Goal: Task Accomplishment & Management: Use online tool/utility

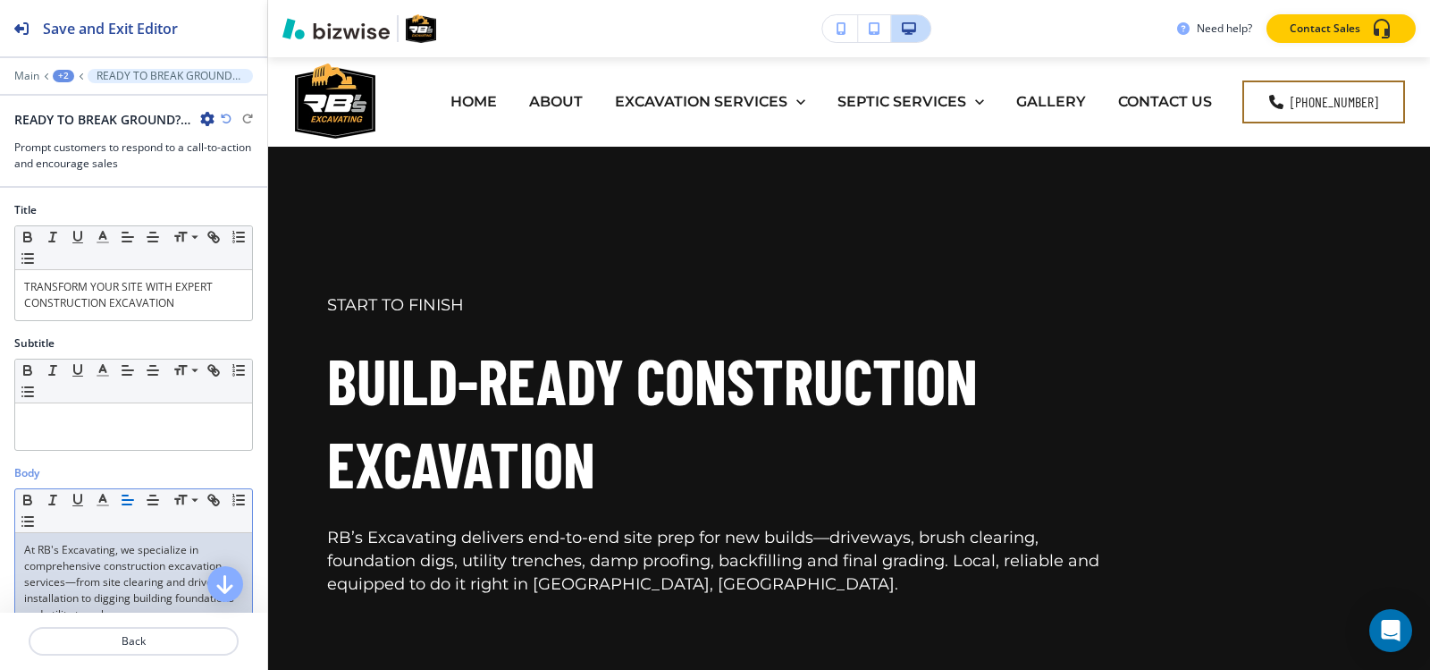
scroll to position [2260, 0]
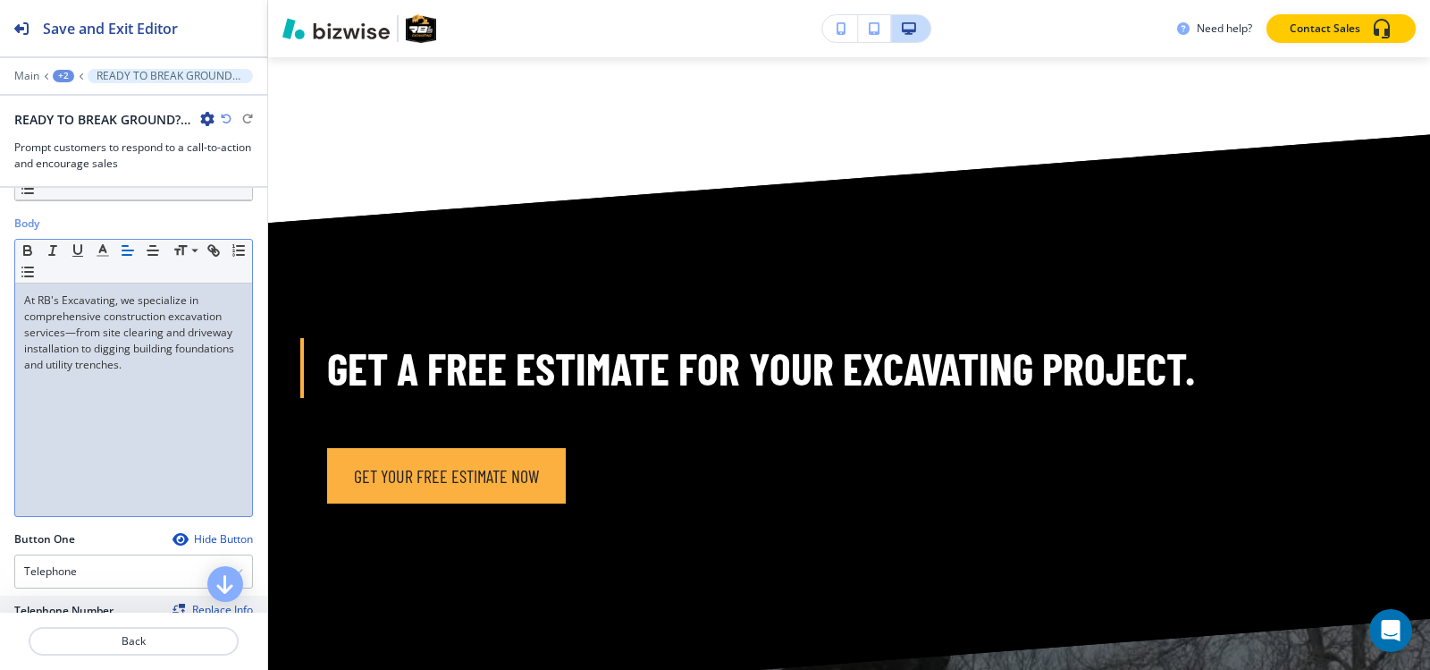
click at [62, 74] on div "+2" at bounding box center [63, 76] width 21 height 13
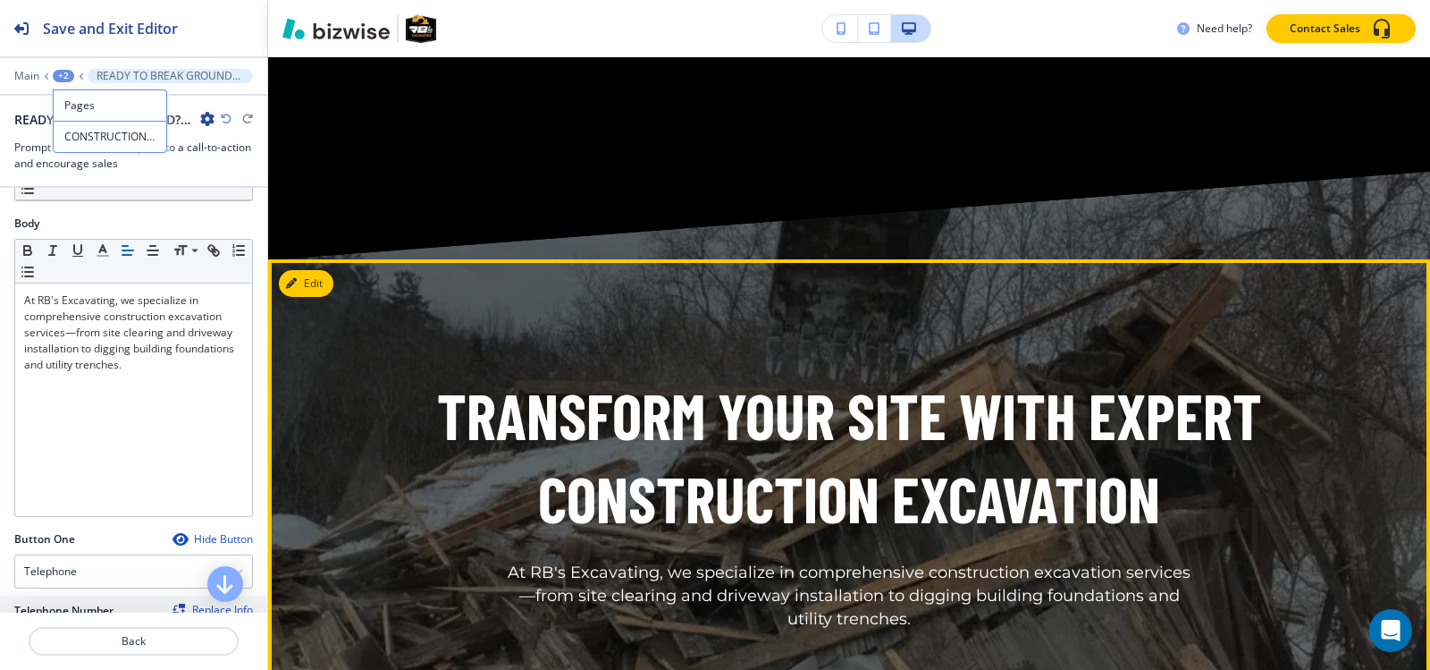
scroll to position [2975, 0]
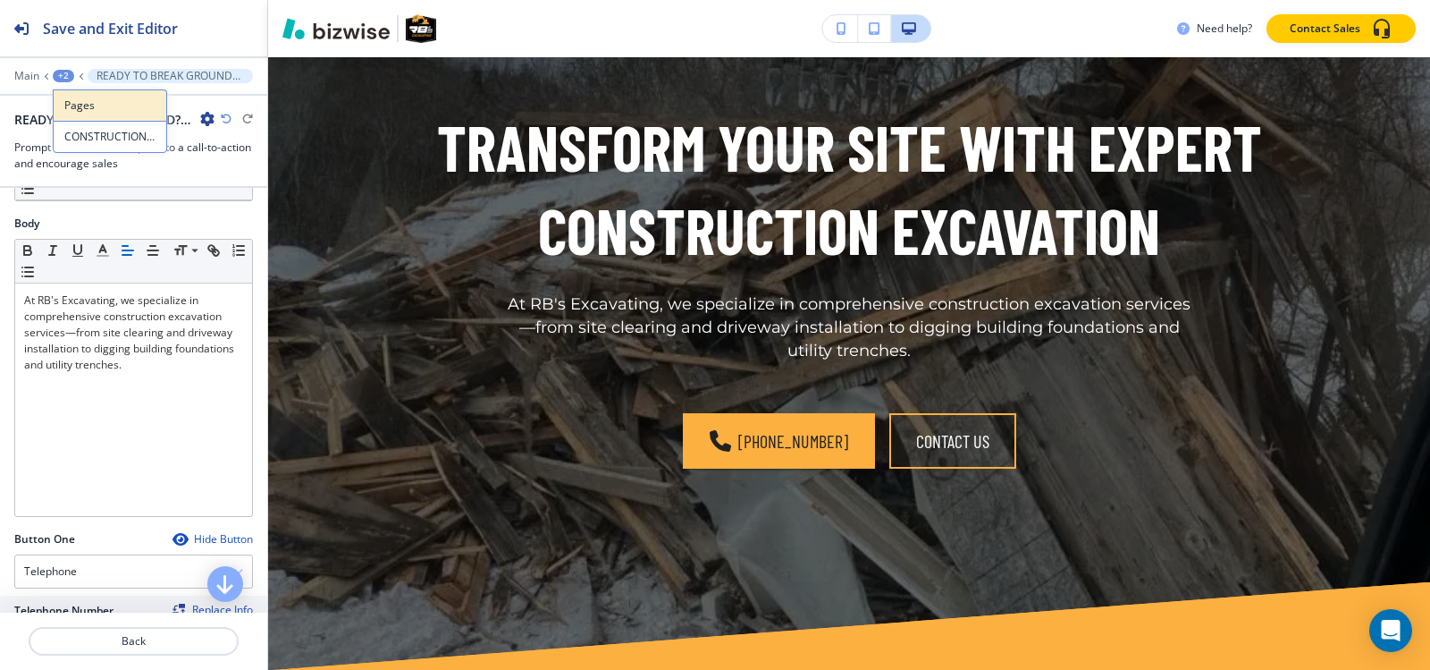
click at [95, 111] on p "Pages" at bounding box center [109, 105] width 91 height 16
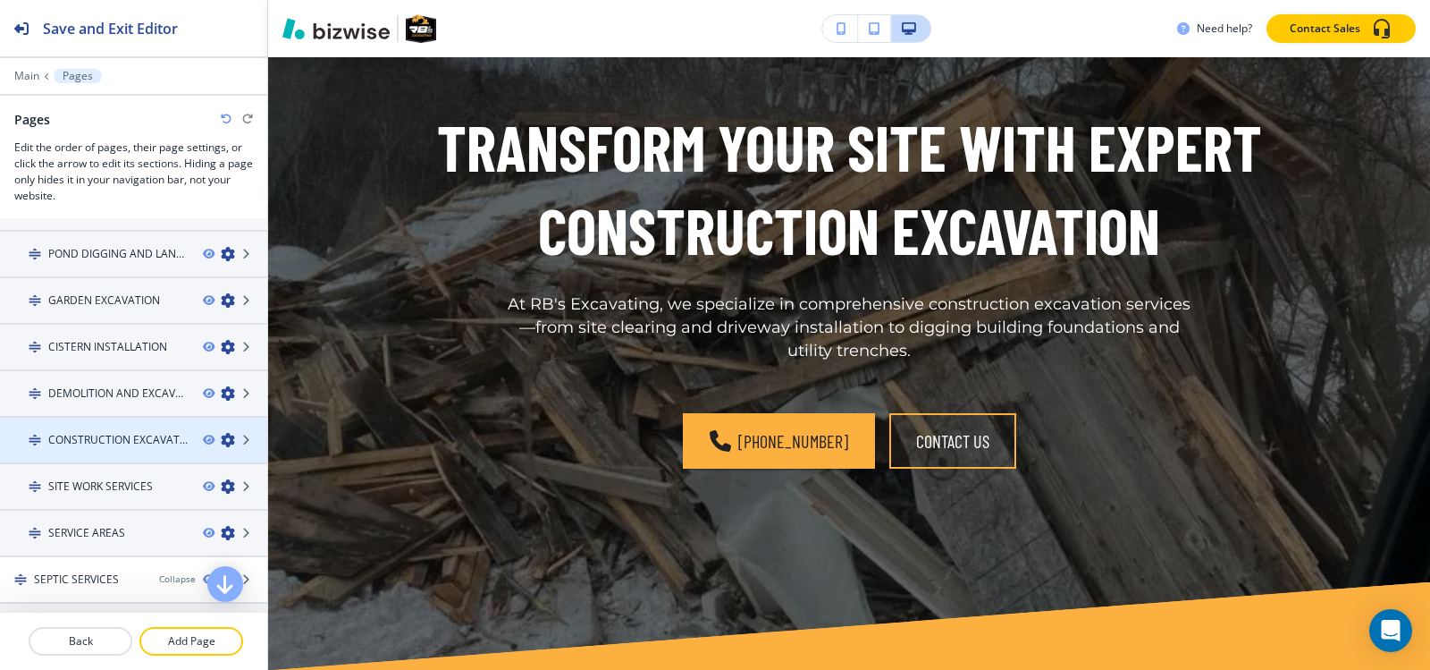
scroll to position [268, 0]
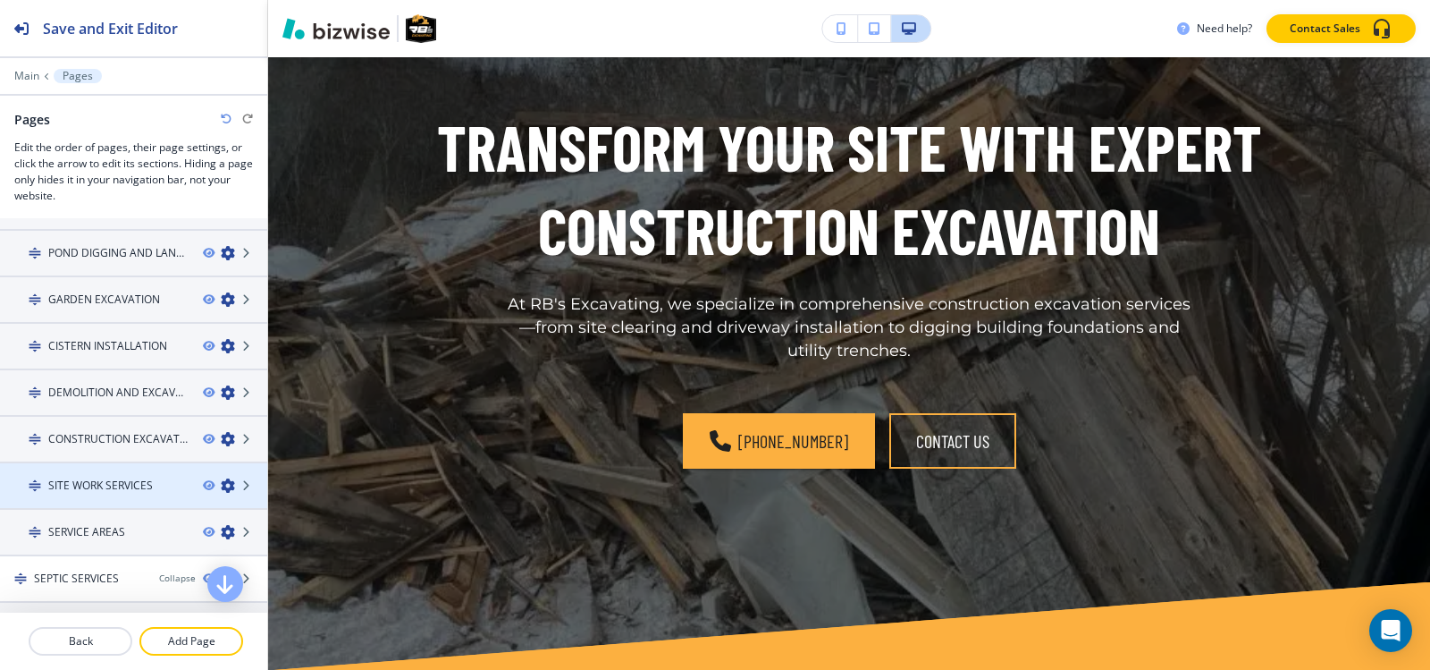
click at [99, 485] on h4 "SITE WORK SERVICES" at bounding box center [100, 485] width 105 height 16
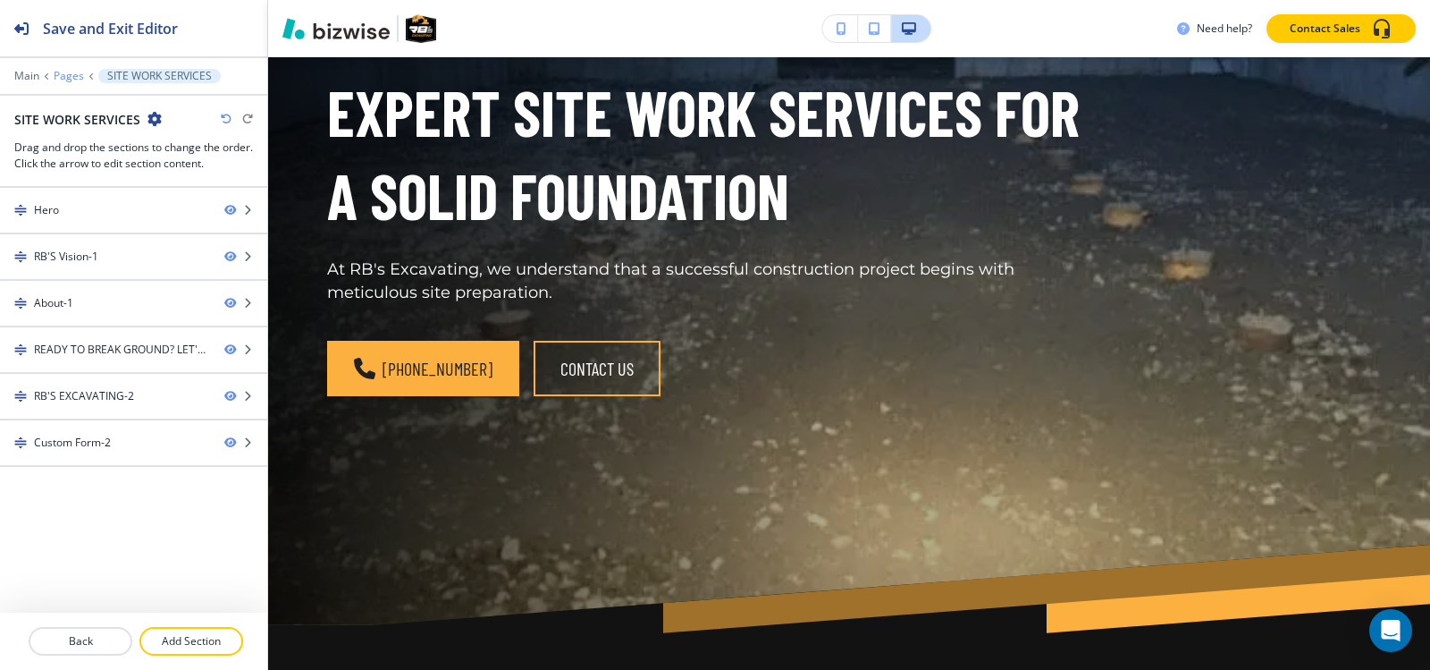
click at [69, 73] on p "Pages" at bounding box center [69, 76] width 30 height 13
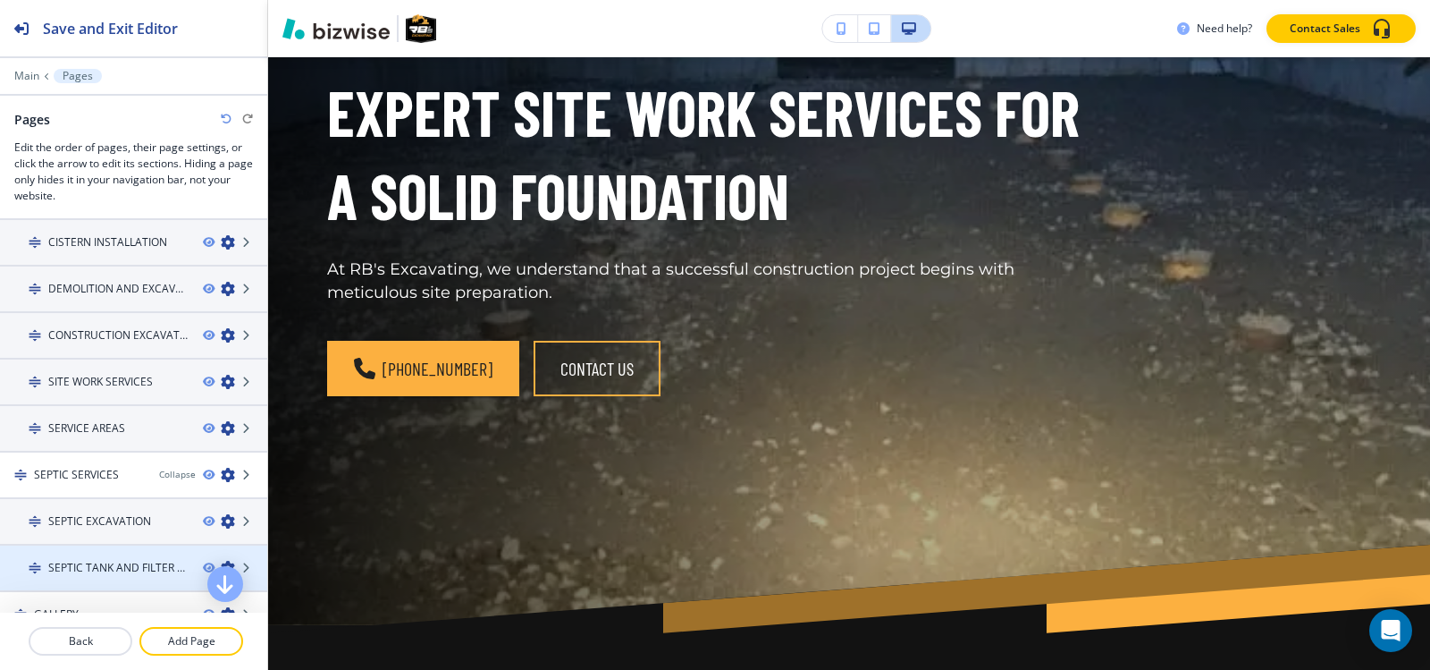
scroll to position [355, 0]
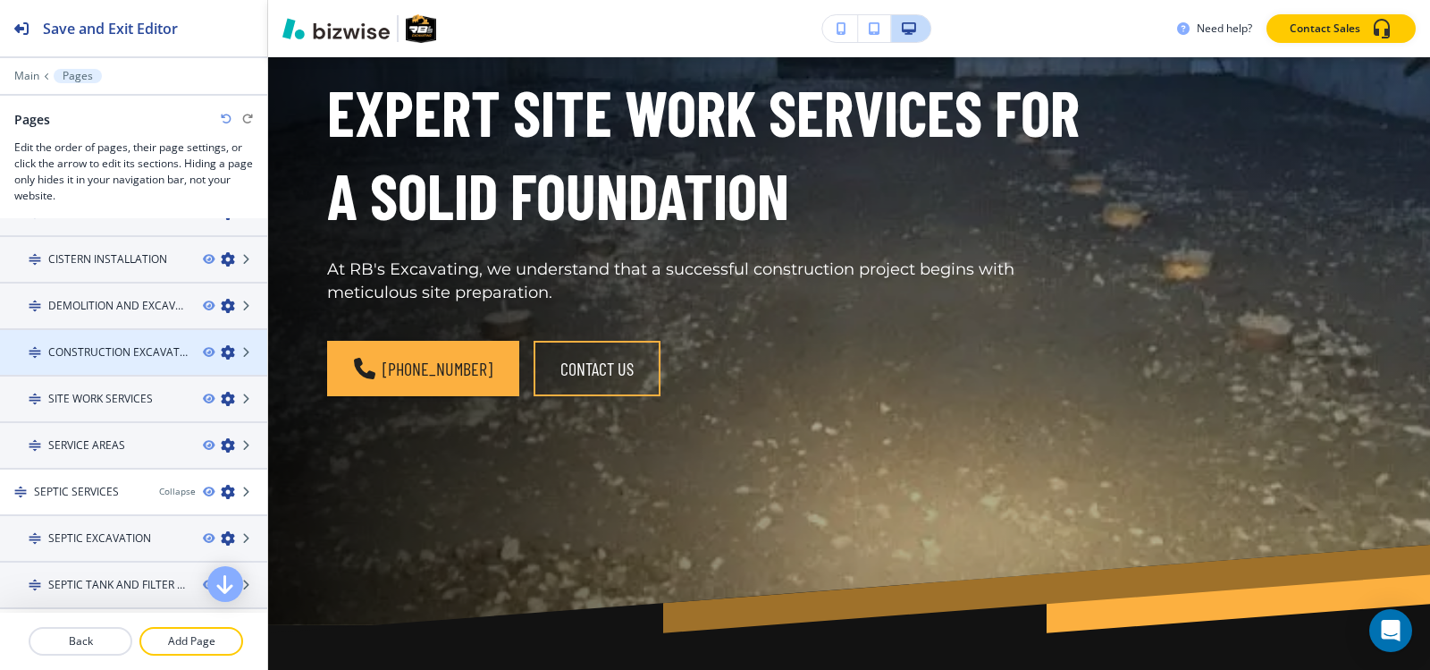
click at [85, 354] on h4 "CONSTRUCTION EXCAVATION" at bounding box center [118, 352] width 140 height 16
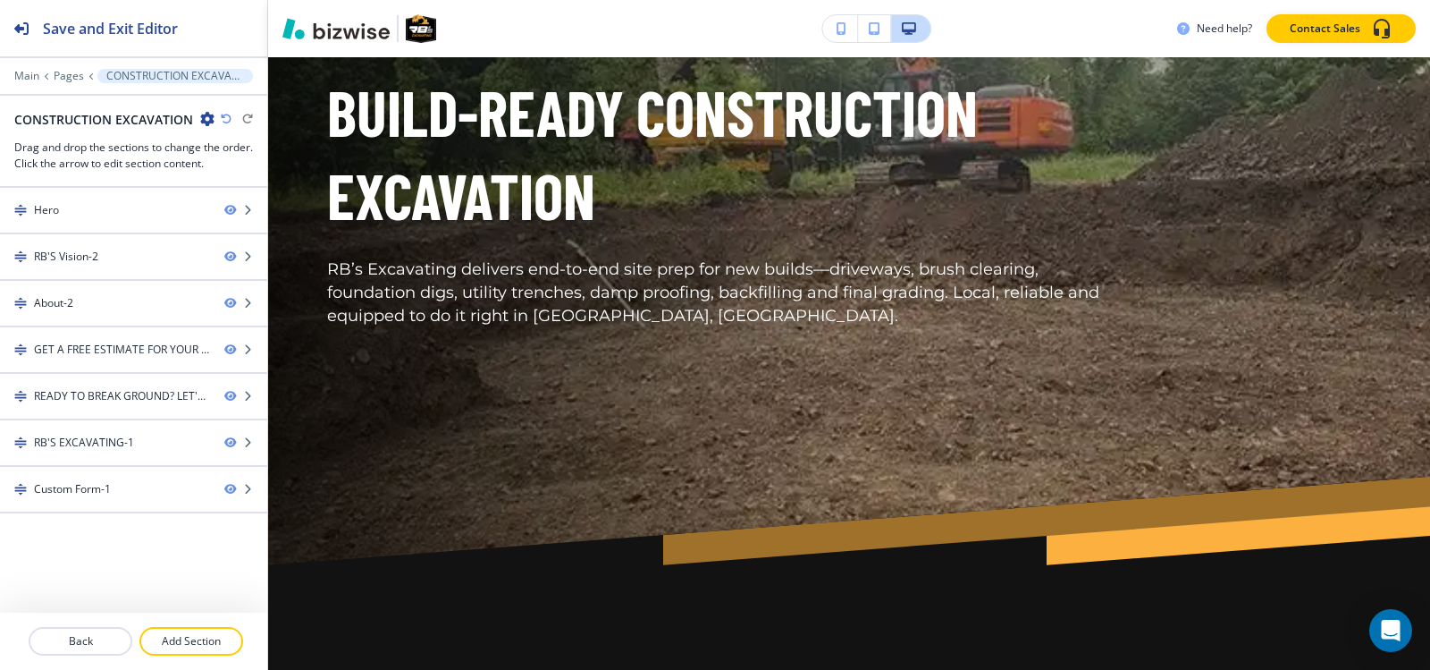
scroll to position [0, 0]
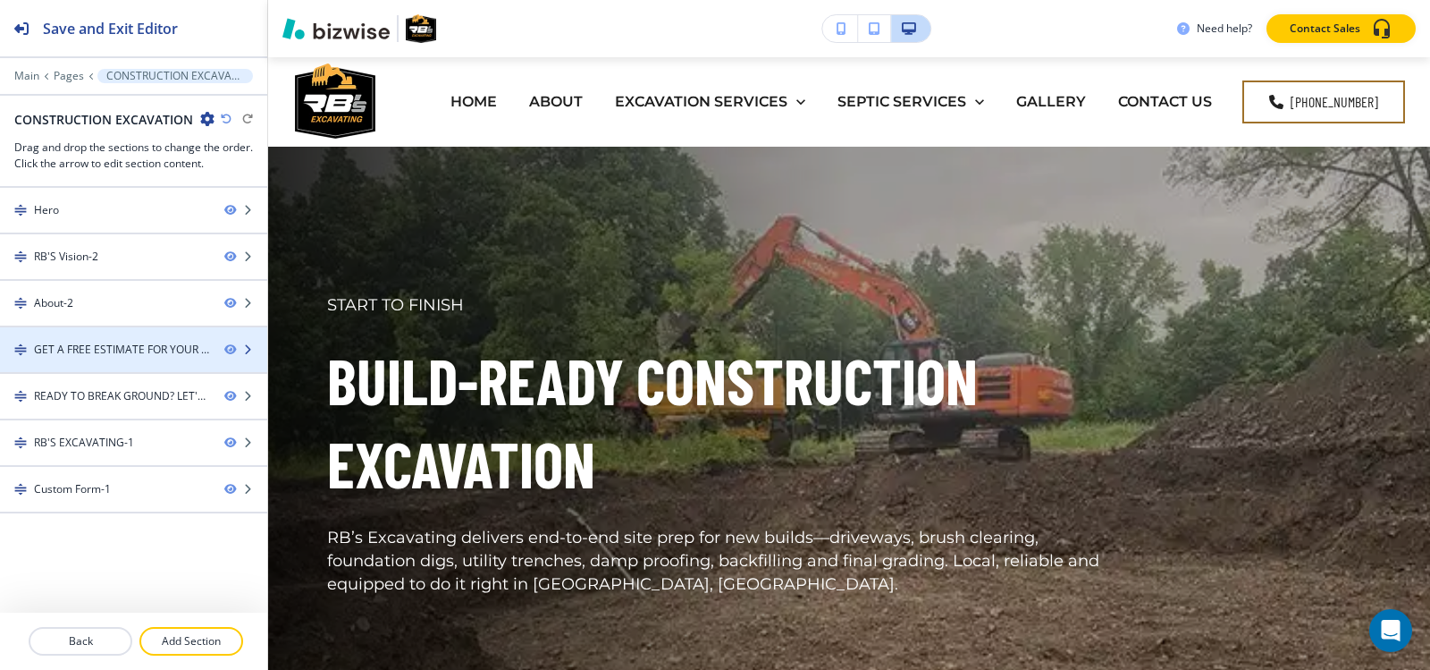
click at [102, 359] on div at bounding box center [133, 365] width 267 height 14
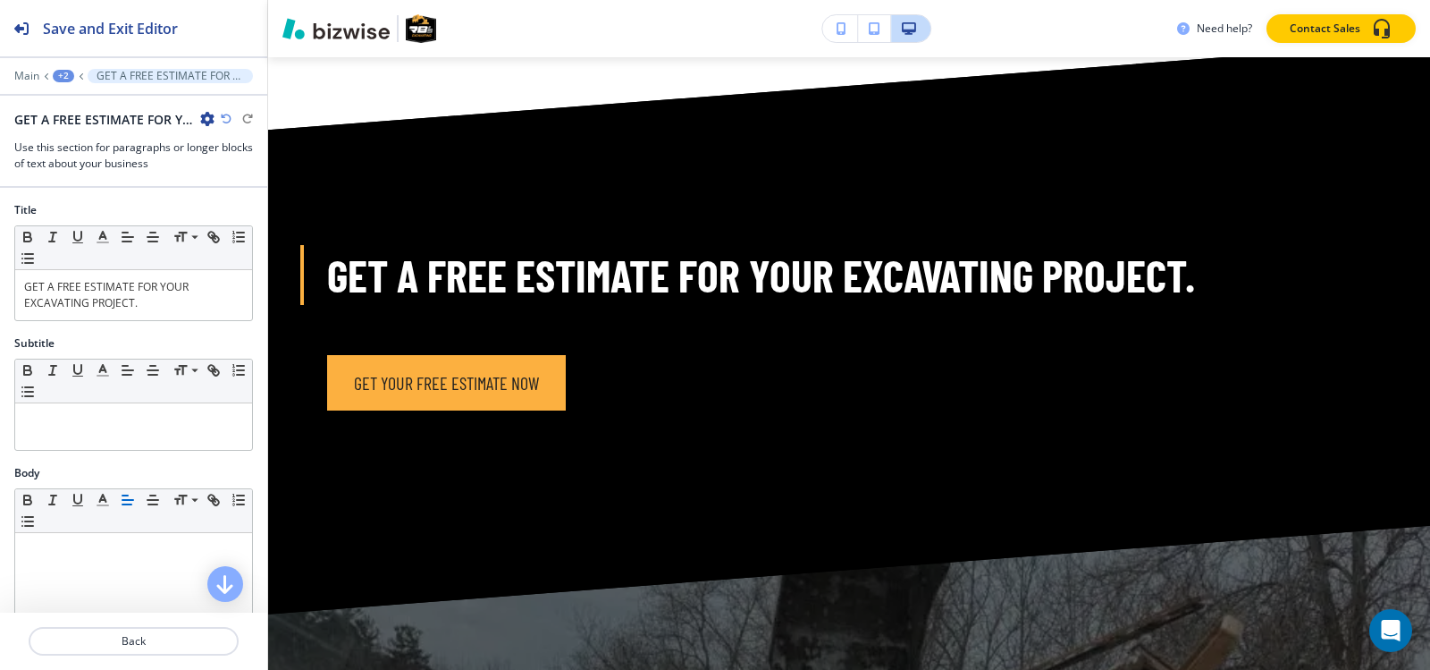
click at [201, 115] on icon "button" at bounding box center [207, 119] width 14 height 14
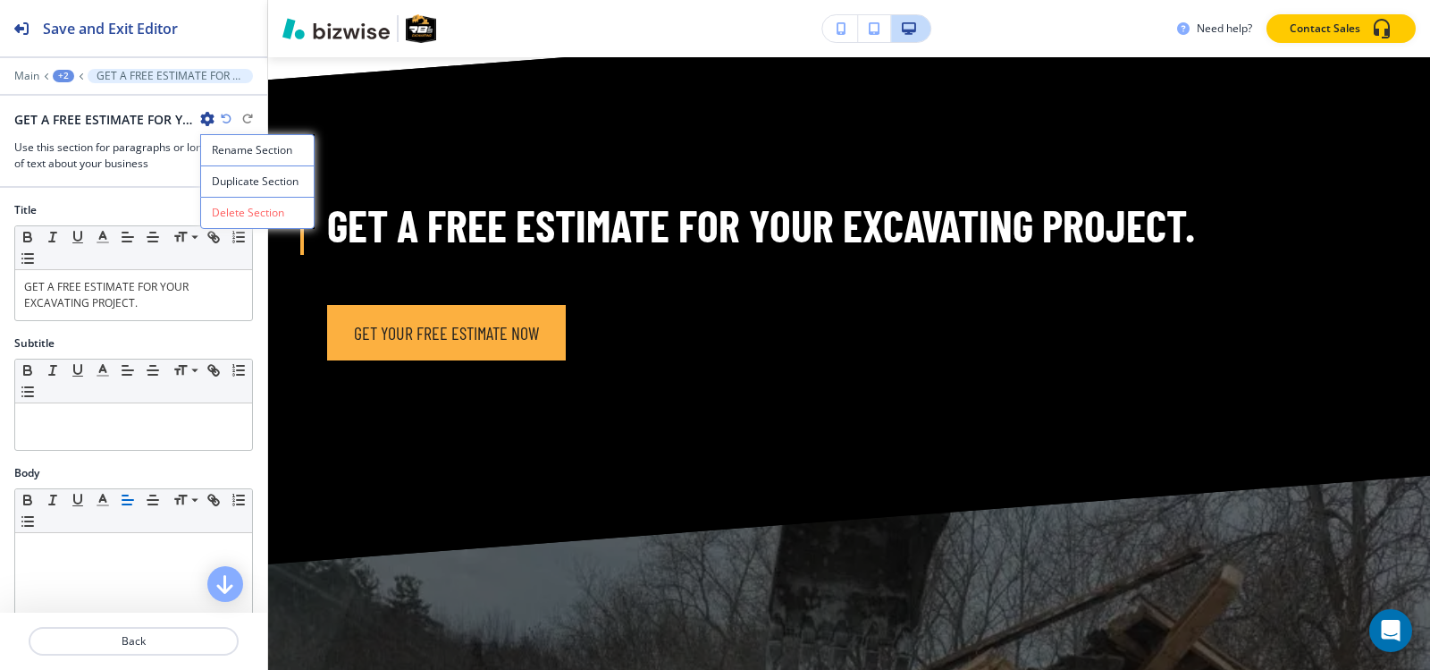
click at [204, 117] on icon "button" at bounding box center [207, 119] width 14 height 14
click at [240, 190] on button "Duplicate Section" at bounding box center [257, 180] width 114 height 31
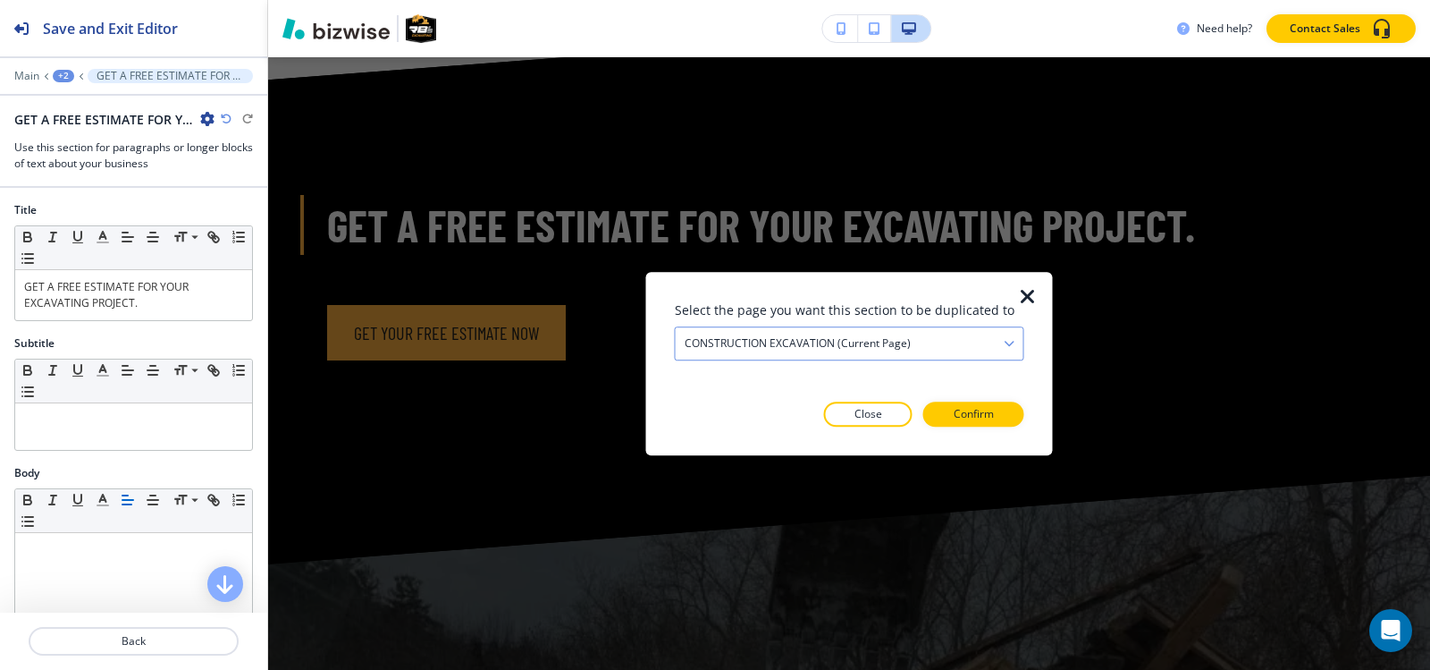
click at [775, 350] on h4 "CONSTRUCTION EXCAVATION (current page)" at bounding box center [798, 343] width 226 height 16
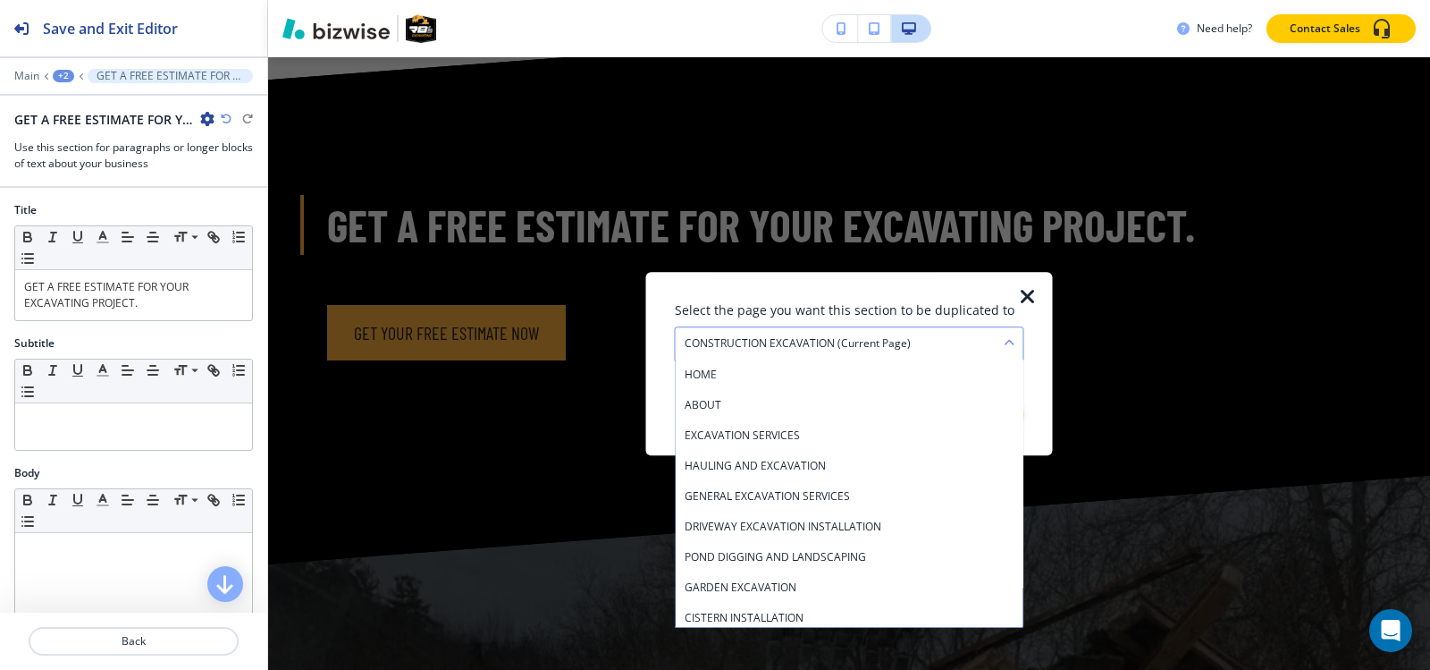
scroll to position [186, 0]
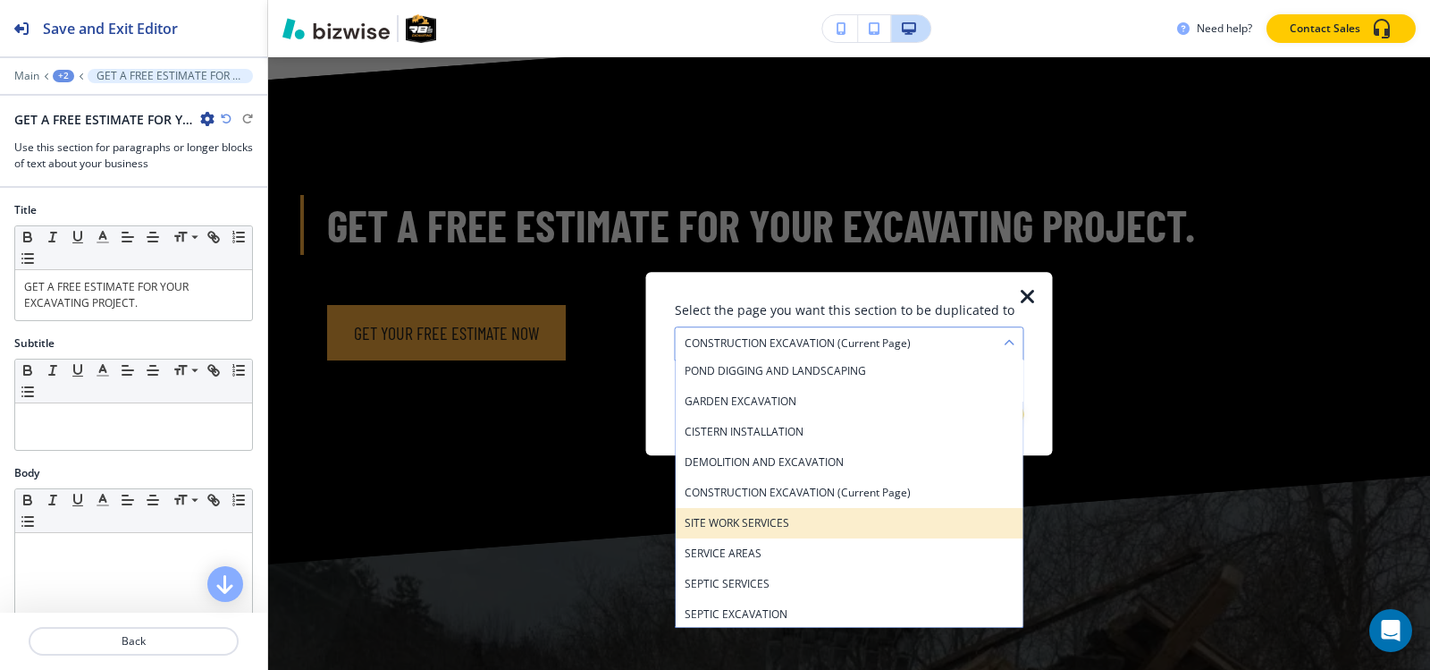
click at [727, 522] on h4 "SITE WORK SERVICES" at bounding box center [850, 523] width 330 height 16
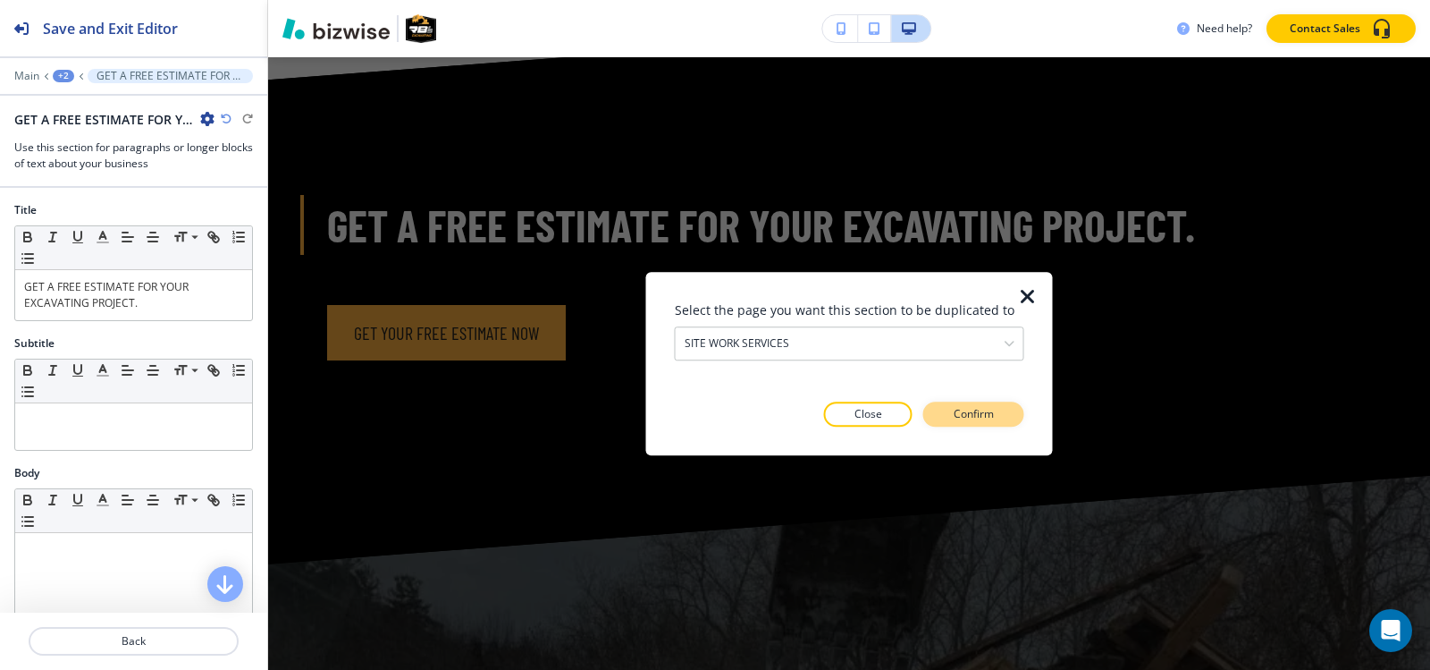
click at [973, 411] on p "Confirm" at bounding box center [974, 414] width 40 height 16
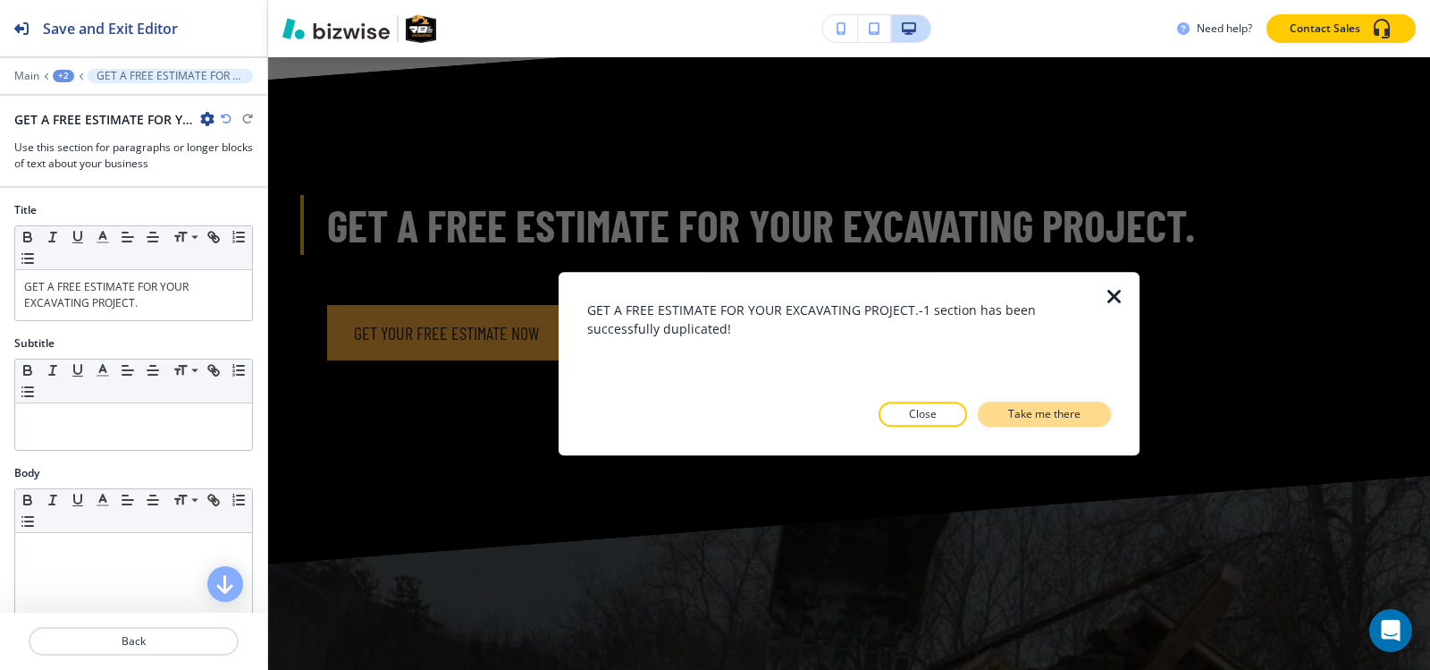
click at [1012, 417] on p "Take me there" at bounding box center [1044, 414] width 72 height 16
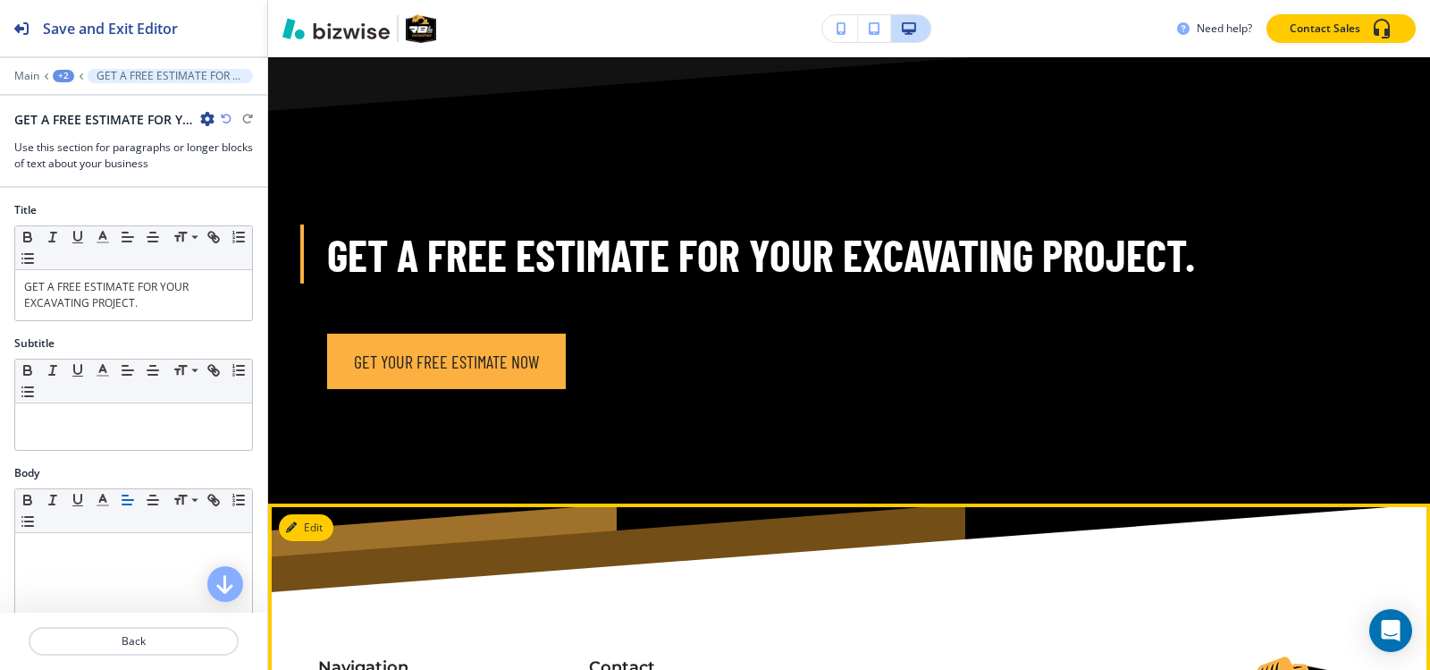
scroll to position [4481, 0]
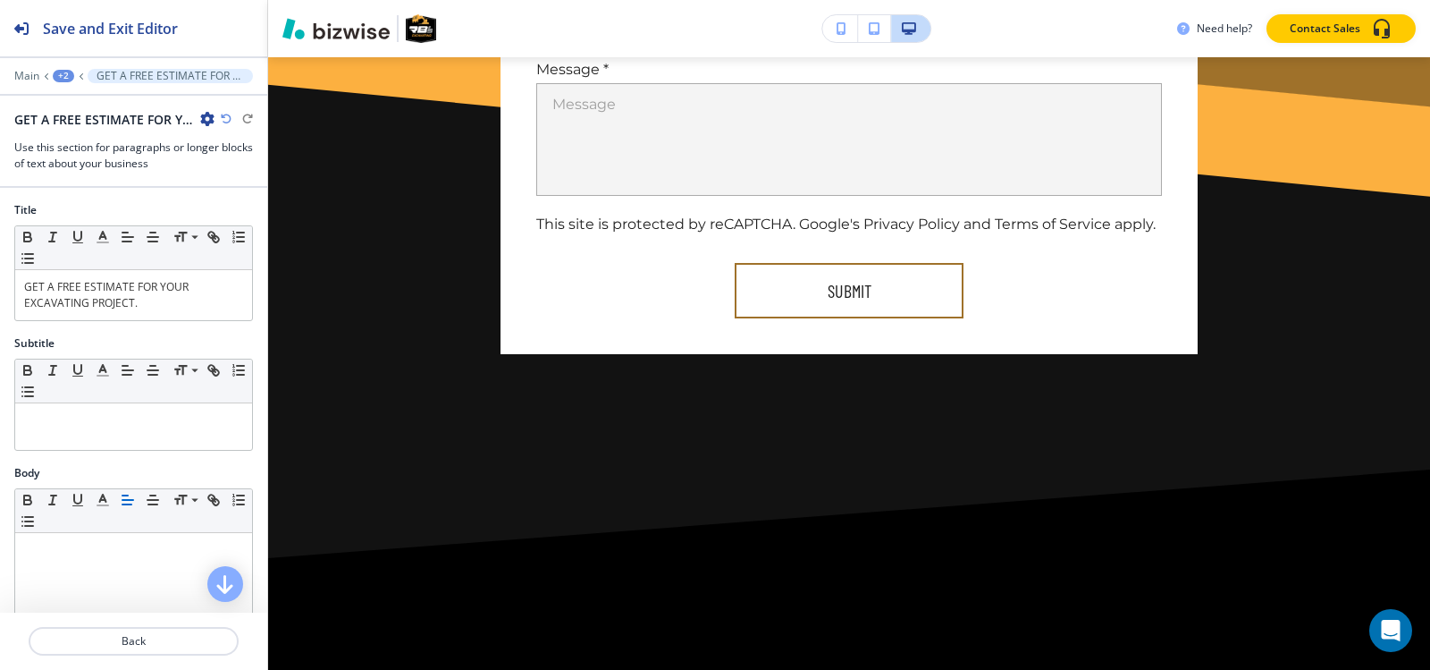
click at [68, 71] on div "+2" at bounding box center [63, 76] width 21 height 13
click at [71, 133] on p "SITE WORK SERVICES" at bounding box center [109, 137] width 91 height 16
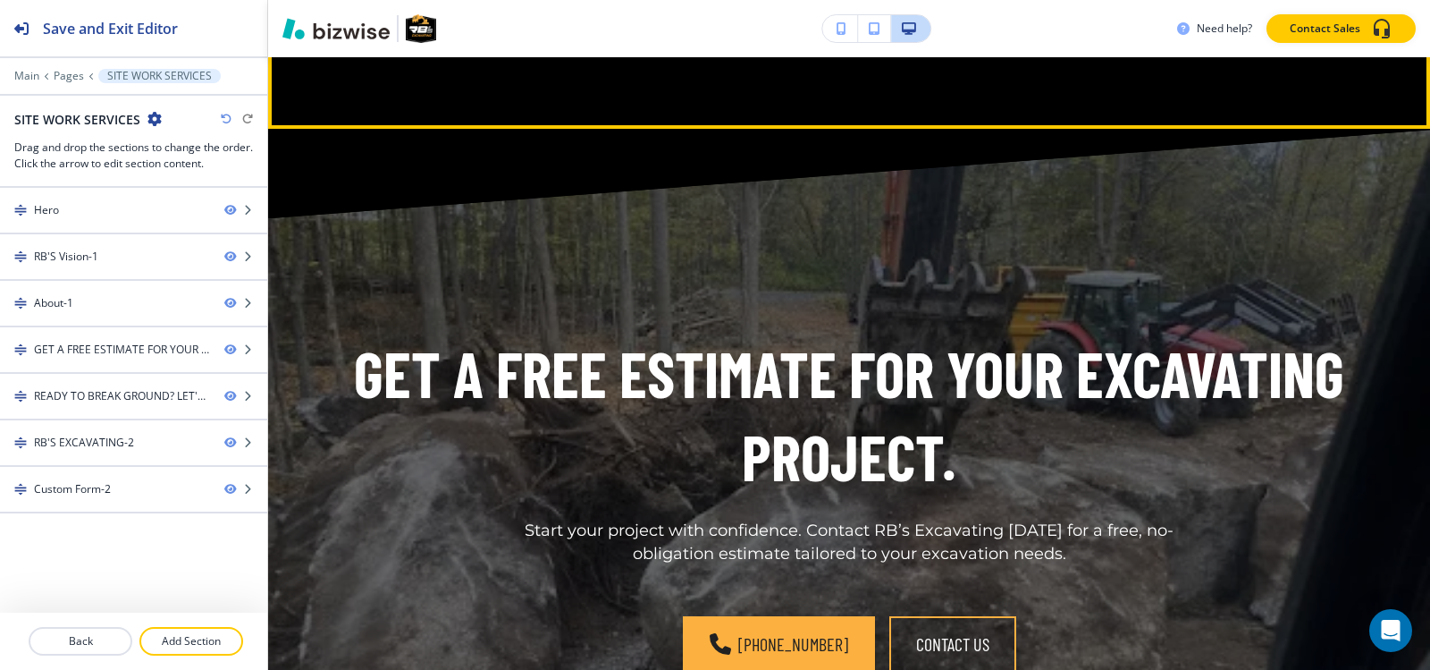
scroll to position [2711, 0]
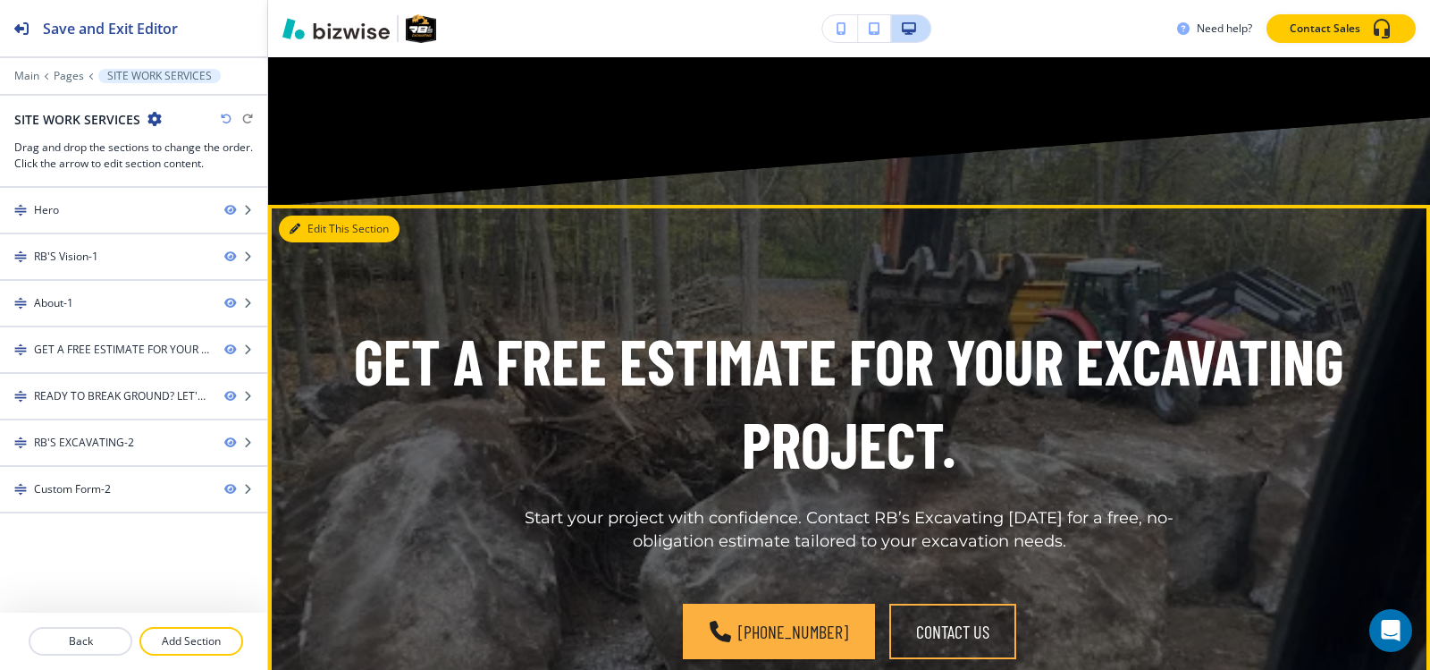
click at [316, 215] on button "Edit This Section" at bounding box center [339, 228] width 121 height 27
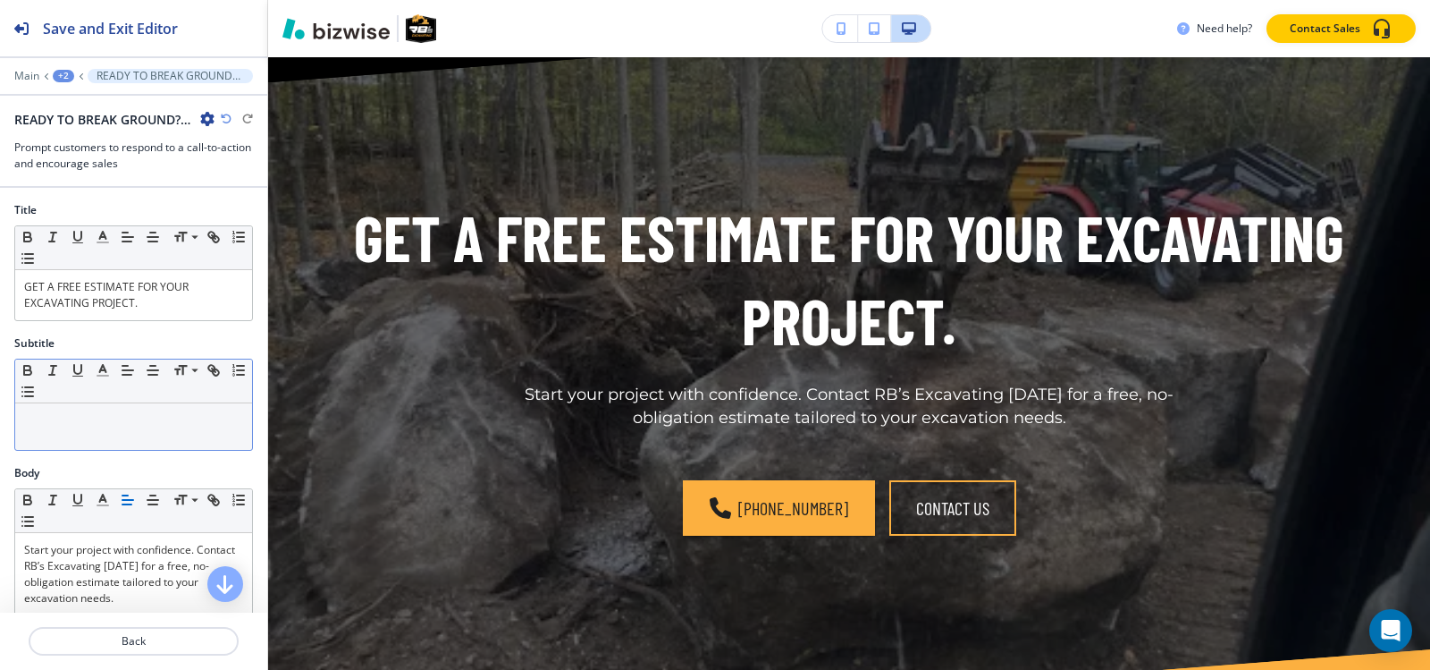
scroll to position [2836, 0]
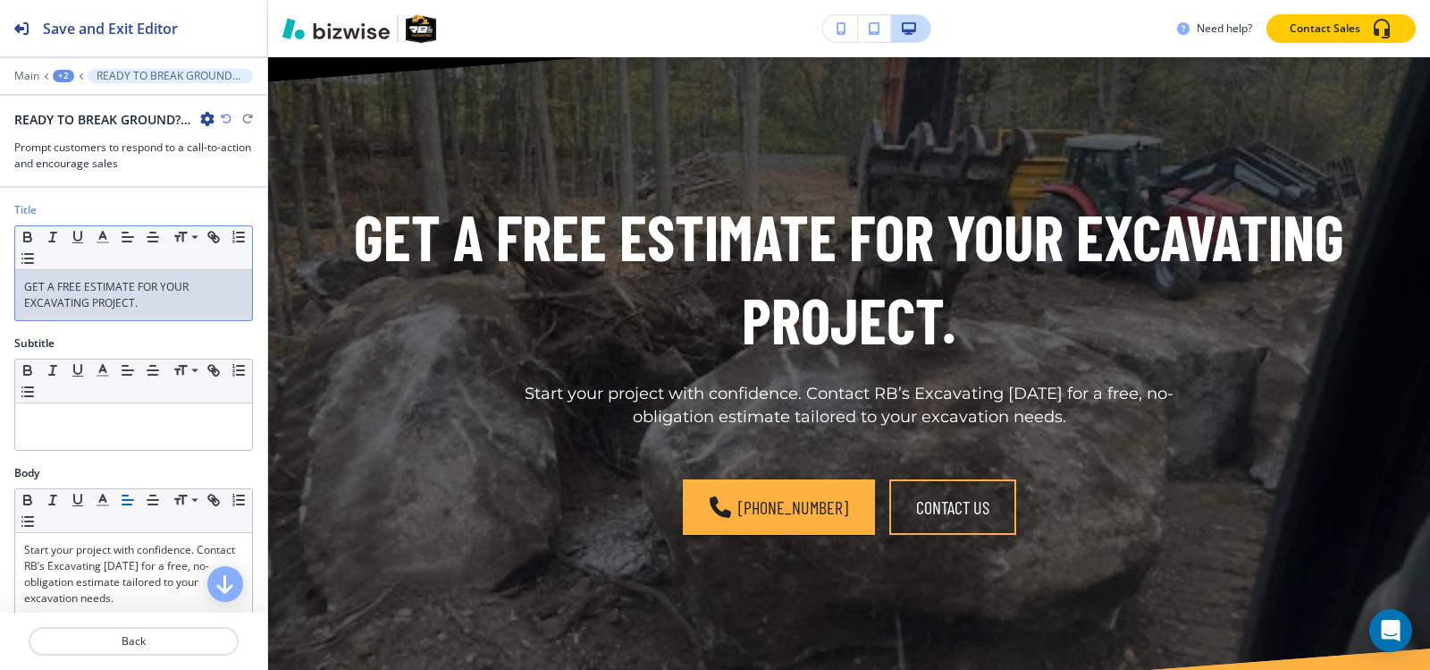
click at [102, 306] on p "GET A FREE ESTIMATE FOR YOUR EXCAVATING PROJECT." at bounding box center [133, 295] width 219 height 32
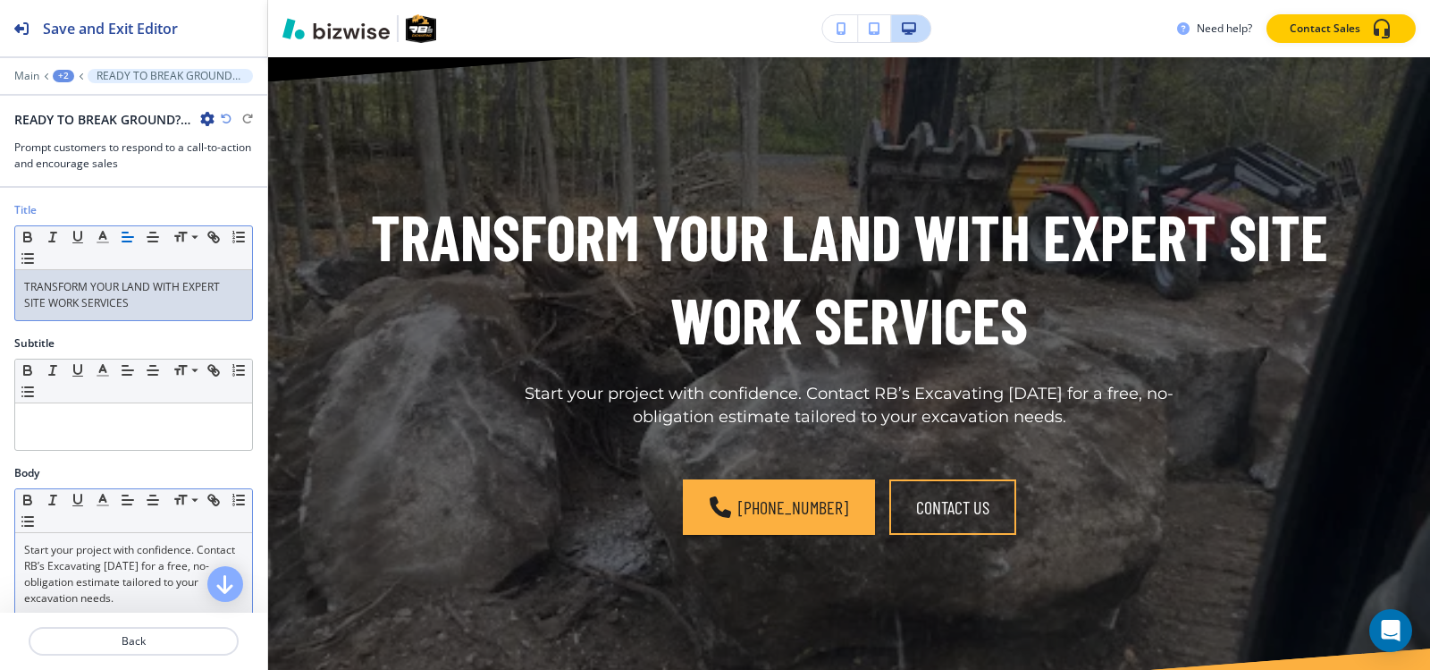
click at [115, 559] on p "Start your project with confidence. Contact RB’s Excavating today for a free, n…" at bounding box center [133, 574] width 219 height 64
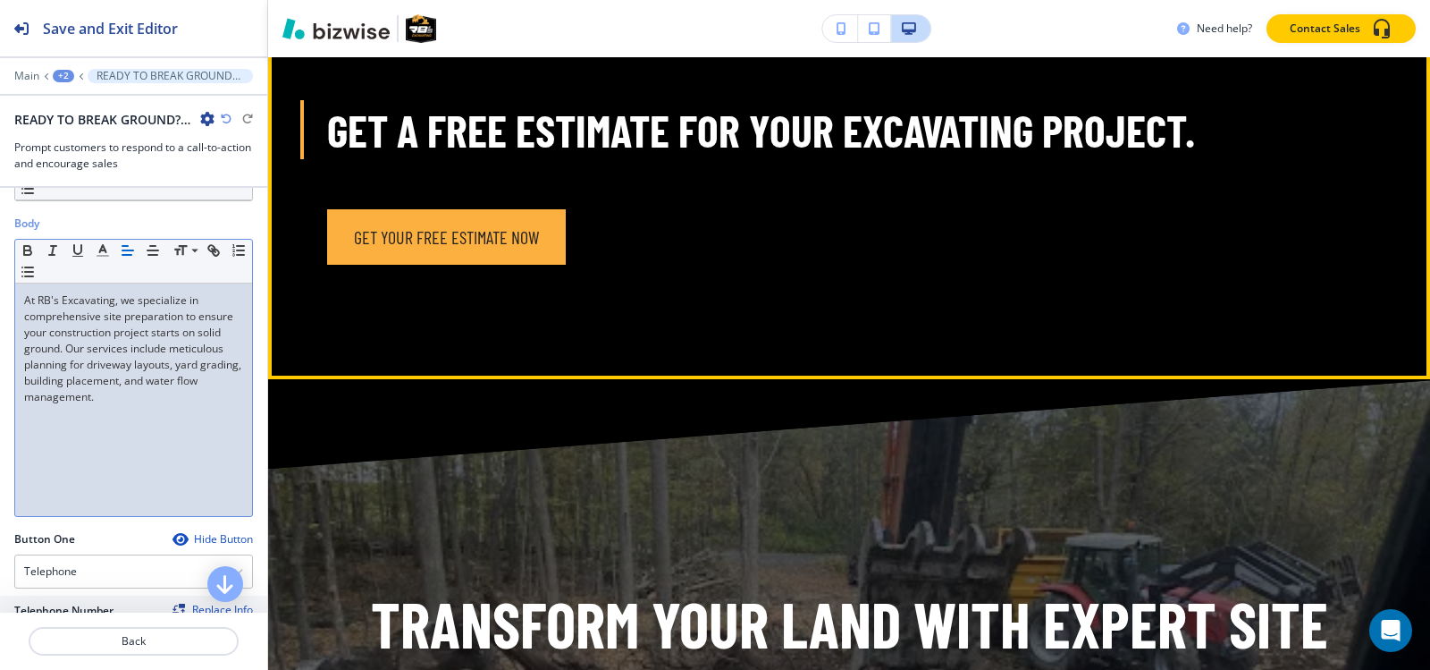
scroll to position [2478, 0]
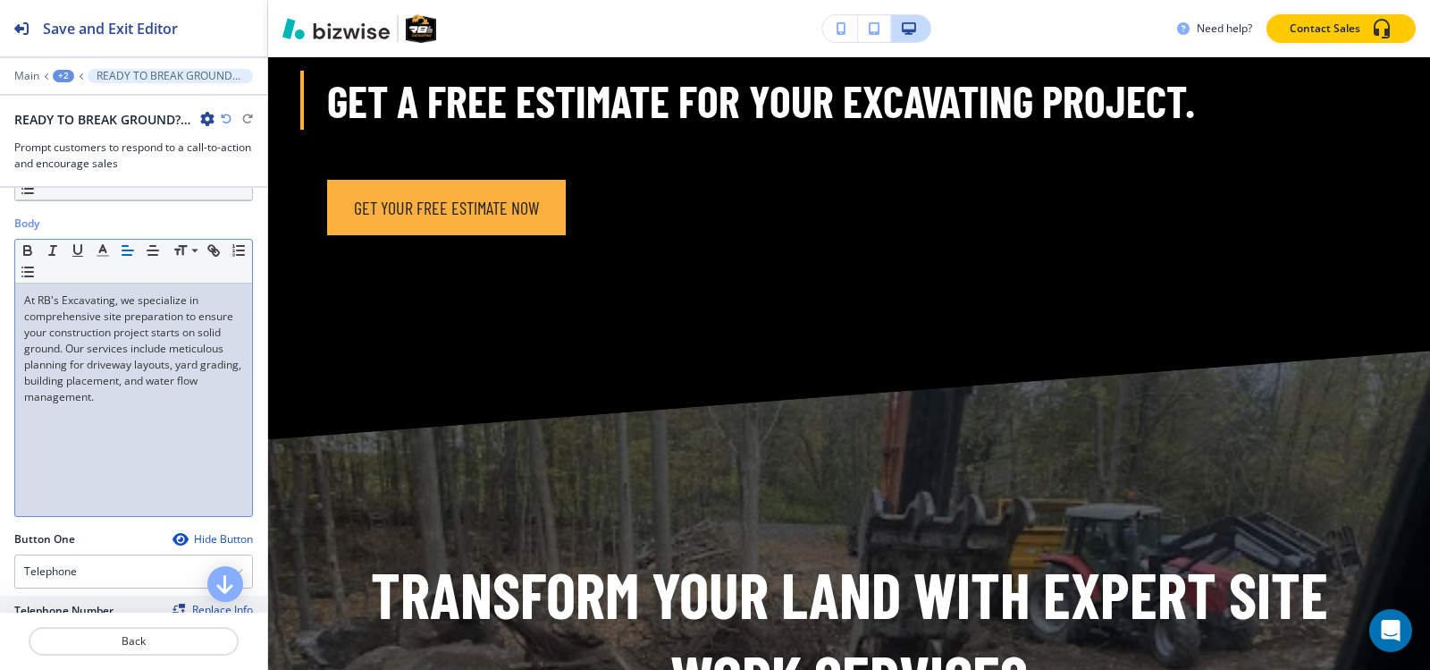
click at [65, 87] on div at bounding box center [133, 88] width 267 height 11
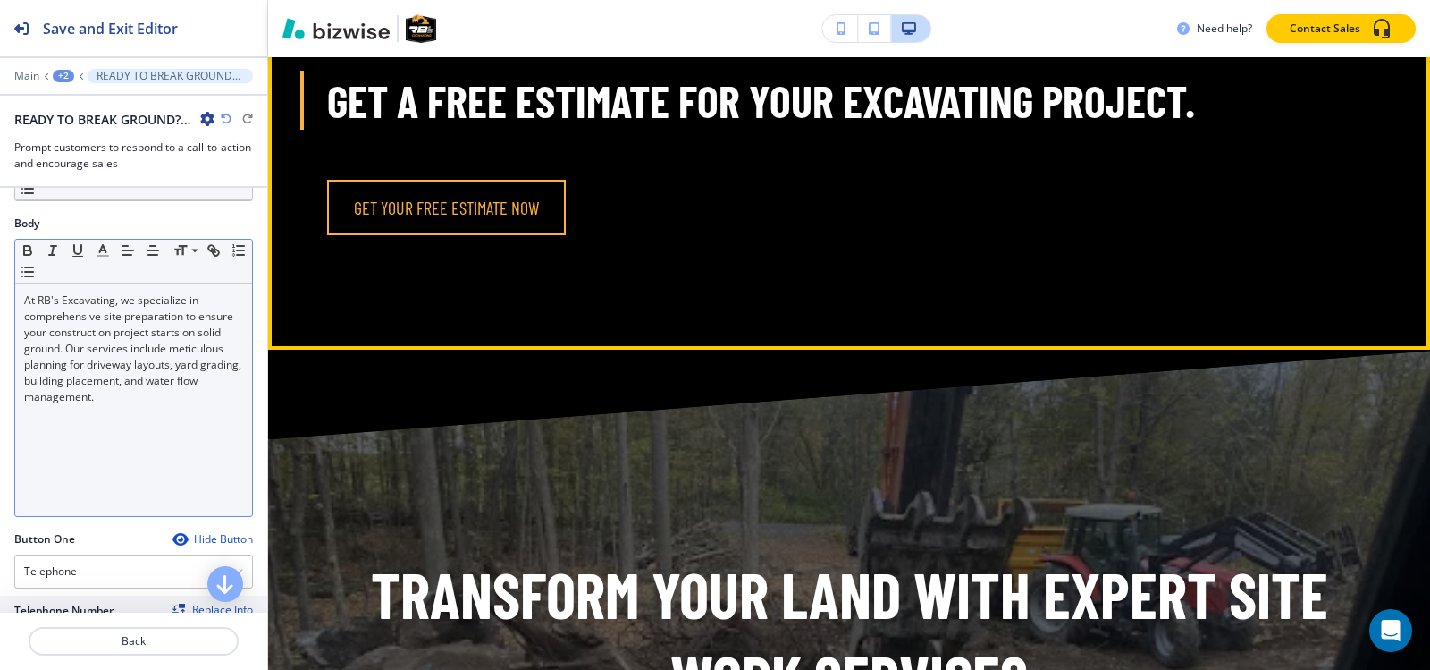
scroll to position [2120, 0]
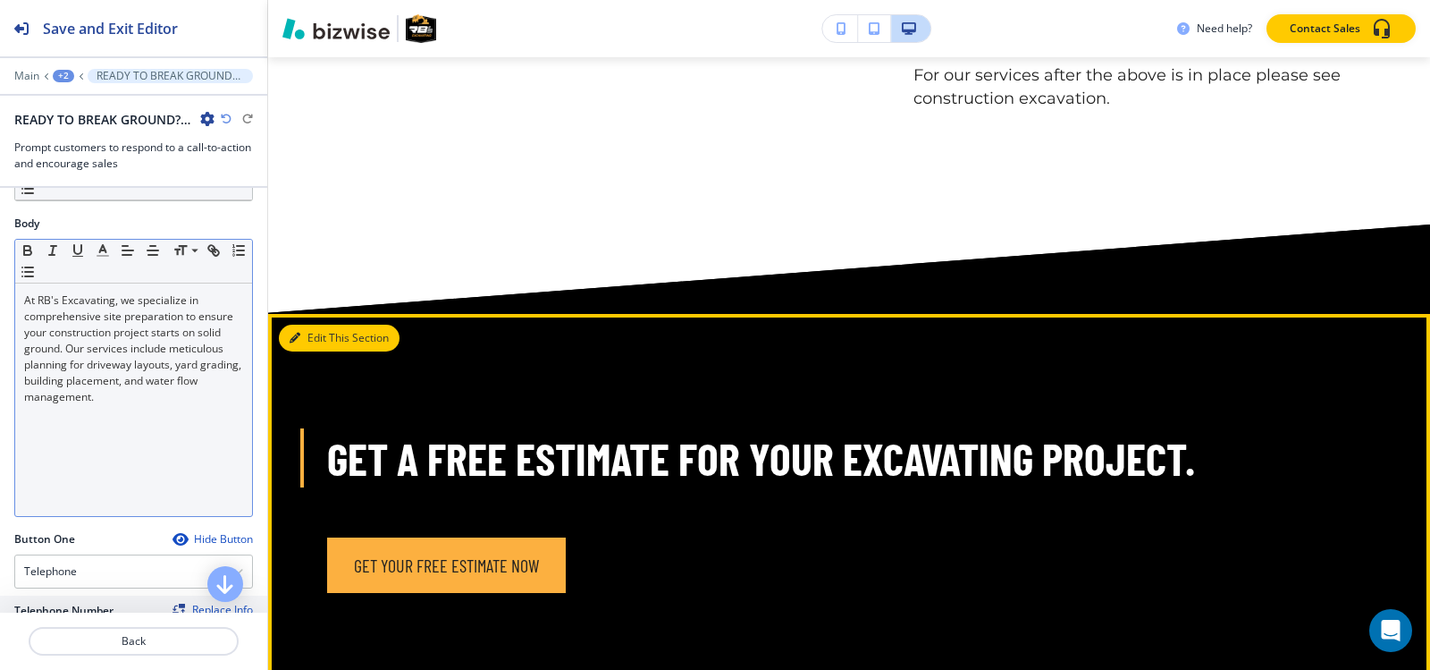
click at [298, 333] on icon "button" at bounding box center [295, 338] width 11 height 11
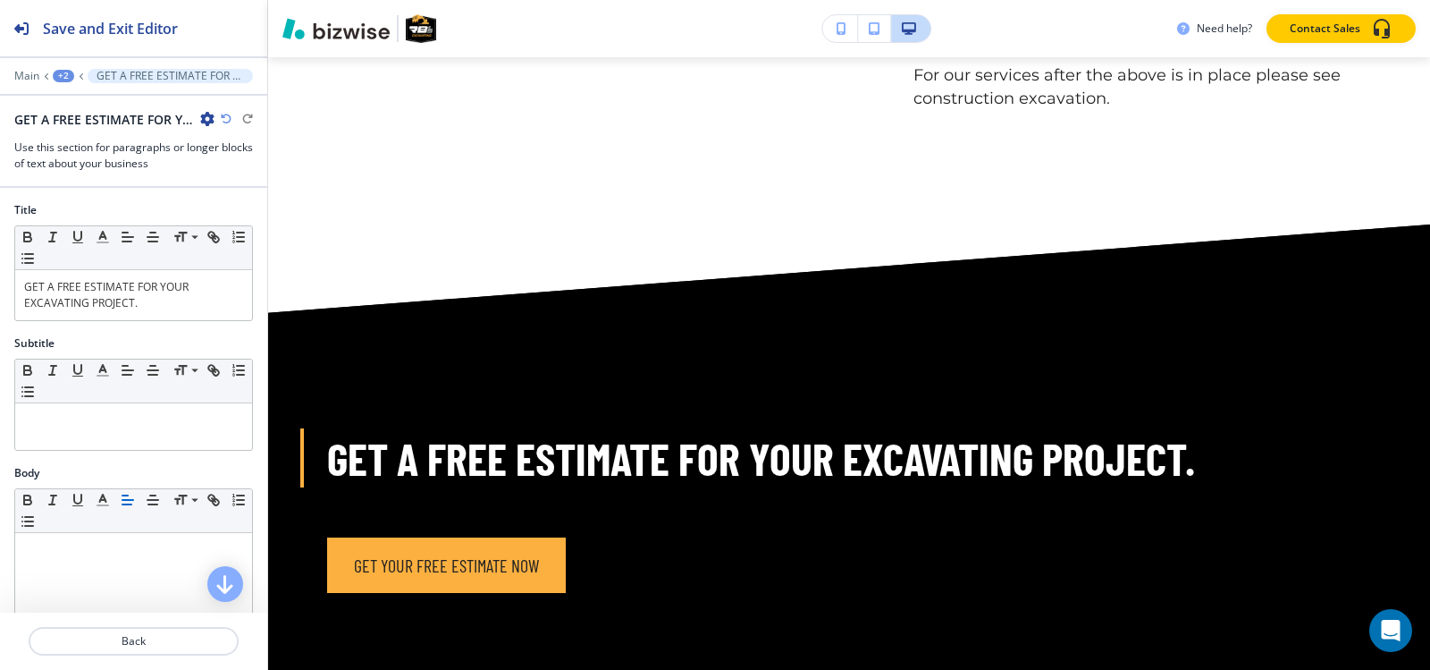
scroll to position [2354, 0]
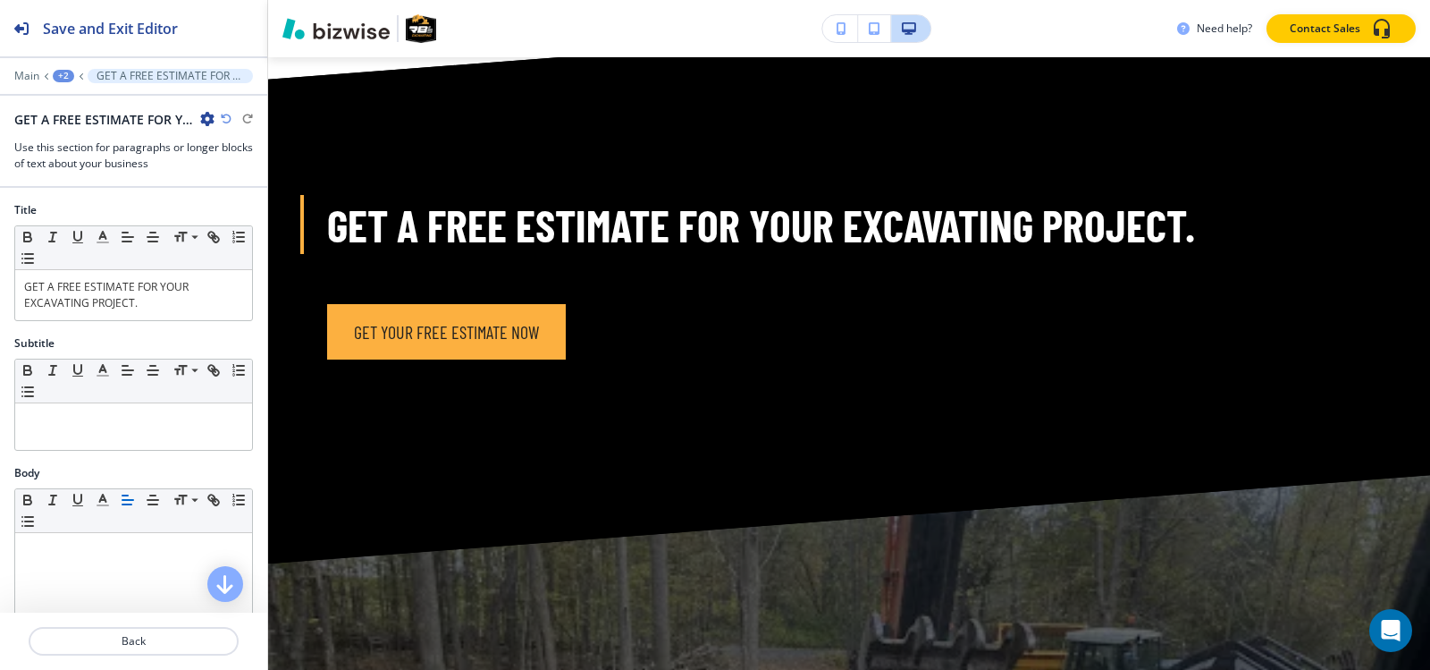
click at [205, 123] on icon "button" at bounding box center [207, 119] width 14 height 14
click at [230, 191] on button "Duplicate Section" at bounding box center [257, 180] width 114 height 31
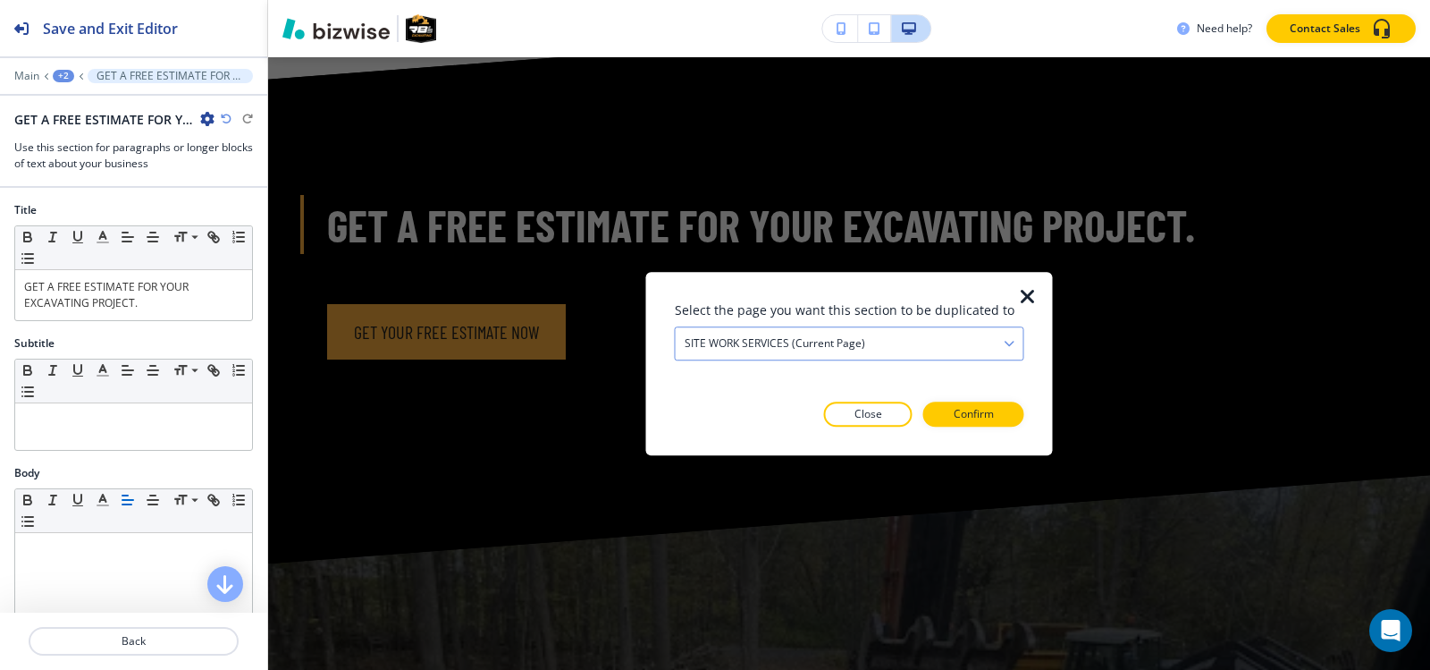
click at [791, 351] on div "SITE WORK SERVICES (current page)" at bounding box center [850, 343] width 348 height 32
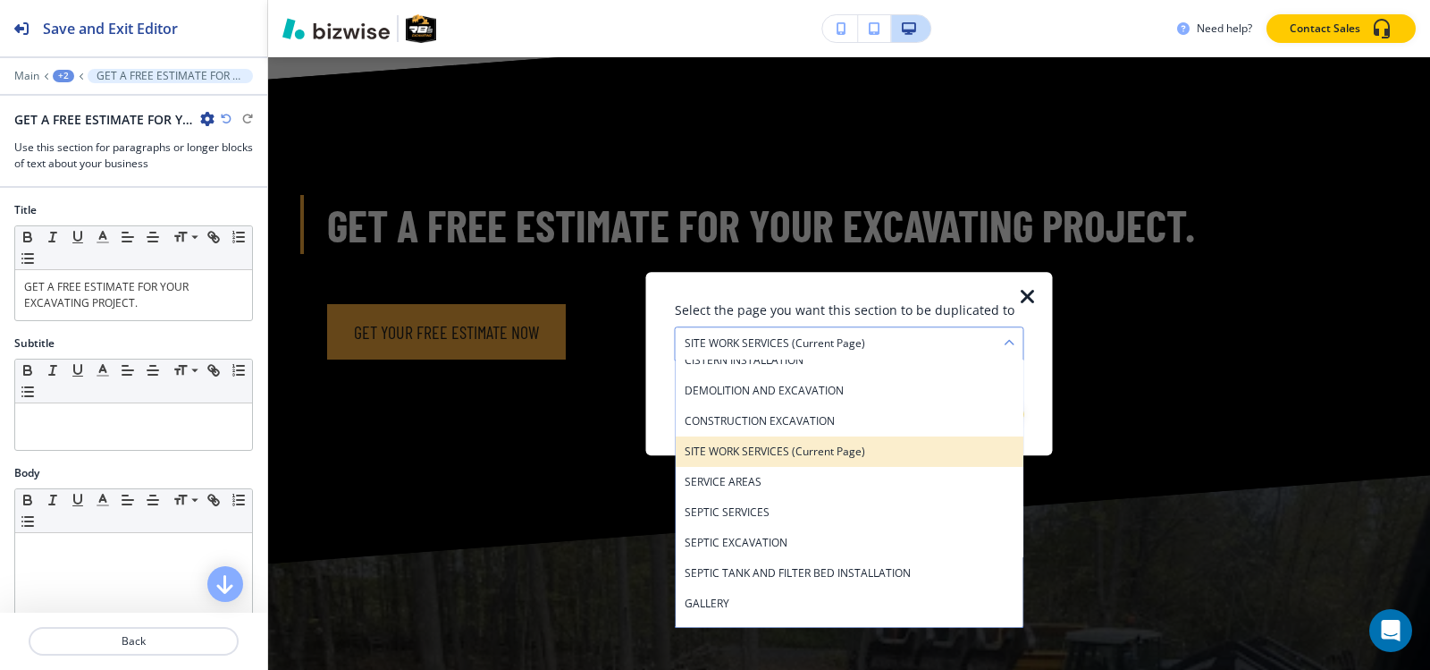
scroll to position [280, 0]
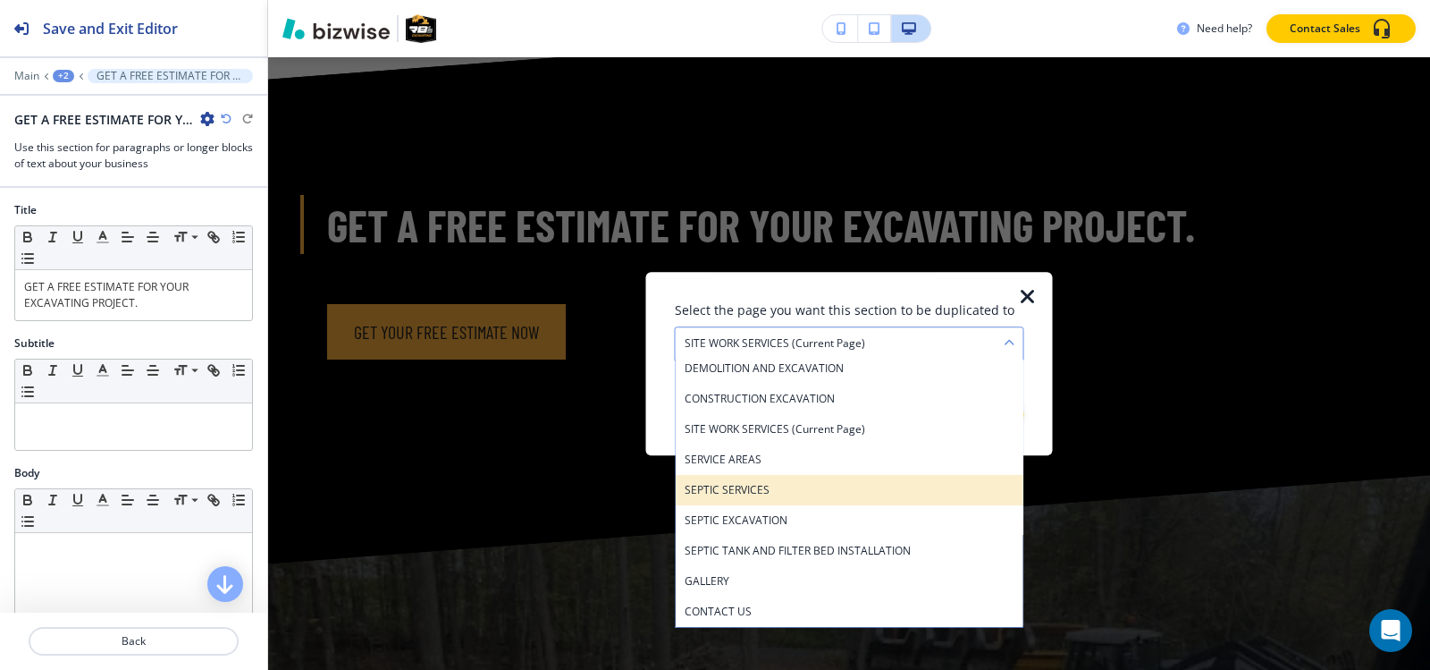
click at [800, 483] on h4 "SEPTIC SERVICES" at bounding box center [850, 490] width 330 height 16
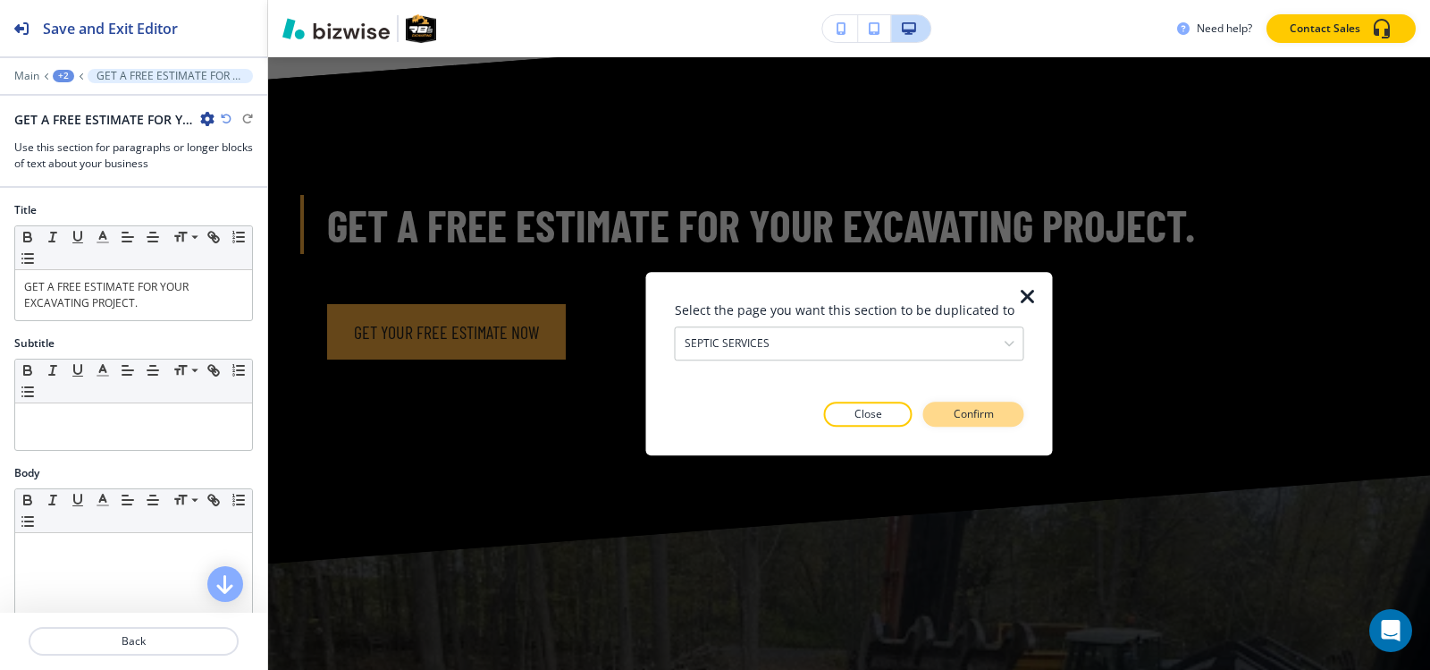
click at [957, 414] on p "Confirm" at bounding box center [974, 414] width 40 height 16
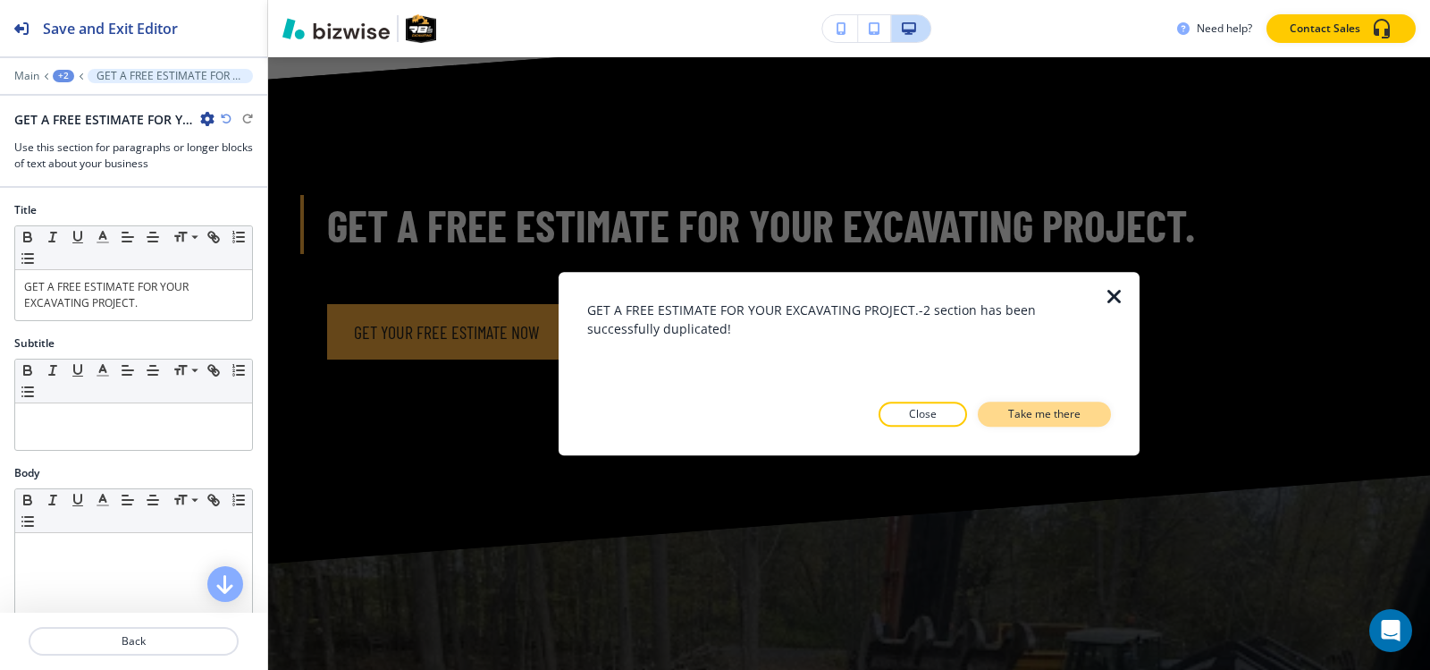
click at [1029, 412] on p "Take me there" at bounding box center [1044, 414] width 72 height 16
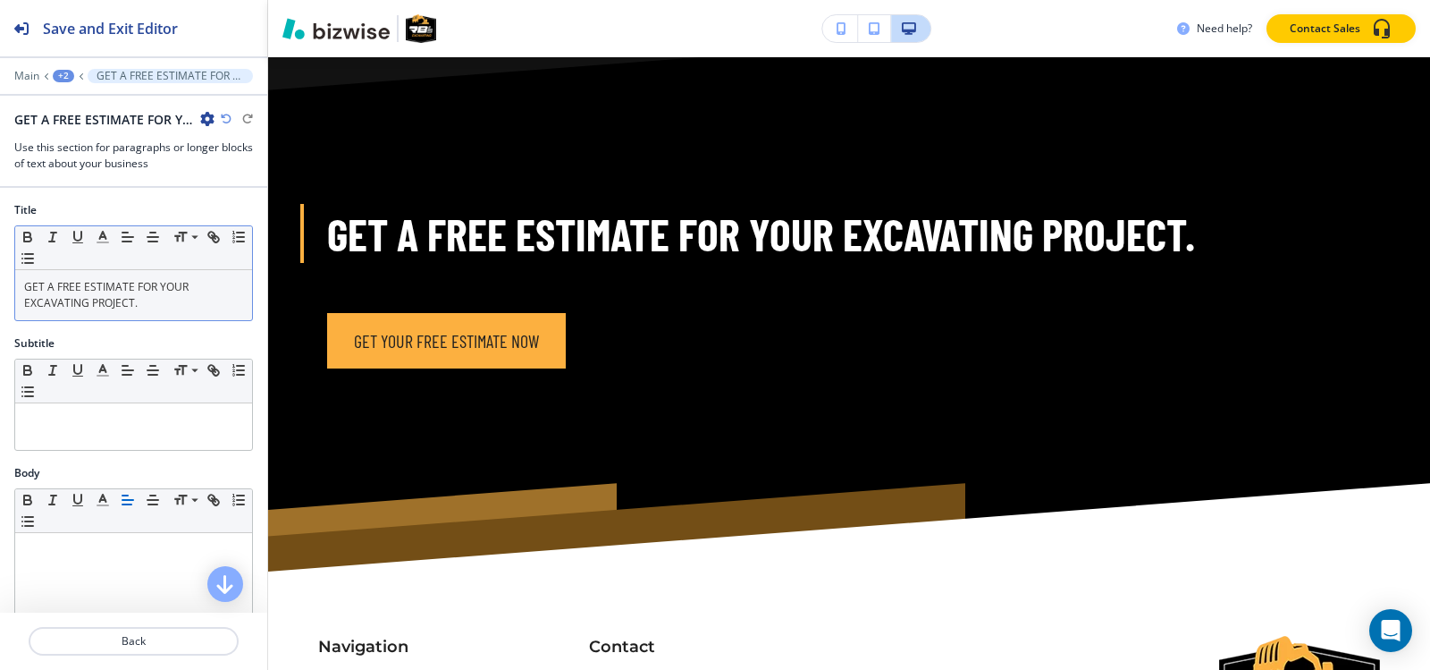
scroll to position [4057, 0]
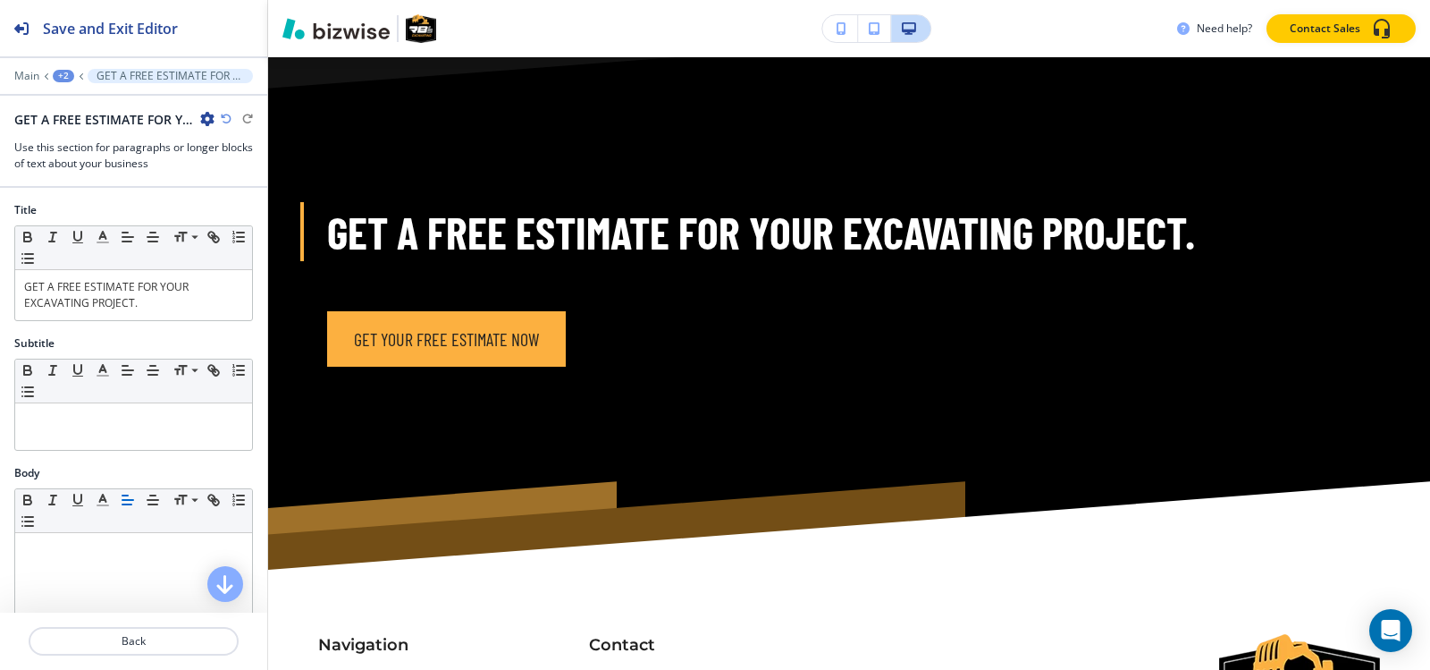
click at [64, 72] on div "+2" at bounding box center [63, 76] width 21 height 13
click at [110, 136] on p "SEPTIC SERVICES" at bounding box center [109, 137] width 91 height 16
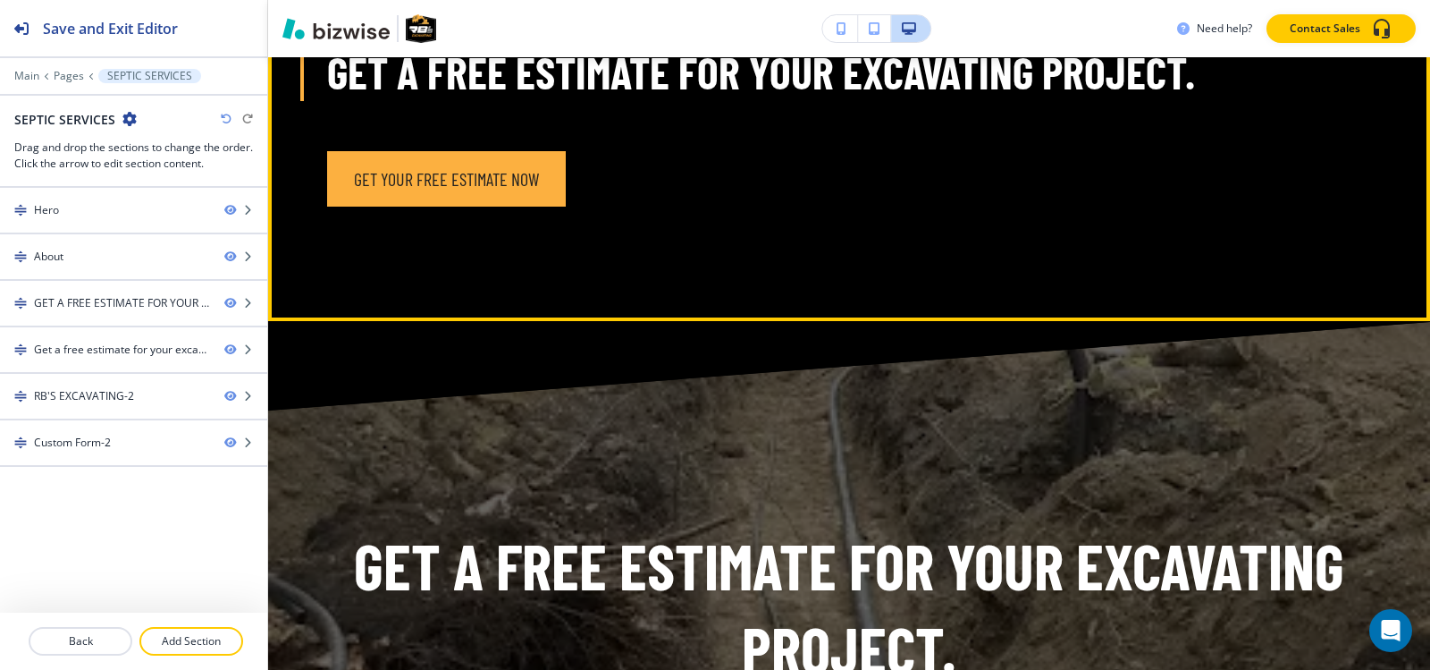
scroll to position [1751, 0]
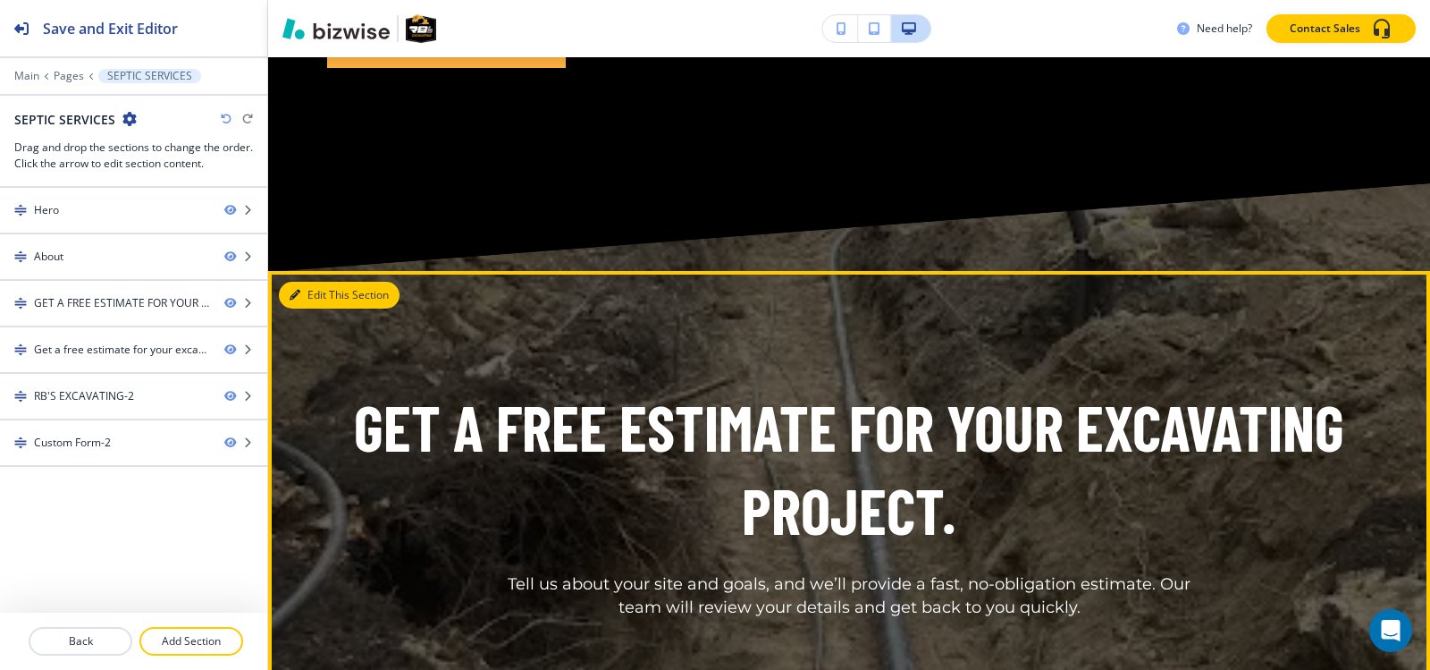
click at [317, 294] on button "Edit This Section" at bounding box center [339, 295] width 121 height 27
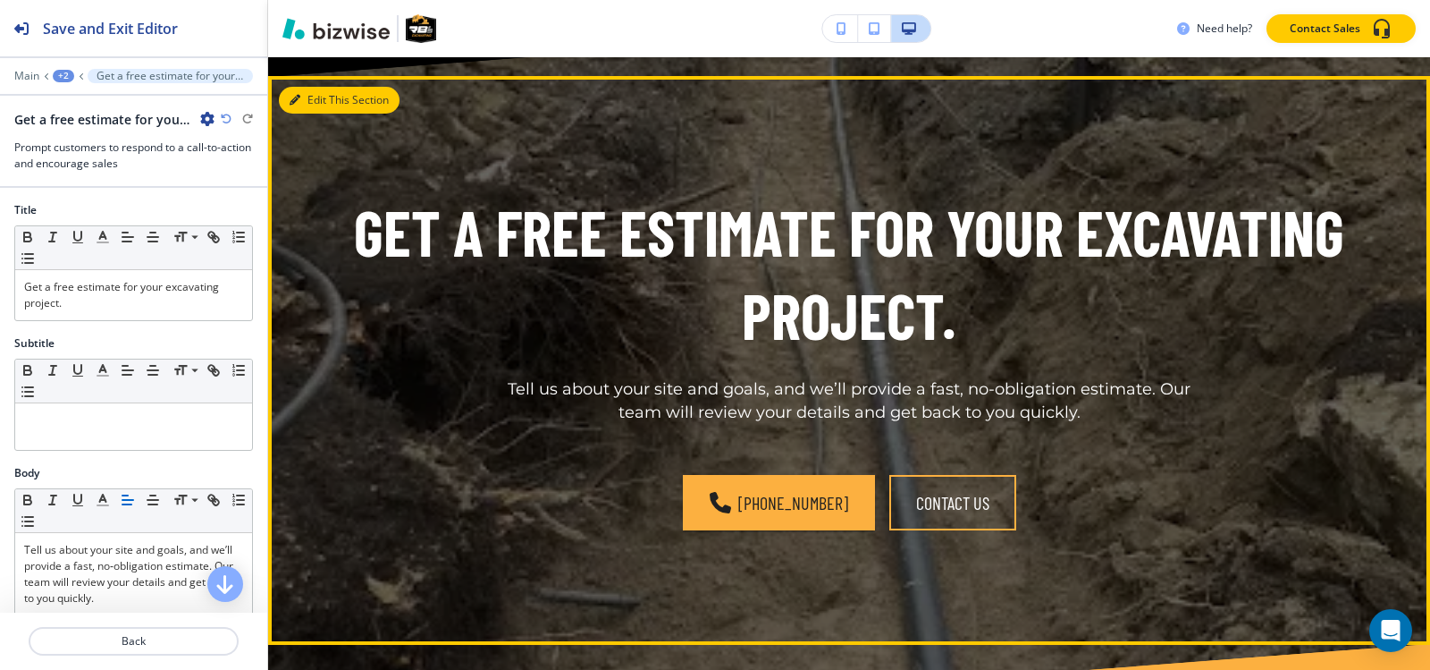
scroll to position [1965, 0]
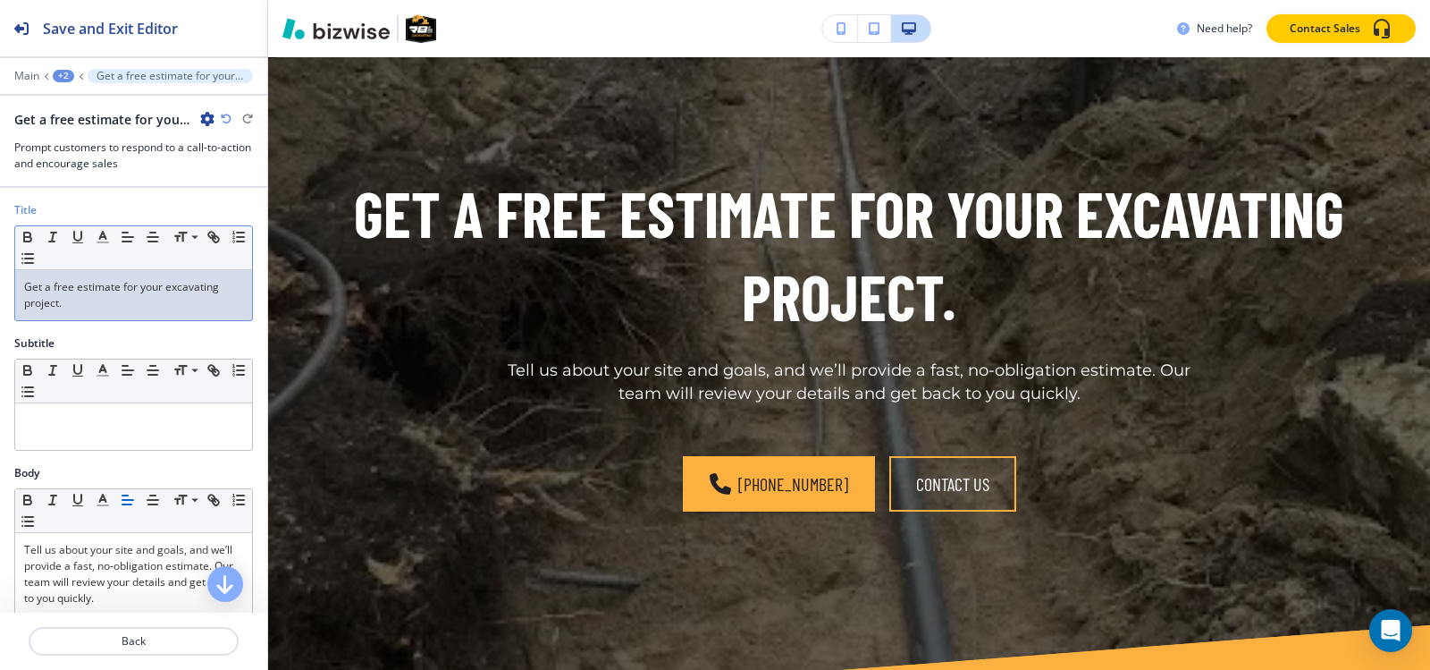
click at [138, 308] on p "Get a free estimate for your excavating project." at bounding box center [133, 295] width 219 height 32
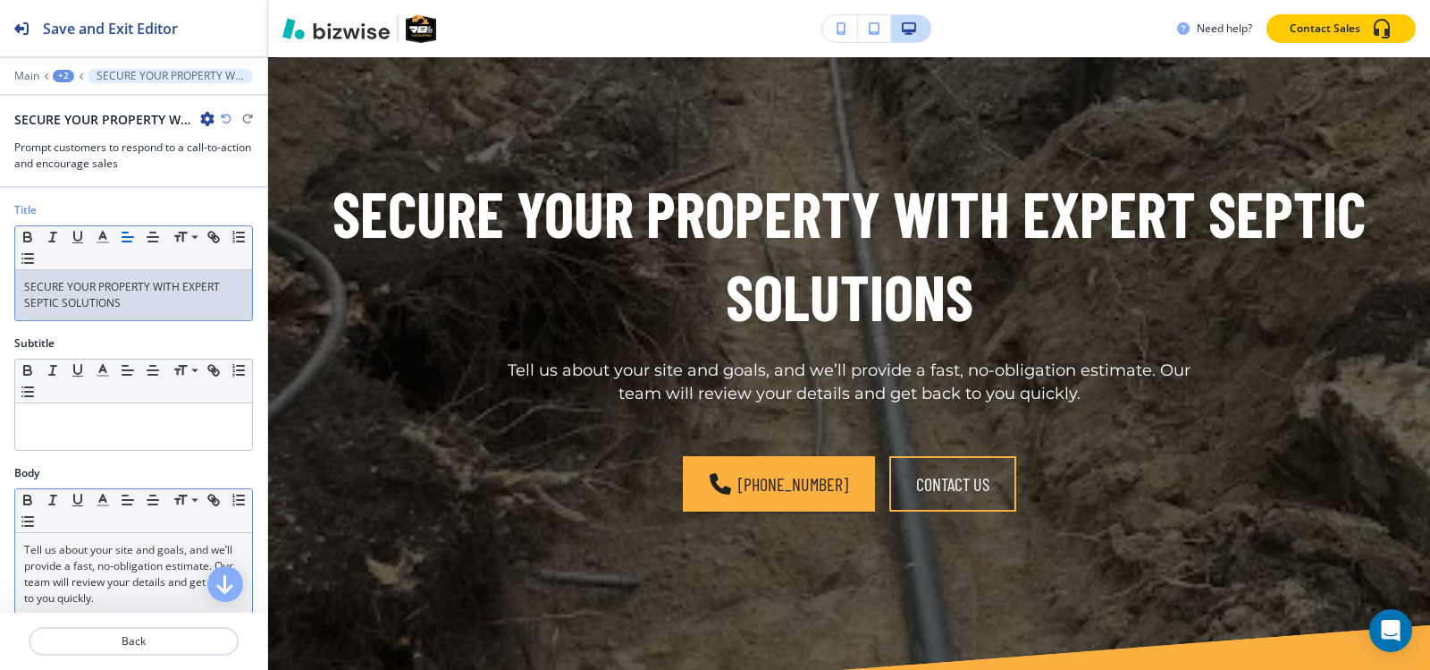
click at [119, 577] on p "Tell us about your site and goals, and we’ll provide a fast, no‑obligation esti…" at bounding box center [133, 574] width 219 height 64
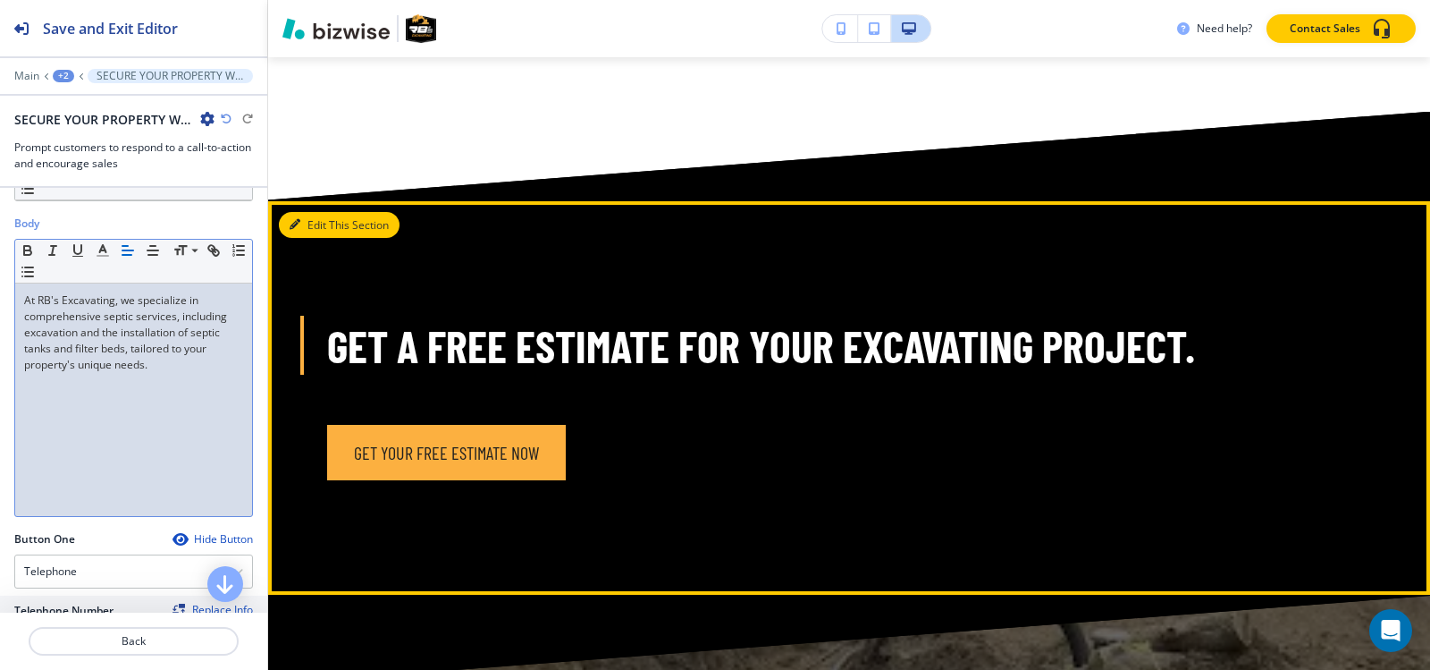
click at [316, 223] on button "Edit This Section" at bounding box center [339, 225] width 121 height 27
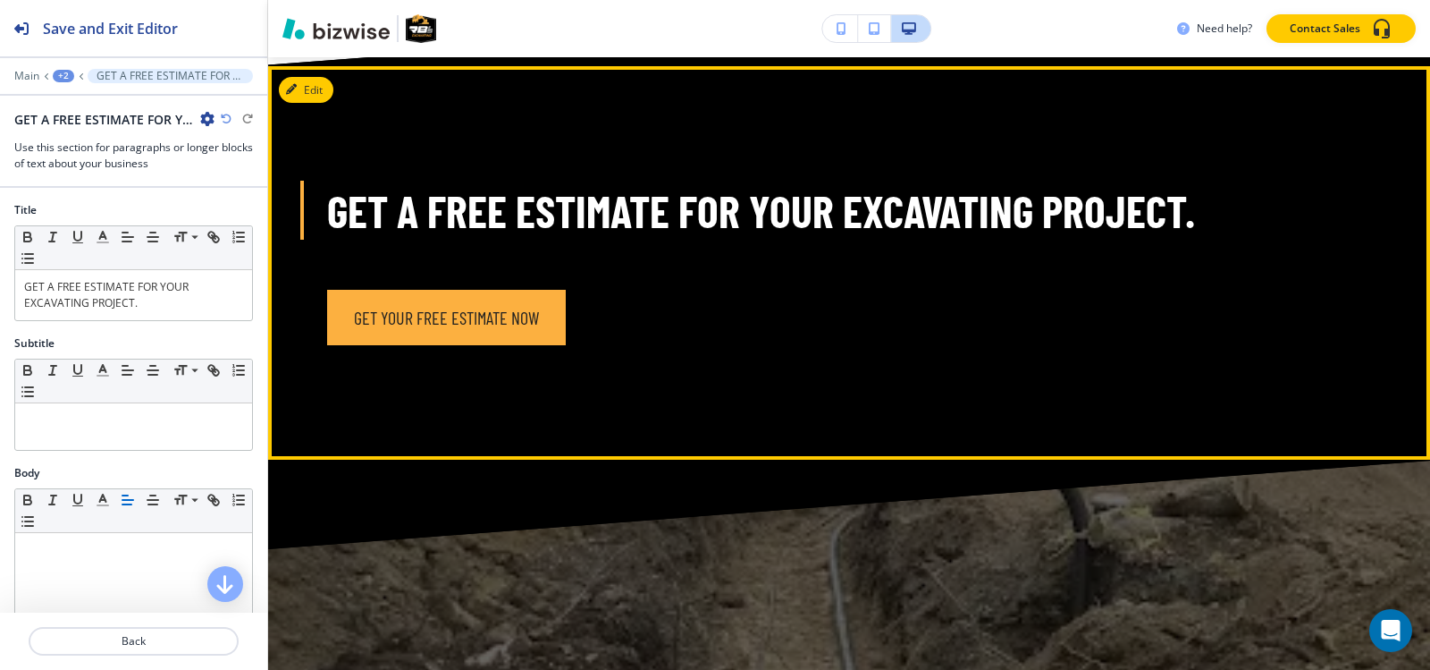
scroll to position [1483, 0]
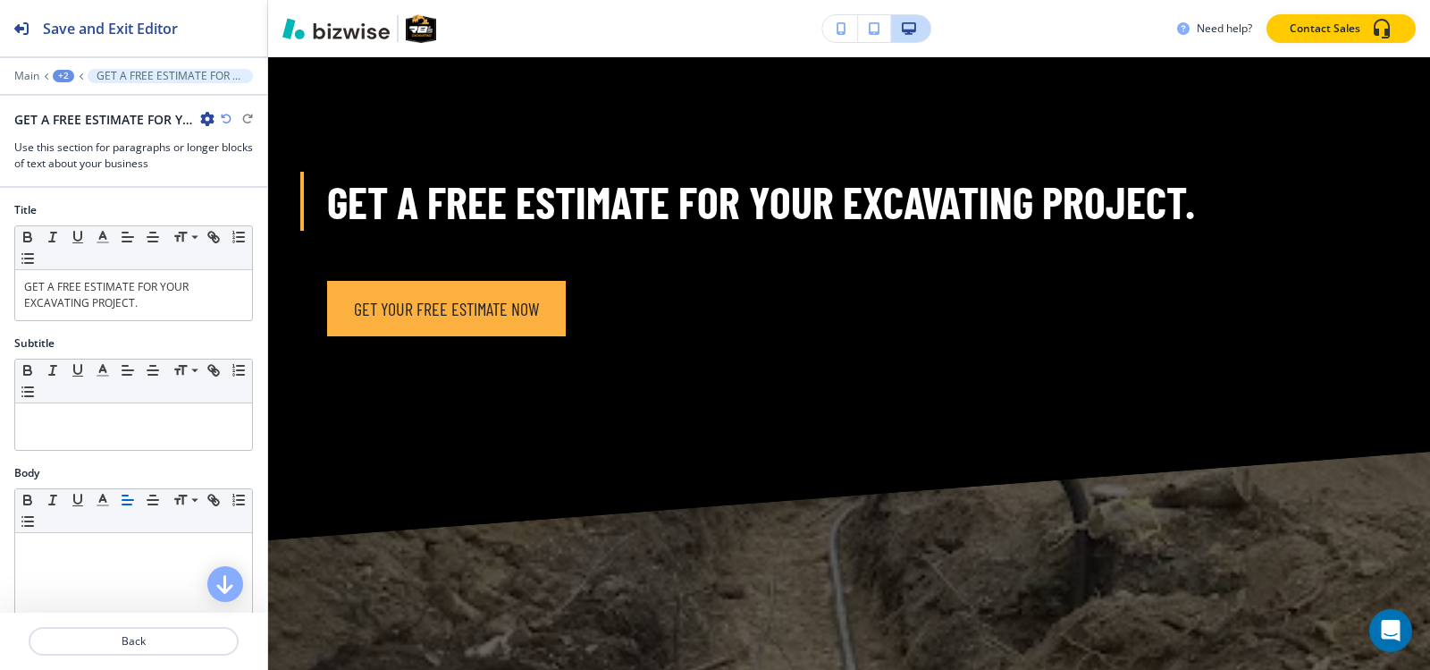
click at [209, 119] on icon "button" at bounding box center [207, 119] width 14 height 14
click at [232, 184] on p "Duplicate Section" at bounding box center [257, 181] width 91 height 16
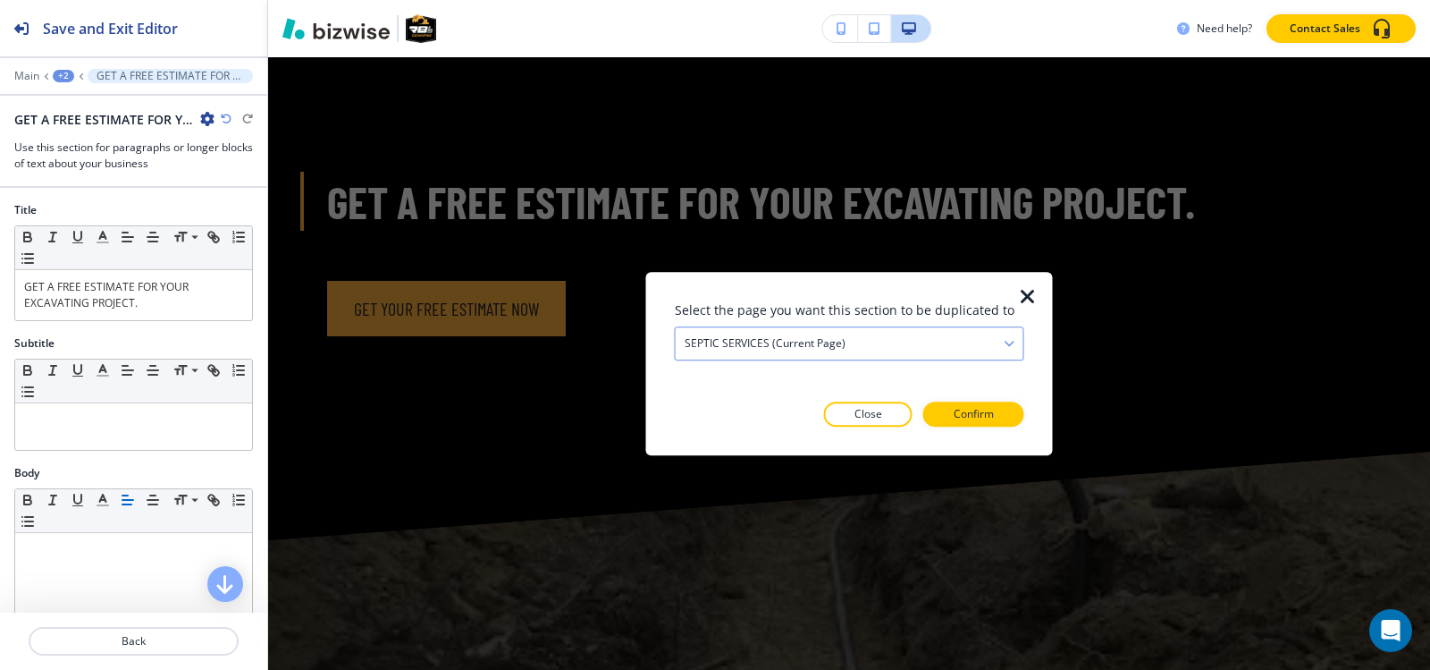
click at [782, 354] on div "SEPTIC SERVICES (current page)" at bounding box center [850, 343] width 348 height 32
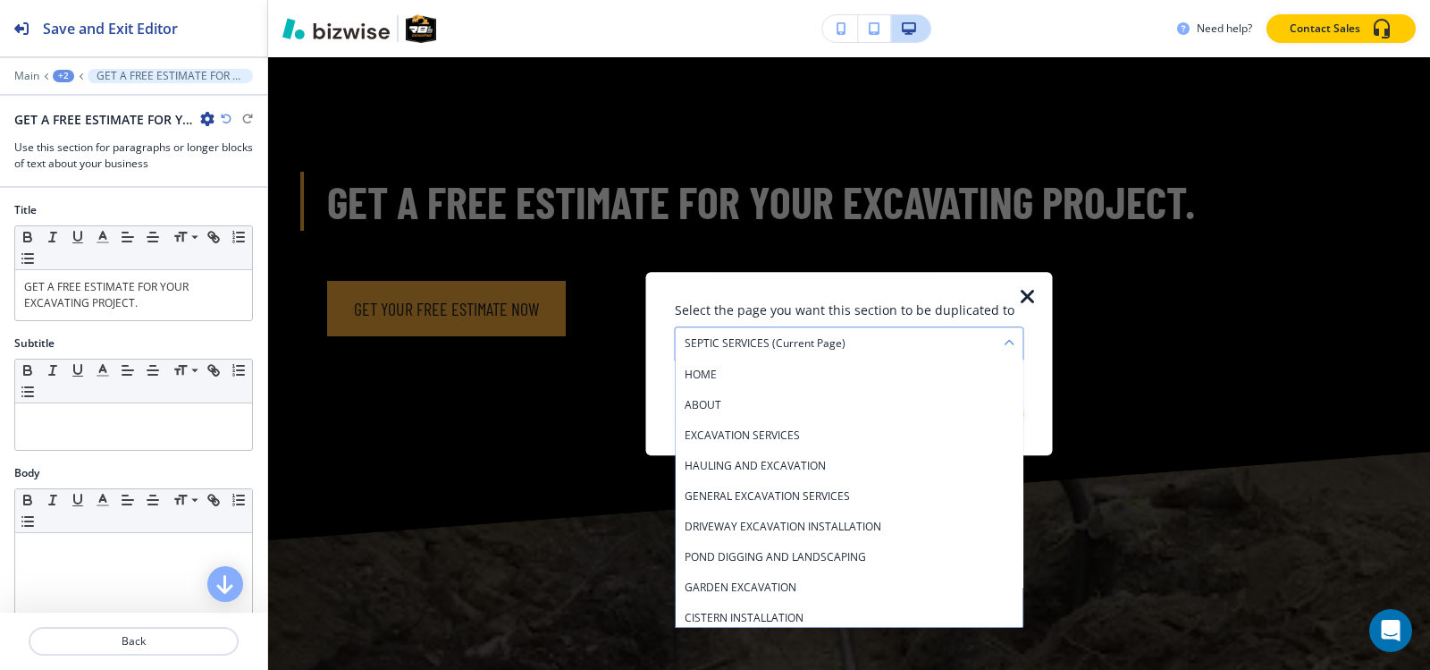
scroll to position [277, 0]
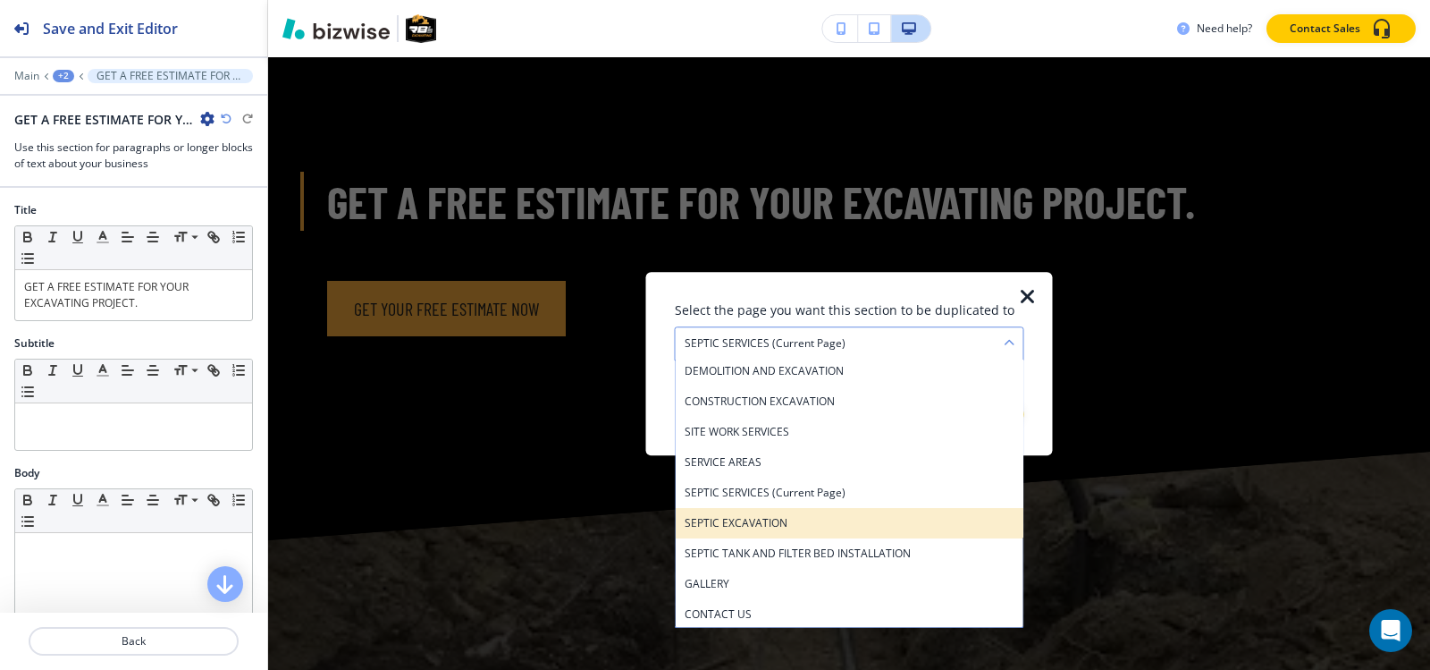
click at [786, 518] on h4 "SEPTIC EXCAVATION" at bounding box center [850, 523] width 330 height 16
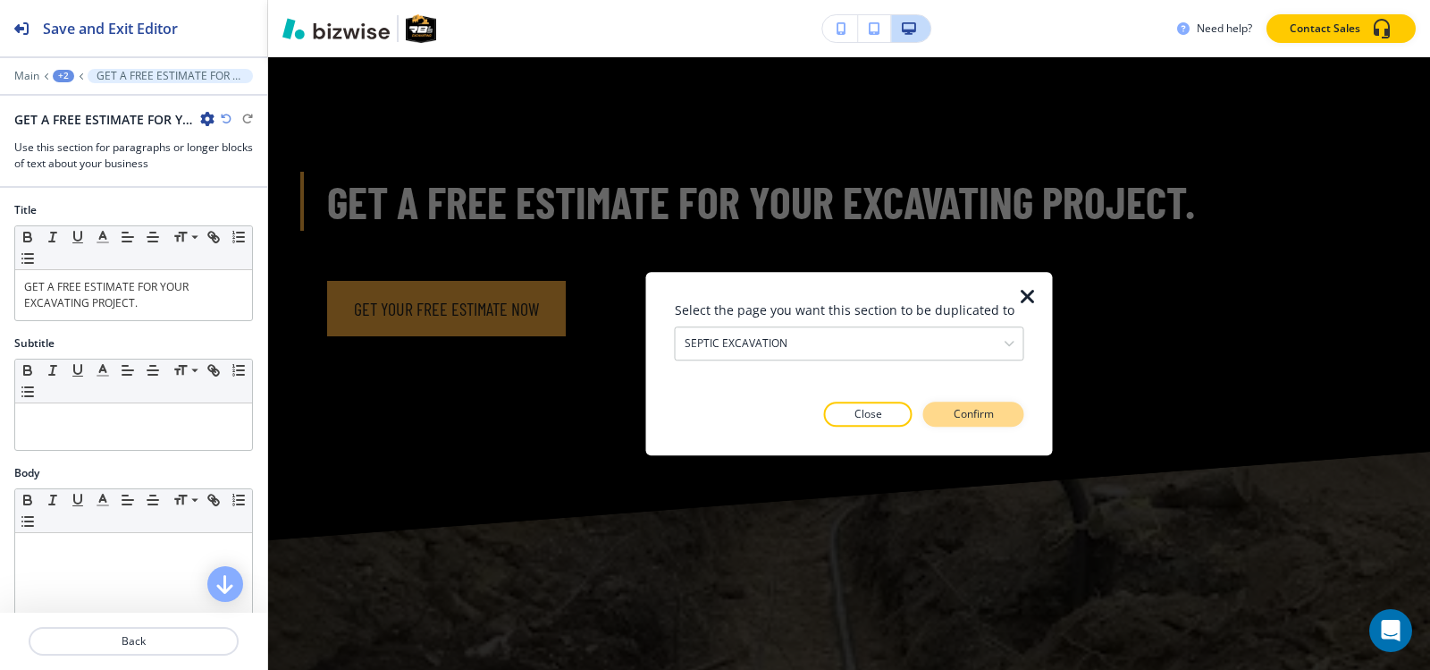
click at [971, 409] on p "Confirm" at bounding box center [974, 414] width 40 height 16
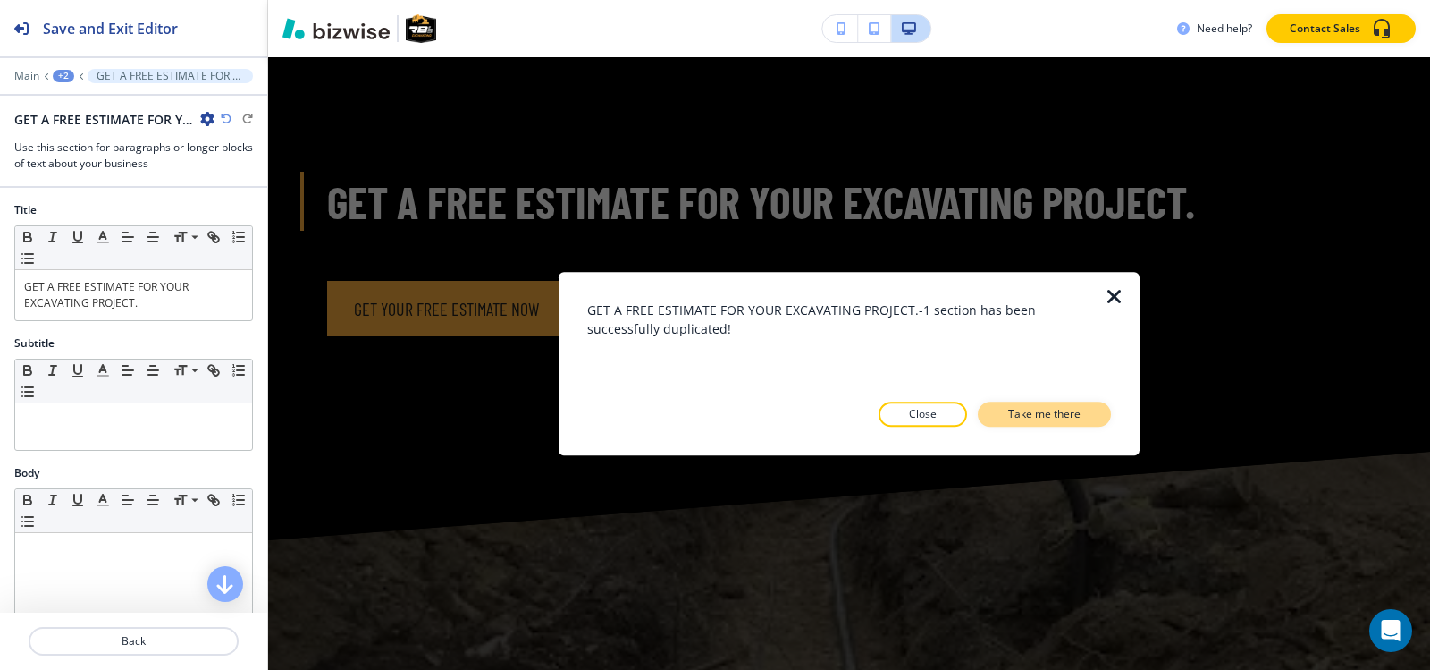
click at [1014, 417] on p "Take me there" at bounding box center [1044, 414] width 72 height 16
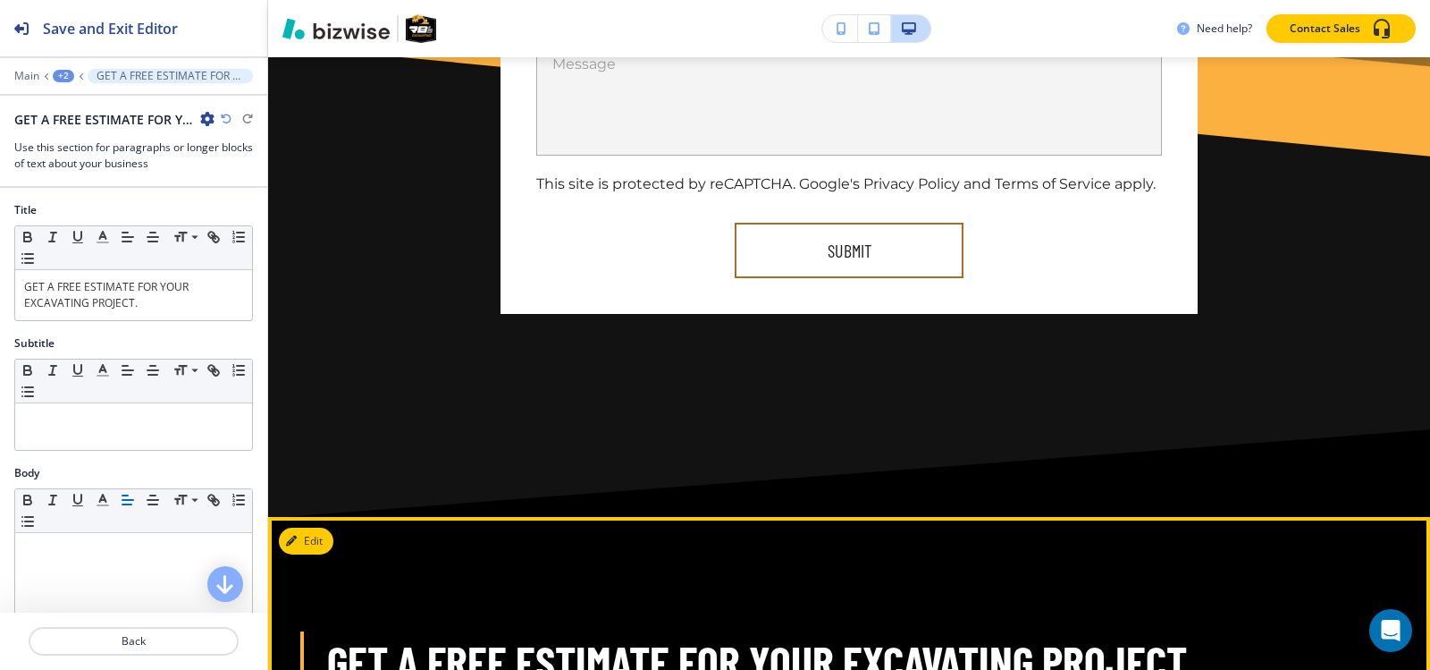
scroll to position [3750, 0]
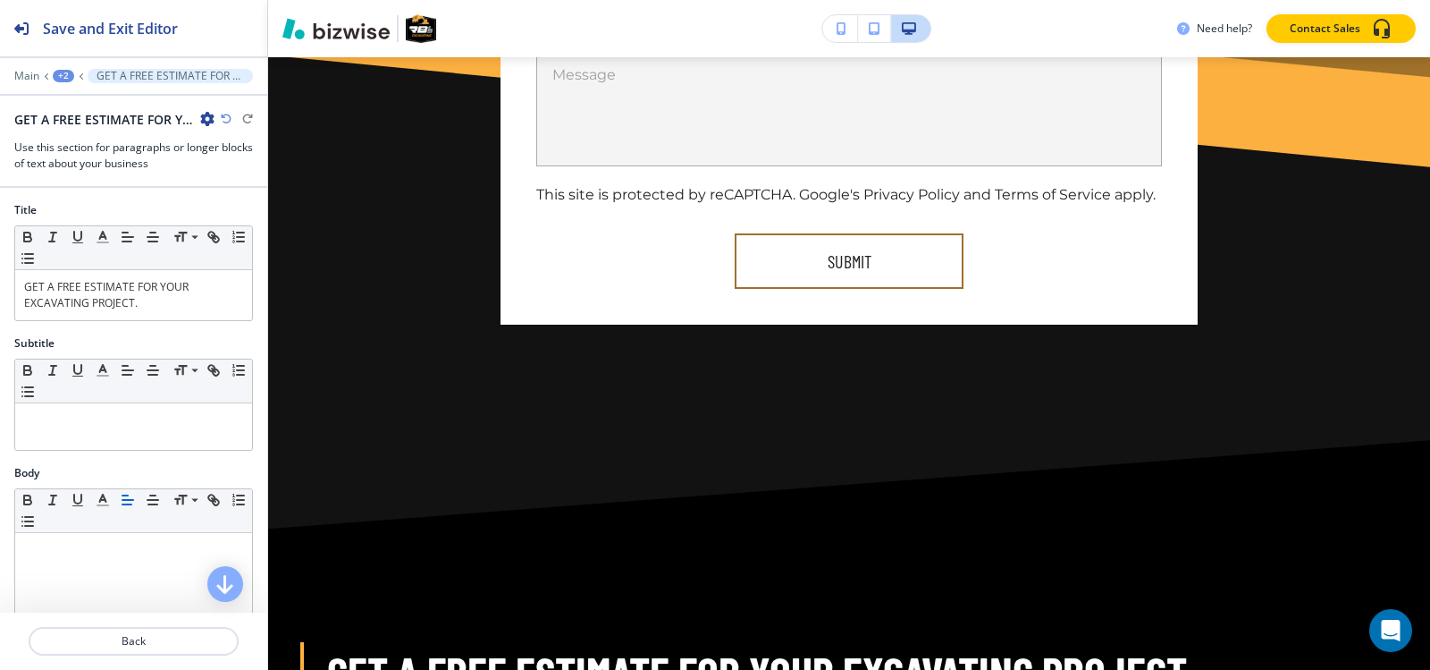
click at [71, 77] on div "+2" at bounding box center [63, 76] width 21 height 13
click at [97, 149] on button "SEPTIC EXCAVATION" at bounding box center [110, 137] width 114 height 32
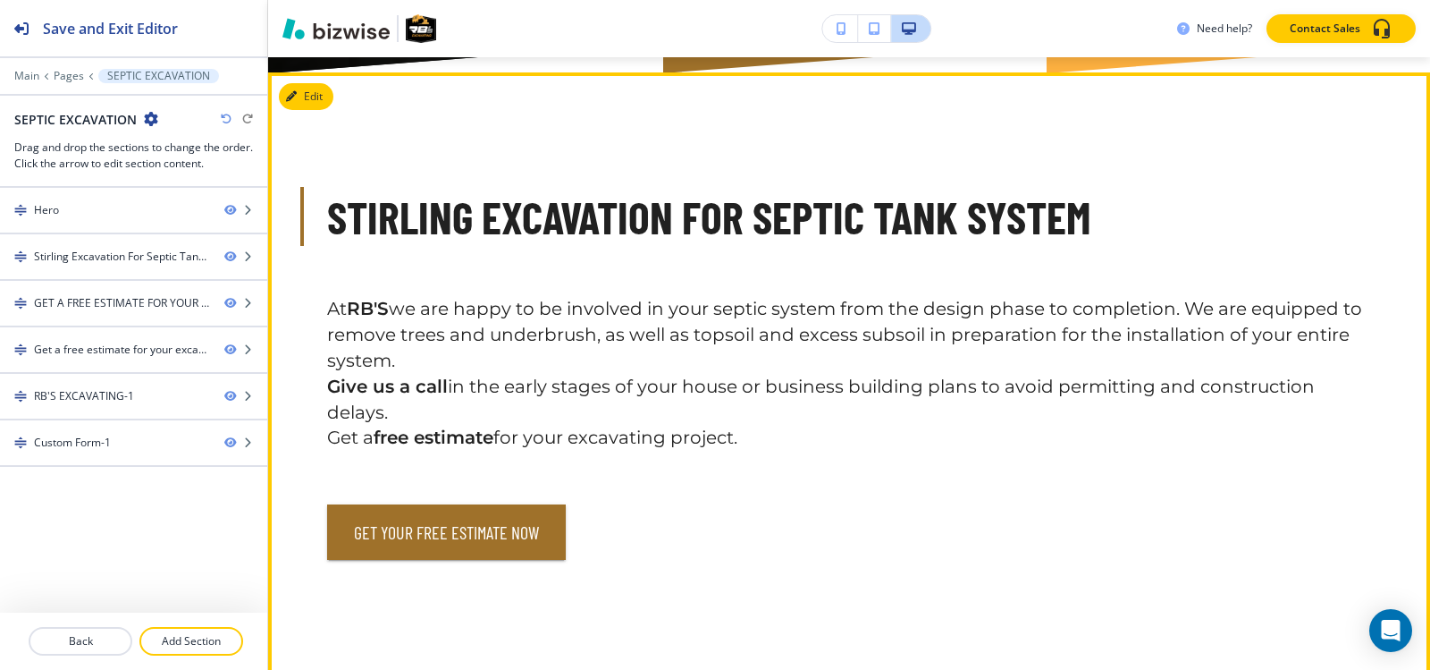
scroll to position [818, 0]
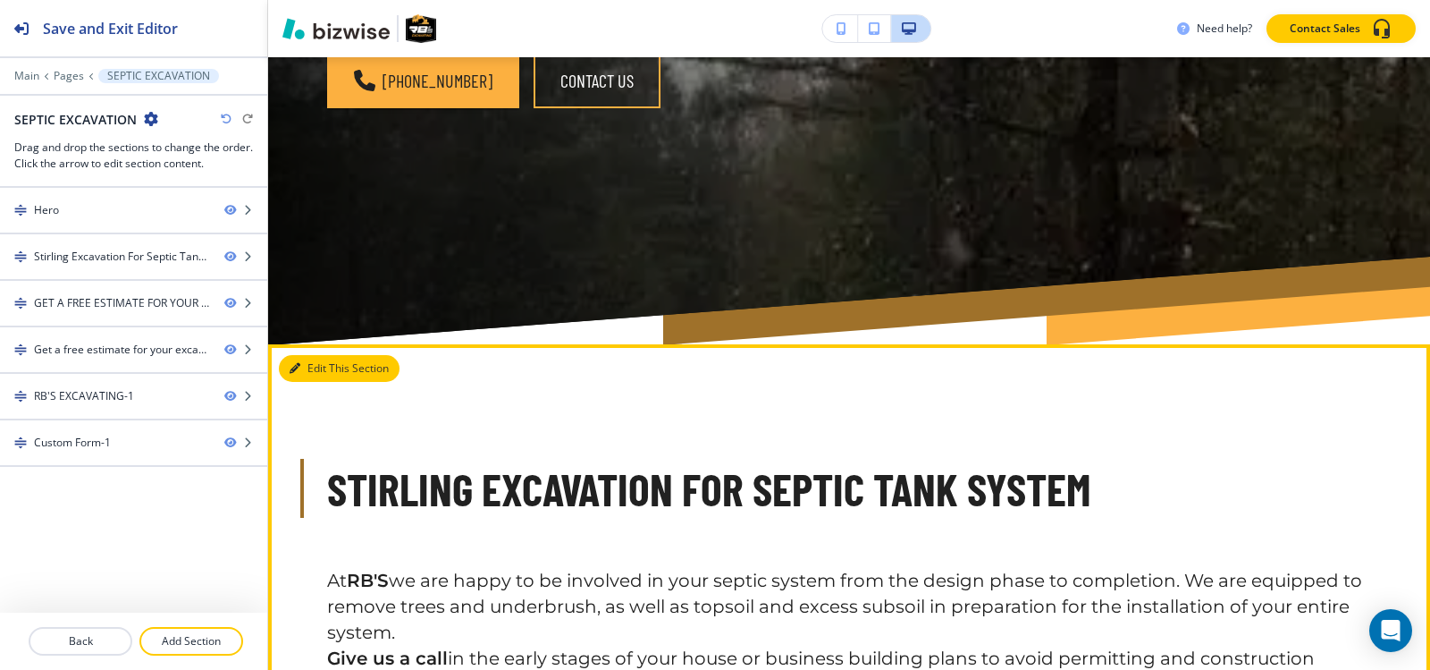
click at [300, 355] on button "Edit This Section" at bounding box center [339, 368] width 121 height 27
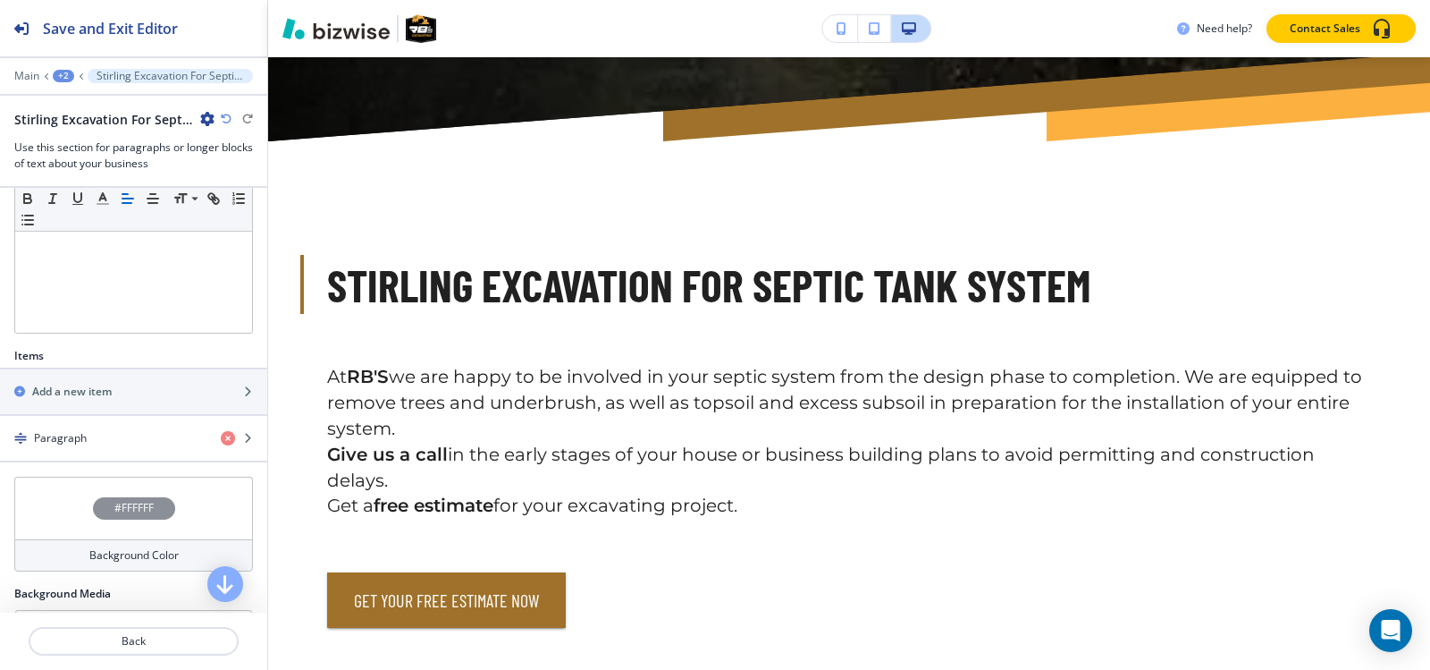
scroll to position [447, 0]
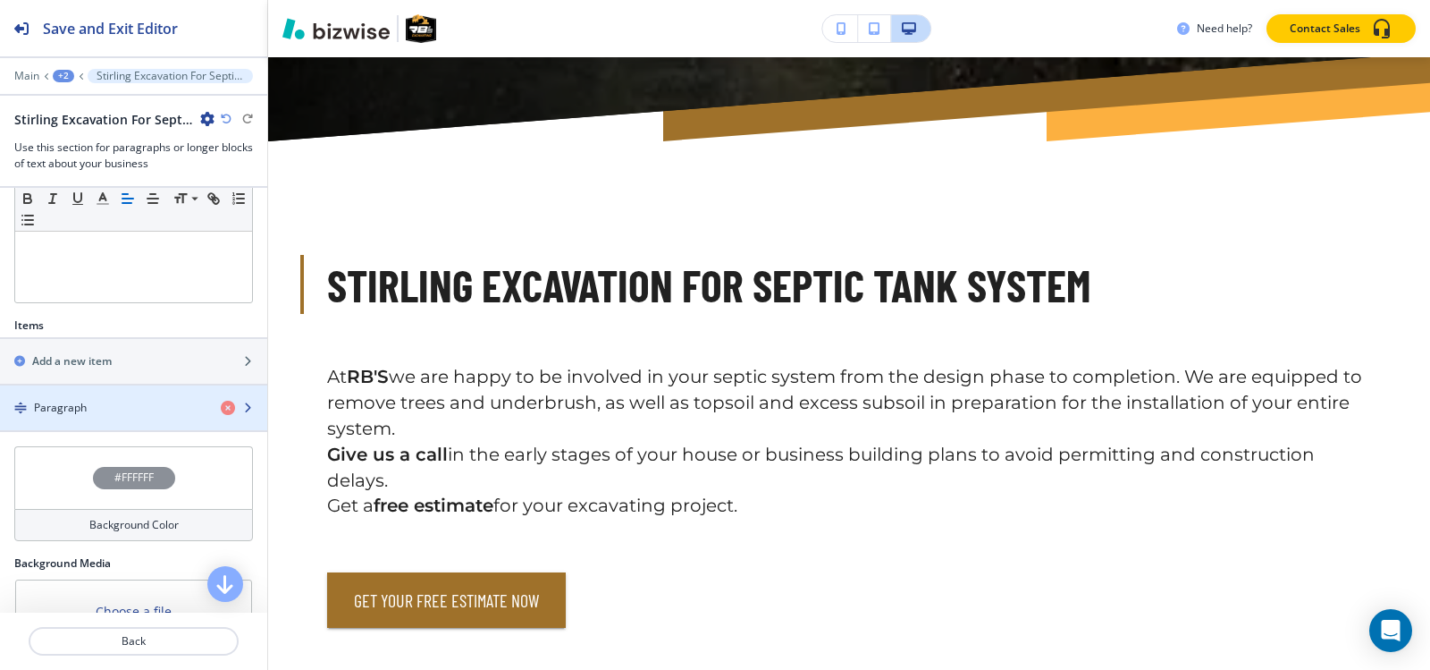
click at [71, 416] on h4 "Paragraph" at bounding box center [60, 408] width 53 height 16
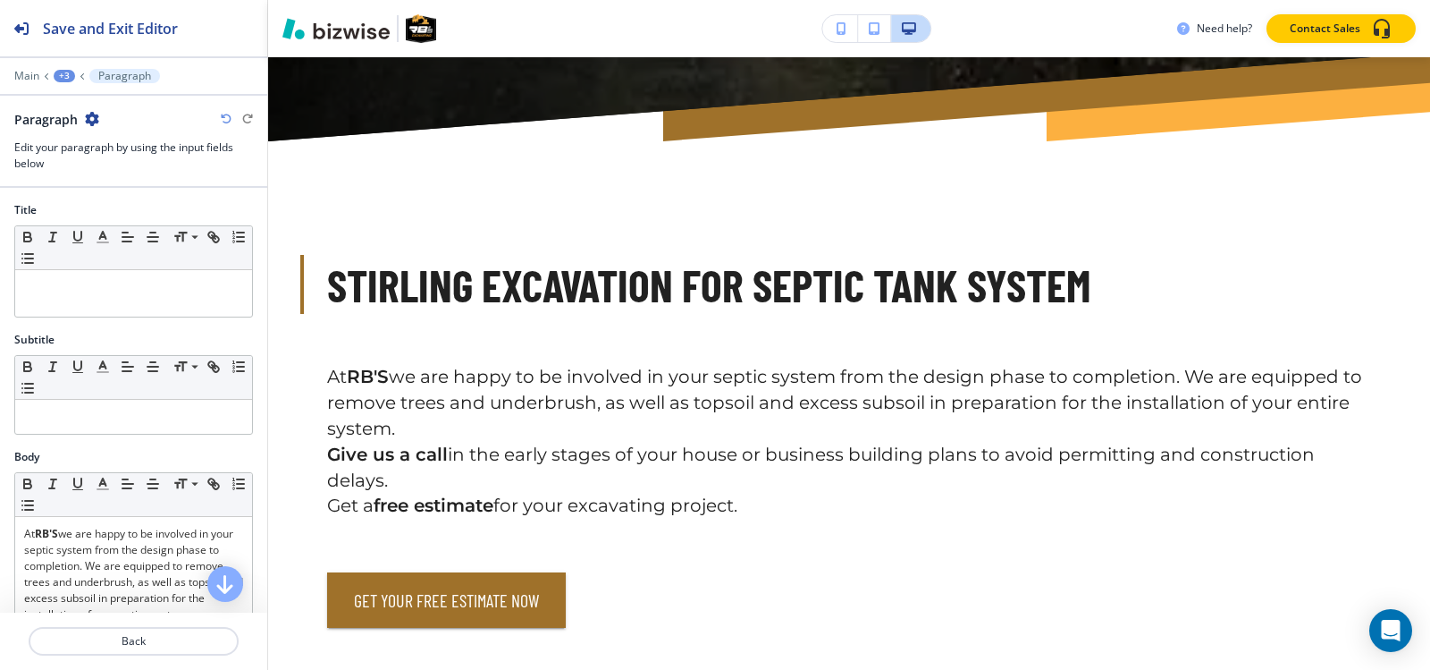
click at [63, 74] on div "+3" at bounding box center [64, 76] width 21 height 13
click at [83, 164] on p "Stirling Excavation For Septic Tank System" at bounding box center [110, 168] width 91 height 16
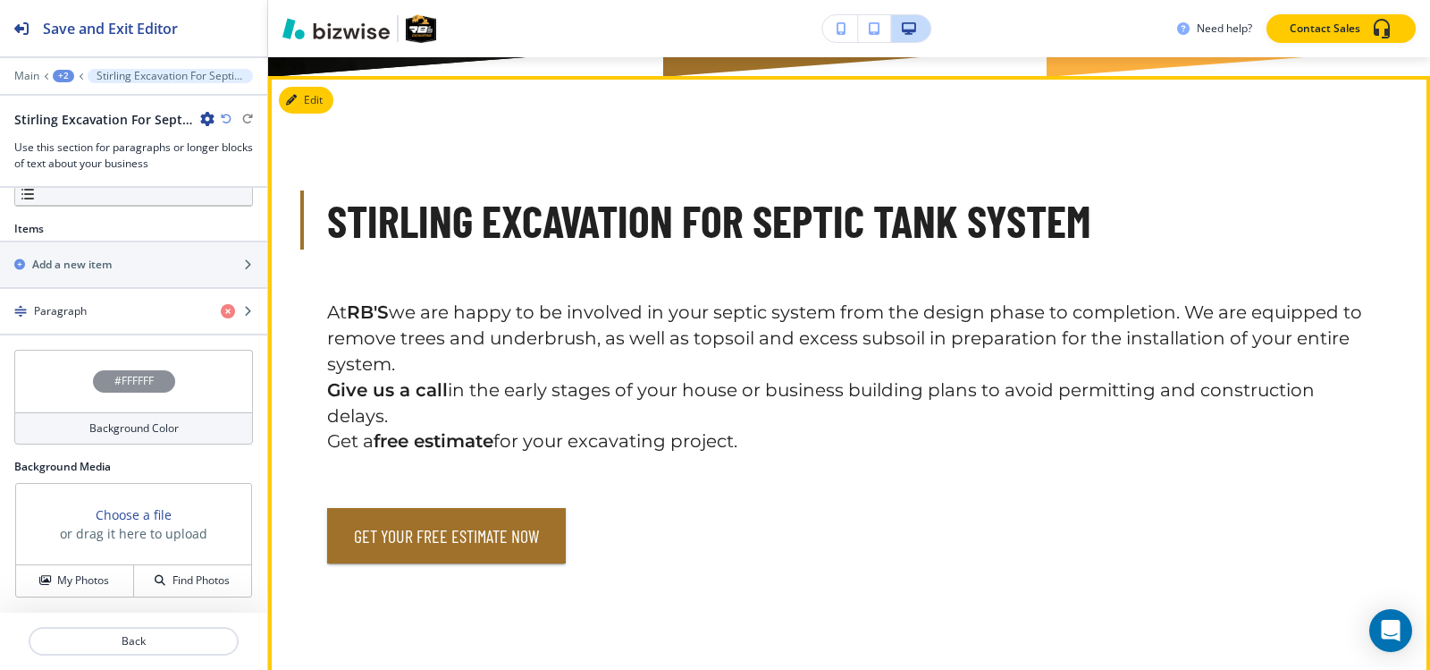
scroll to position [1111, 0]
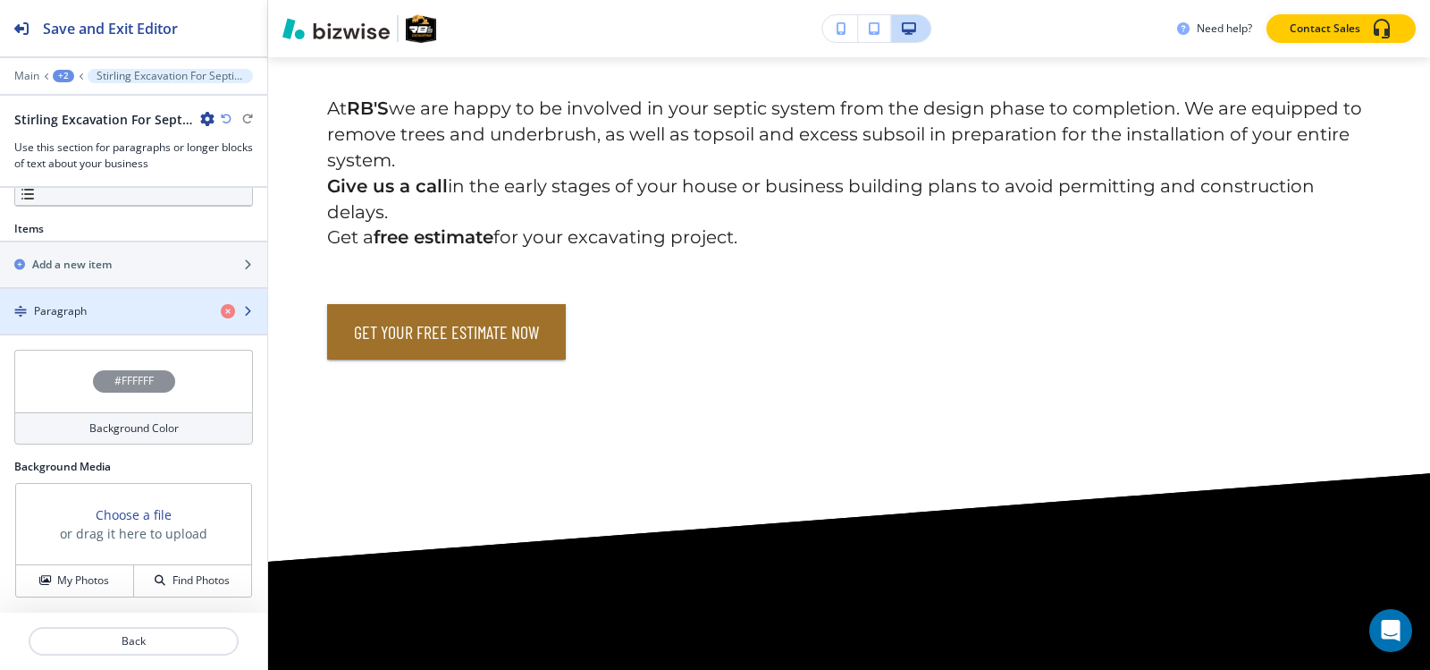
click at [93, 314] on div "Paragraph" at bounding box center [103, 311] width 207 height 16
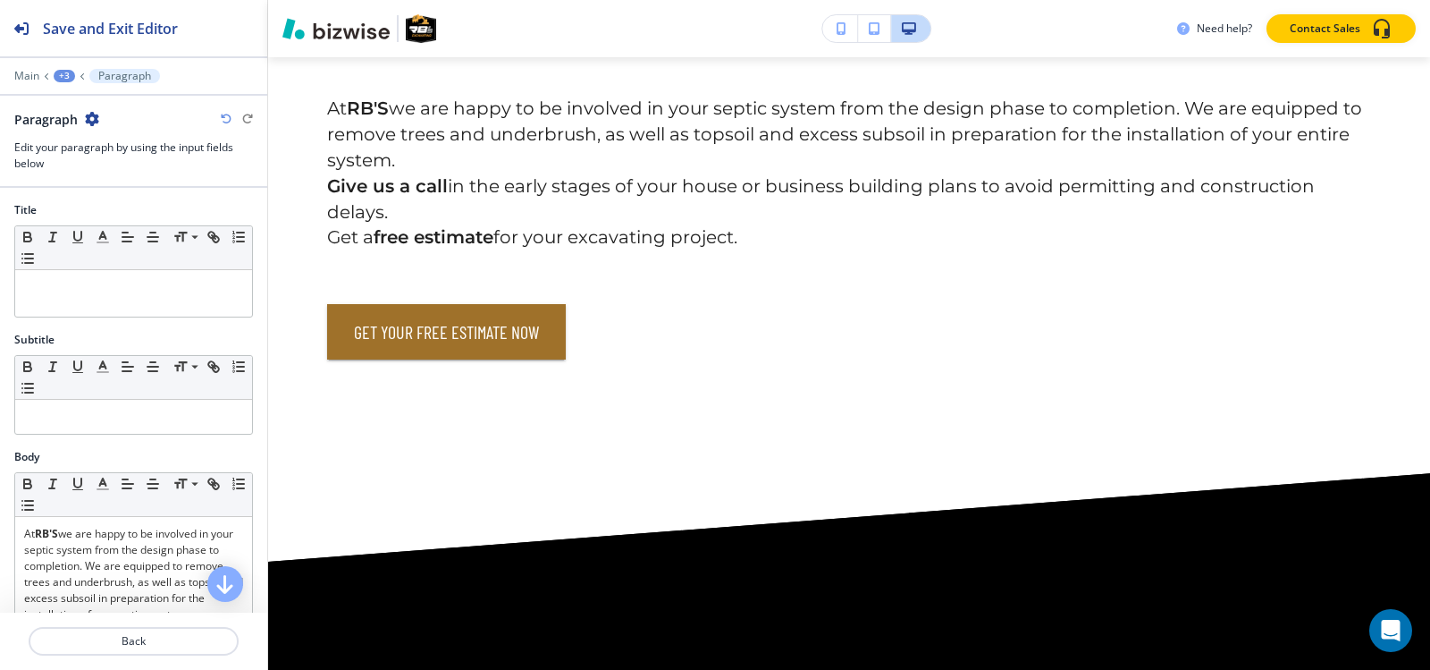
scroll to position [179, 0]
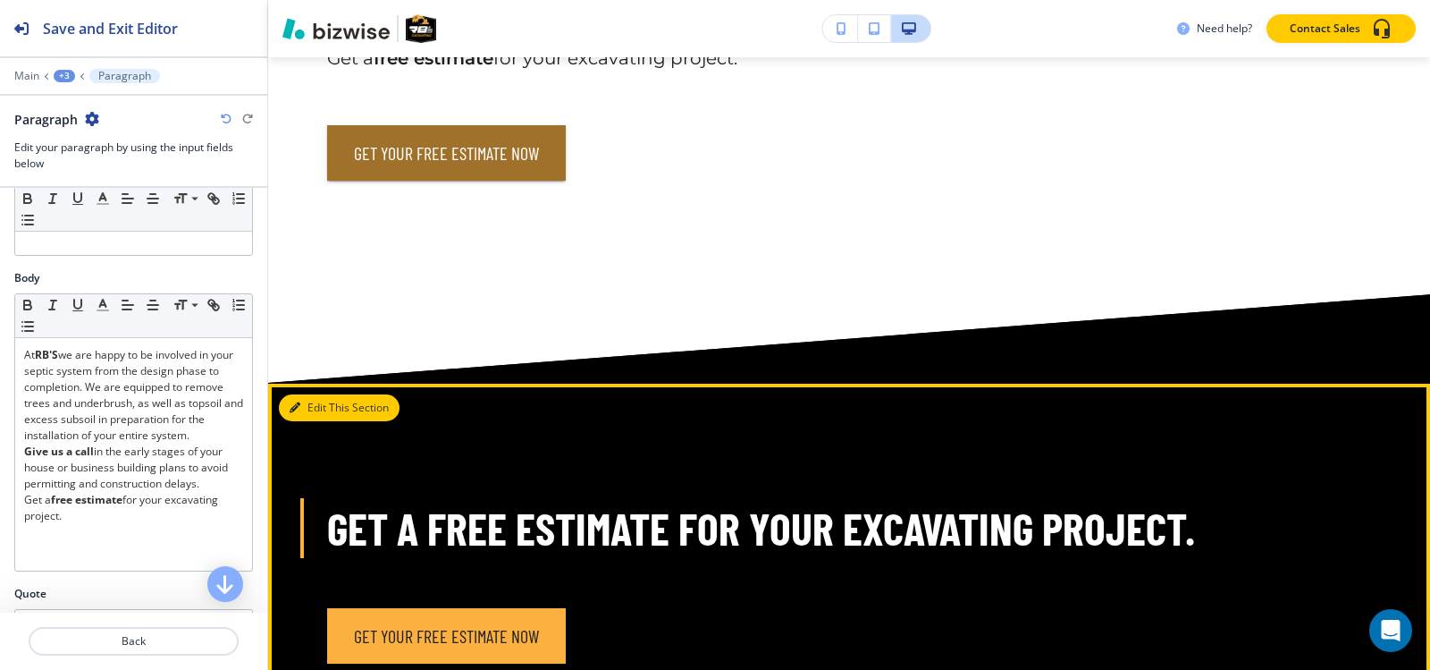
click at [312, 394] on button "Edit This Section" at bounding box center [339, 407] width 121 height 27
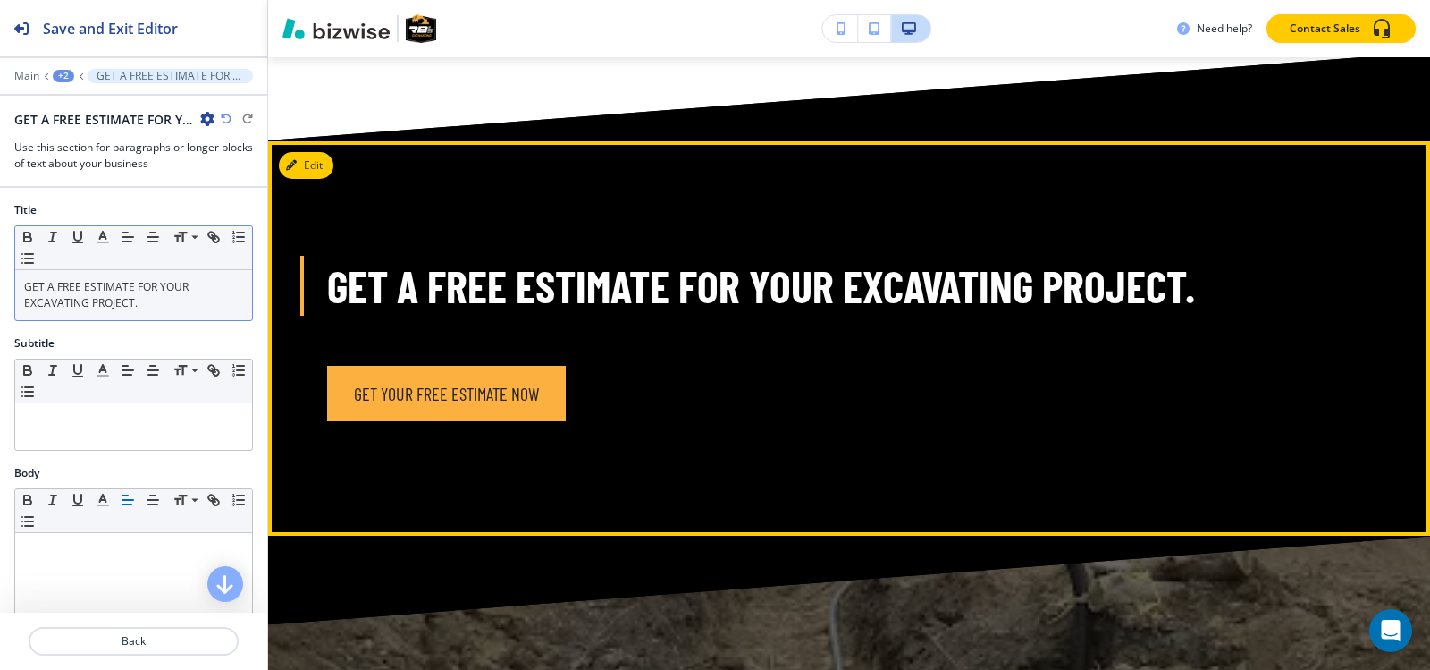
scroll to position [1533, 0]
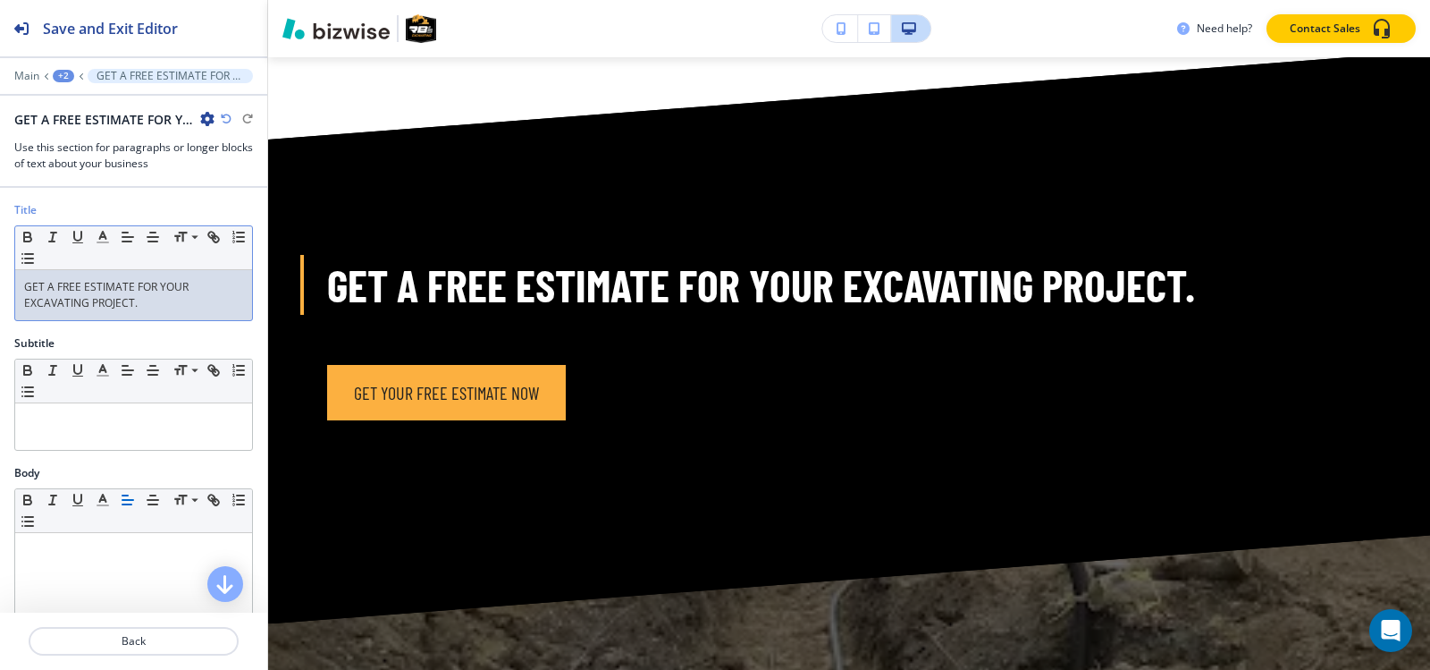
click at [176, 298] on p "GET A FREE ESTIMATE FOR YOUR EXCAVATING PROJECT." at bounding box center [133, 295] width 219 height 32
copy p "GET A FREE ESTIMATE FOR YOUR EXCAVATING PROJECT."
click at [56, 74] on div "+2" at bounding box center [63, 76] width 21 height 13
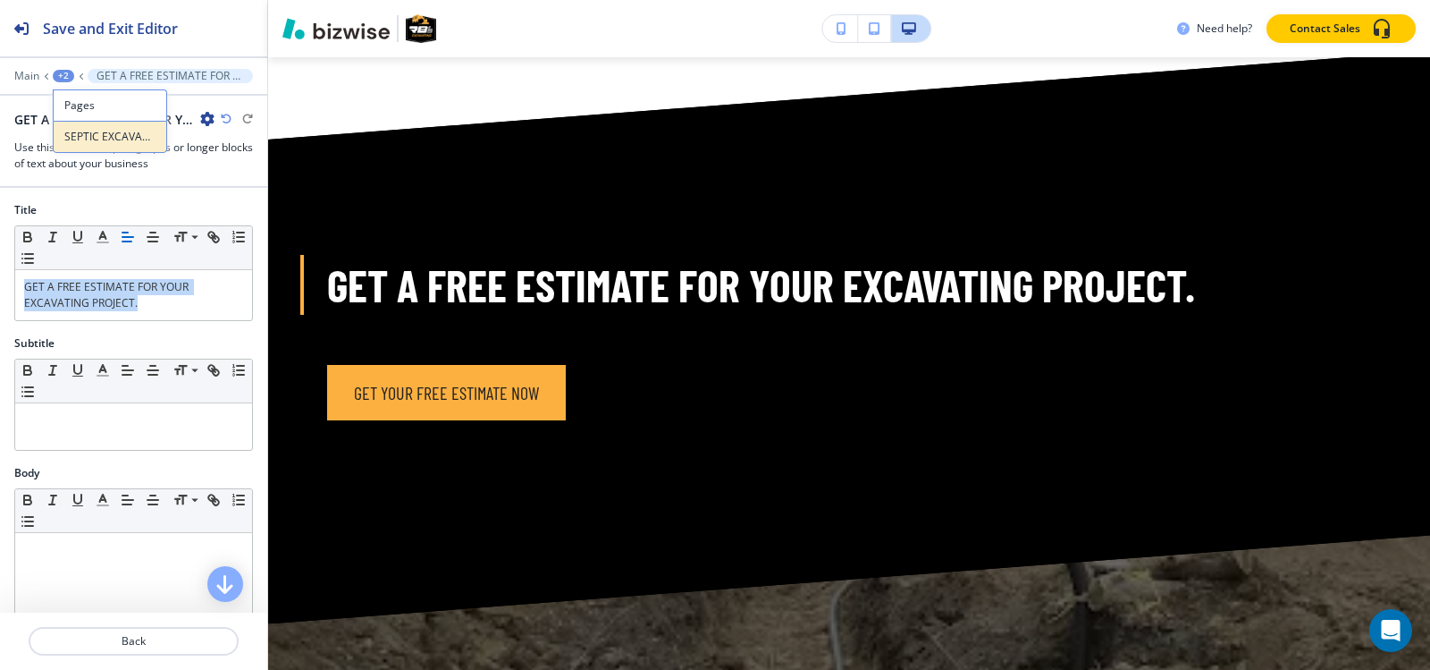
click at [63, 139] on button "SEPTIC EXCAVATION" at bounding box center [110, 137] width 114 height 32
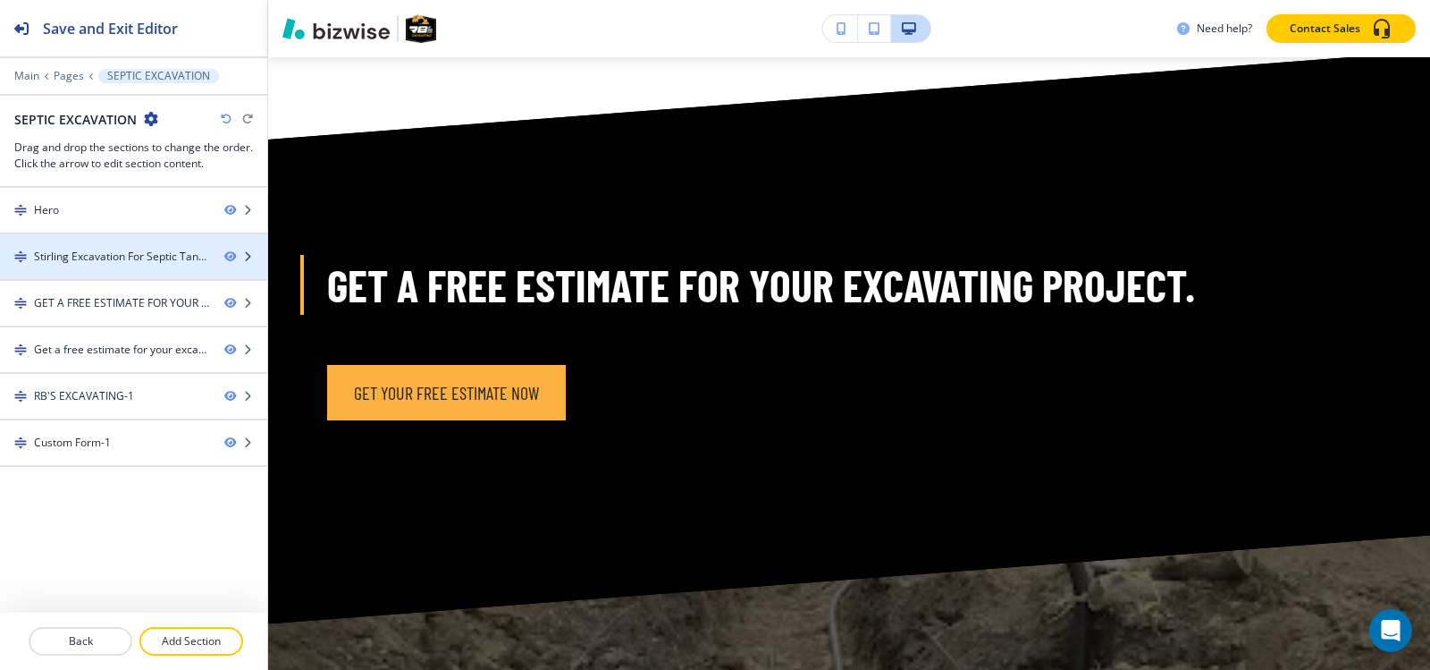
click at [90, 266] on div at bounding box center [133, 272] width 267 height 14
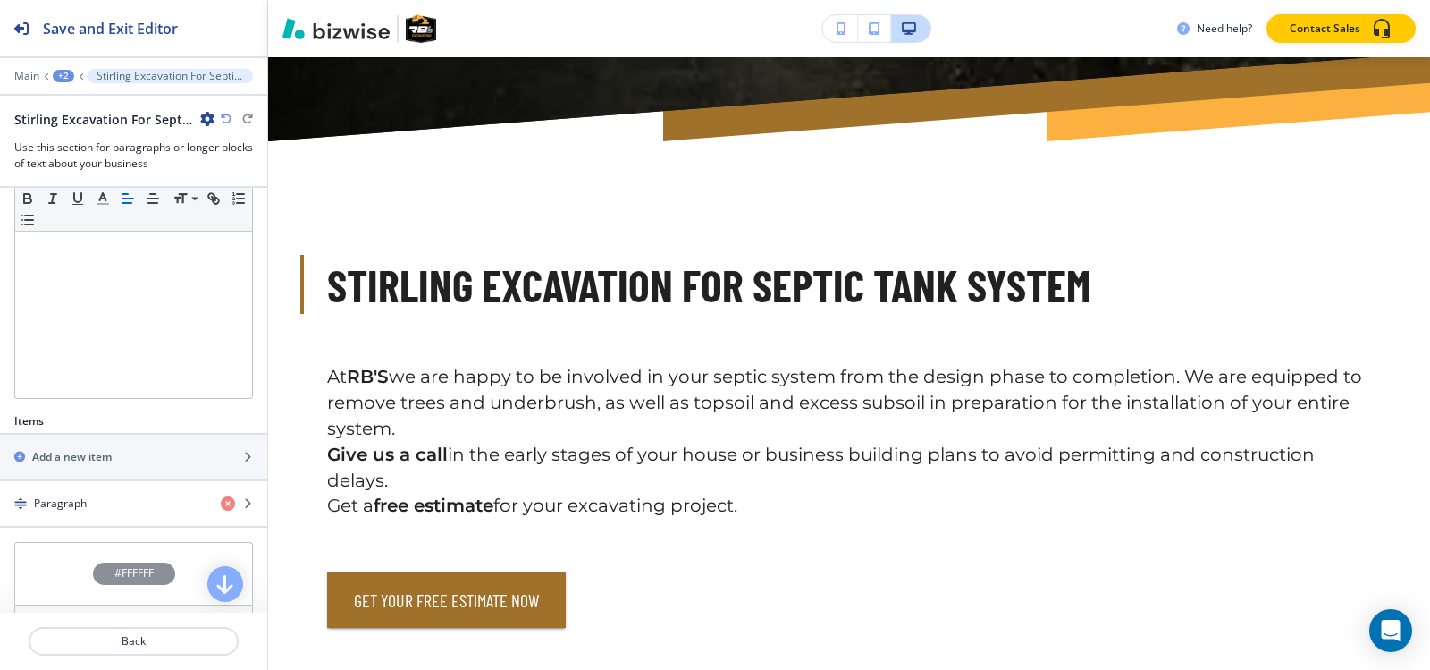
scroll to position [447, 0]
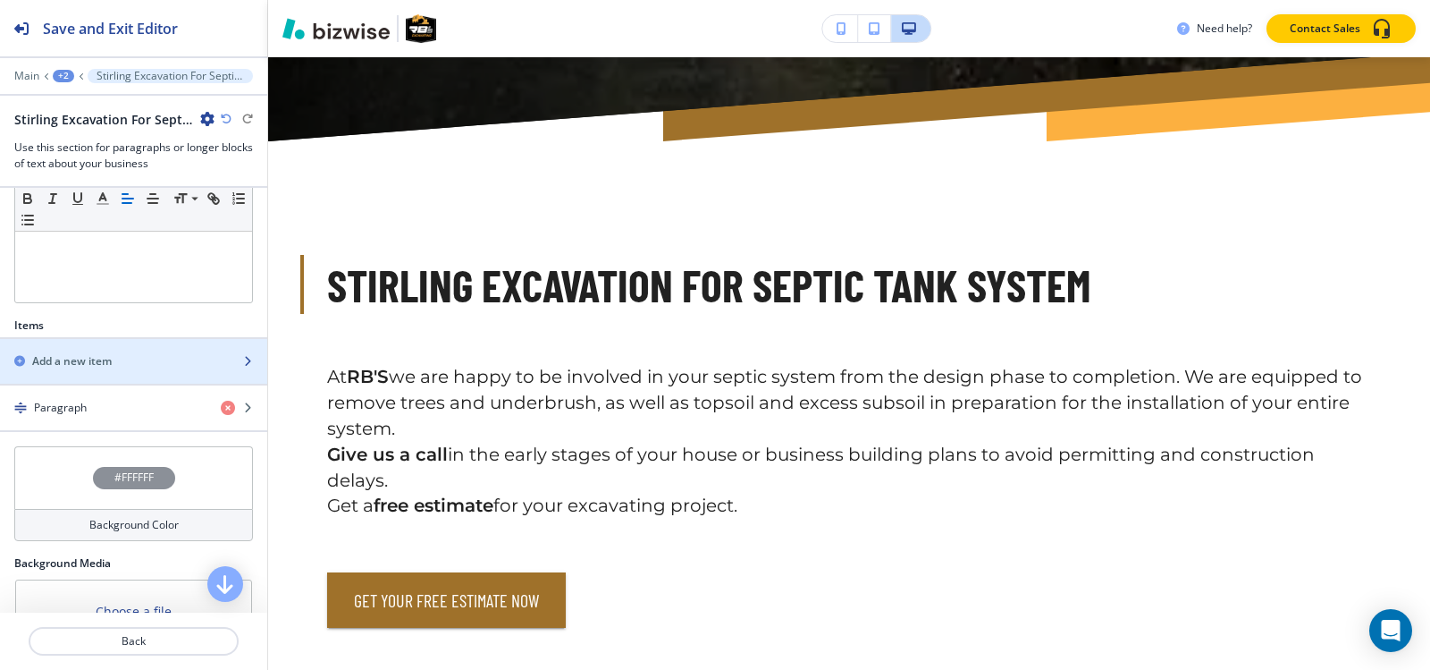
click at [79, 369] on h2 "Add a new item" at bounding box center [72, 361] width 80 height 16
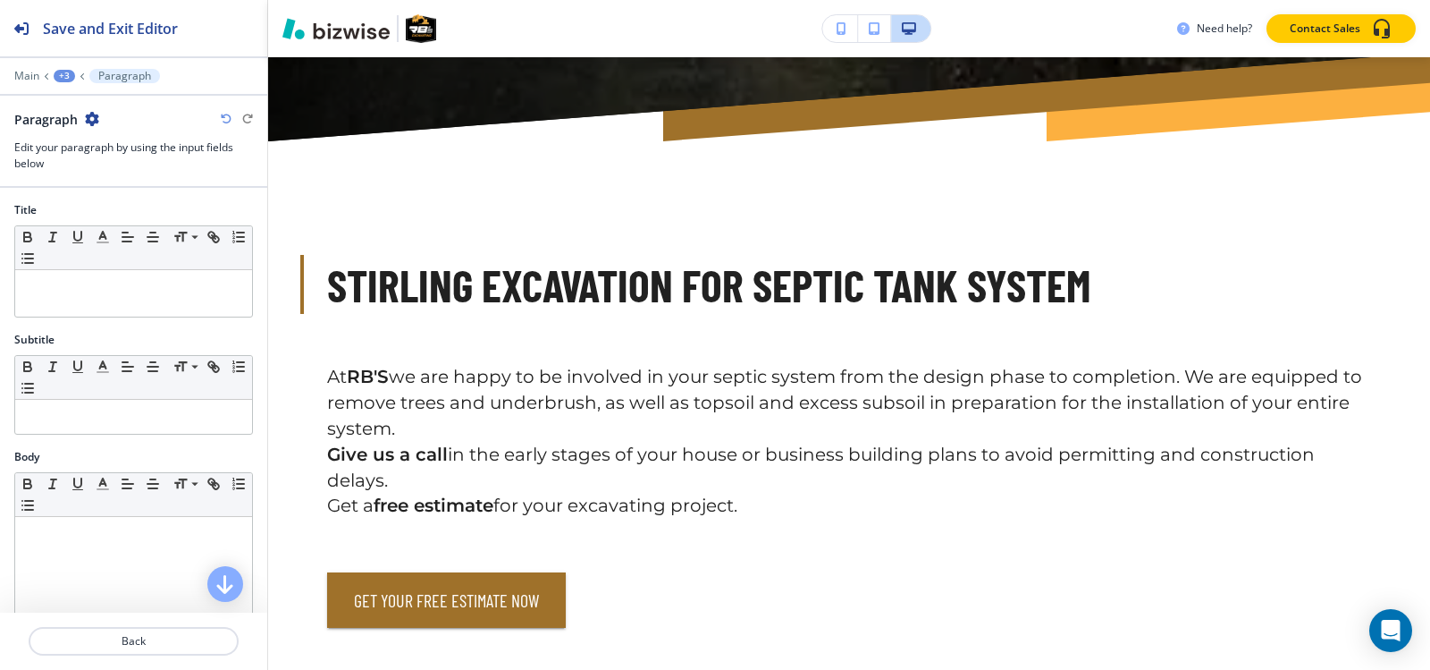
click at [66, 75] on div "+3" at bounding box center [64, 76] width 21 height 13
click at [71, 153] on button "Stirling Excavation For Septic Tank System" at bounding box center [111, 168] width 114 height 32
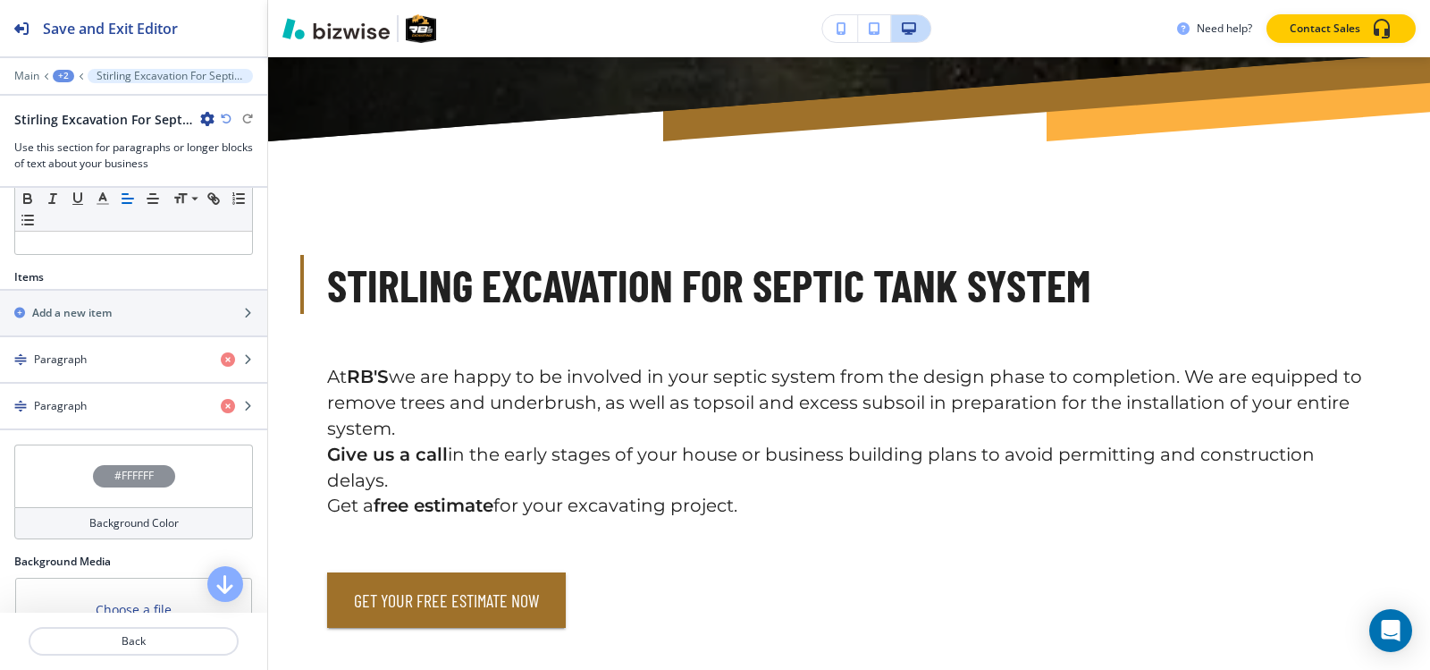
scroll to position [536, 0]
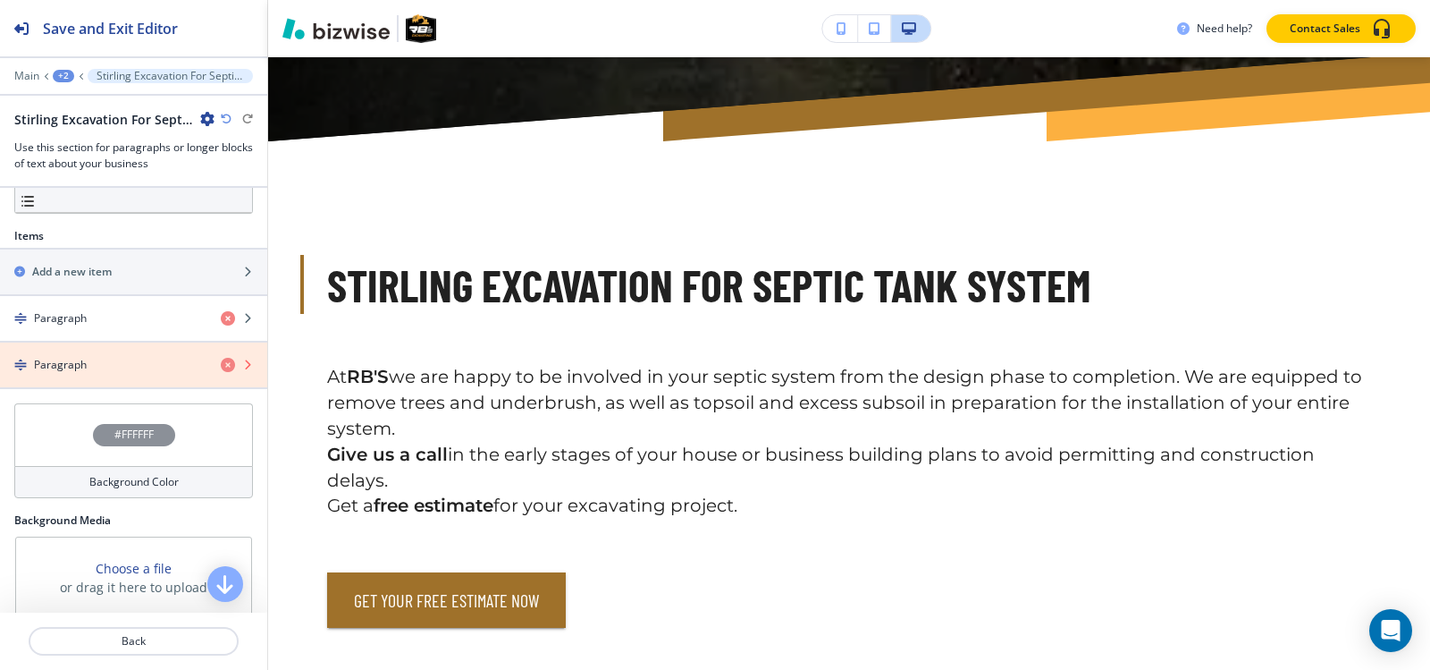
click at [221, 372] on icon "button" at bounding box center [228, 365] width 14 height 14
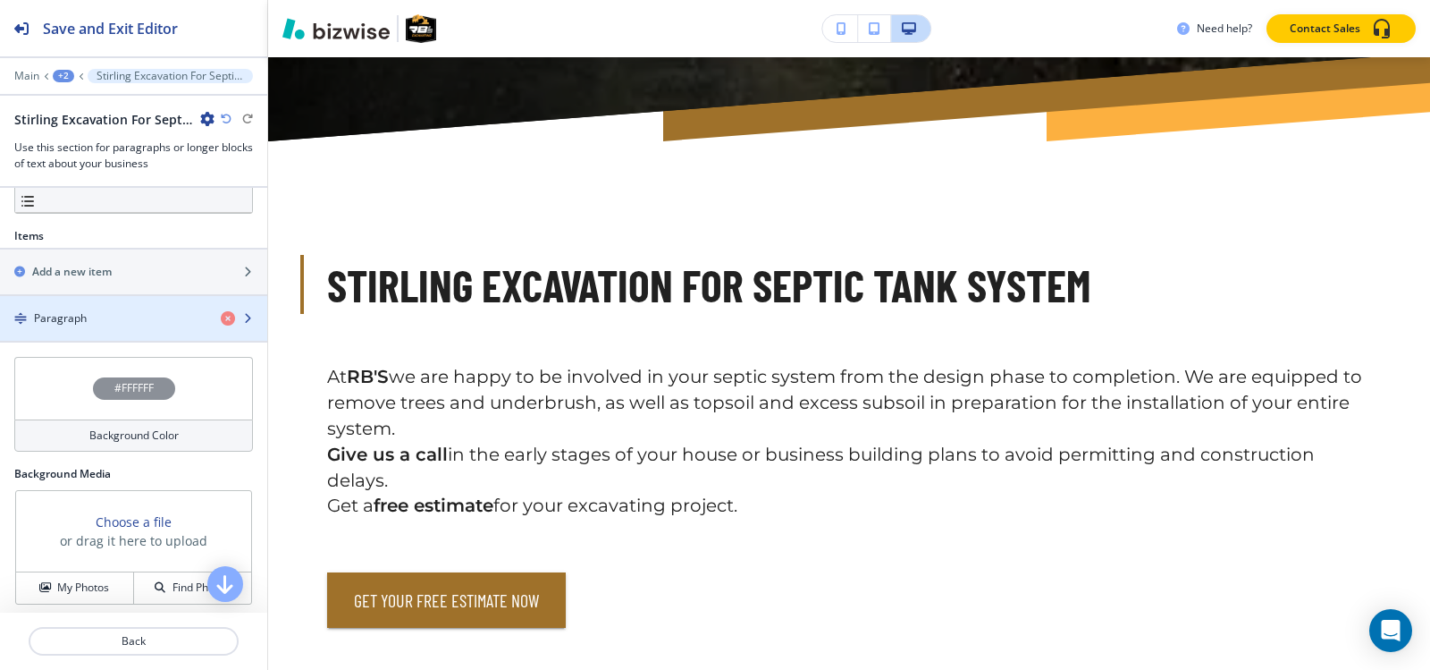
click at [122, 326] on div "Paragraph" at bounding box center [103, 318] width 207 height 16
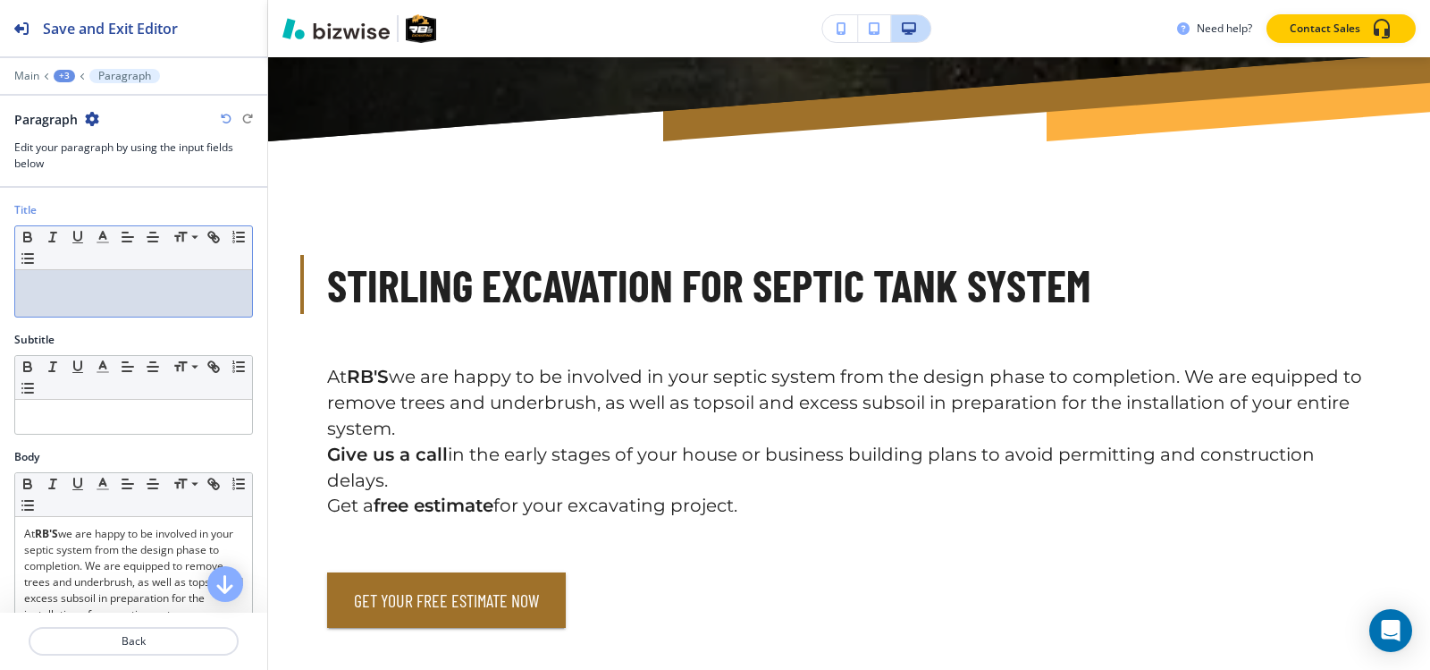
click at [89, 301] on div at bounding box center [133, 293] width 237 height 46
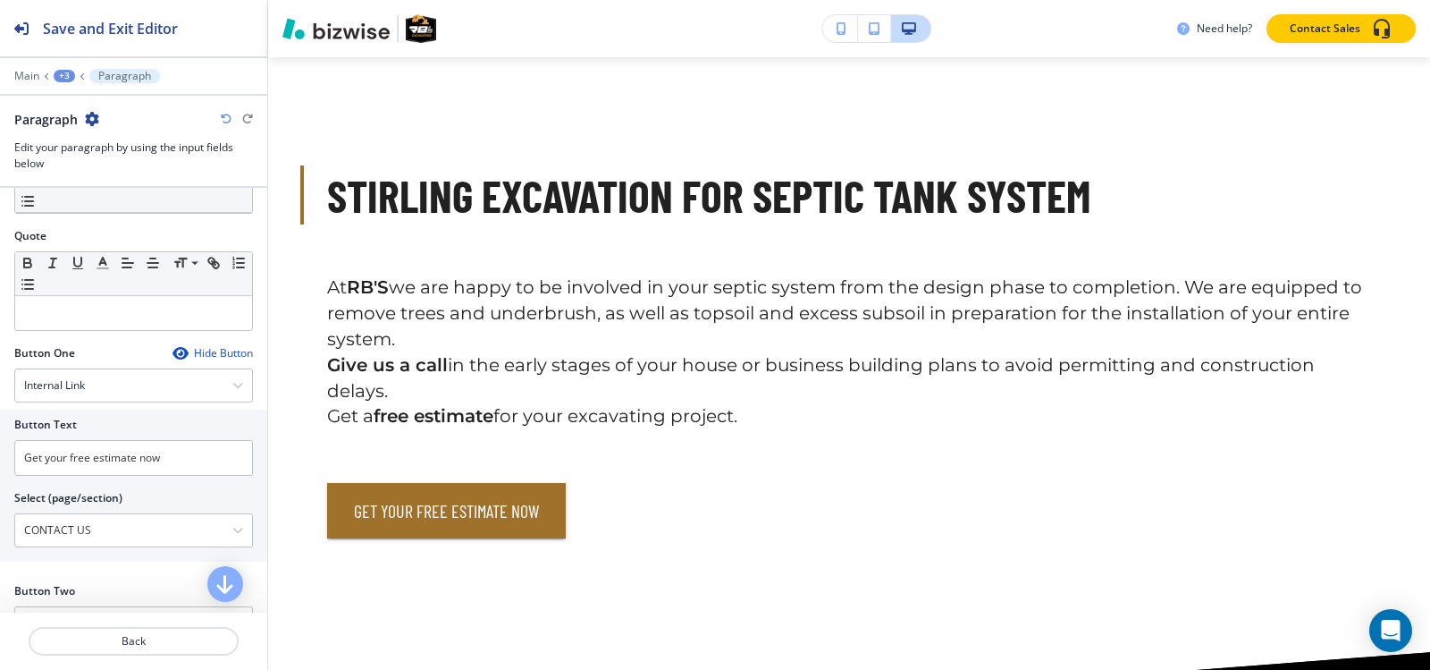
click at [49, 75] on icon at bounding box center [46, 75] width 7 height 7
click at [61, 73] on div "+3" at bounding box center [64, 76] width 21 height 13
click at [90, 174] on p "Stirling Excavation For Septic Tank System" at bounding box center [110, 168] width 91 height 16
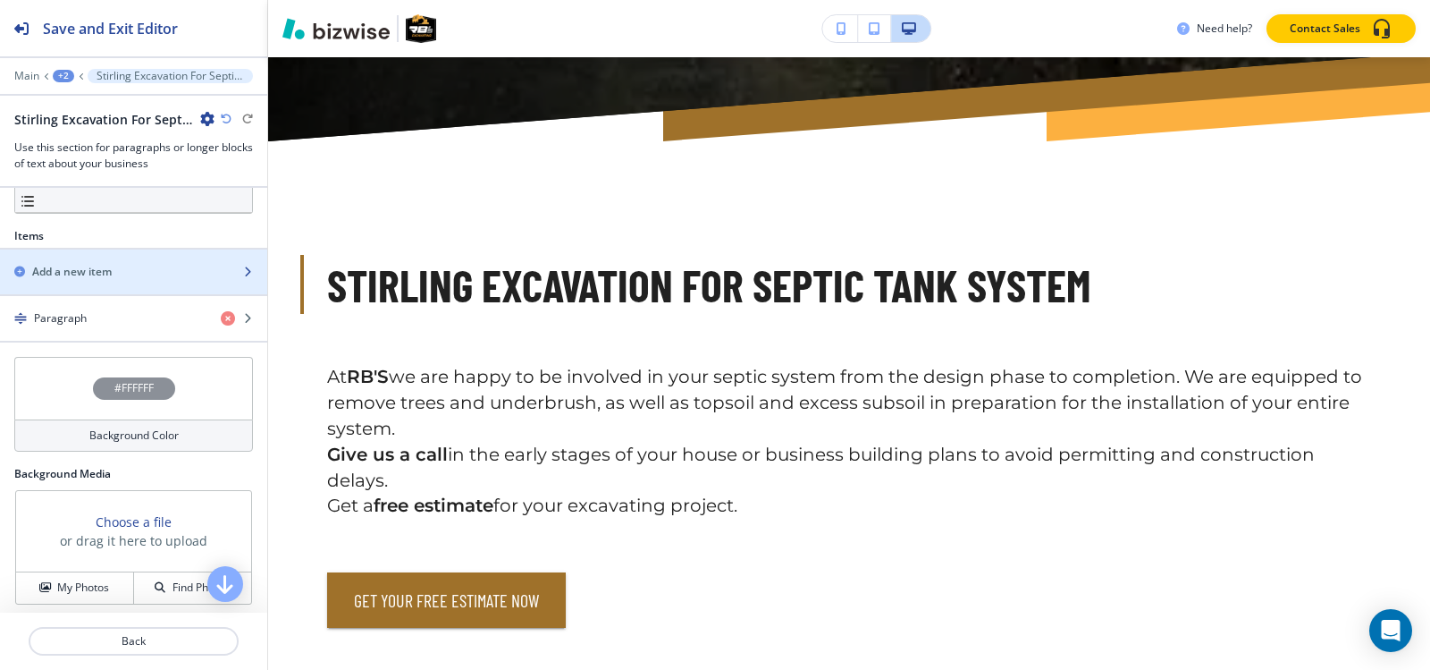
click at [109, 280] on h2 "Add a new item" at bounding box center [72, 272] width 80 height 16
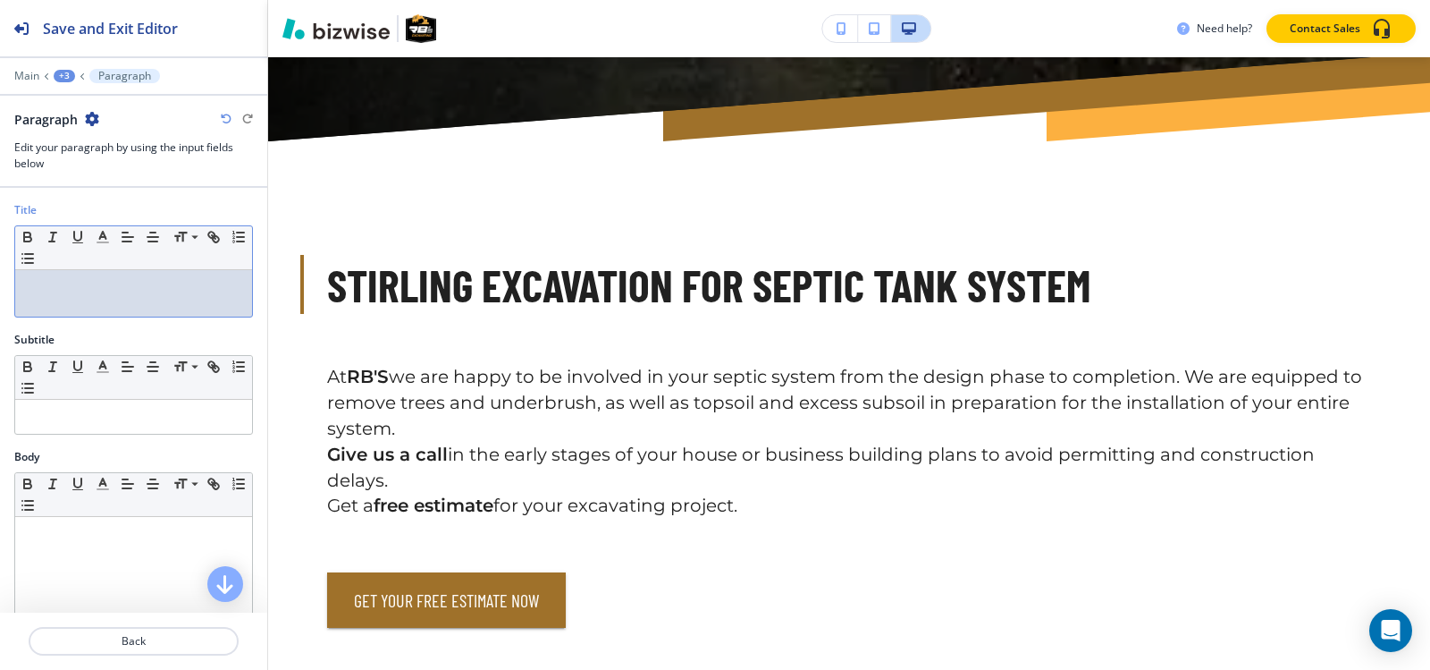
click at [114, 294] on p at bounding box center [133, 287] width 219 height 16
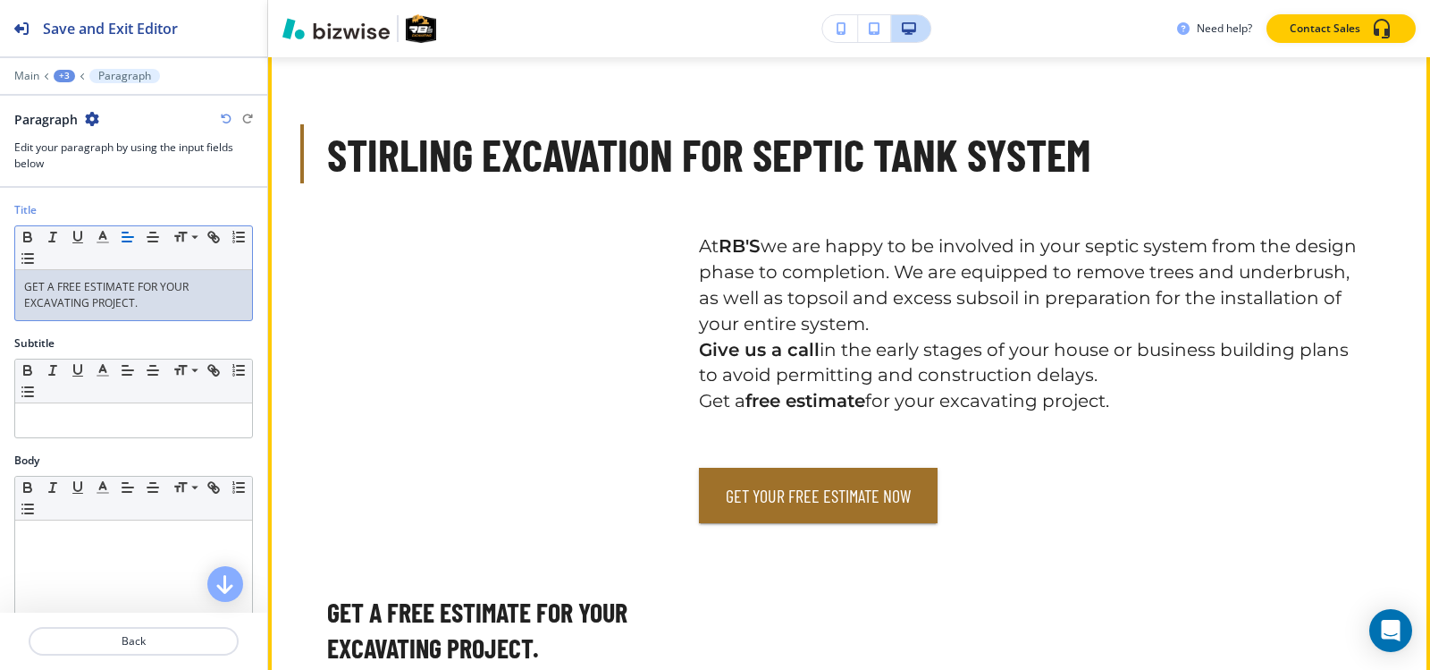
scroll to position [932, 0]
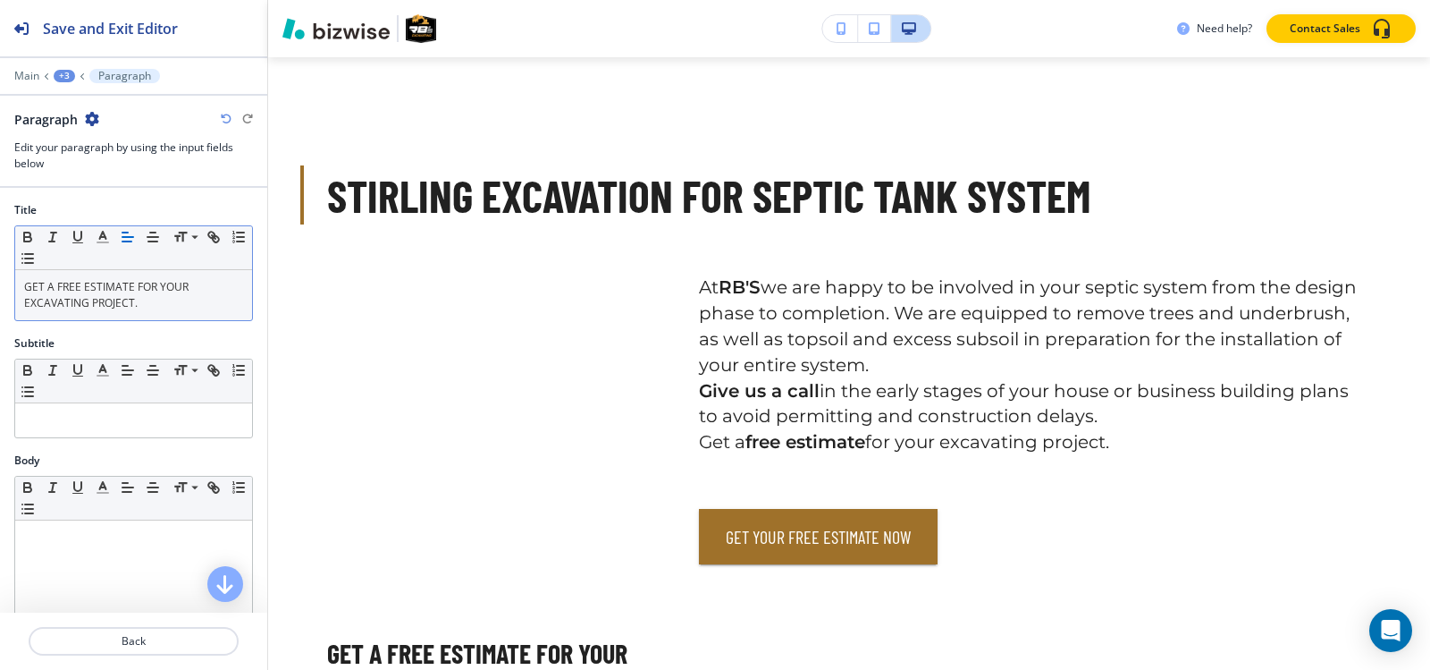
click at [63, 76] on div "+3" at bounding box center [64, 76] width 21 height 13
click at [97, 176] on button "Stirling Excavation For Septic Tank System" at bounding box center [111, 168] width 114 height 32
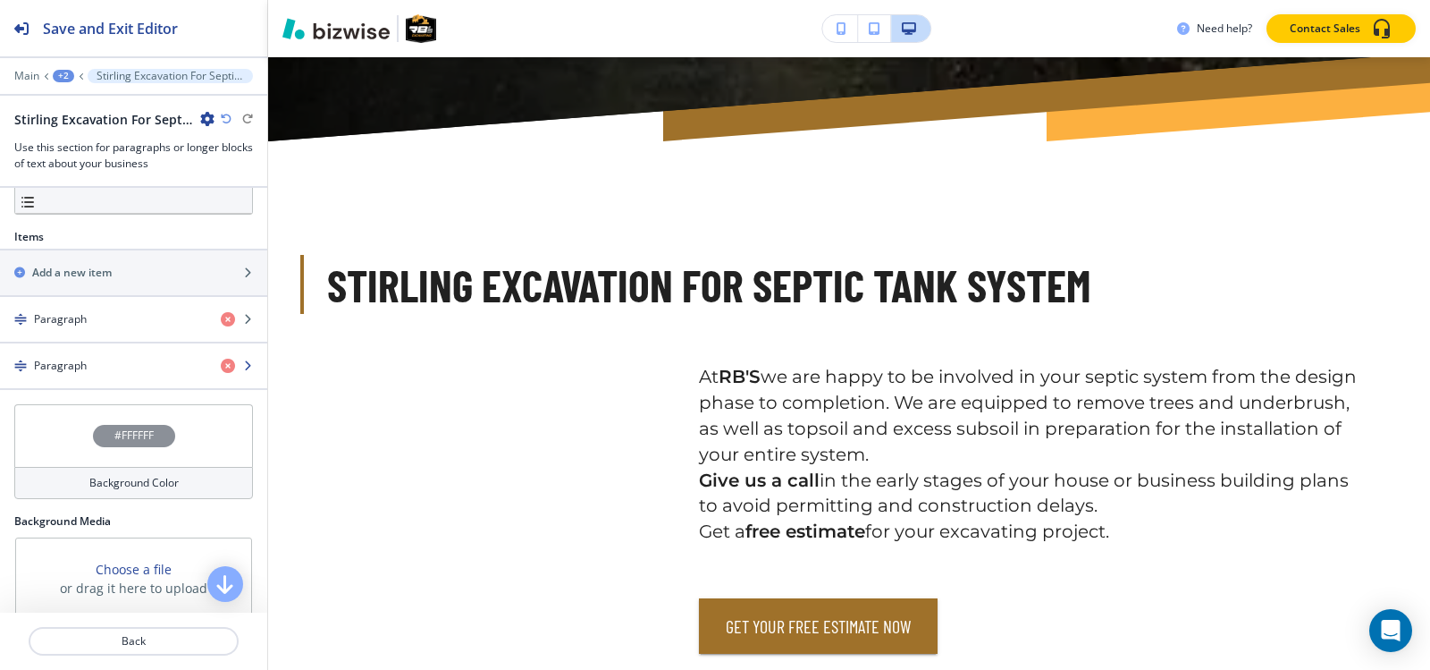
scroll to position [536, 0]
click at [84, 326] on h4 "Paragraph" at bounding box center [60, 318] width 53 height 16
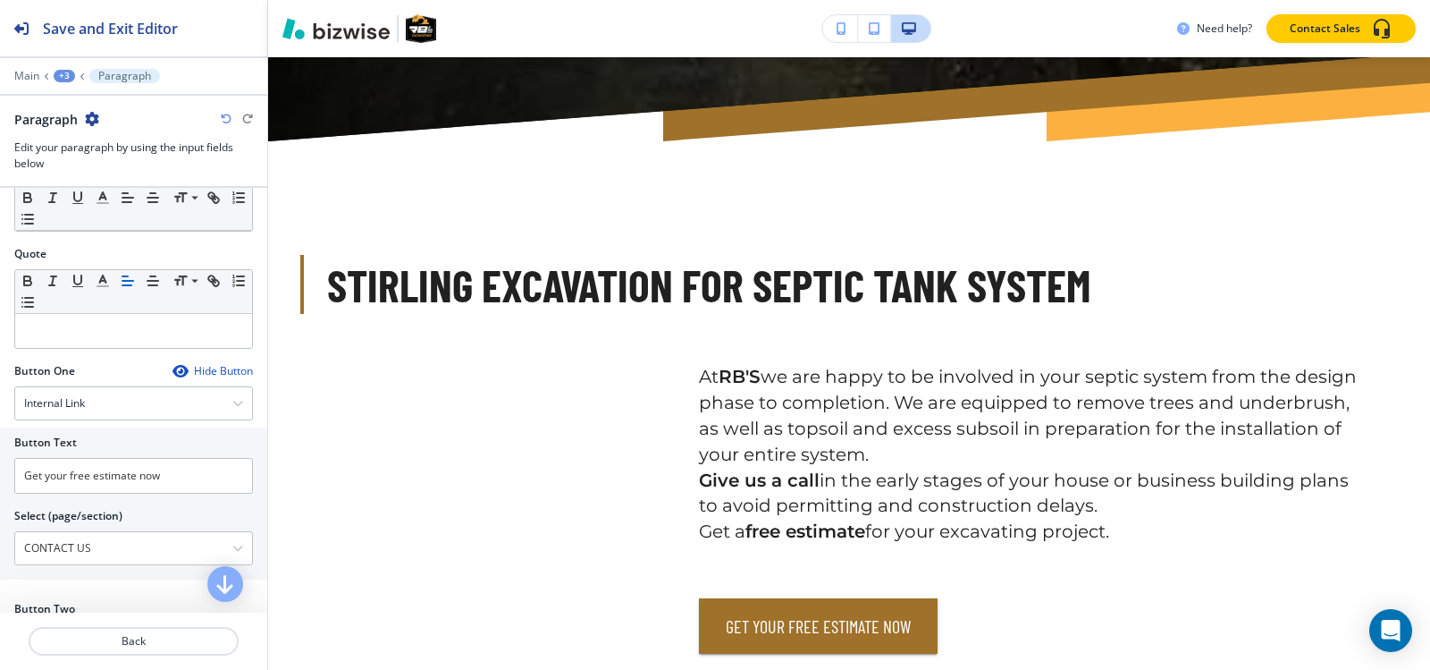
scroll to position [626, 0]
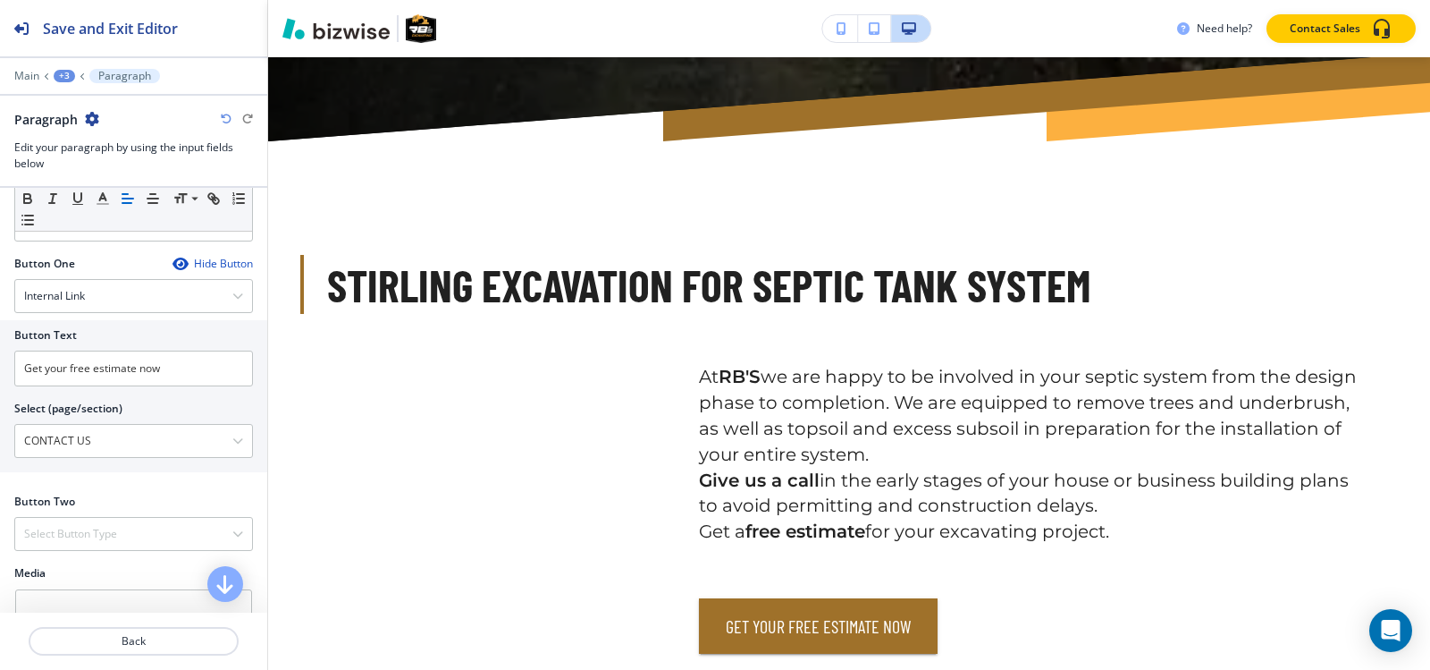
click at [173, 265] on icon "button" at bounding box center [180, 264] width 14 height 14
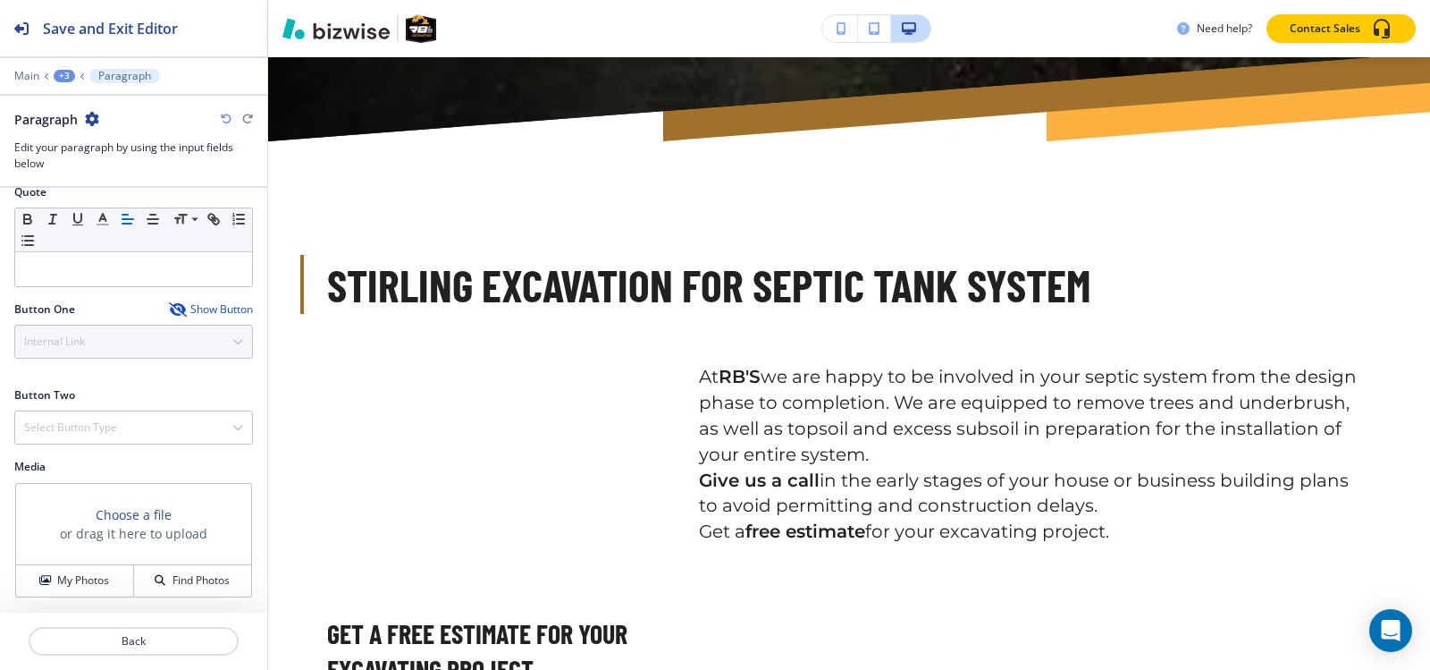
scroll to position [580, 0]
click at [169, 312] on icon "button" at bounding box center [176, 309] width 14 height 14
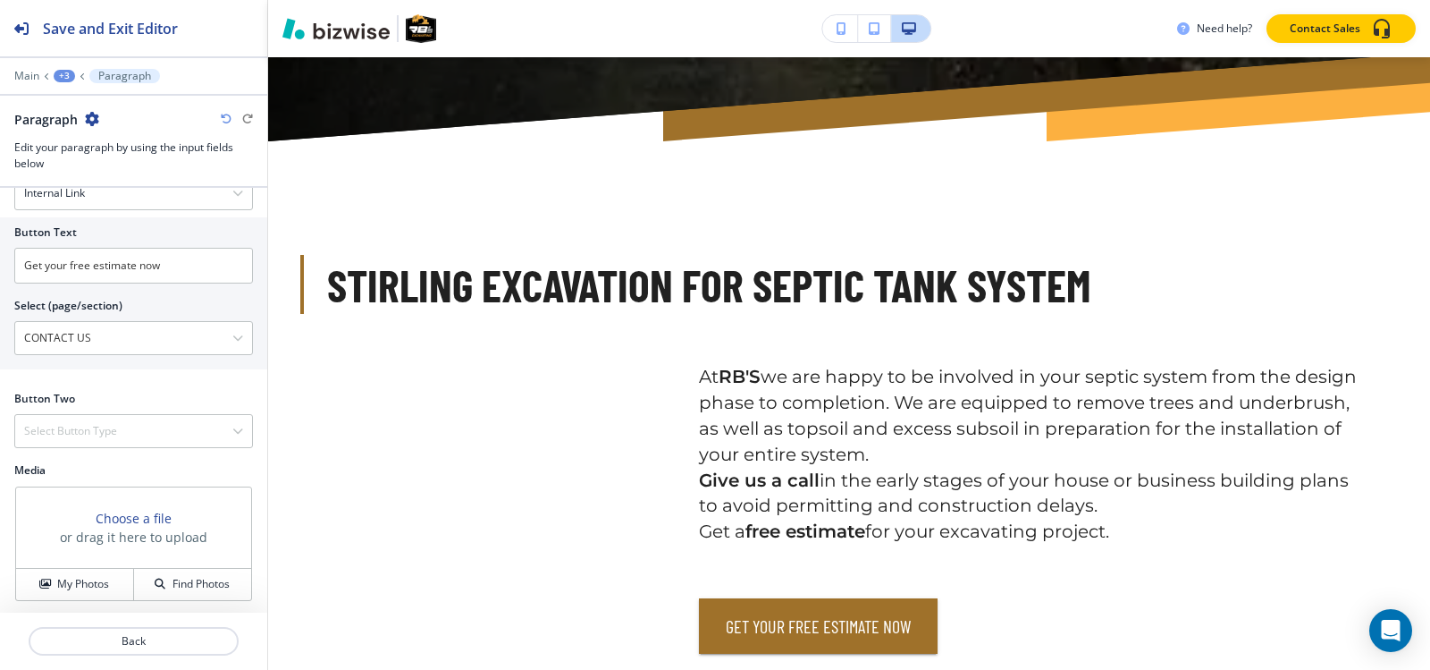
scroll to position [732, 0]
click at [63, 77] on div "+3" at bounding box center [64, 76] width 21 height 13
click at [79, 170] on p "Stirling Excavation For Septic Tank System" at bounding box center [110, 168] width 91 height 16
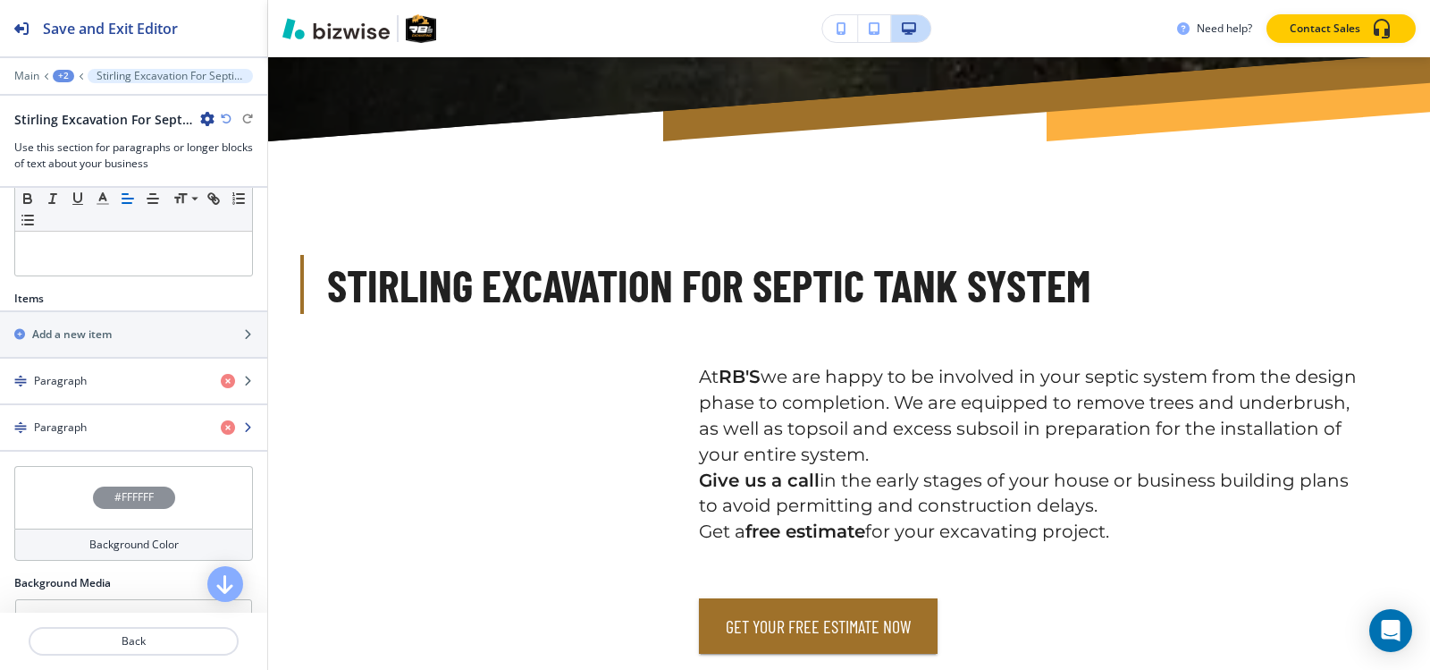
scroll to position [606, 0]
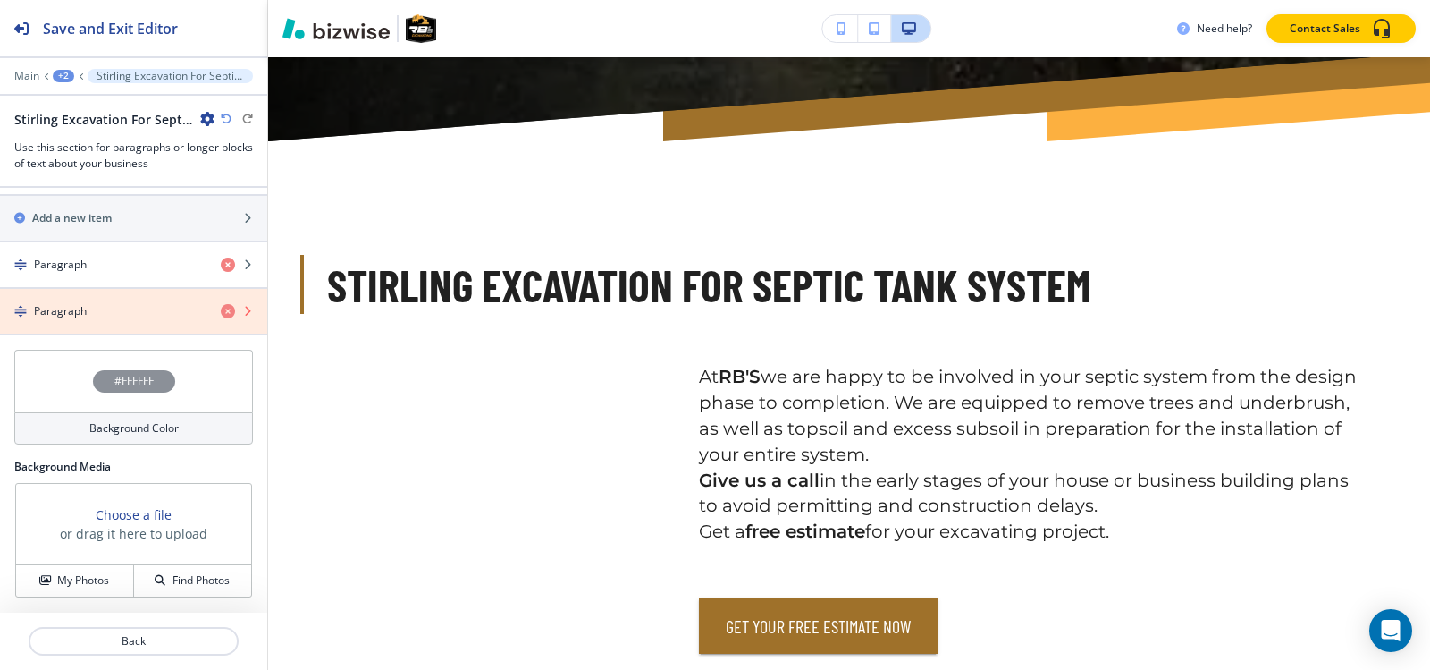
click at [221, 308] on icon "button" at bounding box center [228, 311] width 14 height 14
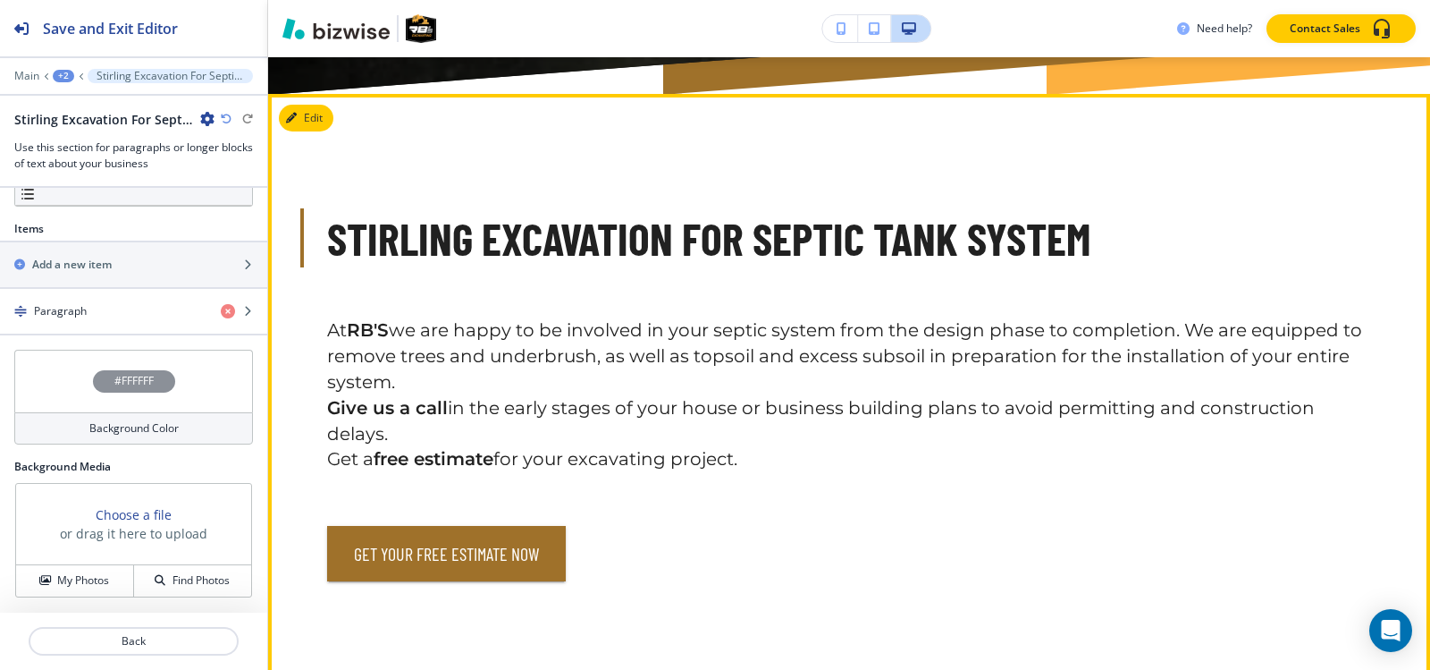
scroll to position [932, 0]
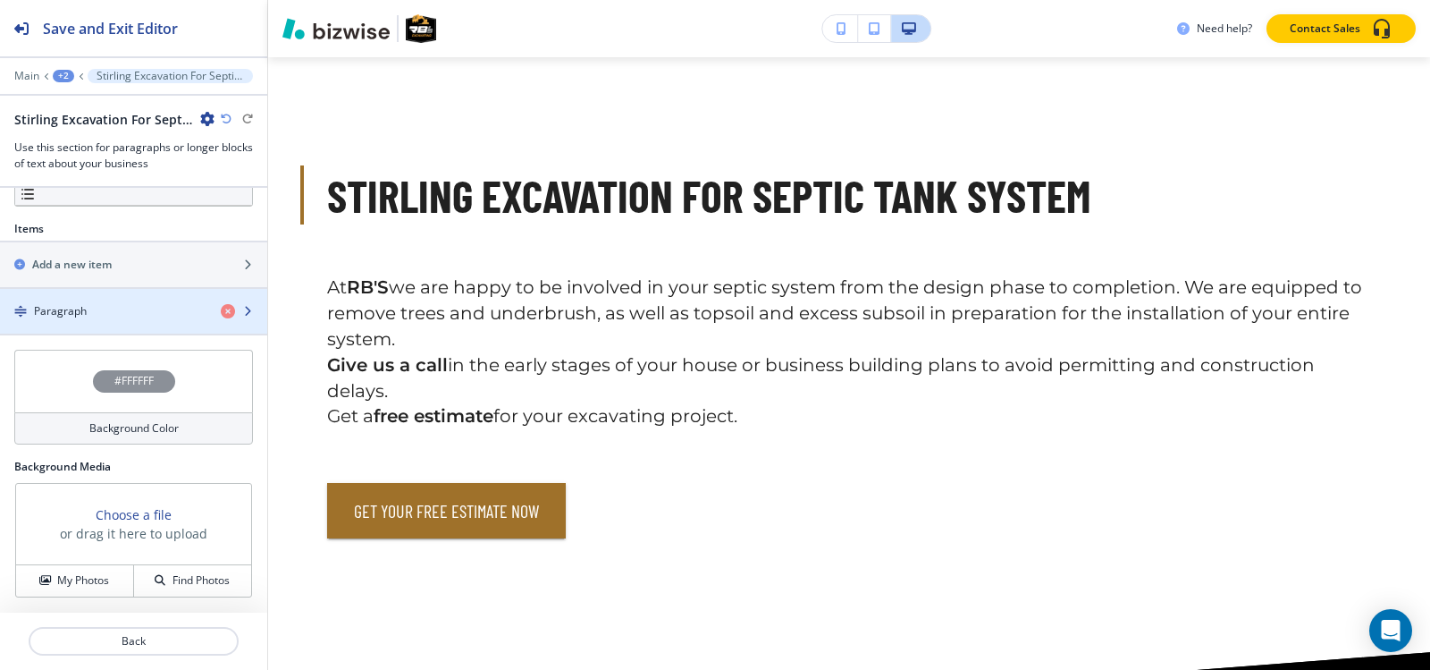
click at [65, 310] on h4 "Paragraph" at bounding box center [60, 311] width 53 height 16
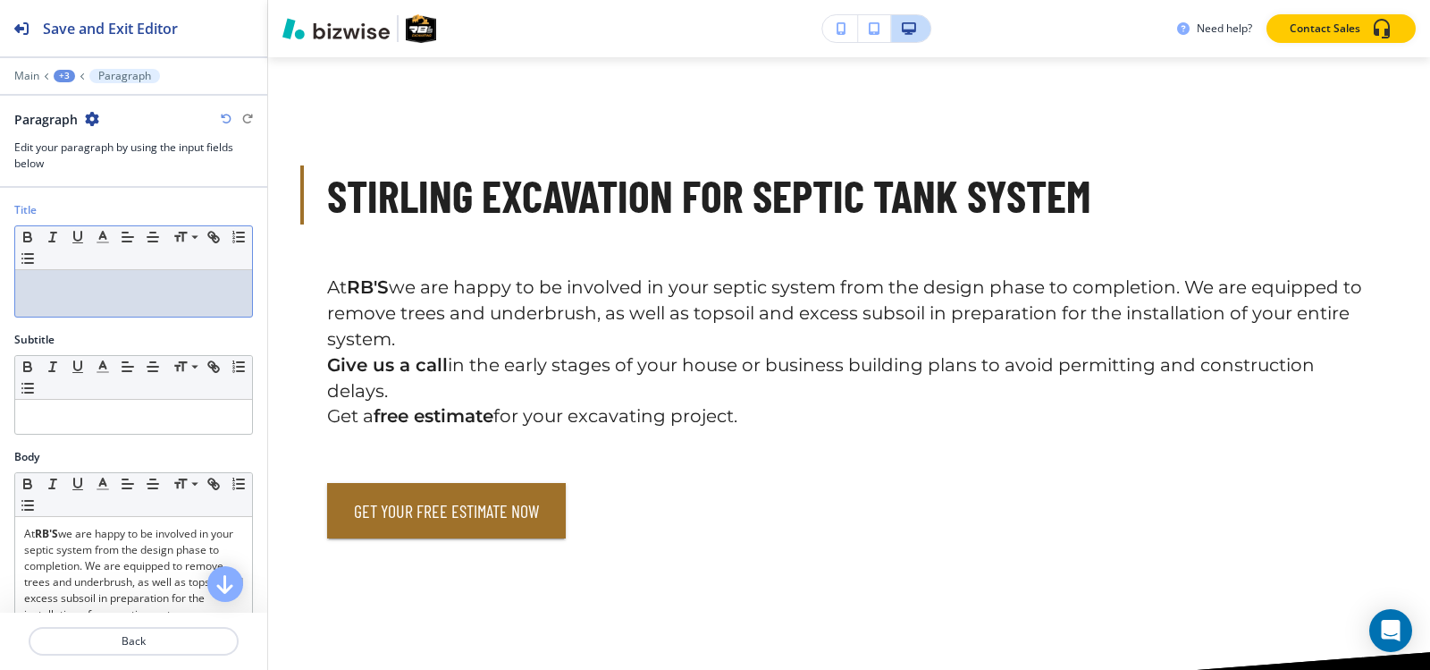
click at [162, 282] on p at bounding box center [133, 287] width 219 height 16
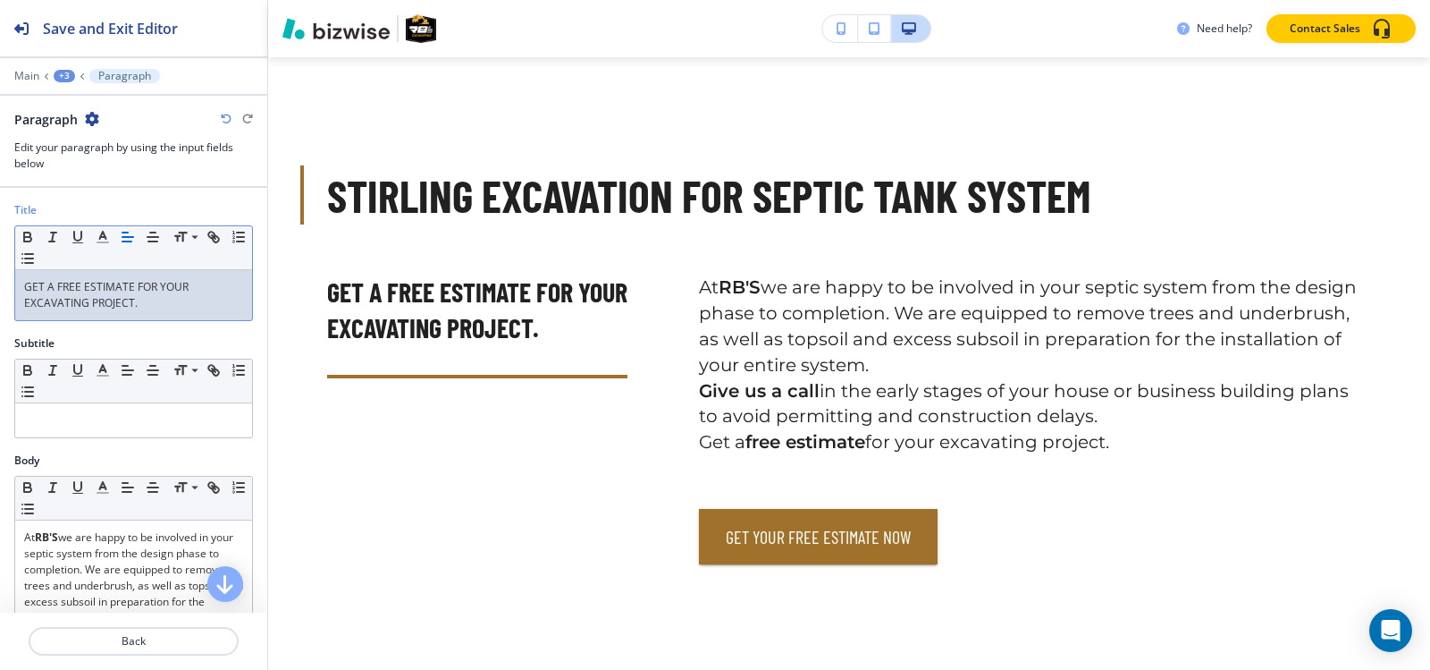
click at [230, 298] on div "GET A FREE ESTIMATE FOR YOUR EXCAVATING PROJECT." at bounding box center [133, 295] width 237 height 50
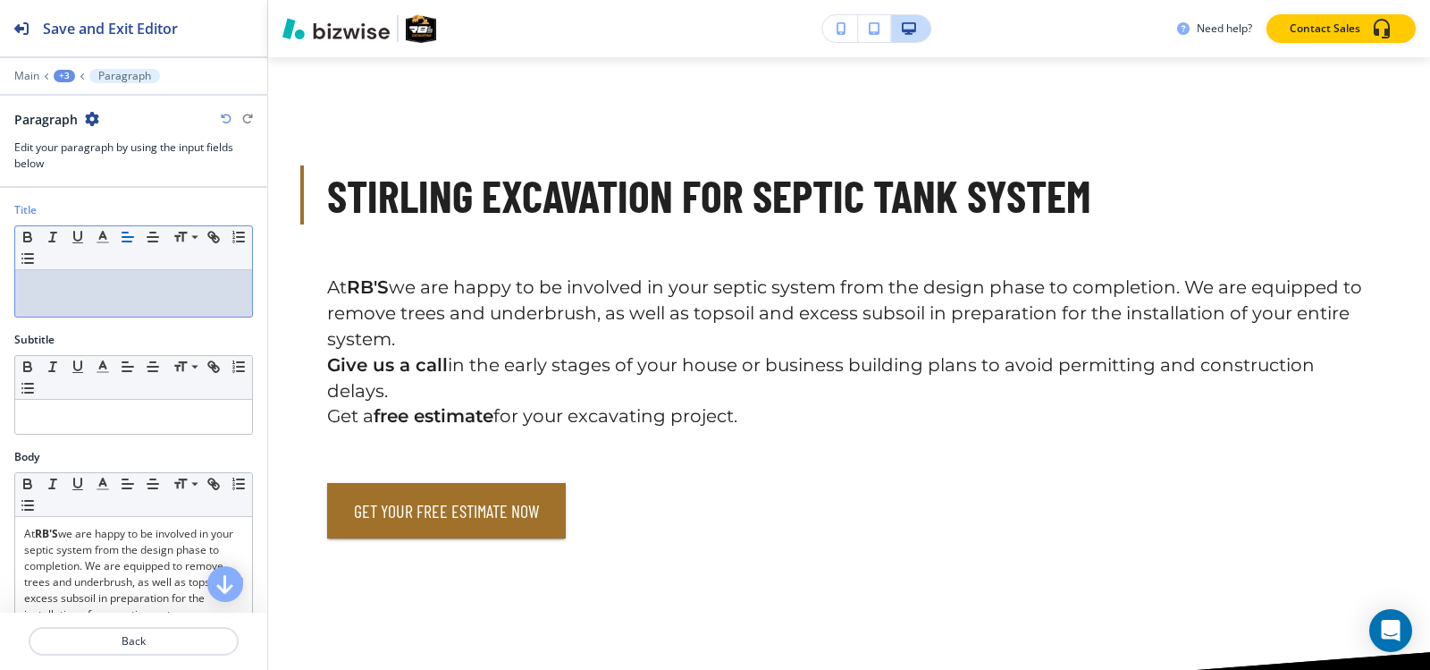
click at [64, 75] on div "+3" at bounding box center [64, 76] width 21 height 13
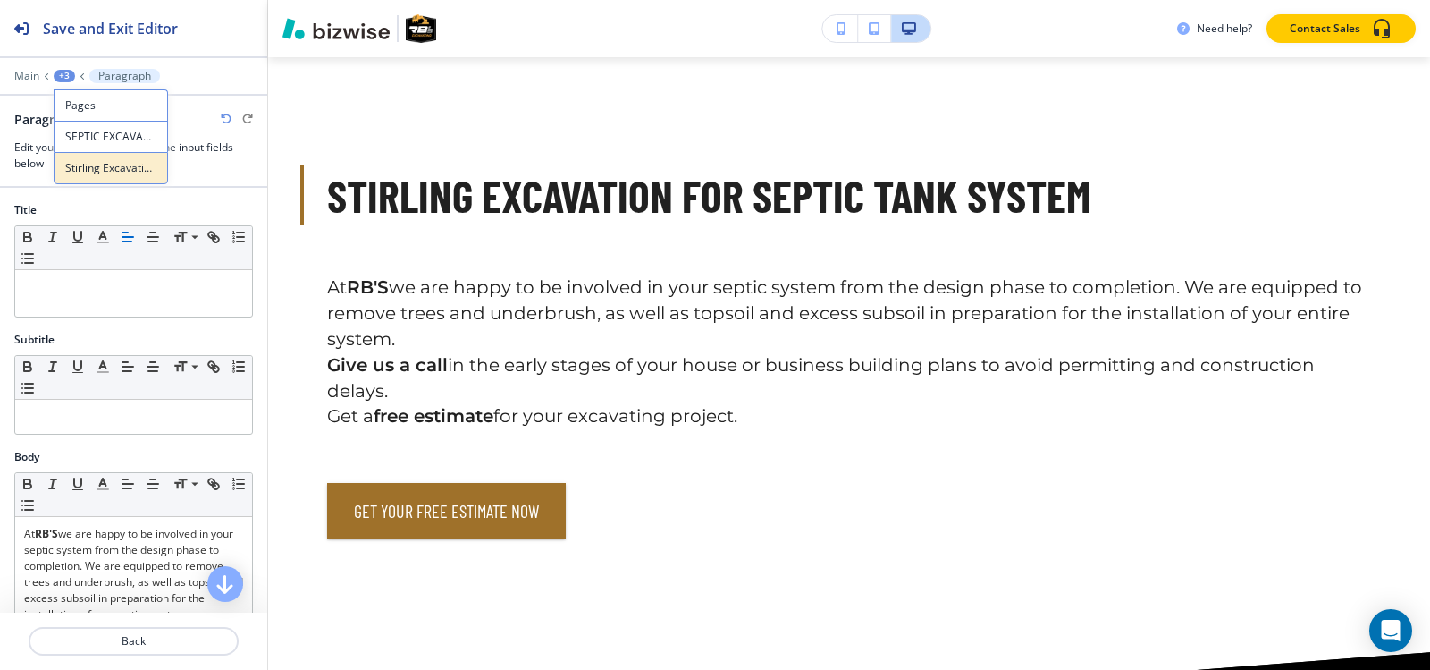
click at [79, 179] on button "Stirling Excavation For Septic Tank System" at bounding box center [111, 168] width 114 height 32
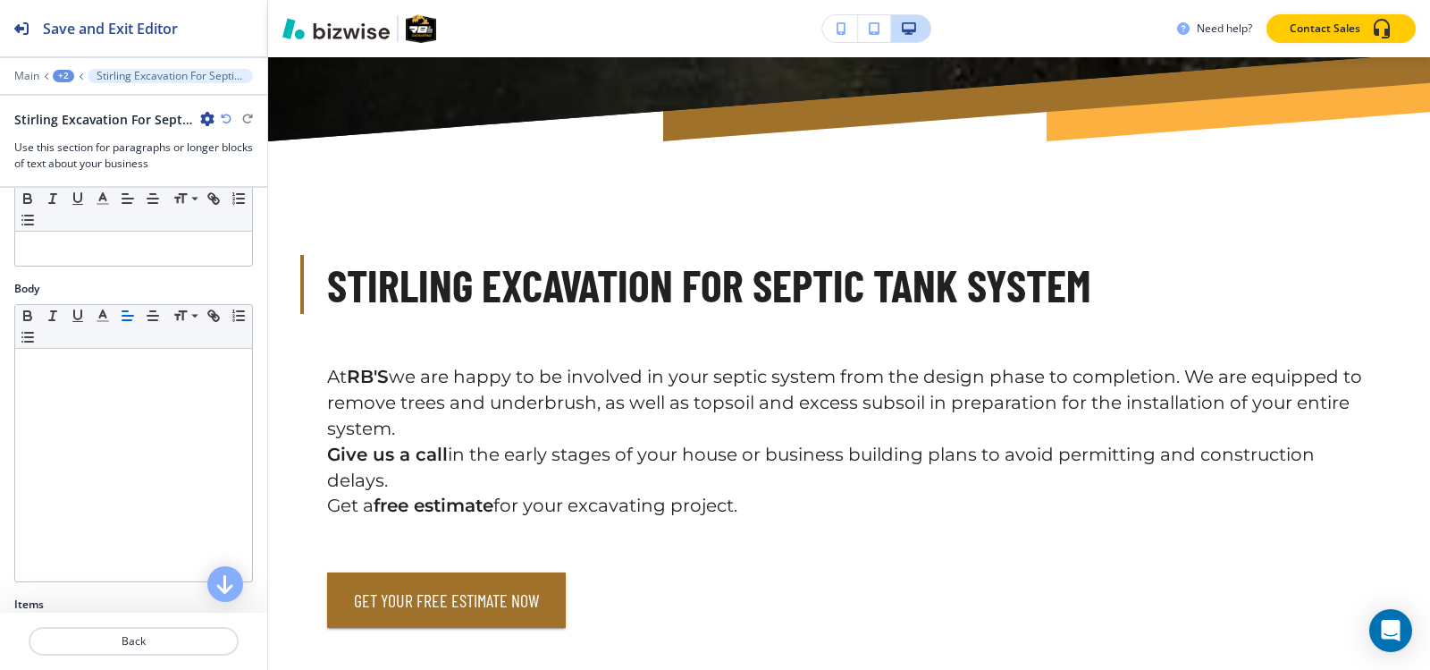
scroll to position [358, 0]
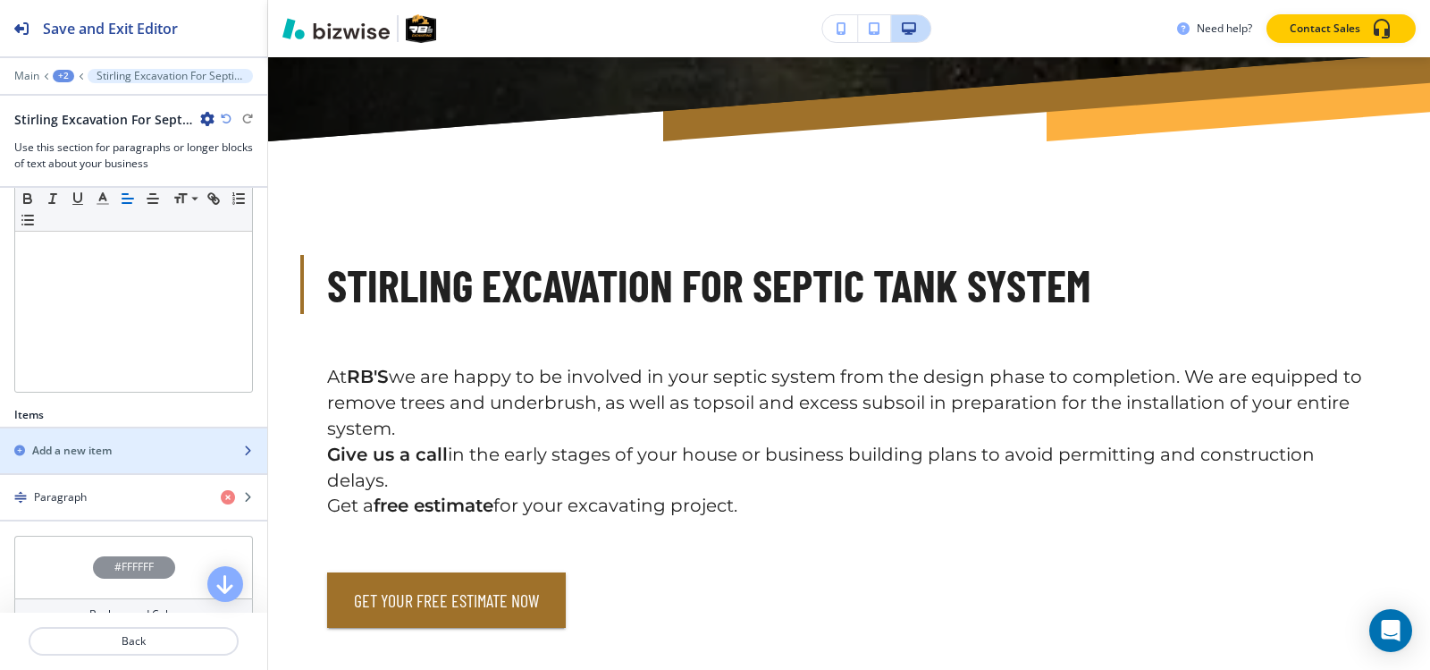
click at [114, 473] on div "button" at bounding box center [133, 466] width 267 height 14
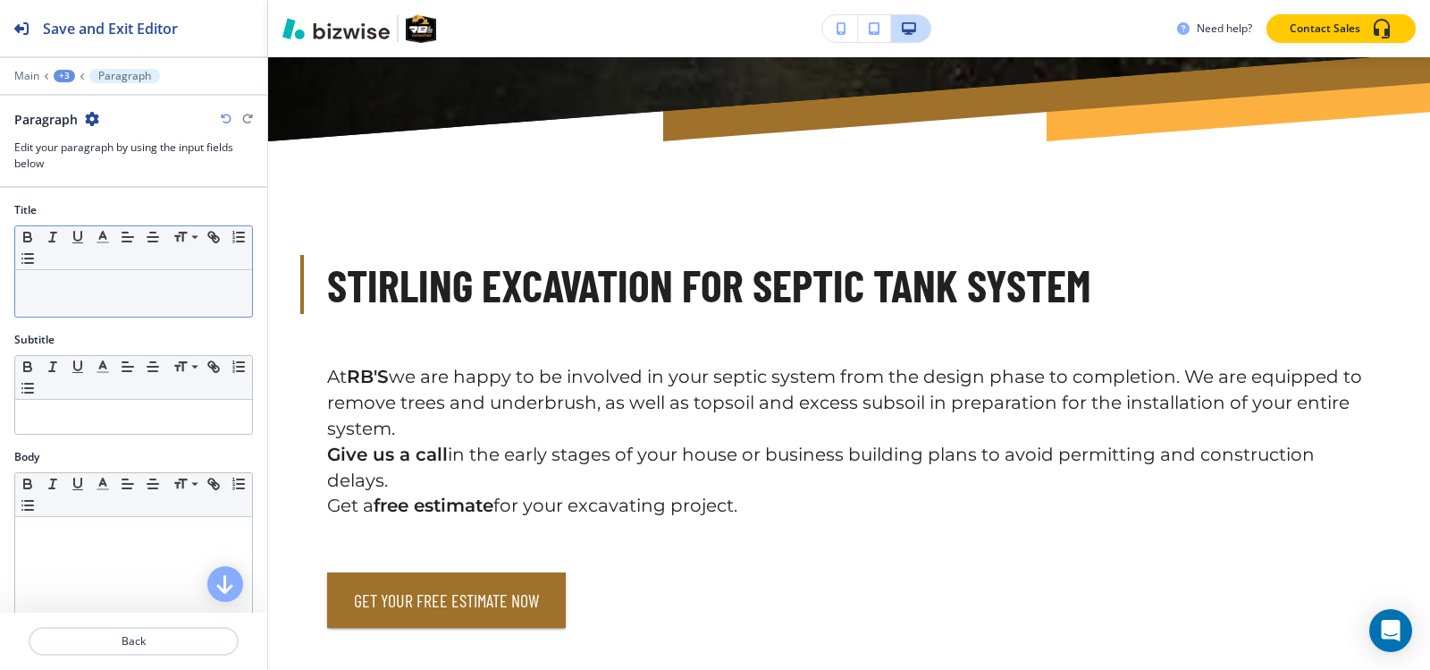
click at [109, 297] on div at bounding box center [133, 293] width 237 height 46
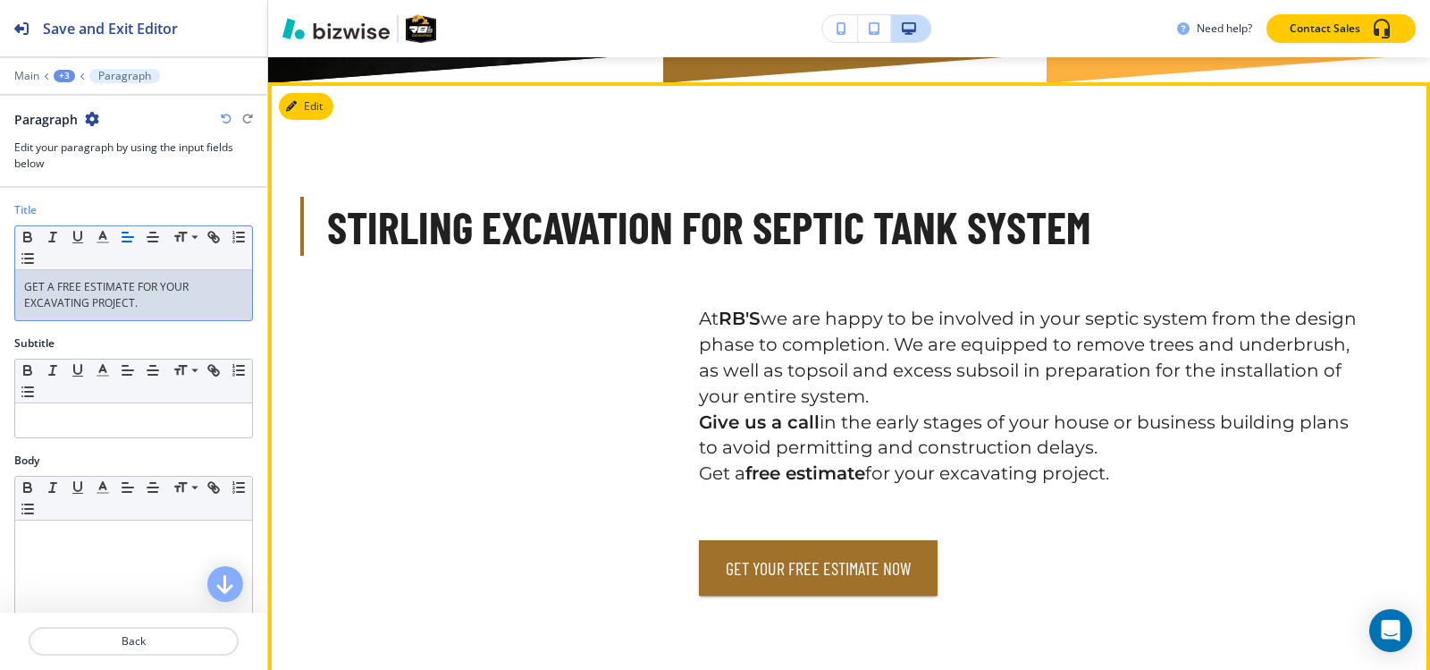
scroll to position [932, 0]
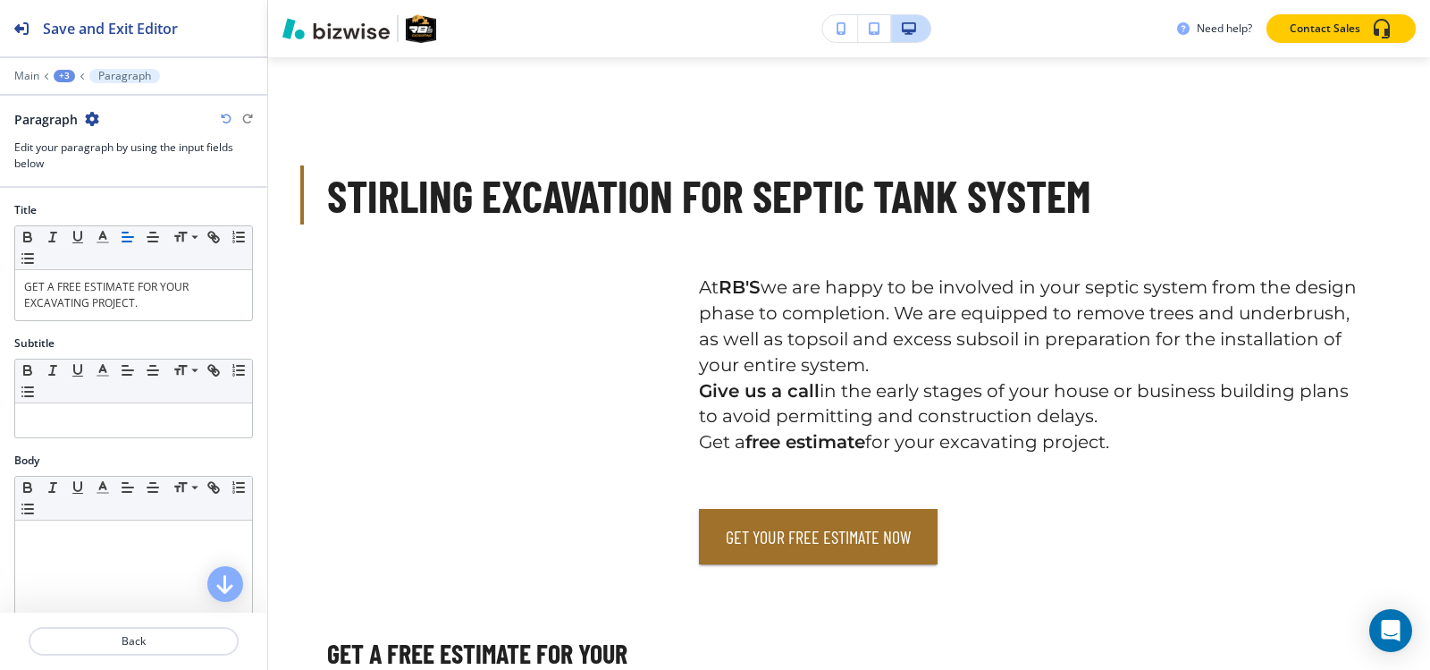
click at [64, 71] on div "+3" at bounding box center [64, 76] width 21 height 13
click at [105, 160] on p "Stirling Excavation For Septic Tank System" at bounding box center [110, 168] width 91 height 16
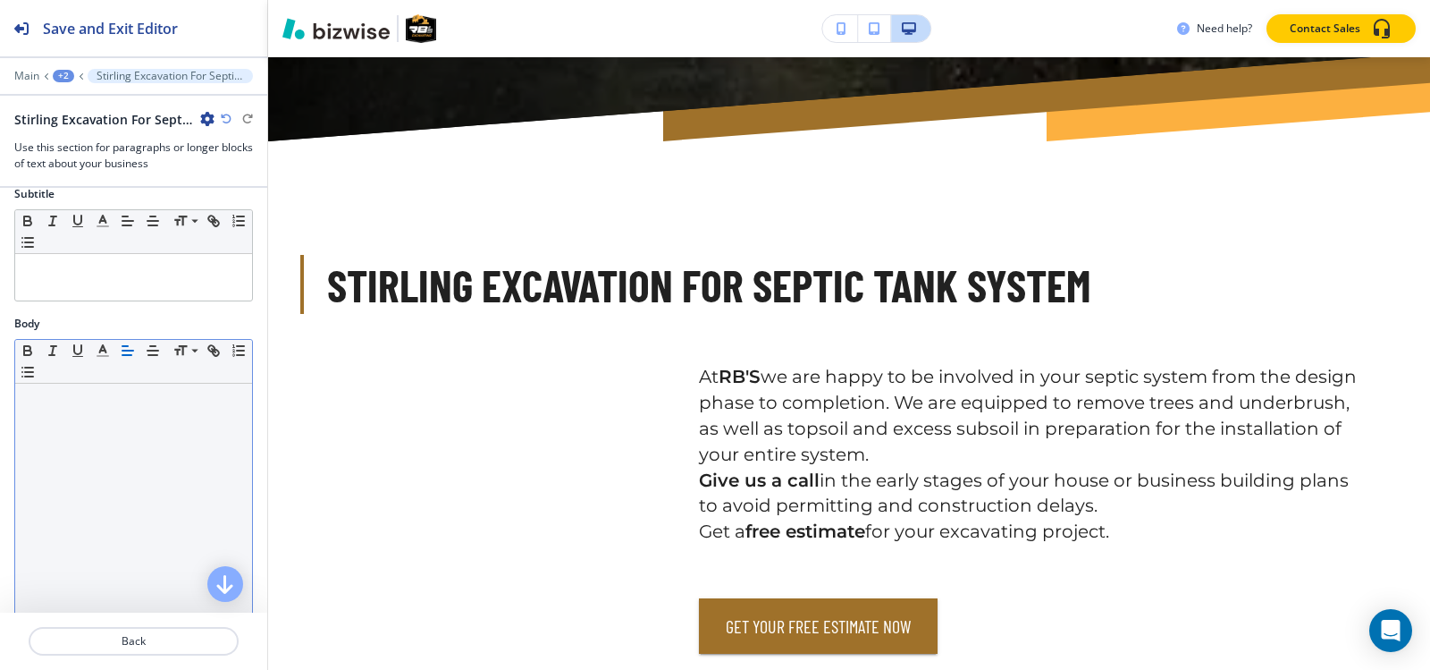
scroll to position [358, 0]
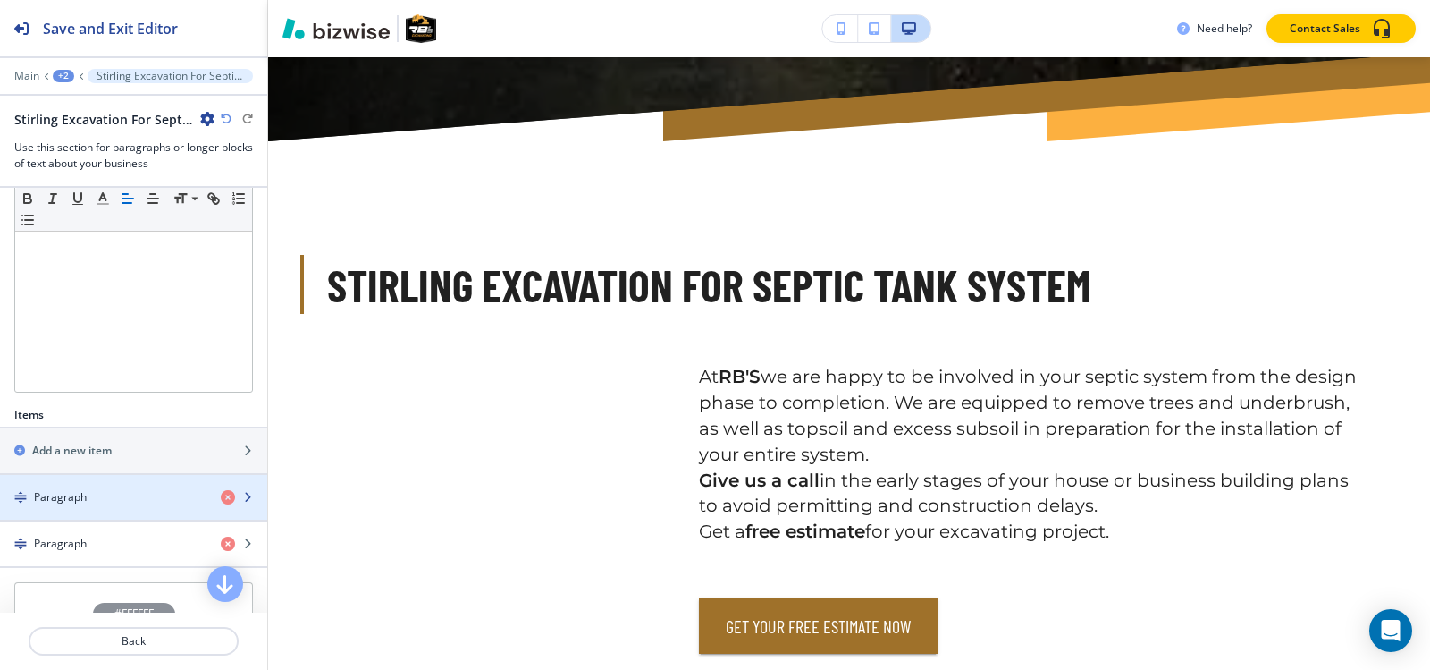
click at [84, 489] on div "button" at bounding box center [133, 482] width 267 height 14
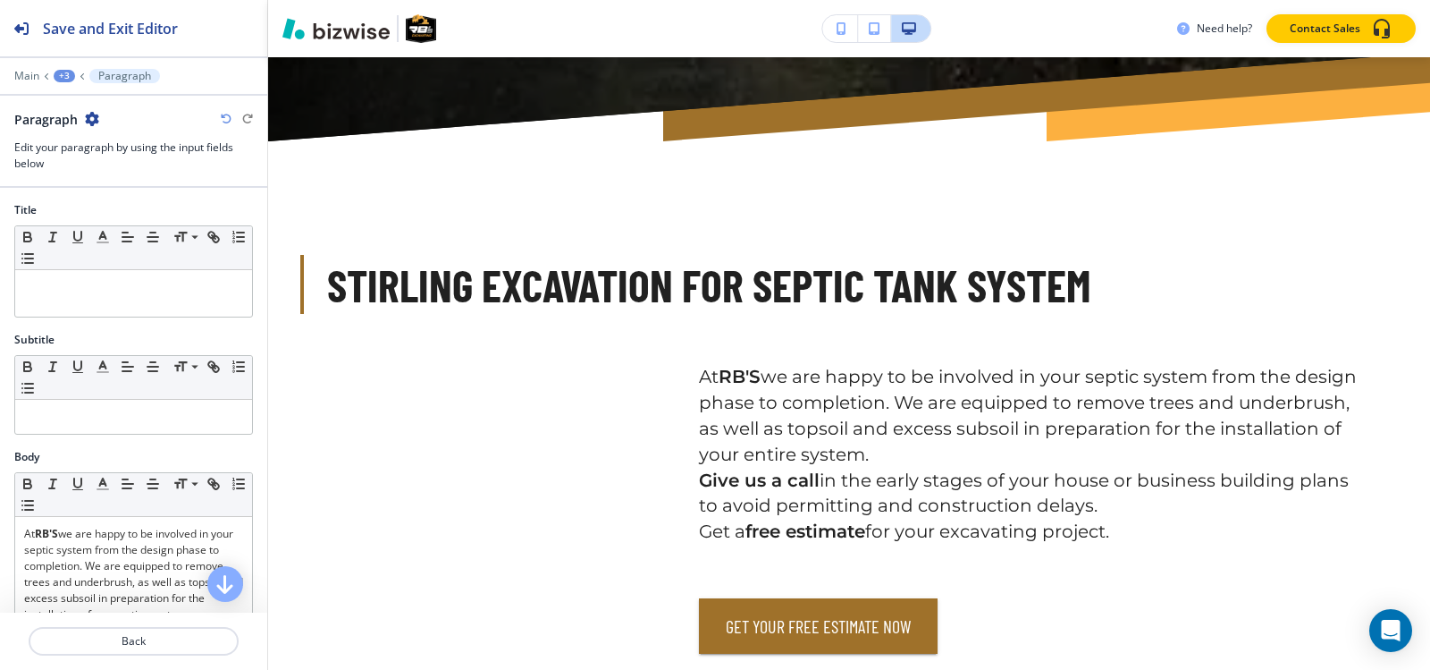
click at [63, 78] on div "+3" at bounding box center [64, 76] width 21 height 13
click at [81, 165] on p "Stirling Excavation For Septic Tank System" at bounding box center [110, 168] width 91 height 16
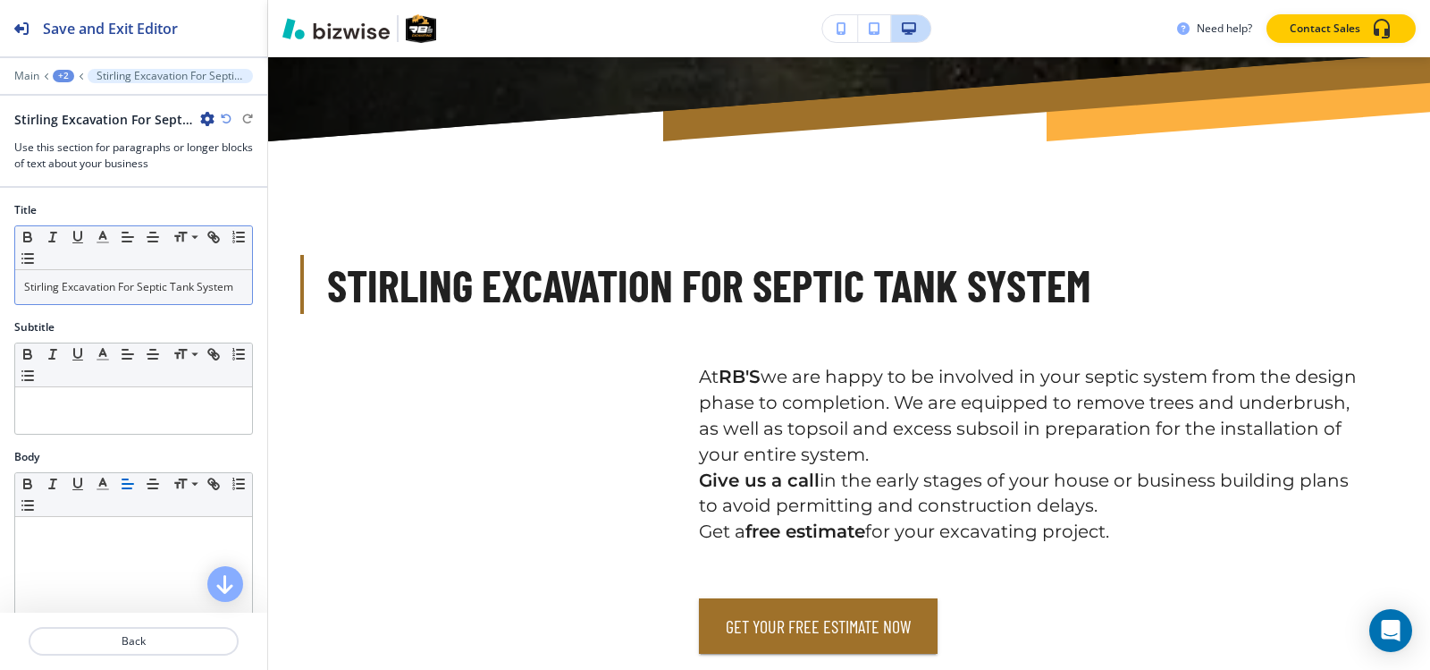
click at [134, 295] on p "Stirling Excavation For Septic Tank System" at bounding box center [133, 287] width 219 height 16
copy p "Stirling Excavation For Septic Tank System"
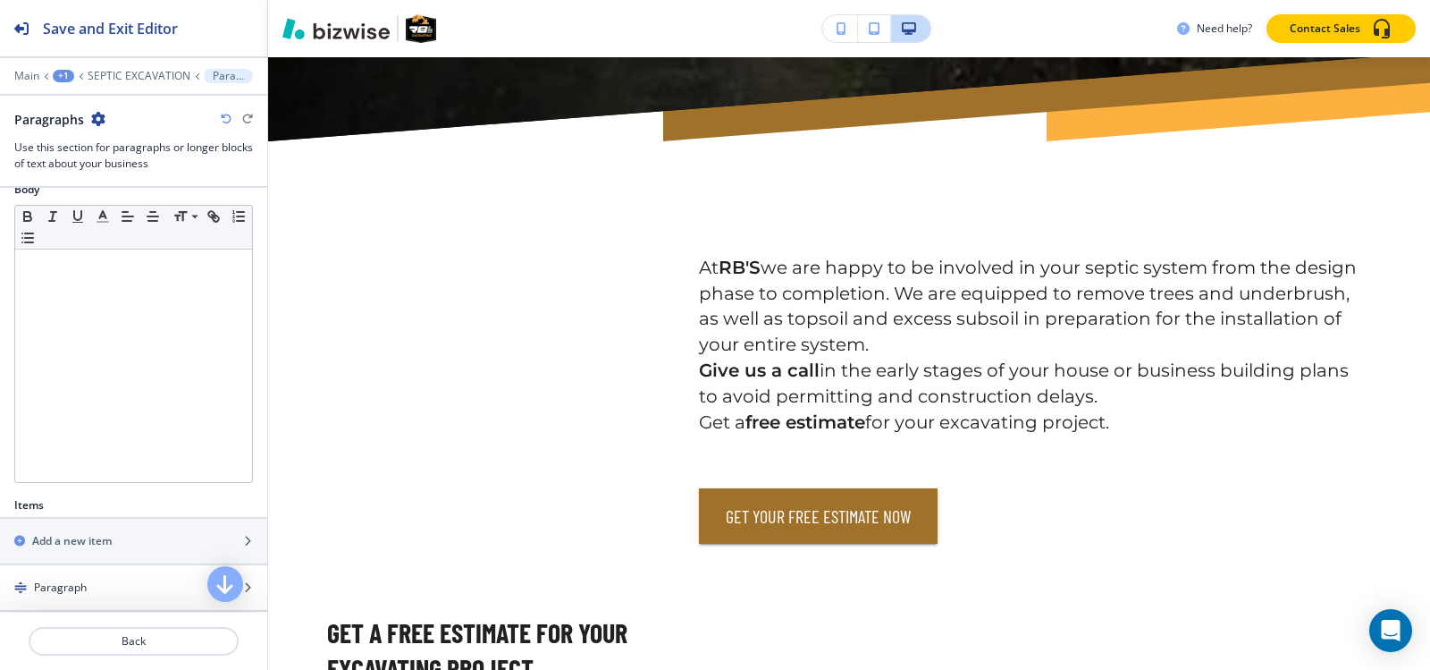
scroll to position [268, 0]
click at [77, 584] on h4 "Paragraph" at bounding box center [60, 586] width 53 height 16
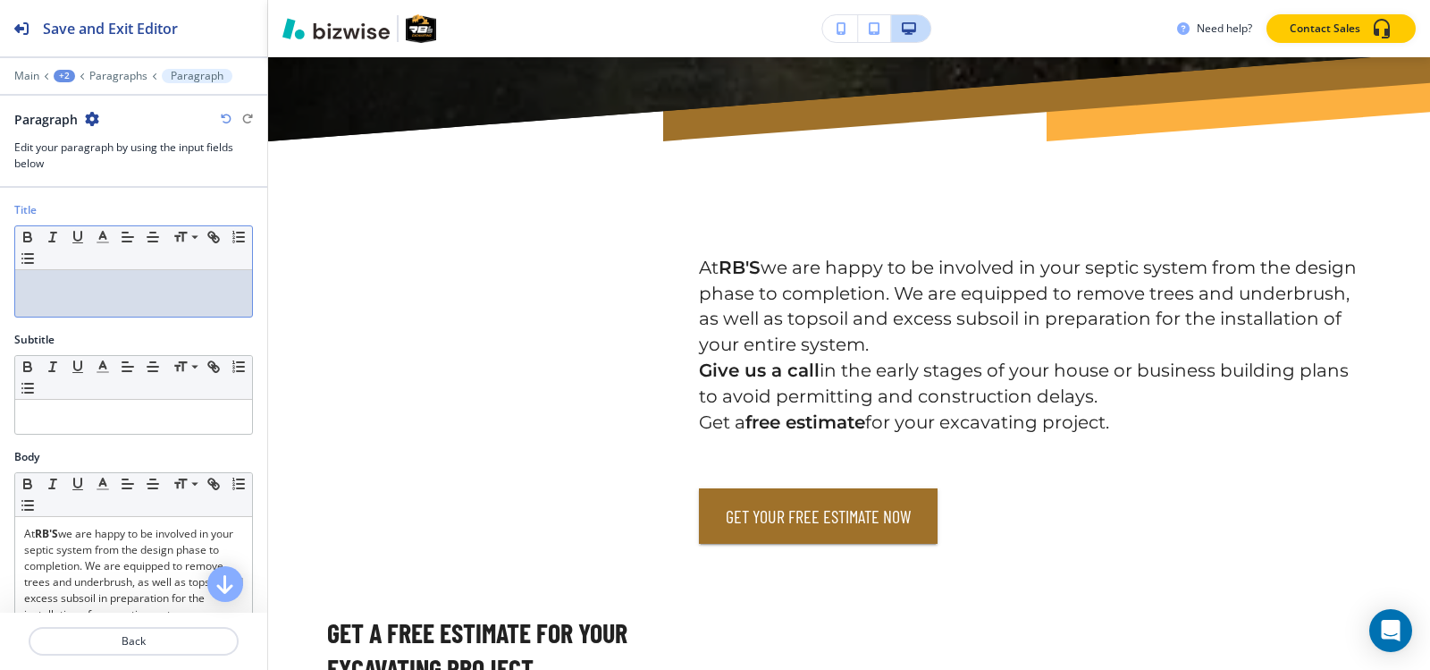
click at [96, 300] on div at bounding box center [133, 293] width 237 height 46
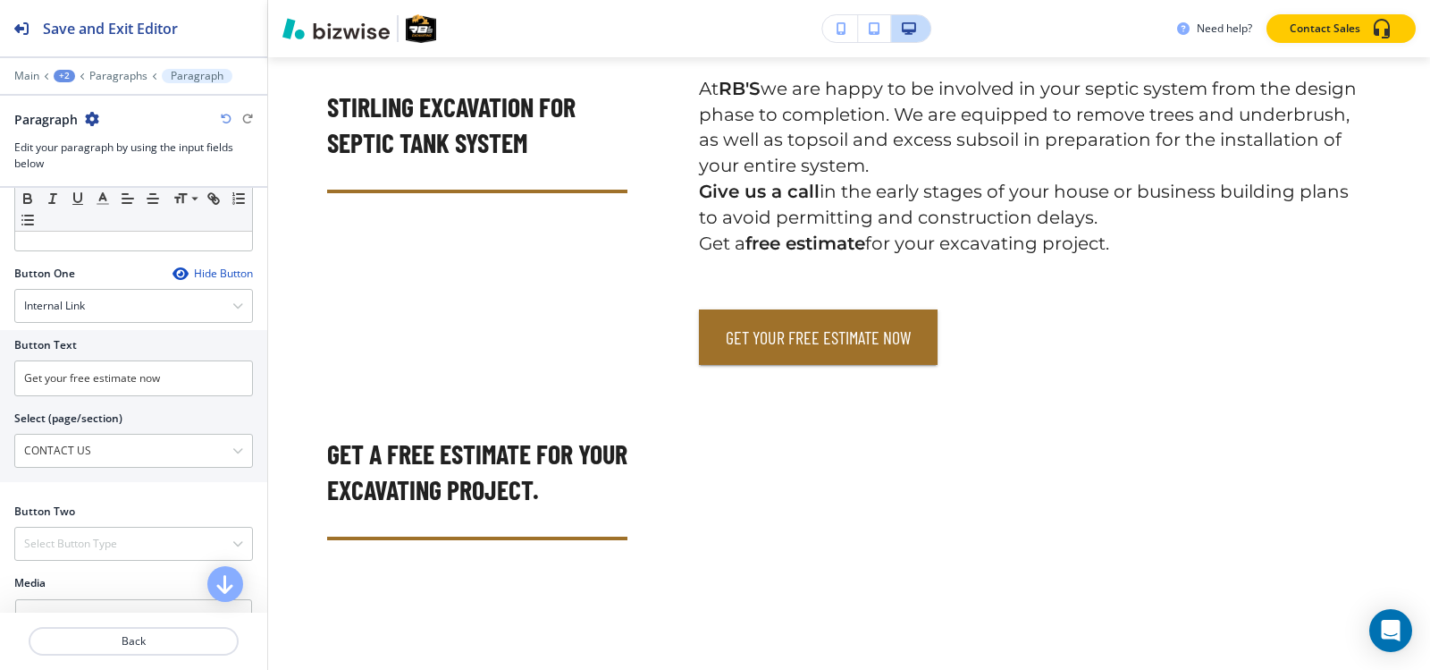
scroll to position [626, 0]
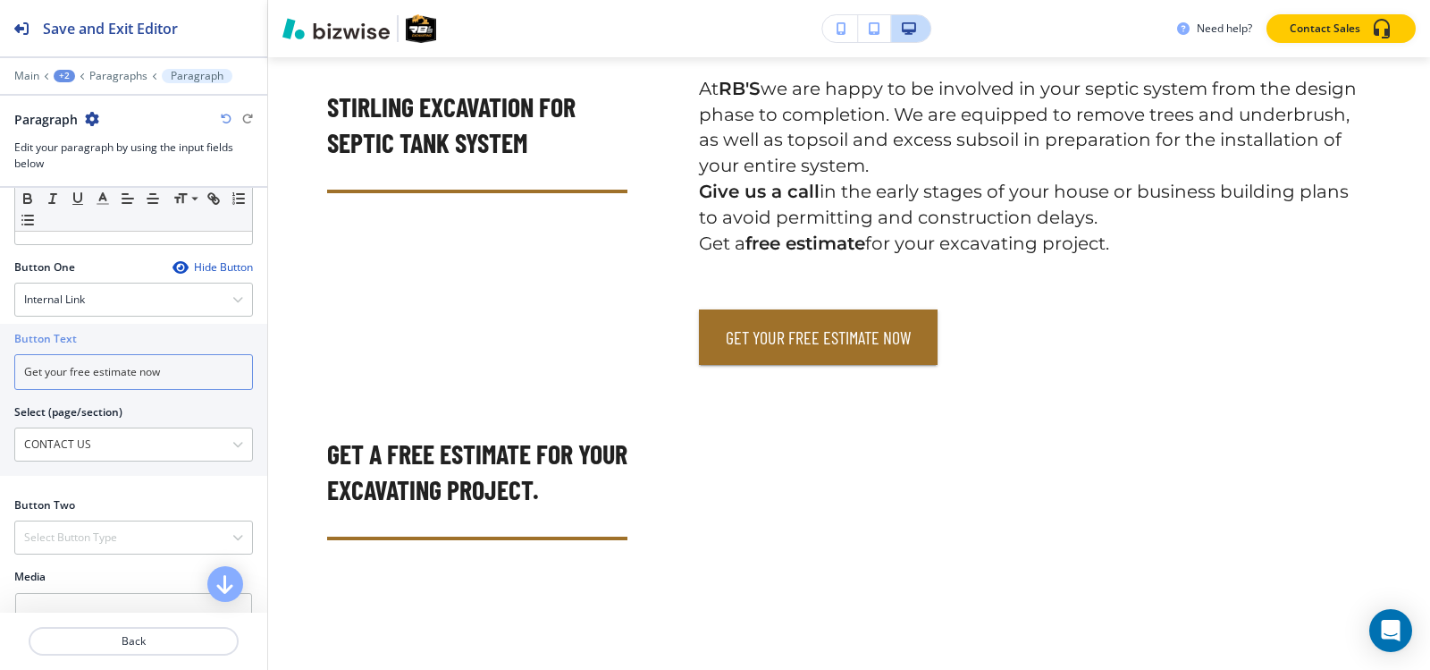
click at [195, 375] on input "Get your free estimate now" at bounding box center [133, 372] width 239 height 36
click at [173, 267] on icon "button" at bounding box center [180, 267] width 14 height 14
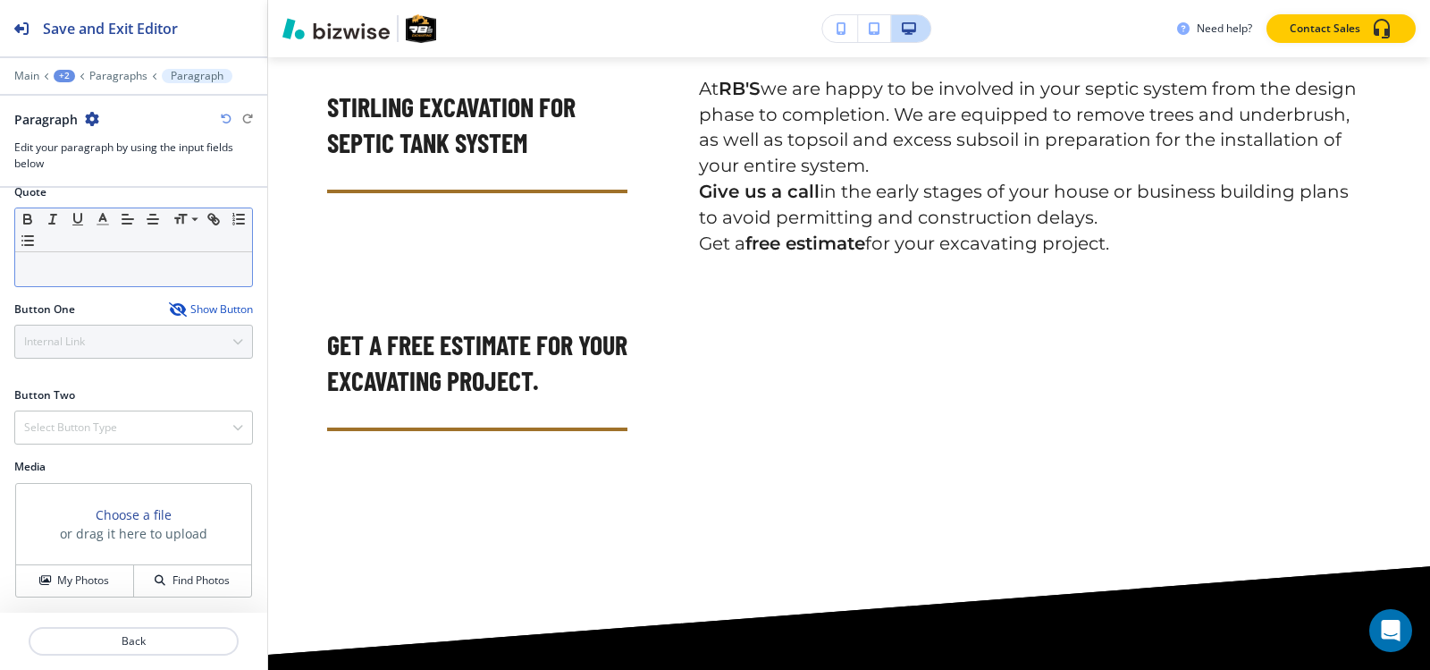
scroll to position [584, 0]
click at [114, 71] on p "Paragraphs" at bounding box center [118, 76] width 58 height 13
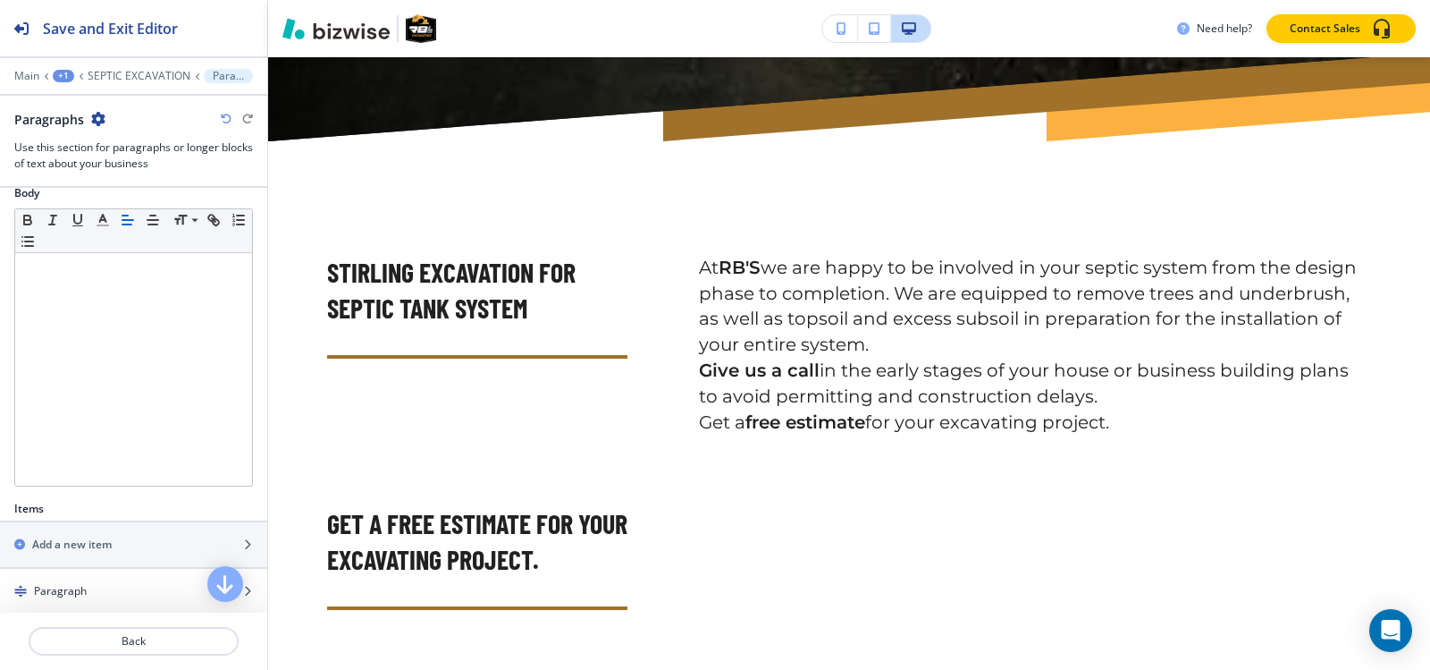
scroll to position [447, 0]
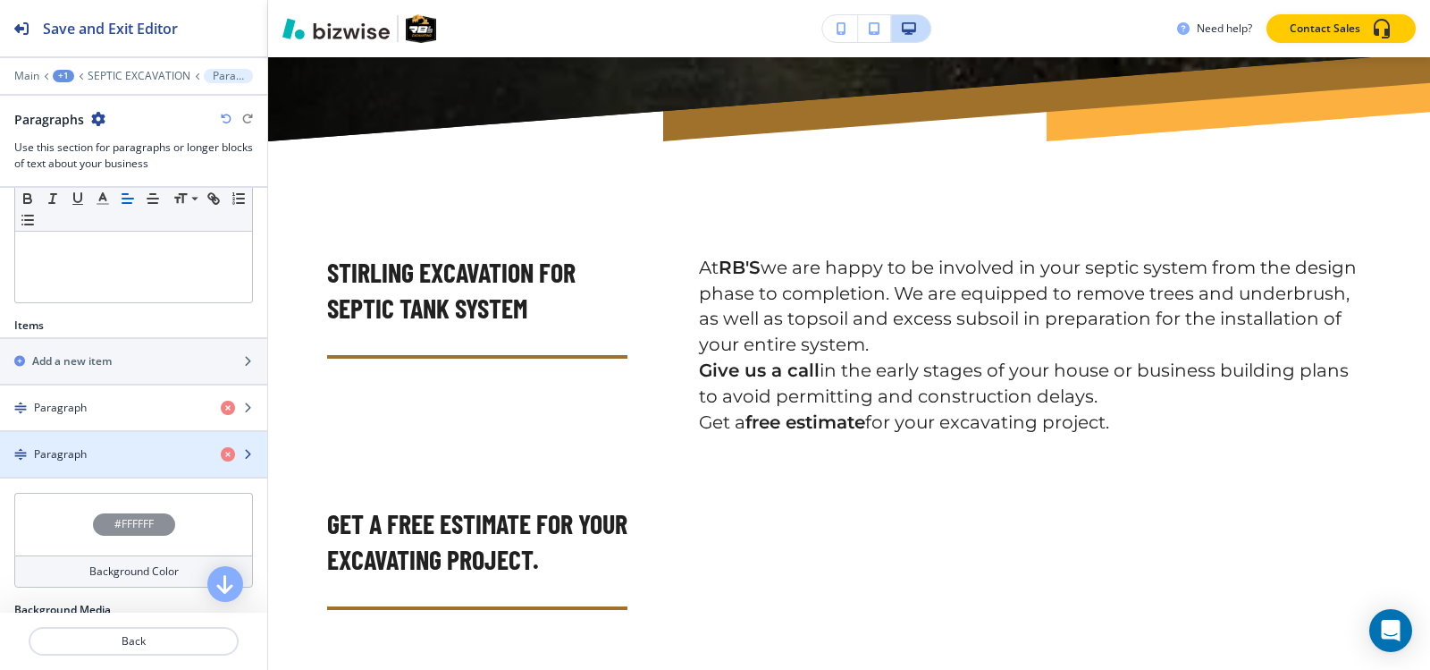
click at [97, 466] on div "button" at bounding box center [133, 469] width 267 height 14
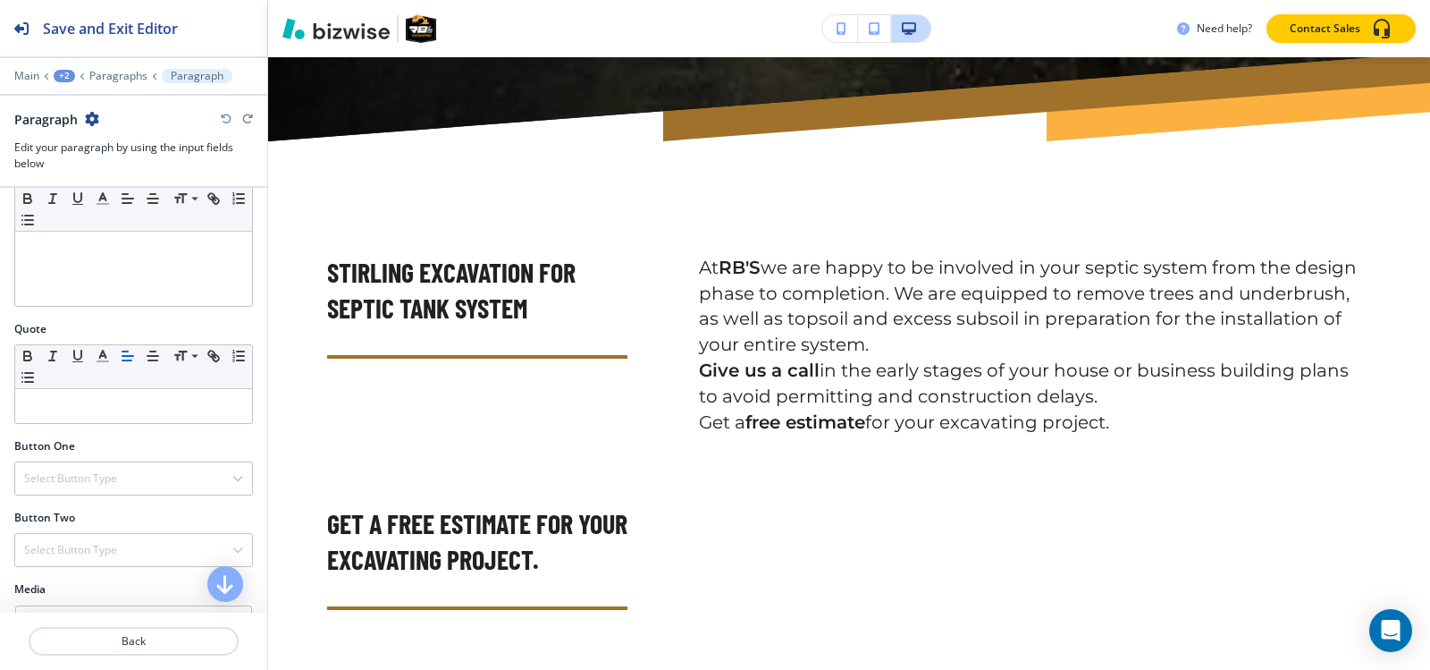
scroll to position [569, 0]
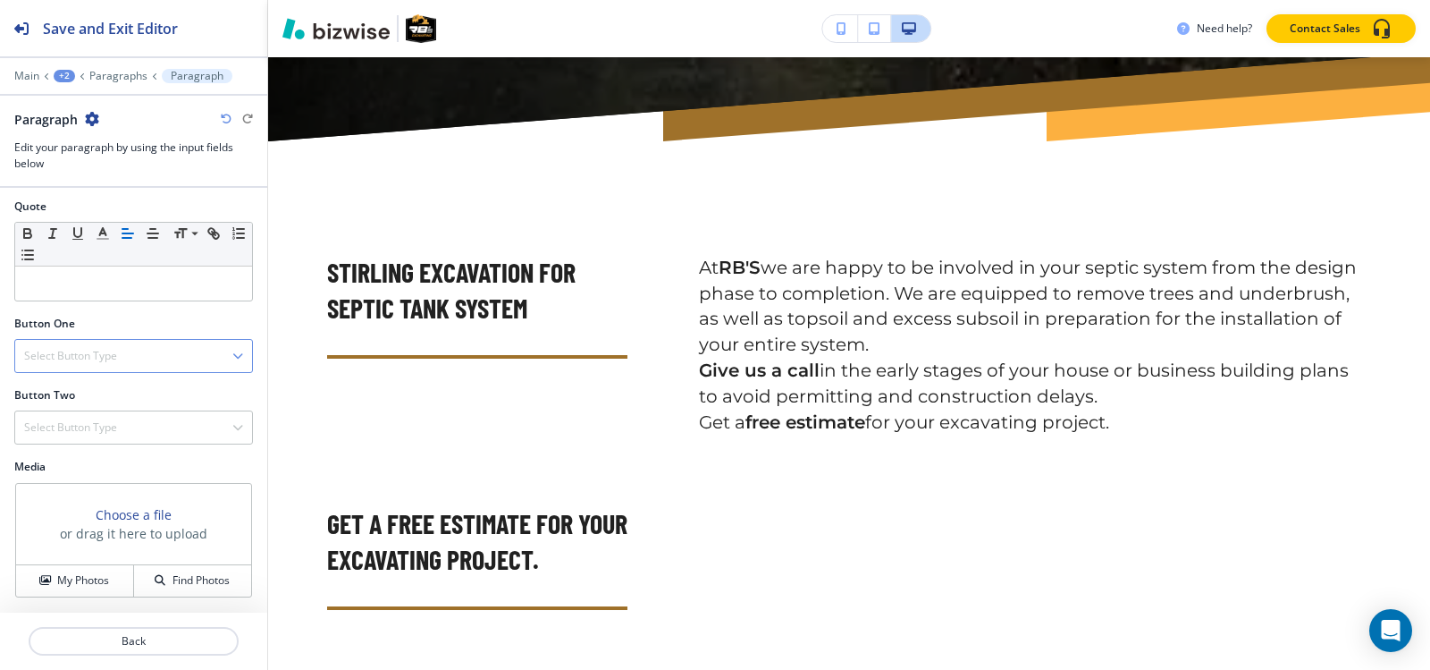
click at [97, 359] on h4 "Select Button Type" at bounding box center [70, 356] width 93 height 16
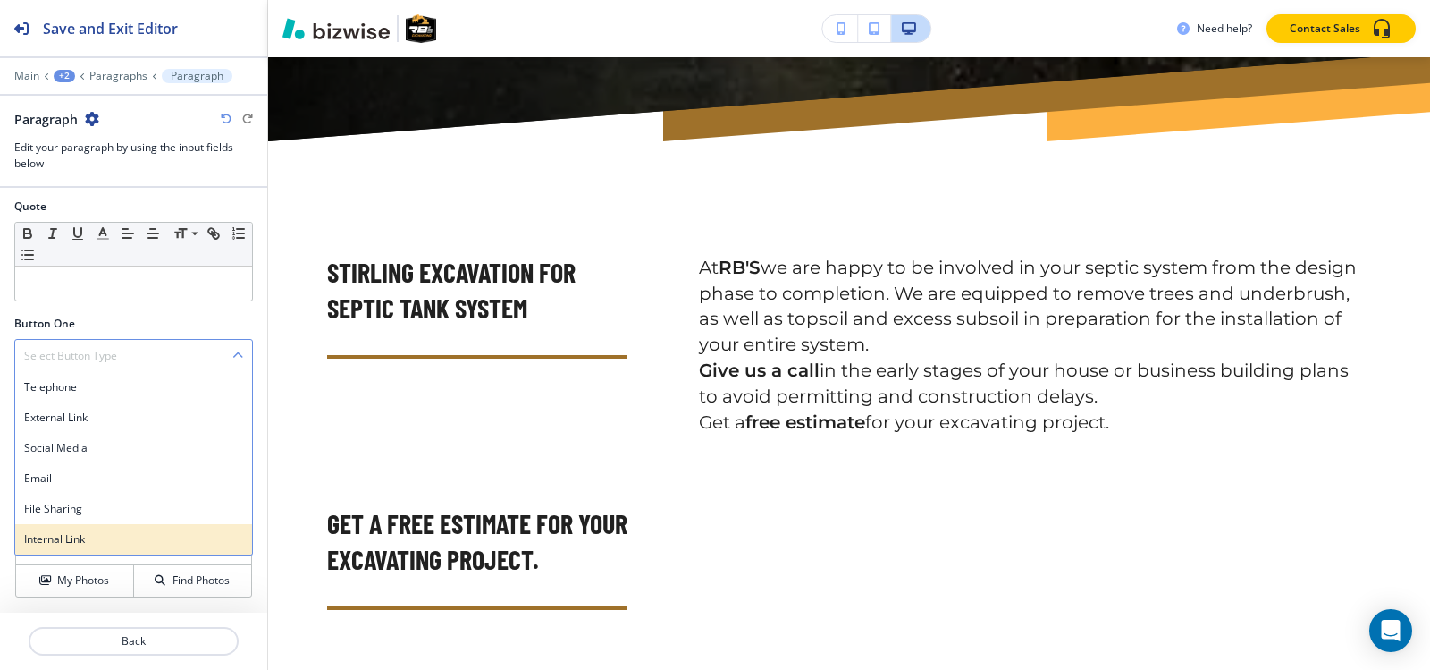
click at [85, 544] on h4 "Internal Link" at bounding box center [133, 539] width 219 height 16
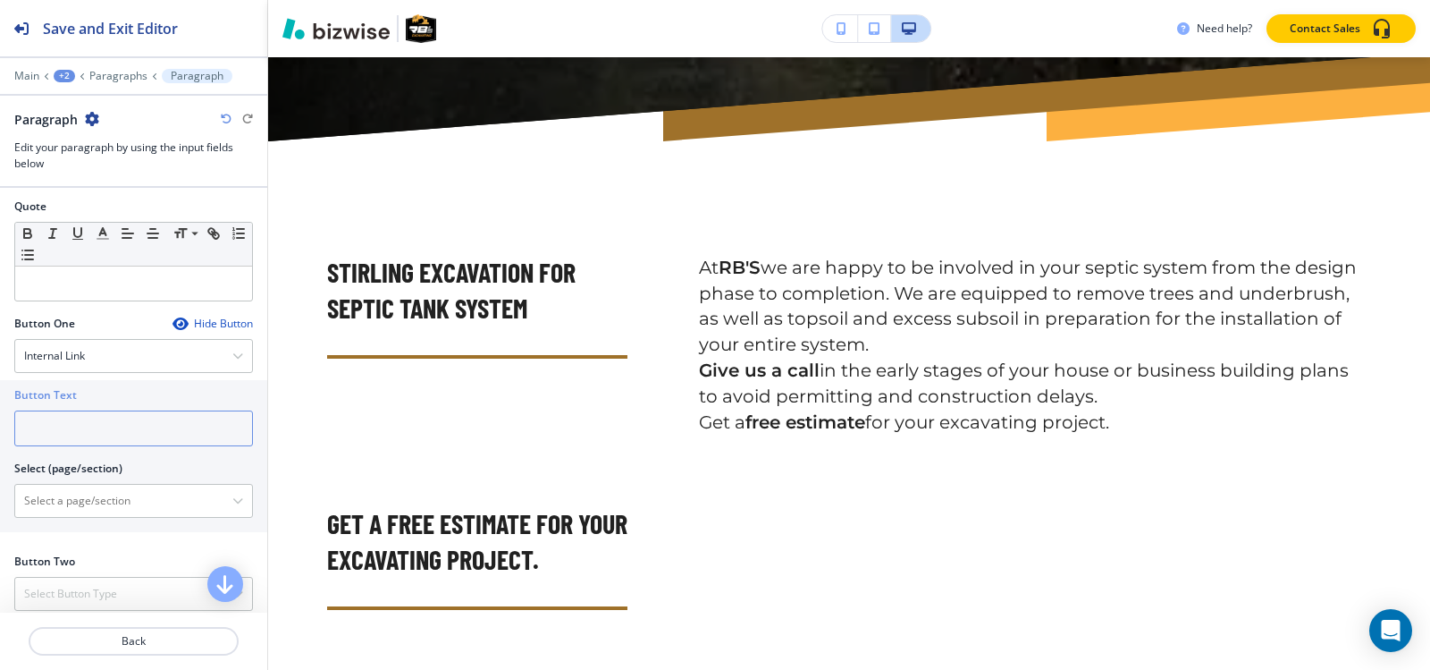
click at [97, 426] on input "text" at bounding box center [133, 428] width 239 height 36
paste input "Get your free estimate now"
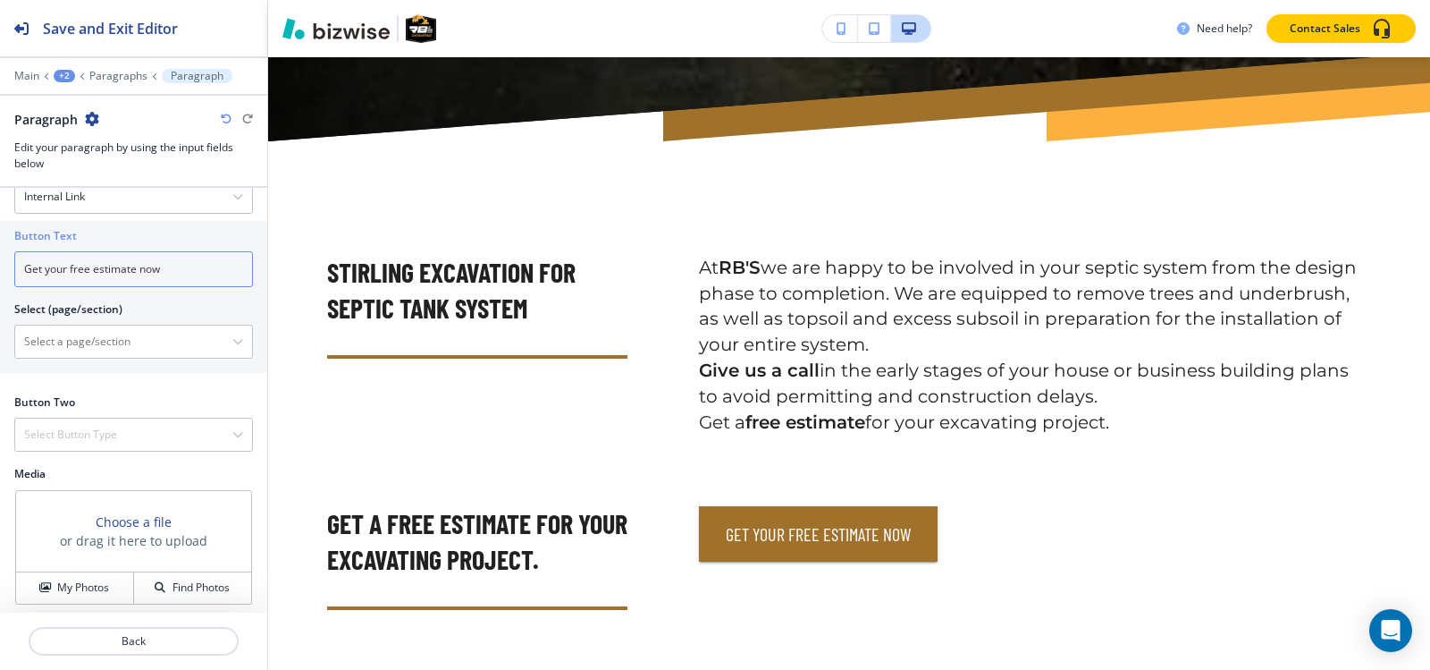
scroll to position [736, 0]
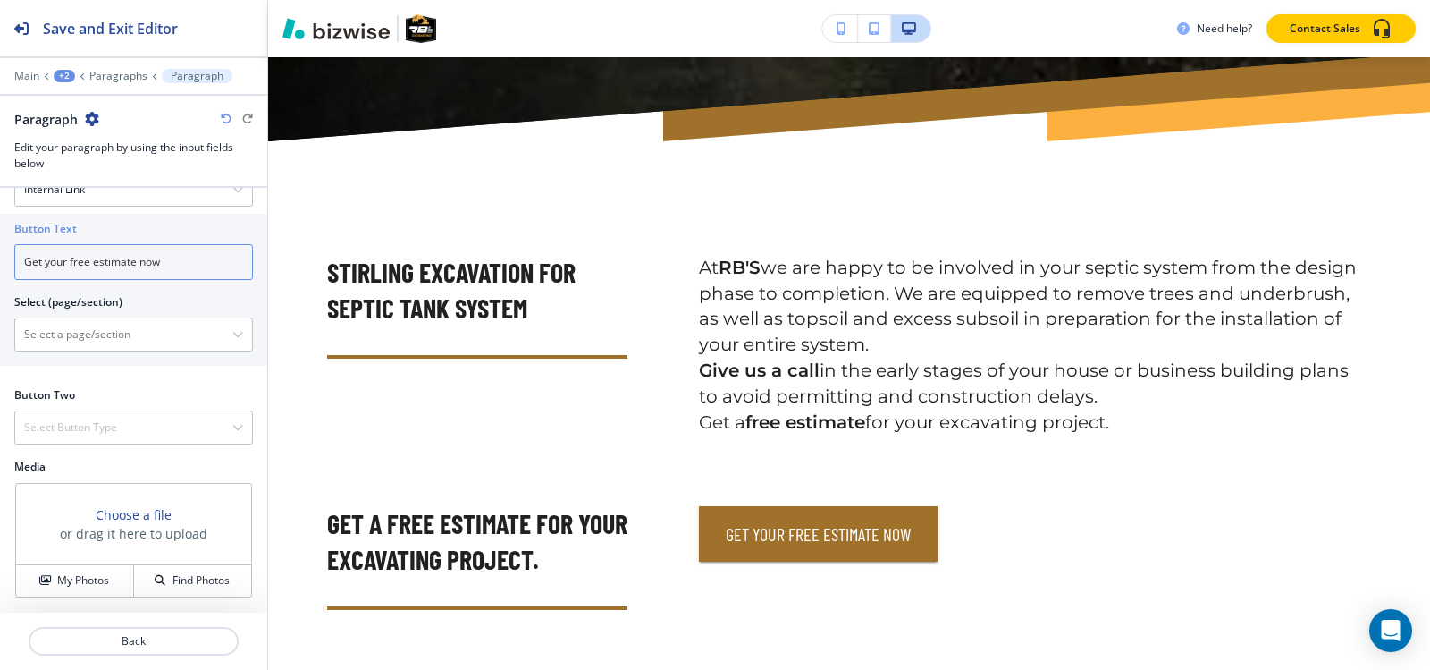
type input "Get your free estimate now"
click at [101, 441] on div "Select Button Type" at bounding box center [133, 427] width 237 height 32
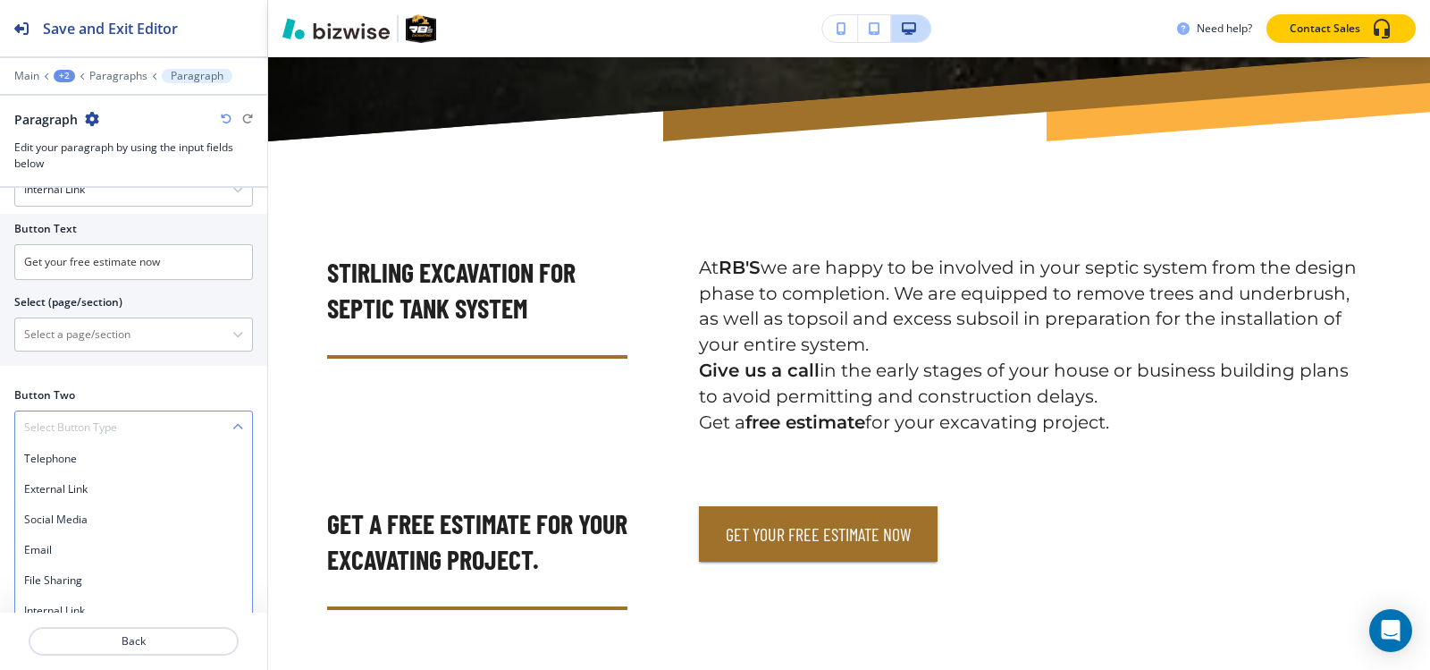
click at [114, 419] on h4 "Select Button Type" at bounding box center [70, 427] width 93 height 16
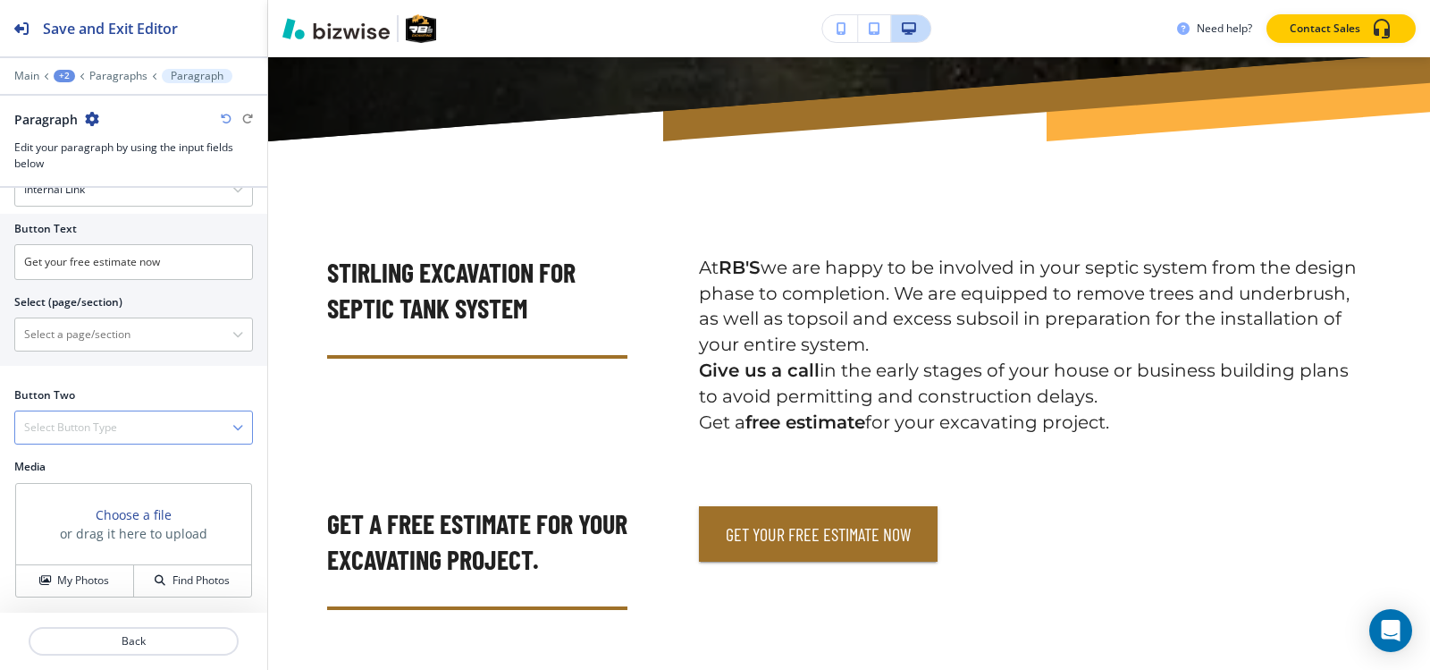
click at [113, 421] on h4 "Select Button Type" at bounding box center [70, 427] width 93 height 16
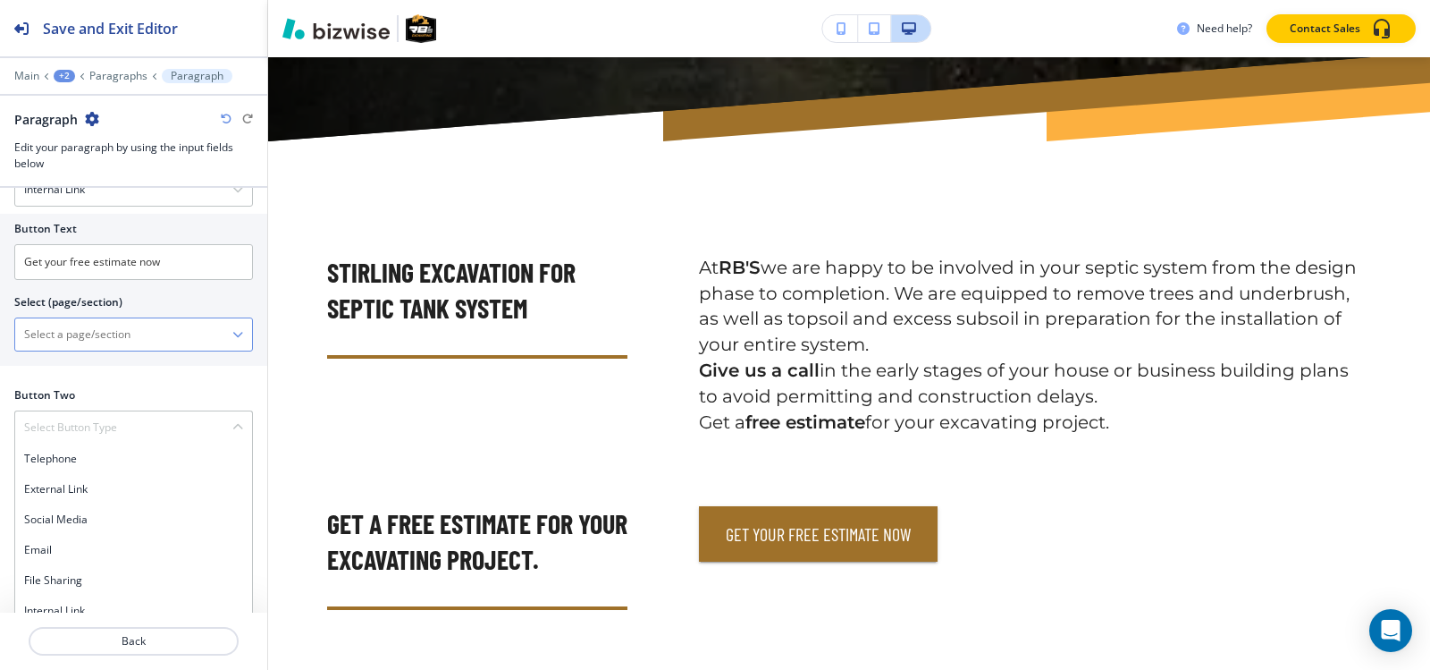
click at [79, 328] on \(page\/section\) "Manual Input" at bounding box center [123, 334] width 217 height 30
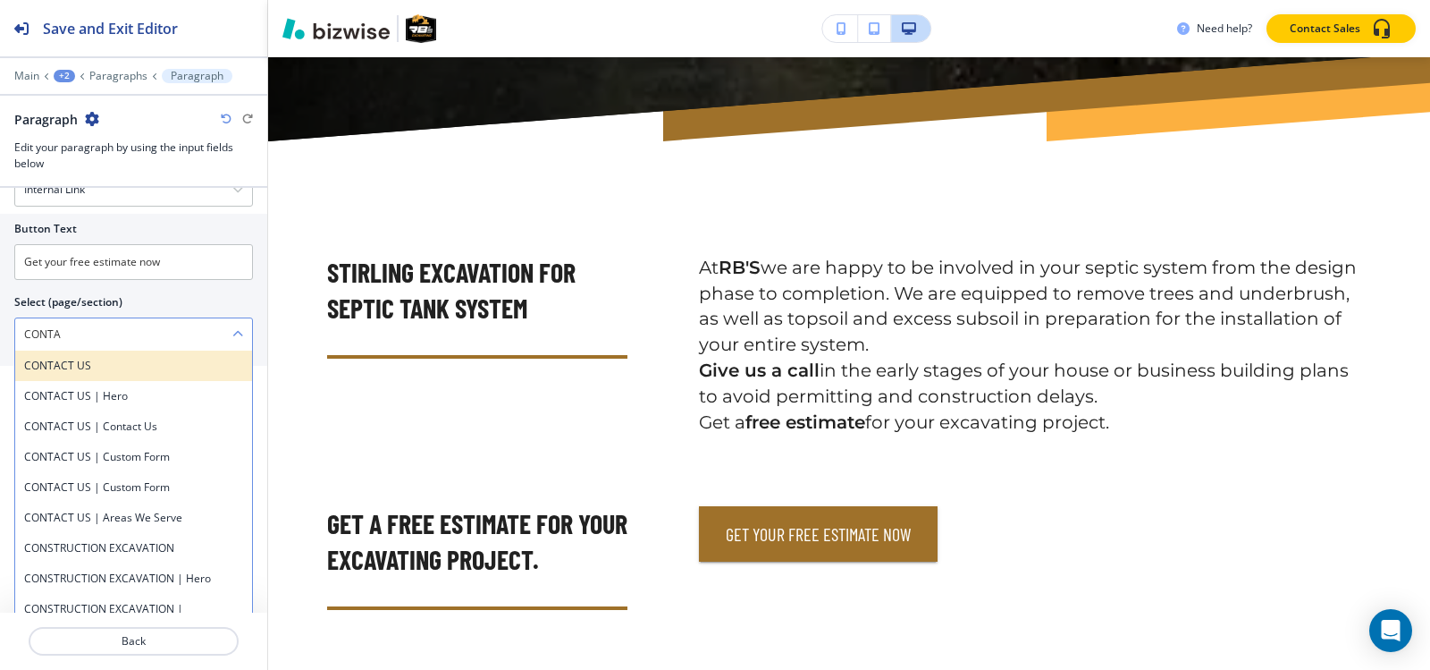
click at [71, 363] on h4 "CONTACT US" at bounding box center [133, 366] width 219 height 16
type \(page\/section\) "CONTACT US"
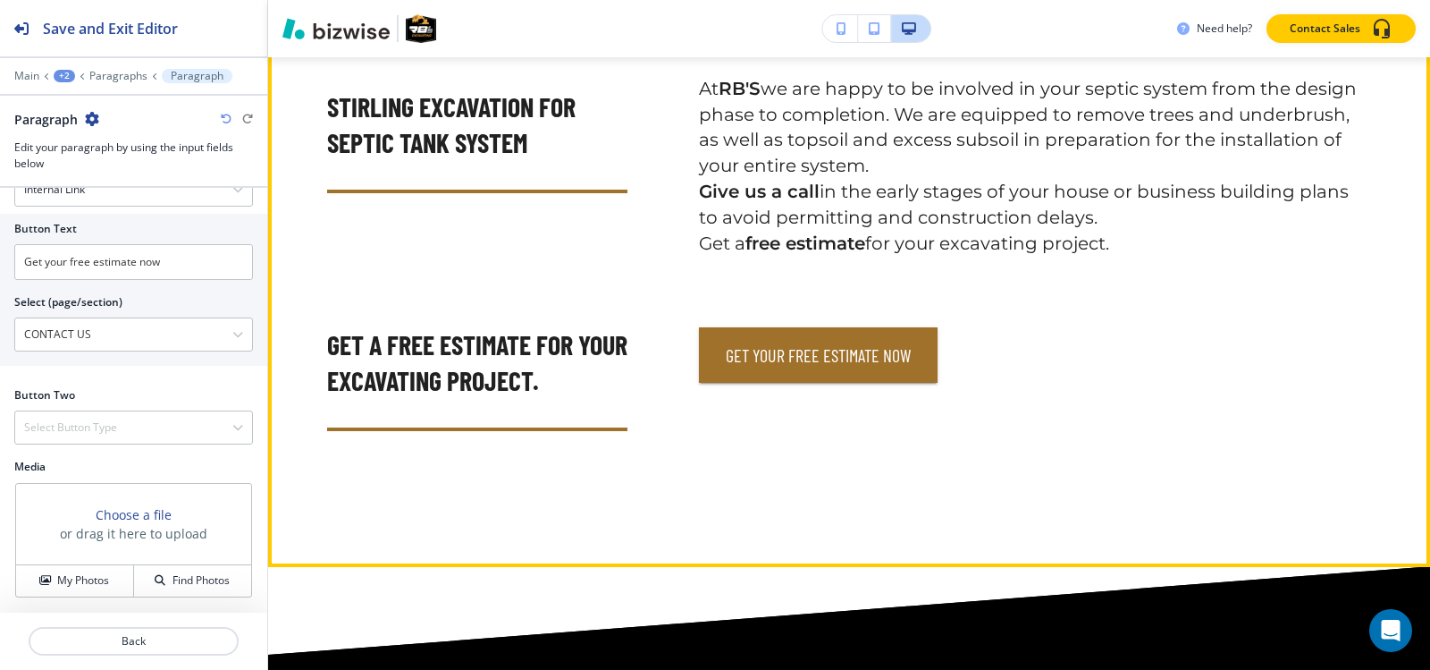
scroll to position [664, 0]
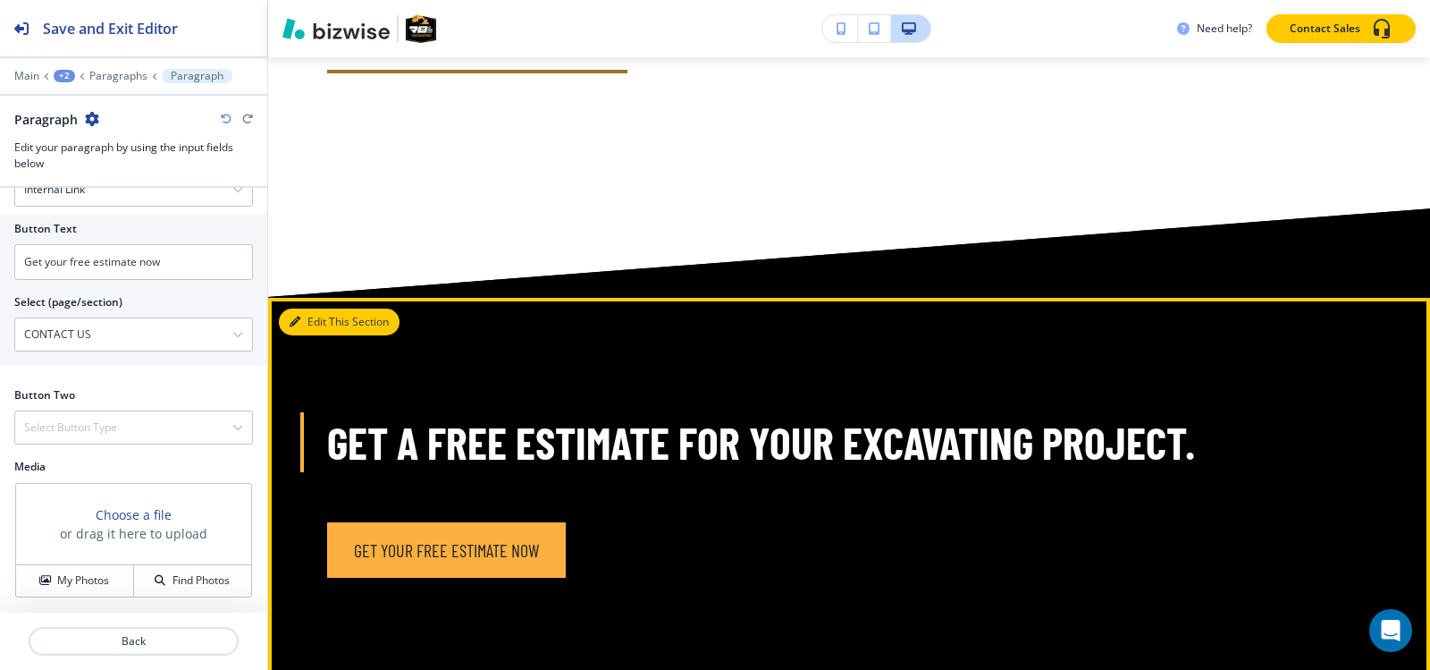
click at [282, 308] on button "Edit This Section" at bounding box center [339, 321] width 121 height 27
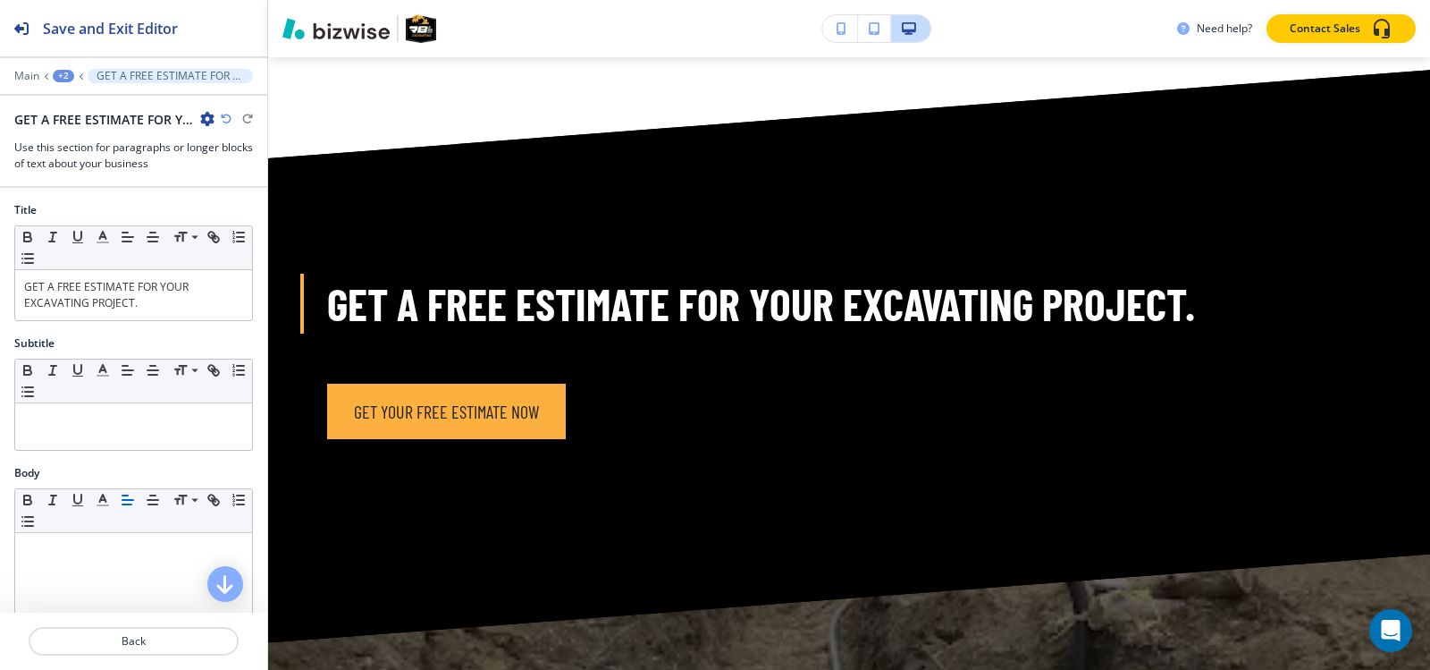
scroll to position [1537, 0]
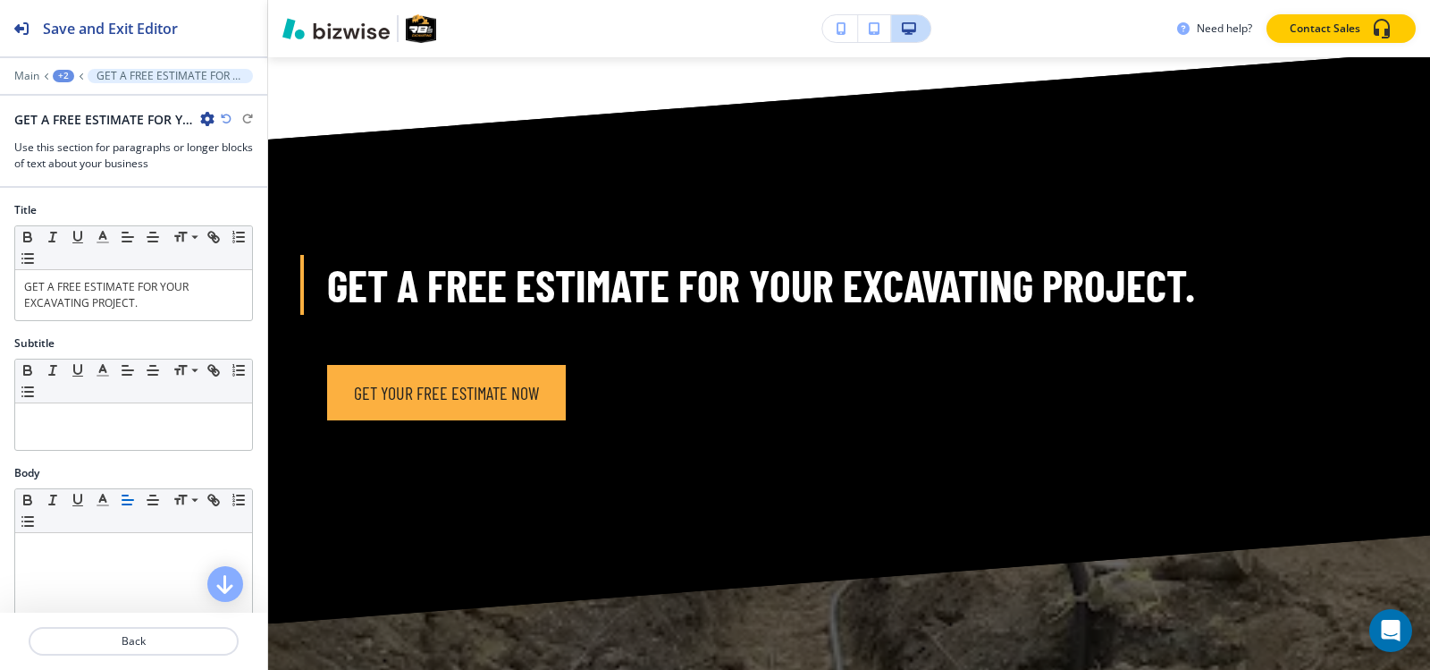
click at [204, 117] on icon "button" at bounding box center [207, 119] width 14 height 14
click at [228, 198] on button "Delete Section" at bounding box center [257, 213] width 114 height 32
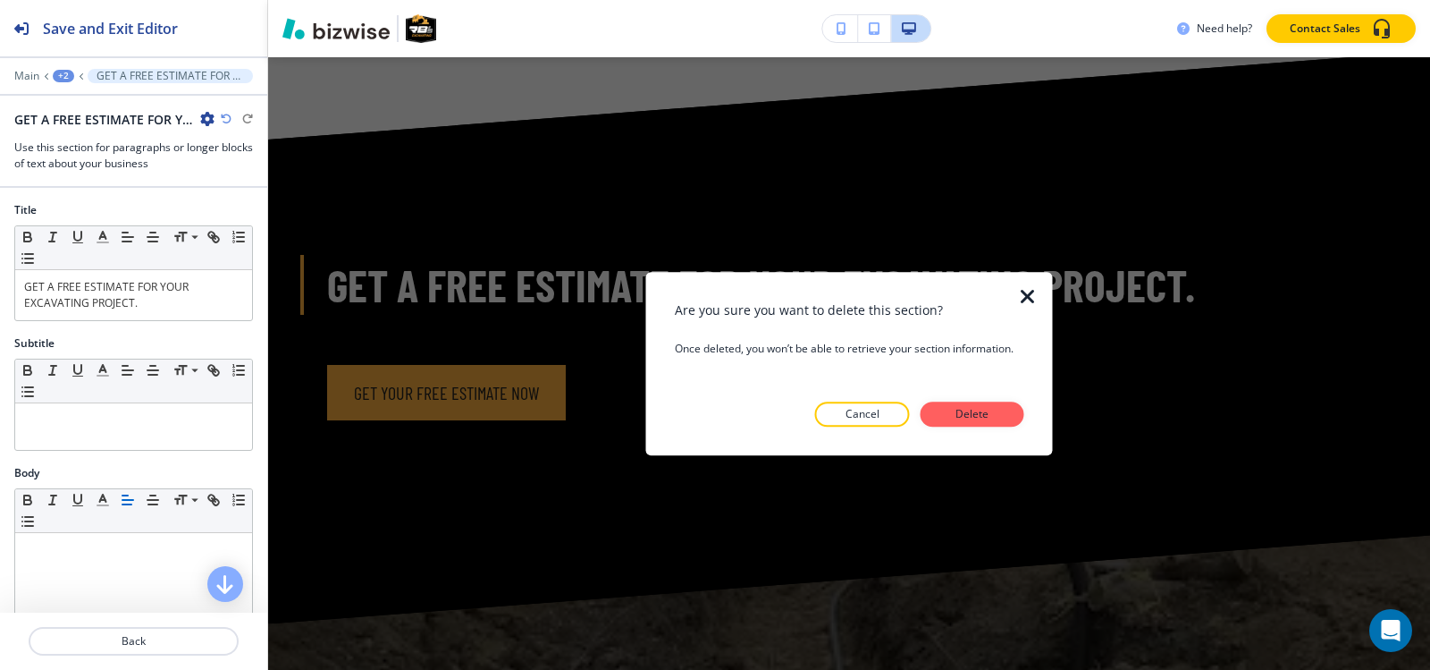
click at [948, 418] on button "Delete" at bounding box center [973, 413] width 104 height 25
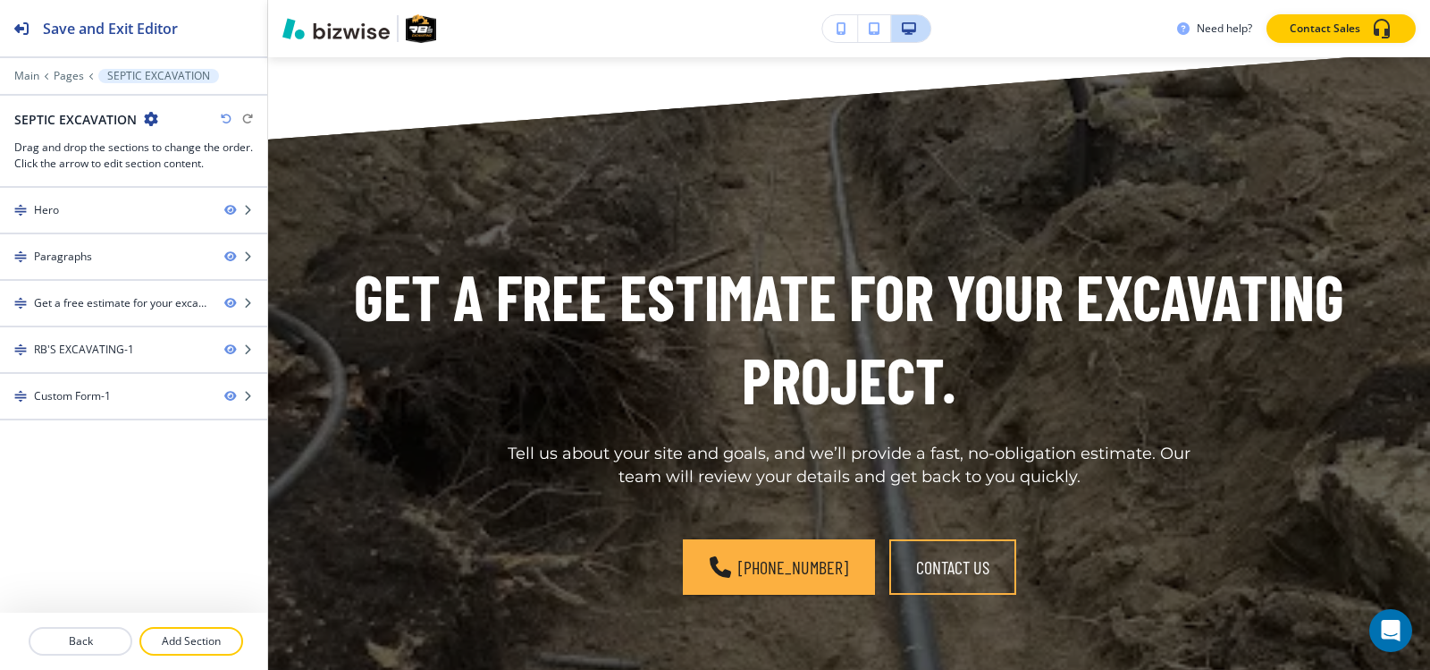
scroll to position [1358, 0]
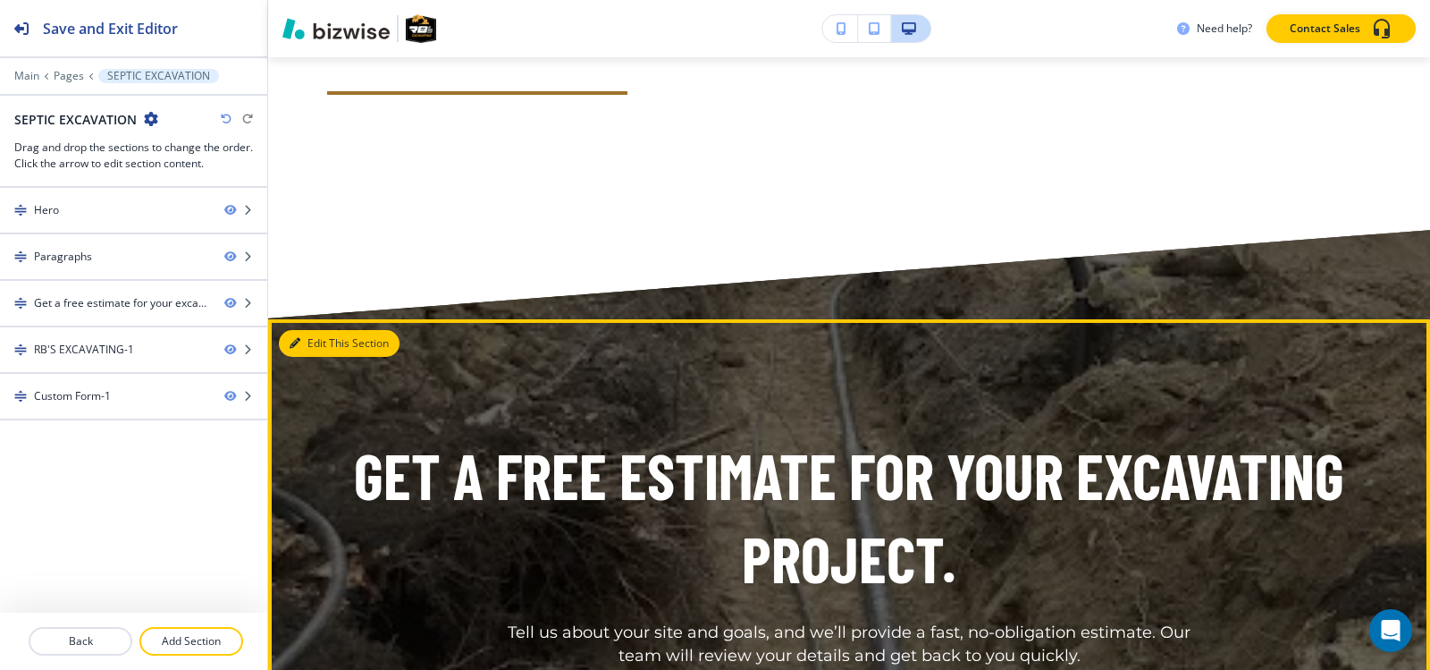
click at [320, 330] on button "Edit This Section" at bounding box center [339, 343] width 121 height 27
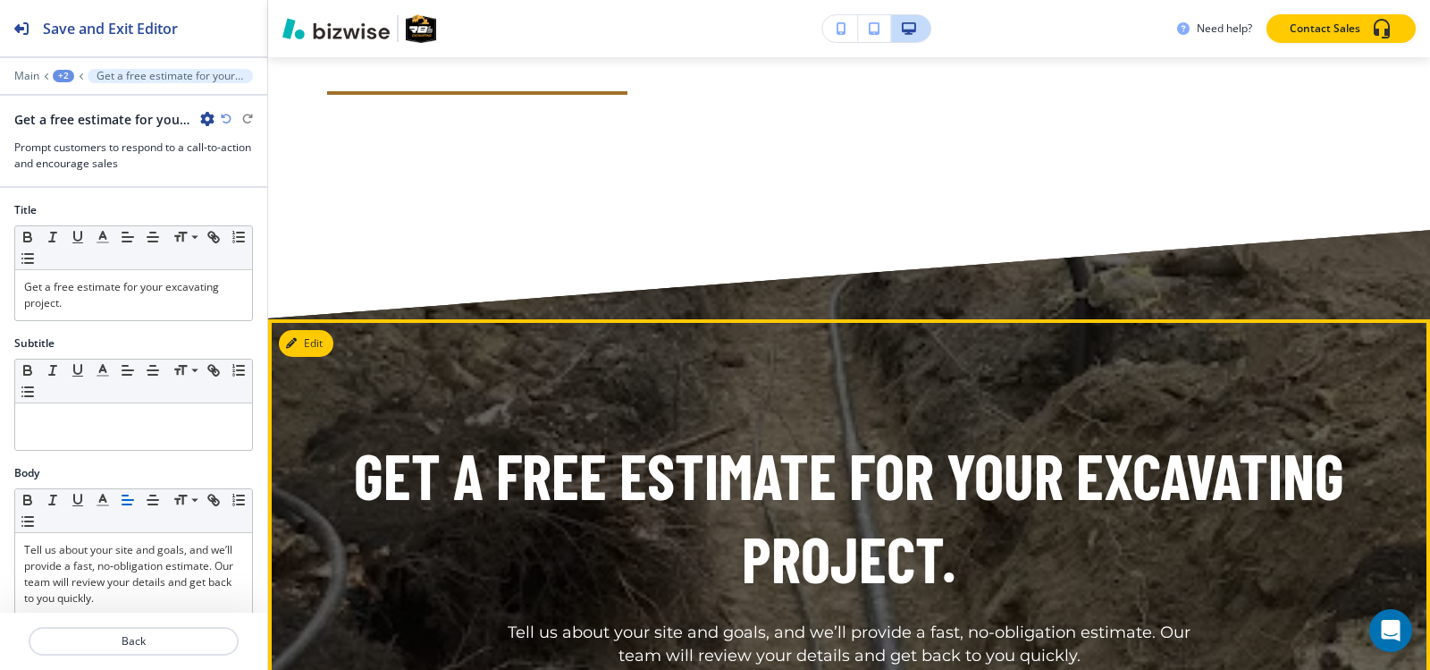
scroll to position [1537, 0]
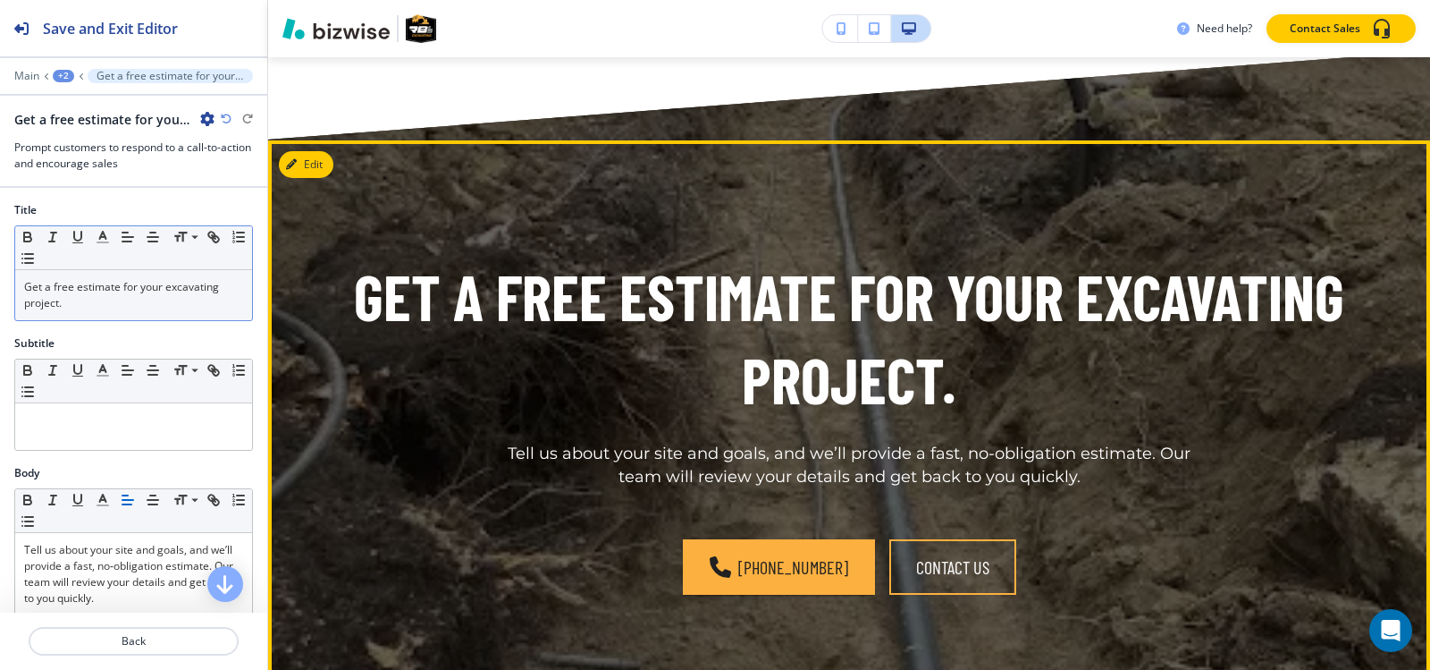
click at [105, 307] on p "Get a free estimate for your excavating project." at bounding box center [133, 295] width 219 height 32
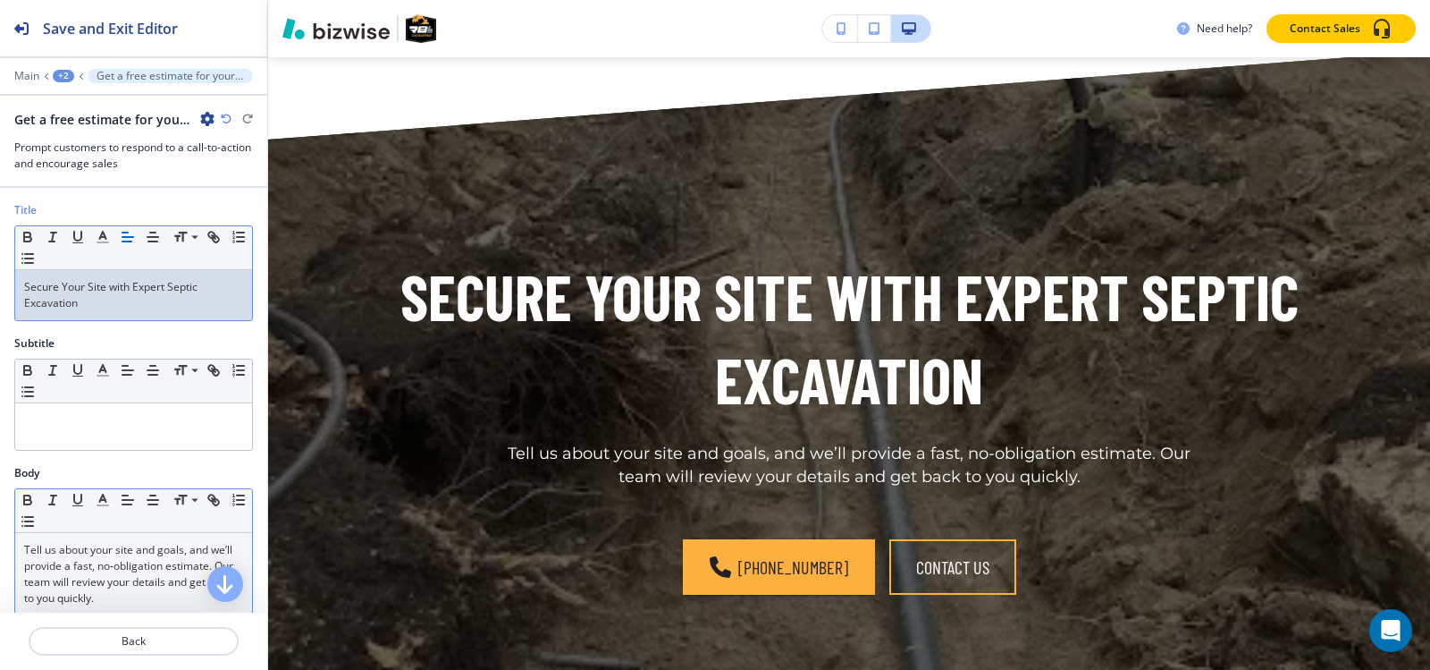
click at [194, 568] on p "Tell us about your site and goals, and we’ll provide a fast, no‑obligation esti…" at bounding box center [133, 574] width 219 height 64
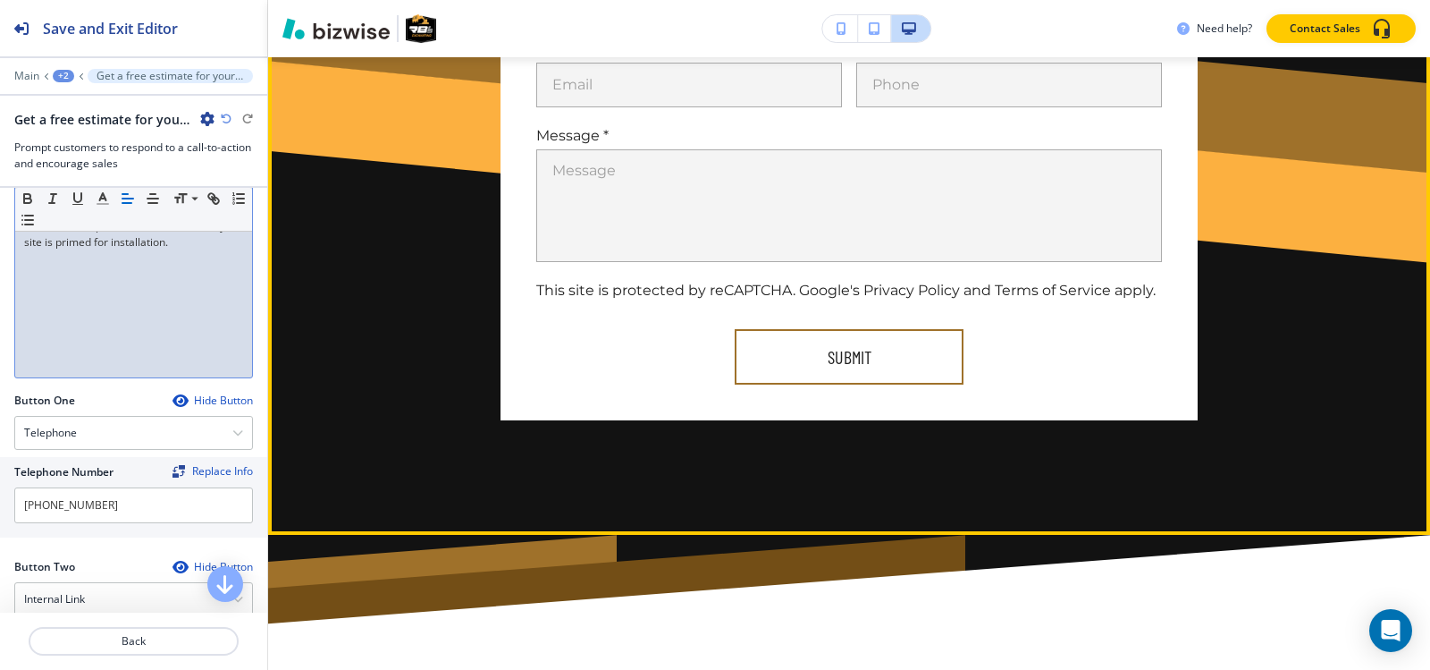
scroll to position [3682, 0]
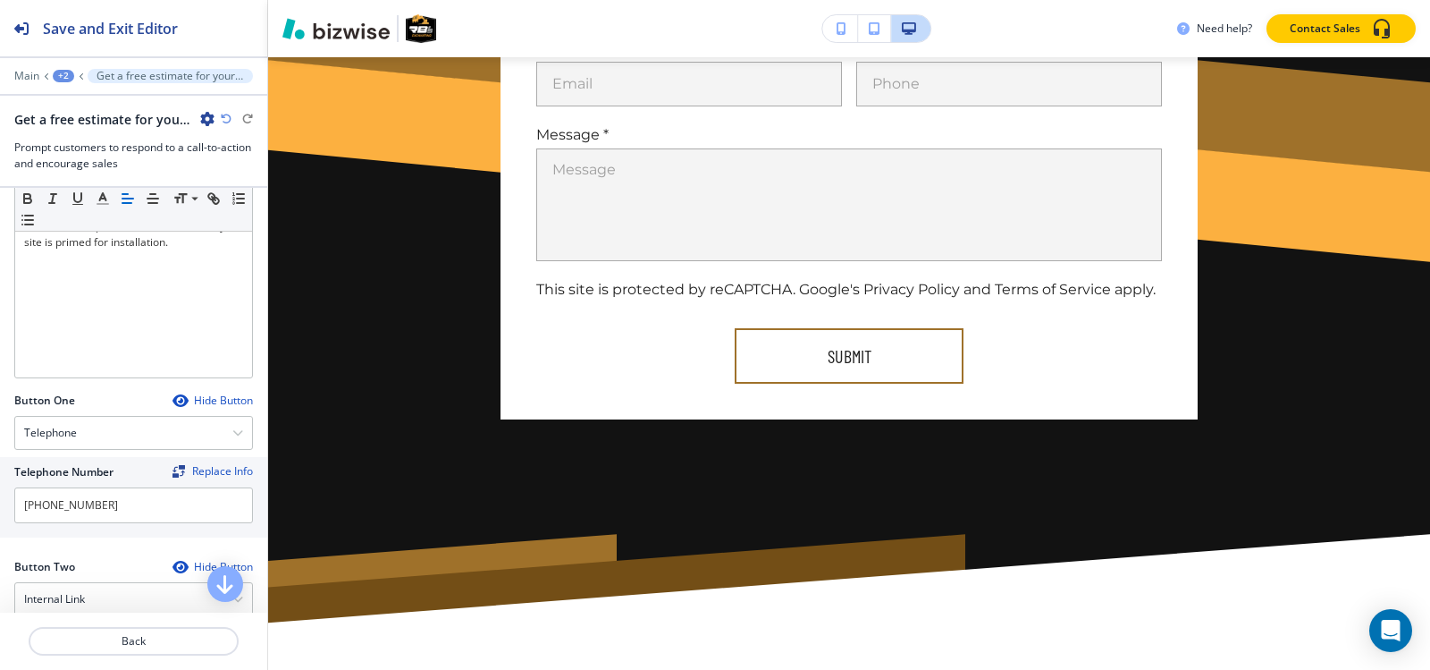
click at [61, 68] on div at bounding box center [133, 63] width 267 height 11
click at [63, 75] on div "+2" at bounding box center [63, 76] width 21 height 13
click at [72, 100] on p "Pages" at bounding box center [109, 105] width 91 height 16
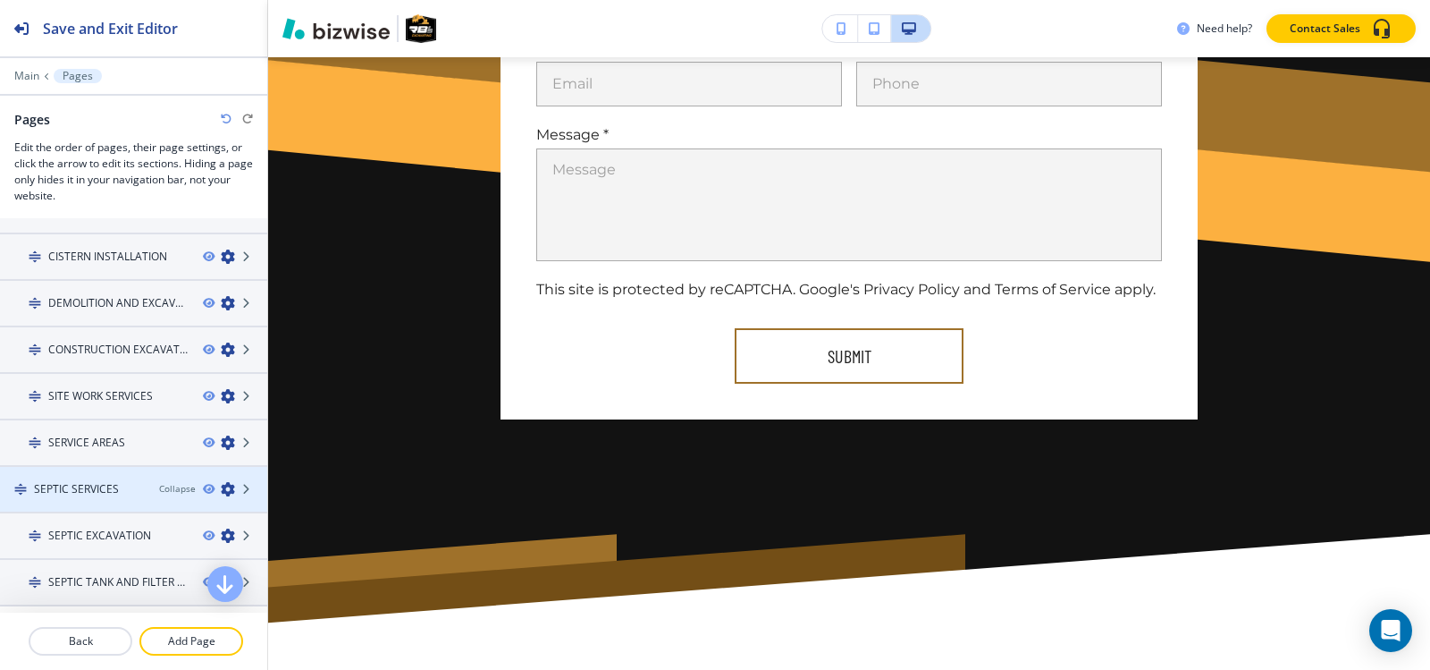
scroll to position [444, 0]
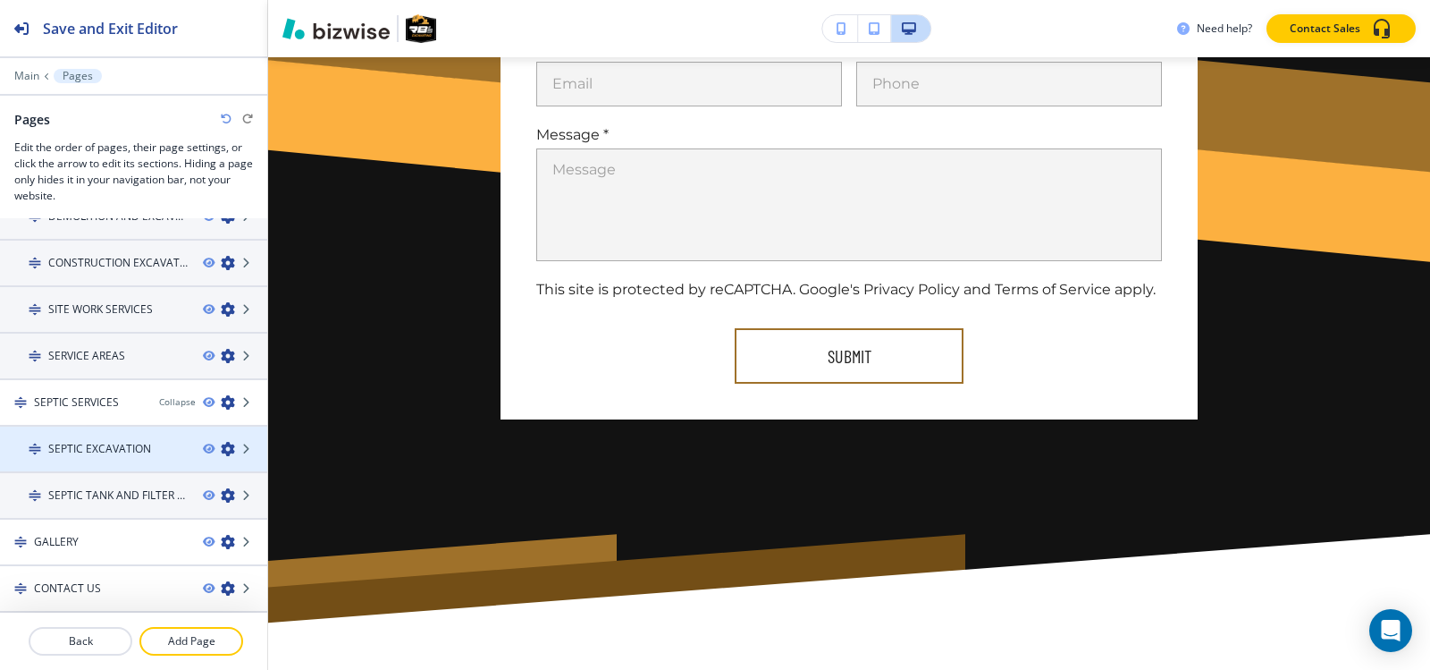
click at [100, 454] on h4 "SEPTIC EXCAVATION" at bounding box center [99, 449] width 103 height 16
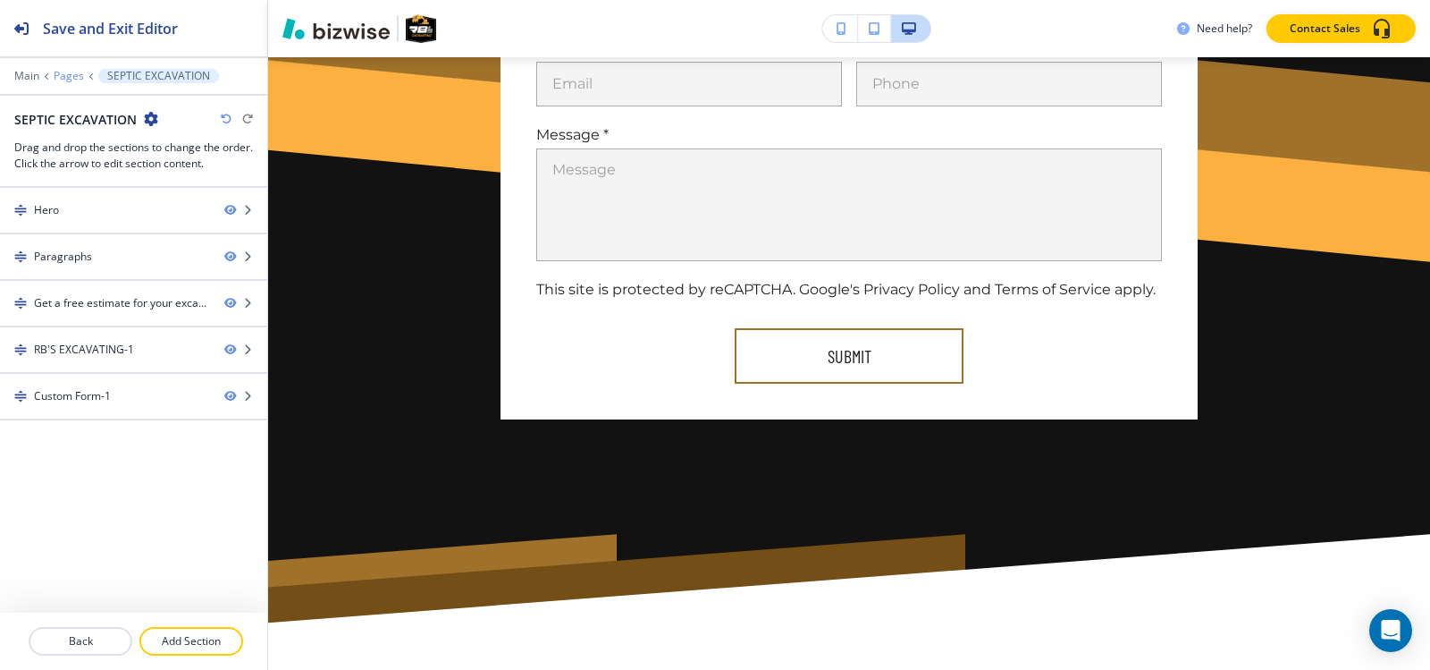
click at [55, 76] on p "Pages" at bounding box center [69, 76] width 30 height 13
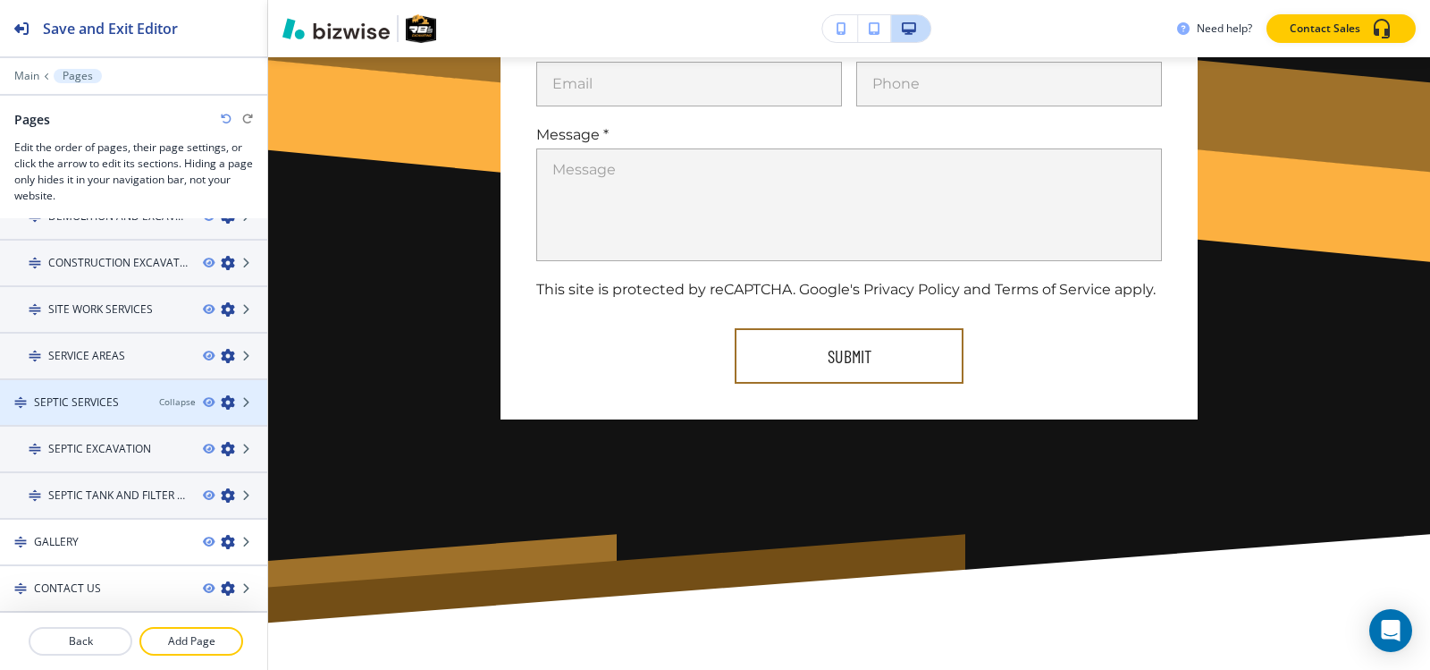
click at [83, 405] on h4 "SEPTIC SERVICES" at bounding box center [76, 402] width 85 height 16
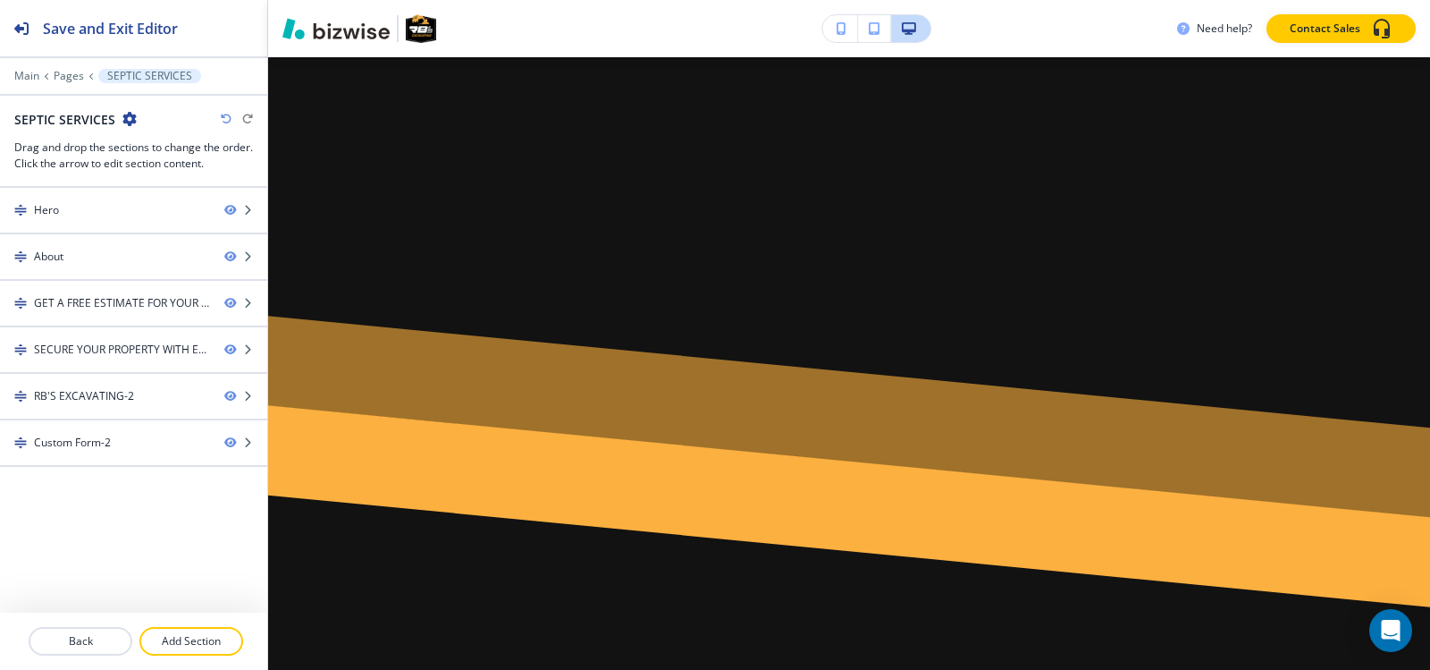
scroll to position [0, 0]
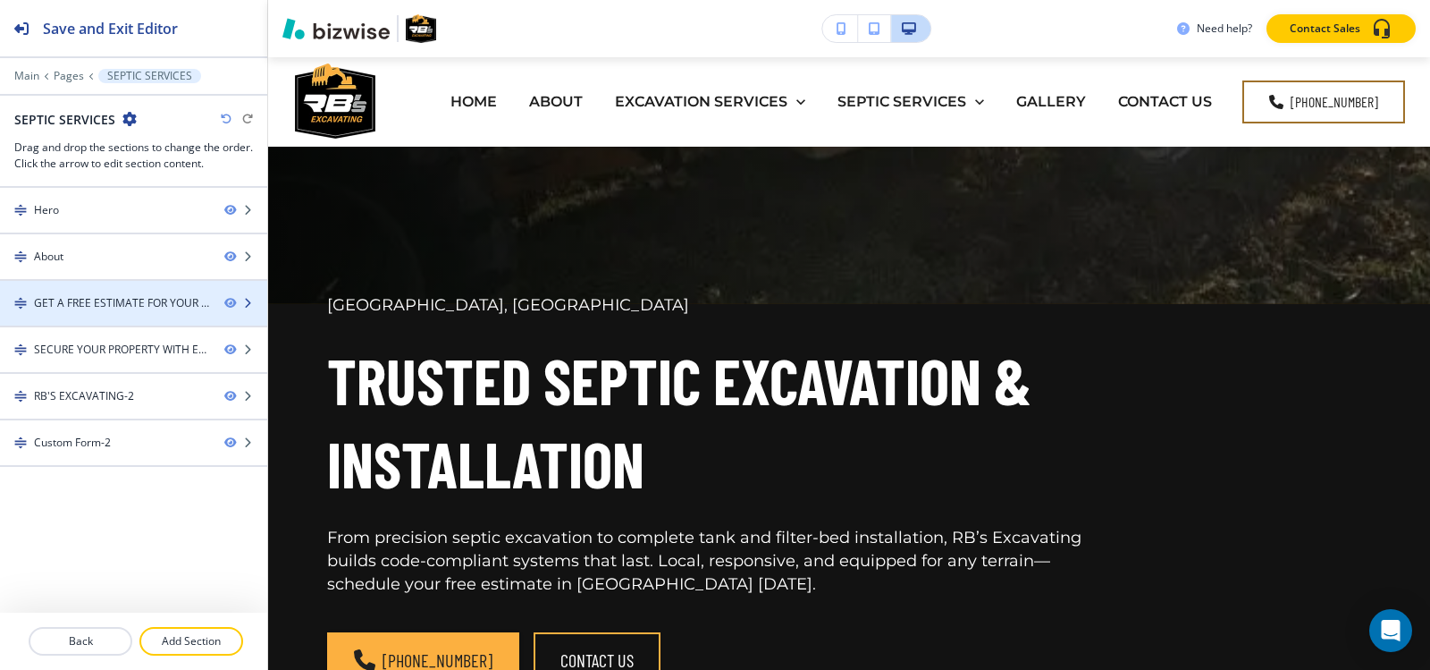
click at [92, 308] on div "GET A FREE ESTIMATE FOR YOUR EXCAVATING PROJECT.-1" at bounding box center [122, 303] width 176 height 16
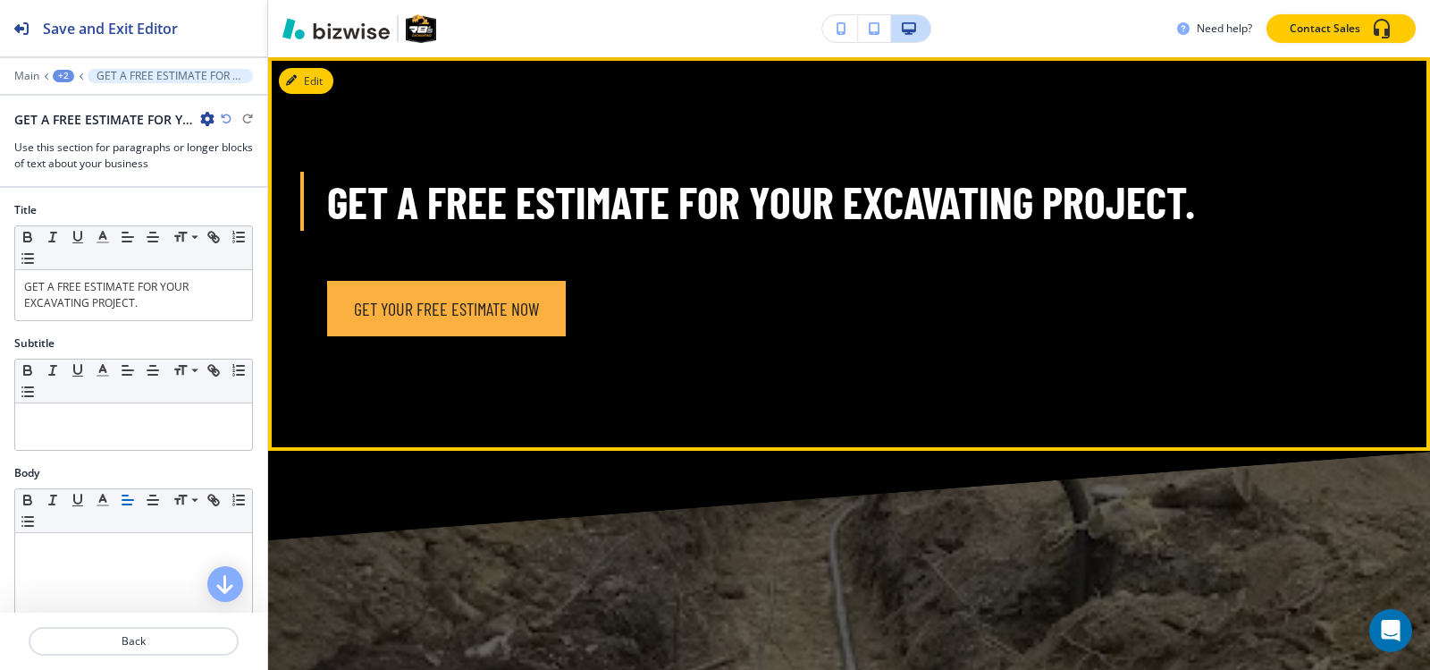
scroll to position [1304, 0]
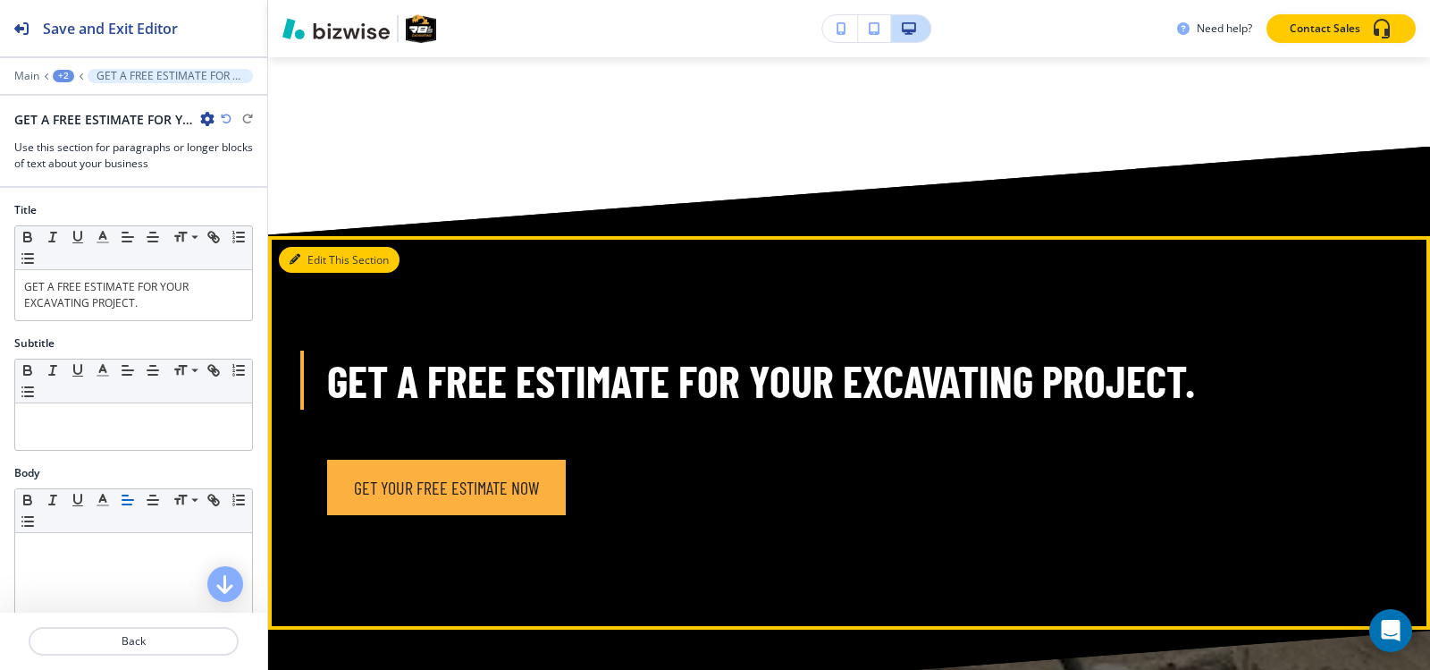
click at [329, 257] on button "Edit This Section" at bounding box center [339, 260] width 121 height 27
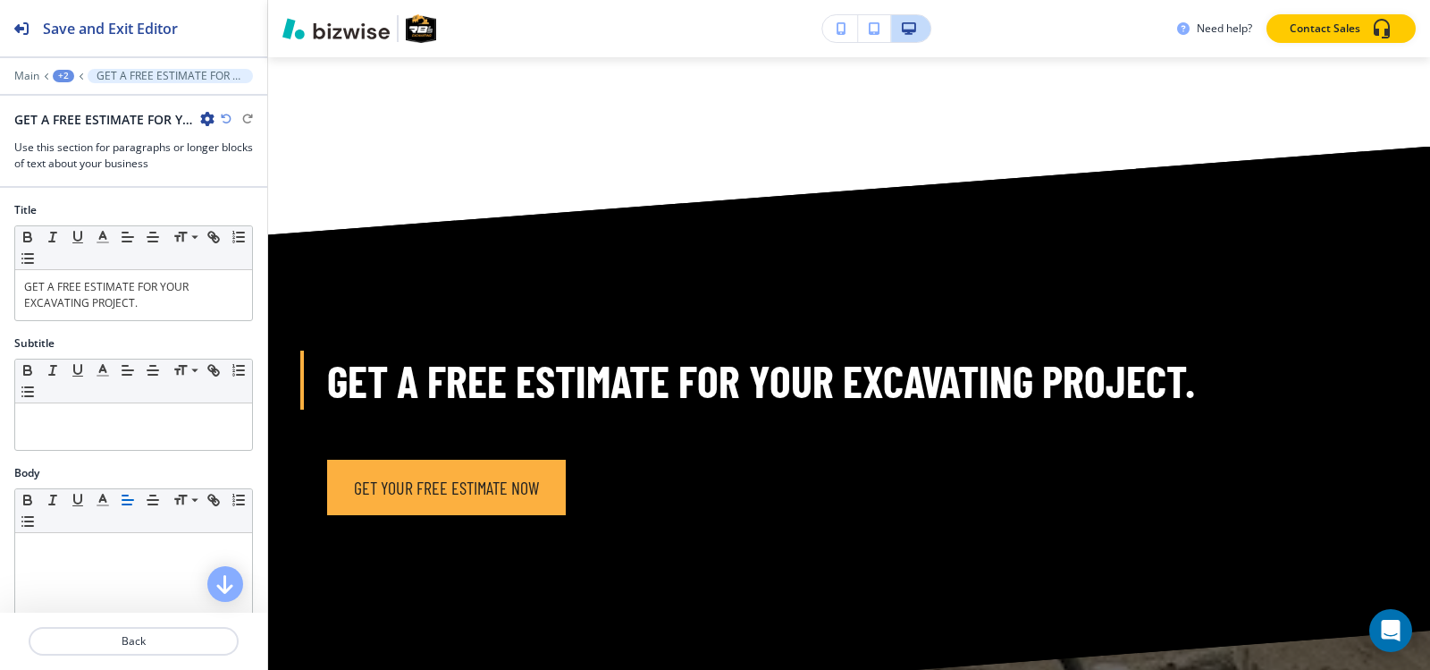
click at [207, 116] on icon "button" at bounding box center [207, 119] width 14 height 14
click at [237, 174] on p "Duplicate Section" at bounding box center [257, 181] width 91 height 16
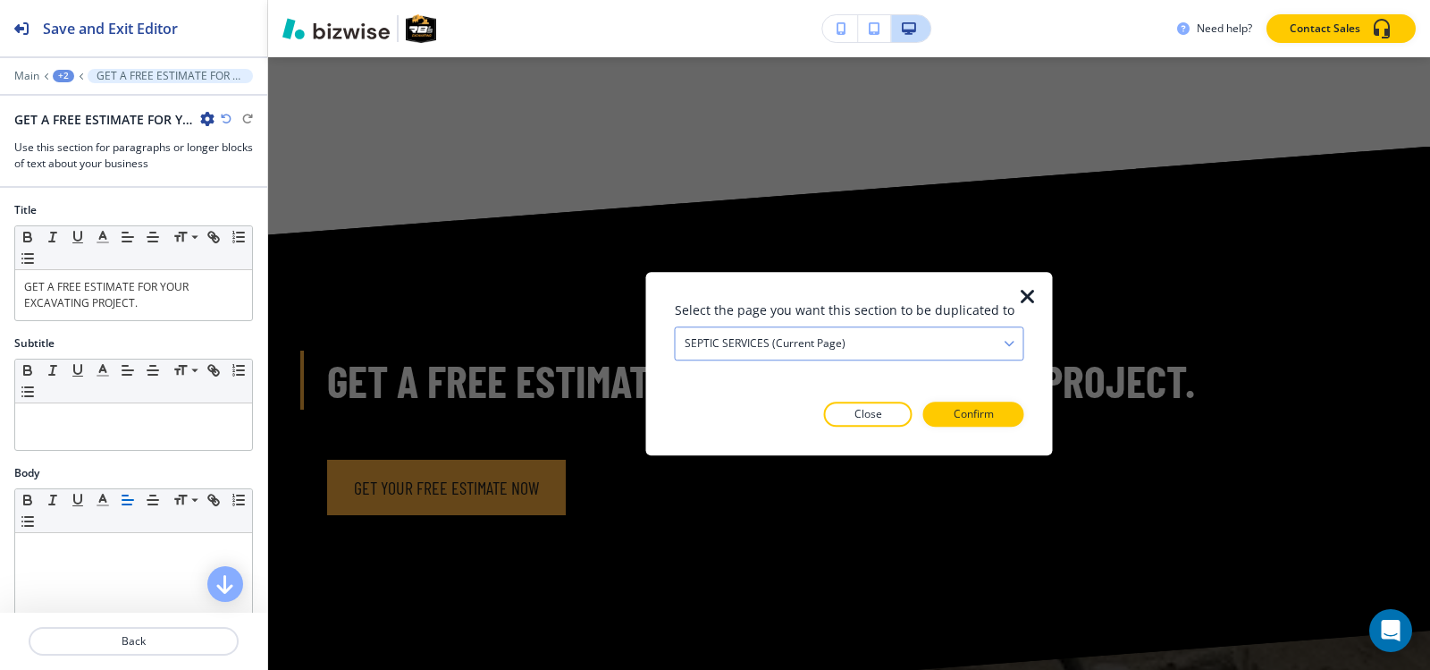
click at [768, 351] on div "SEPTIC SERVICES (current page)" at bounding box center [850, 343] width 348 height 32
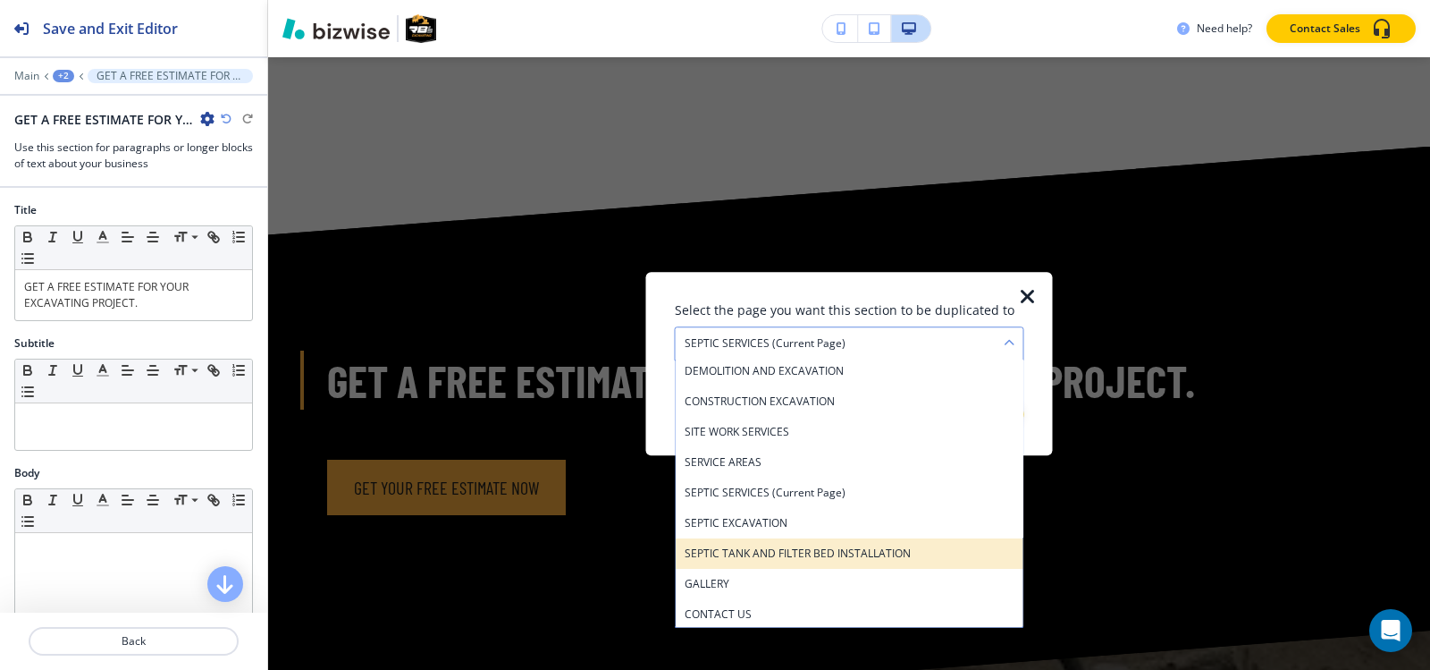
click at [785, 545] on h4 "SEPTIC TANK AND FILTER BED INSTALLATION" at bounding box center [850, 553] width 330 height 16
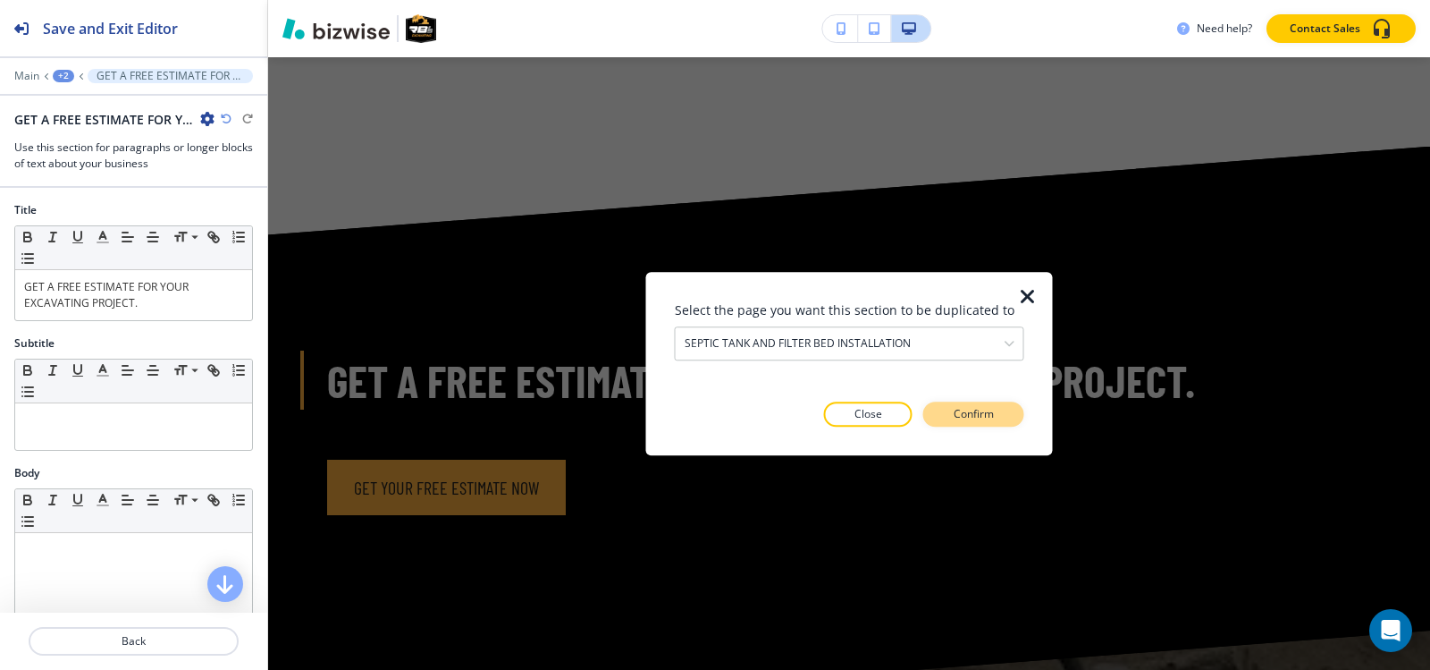
click at [1001, 419] on button "Confirm" at bounding box center [973, 413] width 101 height 25
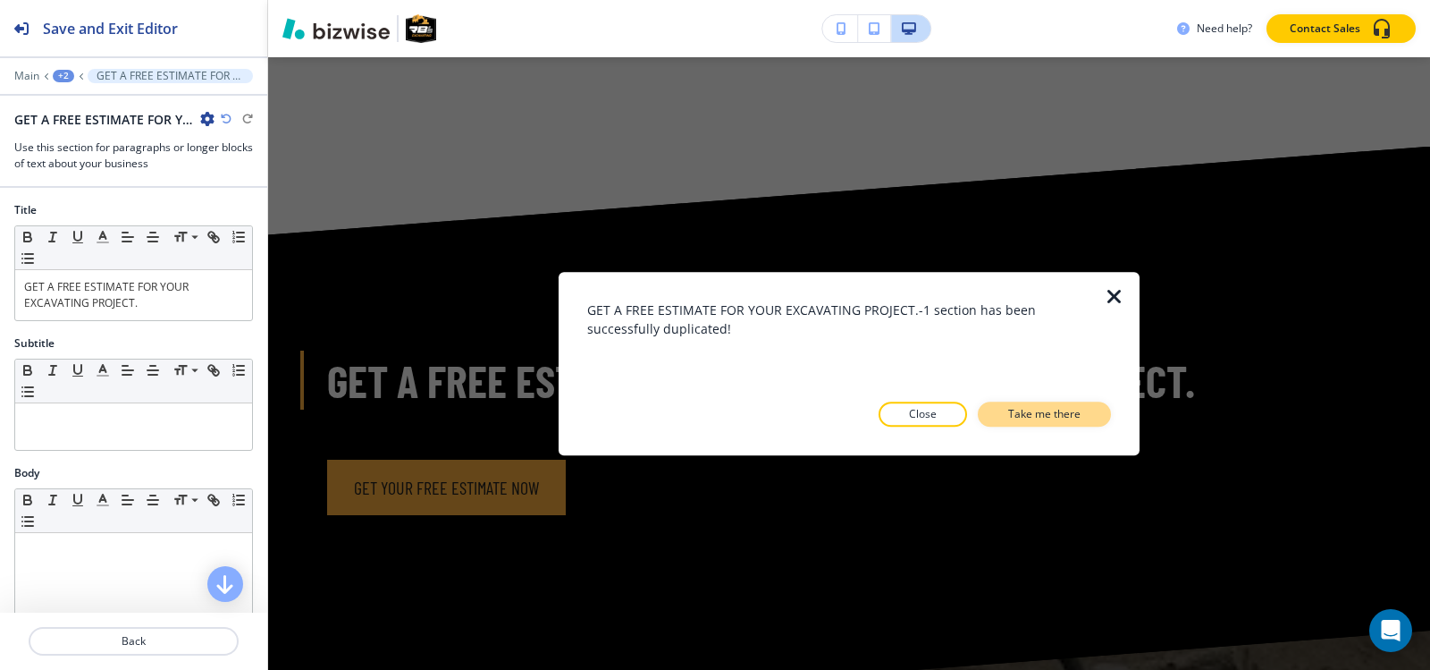
click at [999, 419] on button "Take me there" at bounding box center [1044, 413] width 133 height 25
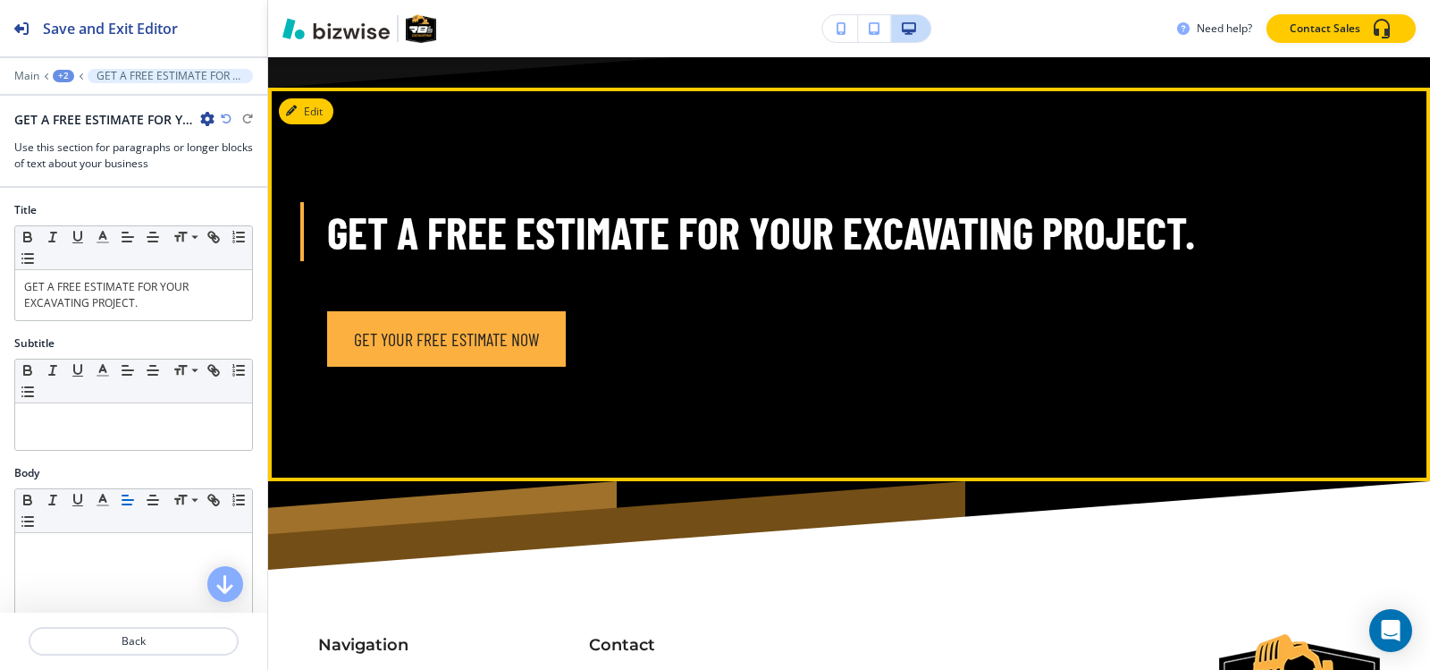
scroll to position [4607, 0]
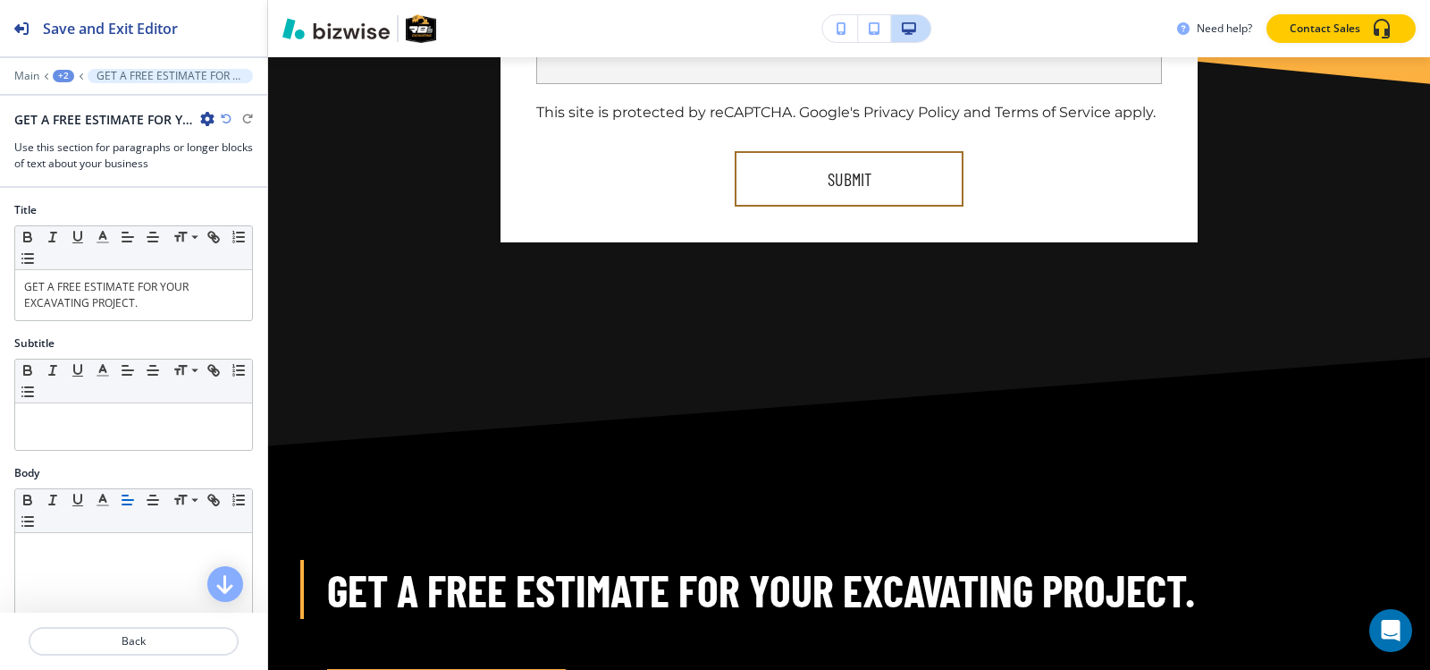
click at [58, 74] on div "+2" at bounding box center [63, 76] width 21 height 13
click at [72, 133] on p "SEPTIC TANK AND FILTER BED INSTALLATION" at bounding box center [109, 137] width 91 height 16
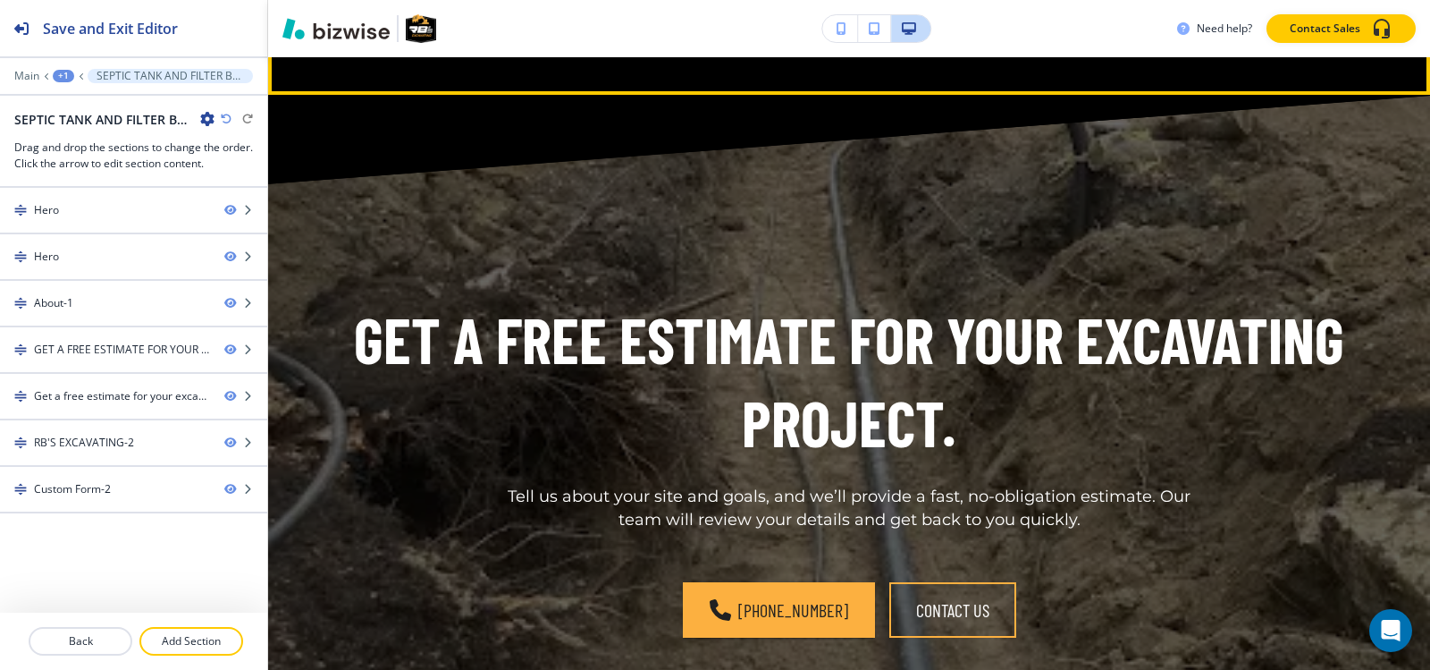
scroll to position [2747, 0]
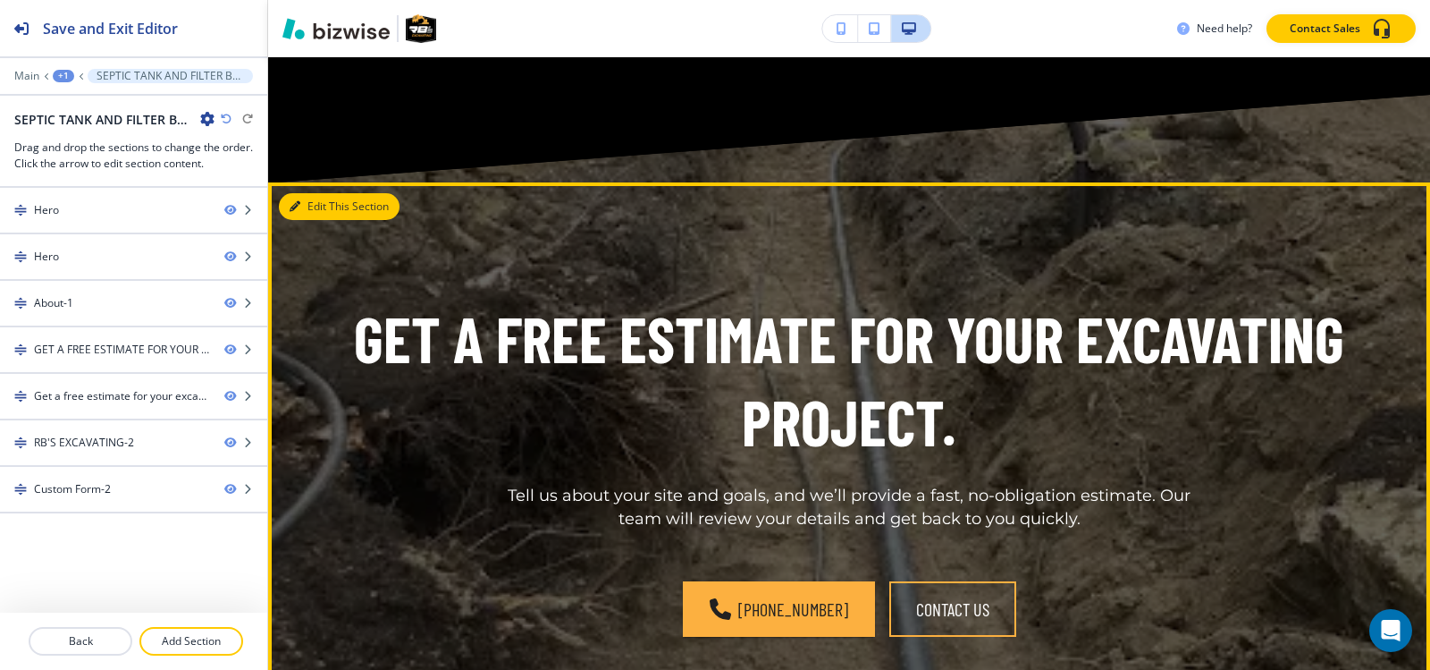
click at [301, 199] on button "Edit This Section" at bounding box center [339, 206] width 121 height 27
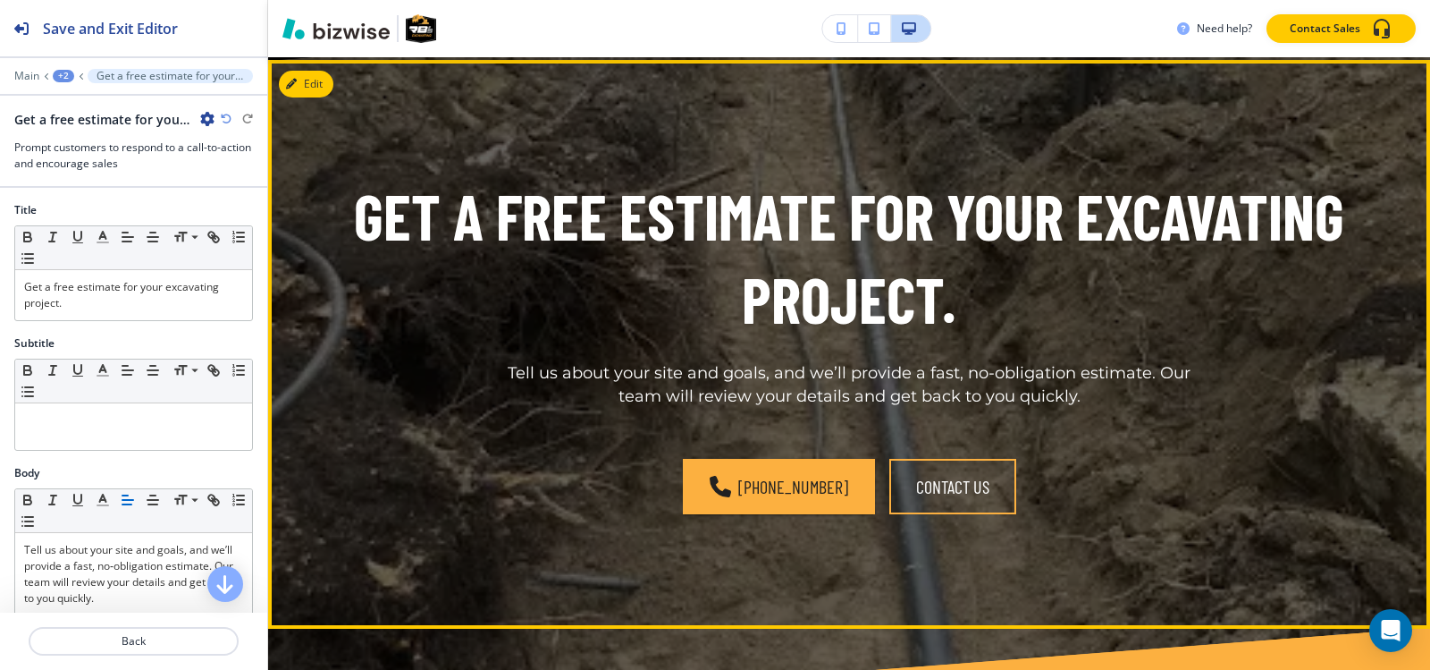
scroll to position [2872, 0]
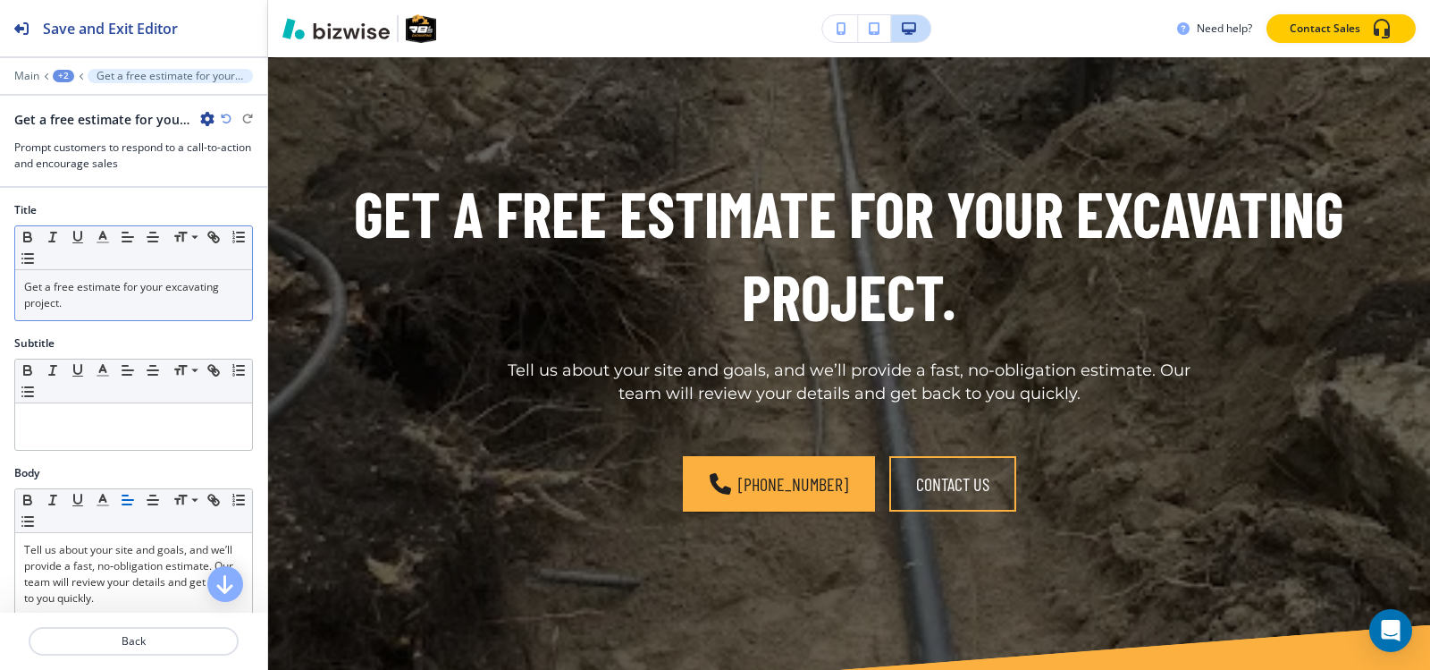
click at [117, 292] on p "Get a free estimate for your excavating project." at bounding box center [133, 295] width 219 height 32
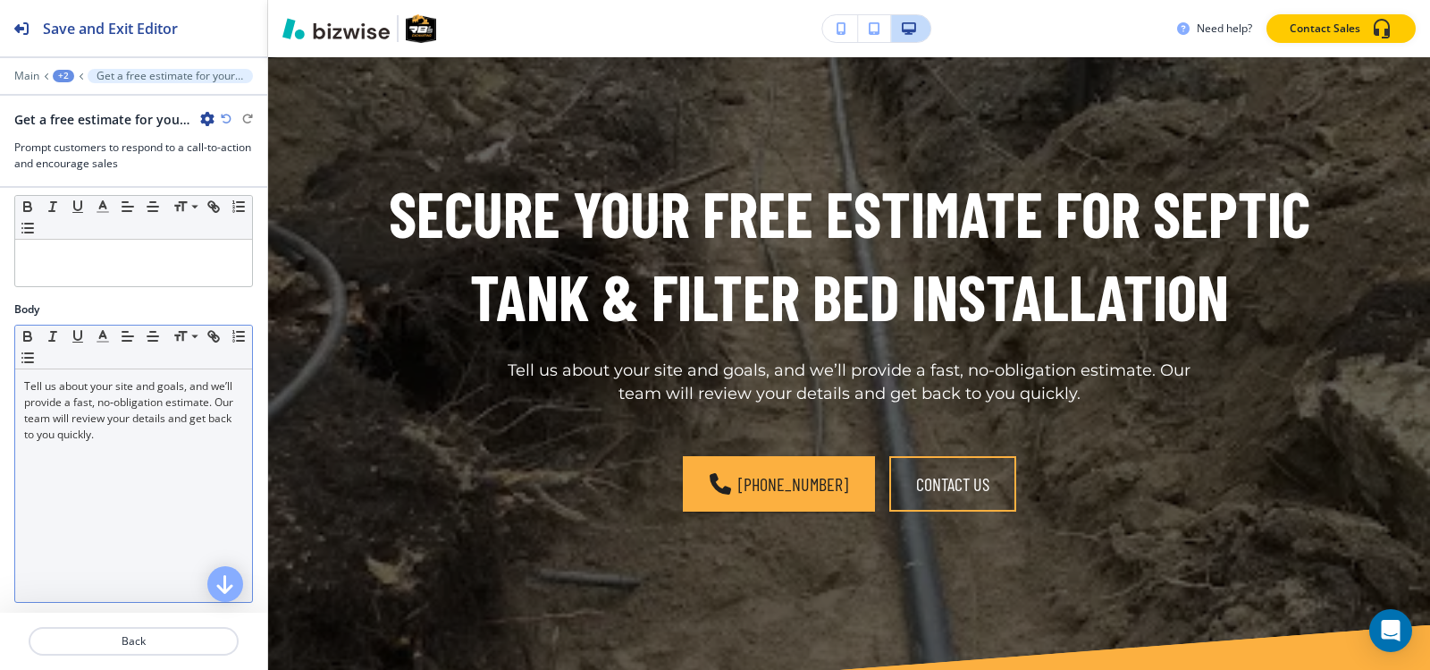
scroll to position [179, 0]
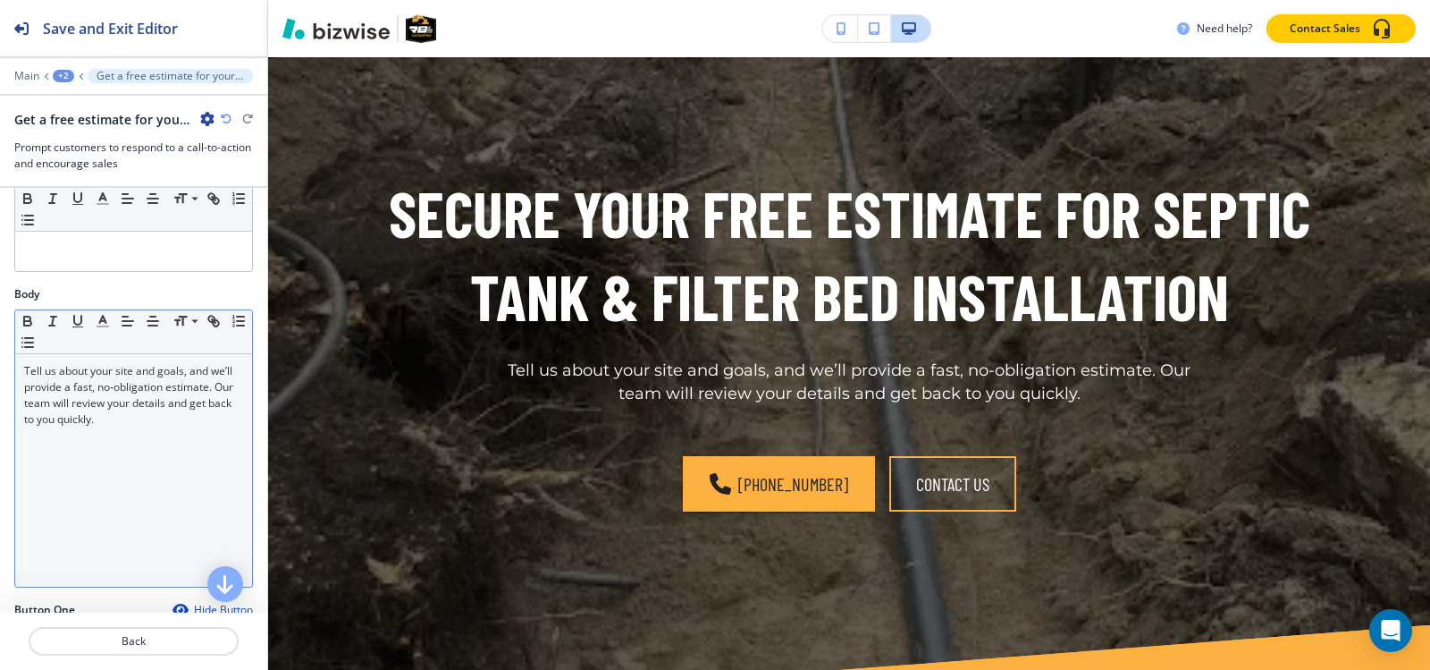
click at [111, 414] on p "Tell us about your site and goals, and we’ll provide a fast, no‑obligation esti…" at bounding box center [133, 395] width 219 height 64
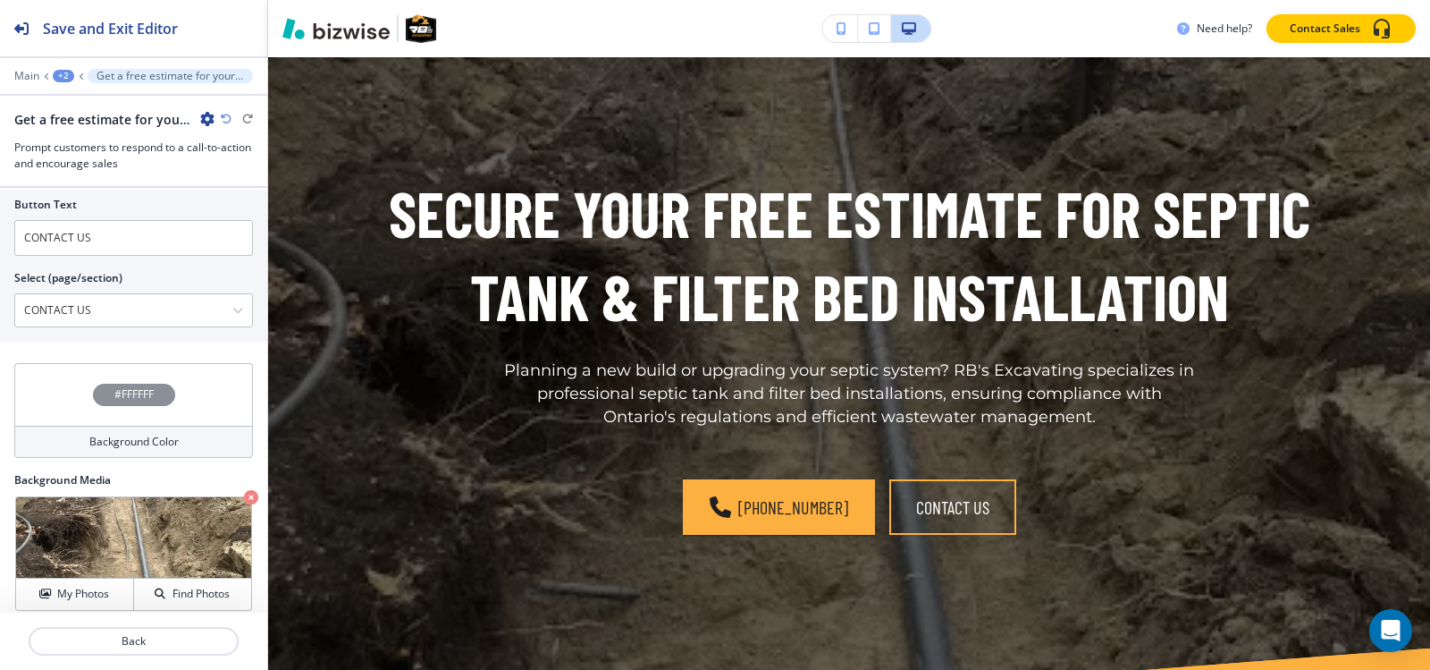
scroll to position [835, 0]
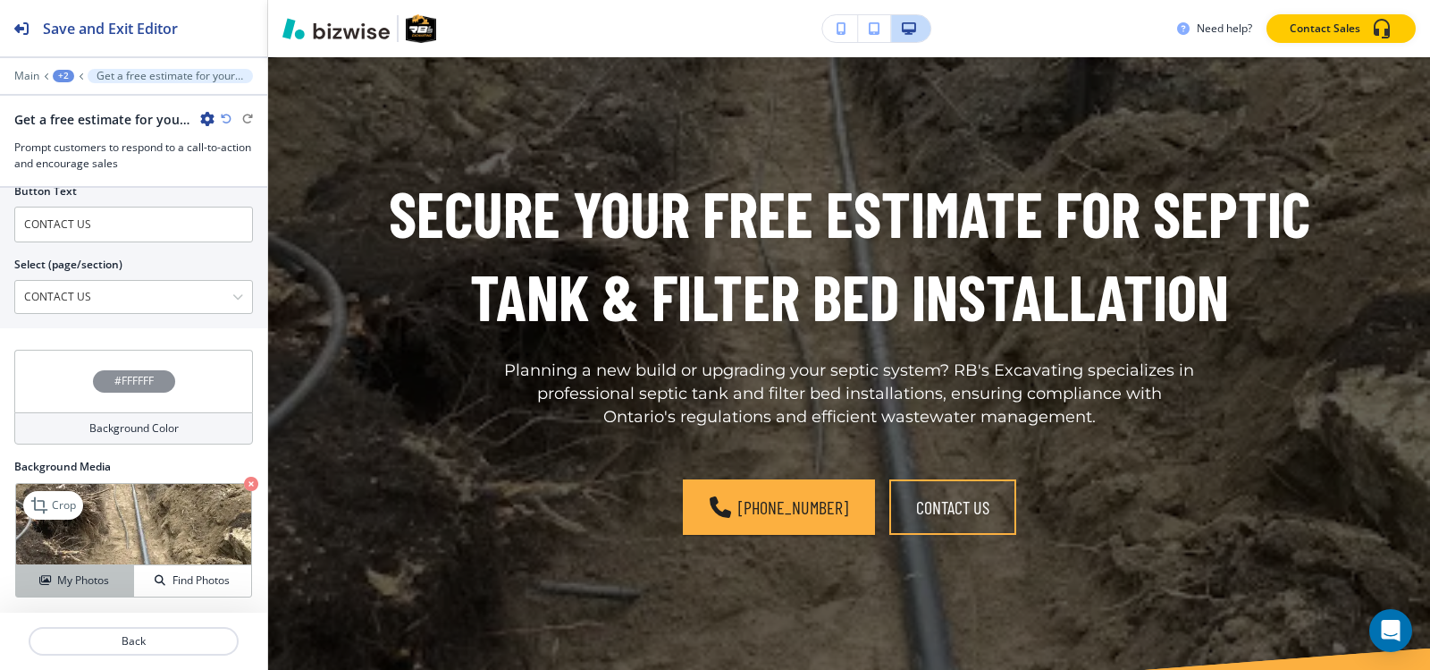
click at [86, 574] on h4 "My Photos" at bounding box center [83, 580] width 52 height 16
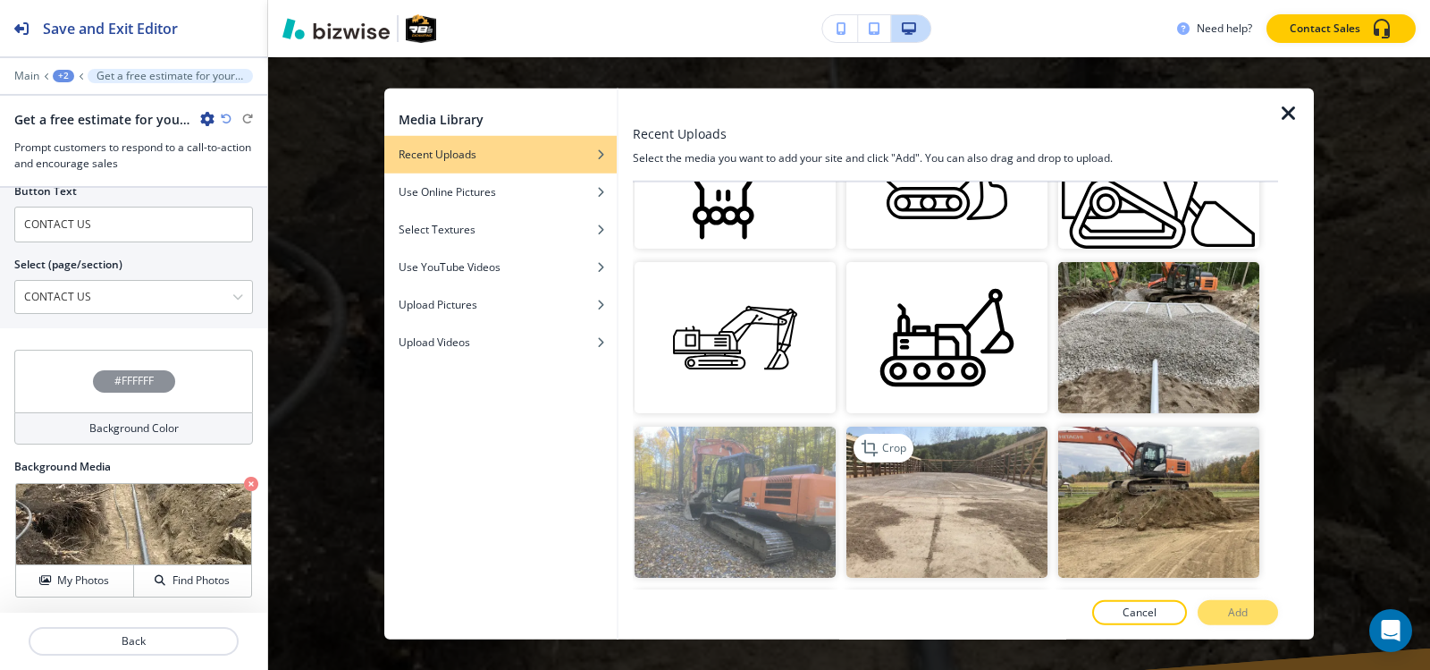
scroll to position [1252, 0]
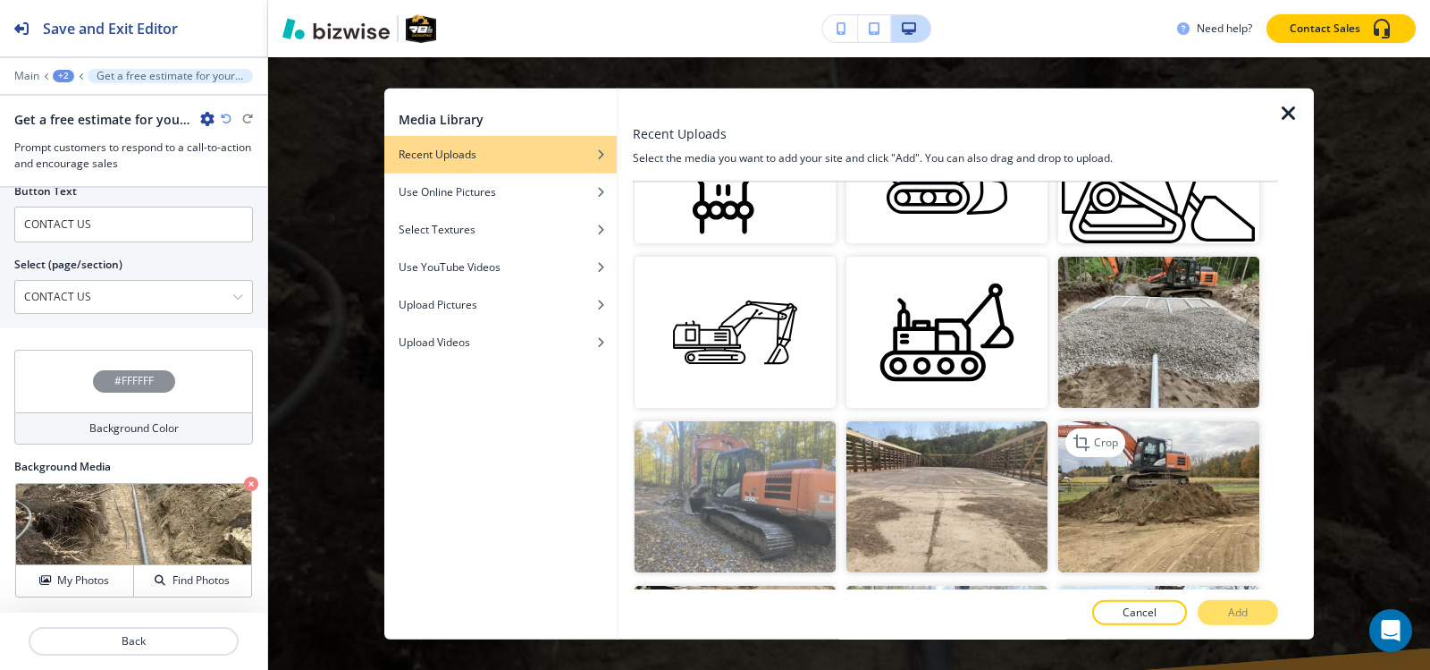
click at [1176, 434] on img "button" at bounding box center [1158, 496] width 201 height 151
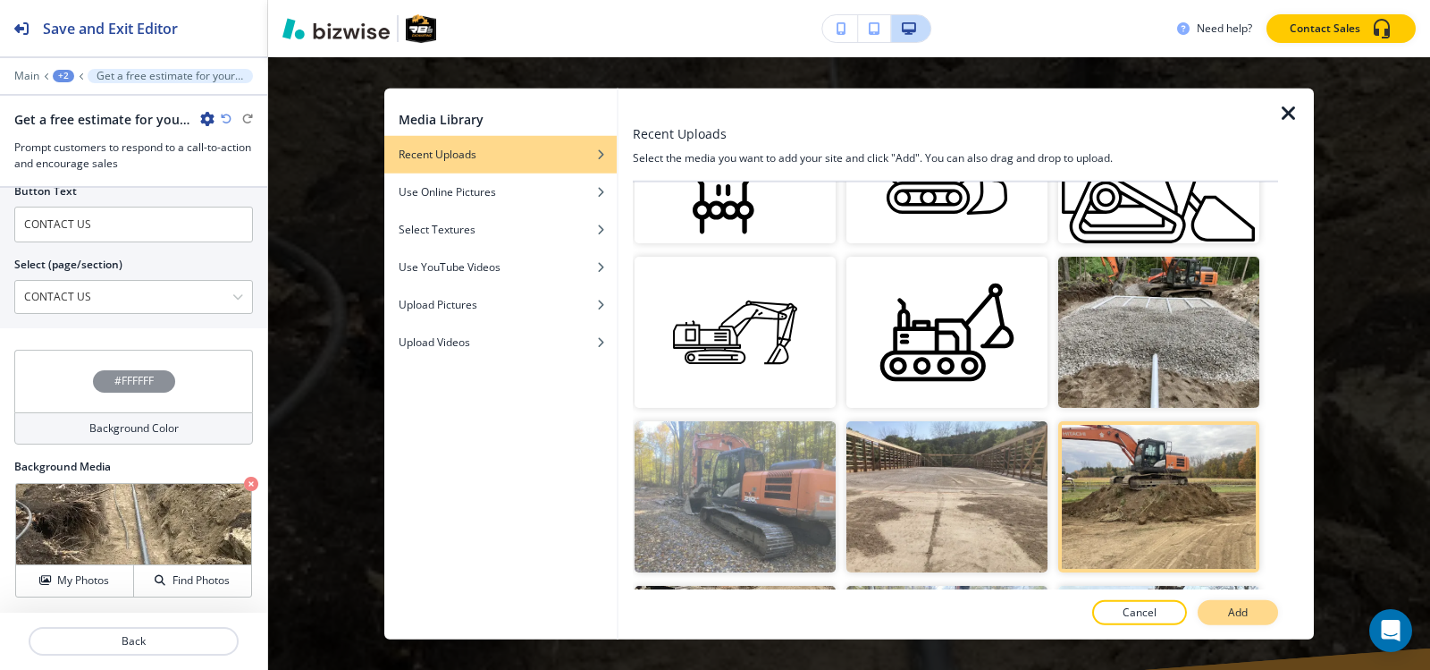
click at [1218, 614] on button "Add" at bounding box center [1238, 612] width 80 height 25
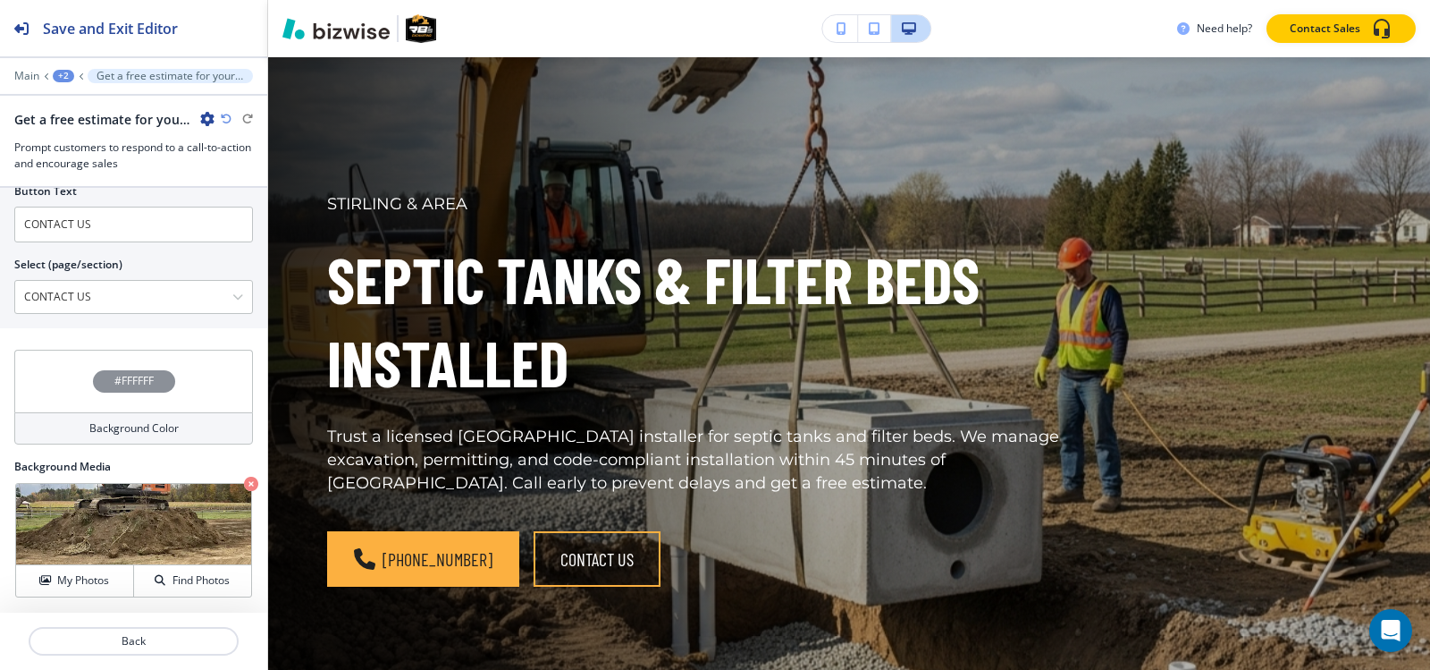
scroll to position [0, 0]
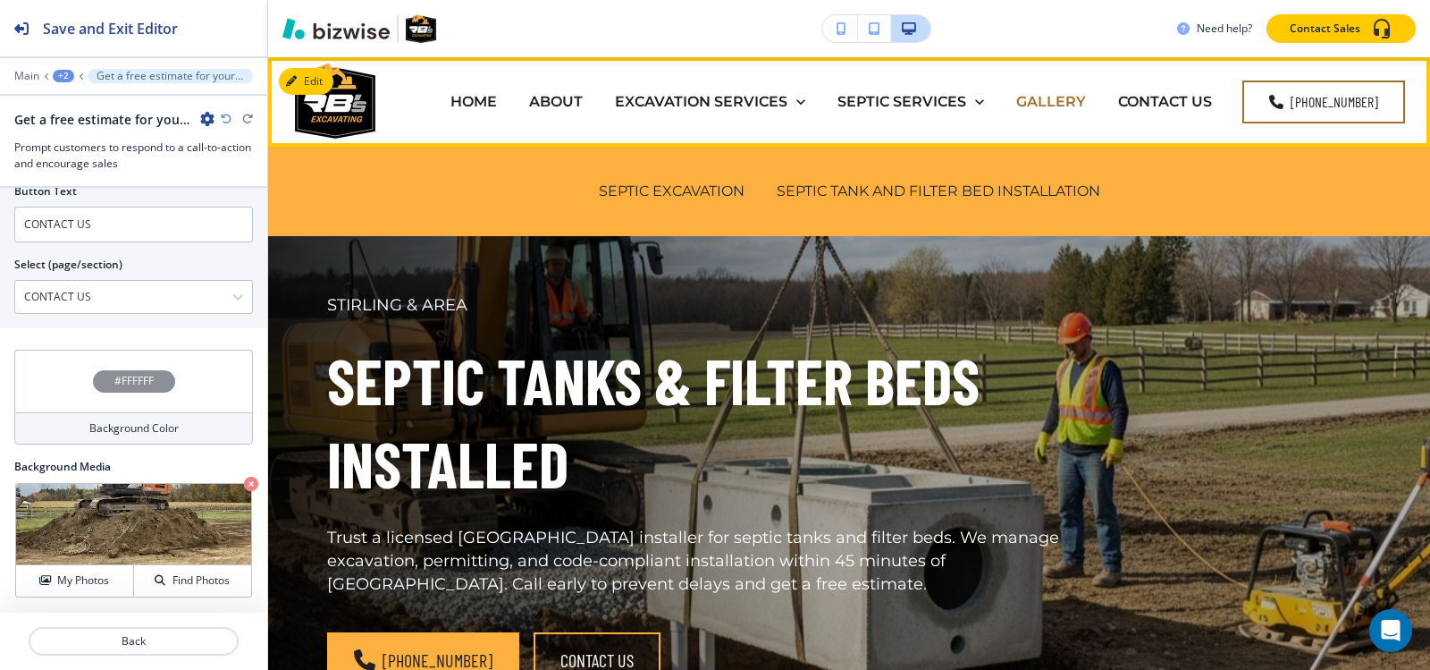
click at [1032, 102] on p "GALLERY" at bounding box center [1051, 101] width 70 height 21
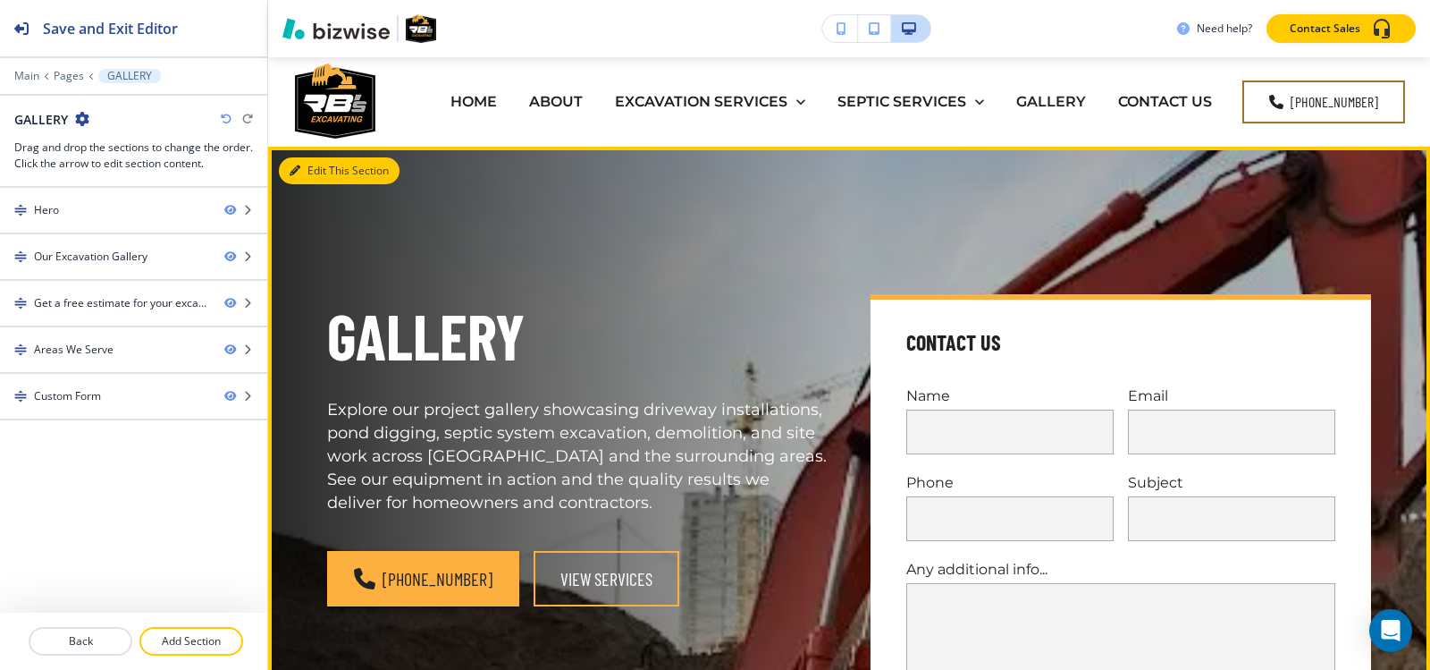
click at [309, 169] on button "Edit This Section" at bounding box center [339, 170] width 121 height 27
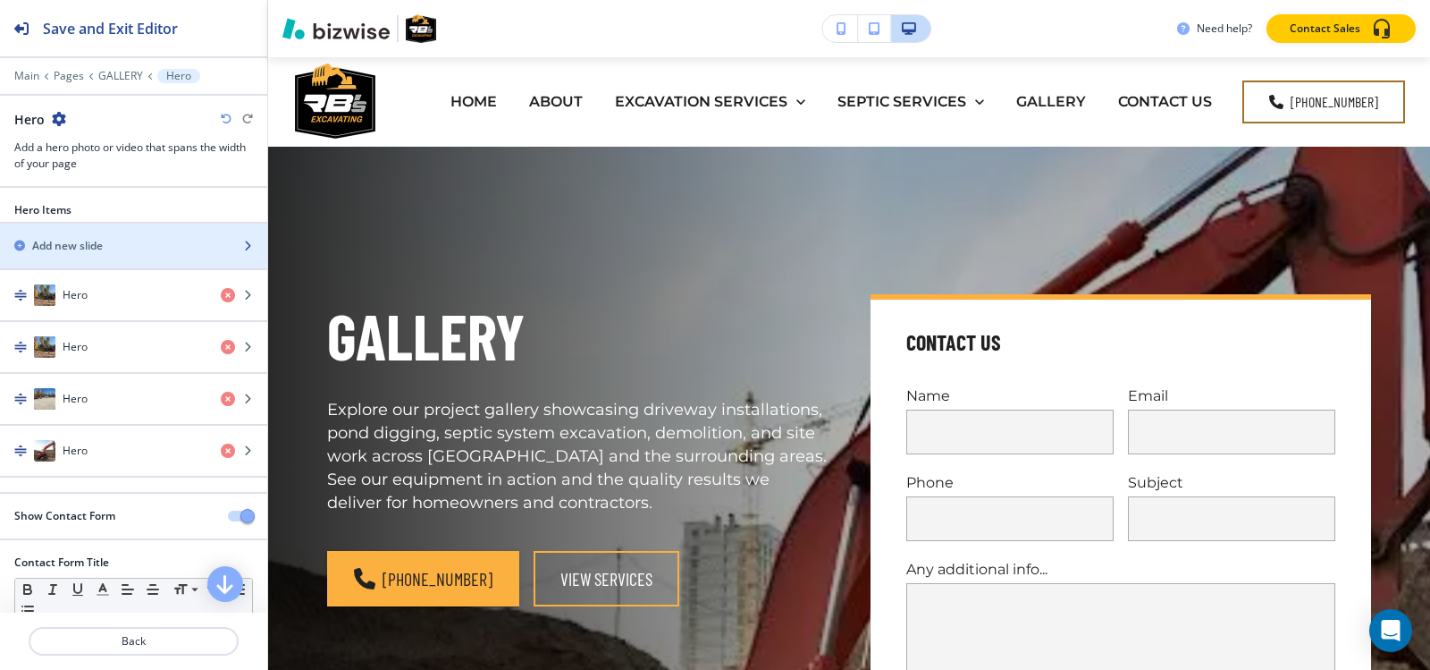
scroll to position [89, 0]
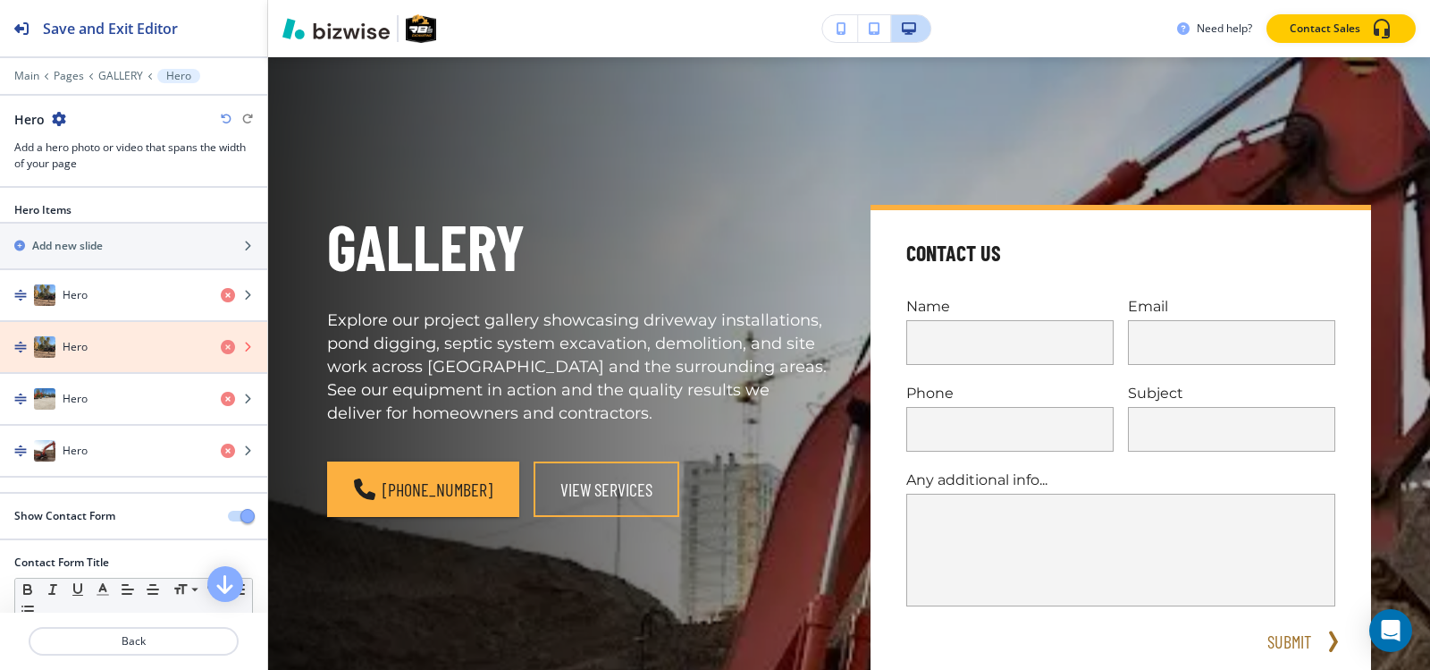
click at [221, 347] on icon "button" at bounding box center [228, 347] width 14 height 14
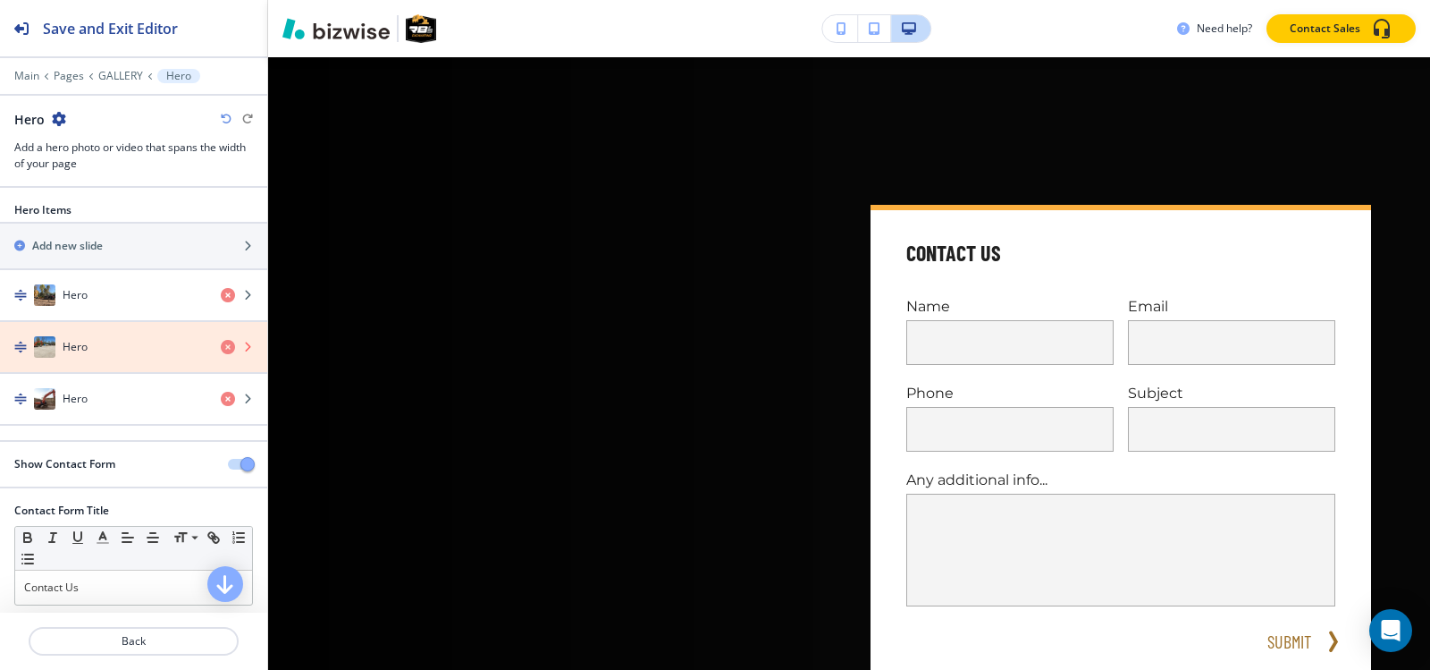
click at [221, 347] on icon "button" at bounding box center [228, 347] width 14 height 14
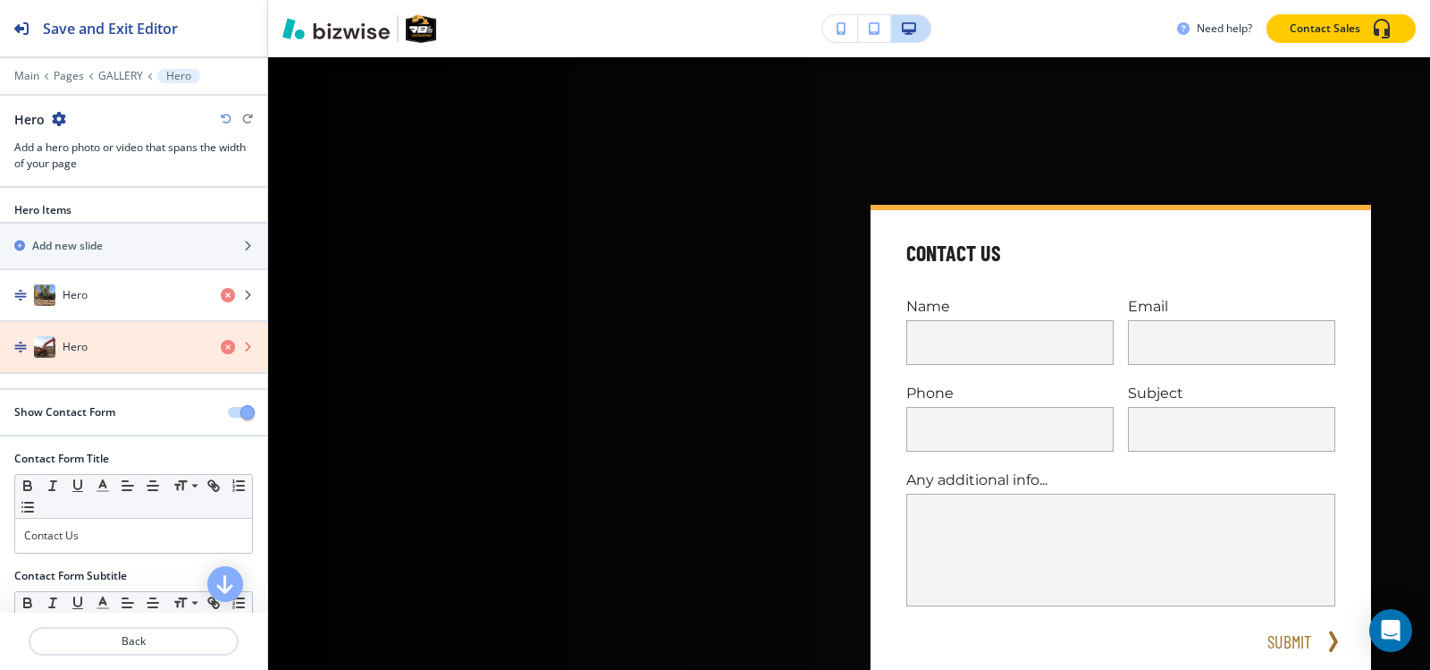
click at [221, 347] on icon "button" at bounding box center [228, 347] width 14 height 14
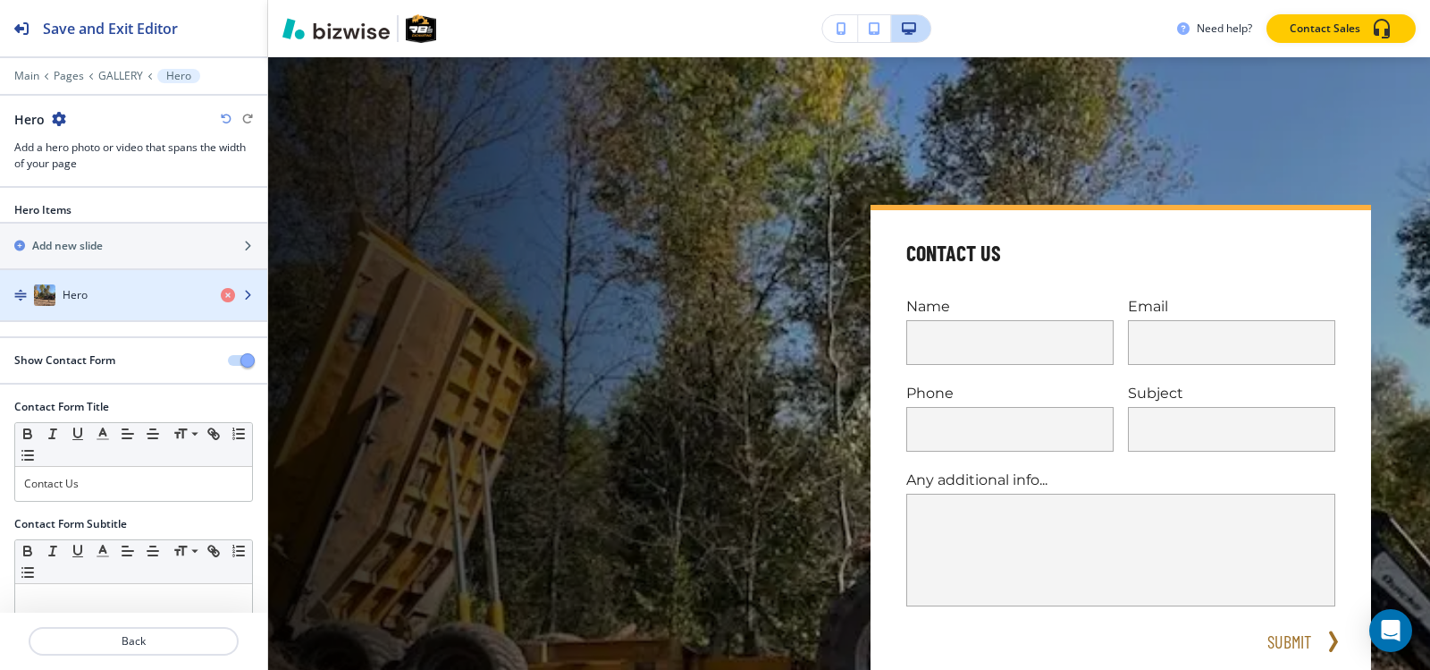
click at [101, 292] on div "Hero" at bounding box center [103, 294] width 207 height 21
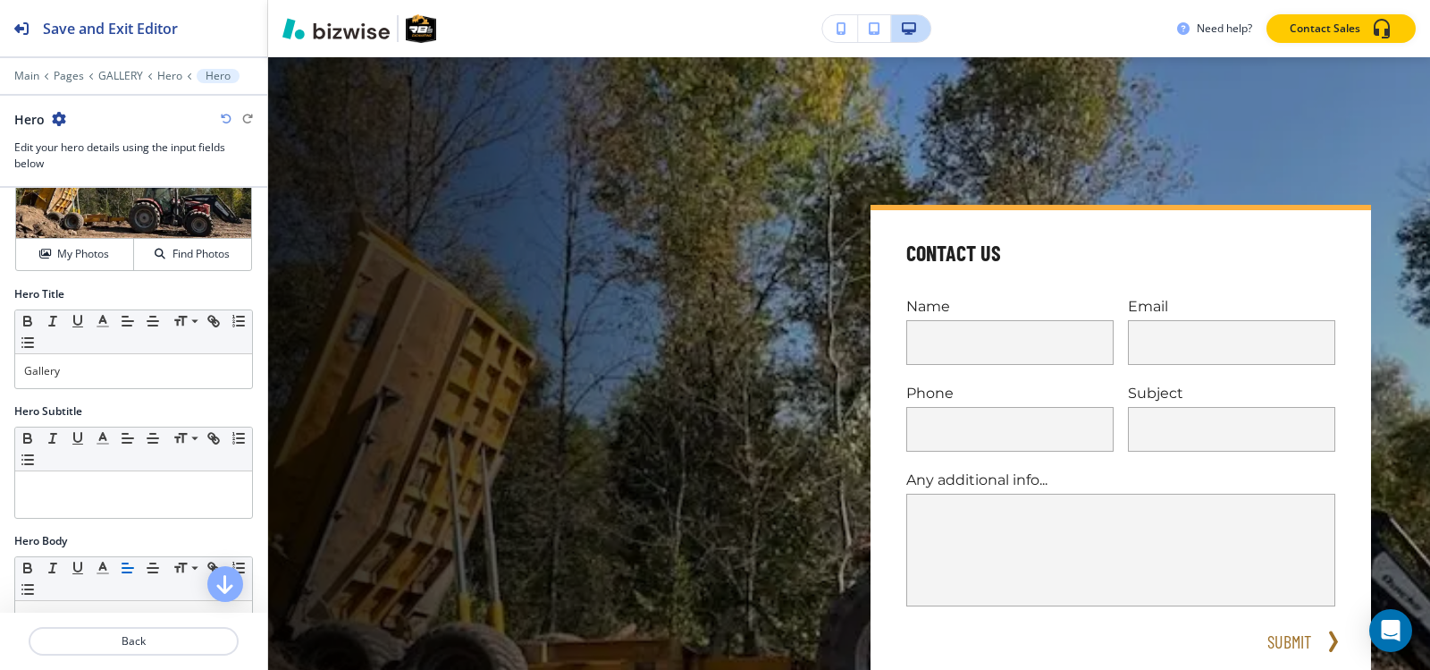
scroll to position [179, 0]
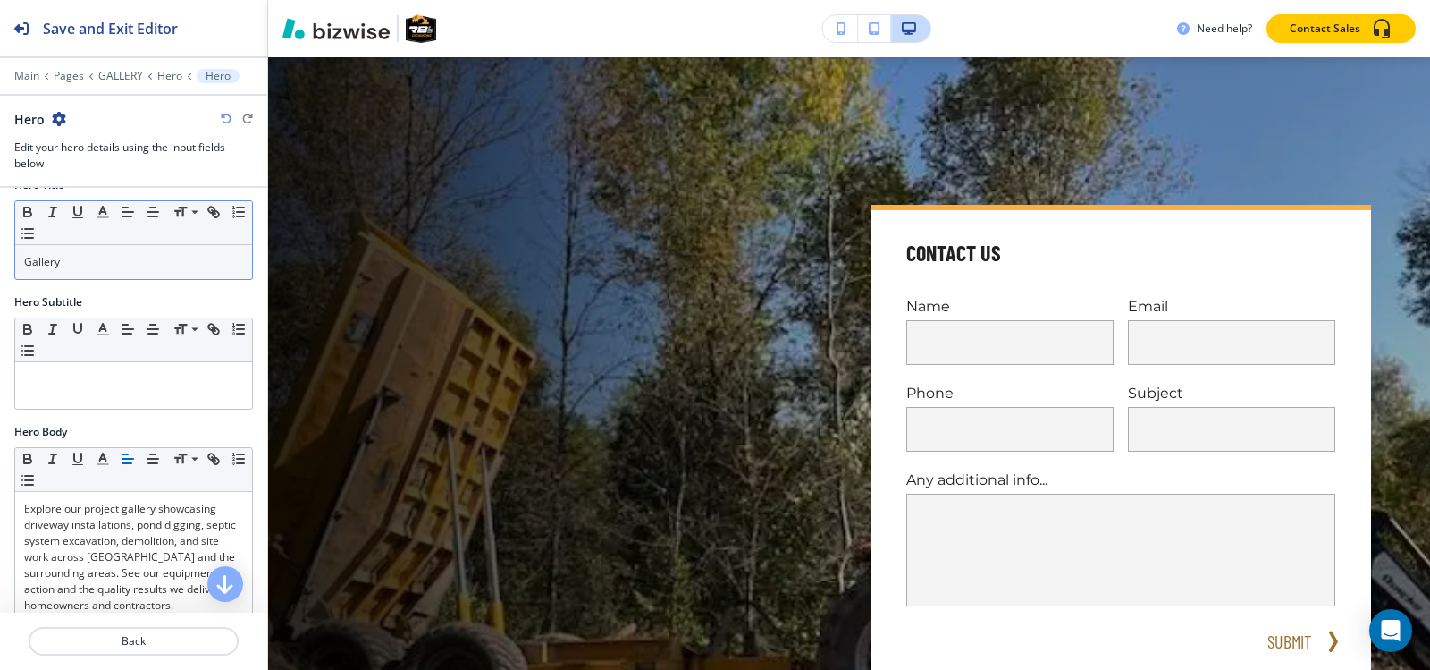
click at [111, 274] on div "Gallery" at bounding box center [133, 262] width 237 height 34
click at [172, 73] on p "Hero" at bounding box center [169, 76] width 25 height 13
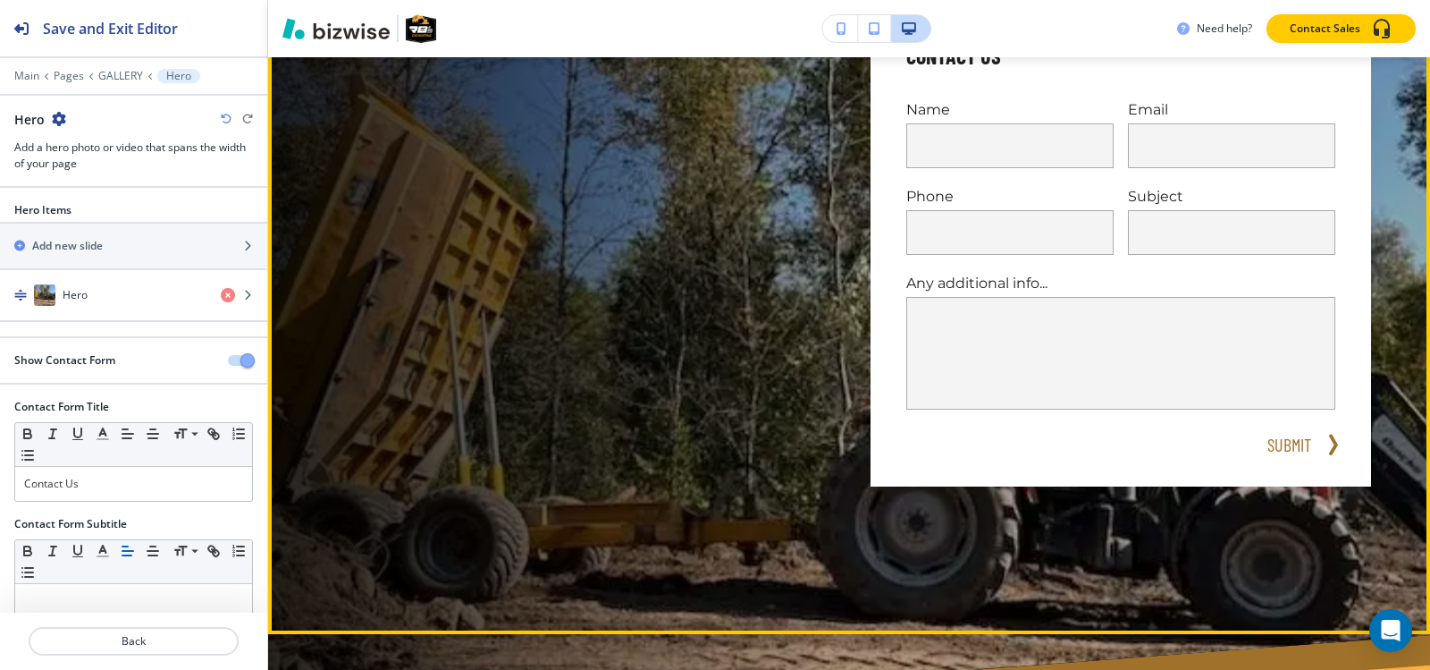
scroll to position [536, 0]
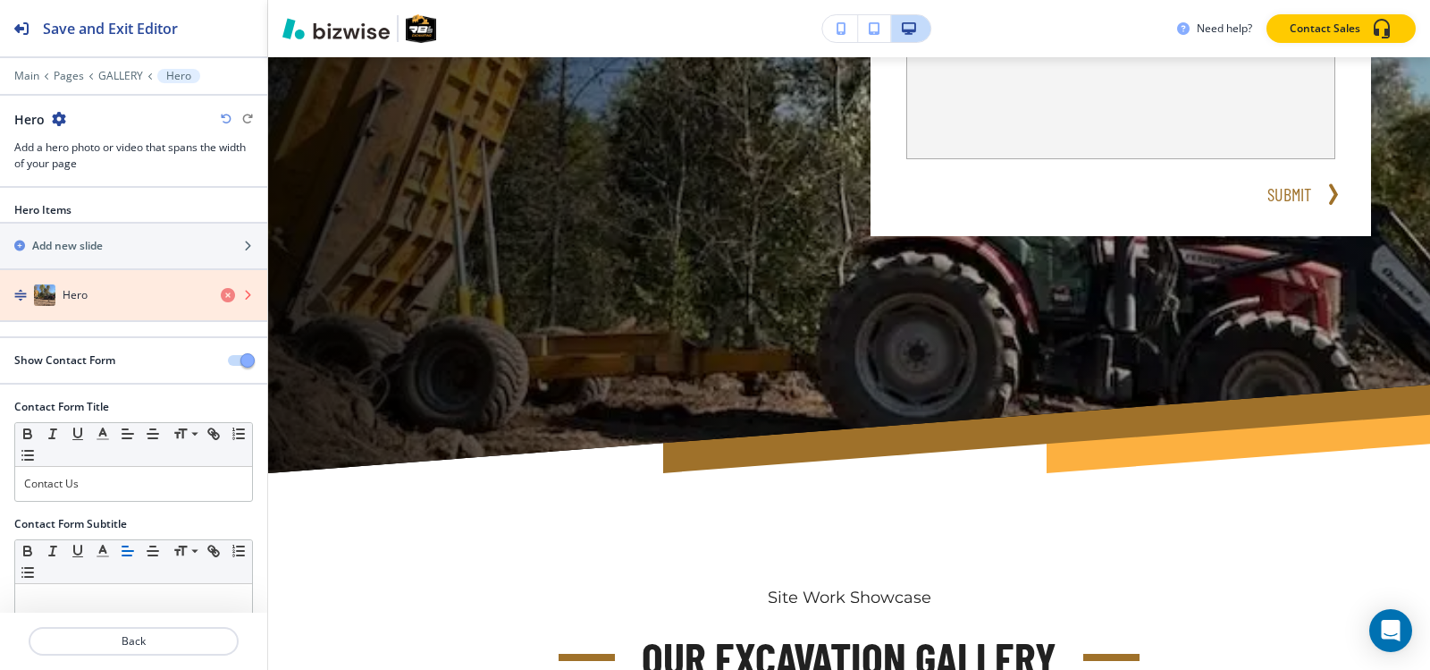
click at [221, 292] on icon "button" at bounding box center [228, 295] width 14 height 14
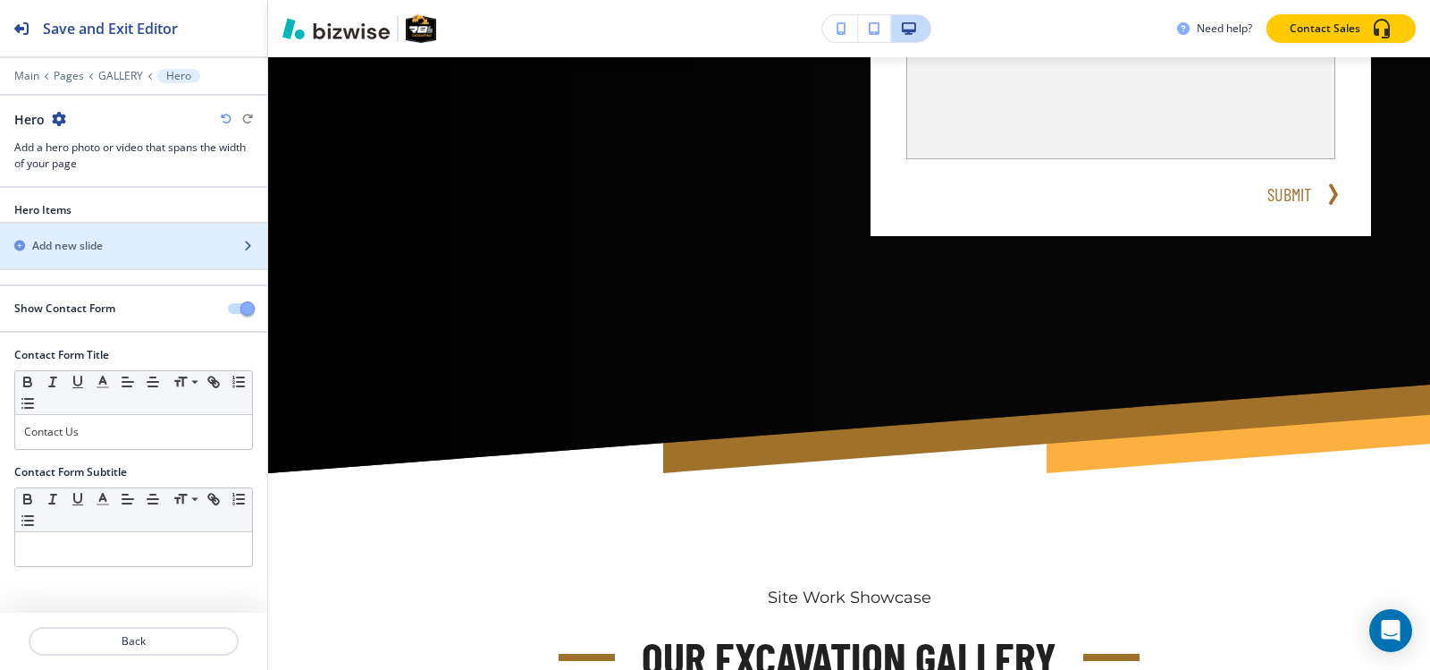
click at [86, 254] on div "button" at bounding box center [133, 261] width 267 height 14
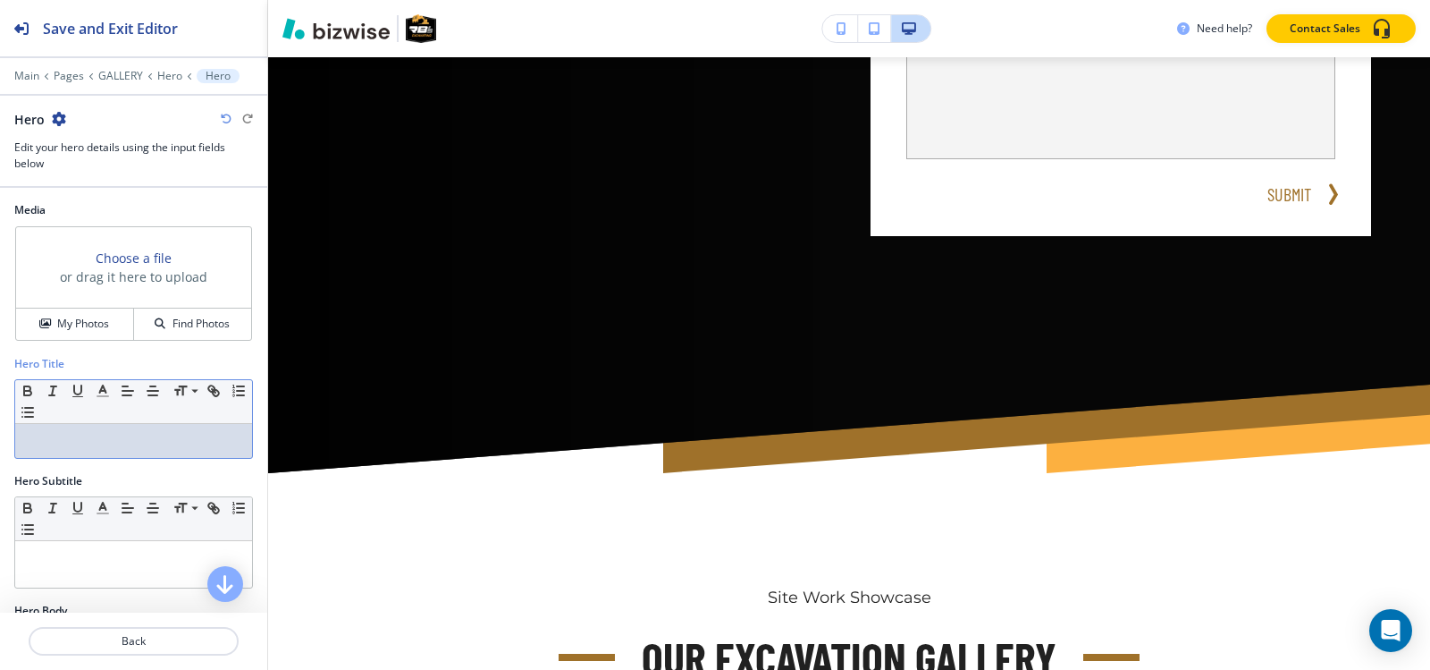
click at [80, 436] on p at bounding box center [133, 441] width 219 height 16
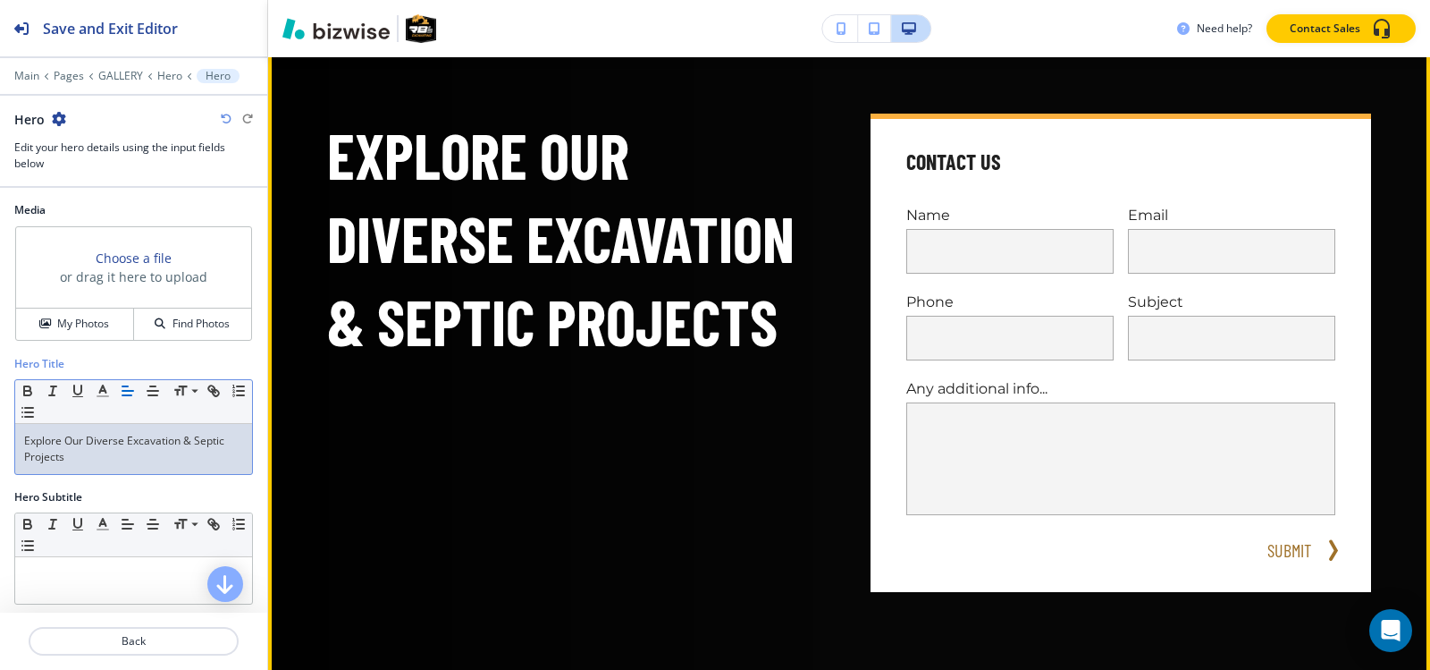
scroll to position [179, 0]
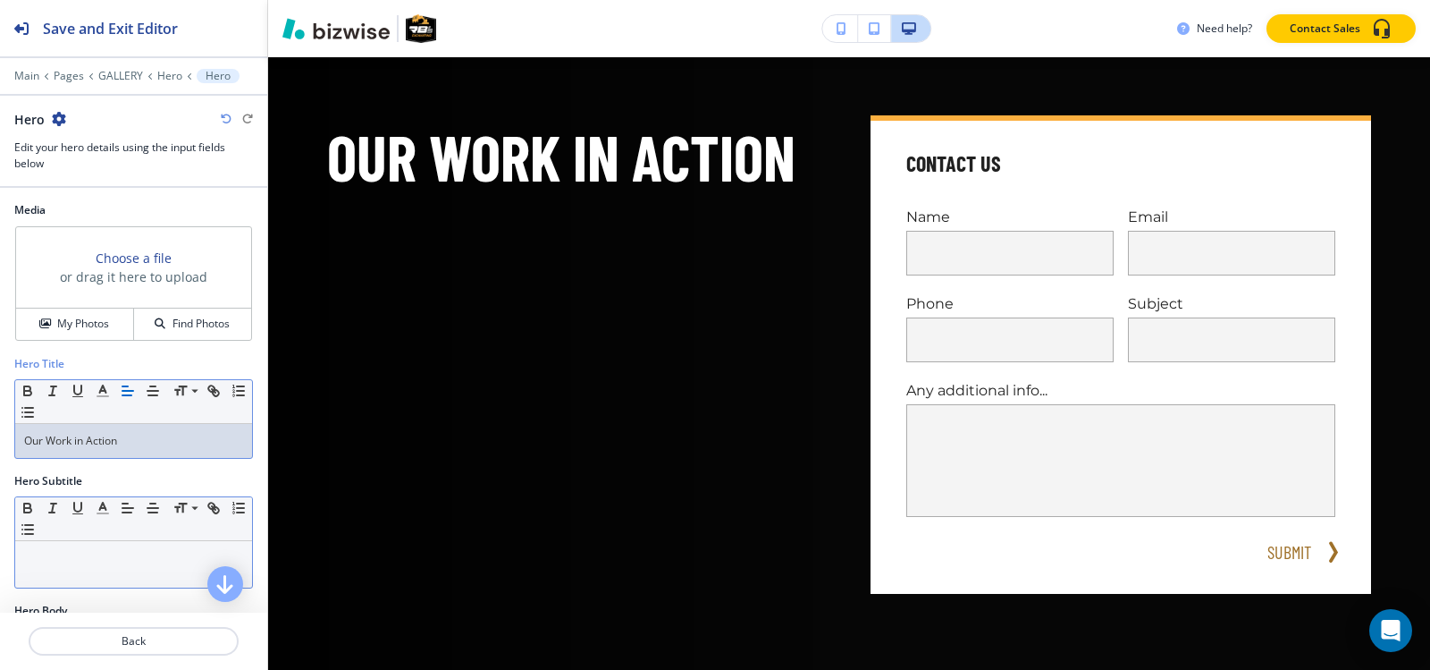
click at [126, 561] on p at bounding box center [133, 558] width 219 height 16
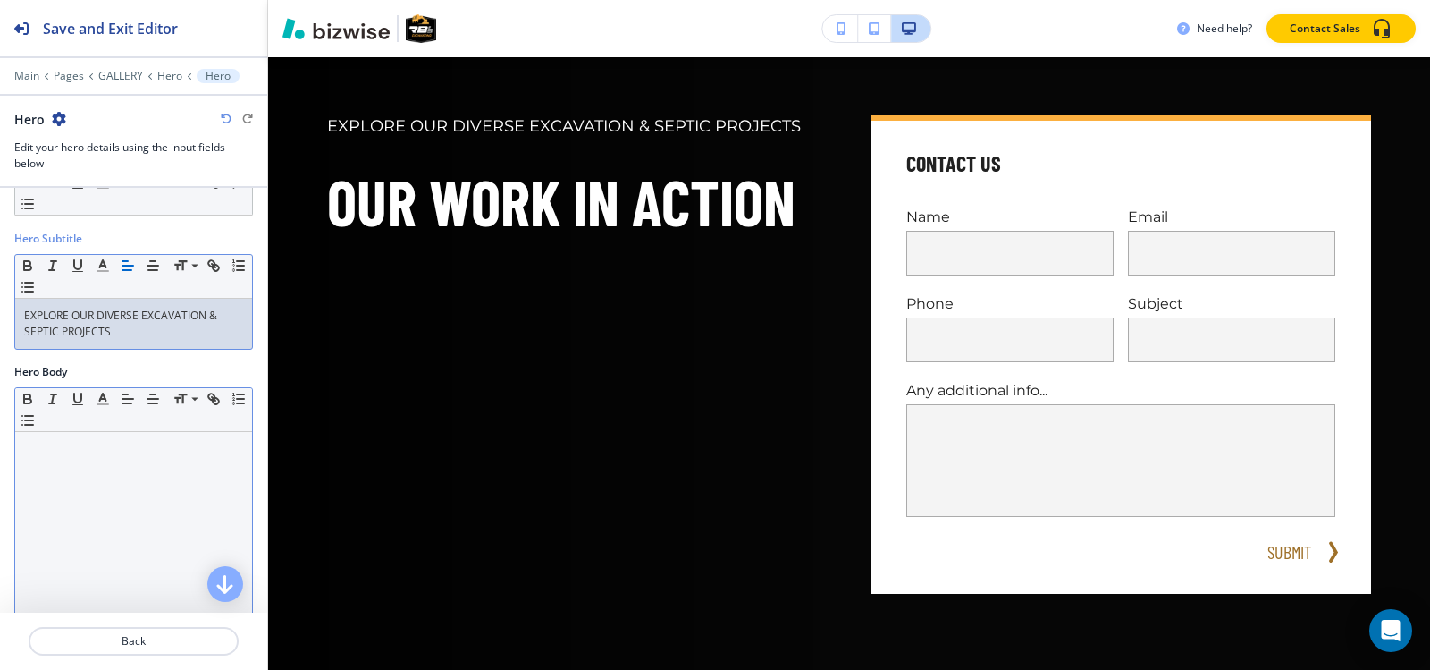
scroll to position [268, 0]
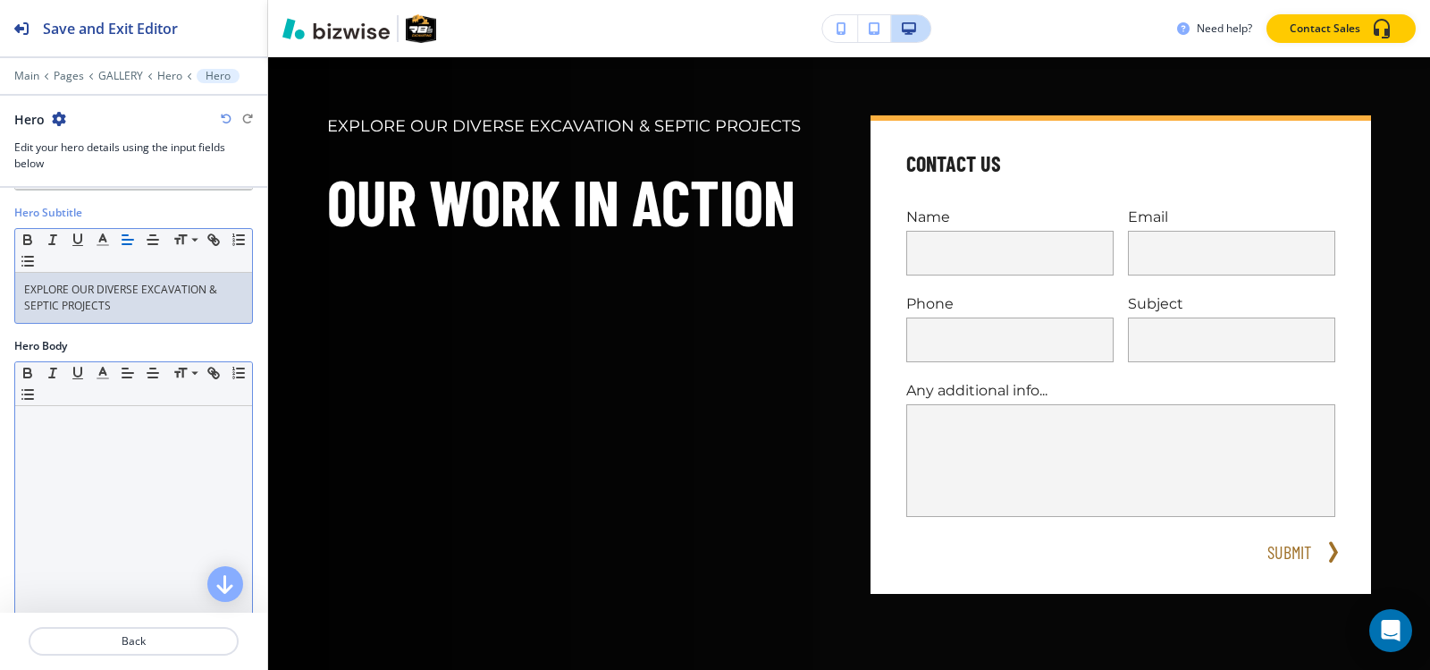
click at [125, 529] on div at bounding box center [133, 522] width 237 height 232
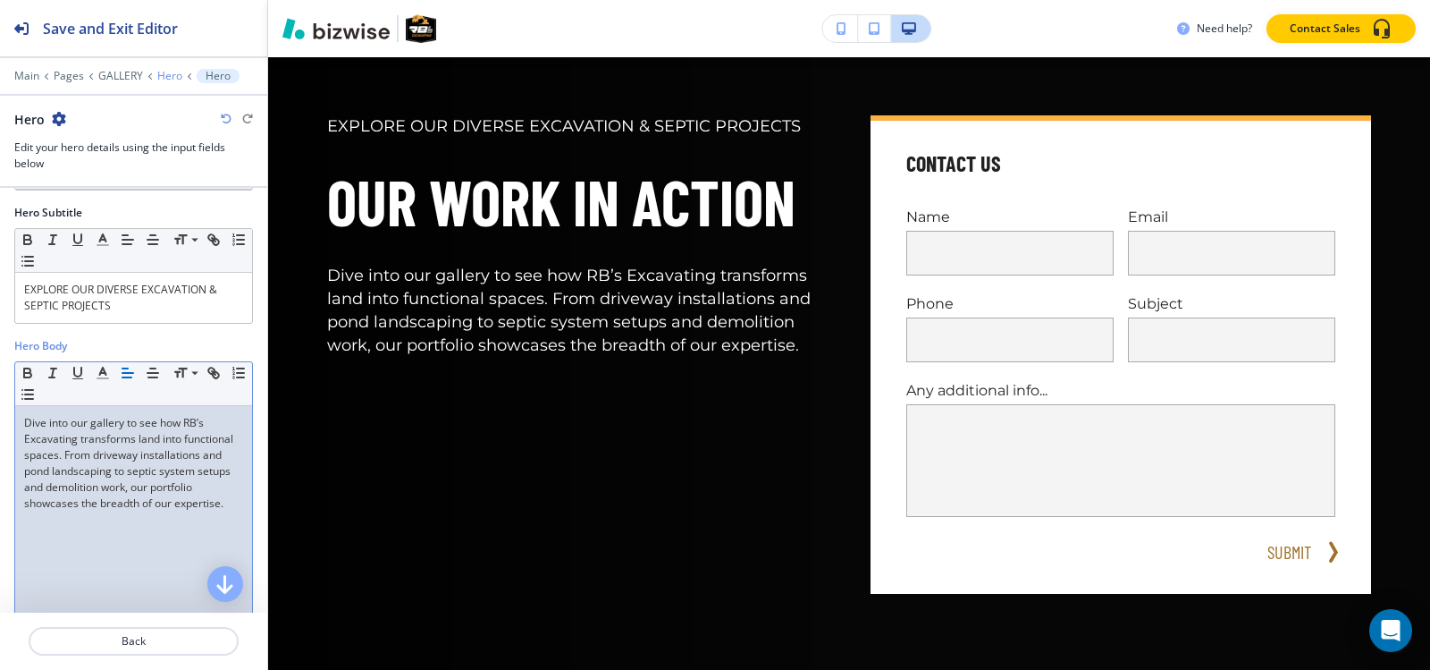
click at [173, 80] on div "Main Pages GALLERY Hero Hero Hero Edit your hero details using the input fields…" at bounding box center [133, 120] width 267 height 103
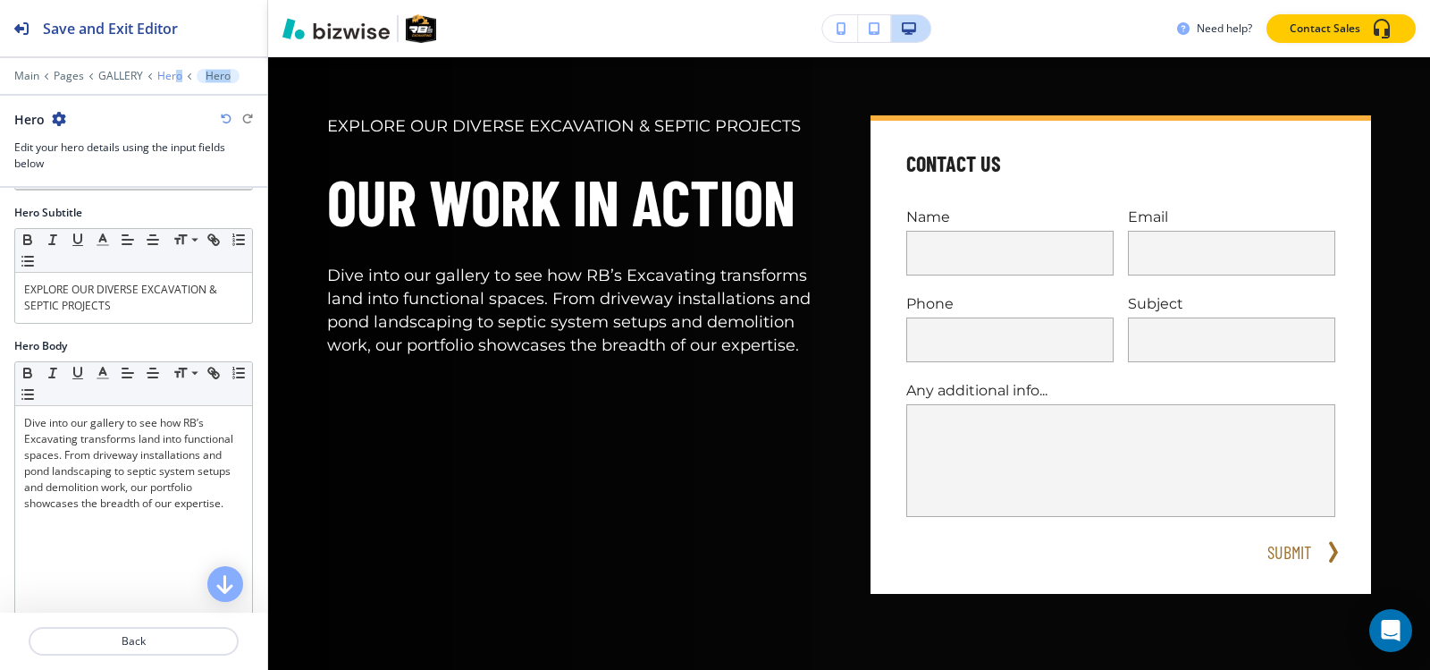
click at [173, 80] on p "Hero" at bounding box center [169, 76] width 25 height 13
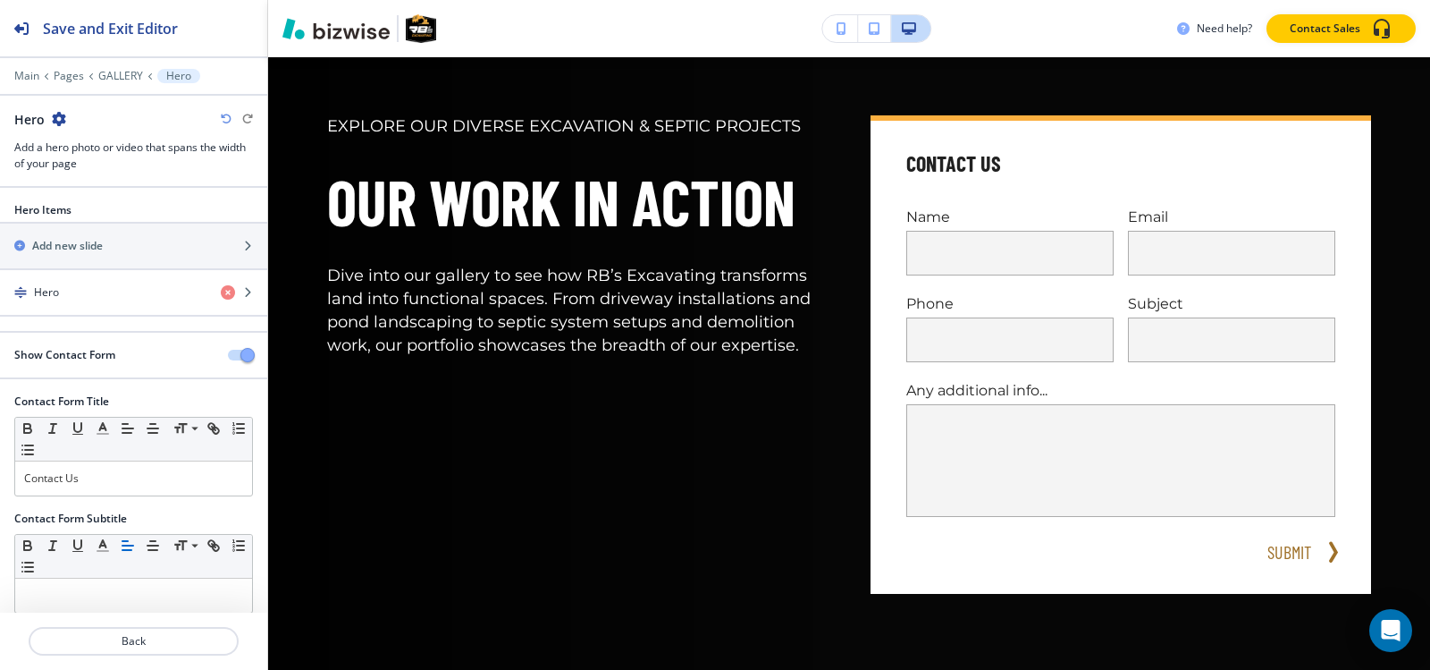
scroll to position [89, 0]
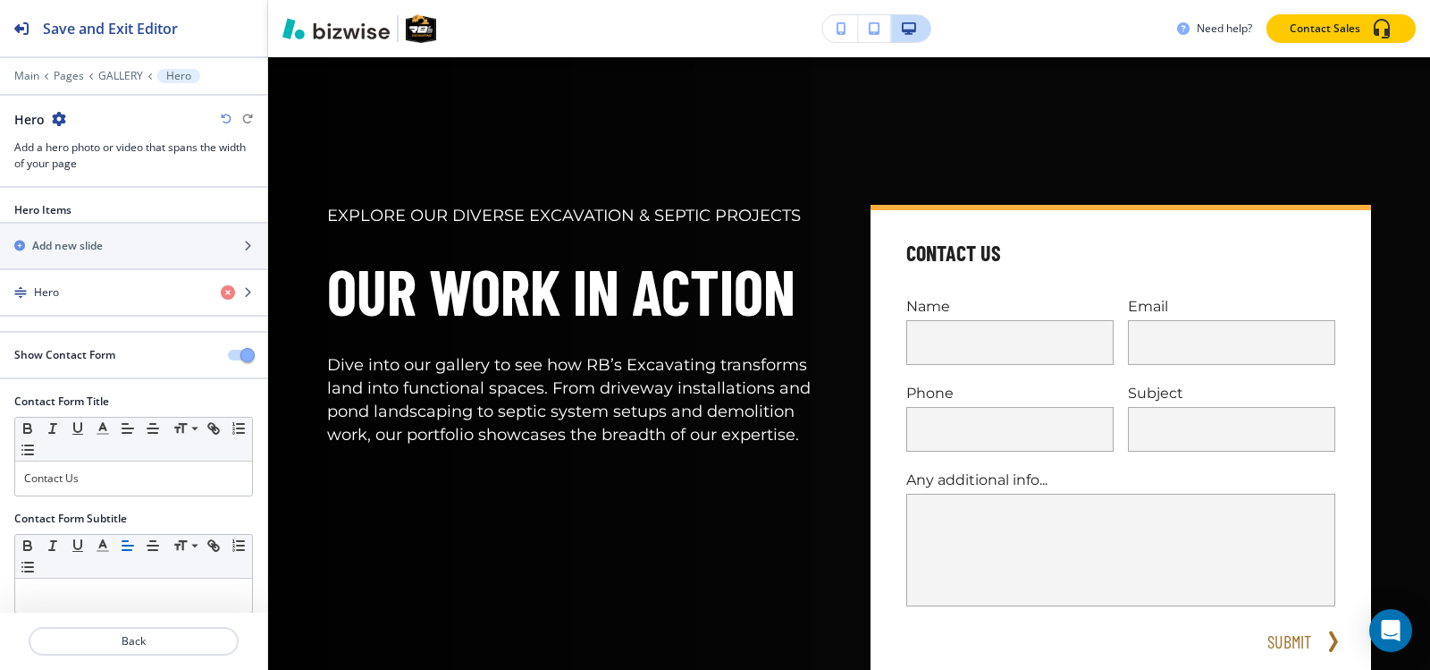
click at [228, 357] on button "button" at bounding box center [240, 355] width 25 height 11
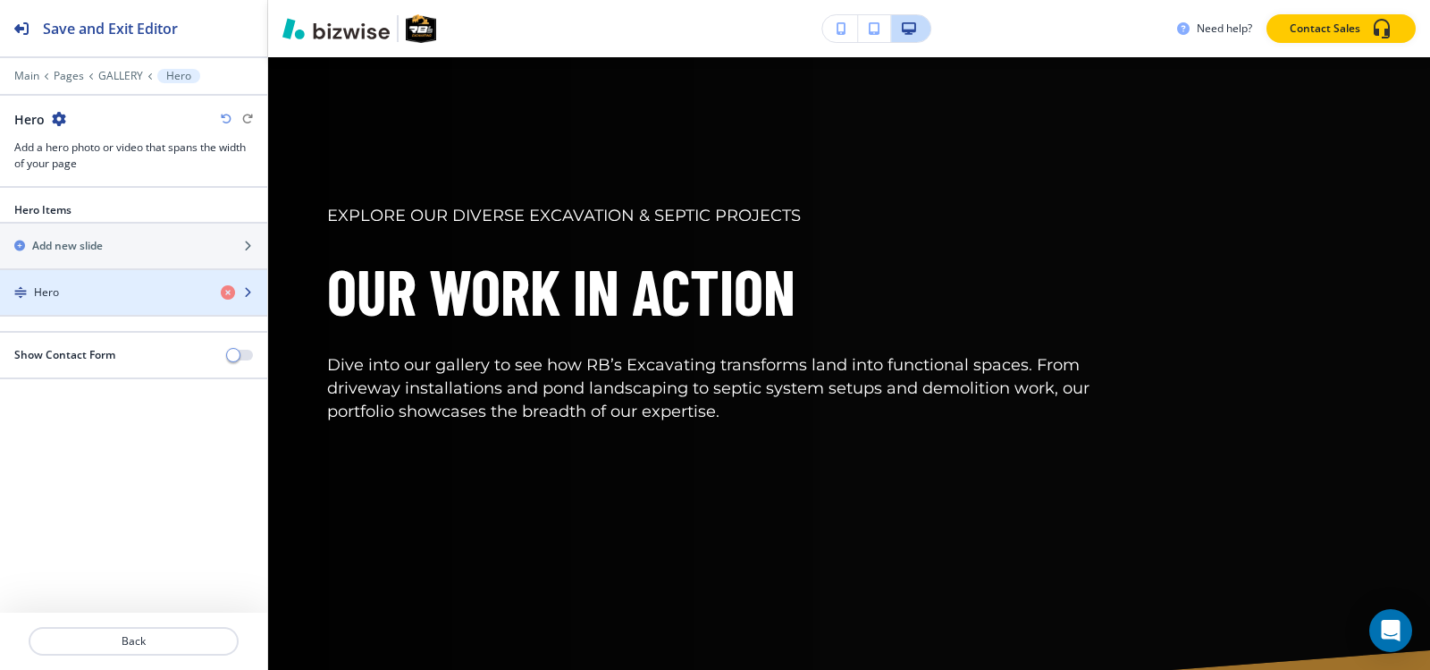
click at [95, 285] on div "Hero" at bounding box center [103, 292] width 207 height 16
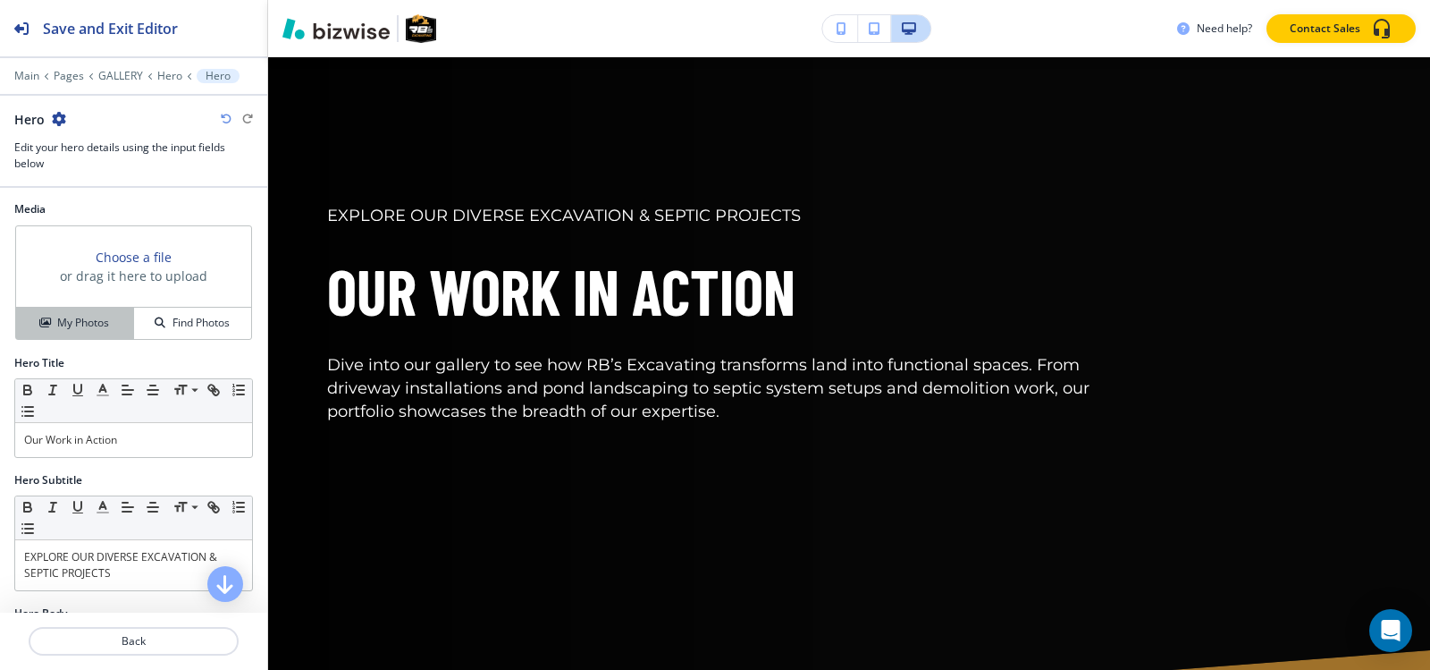
scroll to position [0, 0]
click at [80, 322] on h4 "My Photos" at bounding box center [83, 324] width 52 height 16
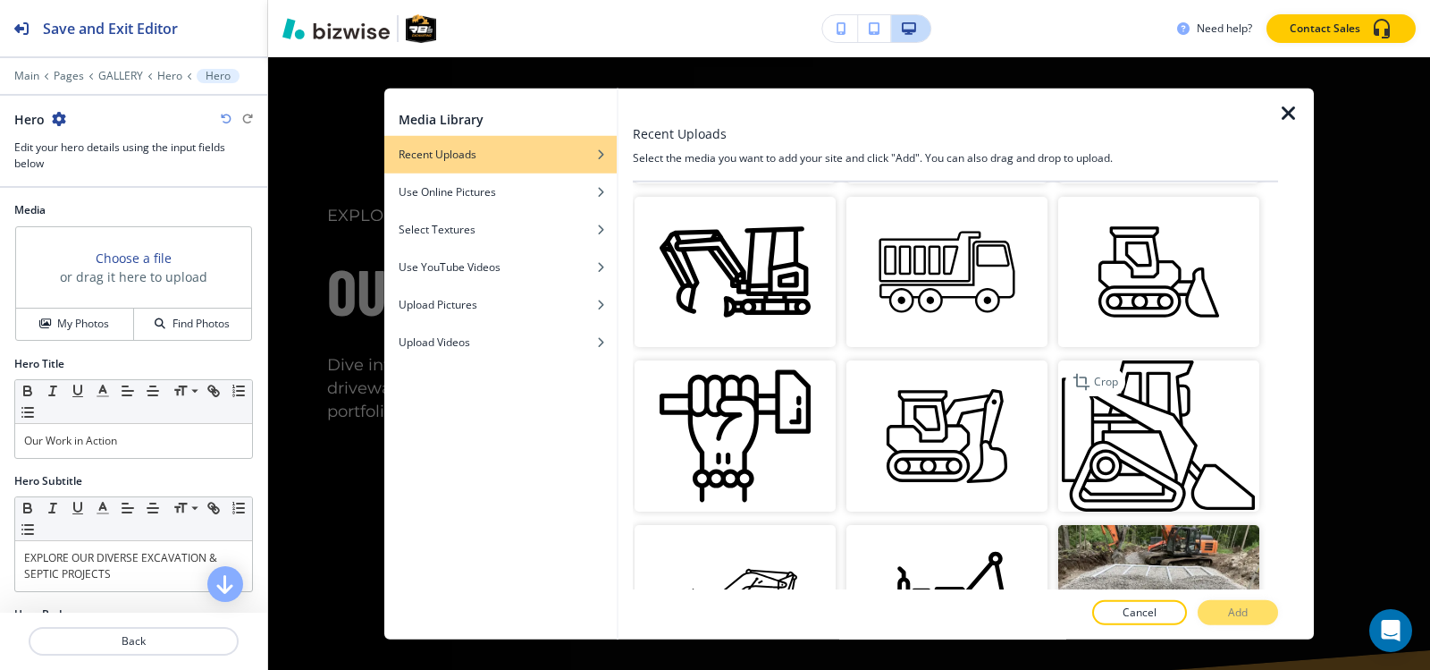
scroll to position [1073, 0]
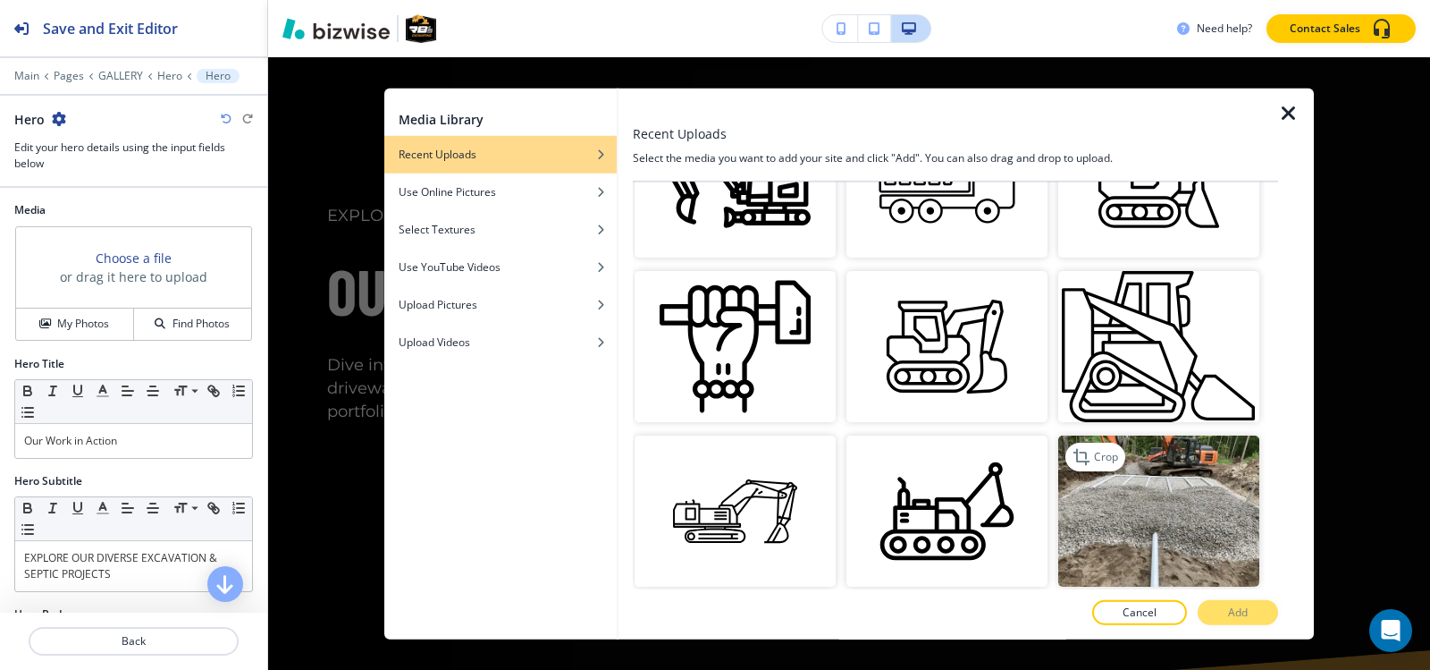
click at [1128, 471] on img "button" at bounding box center [1158, 510] width 201 height 151
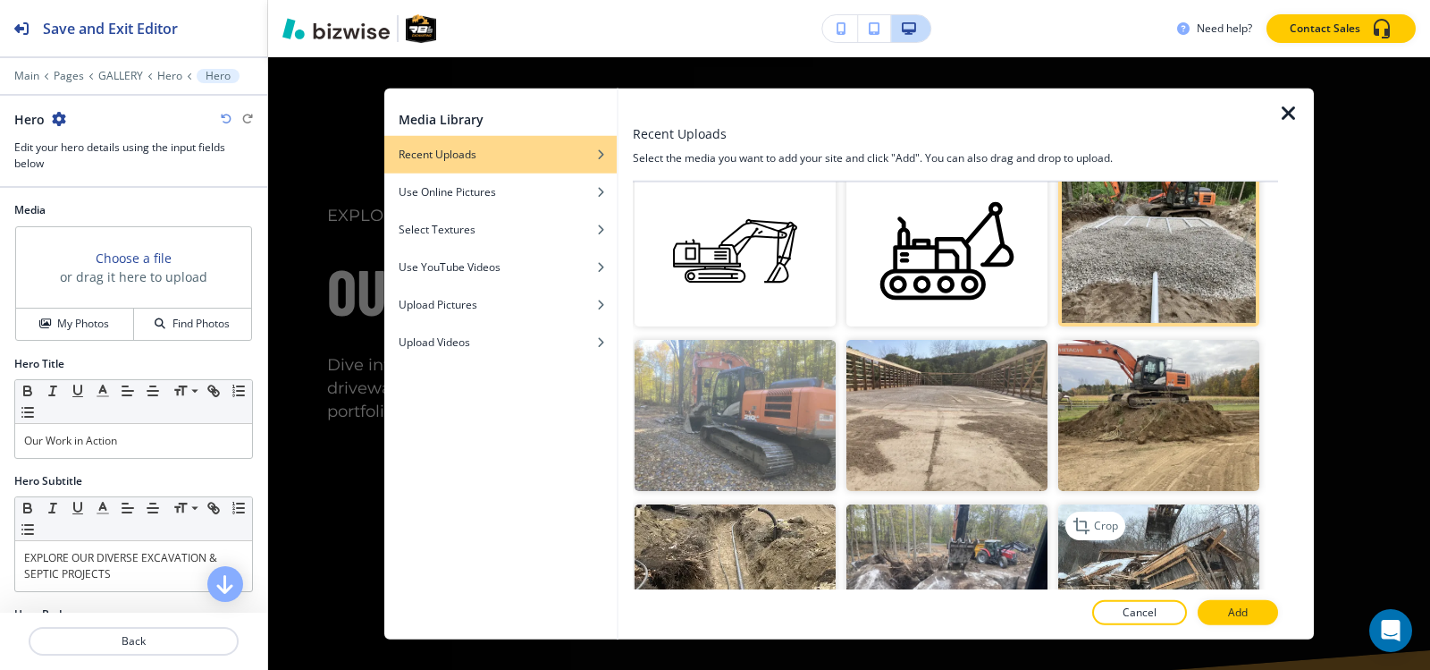
scroll to position [1341, 0]
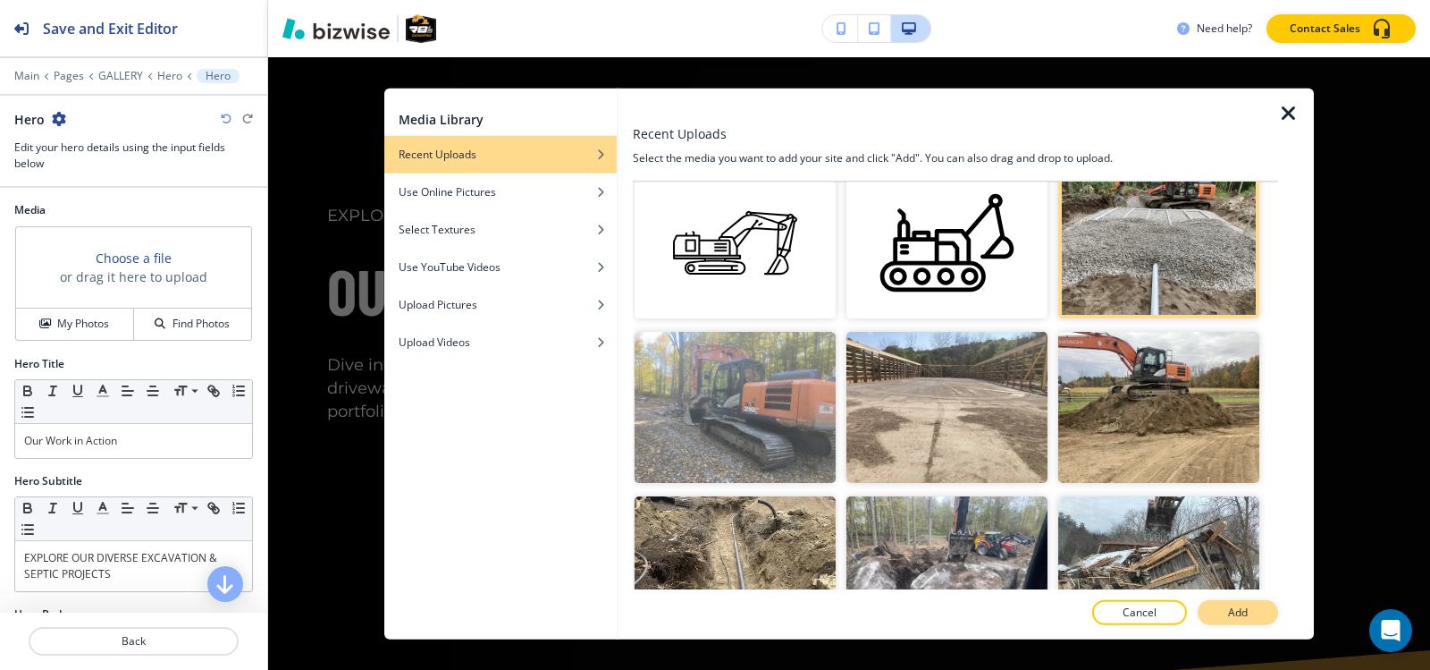
click at [1217, 603] on button "Add" at bounding box center [1238, 612] width 80 height 25
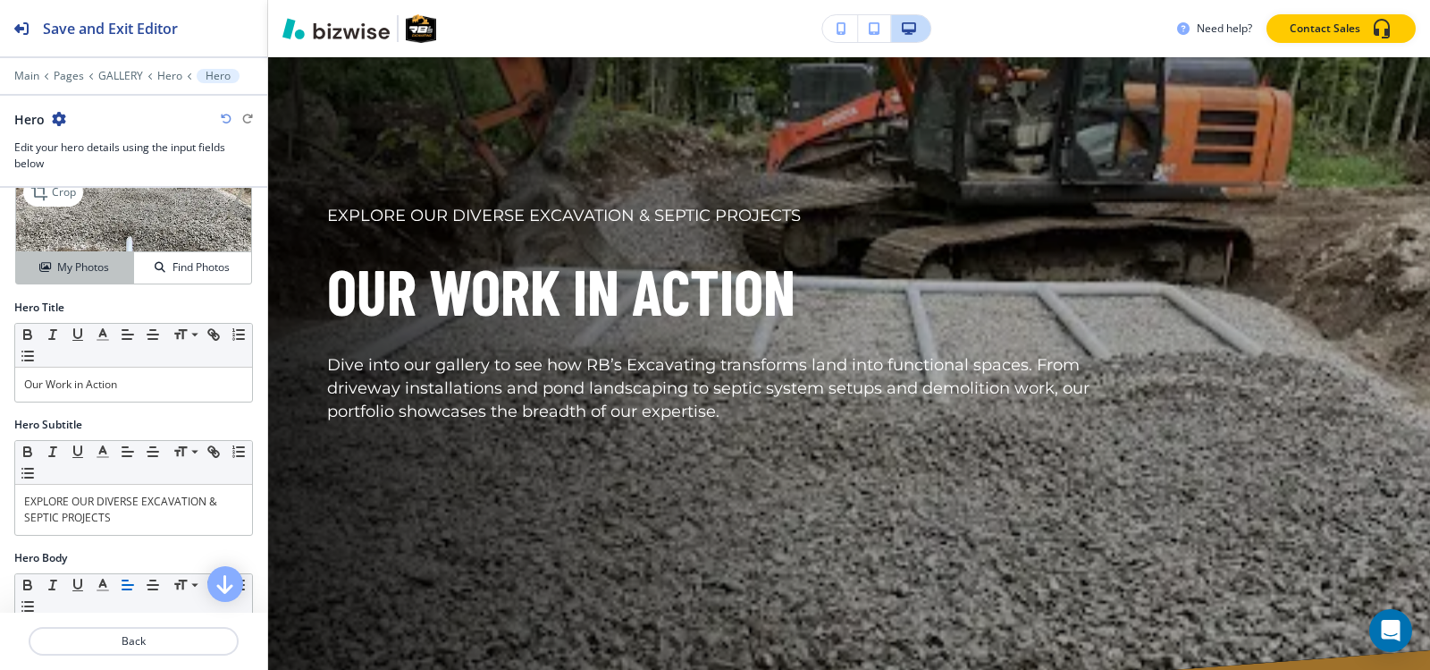
scroll to position [0, 0]
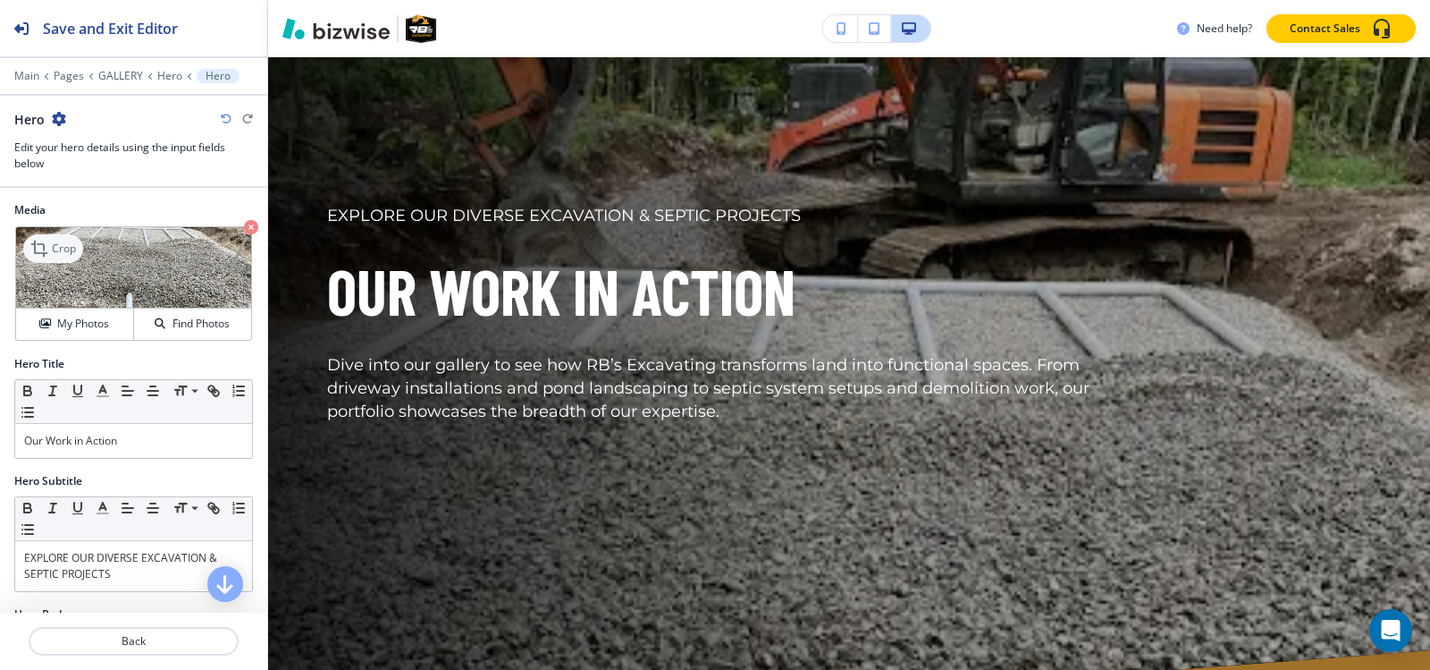
click at [59, 243] on p "Crop" at bounding box center [64, 248] width 24 height 16
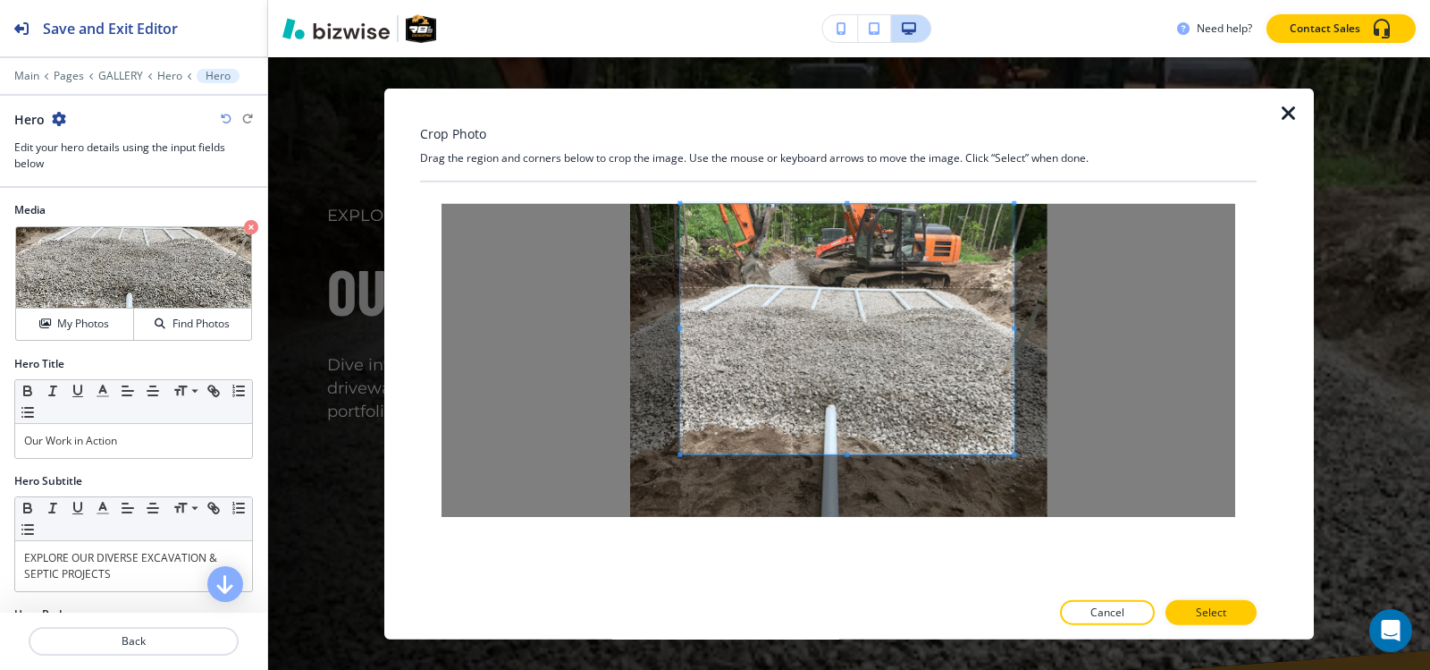
click at [865, 305] on span at bounding box center [846, 328] width 333 height 250
click at [874, 298] on span at bounding box center [854, 328] width 333 height 250
click at [856, 456] on span at bounding box center [855, 453] width 4 height 4
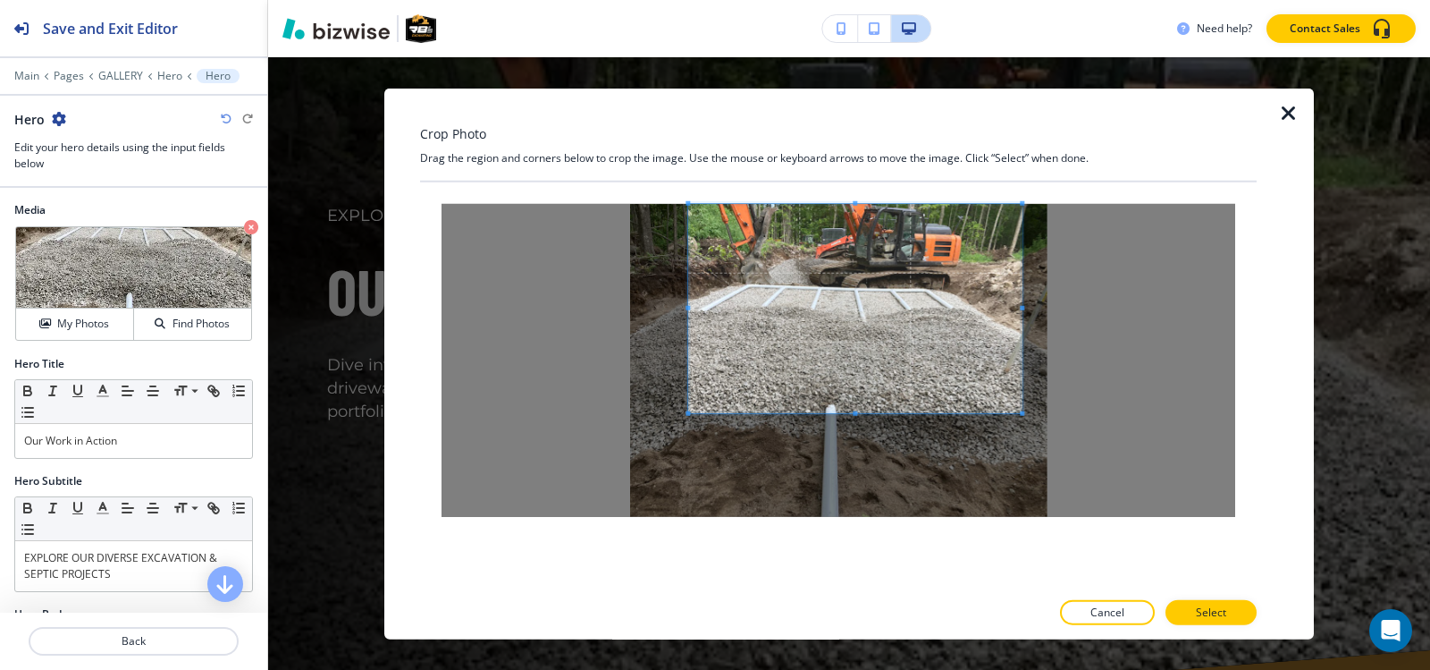
click at [856, 413] on span at bounding box center [855, 412] width 4 height 4
click at [1190, 605] on button "Select" at bounding box center [1211, 612] width 91 height 25
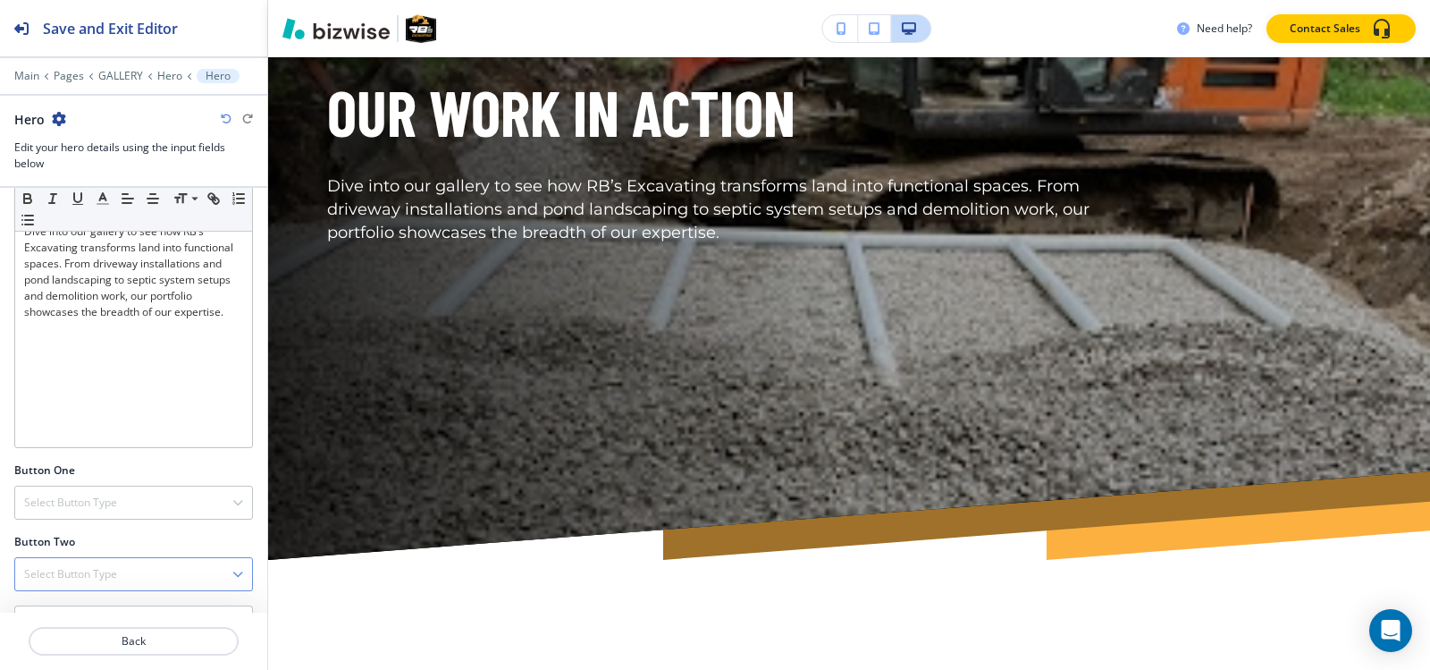
scroll to position [561, 0]
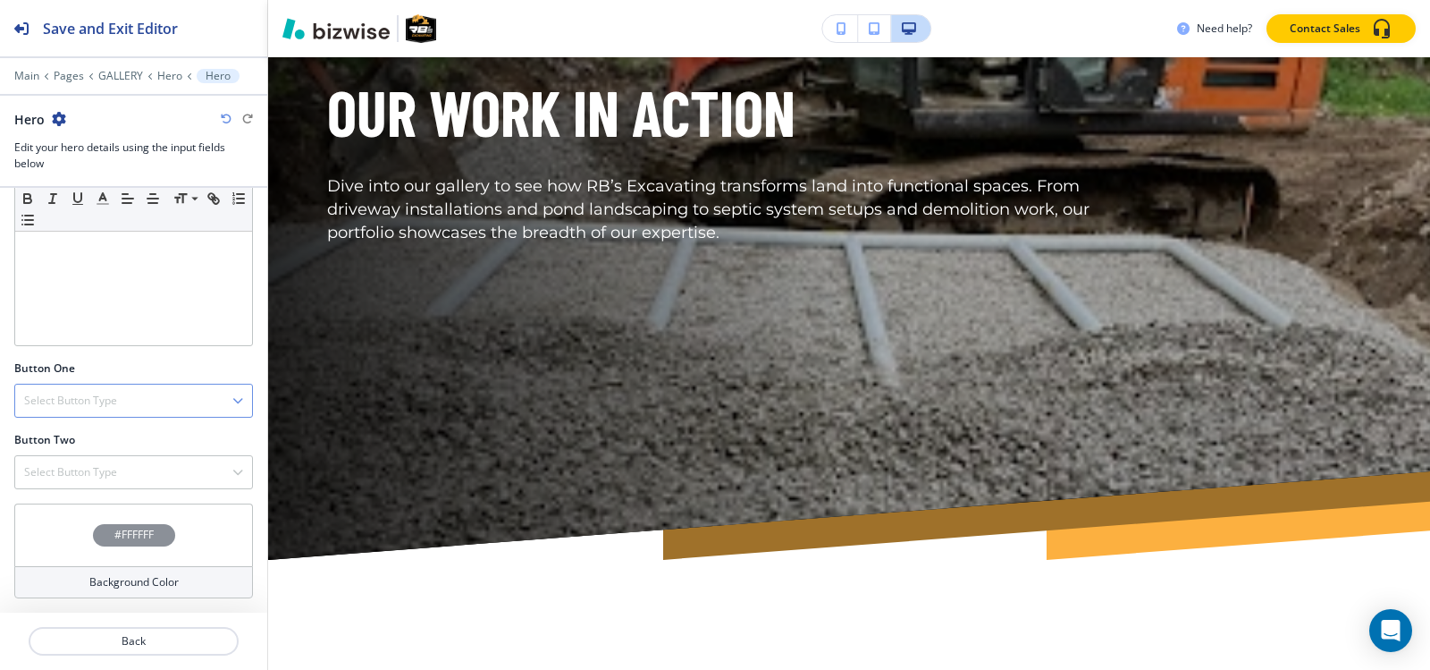
click at [58, 395] on h4 "Select Button Type" at bounding box center [70, 400] width 93 height 16
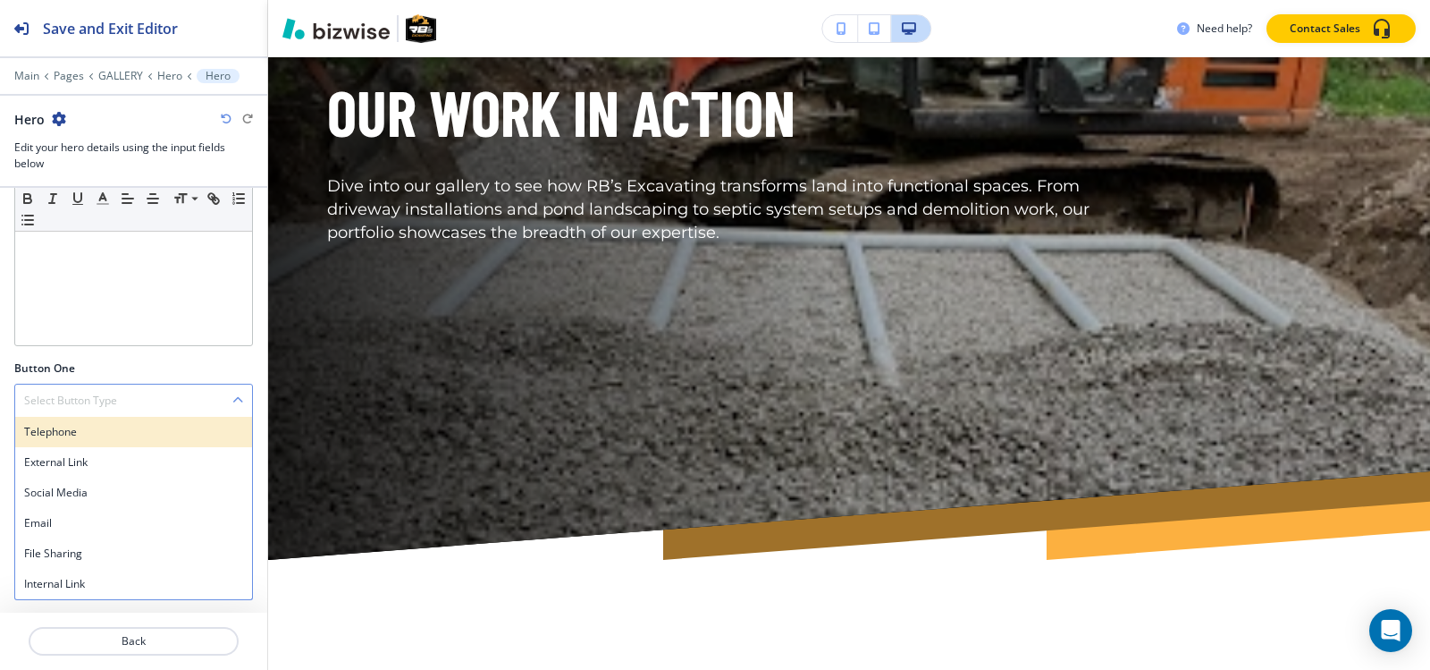
click at [52, 431] on h4 "Telephone" at bounding box center [133, 432] width 219 height 16
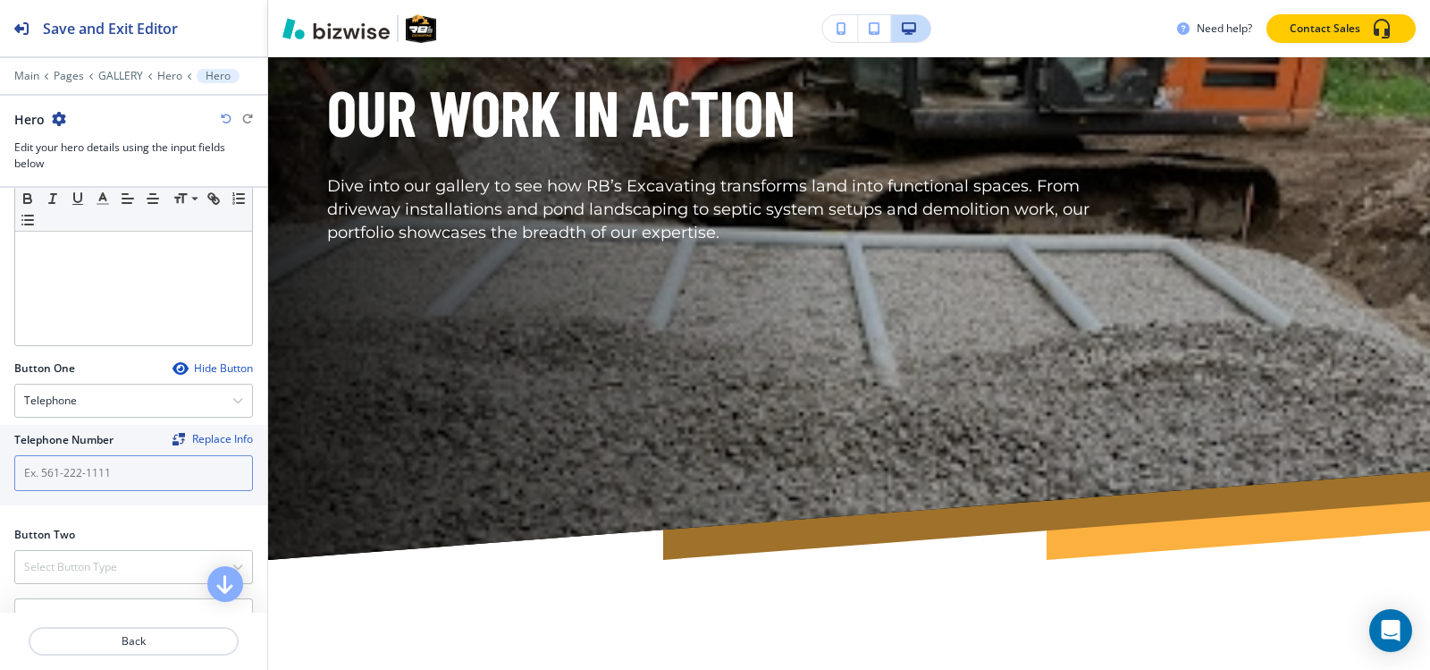
click at [59, 468] on input "text" at bounding box center [133, 473] width 239 height 36
paste input "[PHONE_NUMBER]"
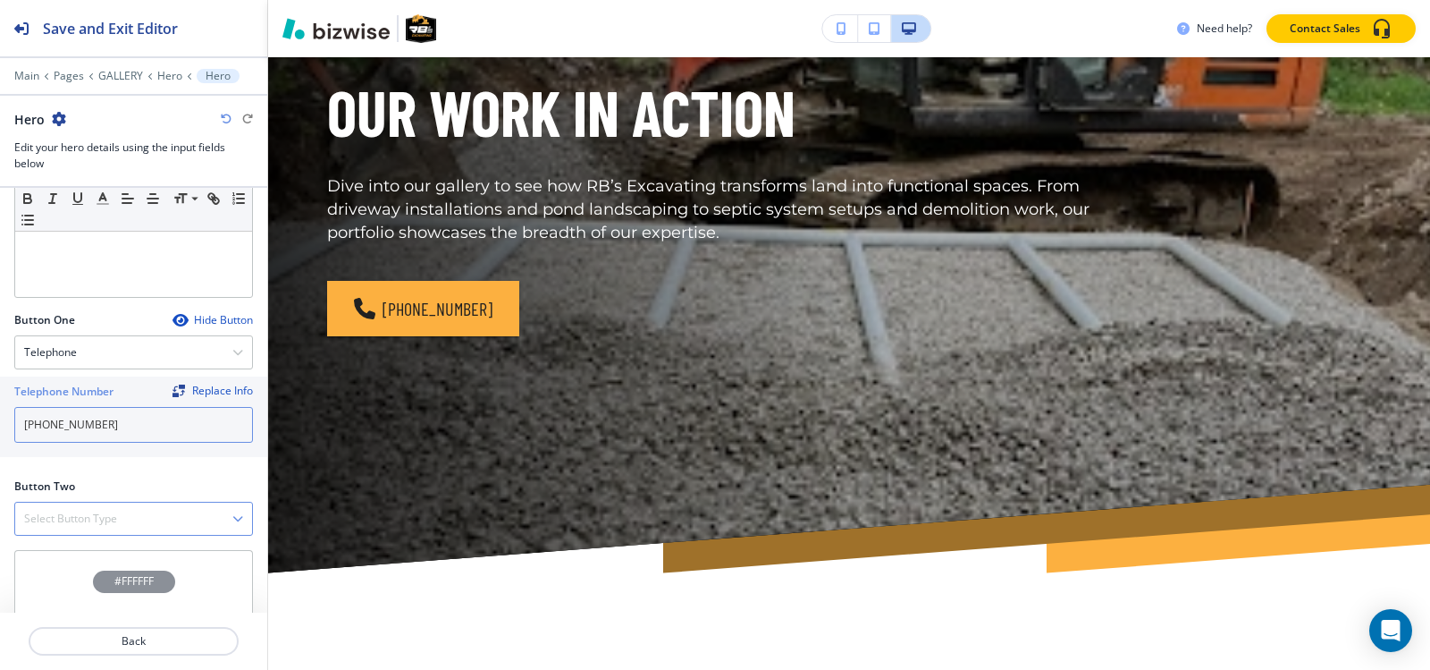
scroll to position [656, 0]
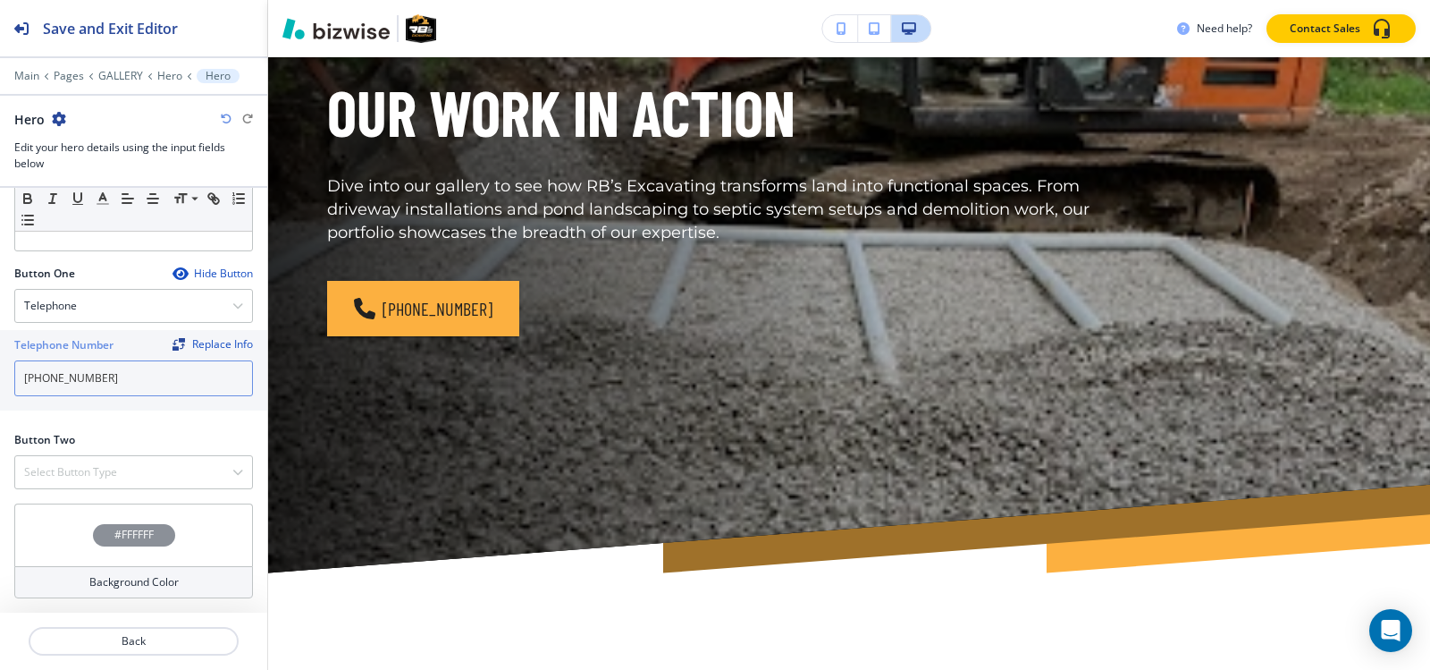
type input "[PHONE_NUMBER]"
click at [57, 448] on div at bounding box center [133, 451] width 239 height 7
click at [63, 476] on h4 "Select Button Type" at bounding box center [70, 472] width 93 height 16
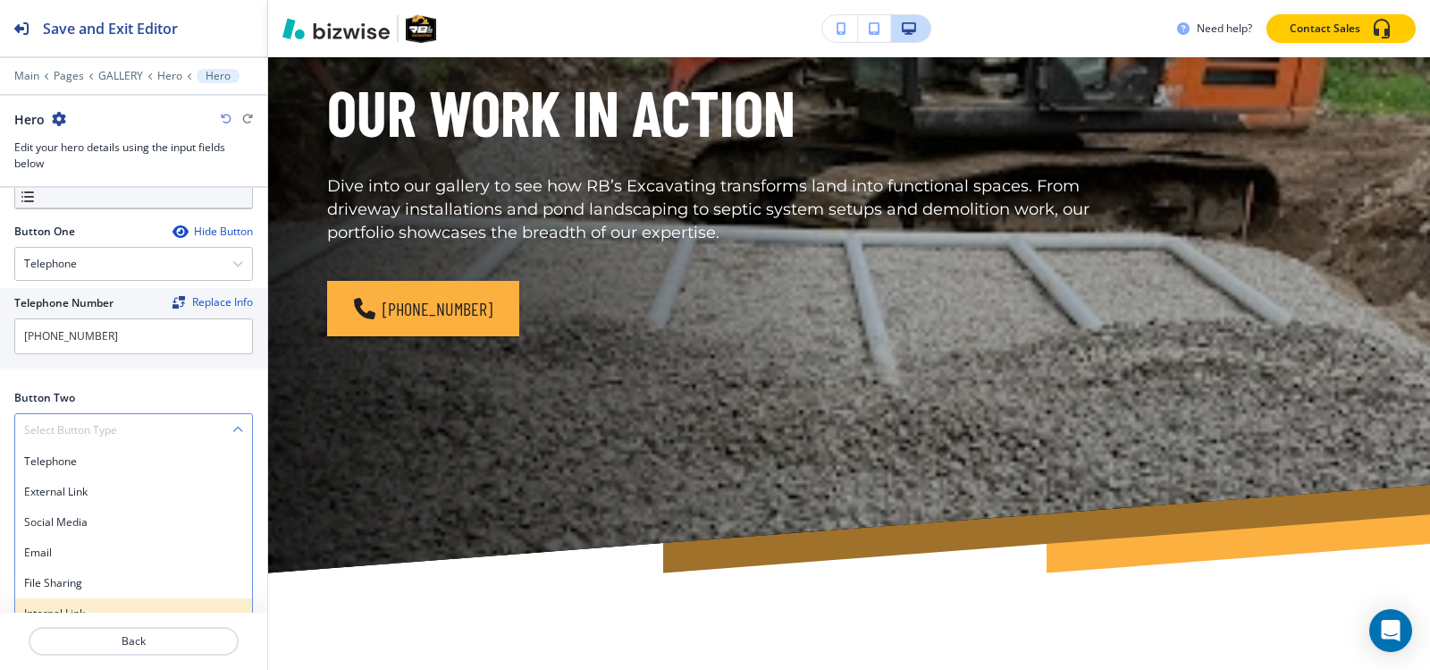
scroll to position [715, 0]
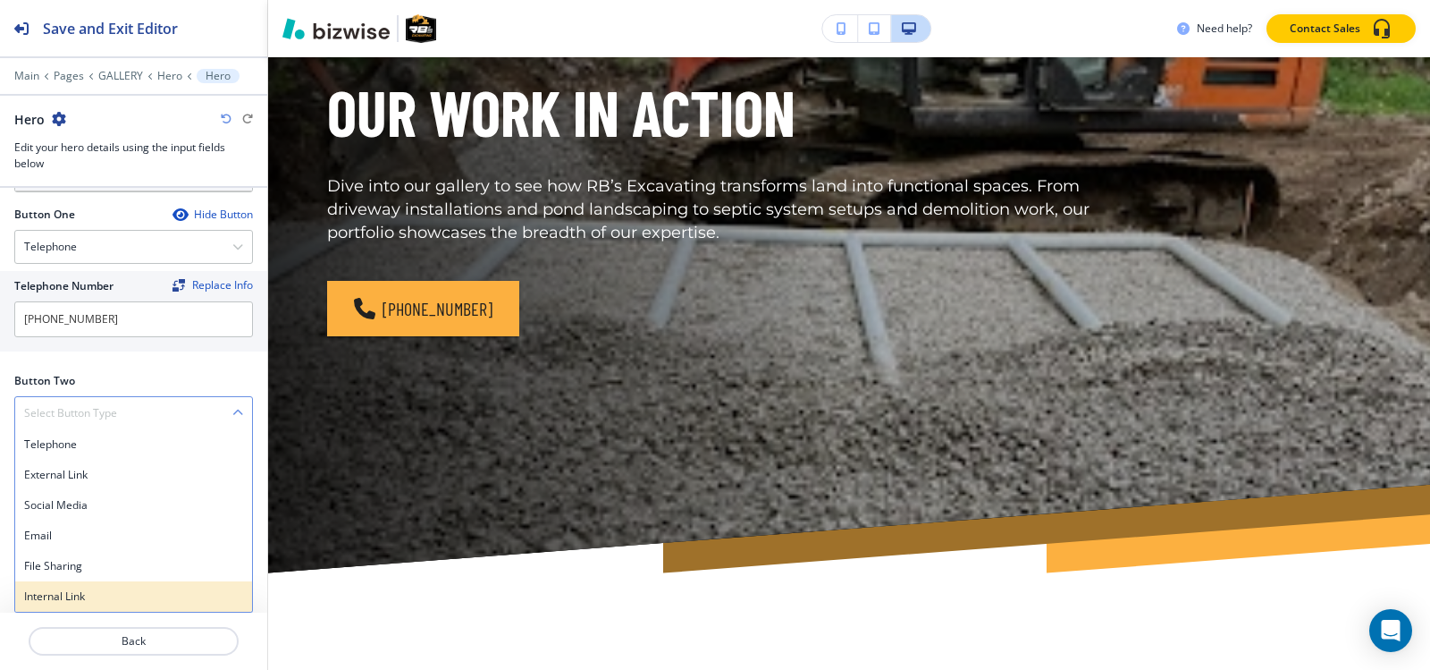
click at [76, 592] on h4 "Internal Link" at bounding box center [133, 596] width 219 height 16
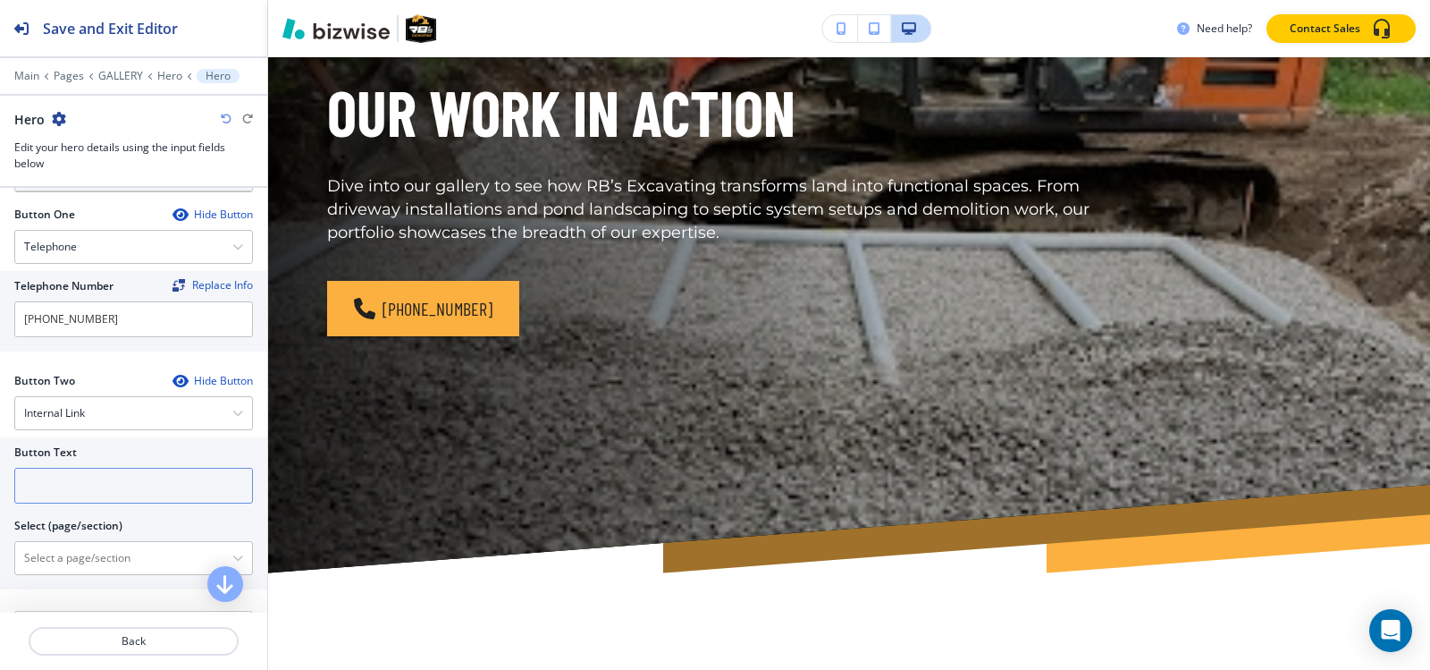
click at [79, 484] on input "text" at bounding box center [133, 486] width 239 height 36
type input "CONTACT US"
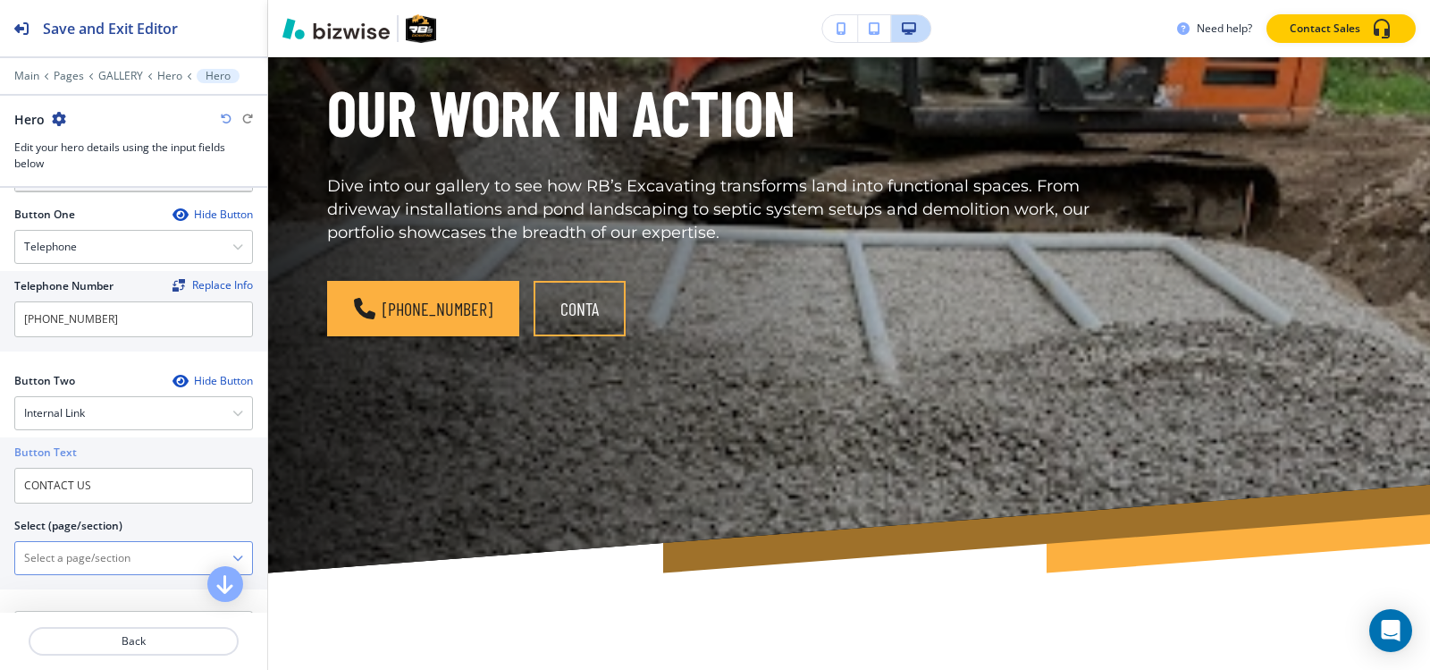
click at [109, 561] on \(page\/section\) "Manual Input" at bounding box center [123, 558] width 217 height 30
paste \(page\/section\) "CONTACT US"
type \(page\/section\) "CONTACT US"
click at [80, 587] on h4 "CONTACT US" at bounding box center [133, 589] width 219 height 16
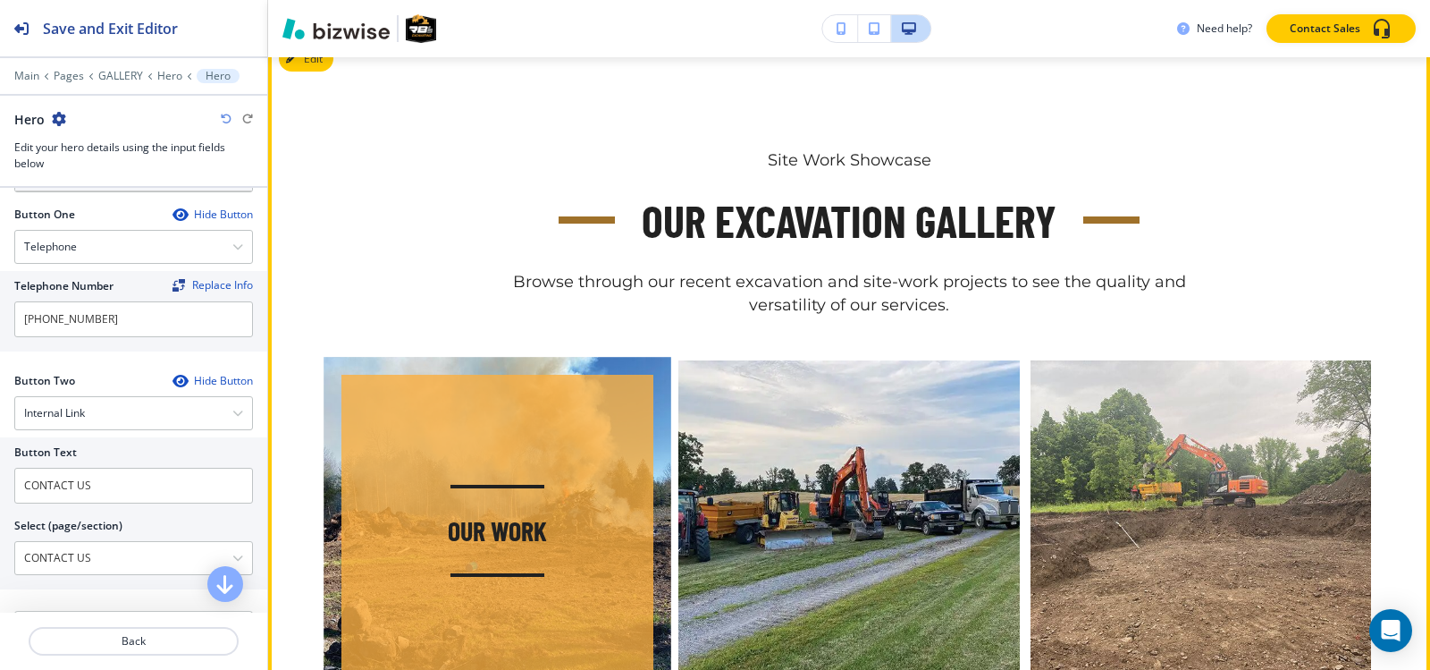
scroll to position [805, 0]
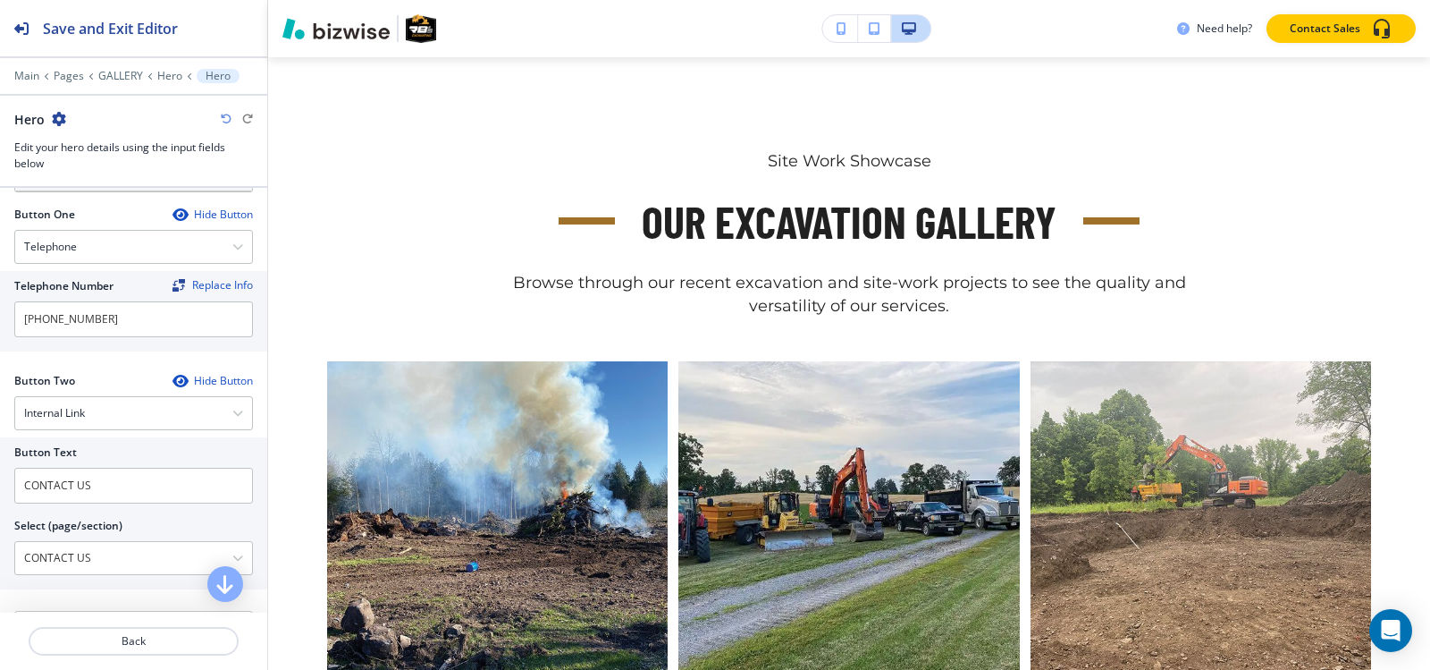
scroll to position [715, 0]
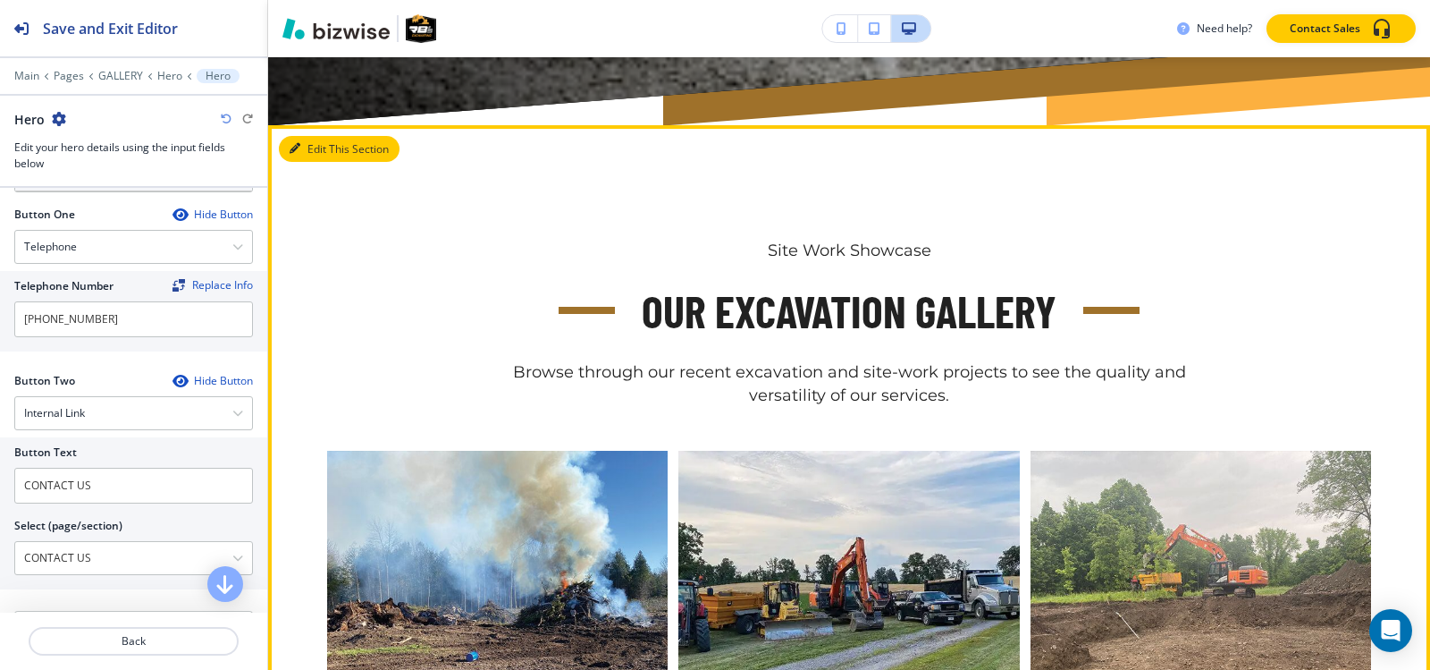
click at [304, 146] on button "Edit This Section" at bounding box center [339, 149] width 121 height 27
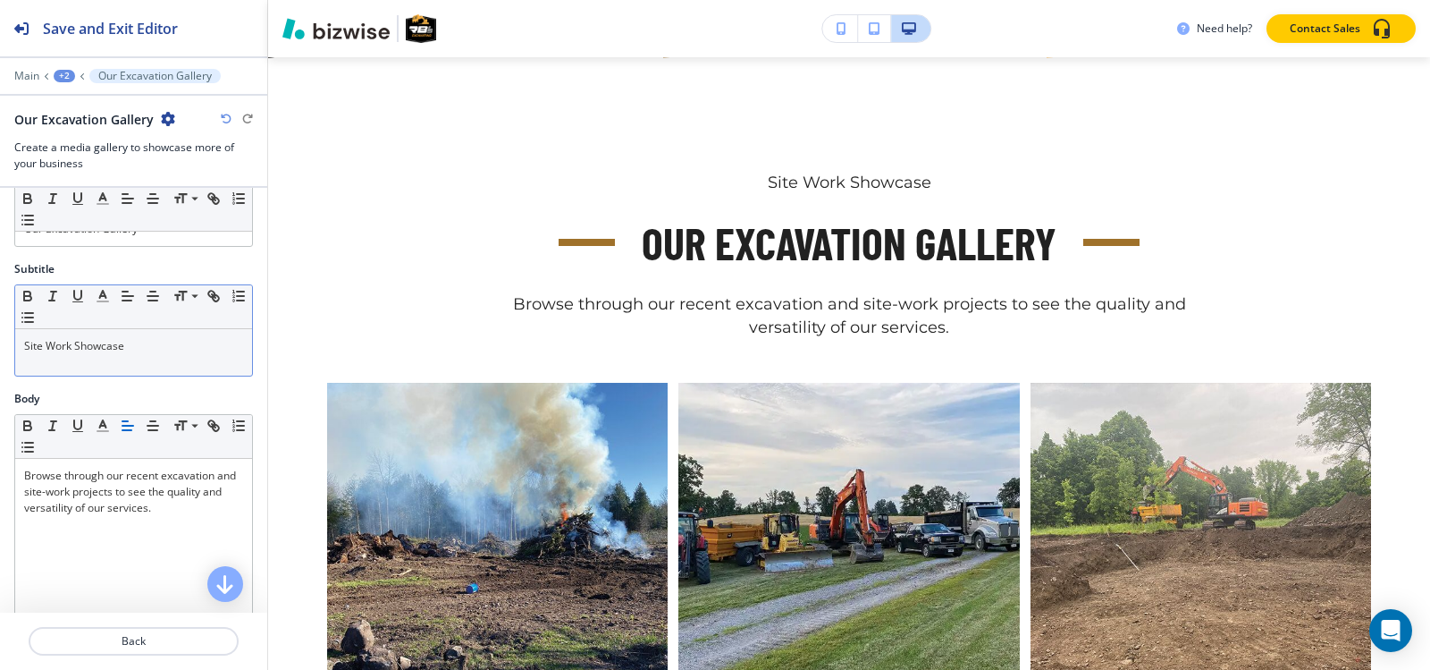
scroll to position [89, 0]
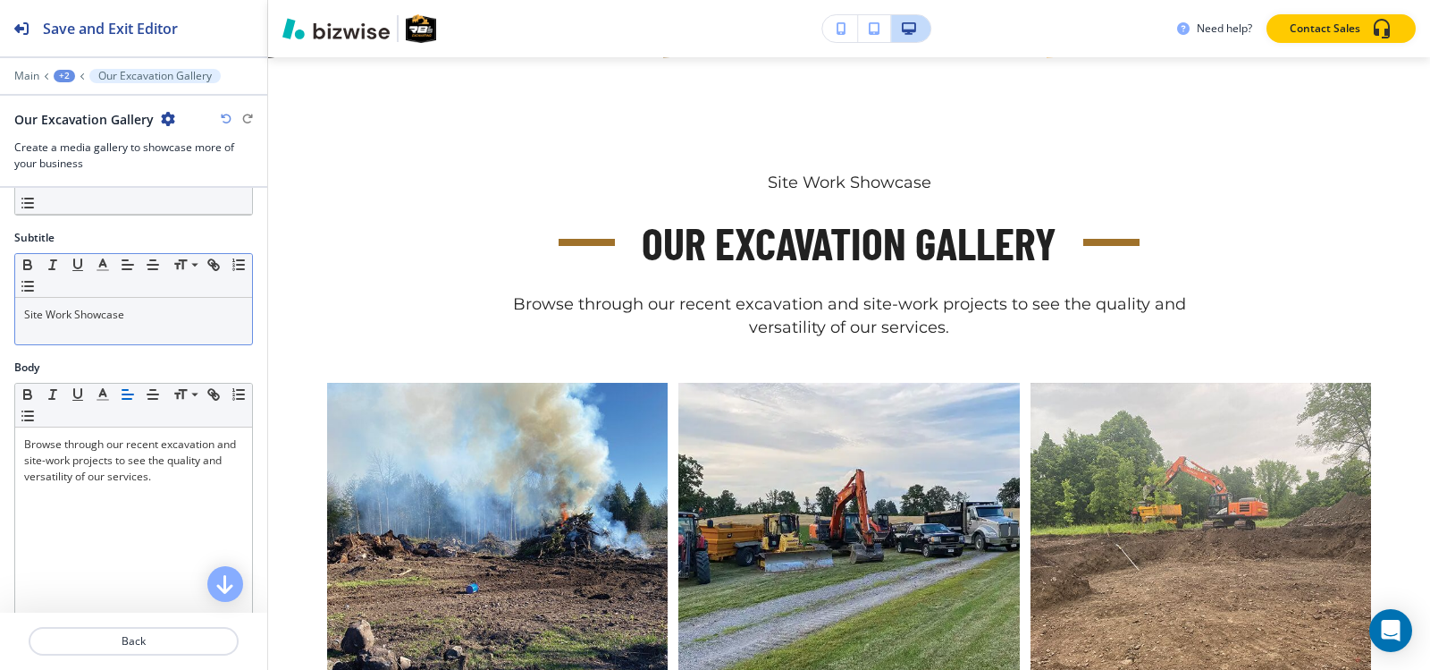
click at [156, 316] on p "Site Work Showcase" at bounding box center [133, 315] width 219 height 16
copy p "Site Work Showcase"
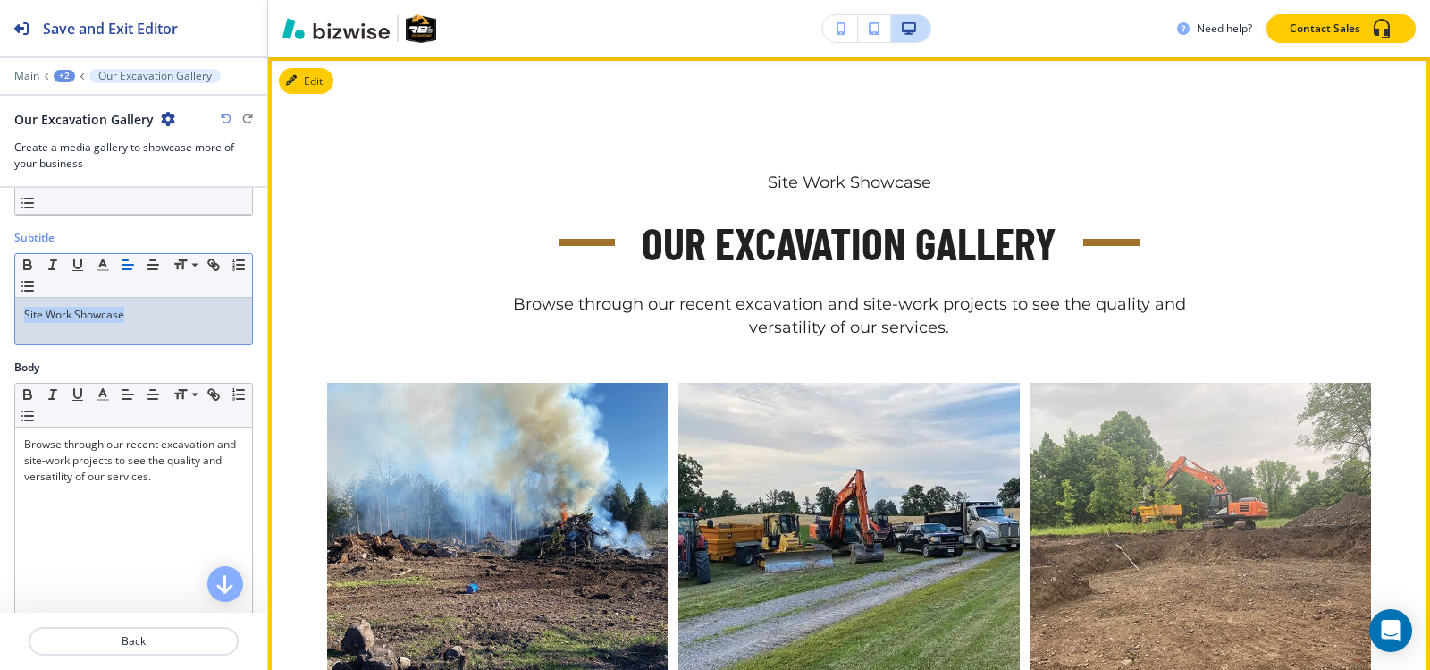
copy p "Site Work Showcase"
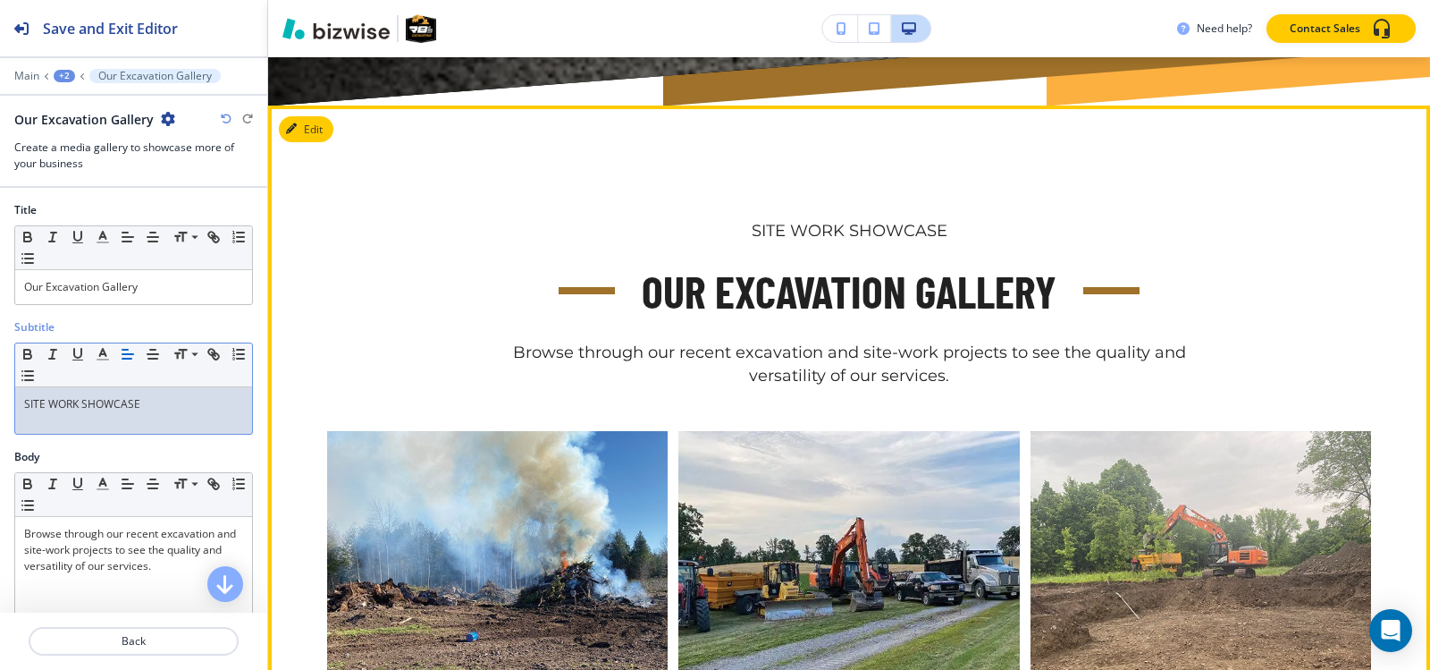
scroll to position [604, 0]
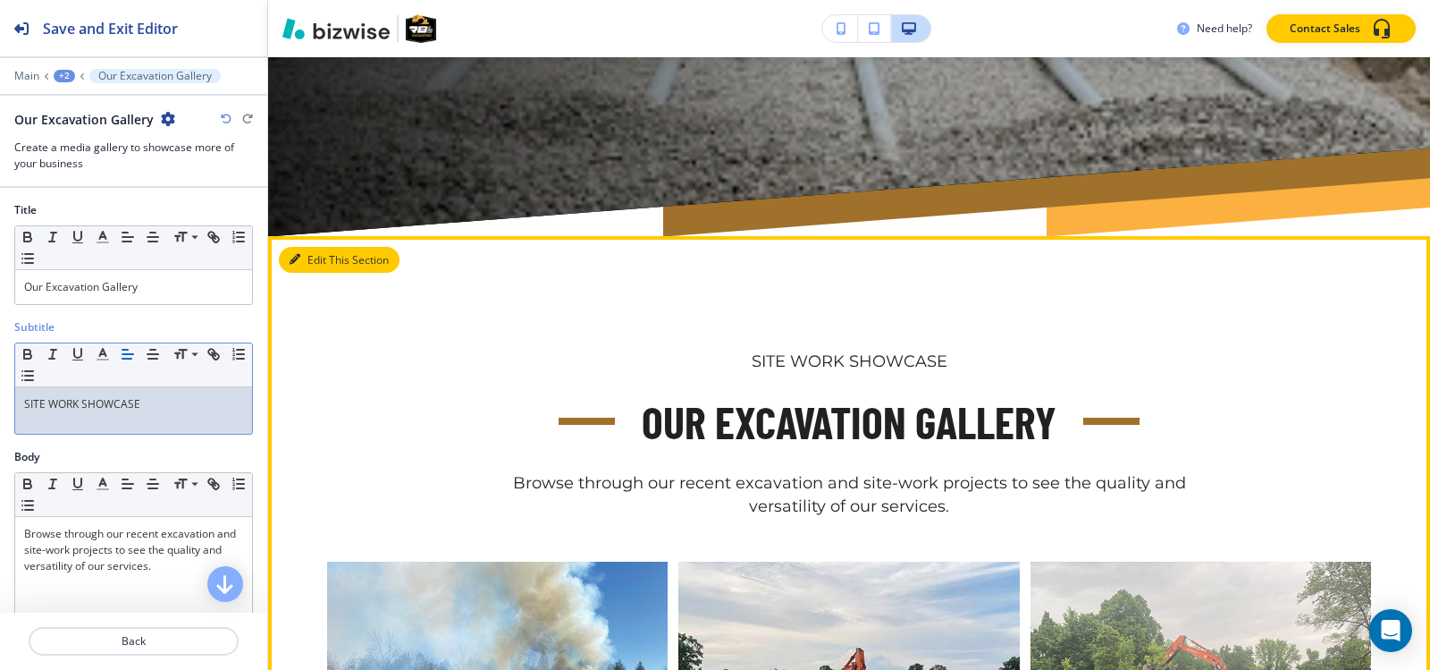
click at [300, 266] on button "Edit This Section" at bounding box center [339, 260] width 121 height 27
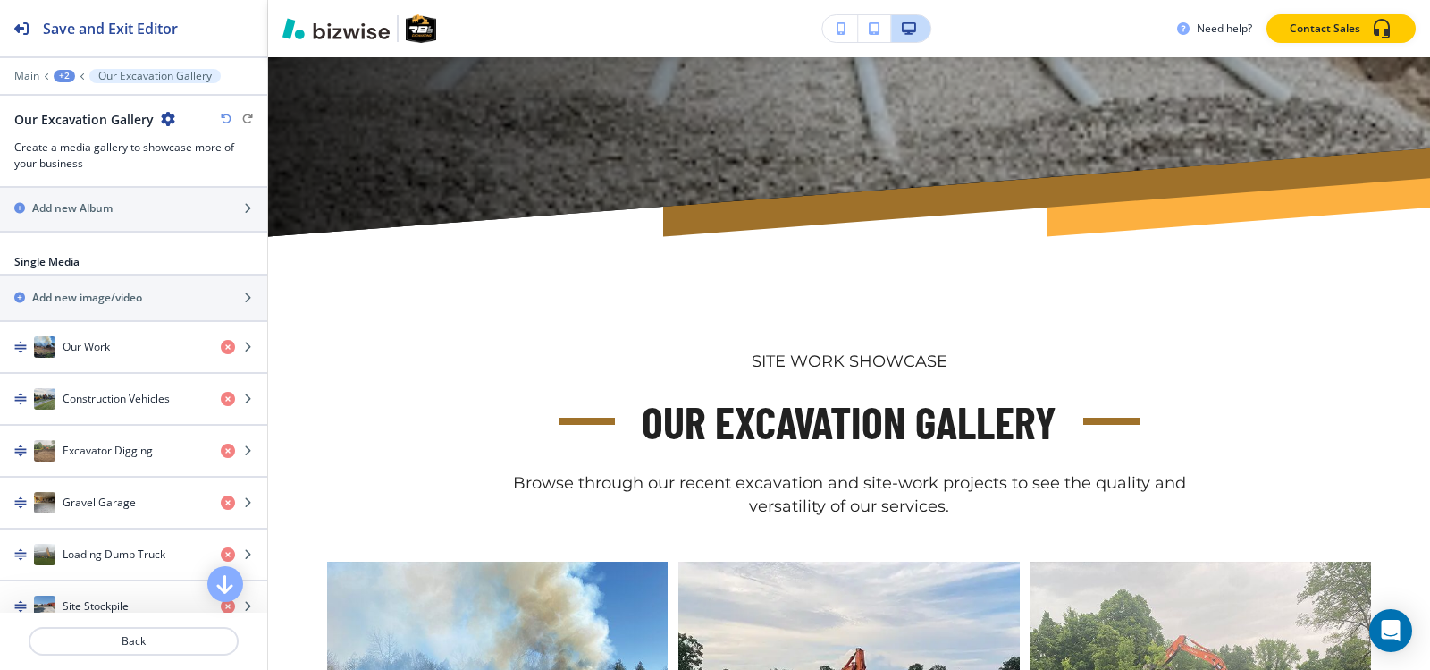
scroll to position [626, 0]
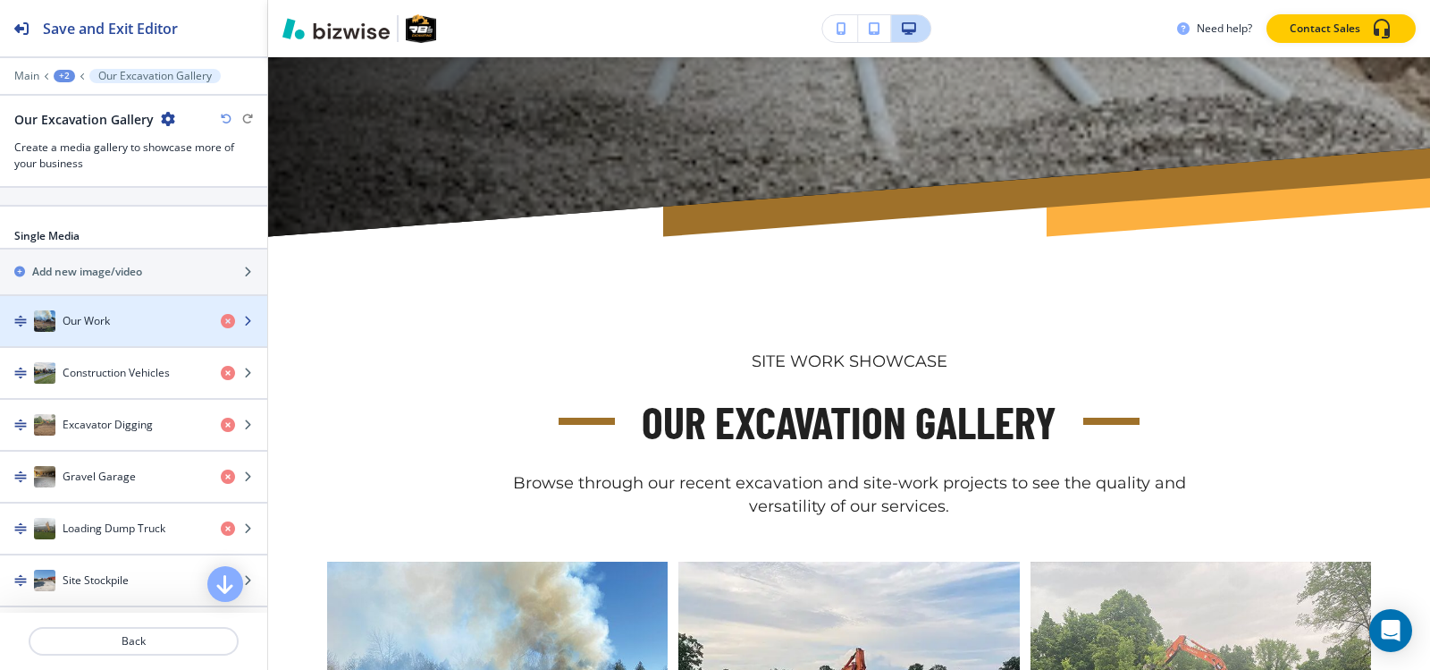
click at [83, 324] on h4 "Our Work" at bounding box center [86, 321] width 47 height 16
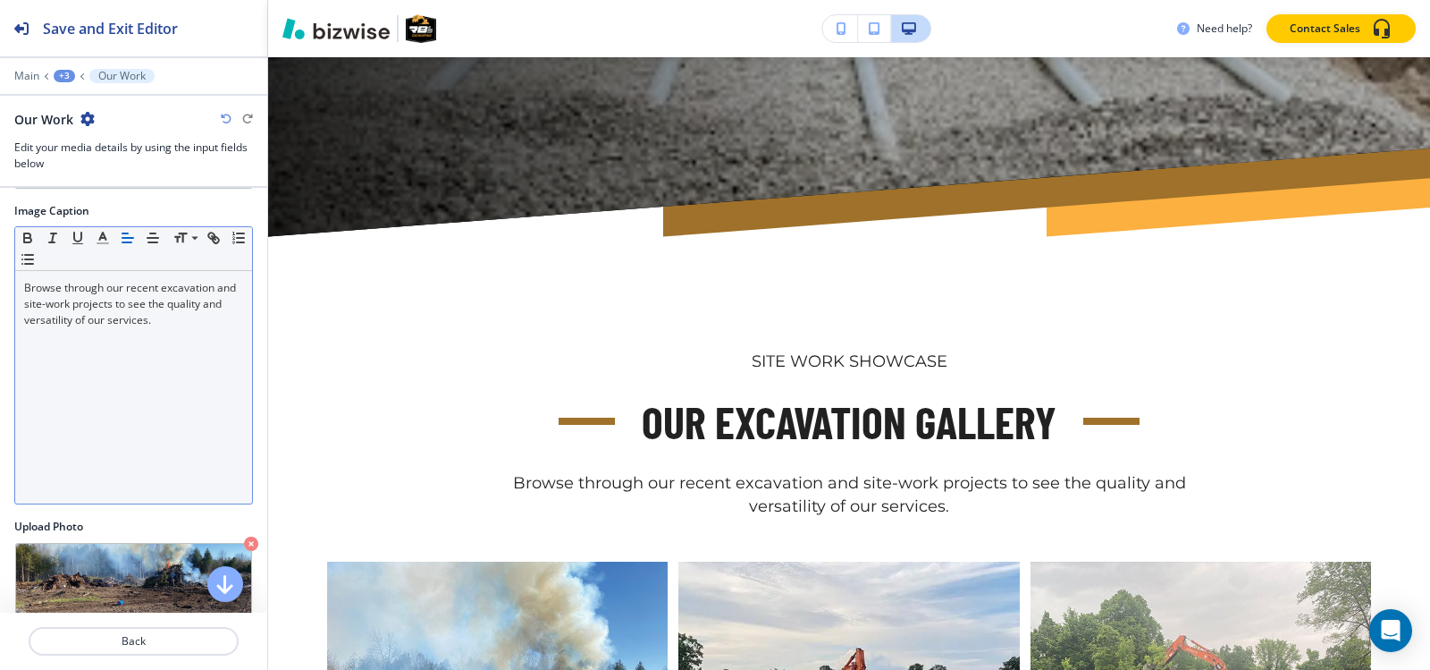
scroll to position [87, 0]
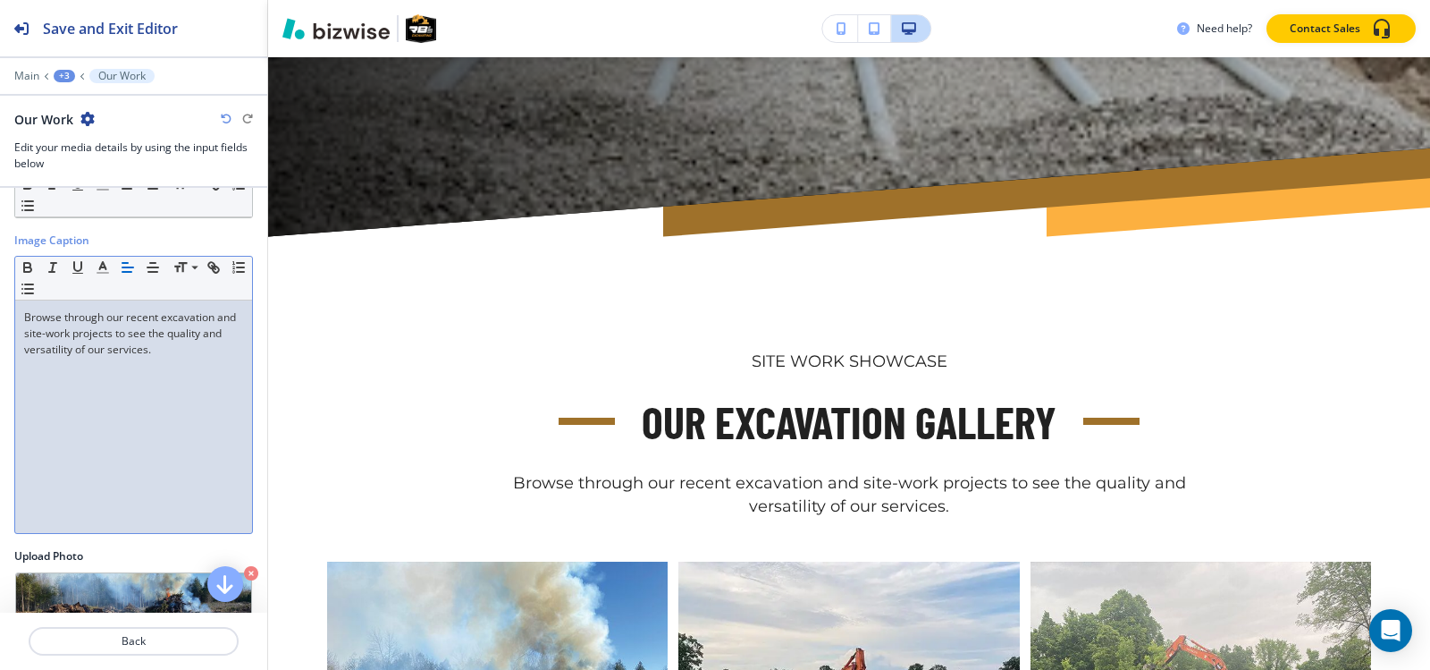
click at [161, 344] on p "Browse through our recent excavation and site-work projects to see the quality …" at bounding box center [133, 333] width 219 height 48
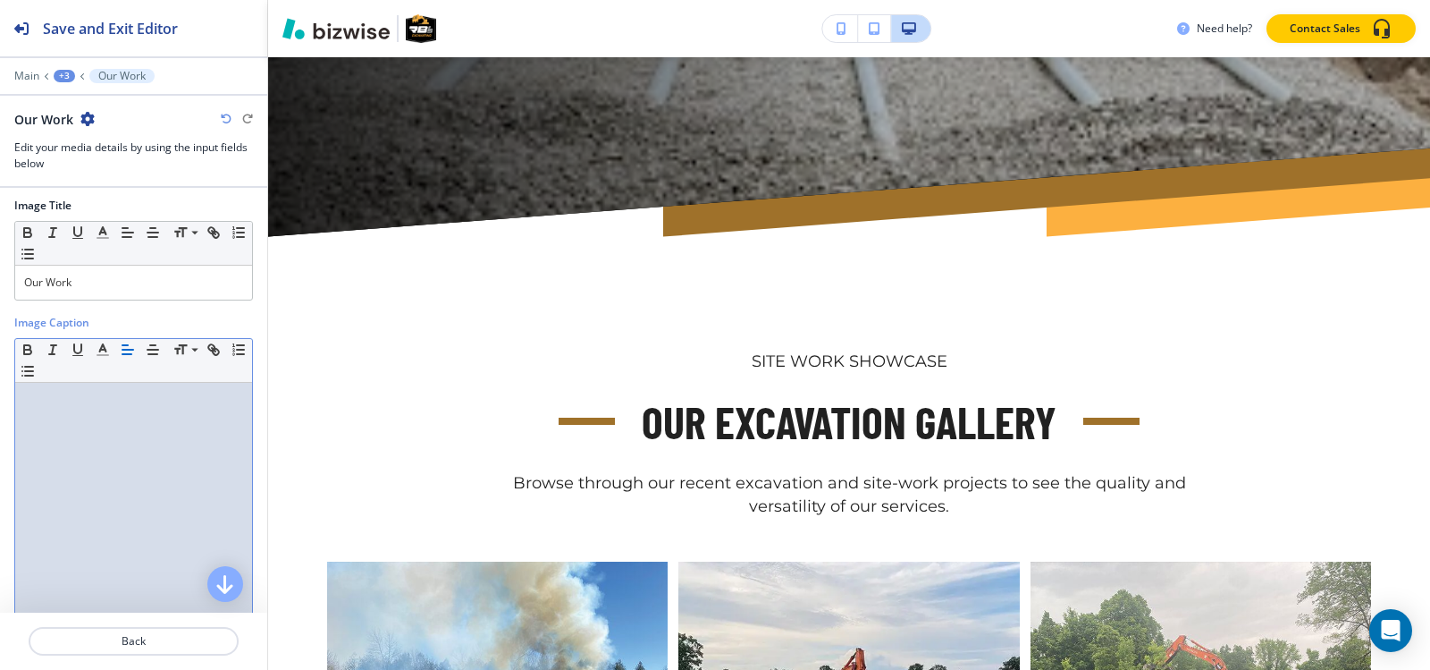
scroll to position [0, 0]
click at [158, 291] on p "Our Work" at bounding box center [133, 287] width 219 height 16
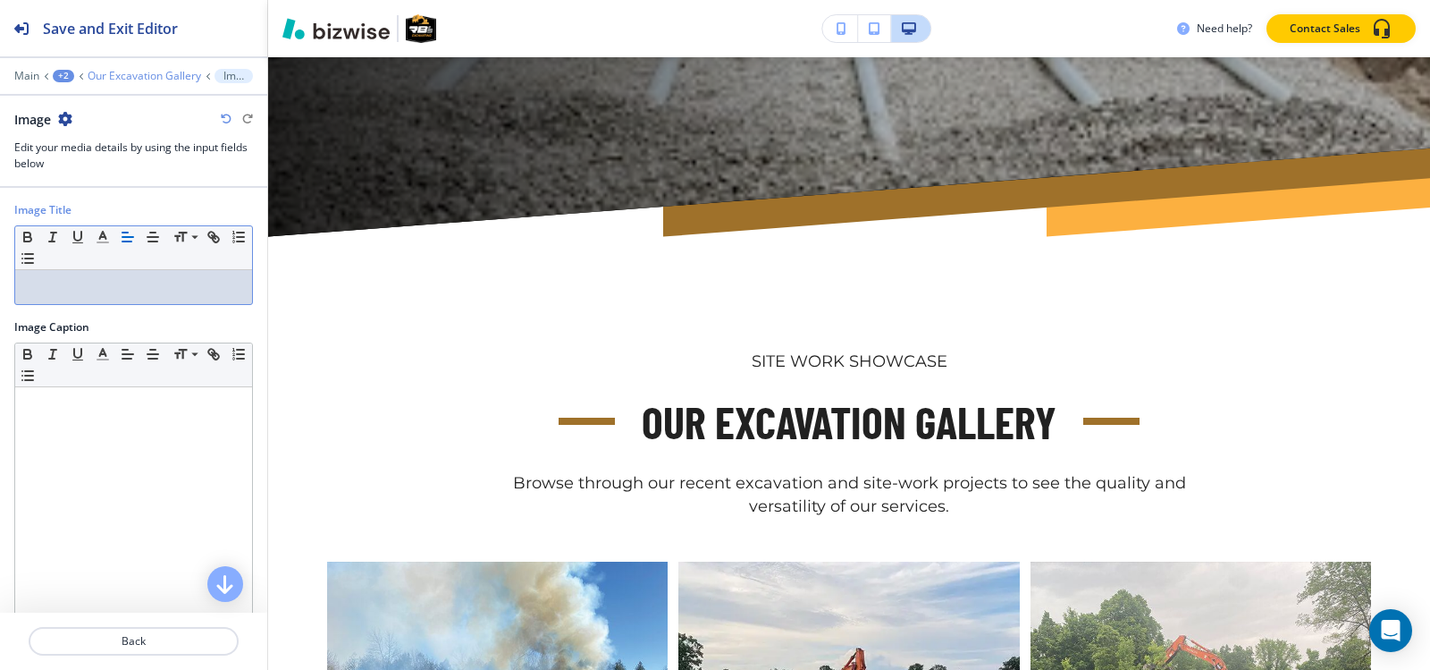
click at [127, 78] on p "Our Excavation Gallery" at bounding box center [145, 76] width 114 height 13
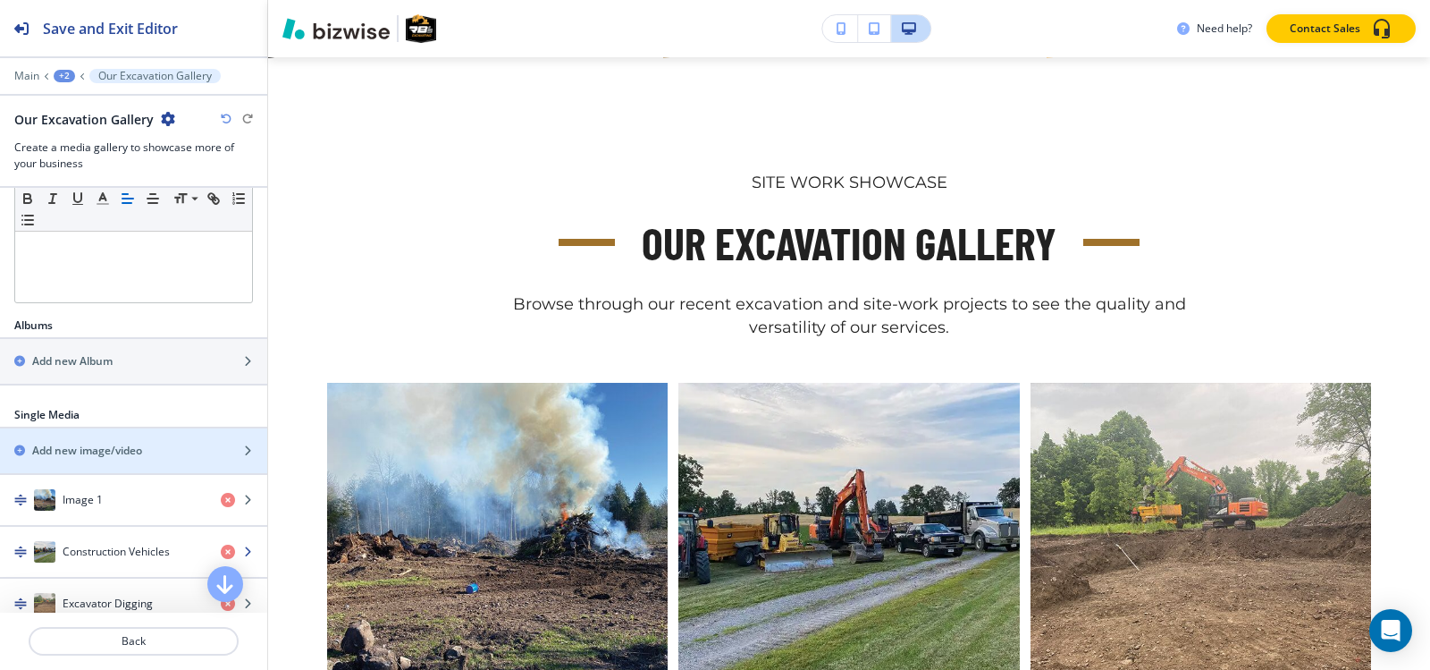
scroll to position [536, 0]
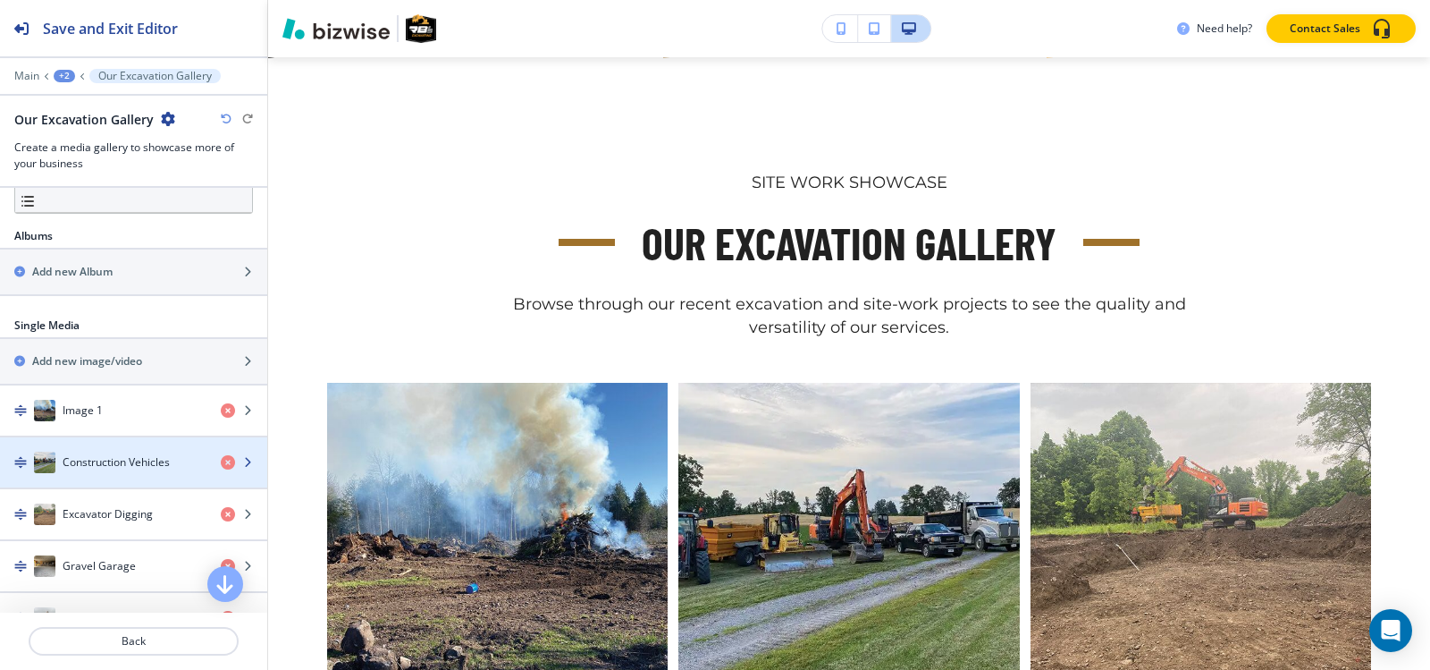
click at [85, 444] on div "button" at bounding box center [133, 444] width 267 height 14
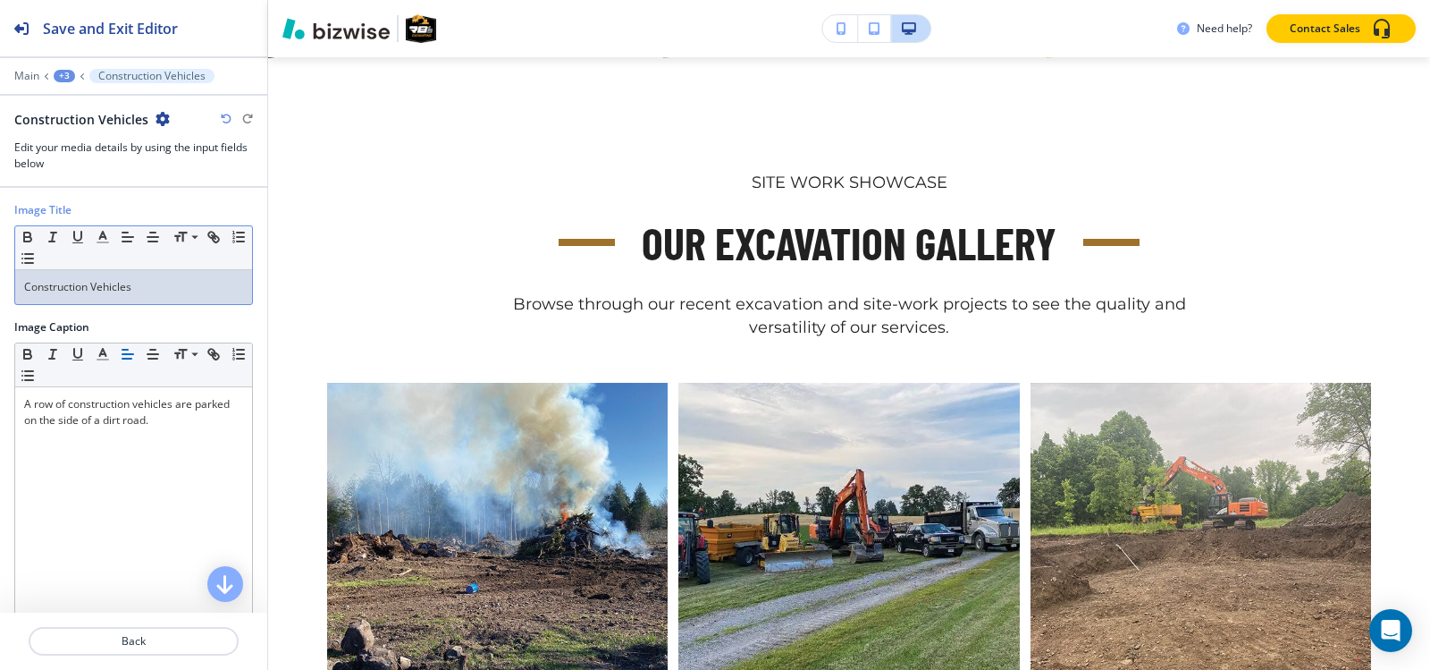
click at [107, 288] on p "Construction Vehicles" at bounding box center [133, 287] width 219 height 16
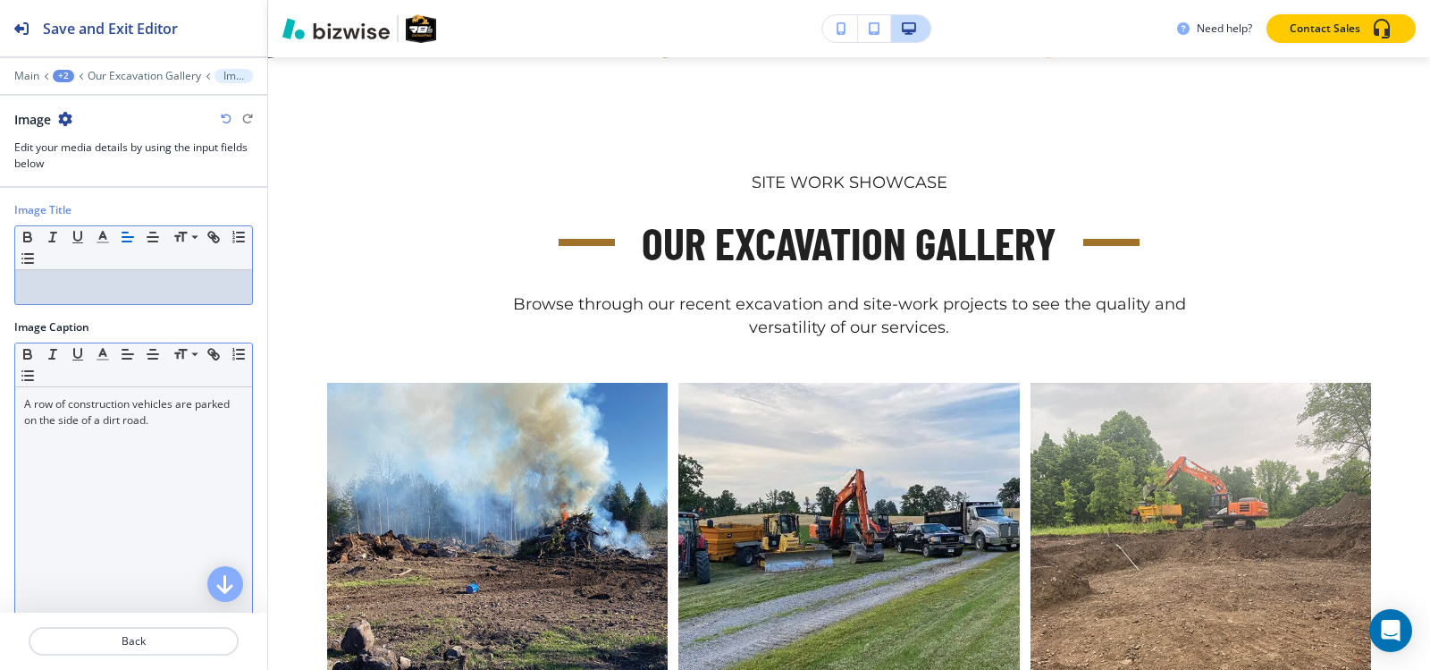
click at [95, 445] on div "A row of construction vehicles are parked on the side of a dirt road." at bounding box center [133, 503] width 237 height 232
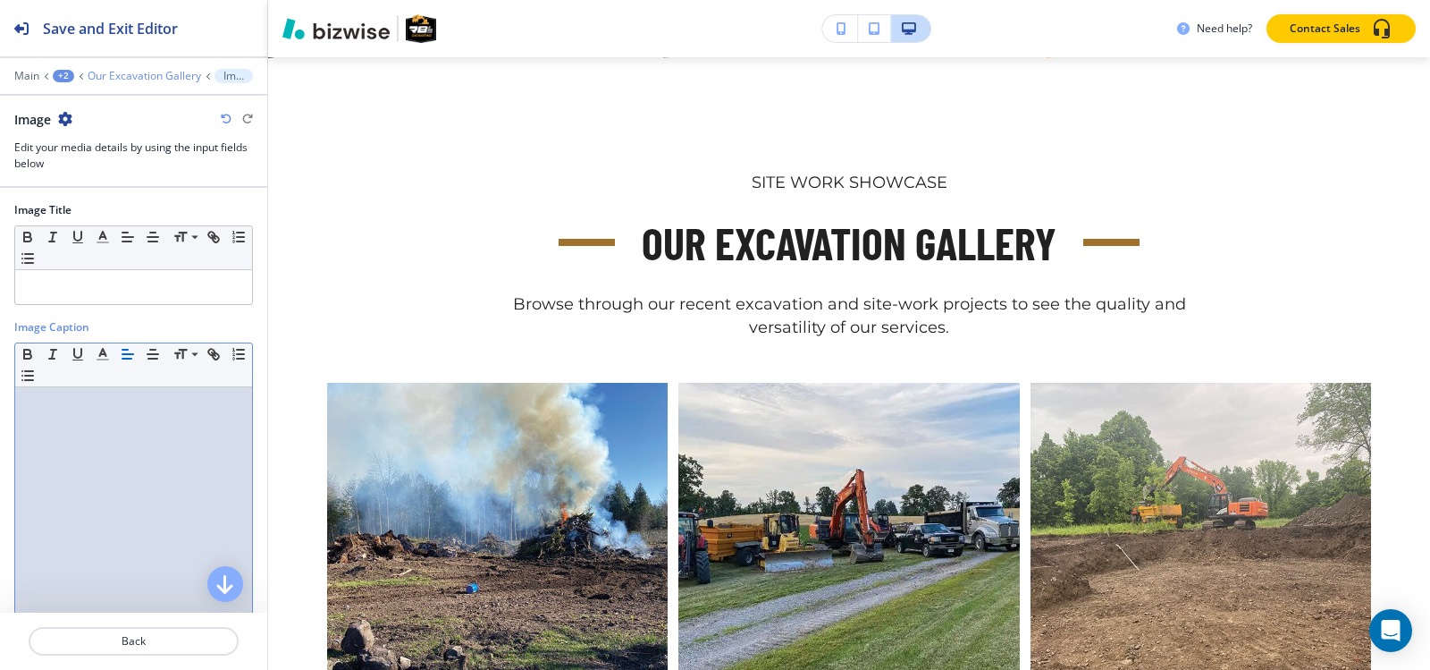
click at [139, 71] on p "Our Excavation Gallery" at bounding box center [145, 76] width 114 height 13
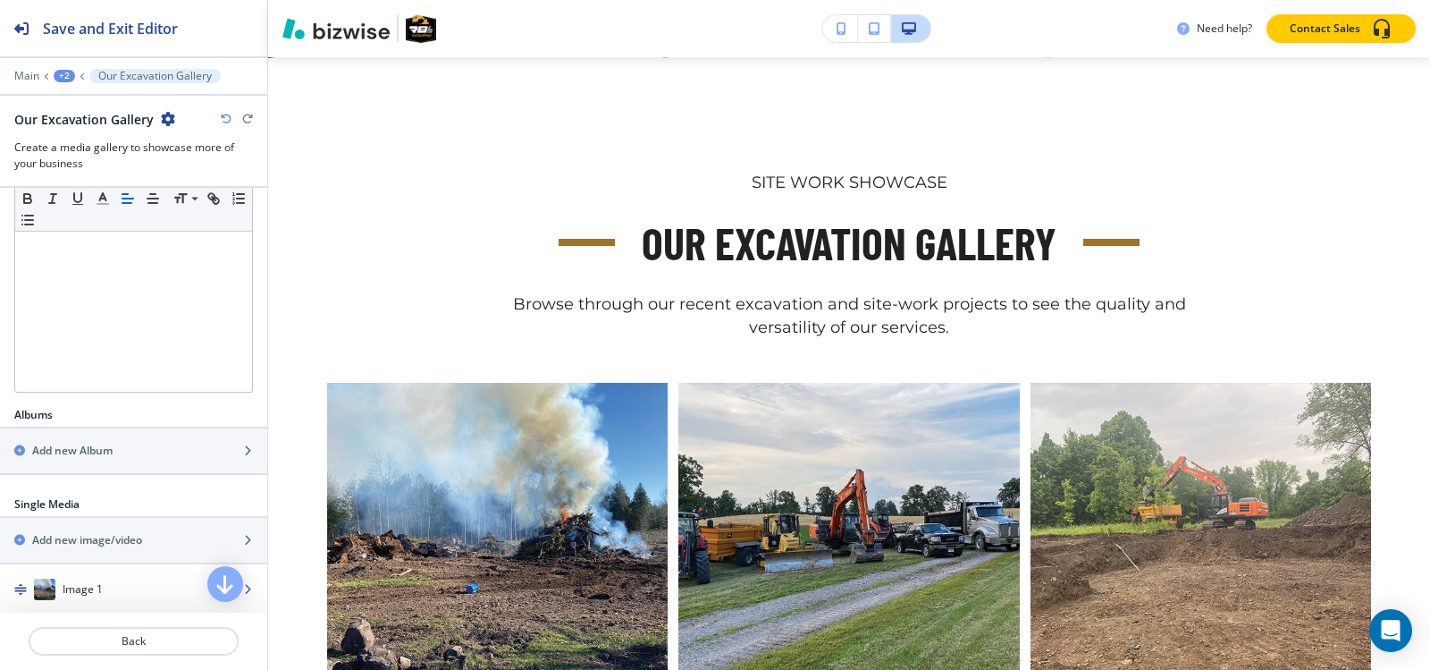
scroll to position [626, 0]
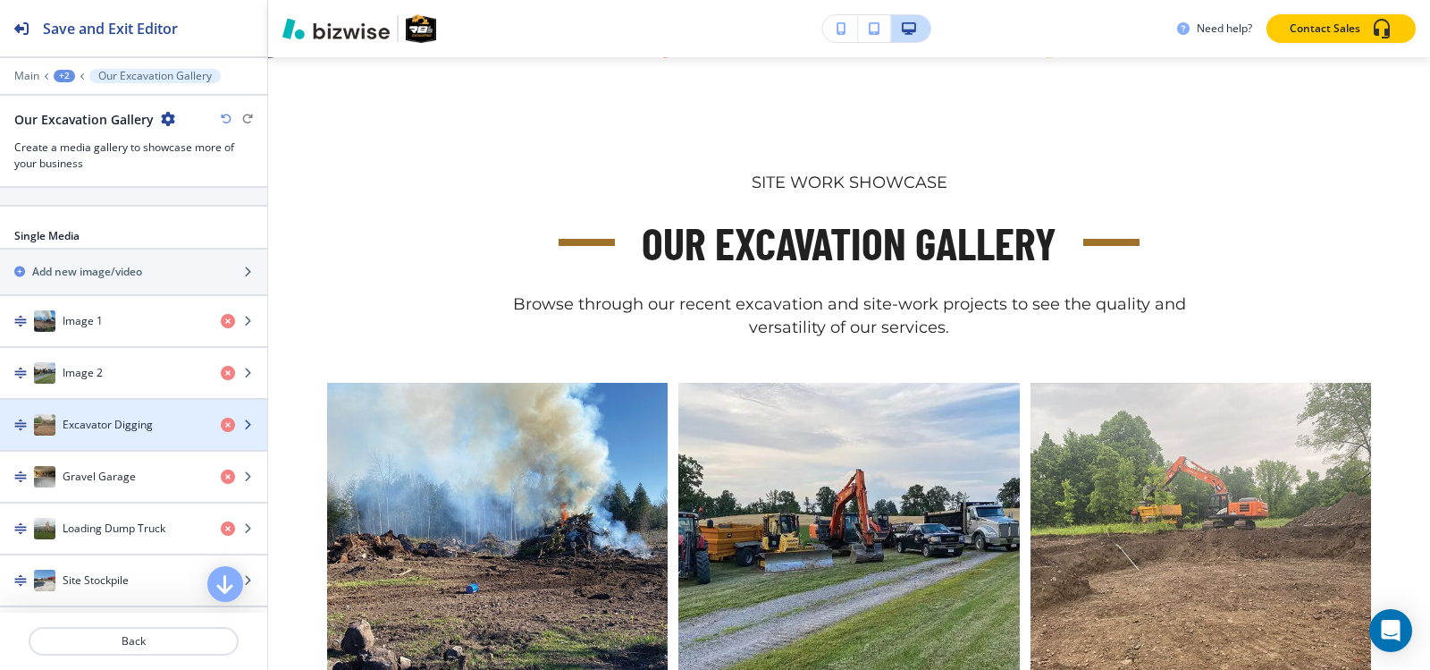
click at [72, 425] on h4 "Excavator Digging" at bounding box center [108, 425] width 90 height 16
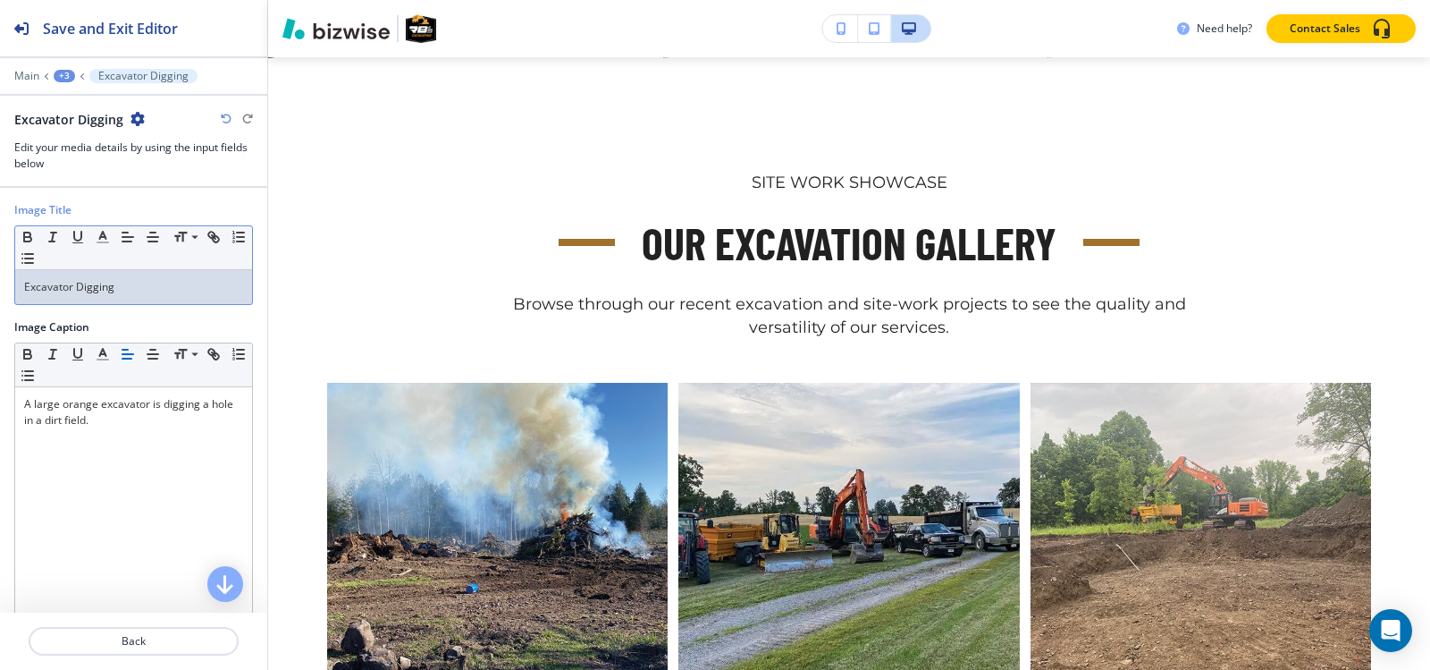
click at [122, 277] on div "Excavator Digging" at bounding box center [133, 287] width 237 height 34
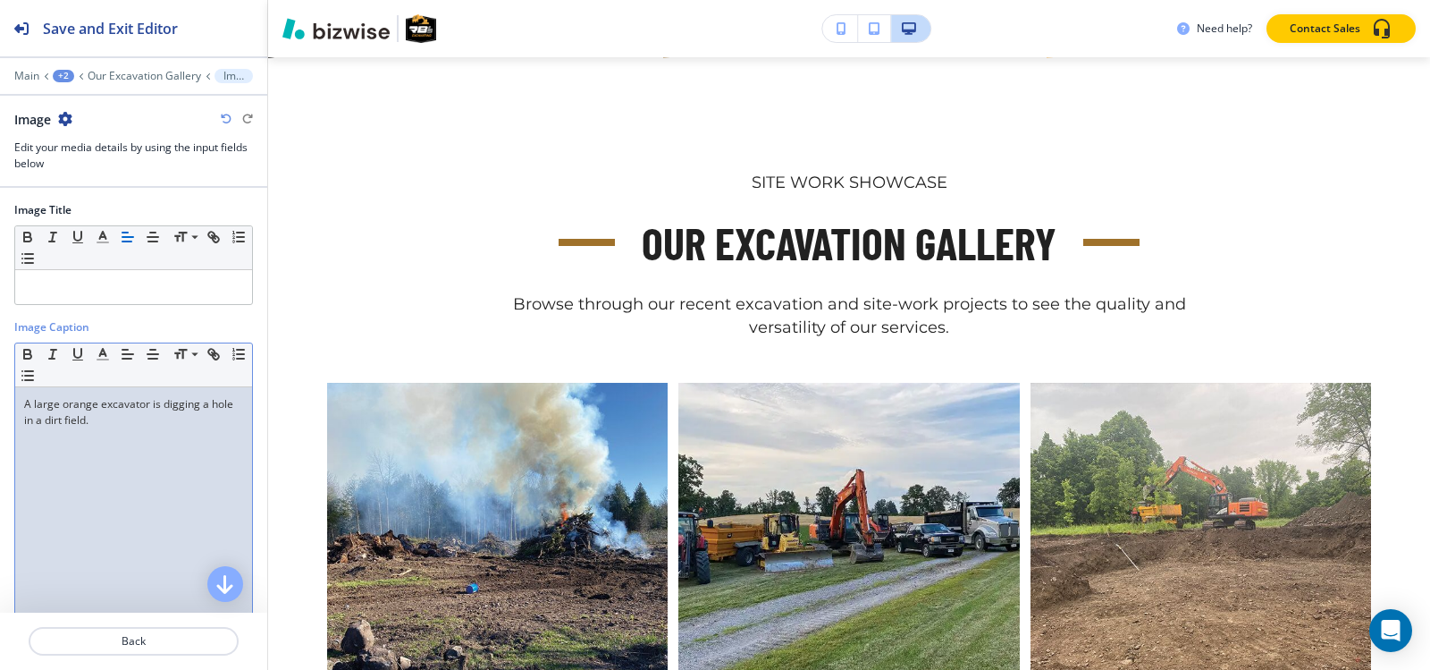
click at [99, 415] on p "A large orange excavator is digging a hole in a dirt field." at bounding box center [133, 412] width 219 height 32
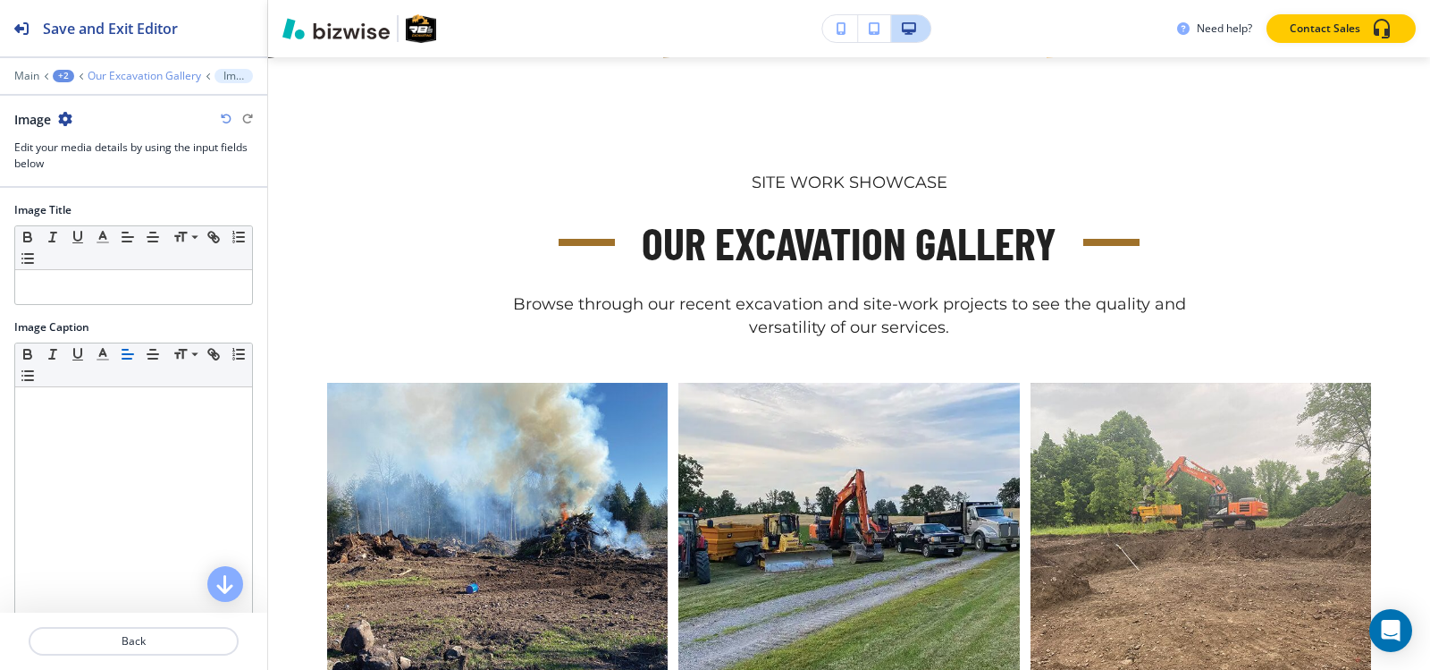
click at [130, 79] on p "Our Excavation Gallery" at bounding box center [145, 76] width 114 height 13
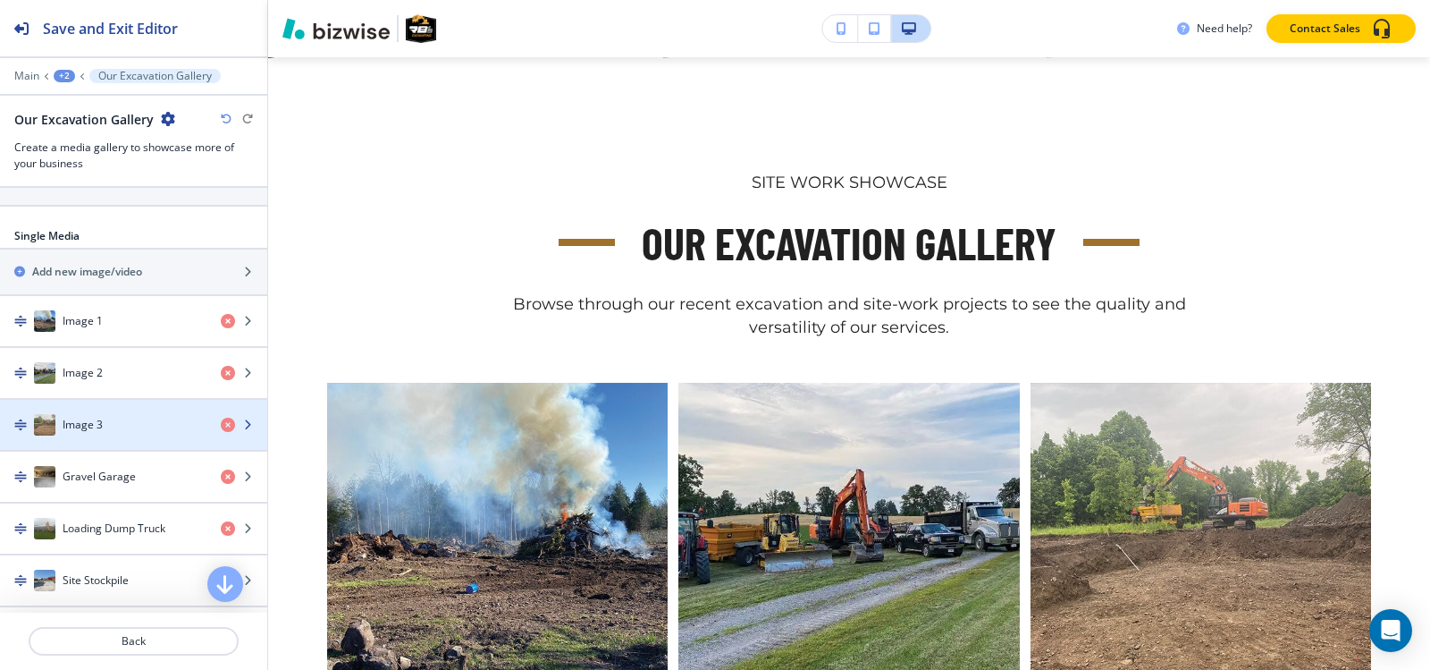
scroll to position [715, 0]
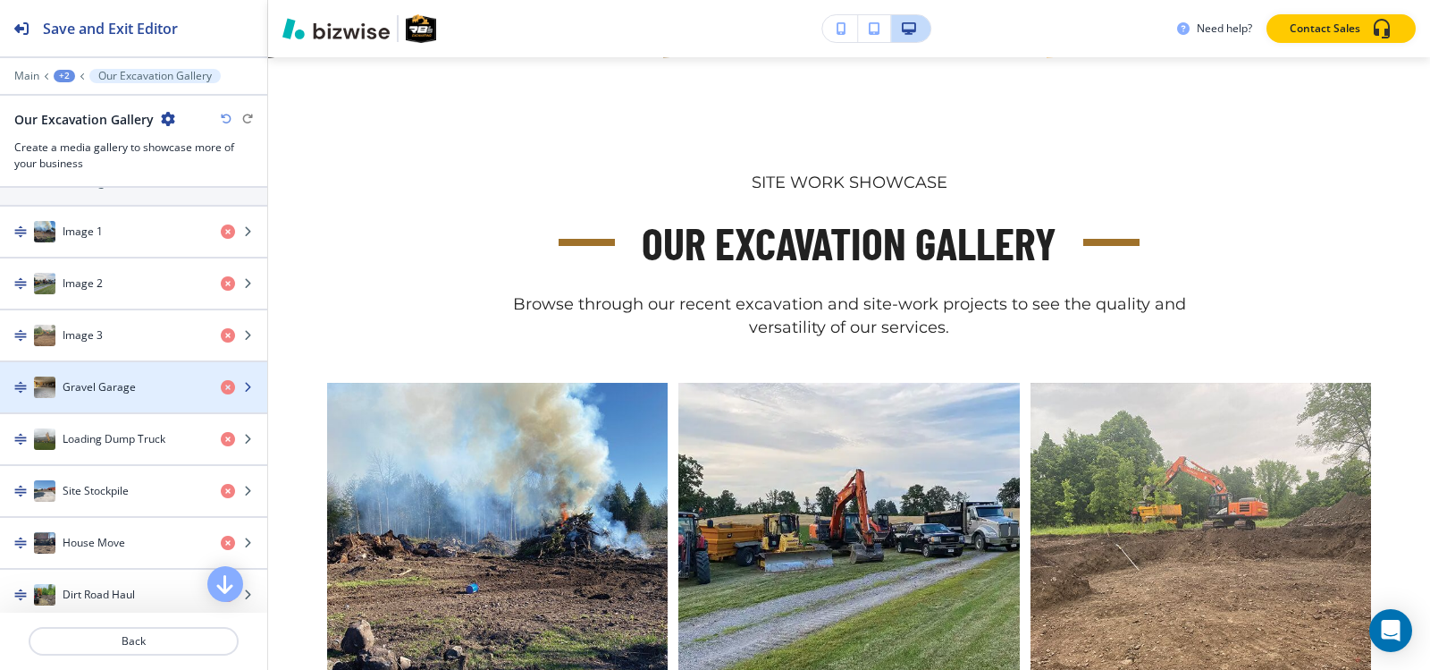
click at [105, 398] on div "button" at bounding box center [133, 405] width 267 height 14
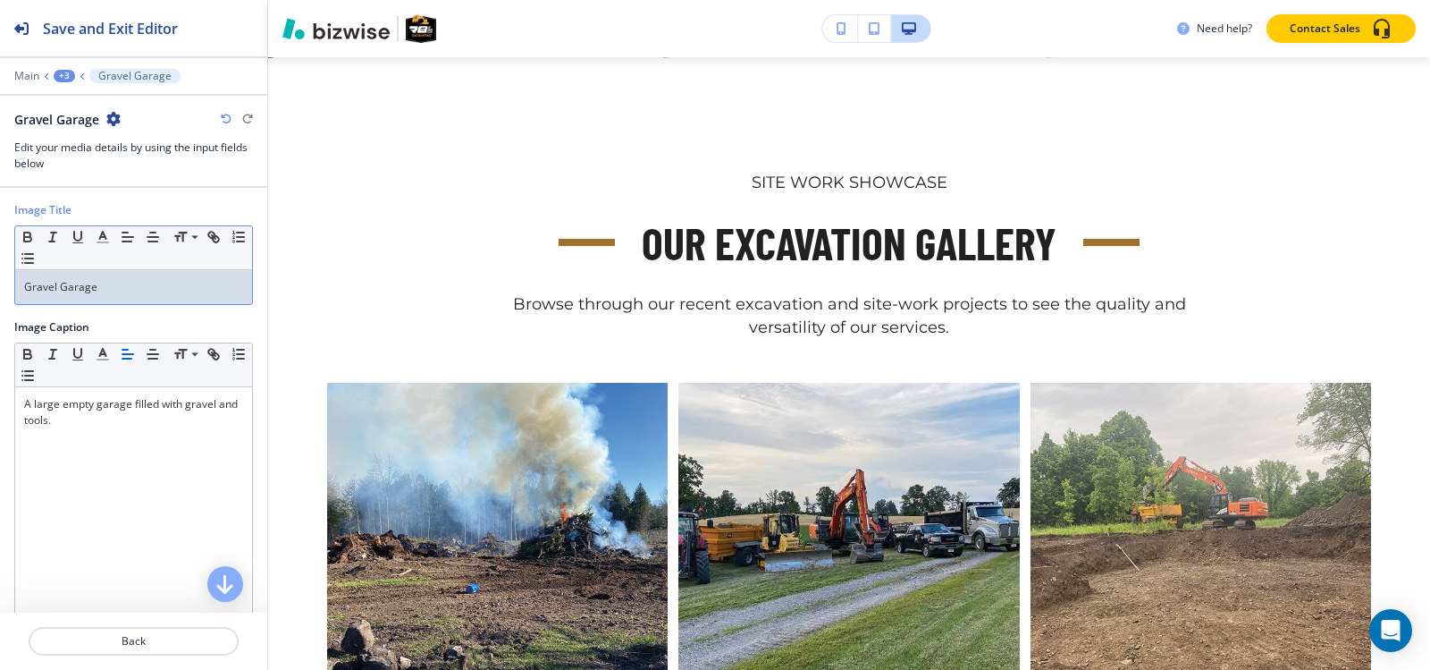
click at [116, 279] on p "Gravel Garage" at bounding box center [133, 287] width 219 height 16
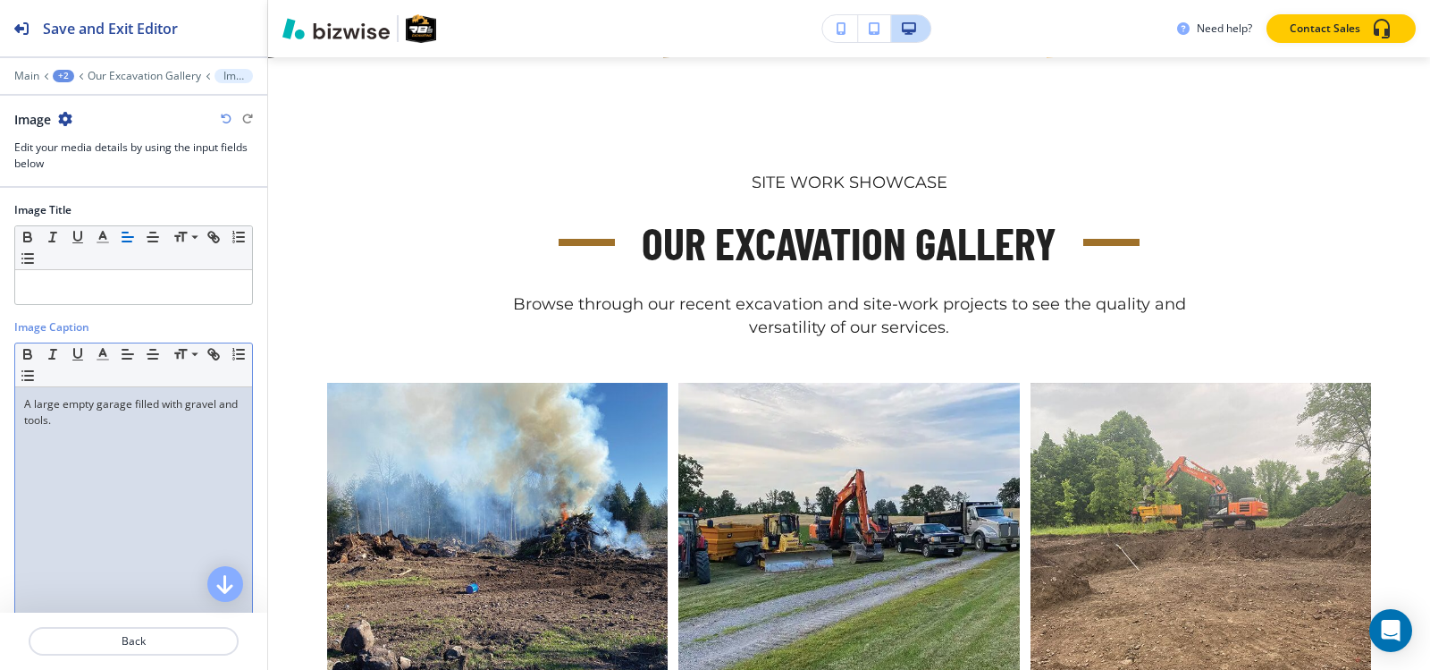
click at [72, 451] on div "A large empty garage filled with gravel and tools." at bounding box center [133, 503] width 237 height 232
click at [149, 74] on p "Our Excavation Gallery" at bounding box center [145, 76] width 114 height 13
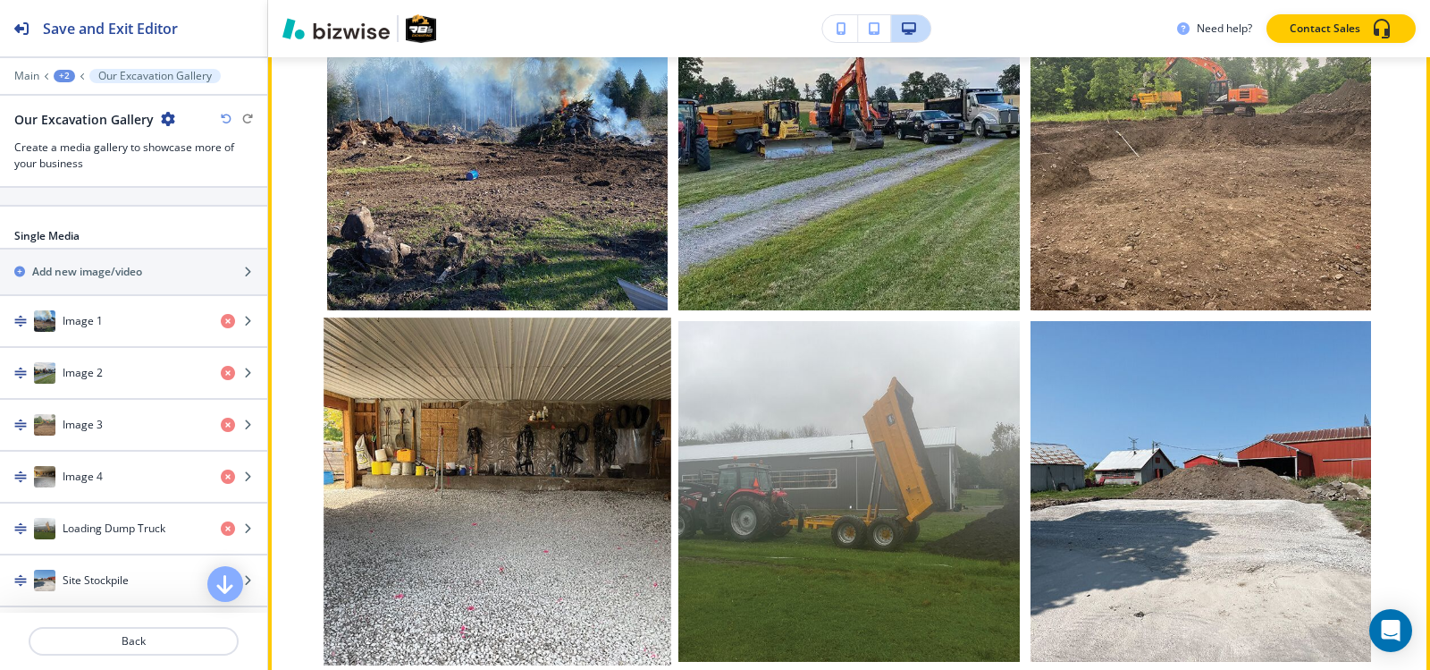
scroll to position [1230, 0]
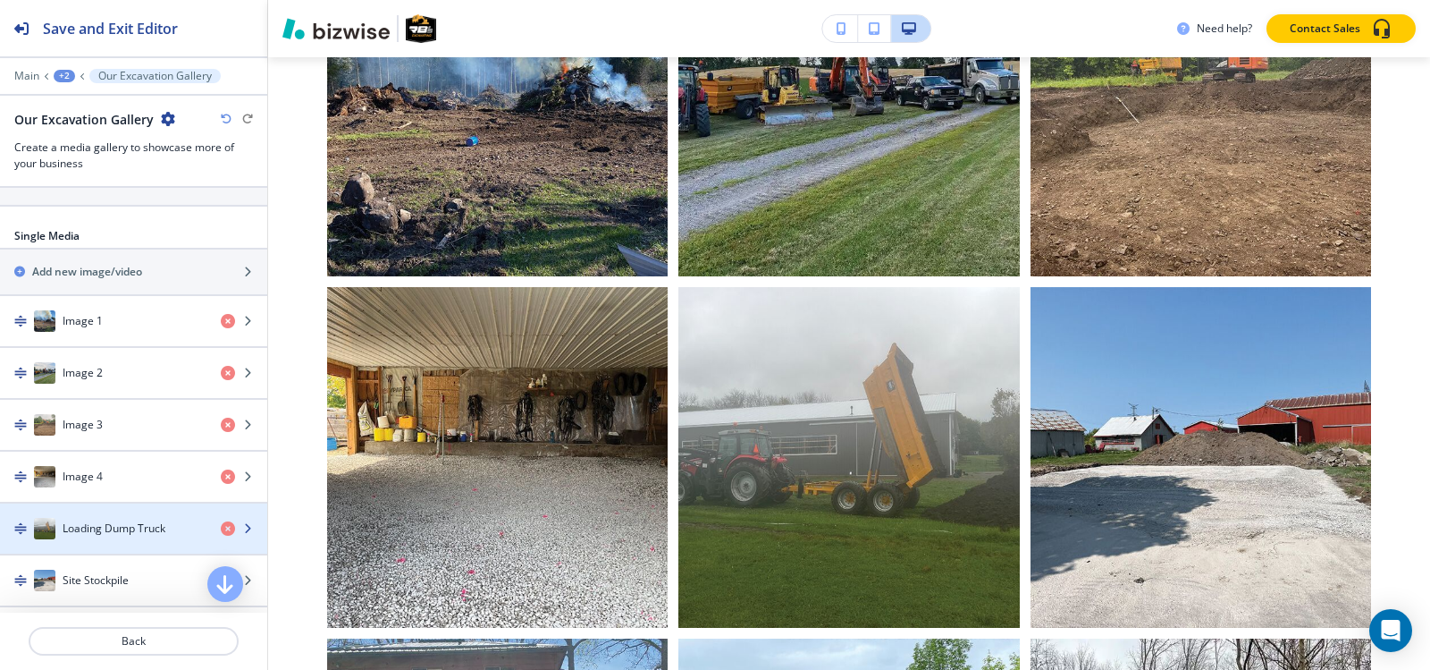
click at [110, 543] on div "button" at bounding box center [133, 546] width 267 height 14
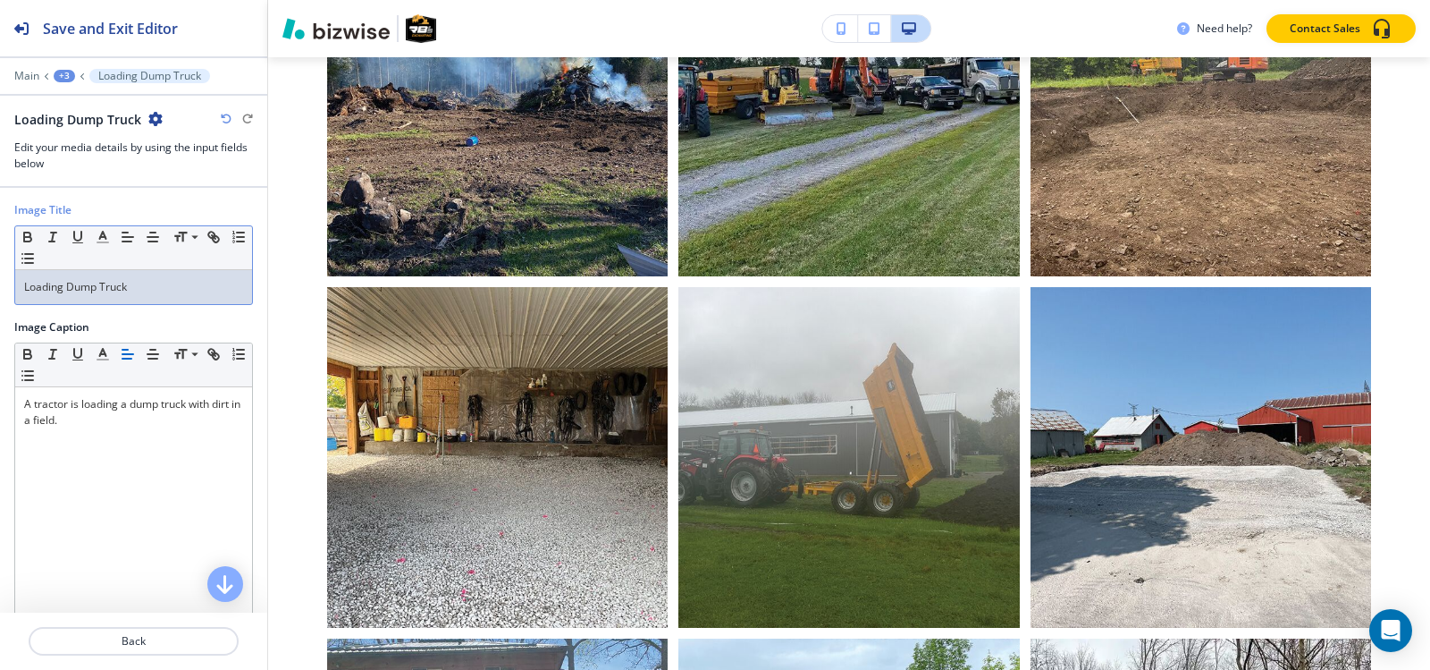
click at [145, 293] on p "Loading Dump Truck" at bounding box center [133, 287] width 219 height 16
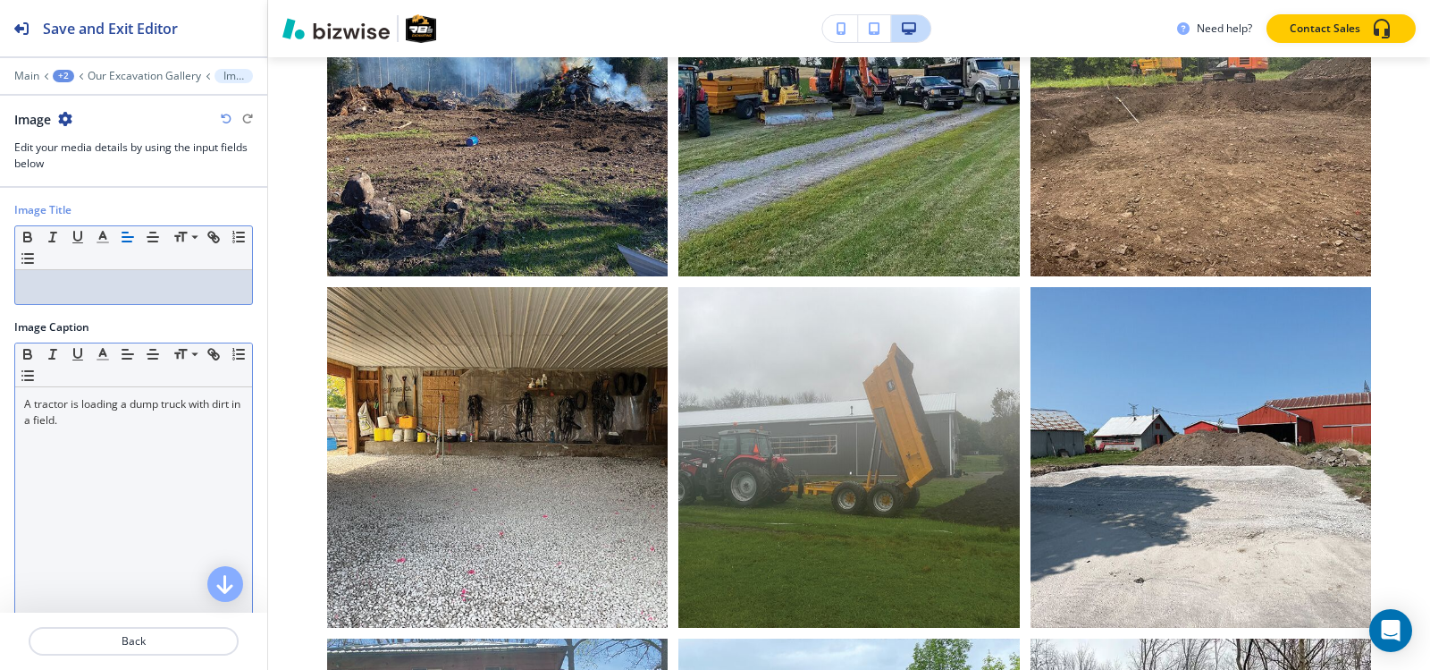
click at [94, 443] on div "A tractor is loading a dump truck with dirt in a field." at bounding box center [133, 503] width 237 height 232
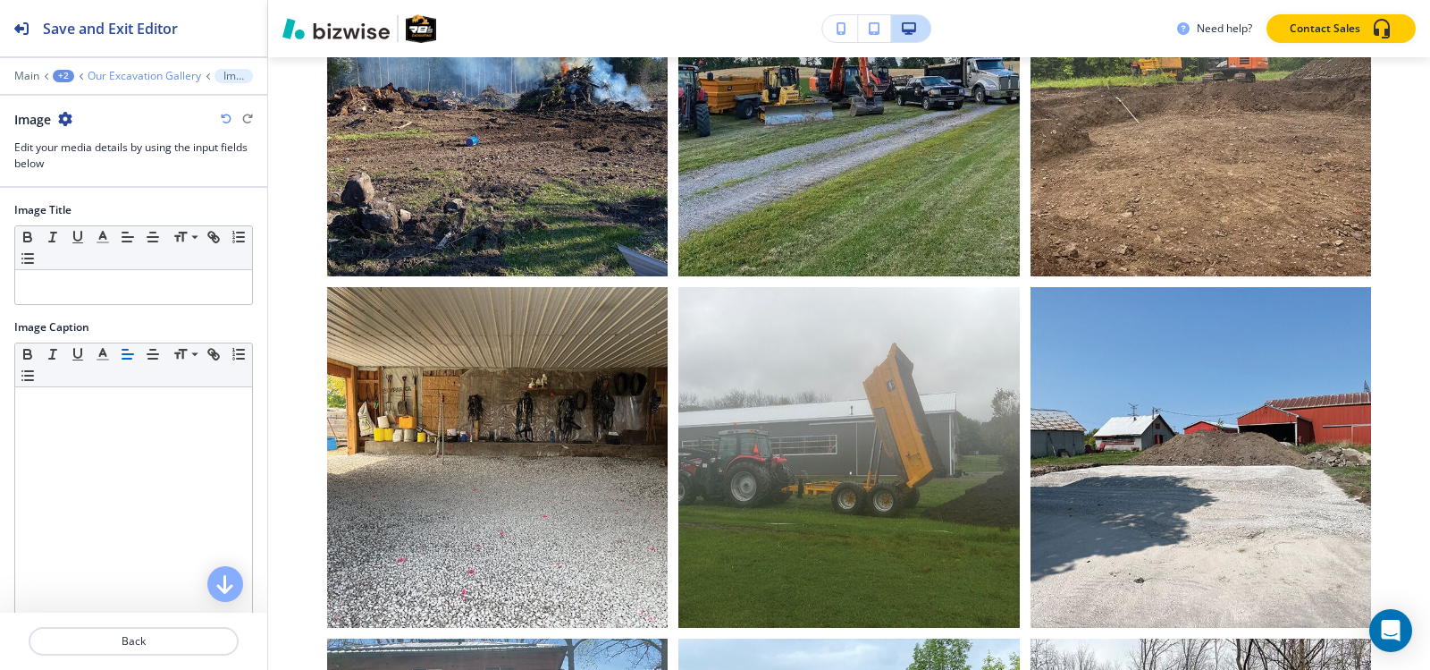
click at [110, 73] on p "Our Excavation Gallery" at bounding box center [145, 76] width 114 height 13
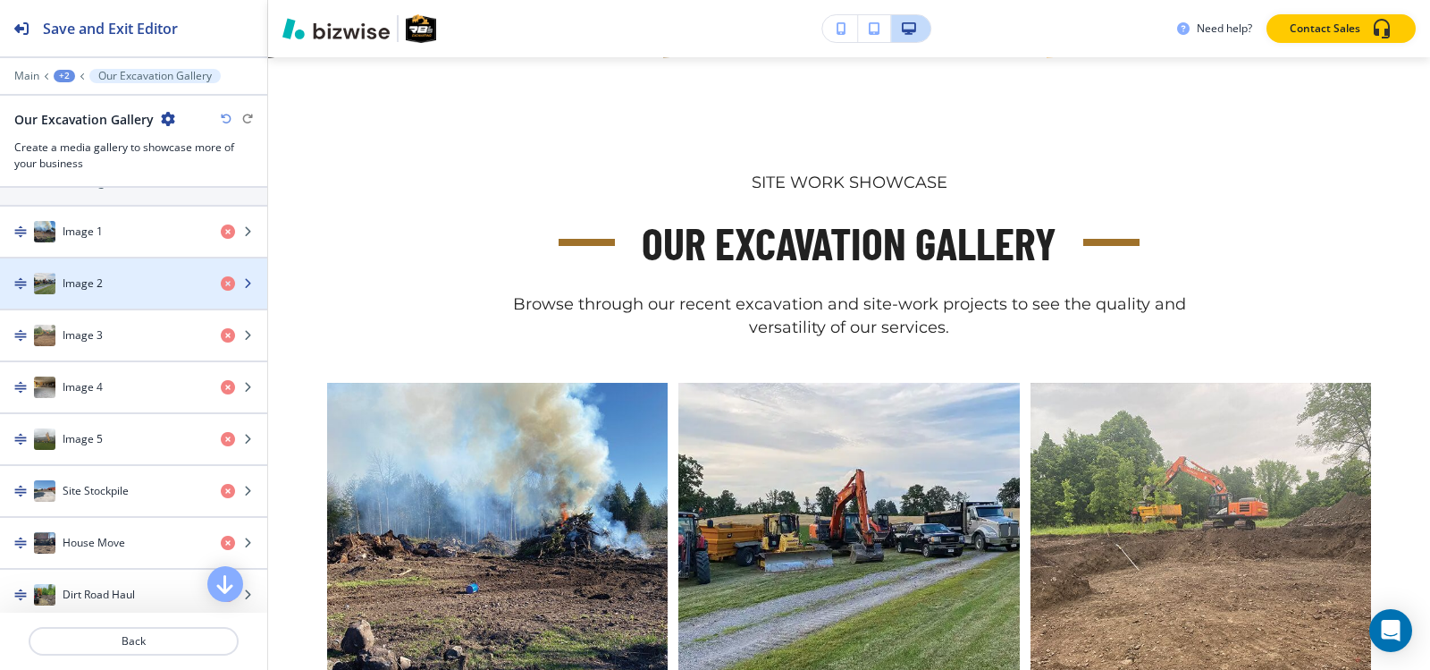
scroll to position [805, 0]
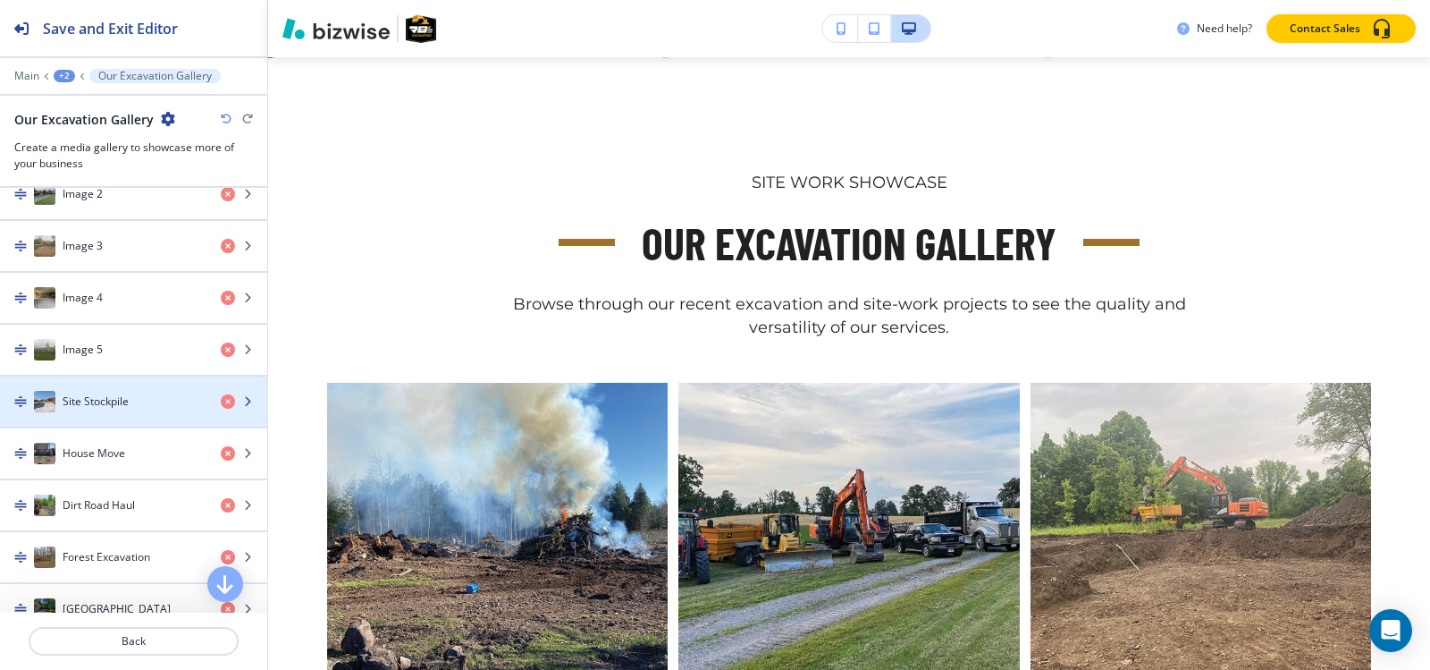
click at [73, 391] on div "Site Stockpile" at bounding box center [103, 401] width 207 height 21
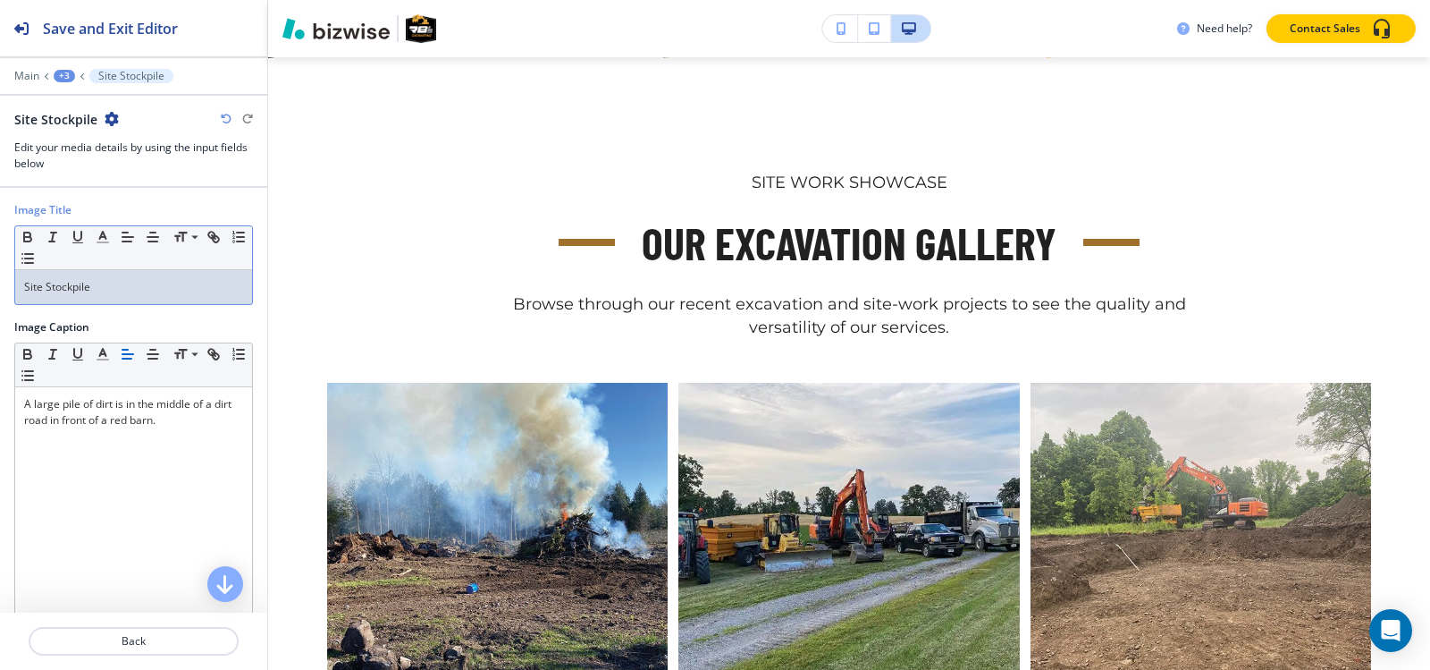
click at [111, 284] on p "Site Stockpile" at bounding box center [133, 287] width 219 height 16
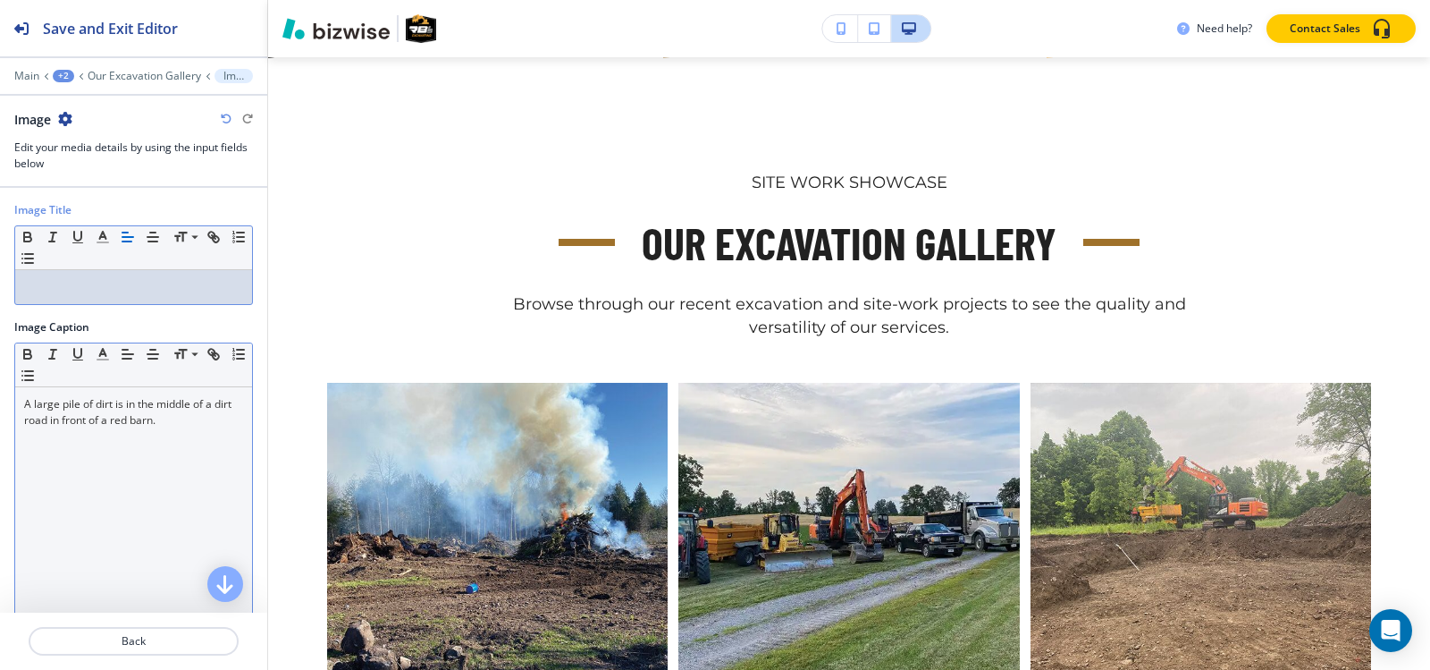
click at [57, 438] on div "A large pile of dirt is in the middle of a dirt road in front of a red barn." at bounding box center [133, 503] width 237 height 232
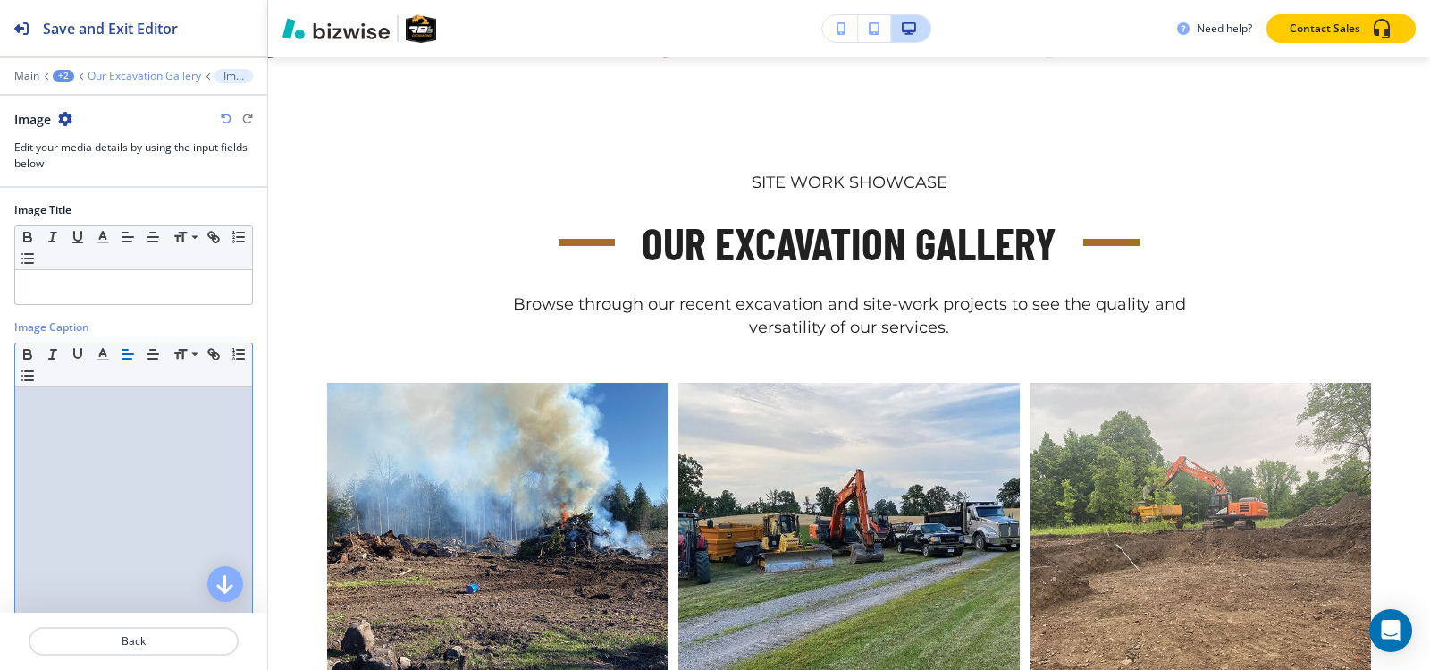
click at [145, 70] on p "Our Excavation Gallery" at bounding box center [145, 76] width 114 height 13
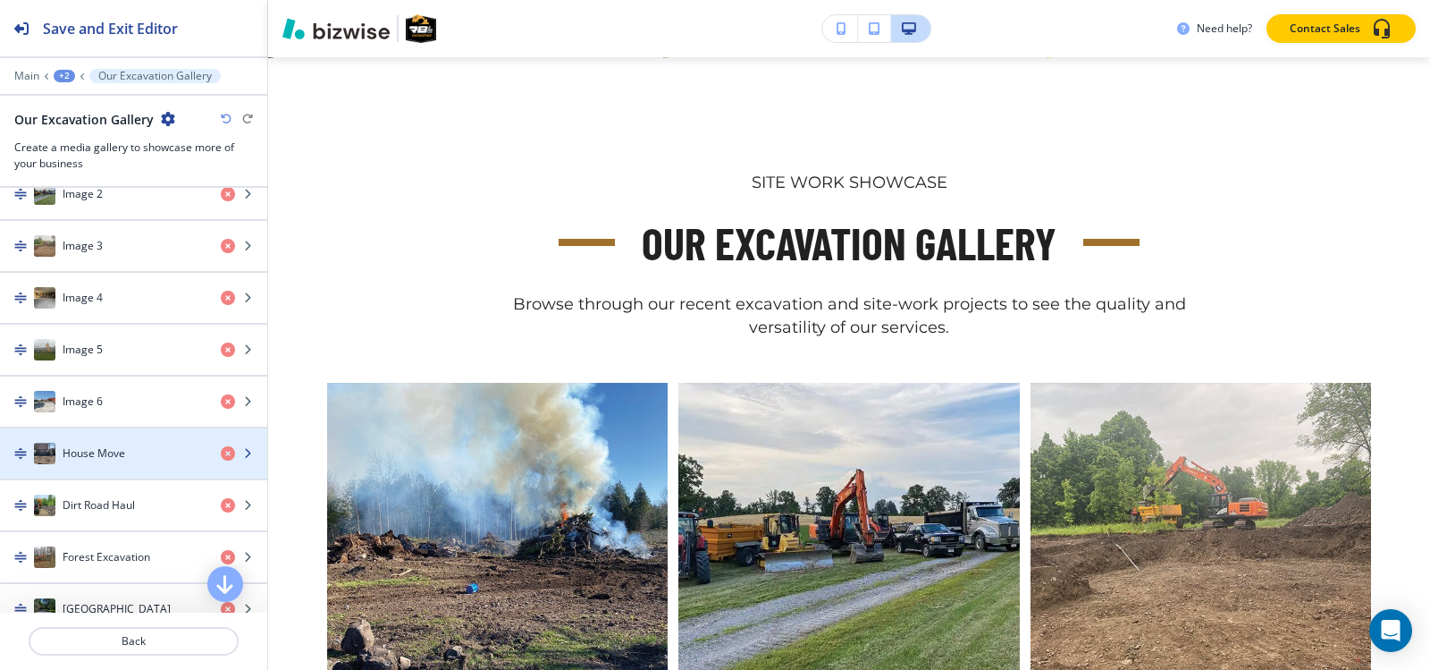
click at [118, 448] on h4 "House Move" at bounding box center [94, 453] width 63 height 16
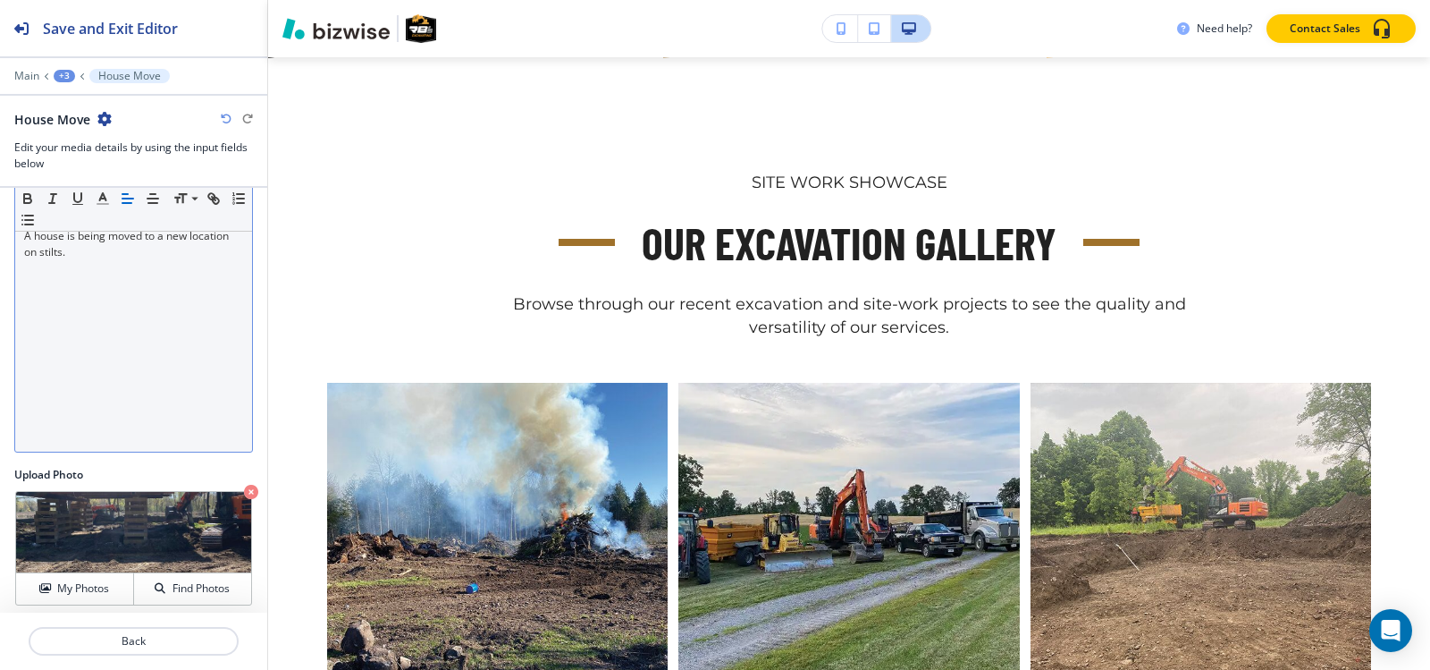
scroll to position [176, 0]
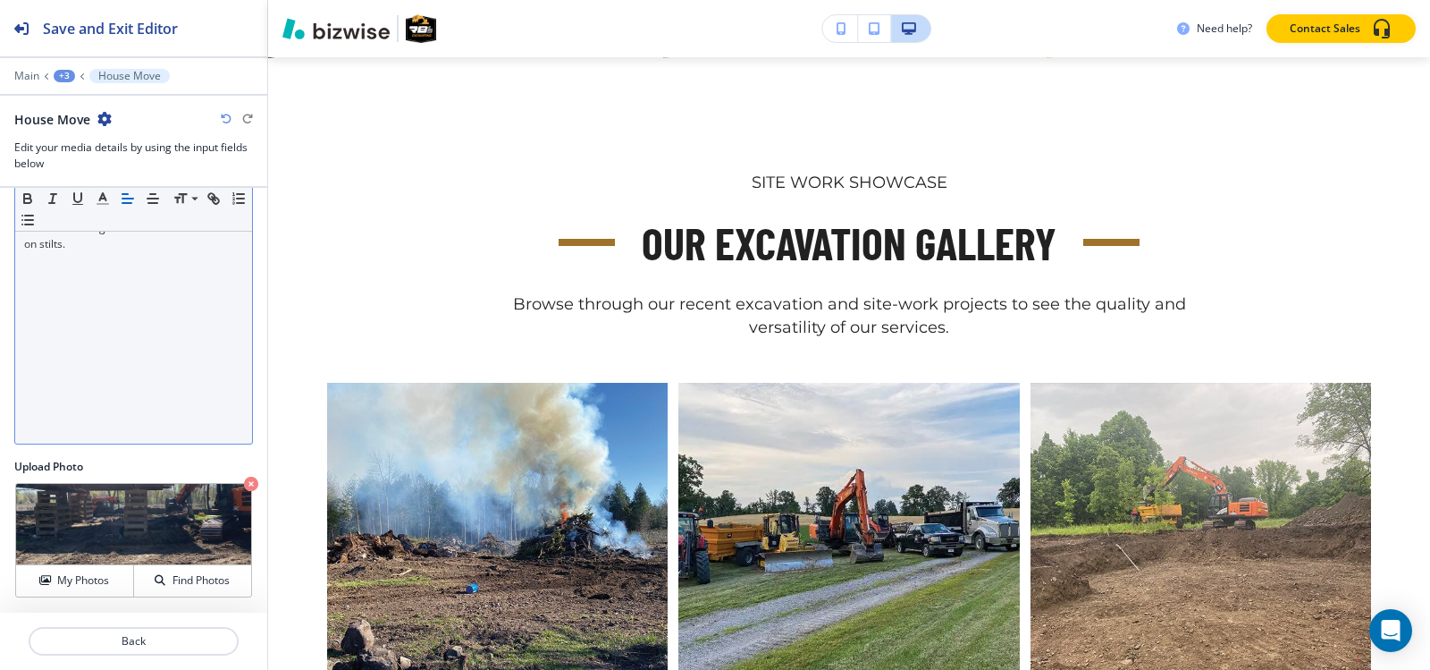
click at [103, 278] on div "A house is being moved to a new location on stilts." at bounding box center [133, 327] width 237 height 232
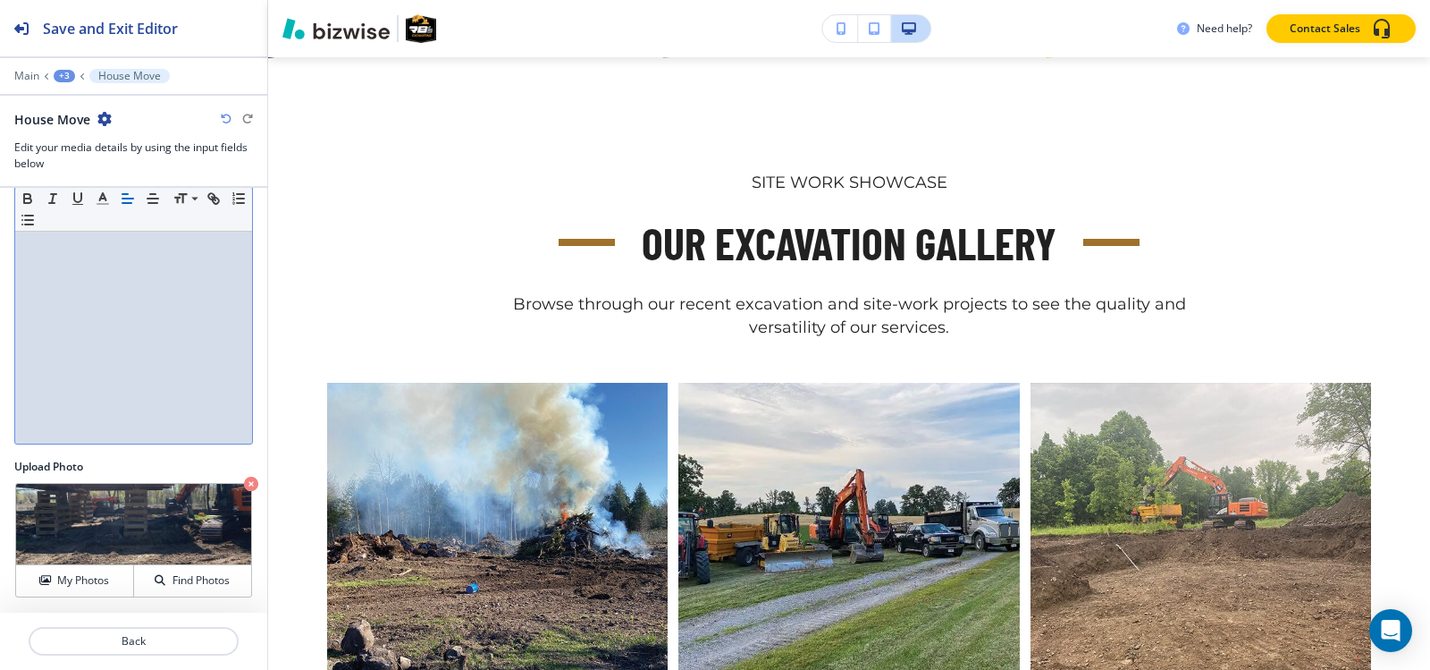
scroll to position [0, 0]
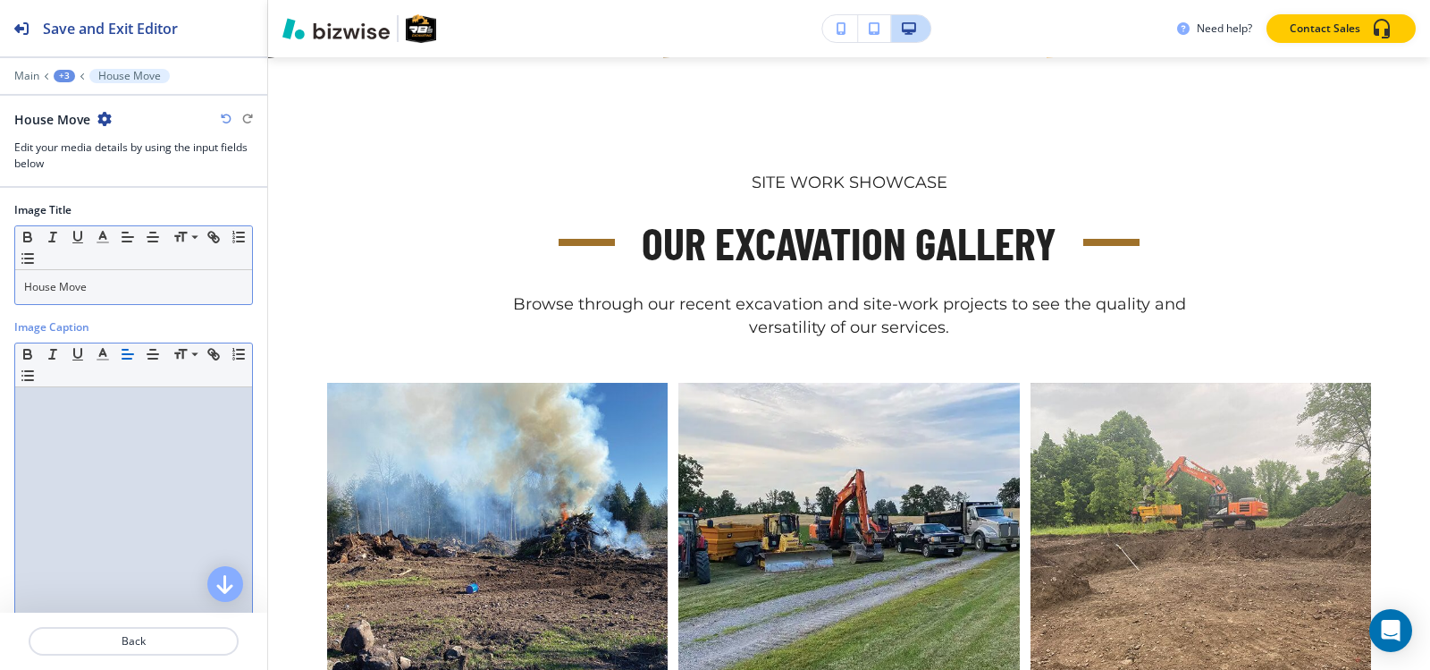
click at [108, 287] on p "House Move" at bounding box center [133, 287] width 219 height 16
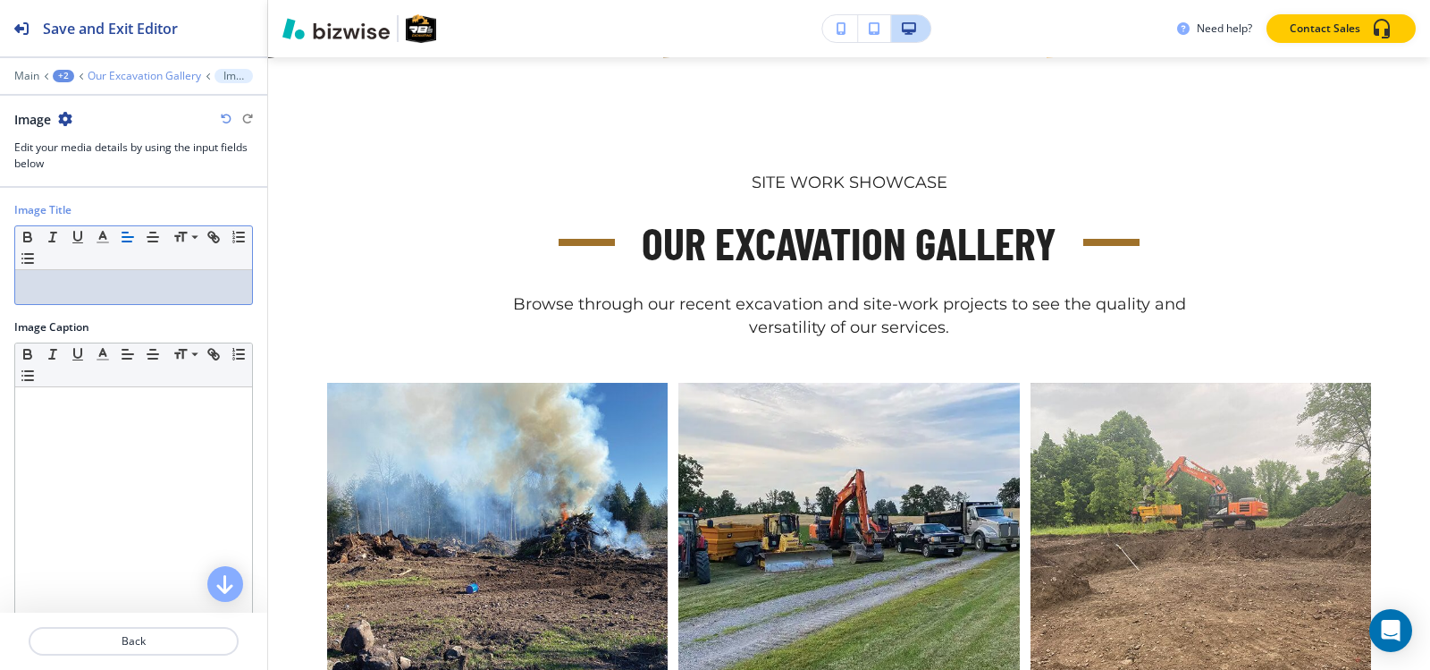
click at [113, 77] on p "Our Excavation Gallery" at bounding box center [145, 76] width 114 height 13
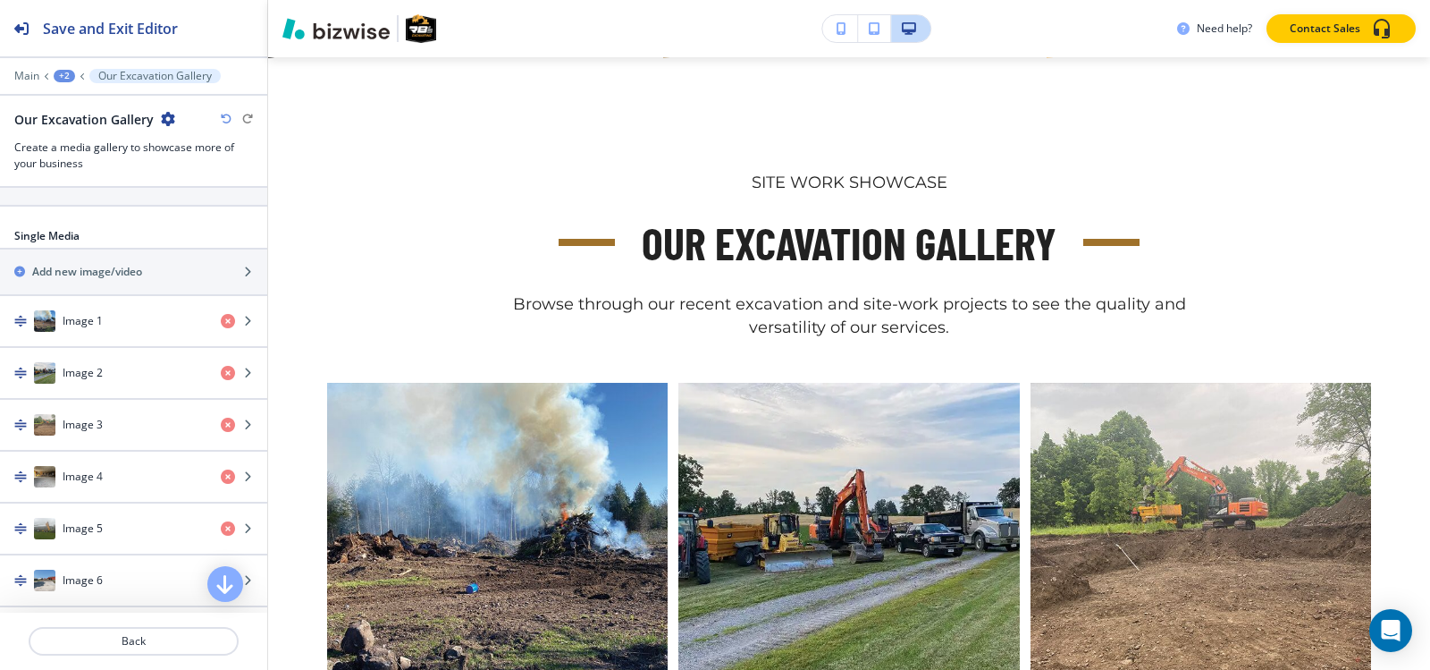
scroll to position [894, 0]
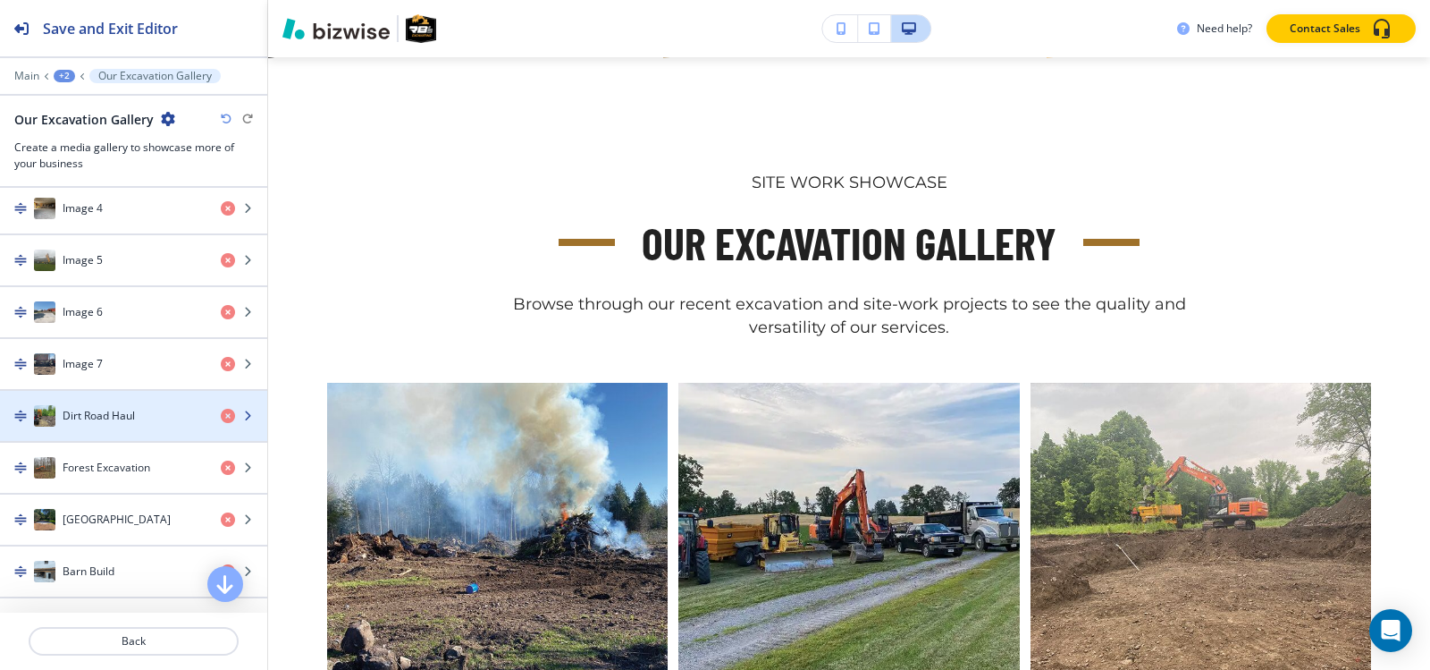
click at [75, 430] on div "button" at bounding box center [133, 433] width 267 height 14
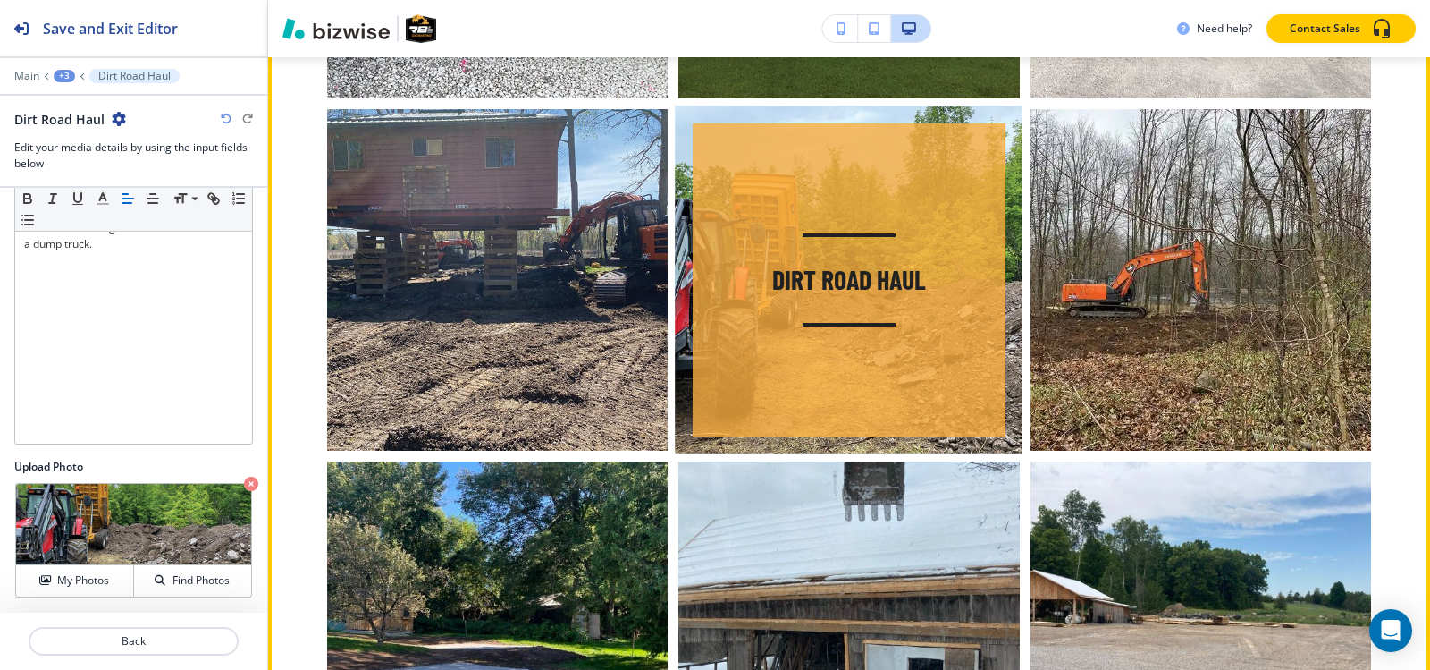
scroll to position [1766, 0]
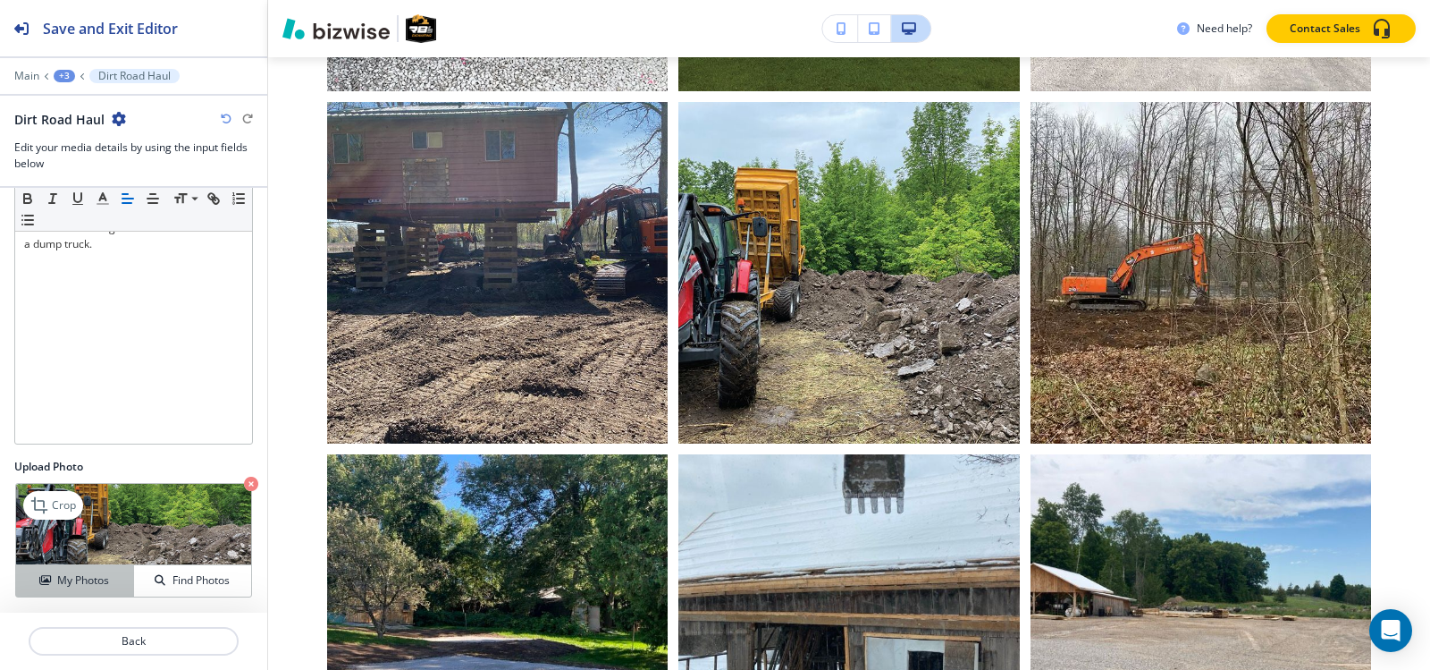
click at [60, 577] on h4 "My Photos" at bounding box center [83, 580] width 52 height 16
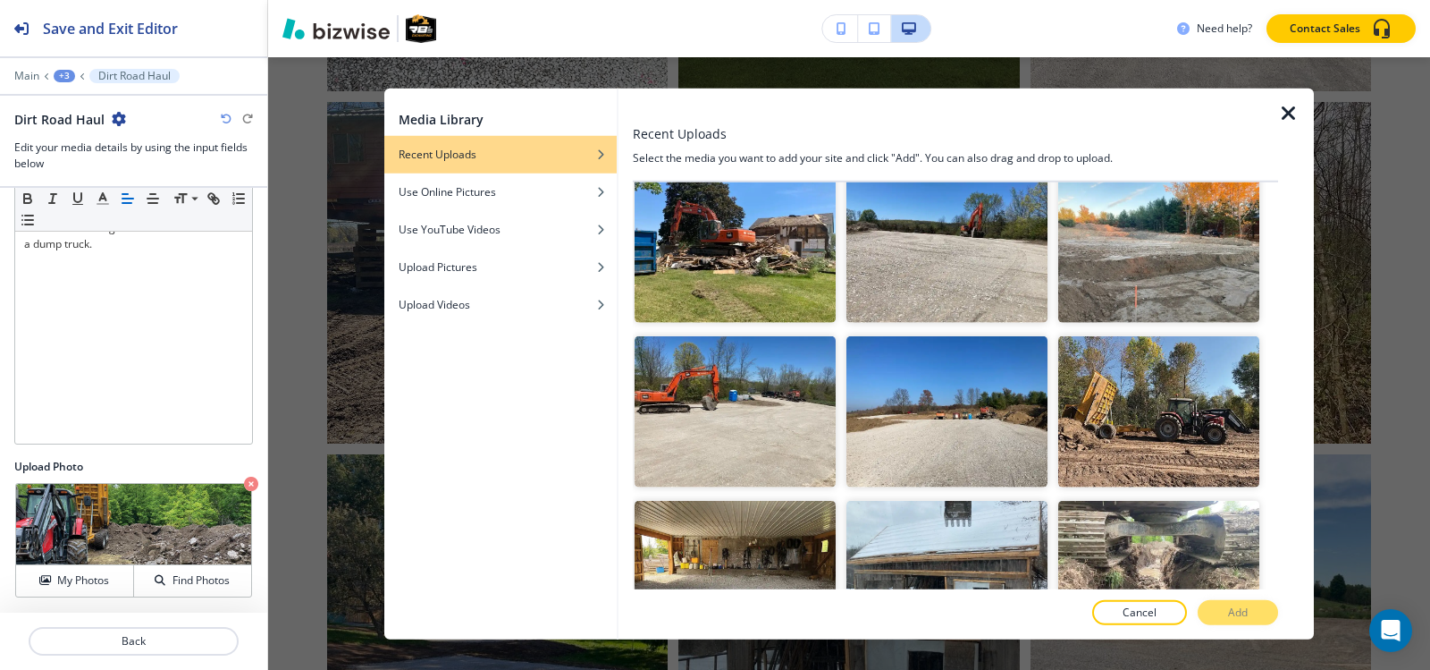
scroll to position [5612, 0]
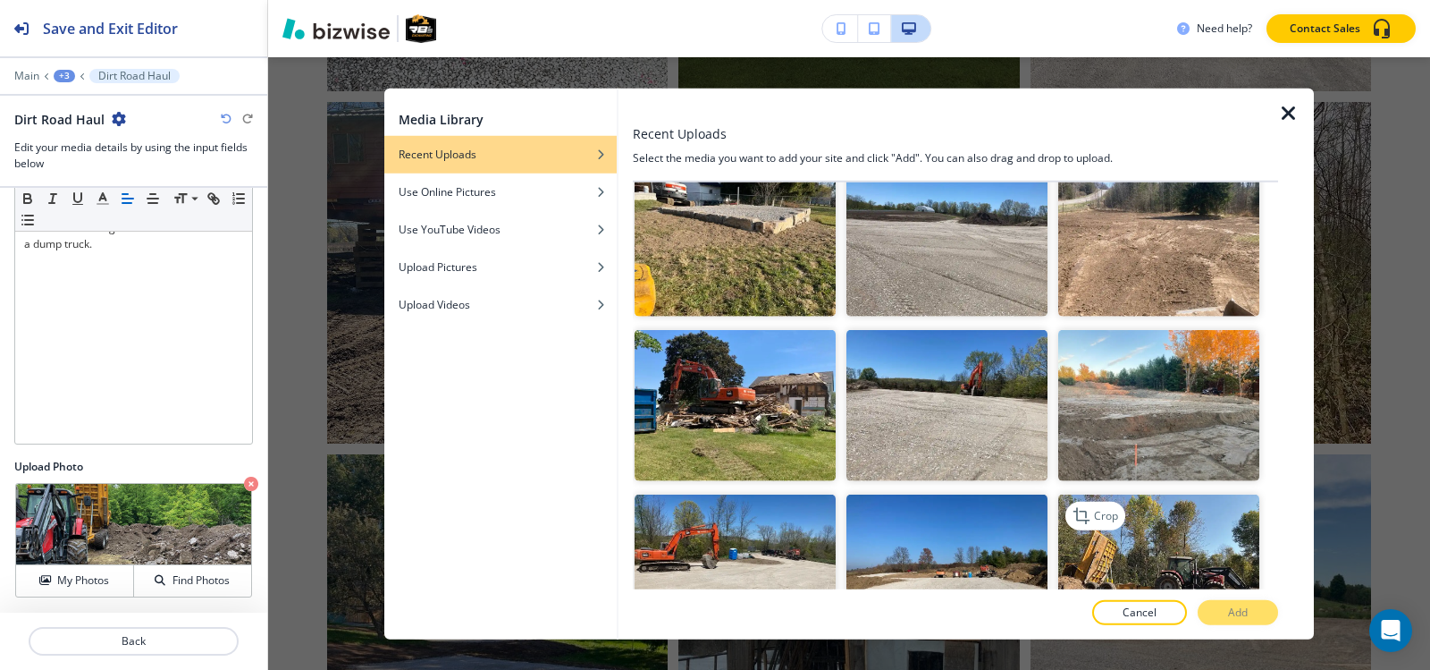
click at [1174, 494] on img "button" at bounding box center [1158, 569] width 201 height 151
click at [1233, 602] on button "Add" at bounding box center [1238, 612] width 80 height 25
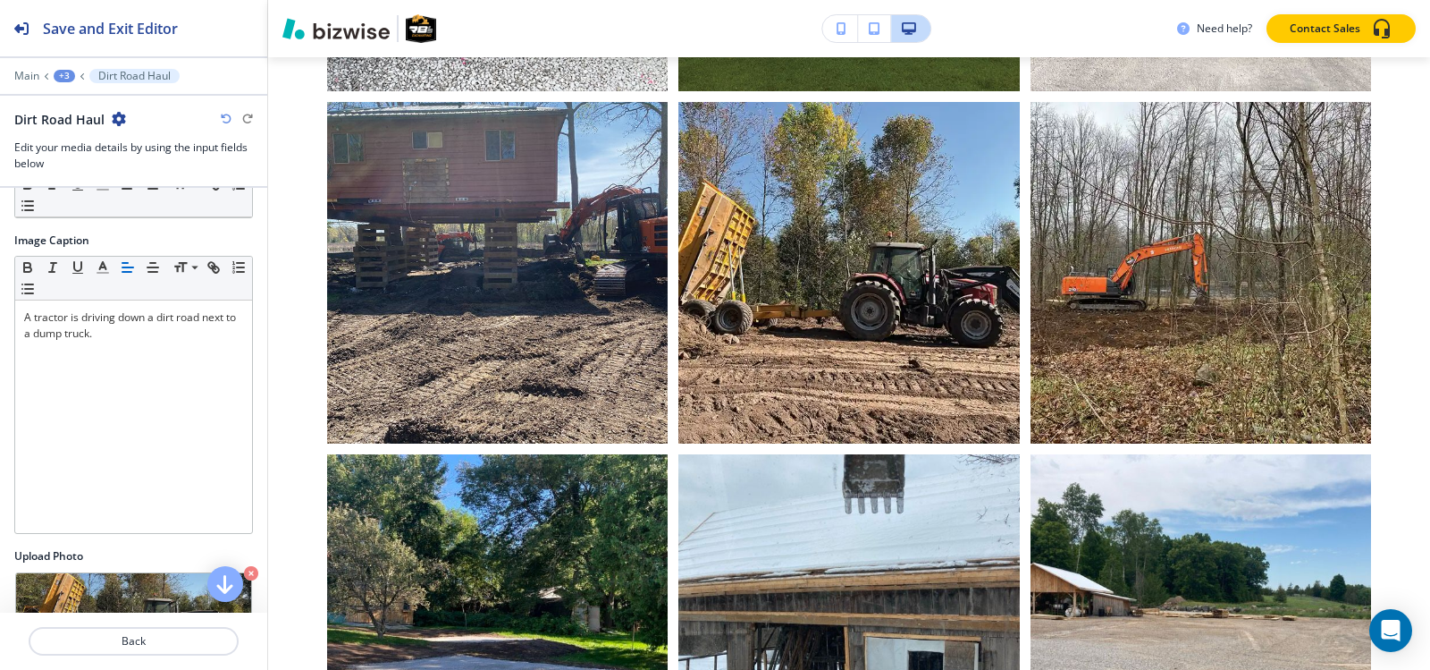
scroll to position [0, 0]
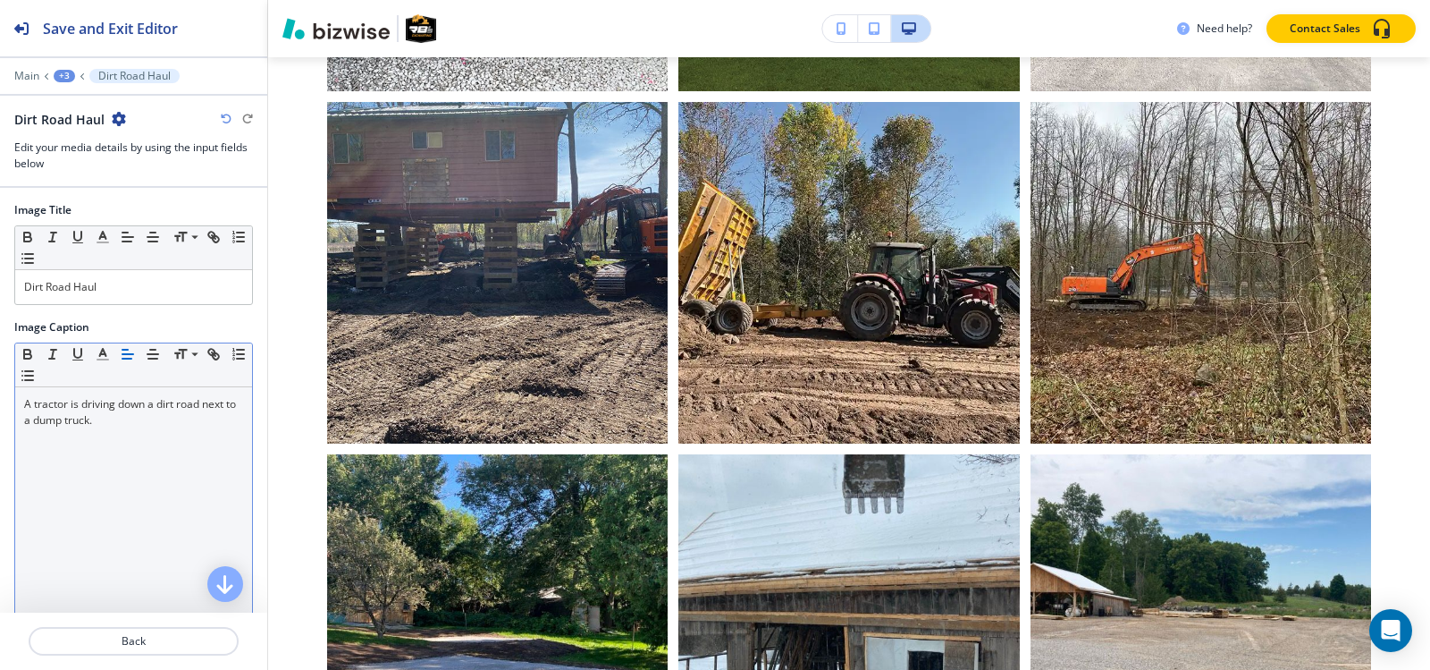
click at [148, 418] on p "A tractor is driving down a dirt road next to a dump truck." at bounding box center [133, 412] width 219 height 32
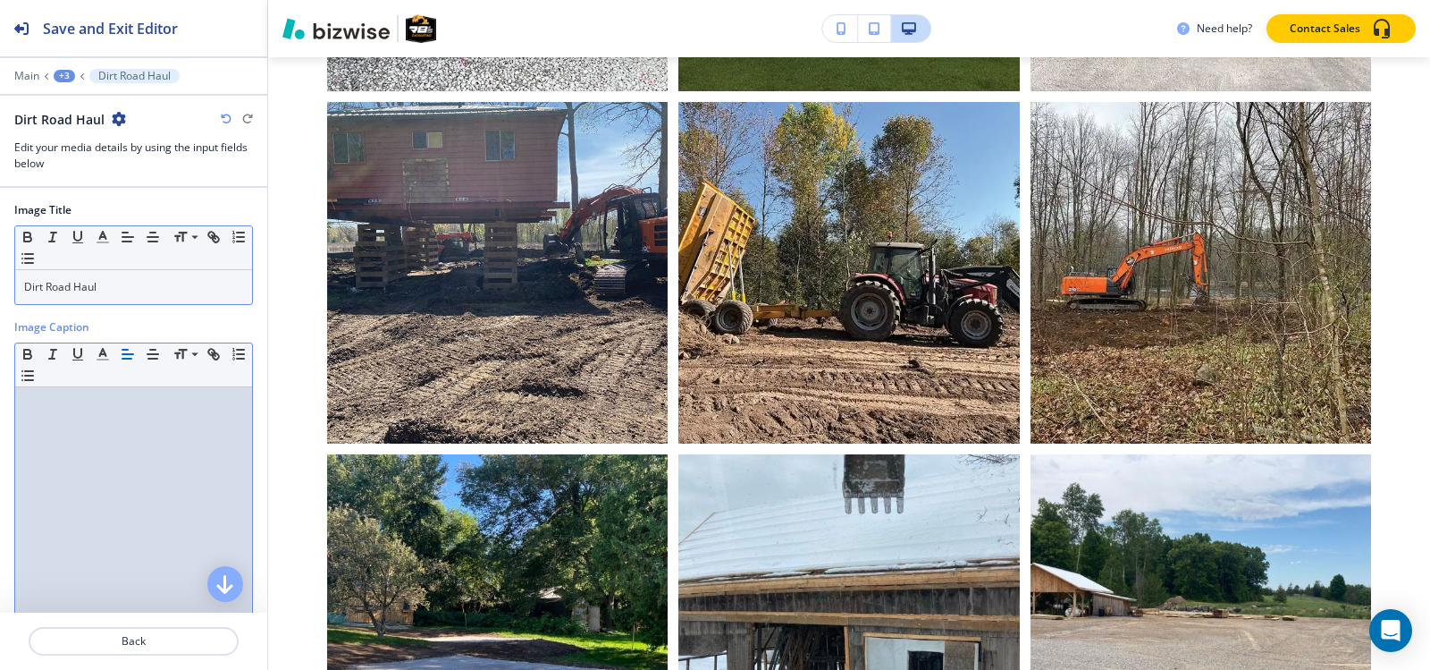
click at [116, 290] on p "Dirt Road Haul" at bounding box center [133, 287] width 219 height 16
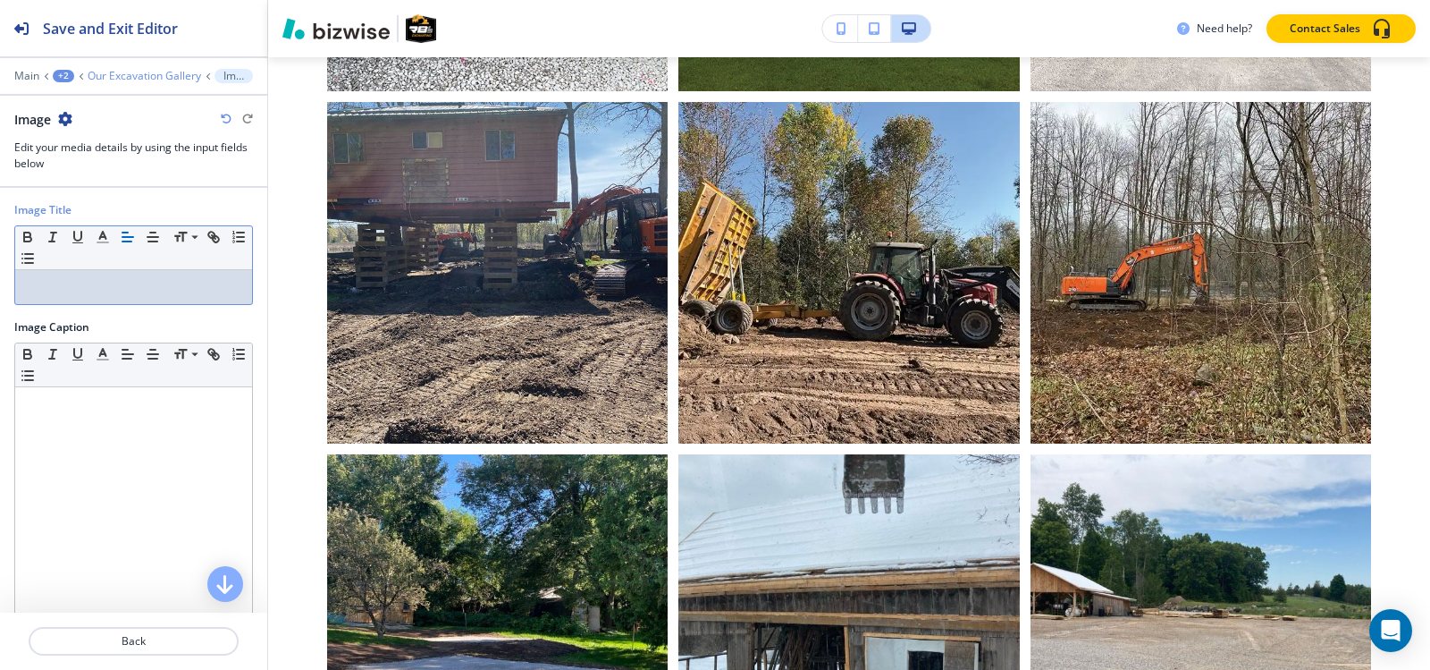
click at [151, 78] on p "Our Excavation Gallery" at bounding box center [145, 76] width 114 height 13
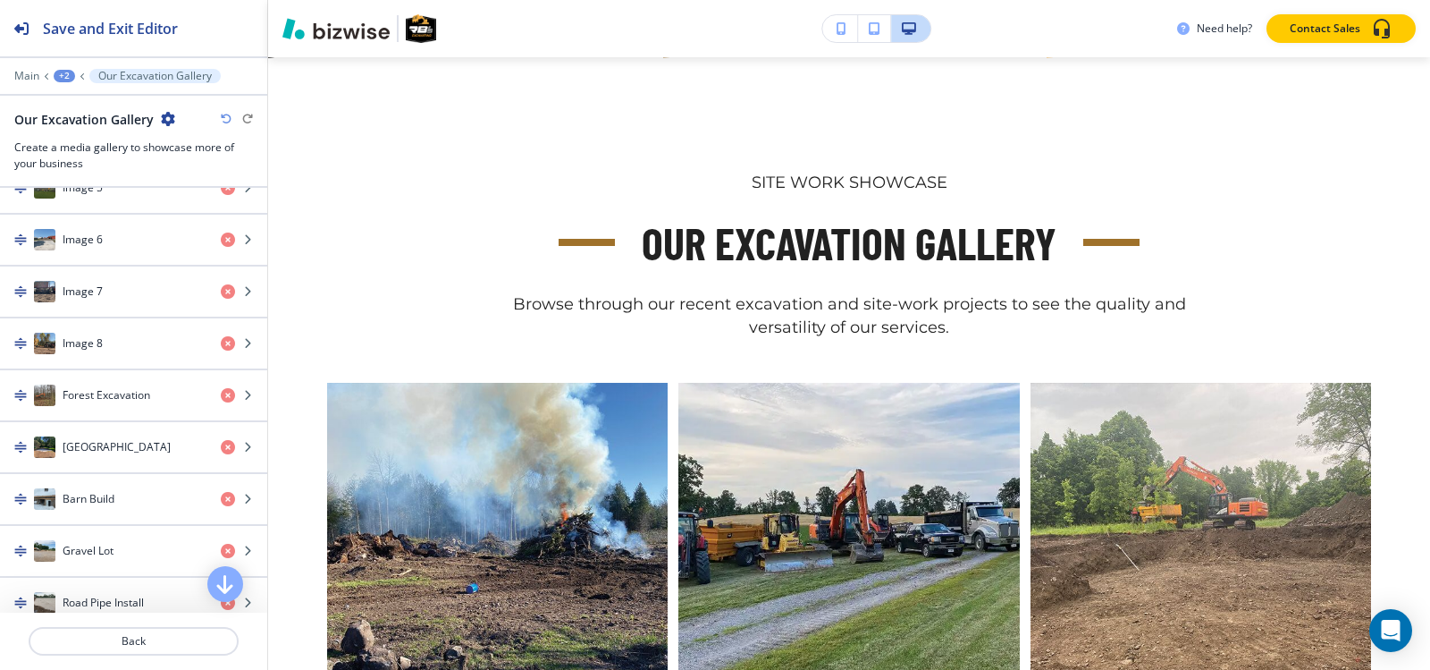
scroll to position [983, 0]
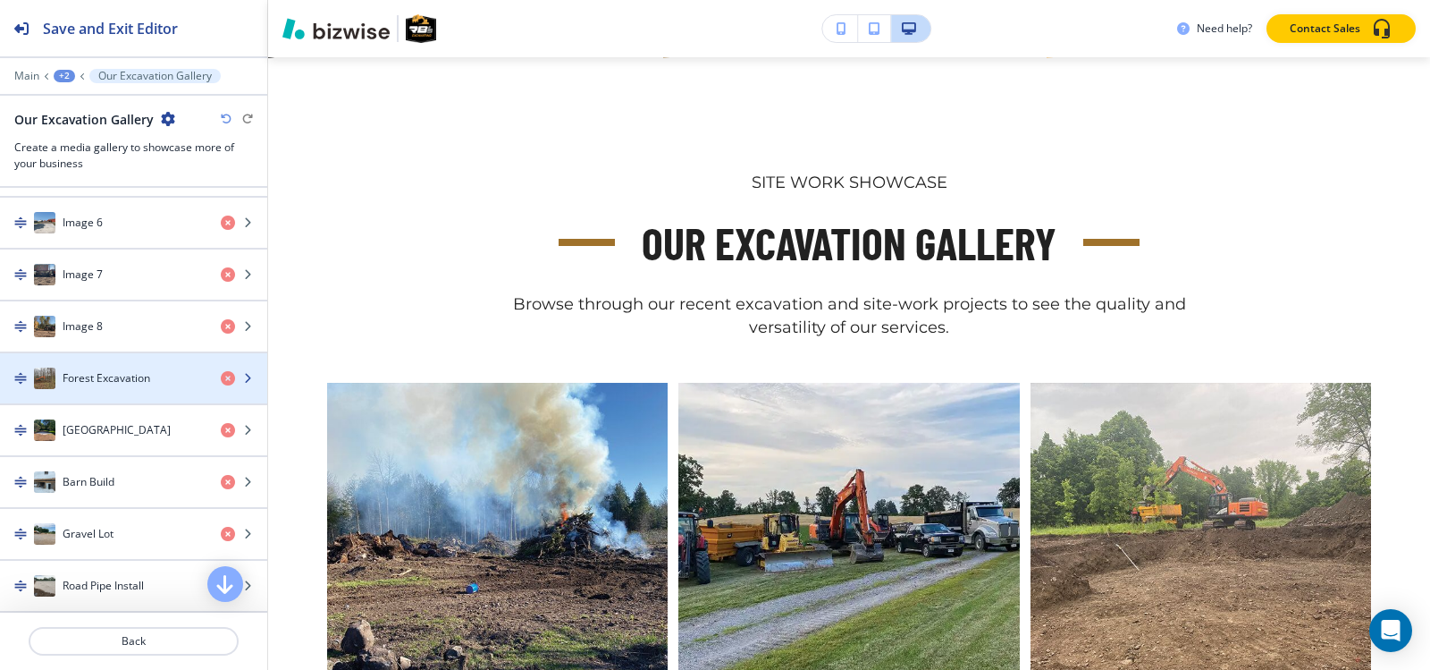
click at [105, 371] on h4 "Forest Excavation" at bounding box center [107, 378] width 88 height 16
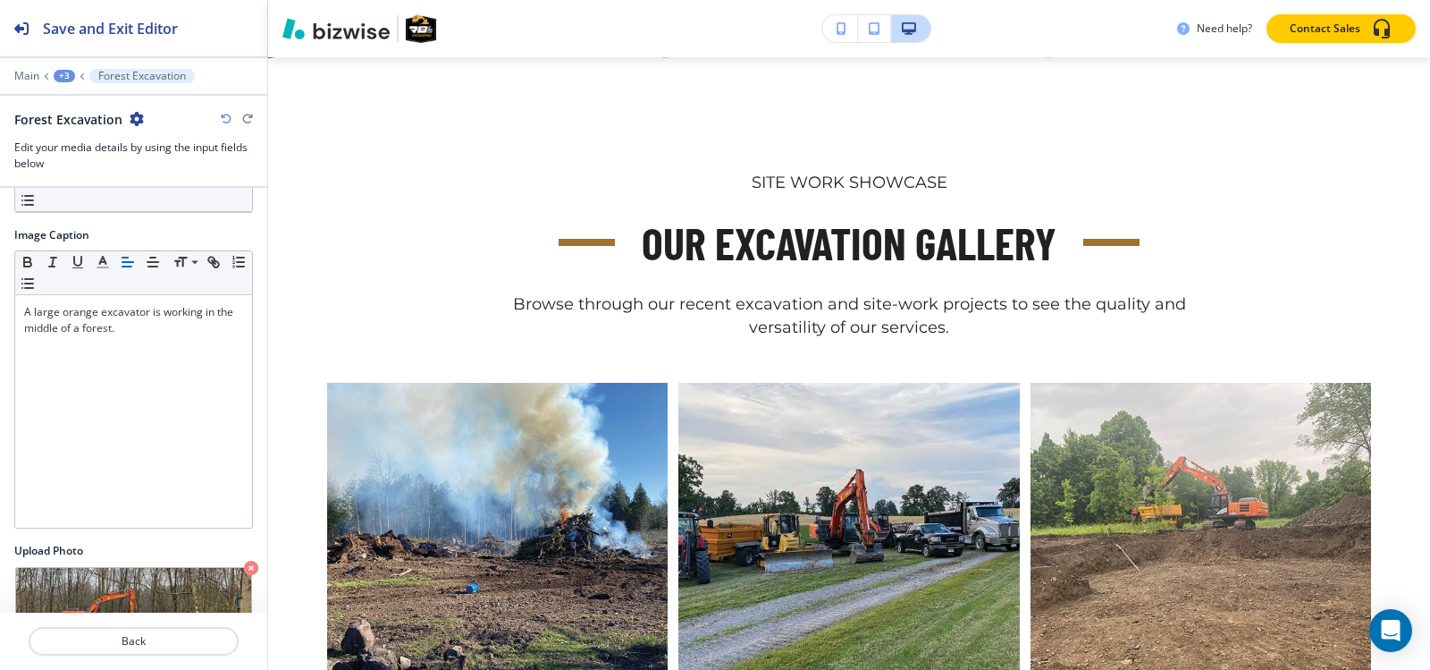
scroll to position [176, 0]
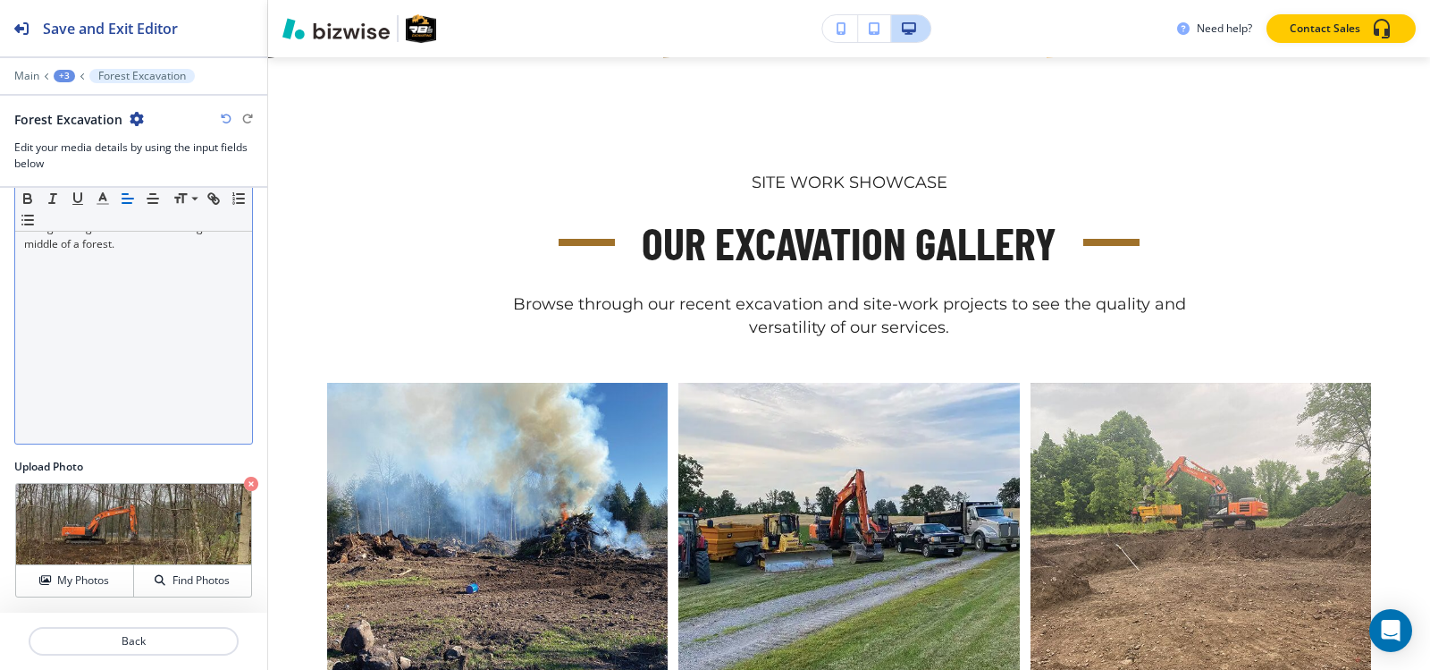
click at [150, 255] on div "A large orange excavator is working in the middle of a forest." at bounding box center [133, 327] width 237 height 232
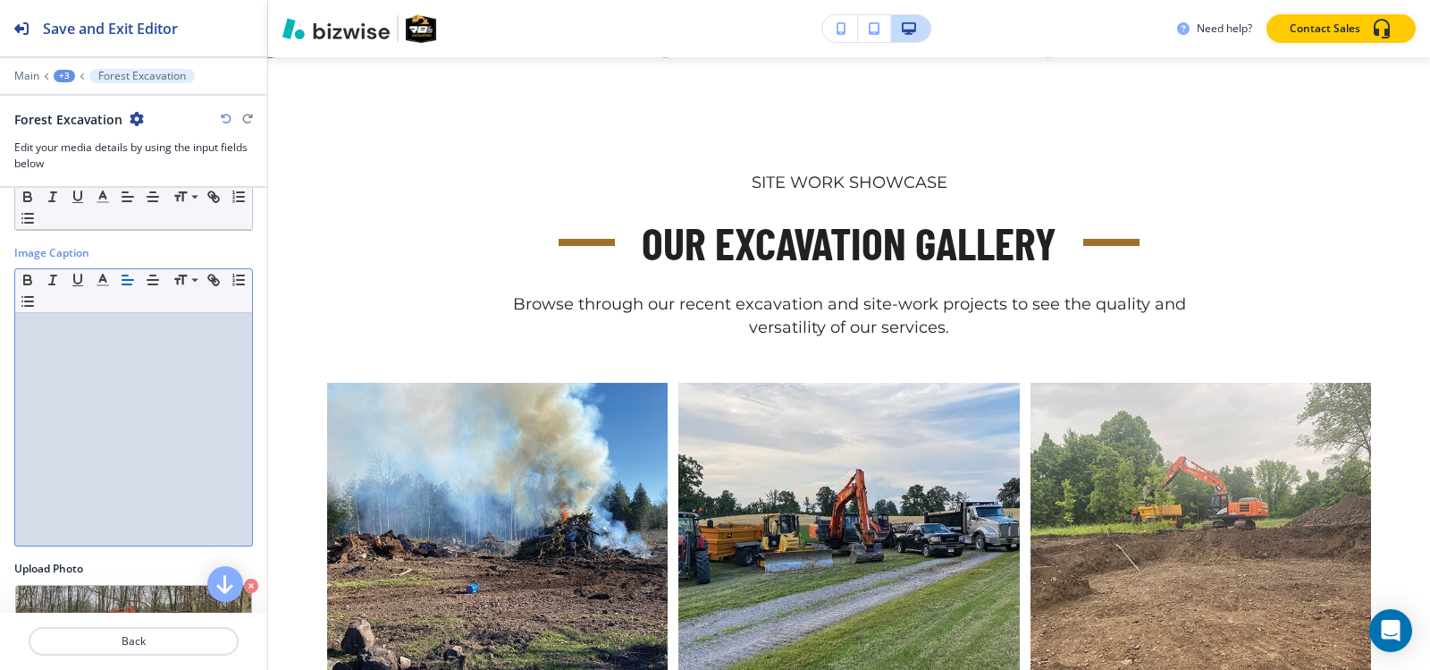
scroll to position [0, 0]
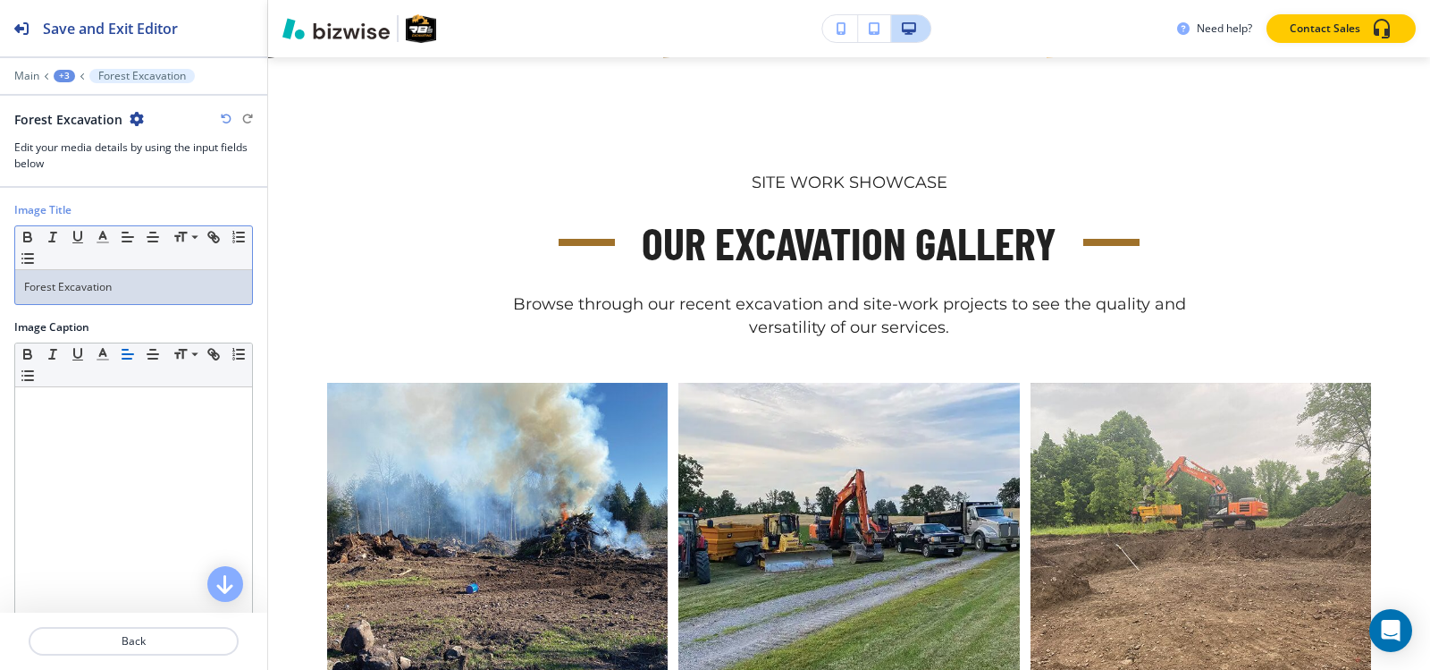
click at [148, 271] on div "Forest Excavation" at bounding box center [133, 287] width 237 height 34
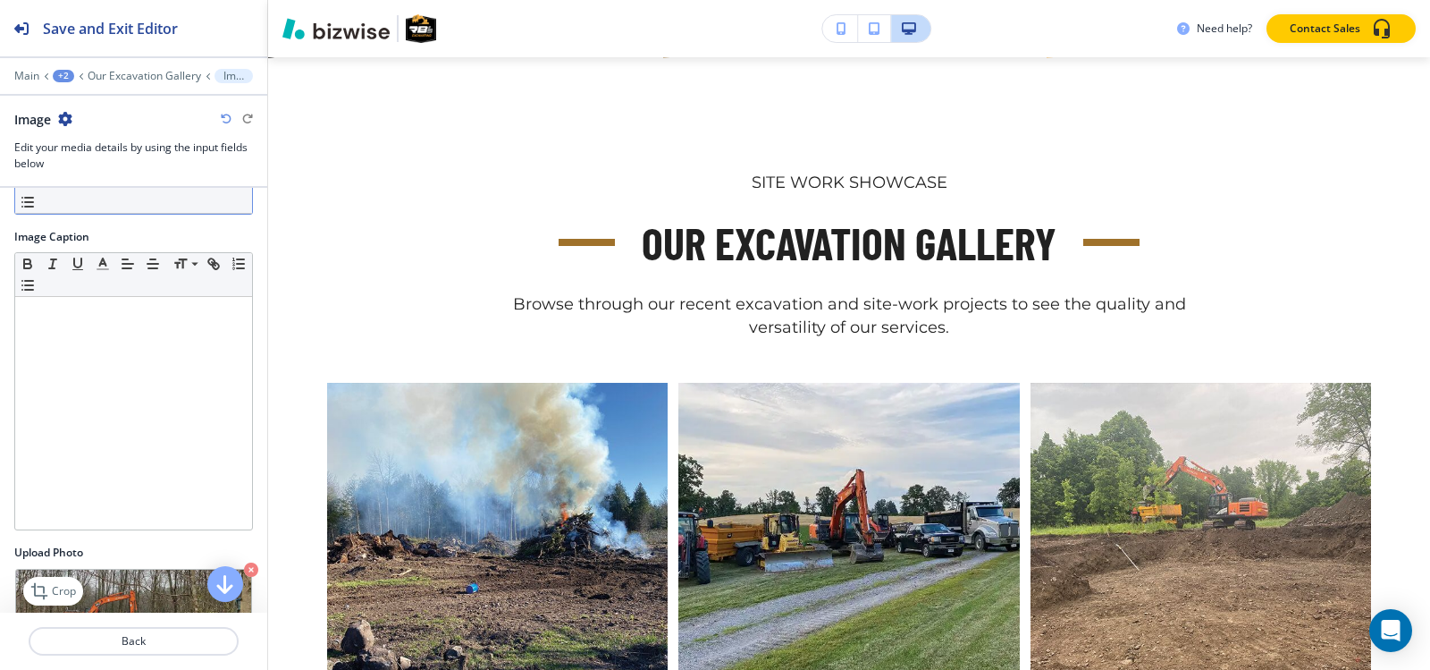
scroll to position [176, 0]
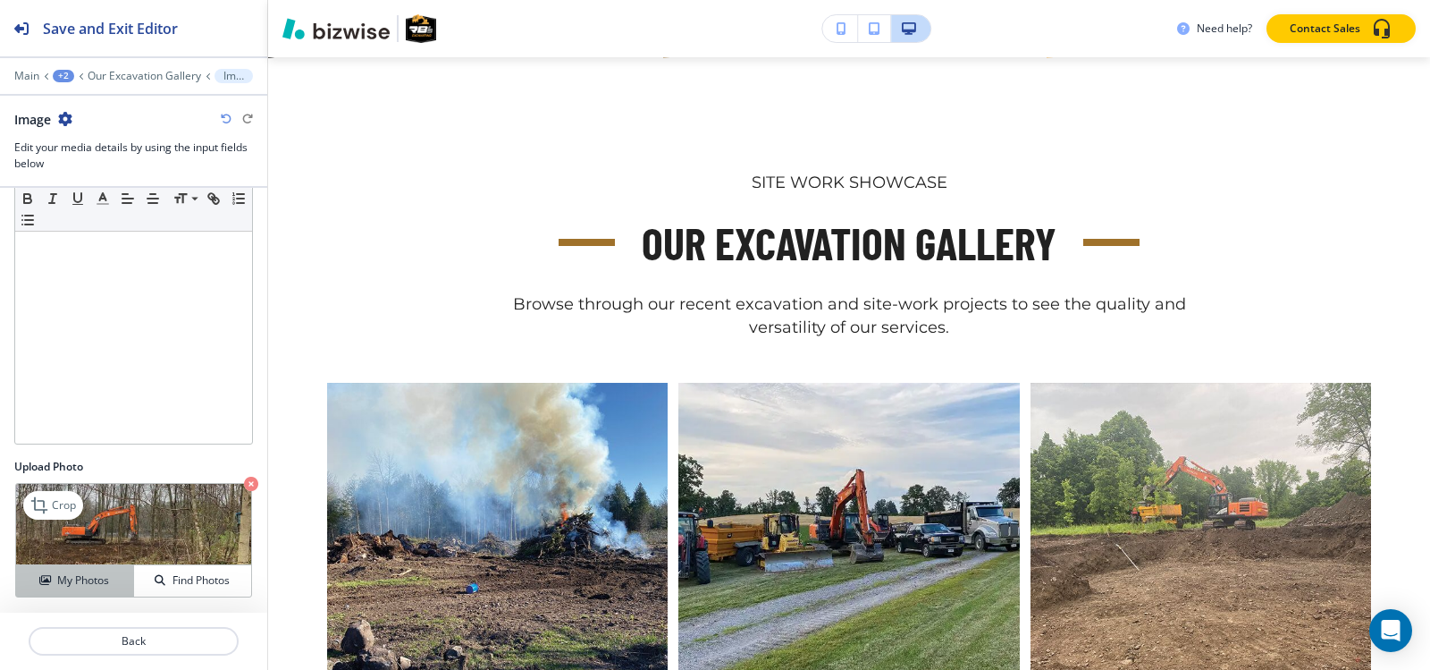
click at [31, 577] on div "My Photos" at bounding box center [74, 580] width 117 height 16
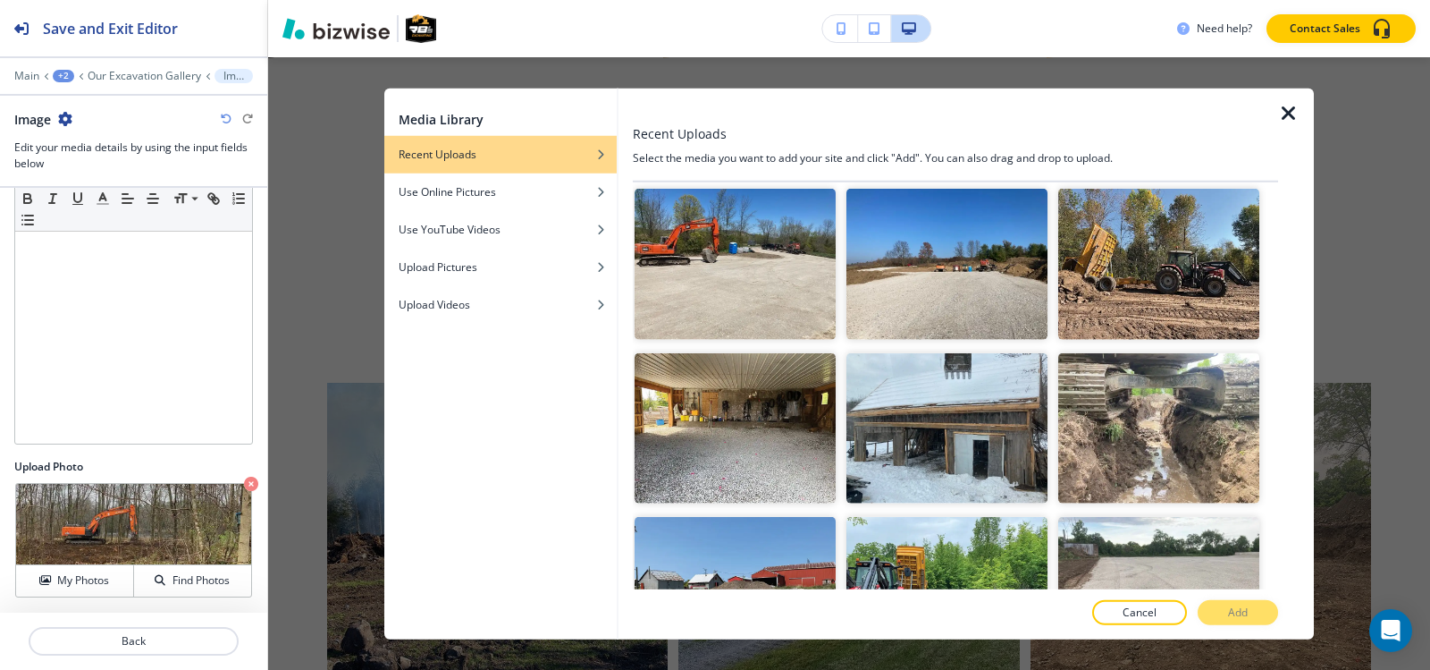
scroll to position [5990, 0]
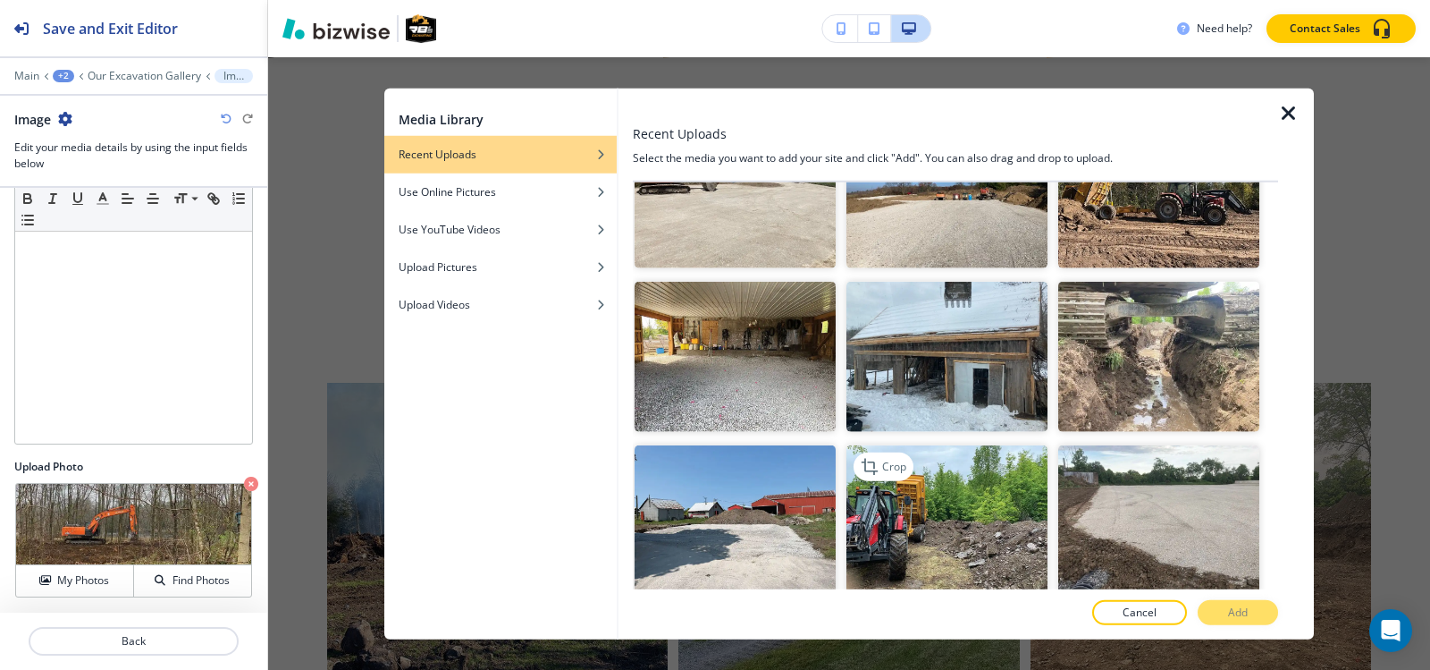
click at [906, 445] on img "button" at bounding box center [947, 520] width 201 height 151
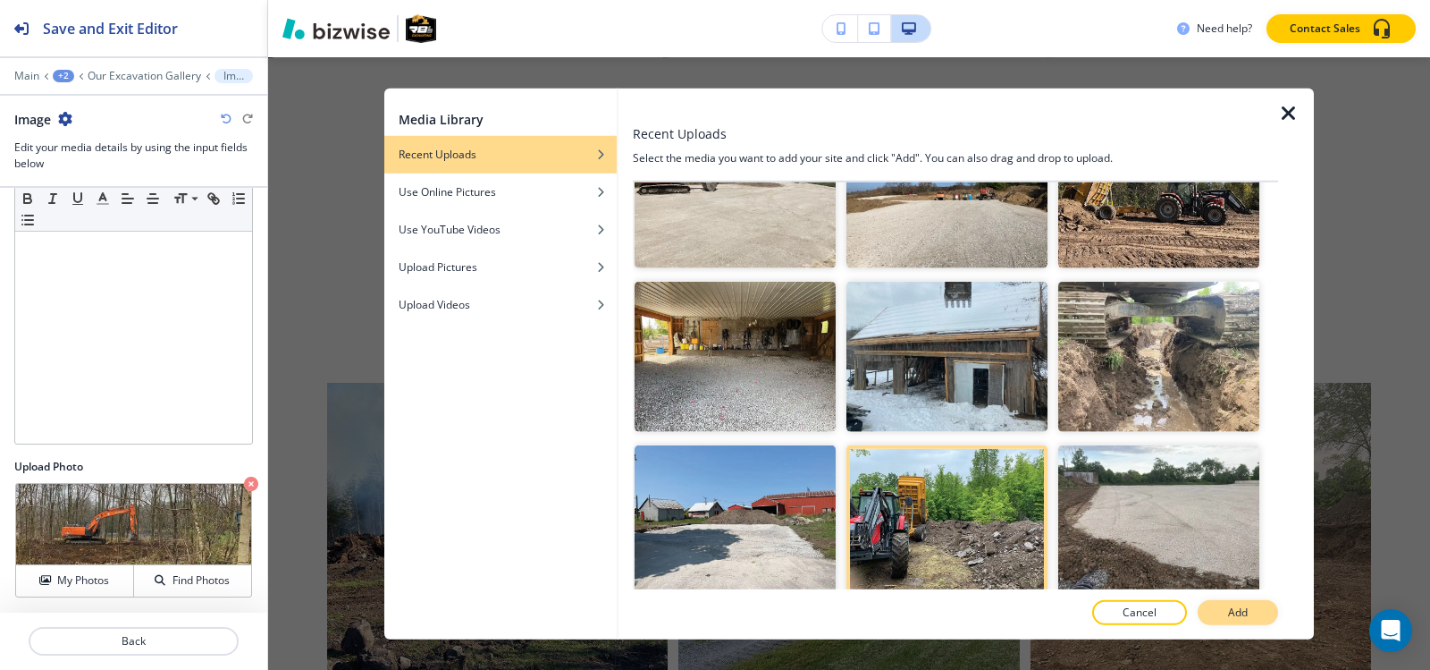
click at [1213, 603] on button "Add" at bounding box center [1238, 612] width 80 height 25
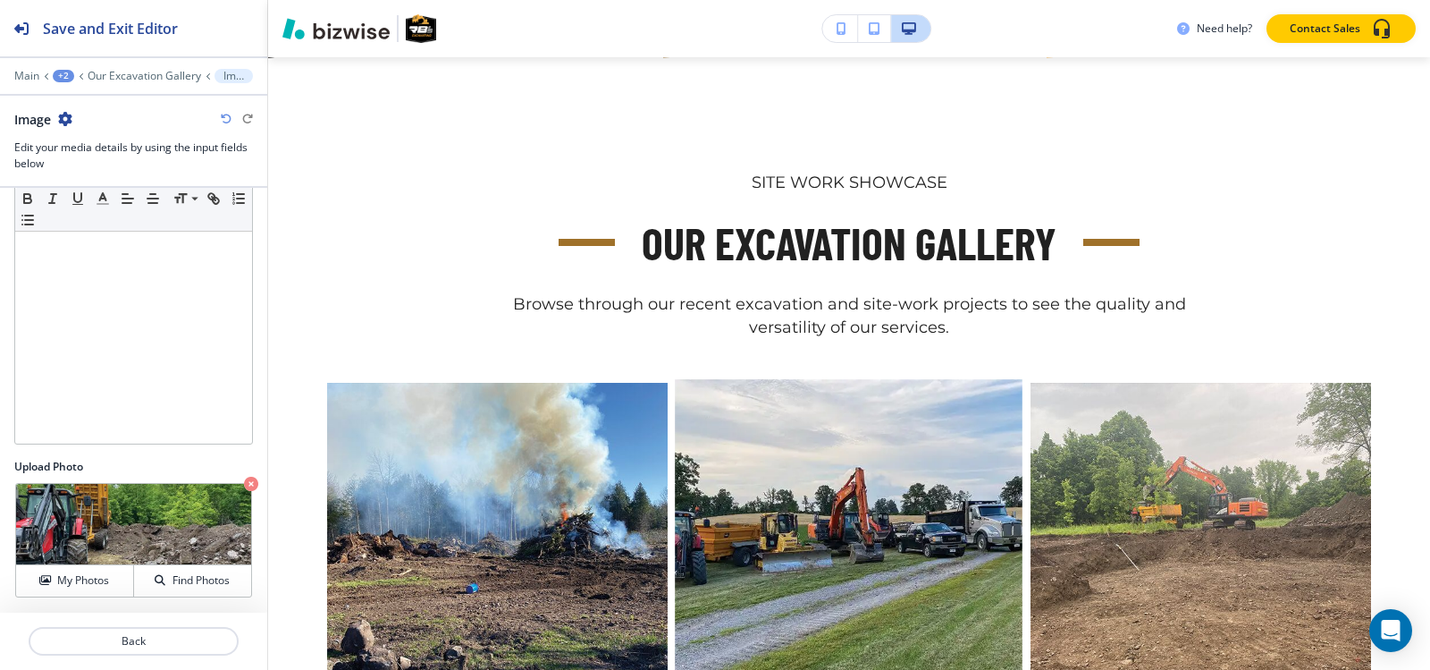
scroll to position [1141, 0]
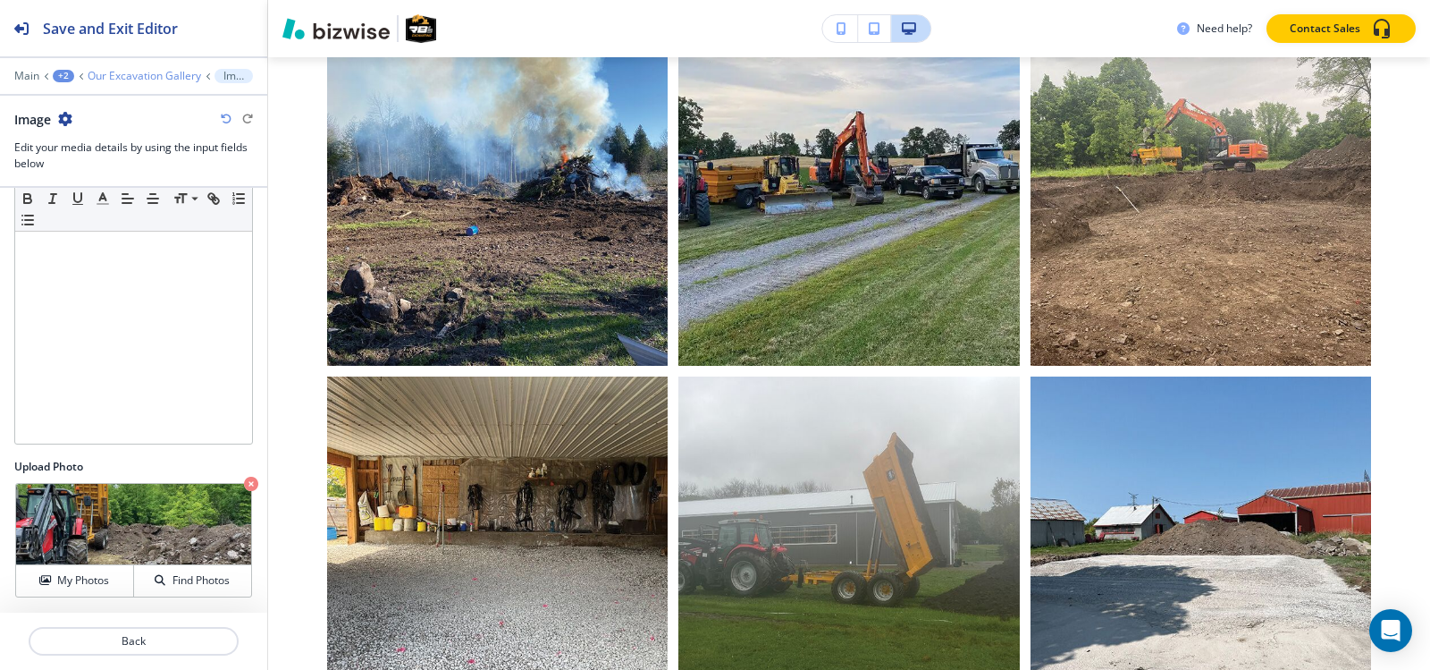
click at [141, 74] on p "Our Excavation Gallery" at bounding box center [145, 76] width 114 height 13
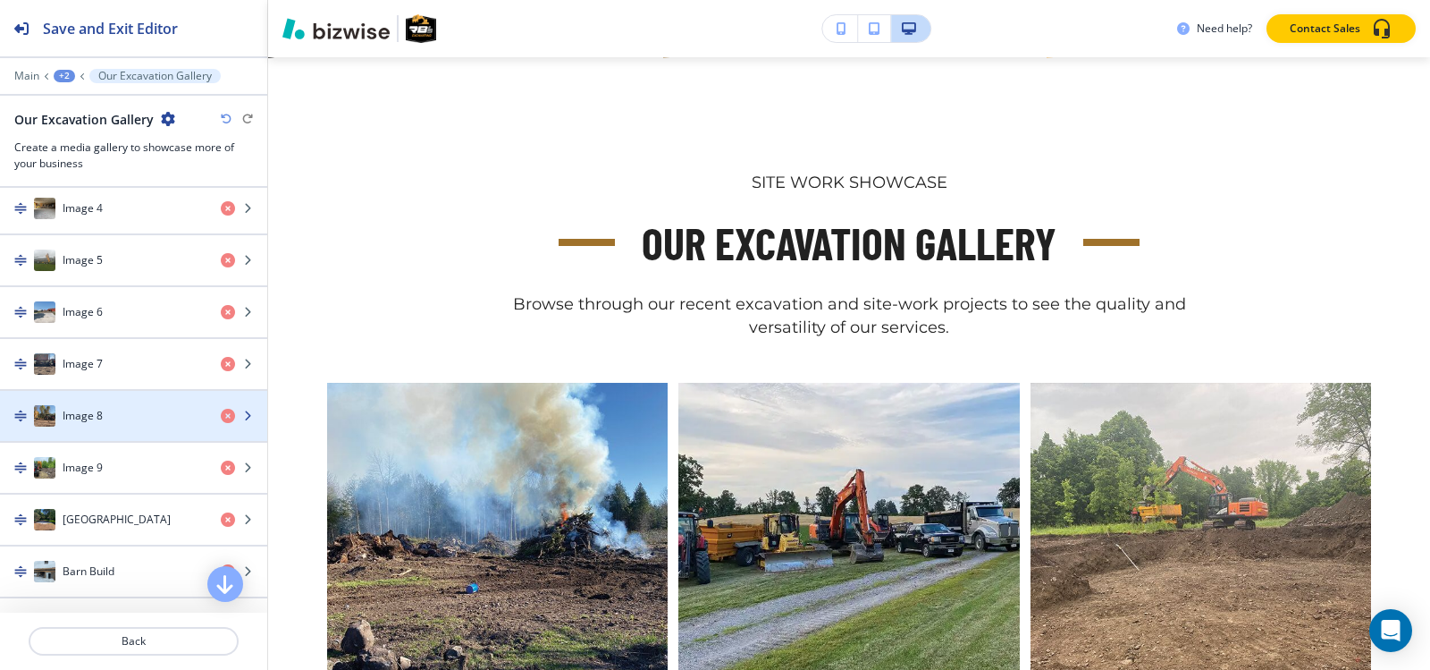
scroll to position [983, 0]
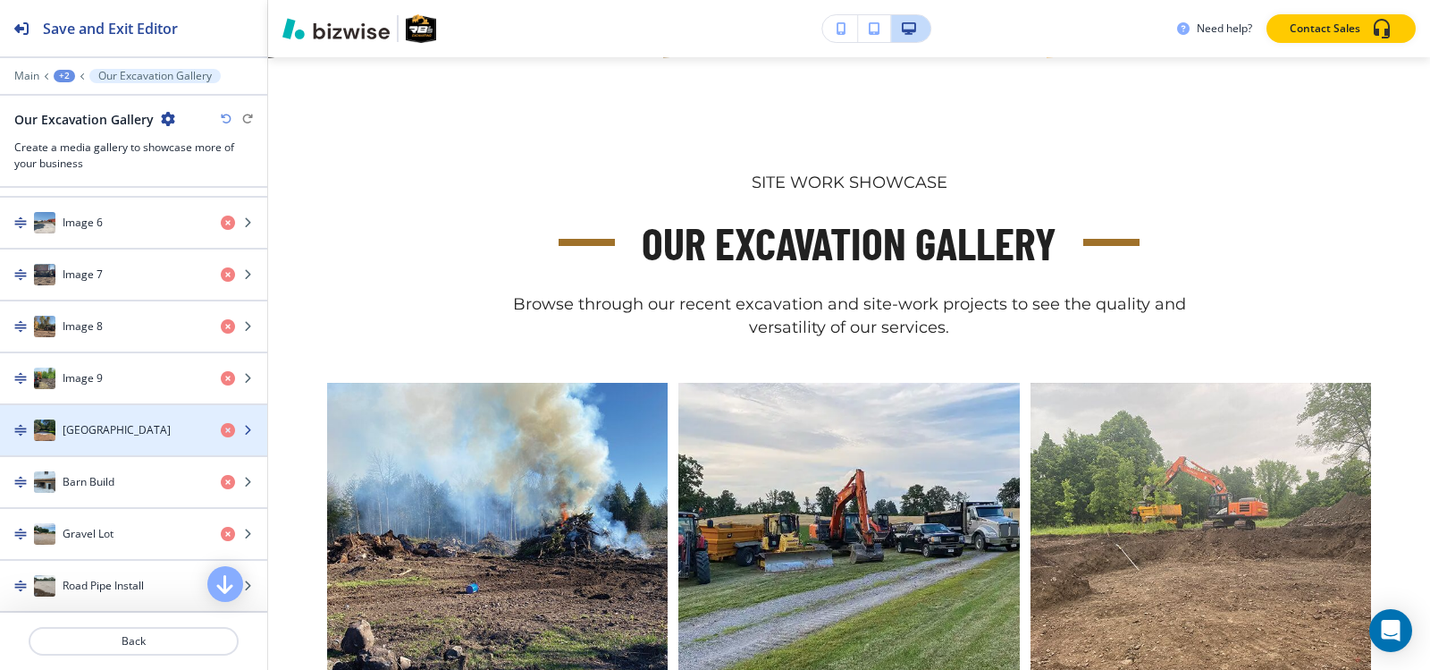
click at [129, 433] on h4 "Country Lane" at bounding box center [117, 430] width 108 height 16
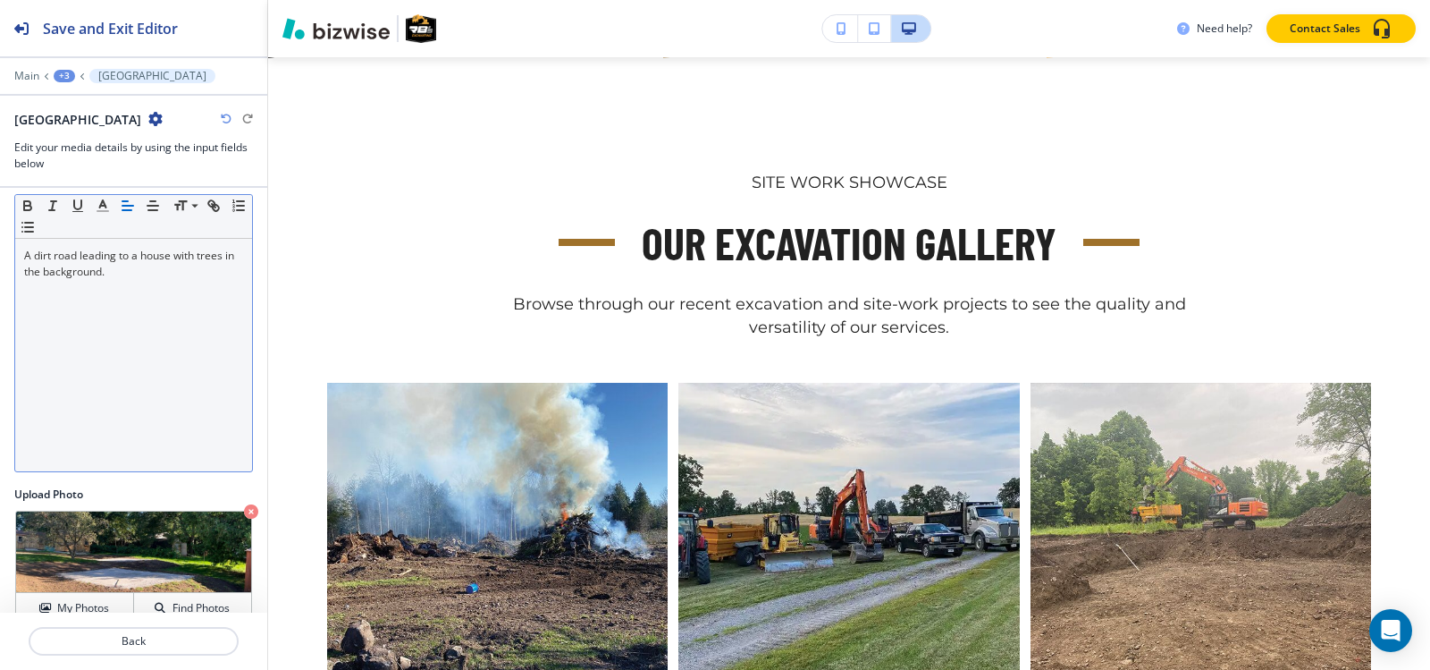
scroll to position [176, 0]
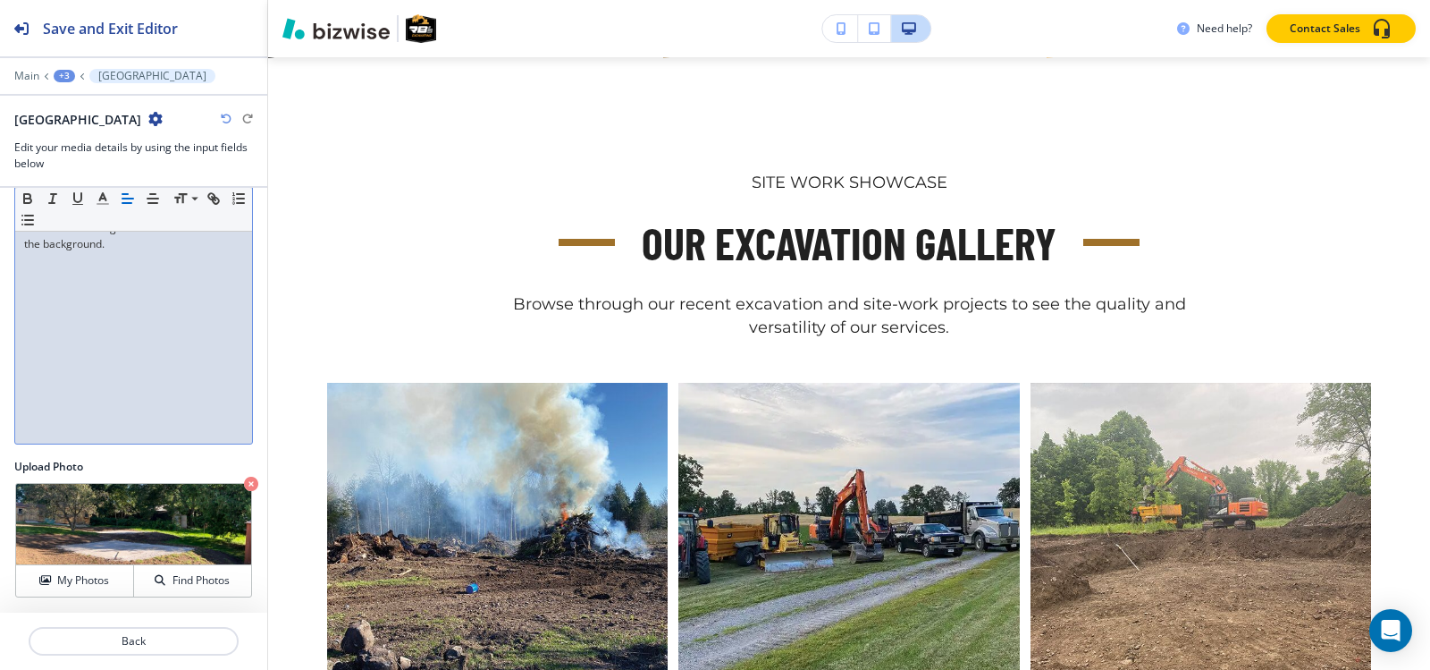
click at [89, 302] on div "A dirt road leading to a house with trees in the background." at bounding box center [133, 327] width 237 height 232
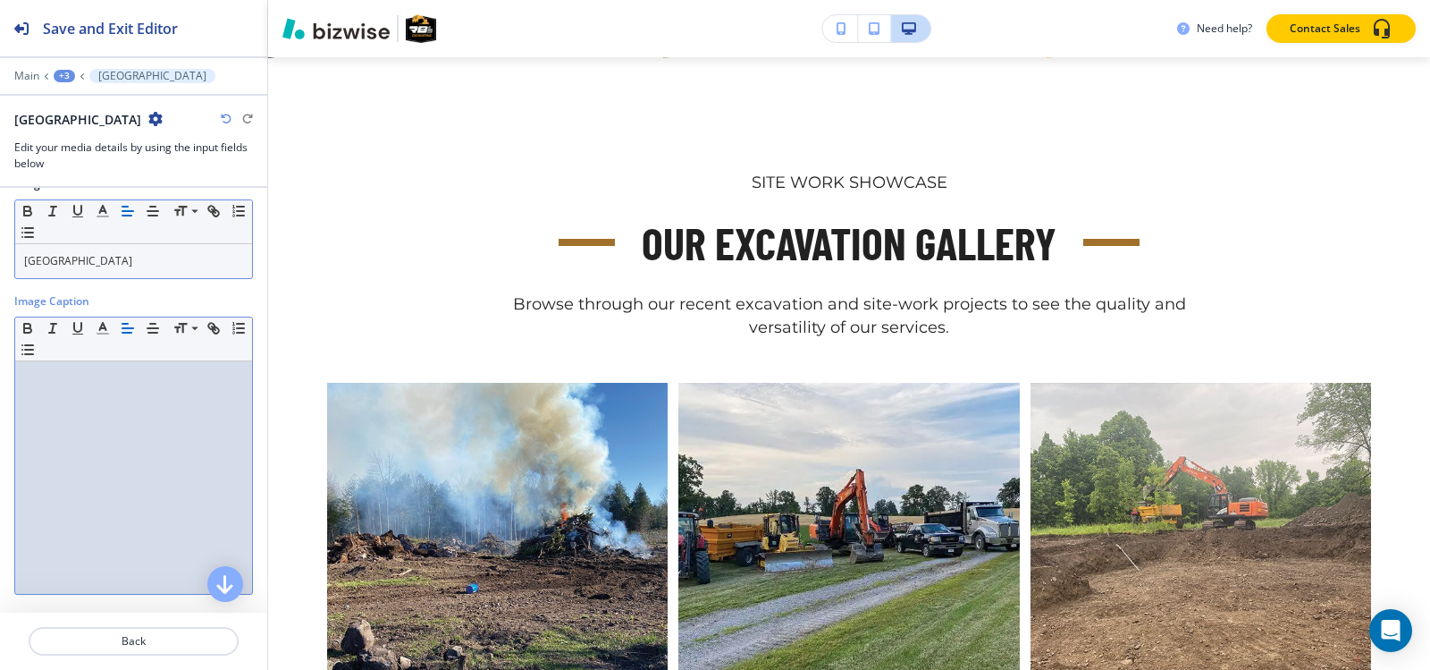
scroll to position [0, 0]
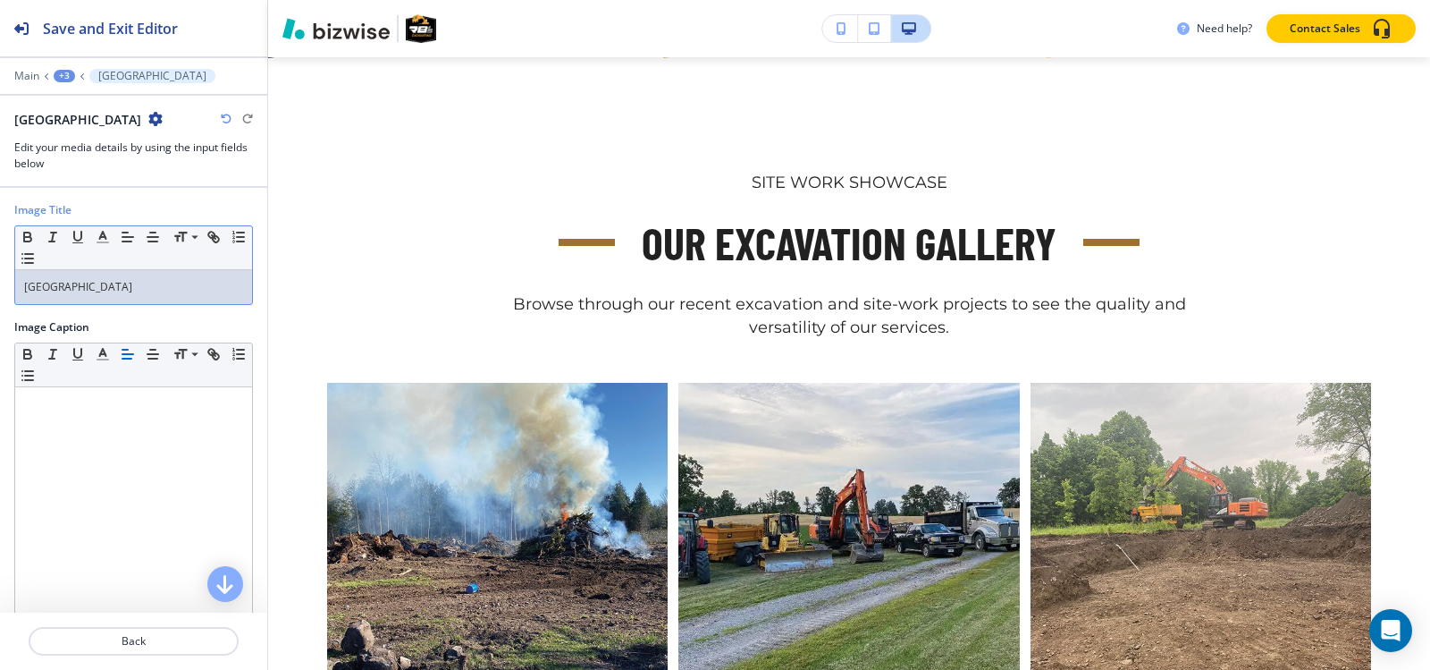
click at [119, 289] on p "Country Lane" at bounding box center [133, 287] width 219 height 16
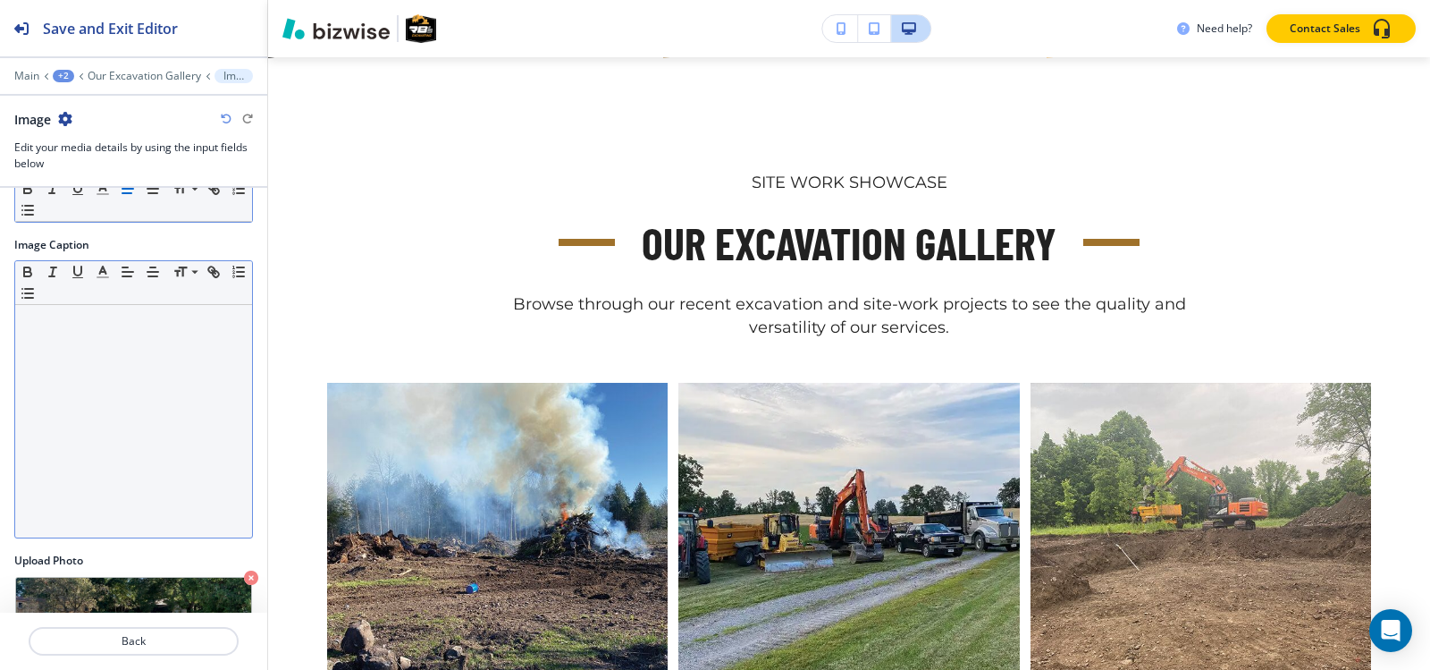
scroll to position [176, 0]
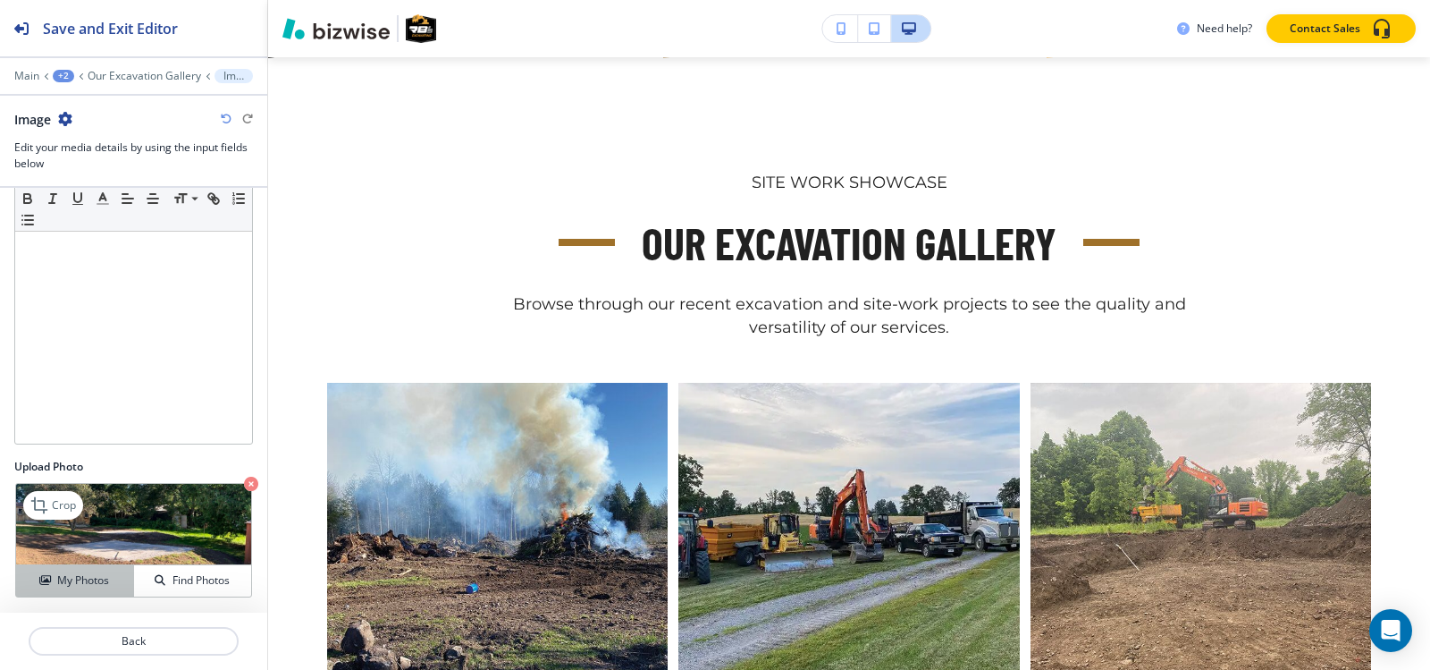
click at [68, 573] on h4 "My Photos" at bounding box center [83, 580] width 52 height 16
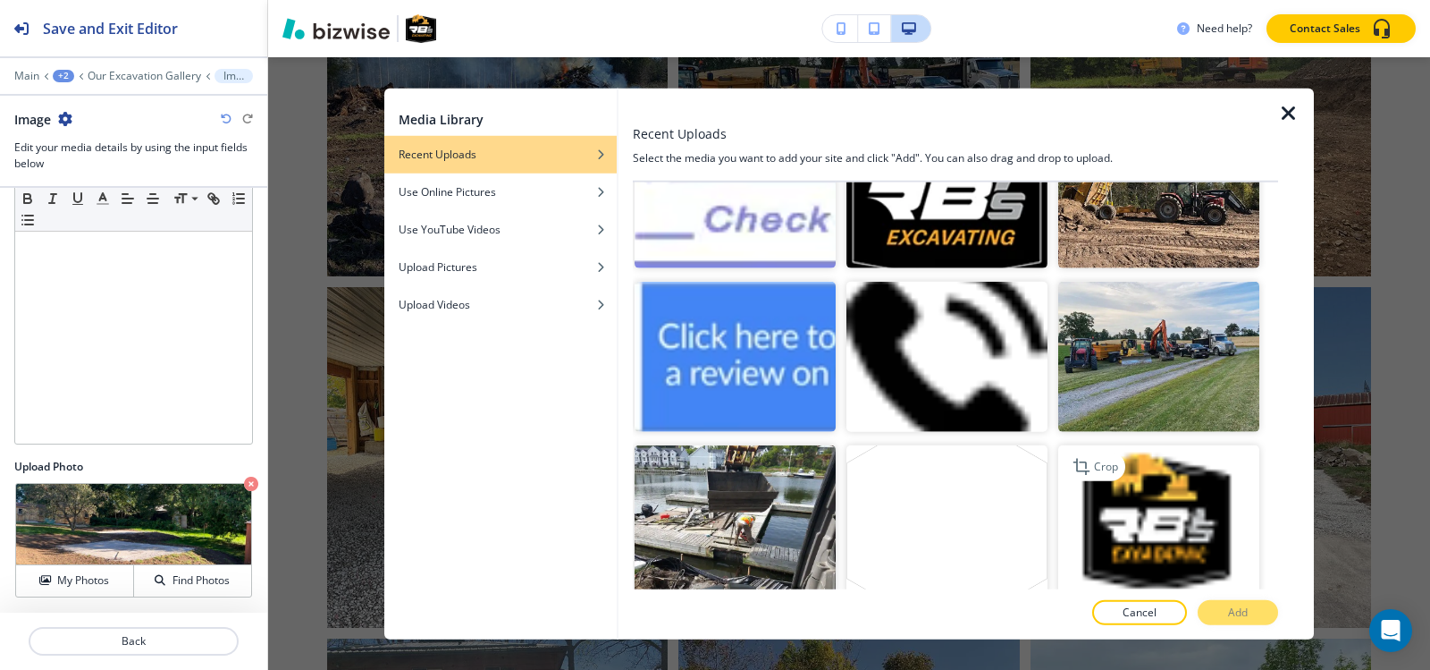
scroll to position [8260, 0]
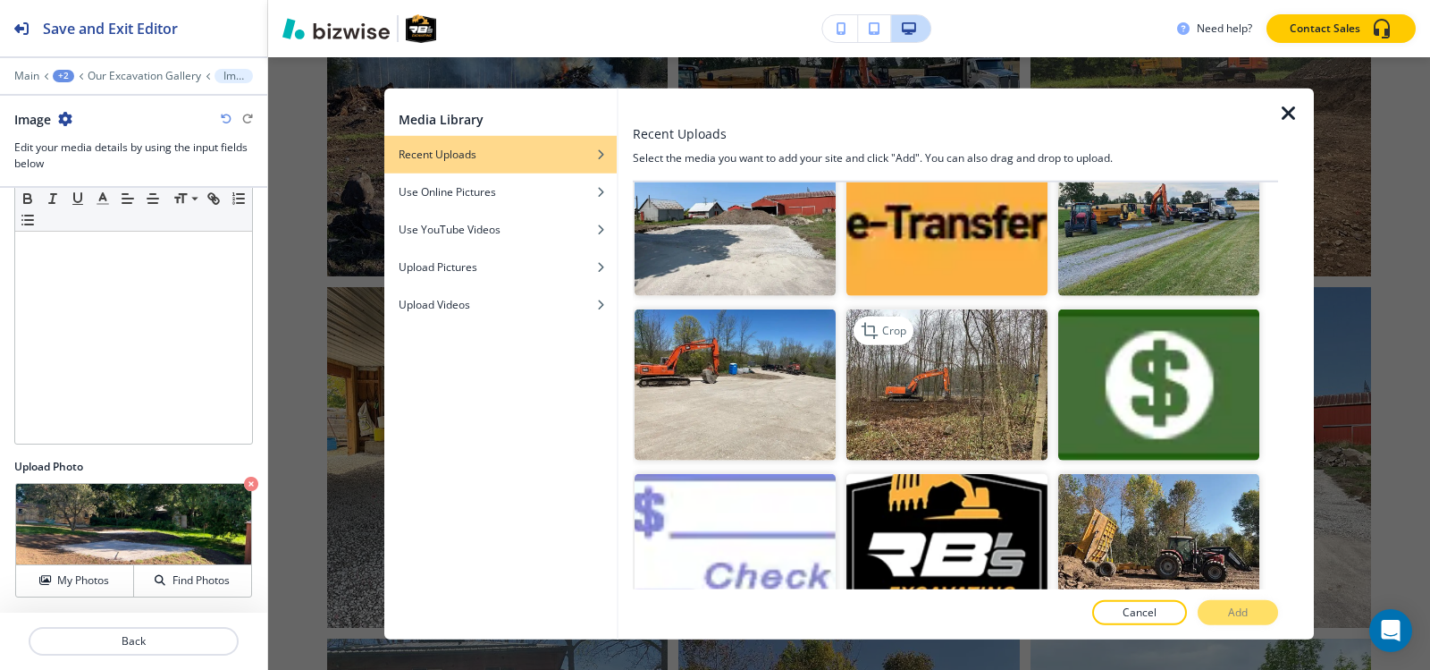
click at [989, 309] on img "button" at bounding box center [947, 384] width 201 height 151
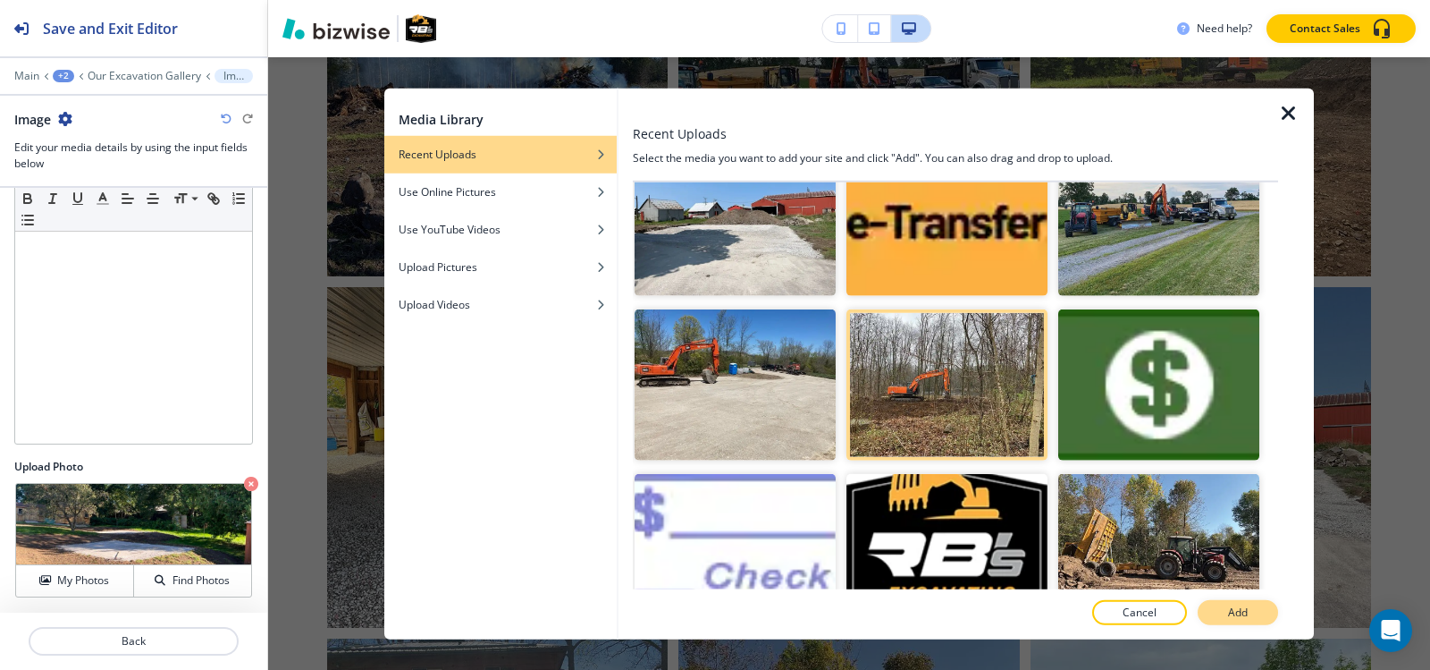
click at [1215, 612] on button "Add" at bounding box center [1238, 612] width 80 height 25
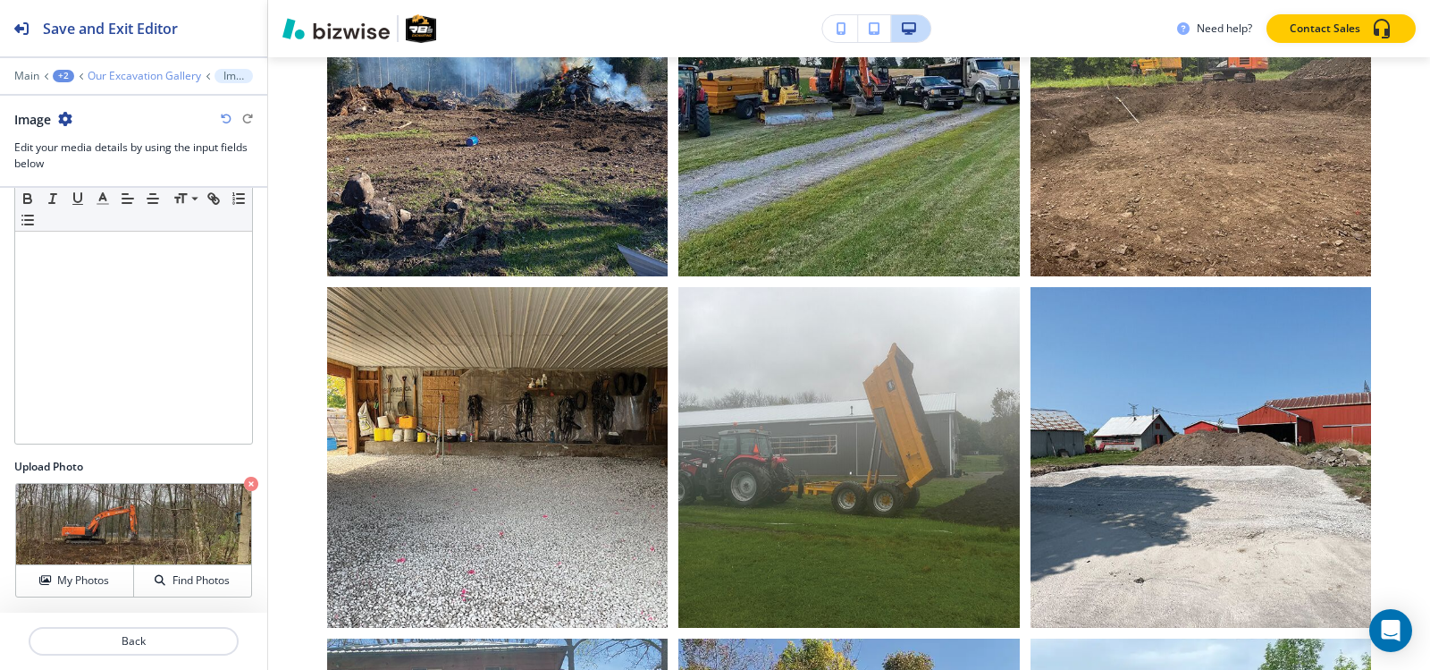
click at [148, 77] on p "Our Excavation Gallery" at bounding box center [145, 76] width 114 height 13
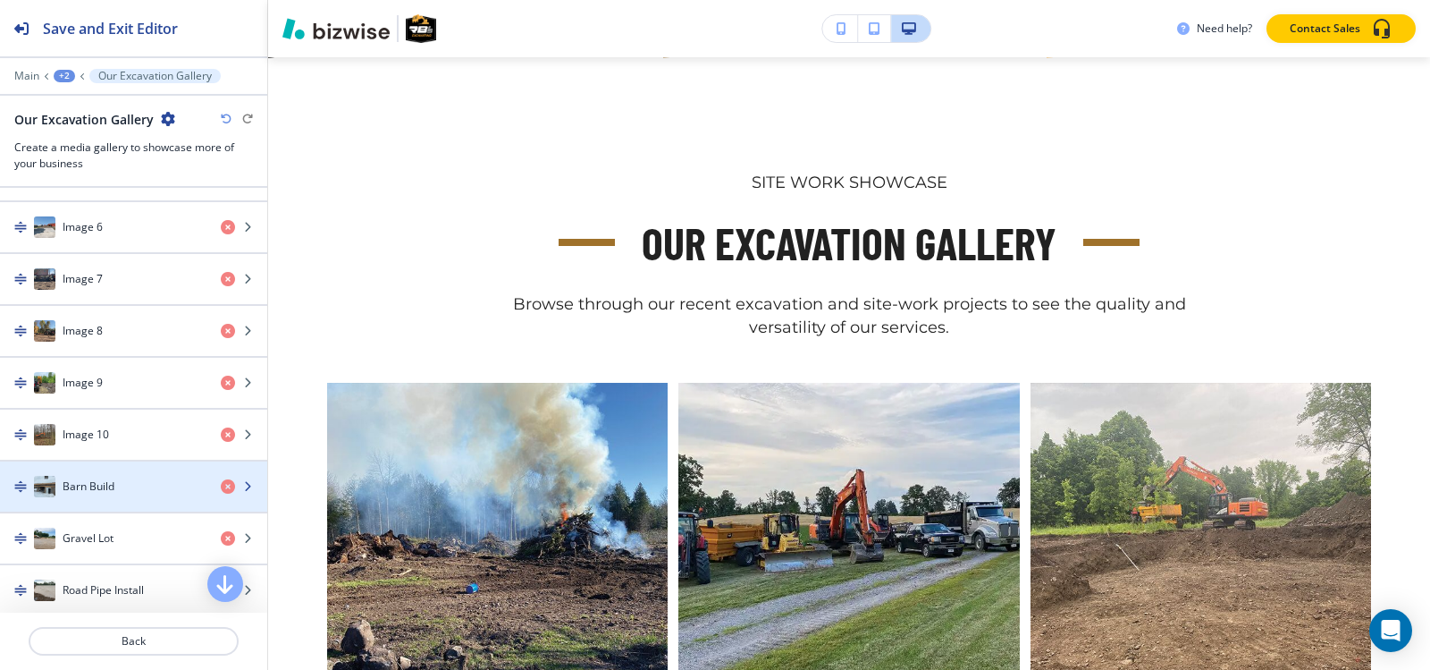
scroll to position [1073, 0]
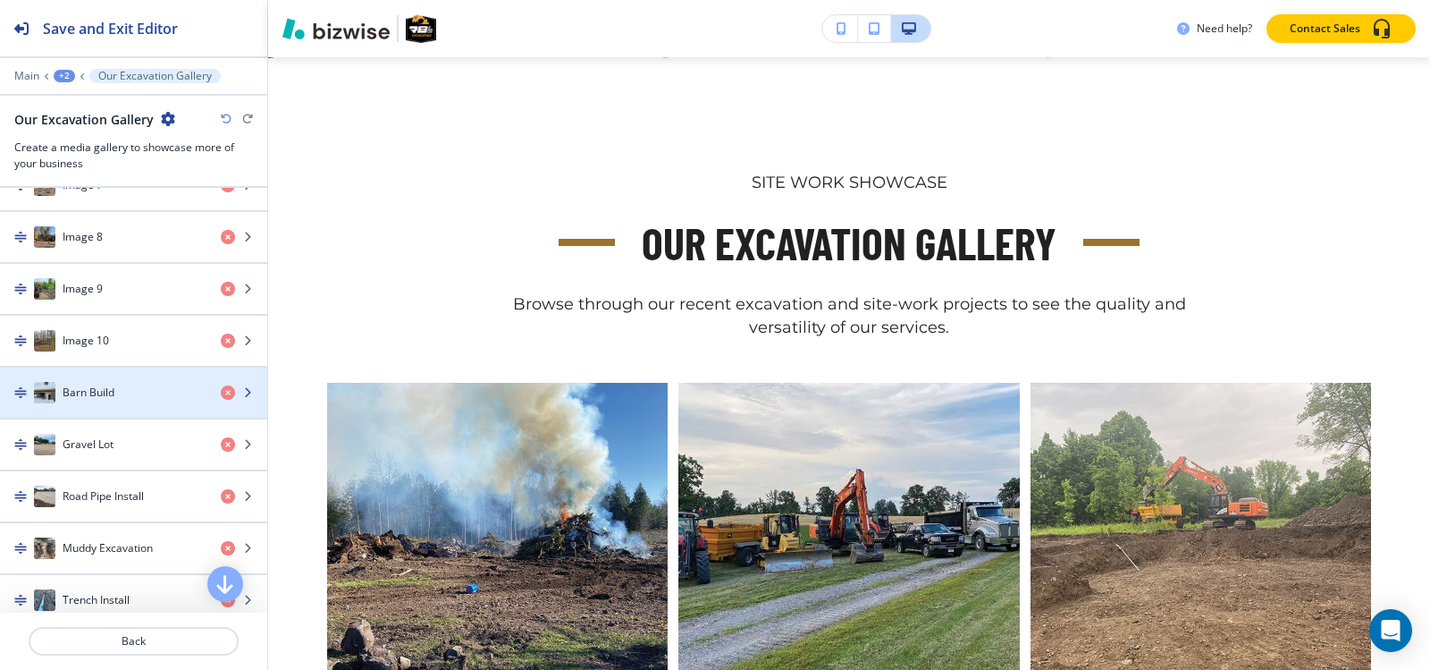
click at [122, 386] on div "Barn Build" at bounding box center [103, 392] width 207 height 21
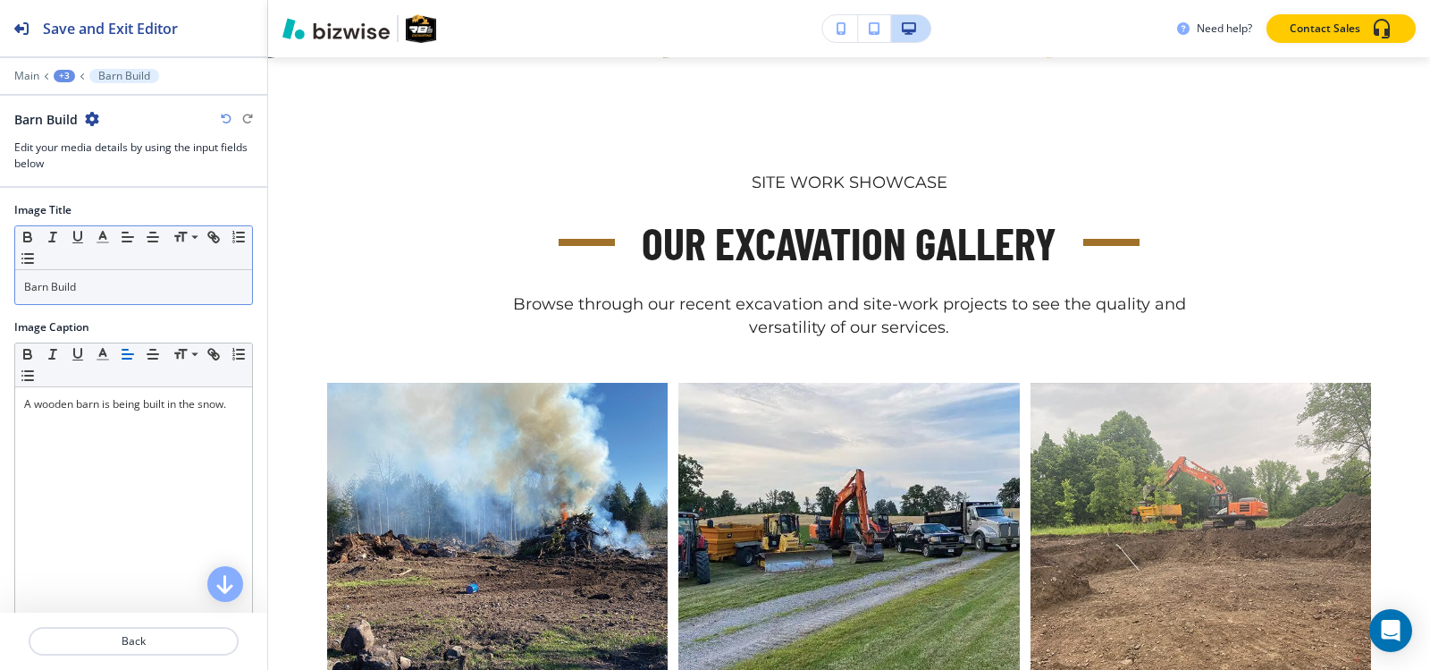
click at [122, 282] on p "Barn Build" at bounding box center [133, 287] width 219 height 16
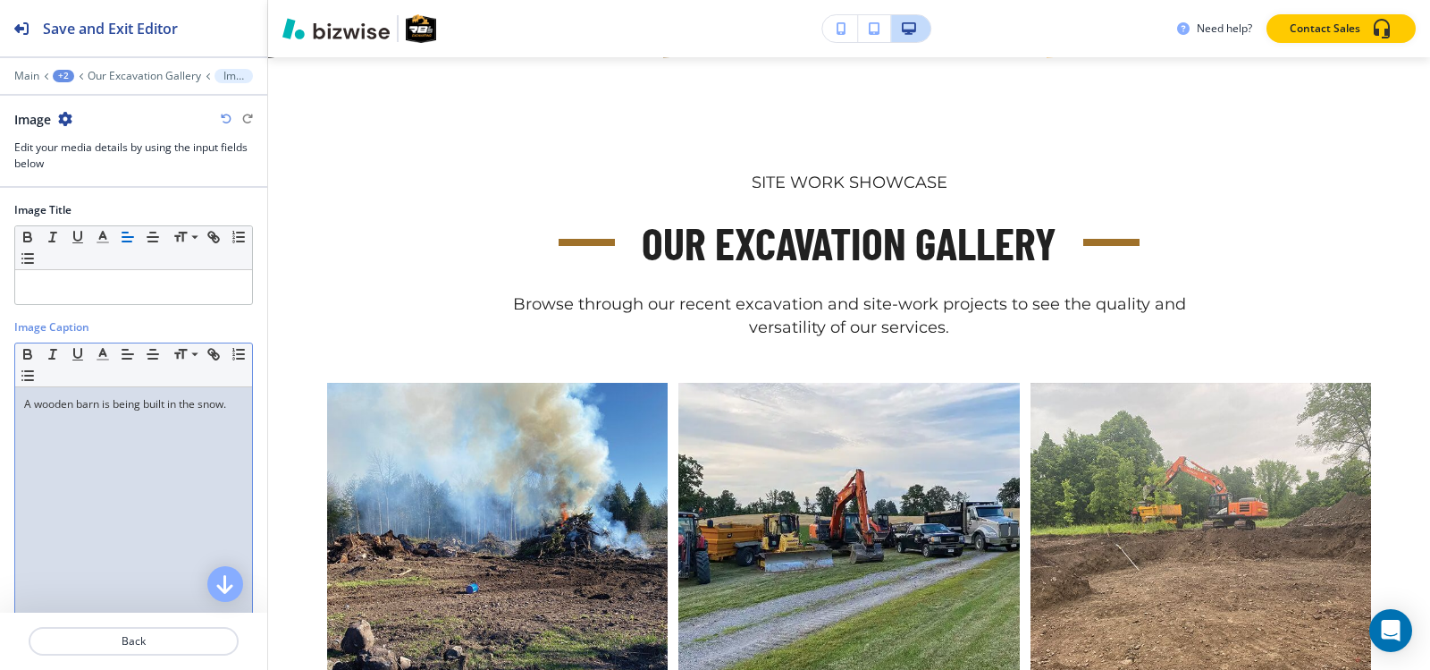
click at [108, 440] on div "A wooden barn is being built in the snow." at bounding box center [133, 503] width 237 height 232
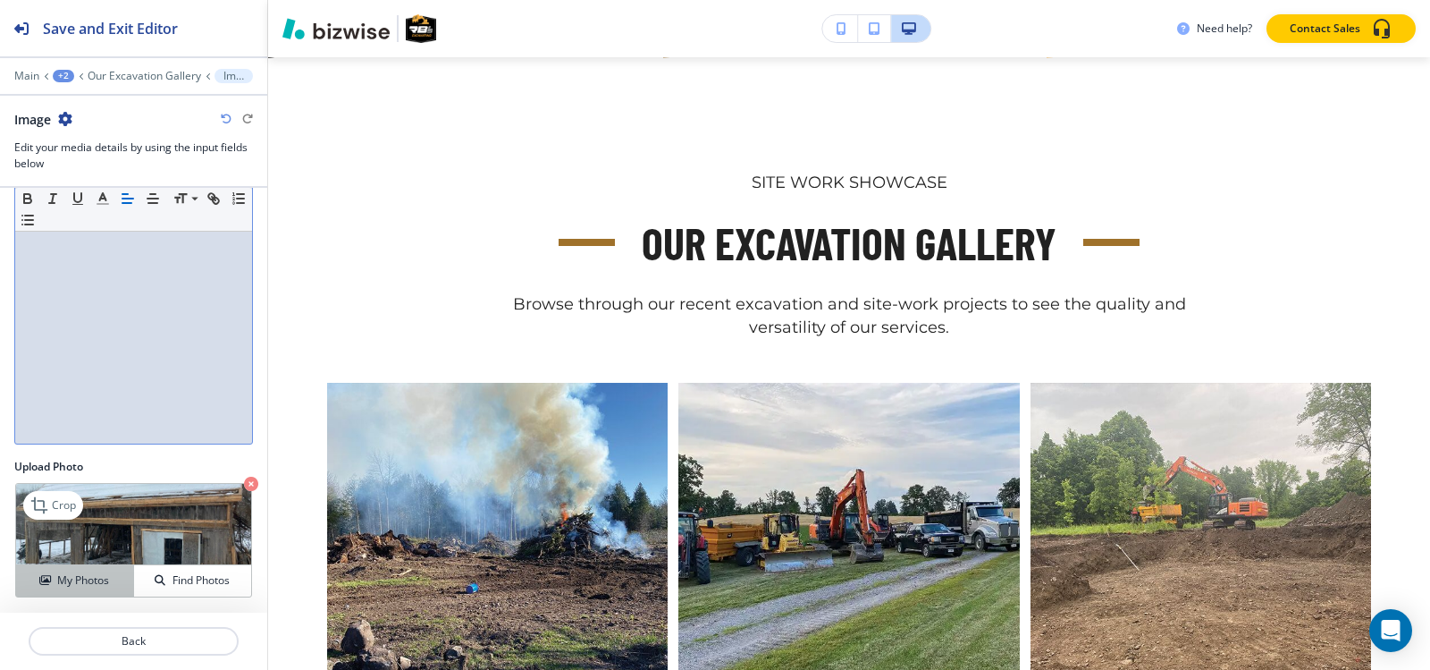
click at [70, 579] on h4 "My Photos" at bounding box center [83, 580] width 52 height 16
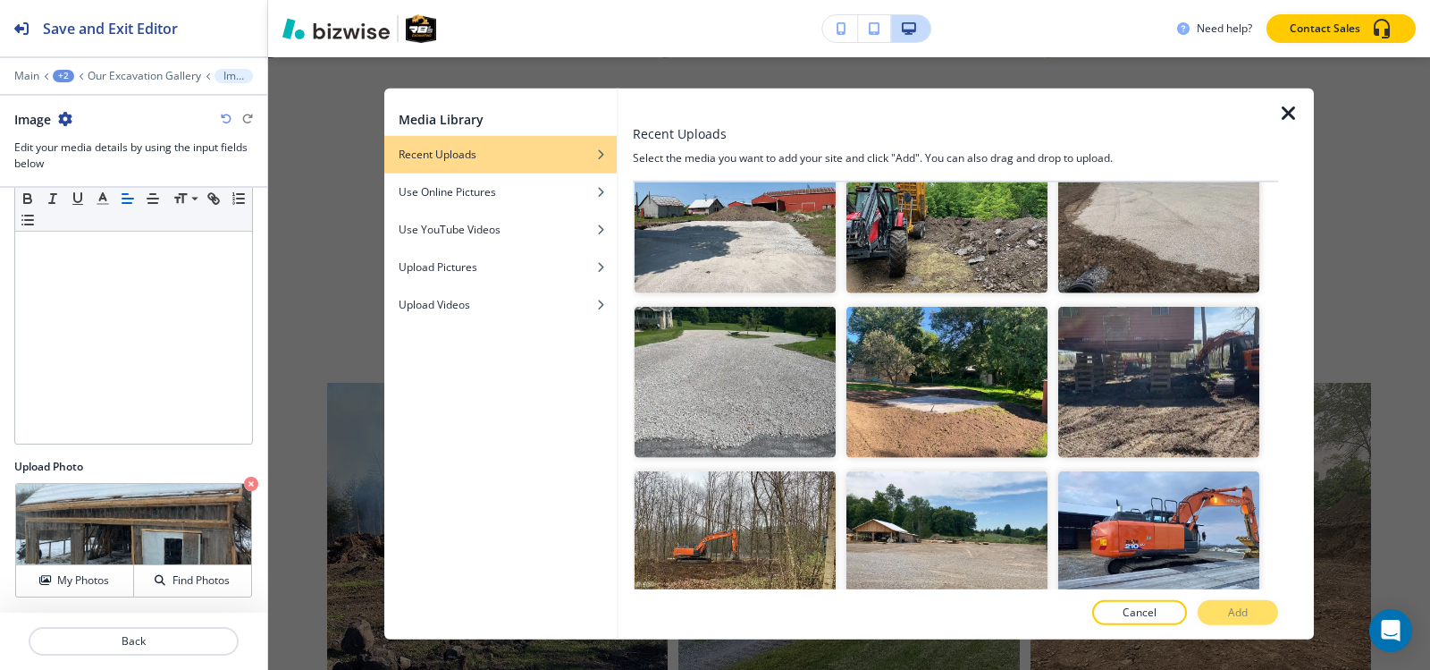
scroll to position [6203, 0]
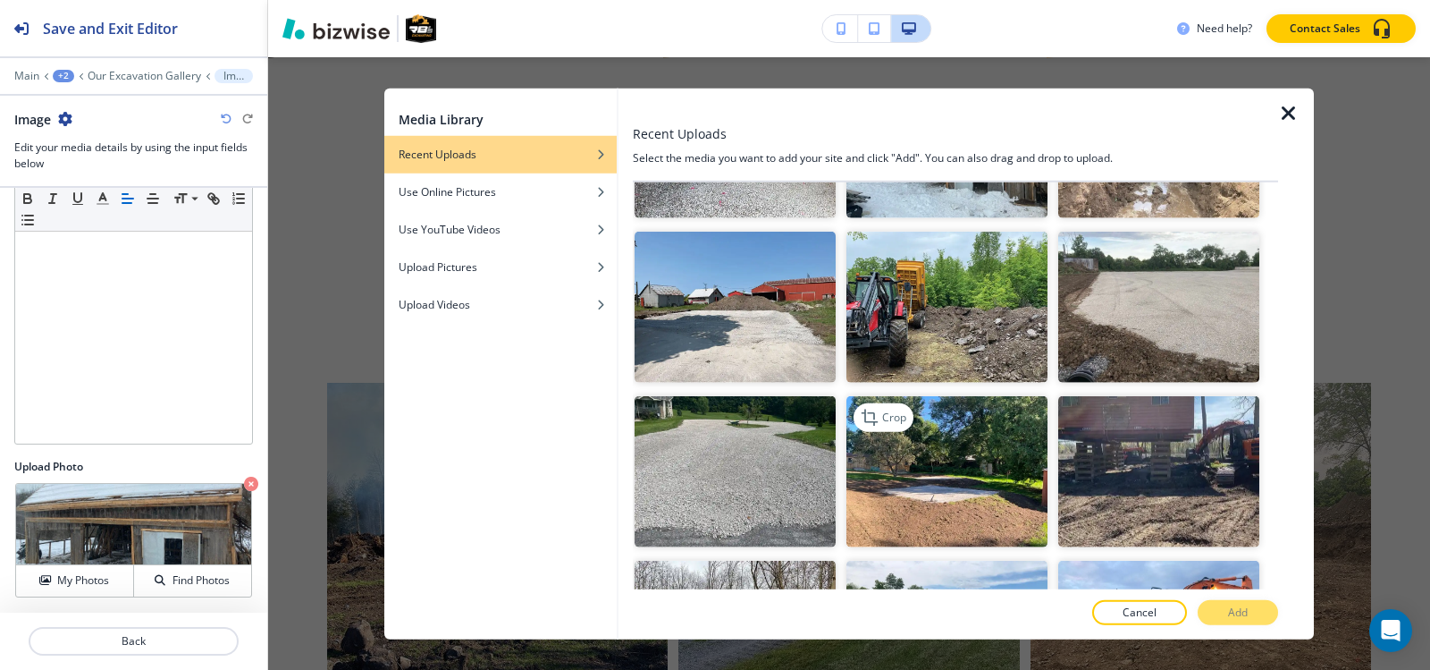
click at [965, 396] on img "button" at bounding box center [947, 471] width 201 height 151
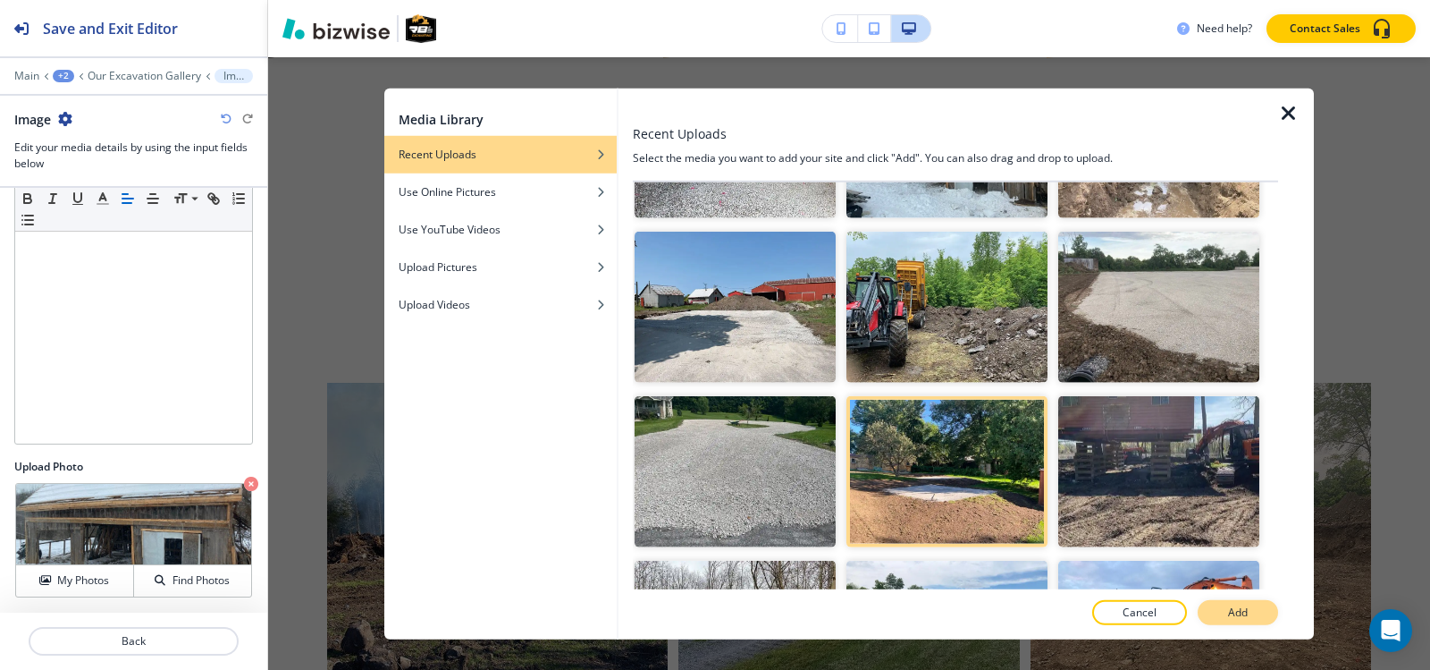
click at [1244, 617] on p "Add" at bounding box center [1238, 612] width 20 height 16
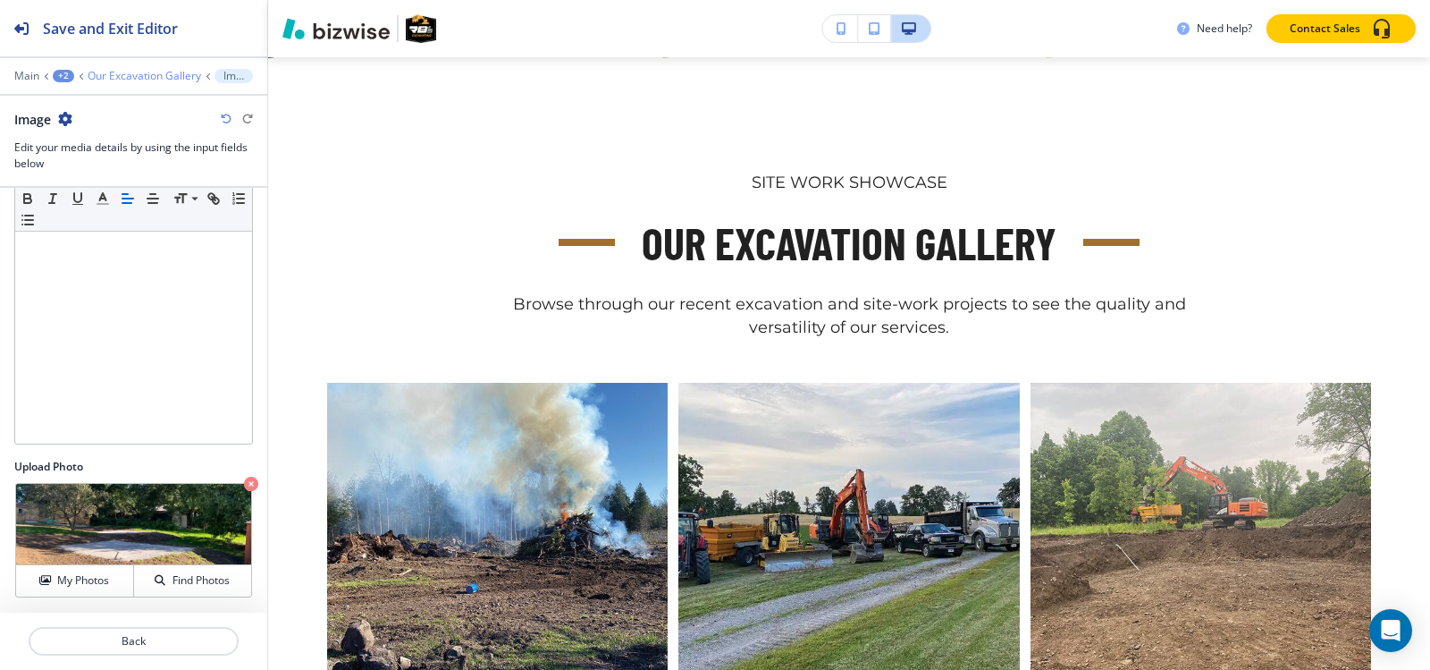
click at [137, 76] on p "Our Excavation Gallery" at bounding box center [145, 76] width 114 height 13
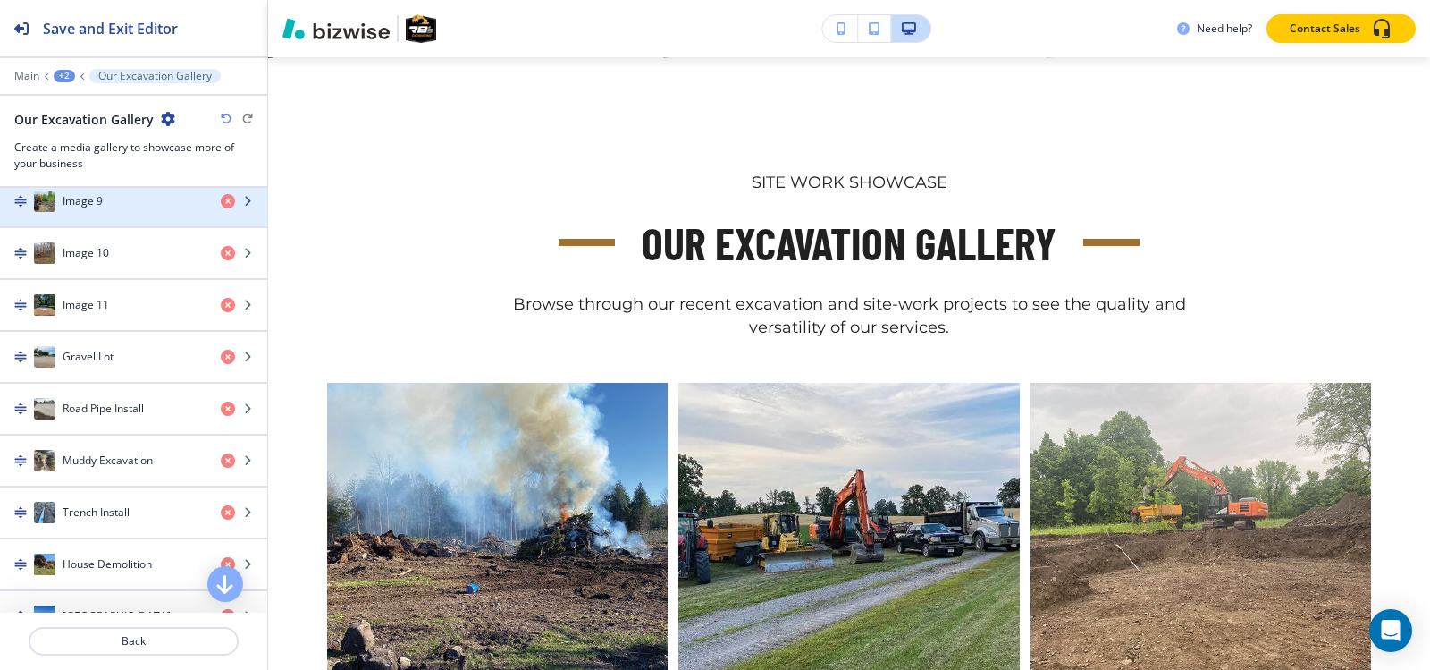
scroll to position [1162, 0]
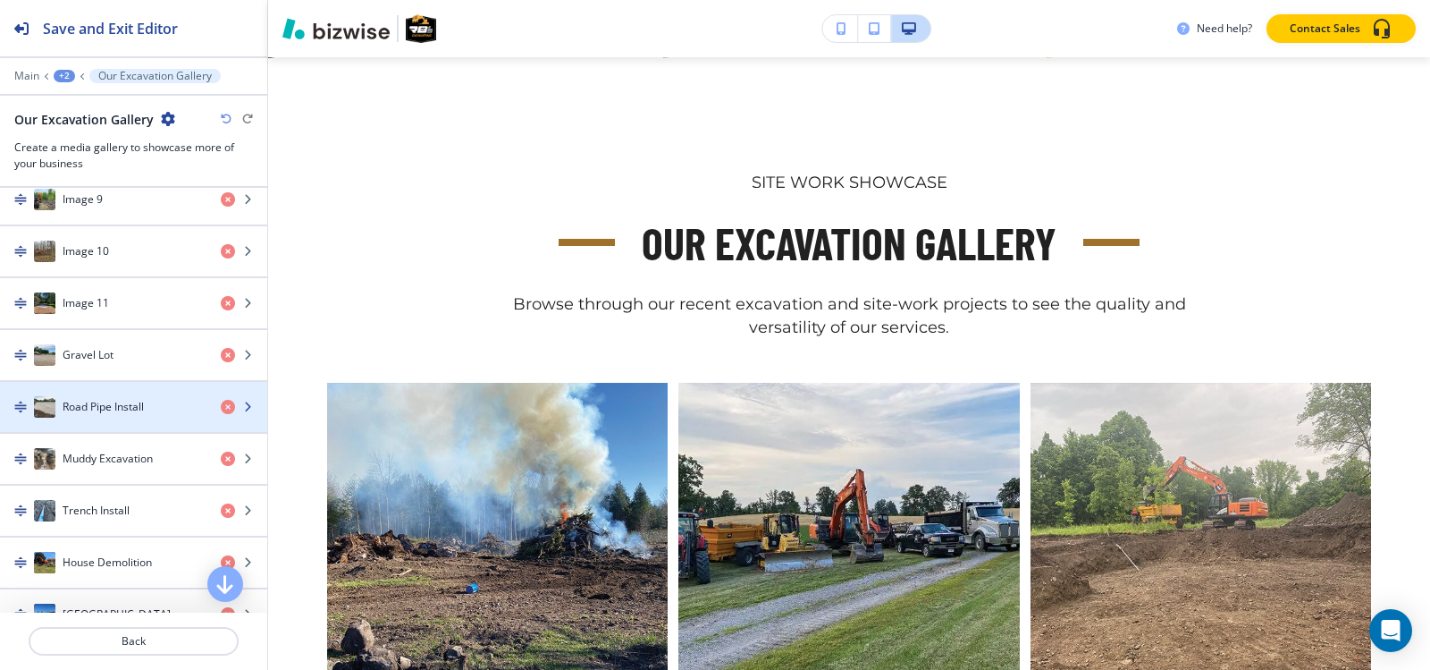
click at [171, 409] on div "Road Pipe Install" at bounding box center [103, 406] width 207 height 21
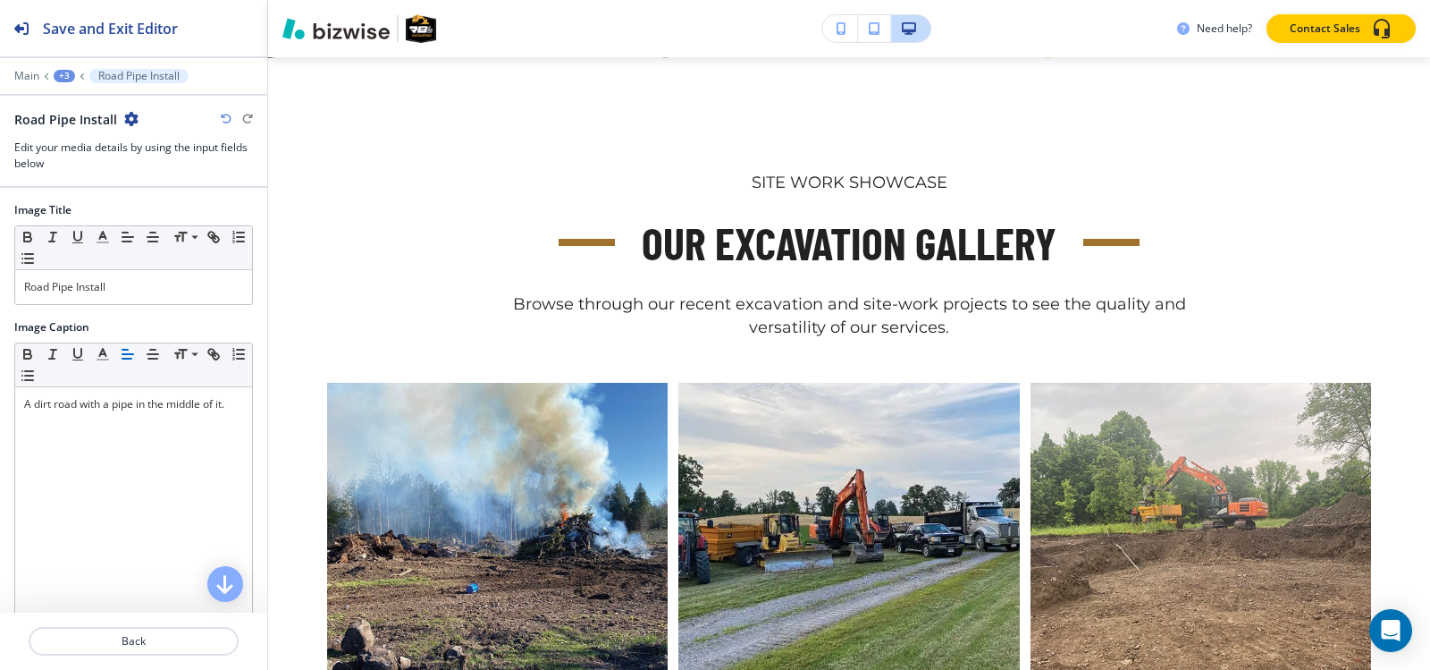
click at [69, 80] on div "+3" at bounding box center [64, 76] width 21 height 13
click at [75, 177] on button "Our Excavation Gallery" at bounding box center [111, 168] width 114 height 32
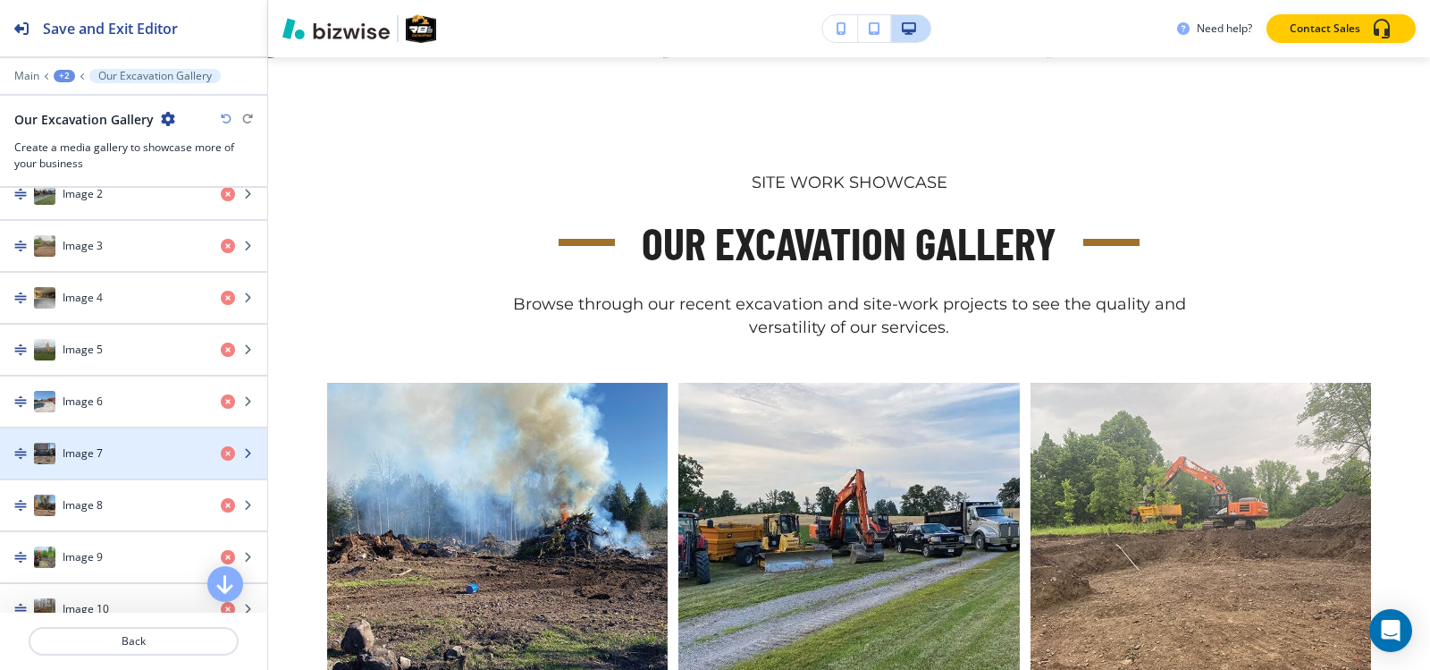
scroll to position [1073, 0]
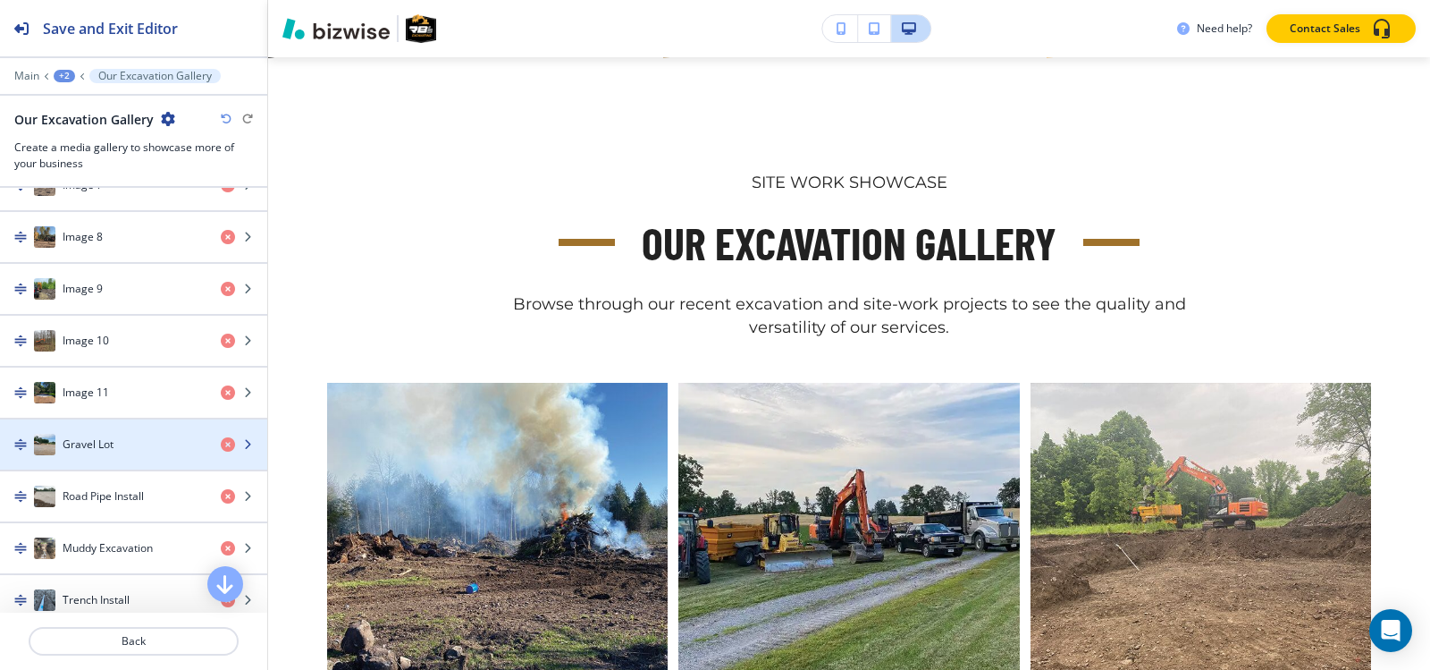
click at [98, 442] on h4 "Gravel Lot" at bounding box center [88, 444] width 51 height 16
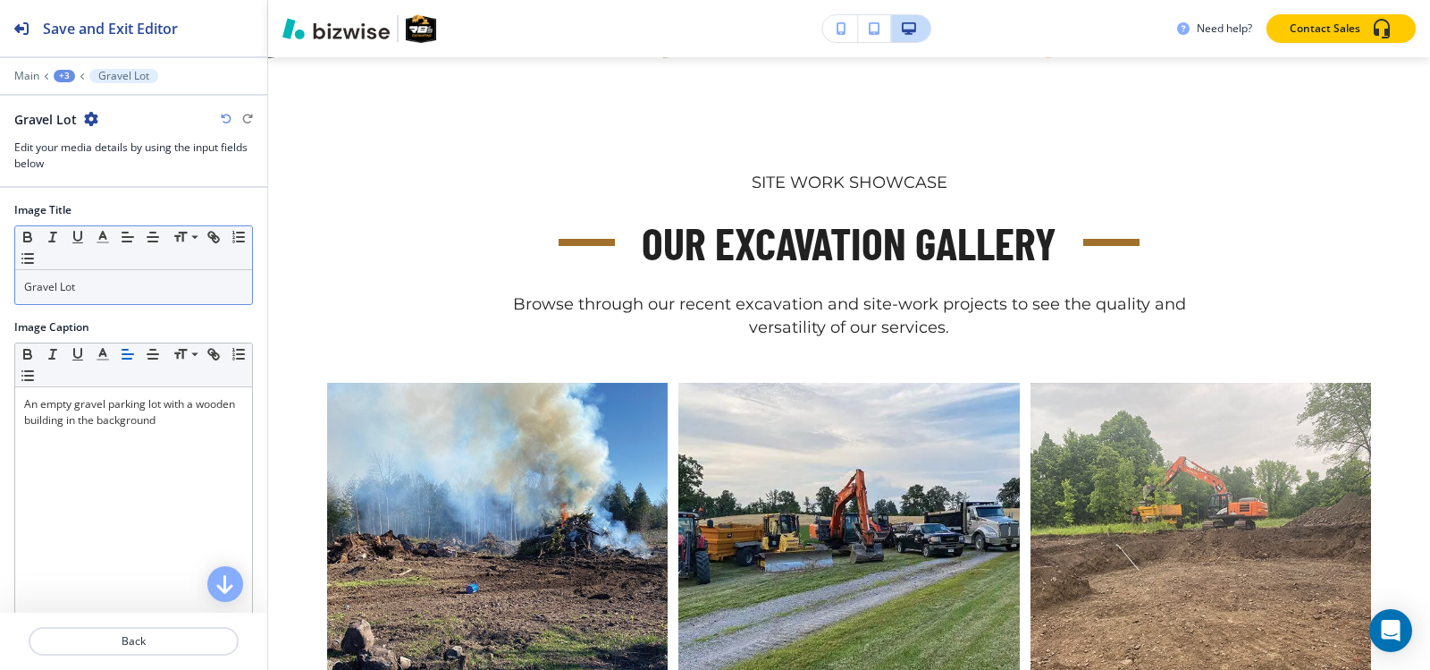
click at [107, 300] on div "Gravel Lot" at bounding box center [133, 287] width 237 height 34
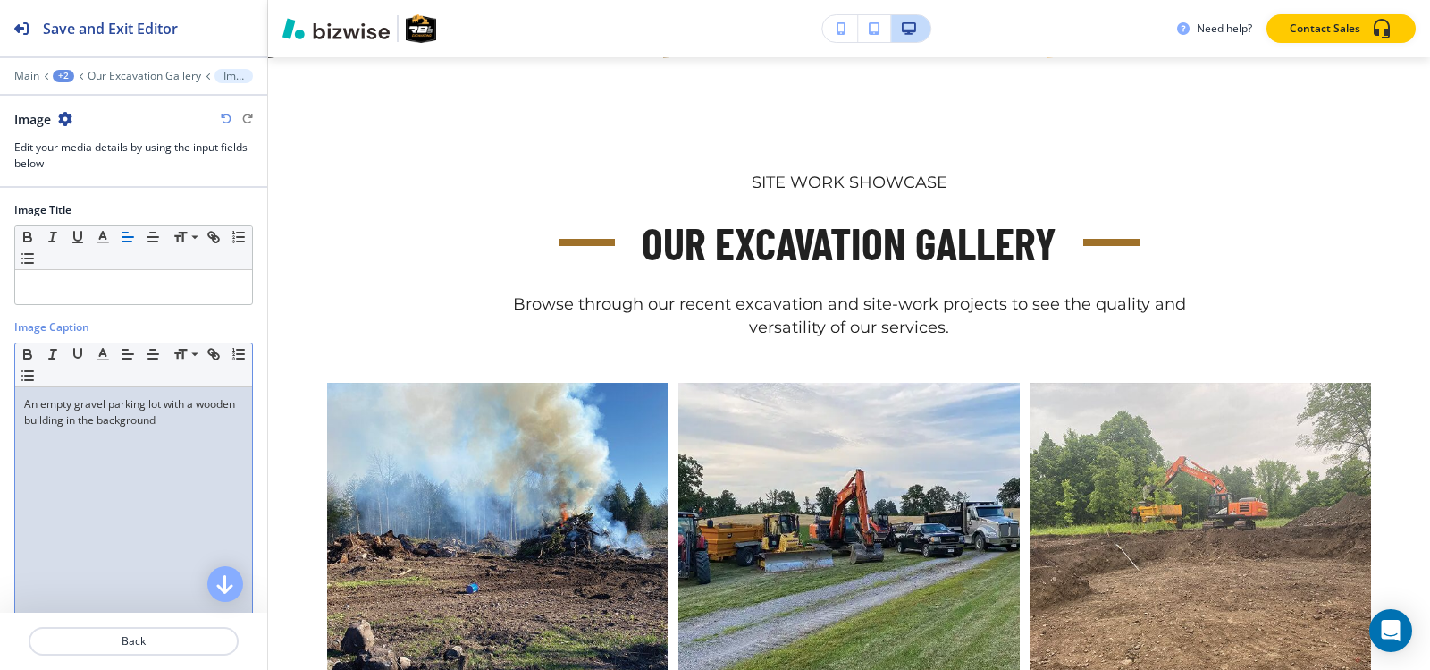
click at [91, 421] on p "An empty gravel parking lot with a wooden building in the background" at bounding box center [133, 412] width 219 height 32
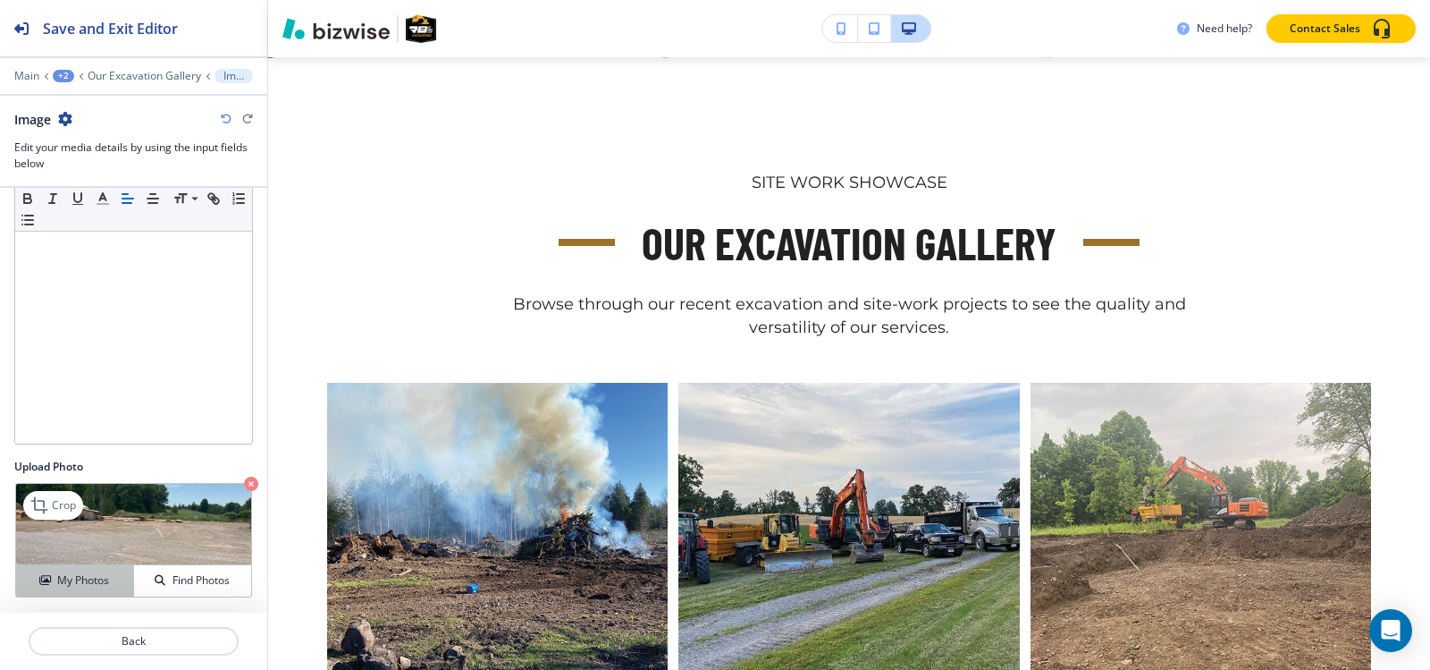
click at [62, 581] on h4 "My Photos" at bounding box center [83, 580] width 52 height 16
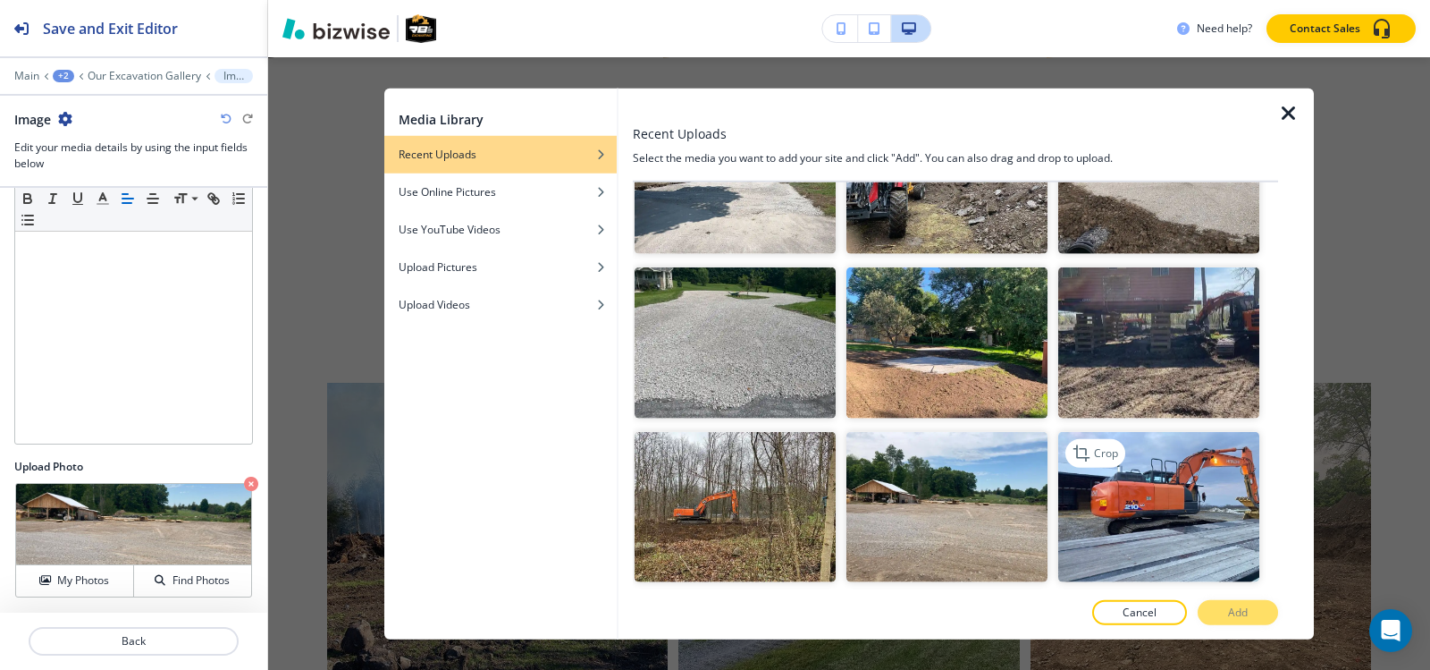
scroll to position [6331, 0]
click at [1085, 432] on img "button" at bounding box center [1158, 507] width 201 height 151
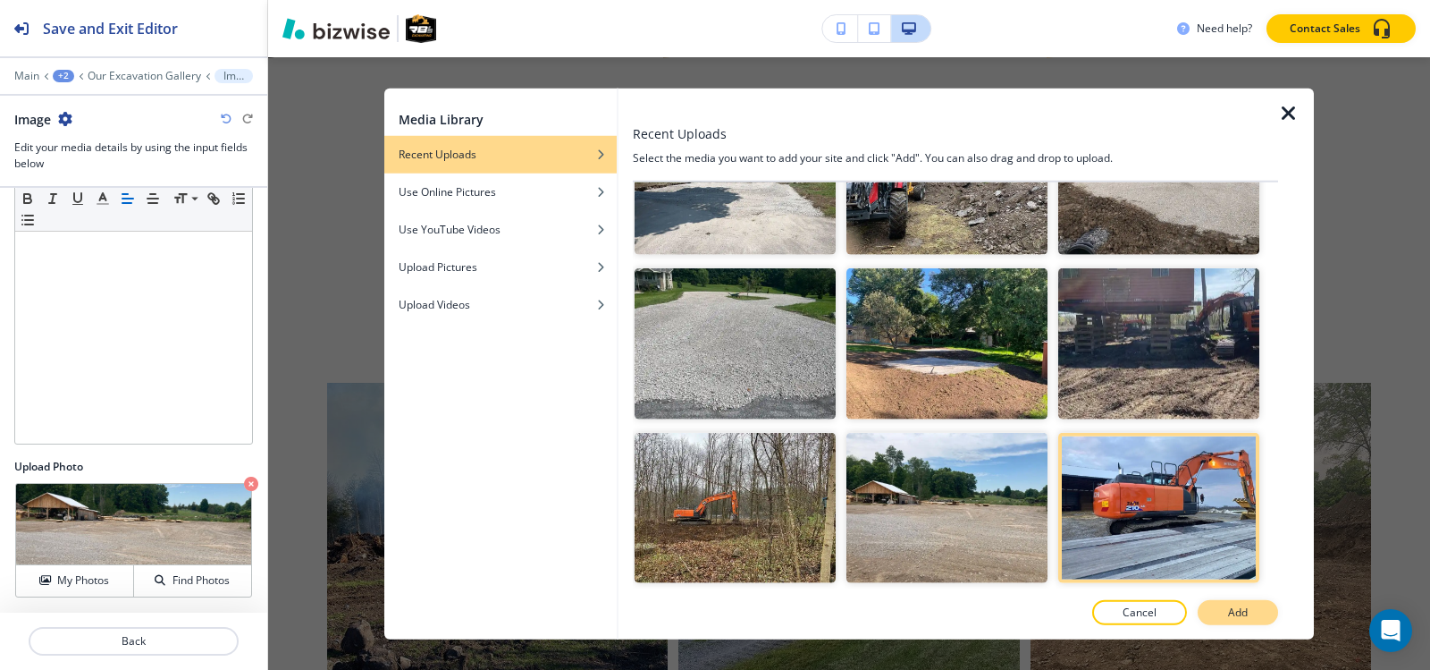
click at [1241, 612] on p "Add" at bounding box center [1238, 612] width 20 height 16
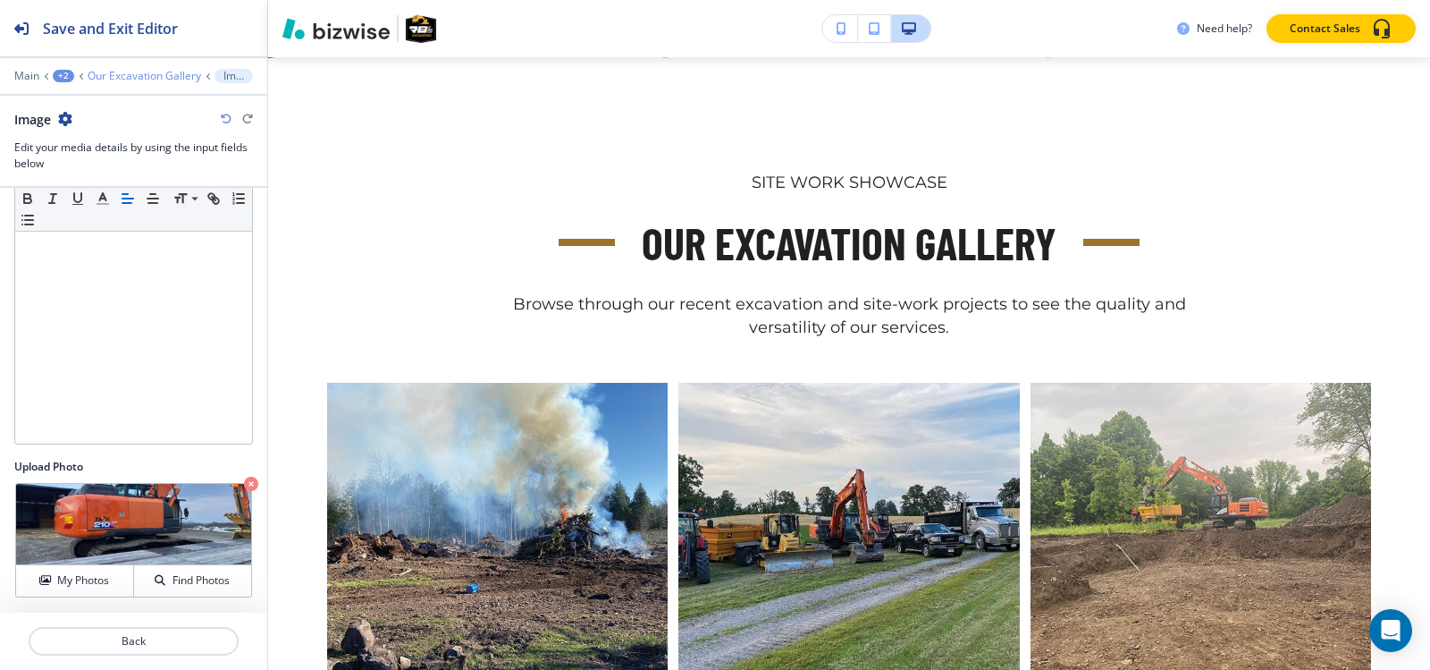
click at [162, 76] on p "Our Excavation Gallery" at bounding box center [145, 76] width 114 height 13
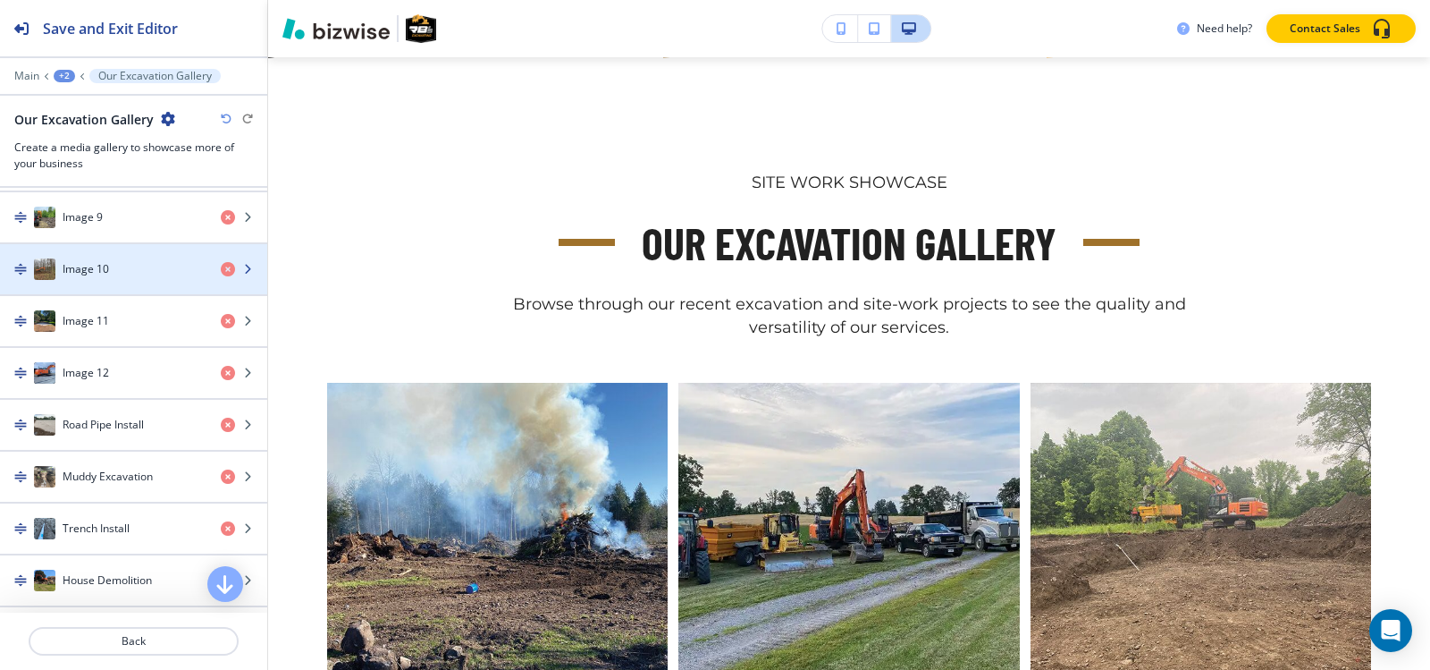
scroll to position [1162, 0]
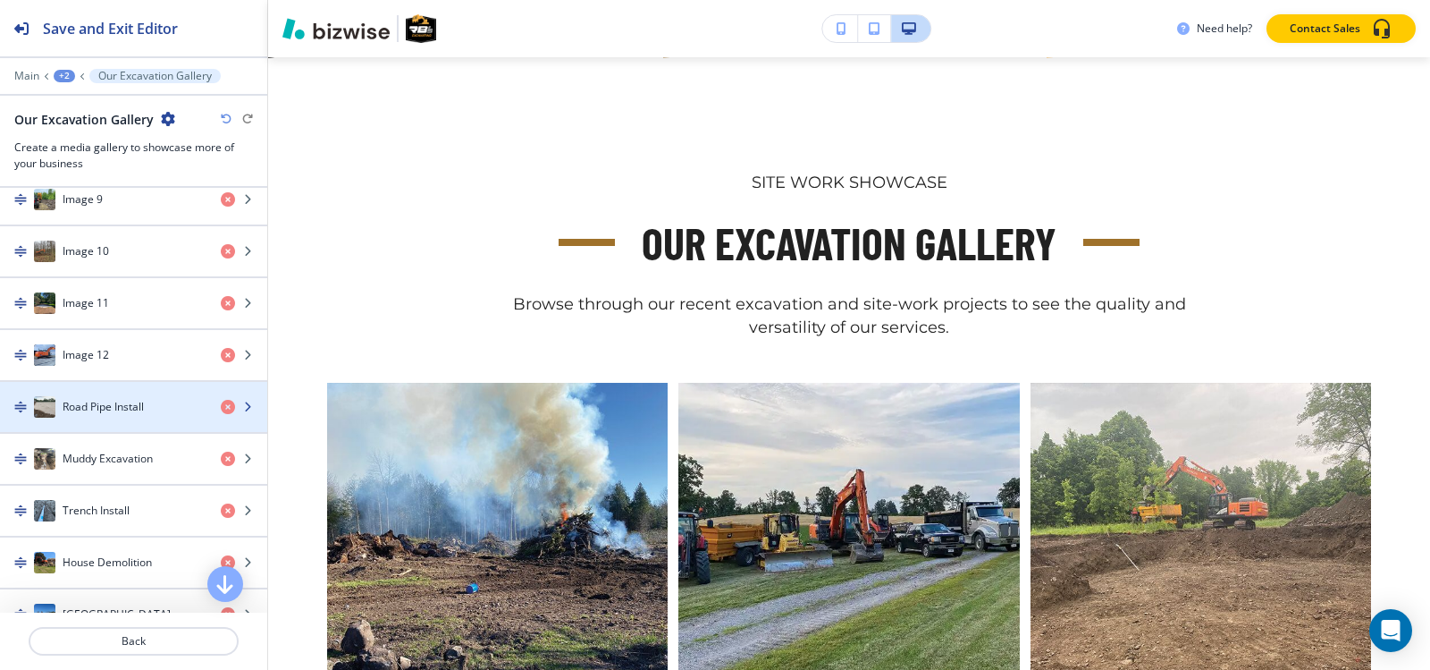
click at [119, 409] on h4 "Road Pipe Install" at bounding box center [103, 407] width 81 height 16
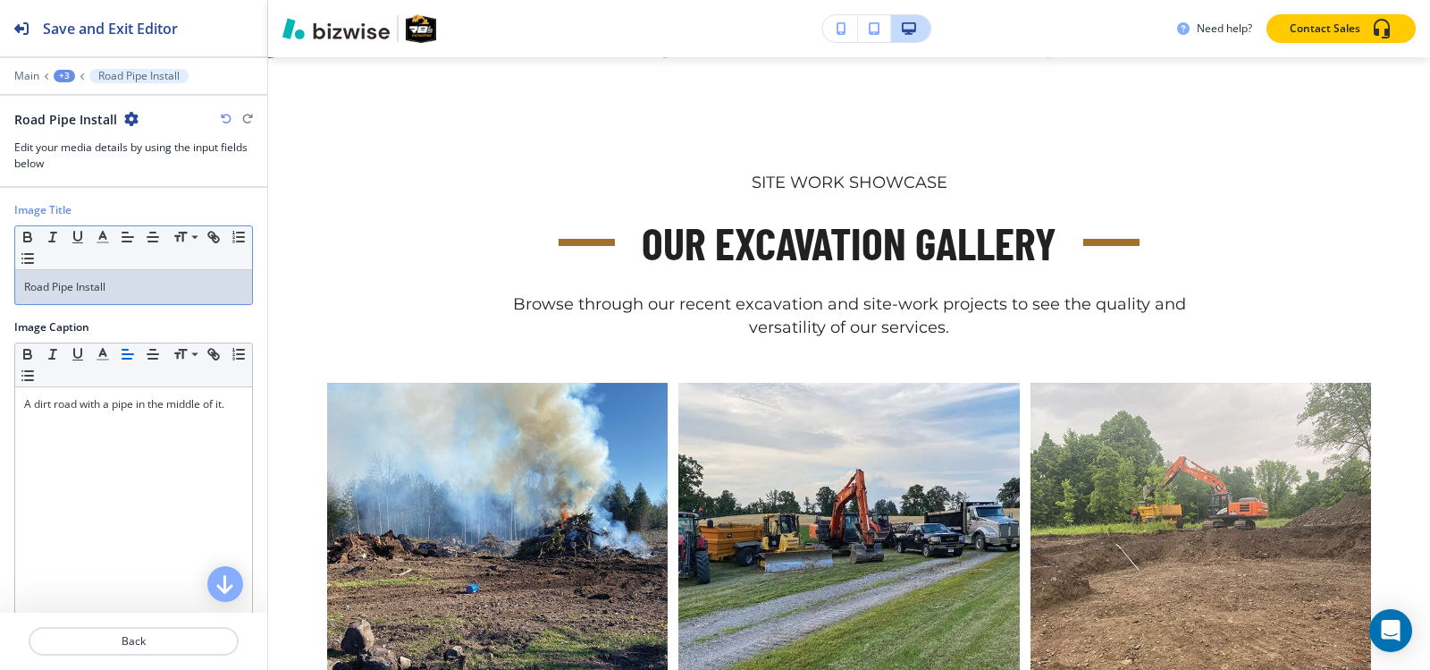
click at [146, 290] on p "Road Pipe Install" at bounding box center [133, 287] width 219 height 16
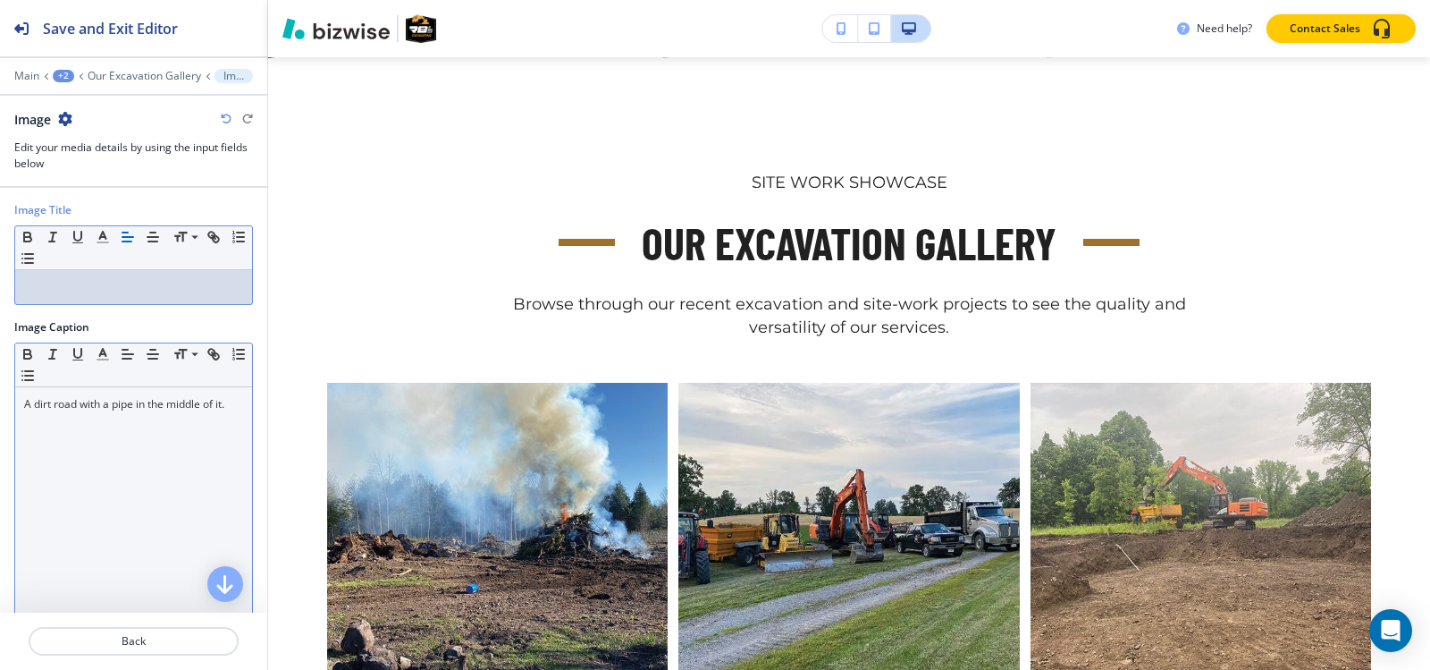
click at [110, 435] on div "A dirt road with a pipe in the middle of it." at bounding box center [133, 503] width 237 height 232
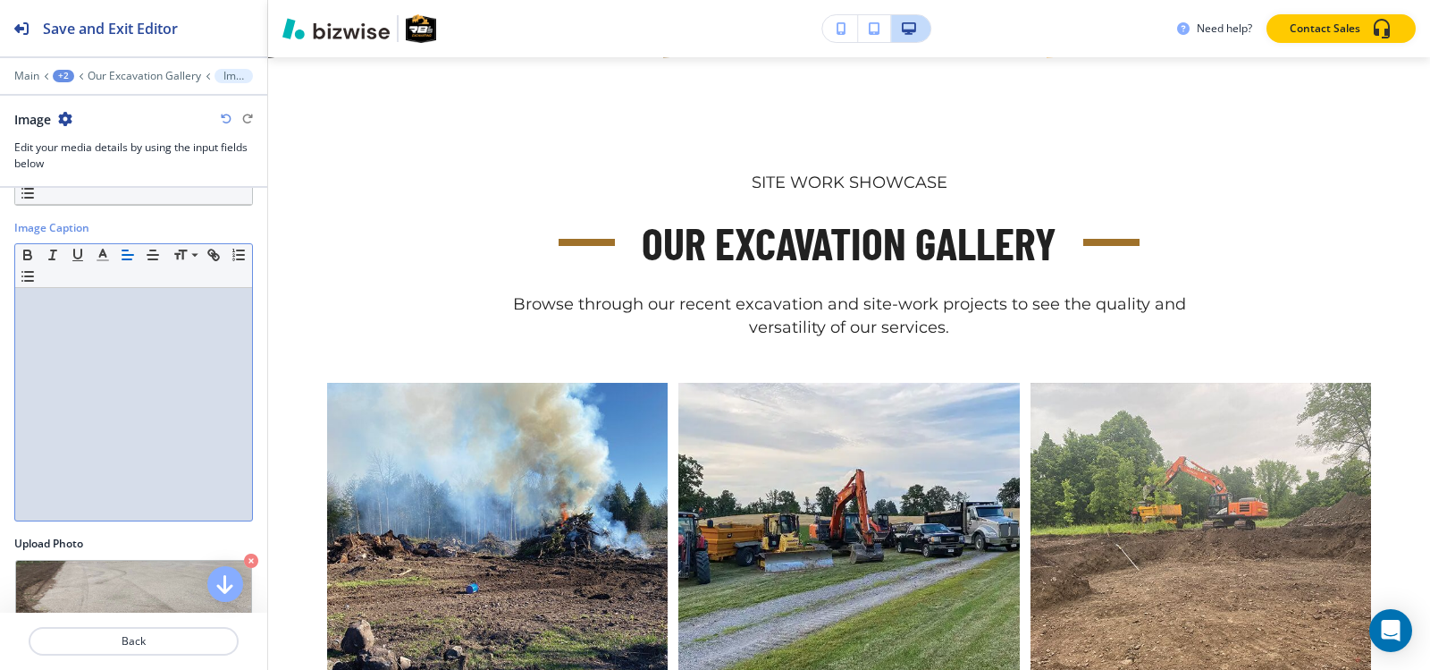
scroll to position [176, 0]
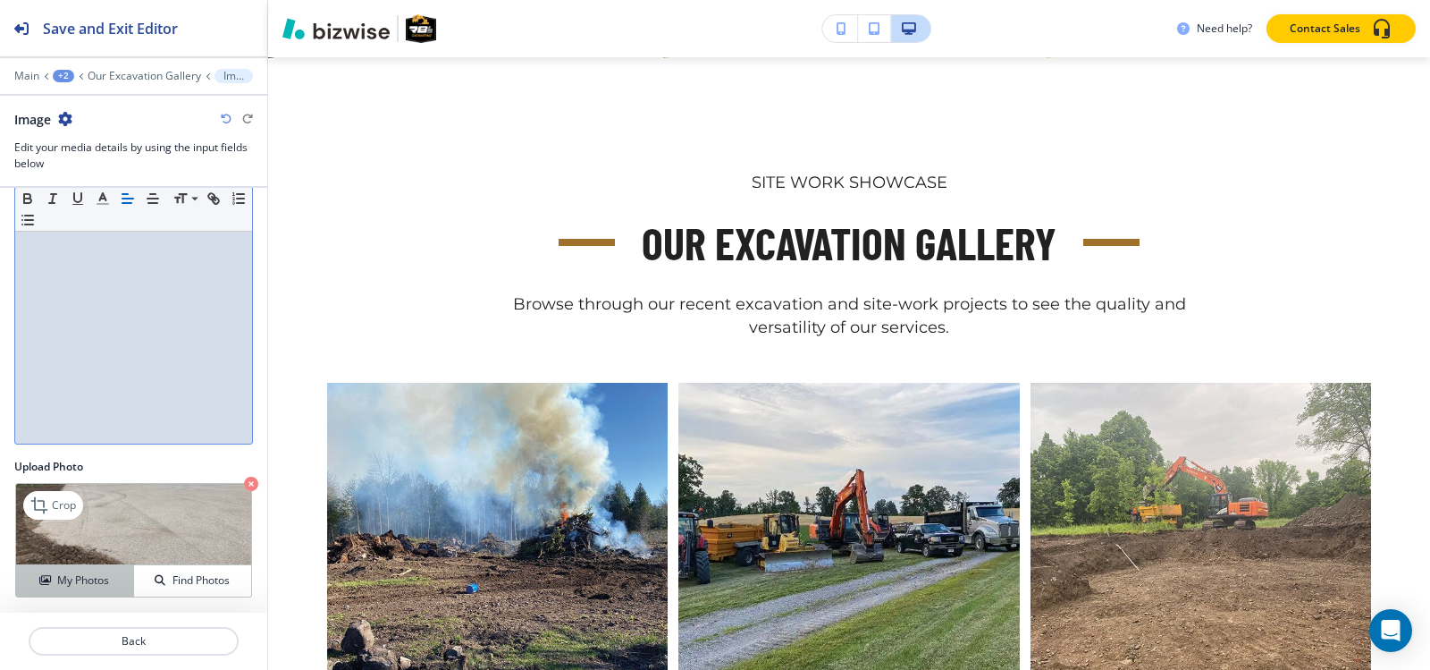
click at [75, 577] on h4 "My Photos" at bounding box center [83, 580] width 52 height 16
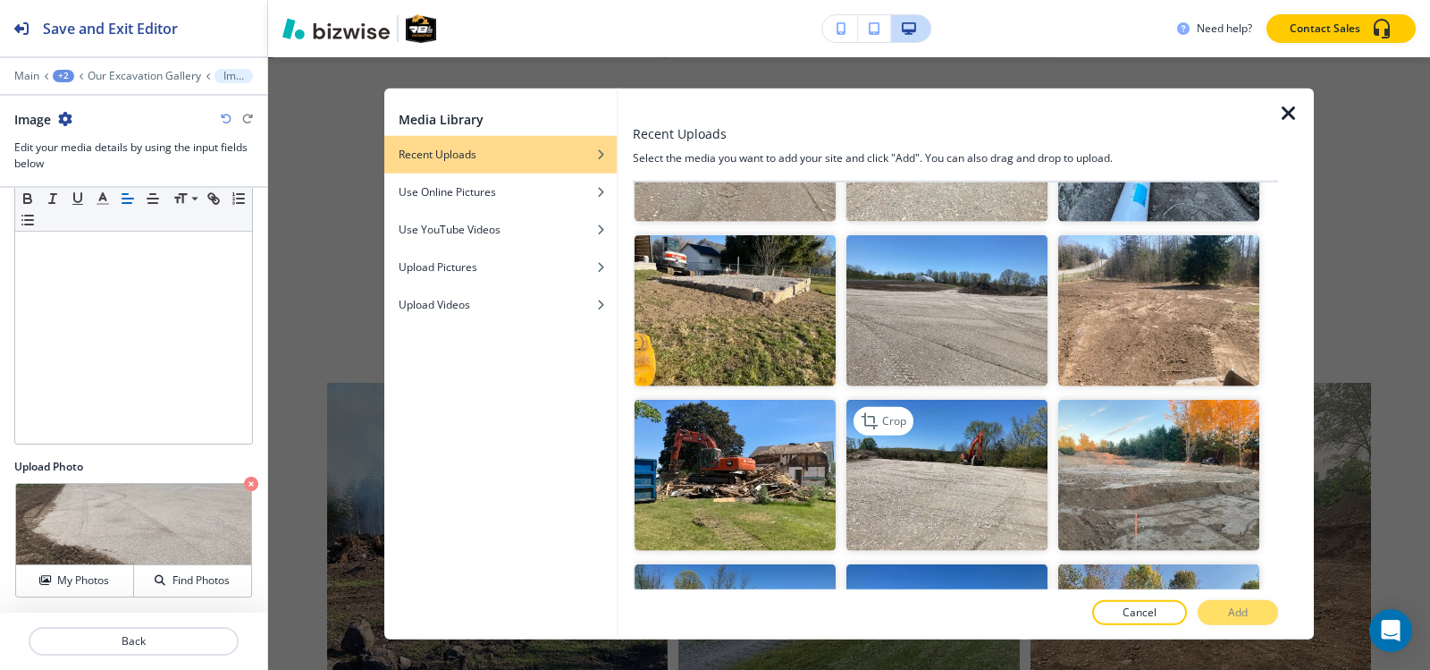
scroll to position [5900, 0]
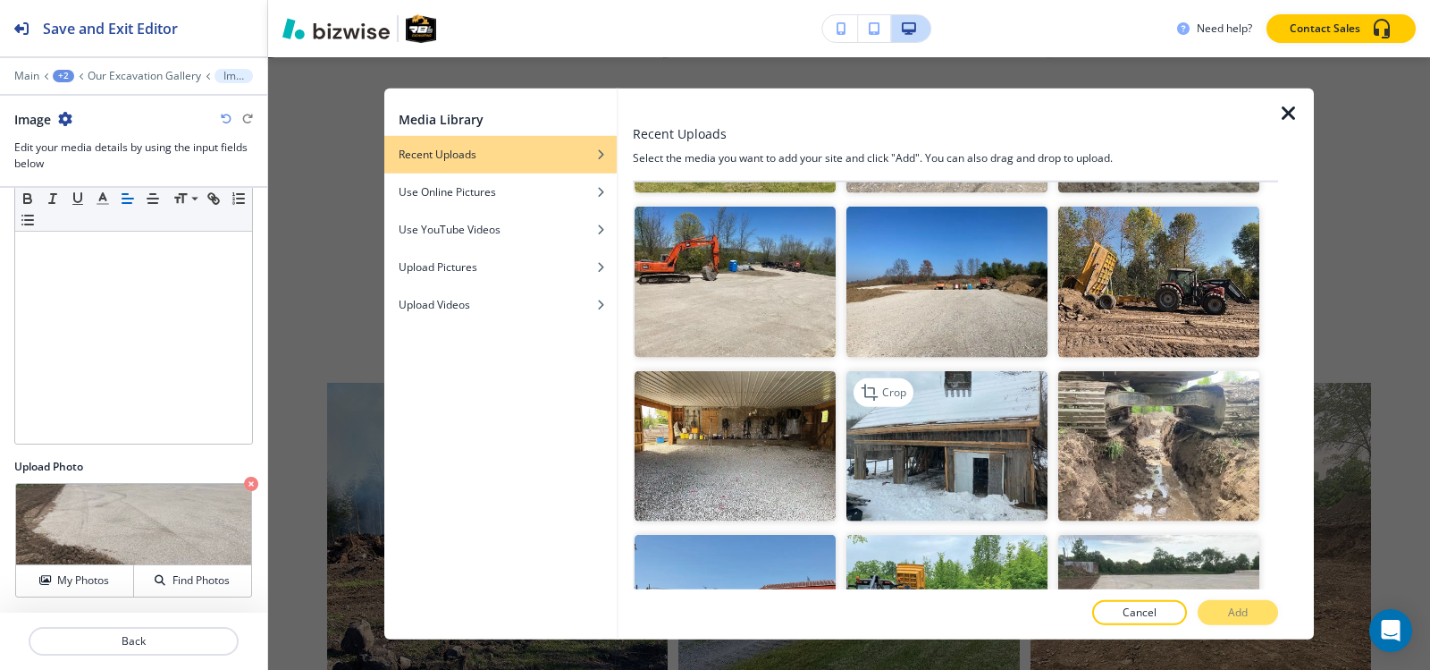
click at [983, 370] on img "button" at bounding box center [947, 445] width 201 height 151
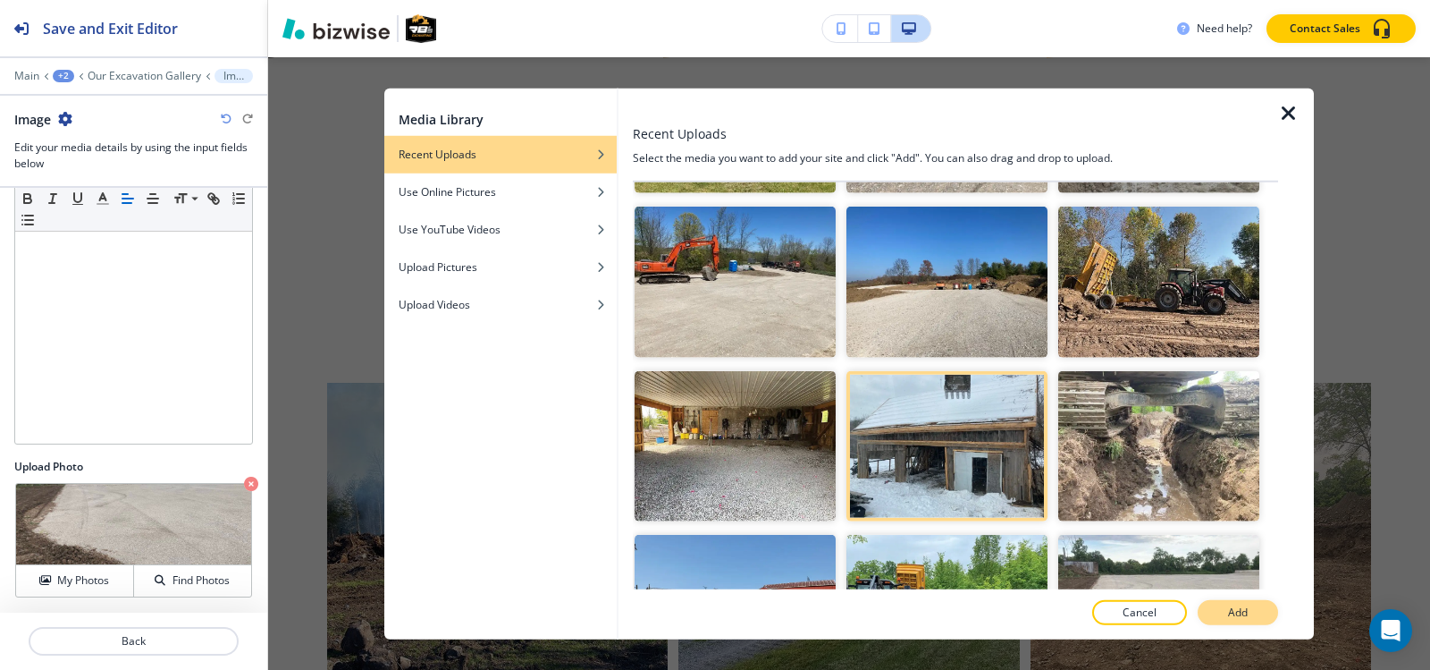
click at [1232, 611] on p "Add" at bounding box center [1238, 612] width 20 height 16
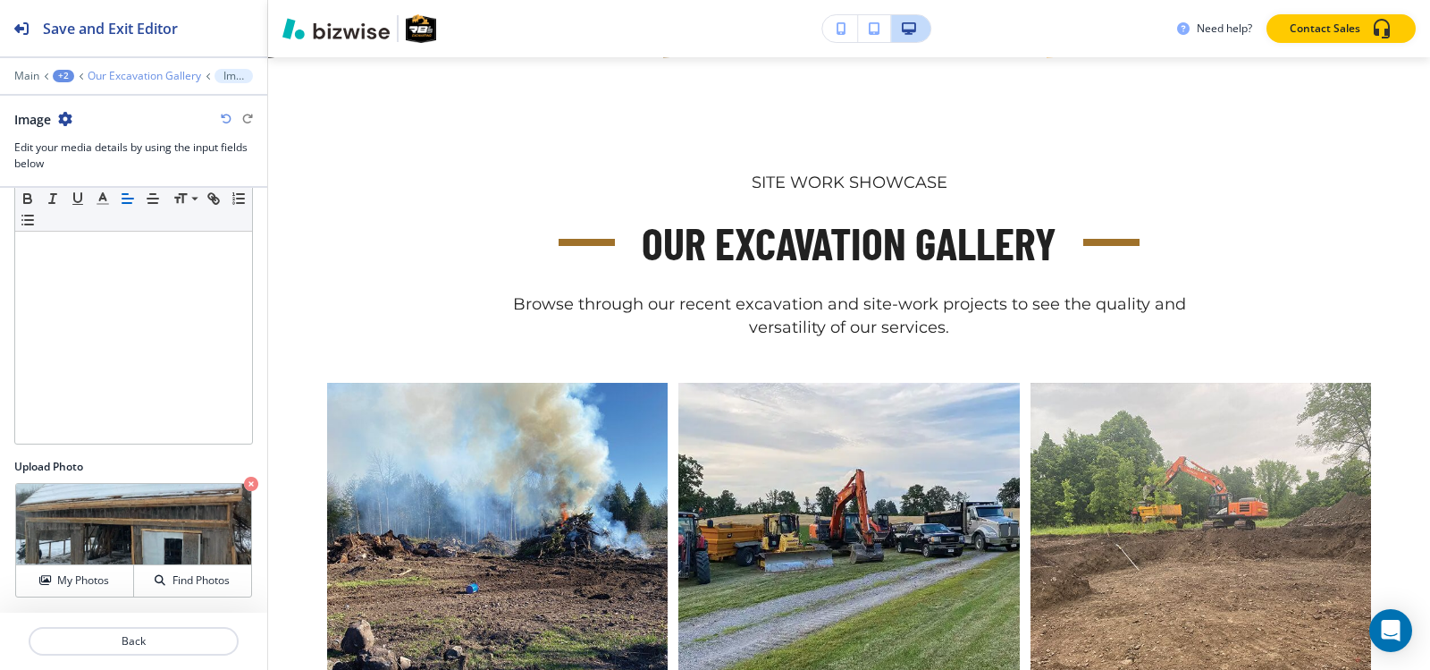
click at [146, 73] on p "Our Excavation Gallery" at bounding box center [145, 76] width 114 height 13
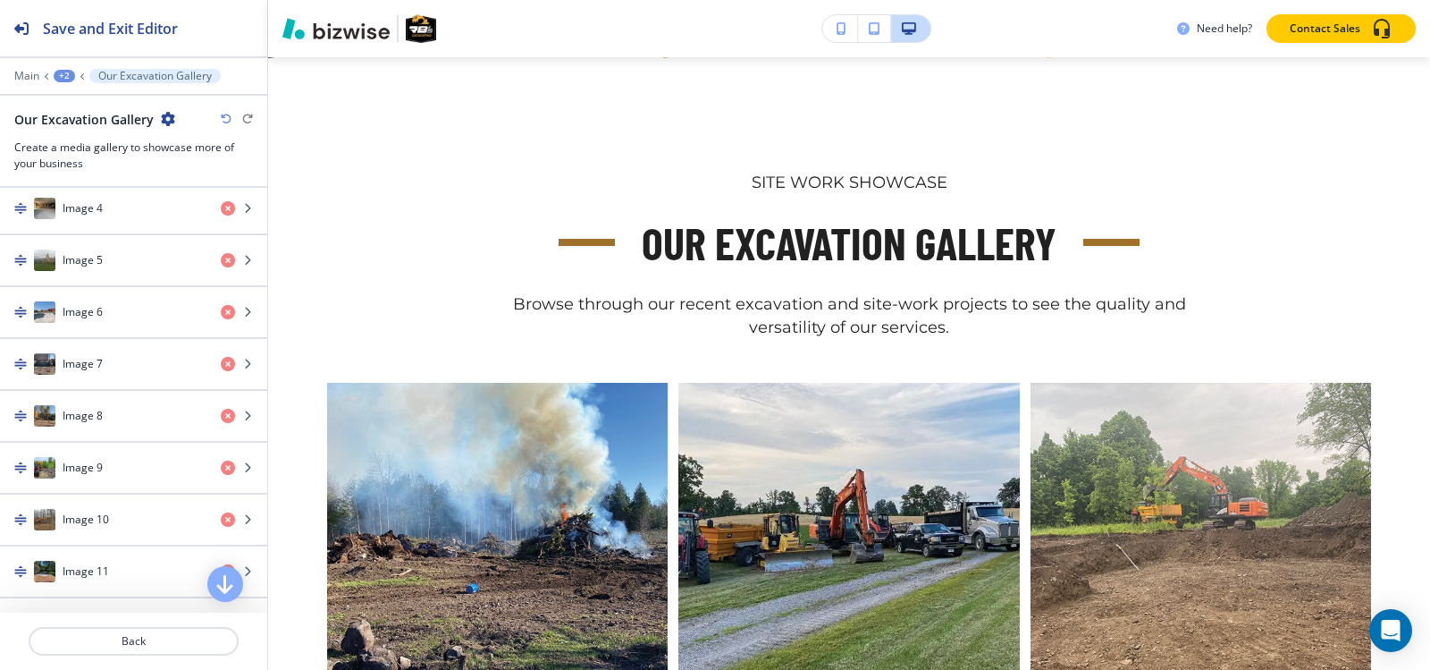
scroll to position [1162, 0]
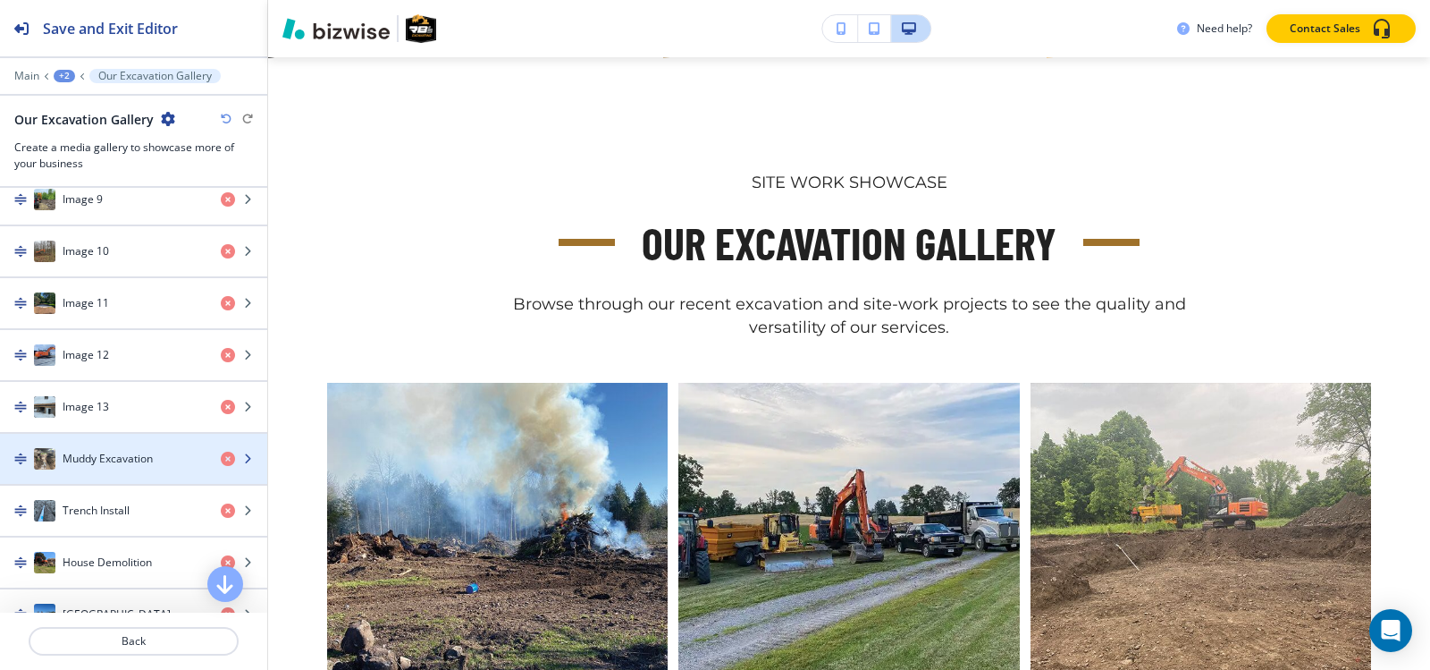
click at [134, 472] on div "button" at bounding box center [133, 476] width 267 height 14
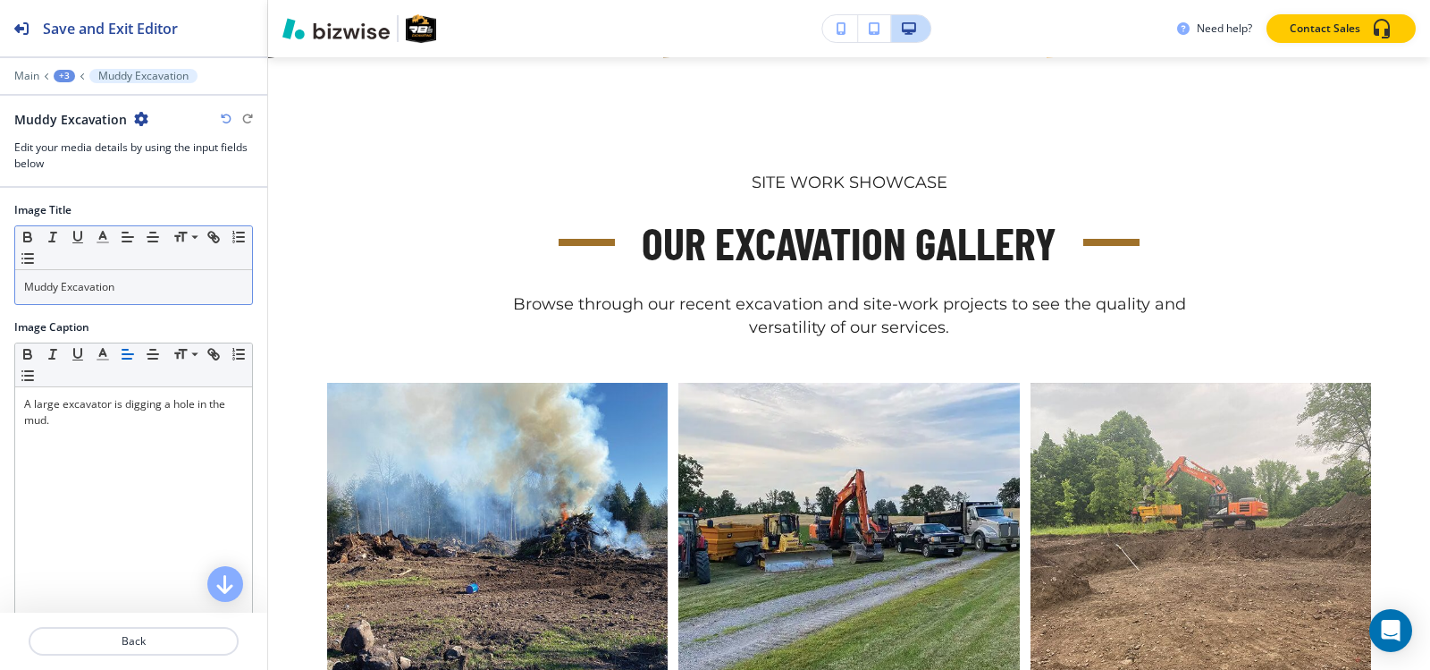
click at [151, 276] on div "Muddy Excavation" at bounding box center [133, 287] width 237 height 34
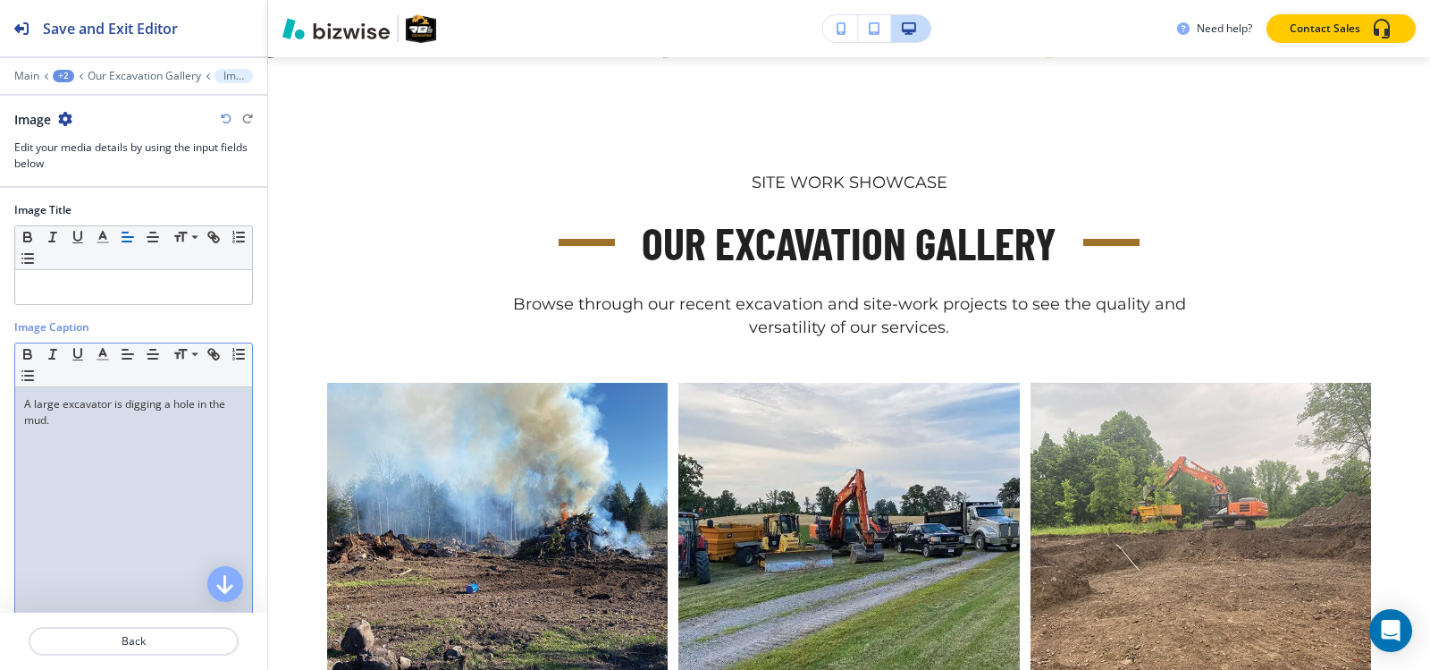
click at [142, 446] on div "A large excavator is digging a hole in the mud." at bounding box center [133, 503] width 237 height 232
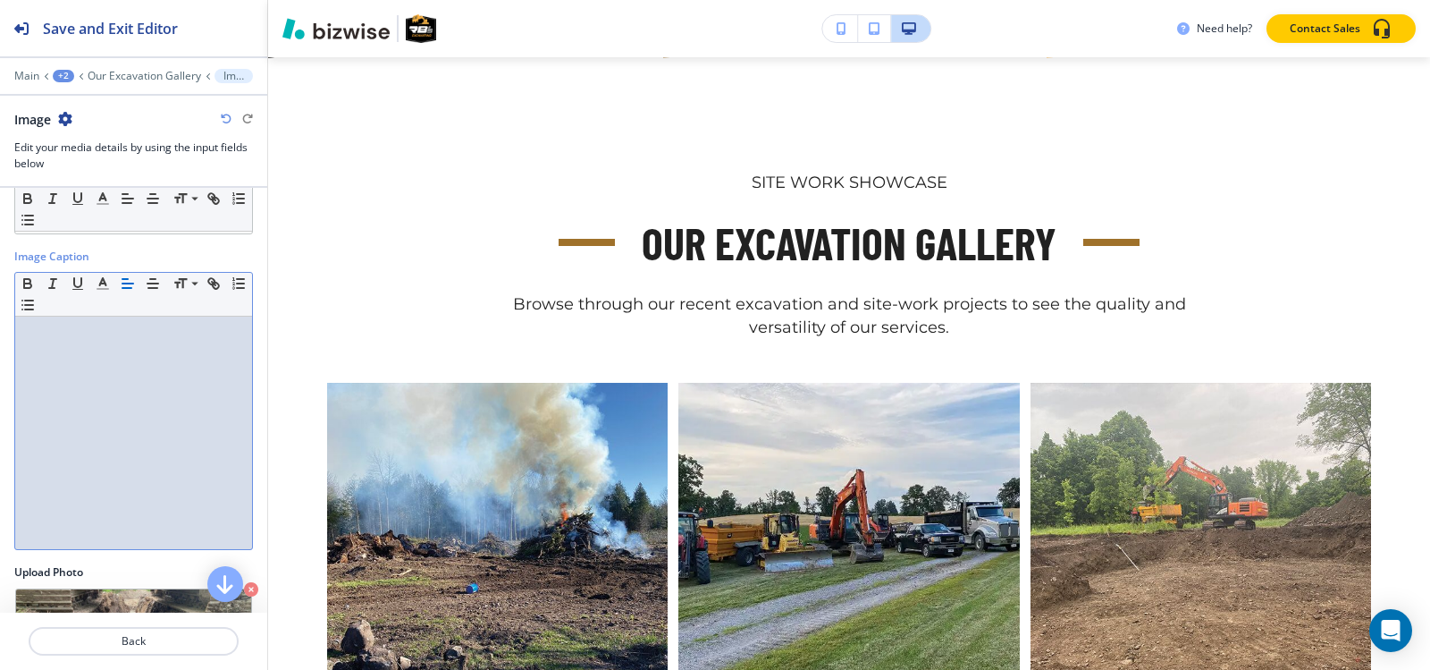
scroll to position [176, 0]
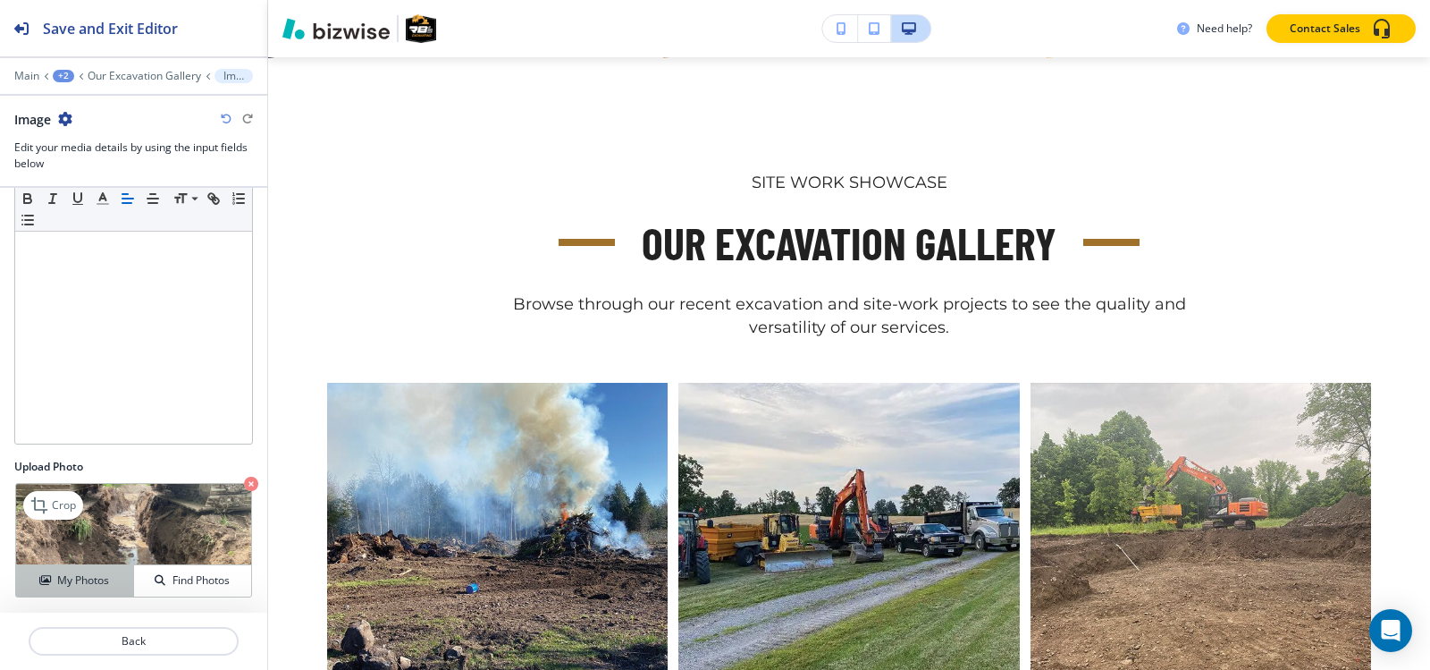
click at [99, 572] on h4 "My Photos" at bounding box center [83, 580] width 52 height 16
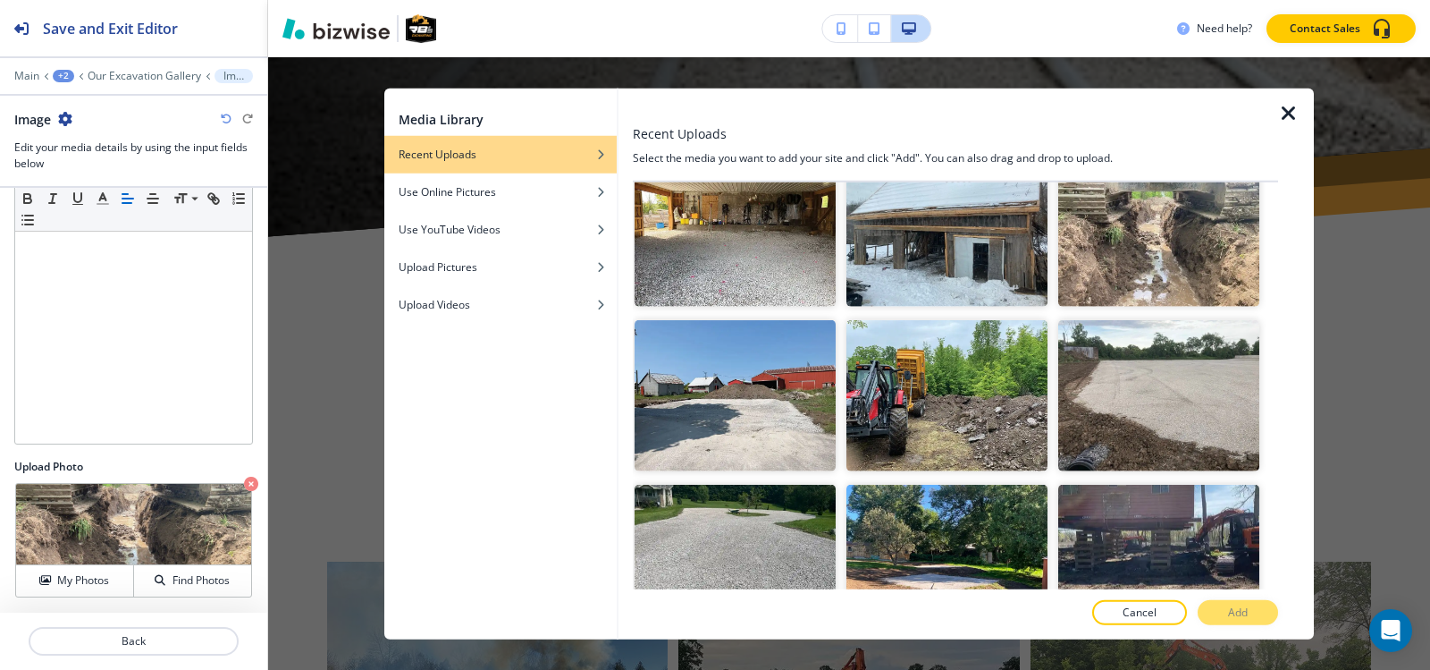
scroll to position [6204, 0]
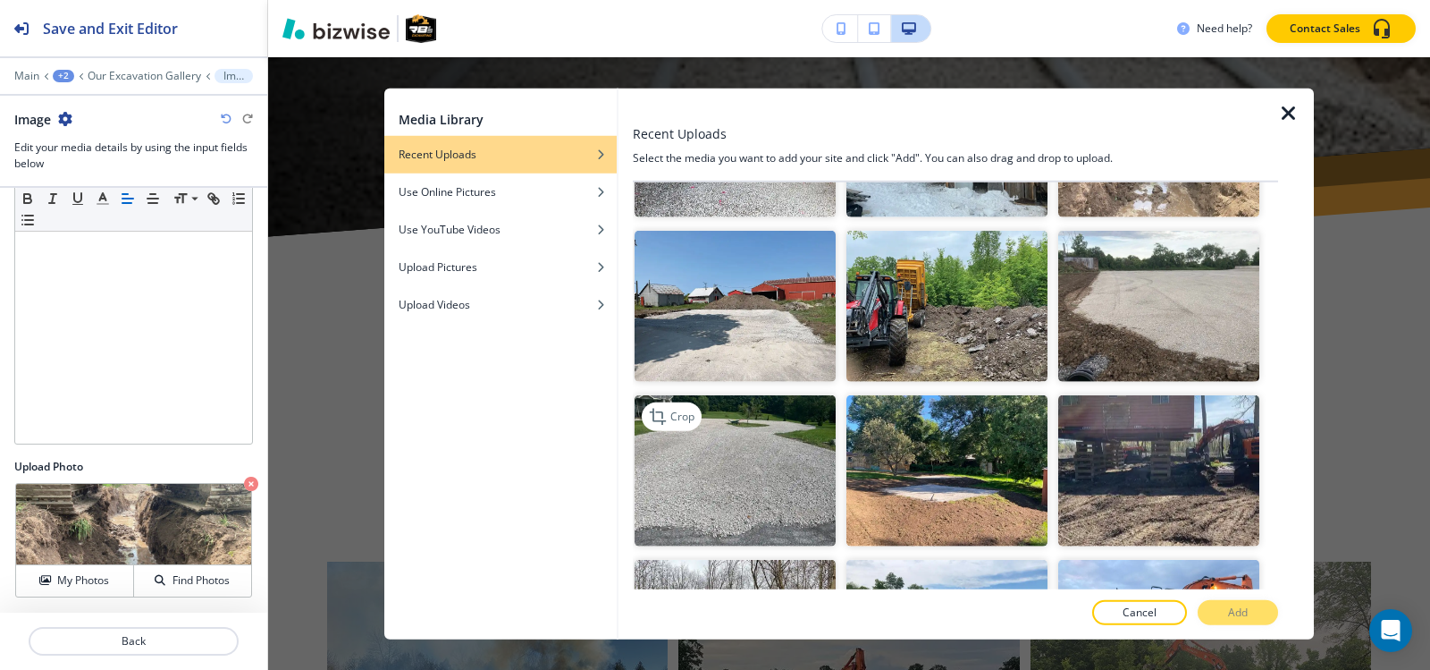
click at [753, 395] on img "button" at bounding box center [735, 470] width 201 height 151
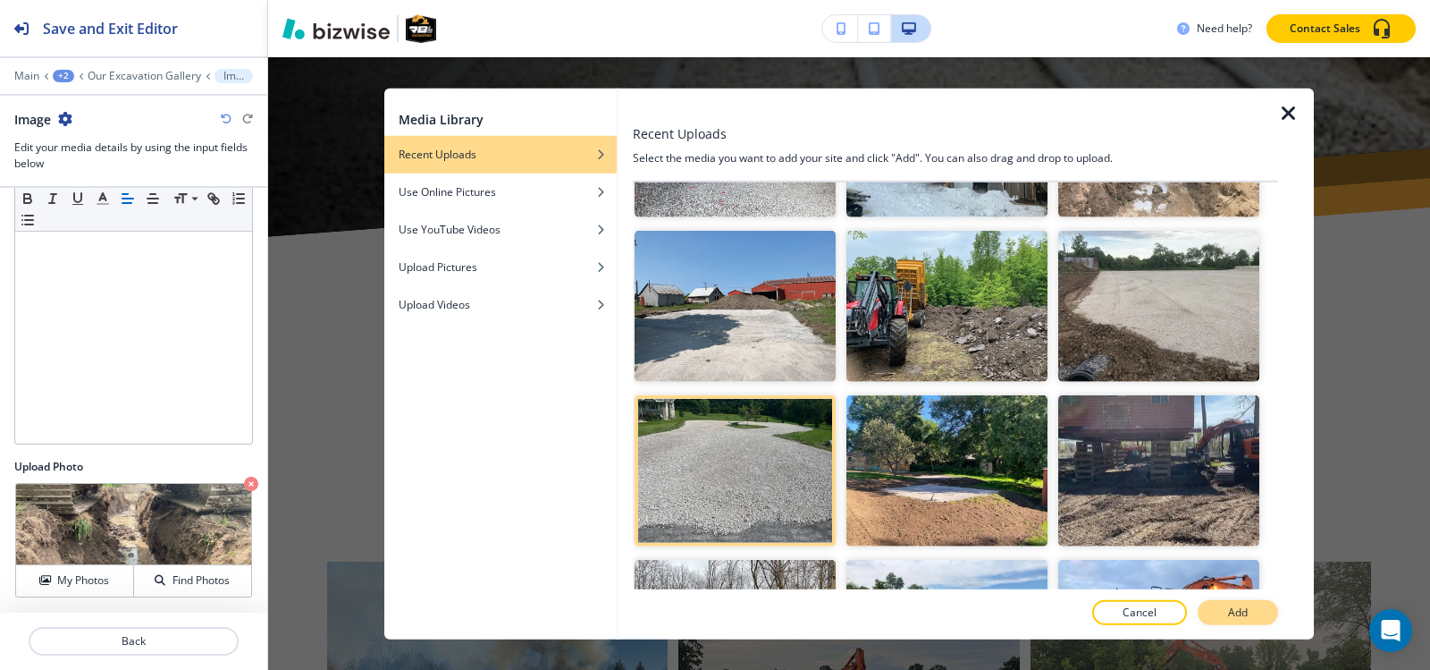
click at [1233, 621] on button "Add" at bounding box center [1238, 612] width 80 height 25
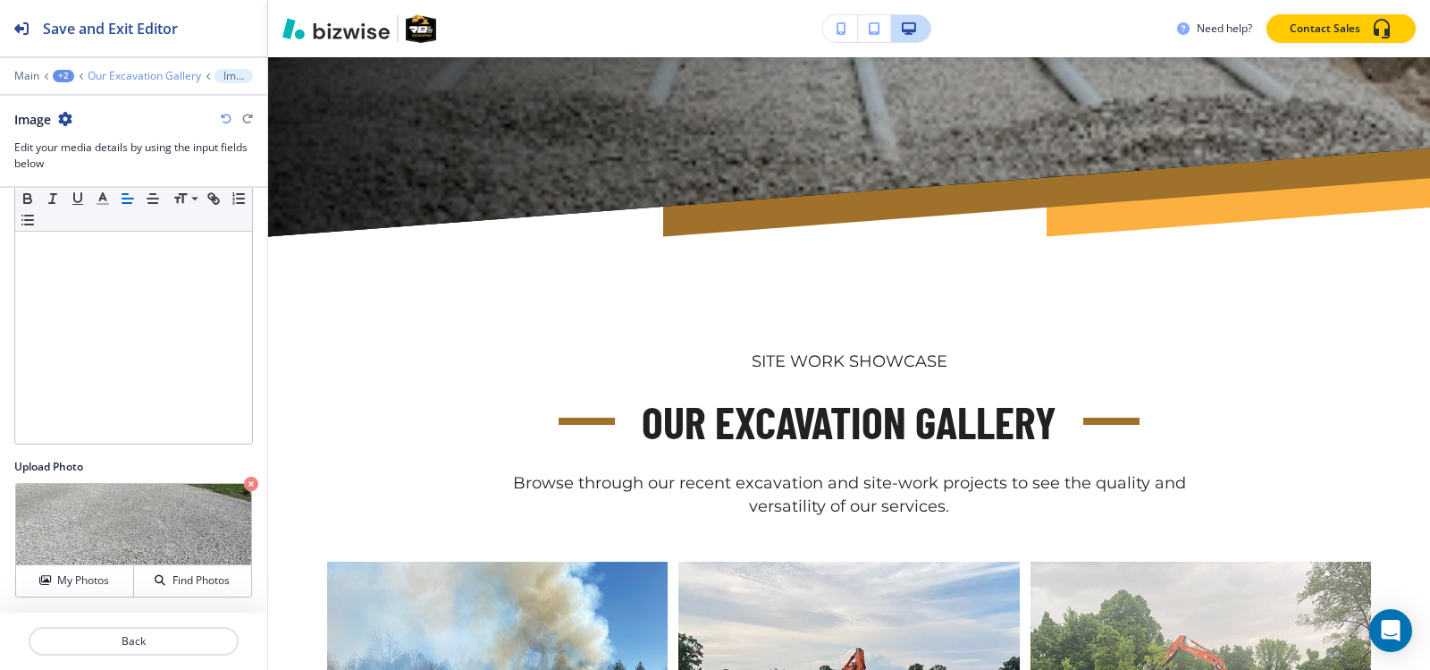
click at [144, 70] on p "Our Excavation Gallery" at bounding box center [145, 76] width 114 height 13
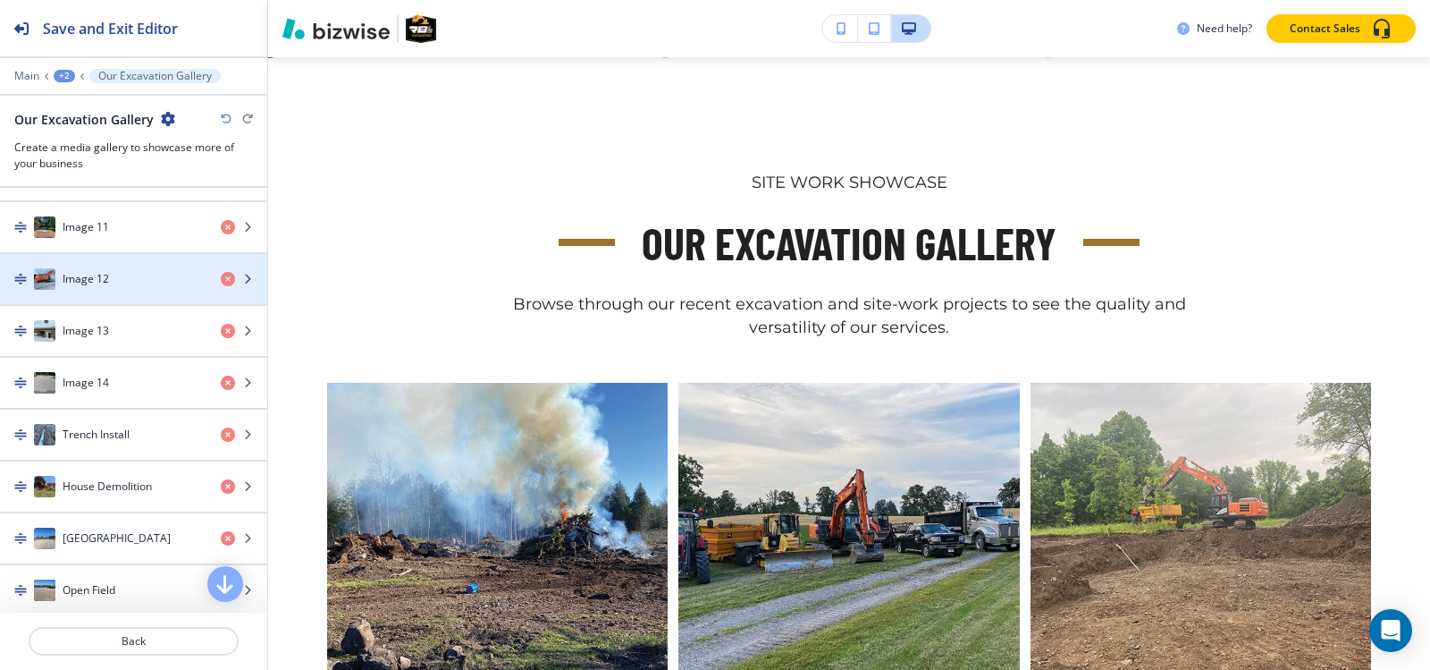
scroll to position [1341, 0]
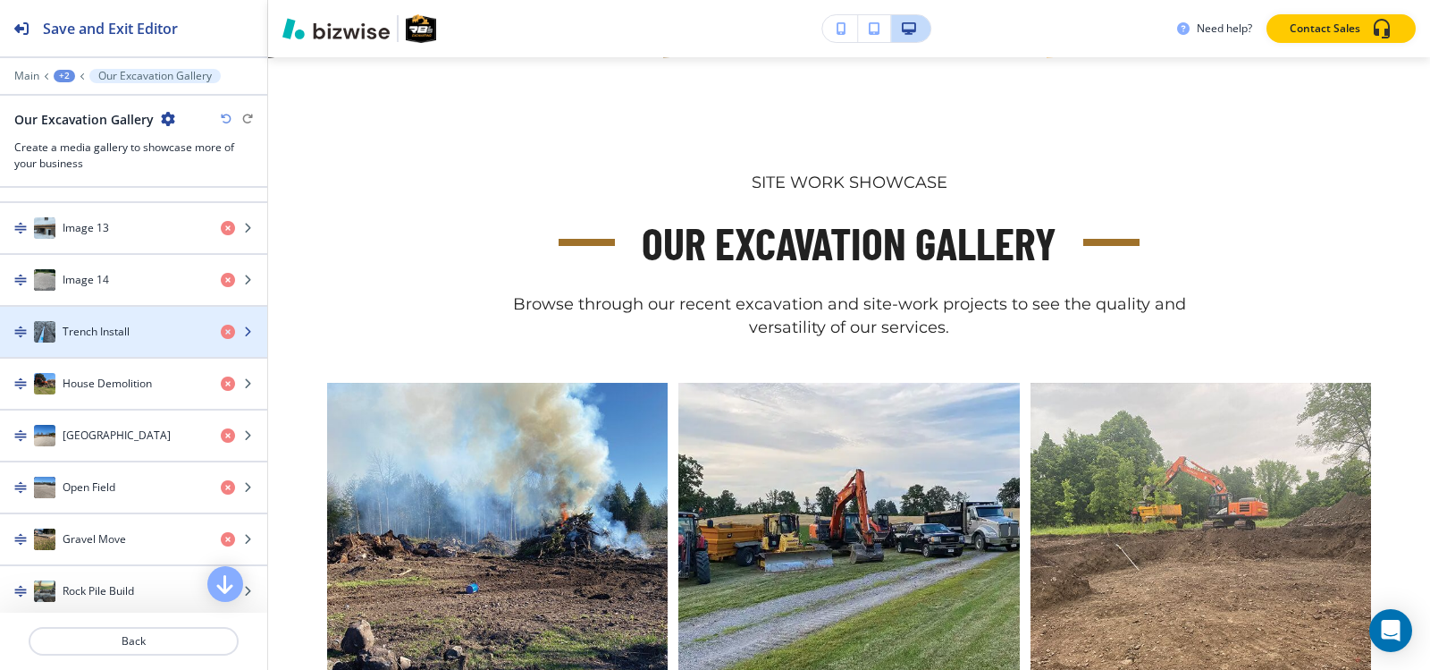
click at [103, 333] on h4 "Trench Install" at bounding box center [96, 332] width 67 height 16
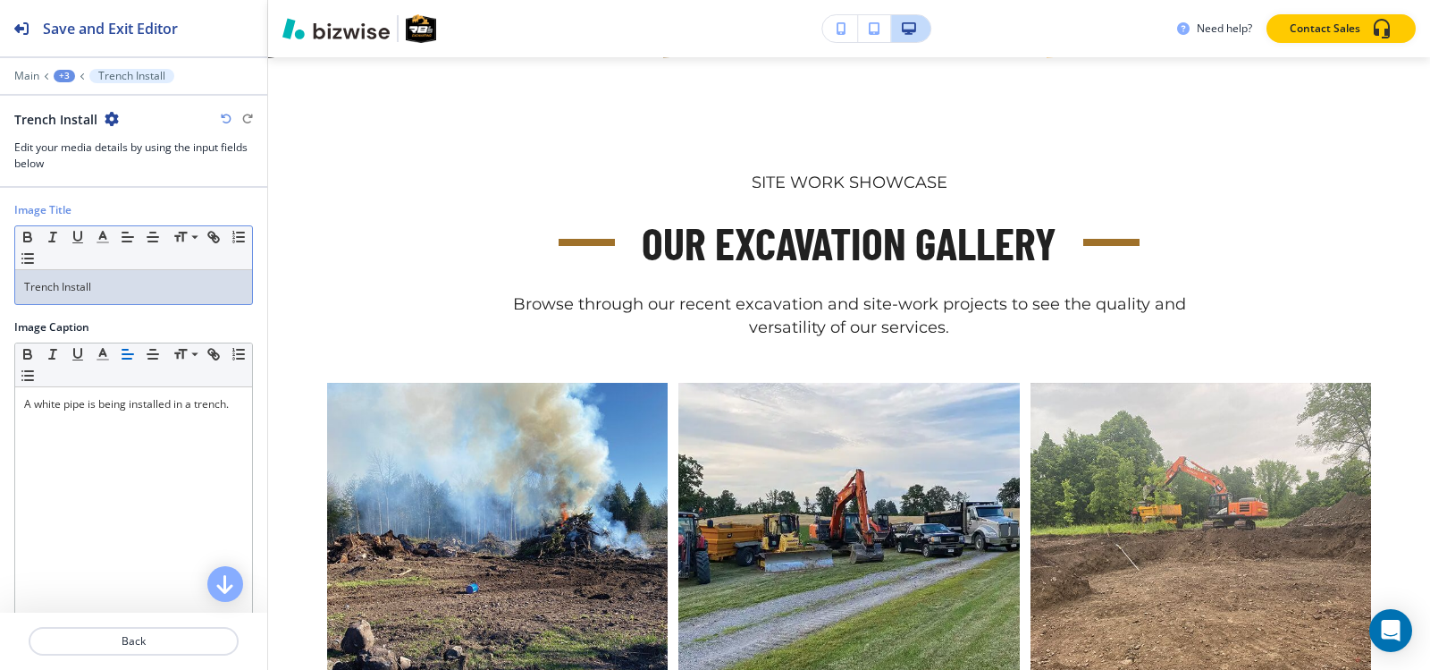
click at [121, 275] on div "Trench Install" at bounding box center [133, 287] width 237 height 34
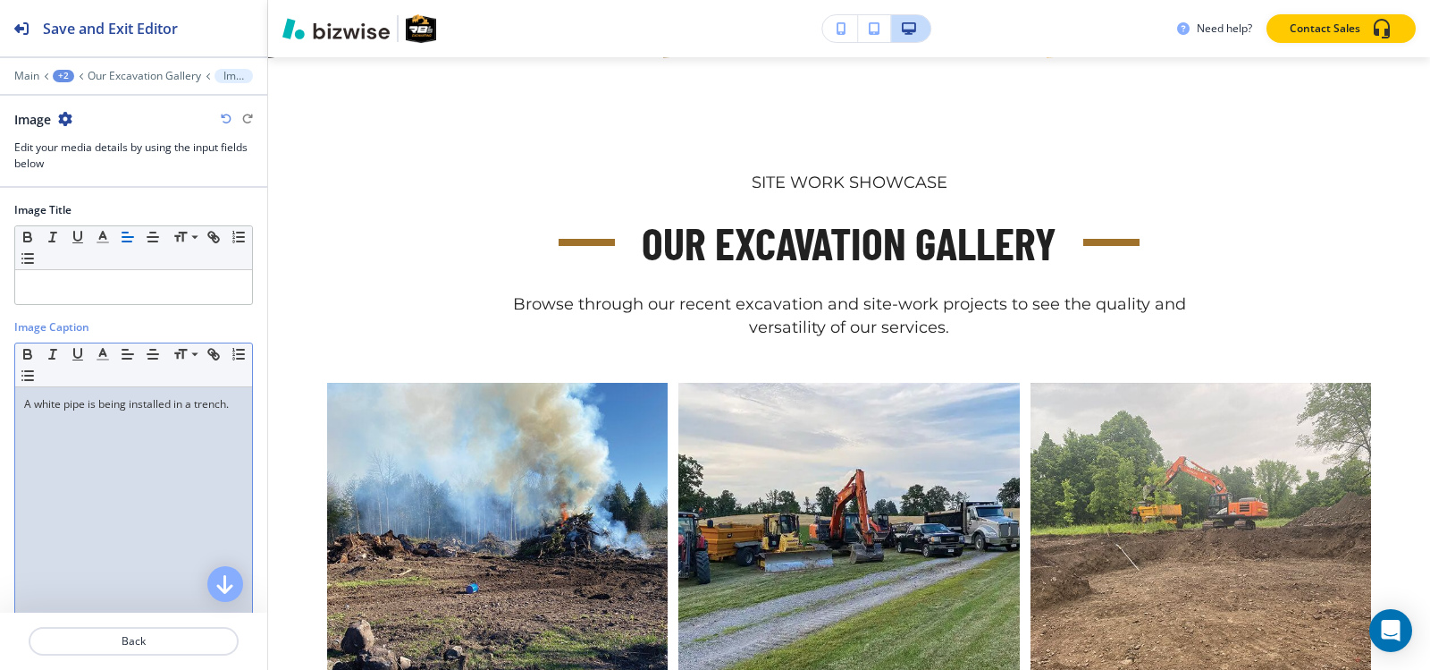
click at [92, 440] on div "A white pipe is being installed in a trench." at bounding box center [133, 503] width 237 height 232
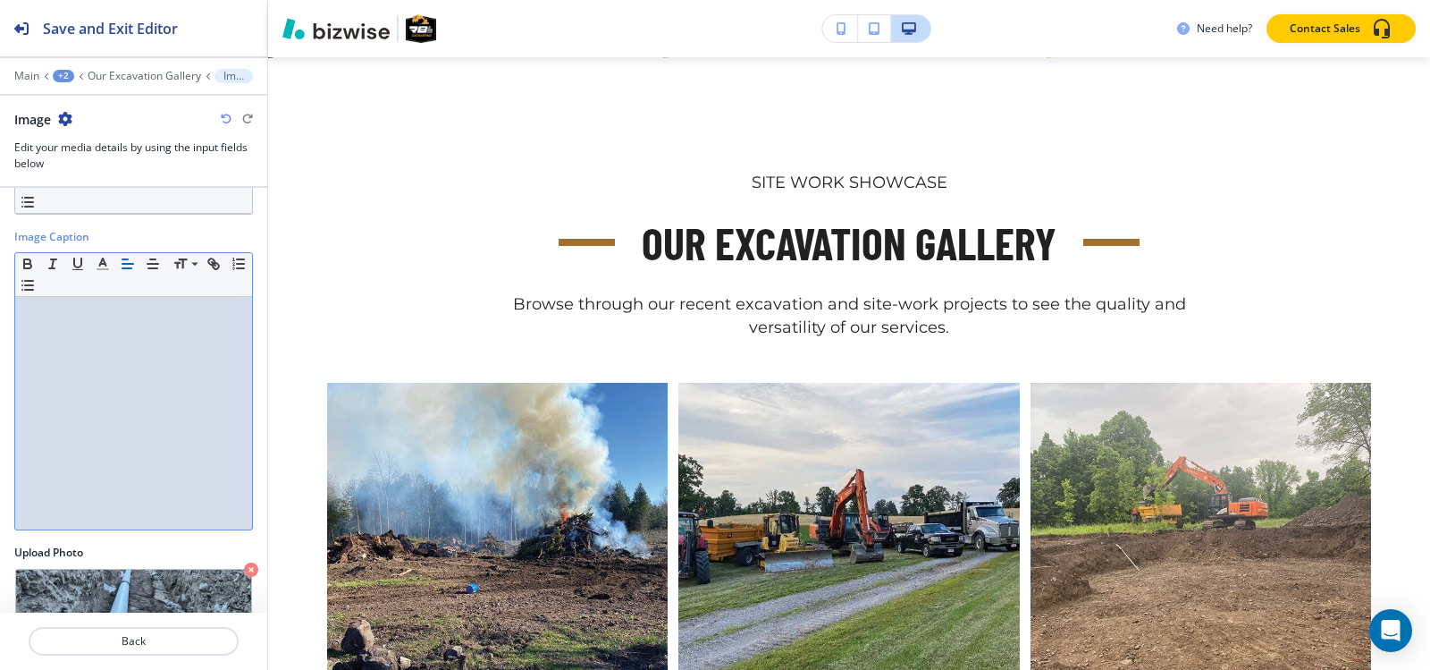
scroll to position [176, 0]
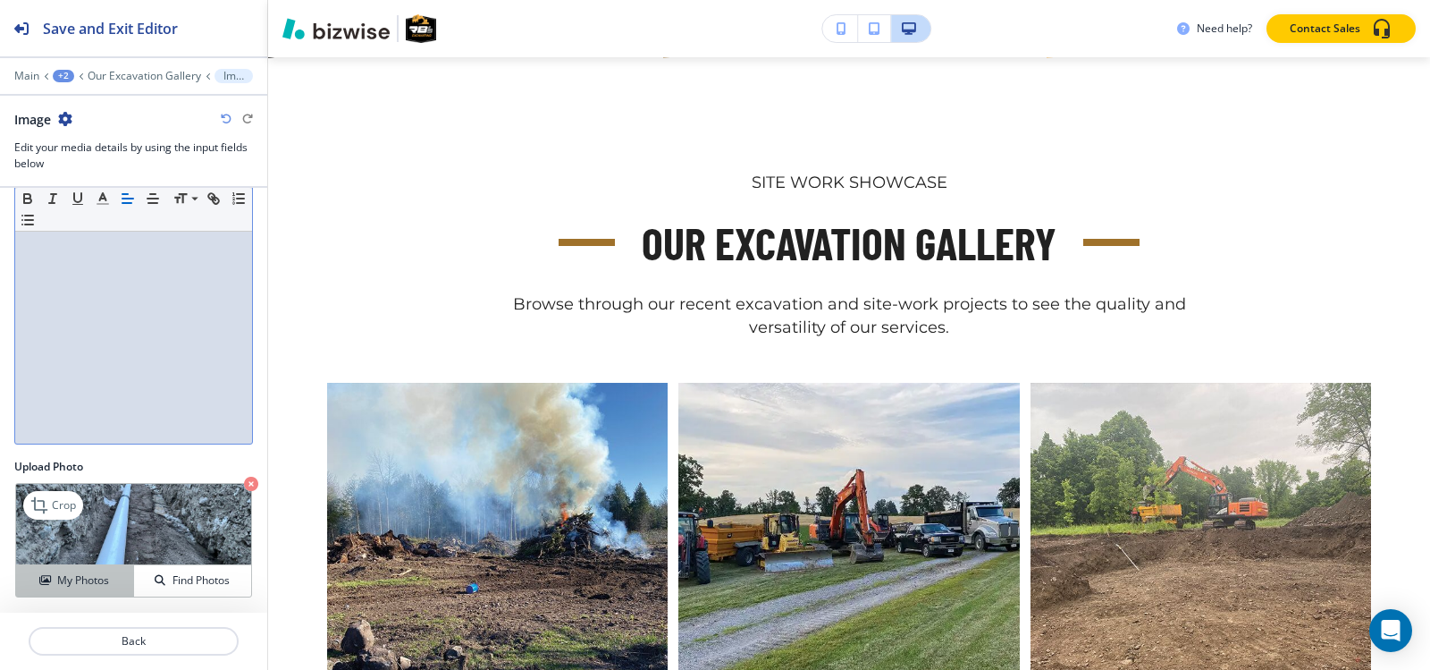
click at [58, 590] on button "My Photos" at bounding box center [75, 580] width 118 height 31
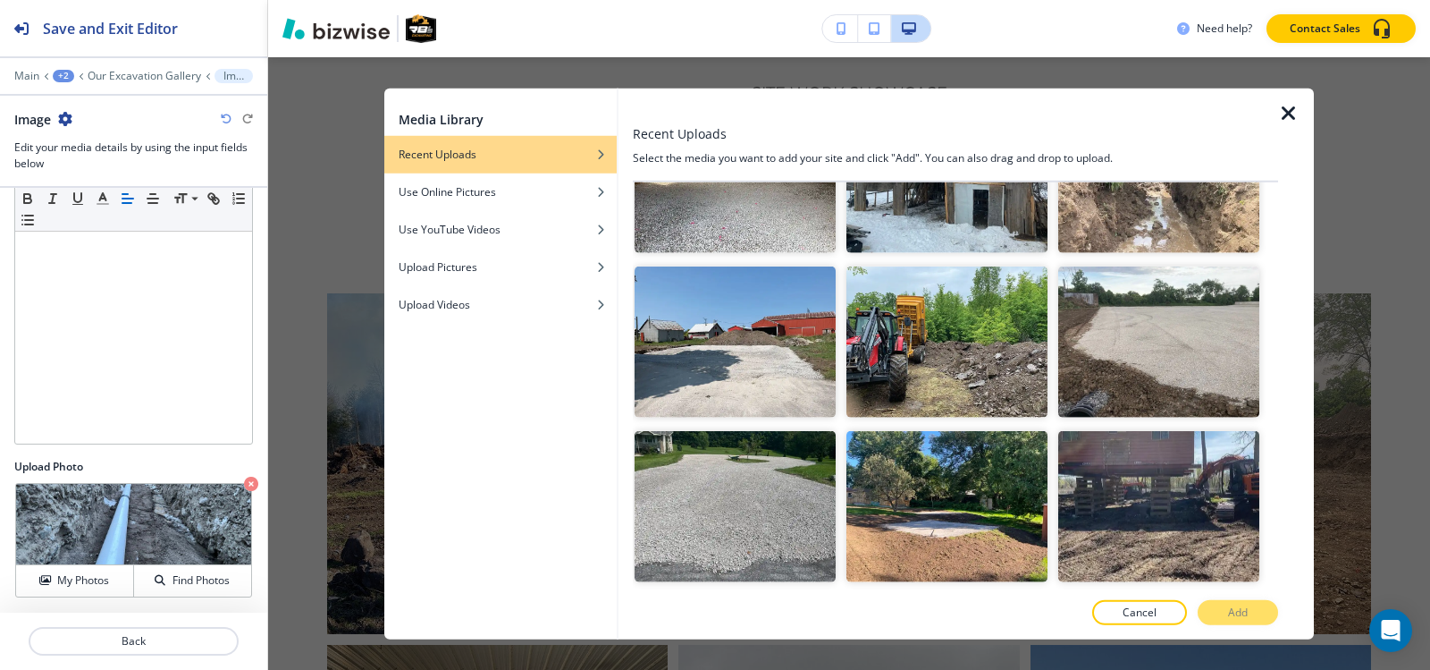
scroll to position [6347, 0]
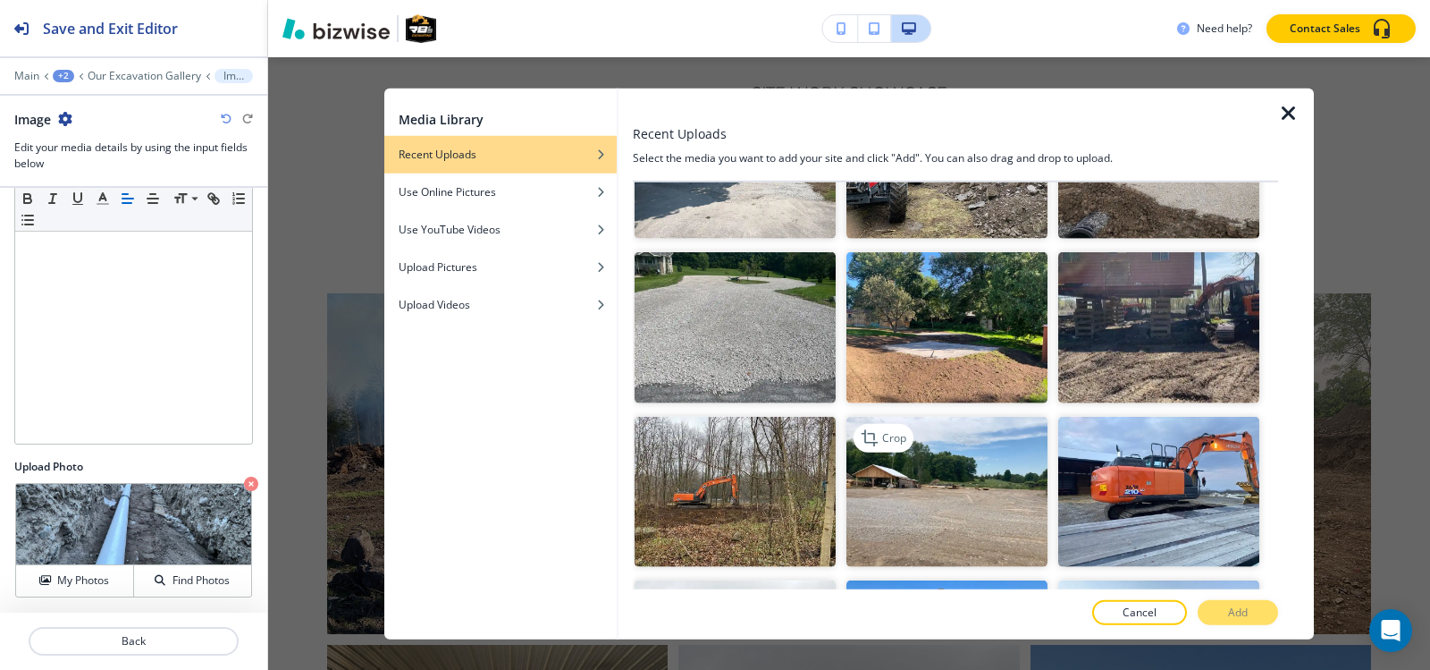
click at [1013, 416] on img "button" at bounding box center [947, 491] width 201 height 151
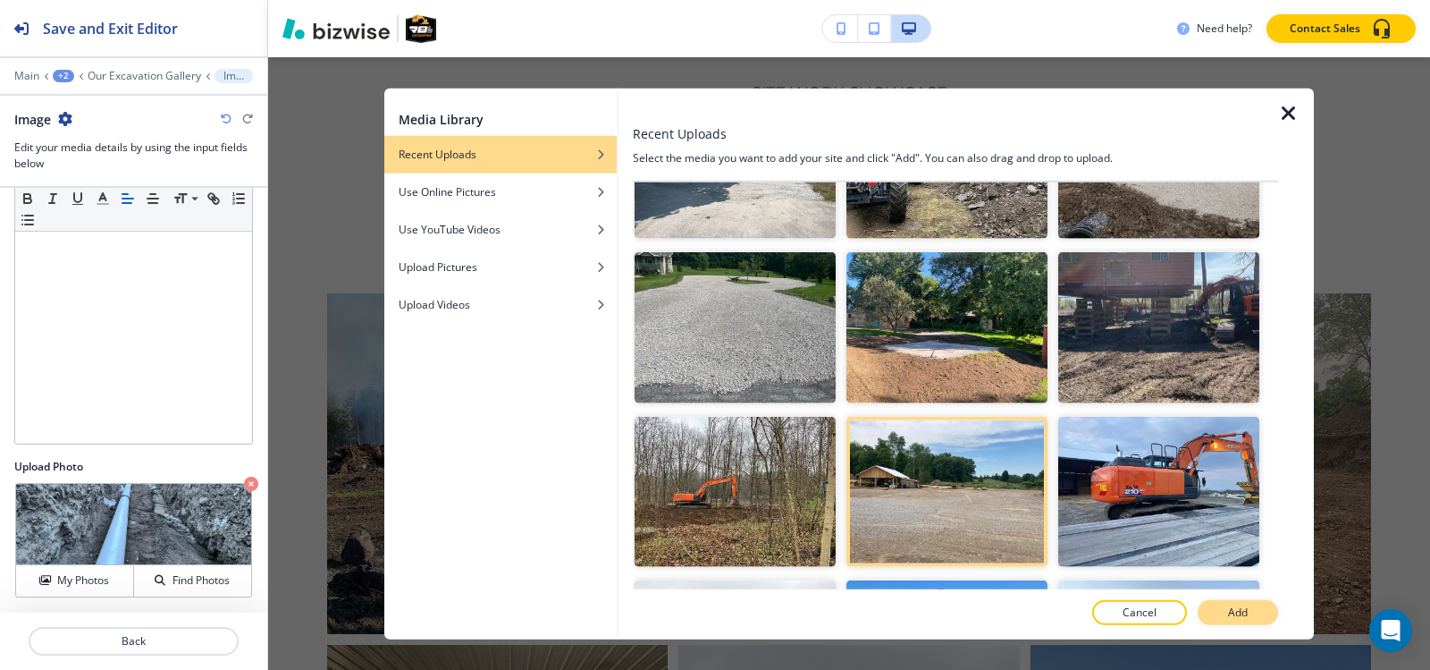
click at [1219, 608] on button "Add" at bounding box center [1238, 612] width 80 height 25
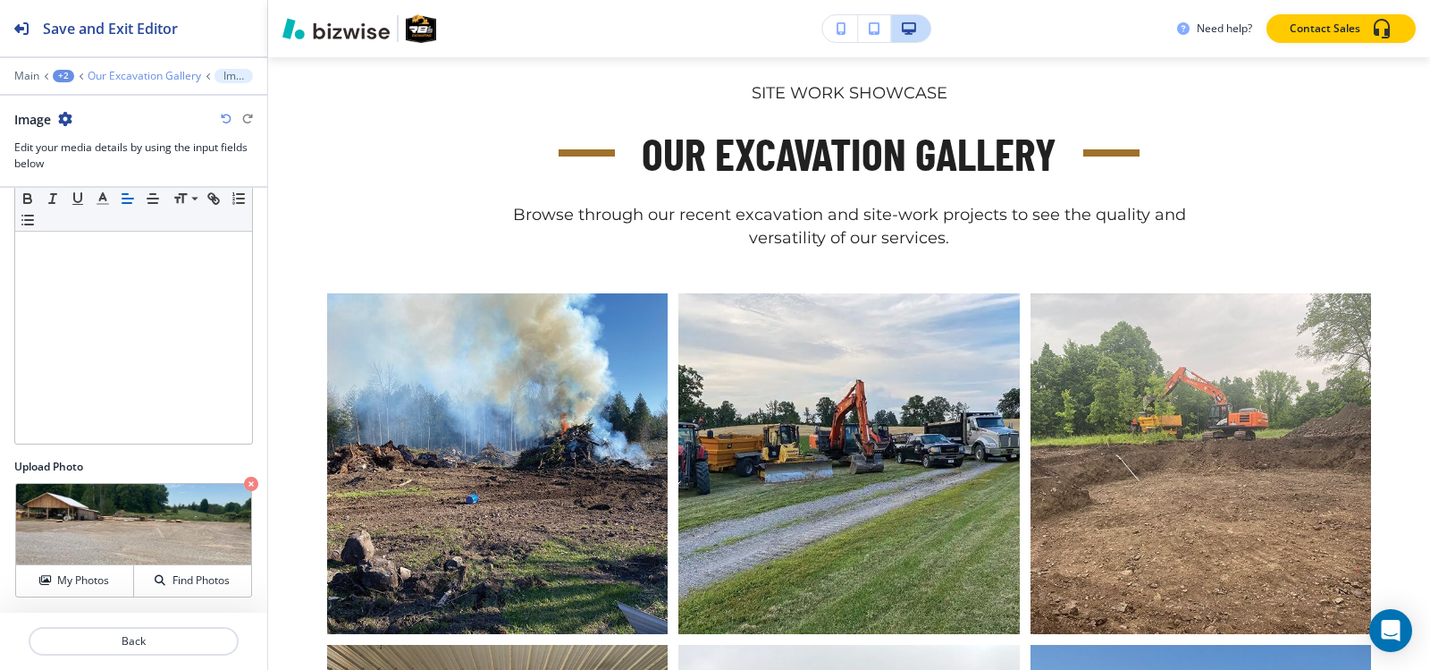
click at [124, 75] on p "Our Excavation Gallery" at bounding box center [145, 76] width 114 height 13
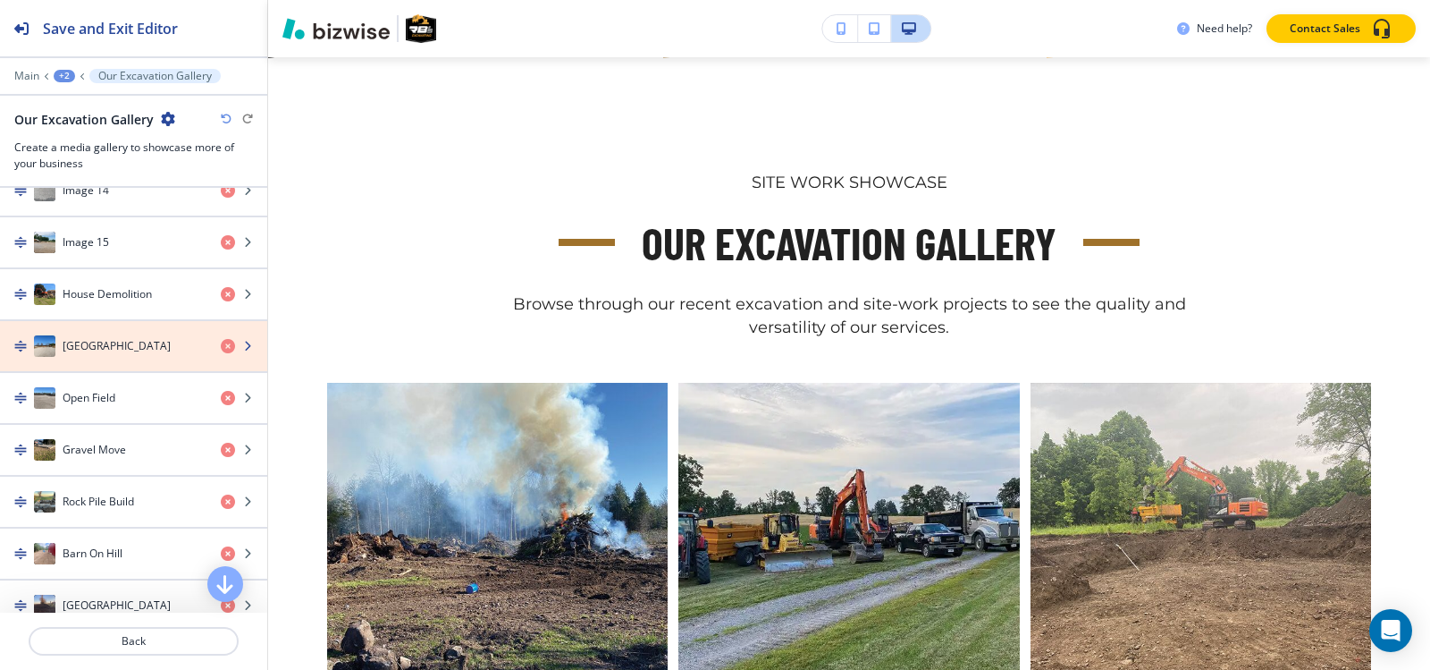
scroll to position [1341, 0]
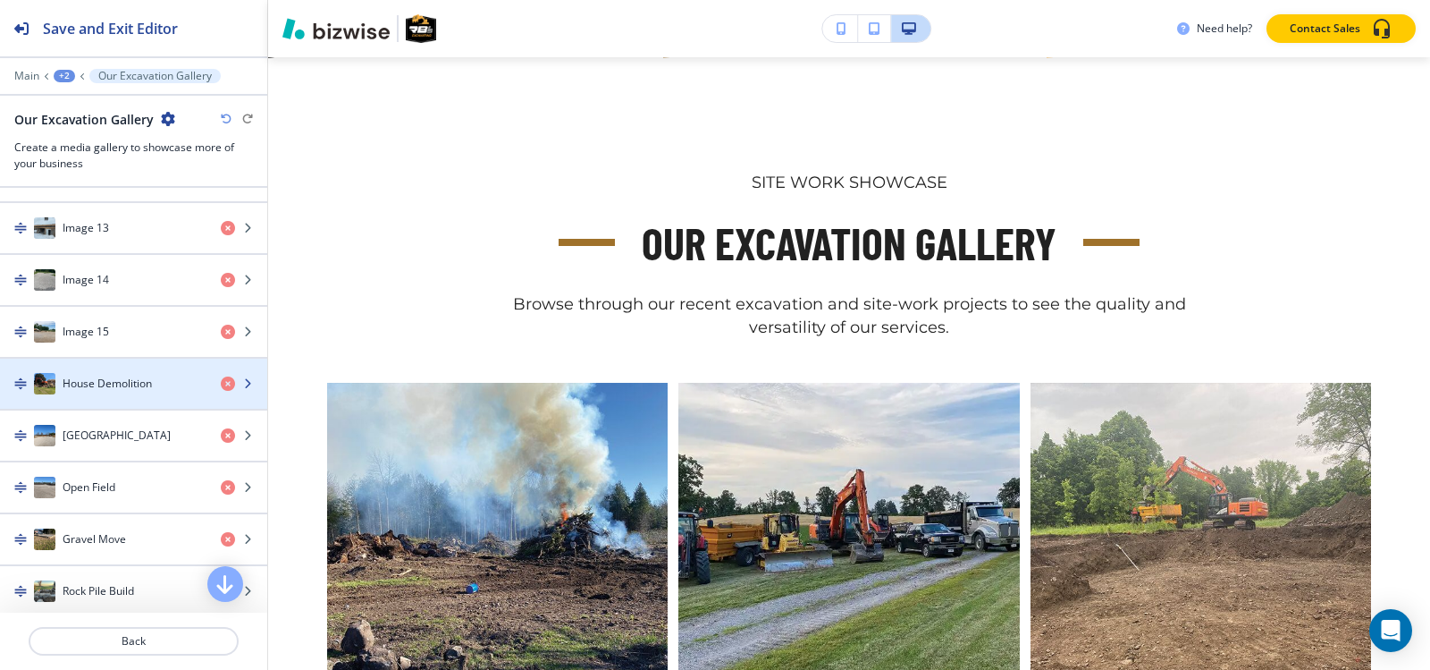
click at [134, 384] on h4 "House Demolition" at bounding box center [107, 383] width 89 height 16
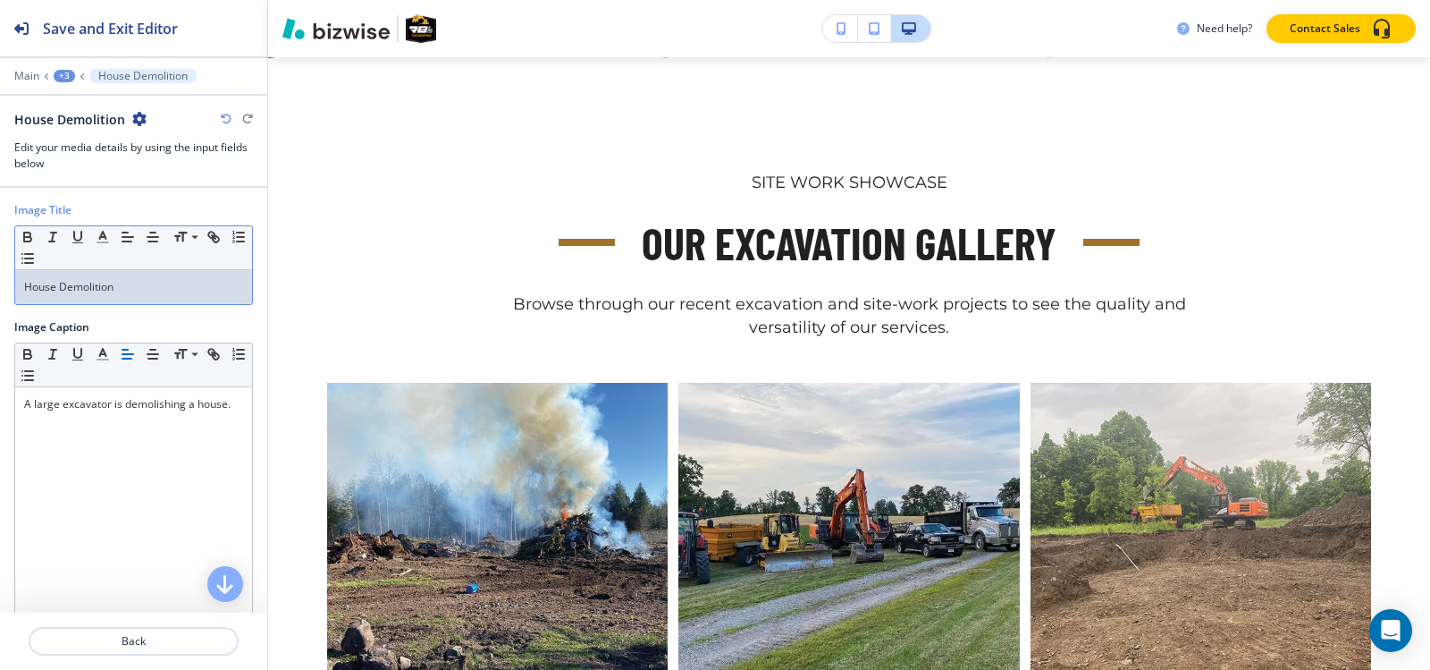
click at [131, 291] on p "House Demolition" at bounding box center [133, 287] width 219 height 16
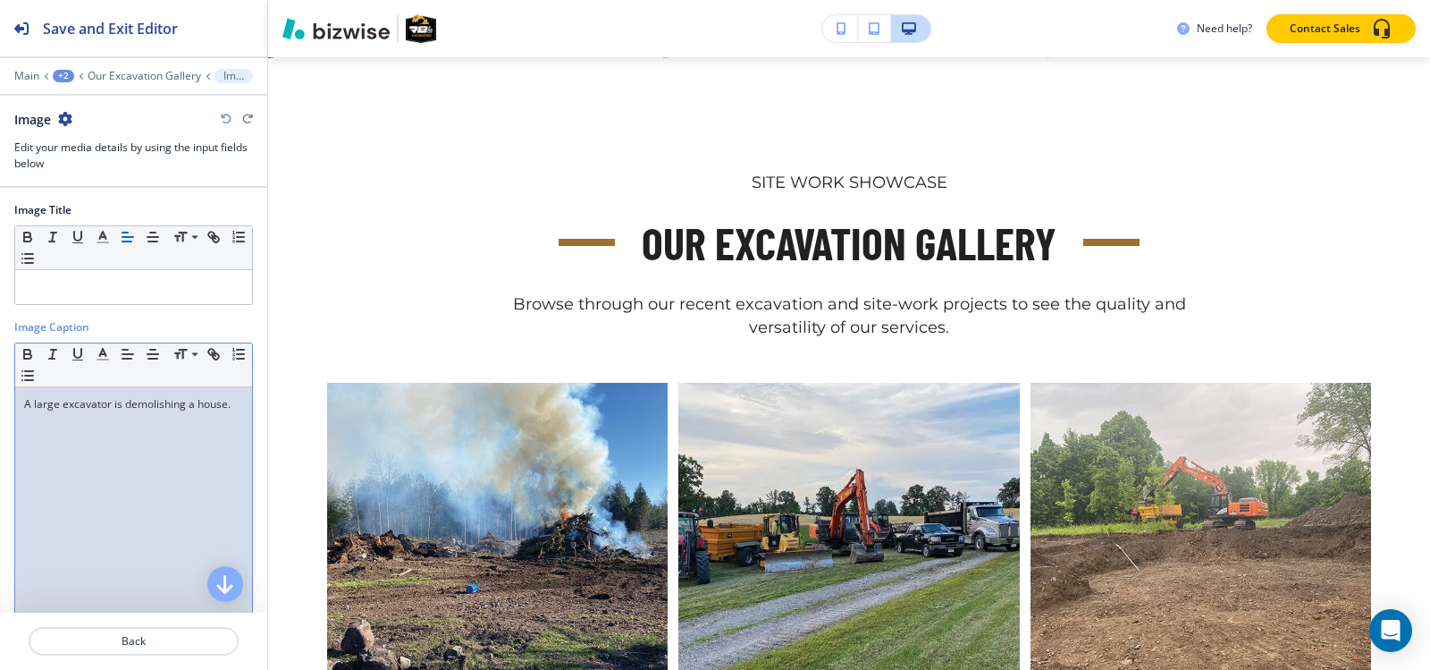
click at [107, 404] on p "A large excavator is demolishing a house." at bounding box center [133, 404] width 219 height 16
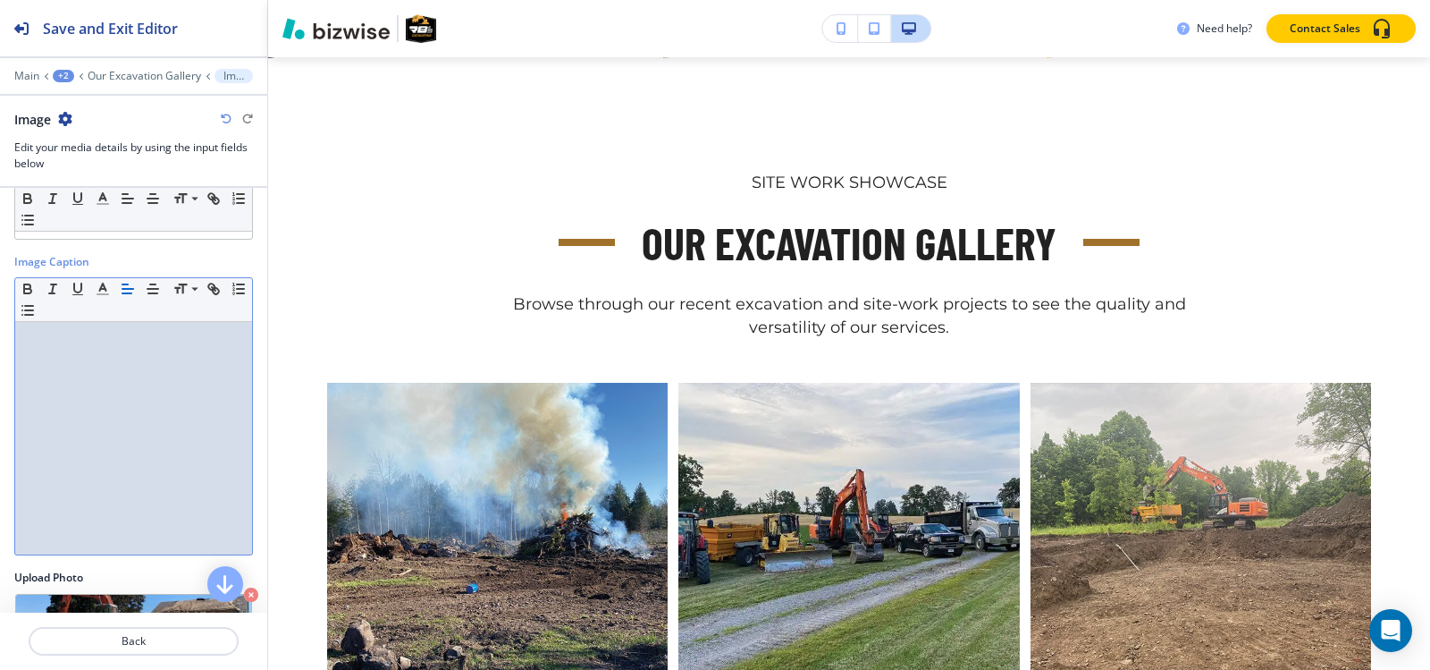
scroll to position [176, 0]
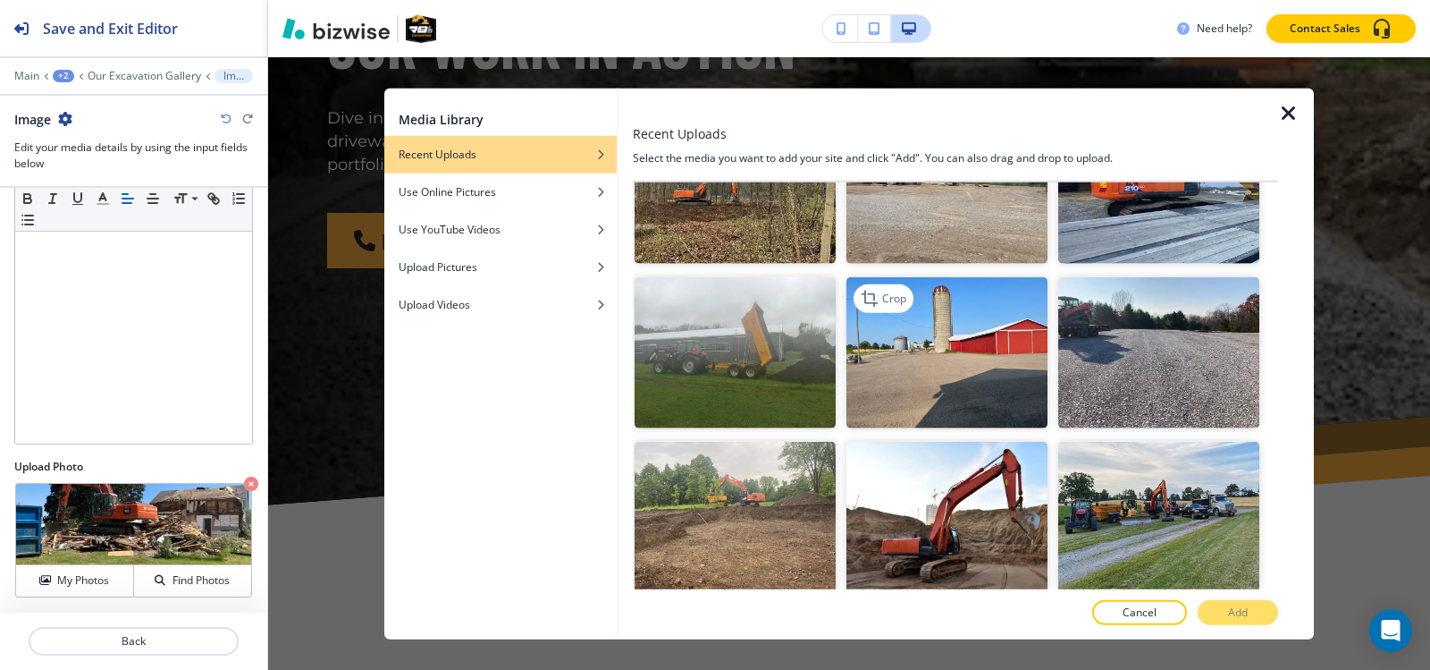
scroll to position [6471, 0]
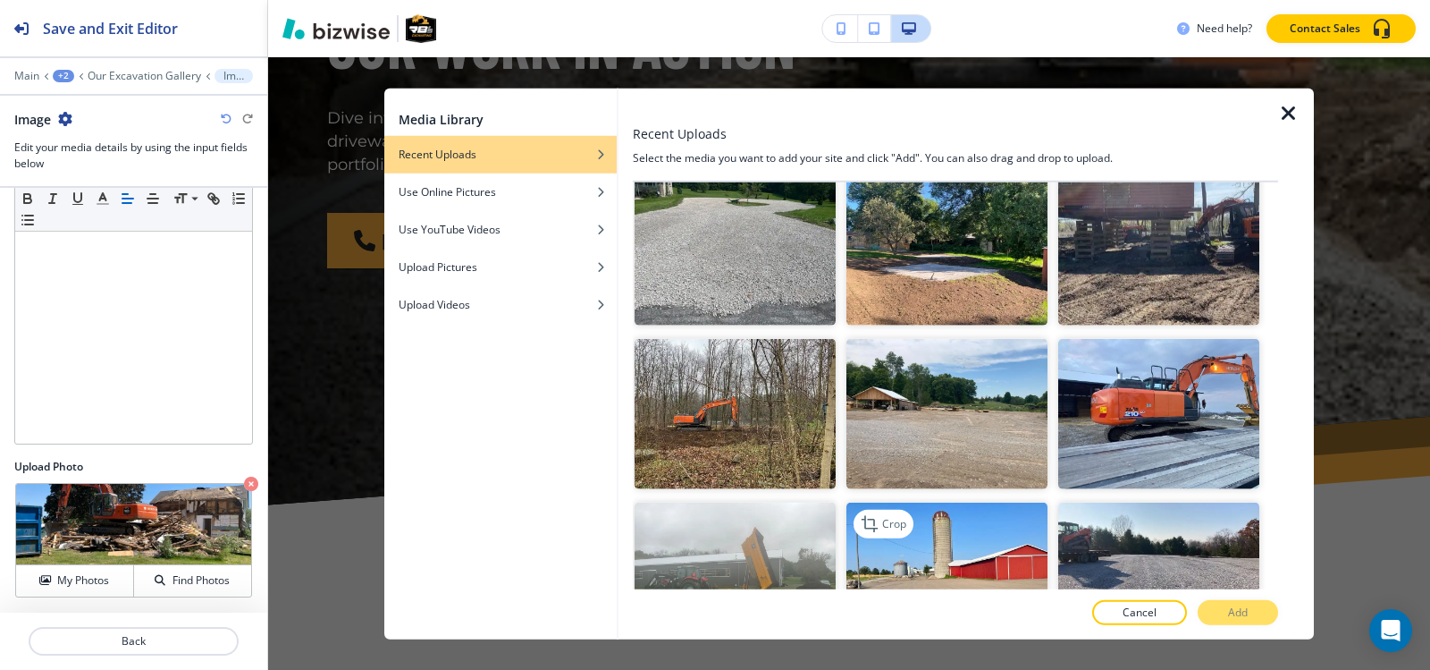
click at [977, 502] on img "button" at bounding box center [947, 577] width 201 height 151
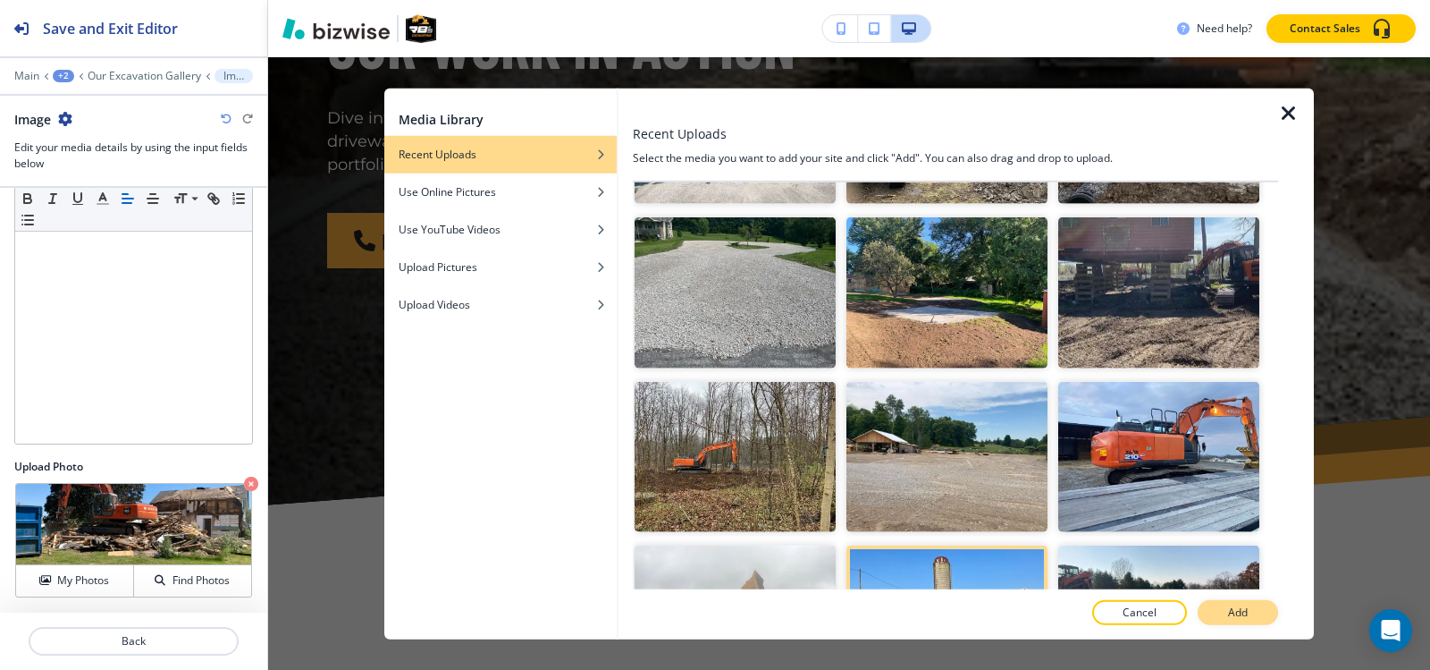
click at [1238, 612] on p "Add" at bounding box center [1238, 612] width 20 height 16
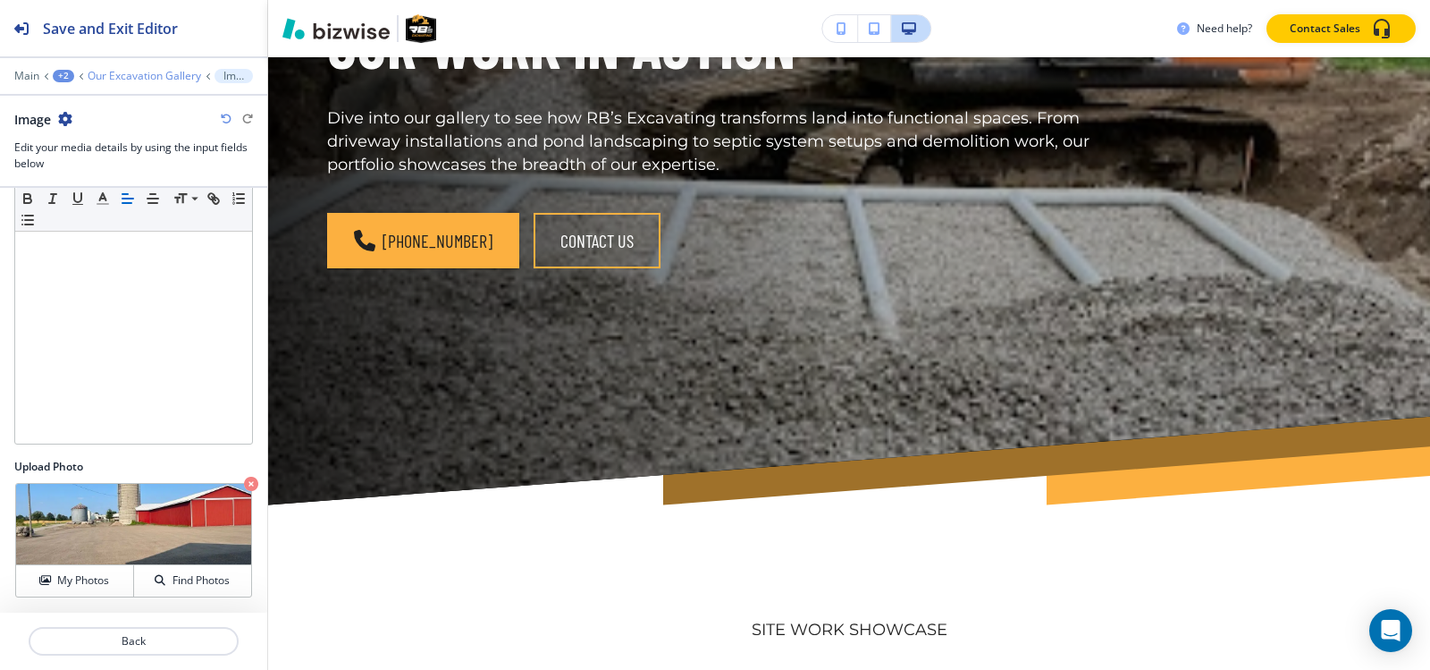
click at [135, 79] on p "Our Excavation Gallery" at bounding box center [145, 76] width 114 height 13
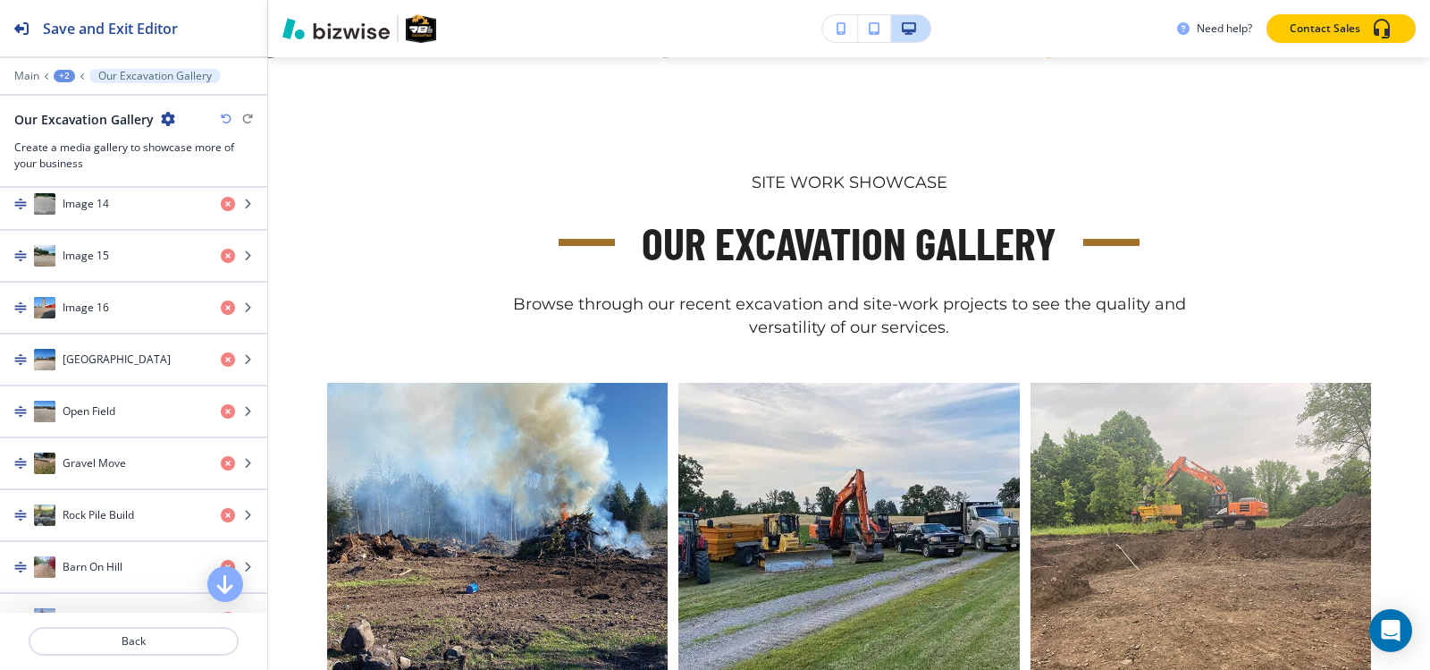
scroll to position [1430, 0]
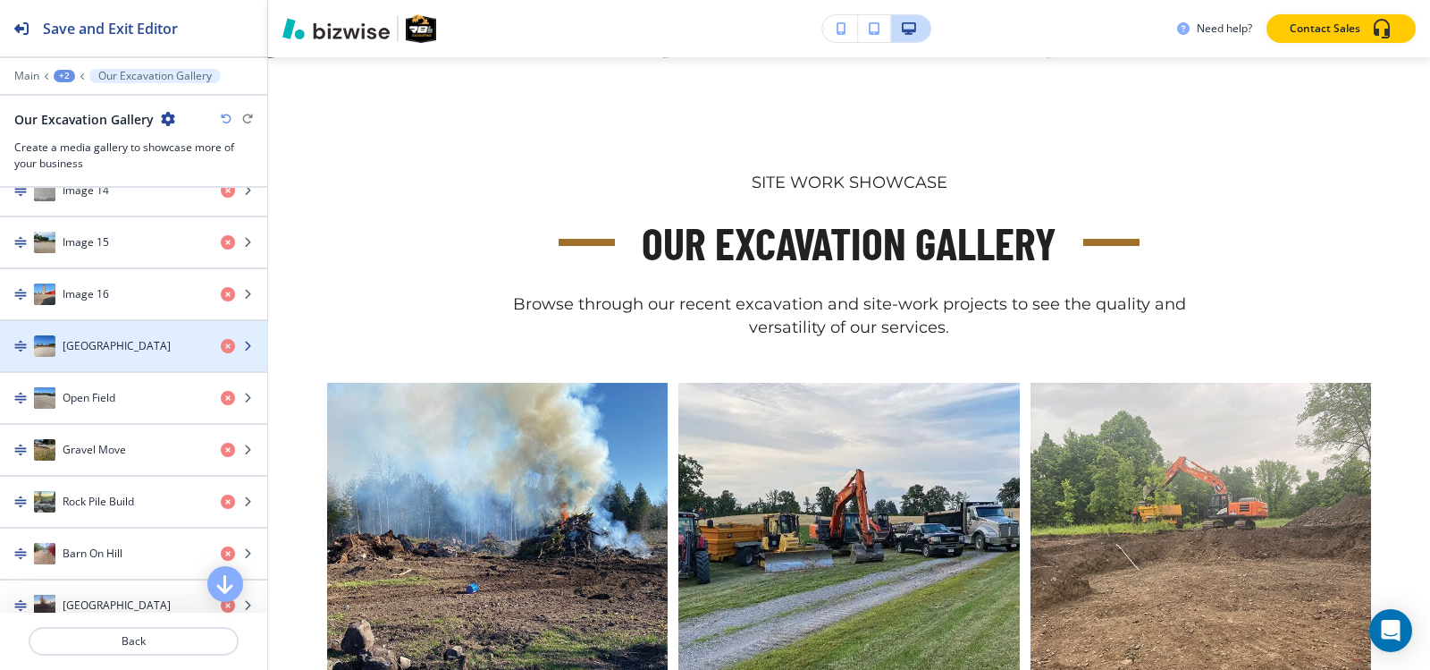
click at [103, 365] on div "button" at bounding box center [133, 364] width 267 height 14
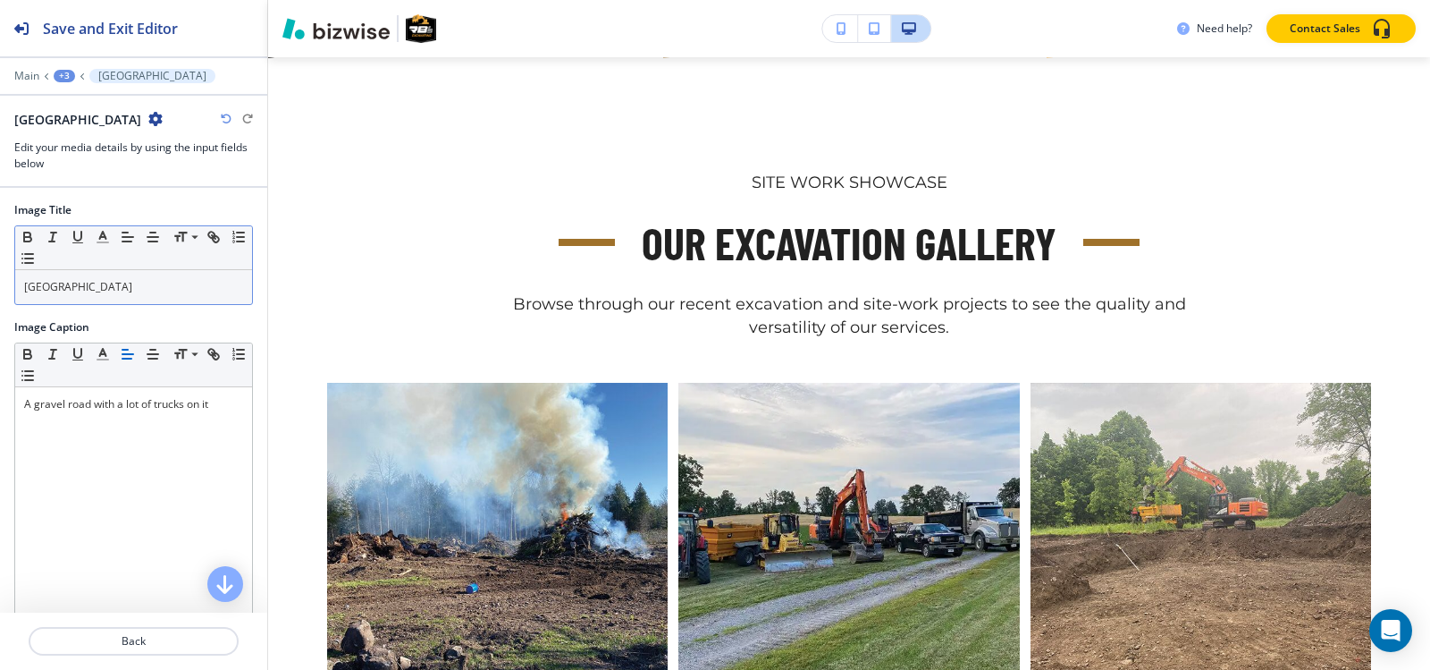
click at [154, 283] on p "Busy Gravel Road" at bounding box center [133, 287] width 219 height 16
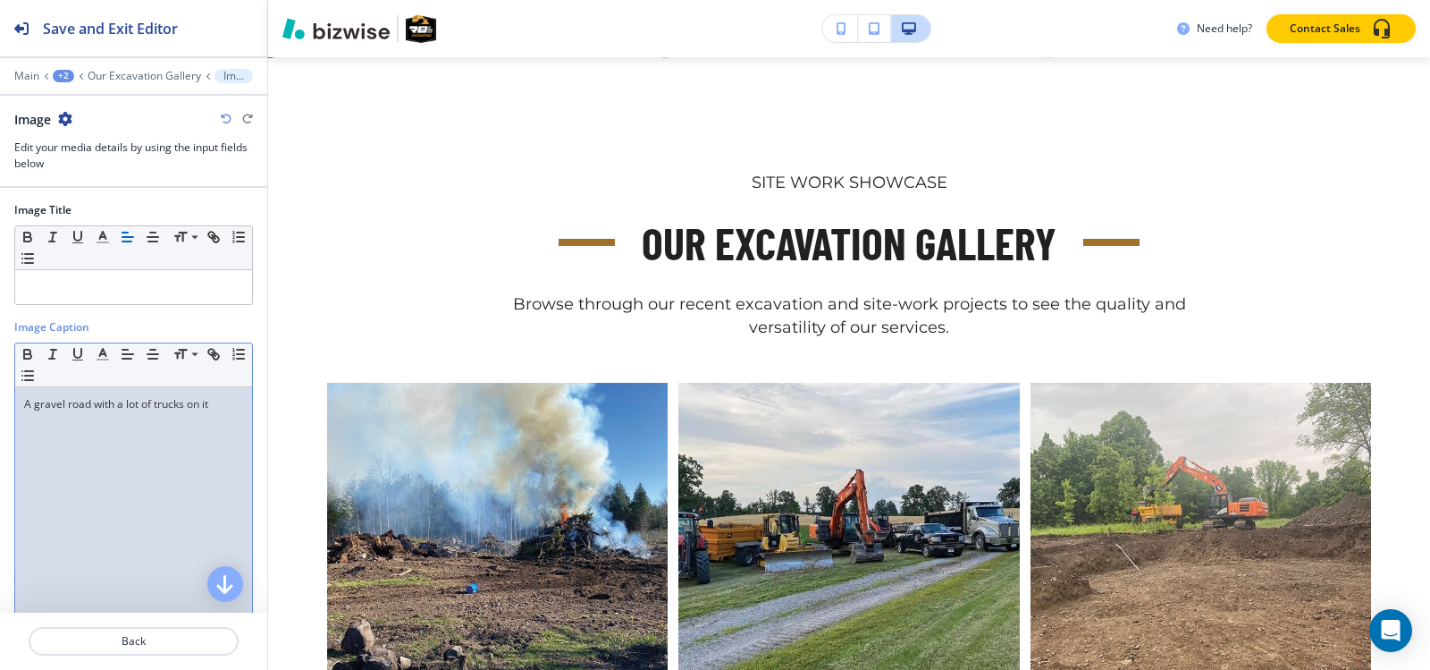
click at [97, 402] on p "A gravel road with a lot of trucks on it" at bounding box center [133, 404] width 219 height 16
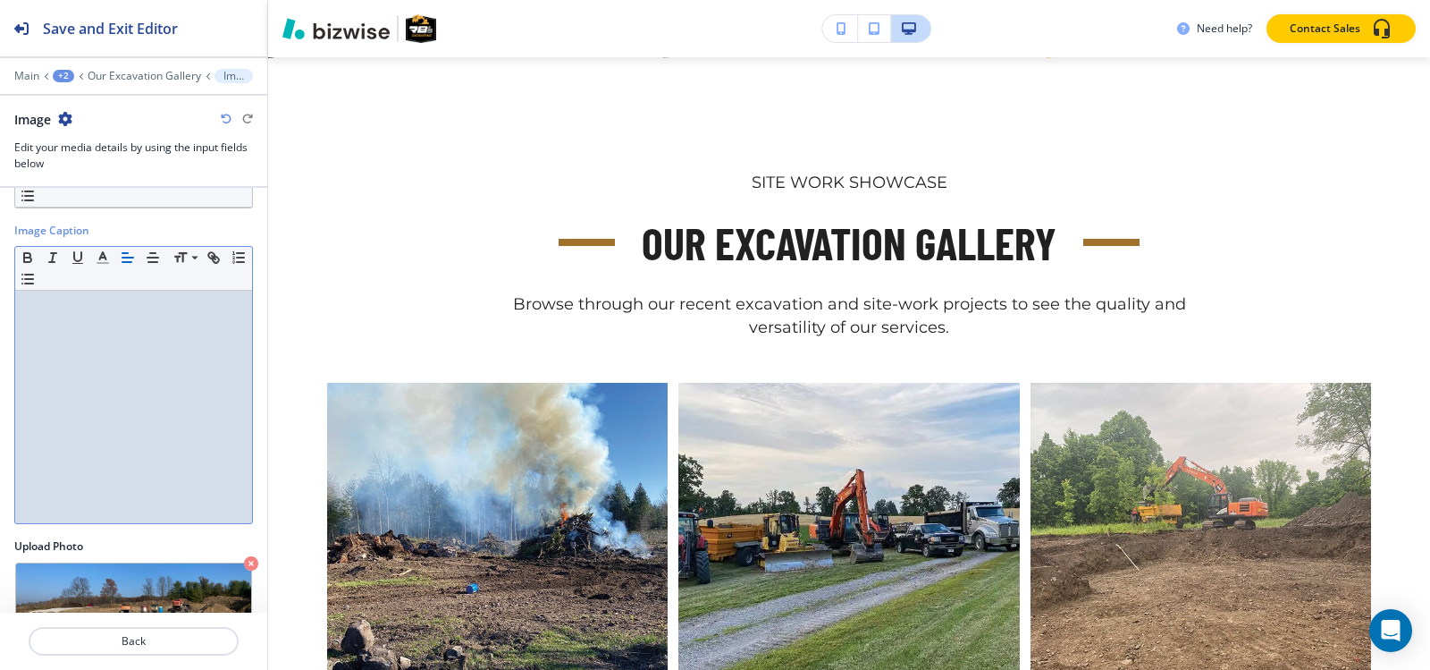
scroll to position [176, 0]
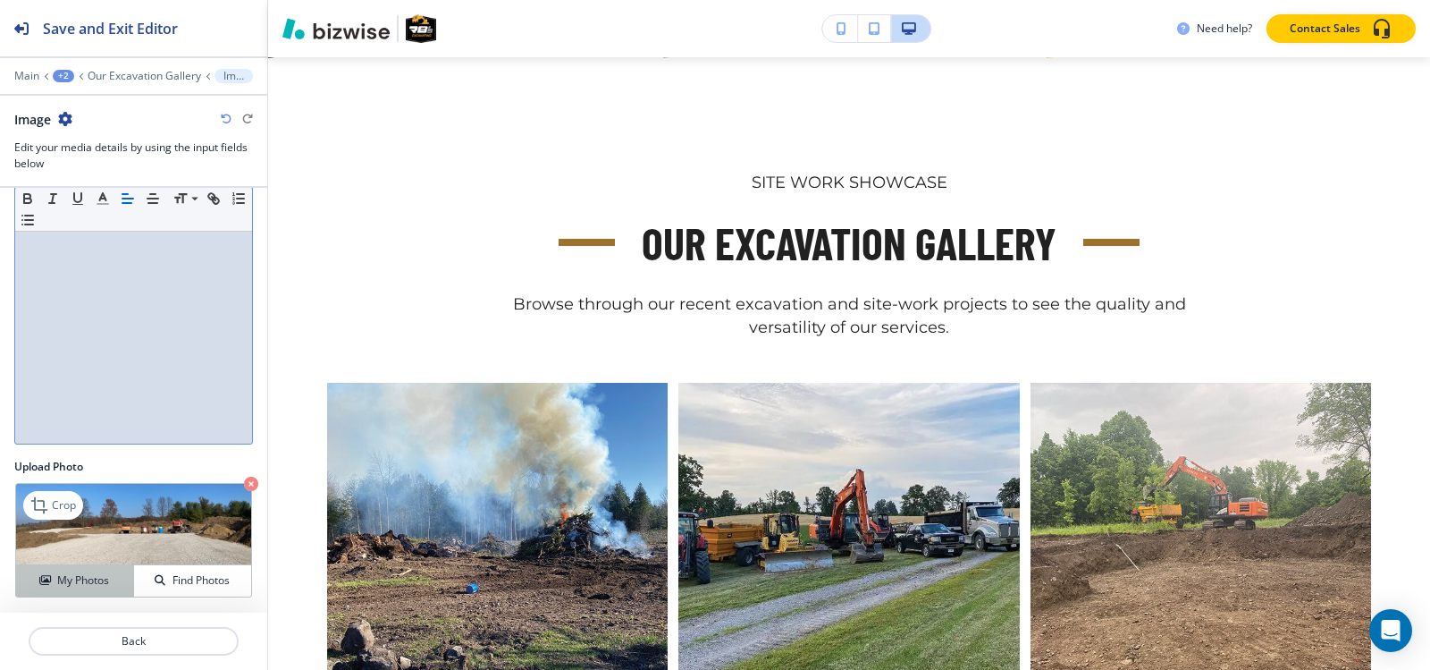
click at [76, 571] on button "My Photos" at bounding box center [75, 580] width 118 height 31
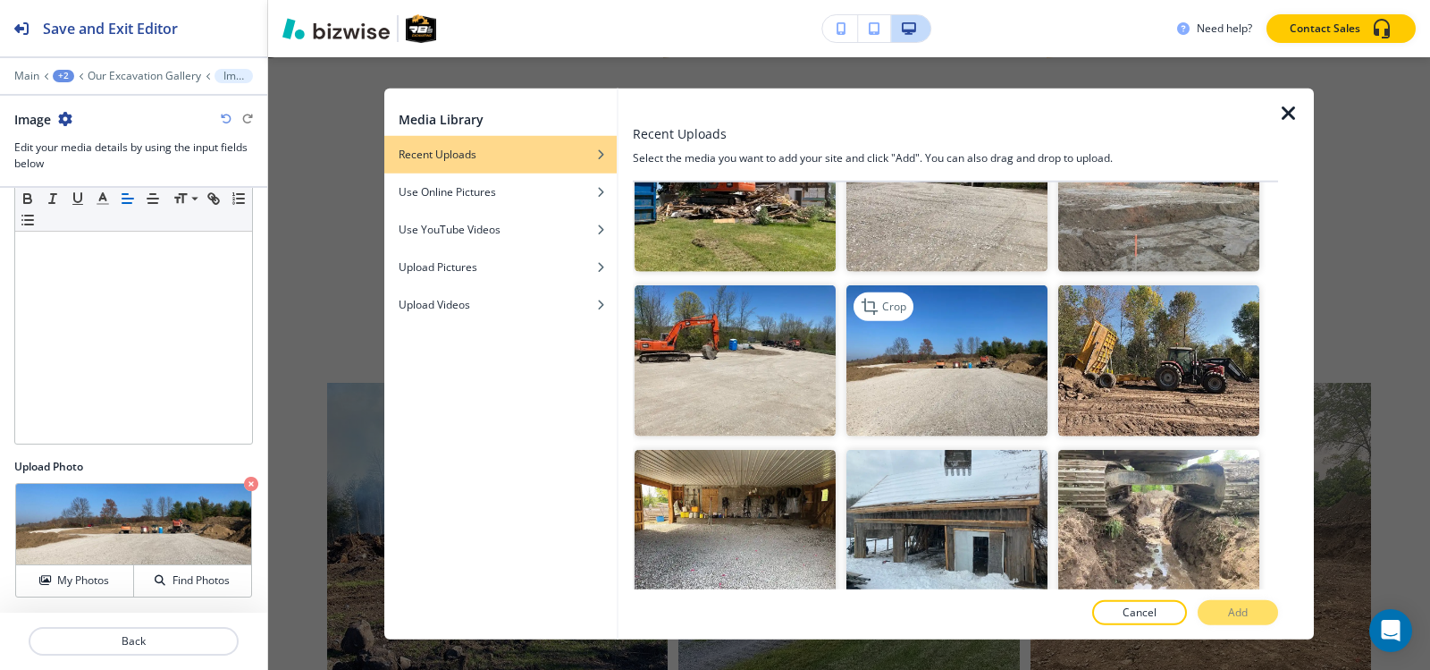
scroll to position [5900, 0]
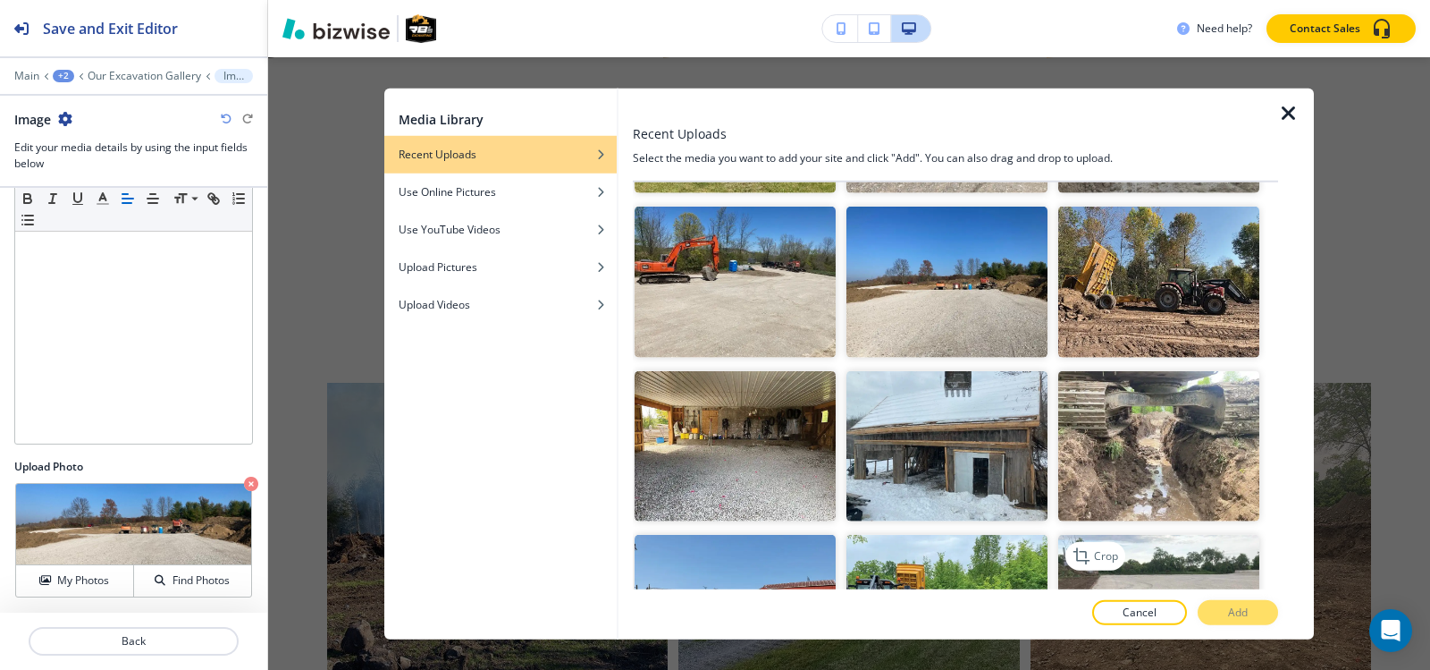
click at [1073, 535] on img "button" at bounding box center [1158, 610] width 201 height 151
click at [1235, 616] on p "Add" at bounding box center [1238, 612] width 20 height 16
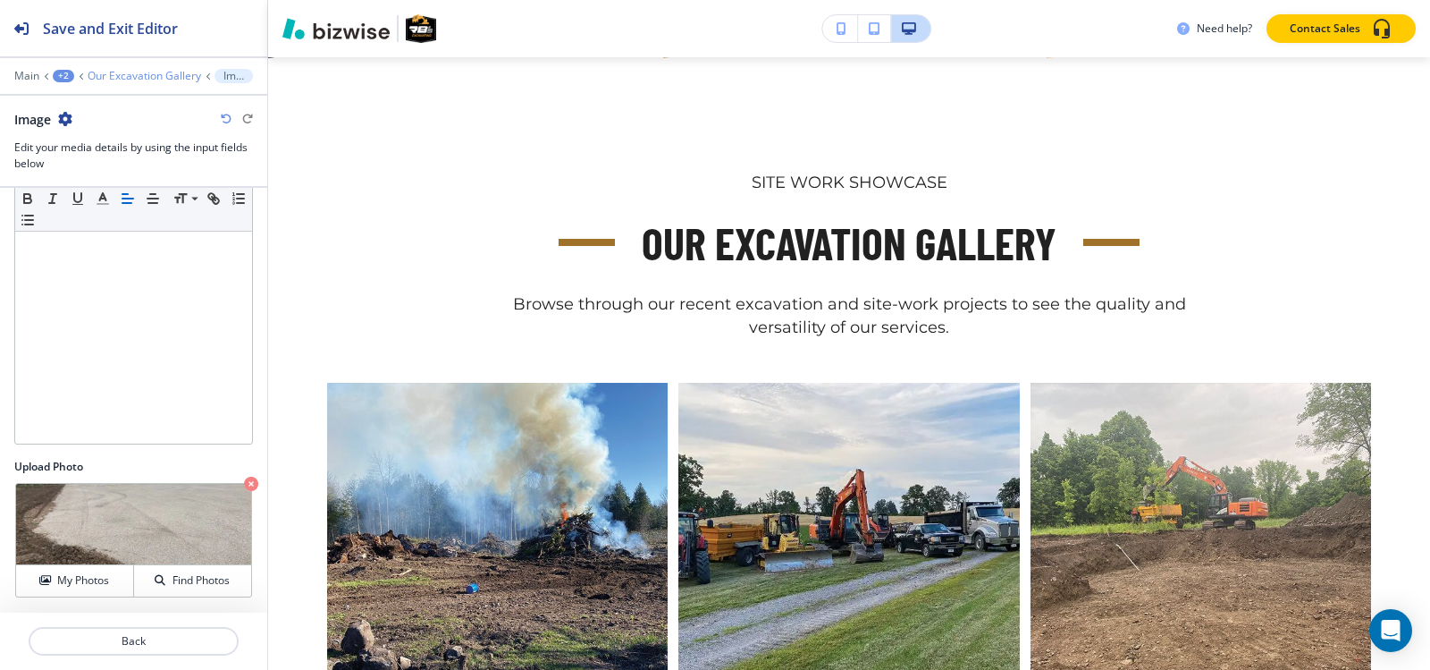
click at [131, 79] on p "Our Excavation Gallery" at bounding box center [145, 76] width 114 height 13
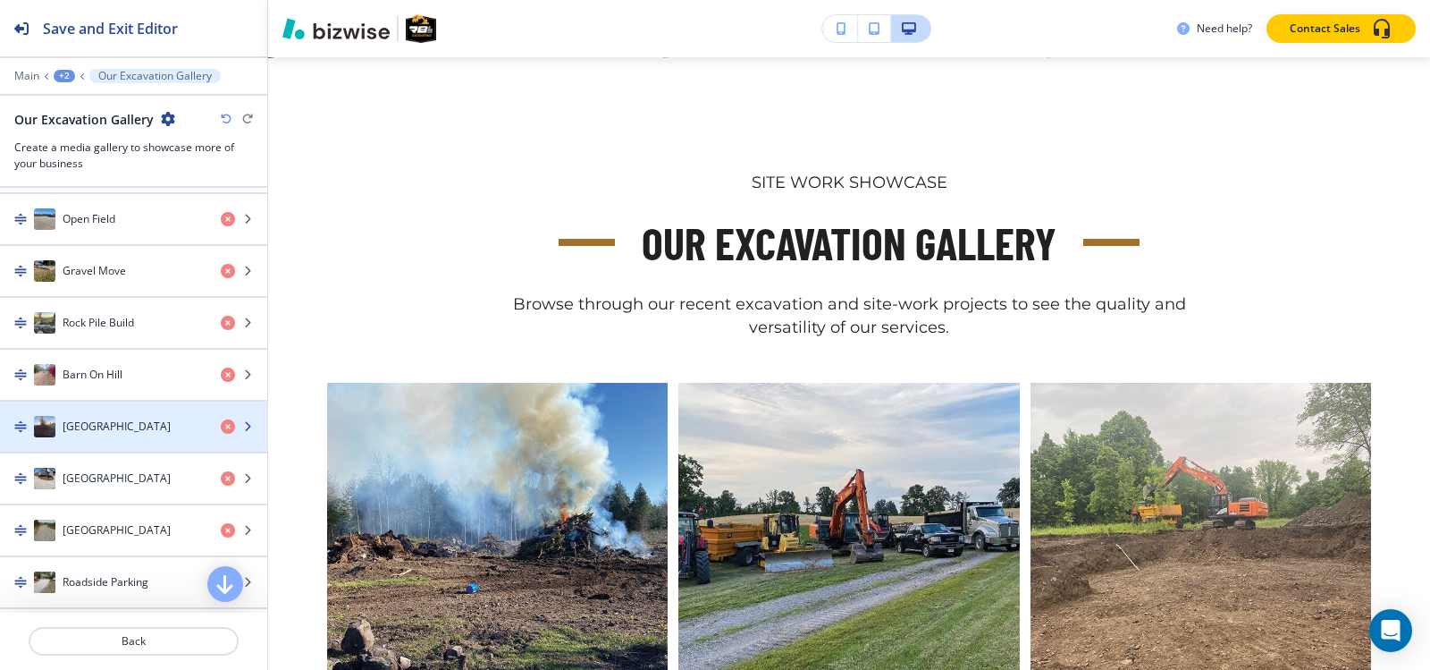
scroll to position [1520, 0]
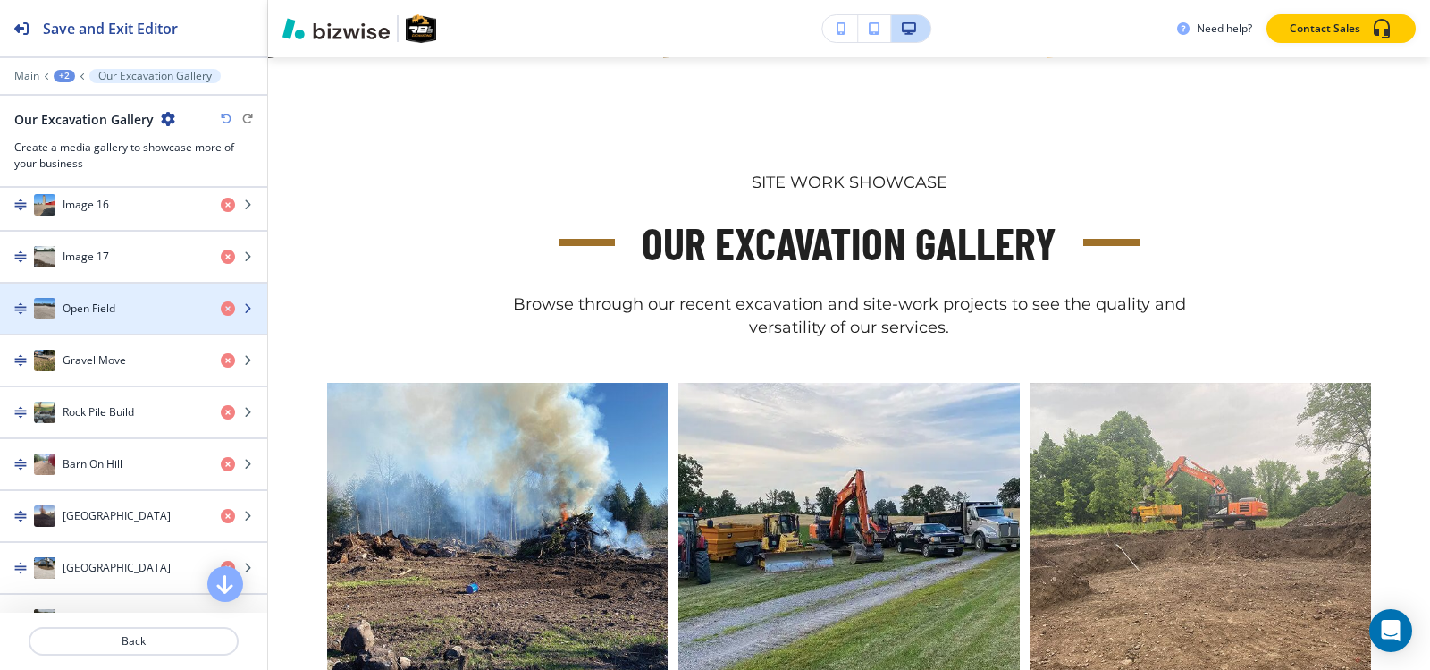
click at [87, 299] on div "Open Field" at bounding box center [103, 308] width 207 height 21
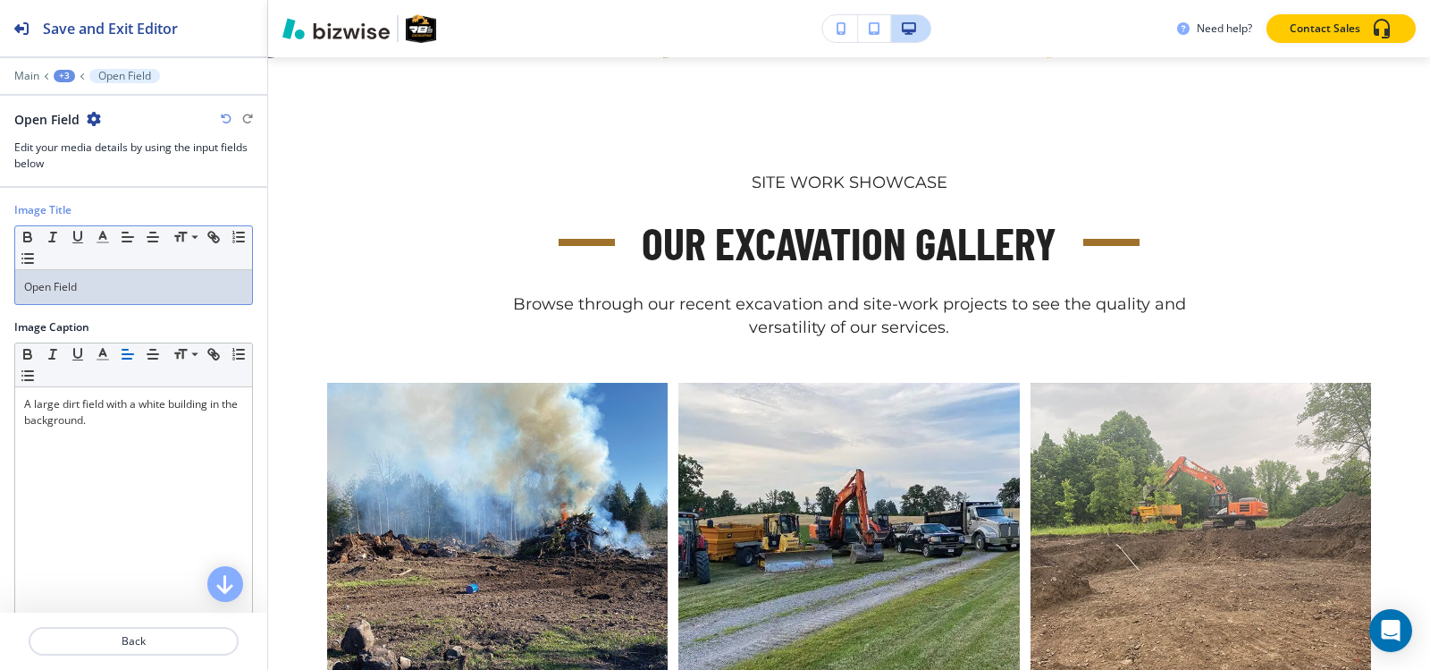
click at [103, 295] on div "Open Field" at bounding box center [133, 287] width 237 height 34
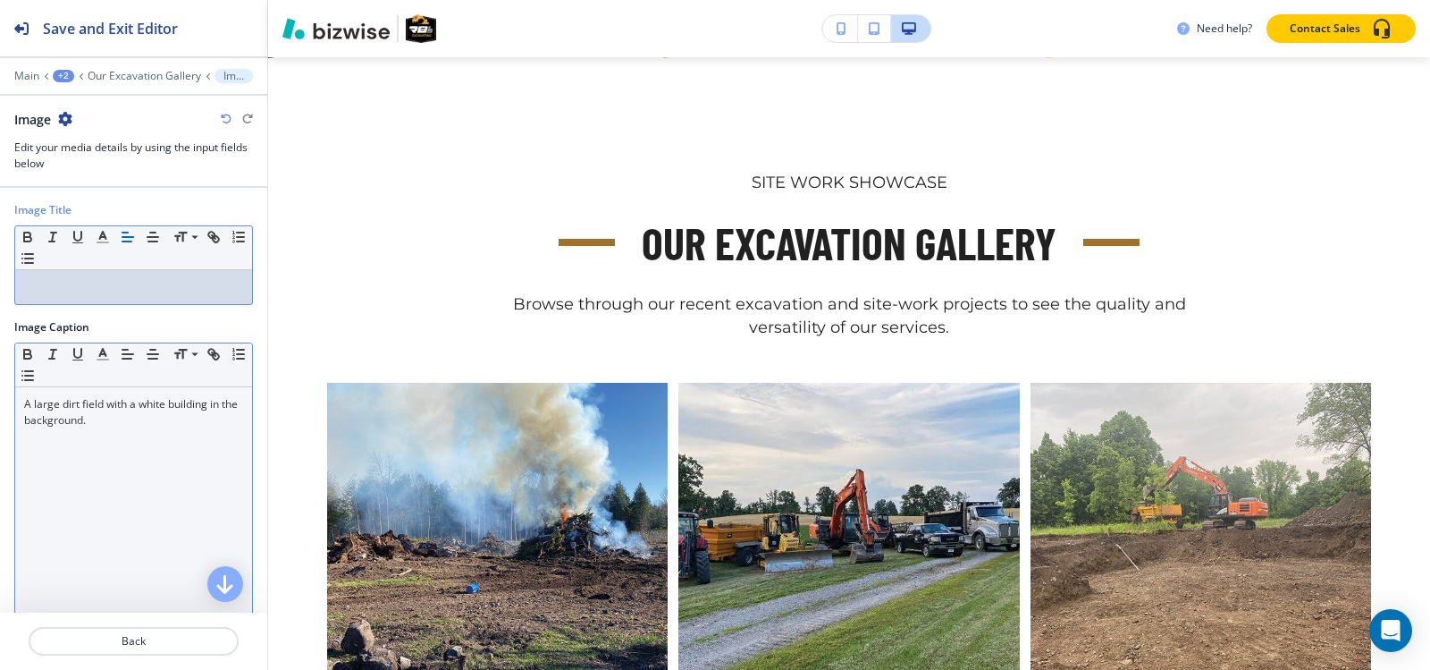
click at [98, 403] on p "A large dirt field with a white building in the background." at bounding box center [133, 412] width 219 height 32
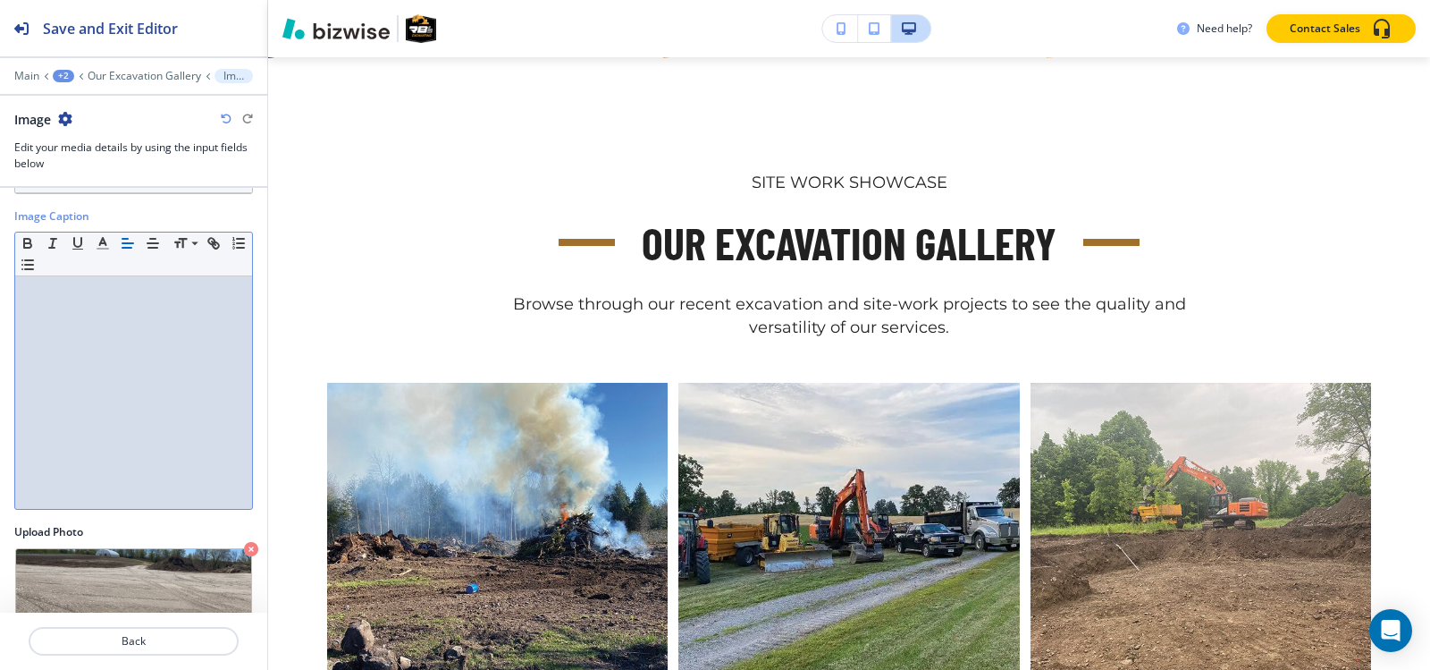
scroll to position [176, 0]
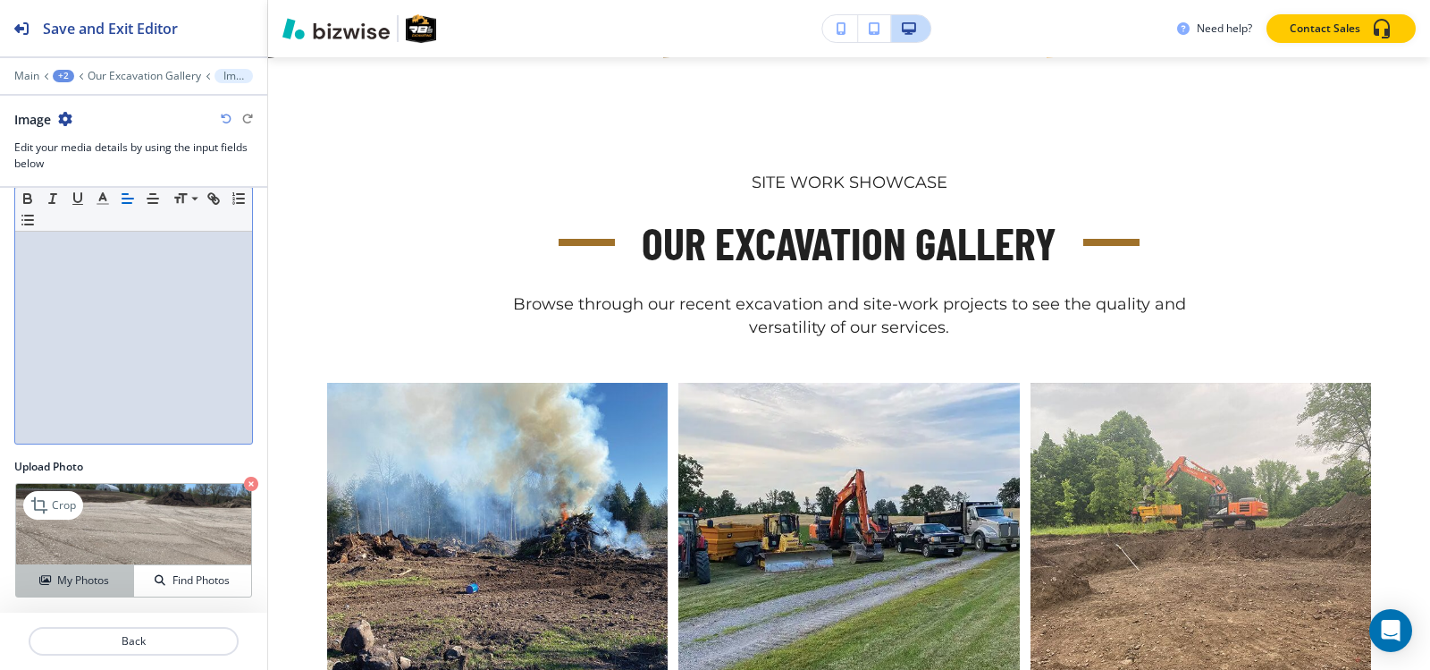
click at [41, 572] on div "My Photos" at bounding box center [74, 580] width 117 height 16
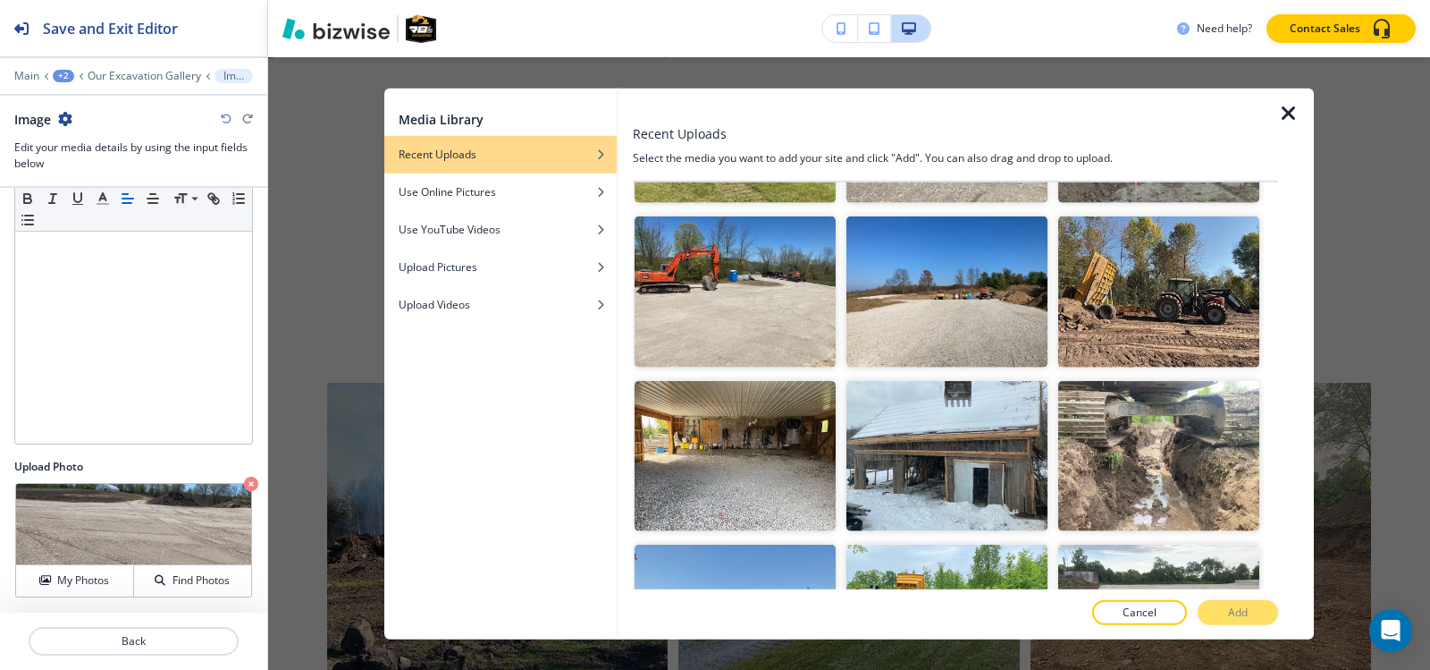
scroll to position [5900, 0]
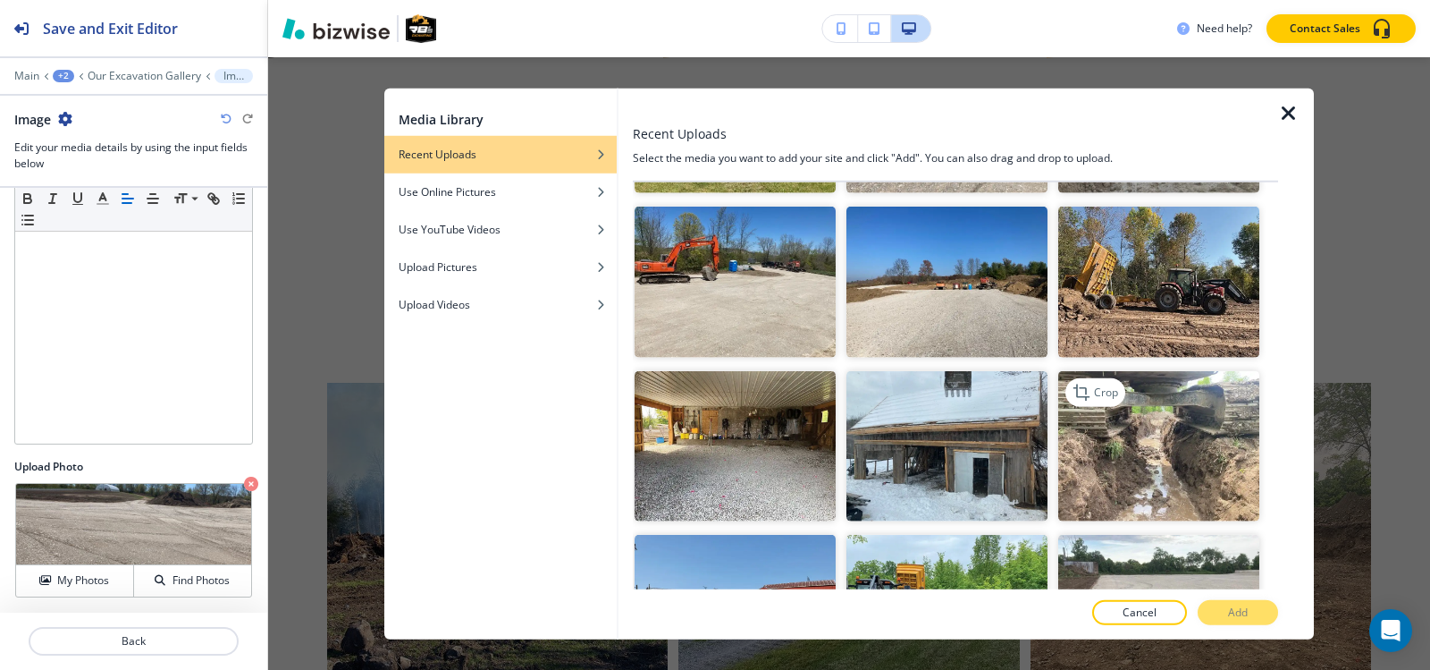
click at [1154, 370] on img "button" at bounding box center [1158, 445] width 201 height 151
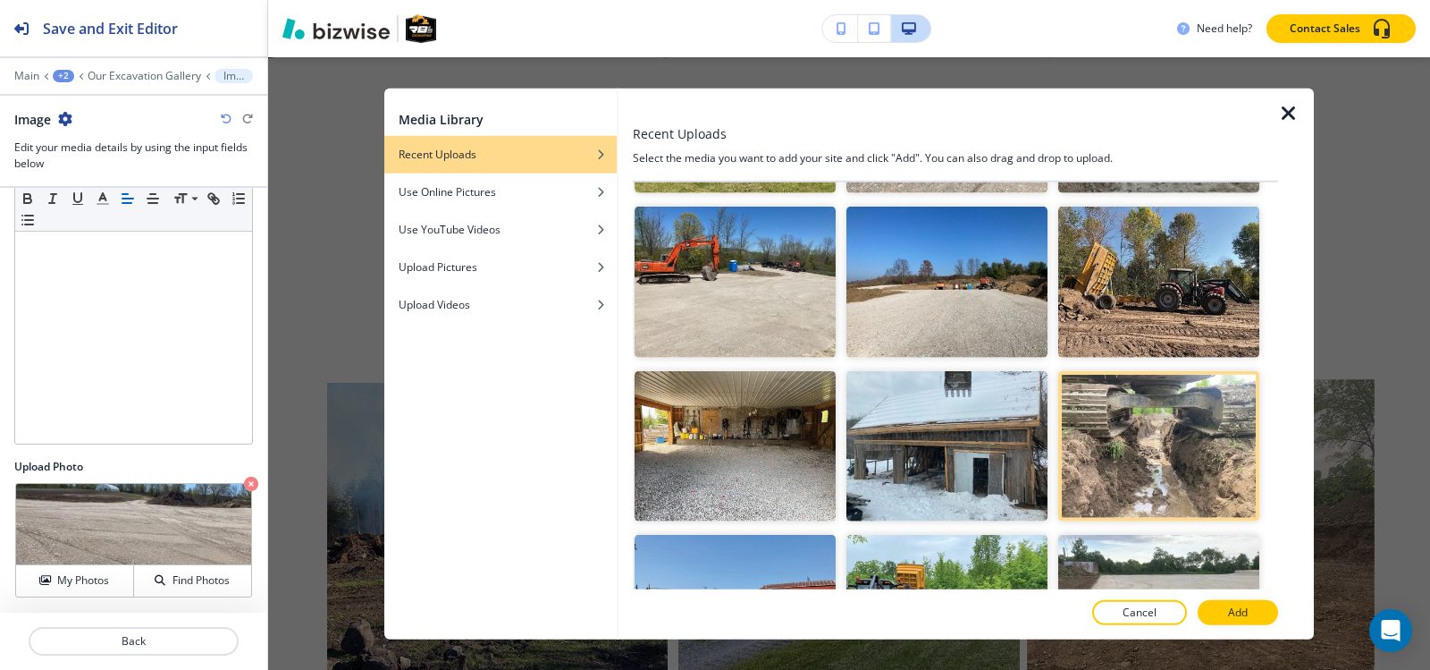
click at [1247, 611] on button "Add" at bounding box center [1238, 612] width 80 height 25
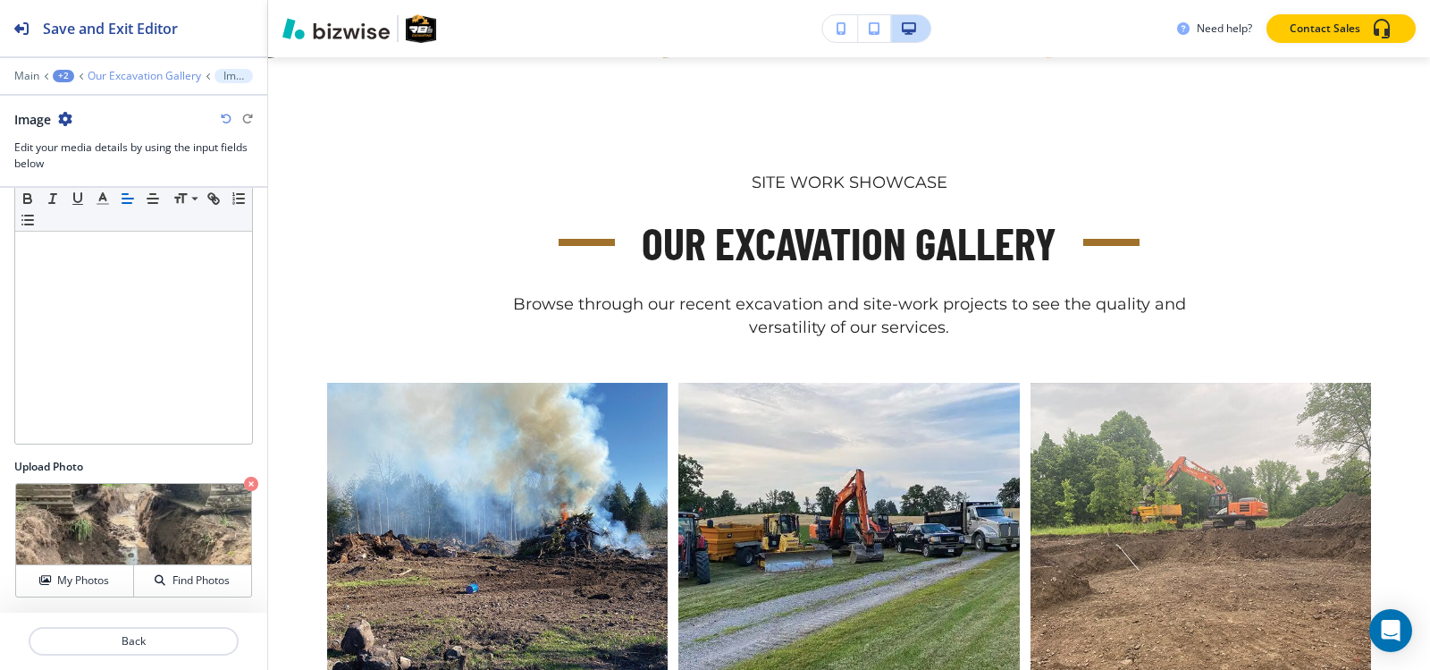
click at [108, 70] on p "Our Excavation Gallery" at bounding box center [145, 76] width 114 height 13
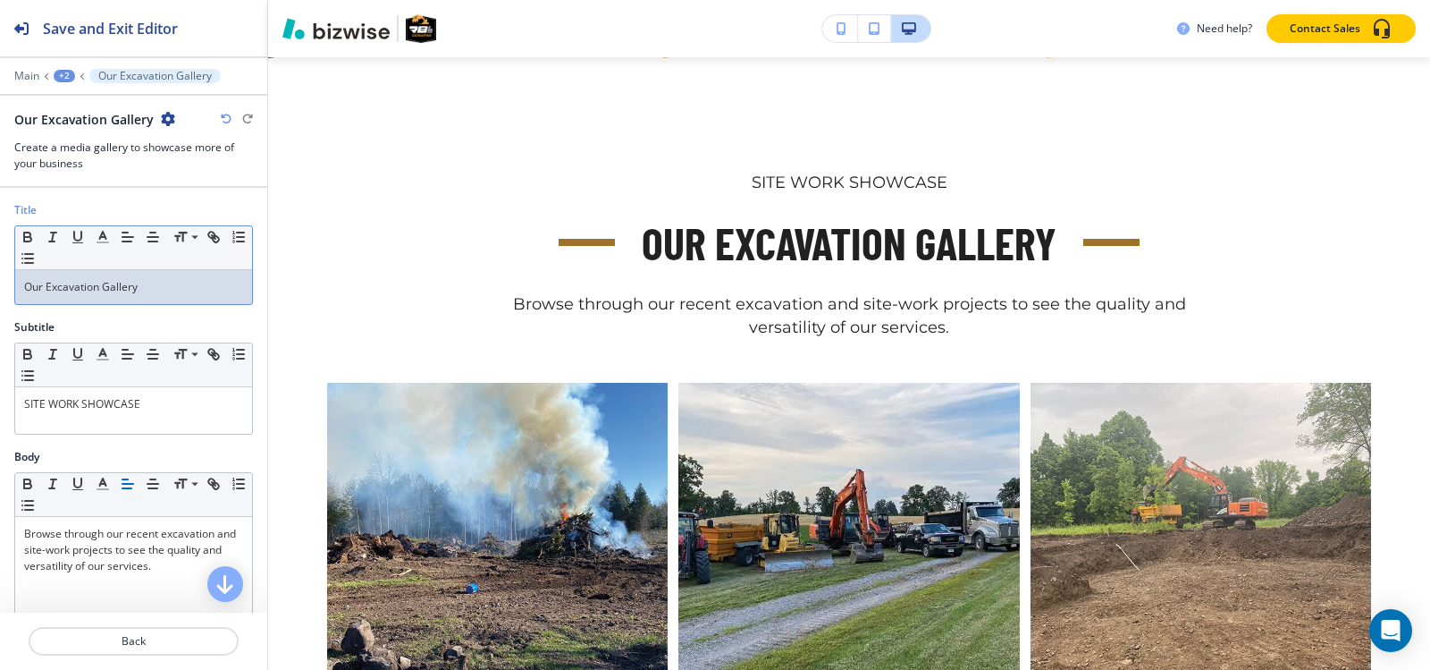
click at [101, 284] on p "Our Excavation Gallery" at bounding box center [133, 287] width 219 height 16
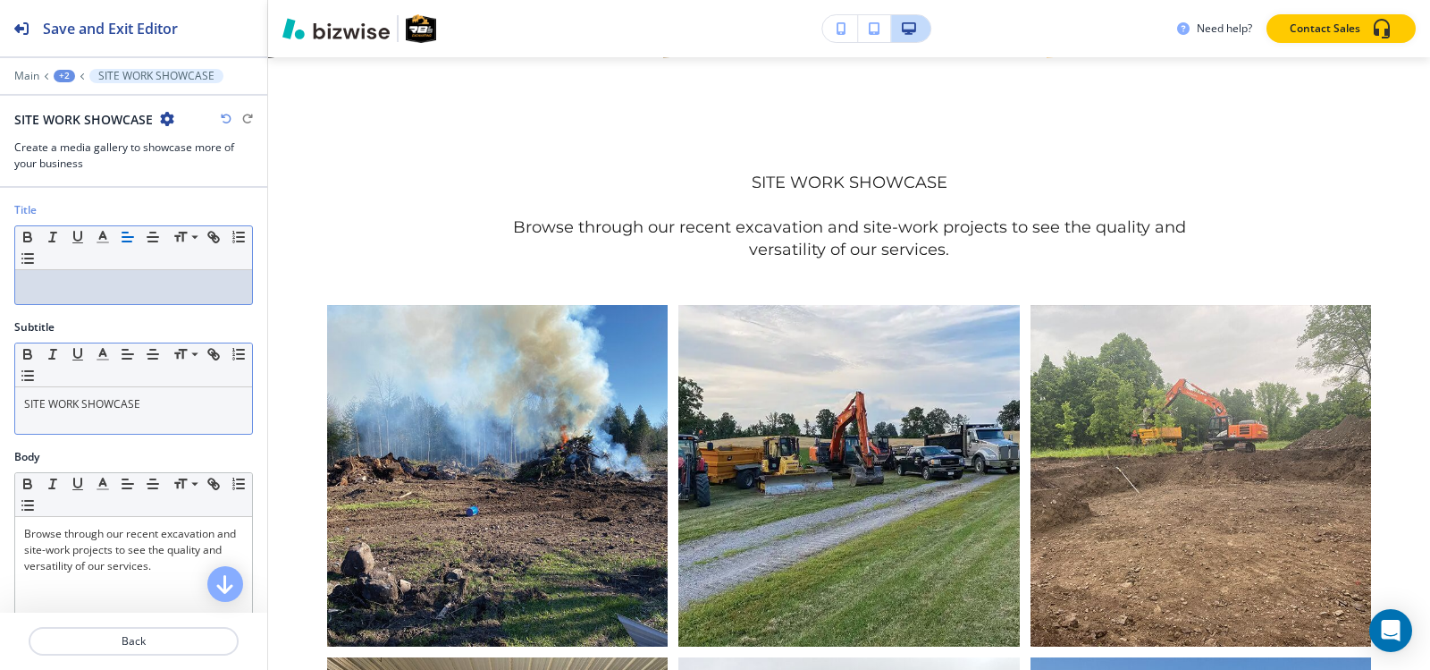
click at [76, 416] on div "SITE WORK SHOWCASE" at bounding box center [133, 410] width 237 height 46
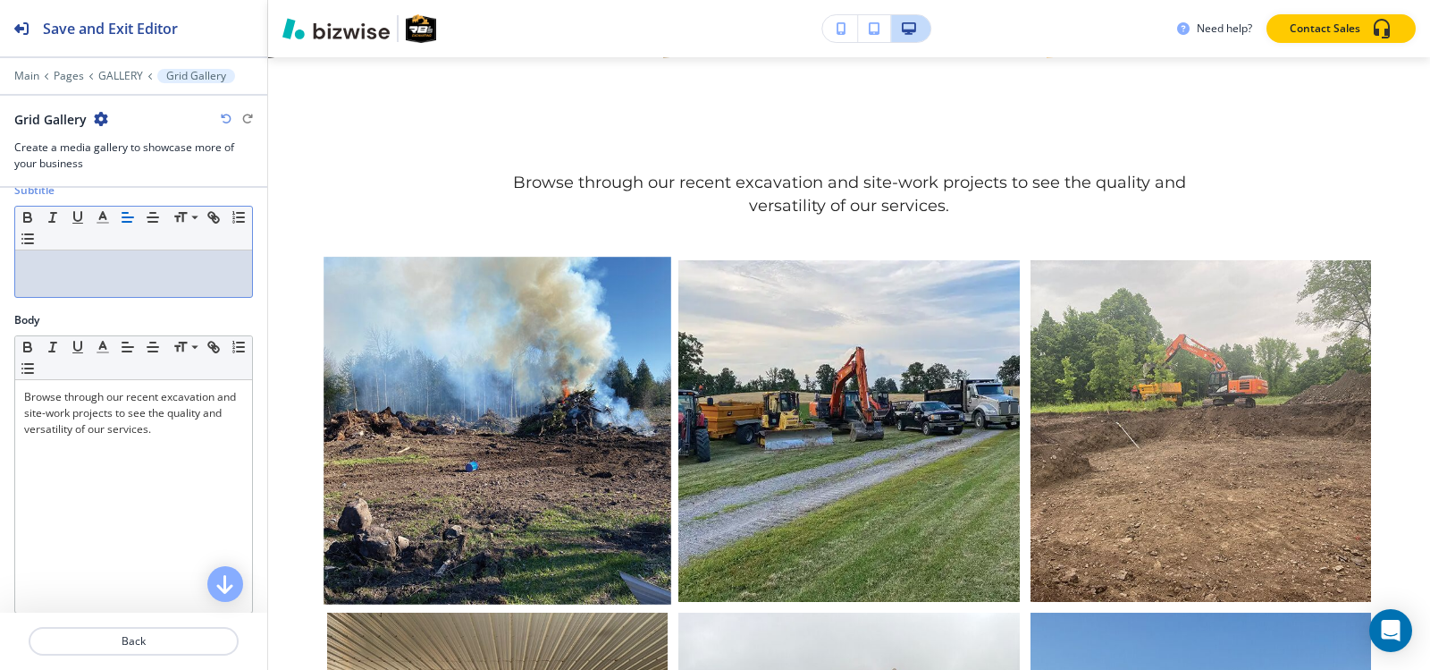
scroll to position [179, 0]
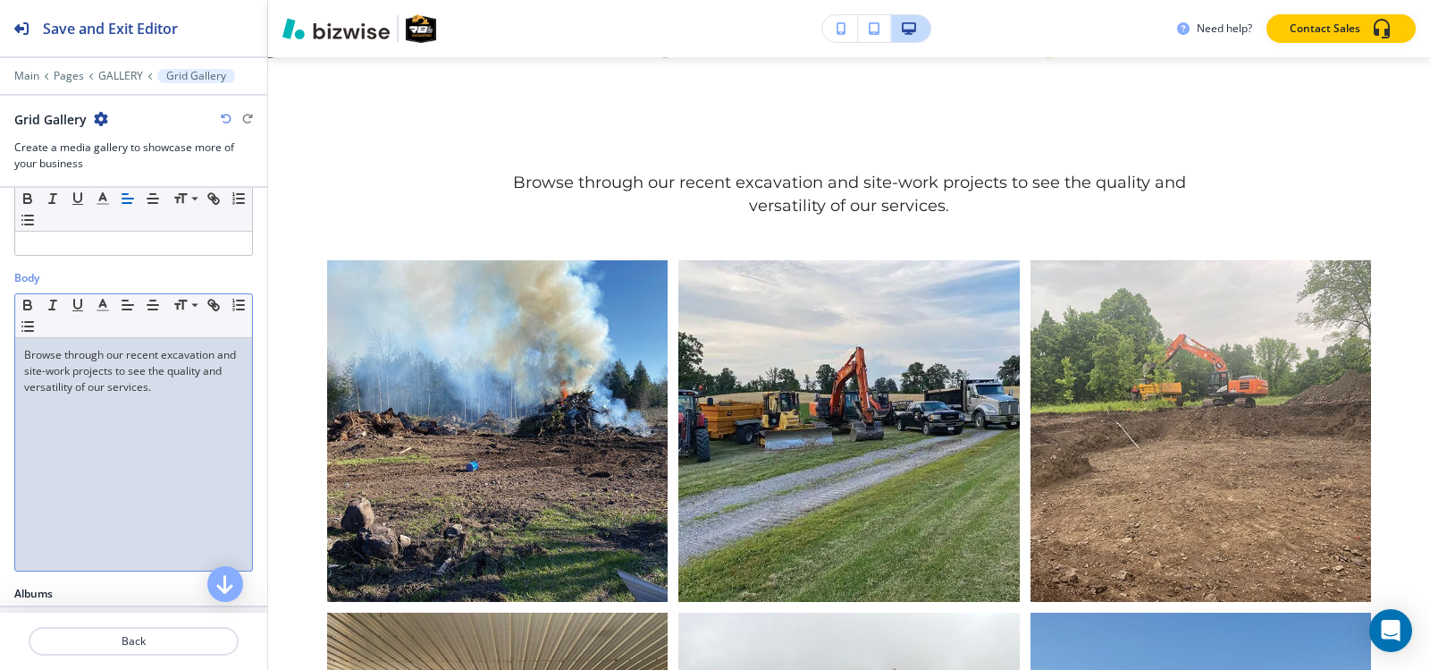
click at [118, 386] on p "Browse through our recent excavation and site-work projects to see the quality …" at bounding box center [133, 371] width 219 height 48
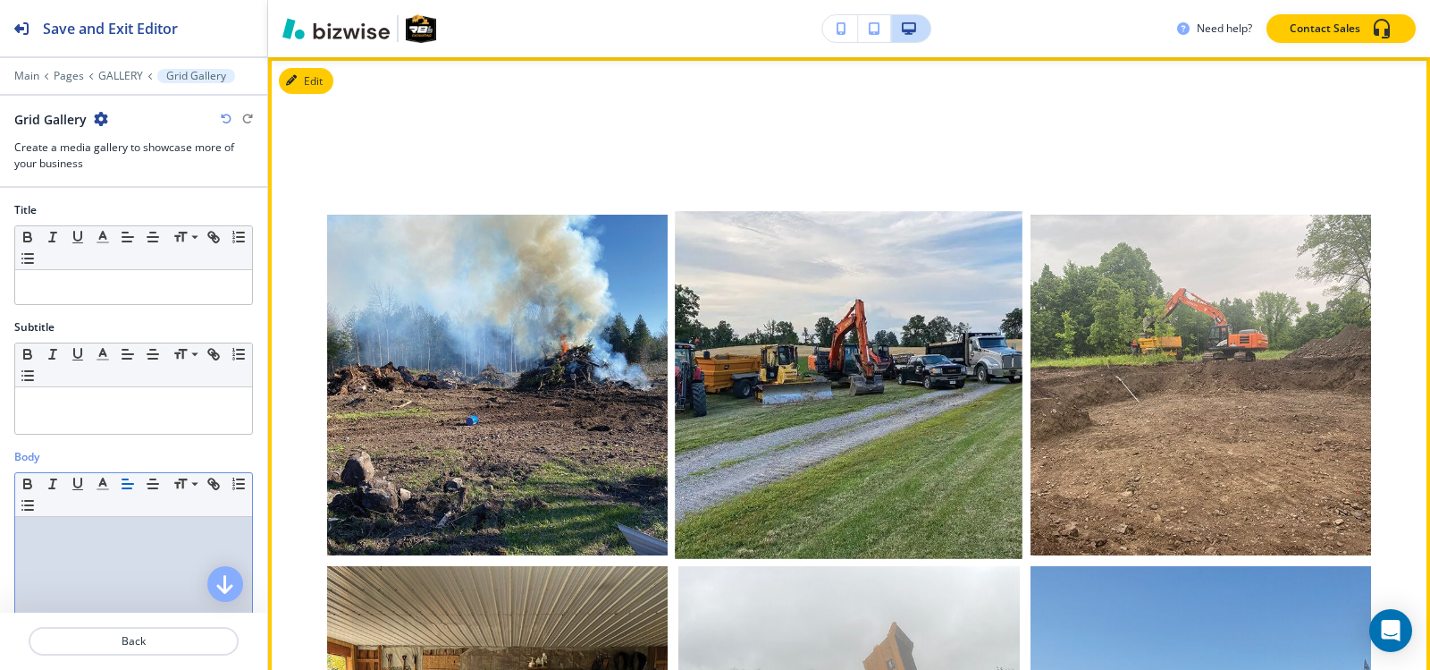
scroll to position [426, 0]
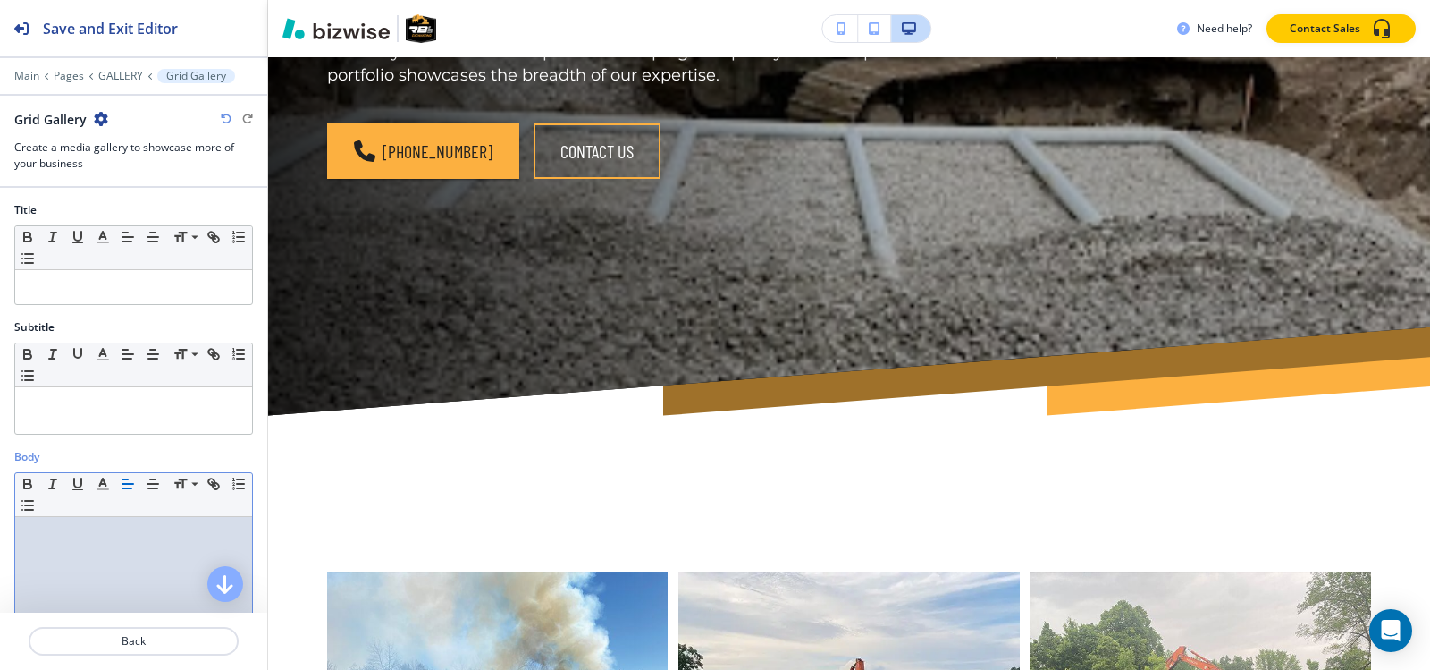
click at [225, 117] on icon "button" at bounding box center [226, 119] width 11 height 11
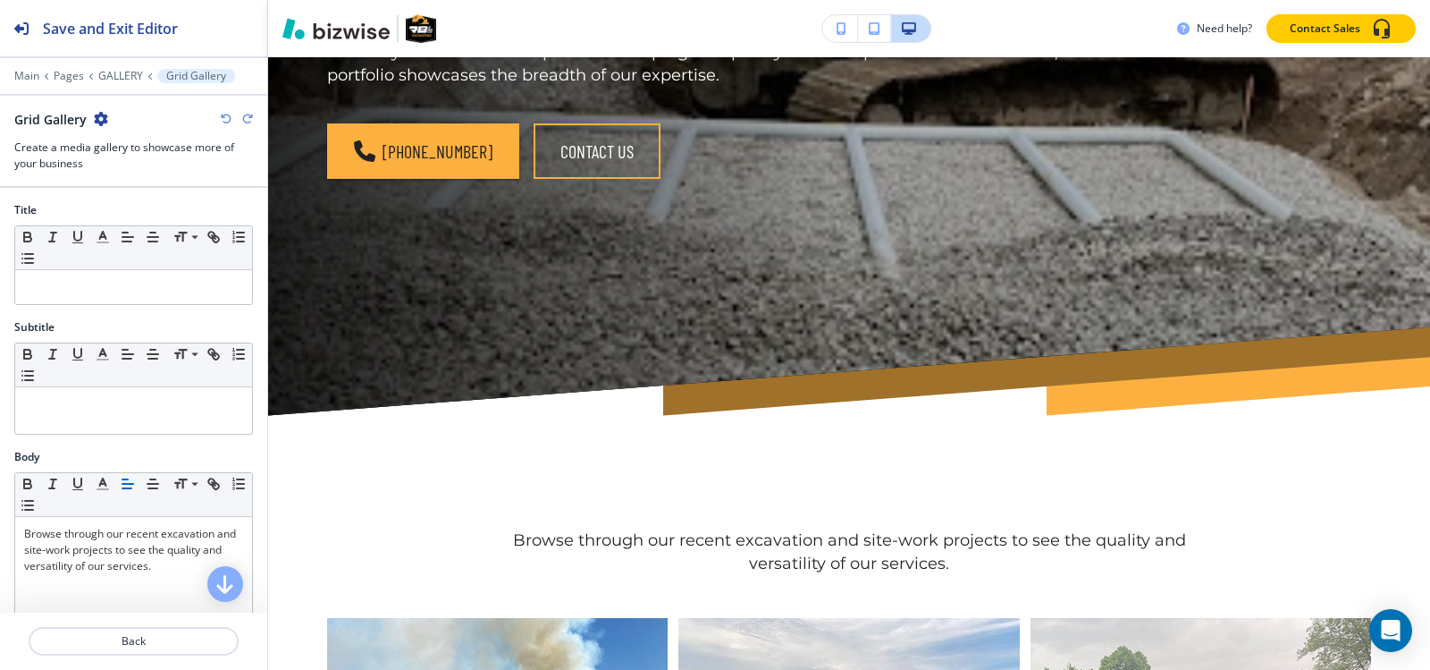
click at [225, 117] on icon "button" at bounding box center [226, 119] width 11 height 11
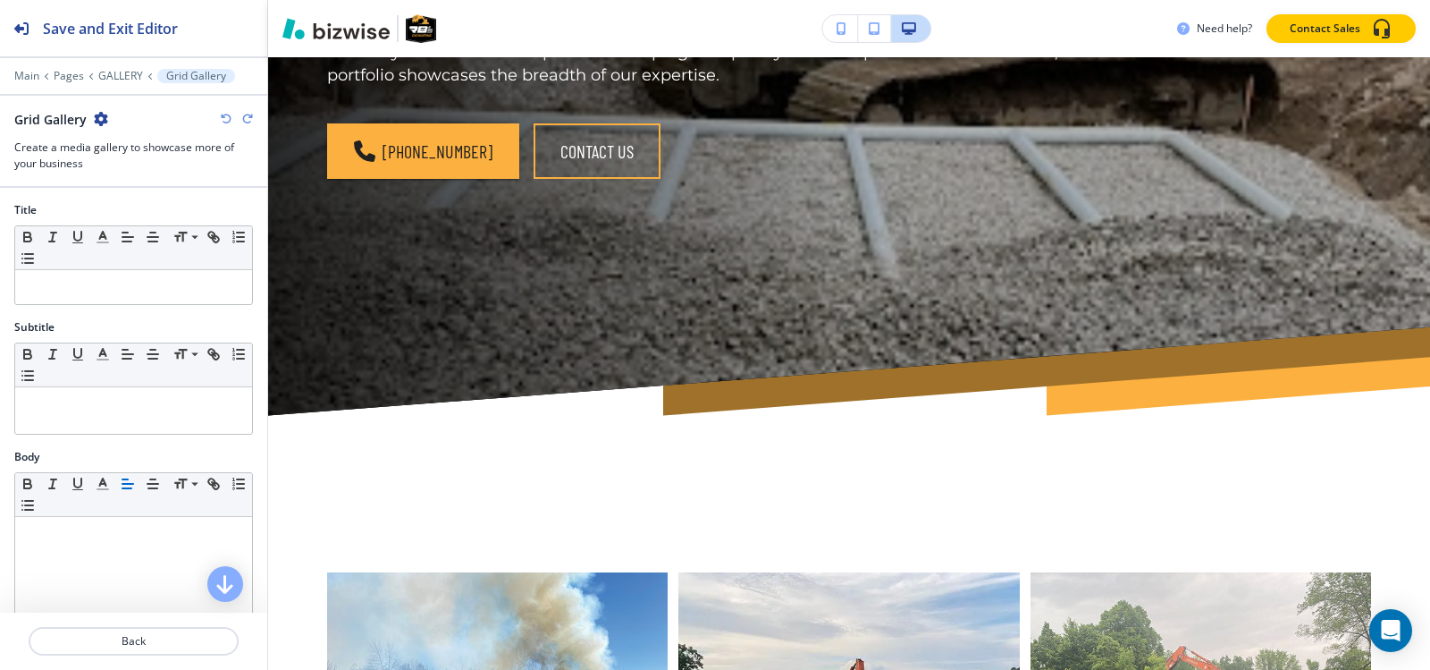
click at [225, 117] on icon "button" at bounding box center [226, 119] width 11 height 11
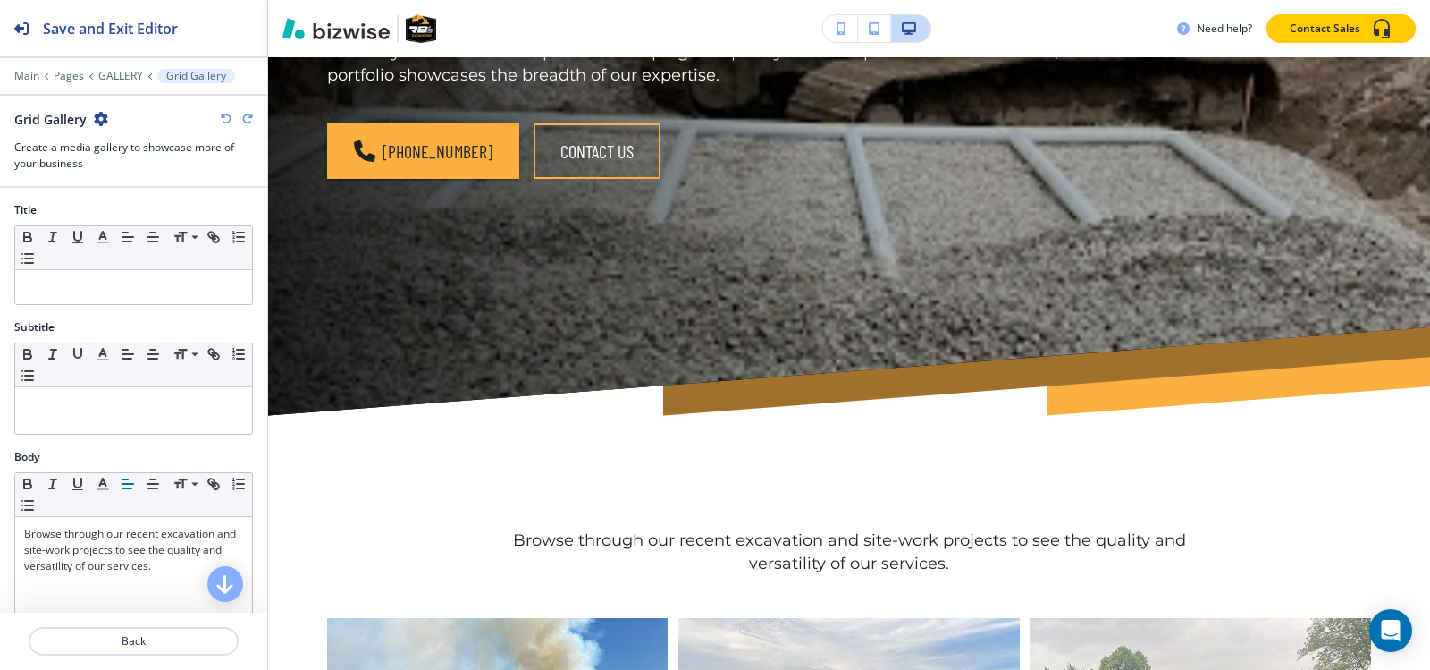
click at [225, 117] on icon "button" at bounding box center [226, 119] width 11 height 11
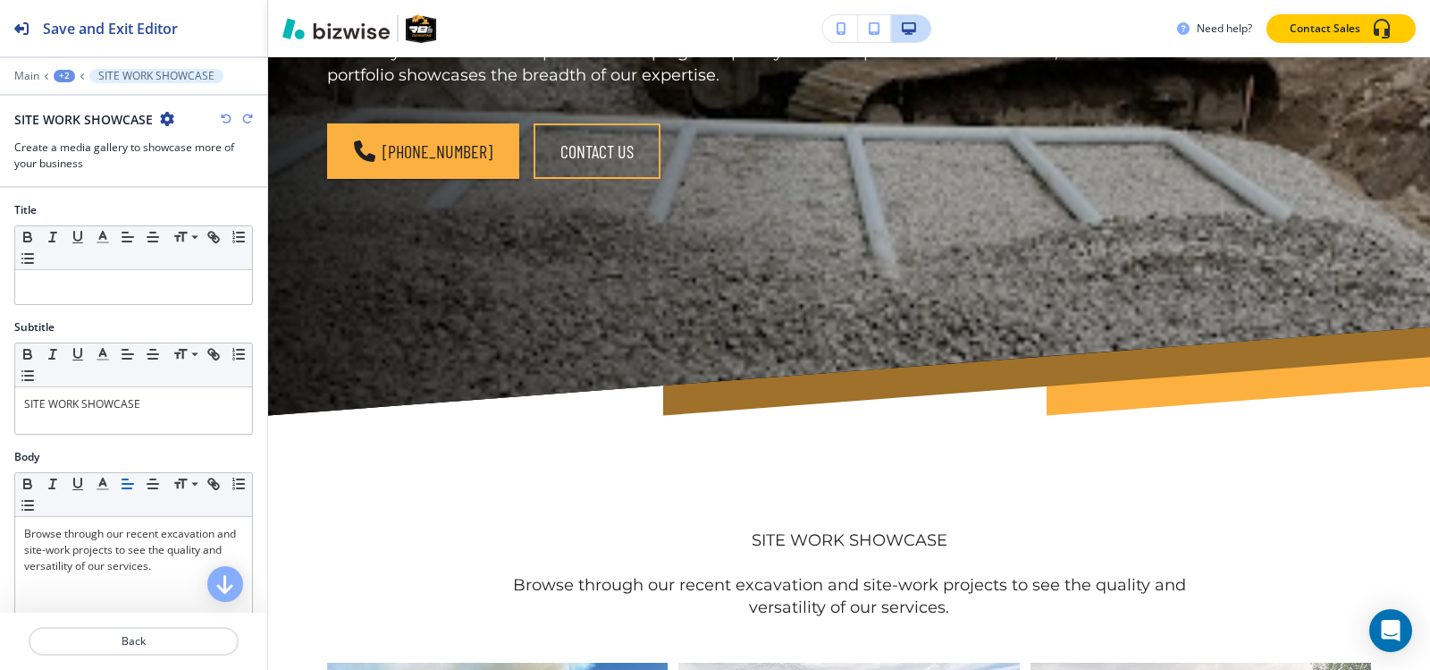
click at [225, 117] on icon "button" at bounding box center [226, 119] width 11 height 11
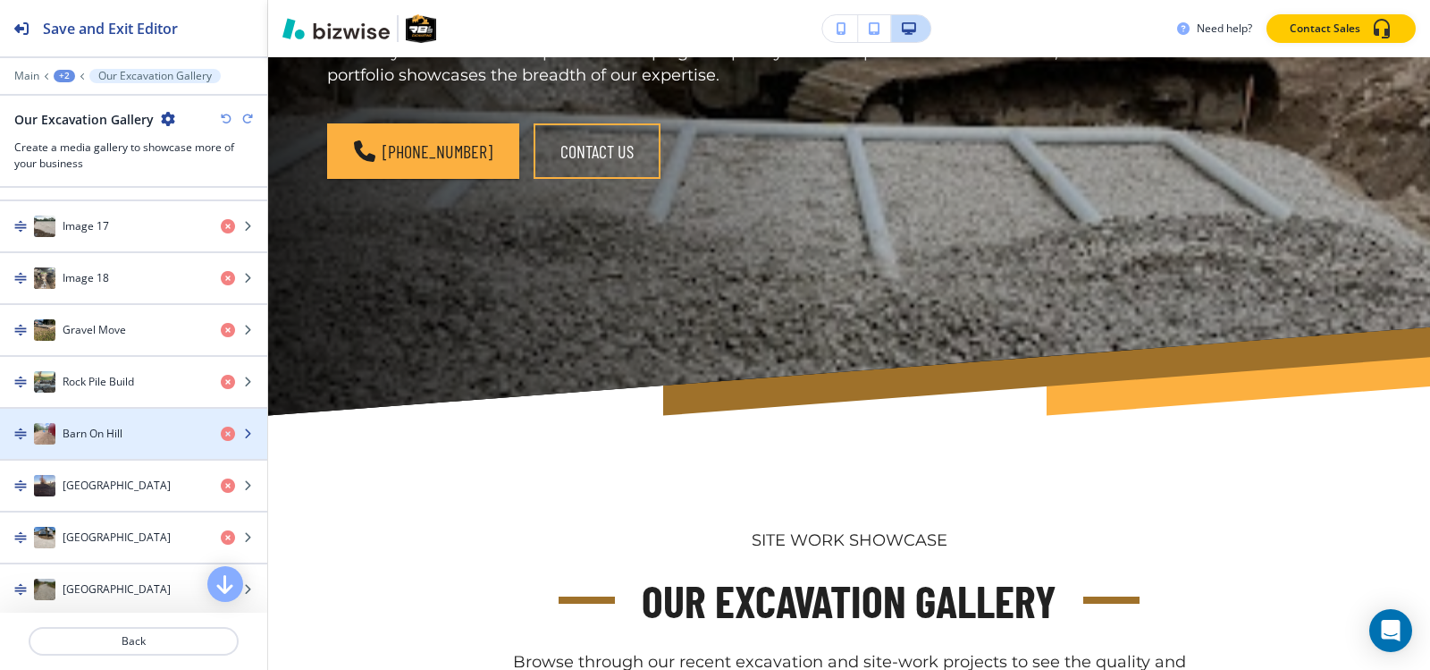
scroll to position [1520, 0]
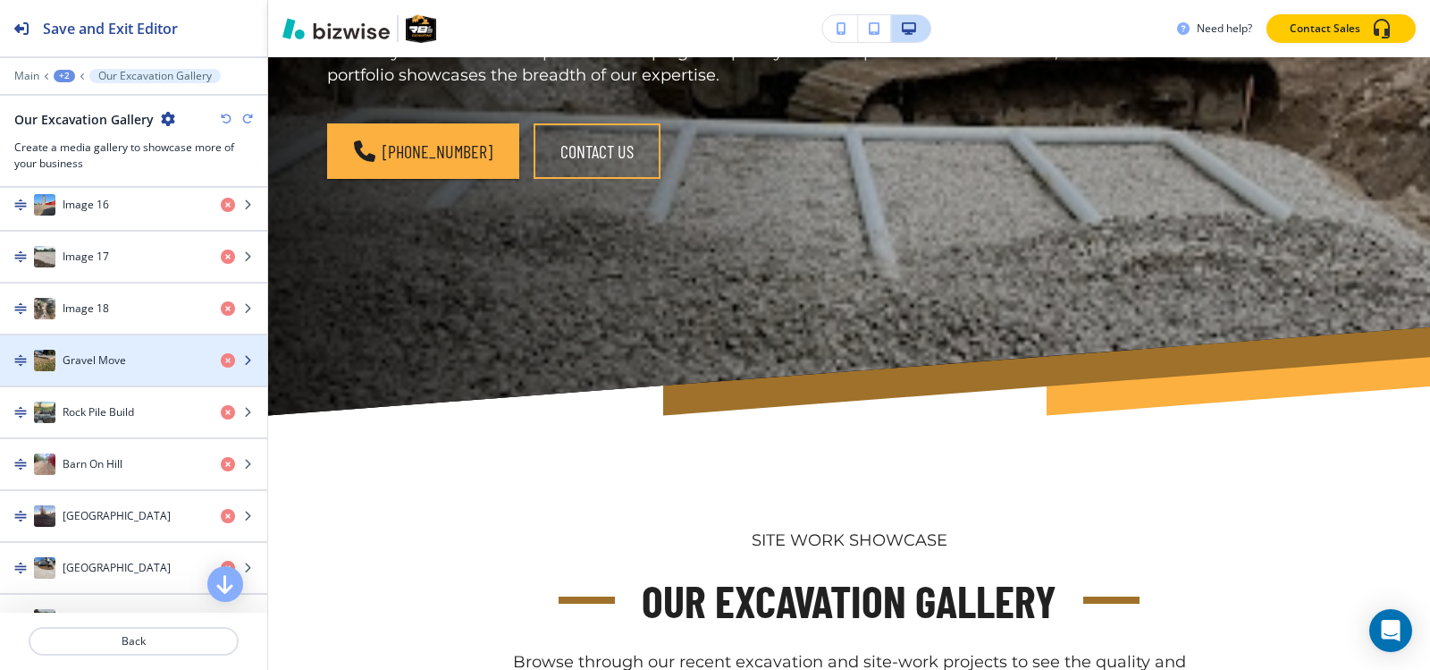
click at [143, 371] on div "button" at bounding box center [133, 378] width 267 height 14
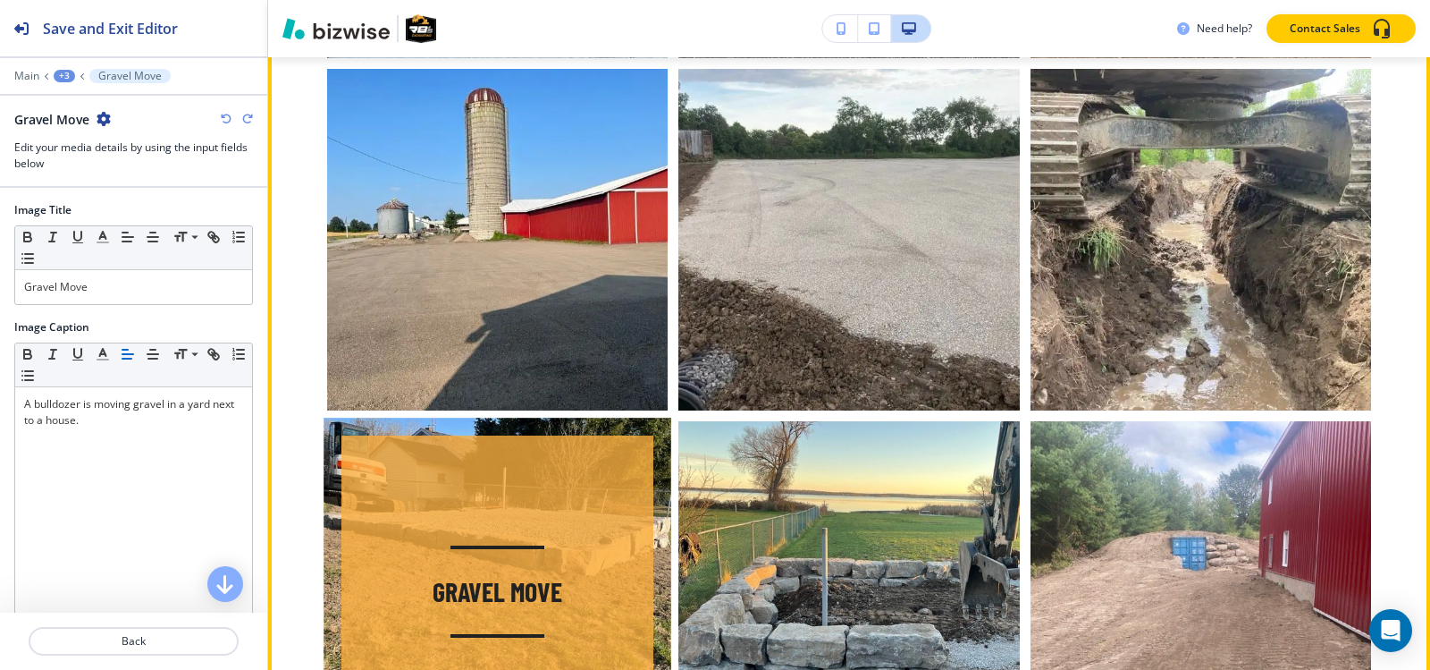
scroll to position [3018, 0]
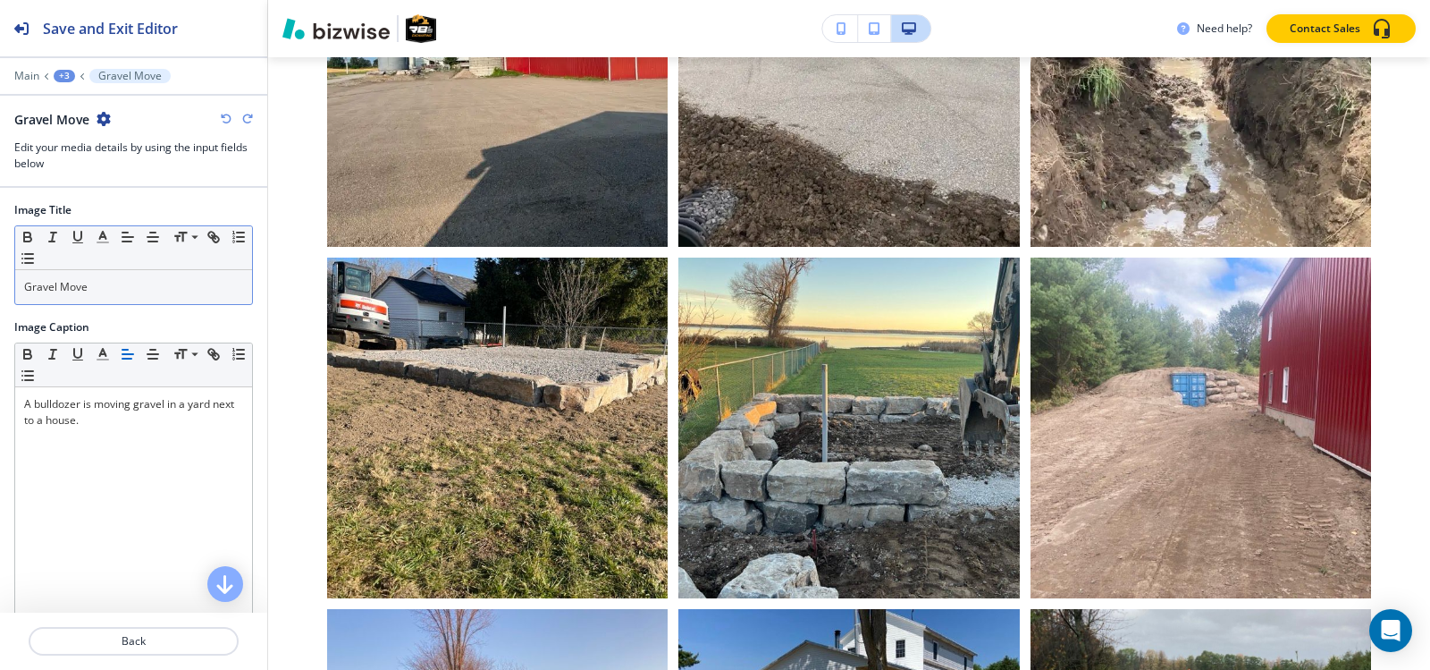
click at [117, 279] on p "Gravel Move" at bounding box center [133, 287] width 219 height 16
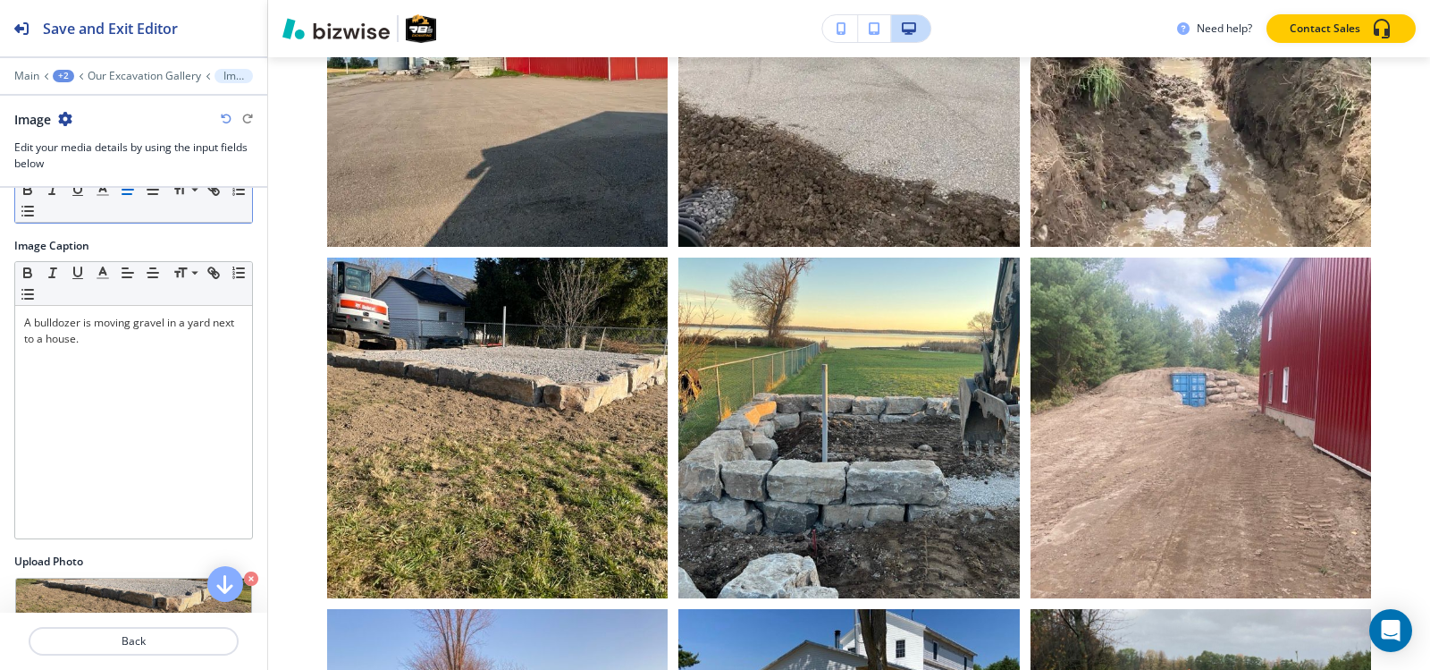
scroll to position [0, 0]
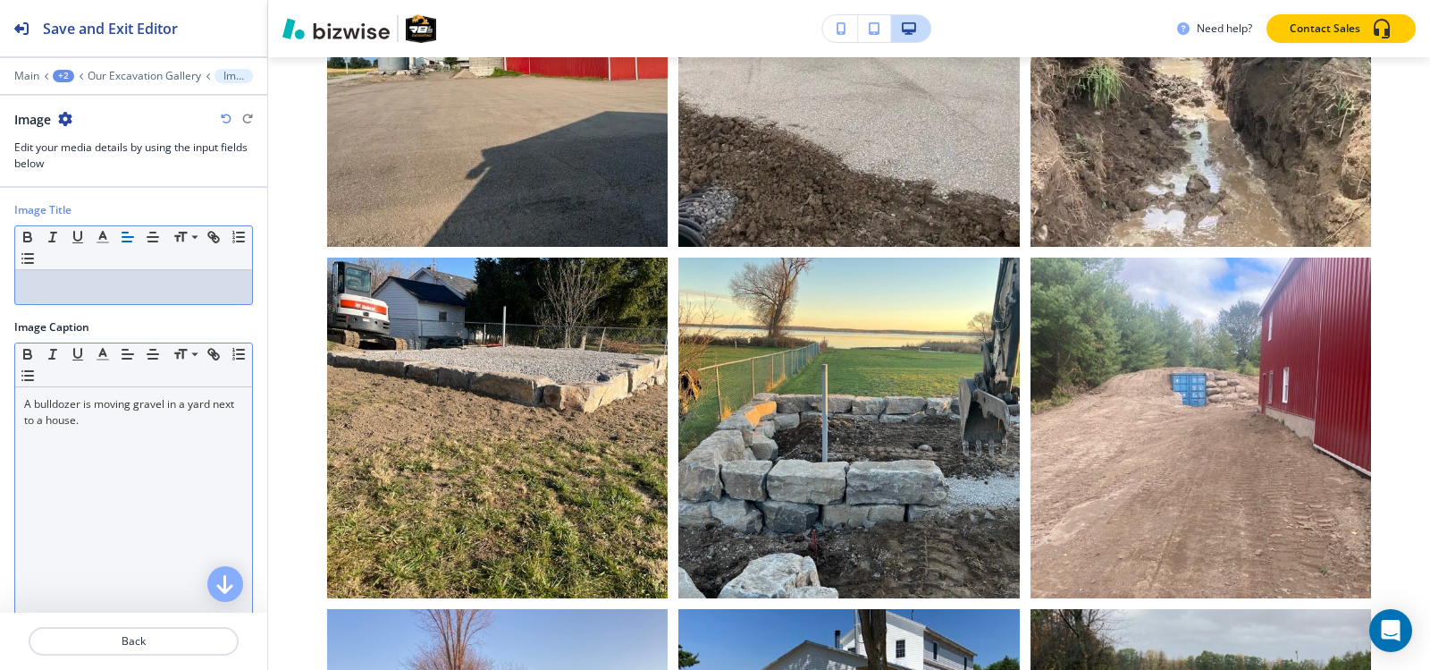
click at [133, 423] on p "A bulldozer is moving gravel in a yard next to a house." at bounding box center [133, 412] width 219 height 32
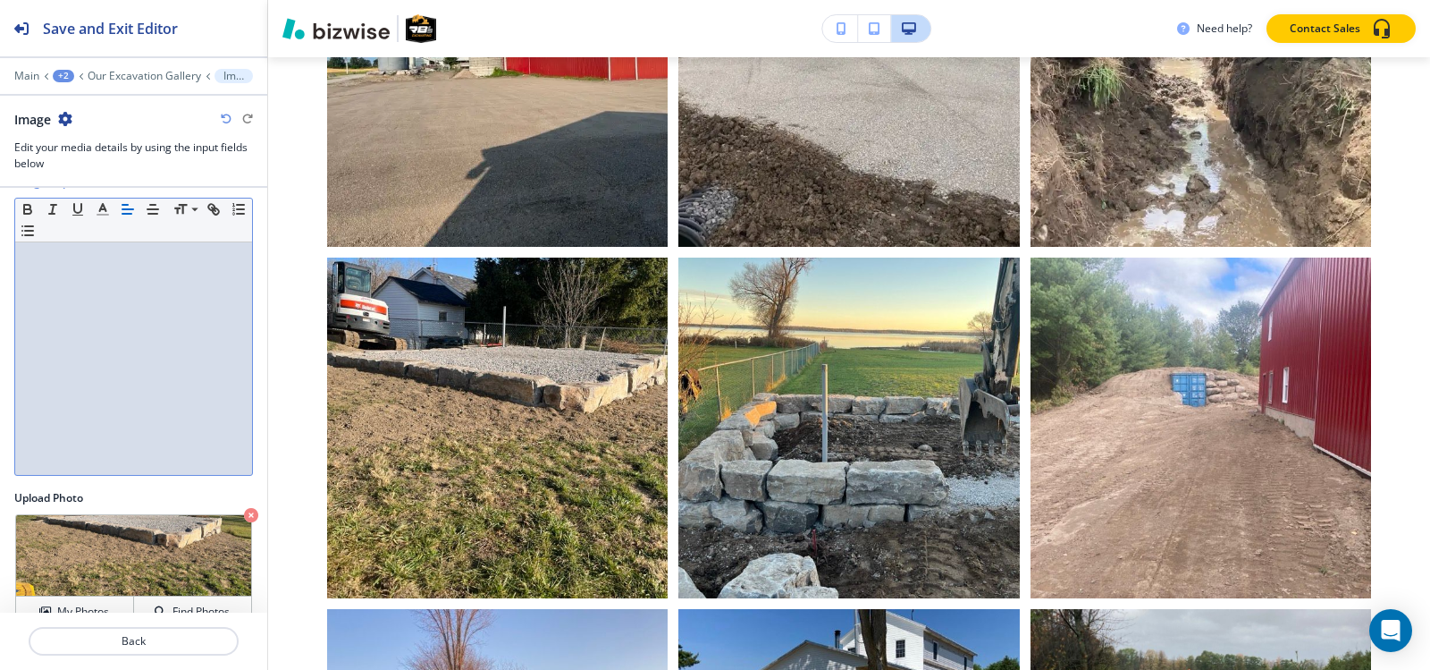
scroll to position [176, 0]
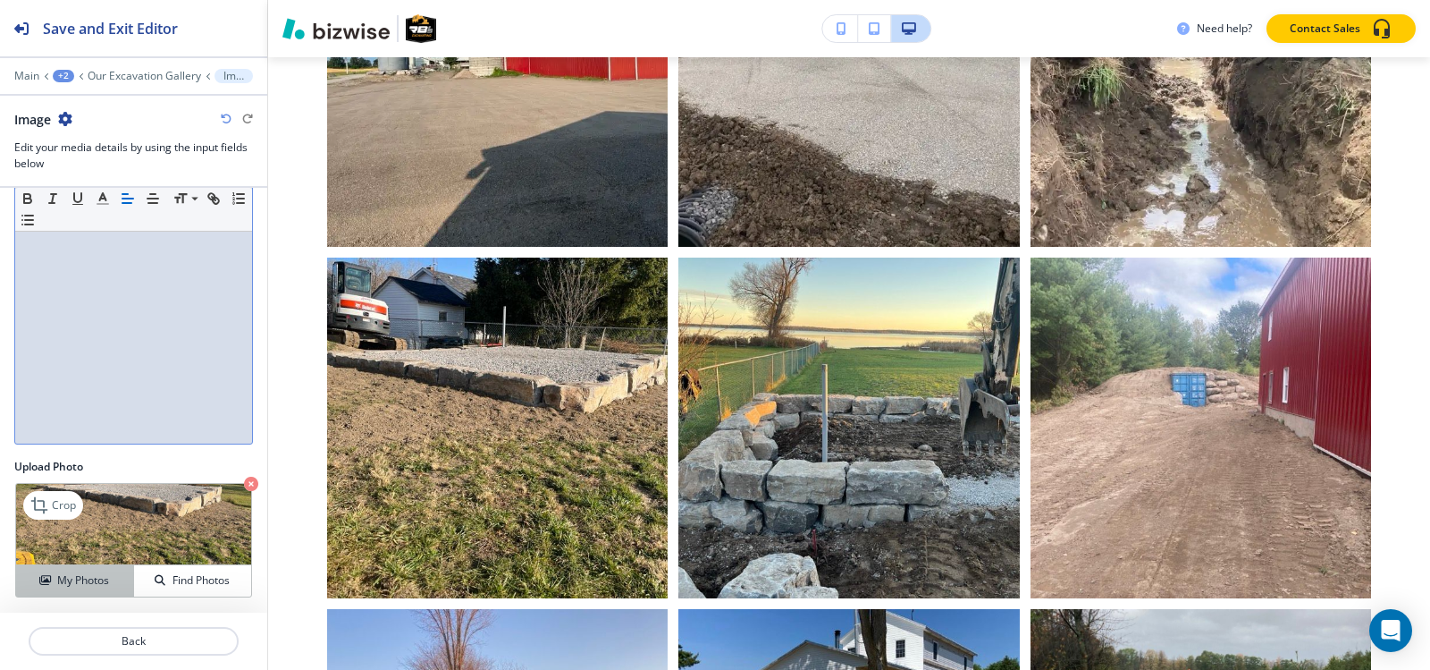
click at [42, 581] on icon "button" at bounding box center [44, 580] width 11 height 11
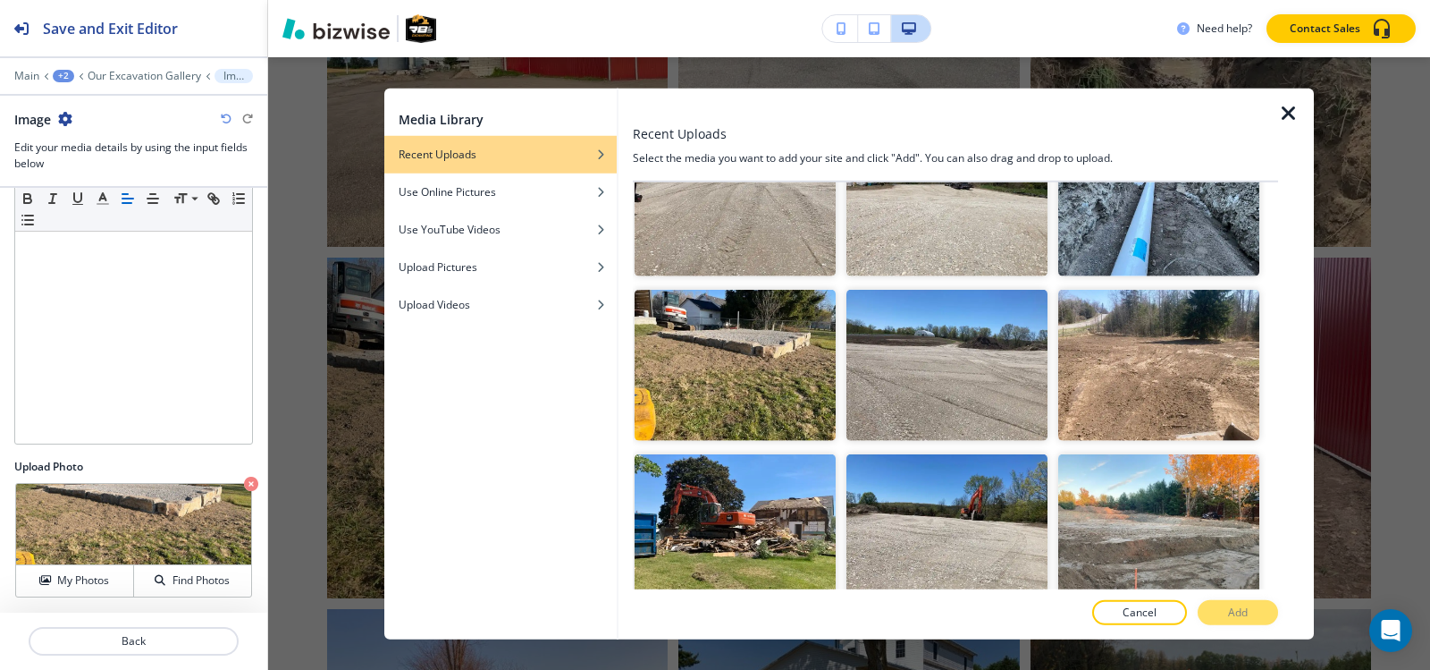
scroll to position [5399, 0]
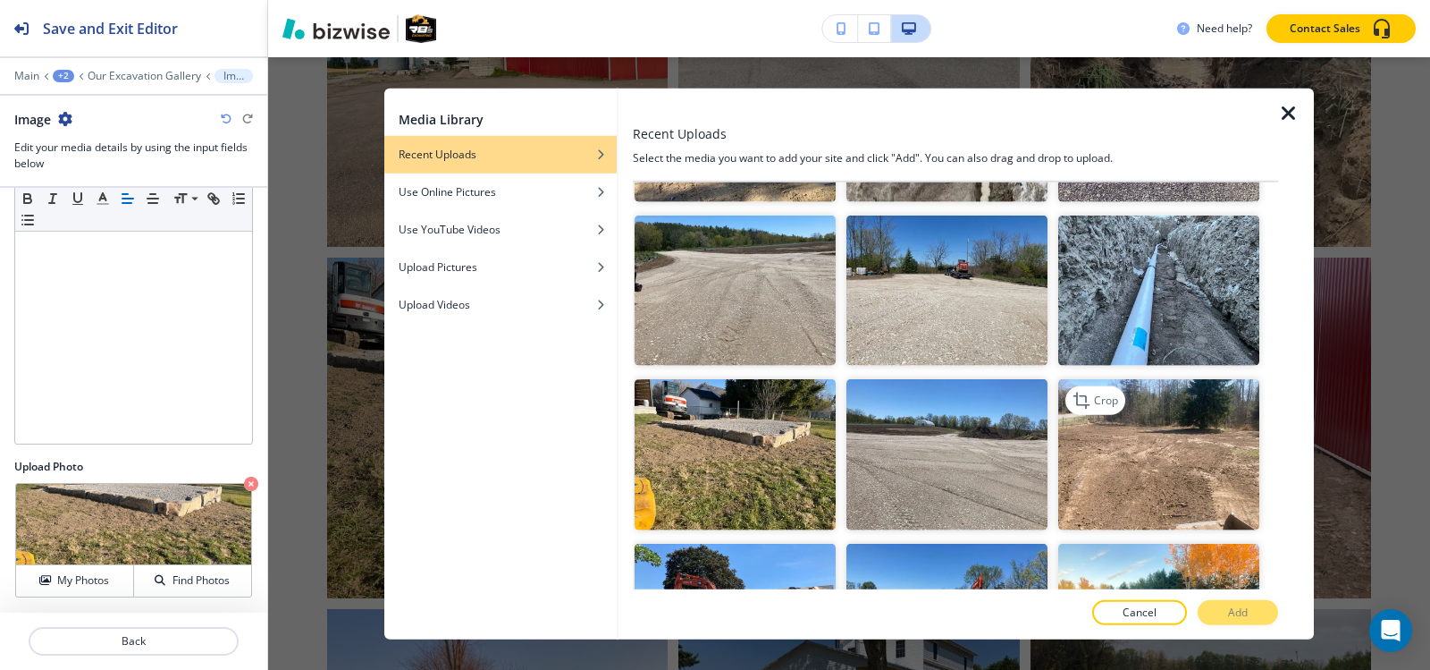
click at [1101, 379] on img "button" at bounding box center [1158, 454] width 201 height 151
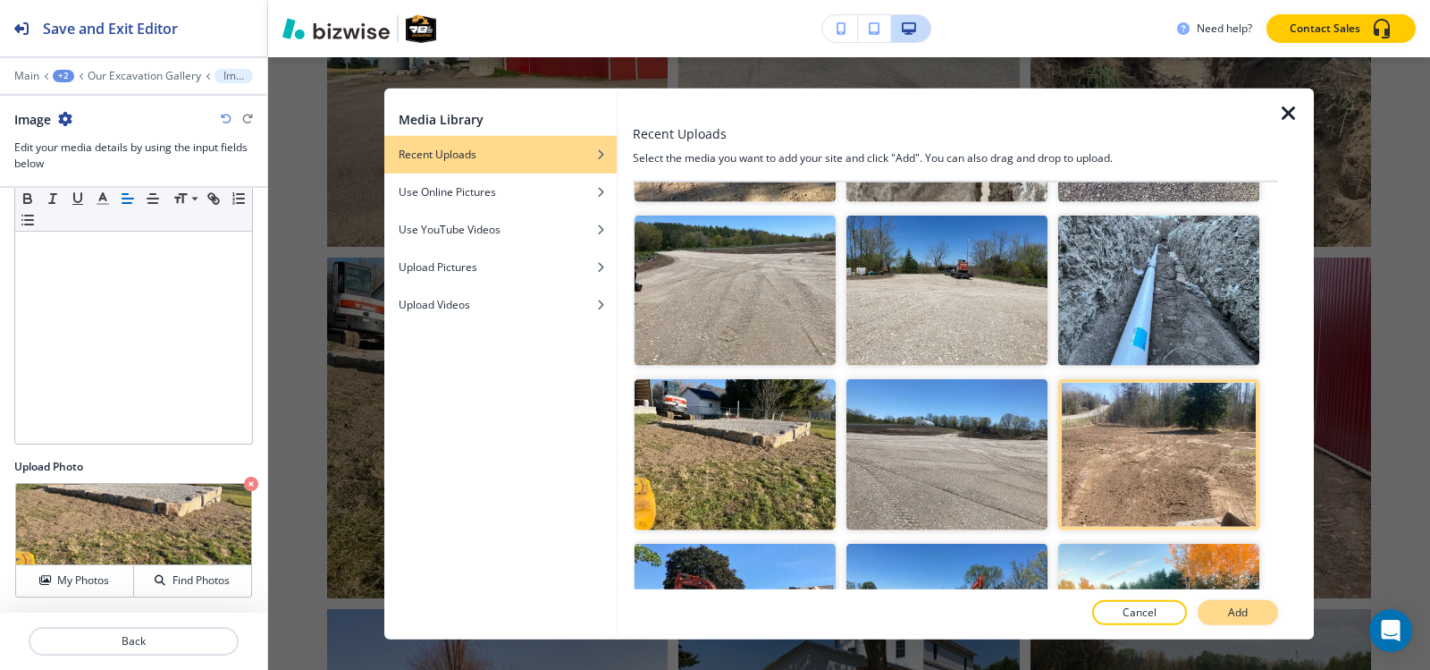
click at [1230, 602] on button "Add" at bounding box center [1238, 612] width 80 height 25
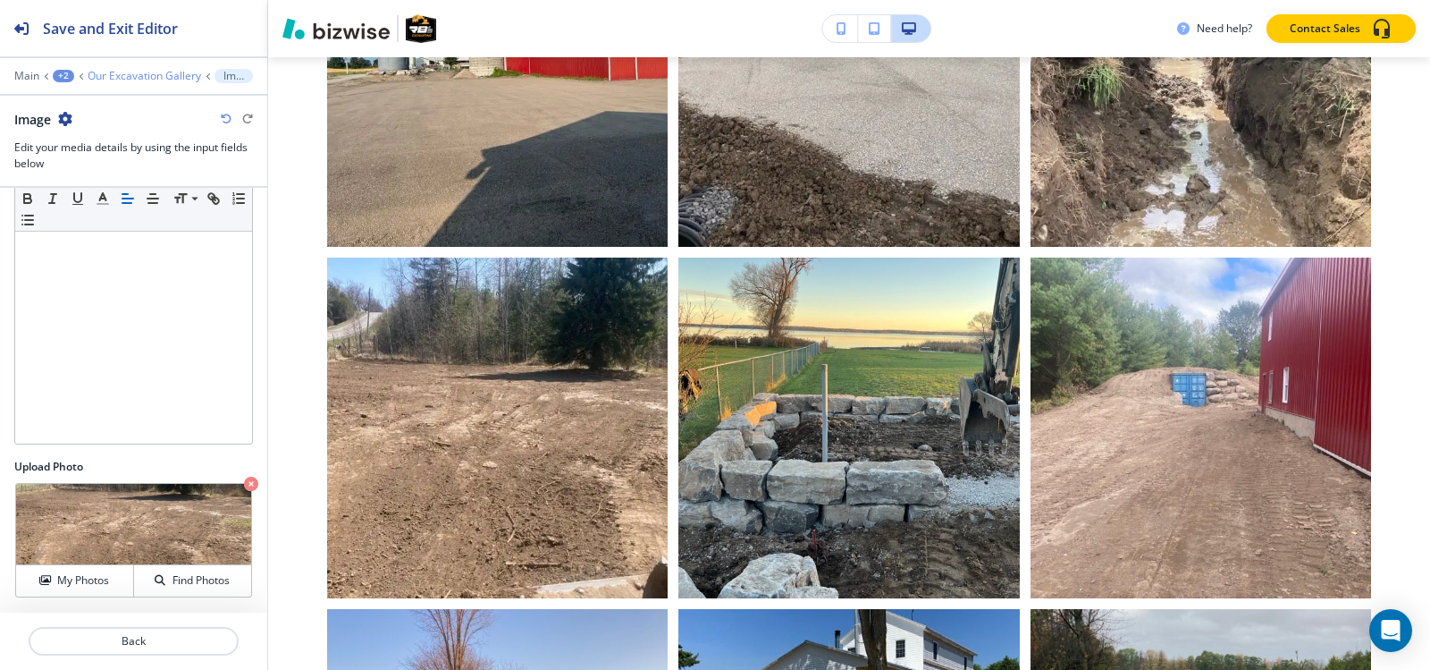
click at [139, 76] on p "Our Excavation Gallery" at bounding box center [145, 76] width 114 height 13
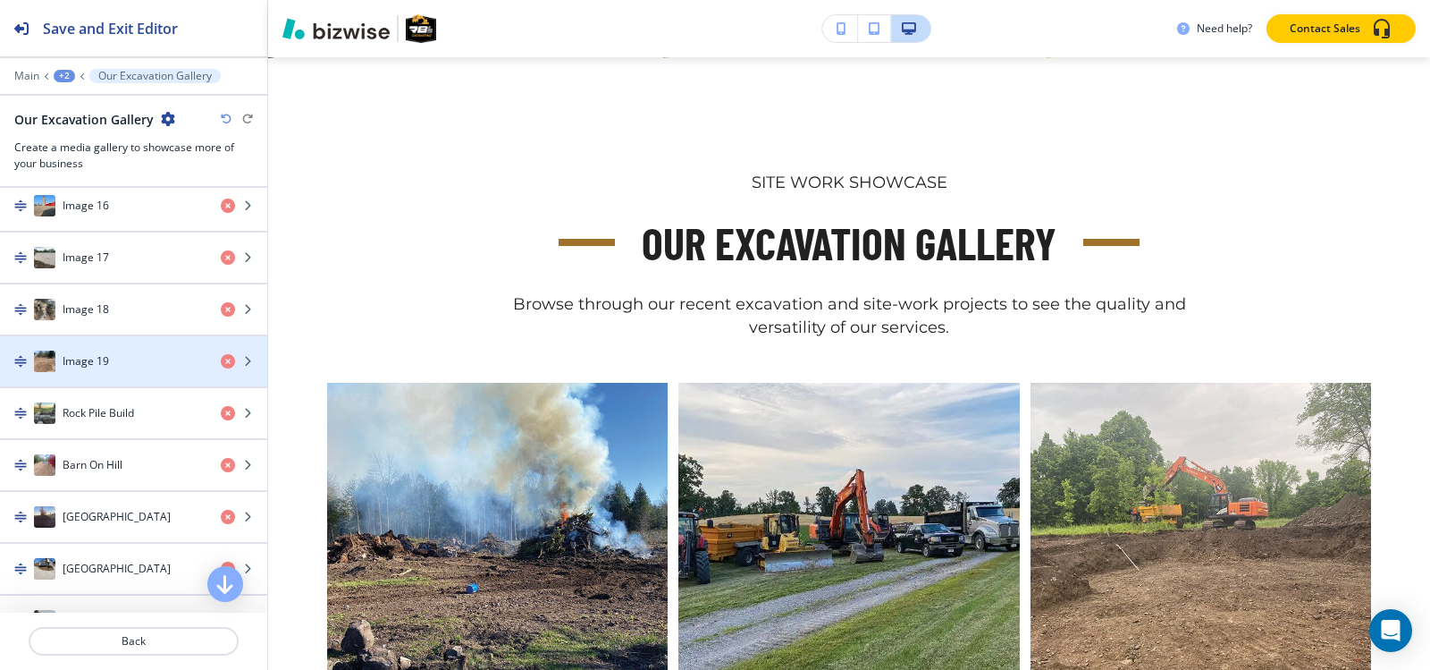
scroll to position [1520, 0]
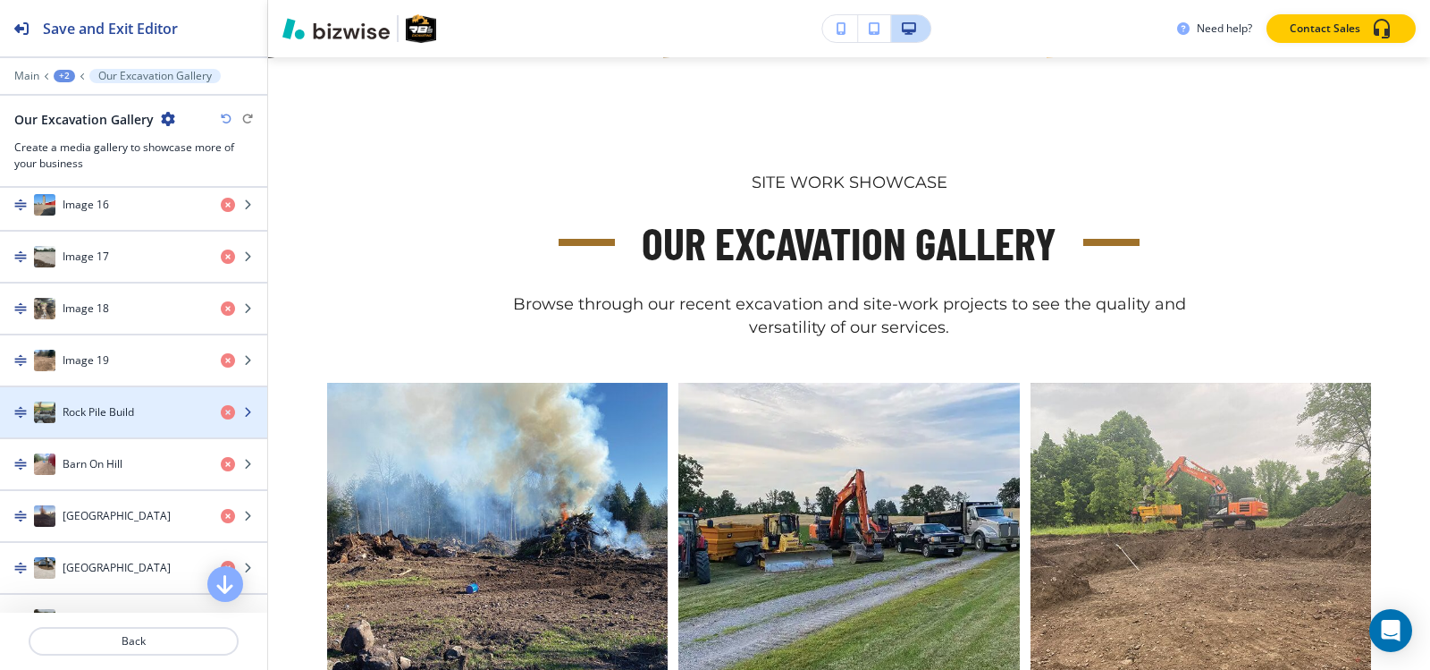
click at [90, 408] on h4 "Rock Pile Build" at bounding box center [99, 412] width 72 height 16
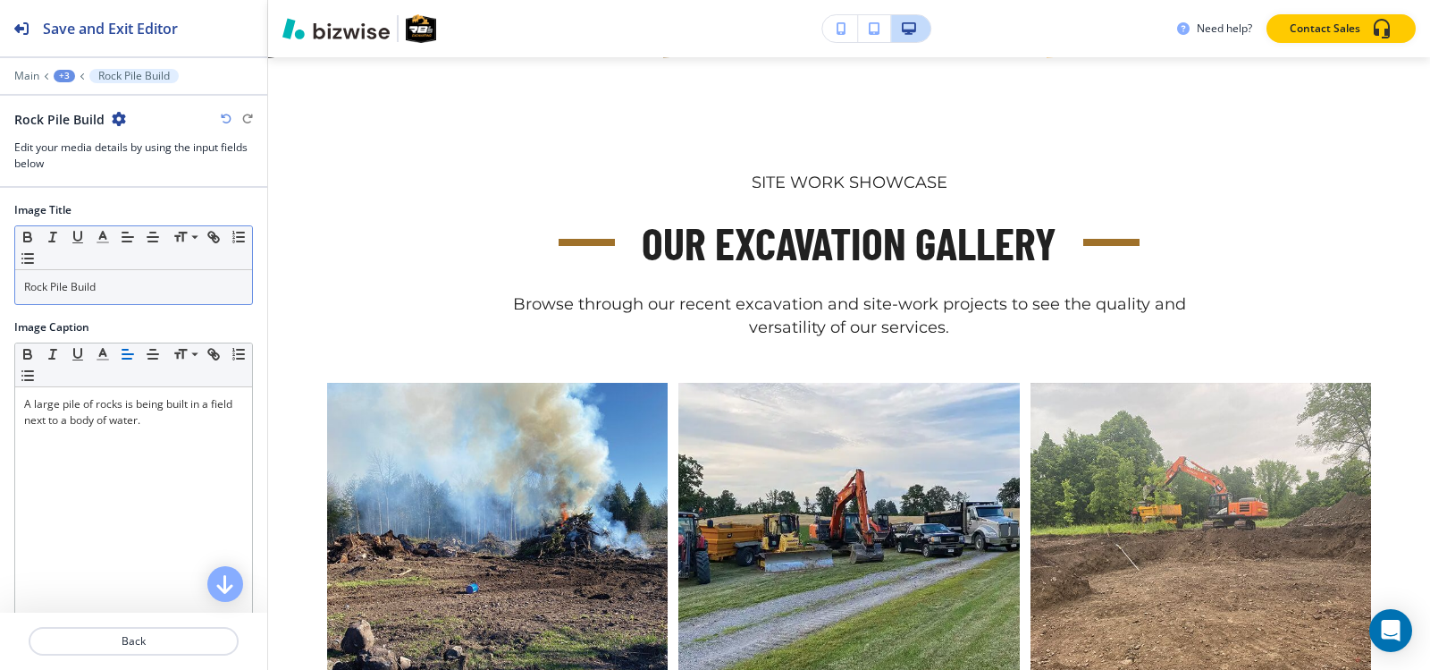
click at [122, 301] on div "Rock Pile Build" at bounding box center [133, 287] width 237 height 34
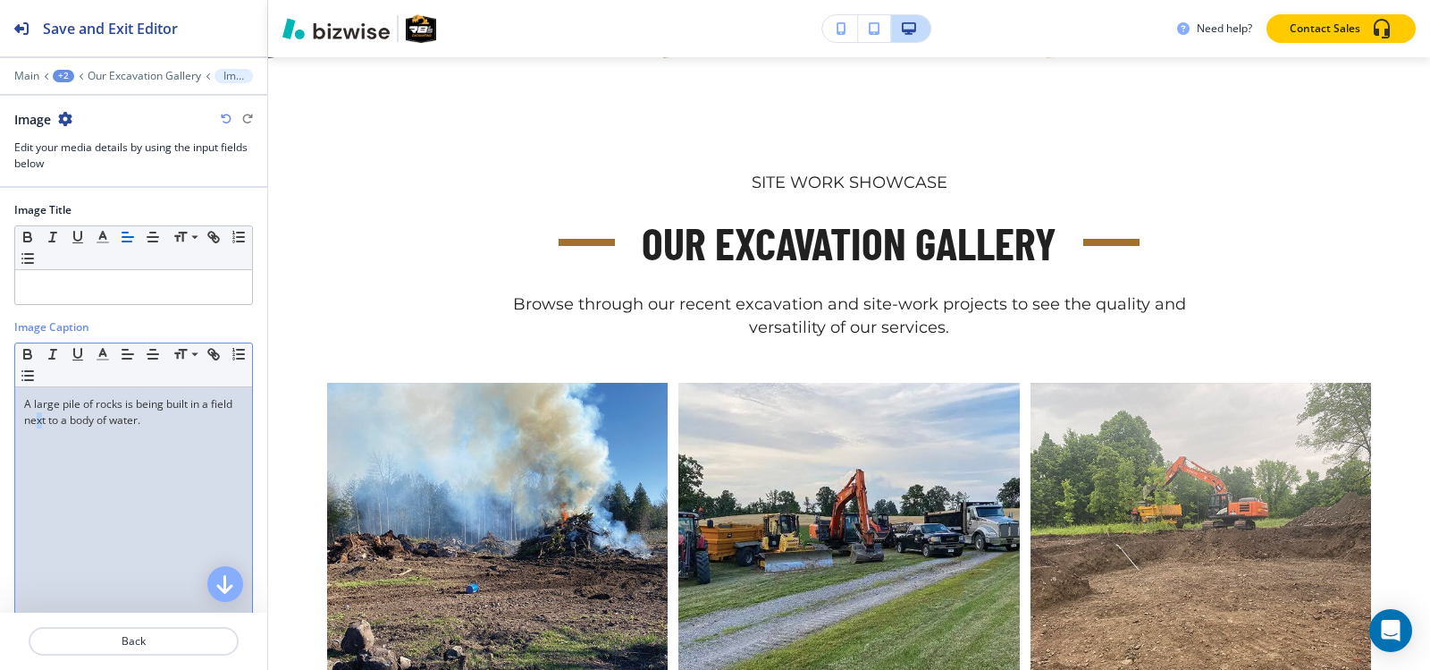
click at [63, 429] on div "A large pile of rocks is being built in a field next to a body of water." at bounding box center [133, 503] width 237 height 232
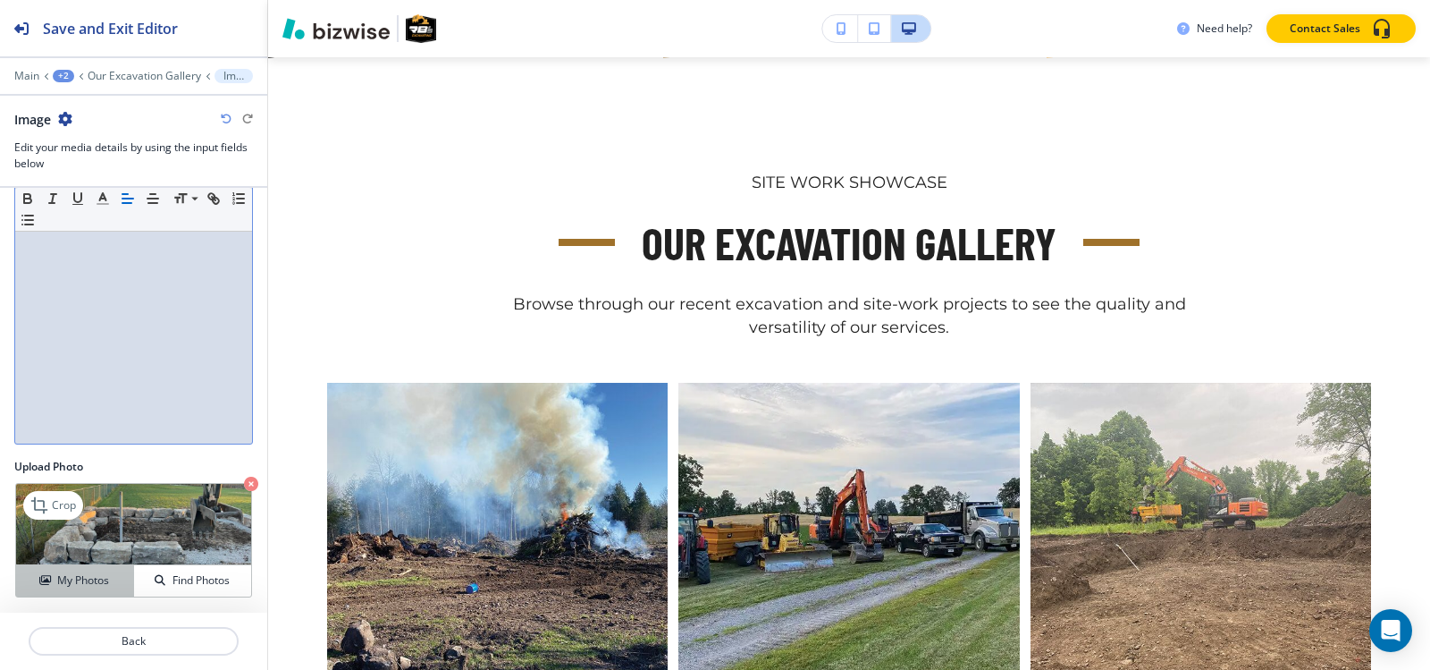
click at [67, 574] on h4 "My Photos" at bounding box center [83, 580] width 52 height 16
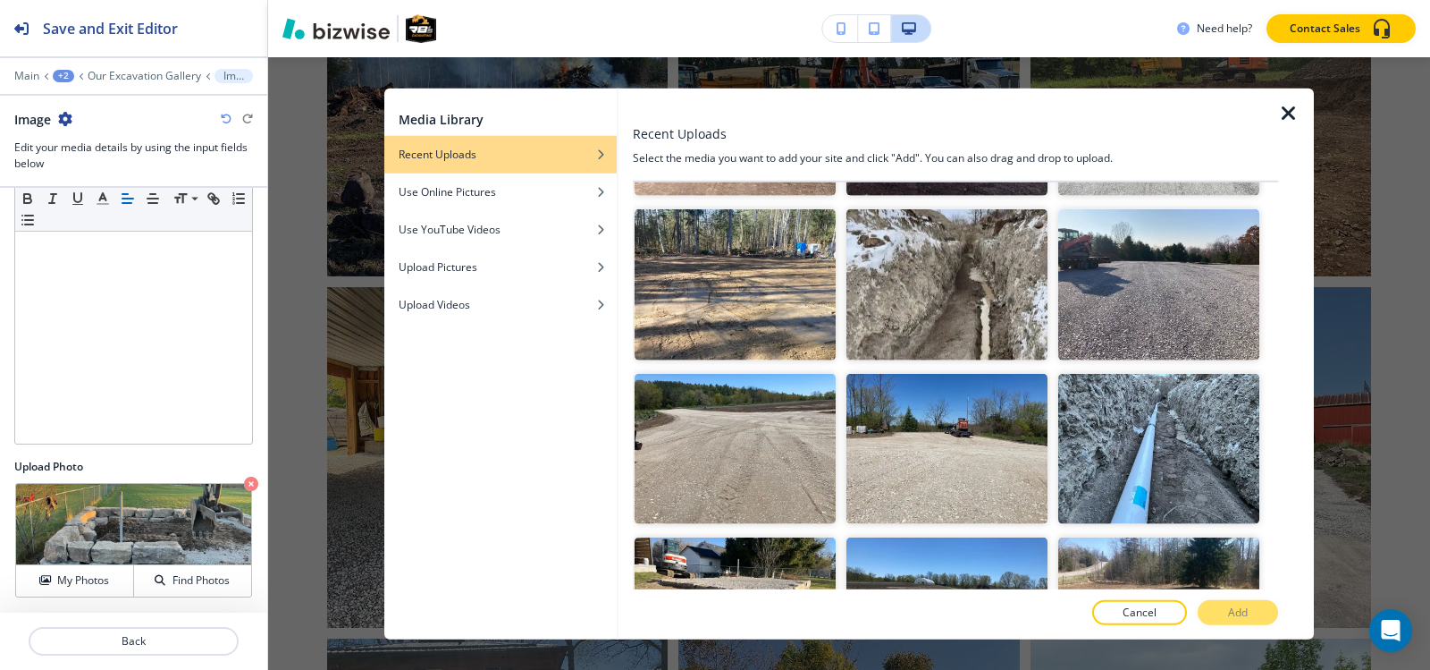
scroll to position [5274, 0]
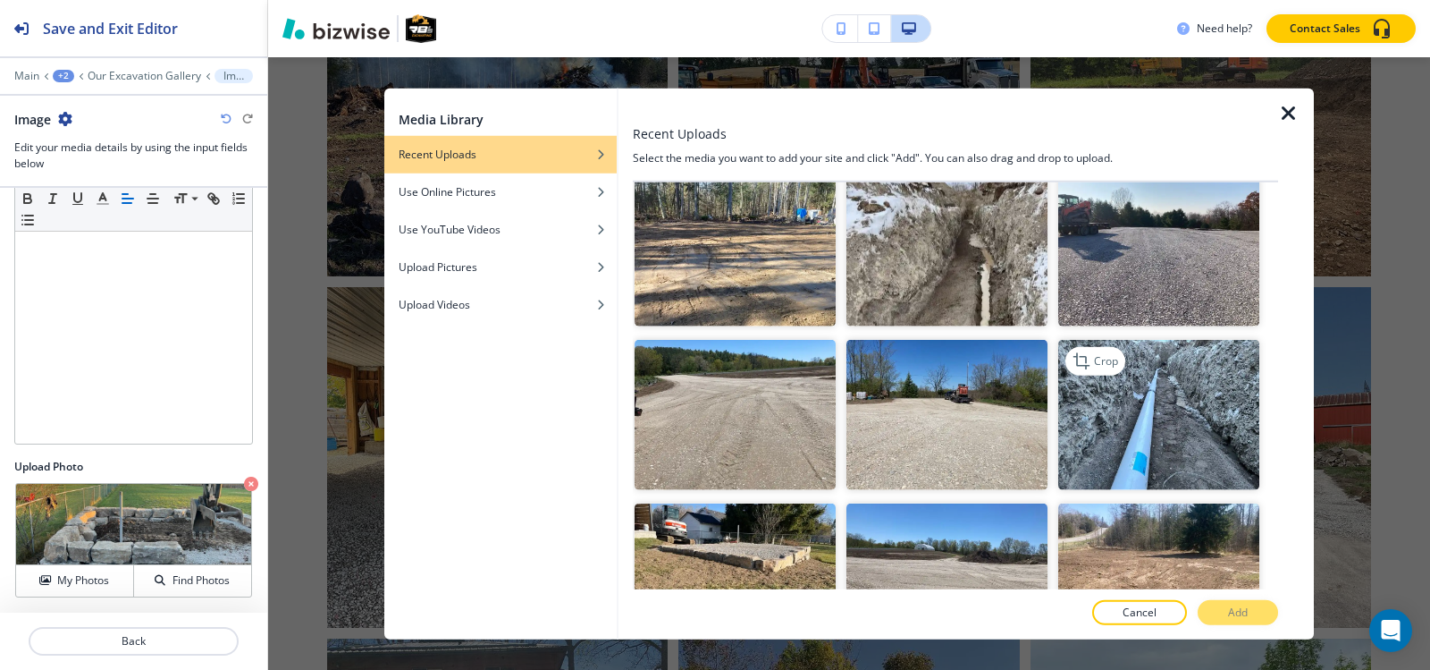
click at [1101, 347] on img "button" at bounding box center [1158, 414] width 201 height 151
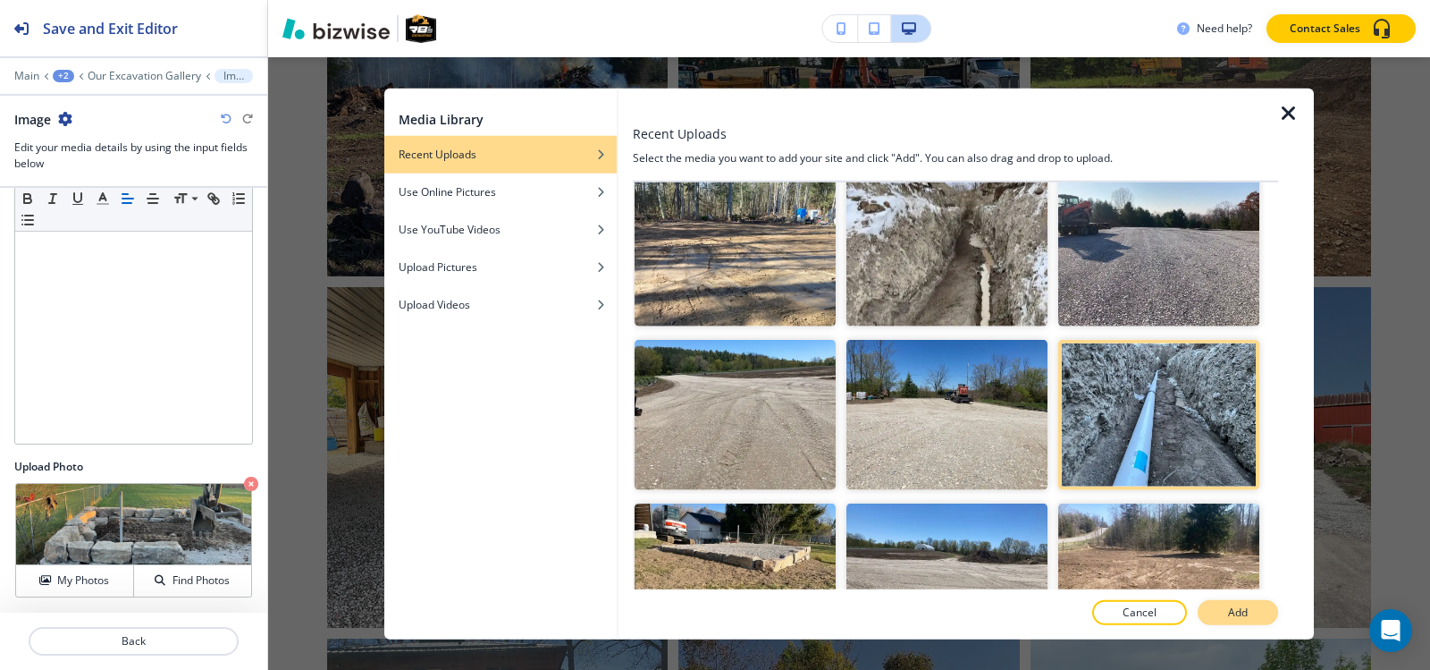
click at [1201, 607] on button "Add" at bounding box center [1238, 612] width 80 height 25
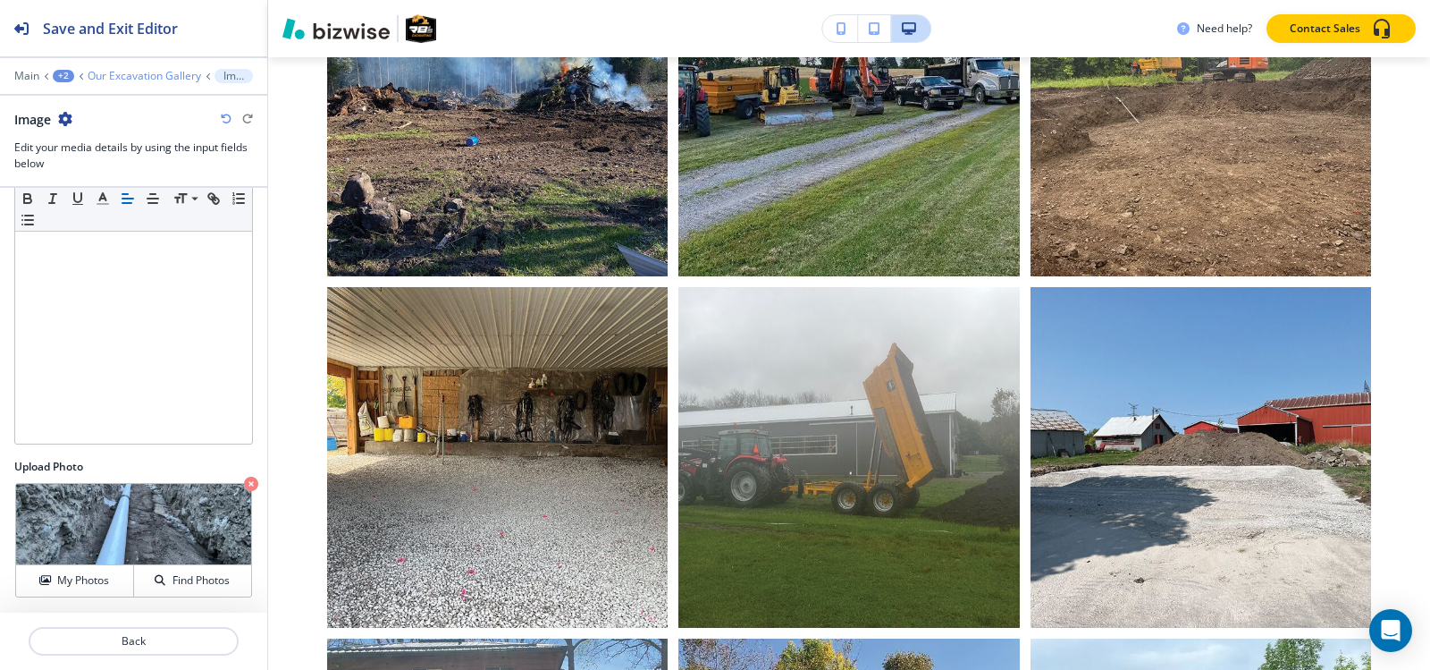
click at [153, 81] on p "Our Excavation Gallery" at bounding box center [145, 76] width 114 height 13
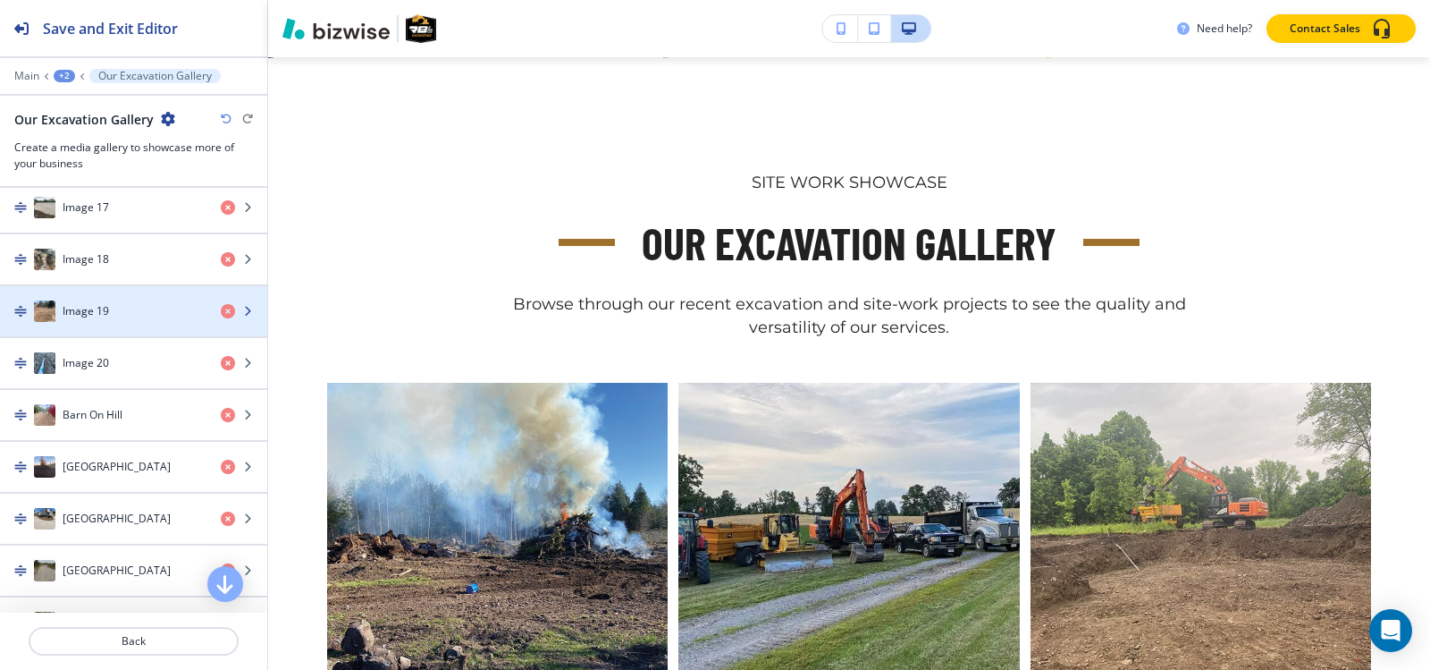
scroll to position [1609, 0]
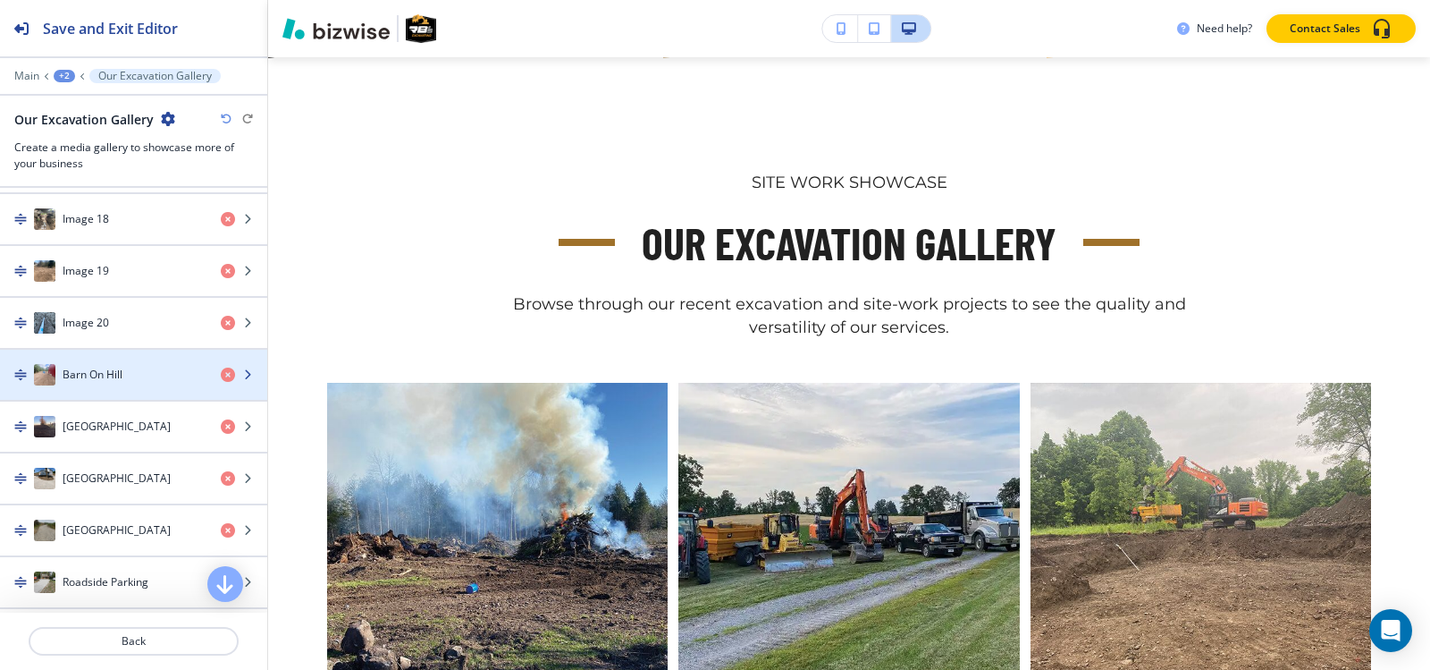
click at [137, 357] on div "button" at bounding box center [133, 357] width 267 height 14
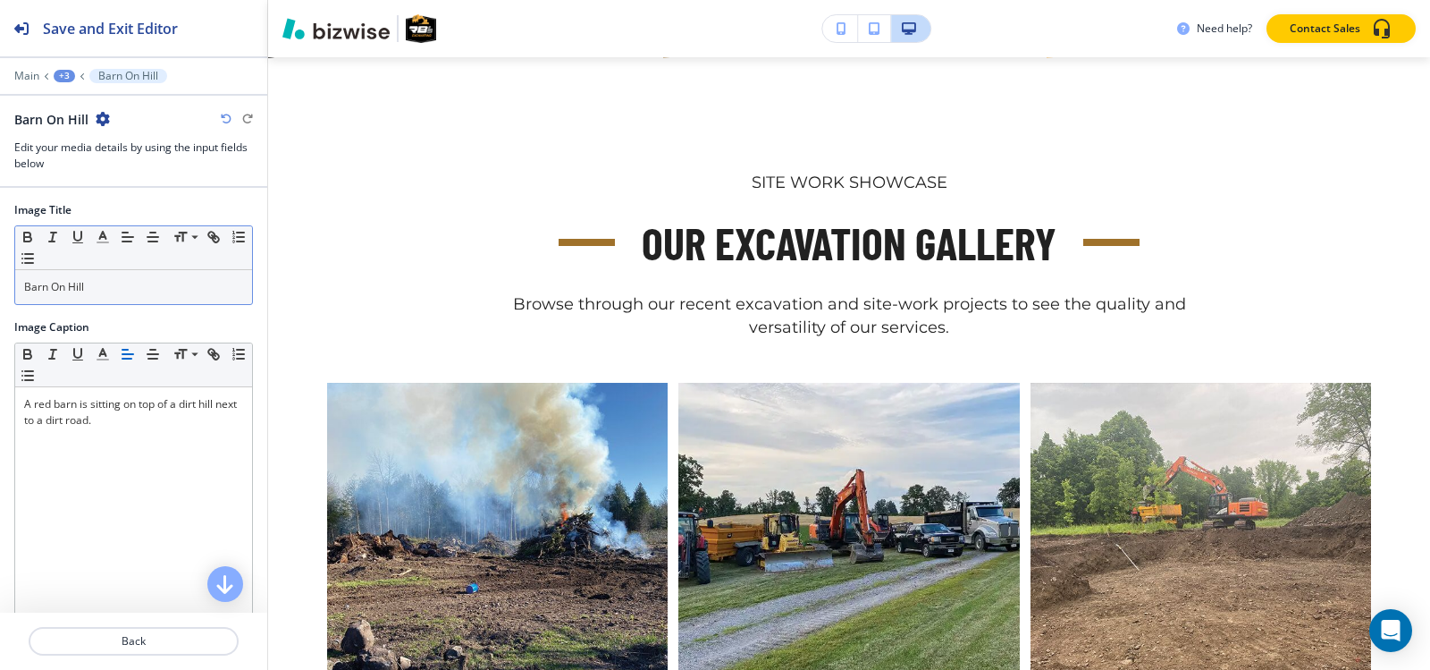
click at [139, 291] on p "Barn On Hill" at bounding box center [133, 287] width 219 height 16
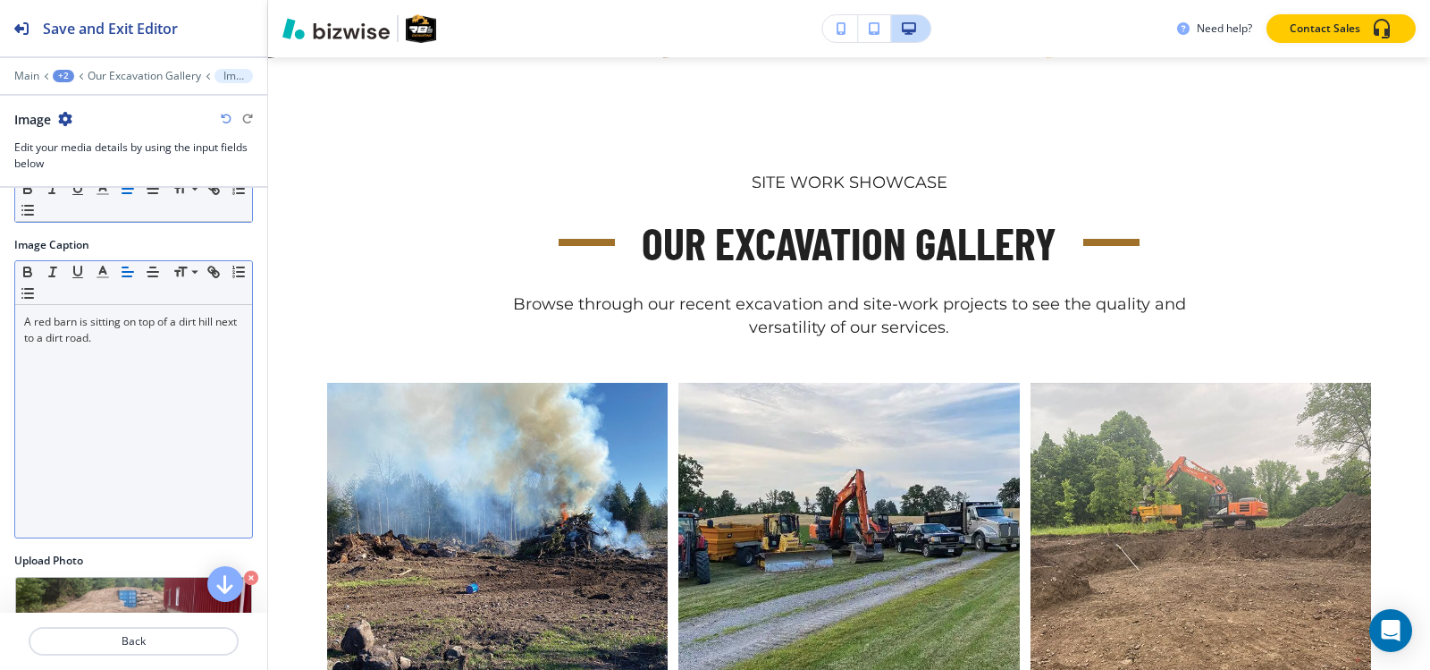
scroll to position [176, 0]
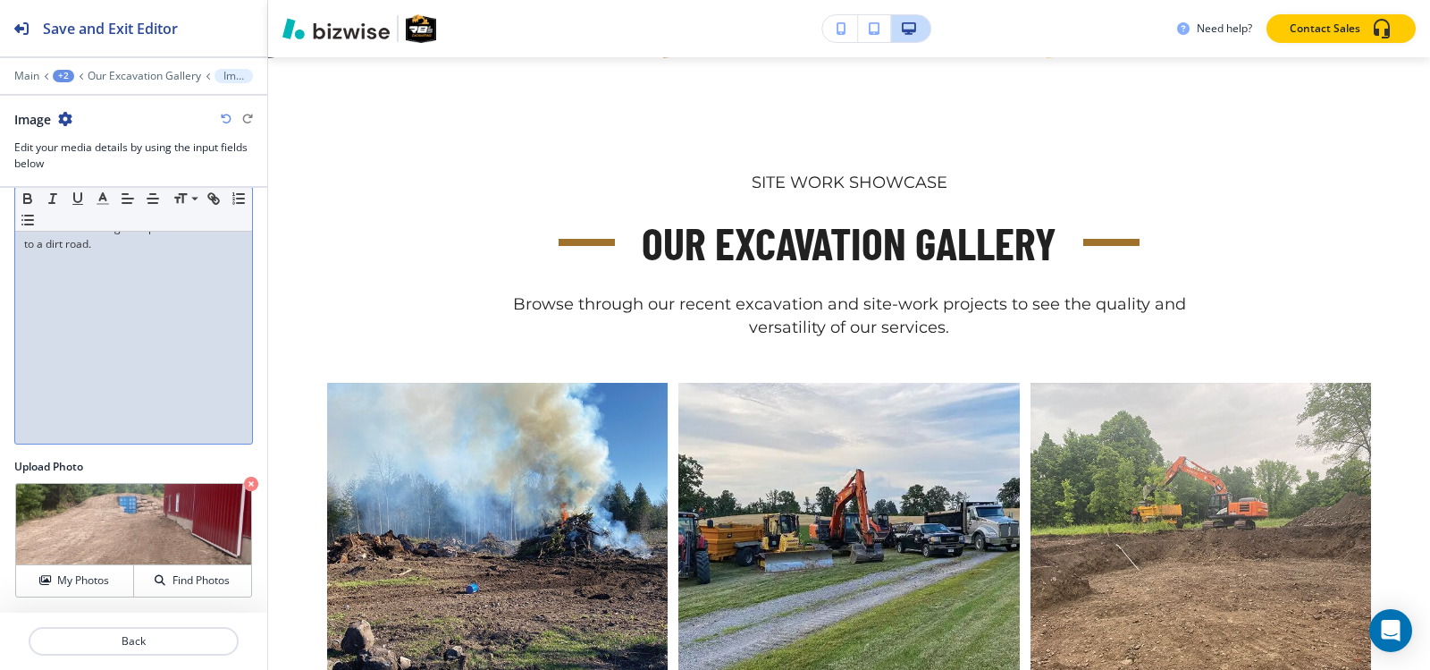
click at [122, 316] on div "A red barn is sitting on top of a dirt hill next to a dirt road." at bounding box center [133, 327] width 237 height 232
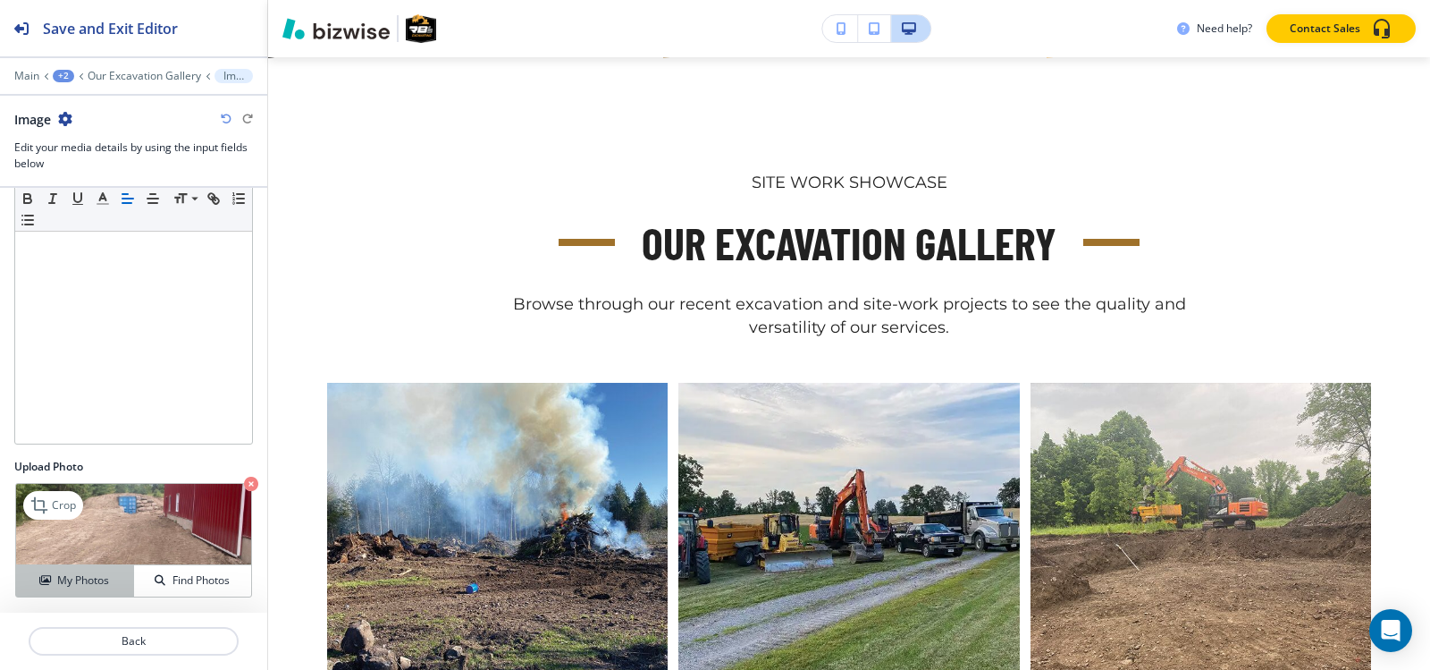
click at [72, 587] on h4 "My Photos" at bounding box center [83, 580] width 52 height 16
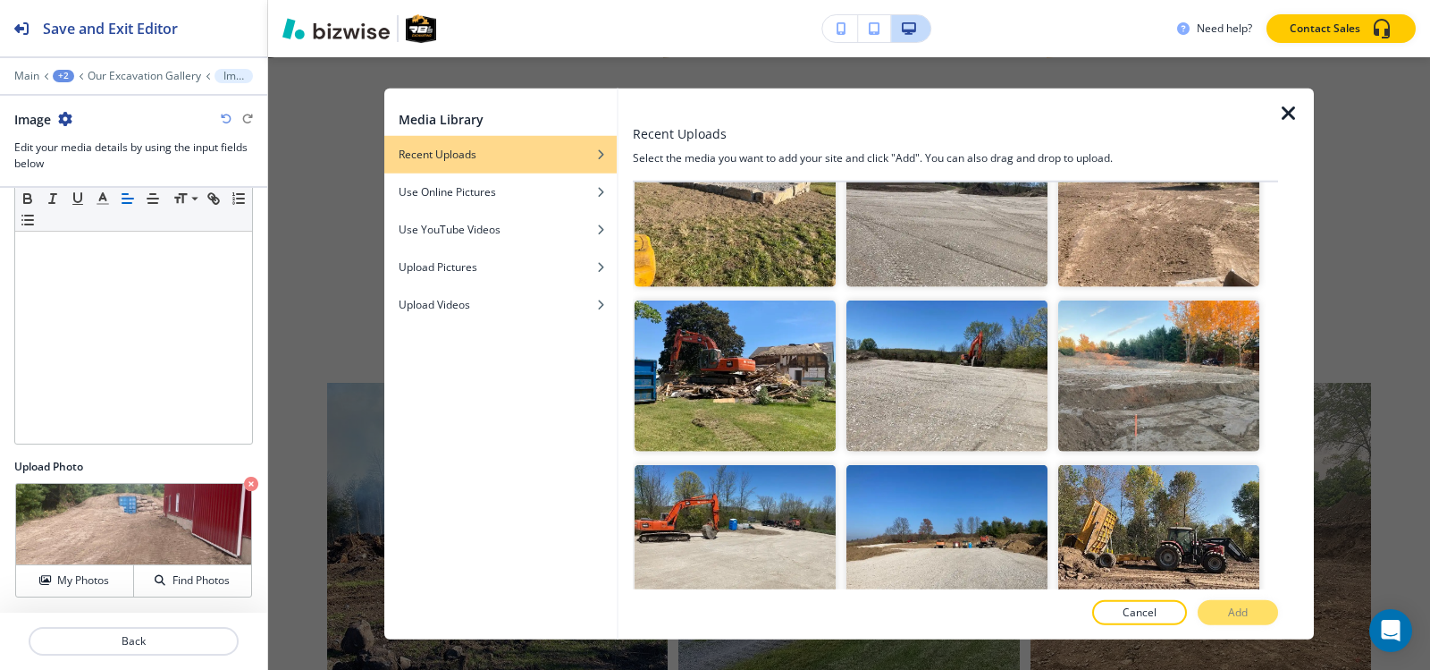
scroll to position [5611, 0]
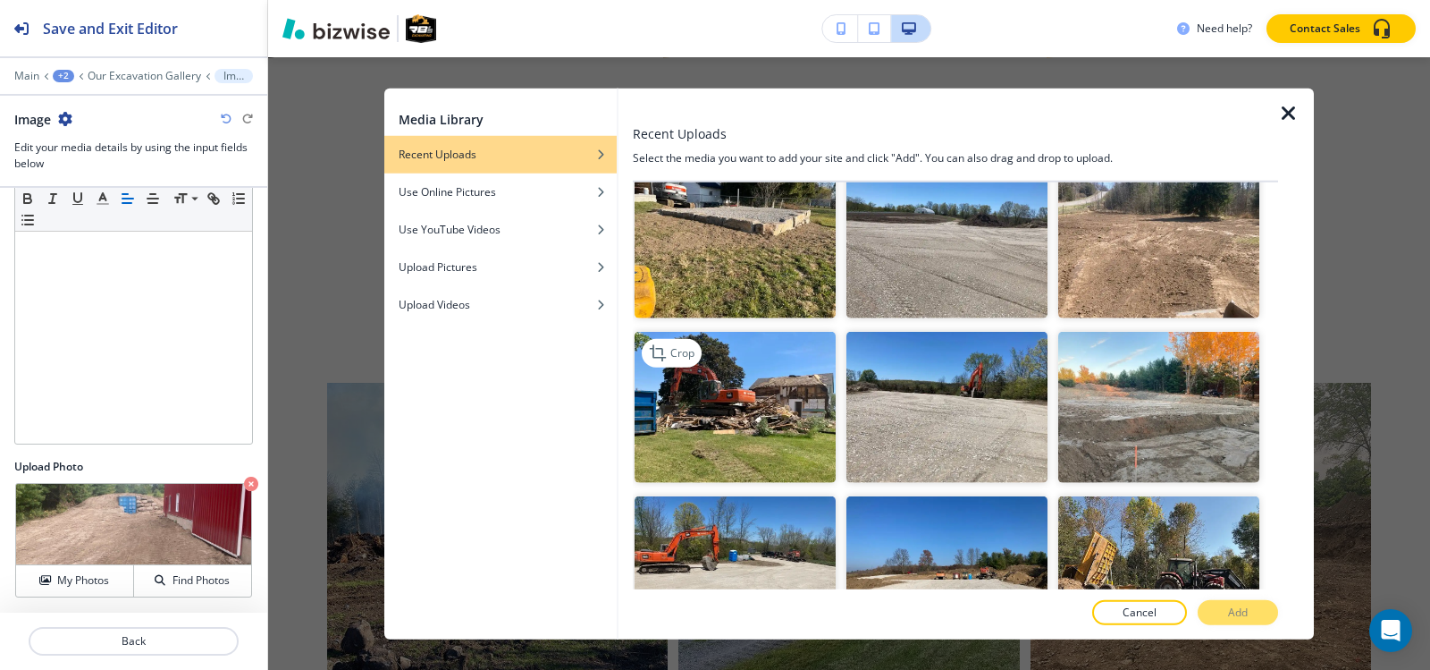
click at [756, 337] on img "button" at bounding box center [735, 407] width 201 height 151
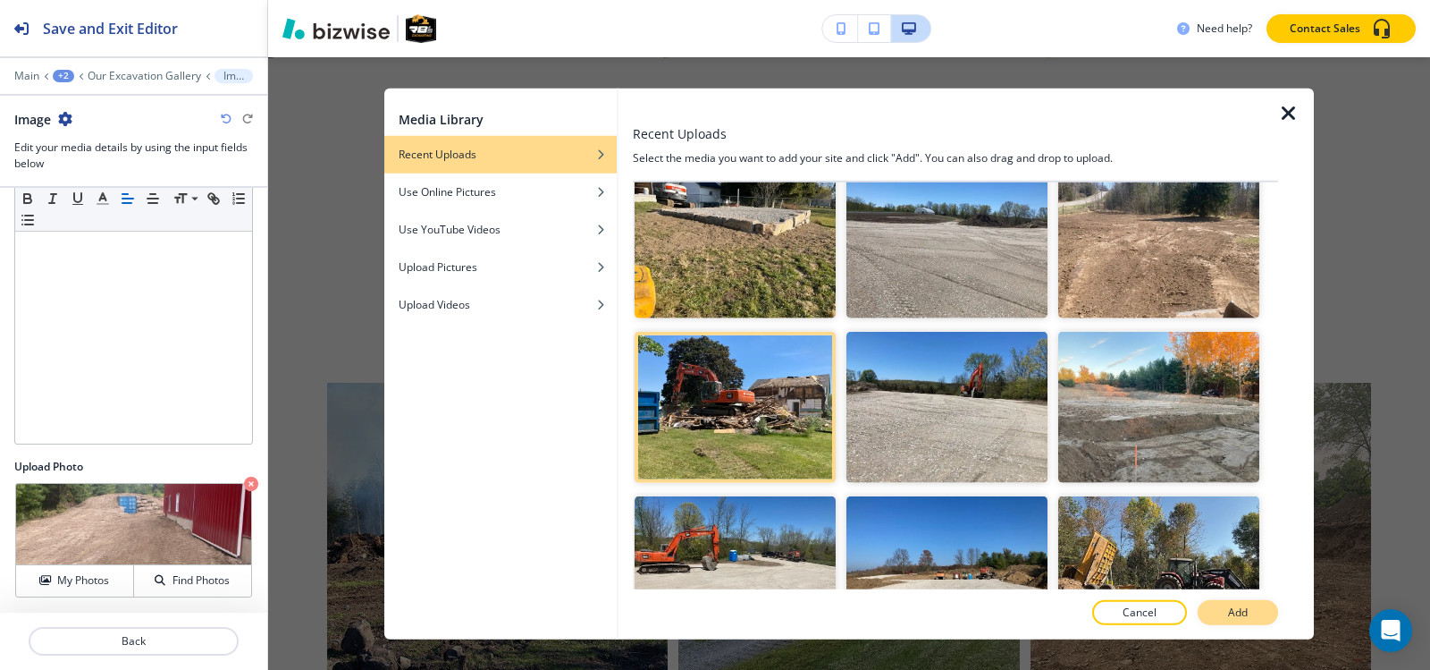
click at [1223, 609] on button "Add" at bounding box center [1238, 612] width 80 height 25
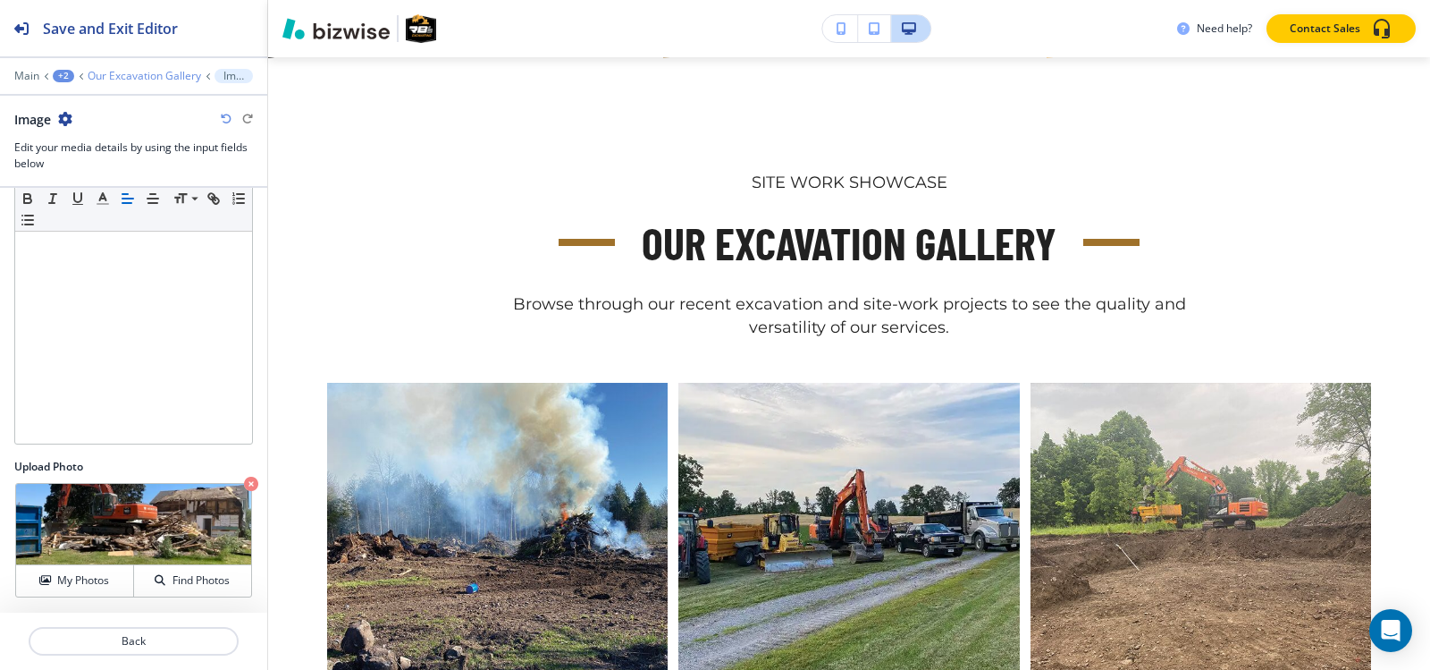
click at [113, 72] on p "Our Excavation Gallery" at bounding box center [145, 76] width 114 height 13
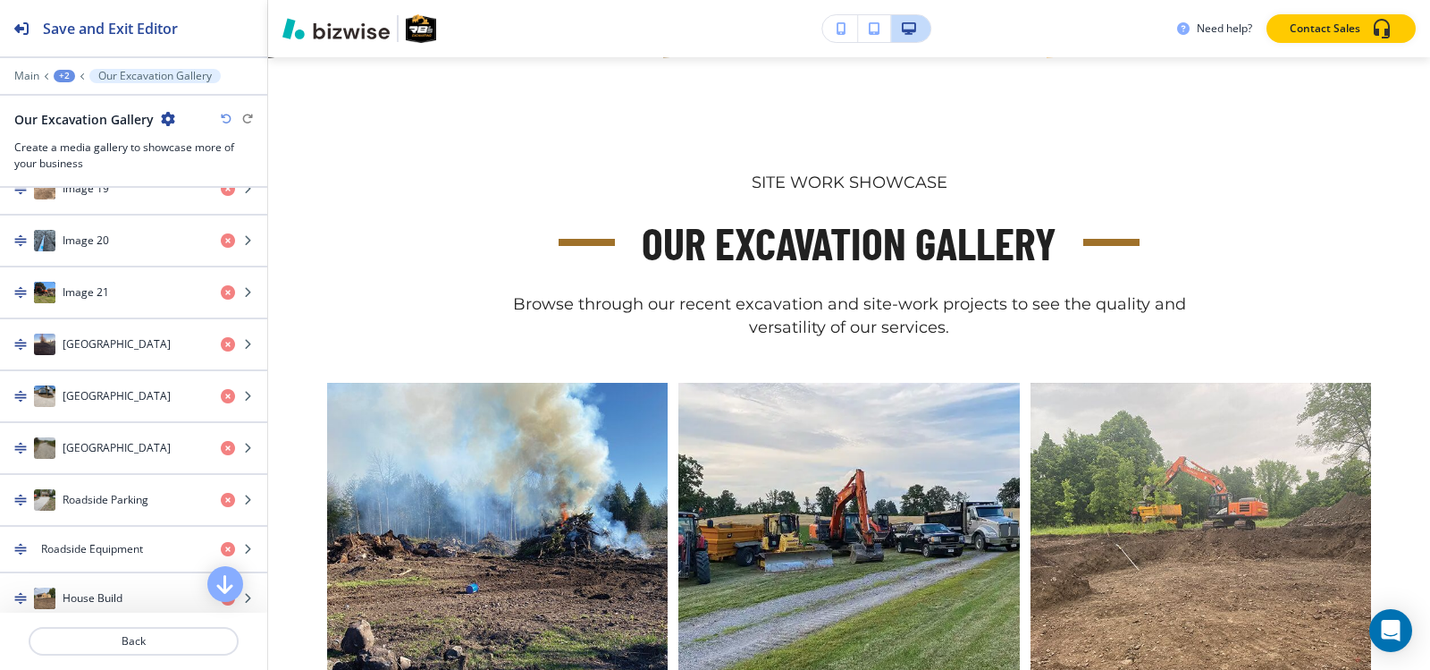
scroll to position [1699, 0]
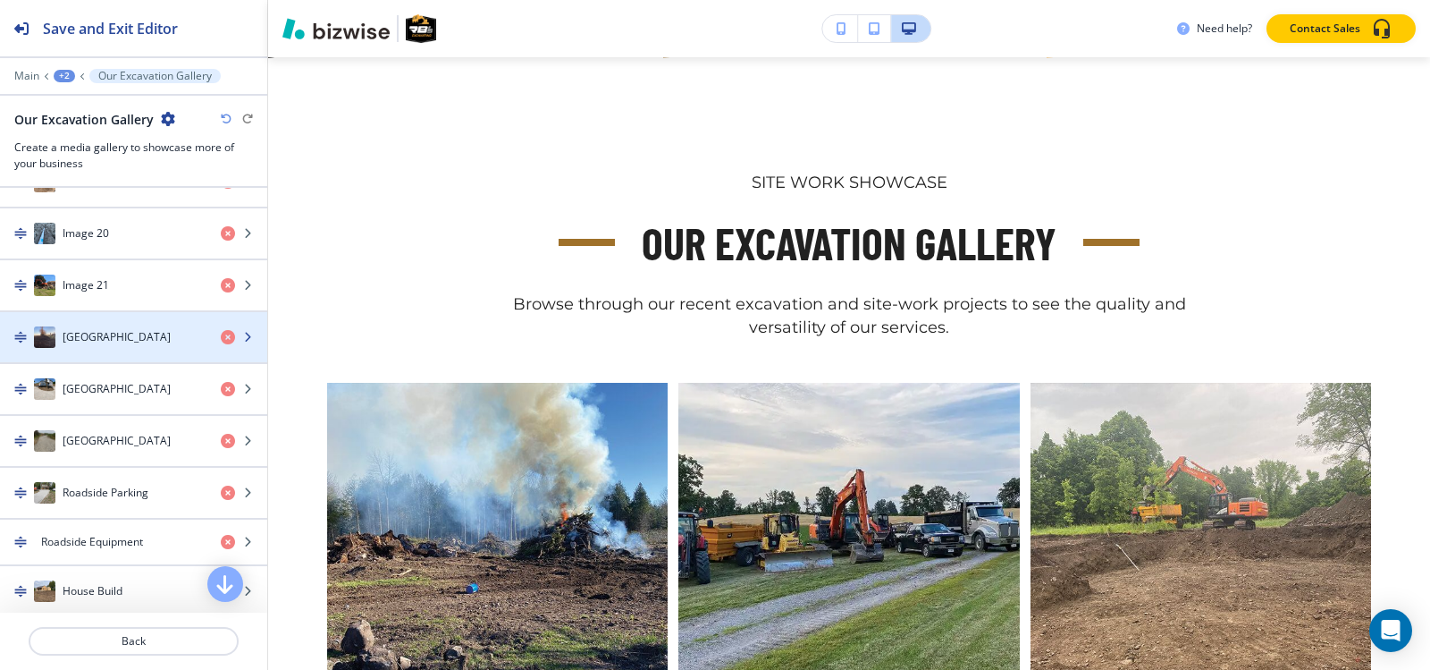
click at [128, 329] on div "Farm Road" at bounding box center [103, 336] width 207 height 21
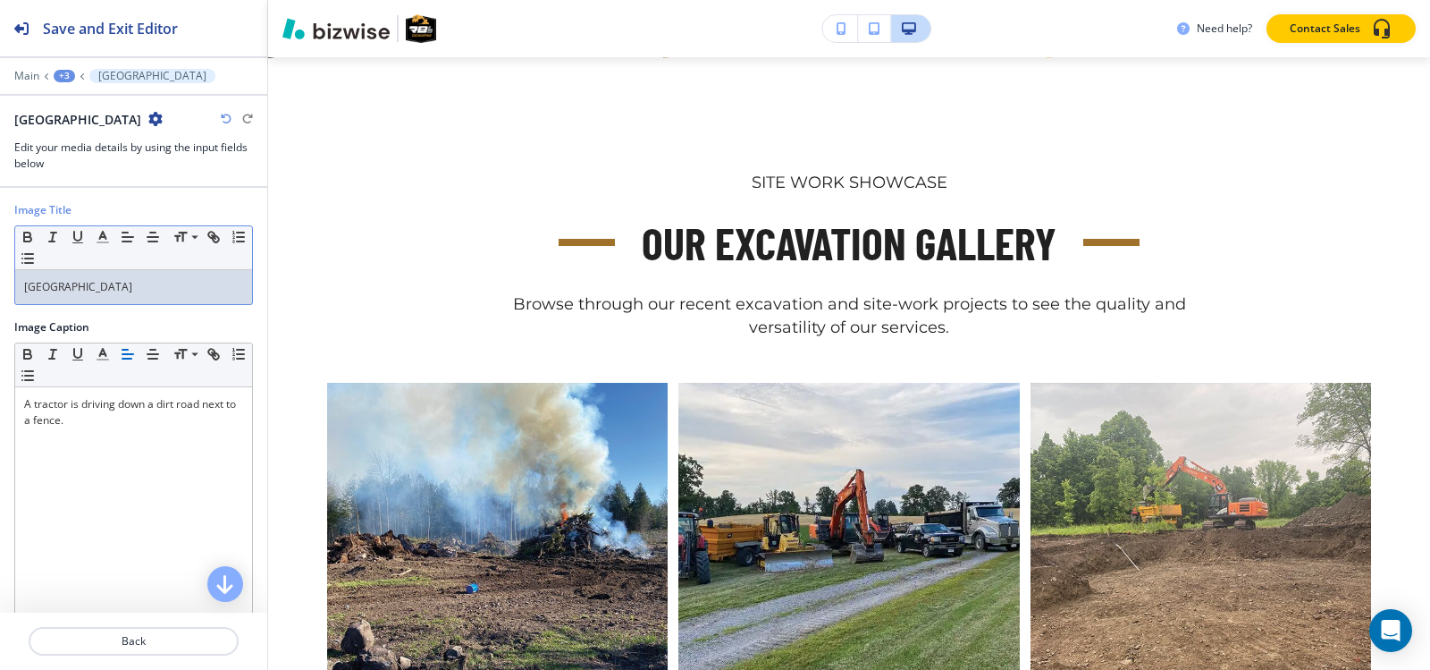
click at [135, 291] on p "Farm Road" at bounding box center [133, 287] width 219 height 16
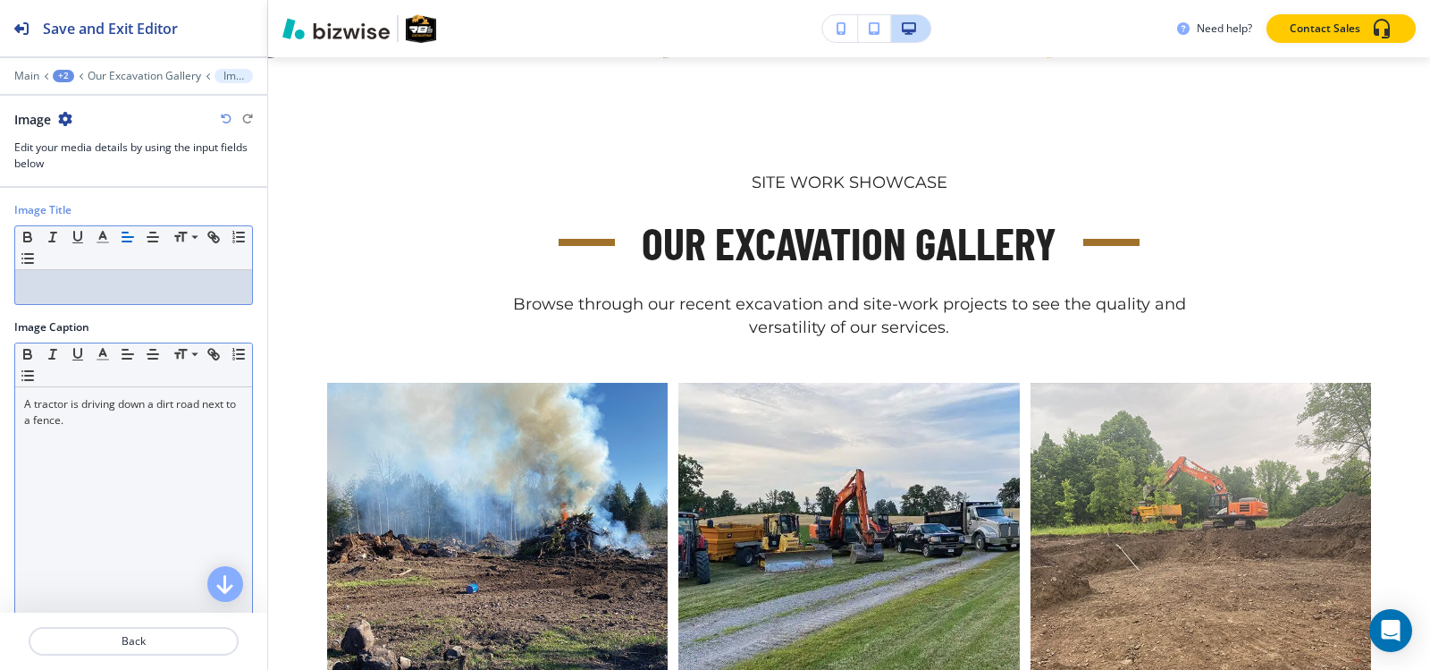
click at [81, 490] on div "A tractor is driving down a dirt road next to a fence." at bounding box center [133, 503] width 237 height 232
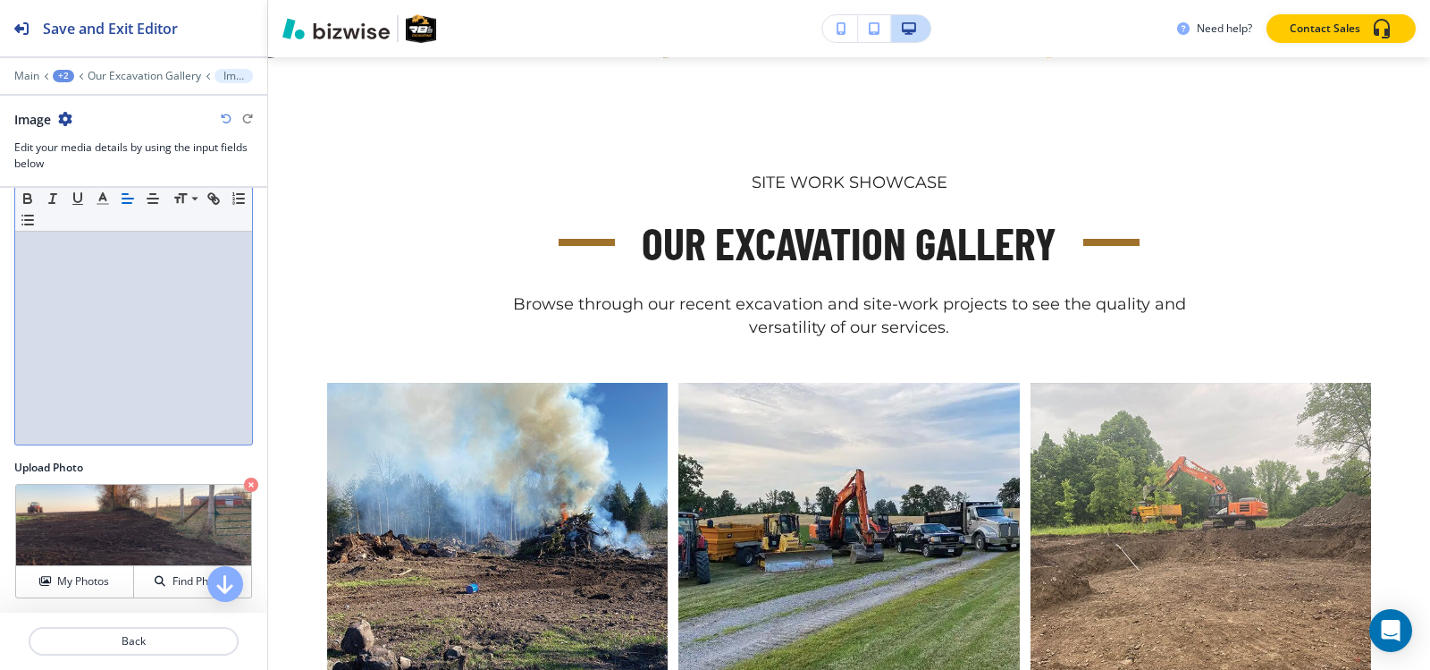
scroll to position [176, 0]
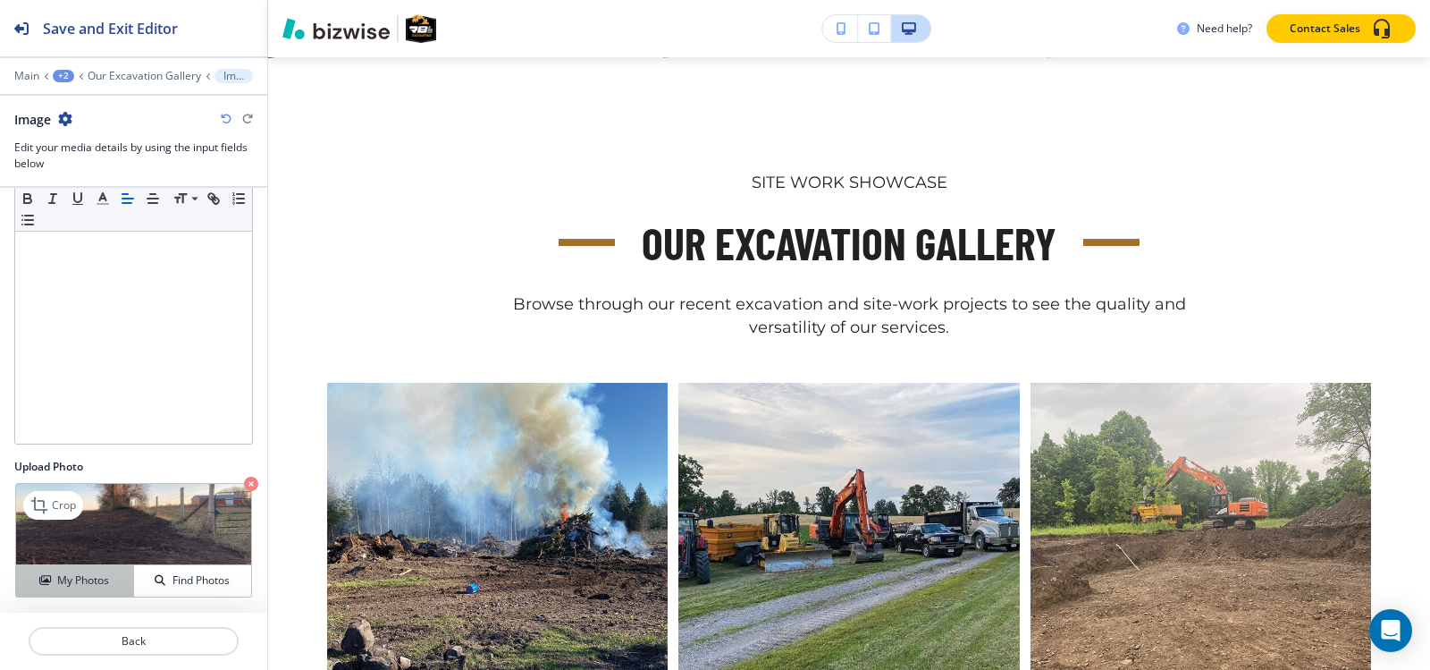
drag, startPoint x: 40, startPoint y: 590, endPoint x: 41, endPoint y: 578, distance: 11.7
click at [40, 589] on button "My Photos" at bounding box center [75, 580] width 118 height 31
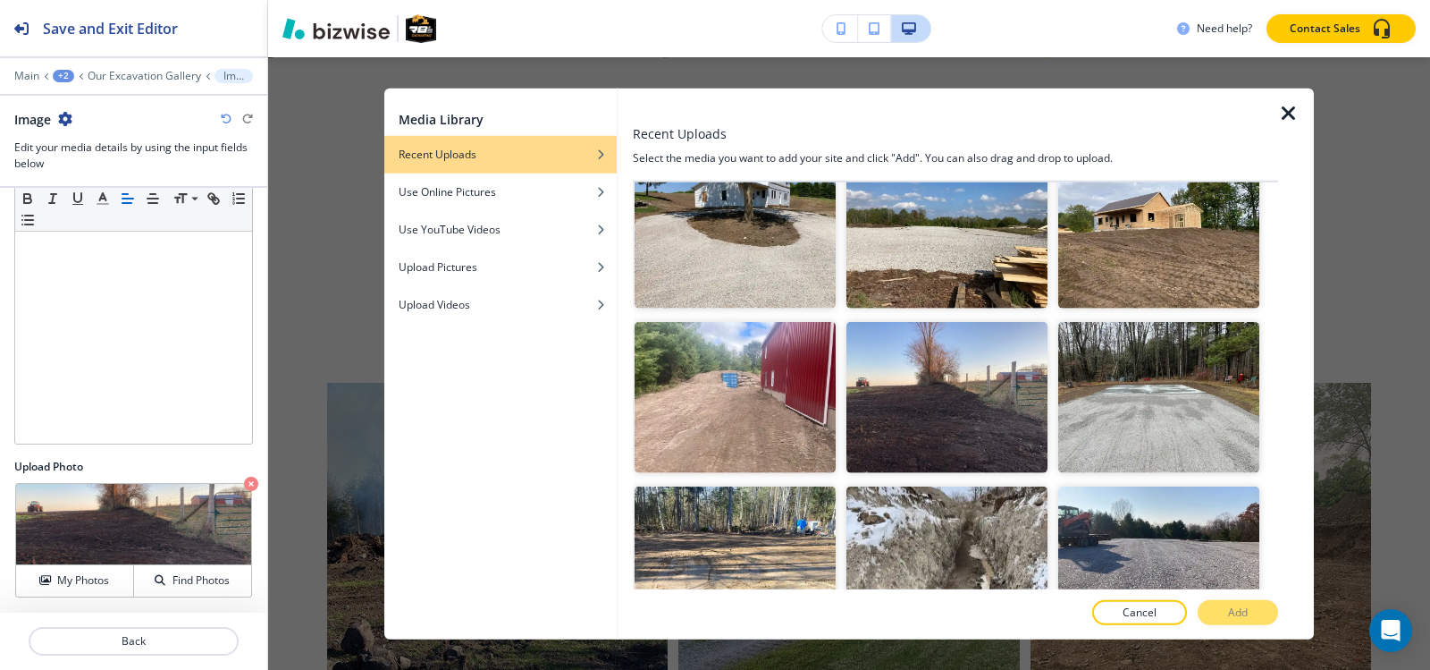
scroll to position [4952, 0]
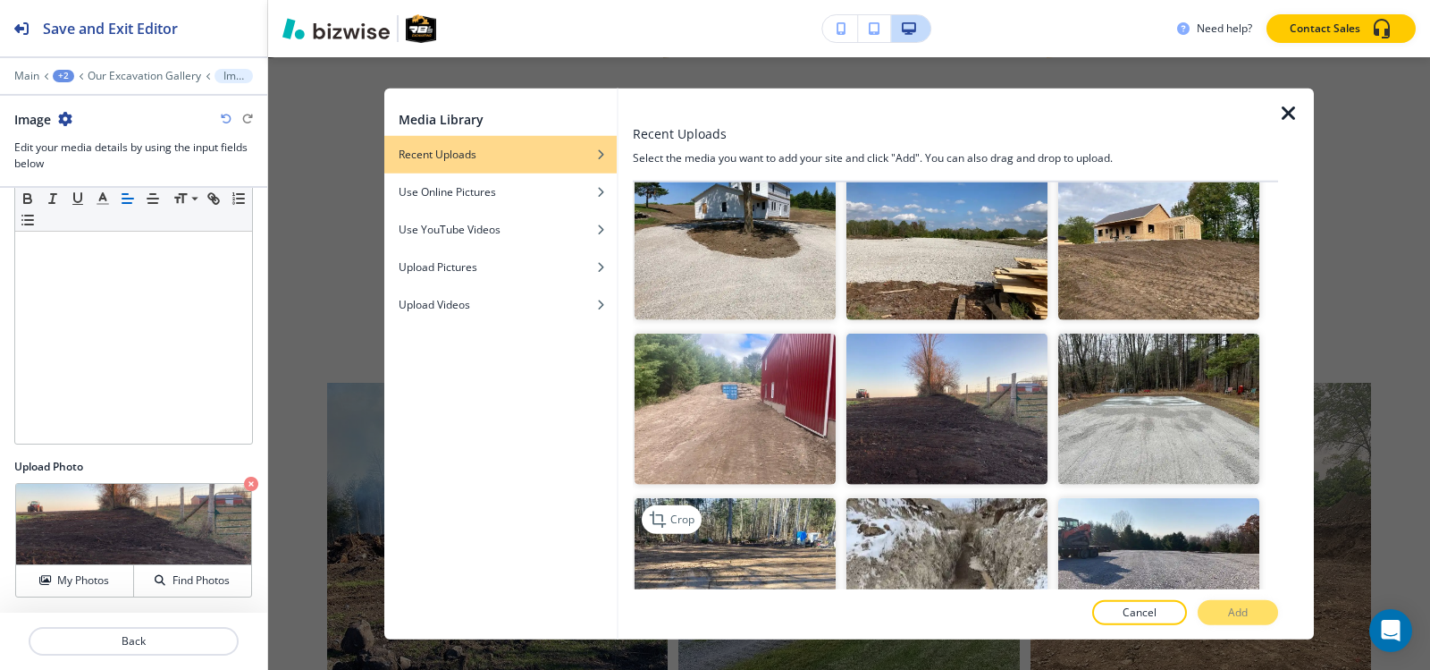
click at [773, 498] on img "button" at bounding box center [735, 573] width 201 height 151
click at [1230, 609] on p "Add" at bounding box center [1238, 612] width 20 height 16
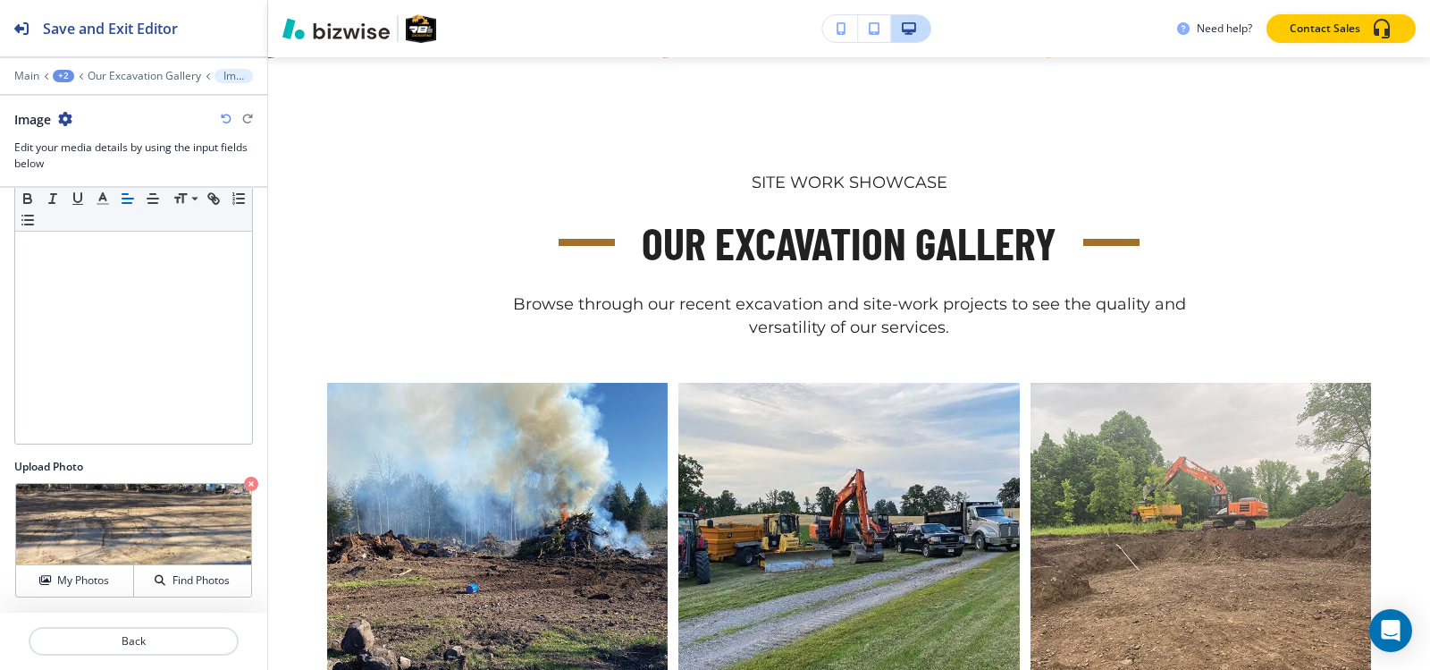
click at [152, 82] on div "Main +2 Our Excavation Gallery Image" at bounding box center [133, 76] width 239 height 14
click at [152, 80] on p "Our Excavation Gallery" at bounding box center [145, 76] width 114 height 13
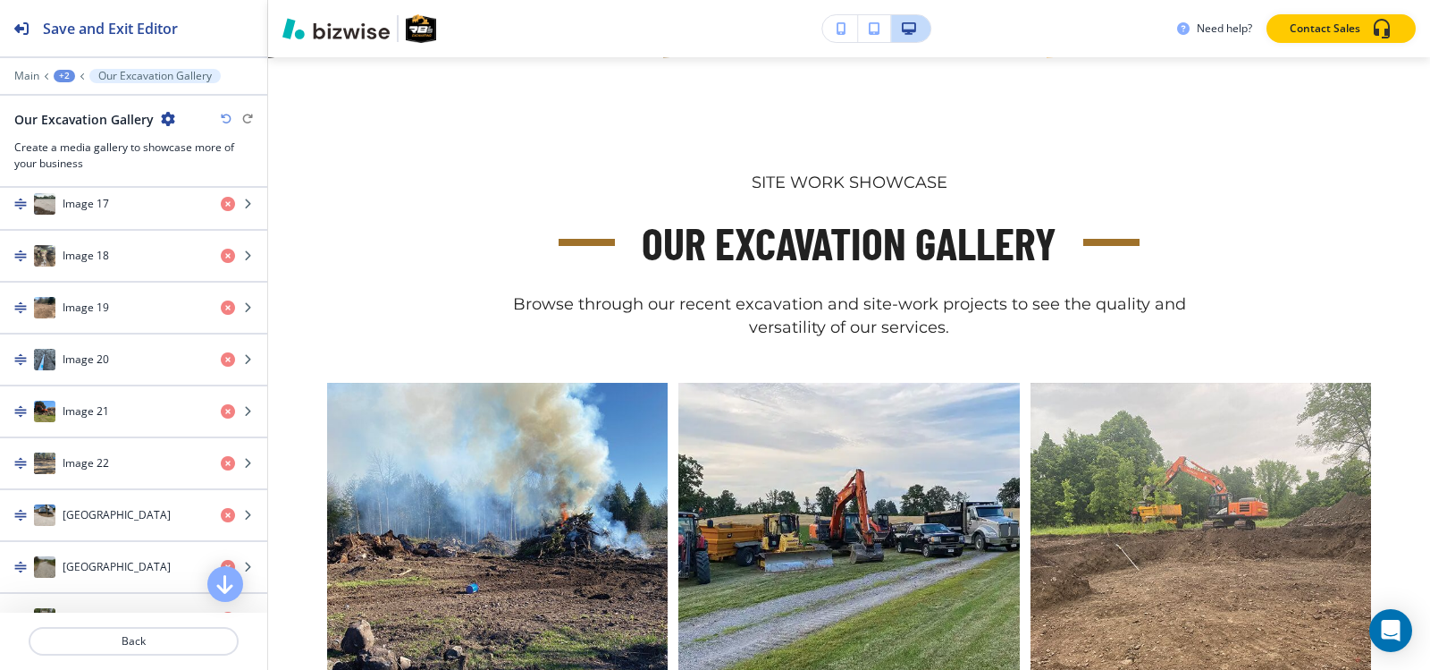
scroll to position [1699, 0]
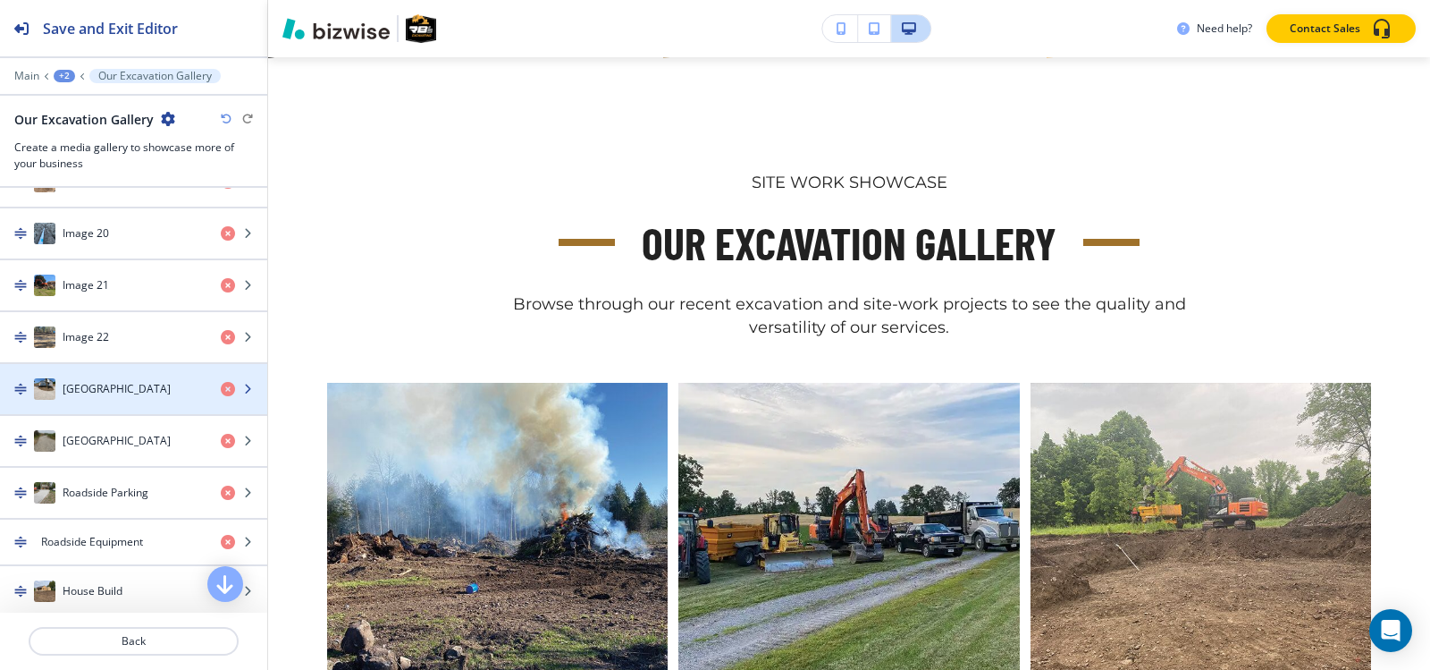
click at [131, 405] on div "button" at bounding box center [133, 407] width 267 height 14
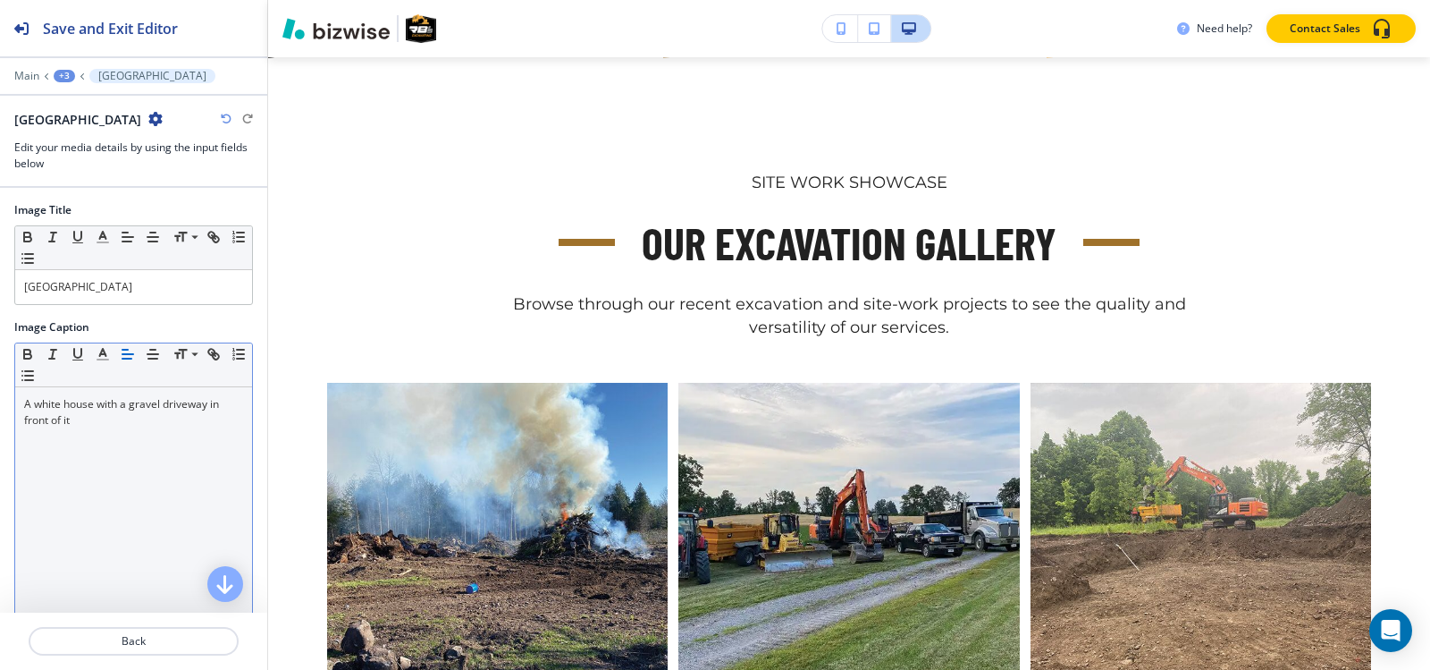
click at [130, 409] on p "A white house with a gravel driveway in front of it" at bounding box center [133, 412] width 219 height 32
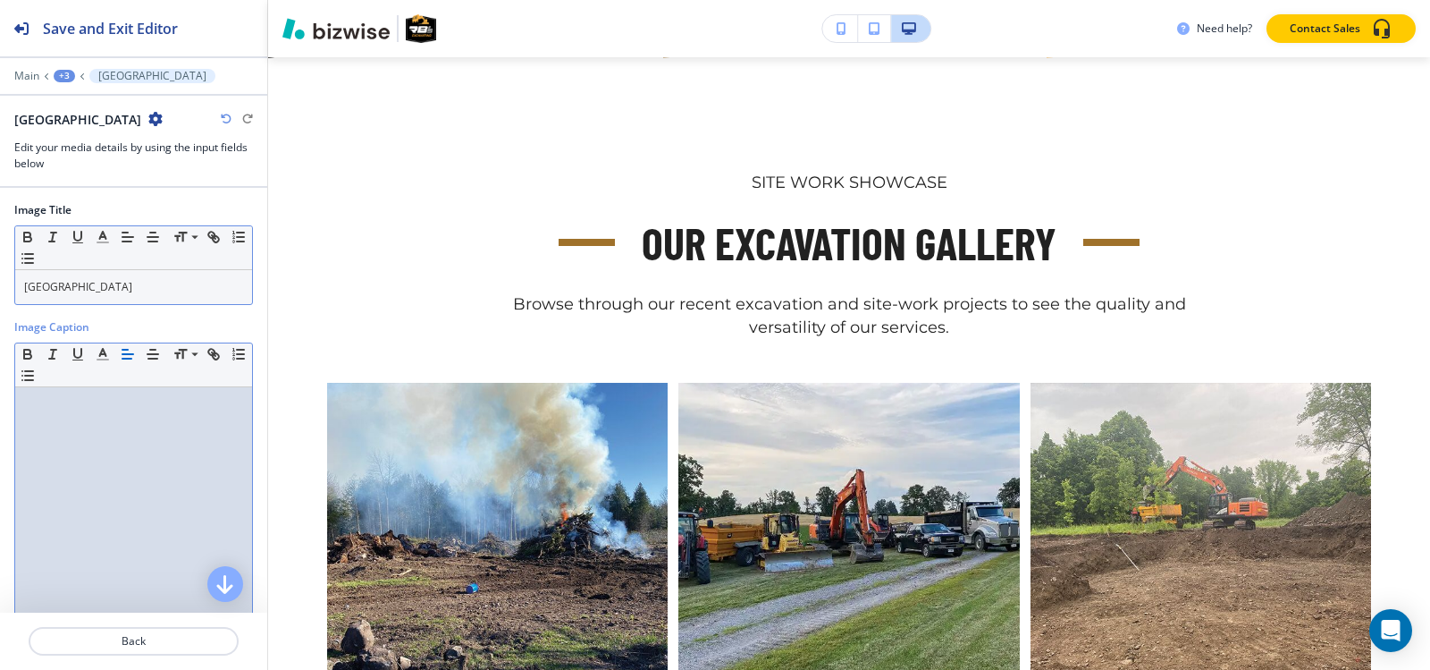
click at [126, 285] on p "White House Drive" at bounding box center [133, 287] width 219 height 16
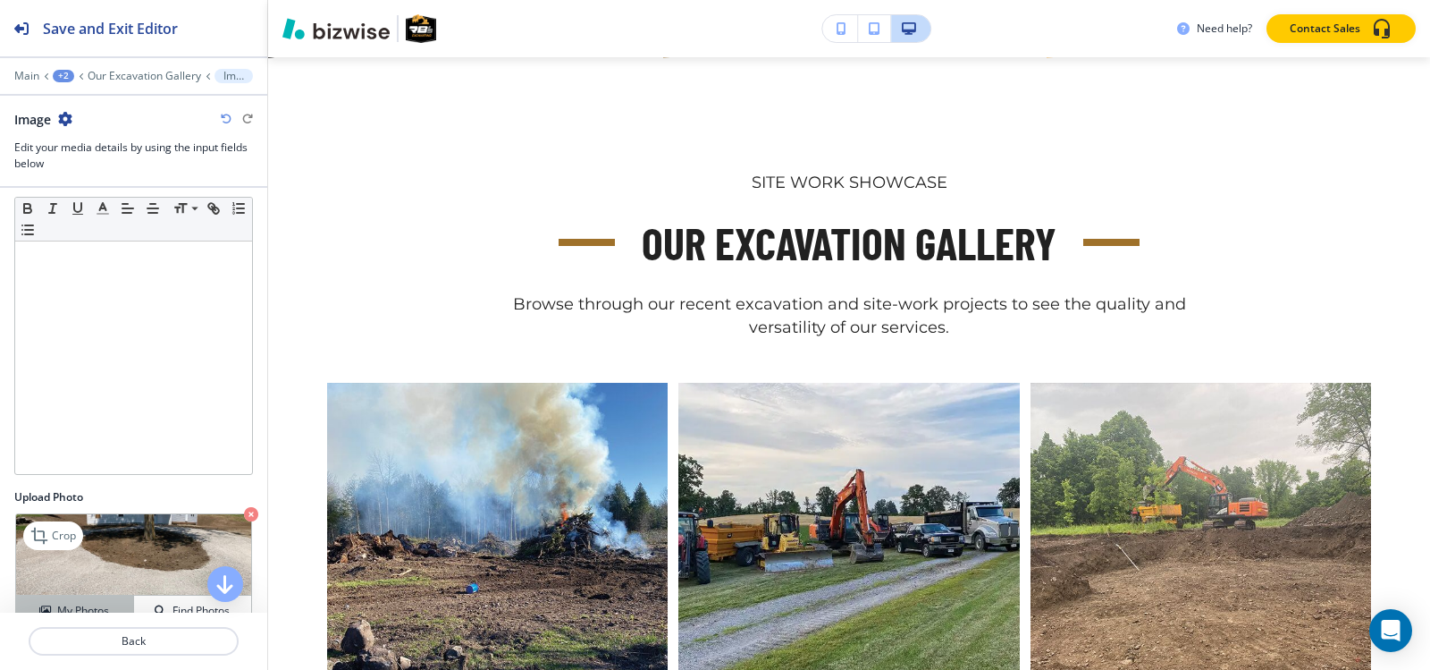
scroll to position [176, 0]
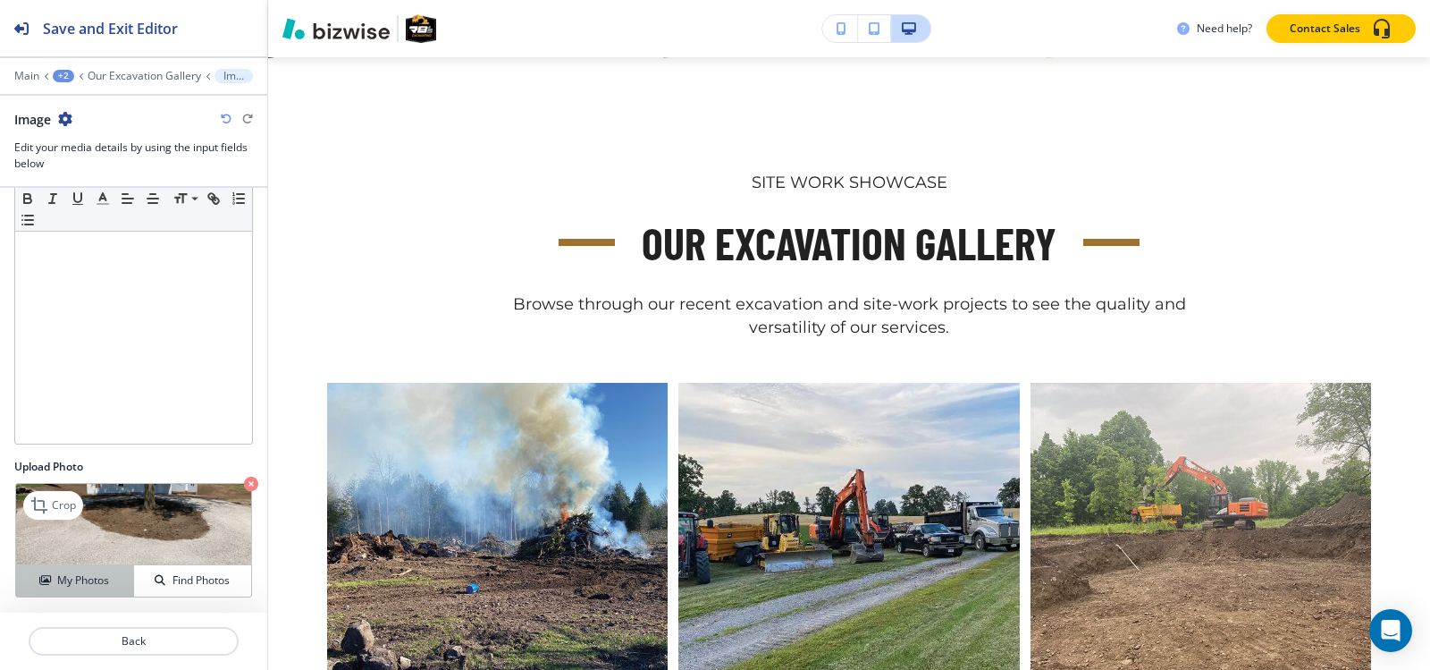
click at [83, 584] on h4 "My Photos" at bounding box center [83, 580] width 52 height 16
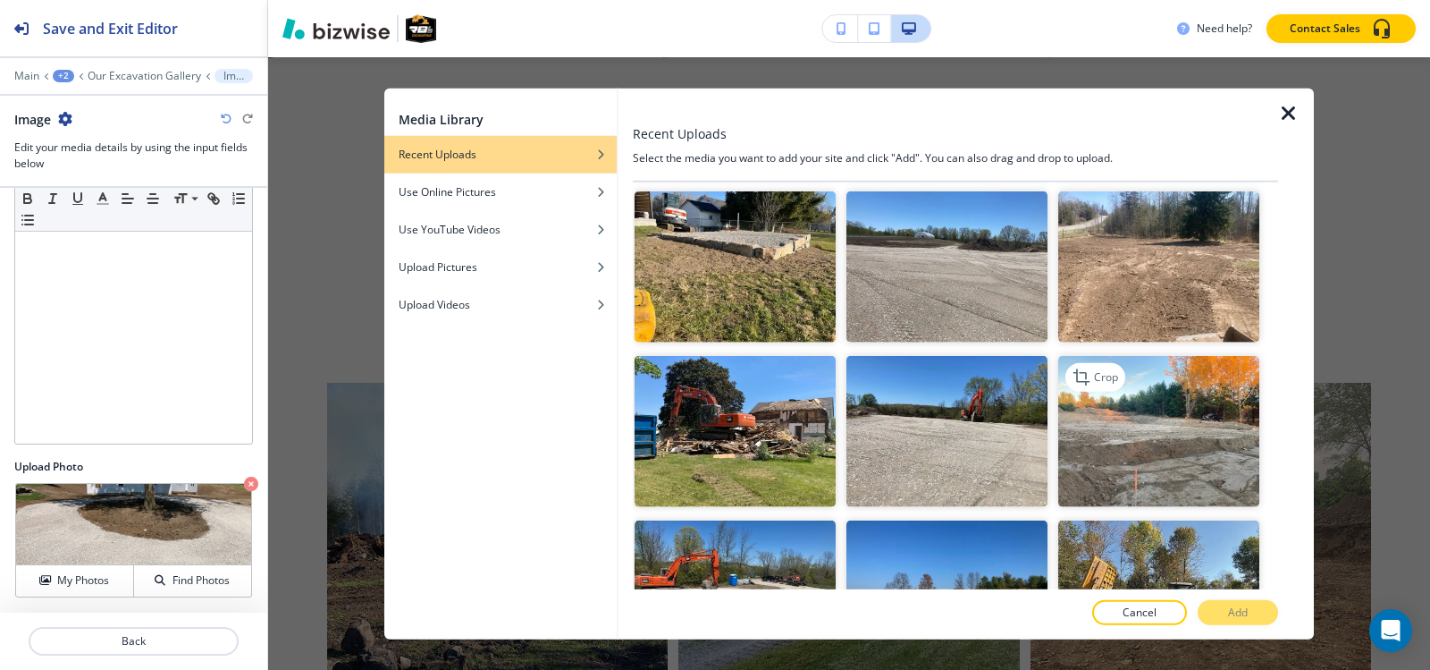
scroll to position [5667, 0]
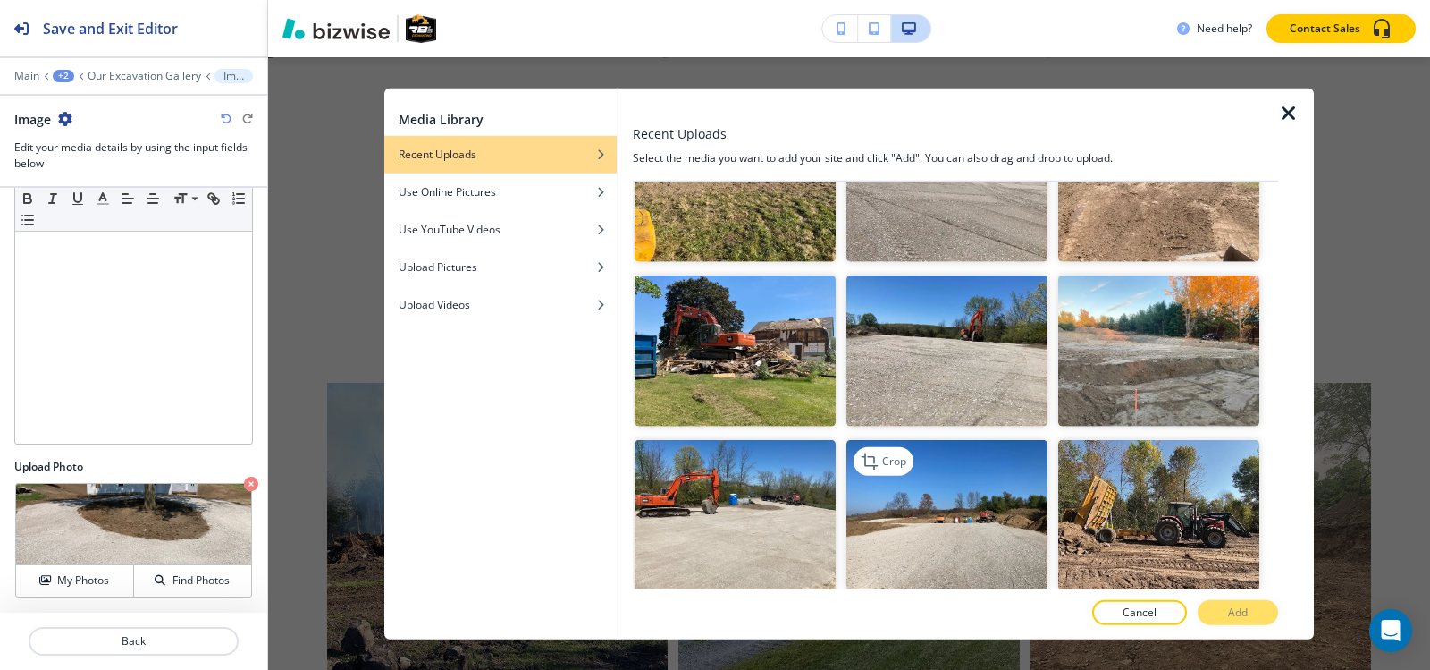
click at [960, 440] on img "button" at bounding box center [947, 515] width 201 height 151
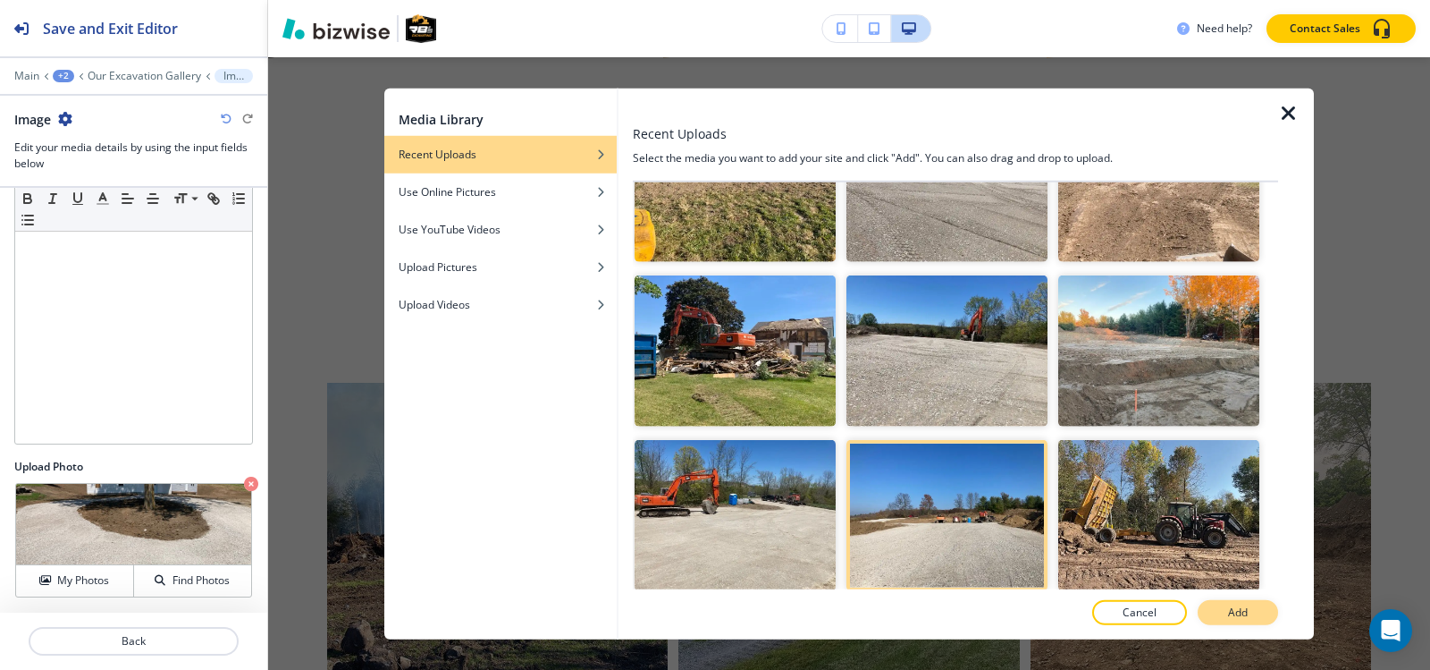
click at [1221, 615] on button "Add" at bounding box center [1238, 612] width 80 height 25
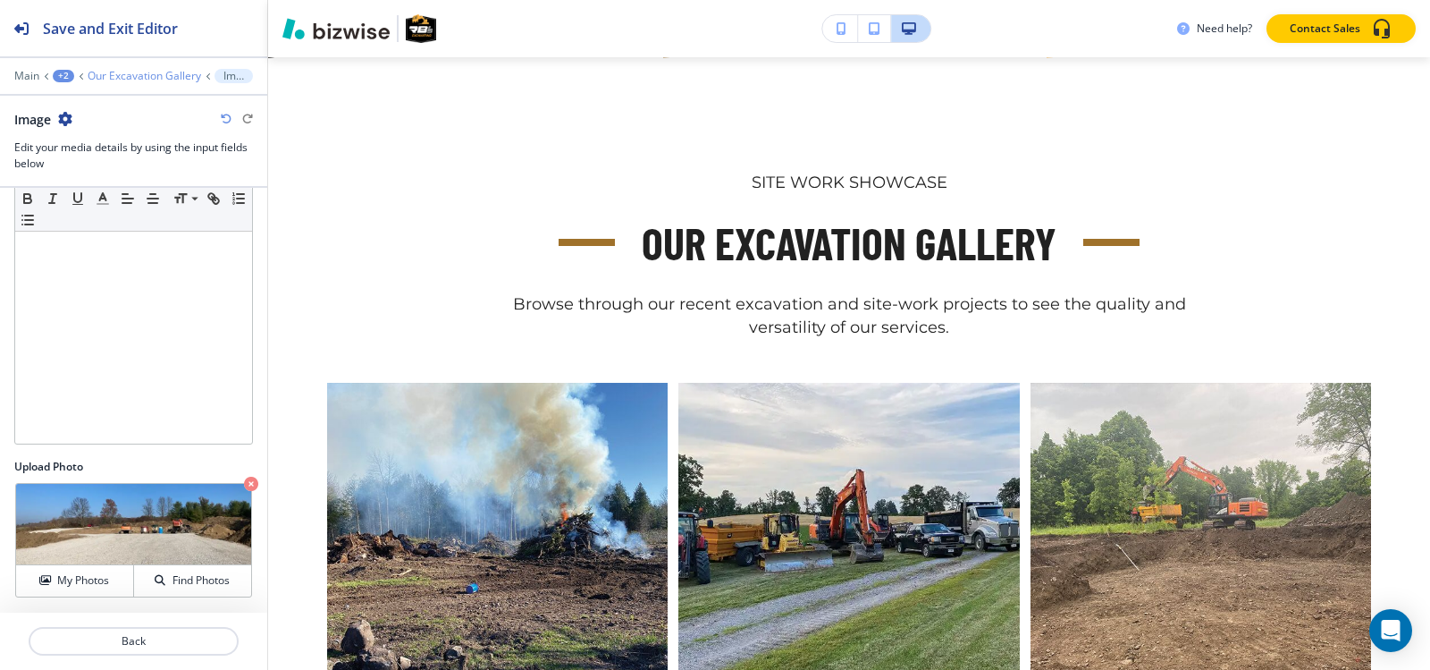
click at [114, 78] on p "Our Excavation Gallery" at bounding box center [145, 76] width 114 height 13
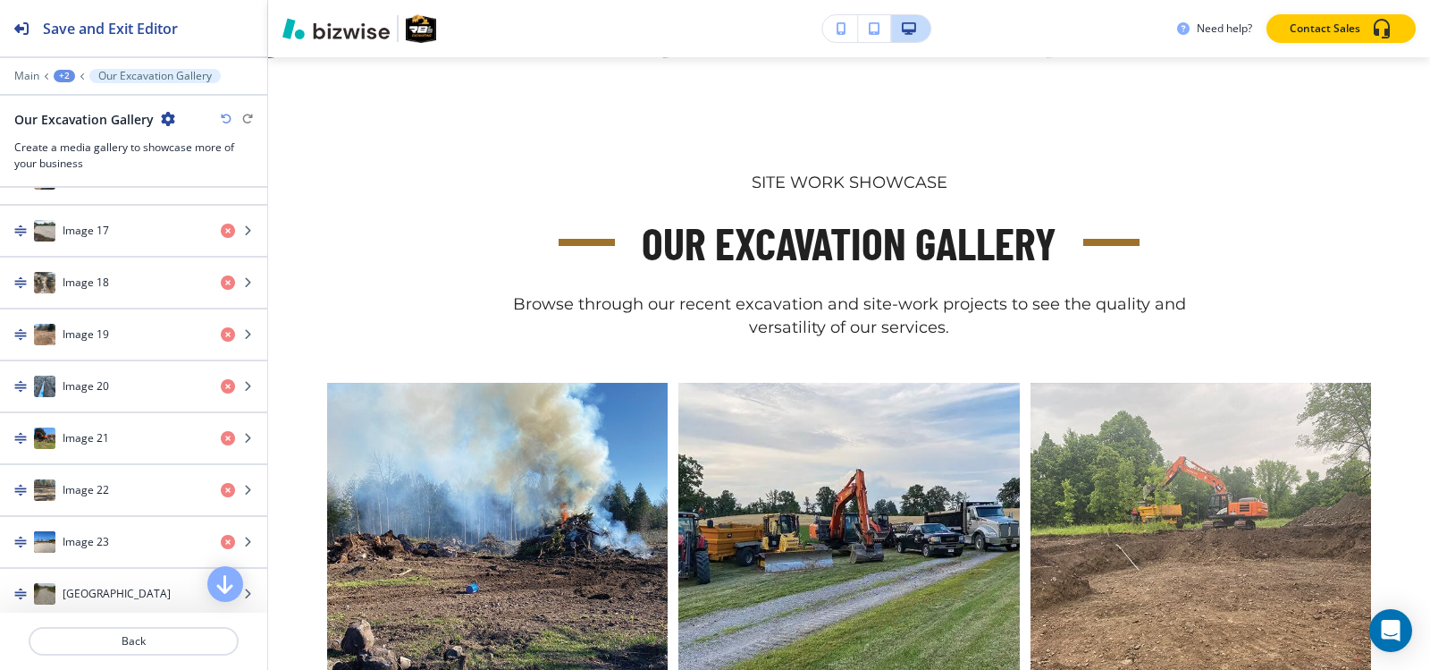
scroll to position [1699, 0]
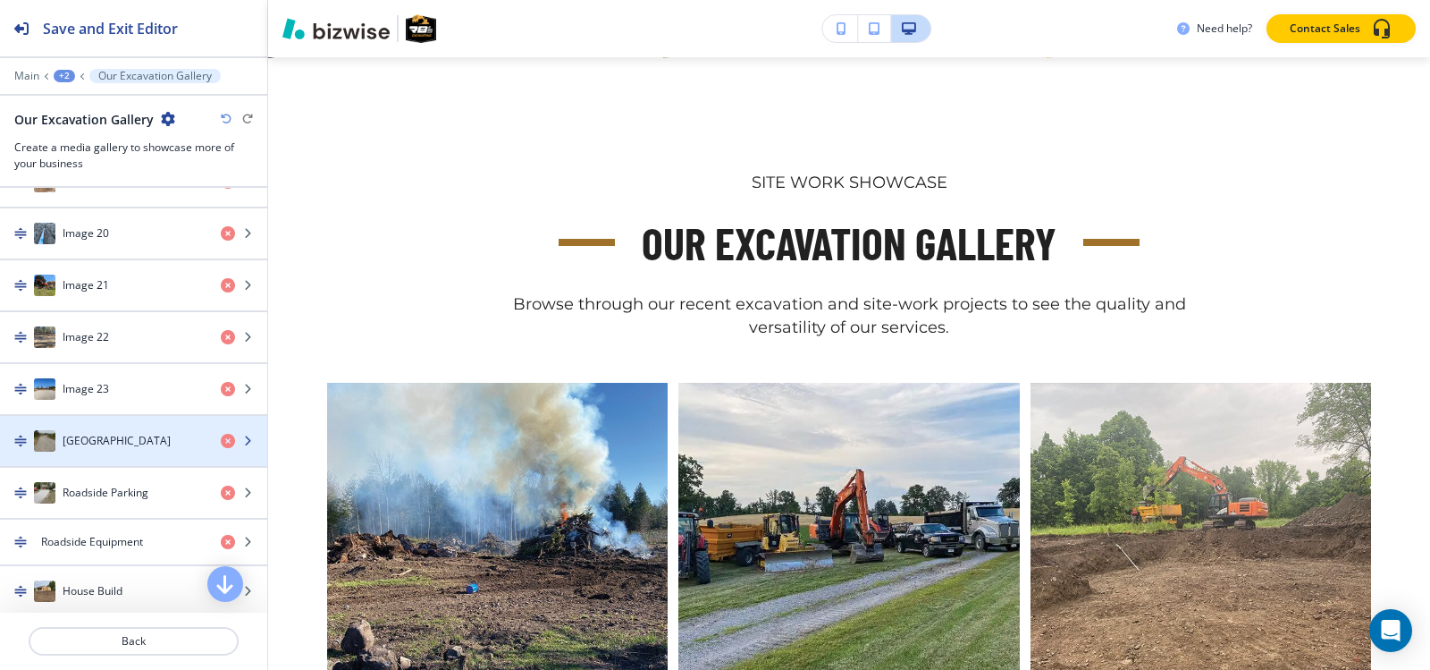
click at [117, 434] on div "Field Road" at bounding box center [103, 440] width 207 height 21
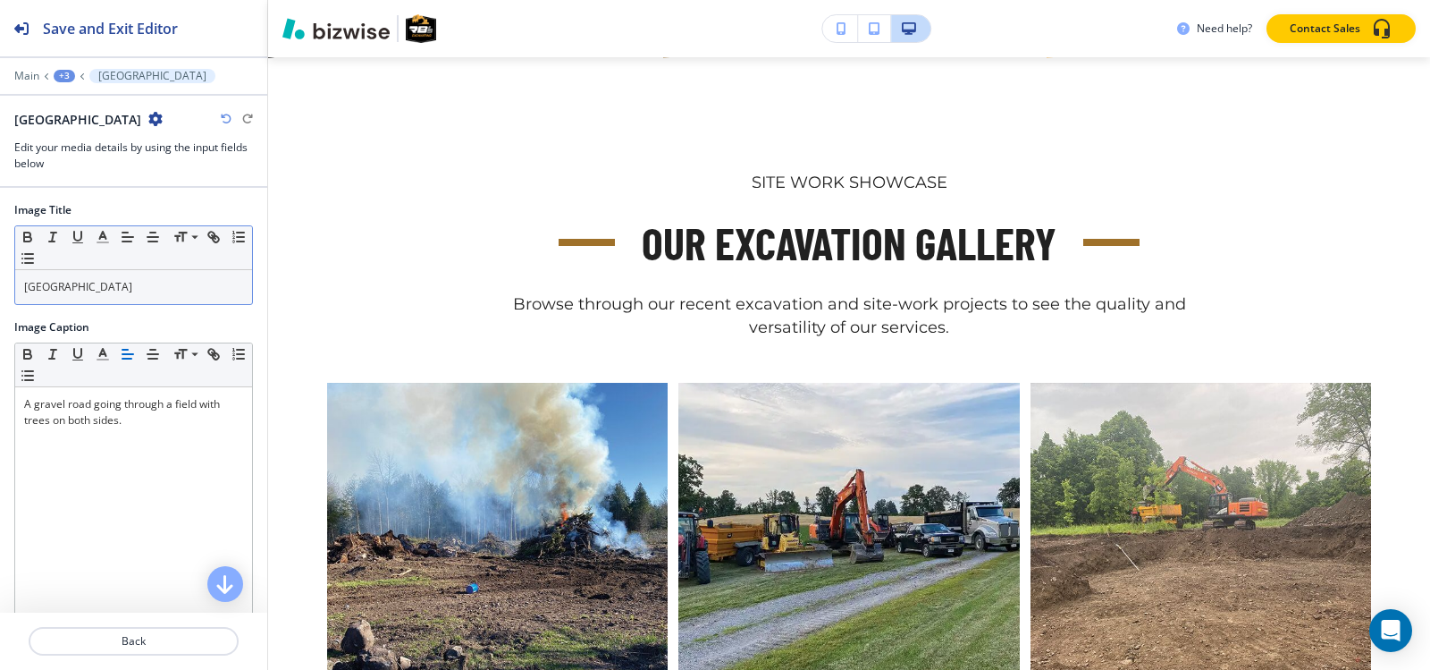
click at [150, 279] on p "Field Road" at bounding box center [133, 287] width 219 height 16
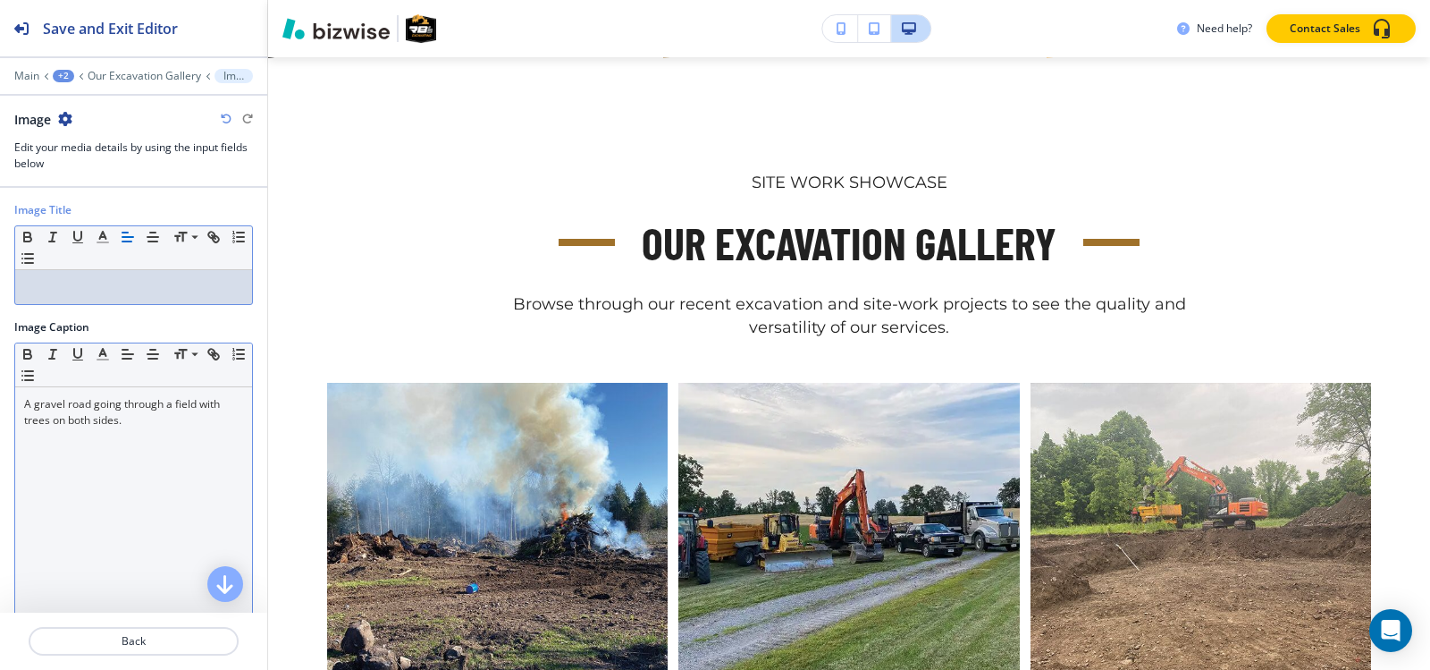
click at [105, 450] on div "A gravel road going through a field with trees on both sides." at bounding box center [133, 503] width 237 height 232
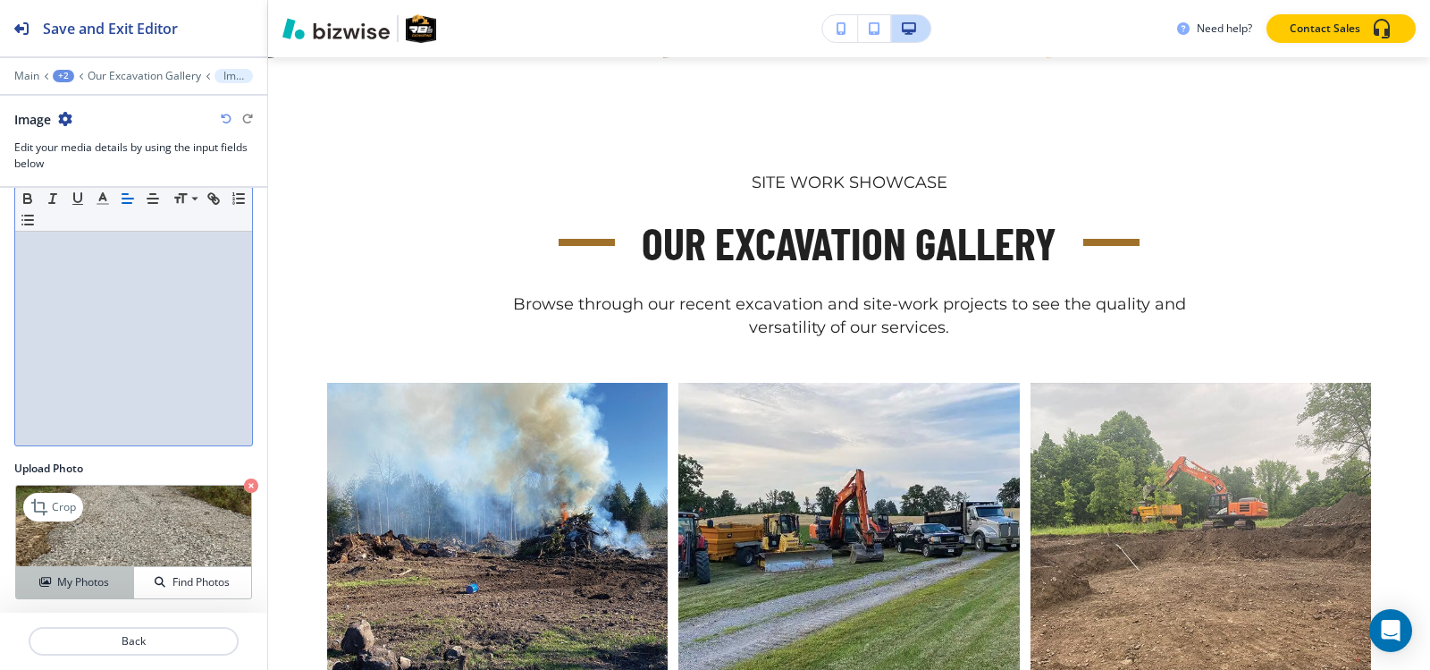
scroll to position [176, 0]
click at [66, 582] on h4 "My Photos" at bounding box center [83, 580] width 52 height 16
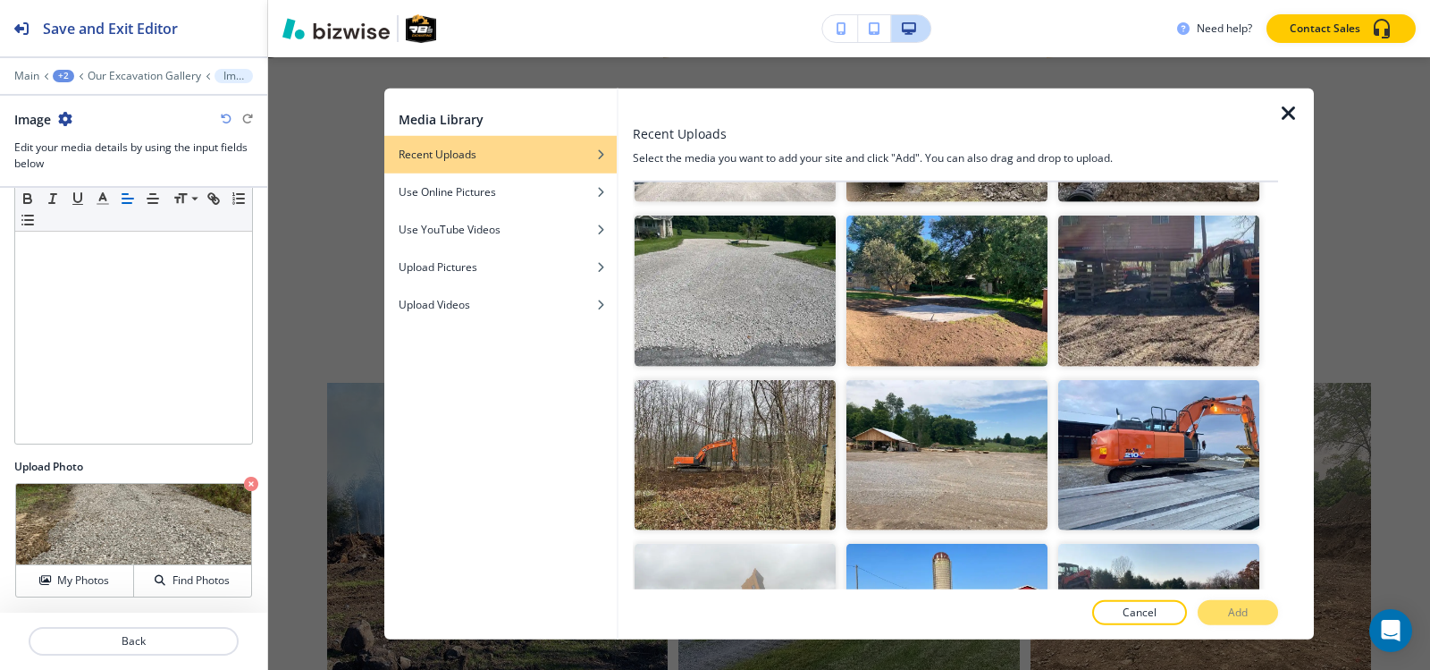
scroll to position [6382, 0]
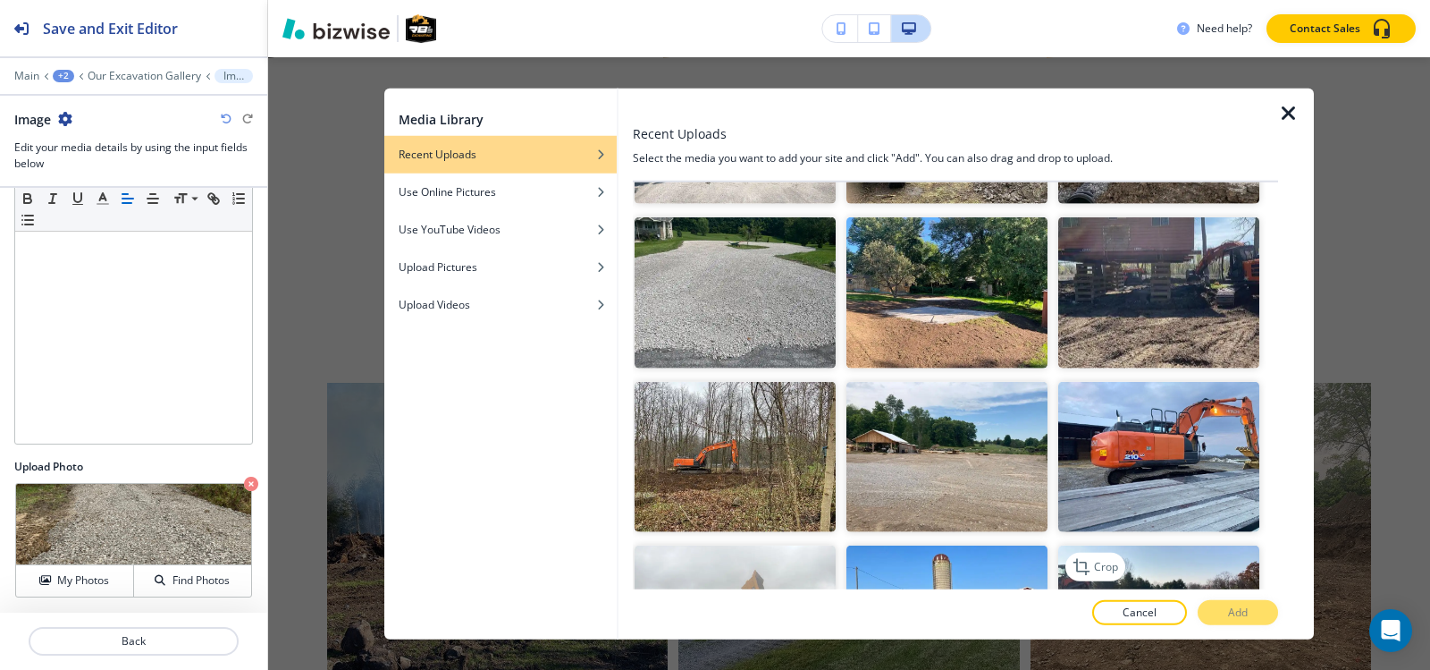
click at [1173, 545] on img "button" at bounding box center [1158, 620] width 201 height 151
click at [1243, 623] on button "Add" at bounding box center [1238, 612] width 80 height 25
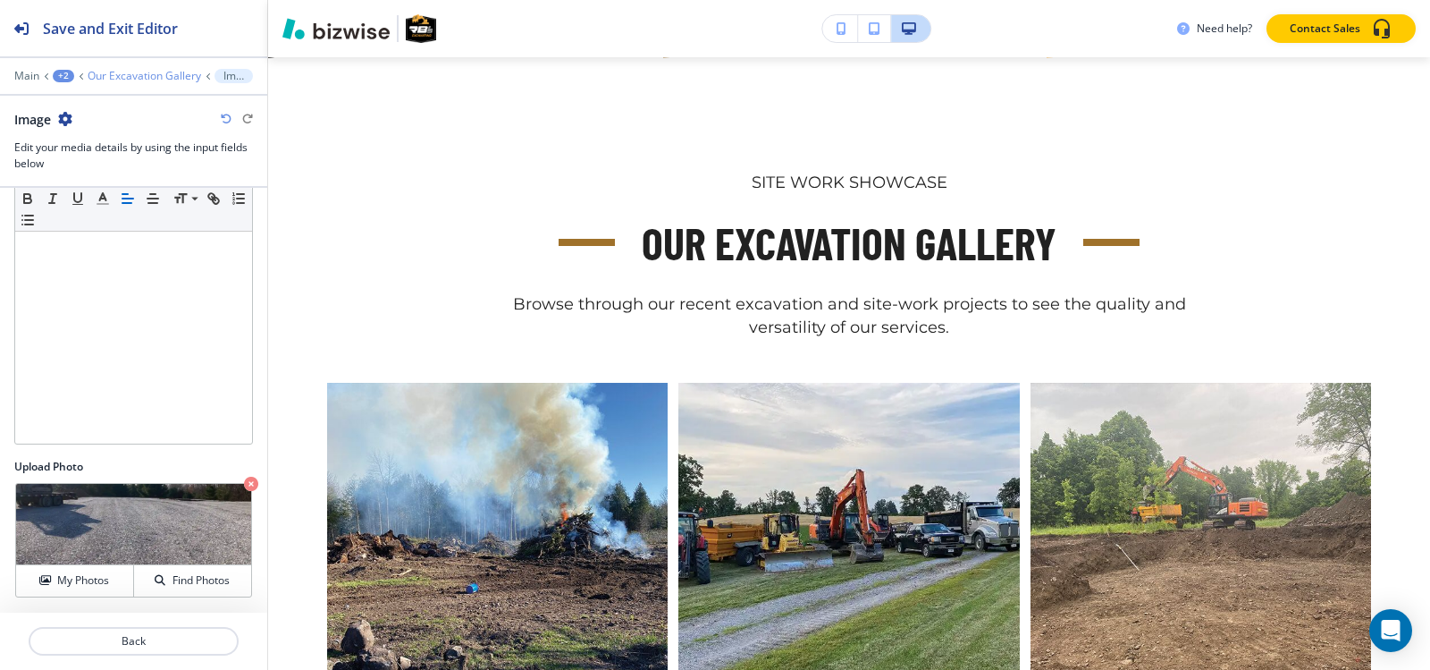
click at [130, 71] on p "Our Excavation Gallery" at bounding box center [145, 76] width 114 height 13
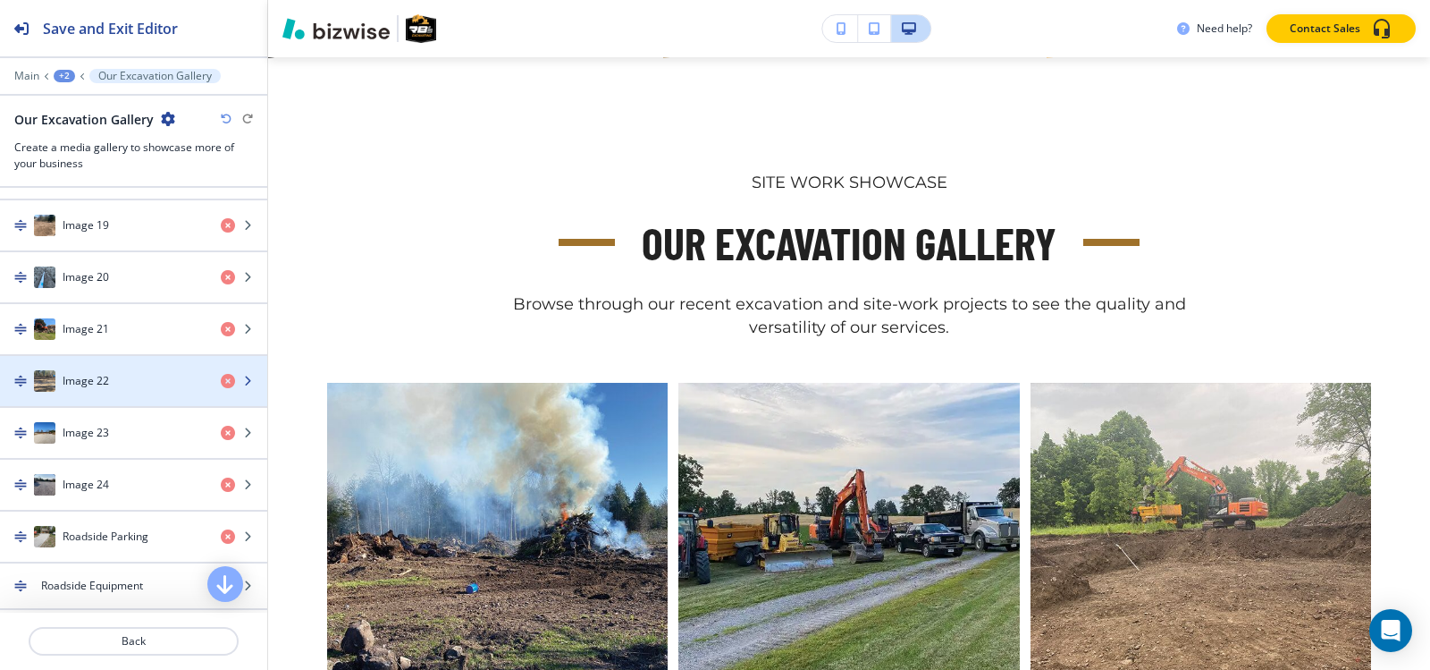
scroll to position [1699, 0]
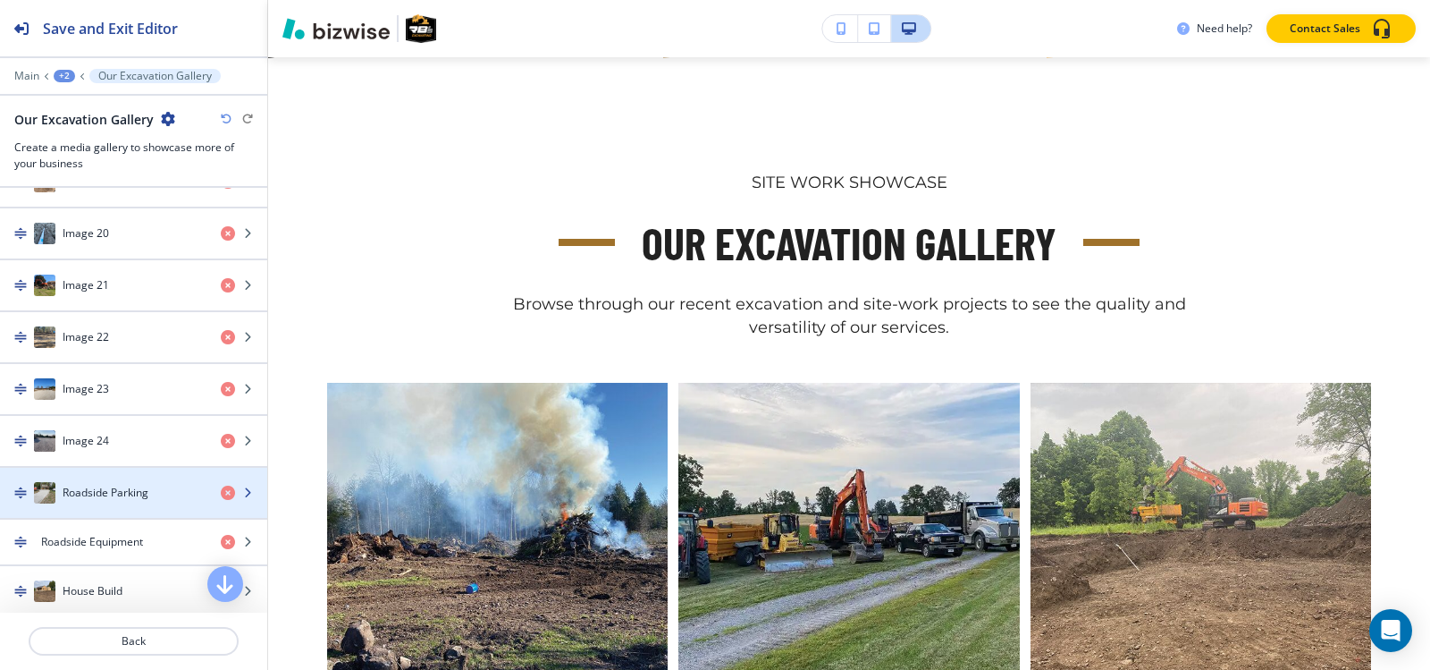
click at [122, 490] on h4 "Roadside Parking" at bounding box center [106, 493] width 86 height 16
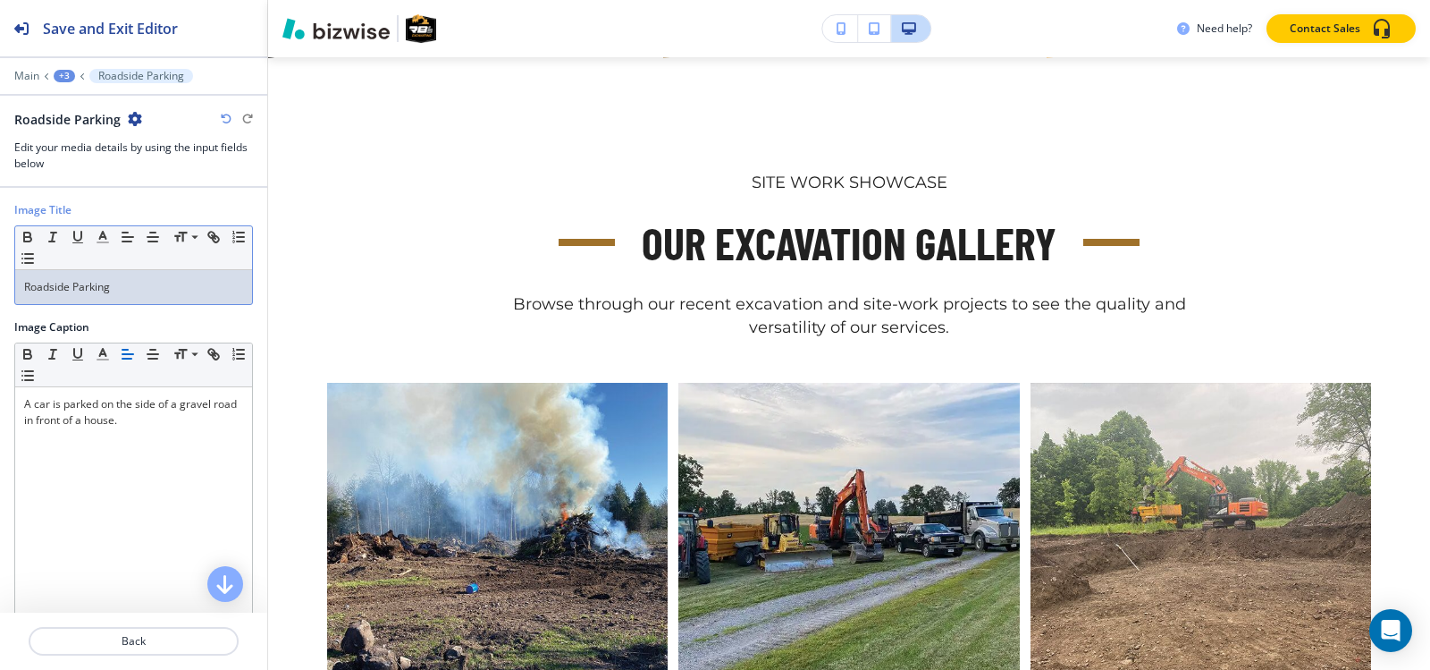
click at [113, 286] on p "Roadside Parking" at bounding box center [133, 287] width 219 height 16
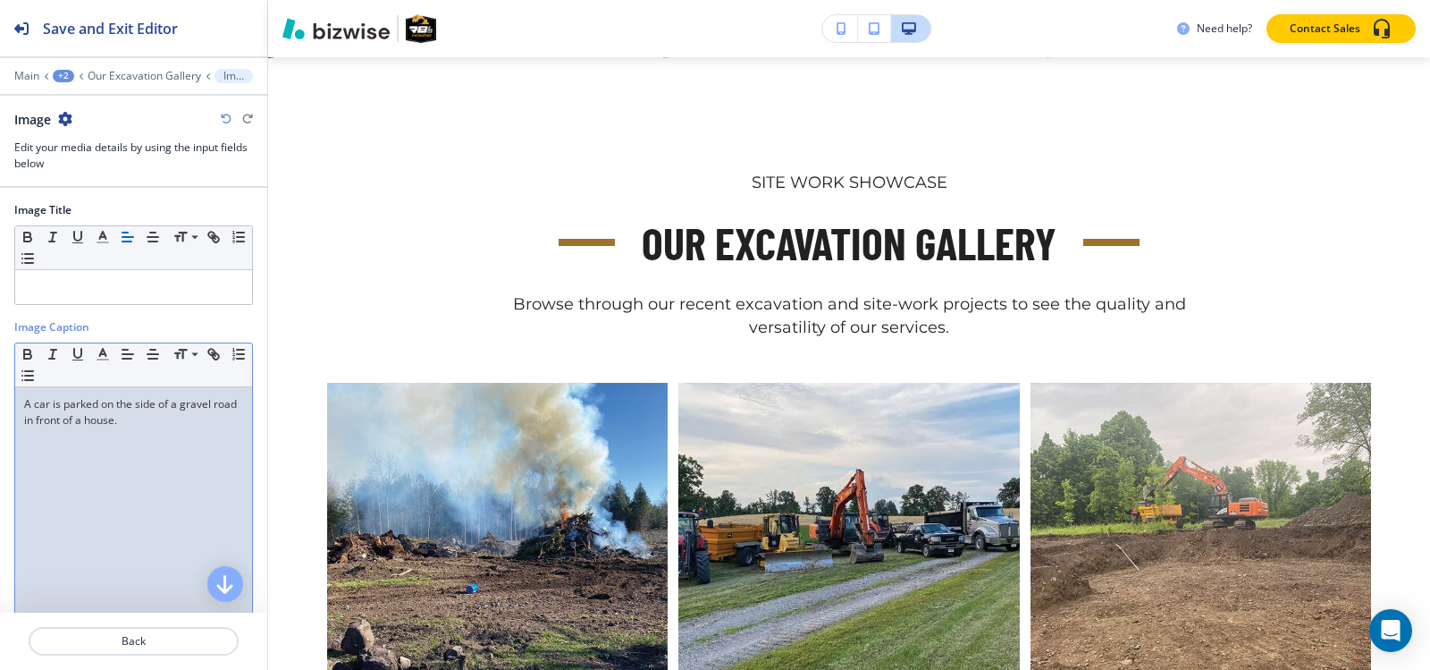
click at [97, 405] on p "A car is parked on the side of a gravel road in front of a house." at bounding box center [133, 412] width 219 height 32
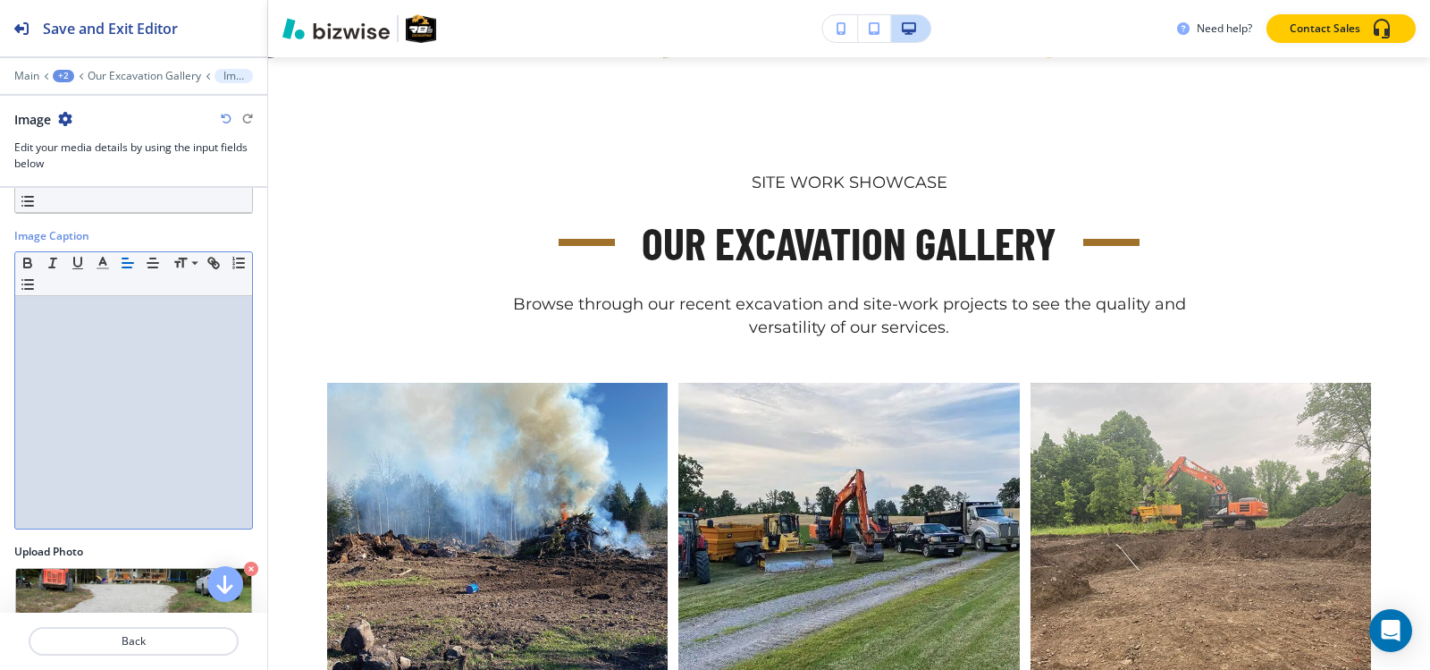
scroll to position [176, 0]
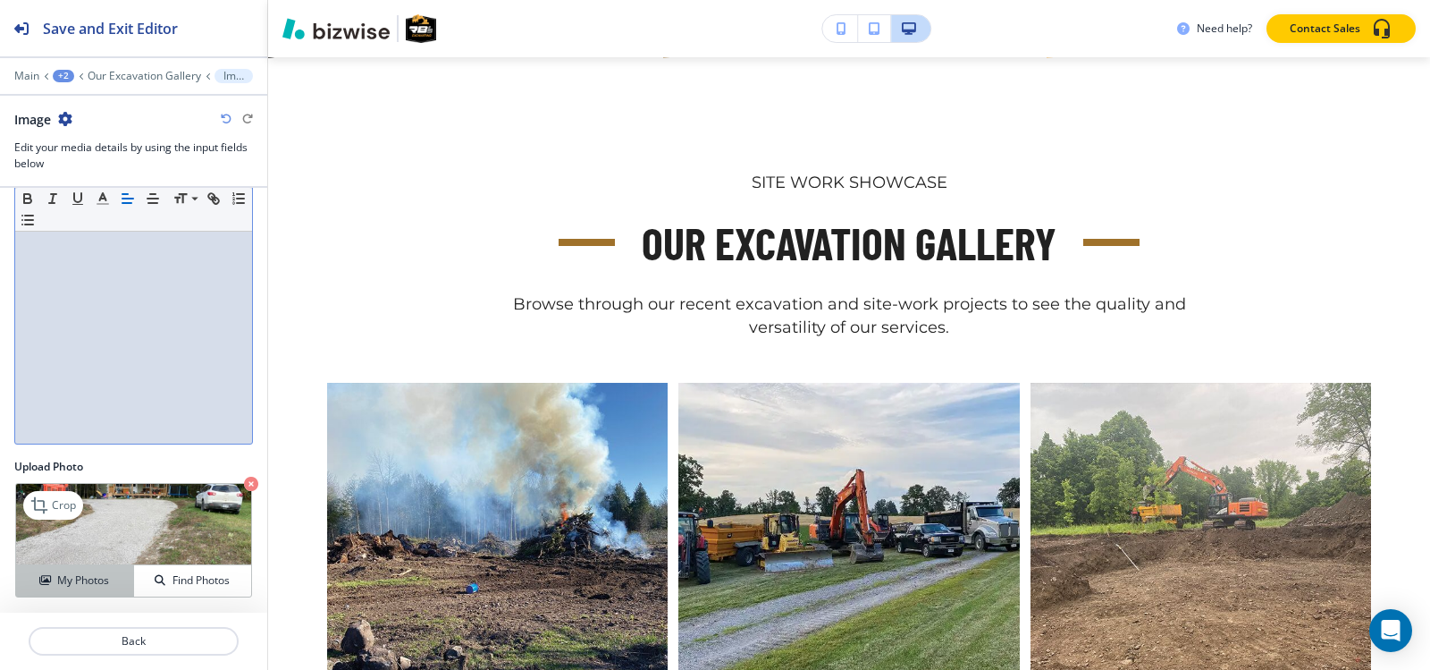
click at [58, 569] on button "My Photos" at bounding box center [75, 580] width 118 height 31
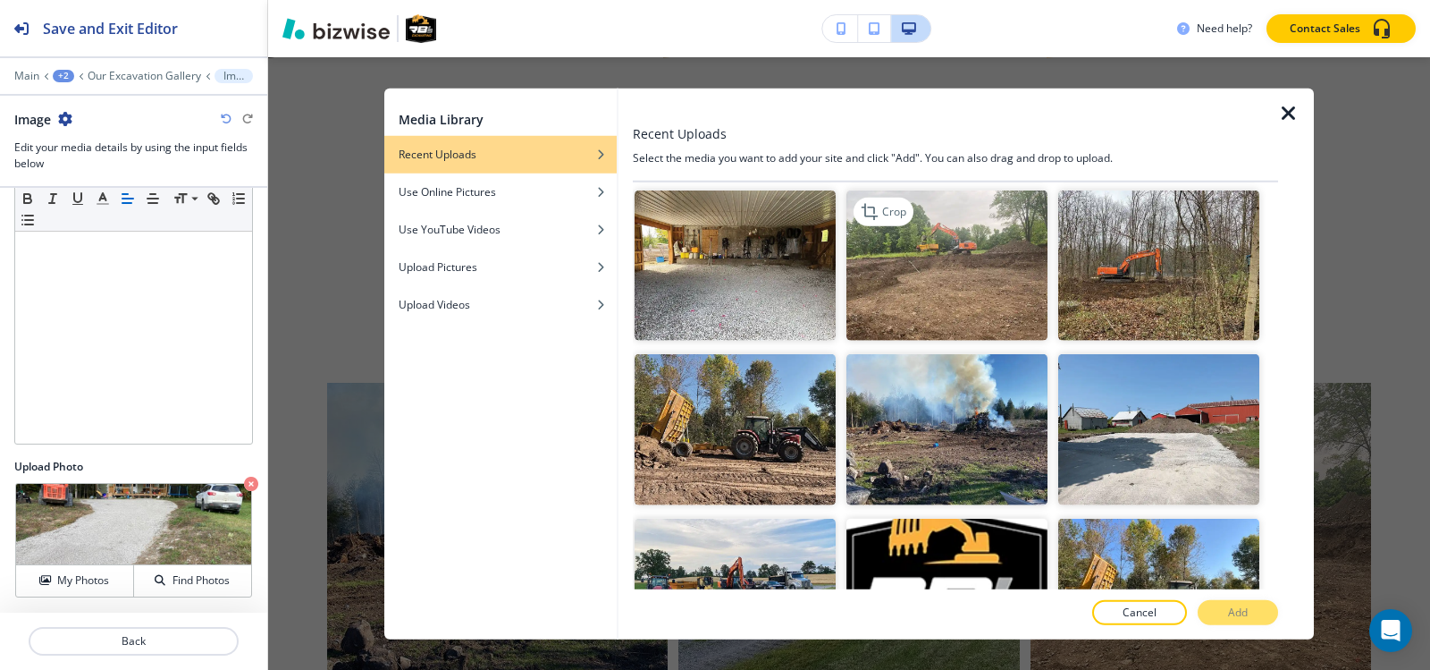
scroll to position [8081, 0]
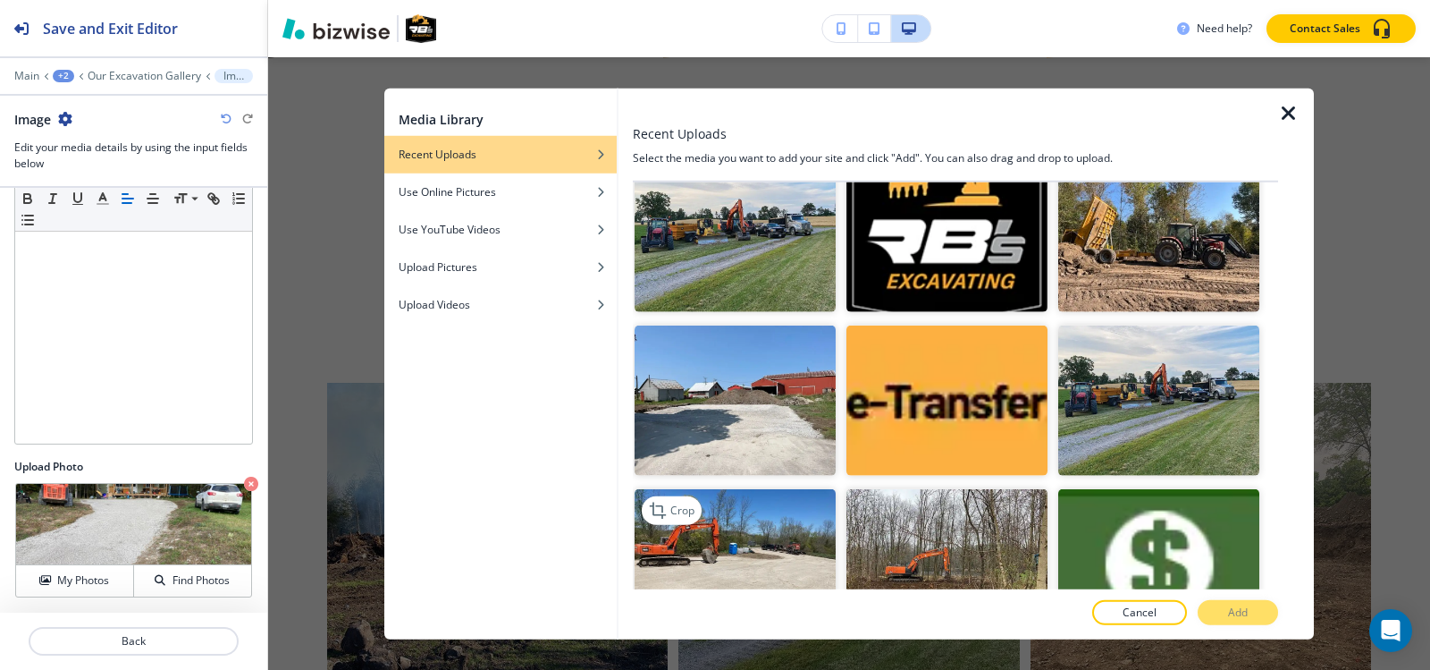
click at [779, 489] on img "button" at bounding box center [735, 564] width 201 height 151
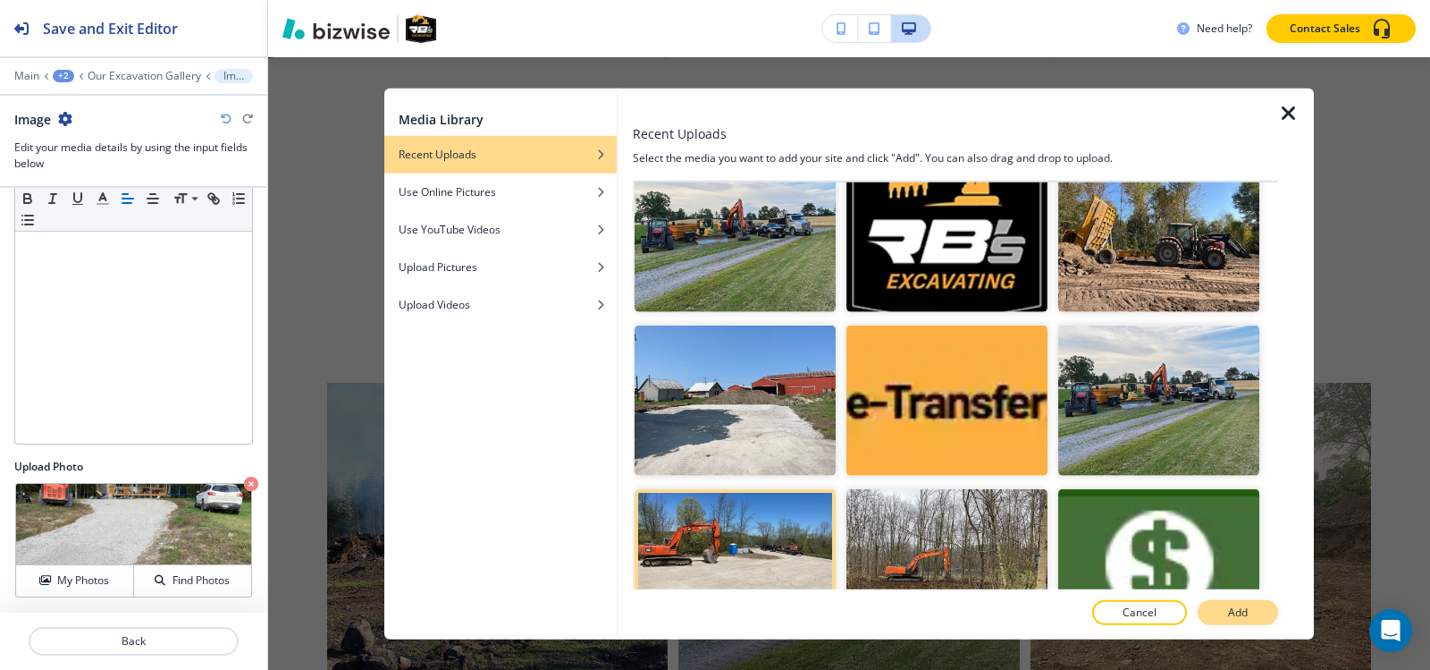
click at [1219, 609] on button "Add" at bounding box center [1238, 612] width 80 height 25
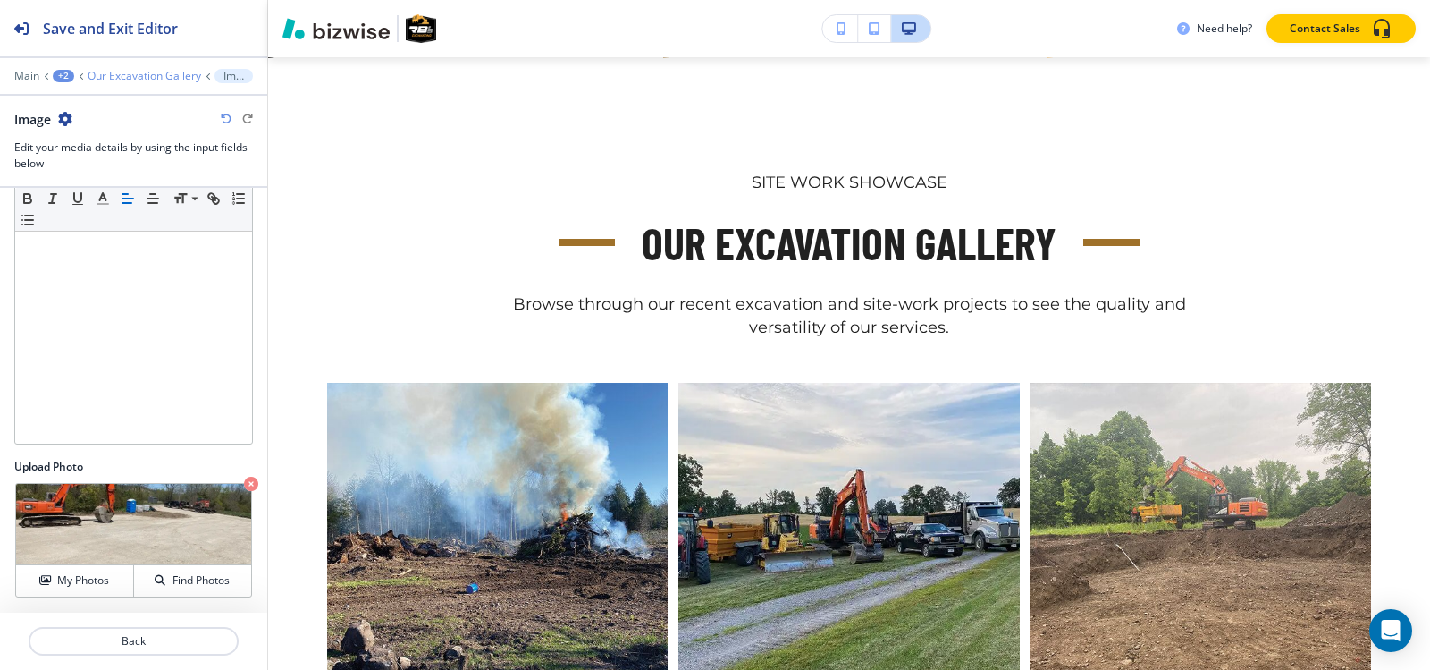
click at [131, 71] on p "Our Excavation Gallery" at bounding box center [145, 76] width 114 height 13
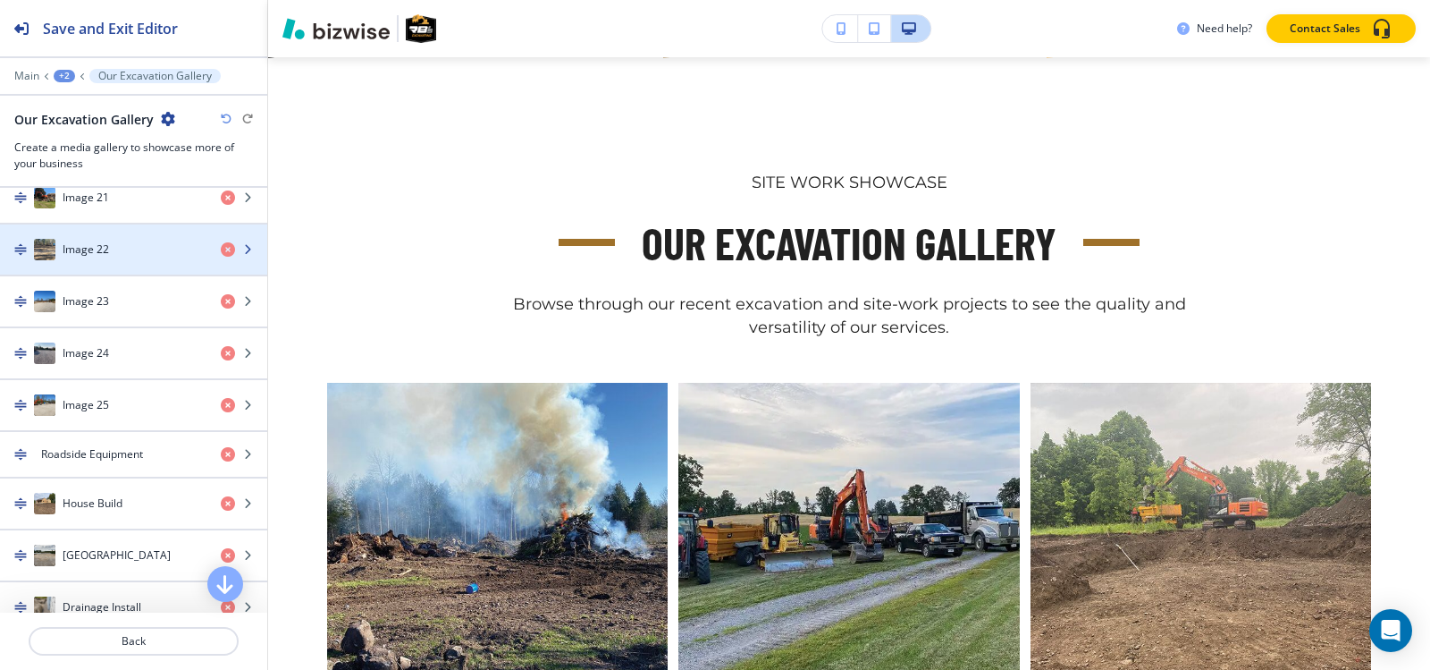
scroll to position [1788, 0]
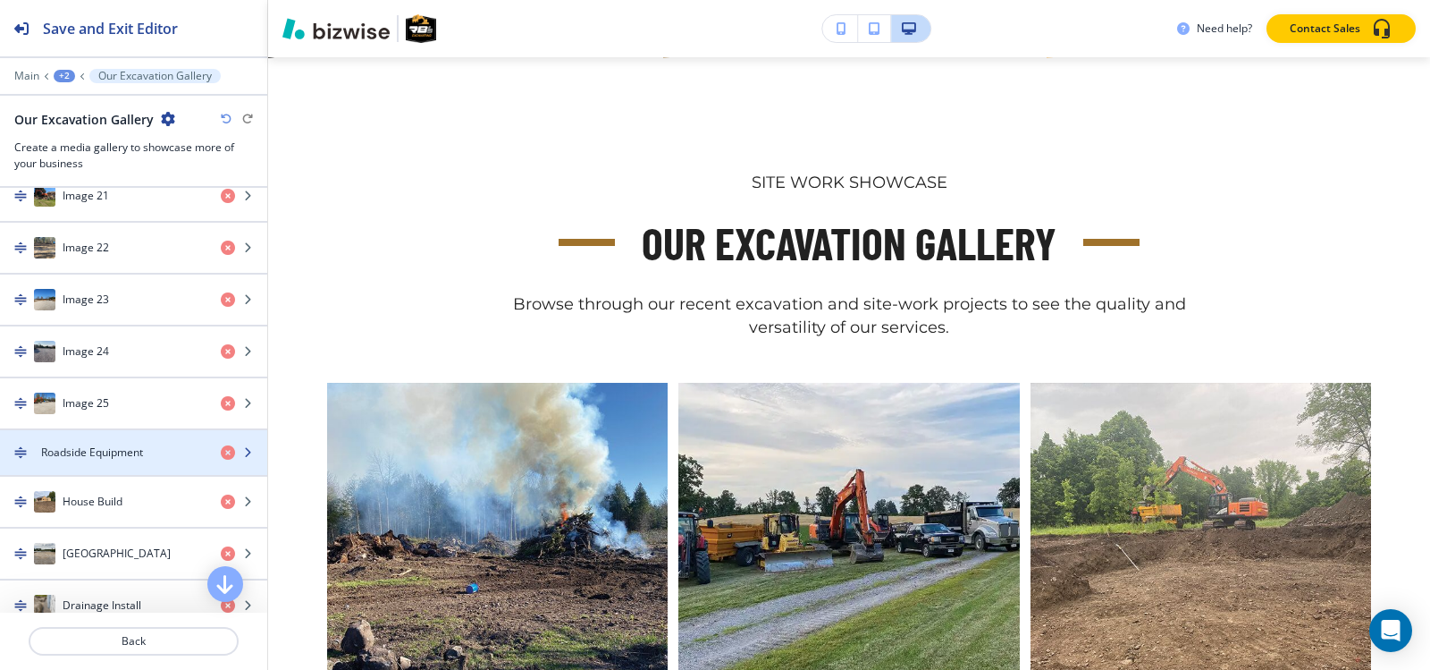
click at [99, 451] on h4 "Roadside Equipment" at bounding box center [92, 452] width 102 height 16
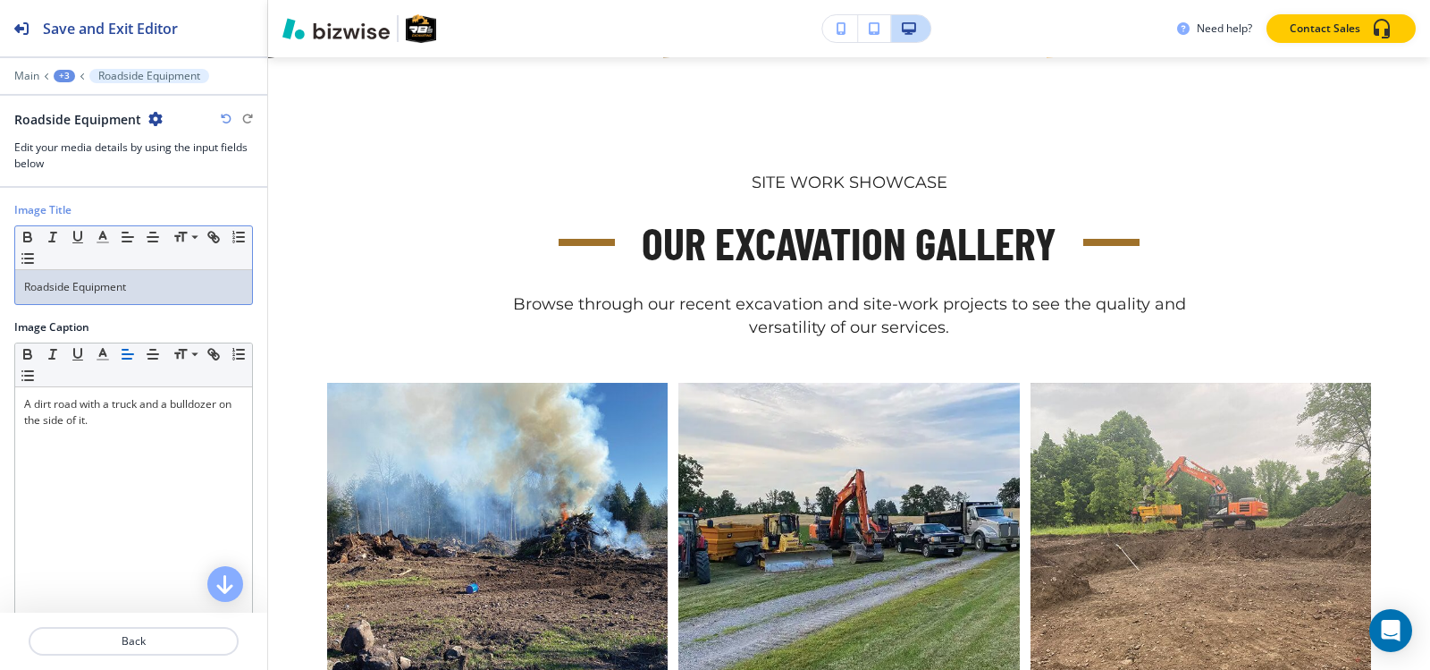
click at [152, 292] on p "Roadside Equipment" at bounding box center [133, 287] width 219 height 16
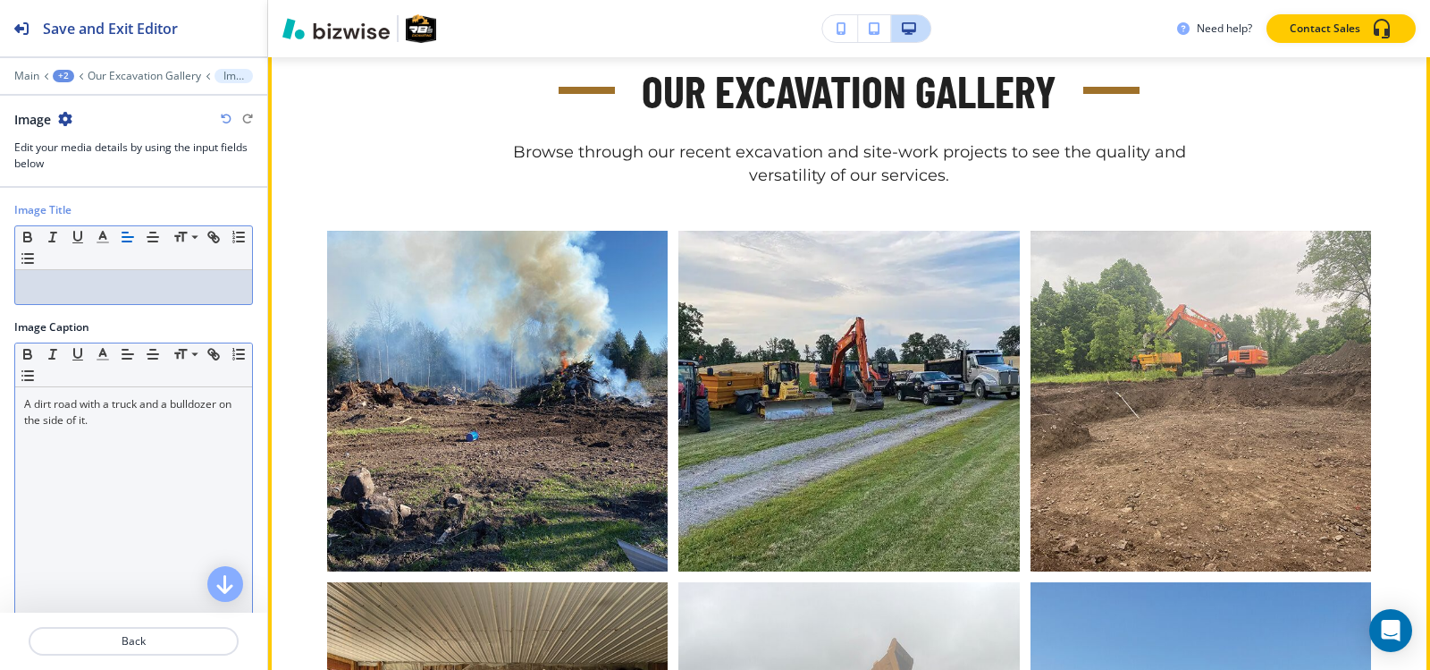
scroll to position [1230, 0]
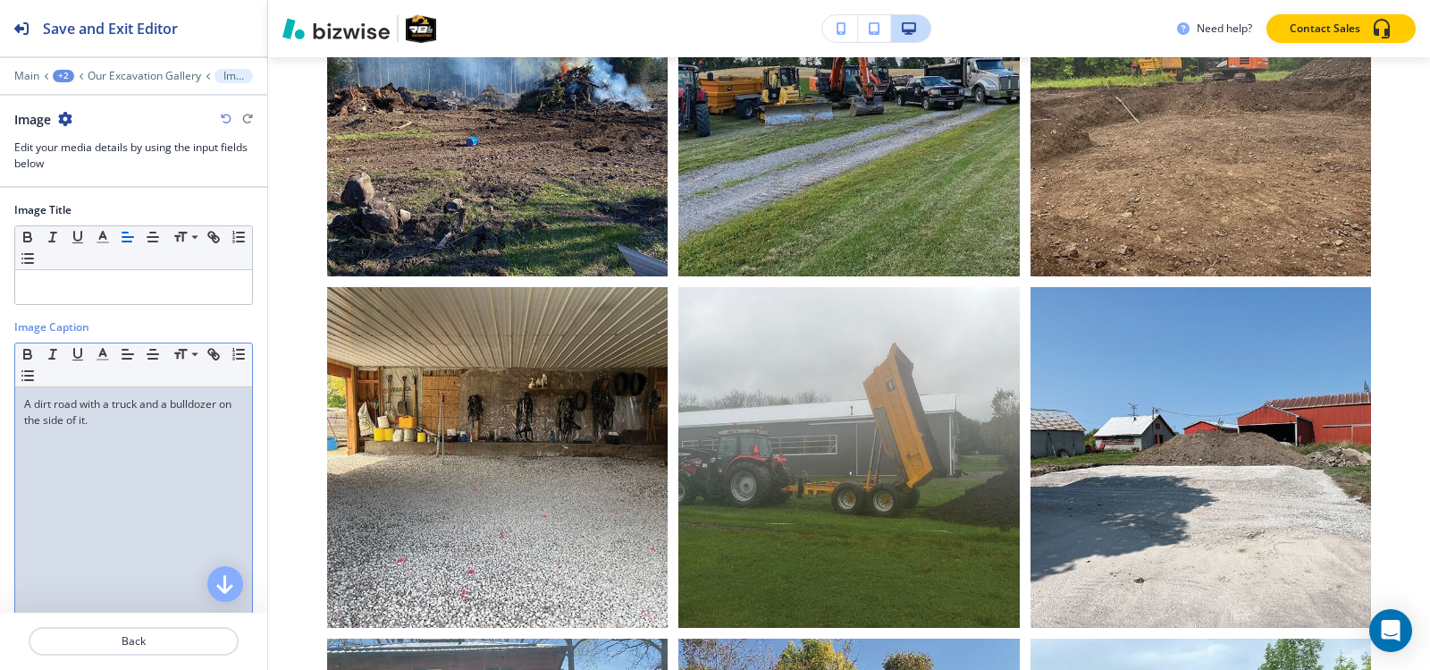
click at [132, 424] on p "A dirt road with a truck and a bulldozer on the side of it." at bounding box center [133, 412] width 219 height 32
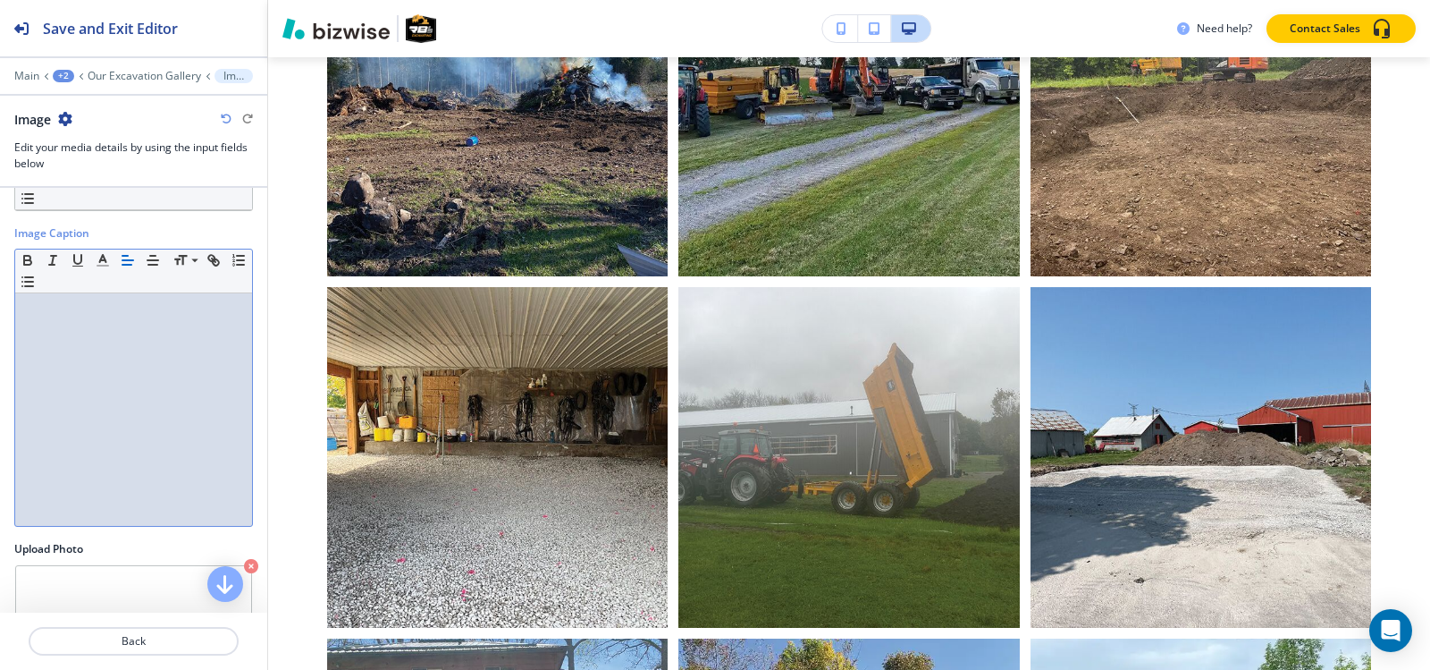
scroll to position [176, 0]
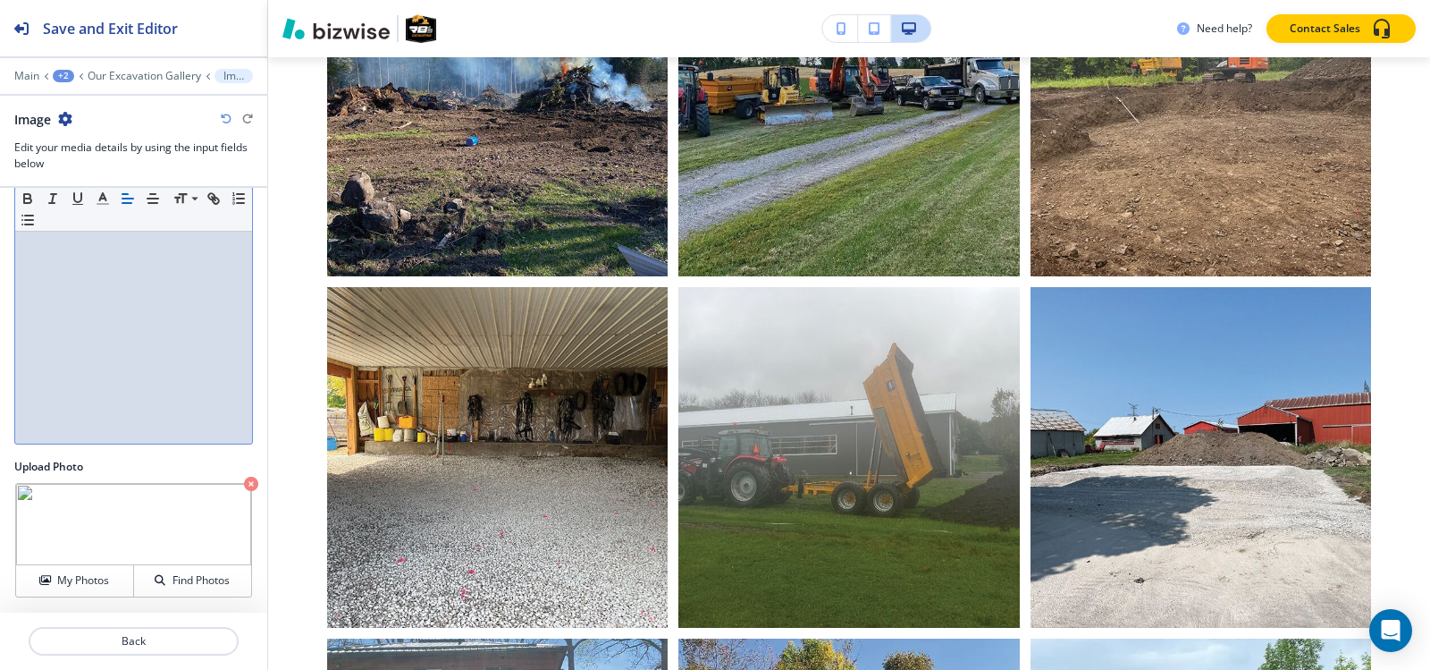
click at [244, 485] on icon "button" at bounding box center [251, 483] width 14 height 14
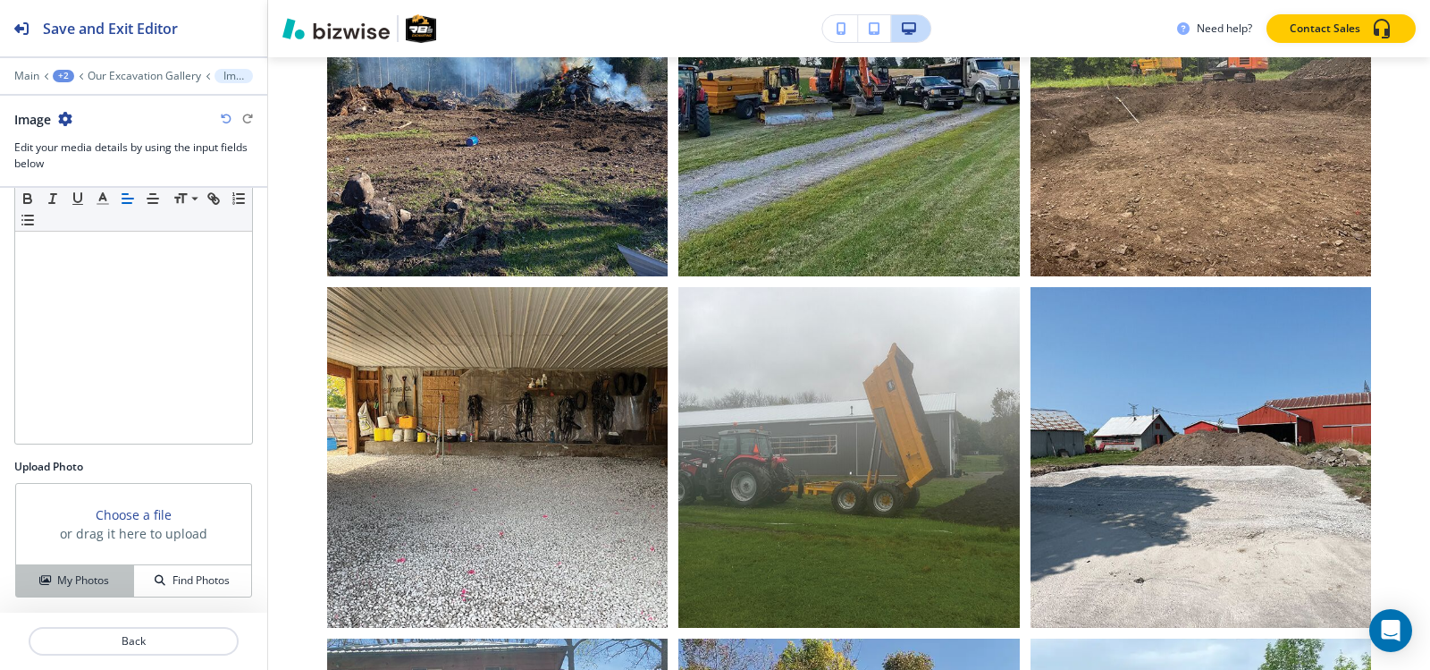
click at [99, 578] on h4 "My Photos" at bounding box center [83, 580] width 52 height 16
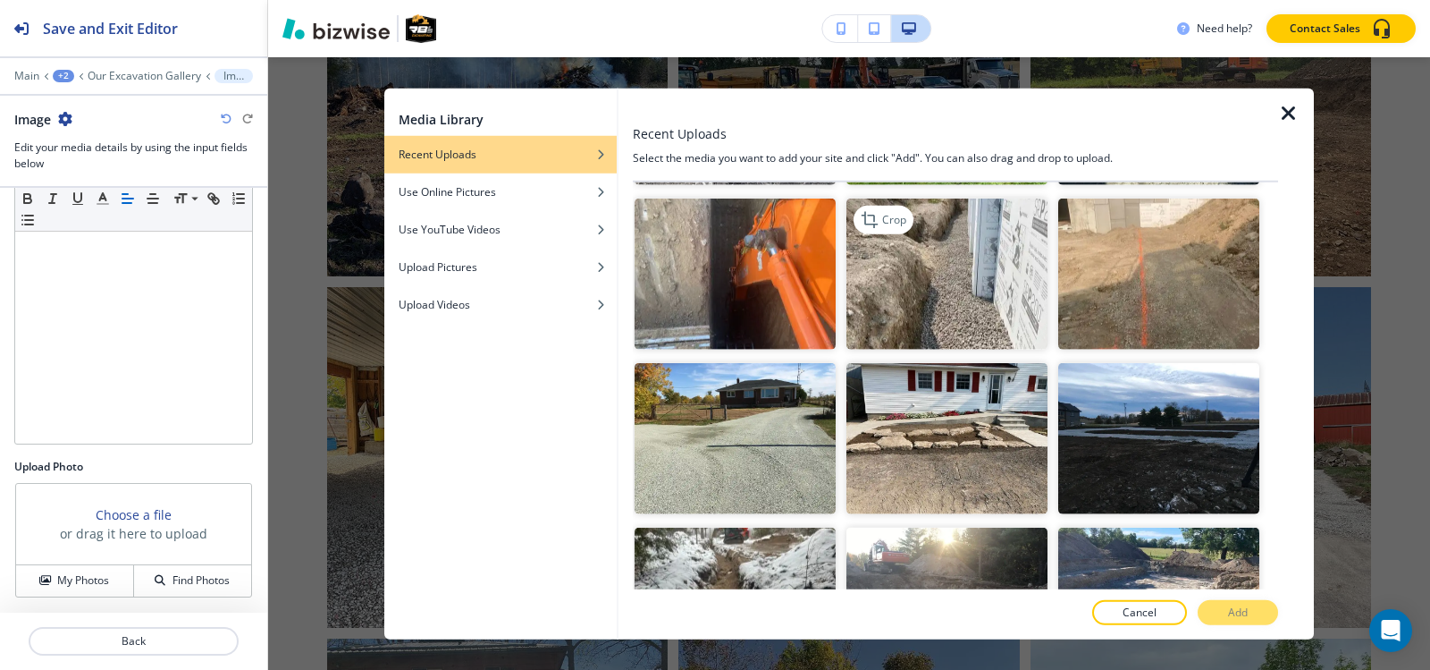
scroll to position [4023, 0]
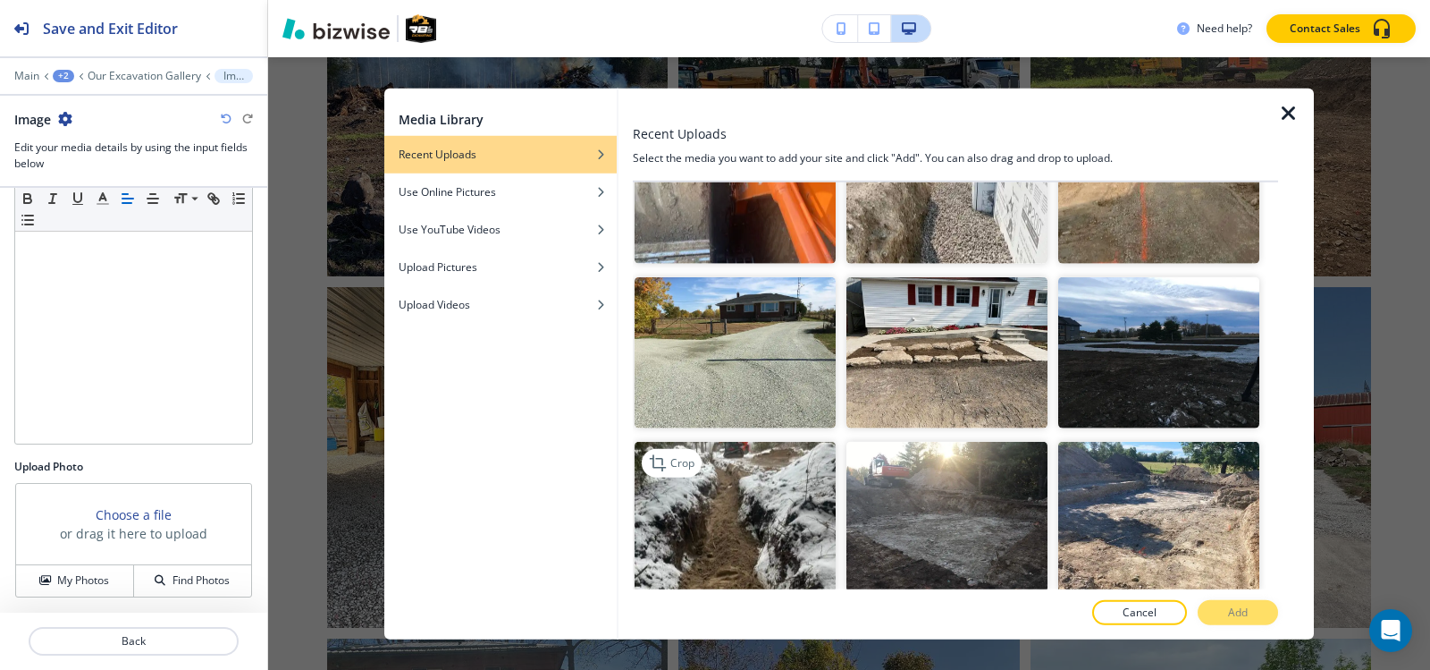
click at [727, 442] on img "button" at bounding box center [735, 517] width 201 height 151
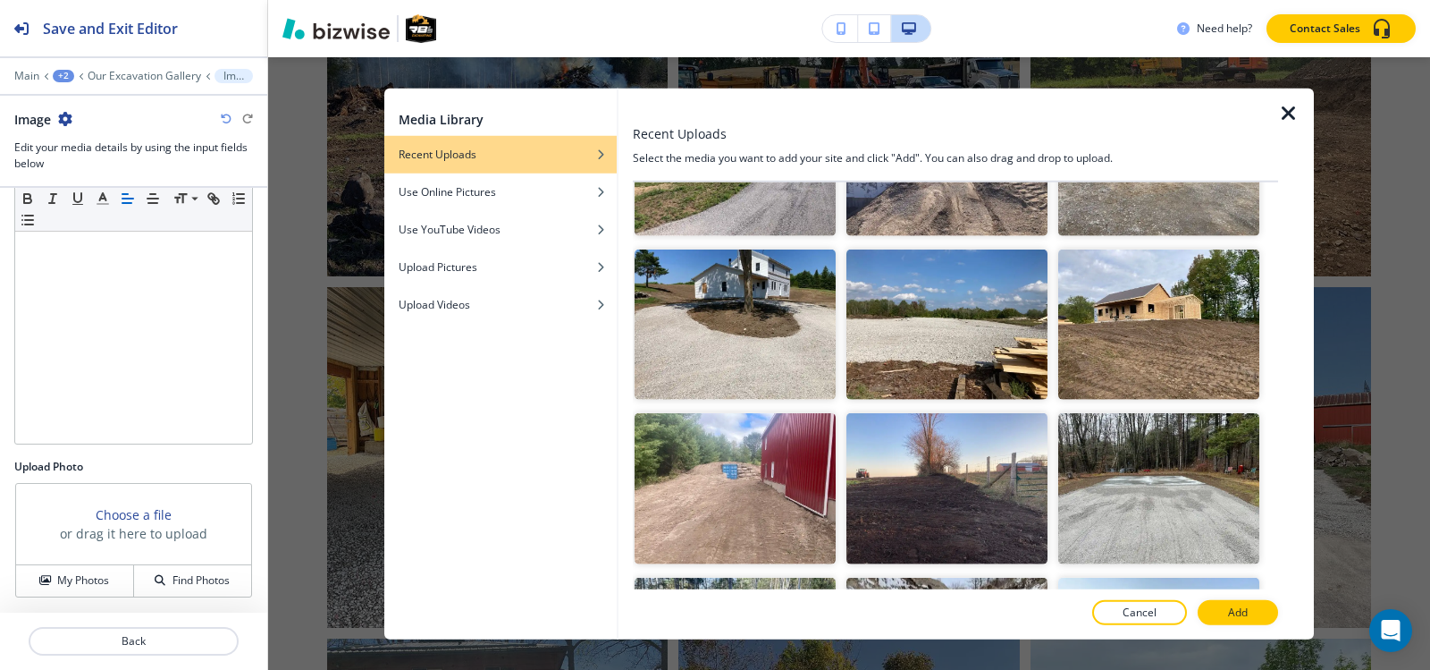
scroll to position [4919, 0]
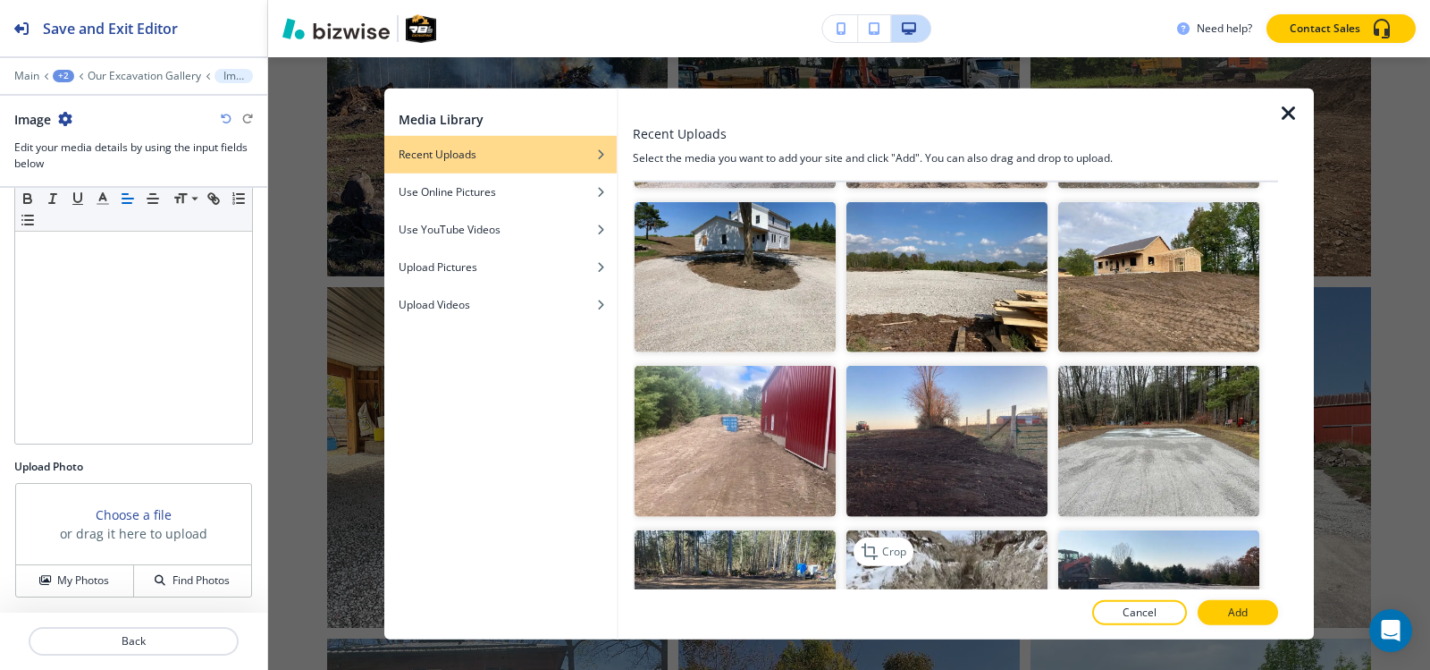
click at [965, 530] on img "button" at bounding box center [947, 605] width 201 height 151
click at [1250, 616] on button "Add" at bounding box center [1238, 612] width 80 height 25
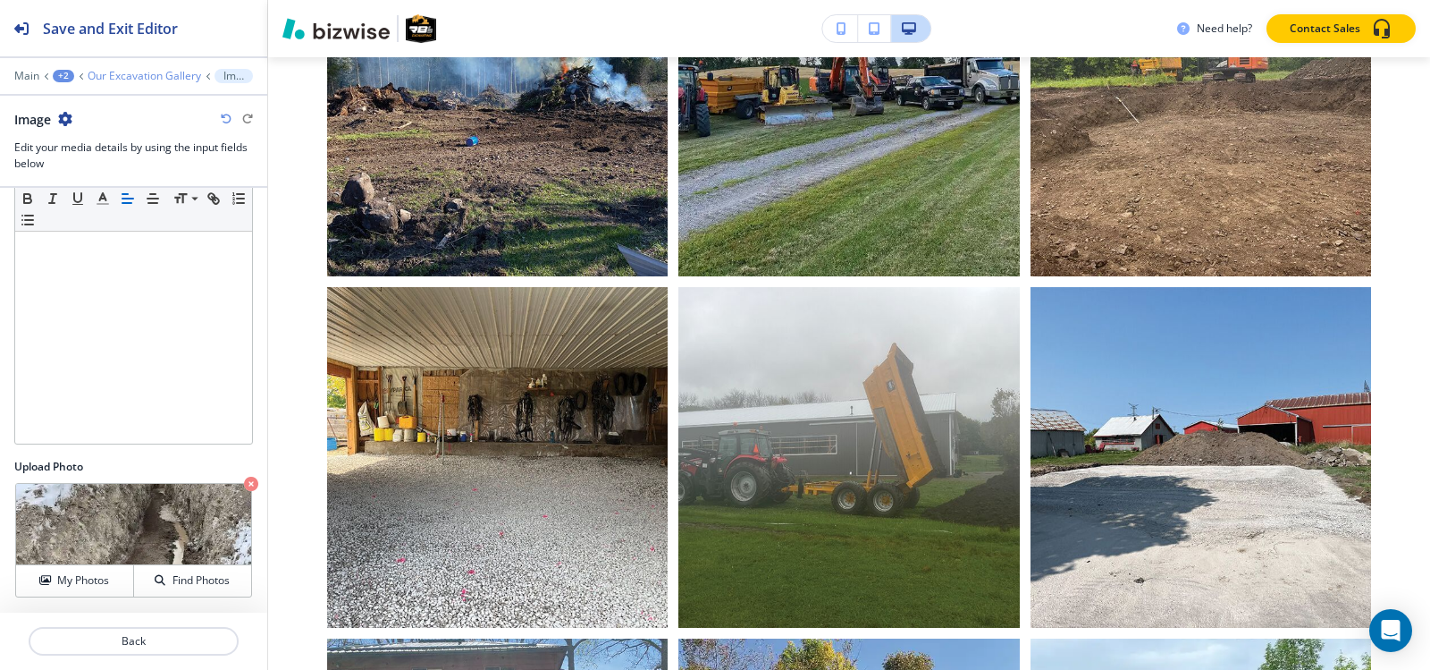
click at [164, 76] on p "Our Excavation Gallery" at bounding box center [145, 76] width 114 height 13
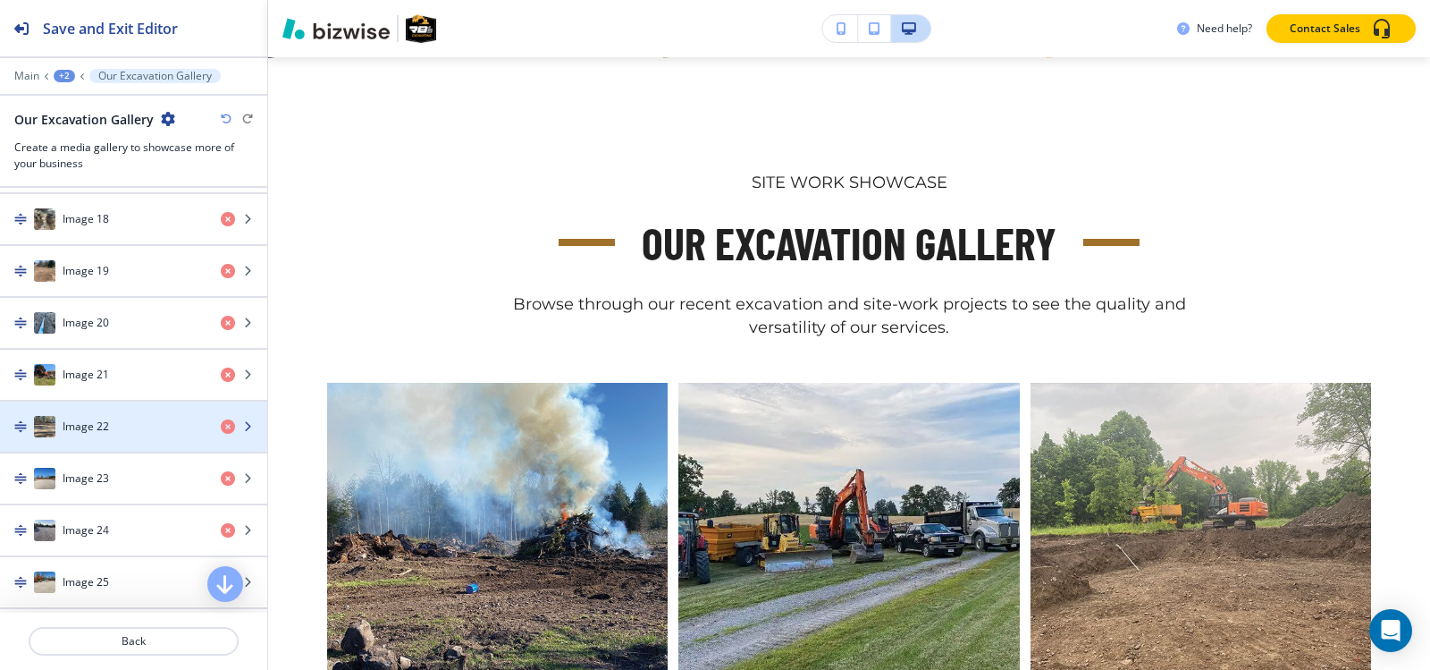
scroll to position [1877, 0]
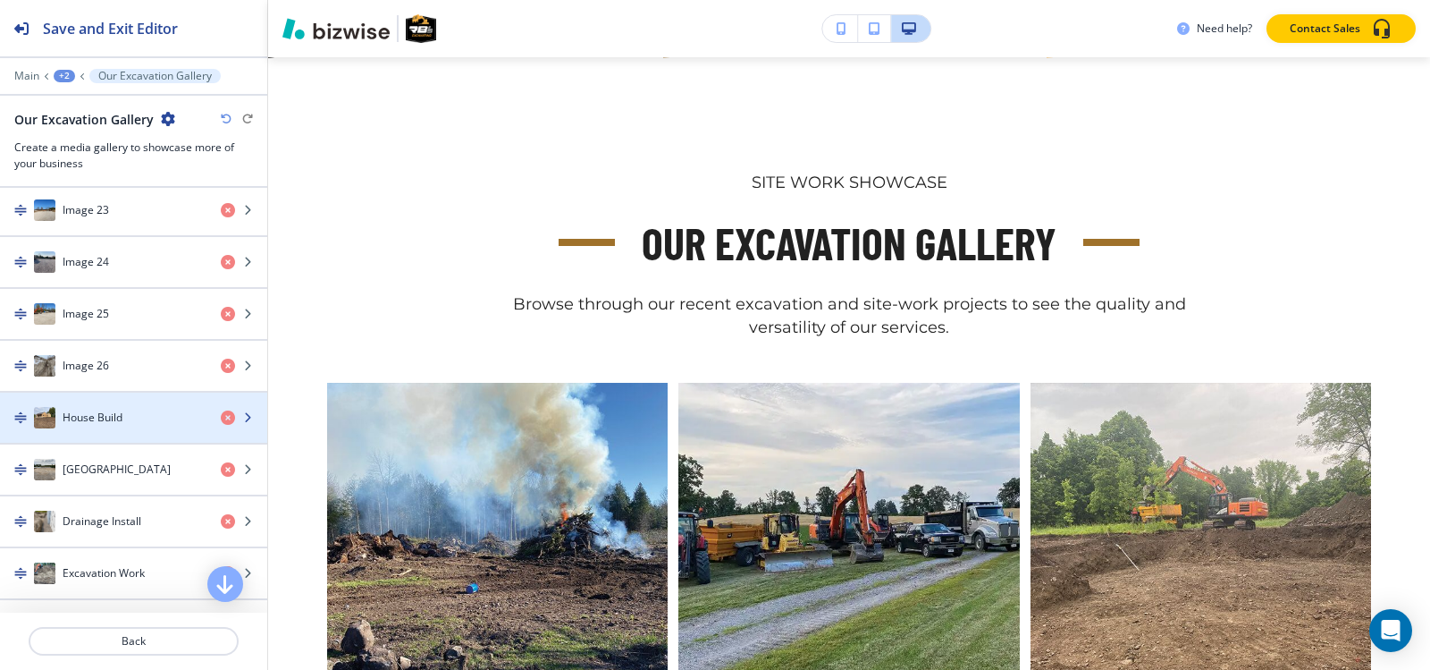
click at [124, 401] on div "button" at bounding box center [133, 399] width 267 height 14
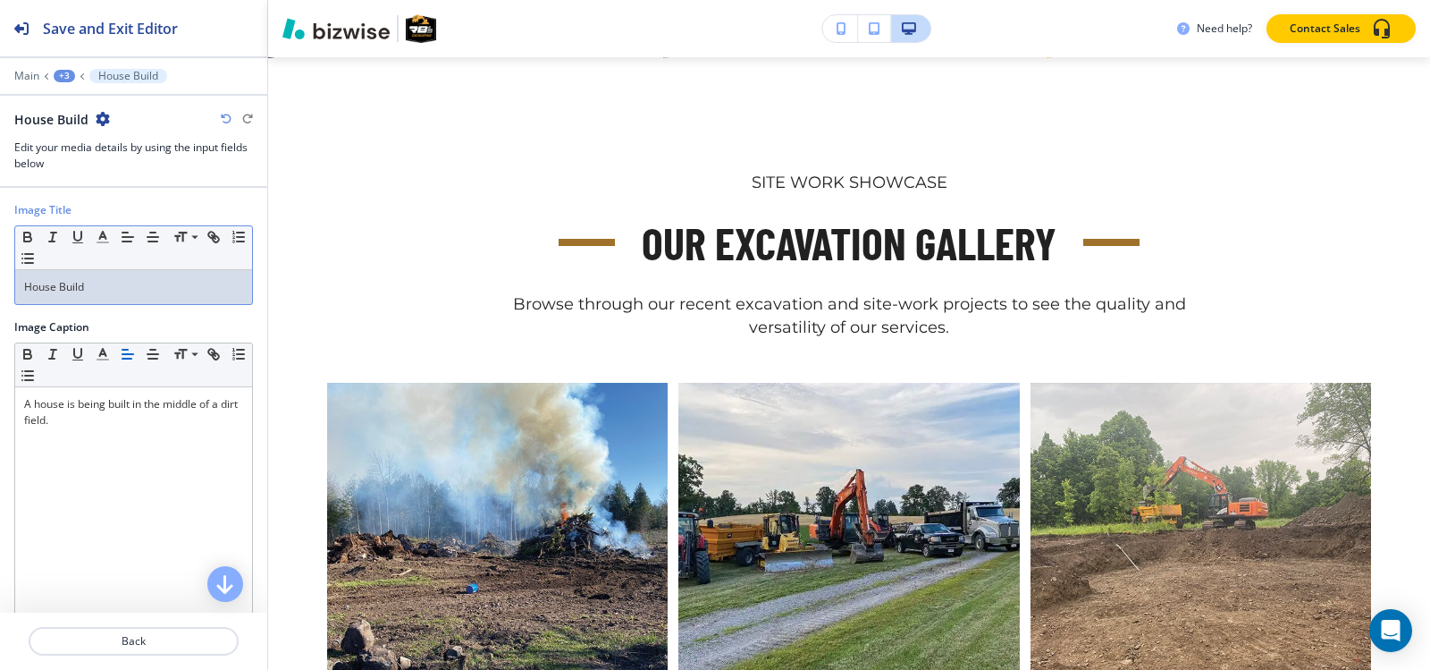
click at [152, 288] on p "House Build" at bounding box center [133, 287] width 219 height 16
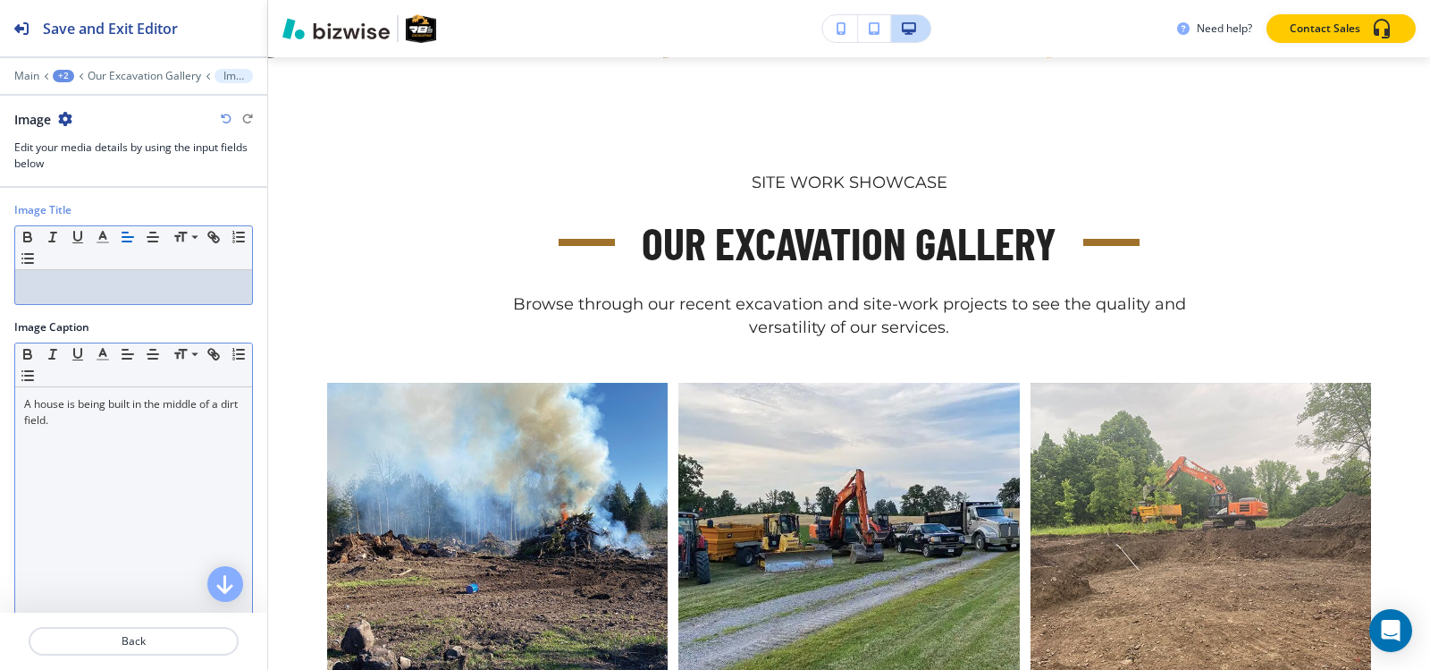
click at [120, 419] on p "A house is being built in the middle of a dirt field." at bounding box center [133, 412] width 219 height 32
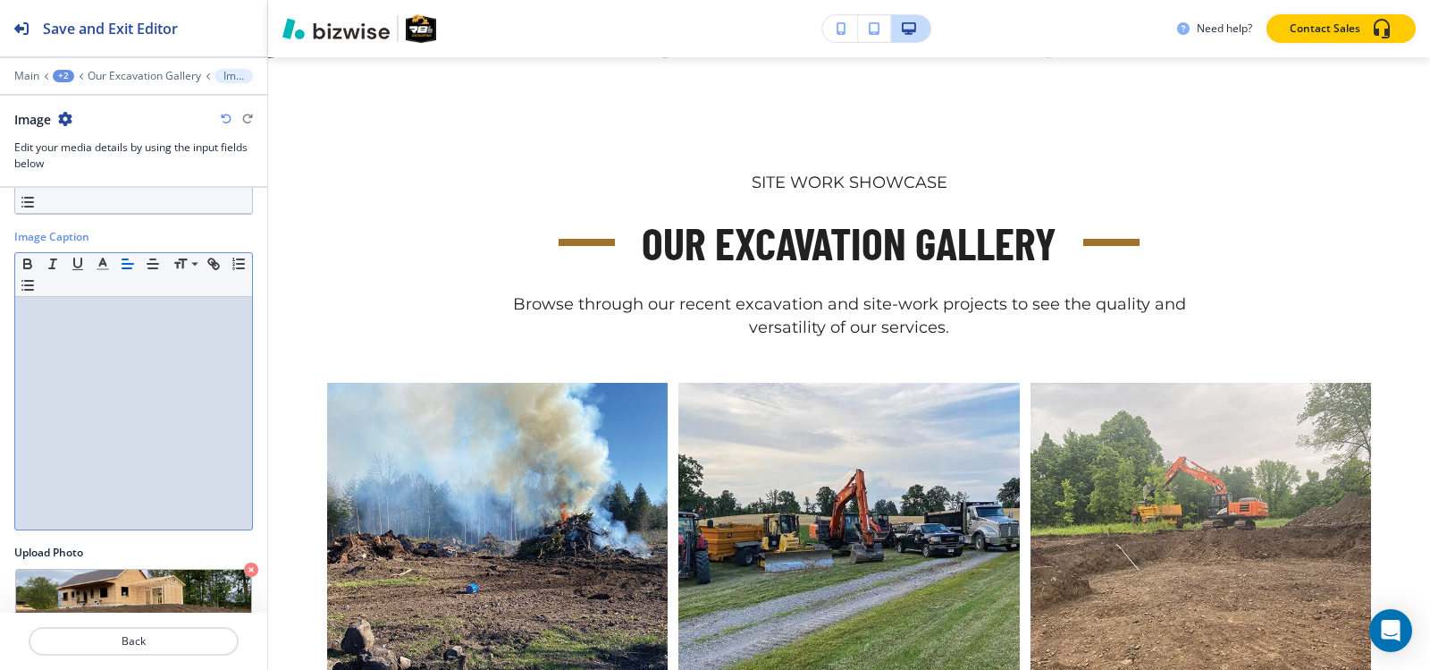
scroll to position [176, 0]
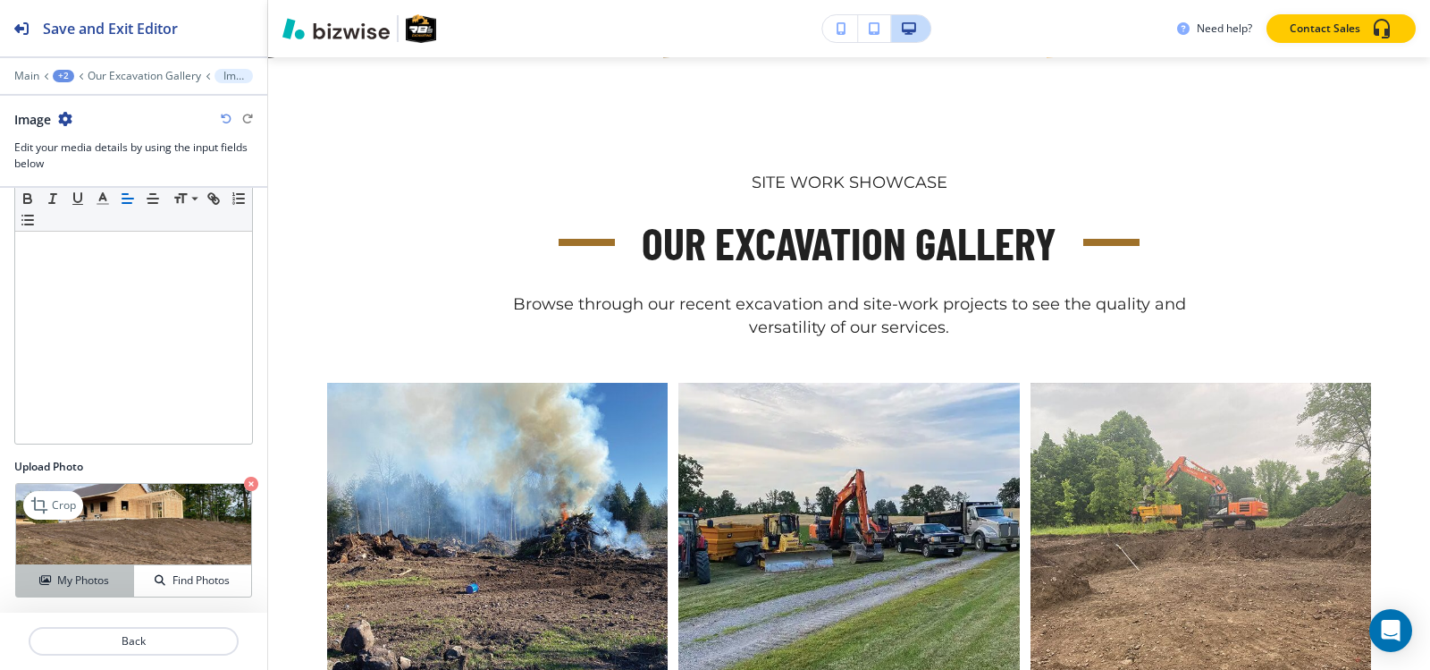
click at [88, 591] on button "My Photos" at bounding box center [75, 580] width 118 height 31
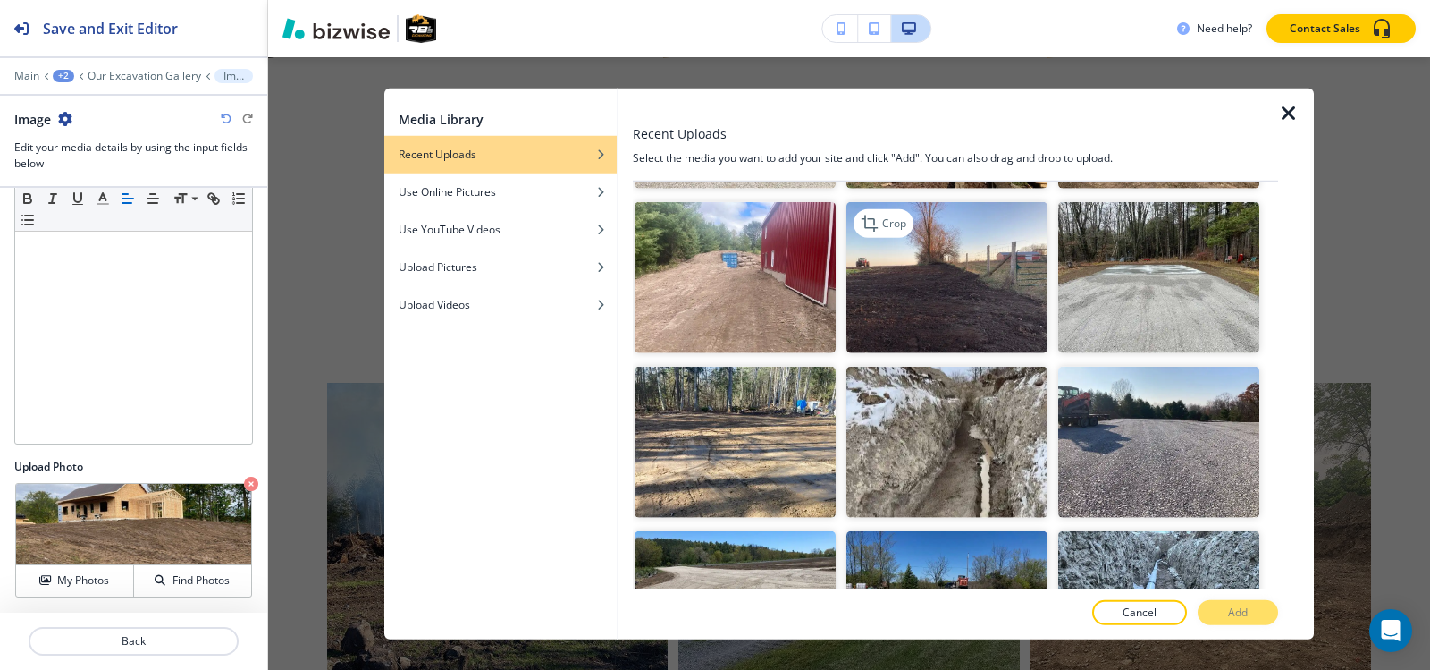
scroll to position [5185, 0]
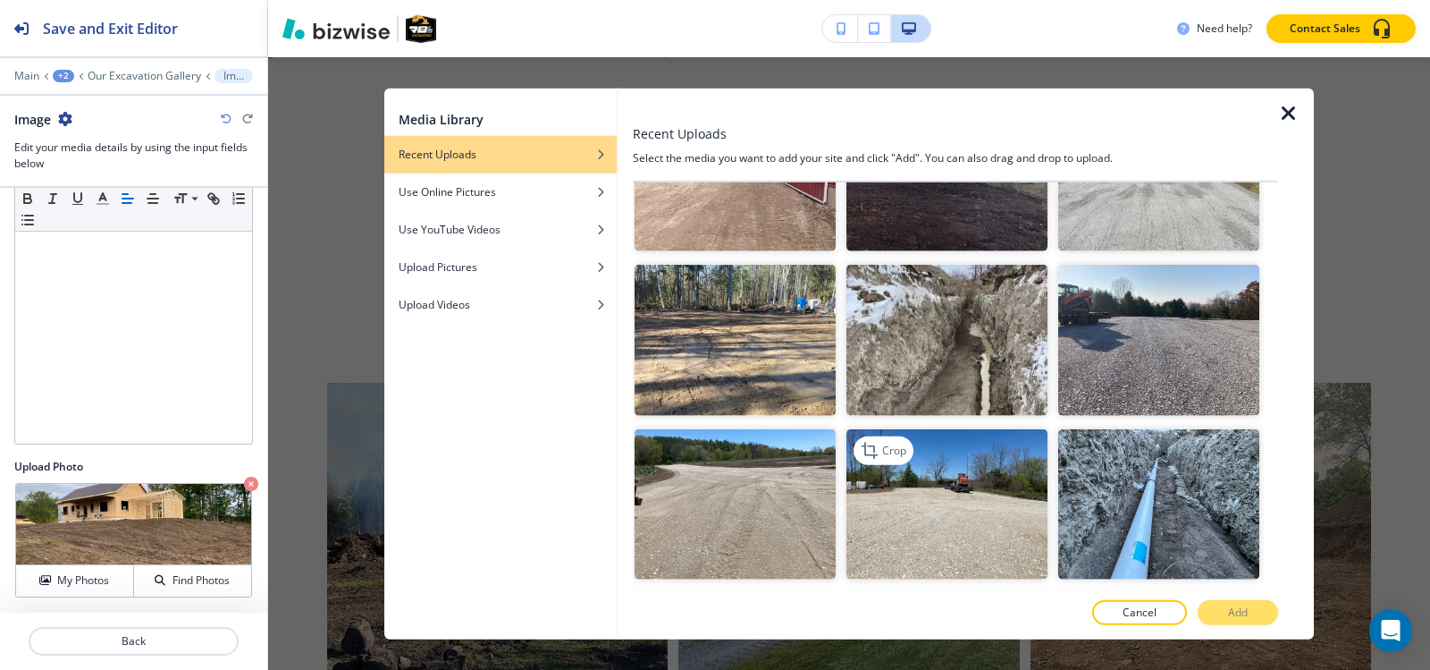
click at [906, 428] on img "button" at bounding box center [947, 503] width 201 height 151
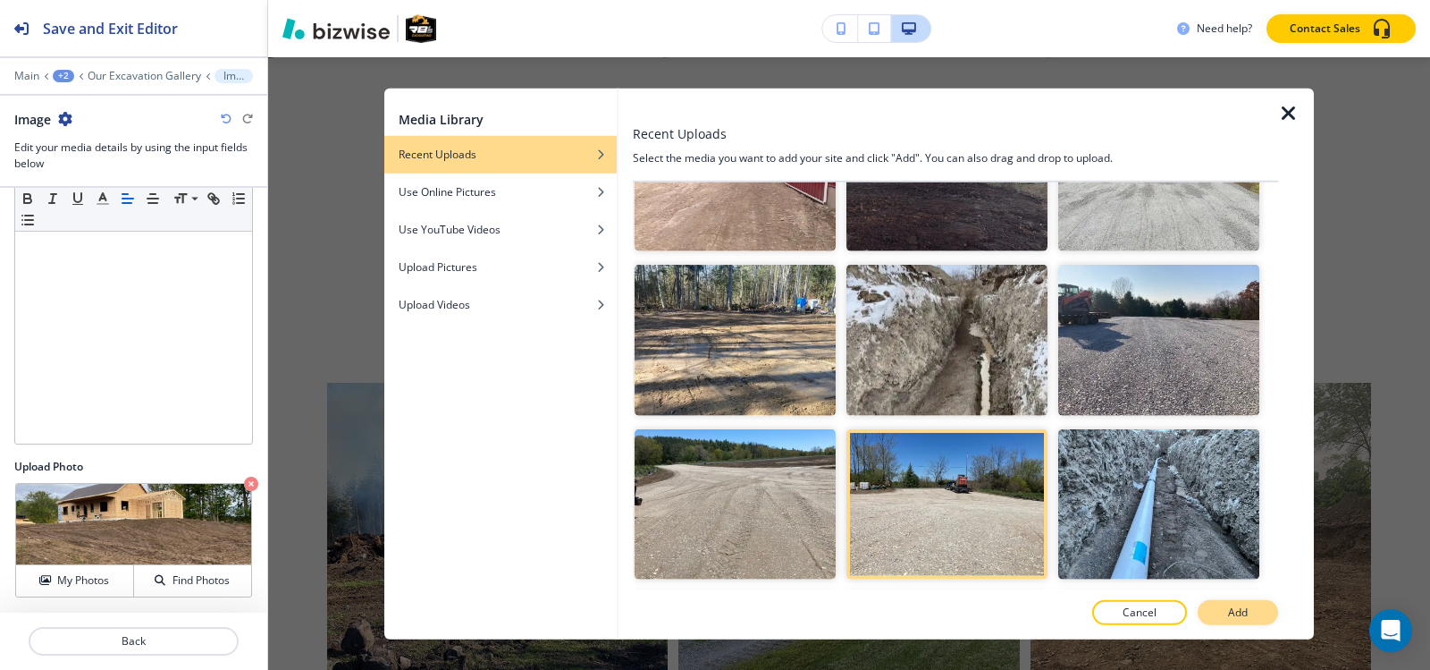
click at [1214, 610] on button "Add" at bounding box center [1238, 612] width 80 height 25
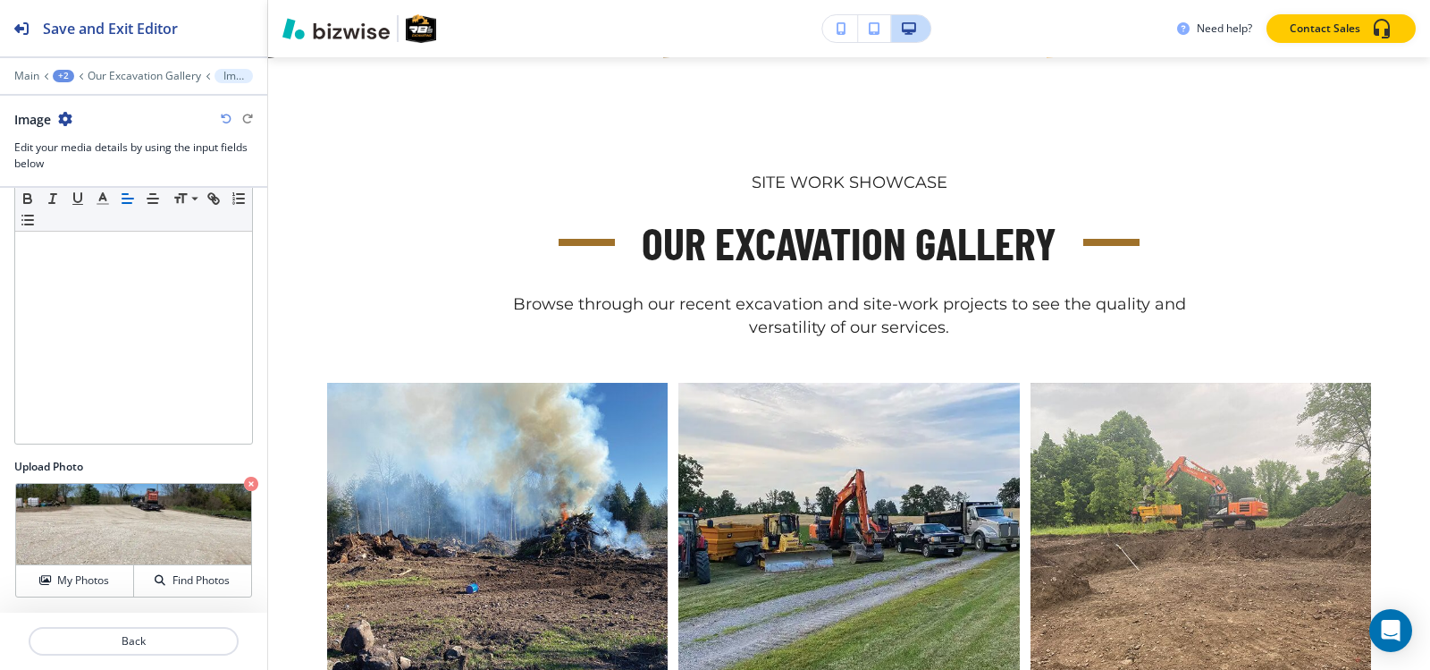
click at [163, 67] on div at bounding box center [133, 63] width 267 height 11
click at [163, 75] on p "Our Excavation Gallery" at bounding box center [145, 76] width 114 height 13
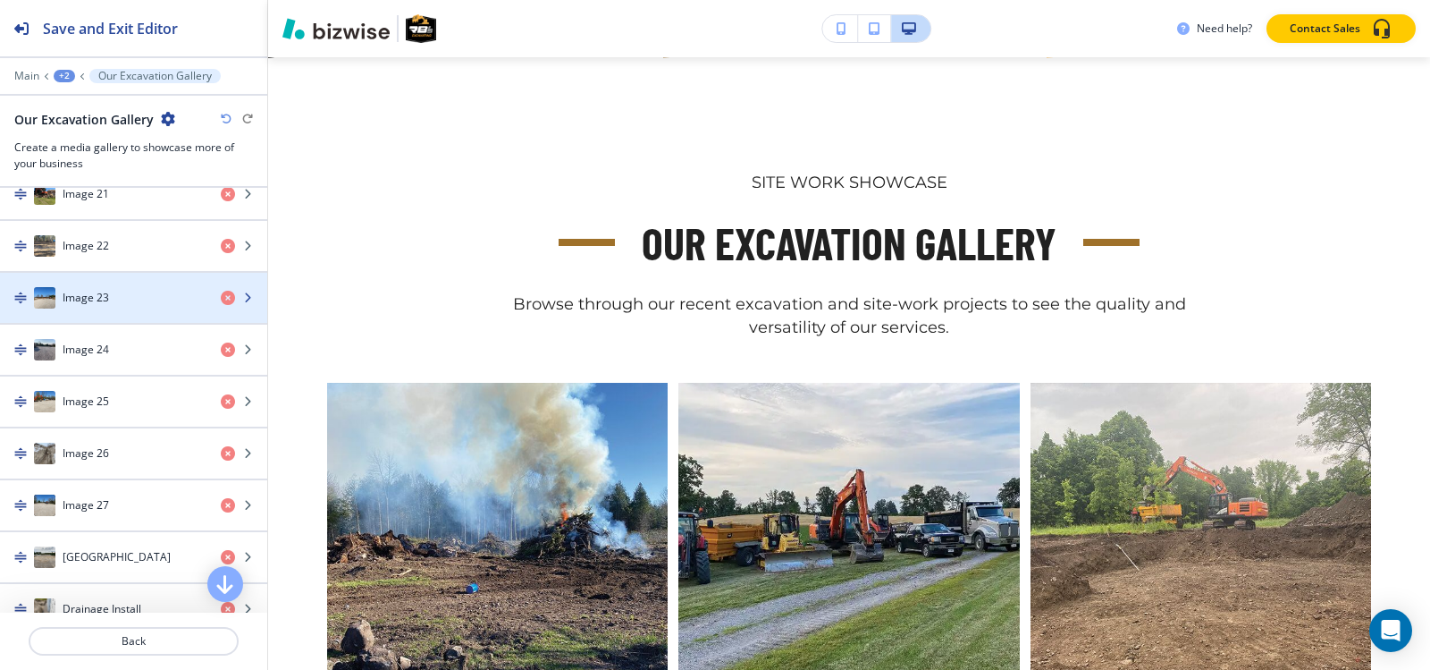
scroll to position [1967, 0]
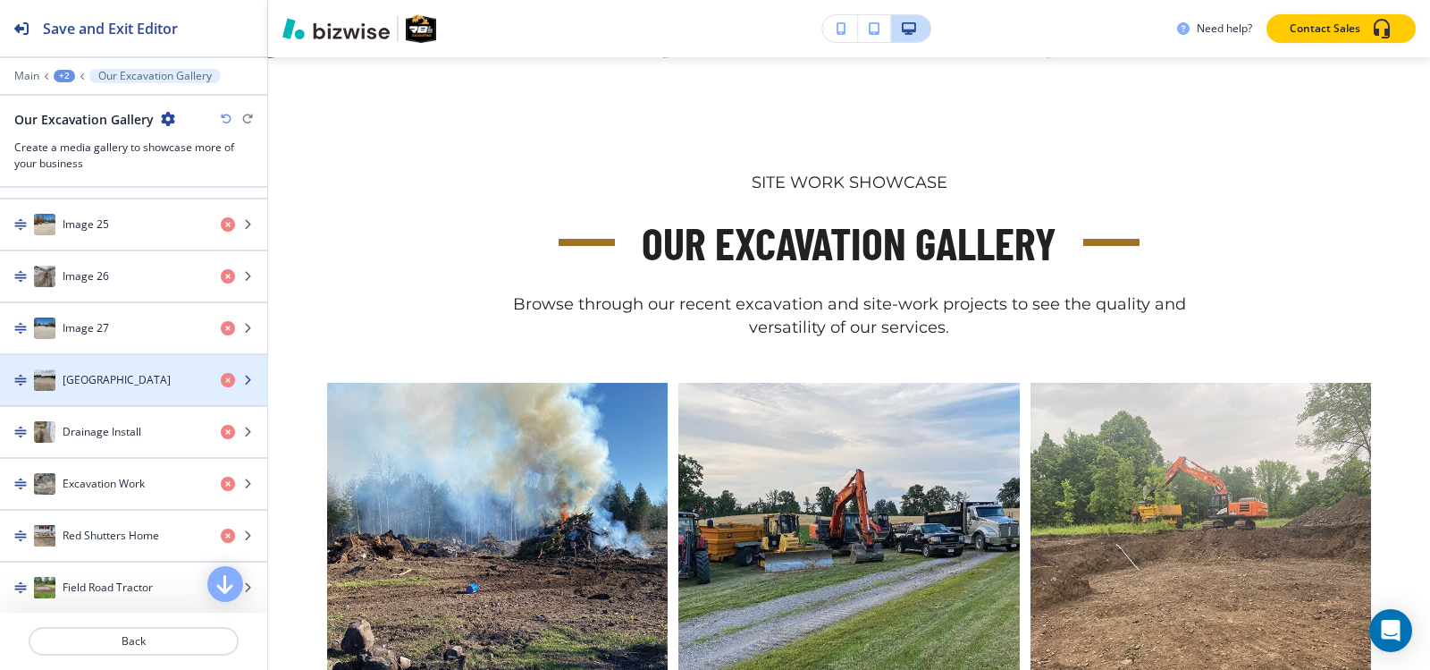
click at [141, 386] on h4 "Road And Bridge" at bounding box center [117, 380] width 108 height 16
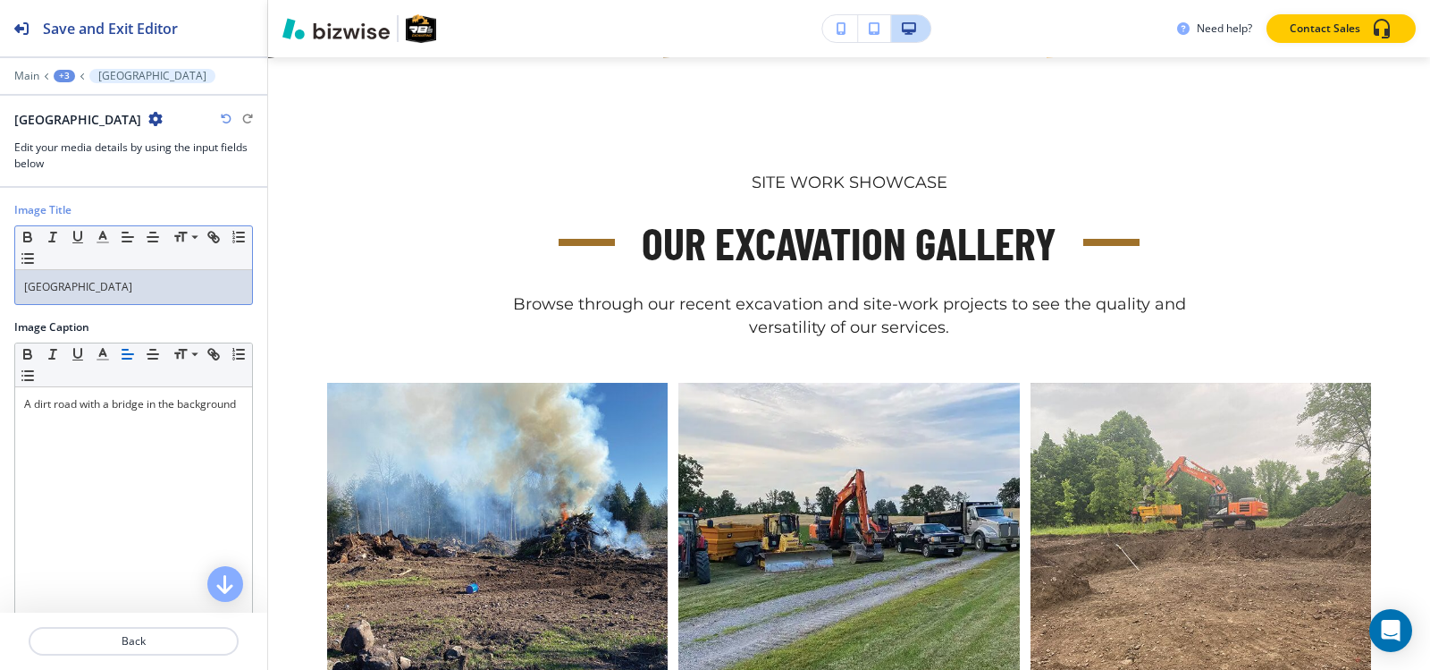
click at [165, 284] on p "Road And Bridge" at bounding box center [133, 287] width 219 height 16
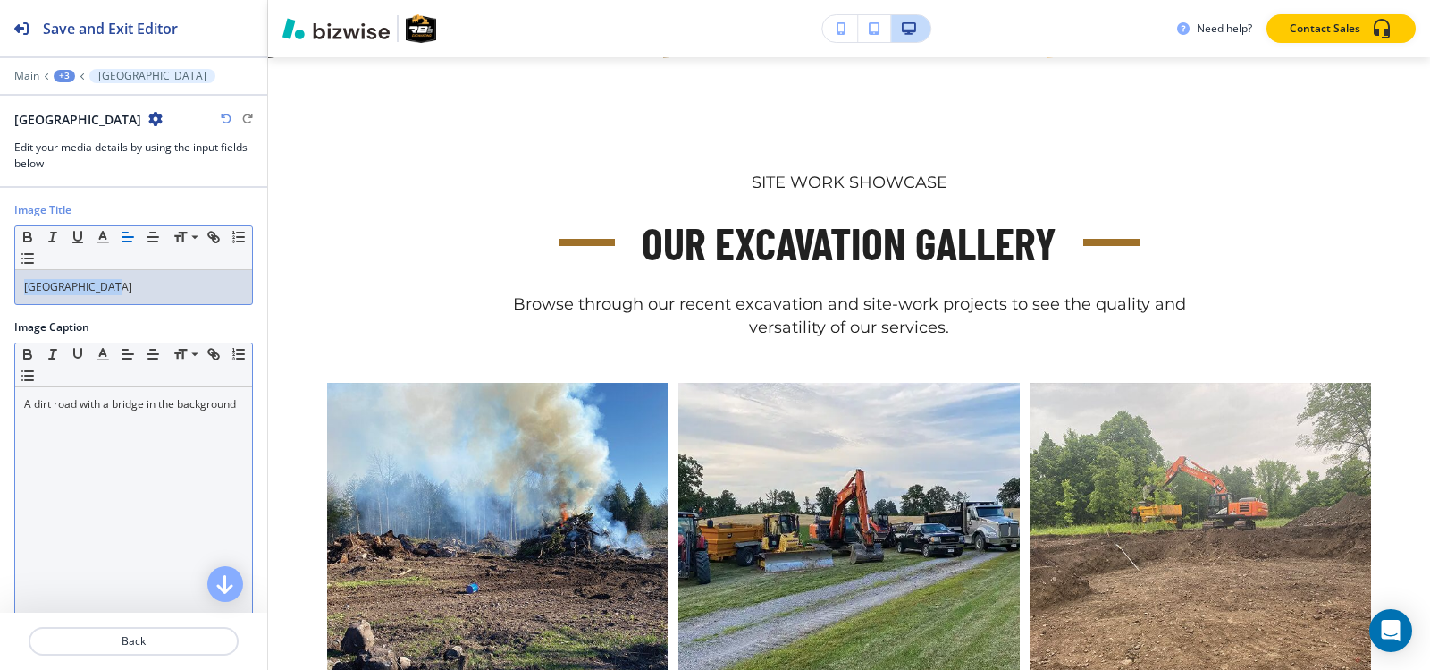
click at [140, 436] on div "A dirt road with a bridge in the background" at bounding box center [133, 503] width 237 height 232
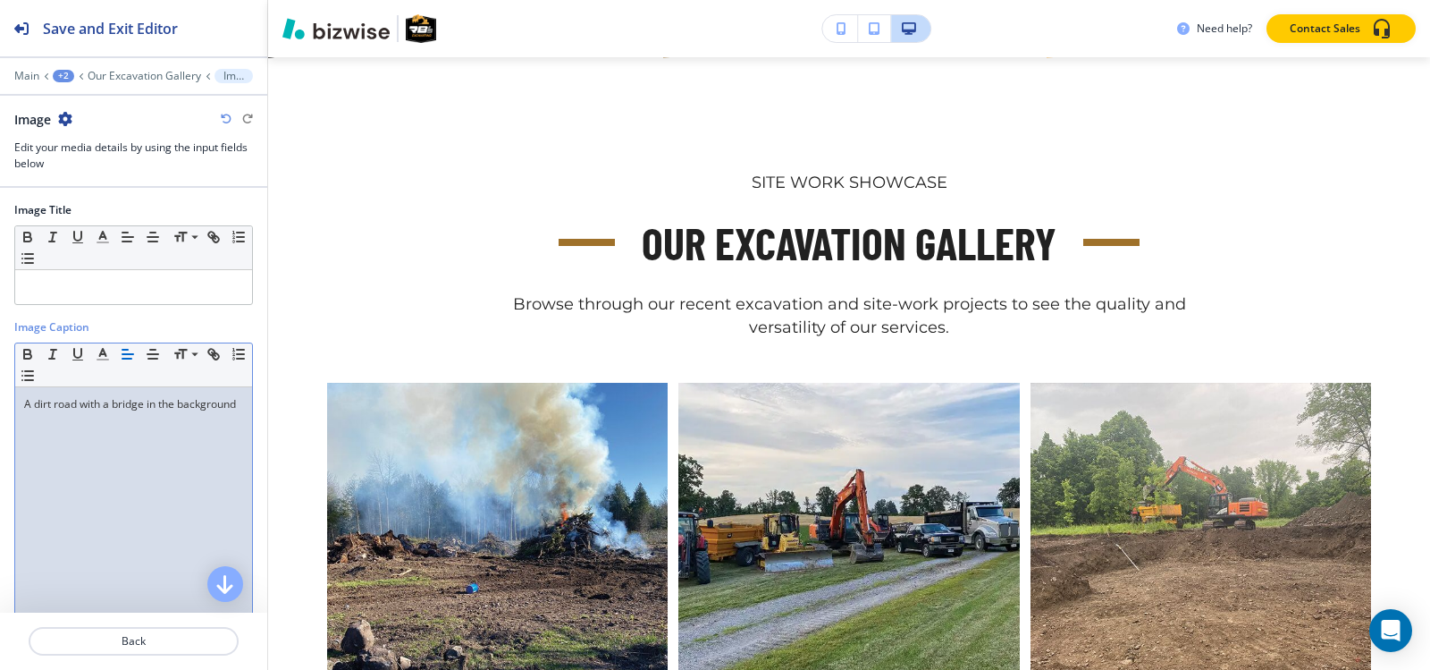
click at [97, 412] on p "A dirt road with a bridge in the background" at bounding box center [133, 404] width 219 height 16
click at [104, 406] on p "A dirt road with a bridge in the background" at bounding box center [133, 404] width 219 height 16
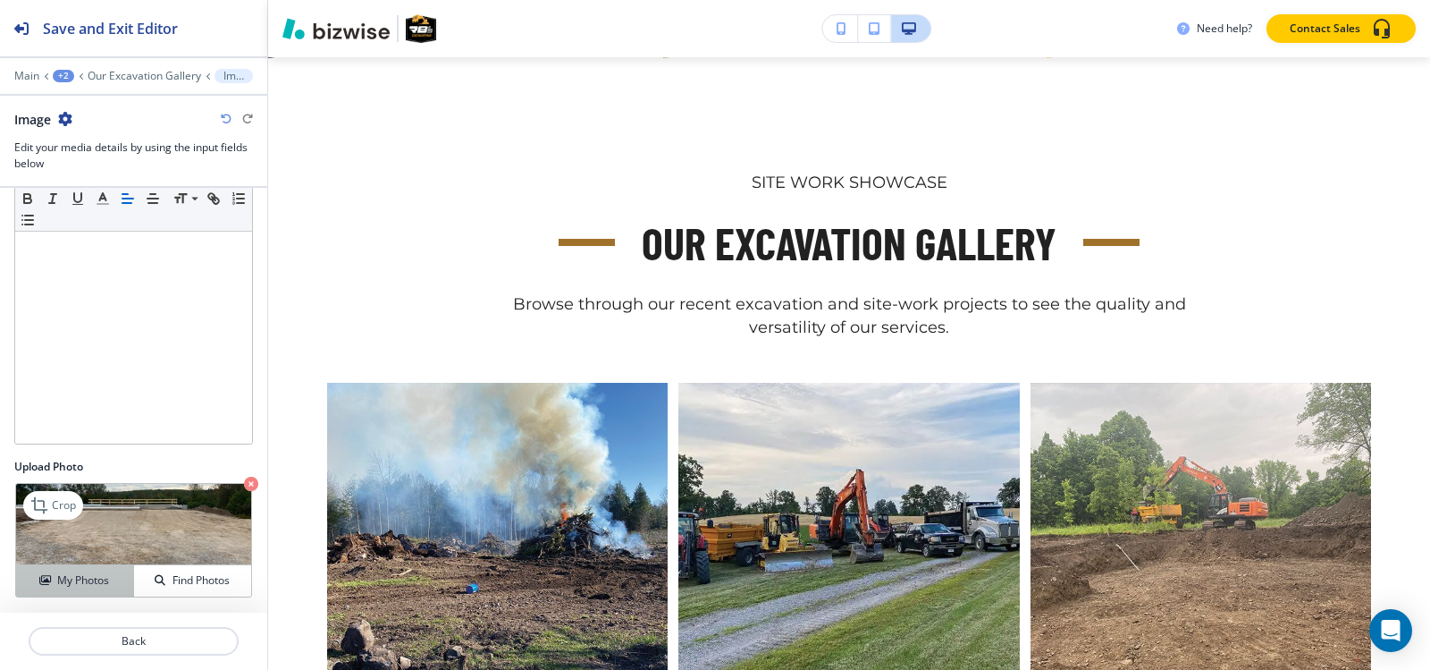
click at [114, 576] on div "My Photos" at bounding box center [74, 580] width 117 height 16
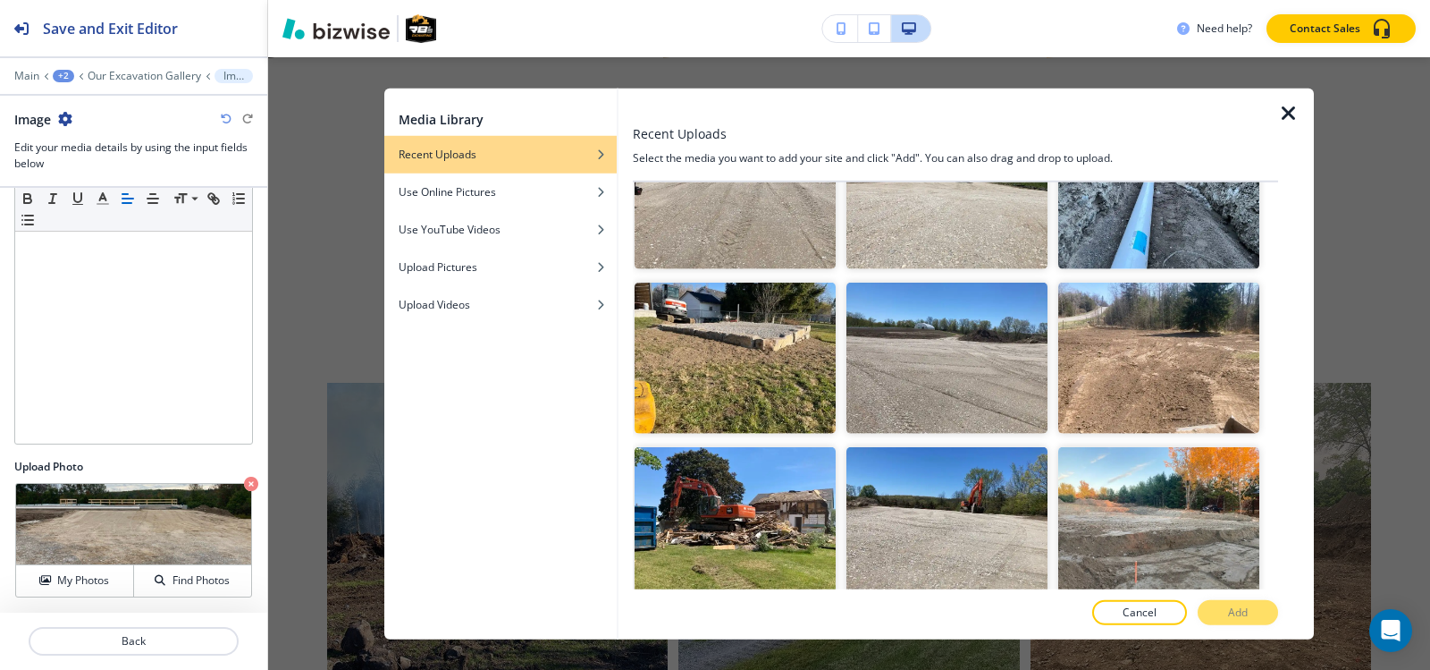
scroll to position [5673, 0]
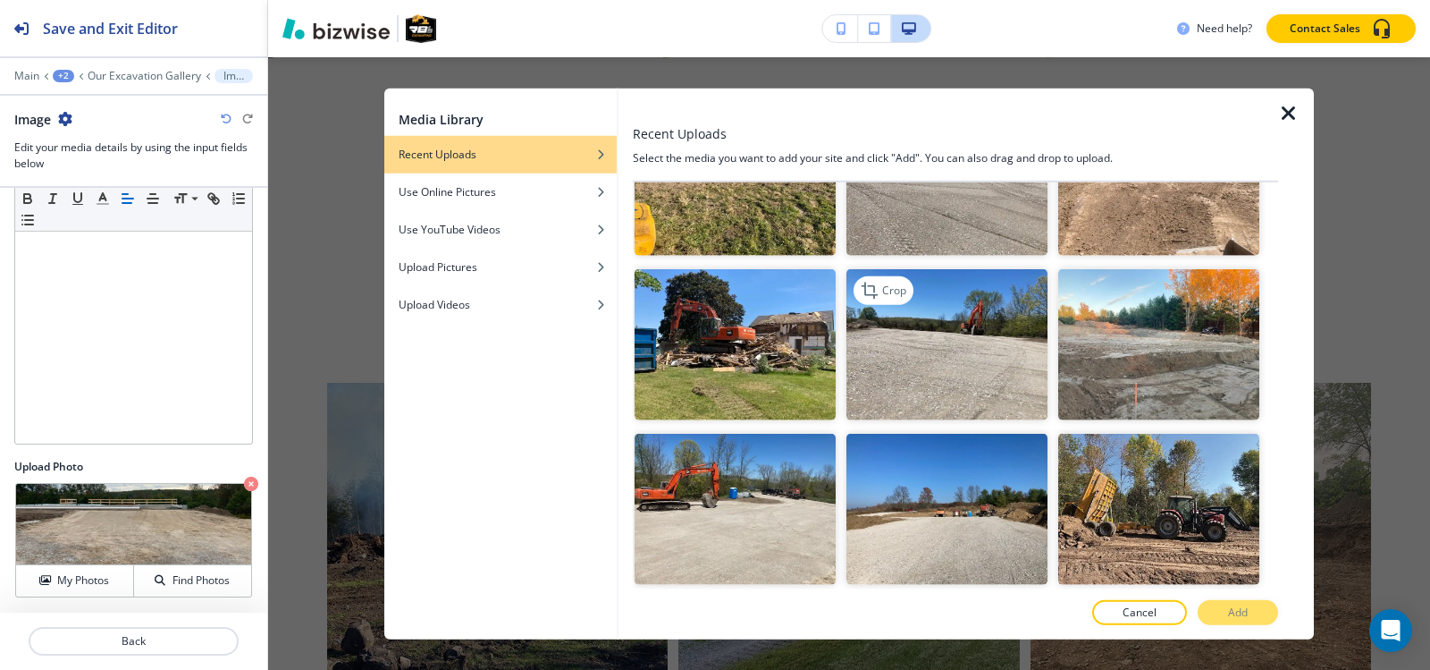
click at [981, 269] on img "button" at bounding box center [947, 344] width 201 height 151
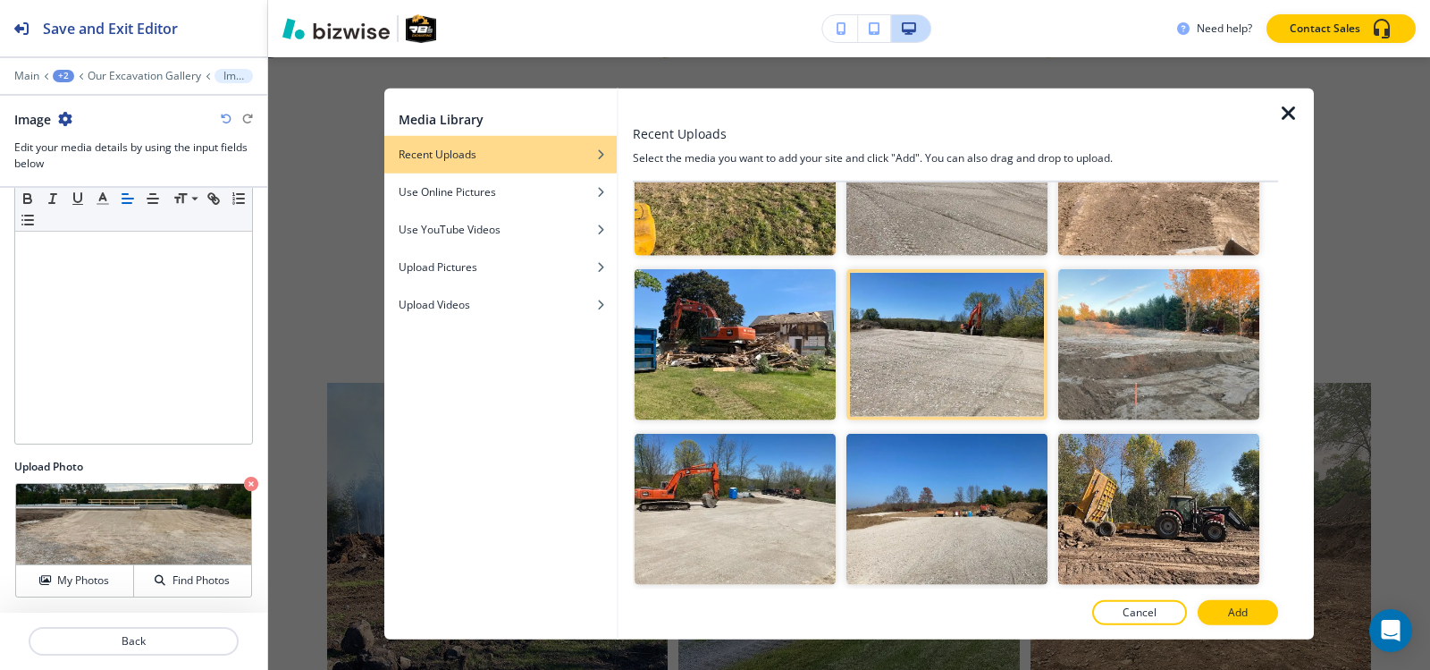
click at [1251, 627] on div at bounding box center [955, 632] width 645 height 14
click at [1244, 612] on p "Add" at bounding box center [1238, 612] width 20 height 16
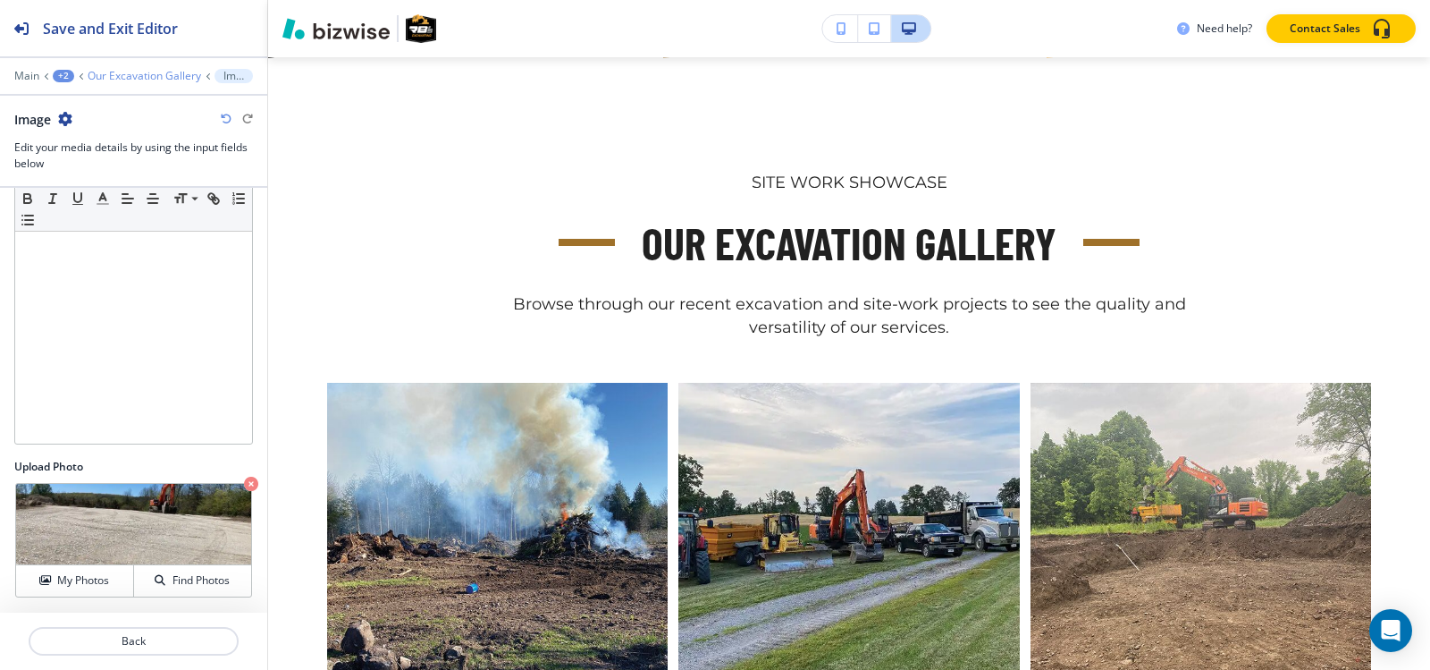
click at [170, 80] on p "Our Excavation Gallery" at bounding box center [145, 76] width 114 height 13
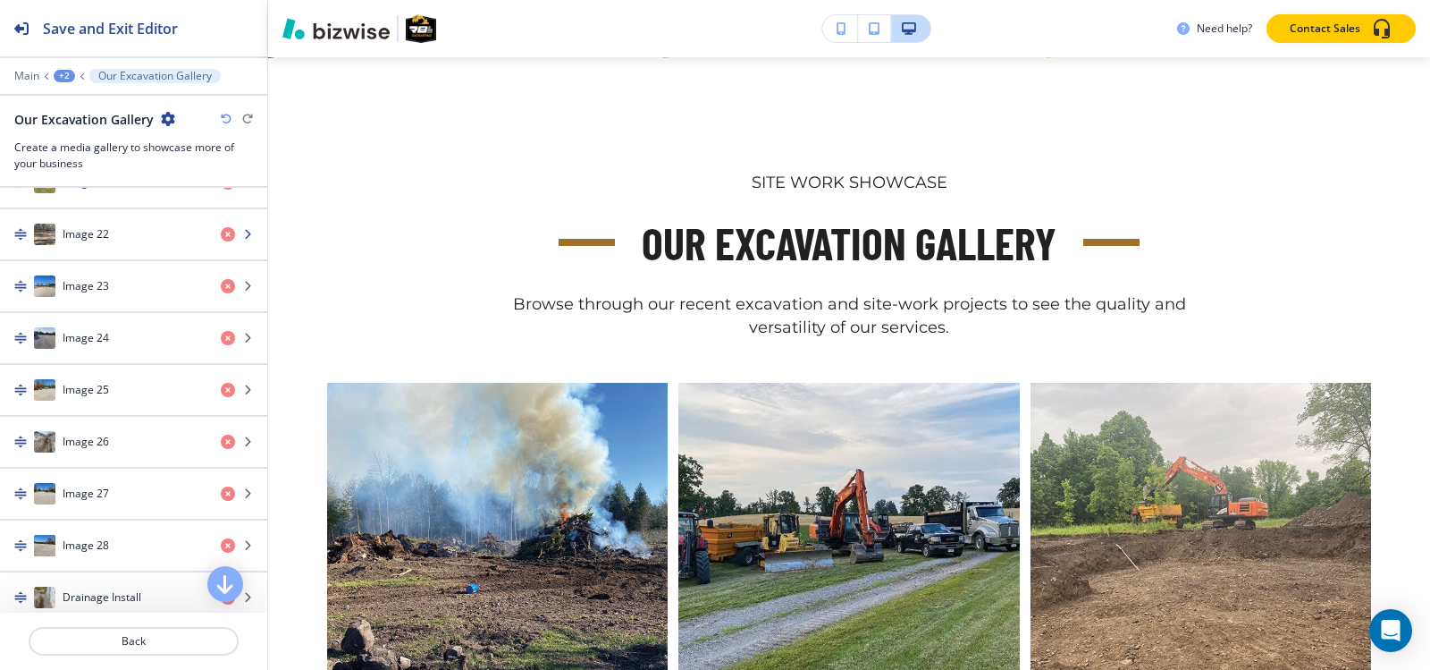
scroll to position [1967, 0]
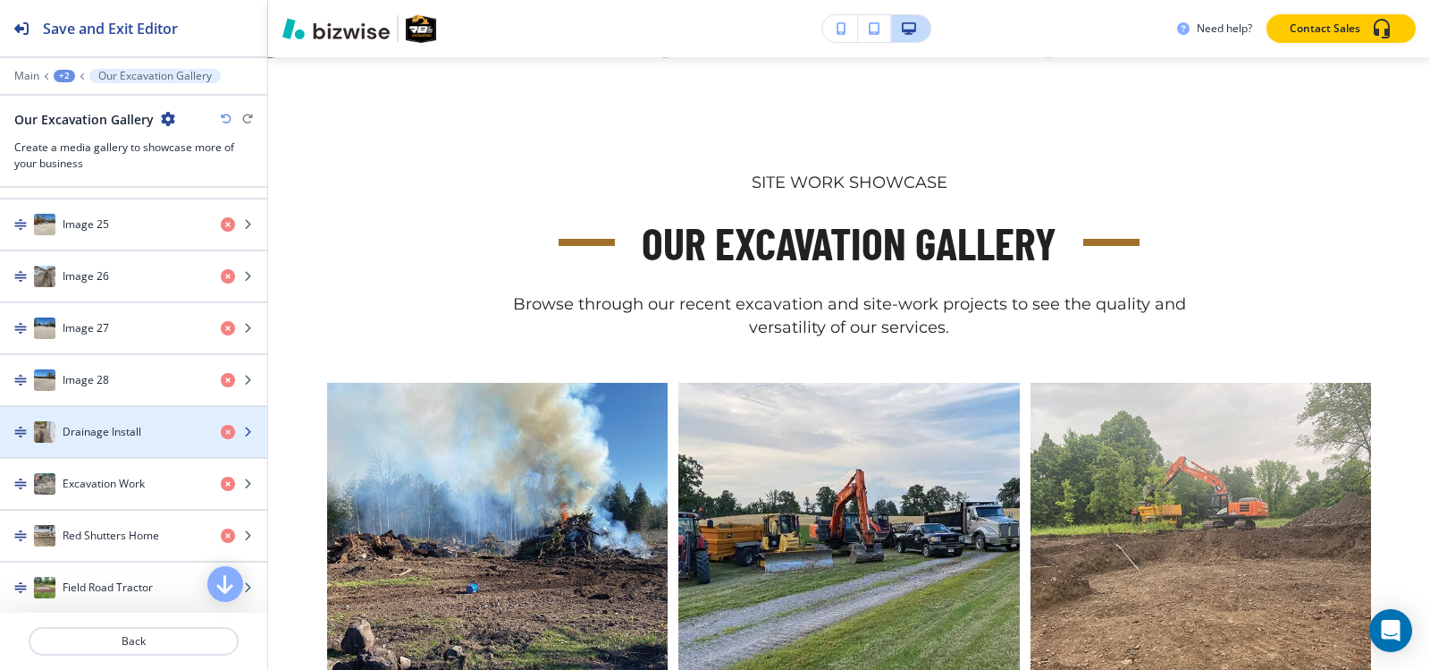
click at [133, 421] on div "Drainage Install" at bounding box center [103, 431] width 207 height 21
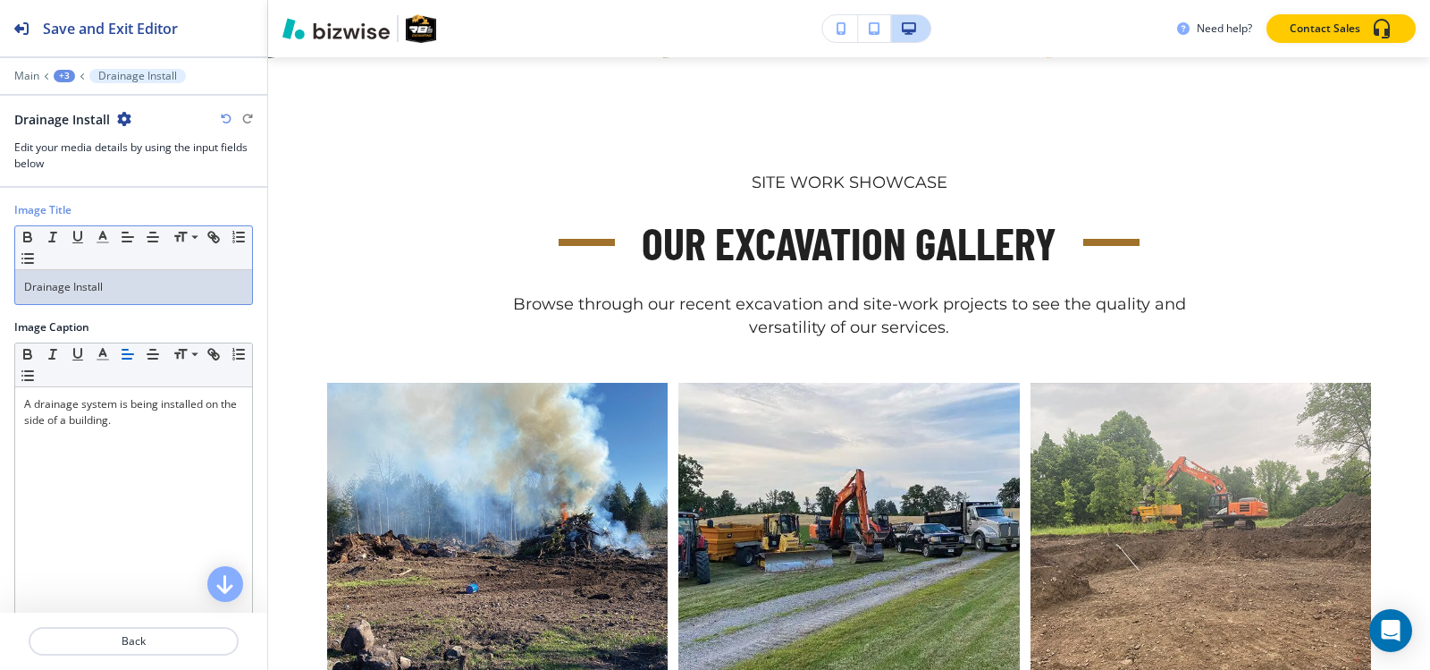
click at [174, 294] on p "Drainage Install" at bounding box center [133, 287] width 219 height 16
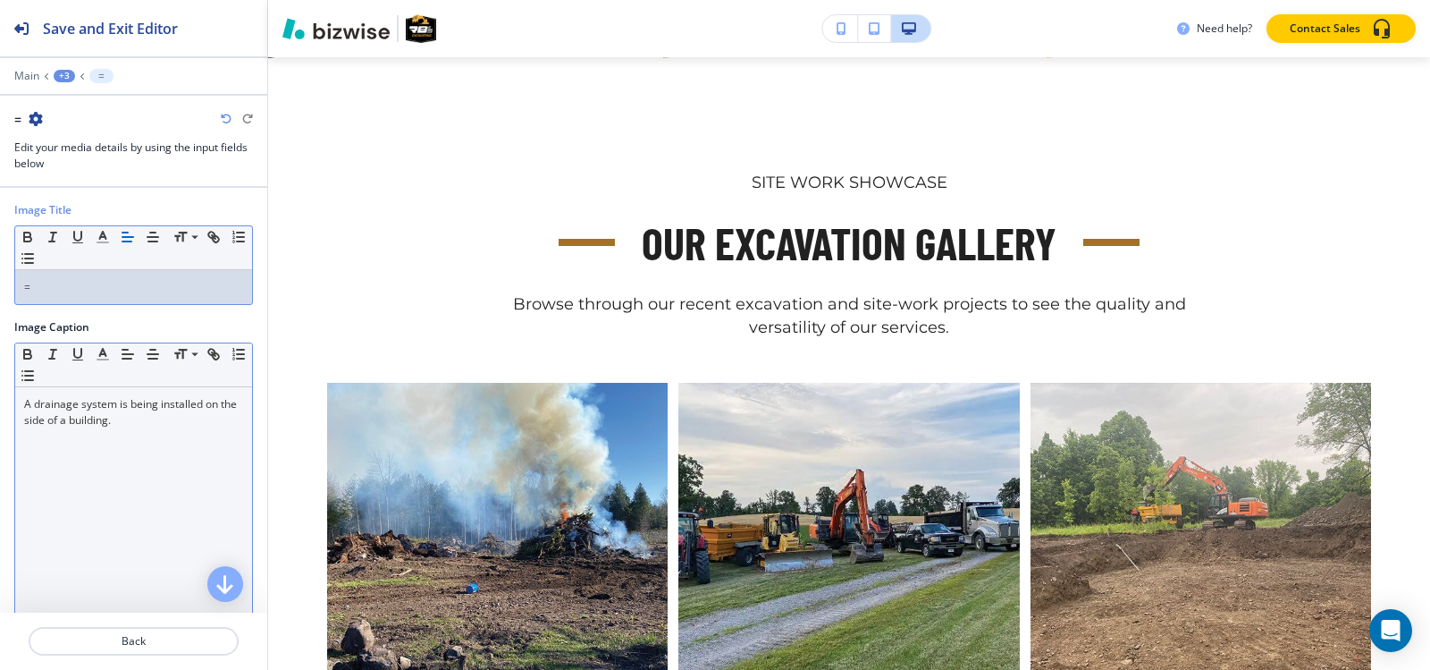
click at [173, 418] on p "A drainage system is being installed on the side of a building." at bounding box center [133, 412] width 219 height 32
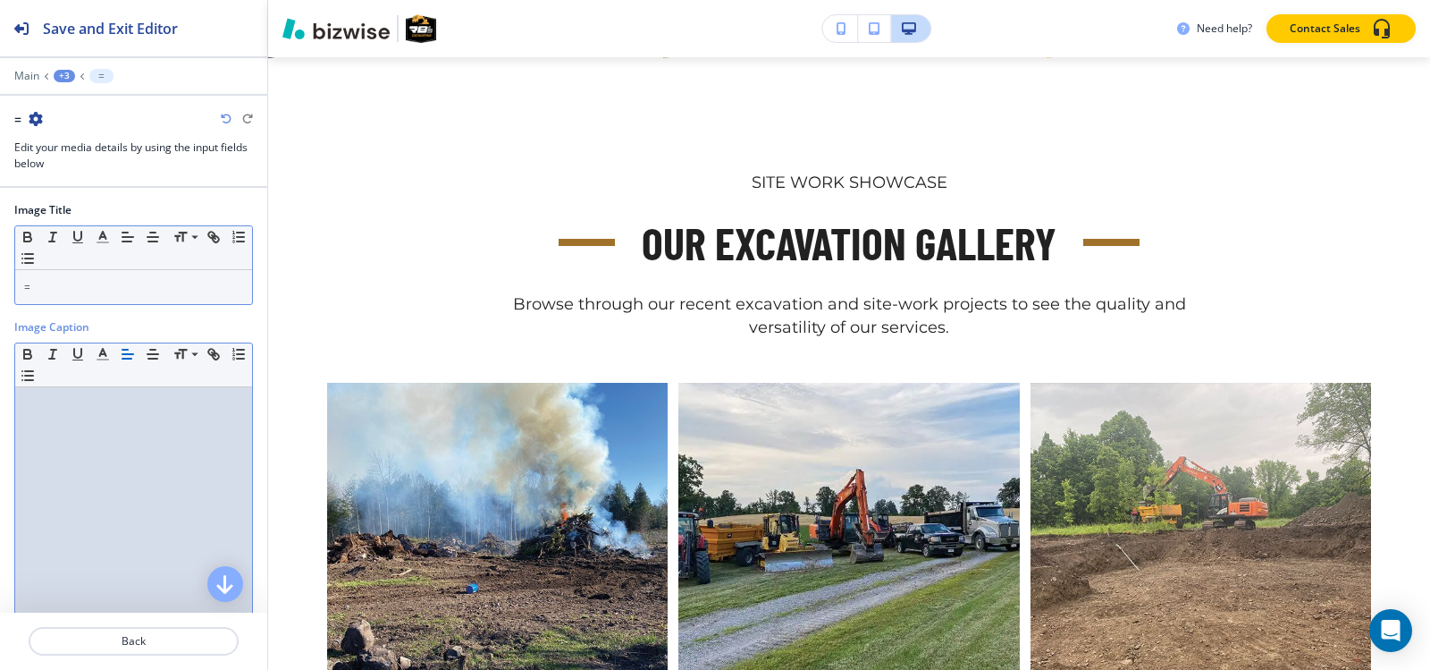
click at [155, 288] on p "=" at bounding box center [133, 287] width 219 height 16
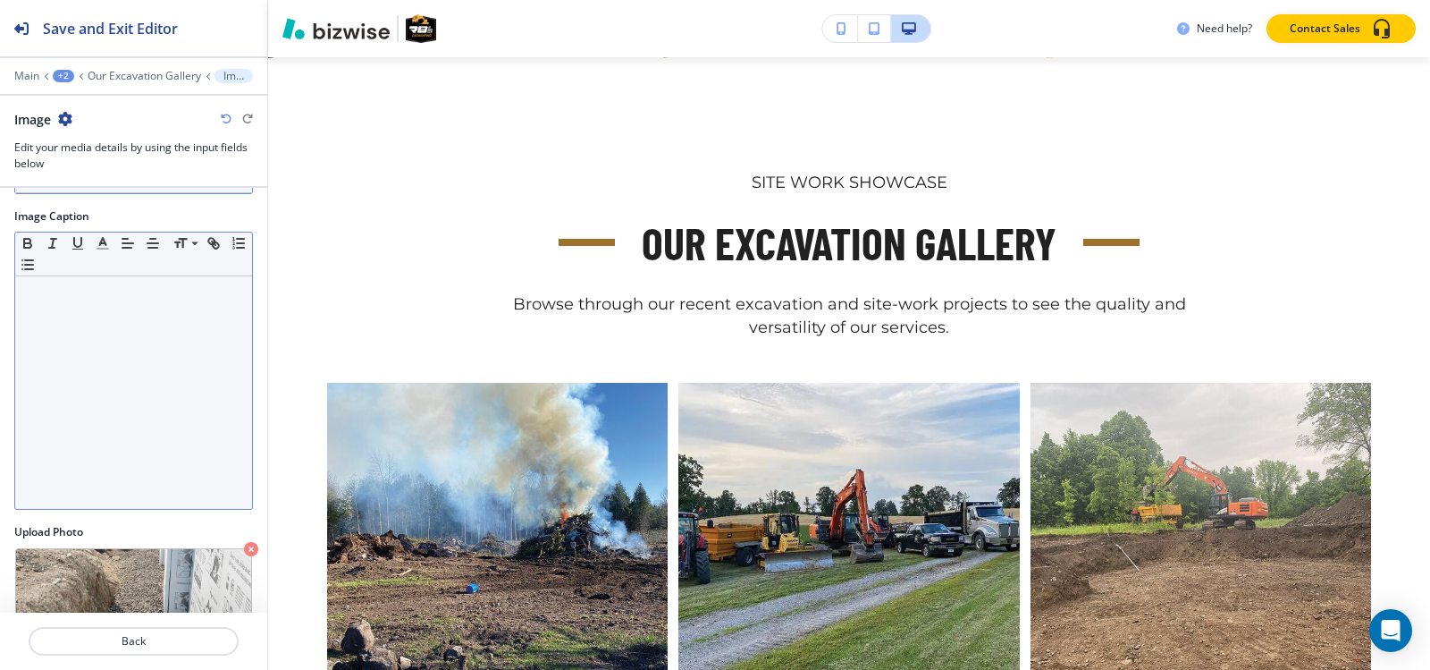
scroll to position [176, 0]
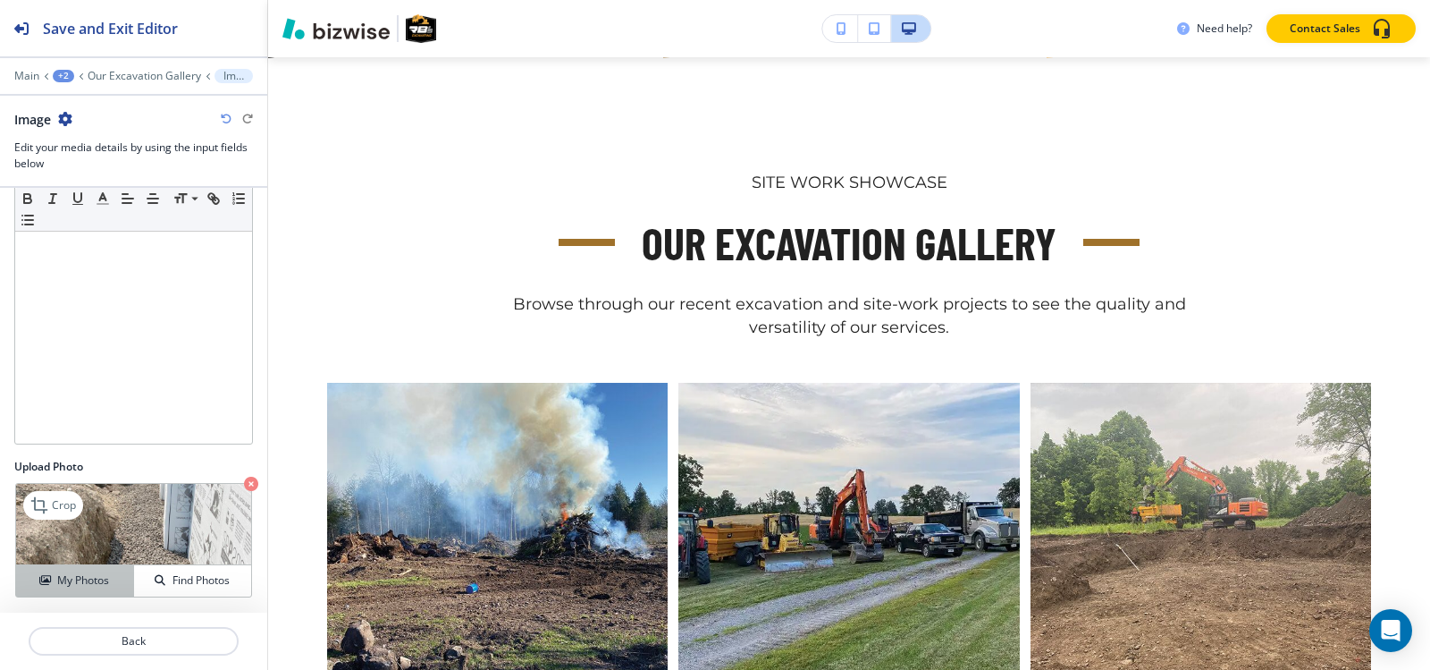
click at [96, 583] on h4 "My Photos" at bounding box center [83, 580] width 52 height 16
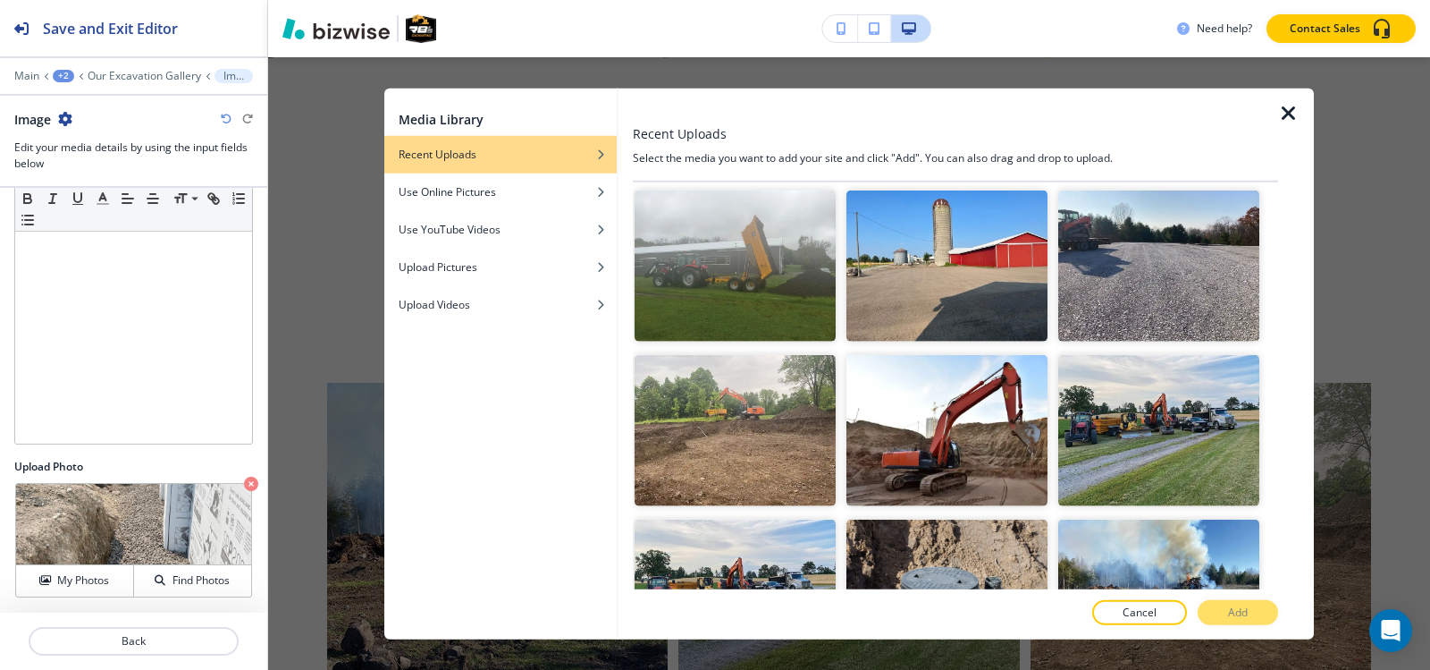
scroll to position [6650, 0]
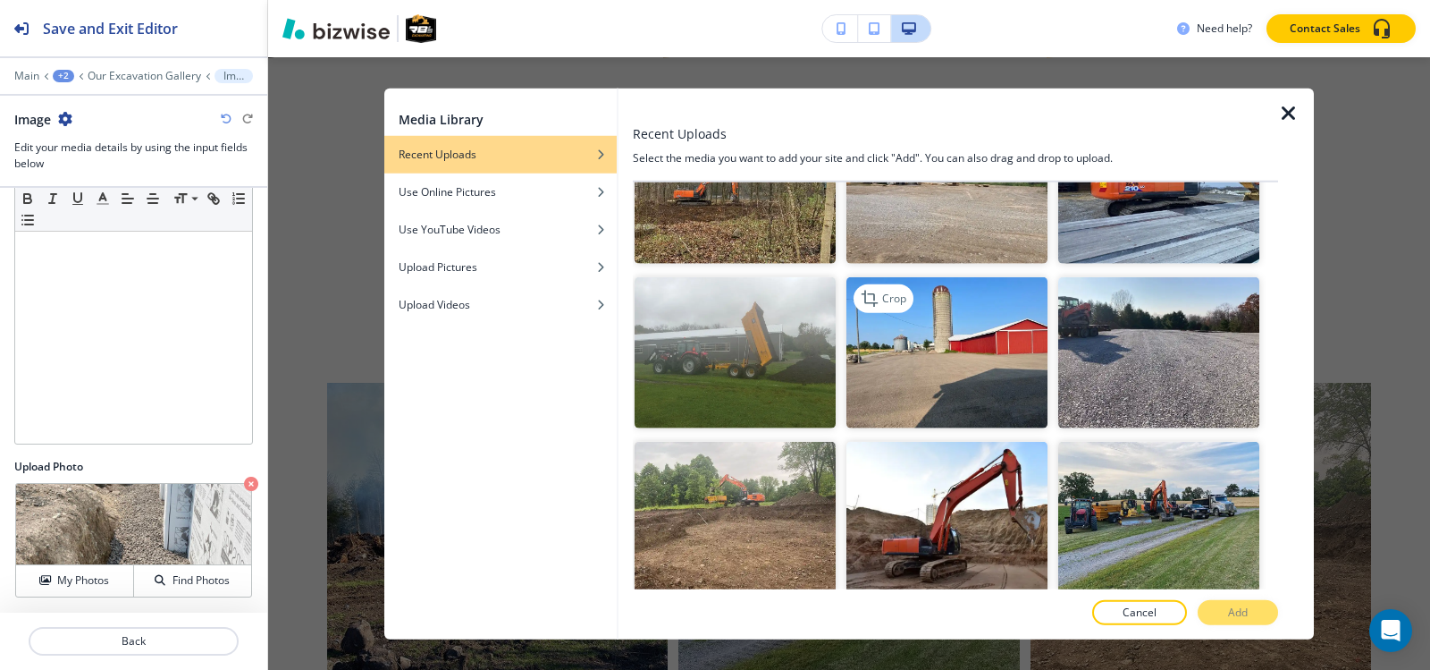
click at [928, 277] on img "button" at bounding box center [947, 352] width 201 height 151
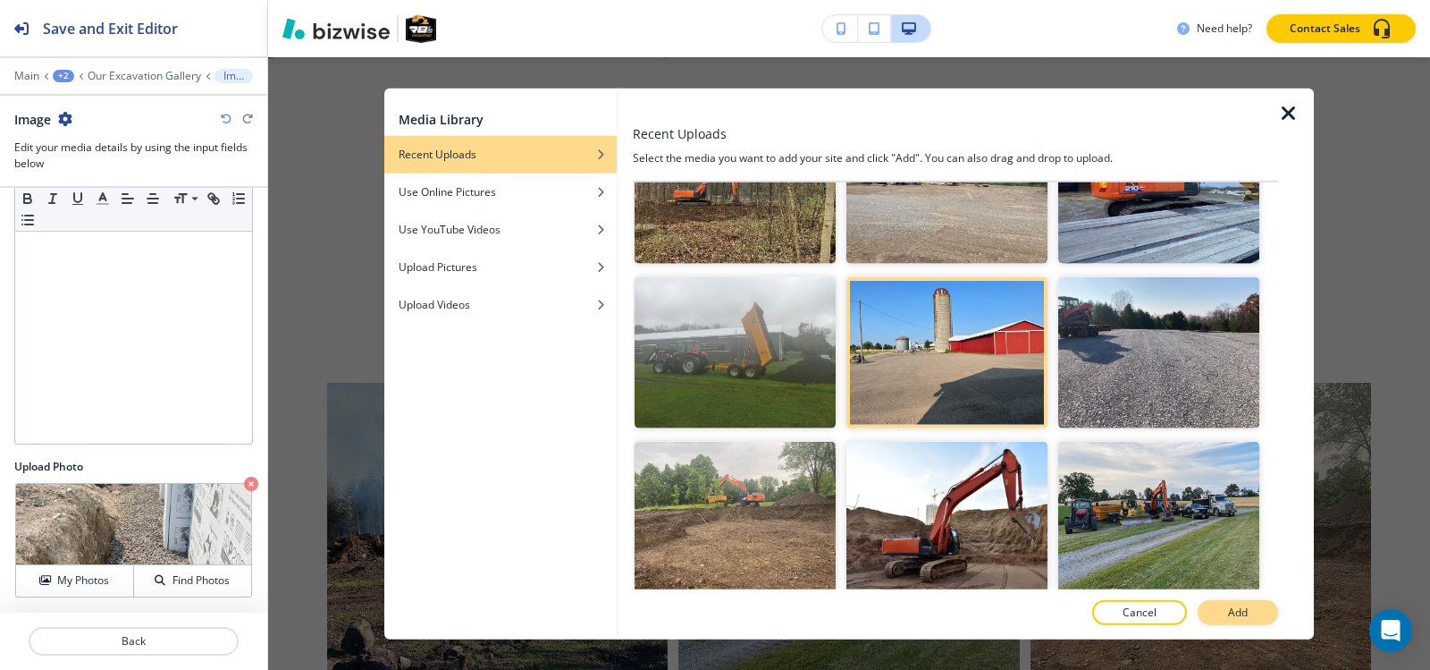
click at [1228, 611] on p "Add" at bounding box center [1238, 612] width 20 height 16
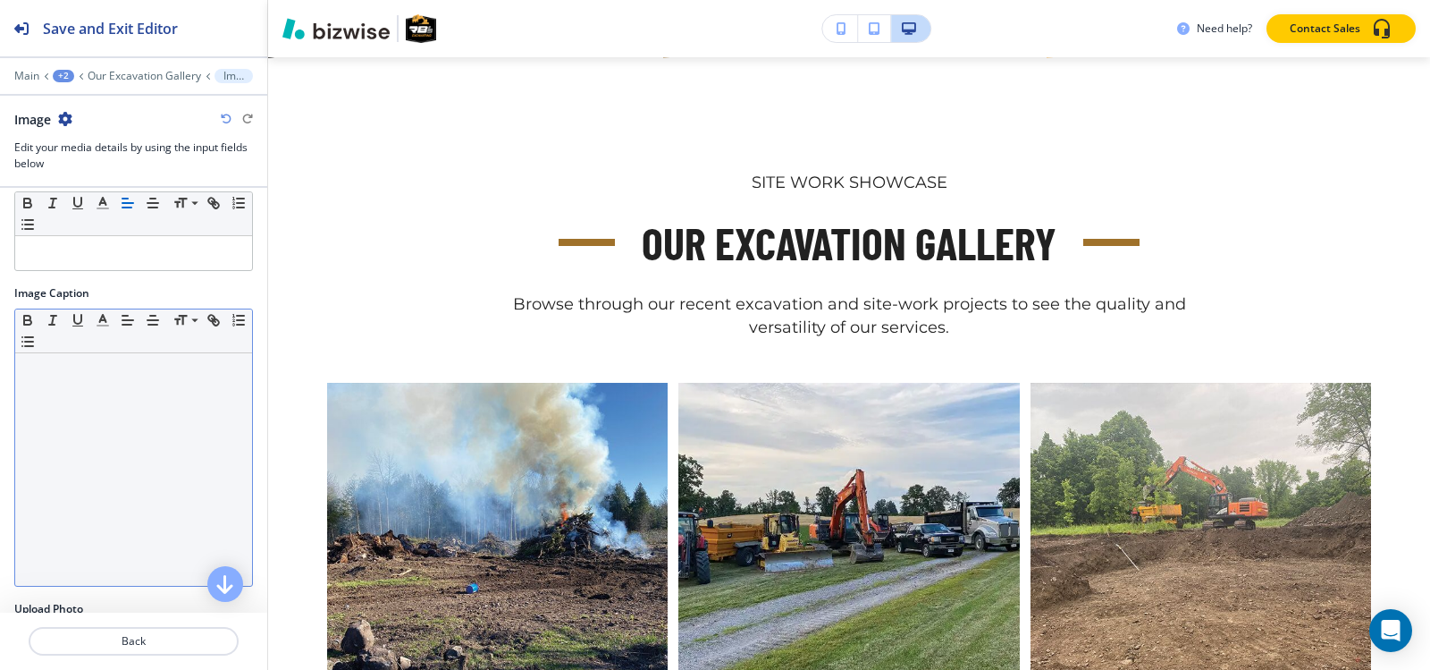
scroll to position [0, 0]
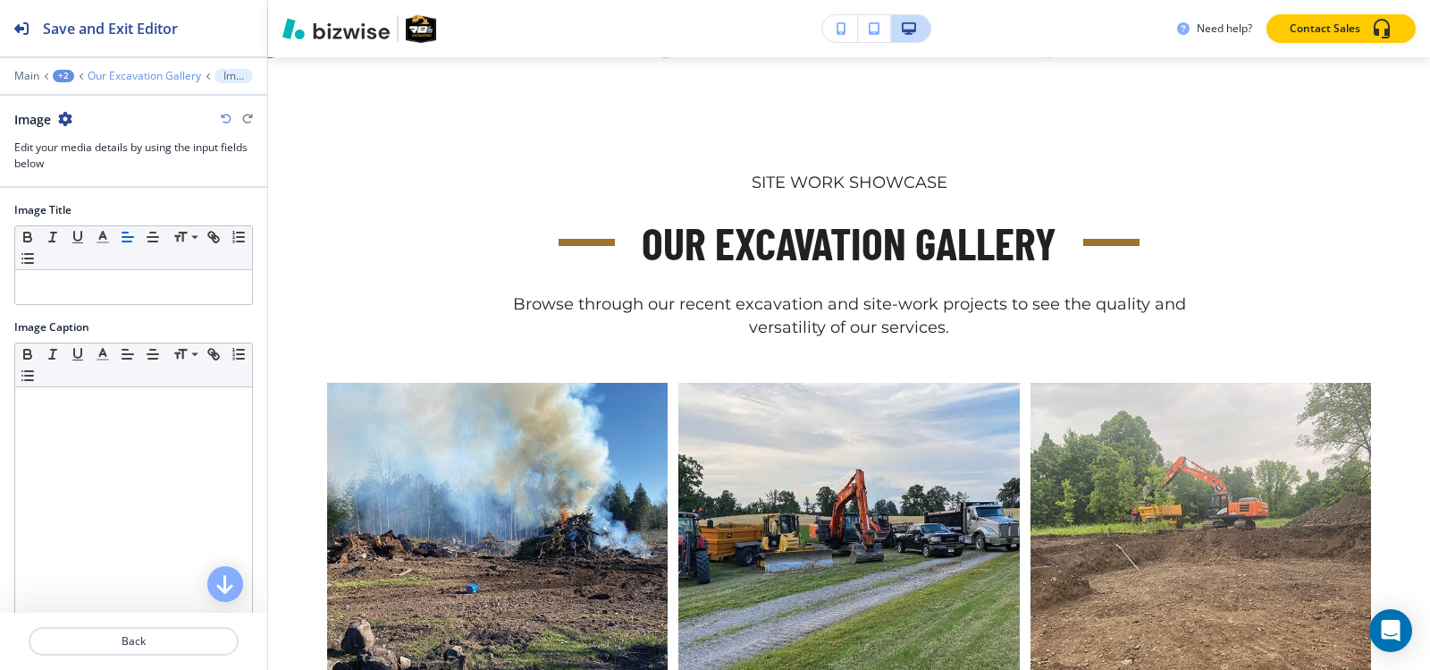
click at [127, 80] on p "Our Excavation Gallery" at bounding box center [145, 76] width 114 height 13
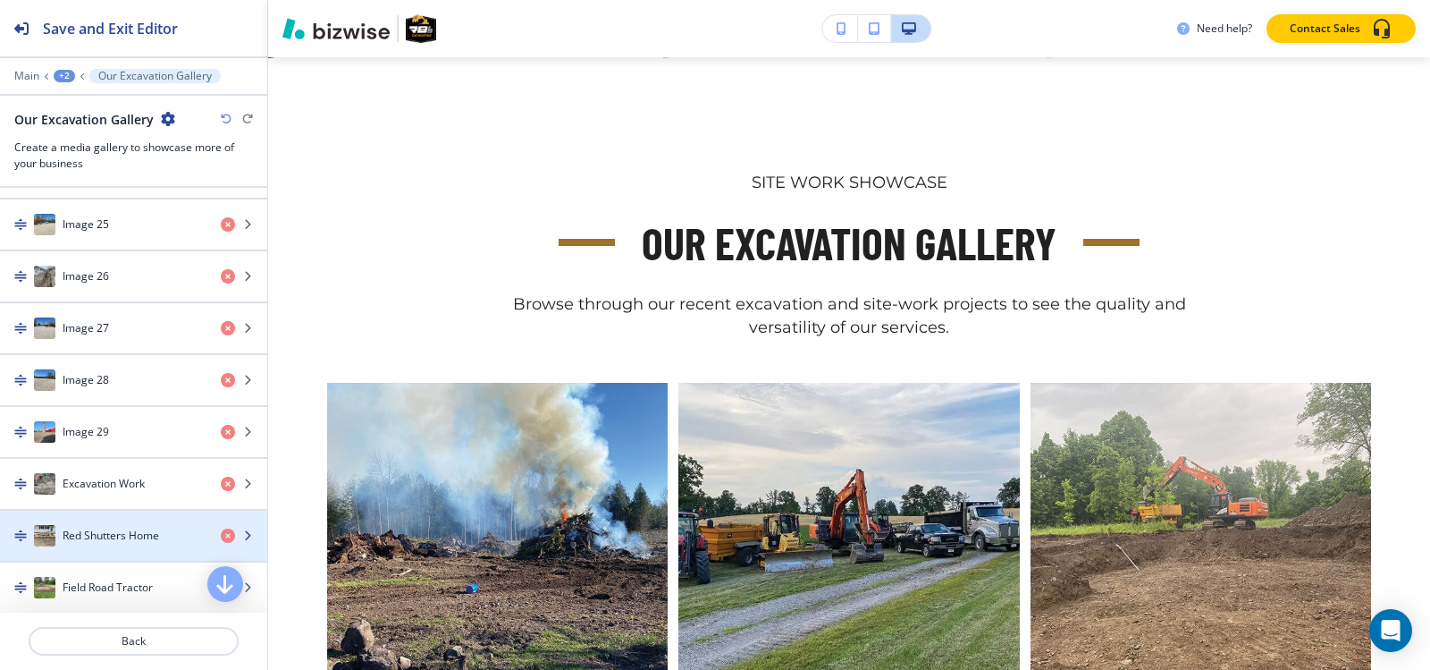
scroll to position [2056, 0]
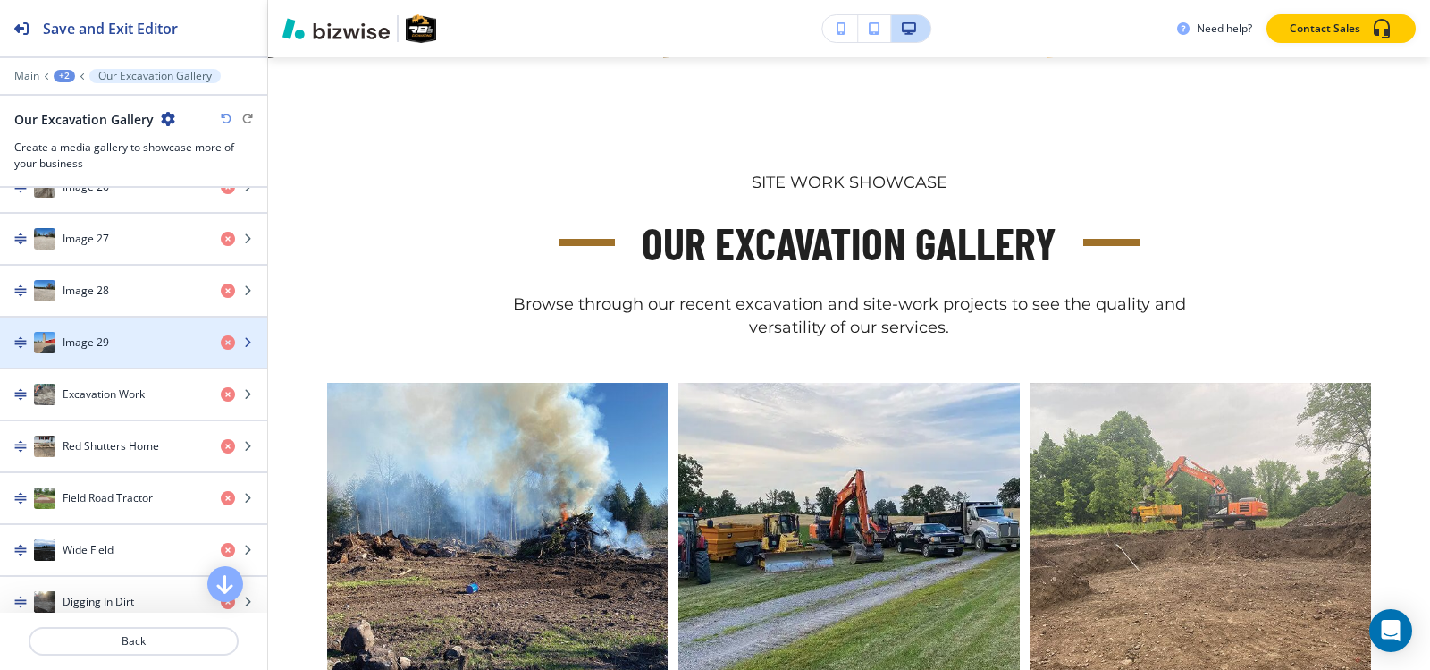
click at [161, 350] on div "Image 29" at bounding box center [103, 342] width 207 height 21
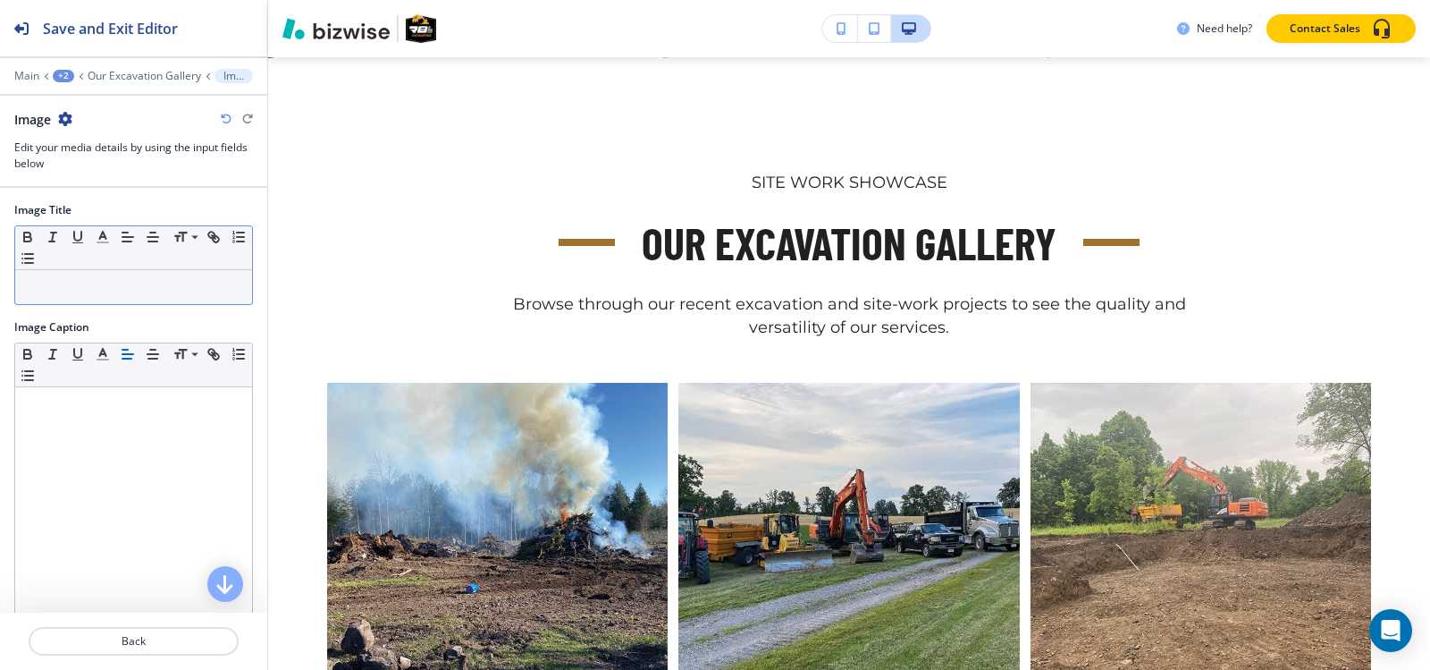
click at [145, 292] on p at bounding box center [133, 287] width 219 height 16
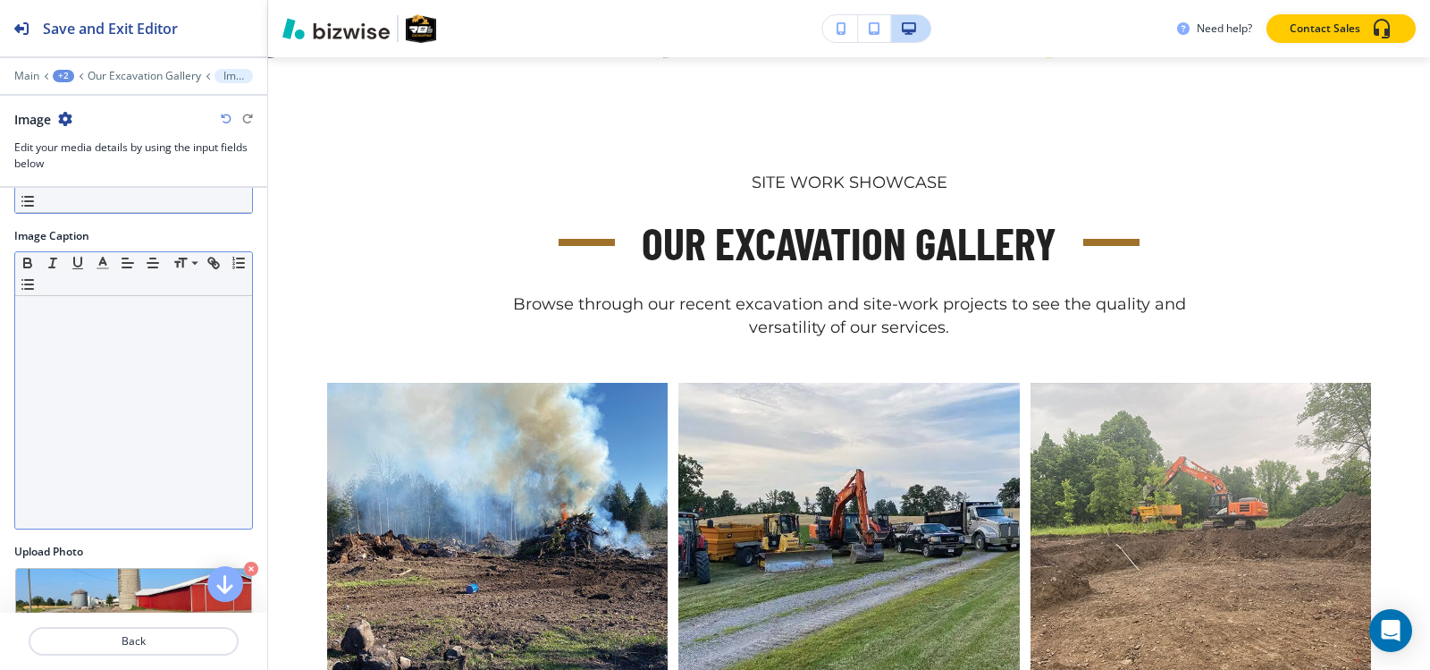
scroll to position [176, 0]
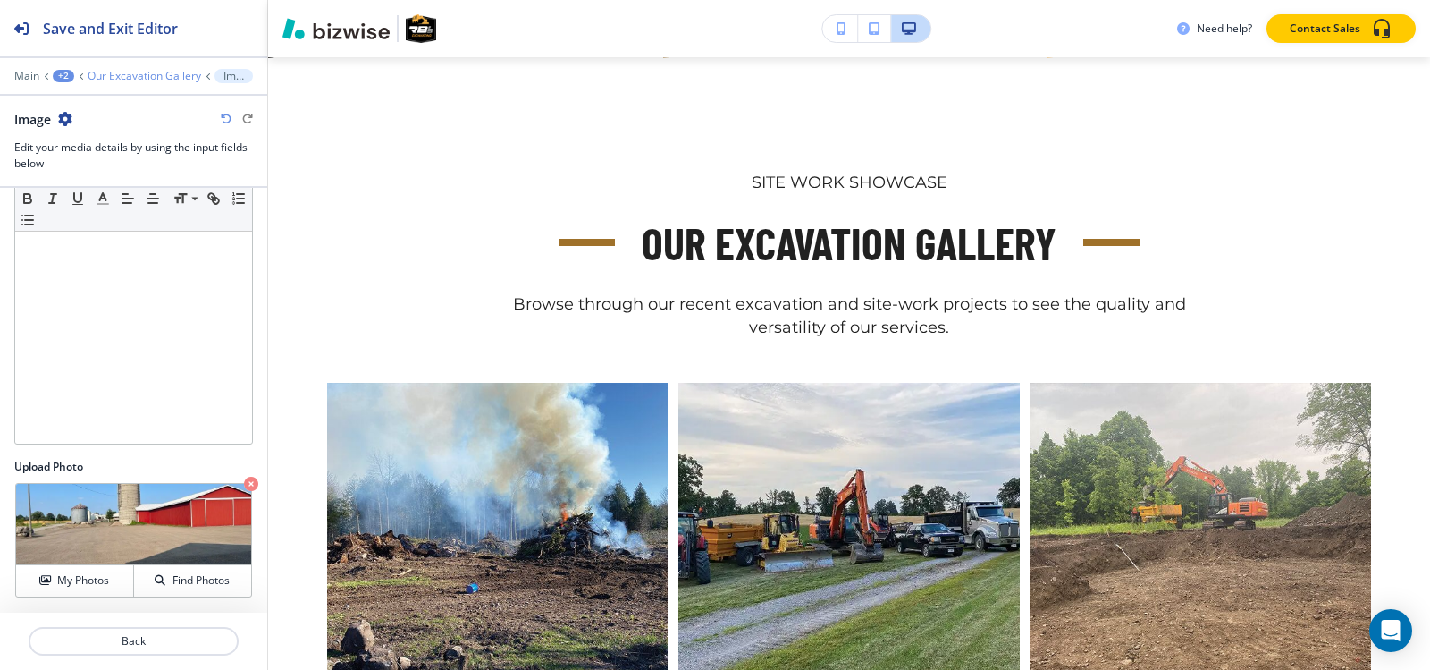
click at [105, 78] on p "Our Excavation Gallery" at bounding box center [145, 76] width 114 height 13
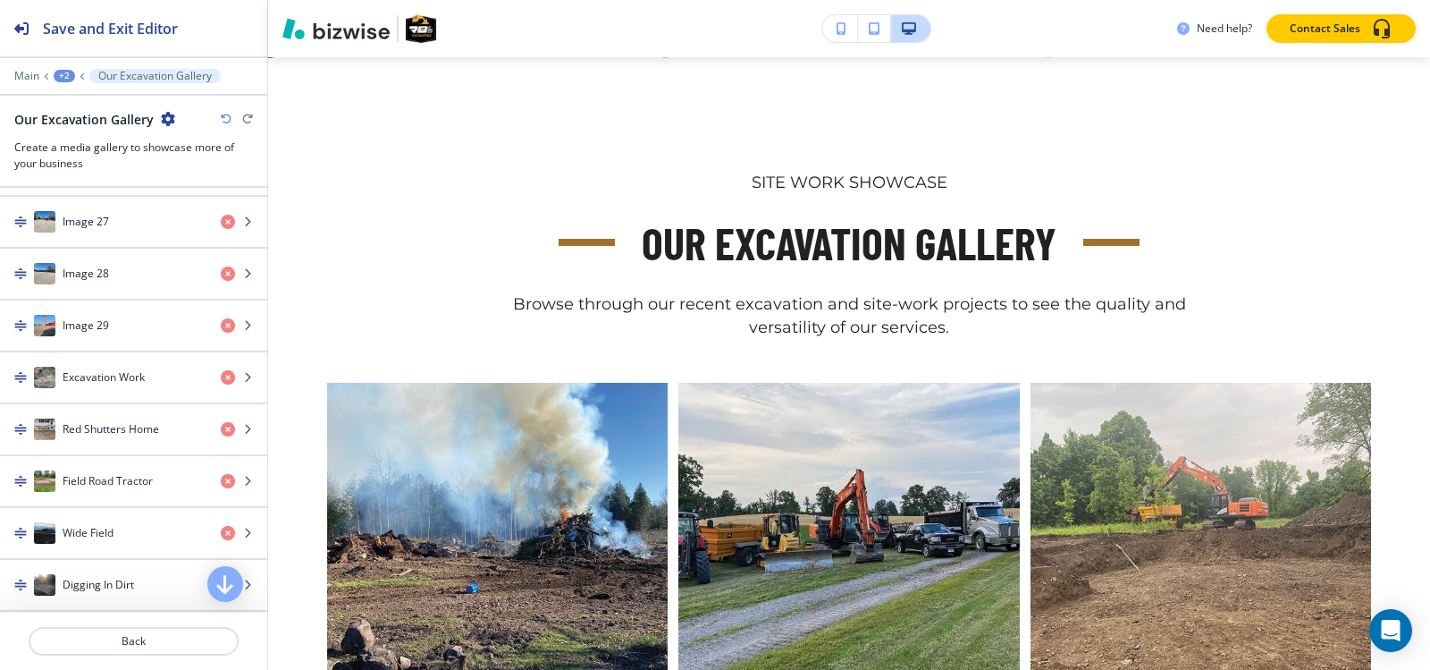
scroll to position [2146, 0]
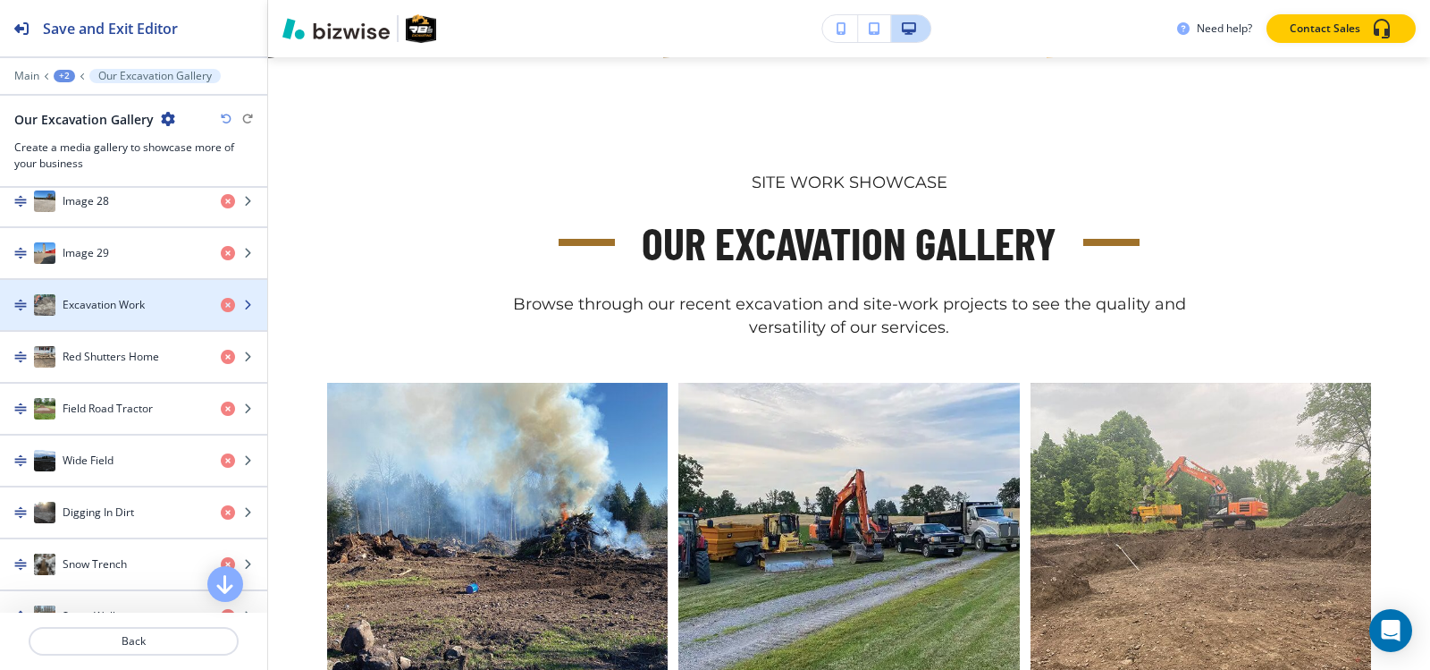
click at [131, 324] on div "button" at bounding box center [133, 323] width 267 height 14
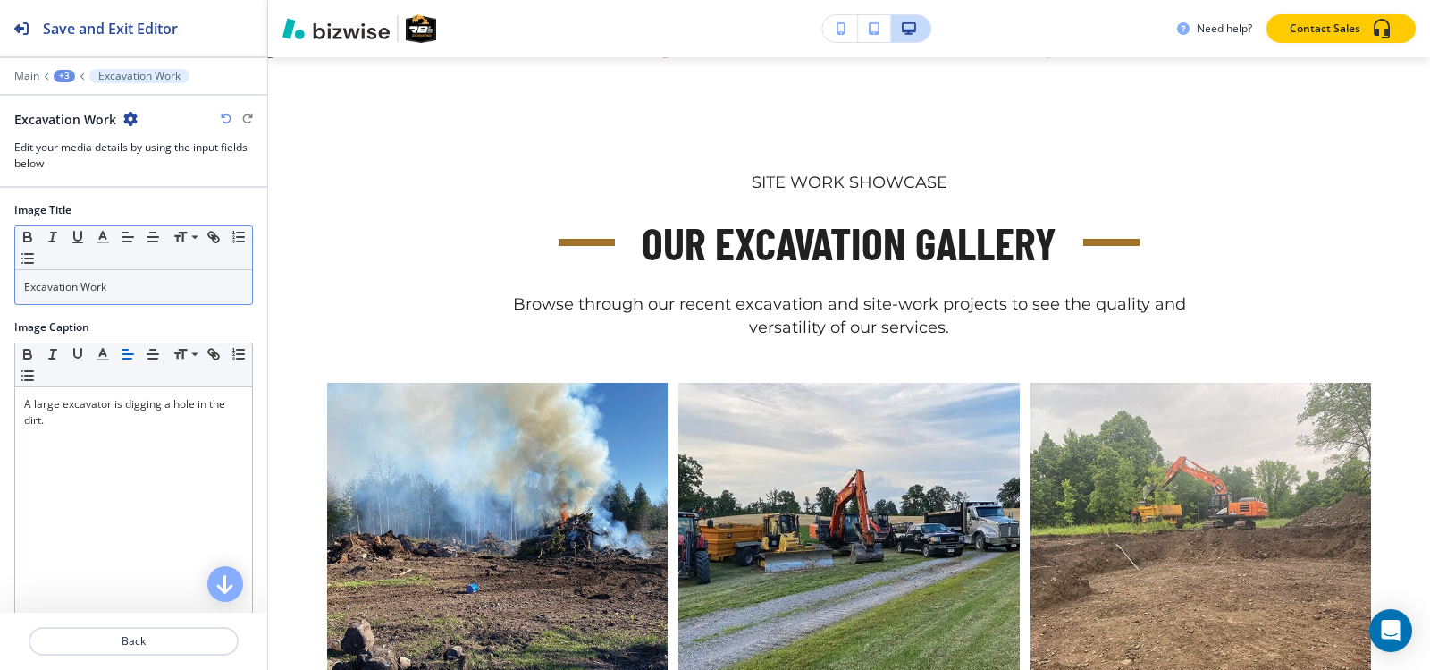
click at [173, 292] on p "Excavation Work" at bounding box center [133, 287] width 219 height 16
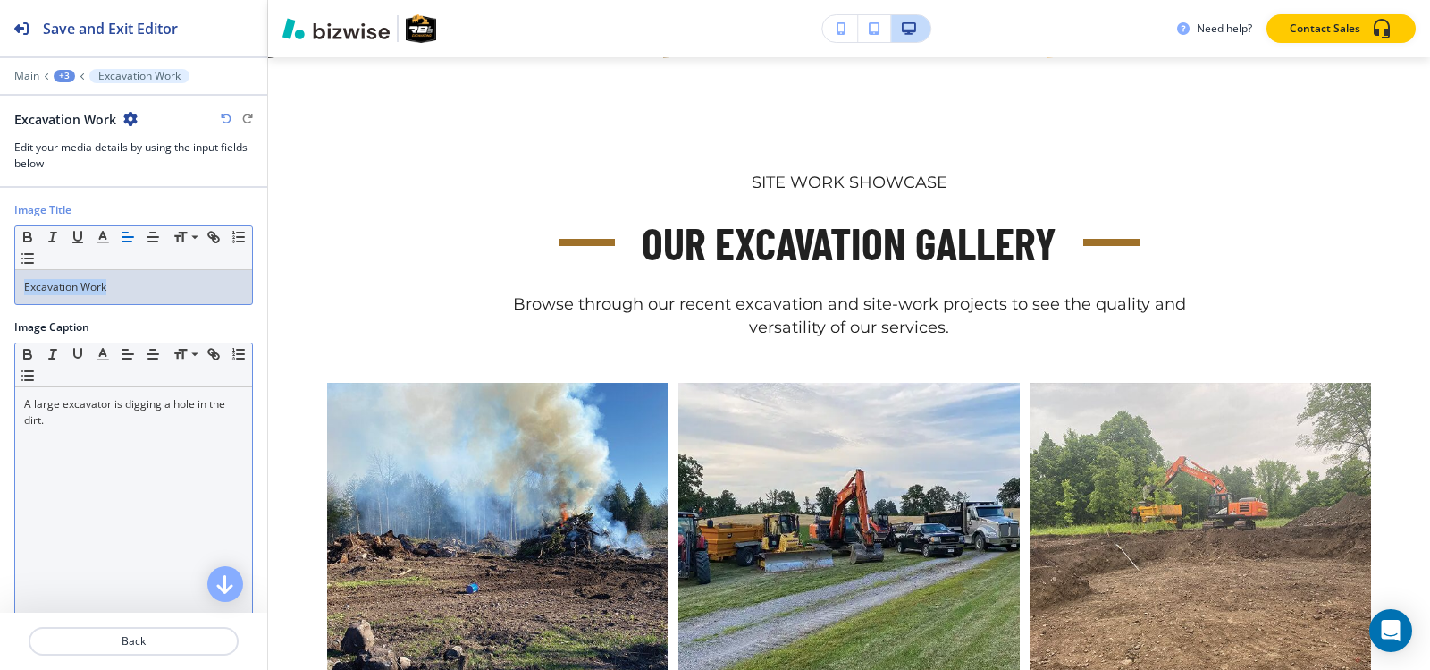
click at [77, 447] on div "A large excavator is digging a hole in the dirt." at bounding box center [133, 503] width 237 height 232
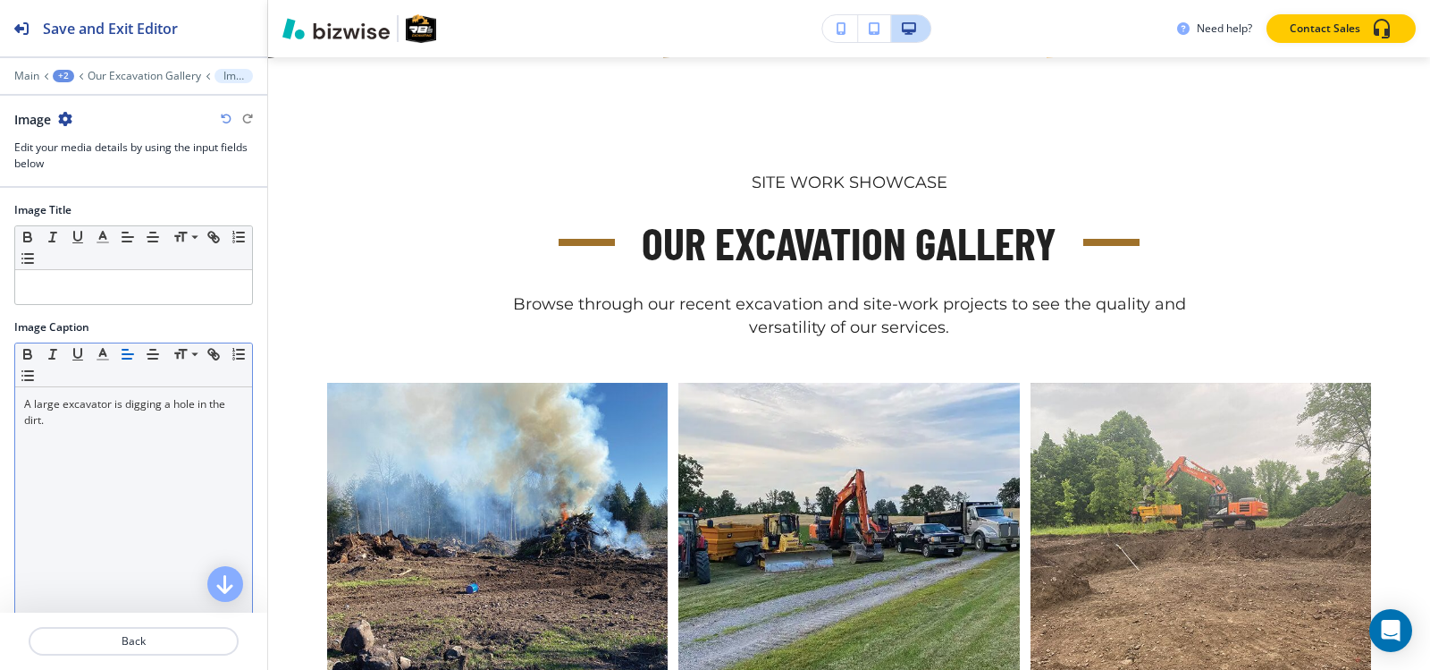
click at [77, 447] on div "A large excavator is digging a hole in the dirt." at bounding box center [133, 503] width 237 height 232
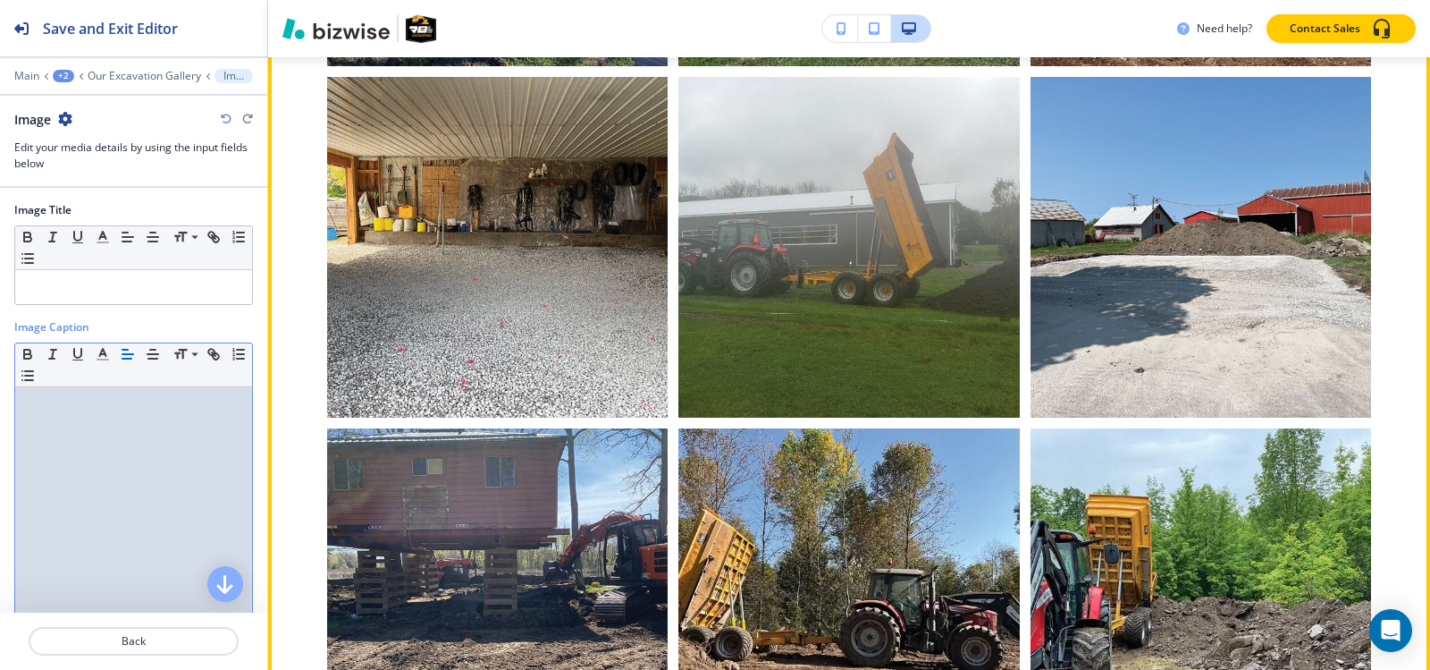
scroll to position [1409, 0]
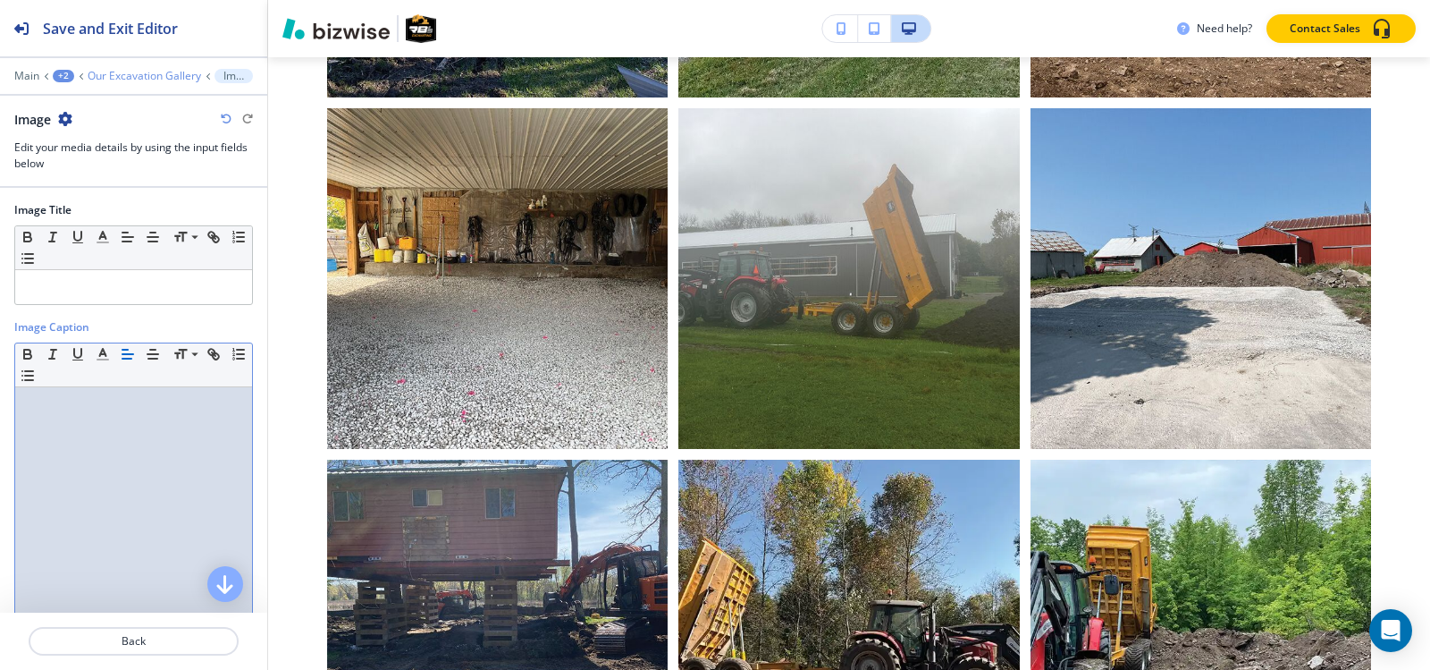
click at [134, 77] on p "Our Excavation Gallery" at bounding box center [145, 76] width 114 height 13
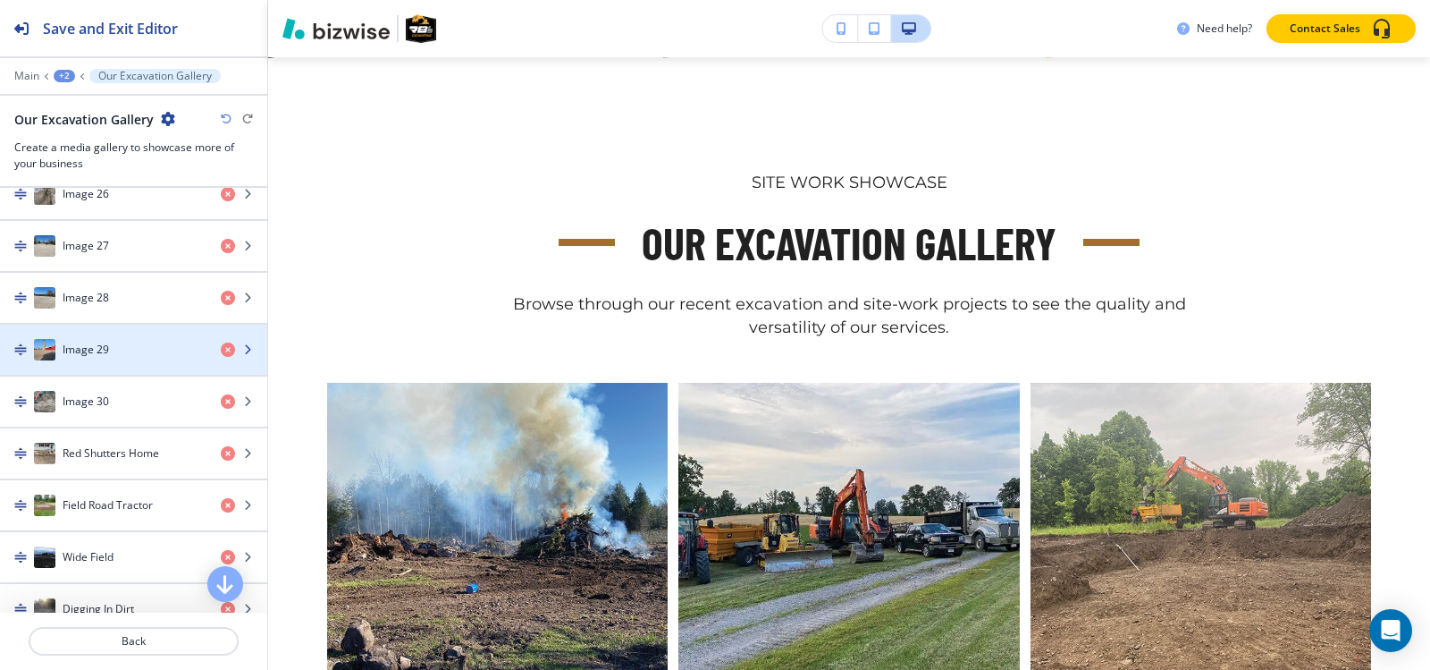
scroll to position [2056, 0]
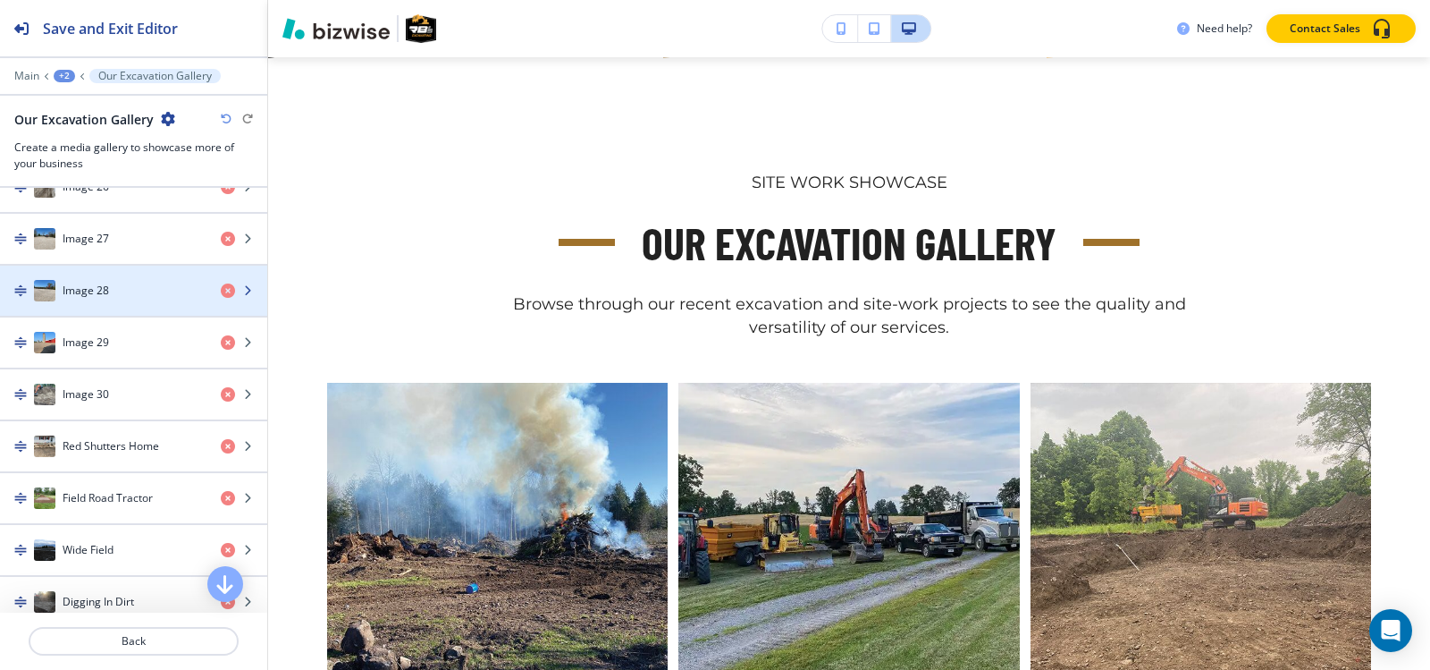
click at [110, 297] on div "Image 28" at bounding box center [103, 290] width 207 height 21
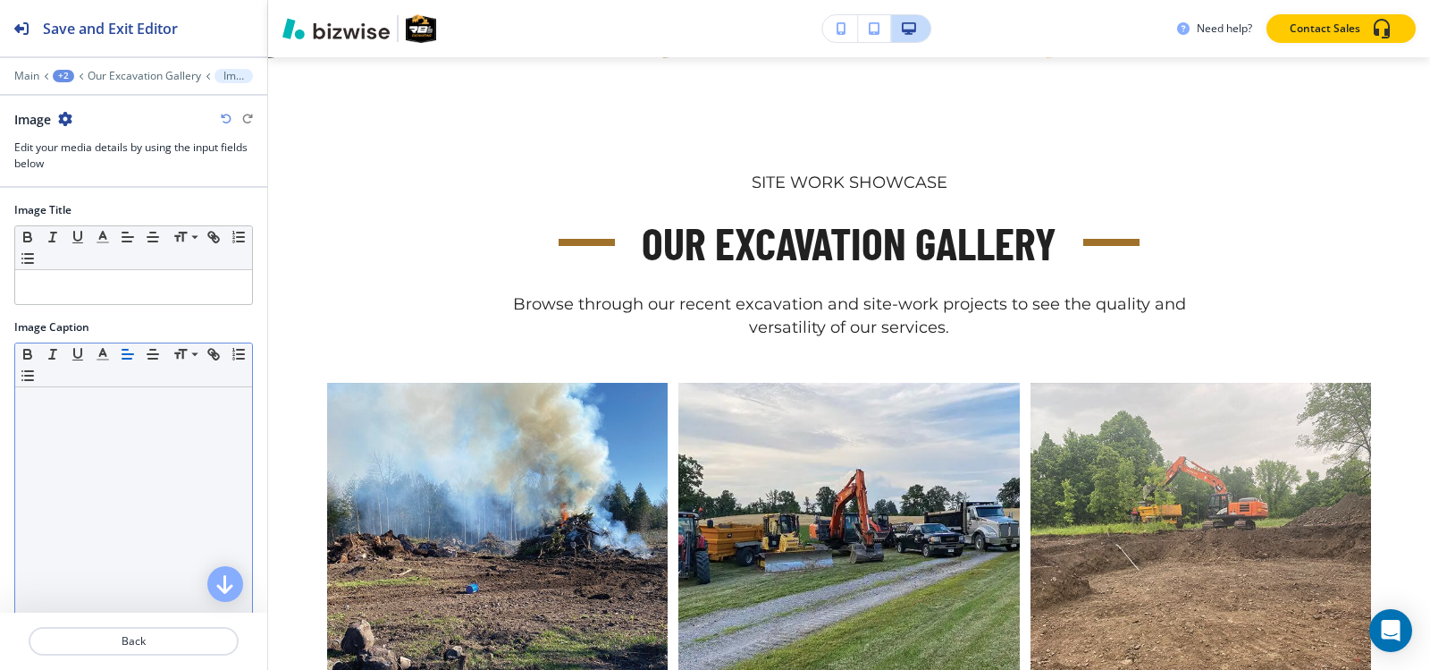
scroll to position [176, 0]
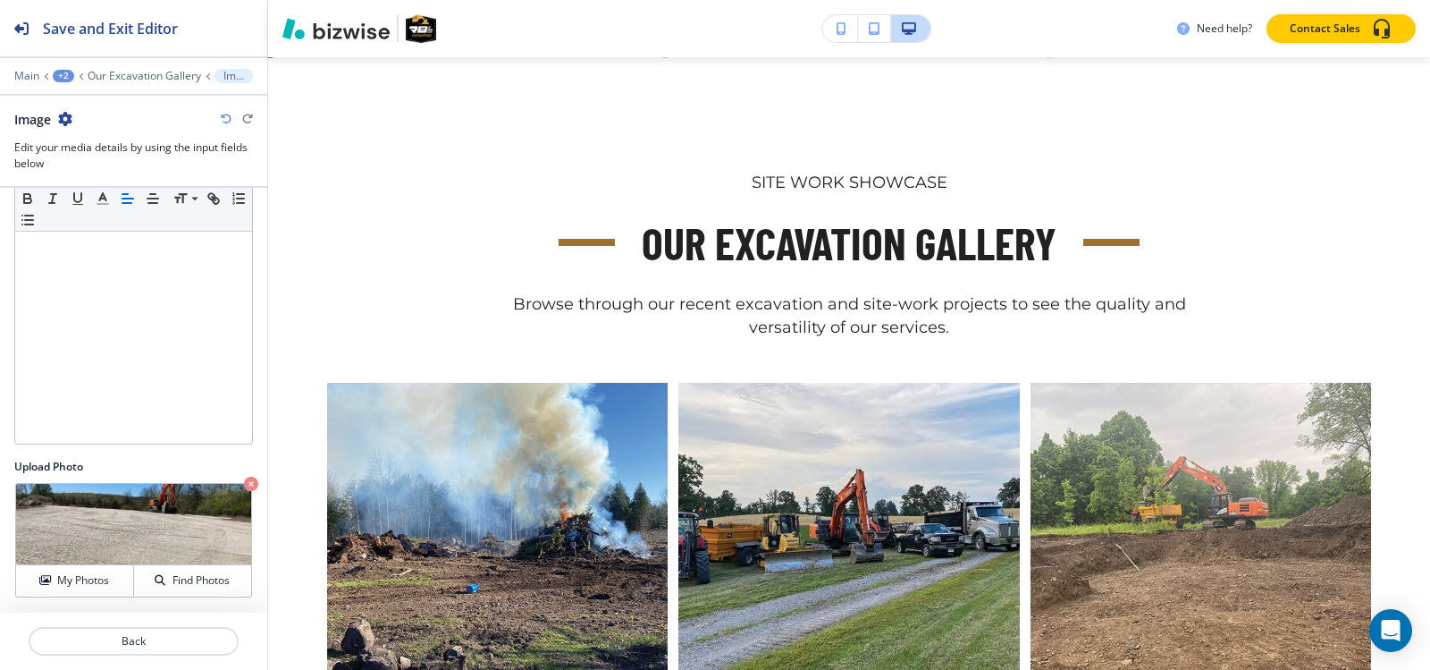
click at [154, 69] on div "Main +2 Our Excavation Gallery Image" at bounding box center [133, 76] width 239 height 14
click at [154, 78] on p "Our Excavation Gallery" at bounding box center [145, 76] width 114 height 13
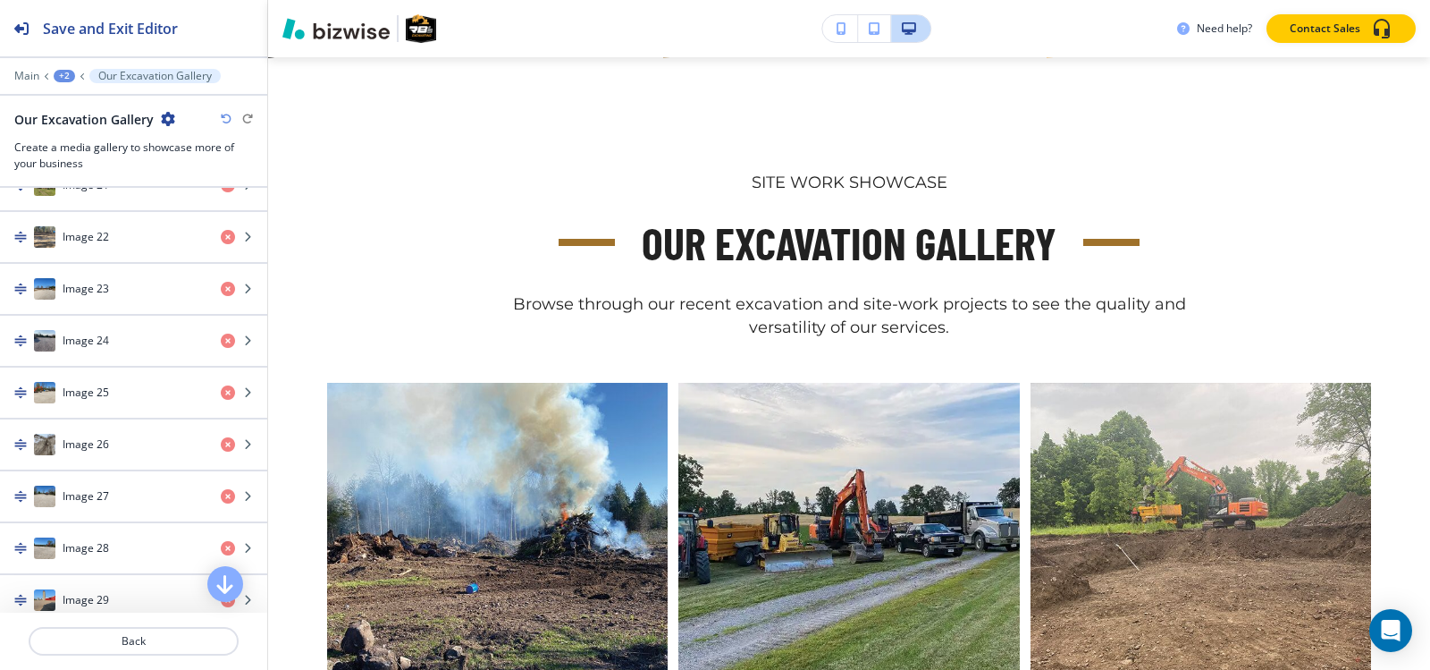
scroll to position [2056, 0]
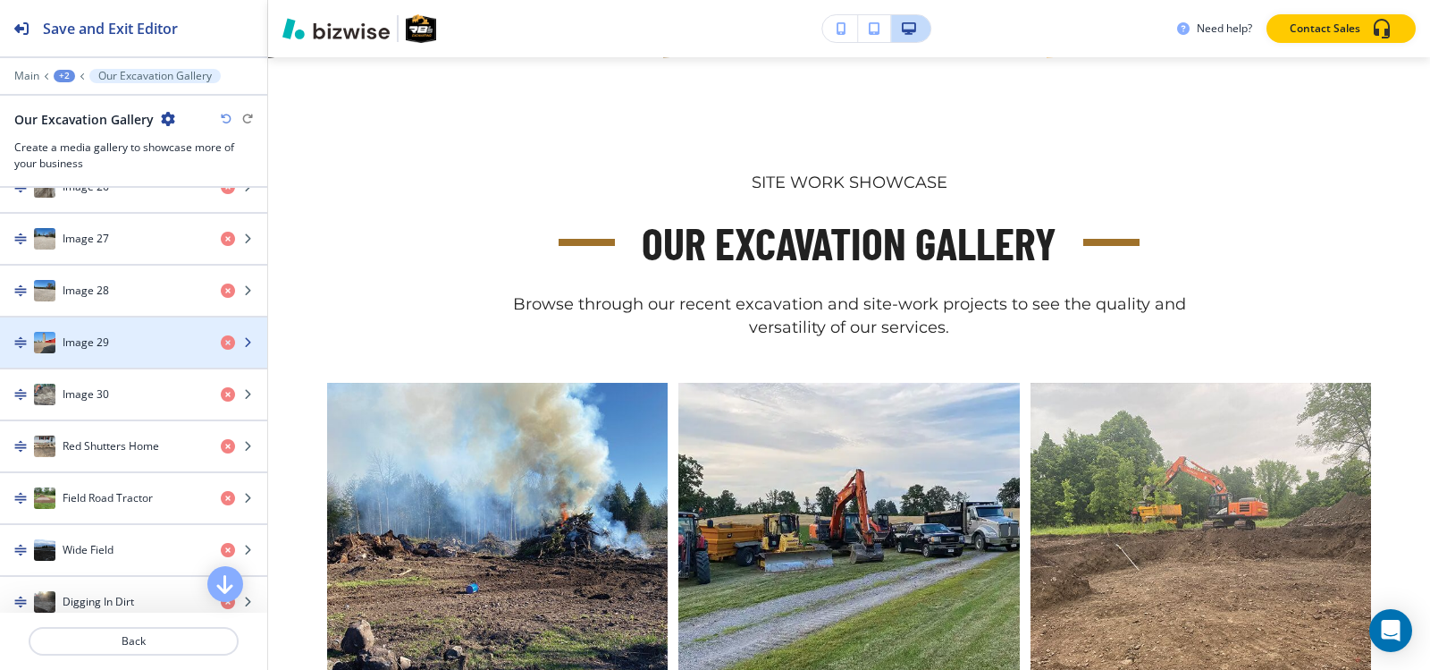
click at [117, 339] on div "Image 29" at bounding box center [103, 342] width 207 height 21
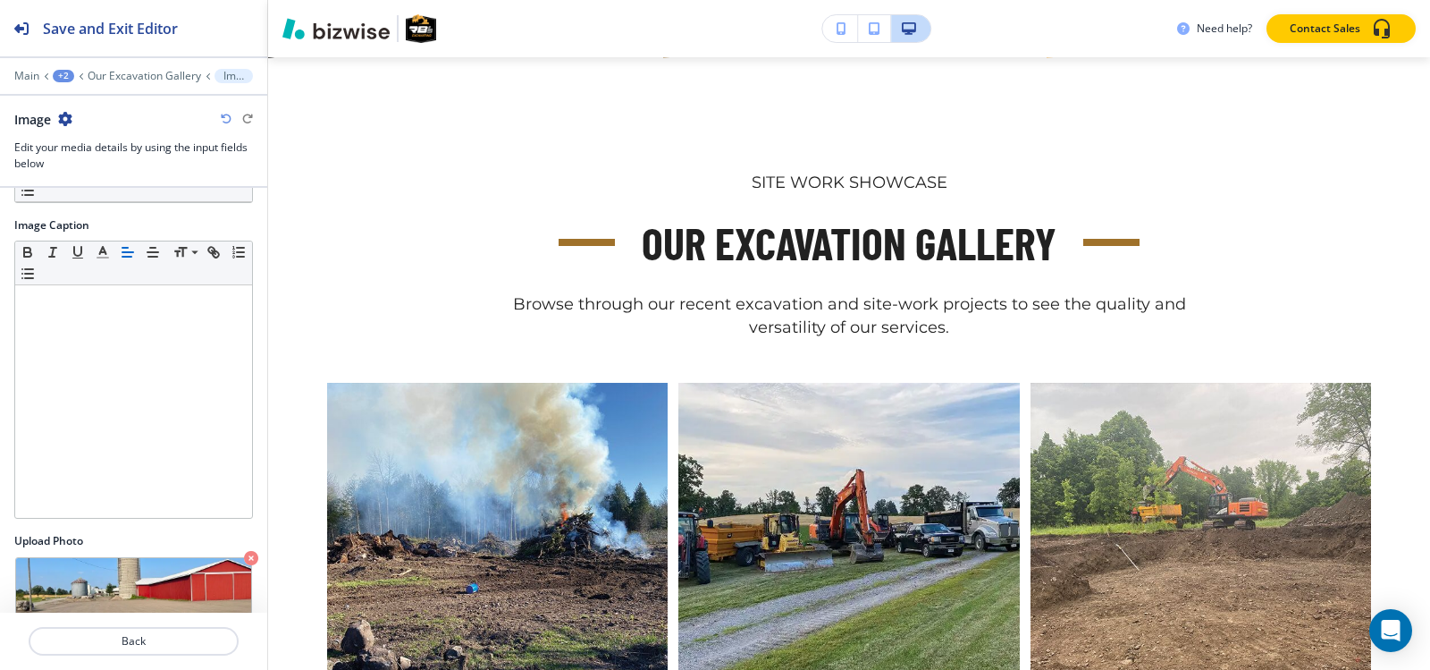
scroll to position [176, 0]
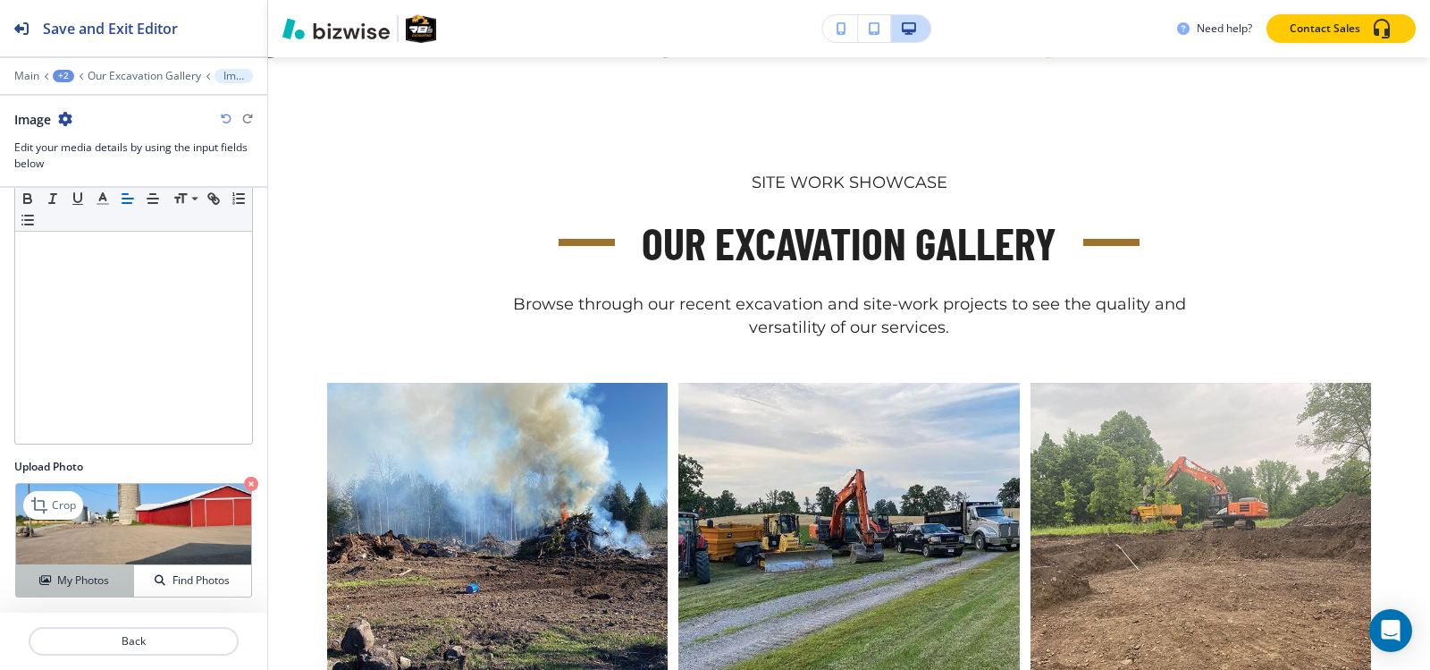
click at [62, 588] on h4 "My Photos" at bounding box center [83, 580] width 52 height 16
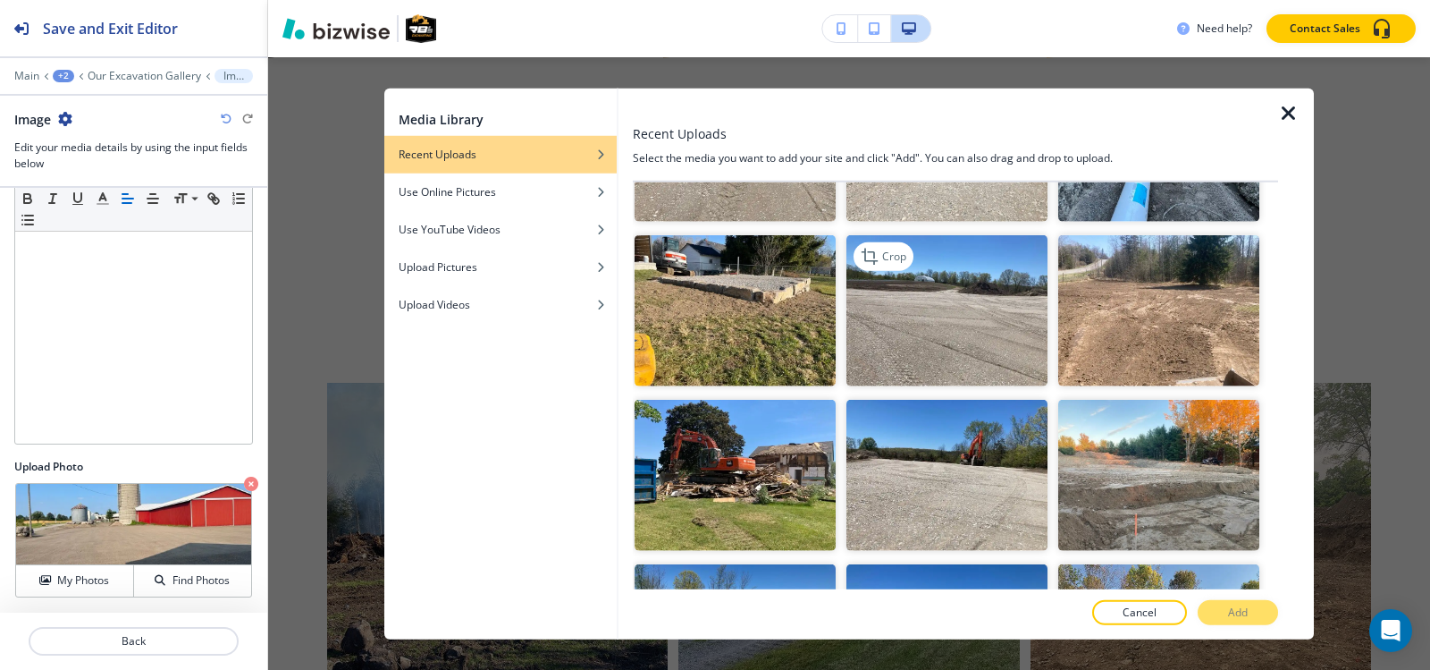
scroll to position [5453, 0]
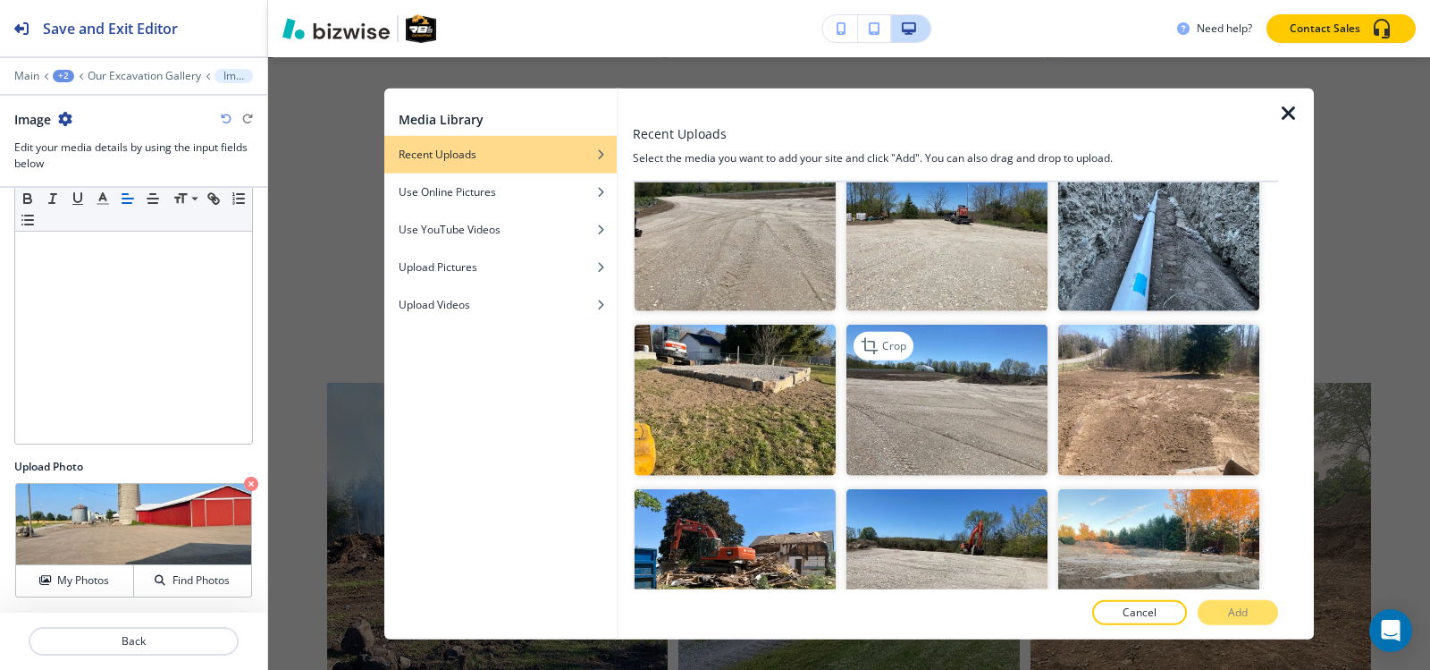
click at [910, 325] on img "button" at bounding box center [947, 400] width 201 height 151
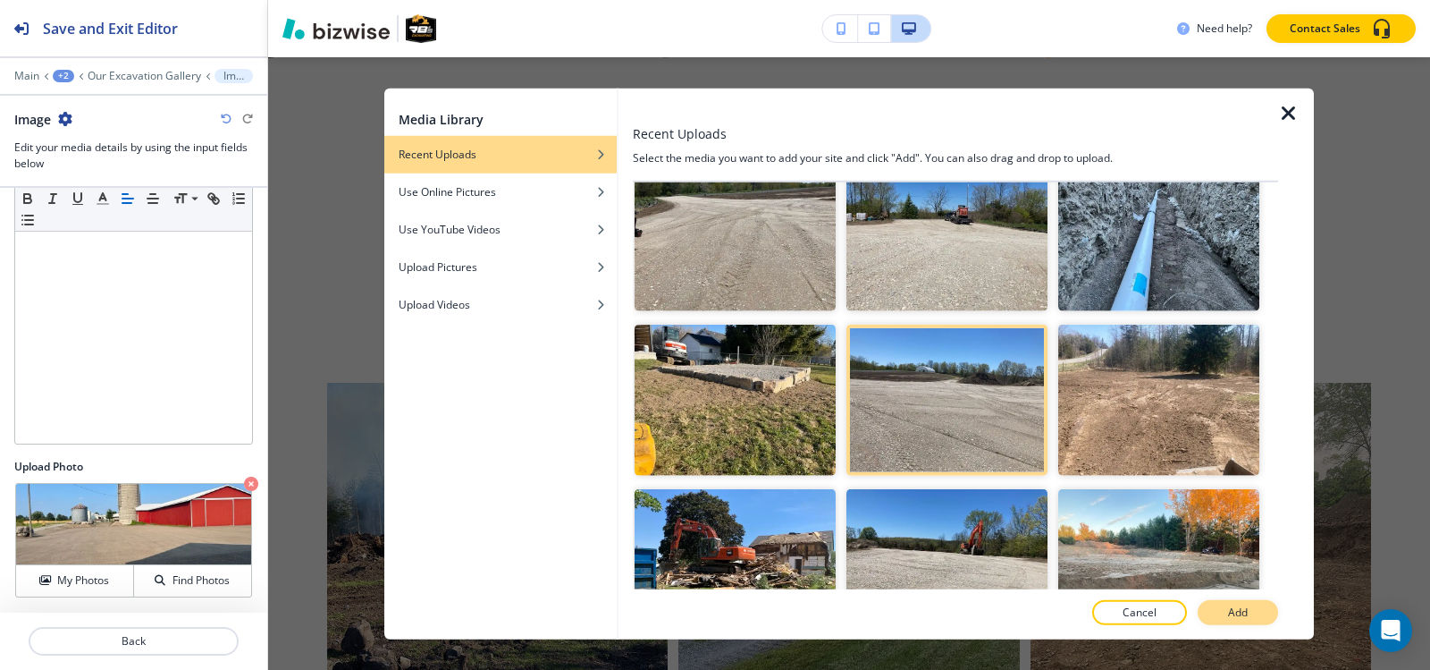
click at [1234, 623] on button "Add" at bounding box center [1238, 612] width 80 height 25
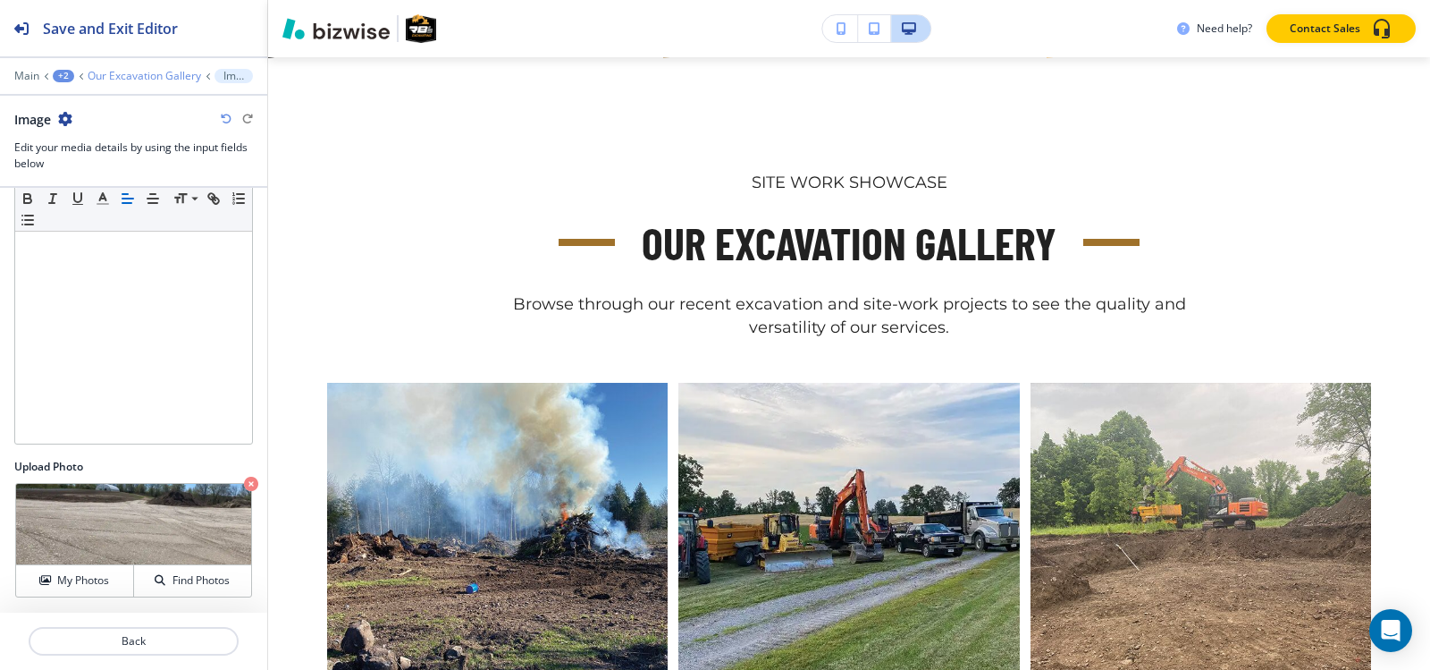
click at [140, 78] on p "Our Excavation Gallery" at bounding box center [145, 76] width 114 height 13
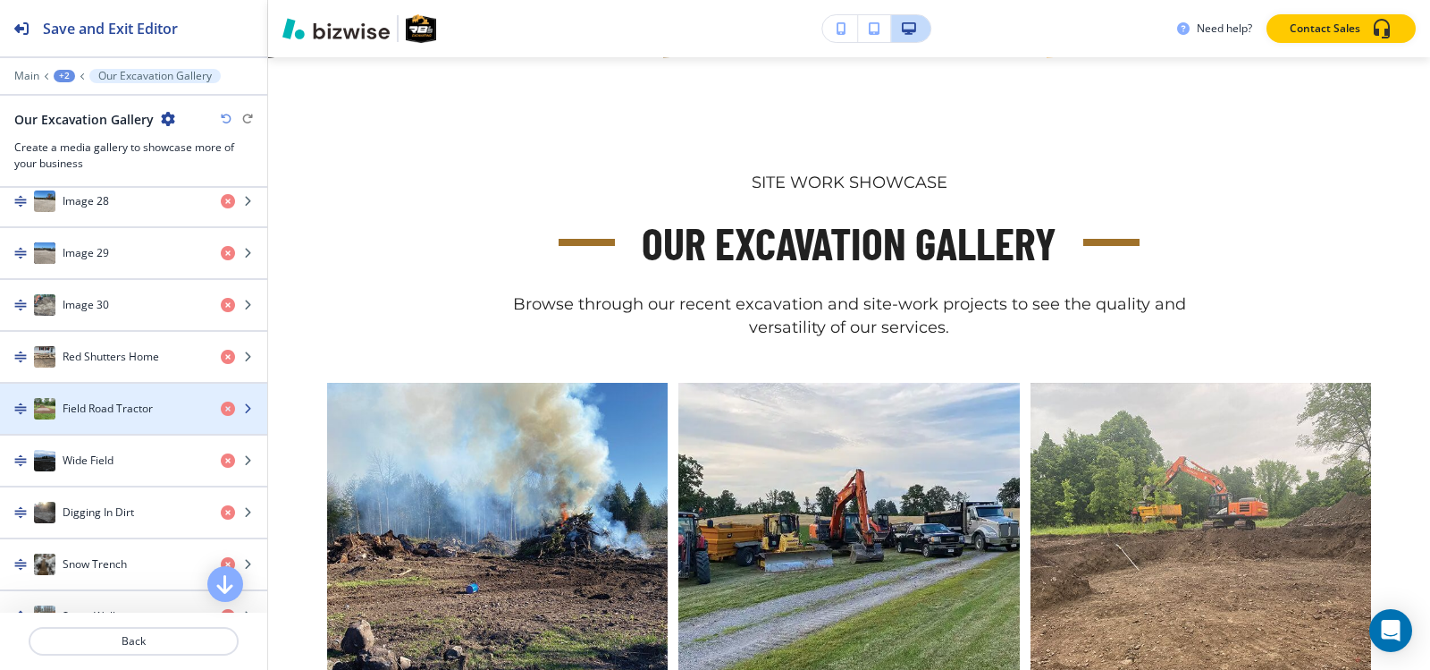
scroll to position [2056, 0]
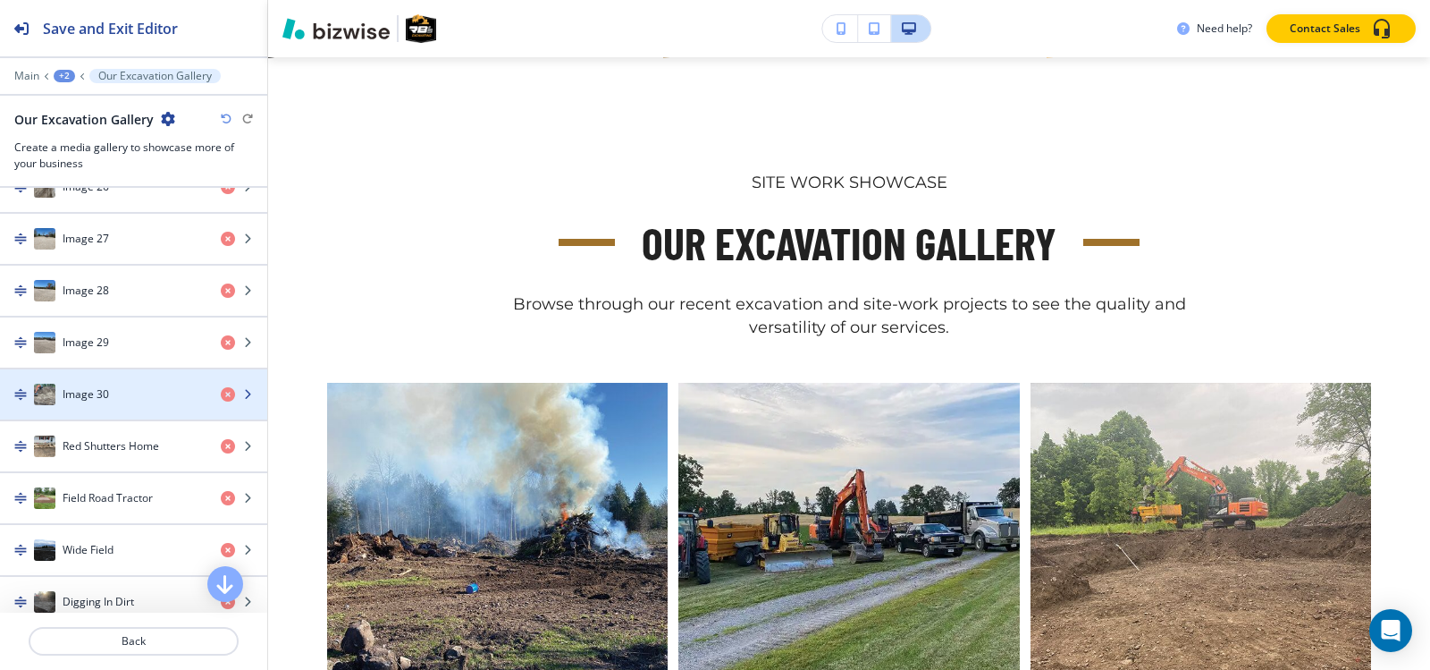
click at [100, 405] on div "button" at bounding box center [133, 412] width 267 height 14
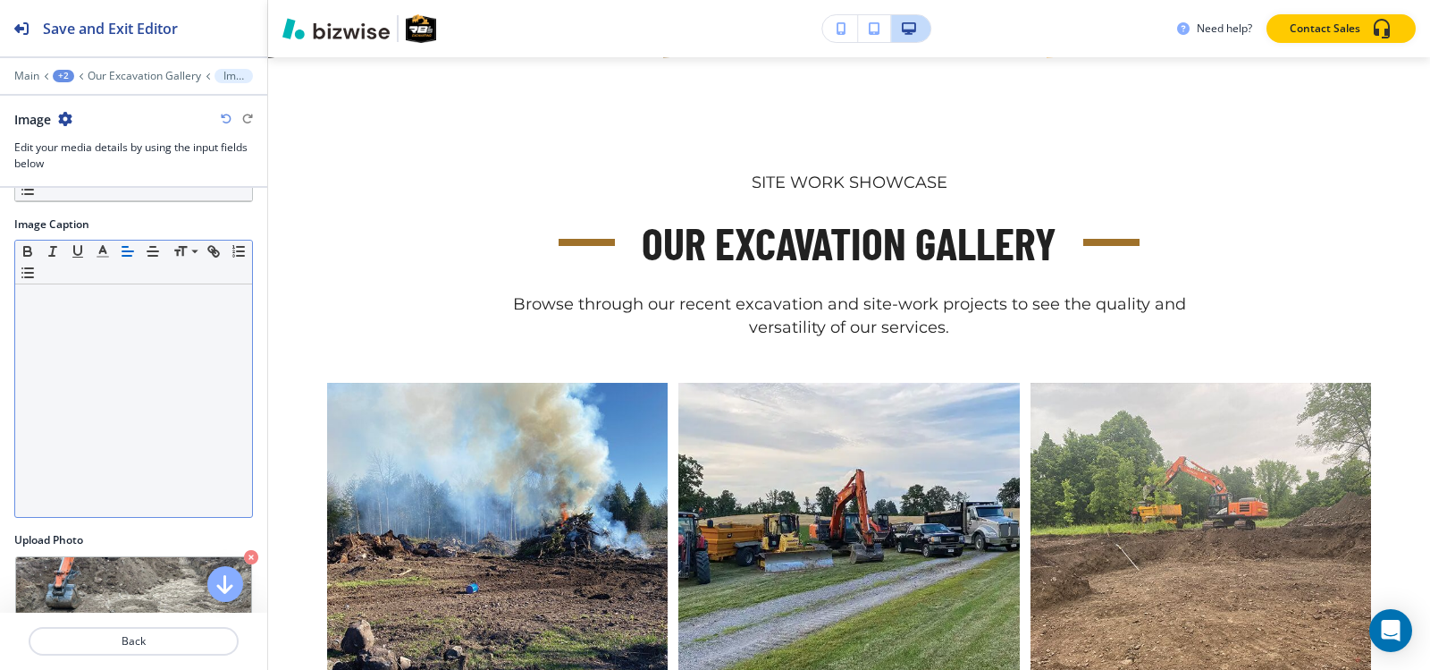
scroll to position [176, 0]
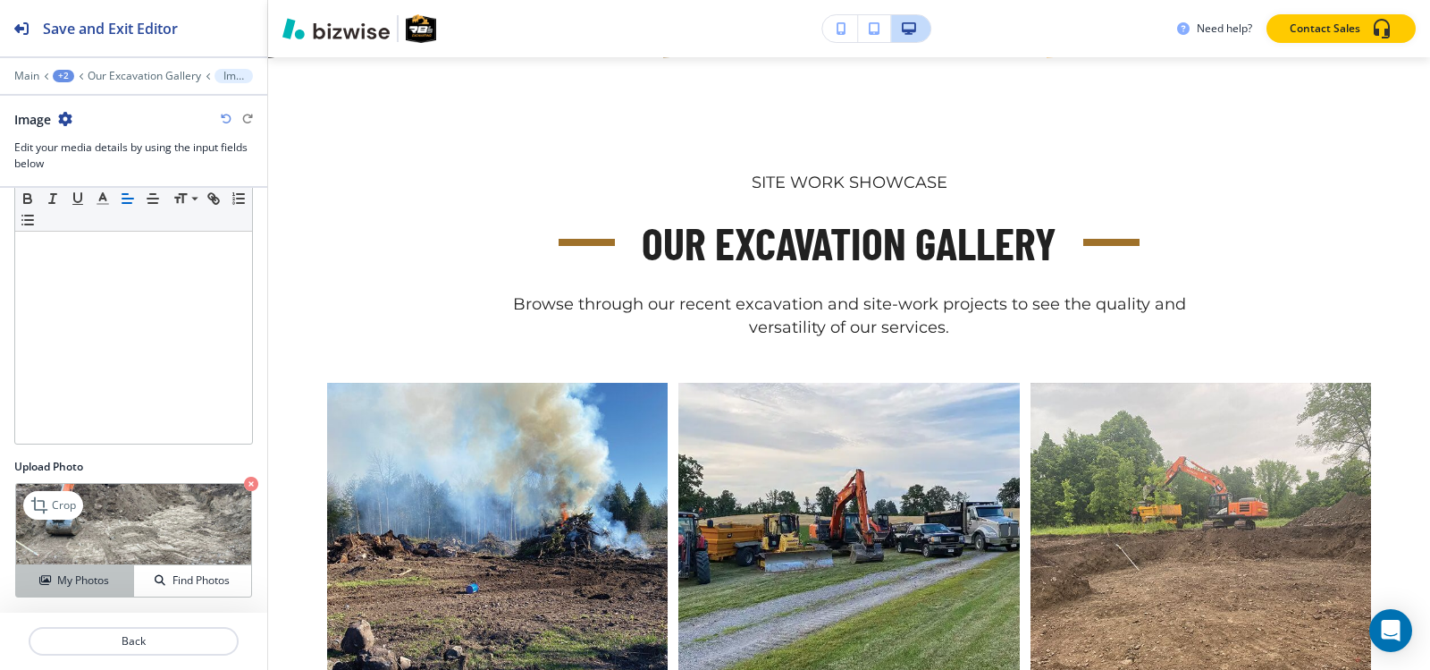
click at [85, 581] on h4 "My Photos" at bounding box center [83, 580] width 52 height 16
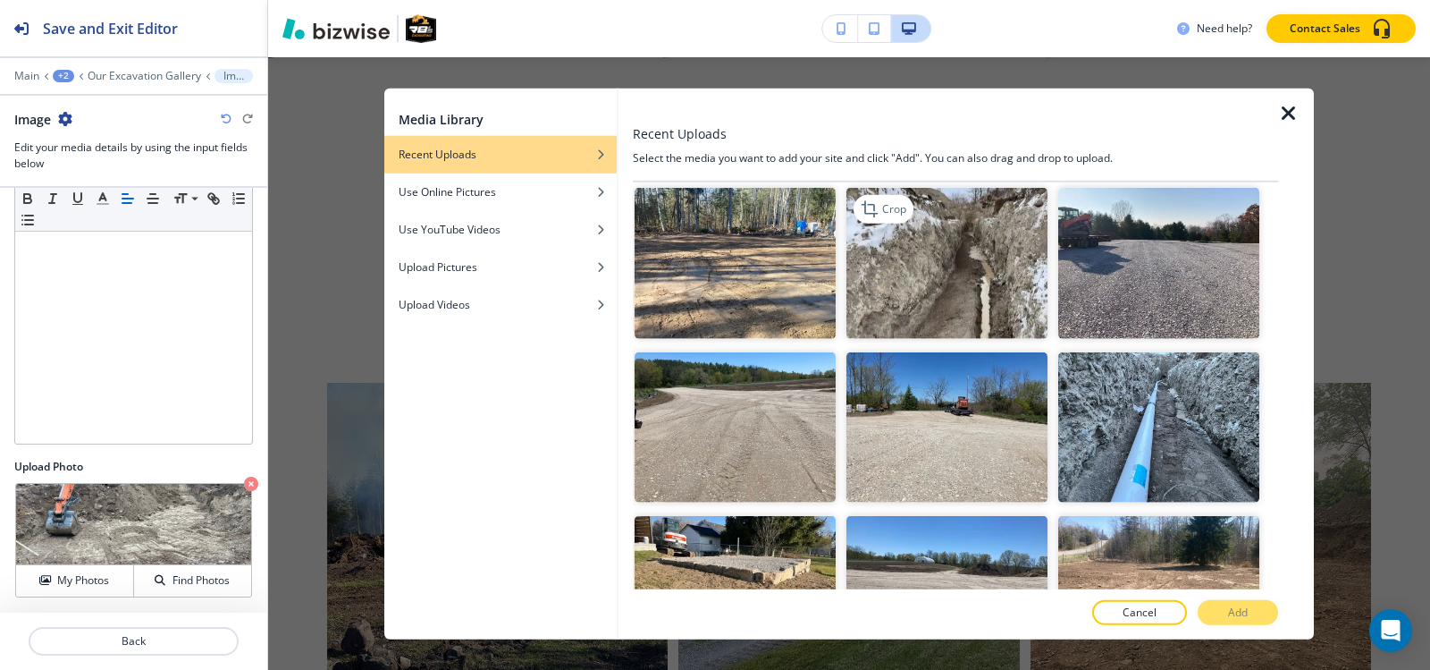
scroll to position [5274, 0]
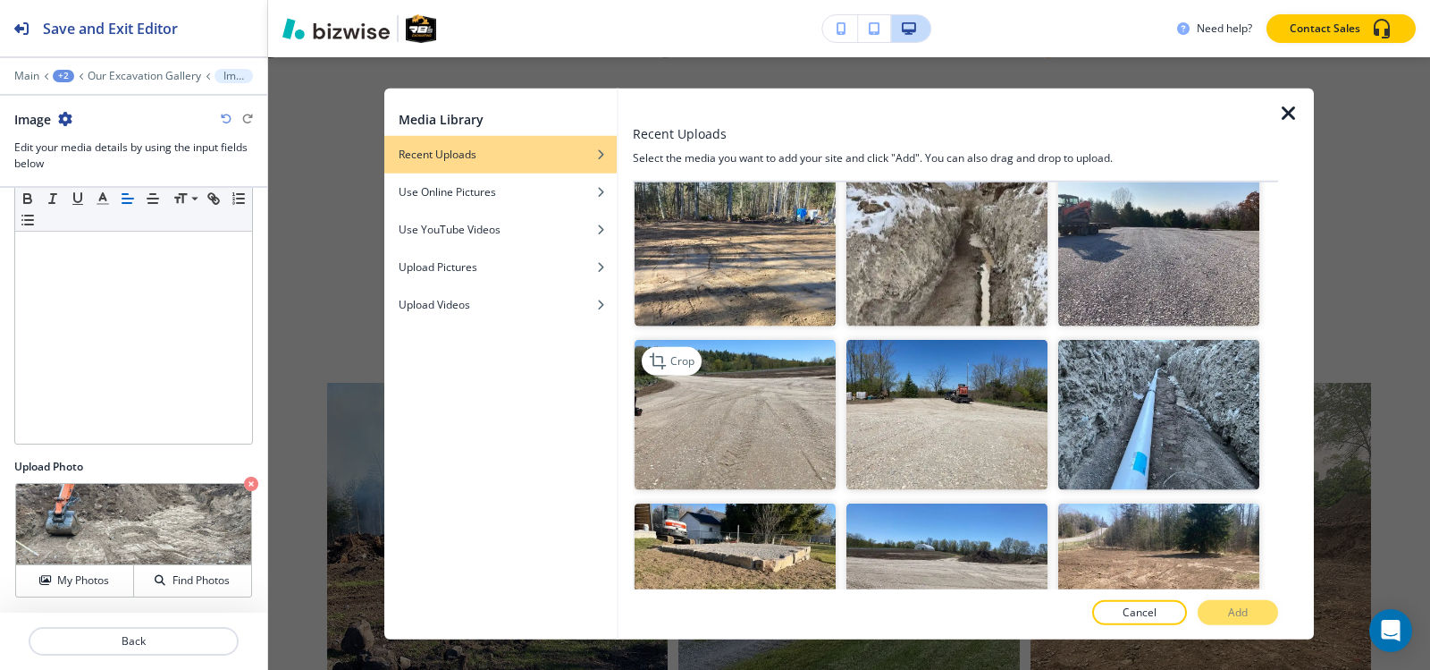
click at [702, 339] on img "button" at bounding box center [735, 414] width 201 height 151
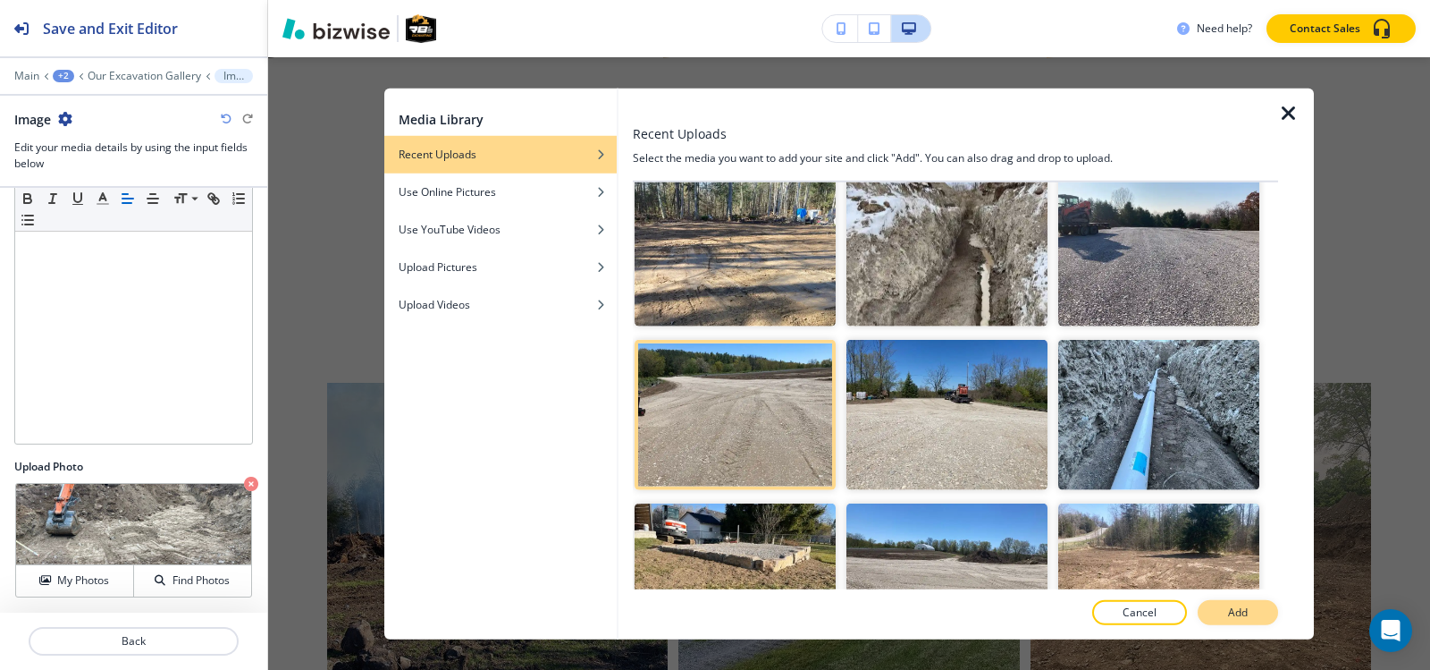
click at [1229, 603] on button "Add" at bounding box center [1238, 612] width 80 height 25
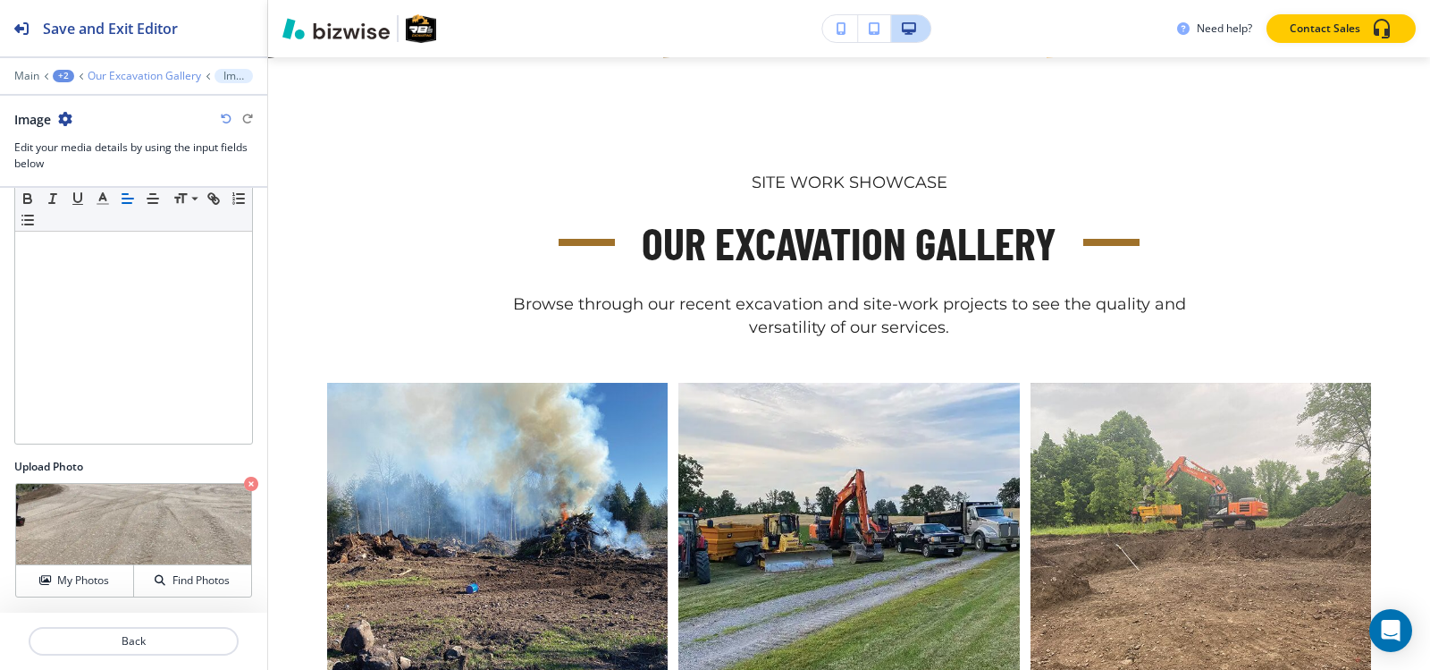
click at [114, 70] on p "Our Excavation Gallery" at bounding box center [145, 76] width 114 height 13
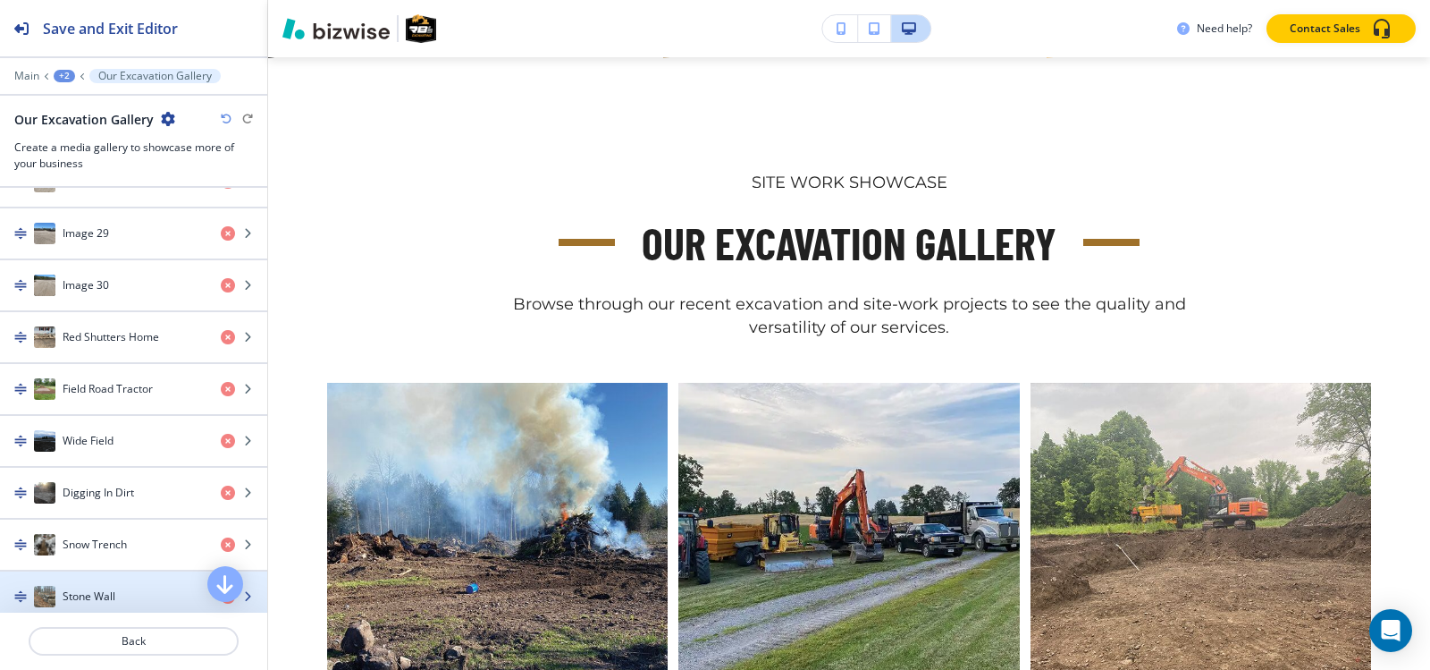
scroll to position [2146, 0]
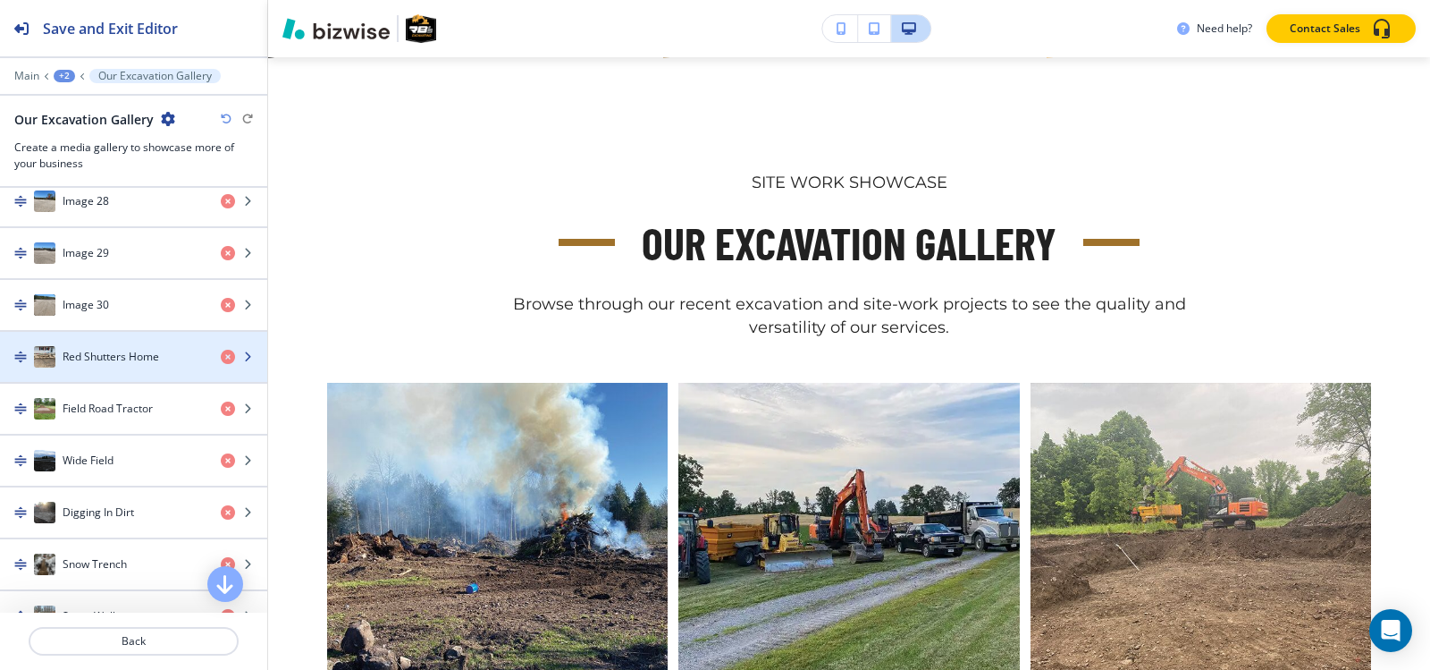
click at [87, 358] on h4 "Red Shutters Home" at bounding box center [111, 357] width 97 height 16
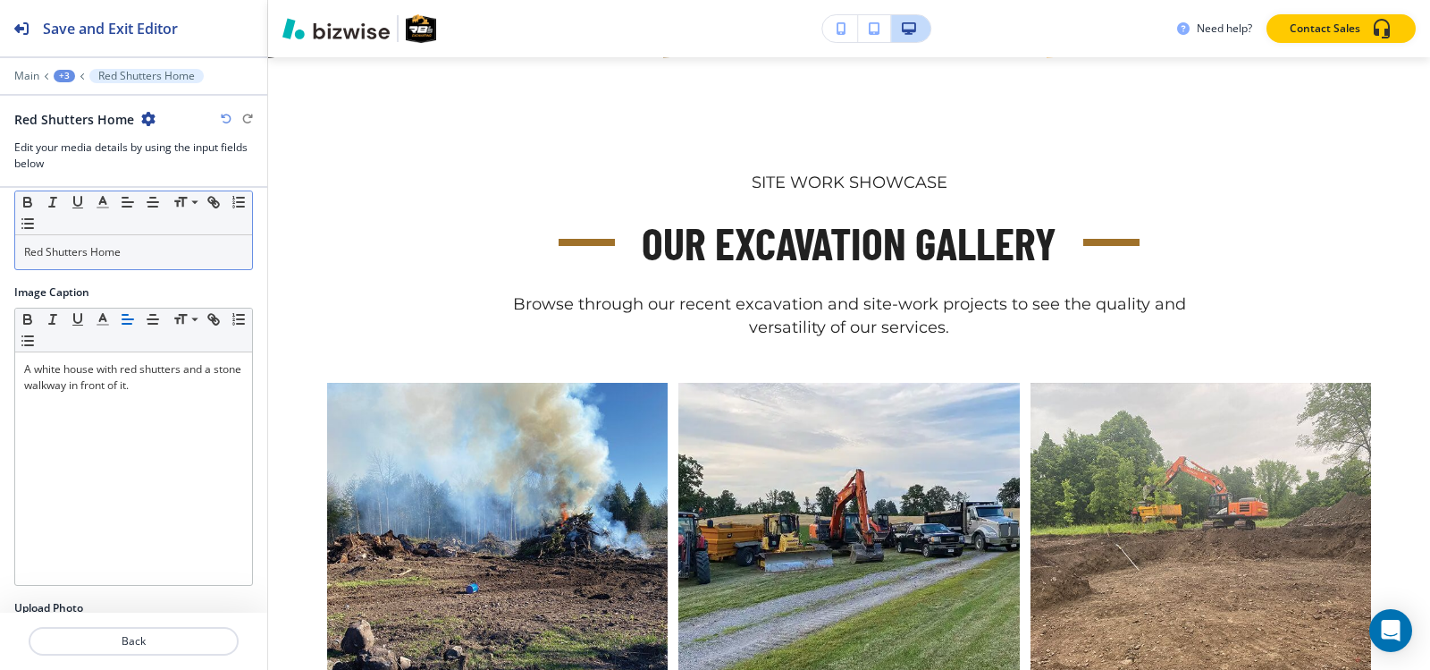
scroll to position [0, 0]
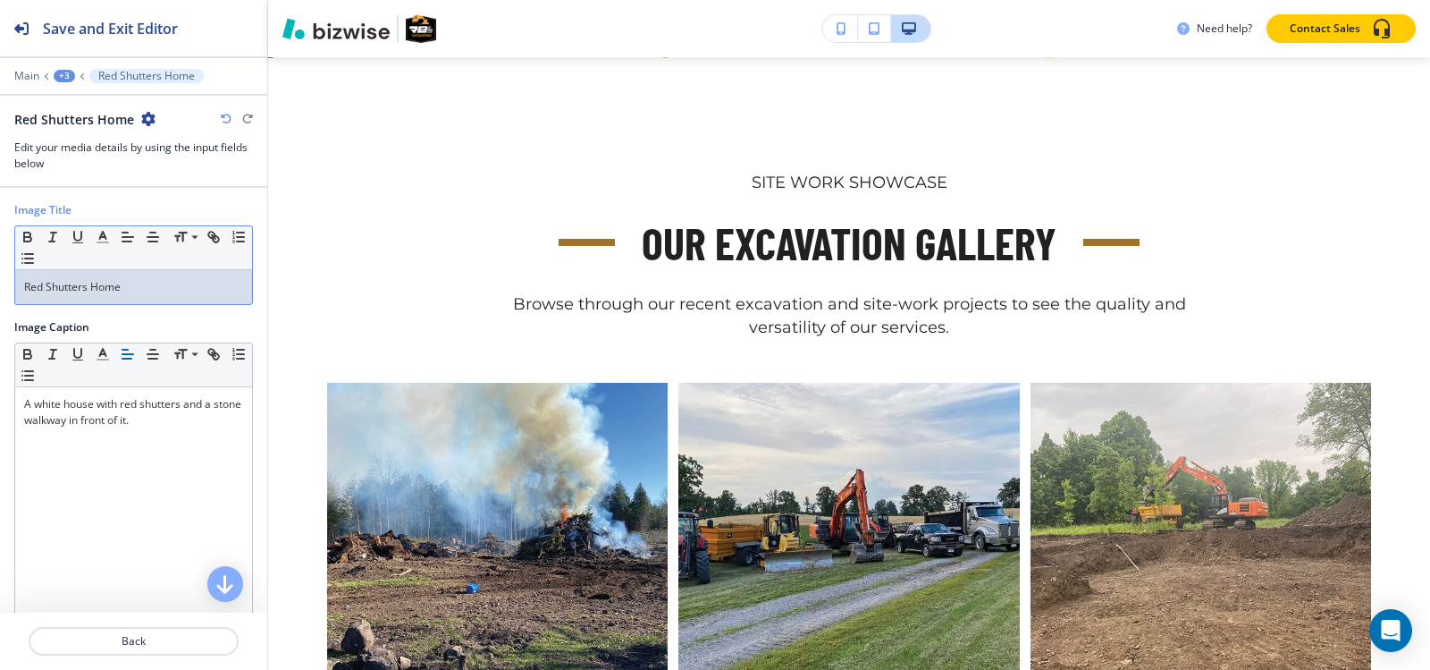
click at [115, 286] on p "Red Shutters Home" at bounding box center [133, 287] width 219 height 16
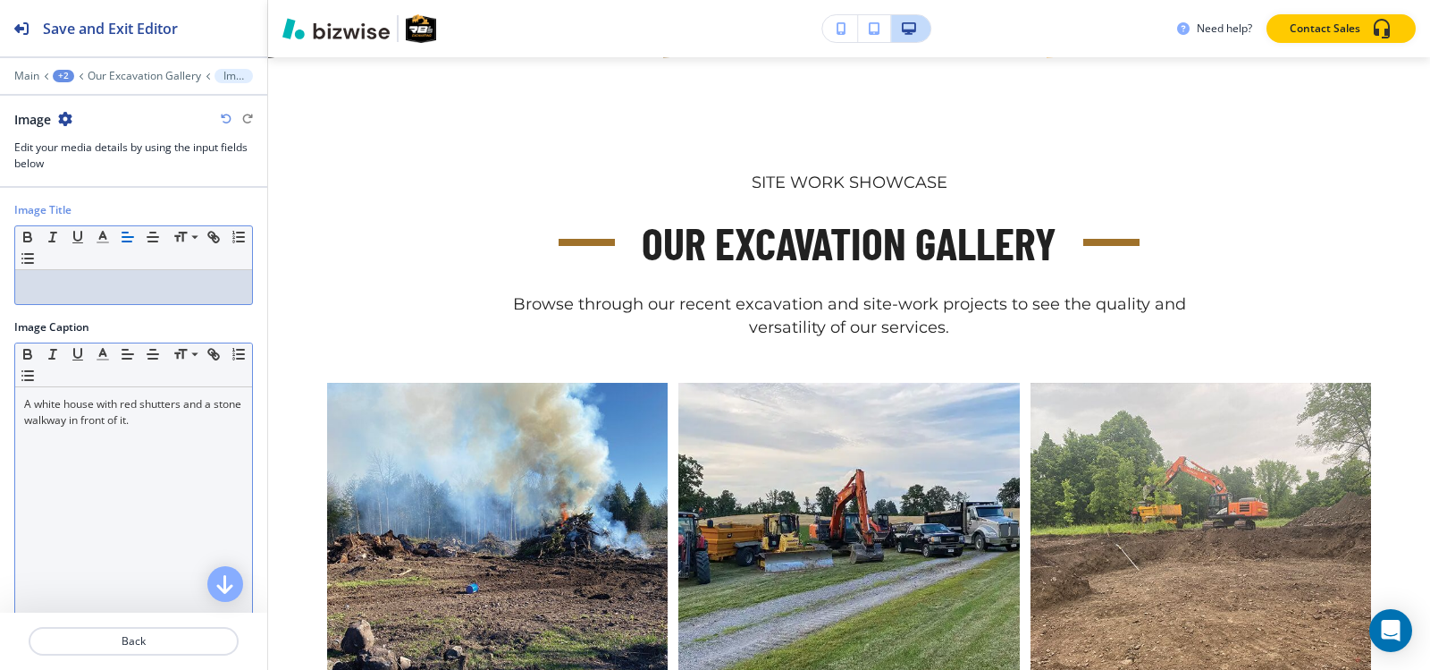
click at [145, 419] on p "A white house with red shutters and a stone walkway in front of it." at bounding box center [133, 412] width 219 height 32
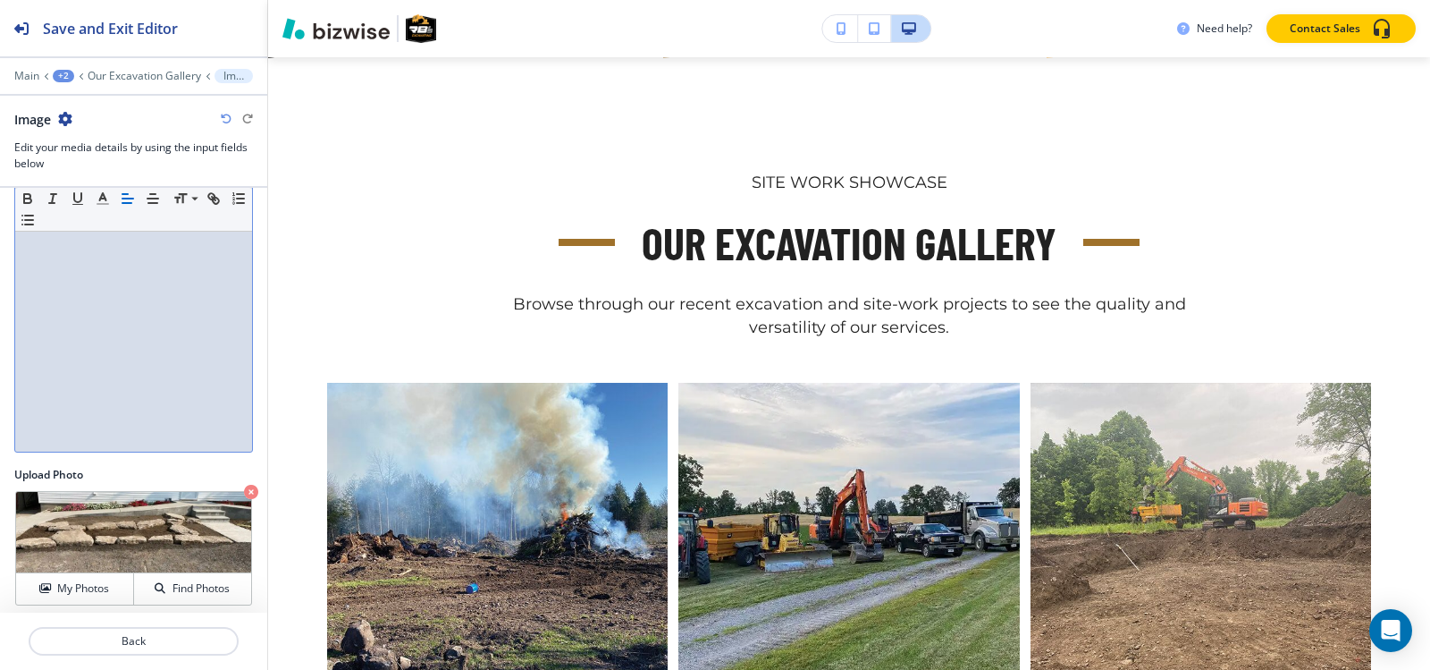
scroll to position [176, 0]
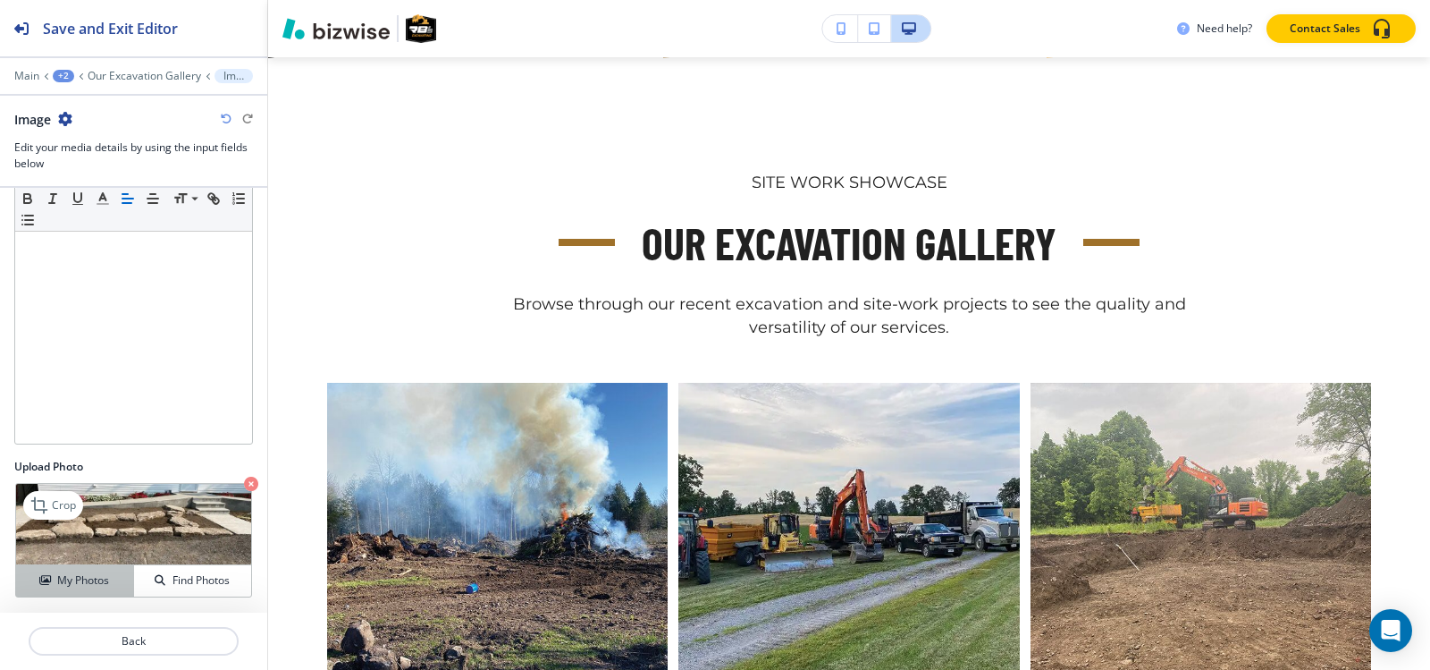
click at [63, 594] on button "My Photos" at bounding box center [75, 580] width 118 height 31
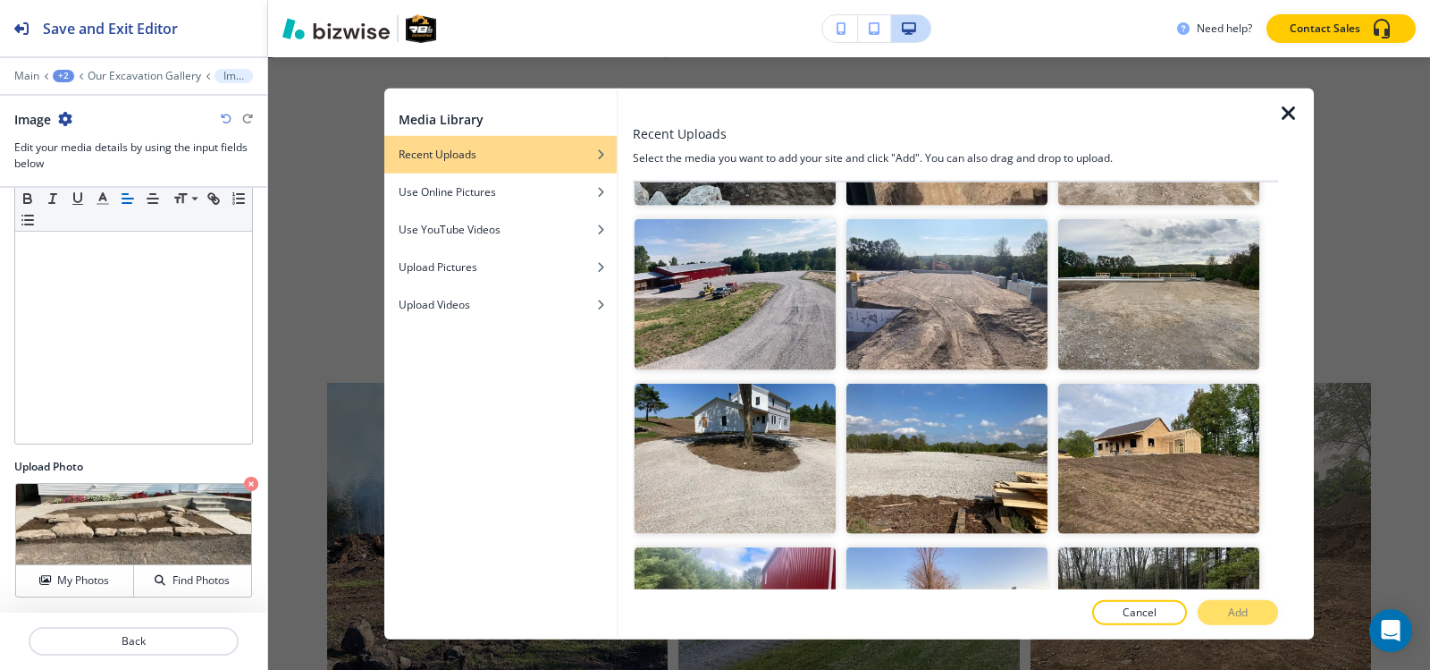
scroll to position [4917, 0]
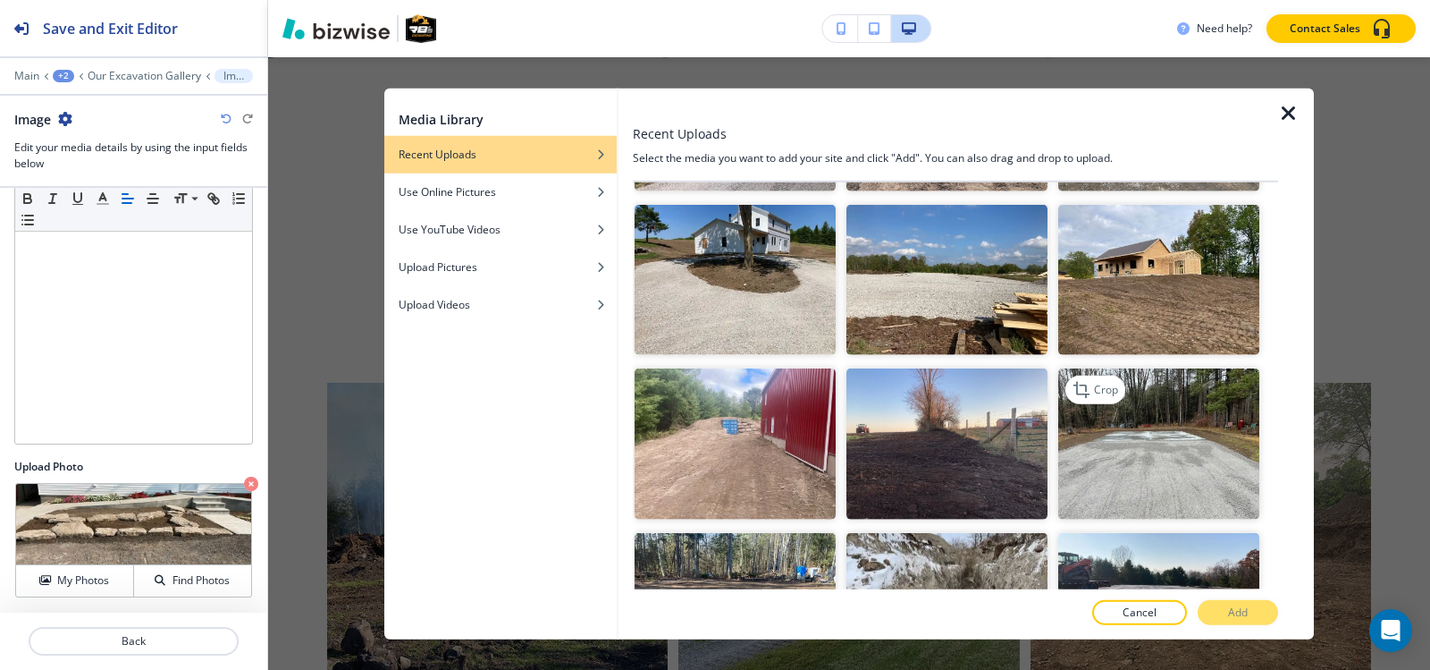
click at [1079, 368] on img "button" at bounding box center [1158, 443] width 201 height 151
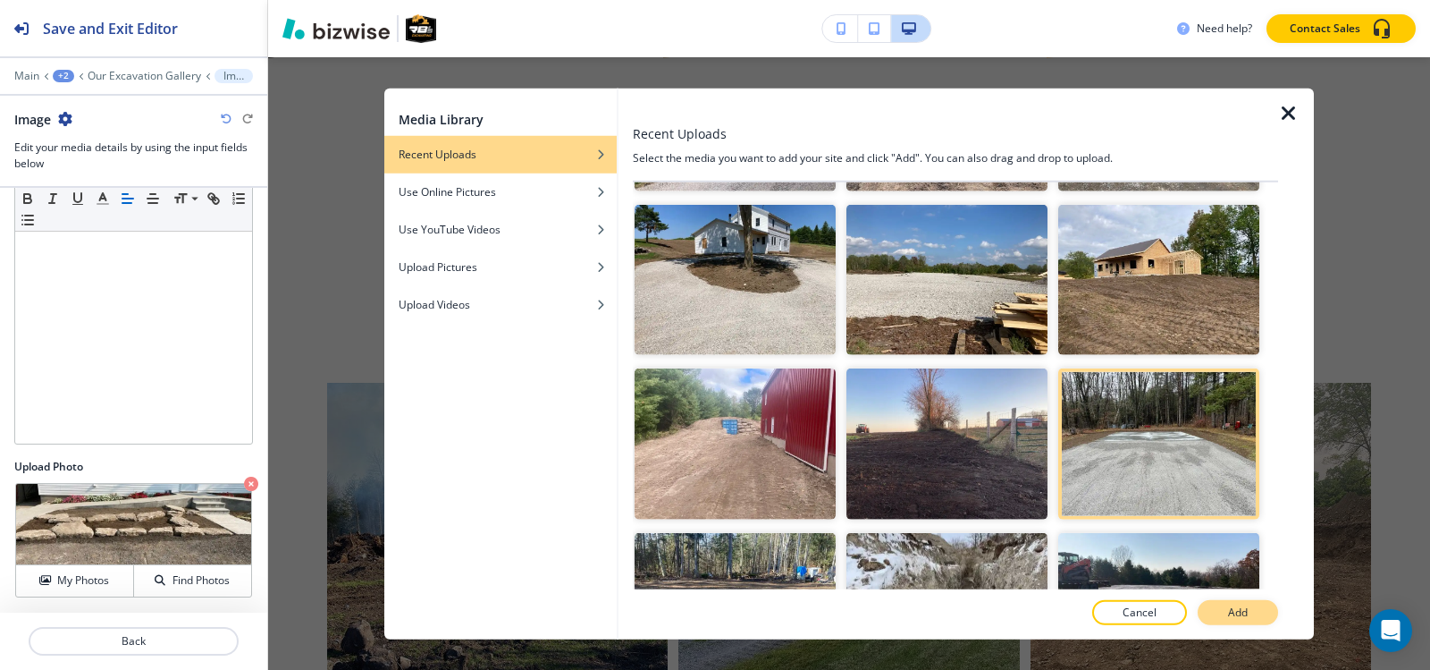
click at [1240, 609] on p "Add" at bounding box center [1238, 612] width 20 height 16
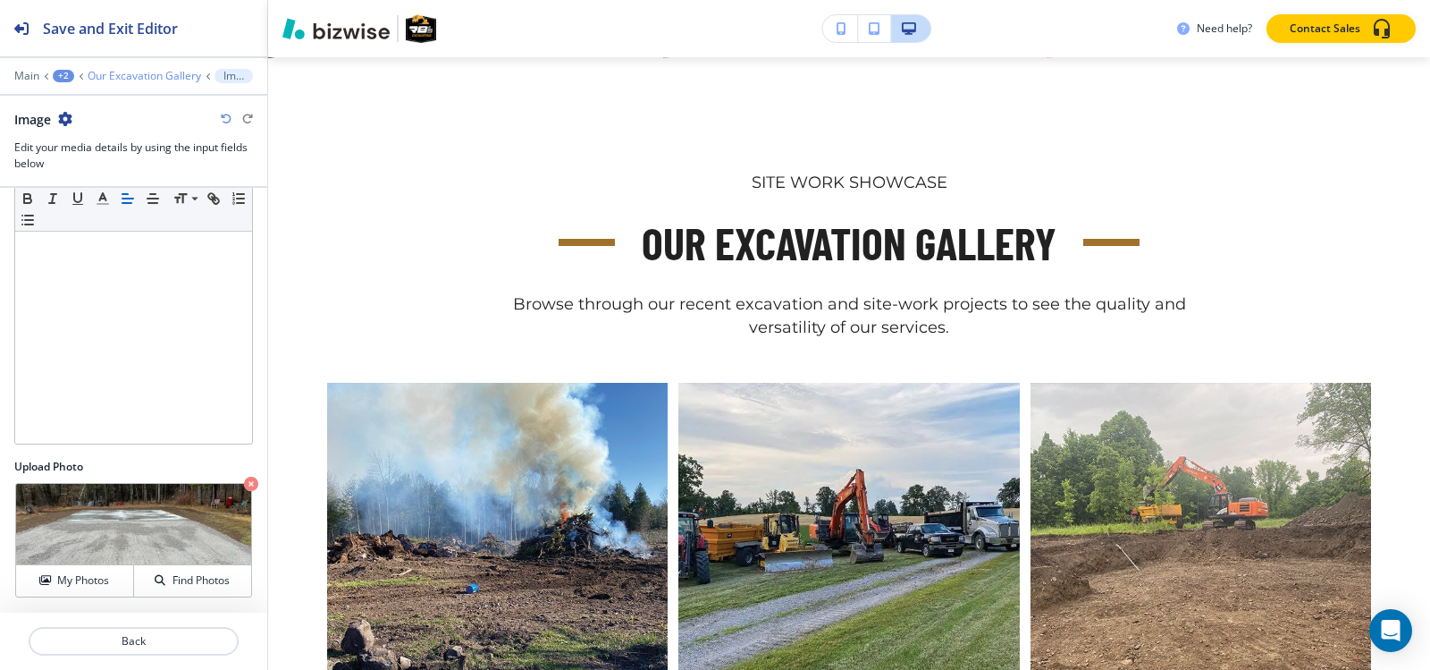
click at [143, 75] on p "Our Excavation Gallery" at bounding box center [145, 76] width 114 height 13
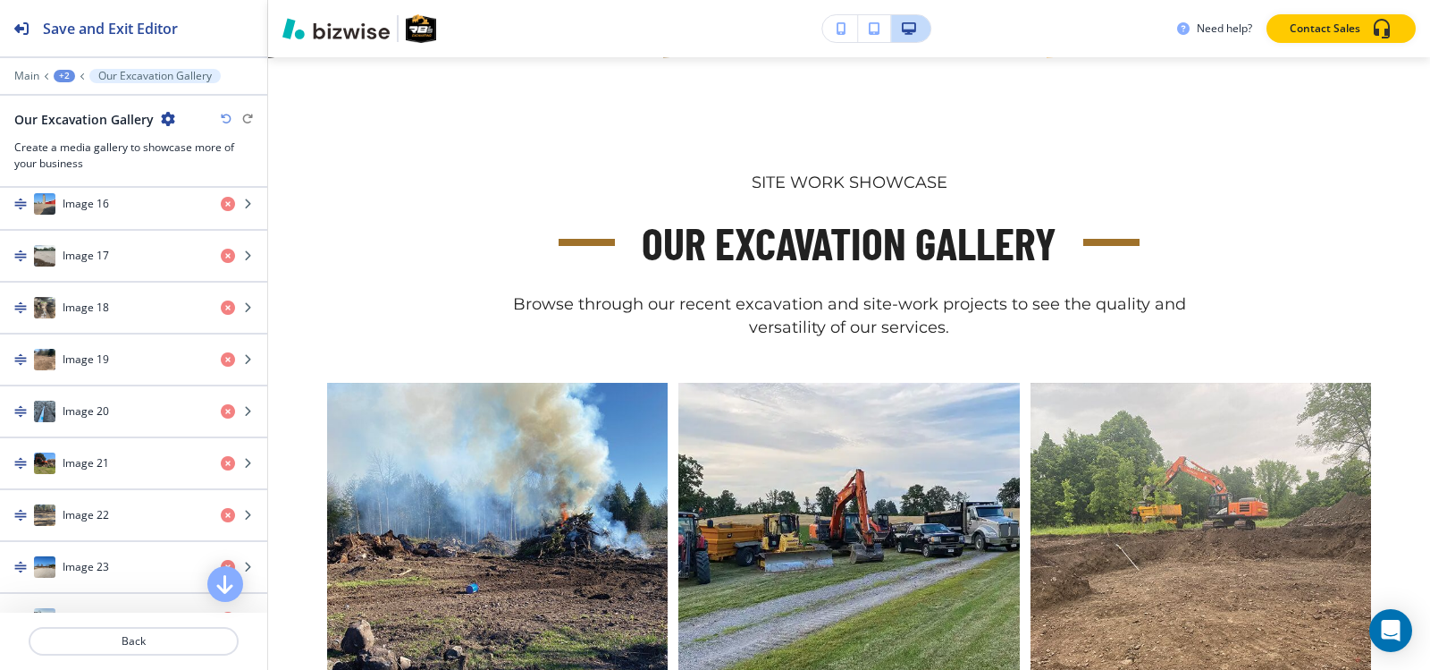
scroll to position [2056, 0]
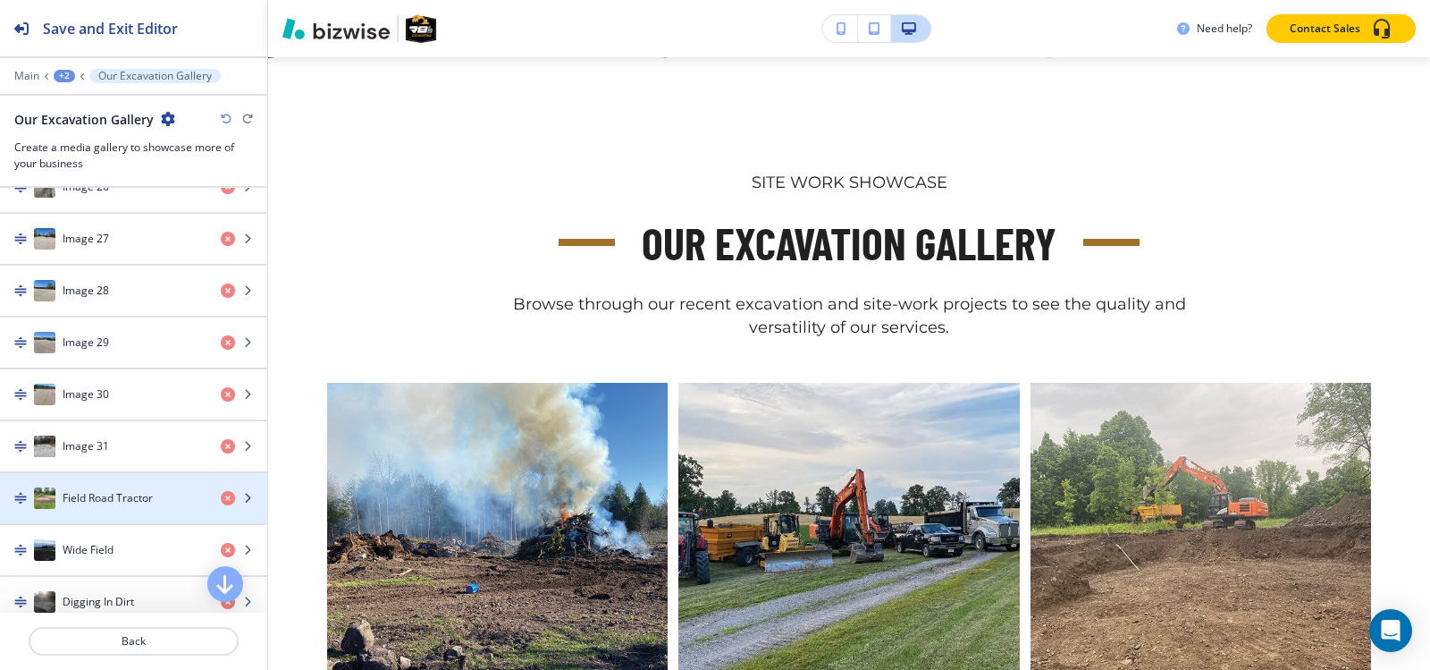
click at [147, 493] on h4 "Field Road Tractor" at bounding box center [108, 498] width 90 height 16
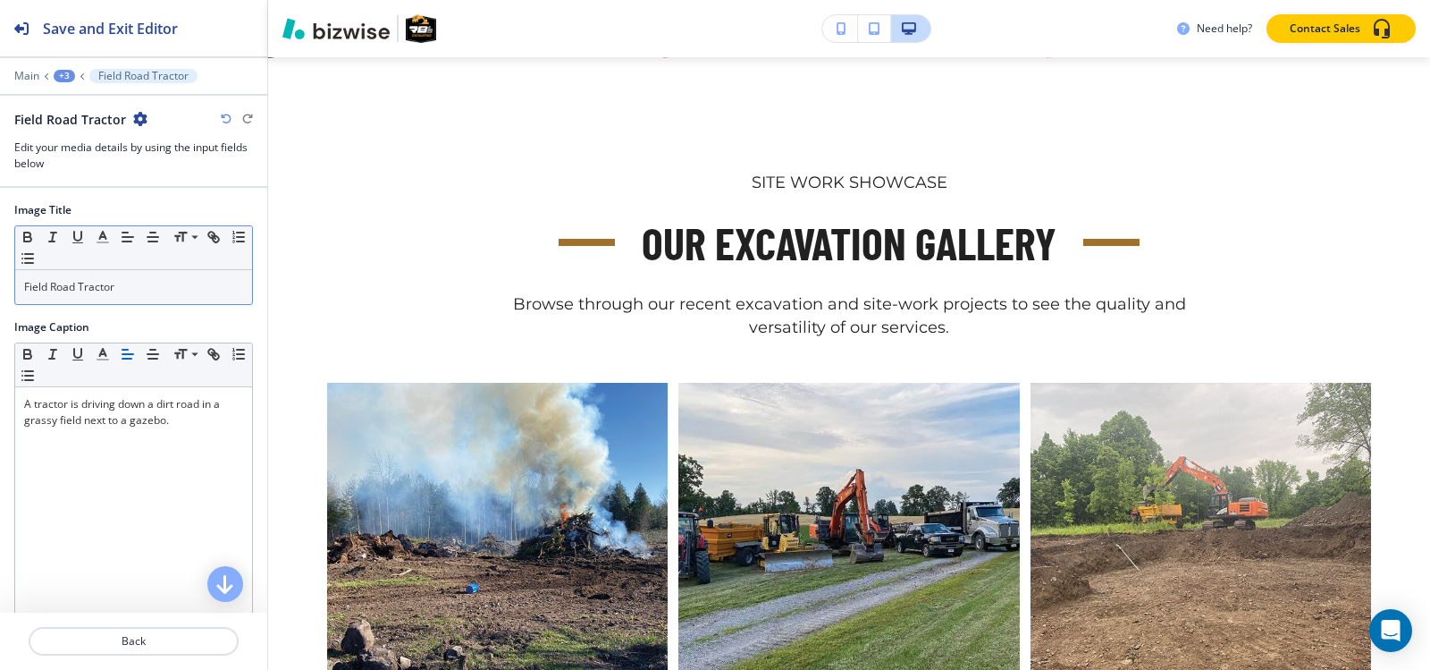
click at [140, 297] on div "Field Road Tractor" at bounding box center [133, 287] width 237 height 34
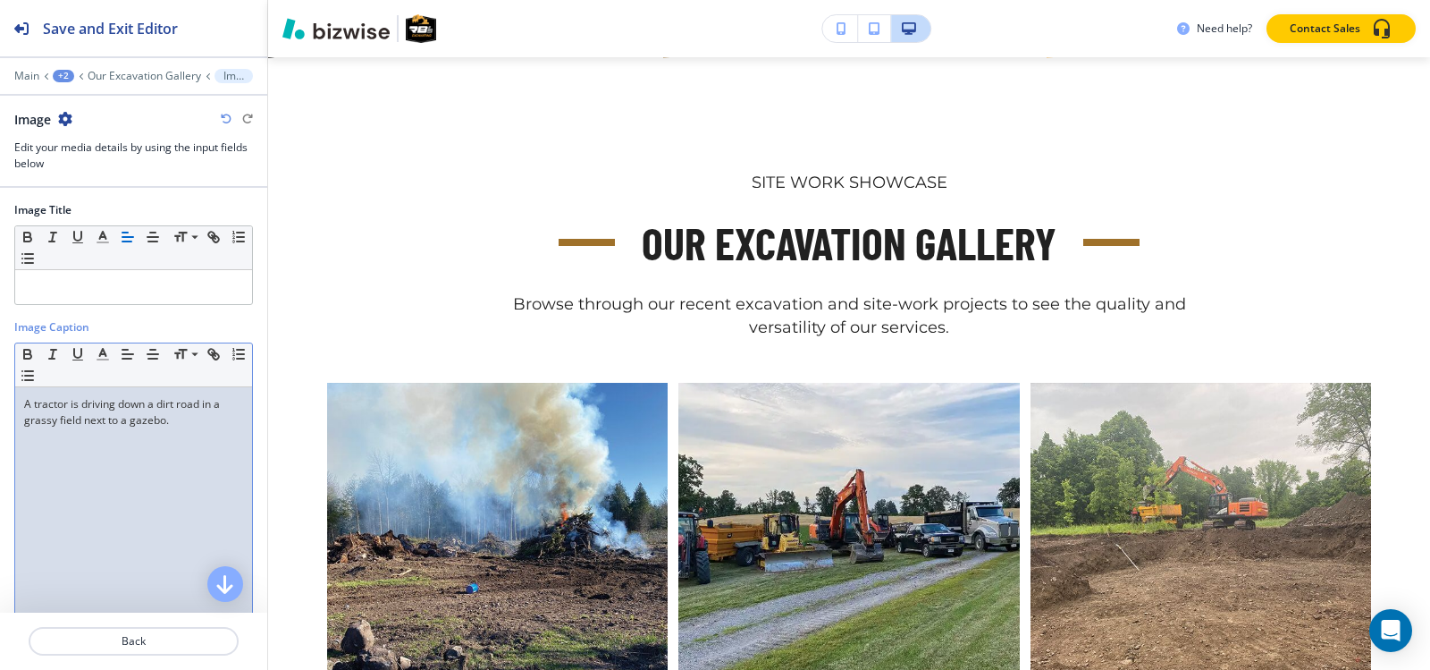
click at [111, 431] on div "A tractor is driving down a dirt road in a grassy field next to a gazebo." at bounding box center [133, 503] width 237 height 232
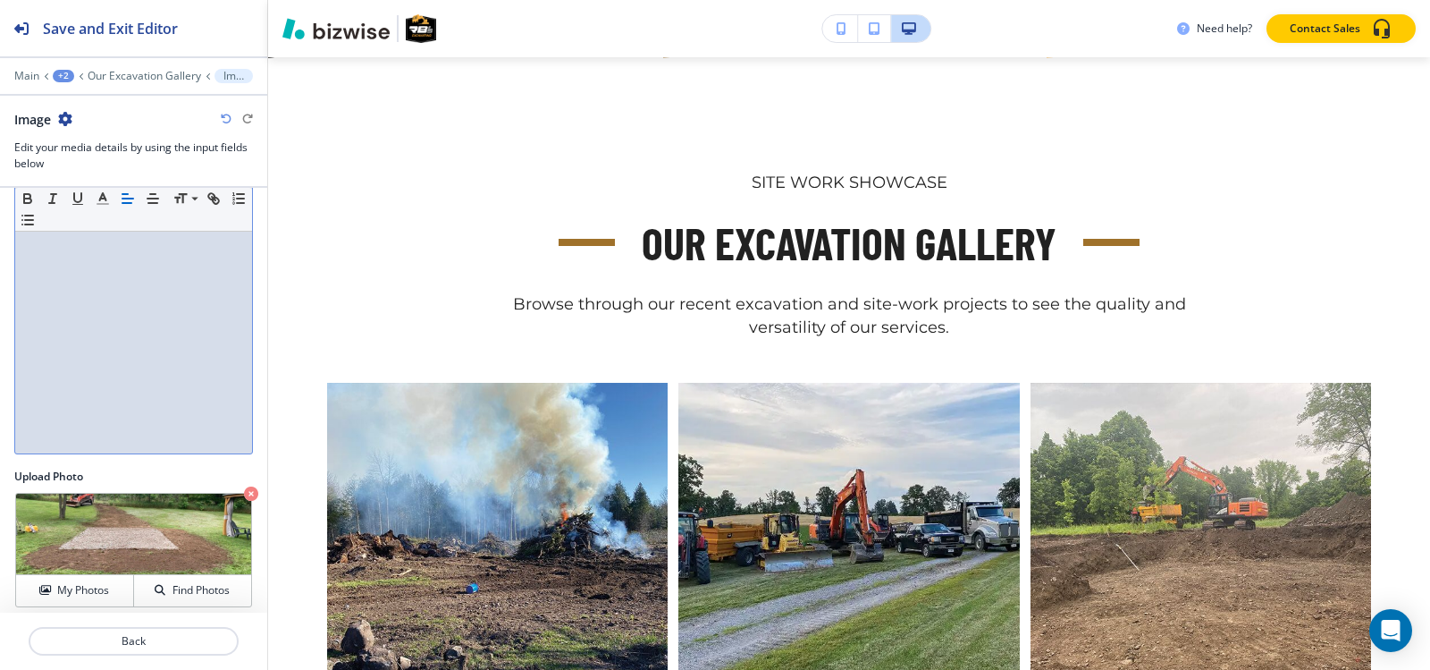
scroll to position [176, 0]
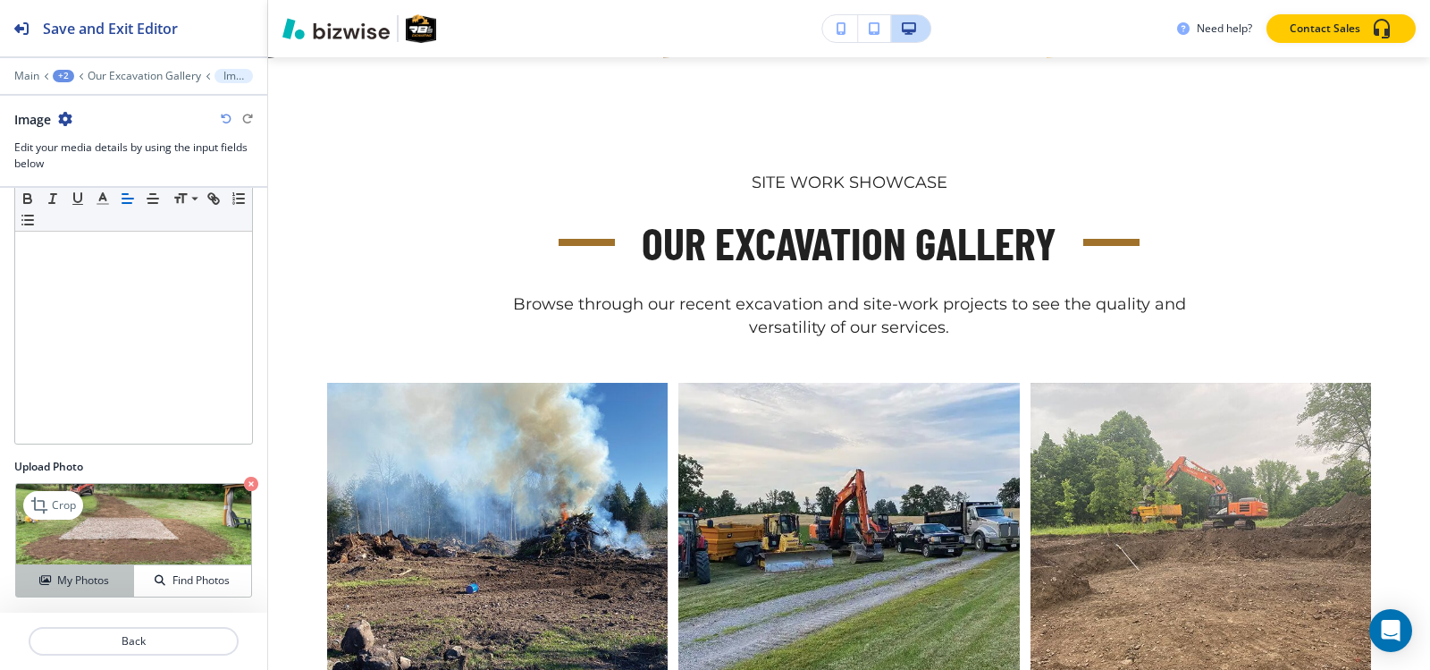
click at [83, 589] on button "My Photos" at bounding box center [75, 580] width 118 height 31
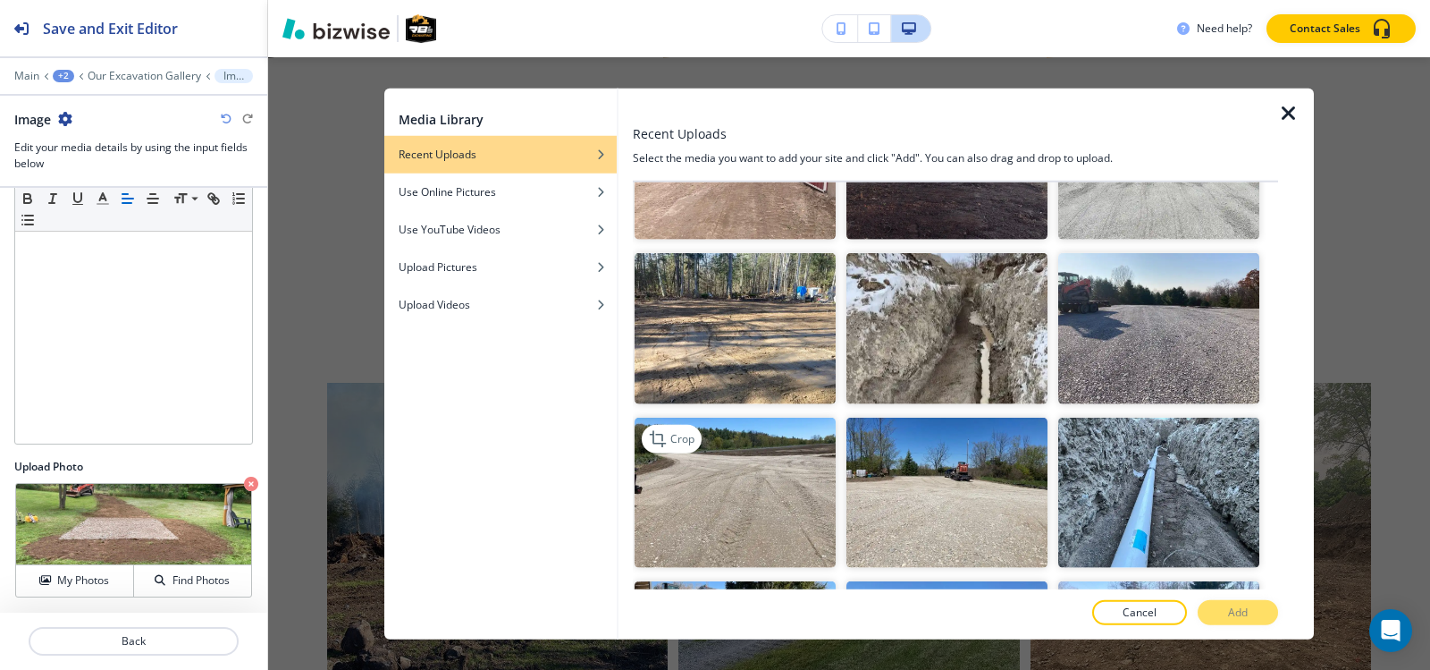
scroll to position [5185, 0]
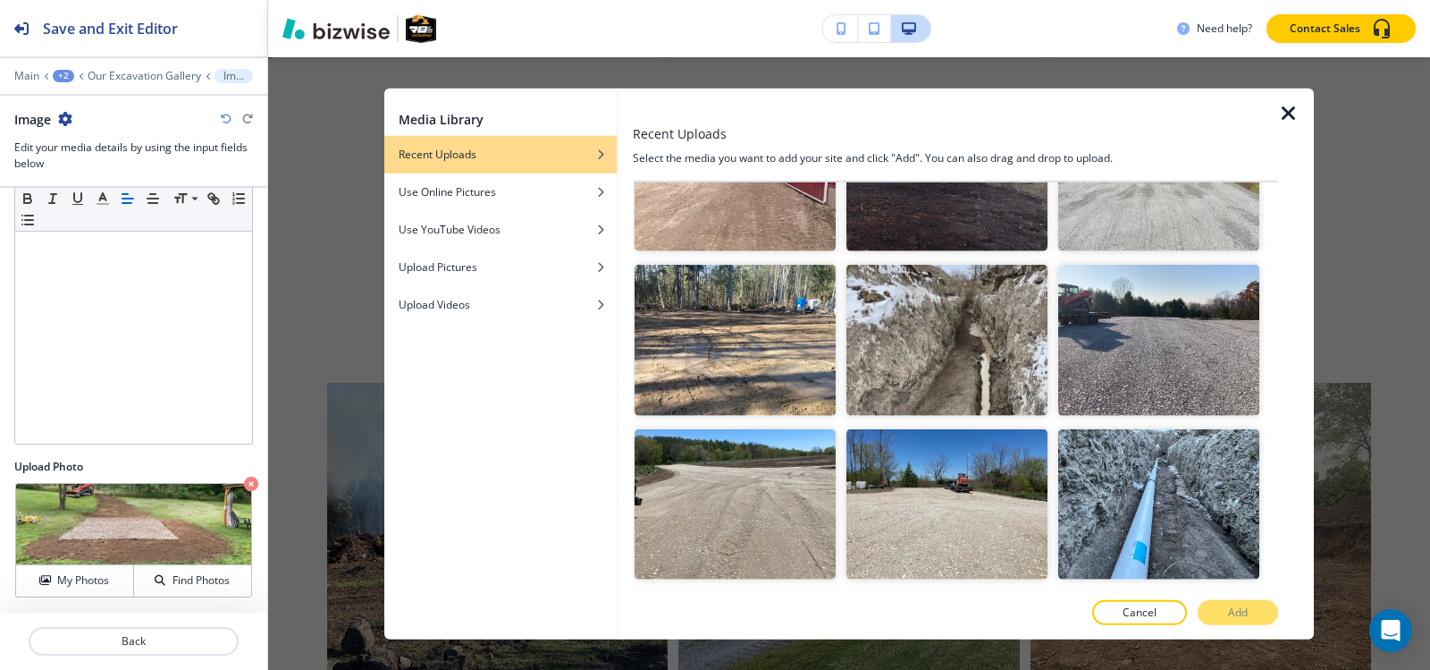
click at [748, 593] on img "button" at bounding box center [735, 668] width 201 height 151
click at [1246, 615] on p "Add" at bounding box center [1238, 612] width 20 height 16
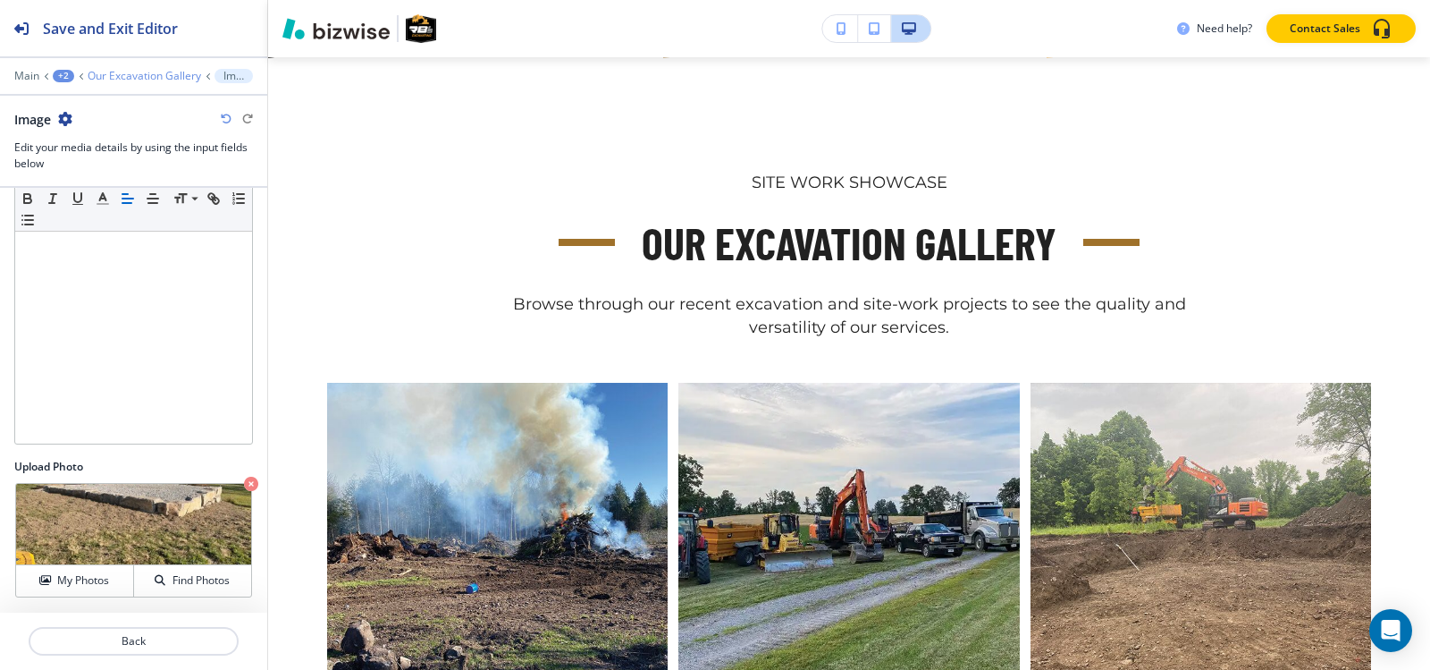
click at [120, 77] on p "Our Excavation Gallery" at bounding box center [145, 76] width 114 height 13
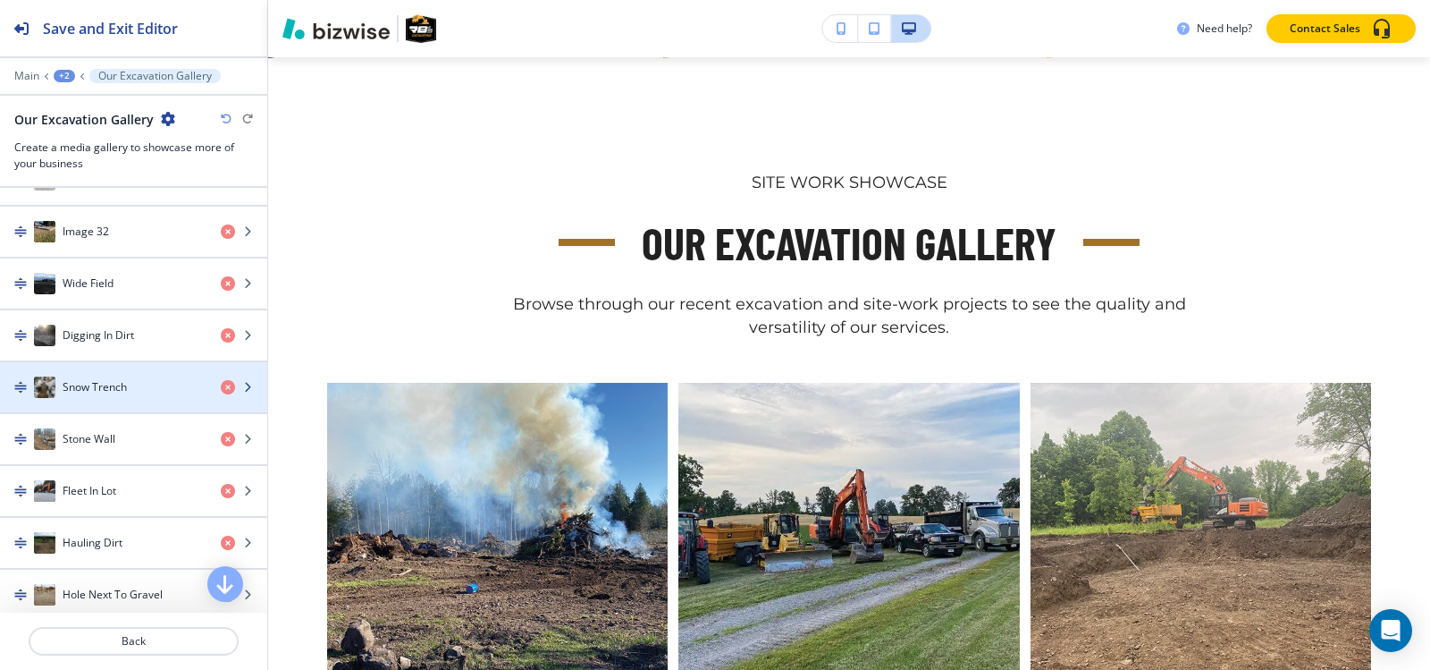
scroll to position [2235, 0]
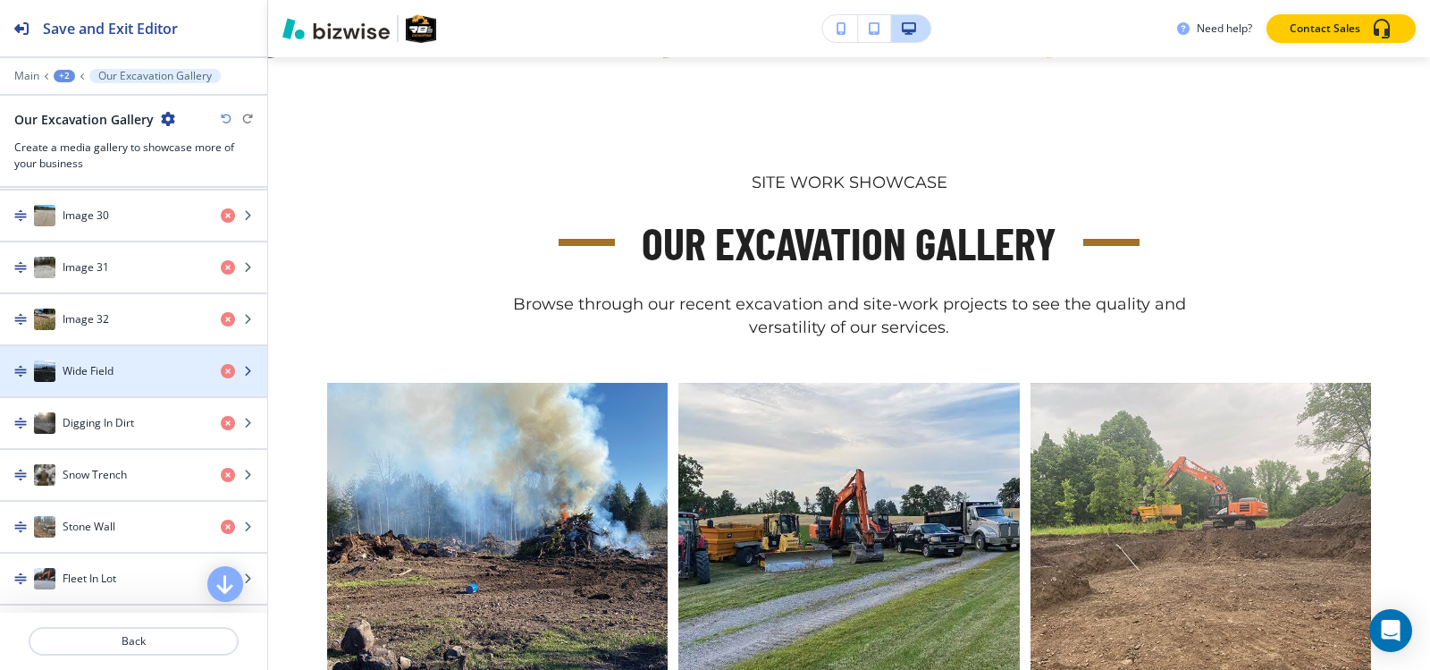
click at [118, 366] on div "Wide Field" at bounding box center [103, 370] width 207 height 21
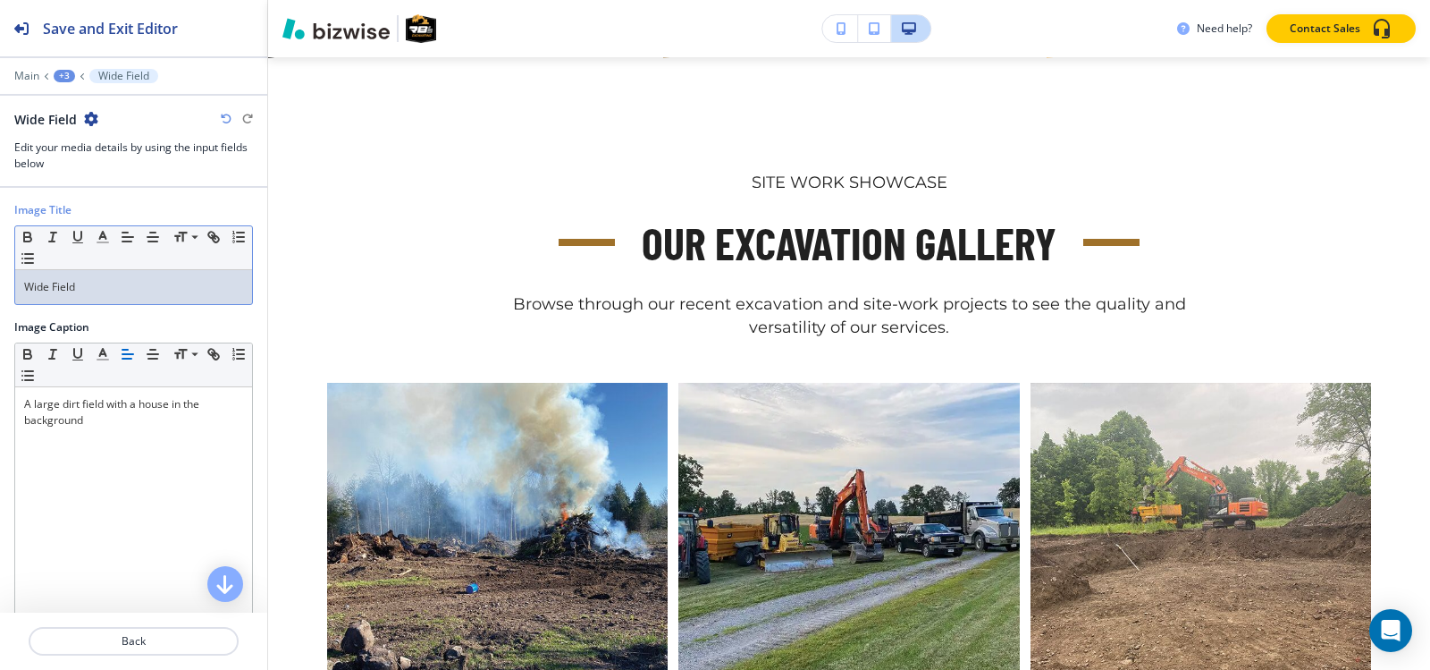
click at [130, 286] on p "Wide Field" at bounding box center [133, 287] width 219 height 16
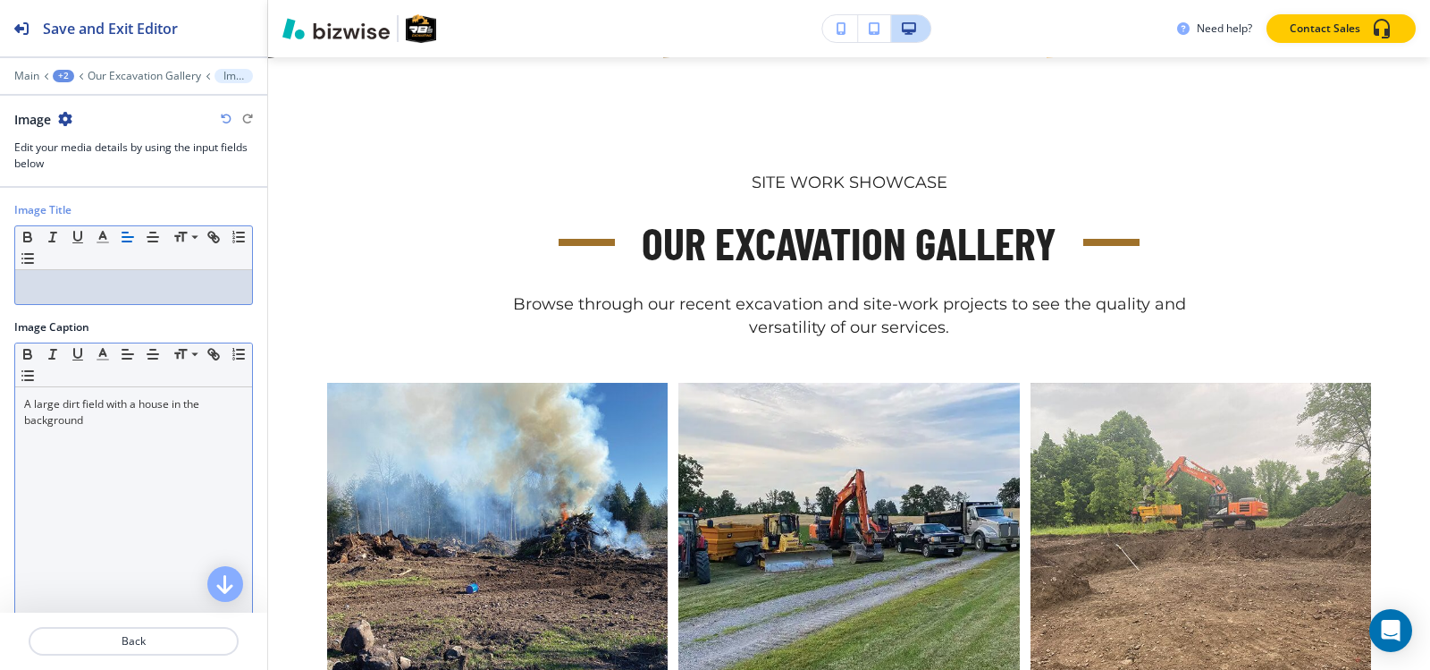
click at [106, 393] on div "A large dirt field with a house in the background" at bounding box center [133, 503] width 237 height 232
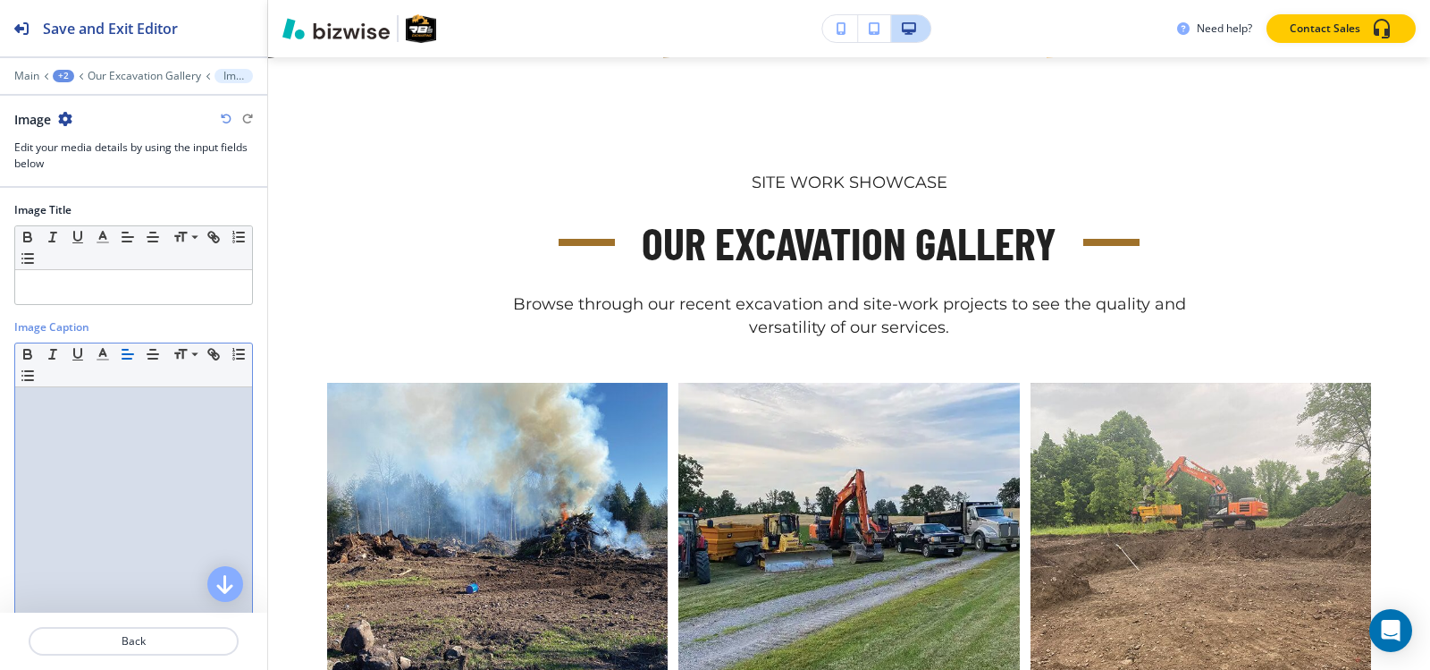
scroll to position [176, 0]
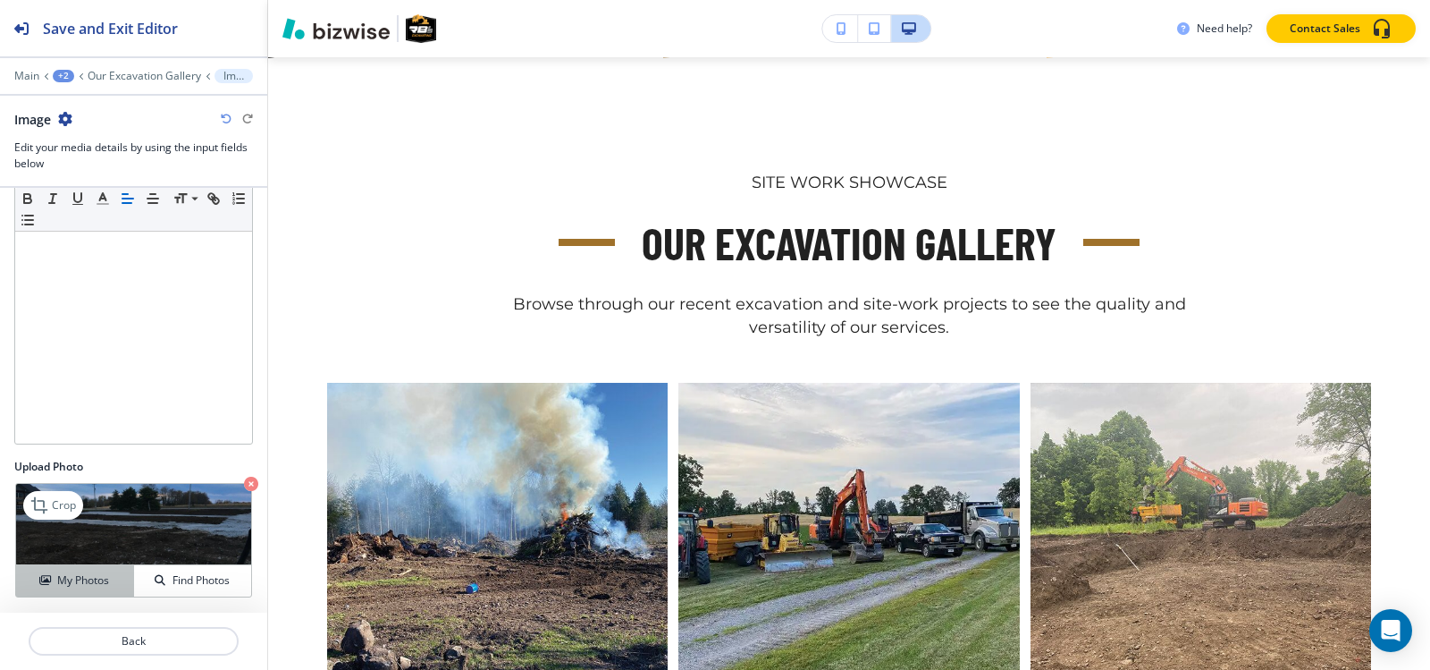
click at [80, 584] on h4 "My Photos" at bounding box center [83, 580] width 52 height 16
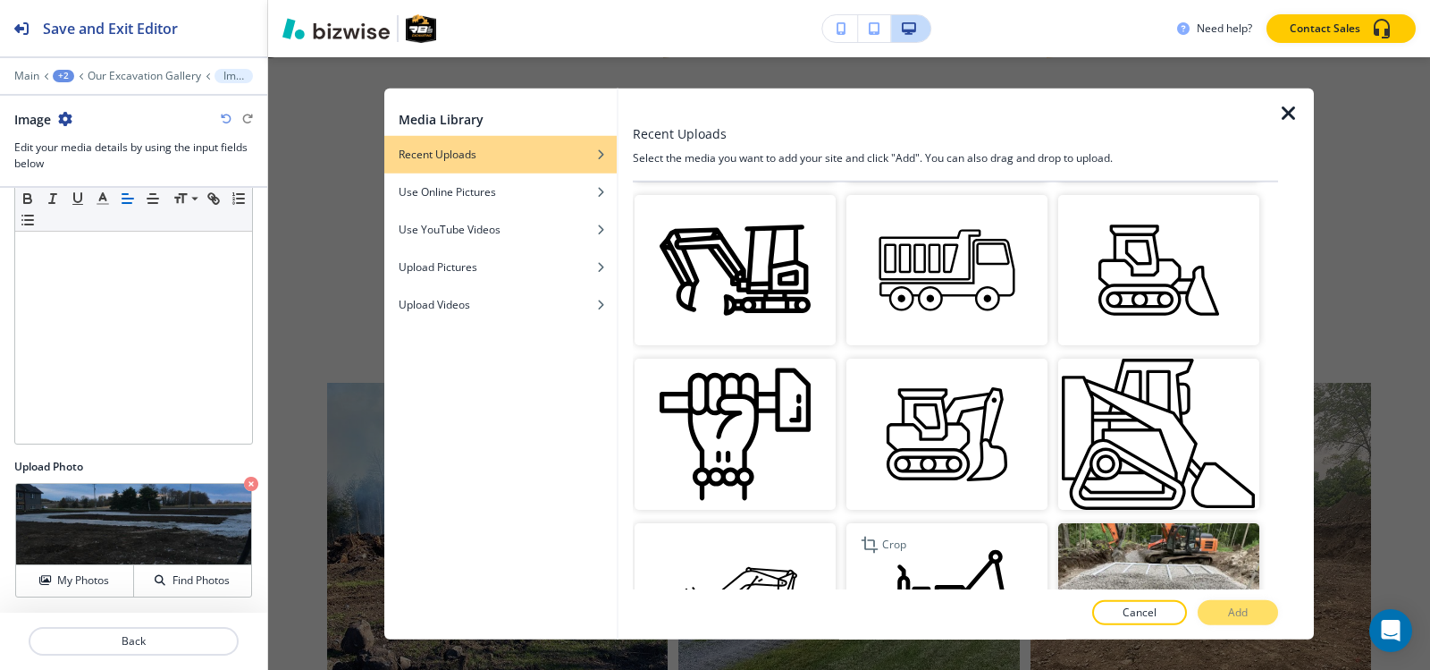
scroll to position [1252, 0]
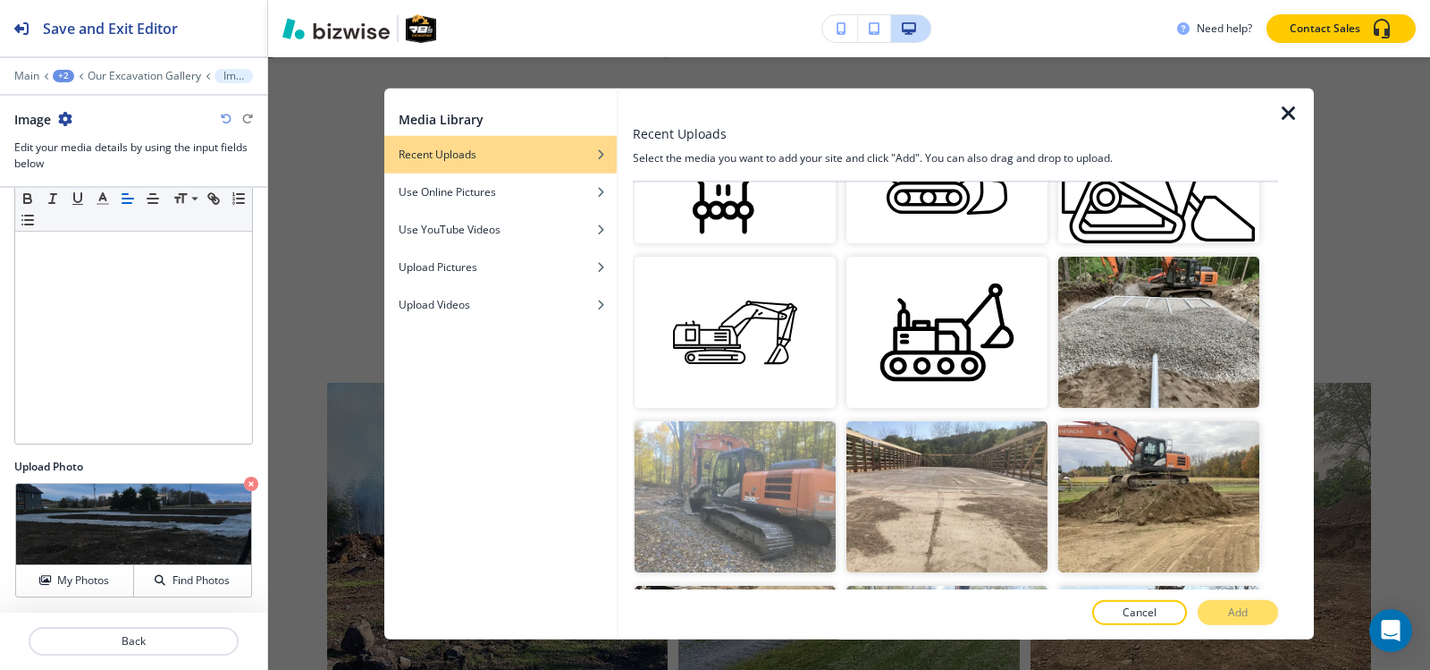
click at [1293, 114] on icon "button" at bounding box center [1288, 112] width 21 height 21
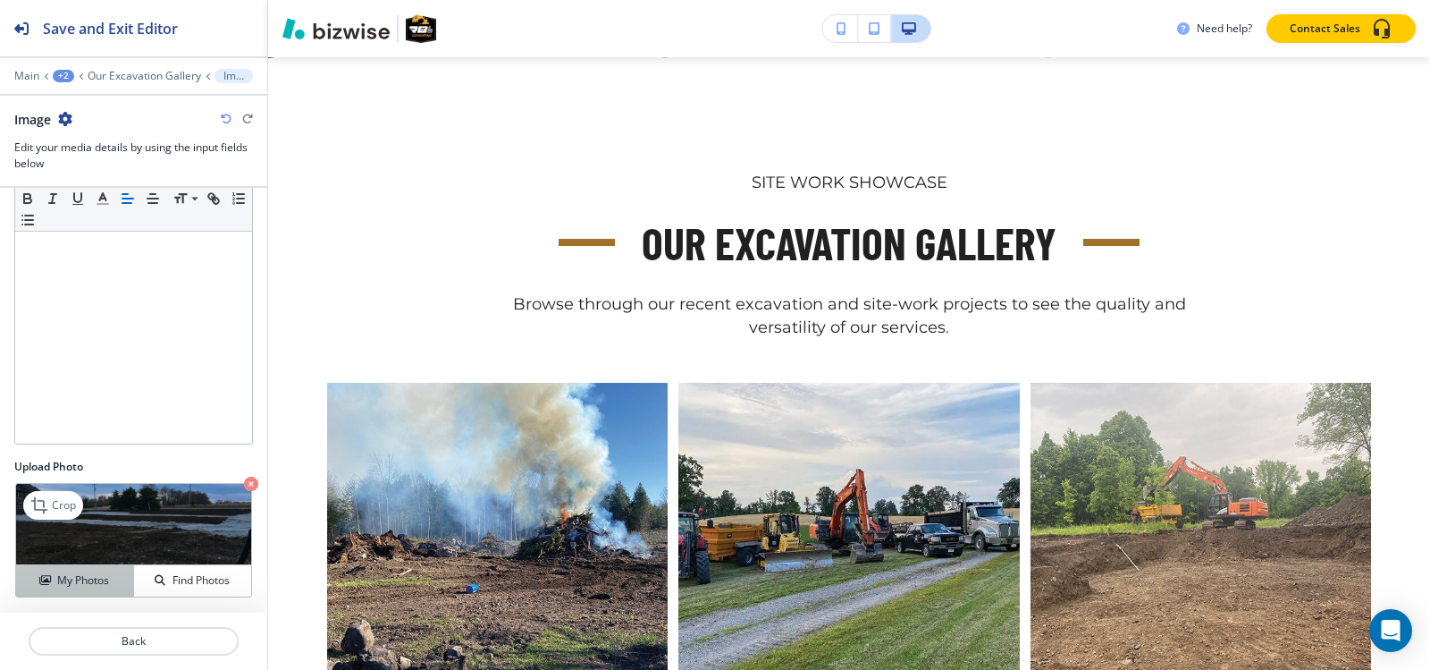
click at [91, 583] on h4 "My Photos" at bounding box center [83, 580] width 52 height 16
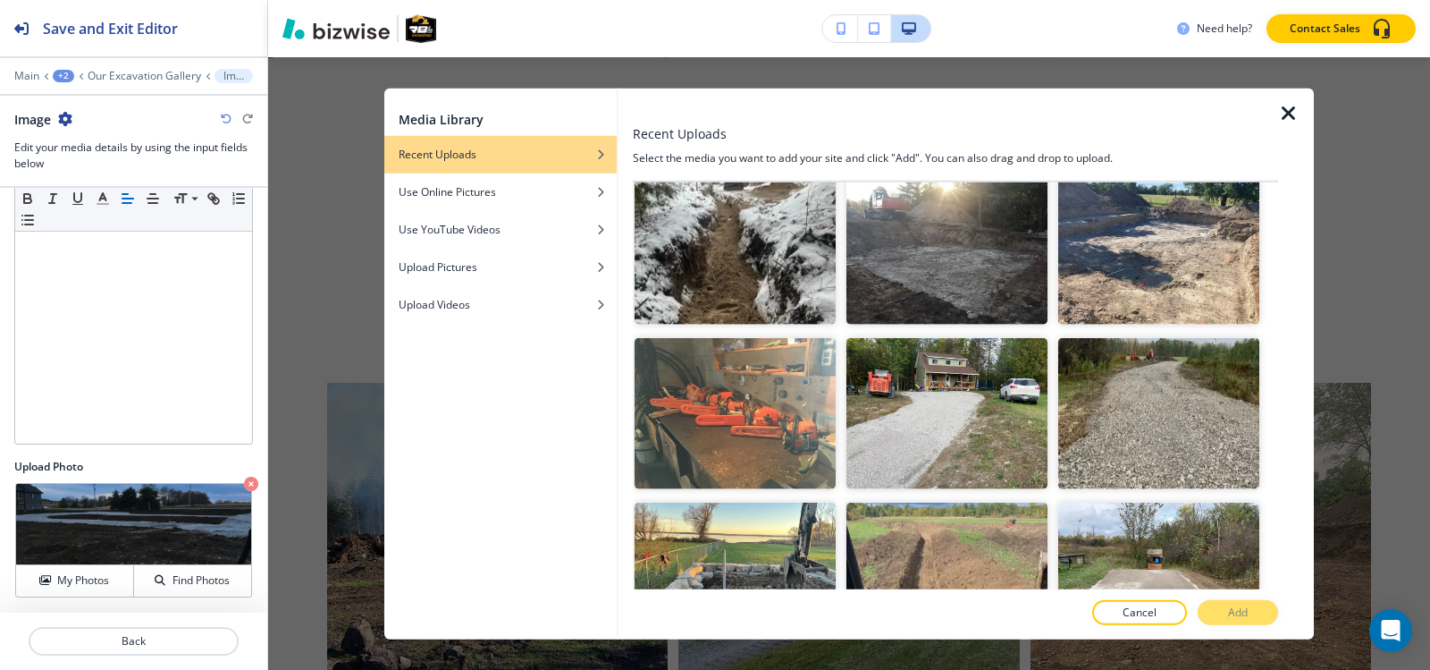
scroll to position [4291, 0]
click at [687, 517] on img "button" at bounding box center [735, 577] width 201 height 151
click at [1252, 615] on button "Add" at bounding box center [1238, 612] width 80 height 25
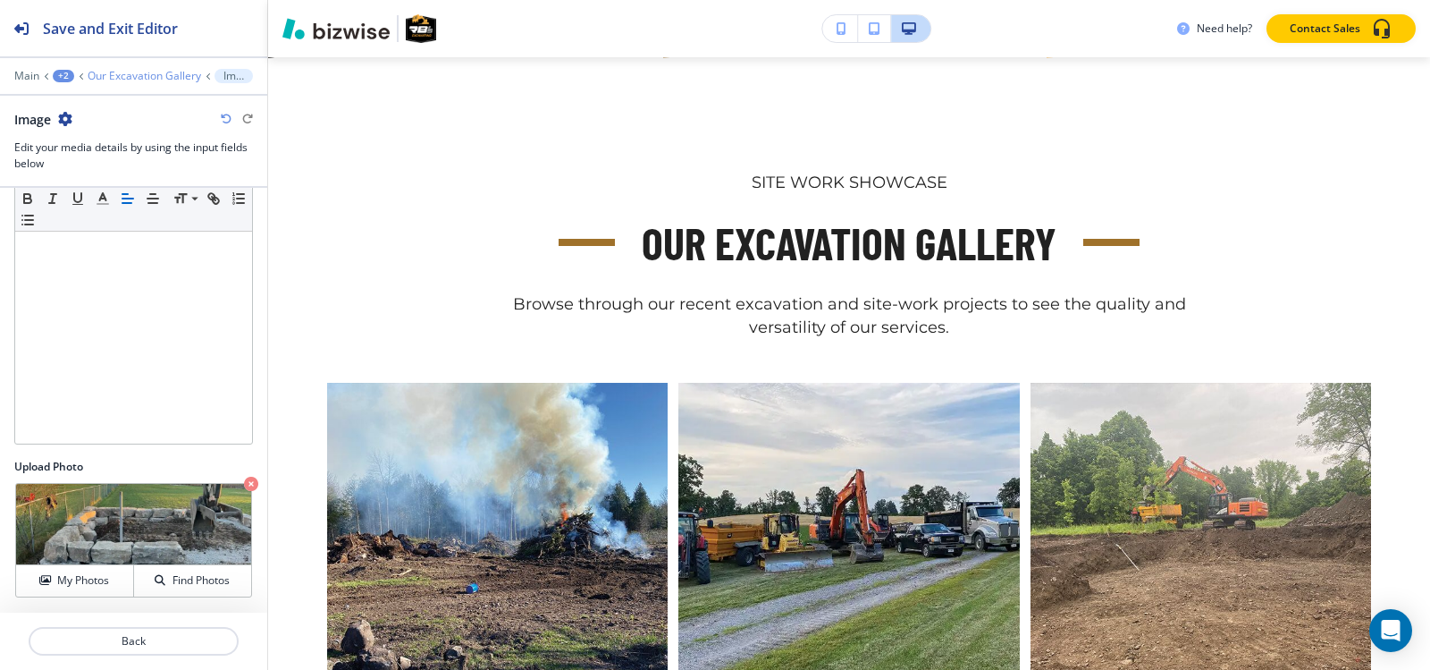
click at [162, 79] on p "Our Excavation Gallery" at bounding box center [145, 76] width 114 height 13
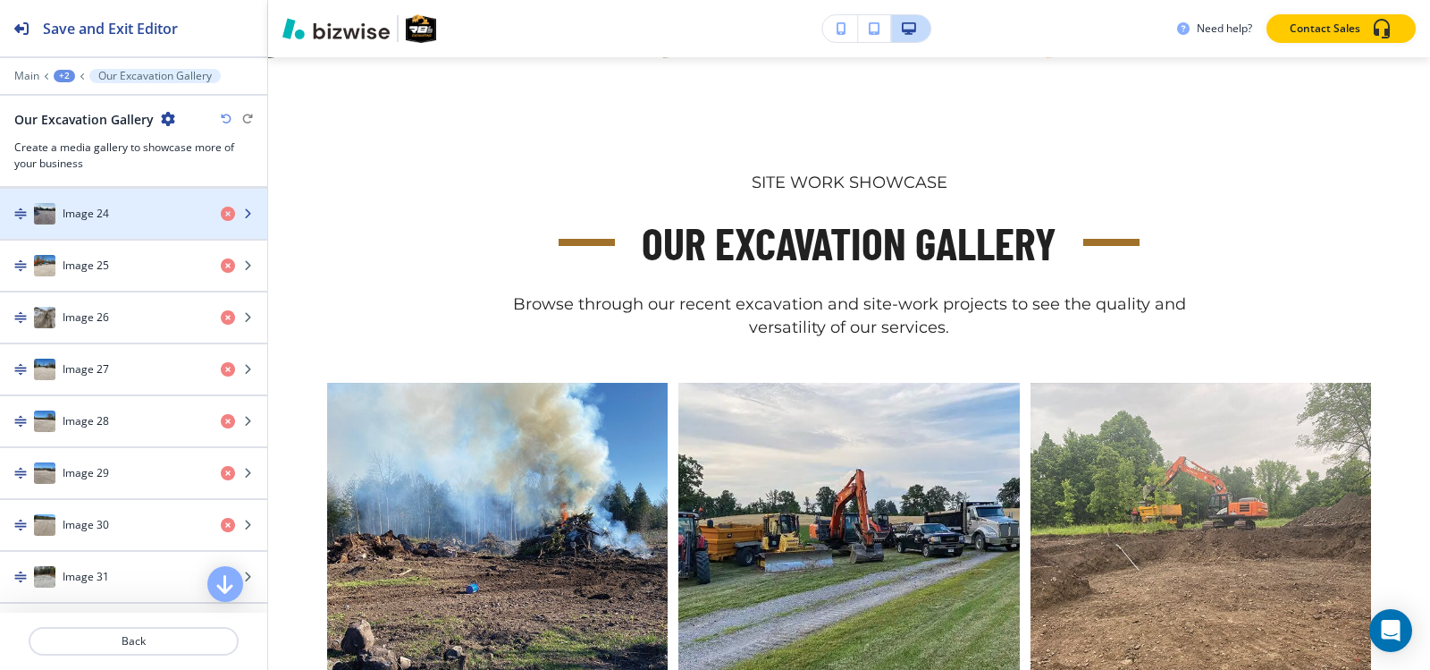
scroll to position [2146, 0]
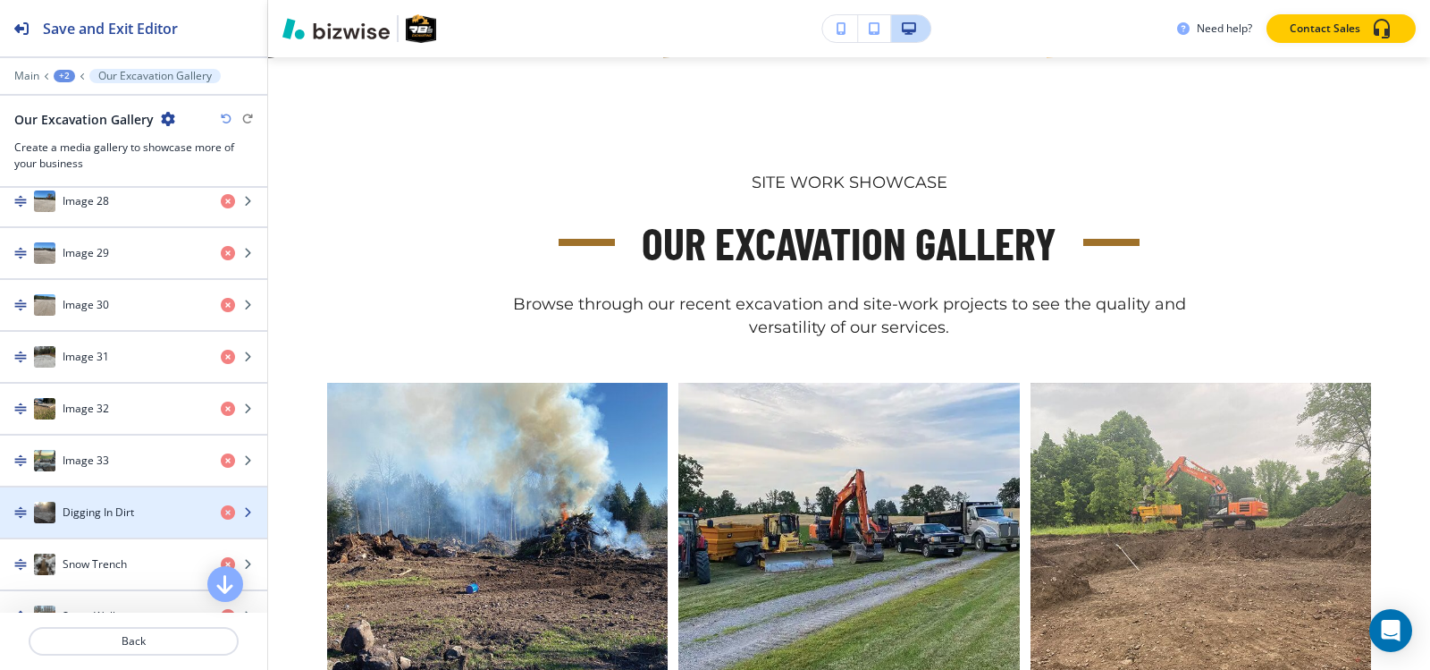
click at [142, 499] on div "button" at bounding box center [133, 494] width 267 height 14
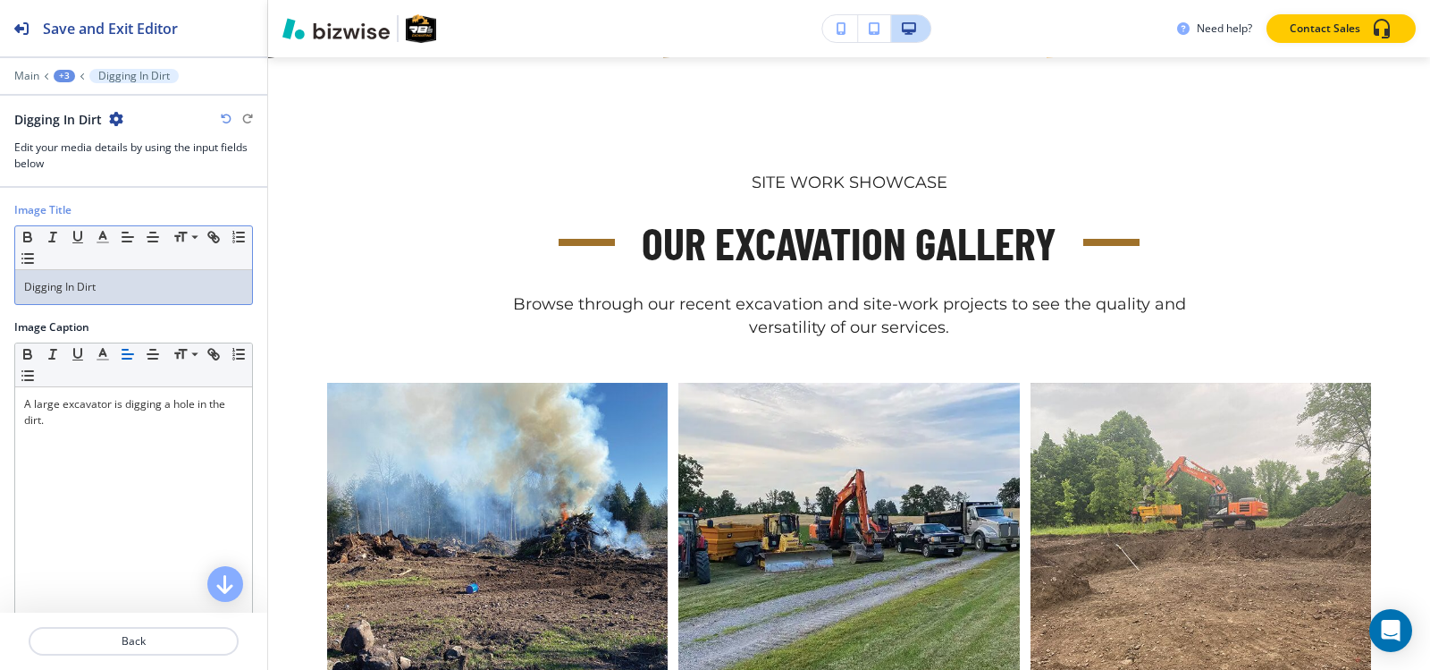
click at [150, 291] on p "Digging In Dirt" at bounding box center [133, 287] width 219 height 16
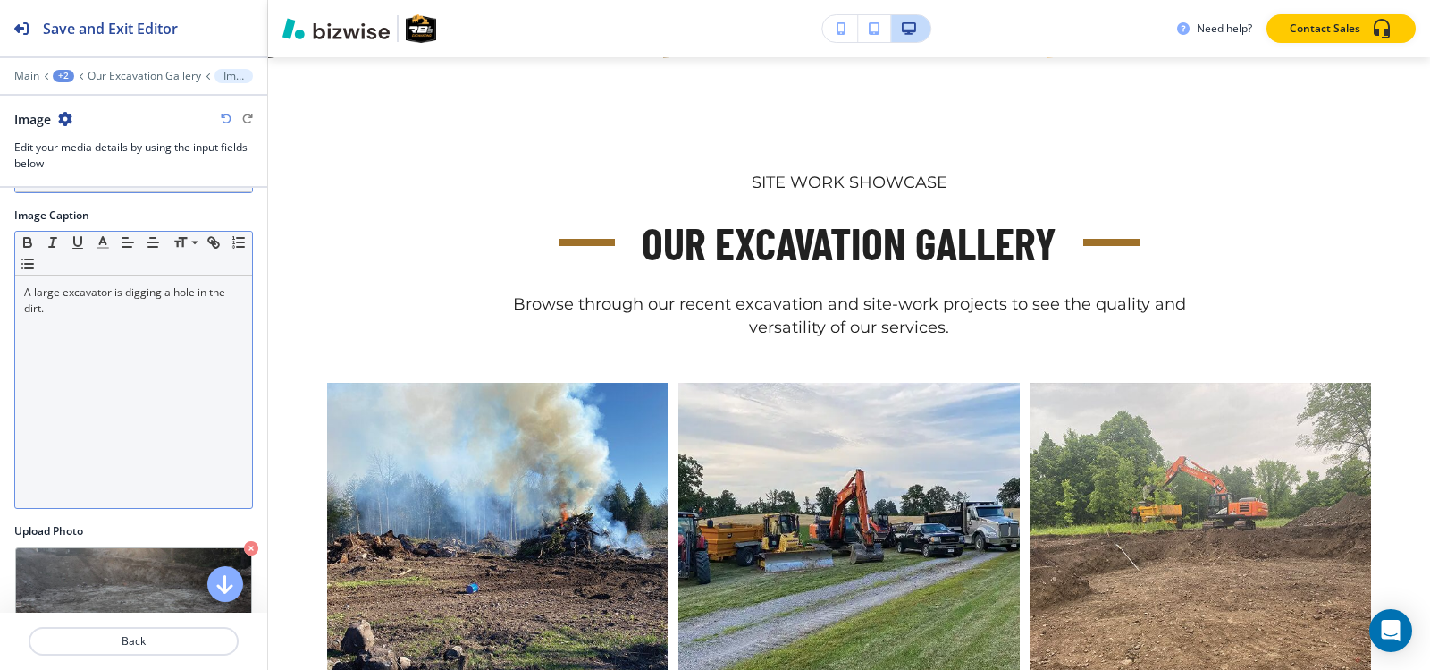
scroll to position [176, 0]
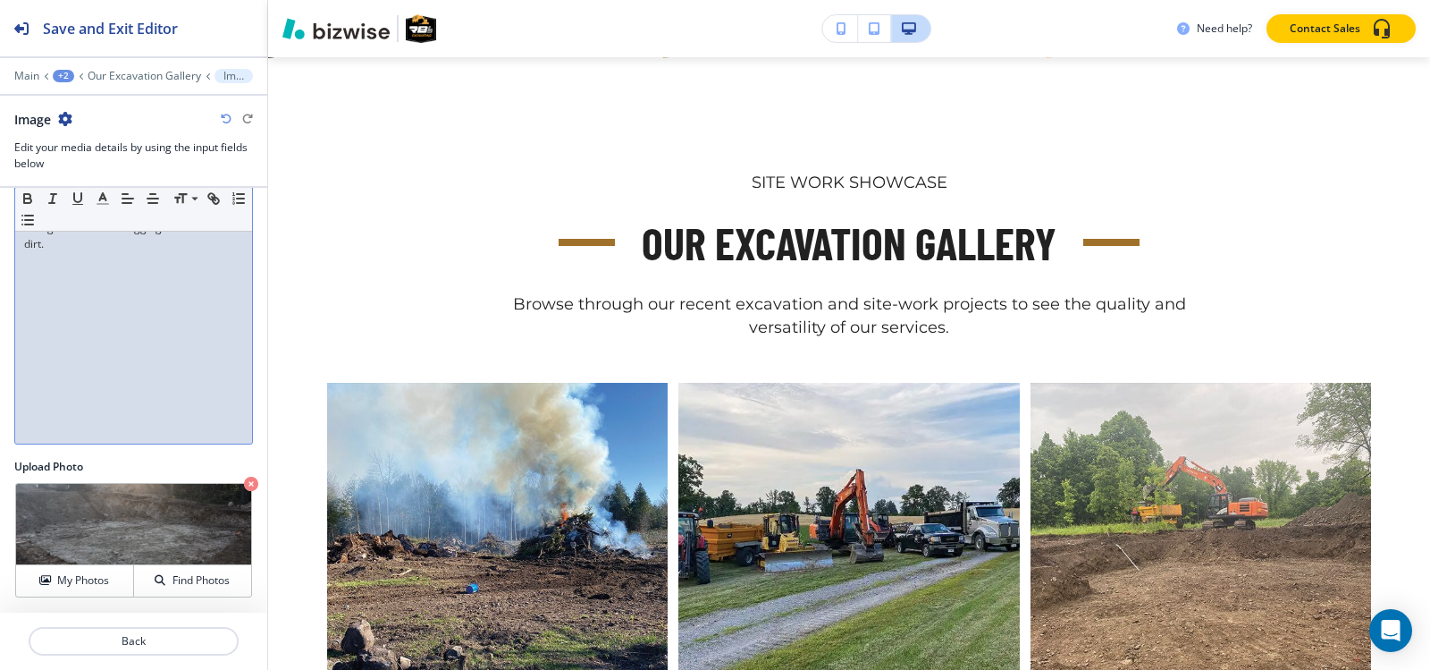
click at [146, 298] on div "A large excavator is digging a hole in the dirt." at bounding box center [133, 327] width 237 height 232
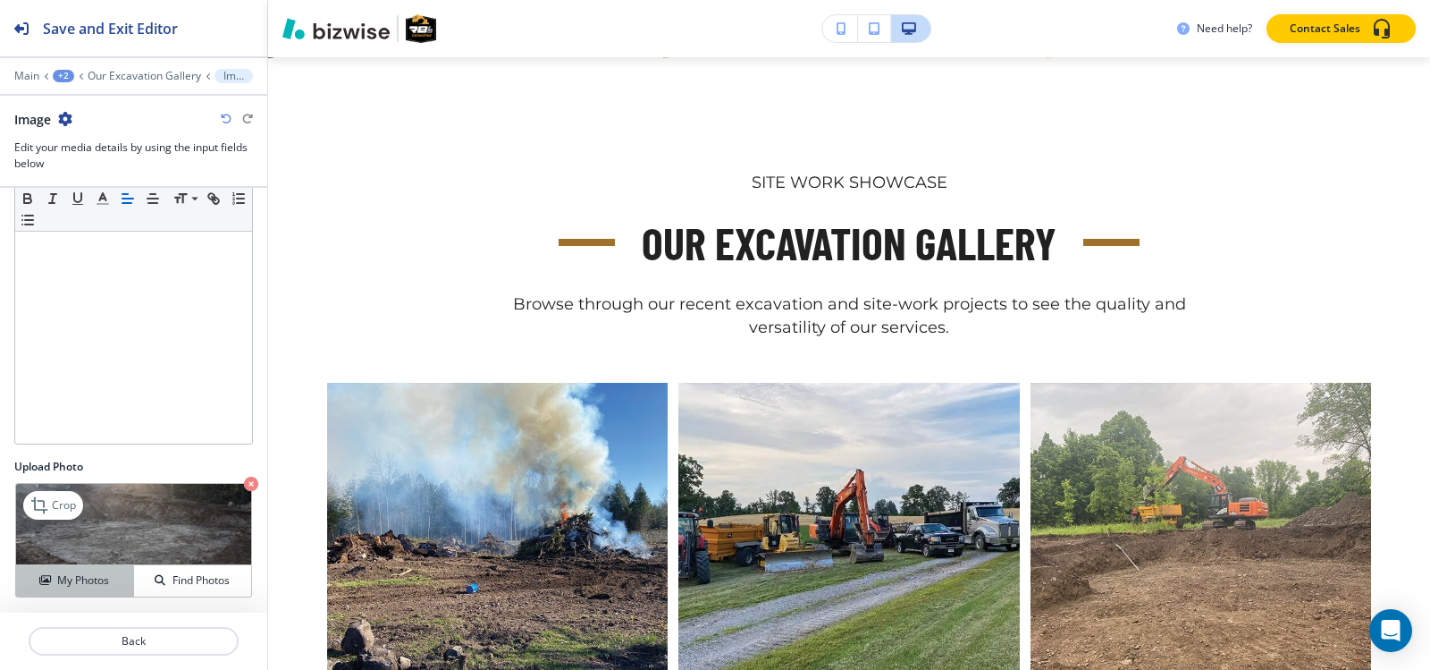
click at [71, 584] on h4 "My Photos" at bounding box center [83, 580] width 52 height 16
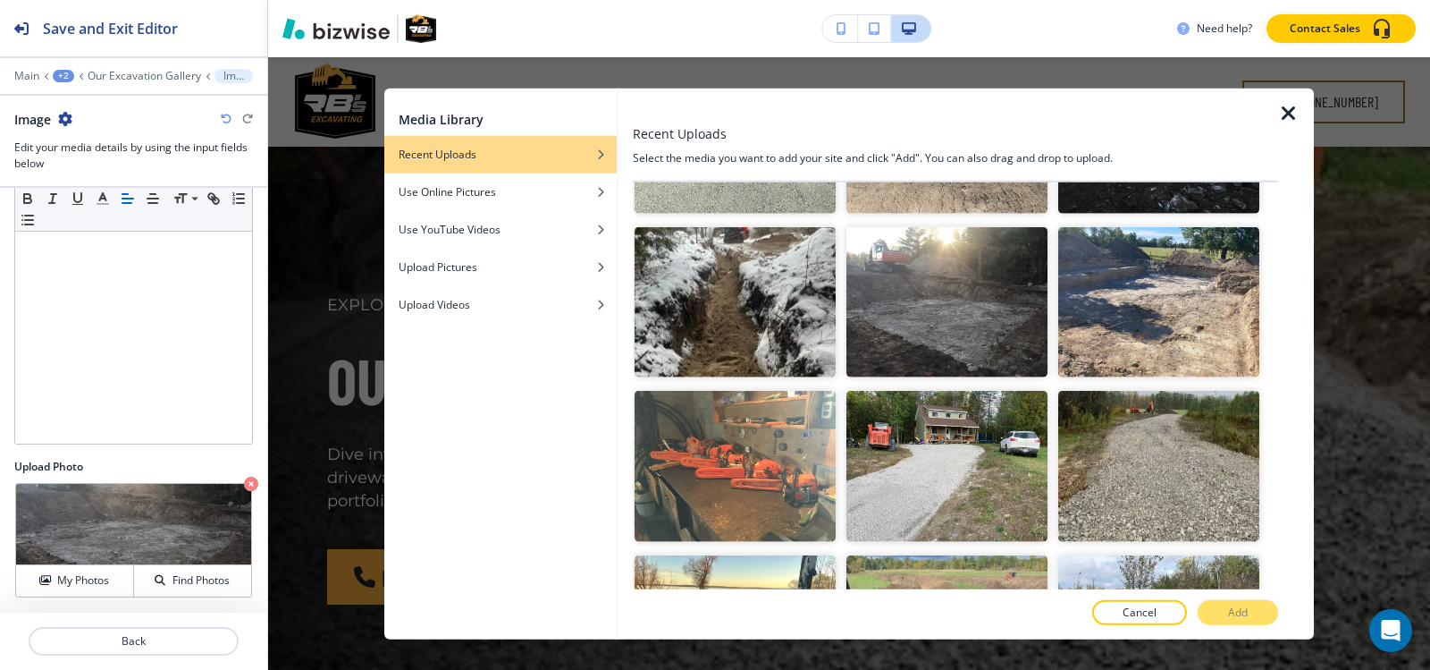
scroll to position [4416, 0]
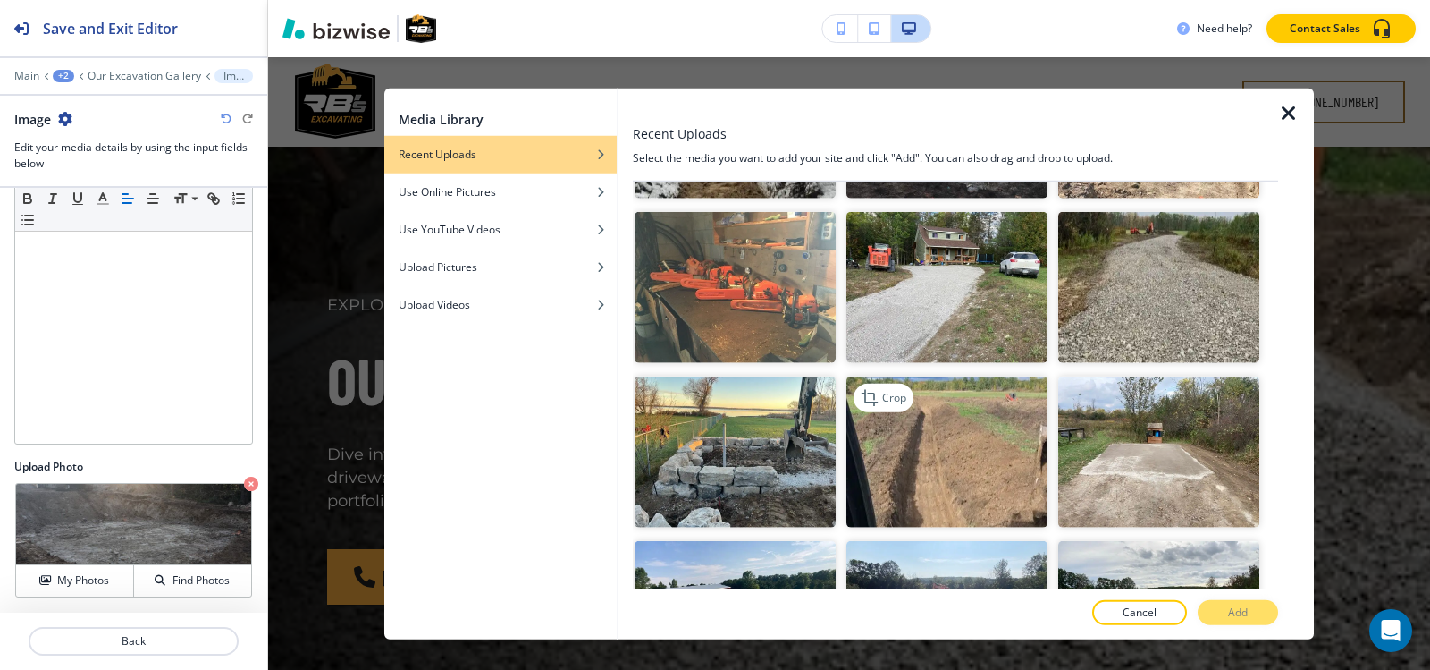
click at [974, 377] on img "button" at bounding box center [947, 451] width 201 height 151
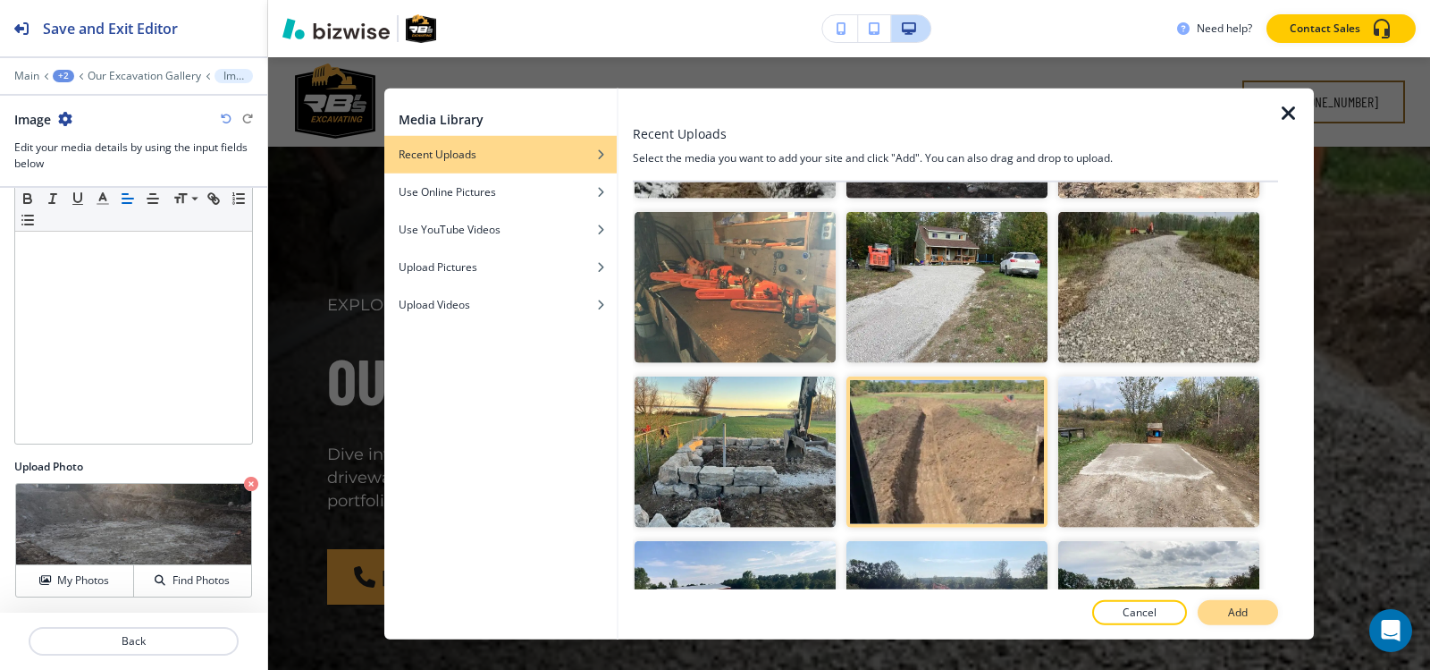
click at [1234, 608] on p "Add" at bounding box center [1238, 612] width 20 height 16
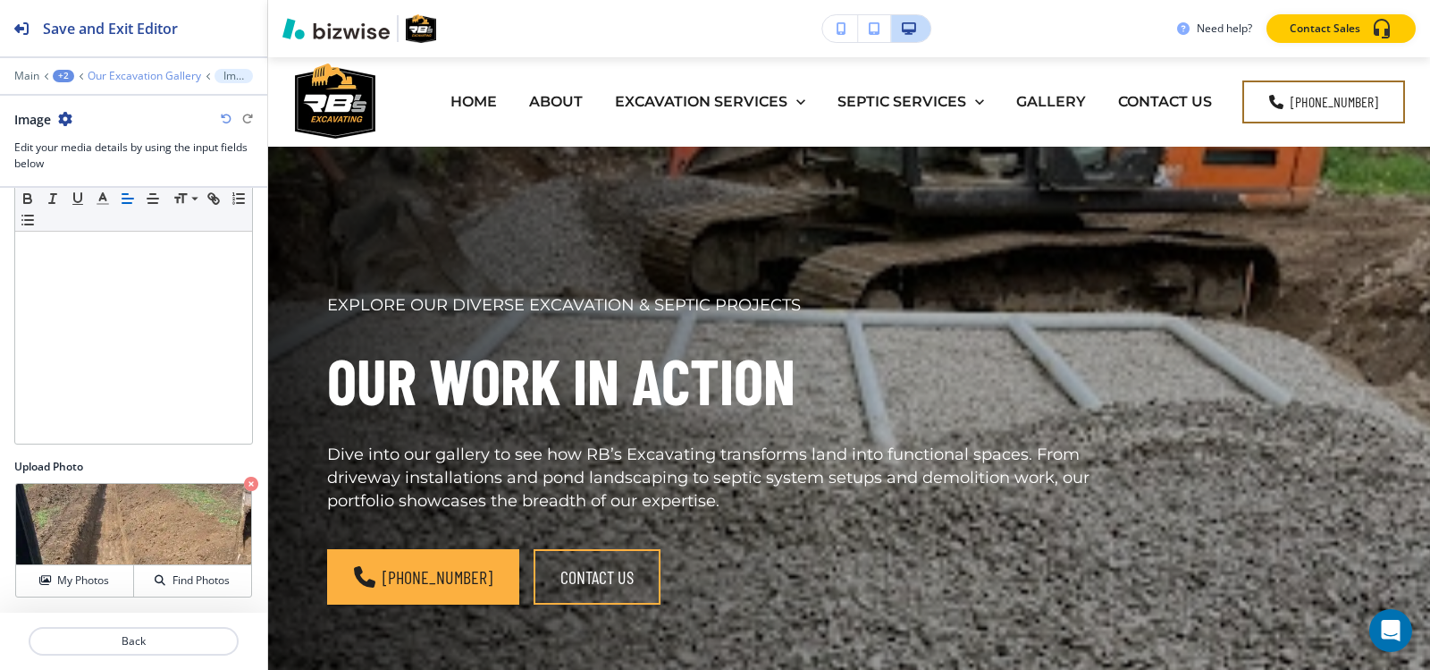
click at [161, 79] on p "Our Excavation Gallery" at bounding box center [145, 76] width 114 height 13
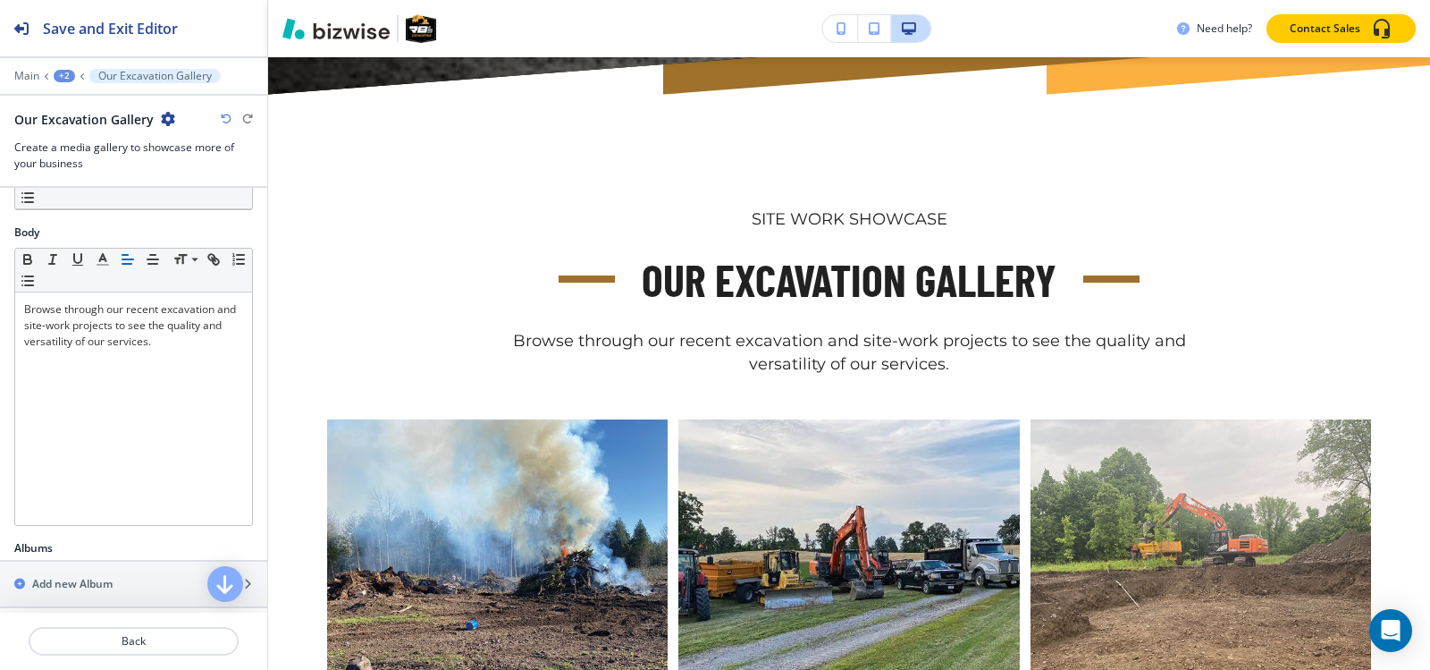
scroll to position [783, 0]
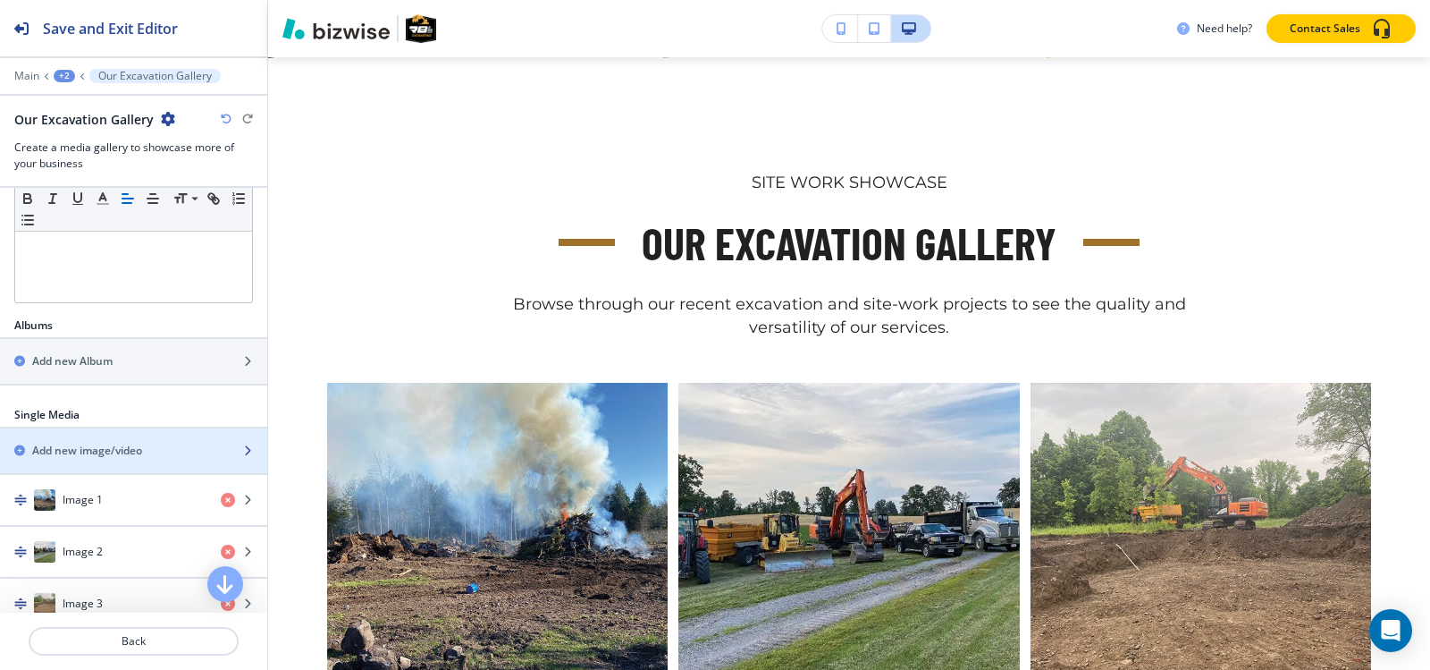
click at [87, 460] on div "button" at bounding box center [133, 466] width 267 height 14
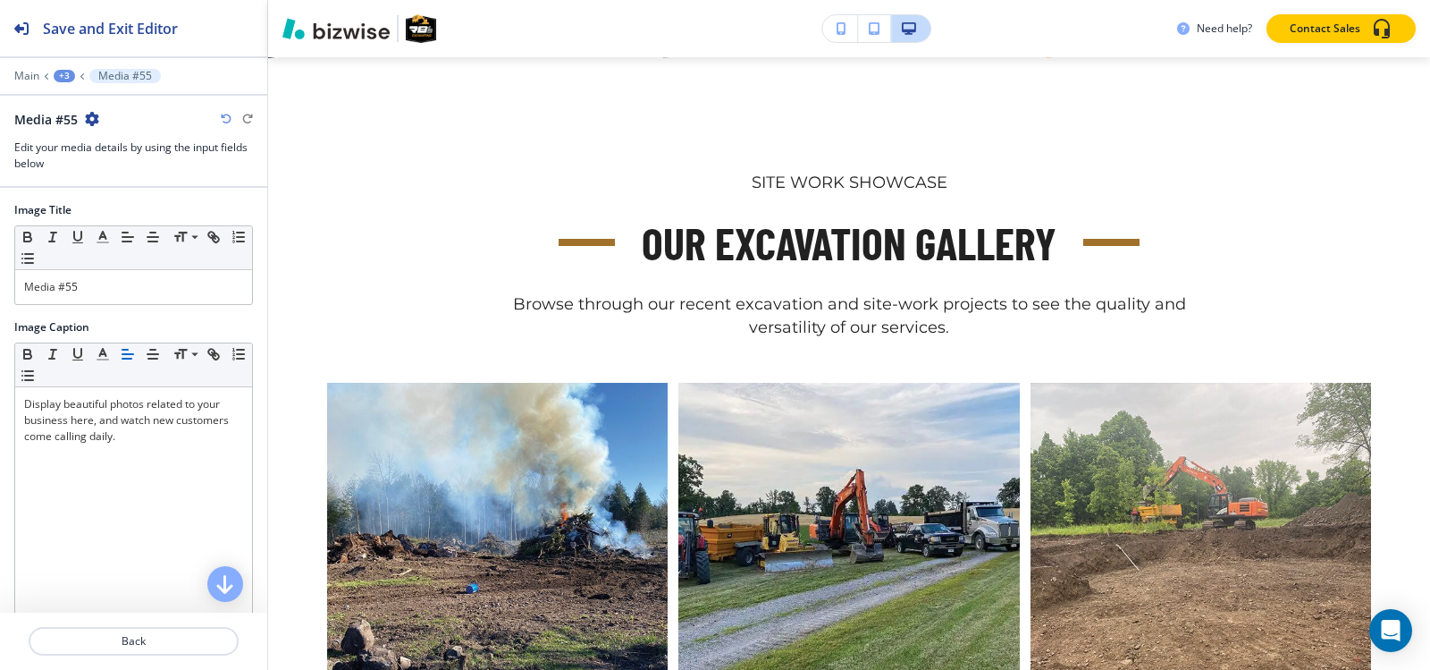
click at [88, 120] on icon "button" at bounding box center [92, 119] width 14 height 14
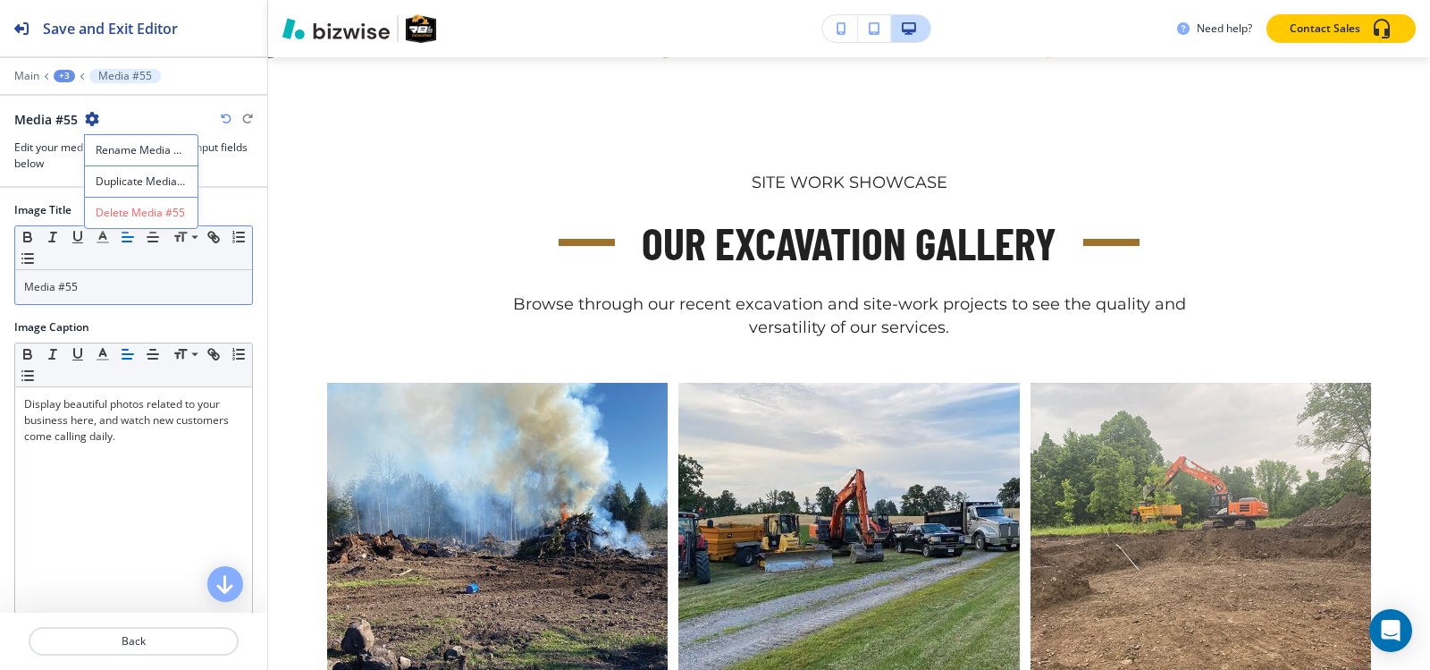
click at [118, 222] on button "Delete Media #55" at bounding box center [141, 213] width 114 height 32
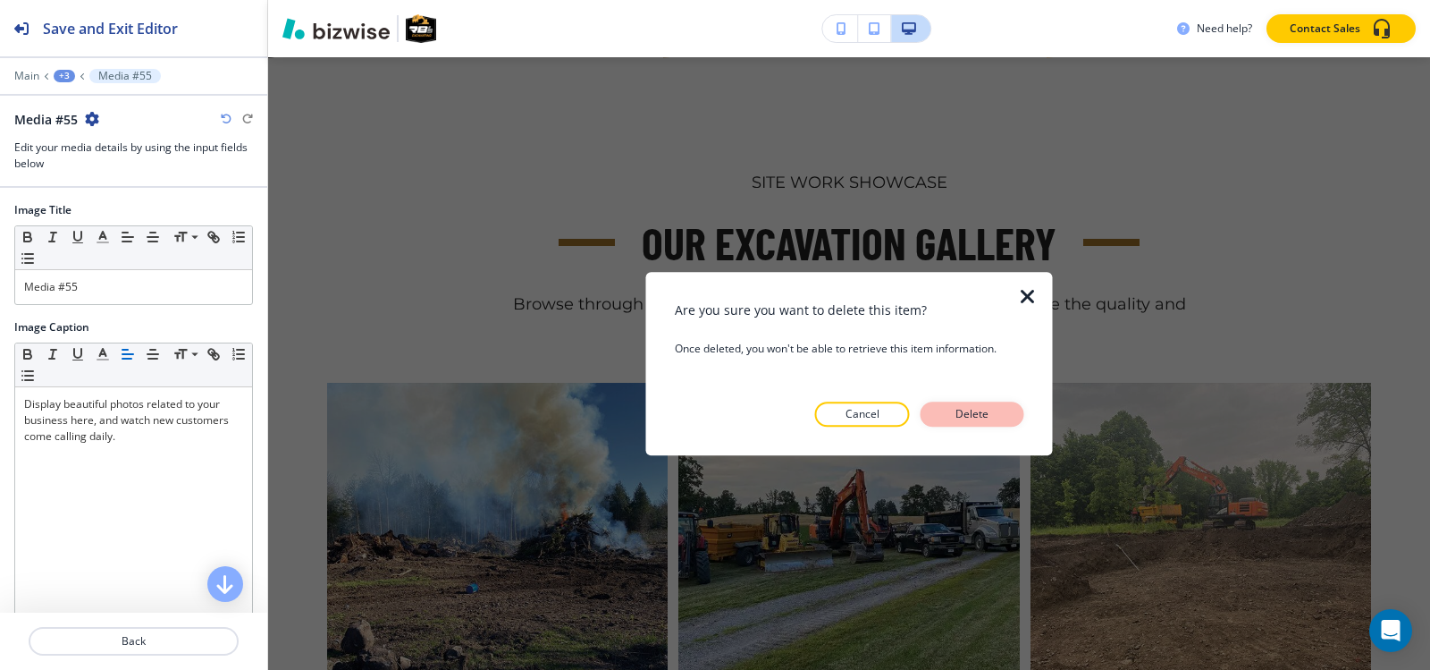
click at [961, 413] on p "Delete" at bounding box center [972, 414] width 43 height 16
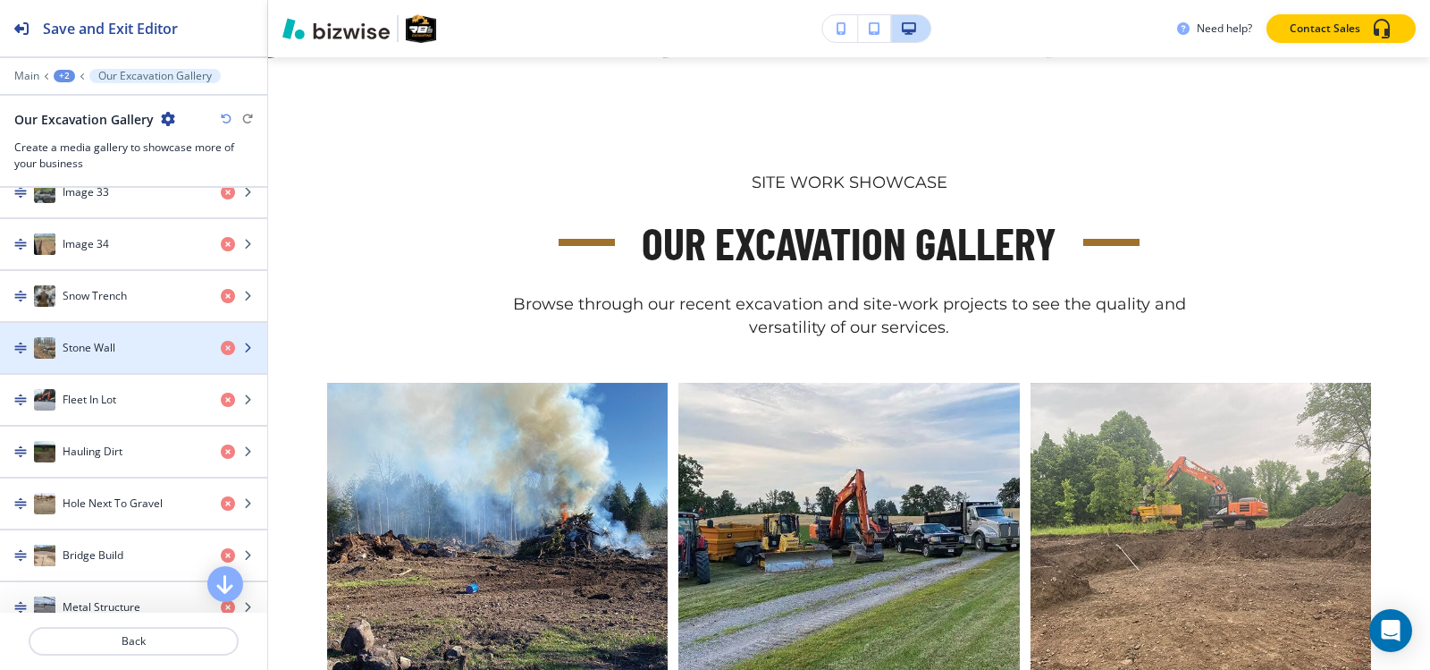
scroll to position [2324, 0]
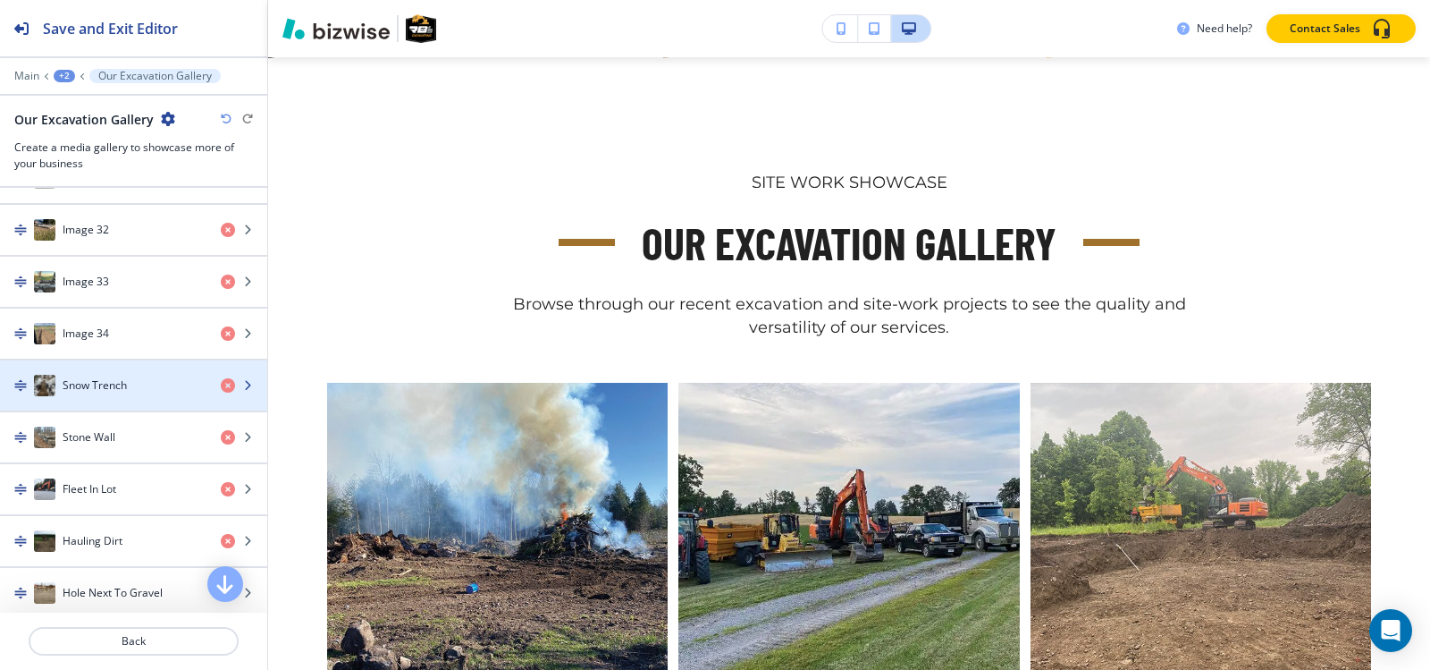
click at [119, 375] on div "Snow Trench" at bounding box center [103, 385] width 207 height 21
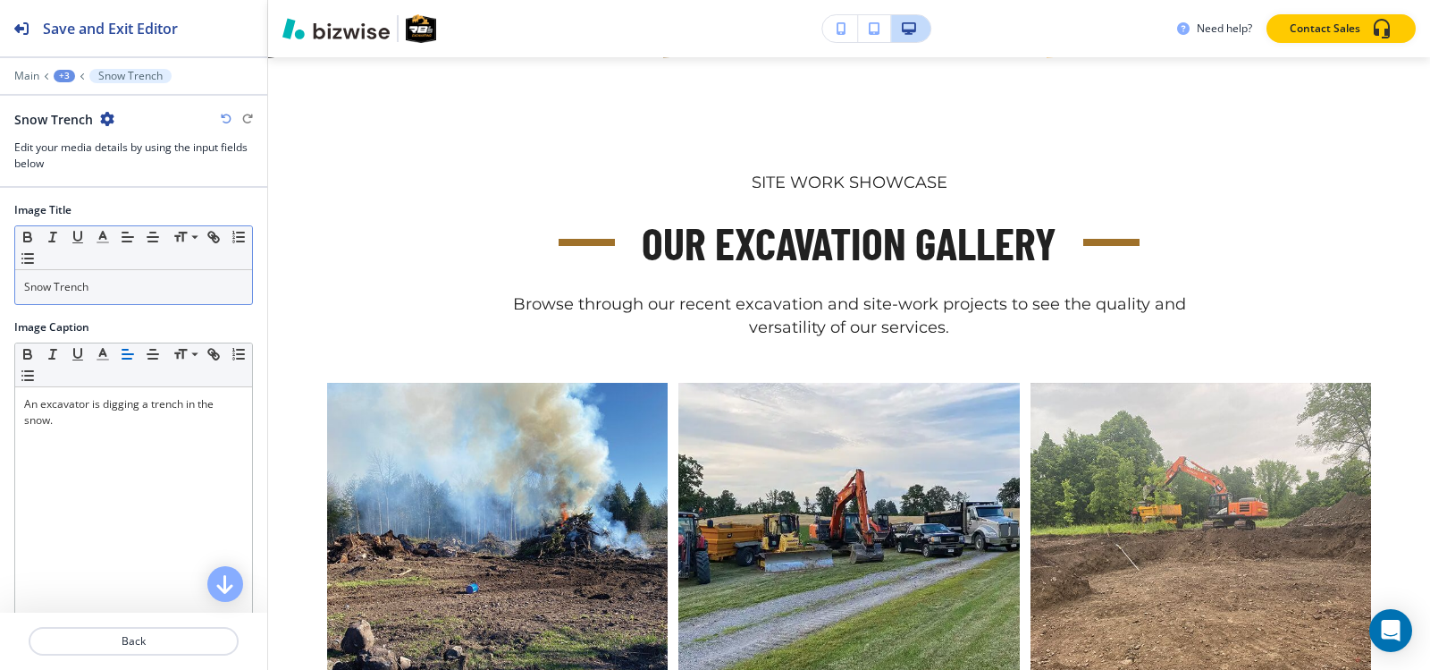
click at [101, 274] on div "Snow Trench" at bounding box center [133, 287] width 237 height 34
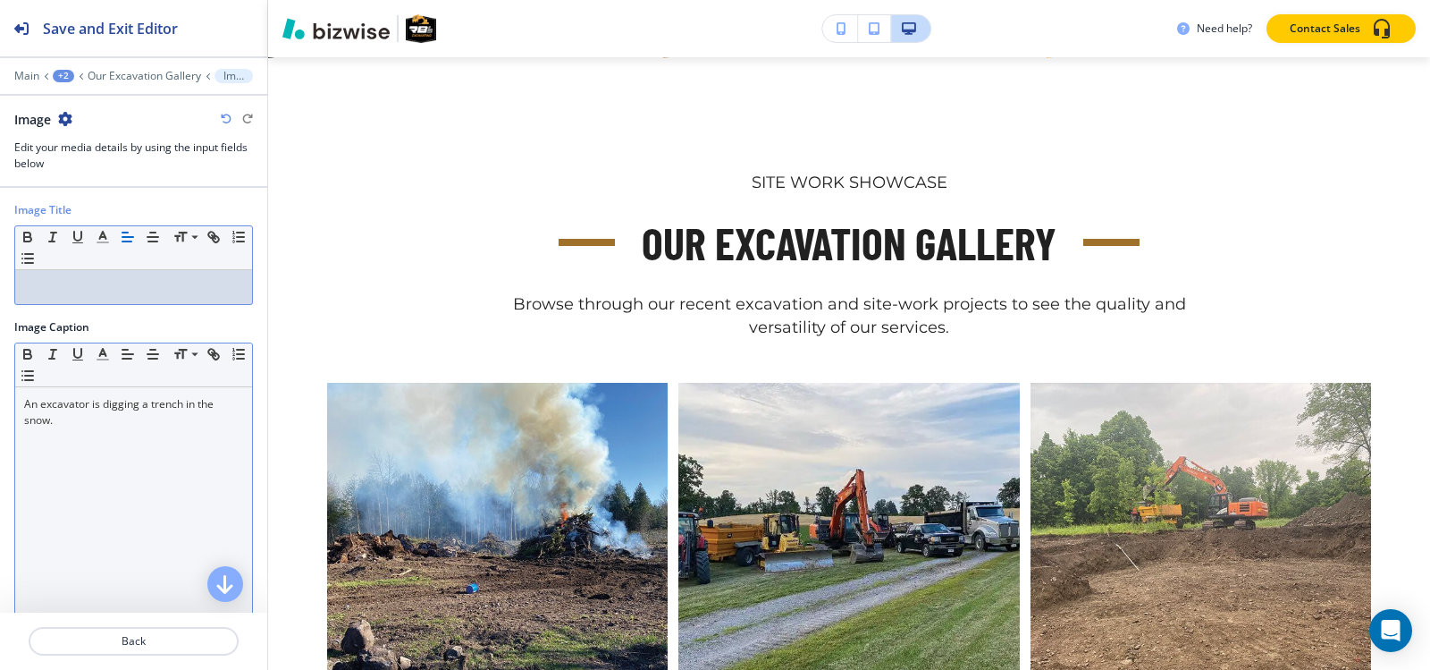
click at [116, 437] on div "An excavator is digging a trench in the snow." at bounding box center [133, 503] width 237 height 232
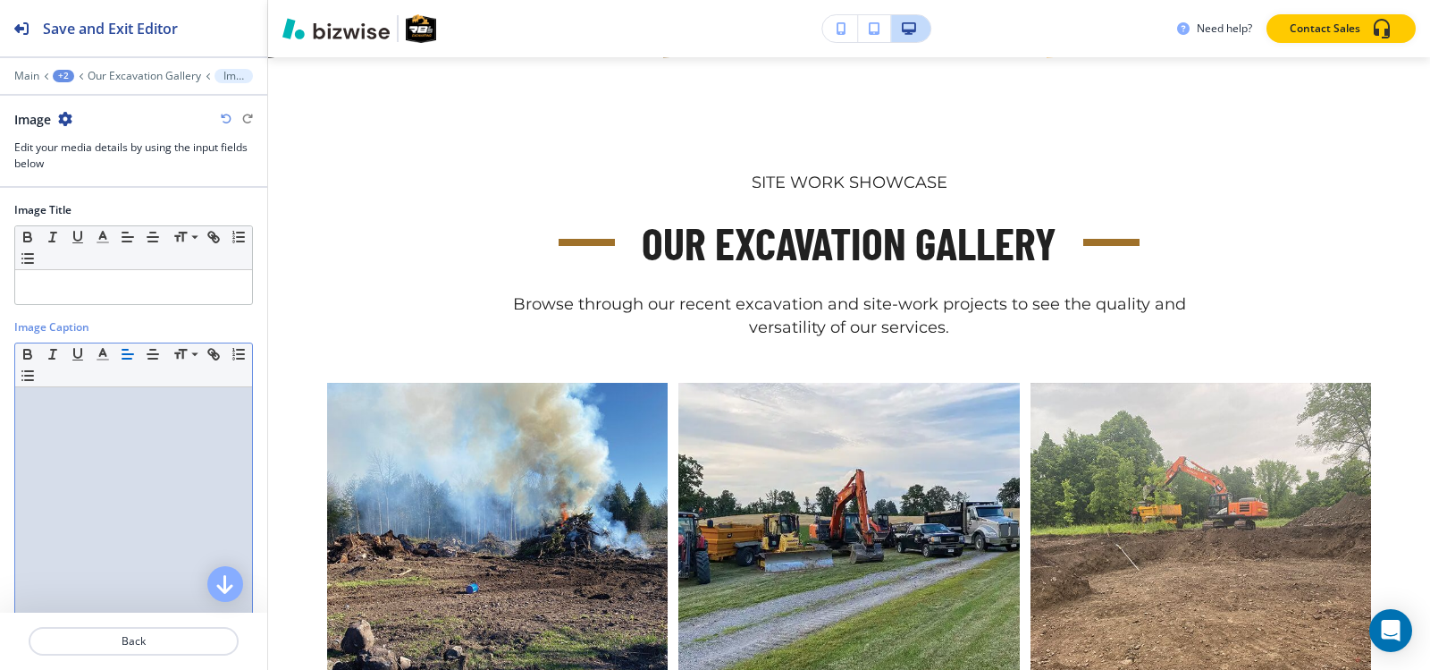
scroll to position [176, 0]
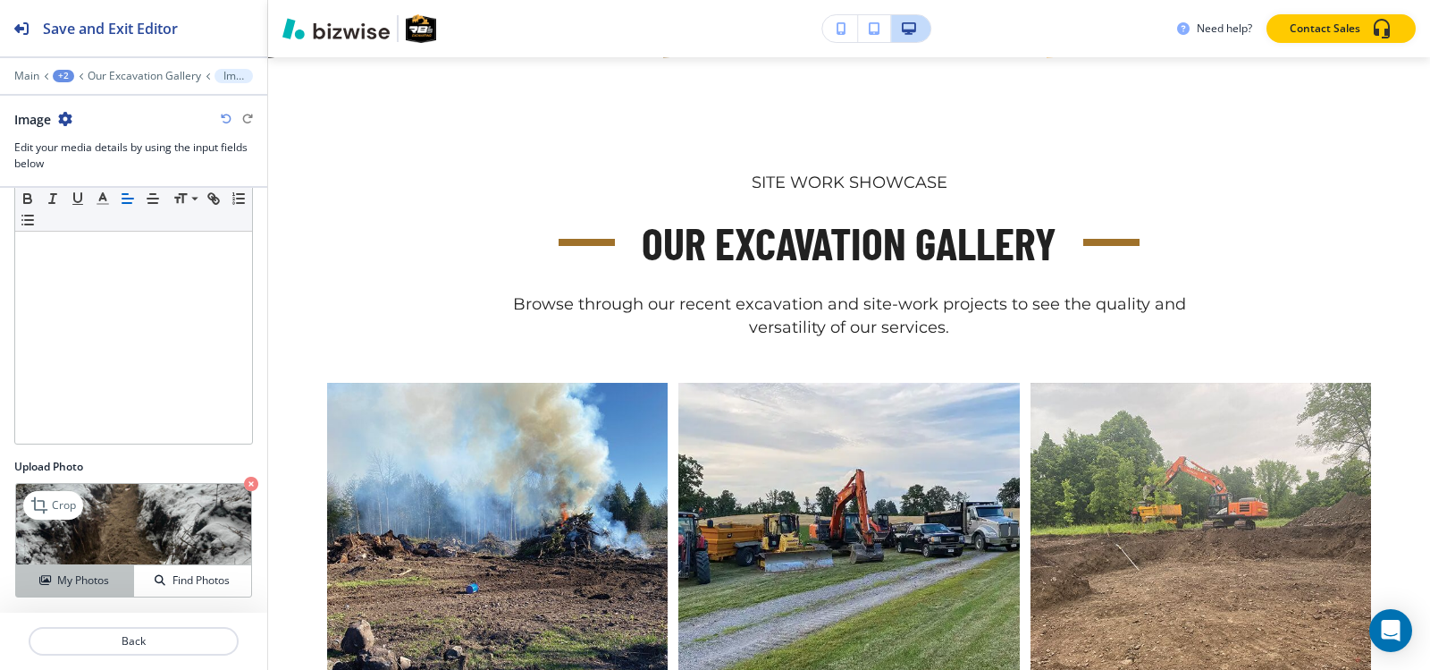
click at [60, 566] on button "My Photos" at bounding box center [75, 580] width 118 height 31
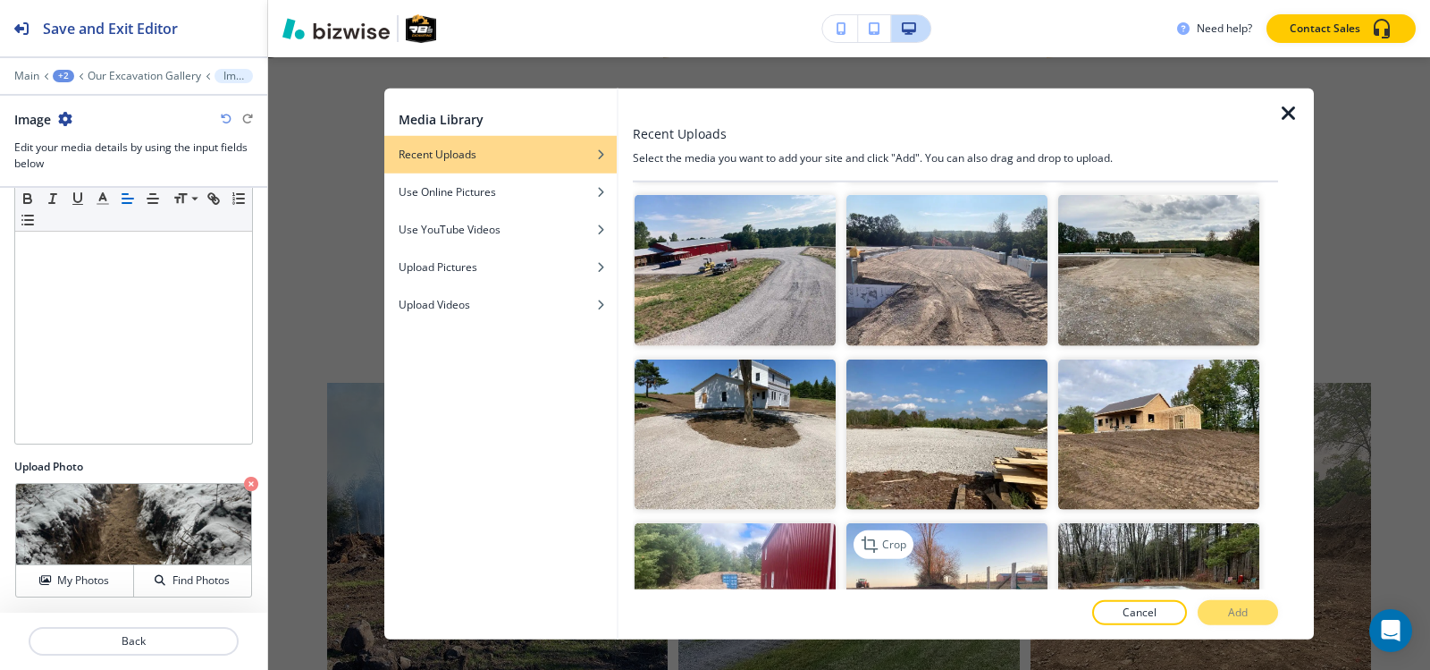
scroll to position [4917, 0]
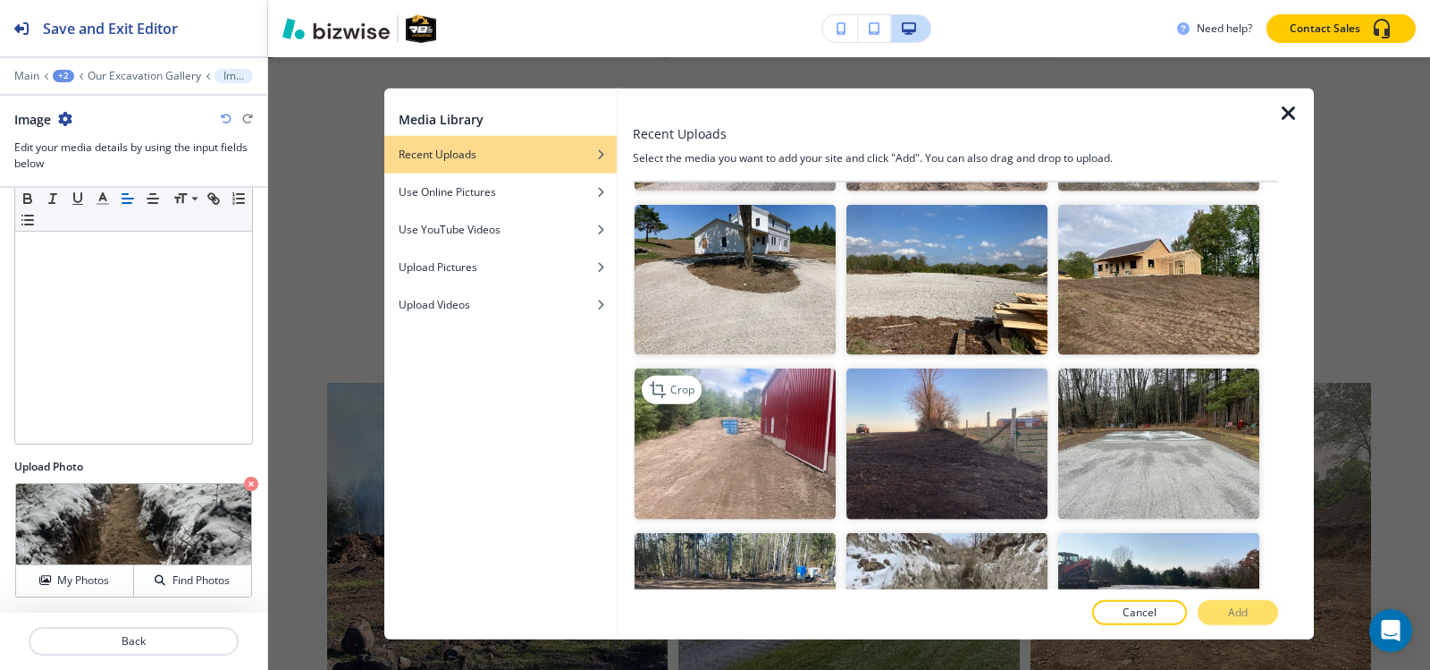
click at [797, 368] on img "button" at bounding box center [735, 443] width 201 height 151
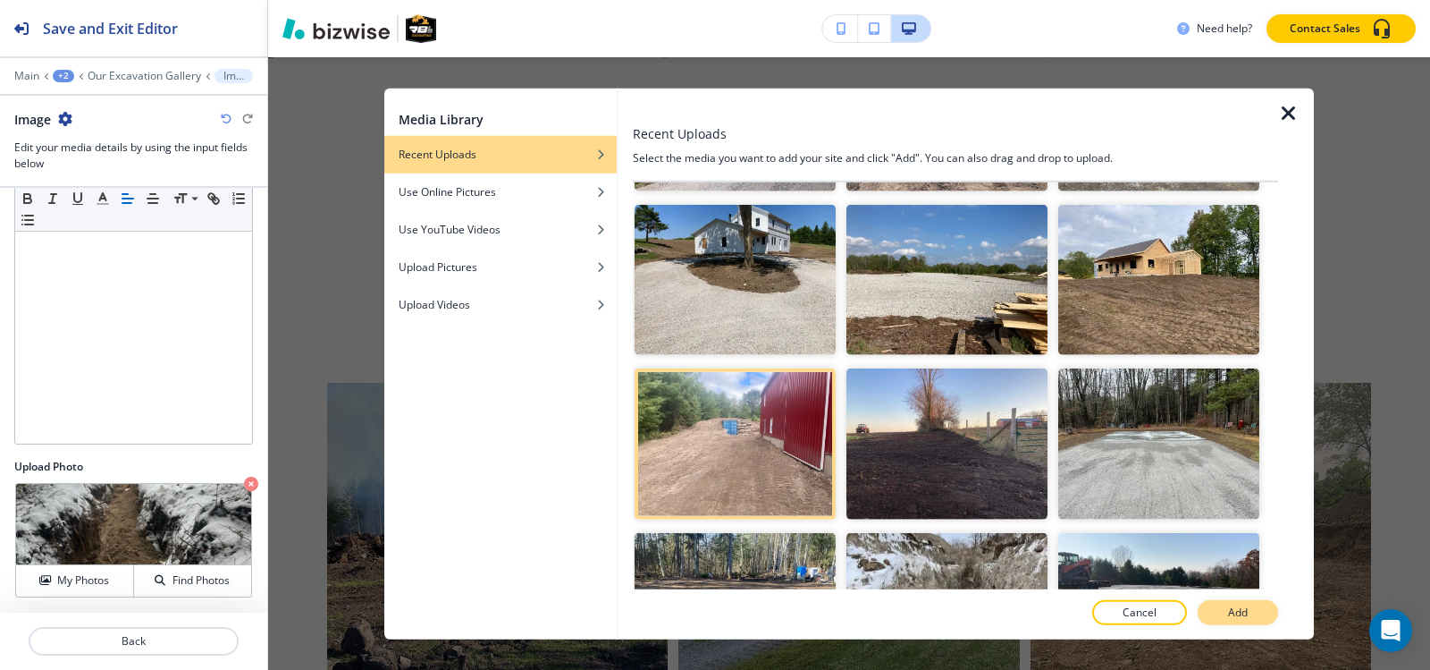
click at [1244, 611] on p "Add" at bounding box center [1238, 612] width 20 height 16
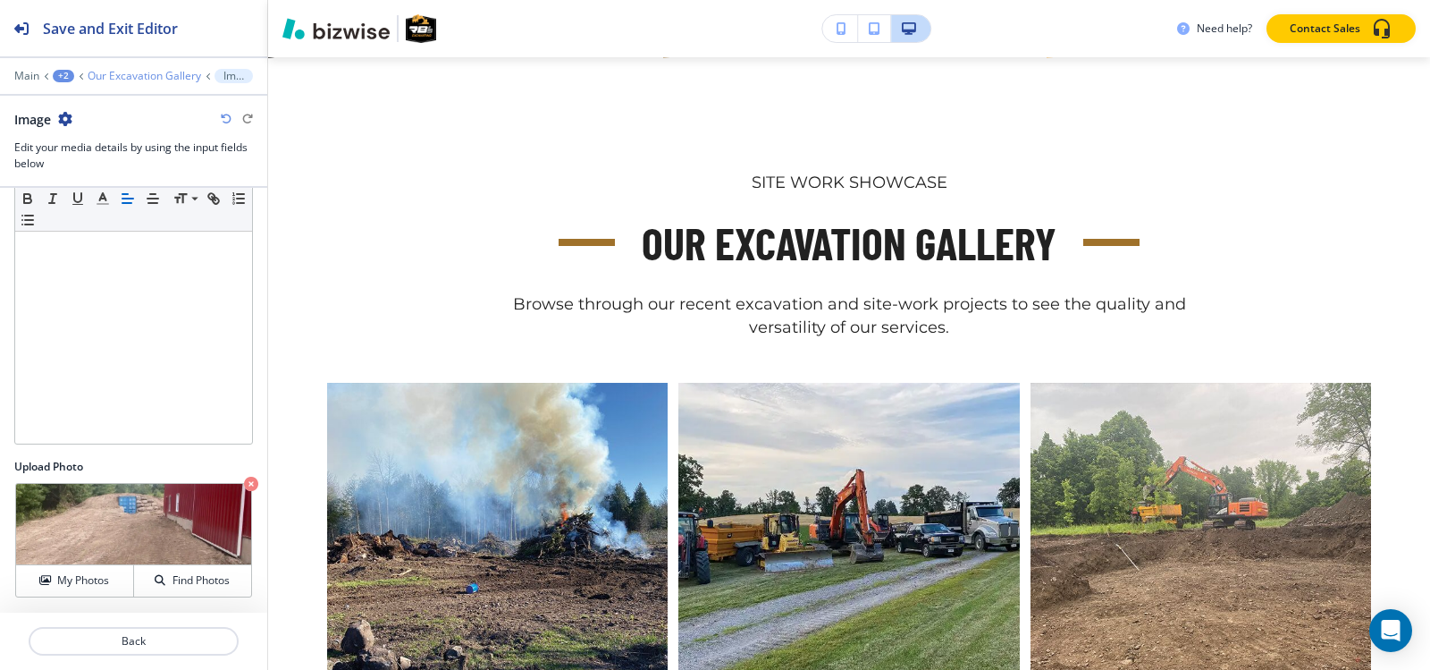
click at [114, 77] on p "Our Excavation Gallery" at bounding box center [145, 76] width 114 height 13
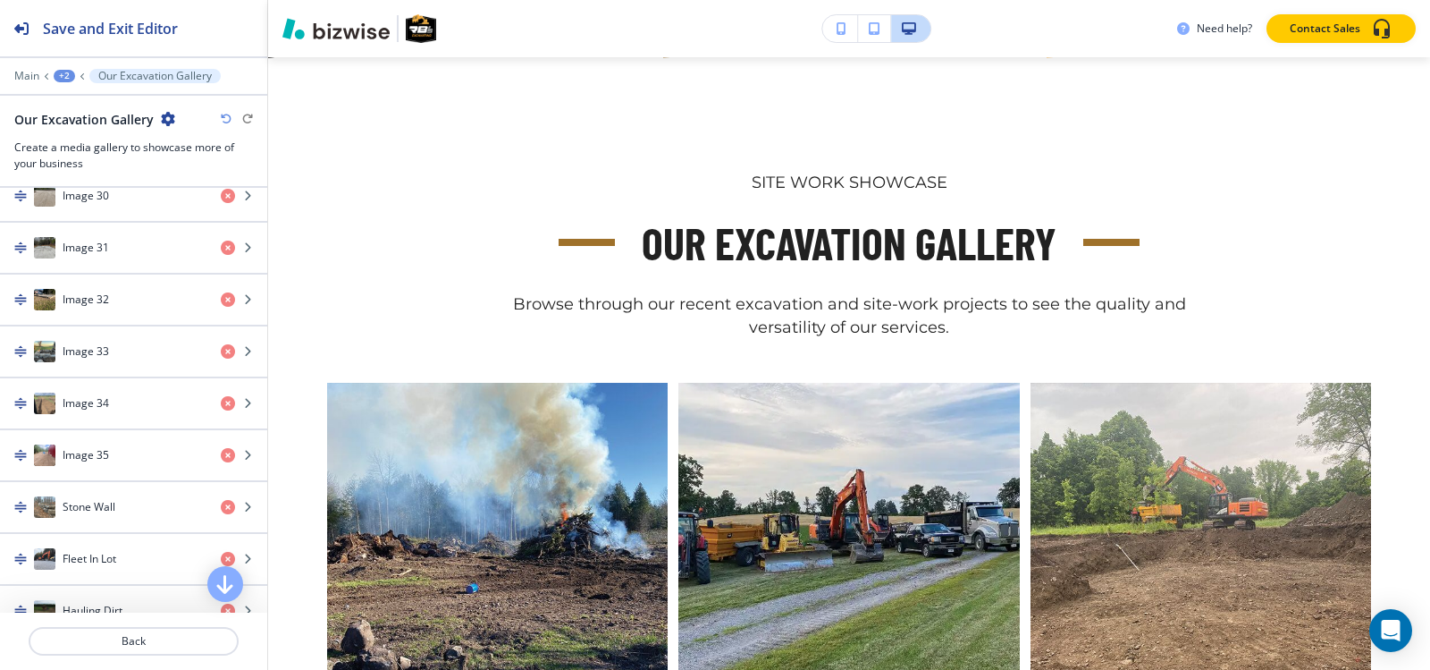
scroll to position [2414, 0]
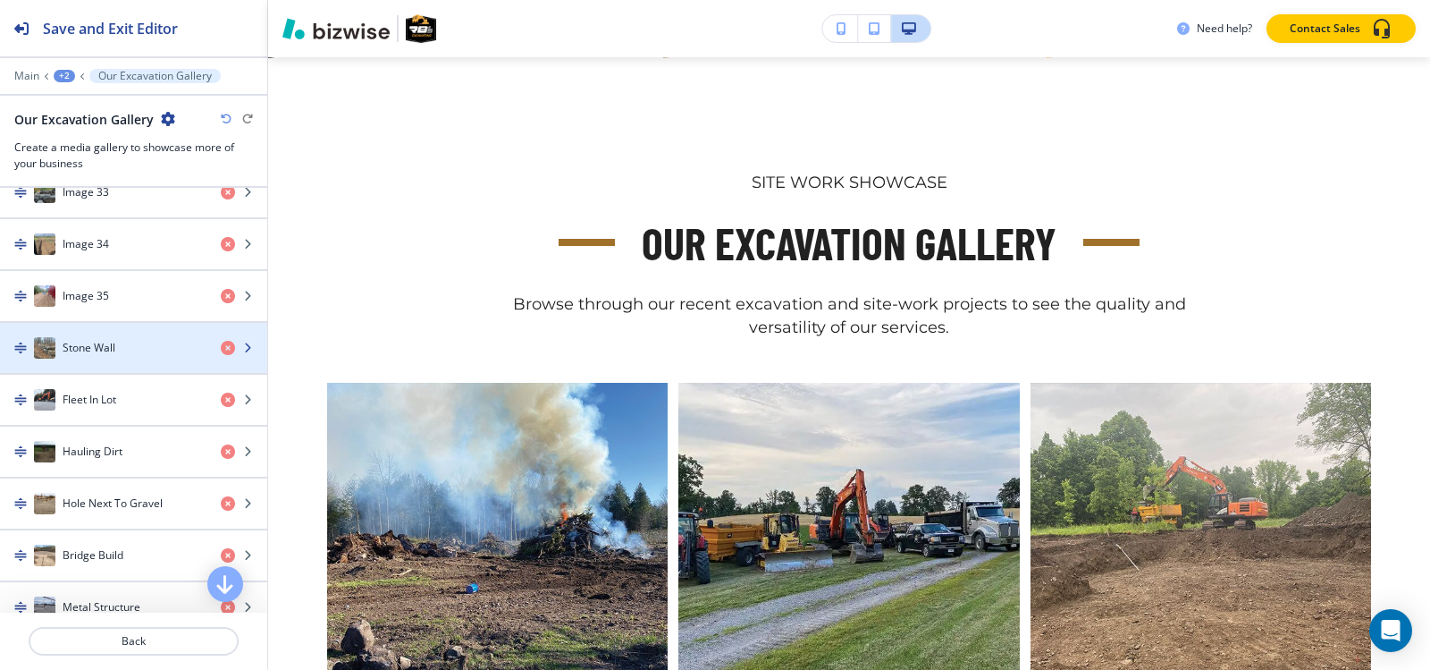
click at [104, 354] on h4 "Stone Wall" at bounding box center [89, 348] width 53 height 16
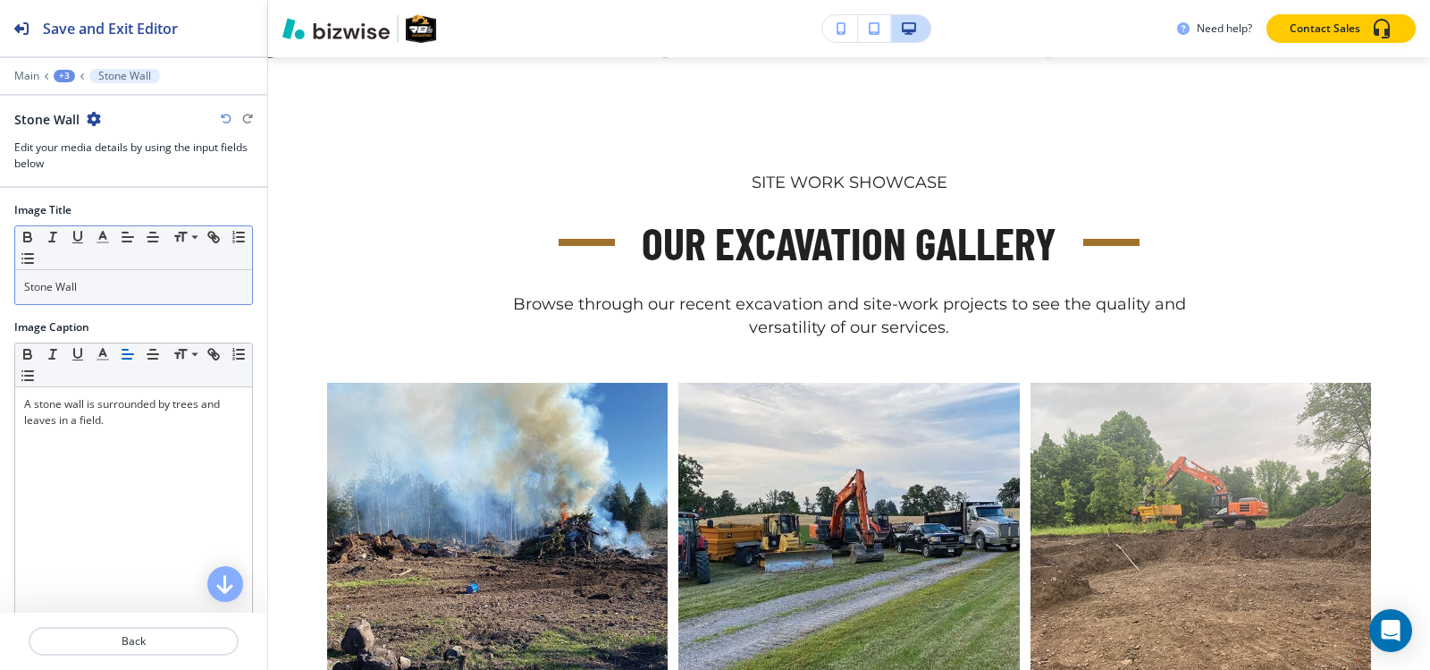
click at [112, 284] on p "Stone Wall" at bounding box center [133, 287] width 219 height 16
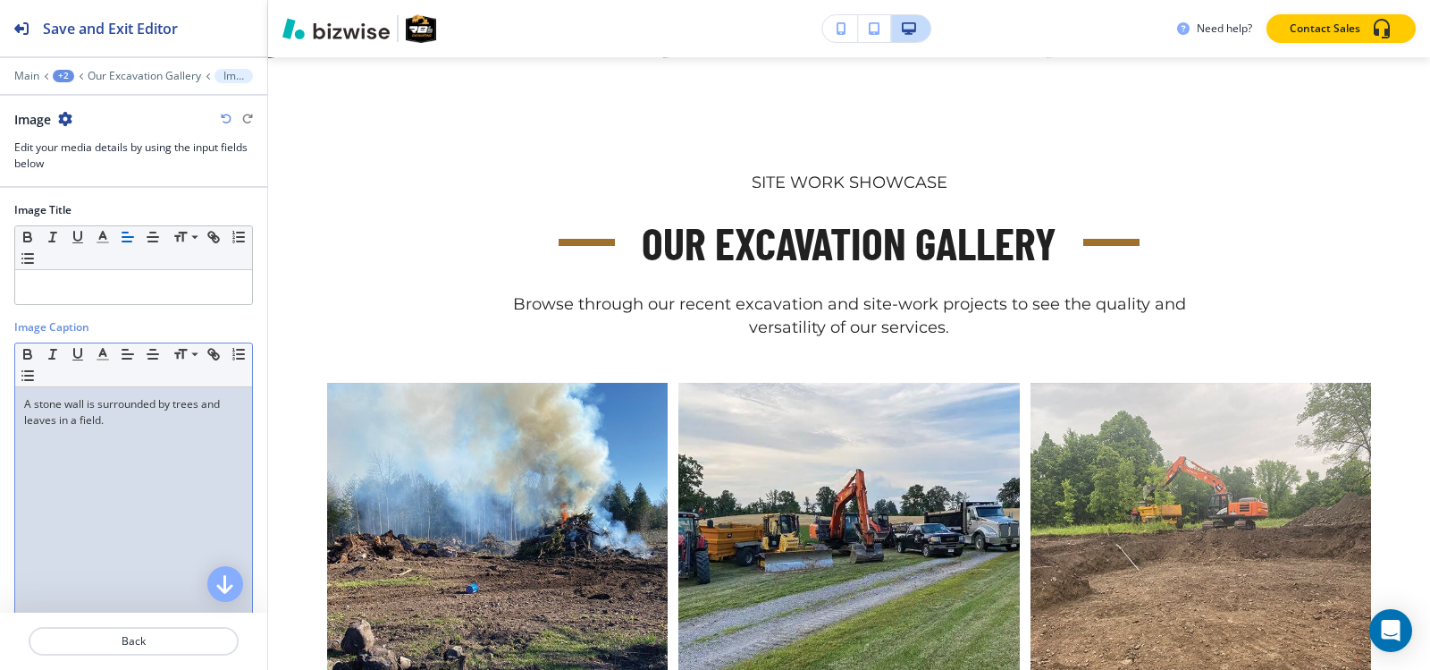
click at [98, 413] on p "A stone wall is surrounded by trees and leaves in a field." at bounding box center [133, 412] width 219 height 32
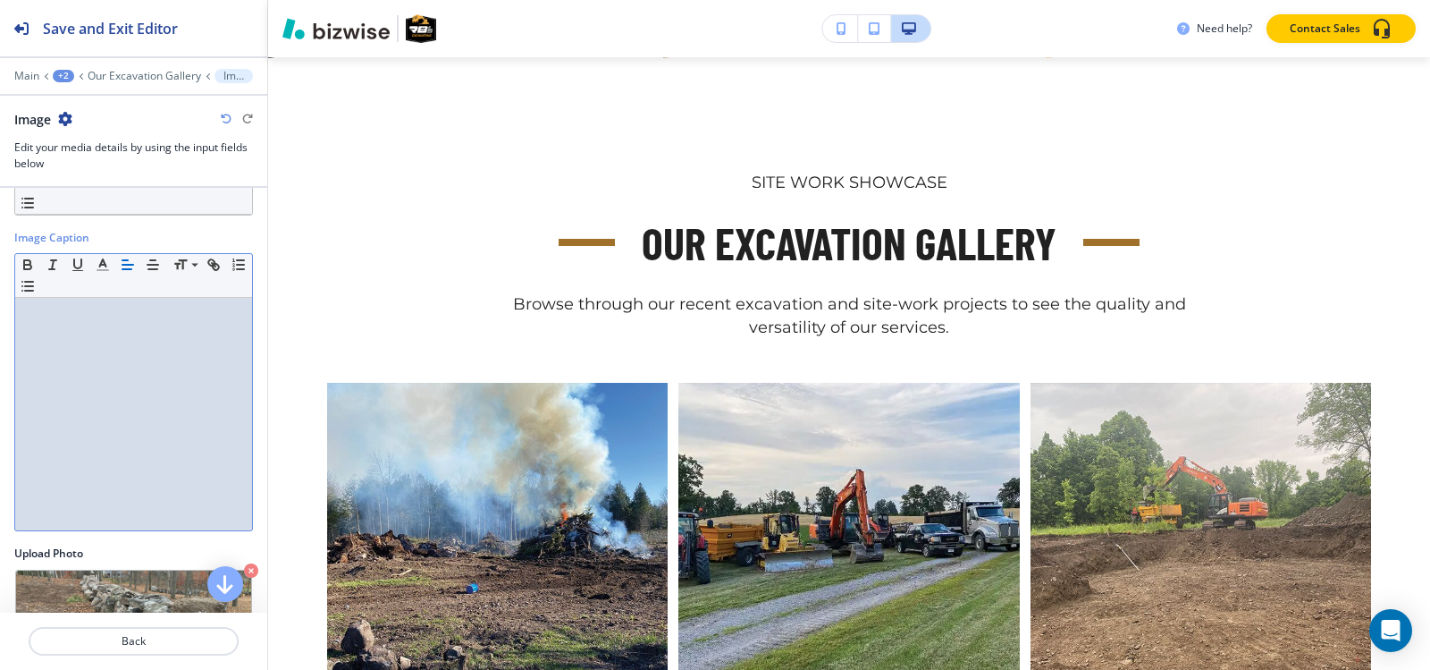
scroll to position [176, 0]
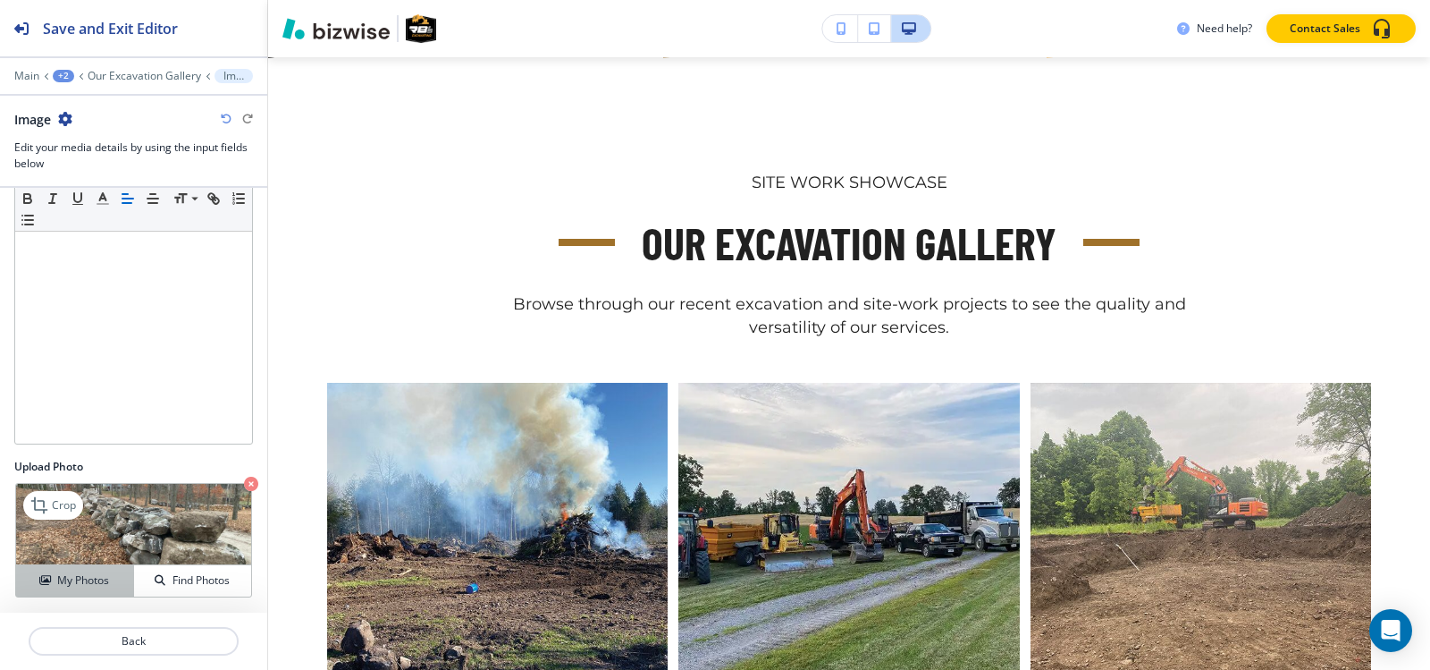
click at [94, 566] on button "My Photos" at bounding box center [75, 580] width 118 height 31
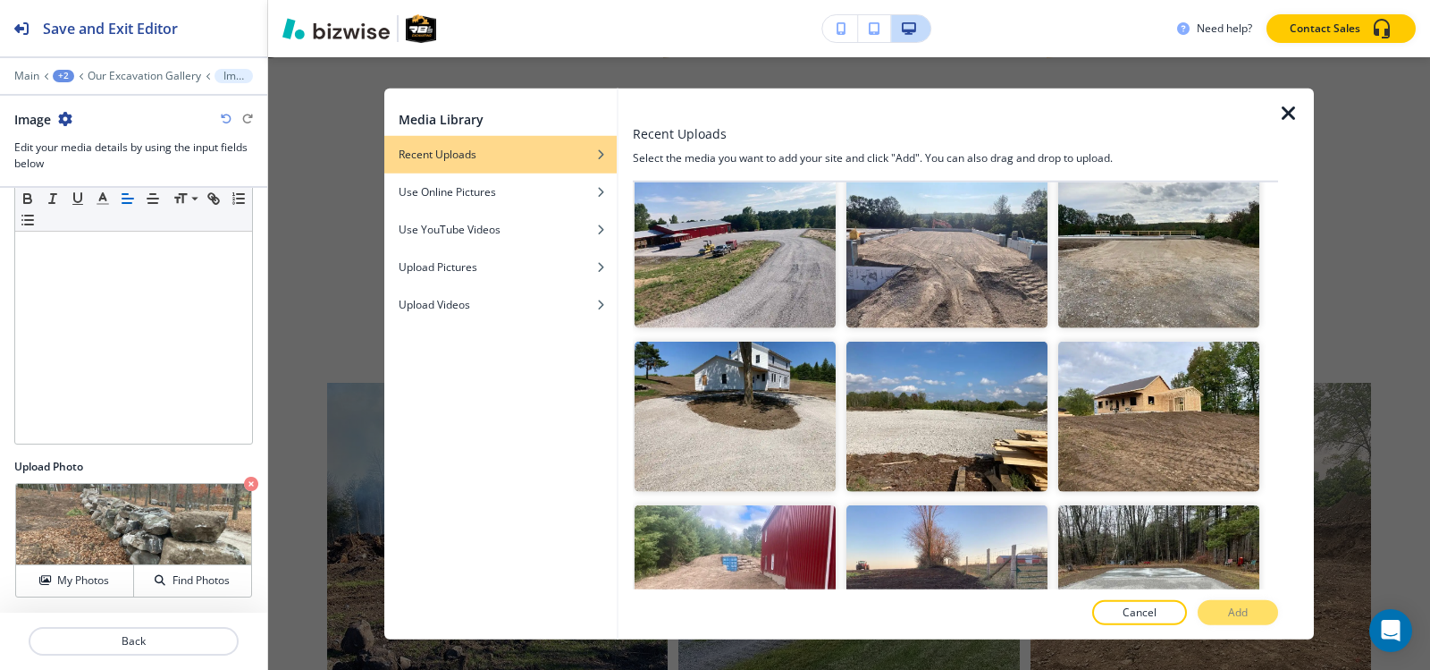
scroll to position [4774, 0]
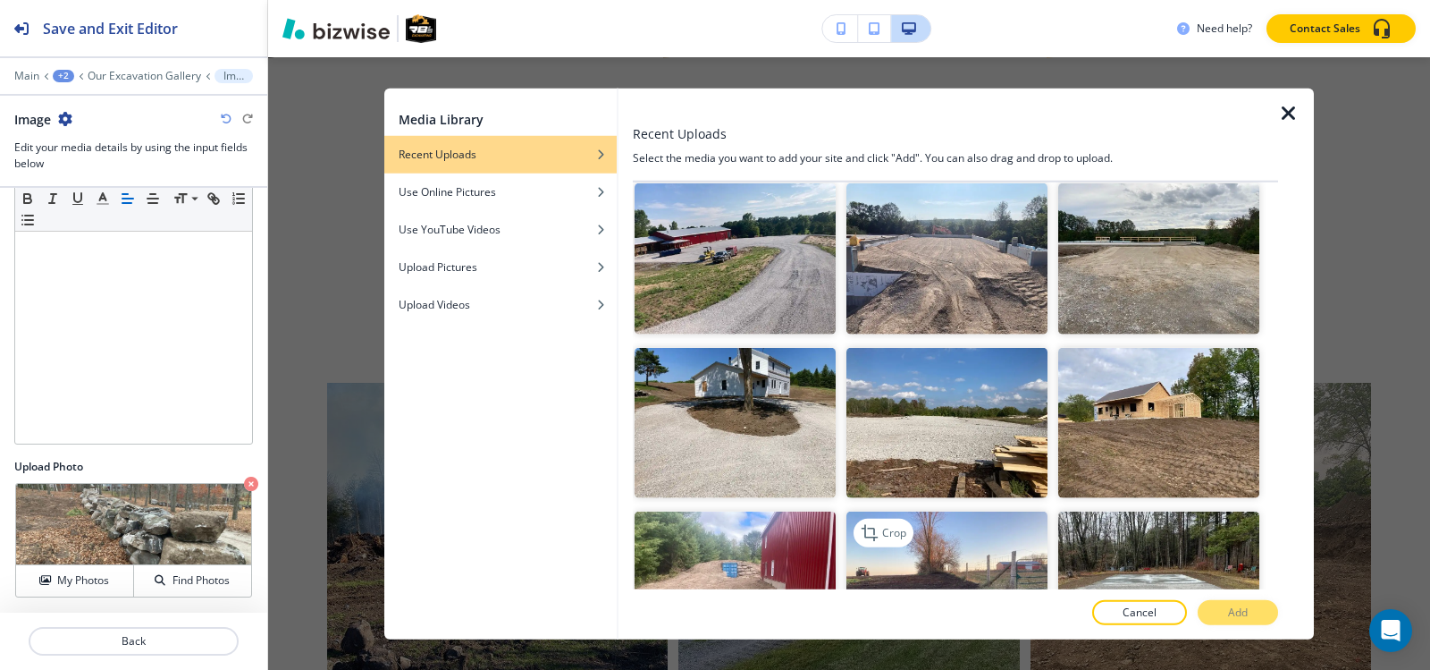
click at [950, 511] on img "button" at bounding box center [947, 586] width 201 height 151
click at [1224, 610] on button "Add" at bounding box center [1238, 612] width 80 height 25
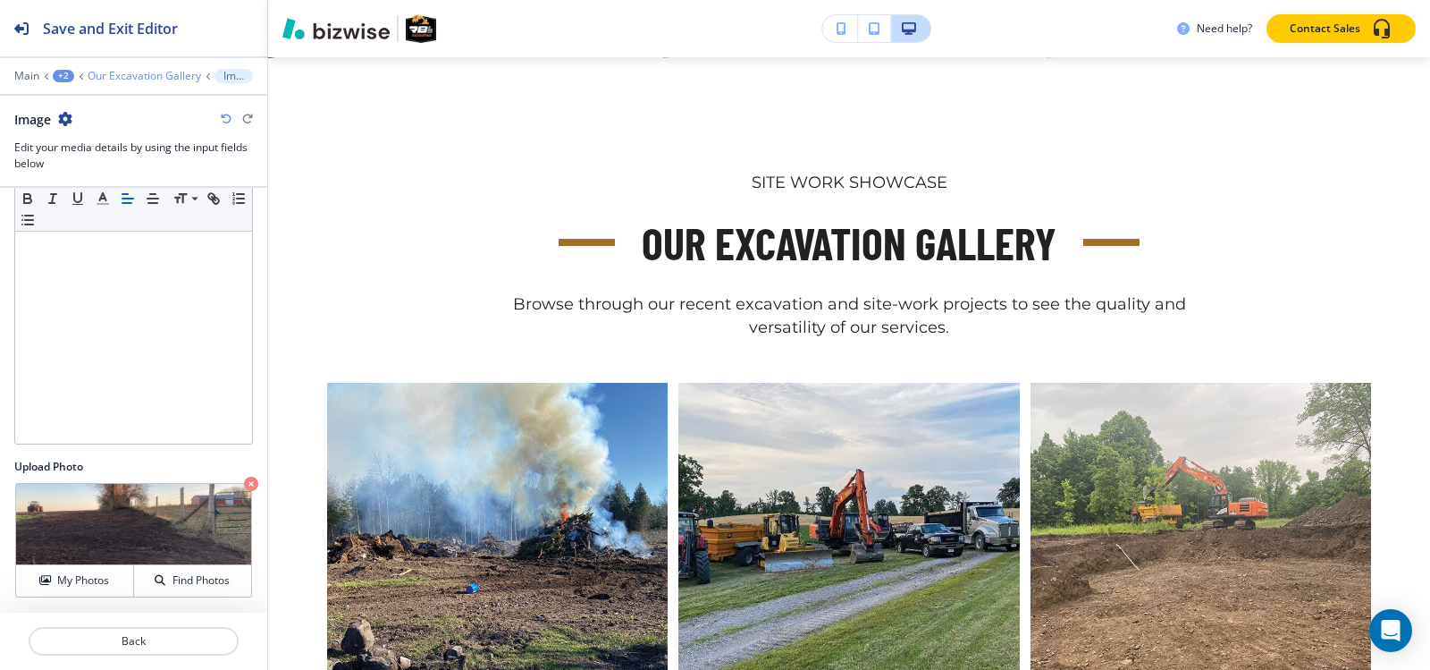
click at [110, 80] on p "Our Excavation Gallery" at bounding box center [145, 76] width 114 height 13
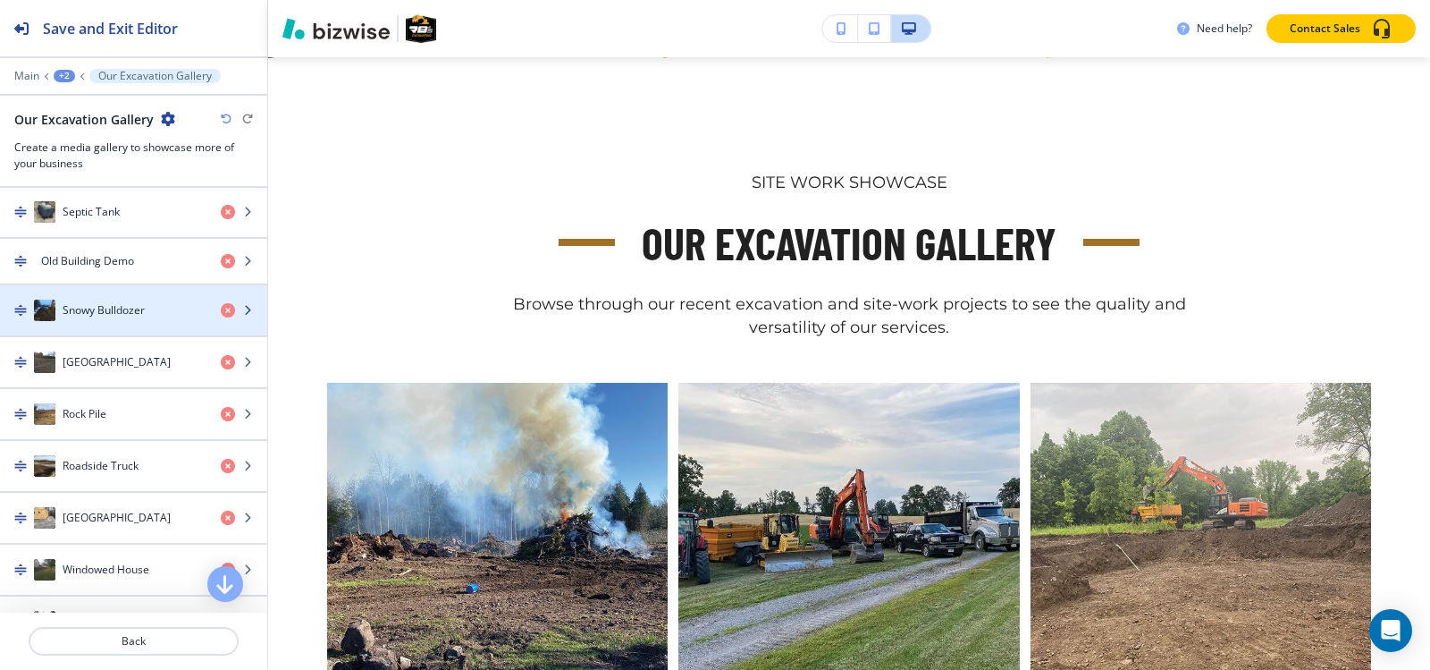
scroll to position [2503, 0]
click at [132, 322] on div "button" at bounding box center [133, 328] width 267 height 14
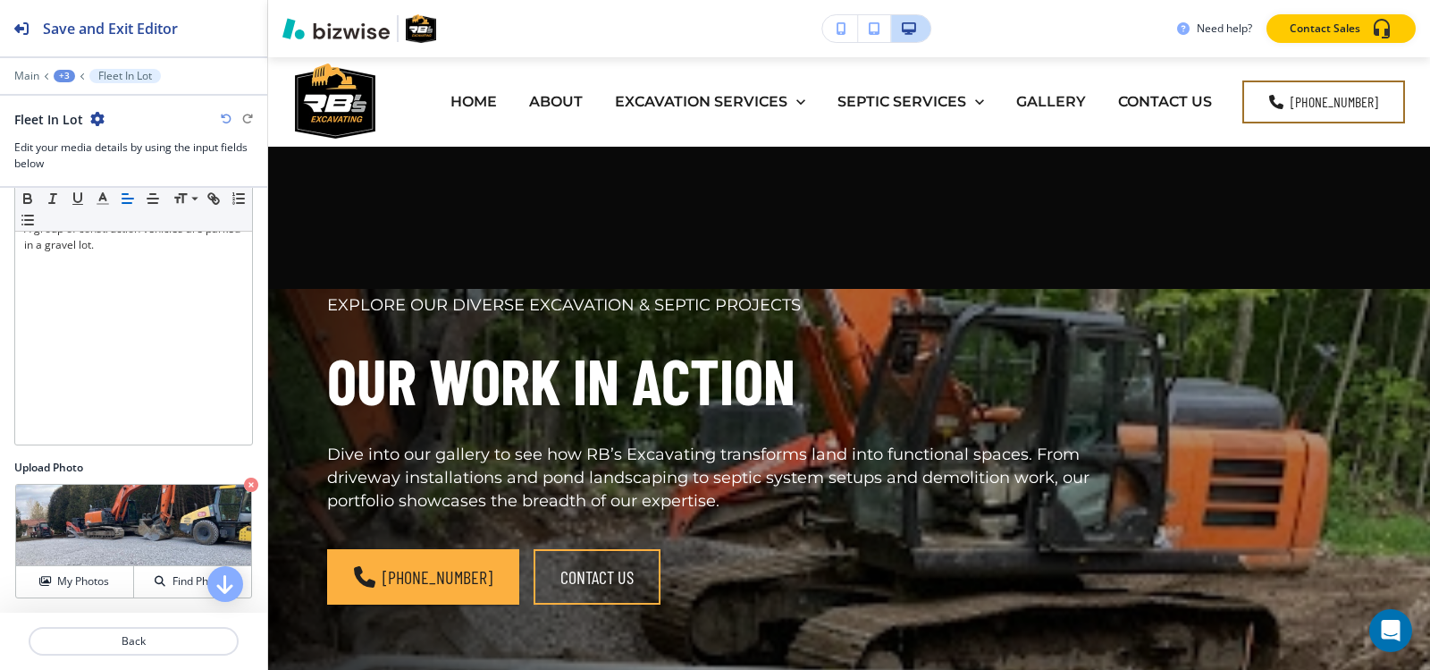
scroll to position [783, 0]
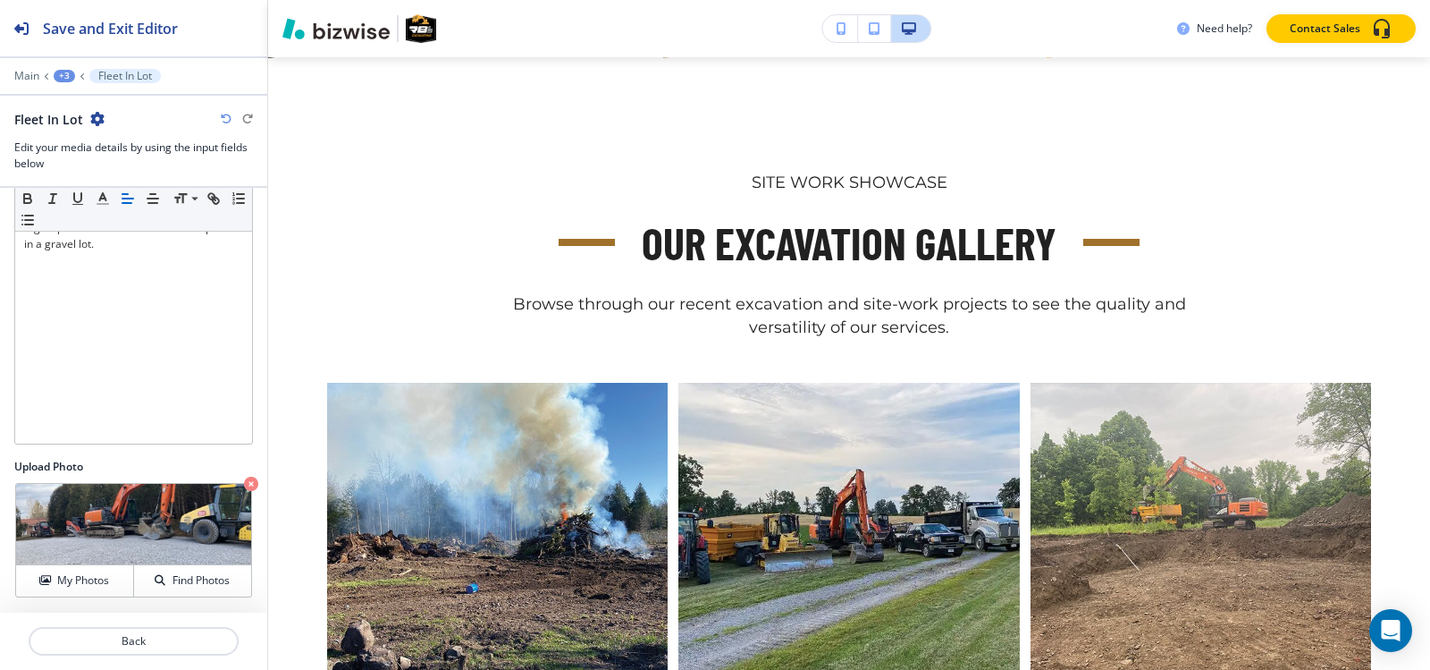
click at [132, 322] on div "A group of construction vehicles are parked in a gravel lot." at bounding box center [133, 327] width 237 height 232
click at [79, 586] on h4 "My Photos" at bounding box center [83, 580] width 52 height 16
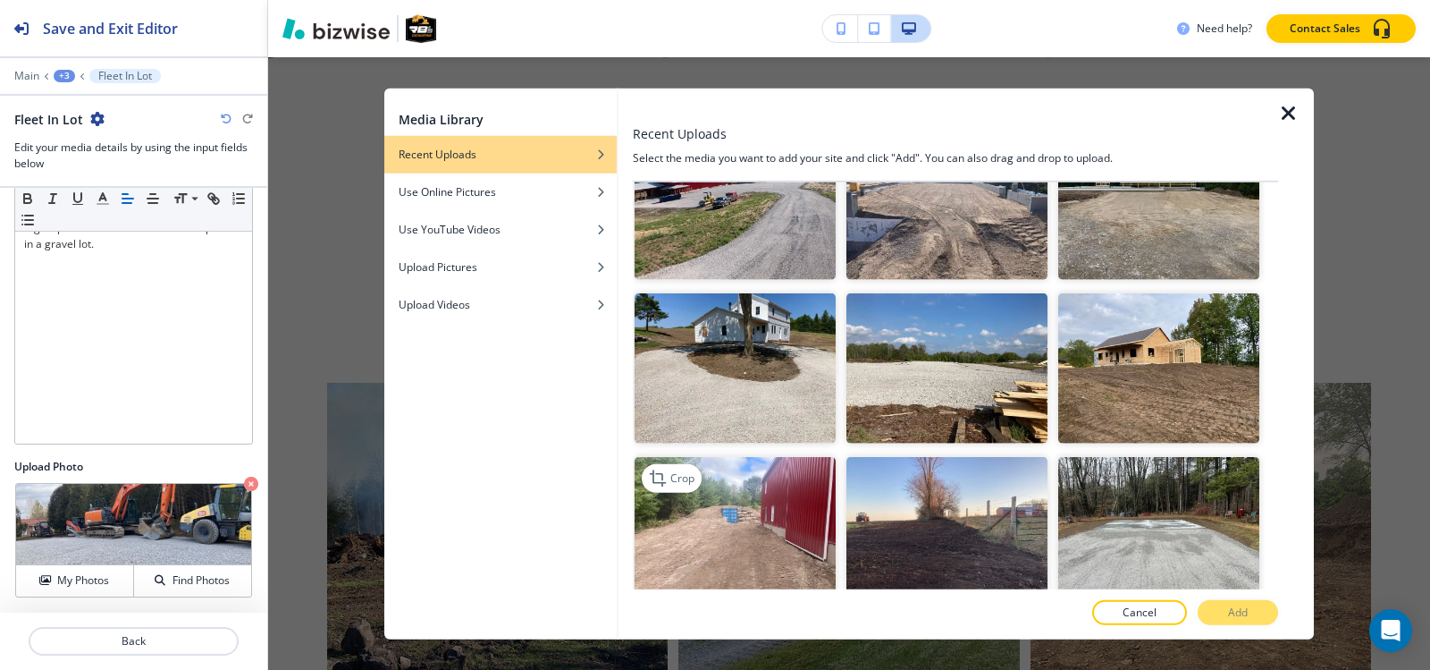
scroll to position [4827, 0]
click at [704, 309] on img "button" at bounding box center [735, 368] width 201 height 151
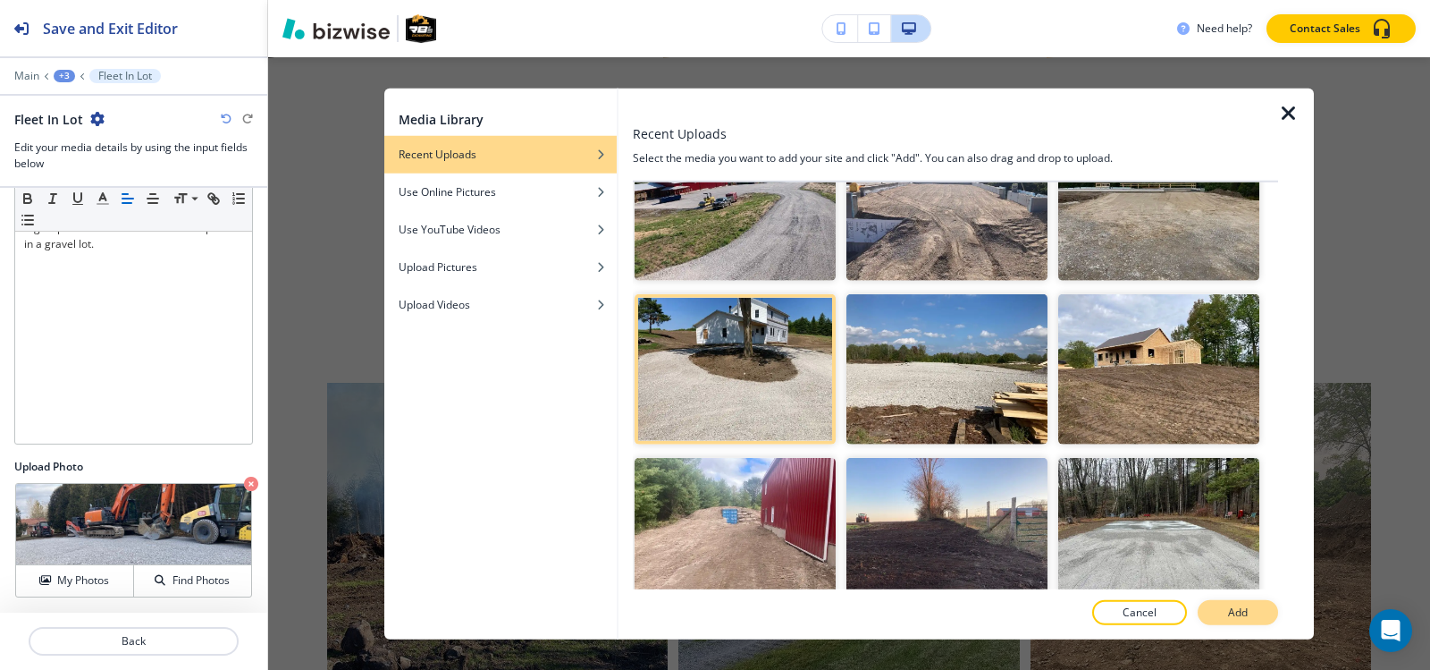
click at [1246, 607] on p "Add" at bounding box center [1238, 612] width 20 height 16
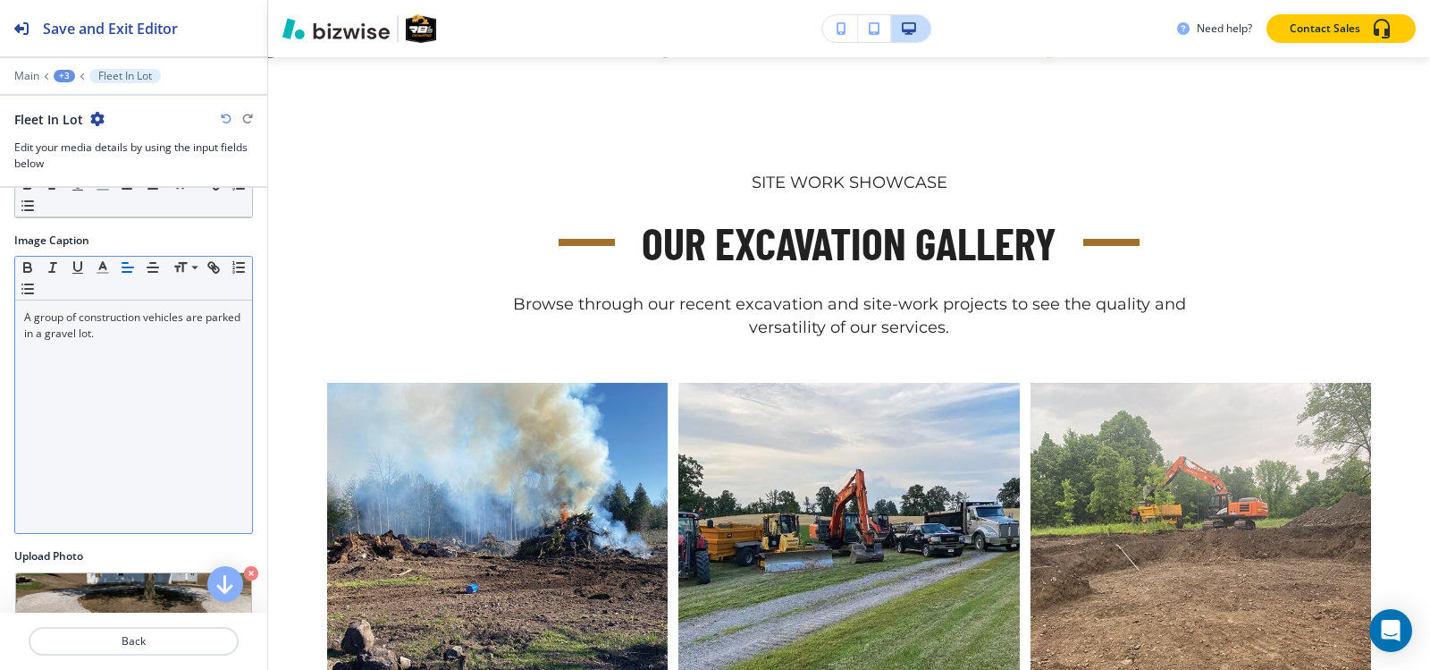
scroll to position [0, 0]
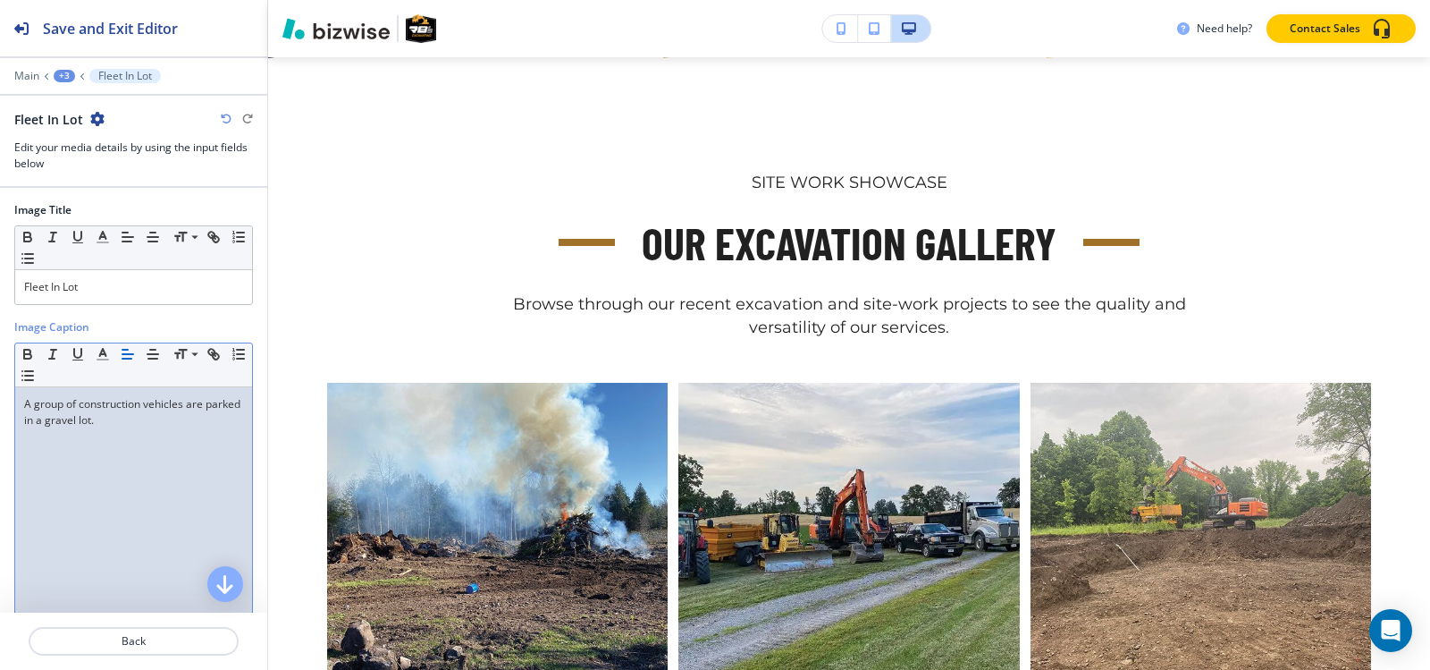
click at [111, 435] on div "A group of construction vehicles are parked in a gravel lot." at bounding box center [133, 503] width 237 height 232
click at [131, 267] on div "Small Normal Large Huge" at bounding box center [133, 248] width 237 height 44
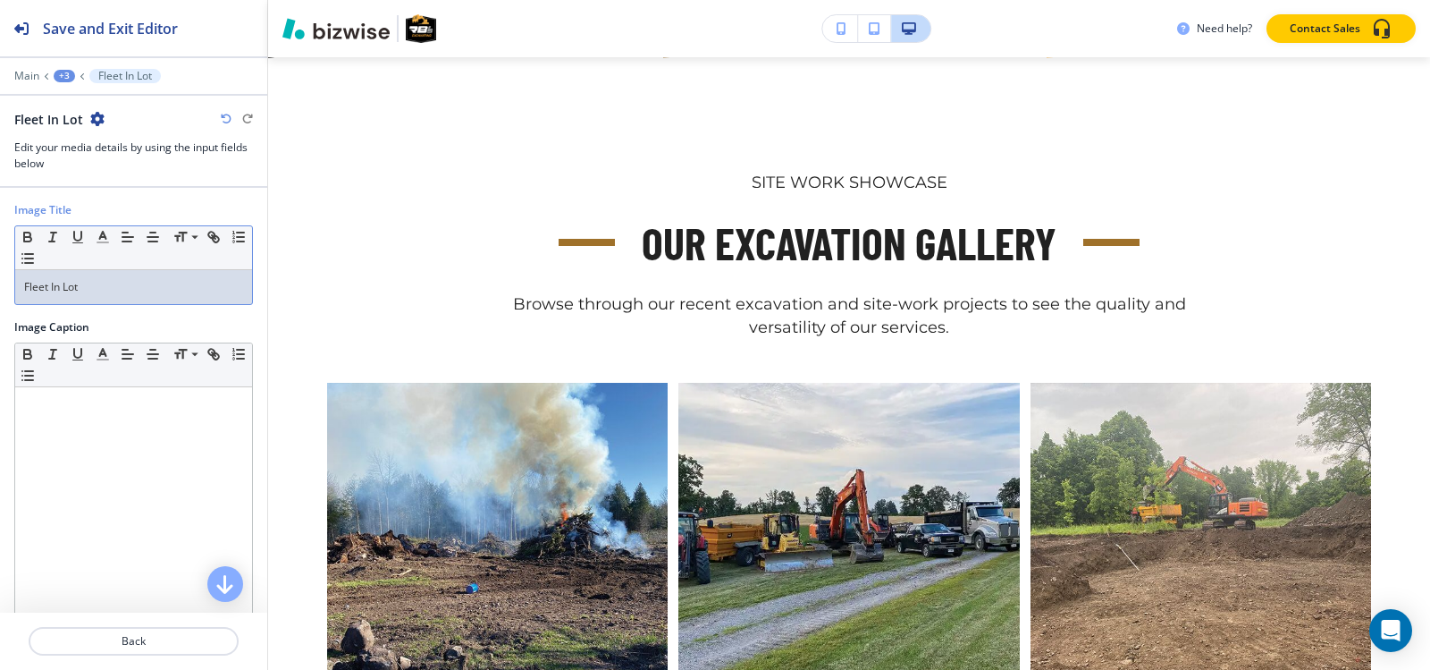
click at [130, 283] on p "Fleet In Lot" at bounding box center [133, 287] width 219 height 16
click at [151, 75] on p "Our Excavation Gallery" at bounding box center [145, 76] width 114 height 13
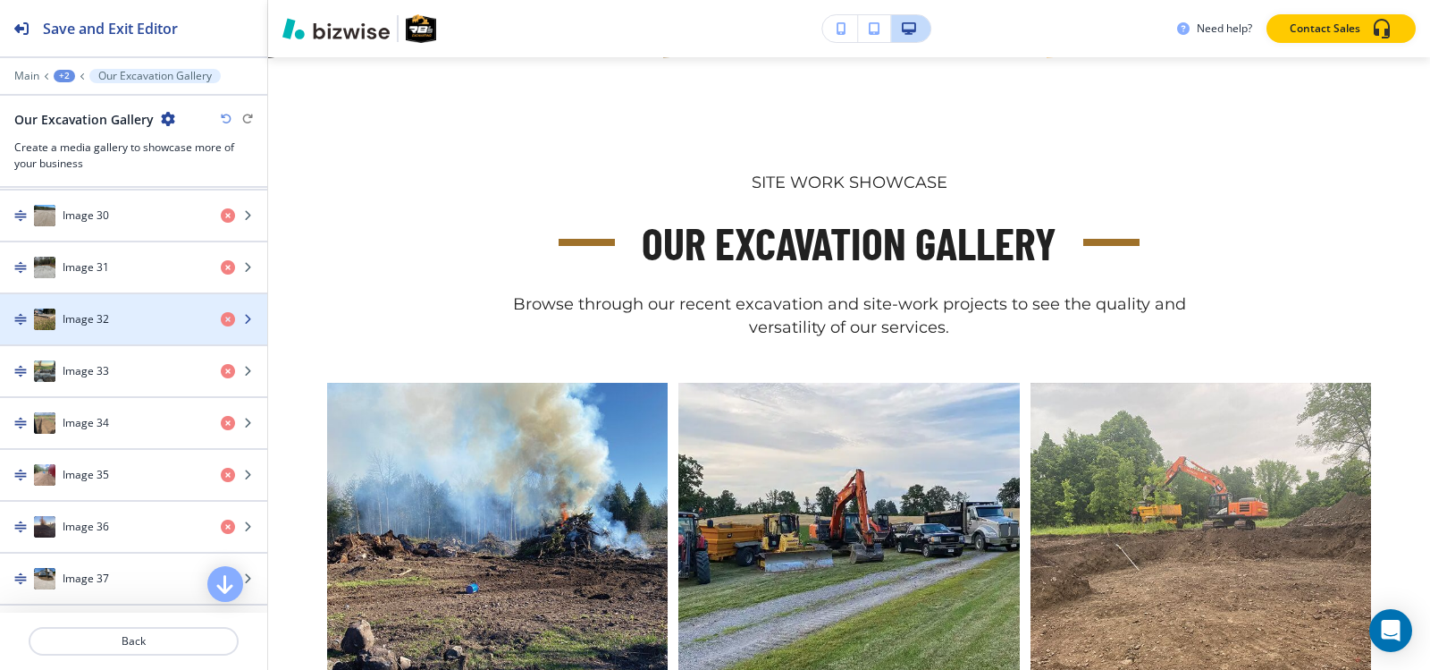
scroll to position [2414, 0]
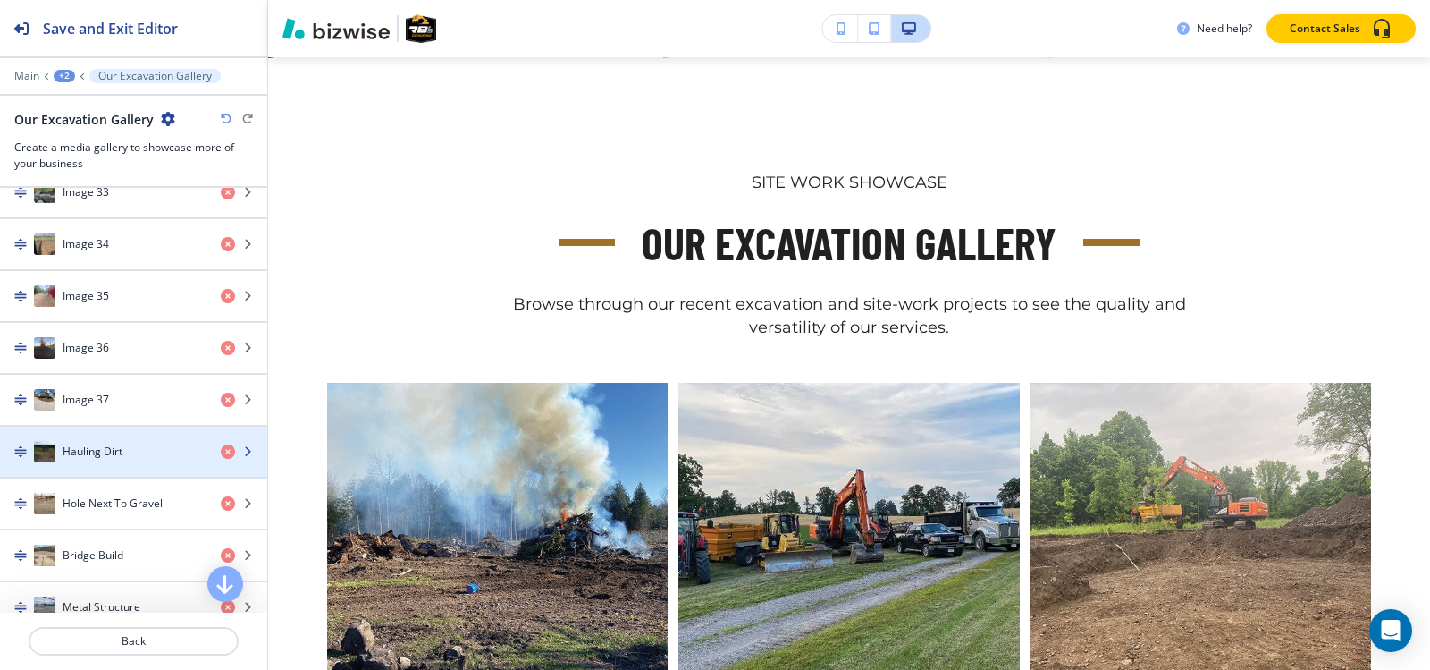
click at [112, 451] on h4 "Hauling Dirt" at bounding box center [93, 451] width 60 height 16
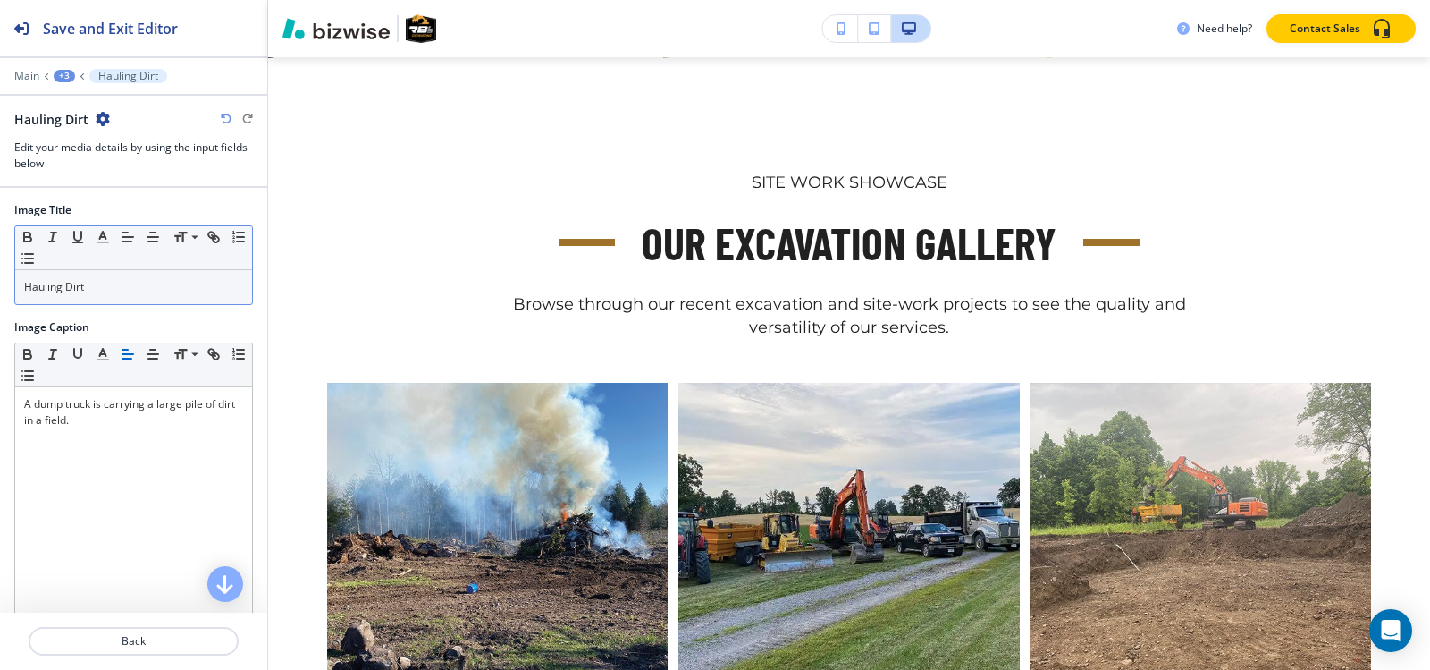
click at [136, 301] on div "Hauling Dirt" at bounding box center [133, 287] width 237 height 34
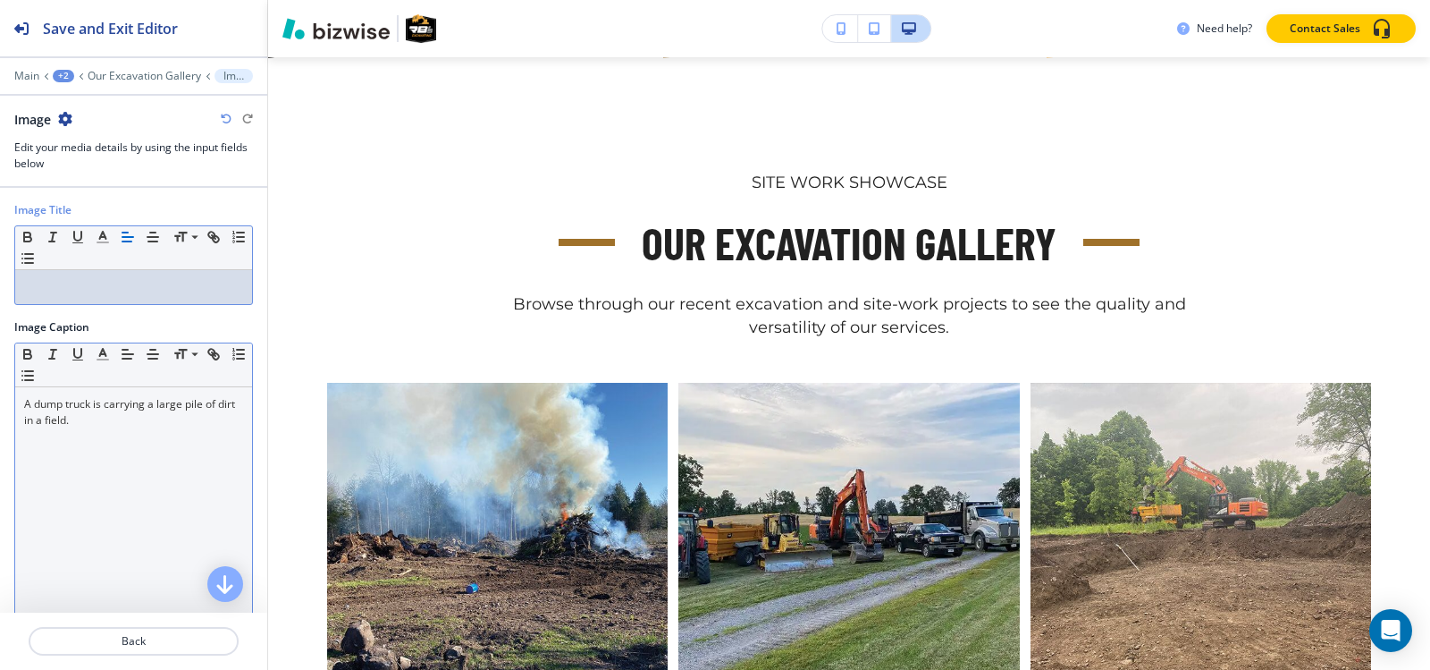
click at [106, 443] on div "A dump truck is carrying a large pile of dirt in a field." at bounding box center [133, 503] width 237 height 232
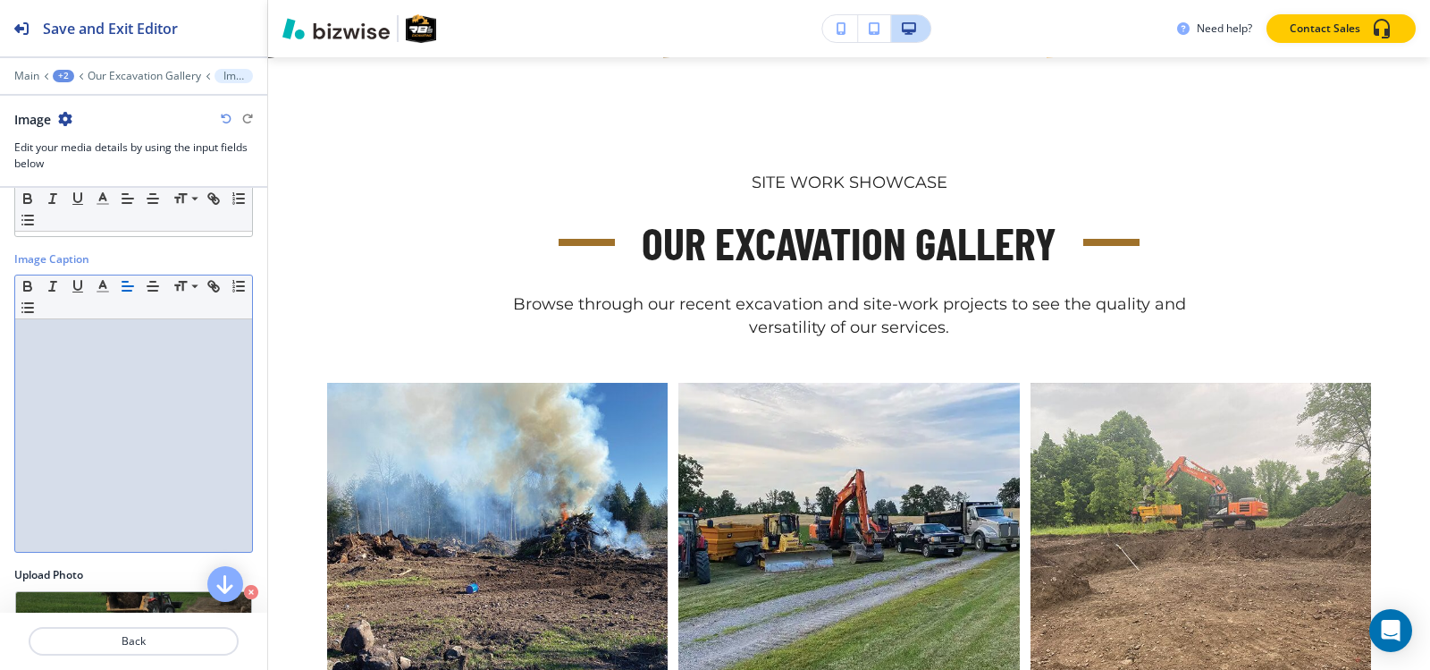
scroll to position [176, 0]
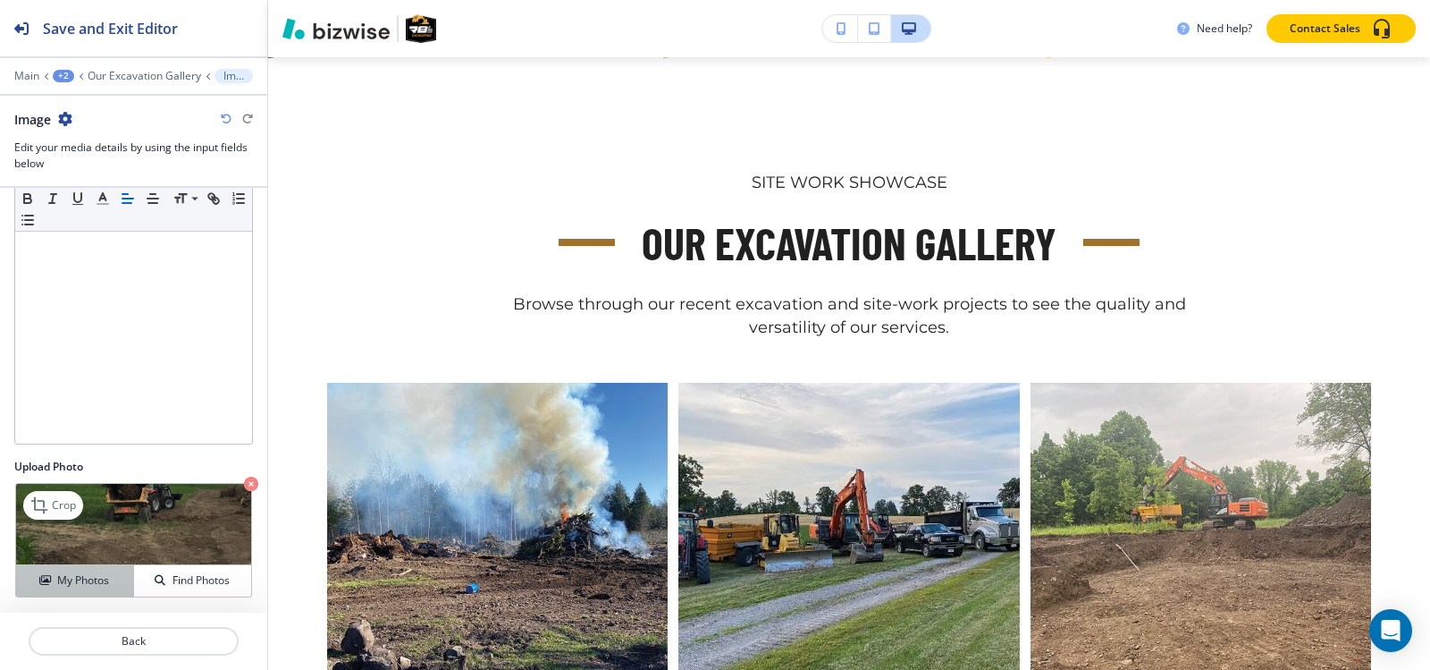
click at [97, 570] on button "My Photos" at bounding box center [75, 580] width 118 height 31
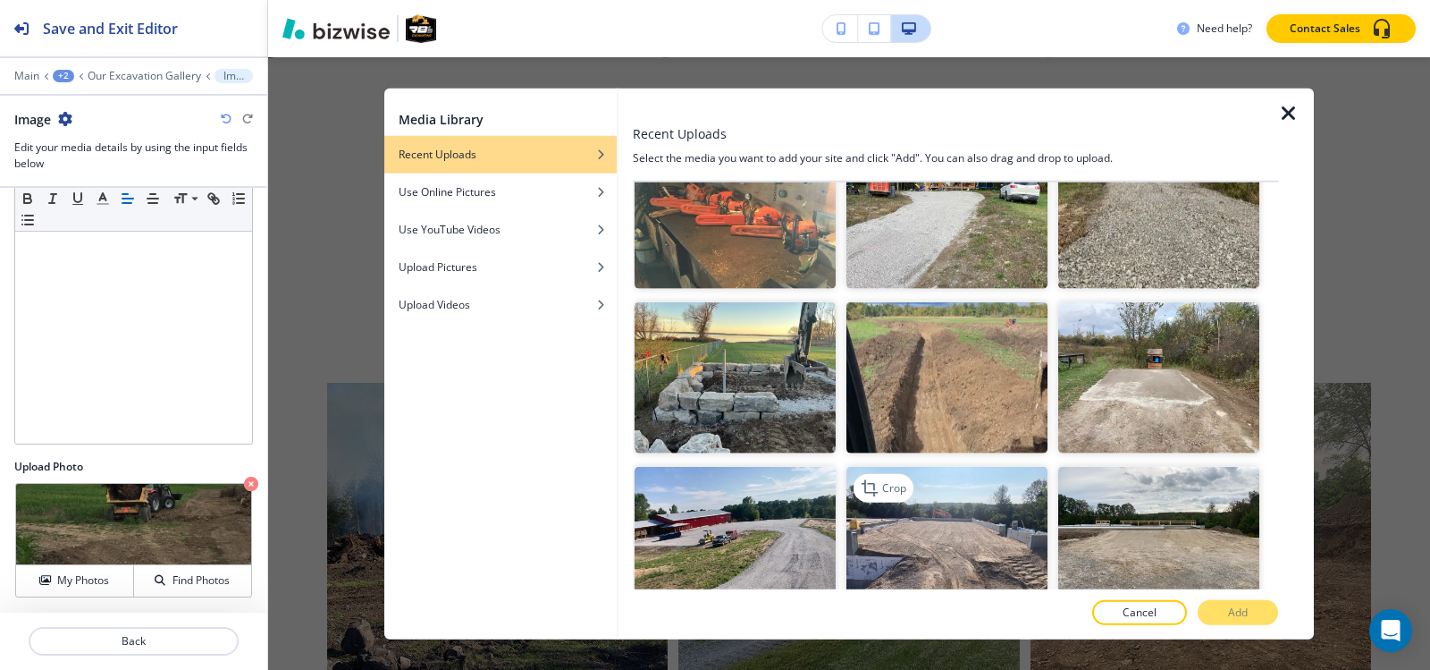
scroll to position [4531, 0]
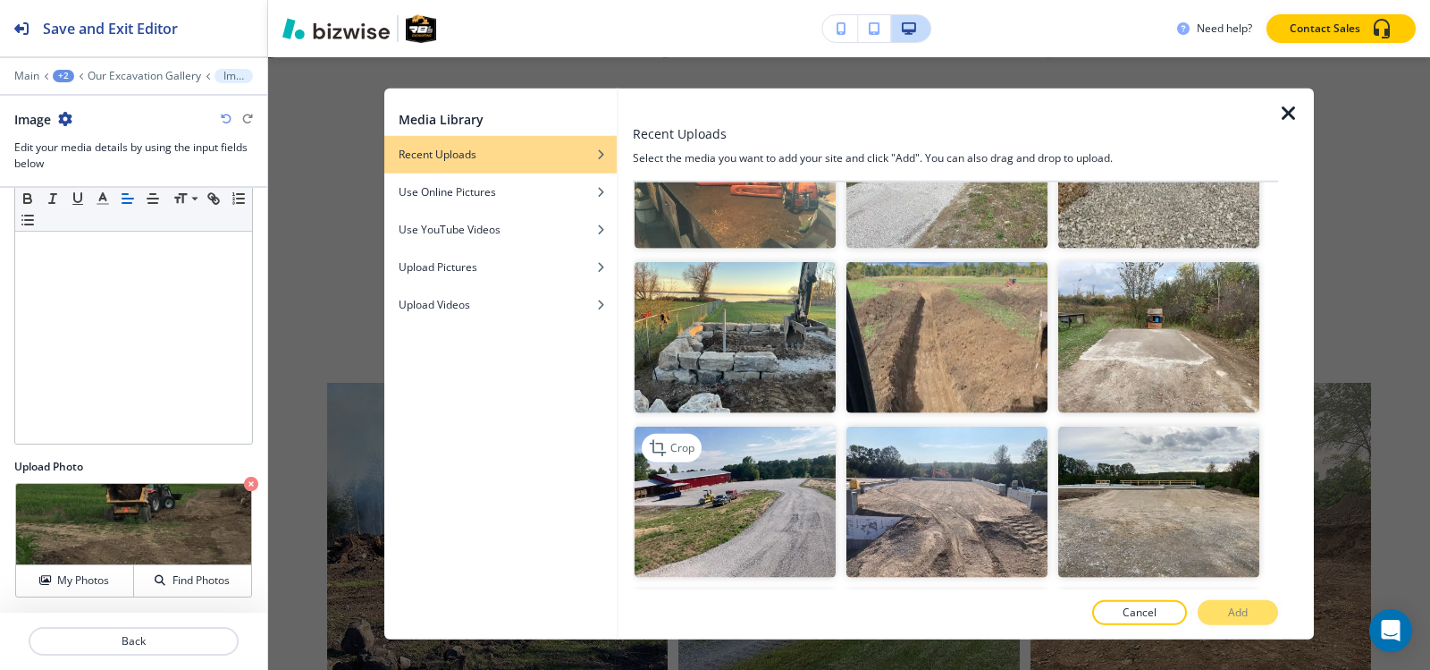
click at [675, 447] on img "button" at bounding box center [735, 501] width 201 height 151
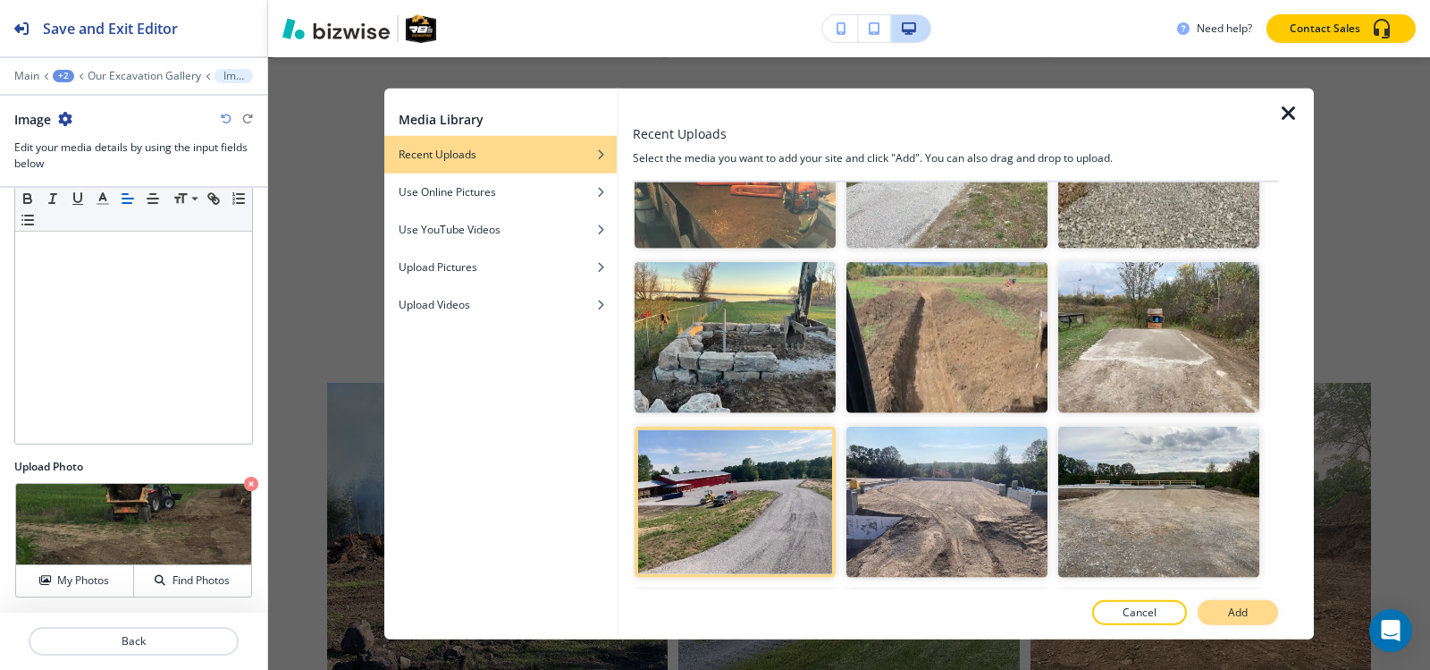
click at [1224, 617] on button "Add" at bounding box center [1238, 612] width 80 height 25
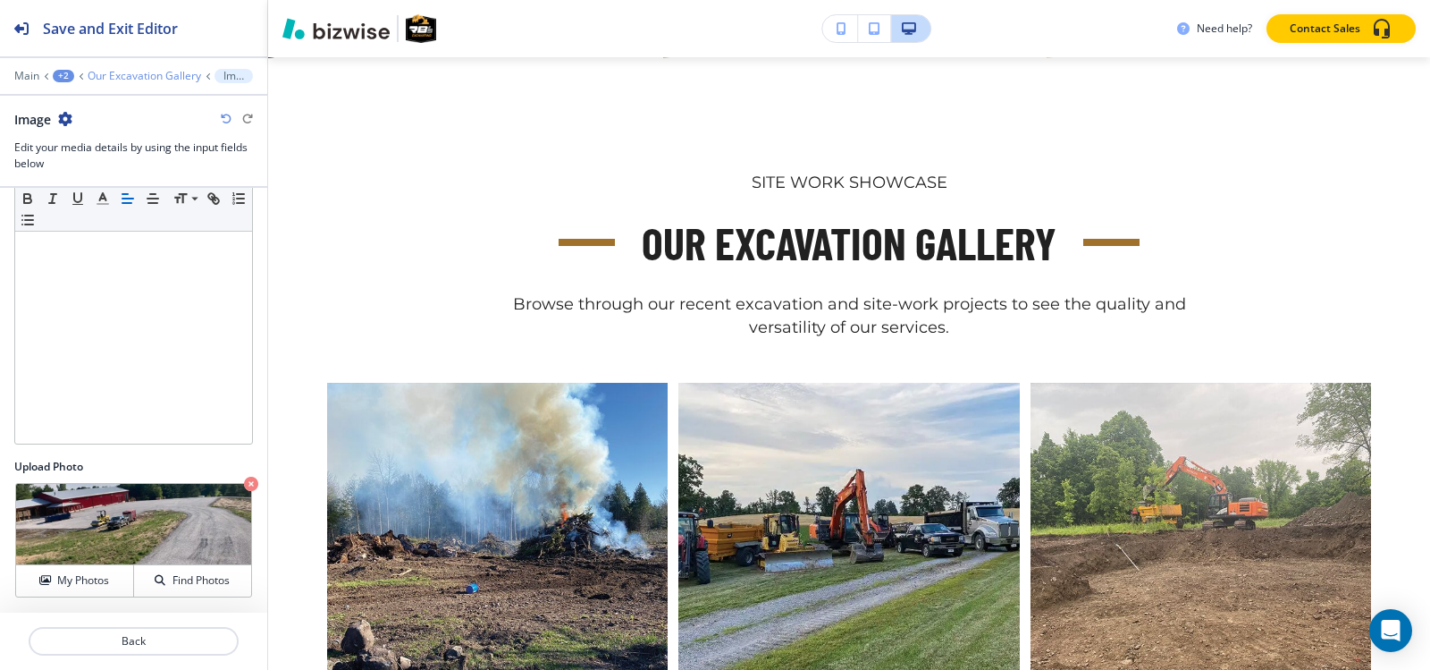
click at [164, 80] on p "Our Excavation Gallery" at bounding box center [145, 76] width 114 height 13
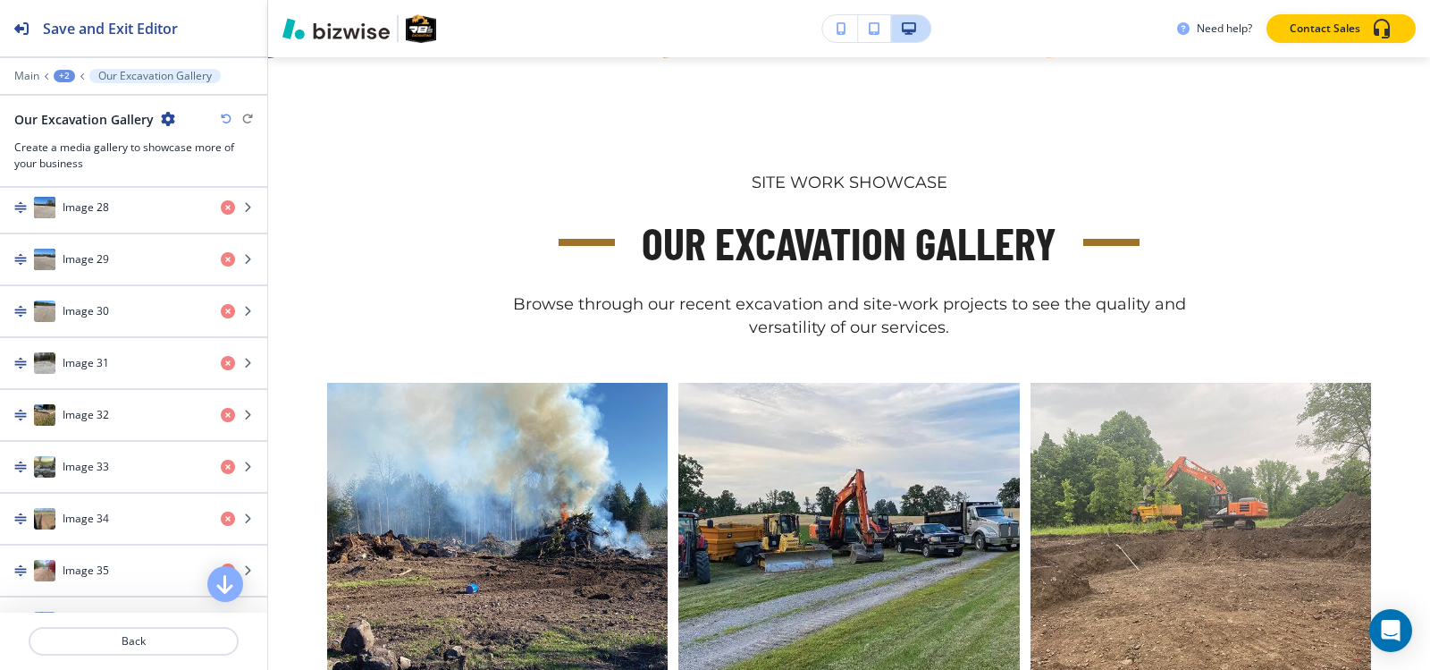
scroll to position [2503, 0]
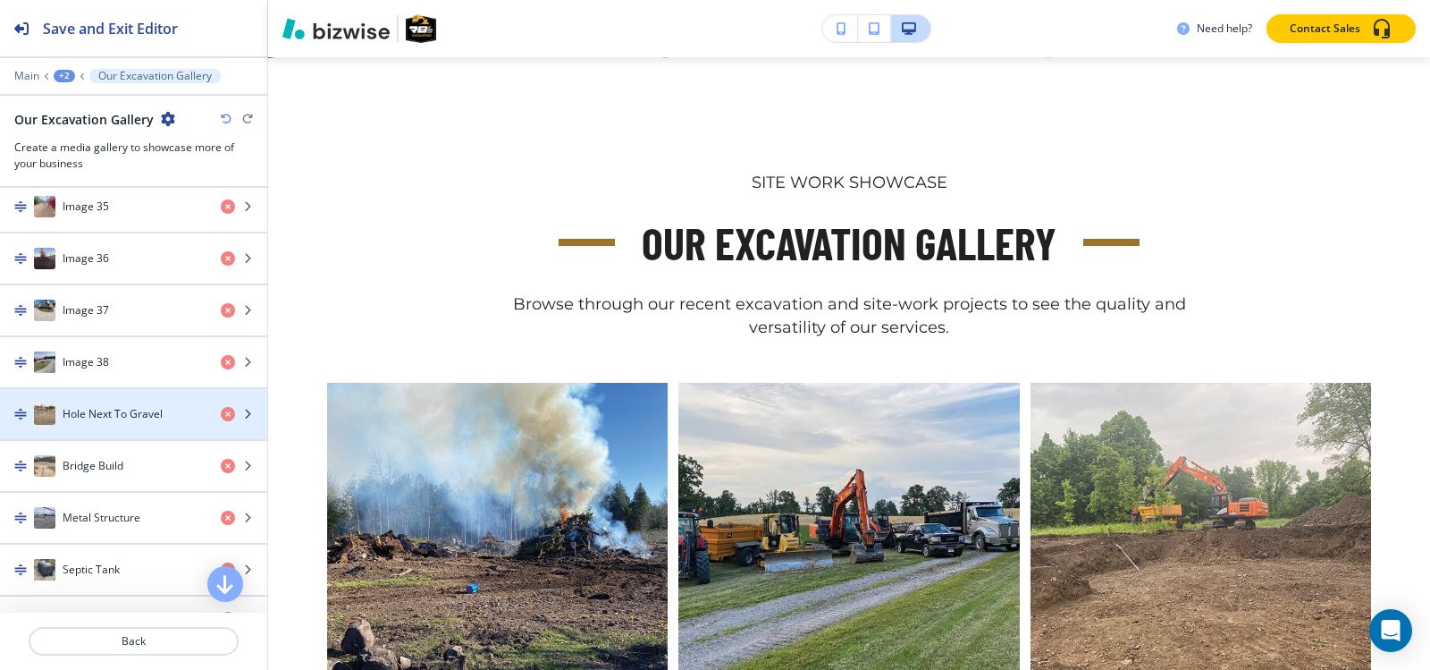
click at [120, 410] on h4 "Hole Next To Gravel" at bounding box center [113, 414] width 100 height 16
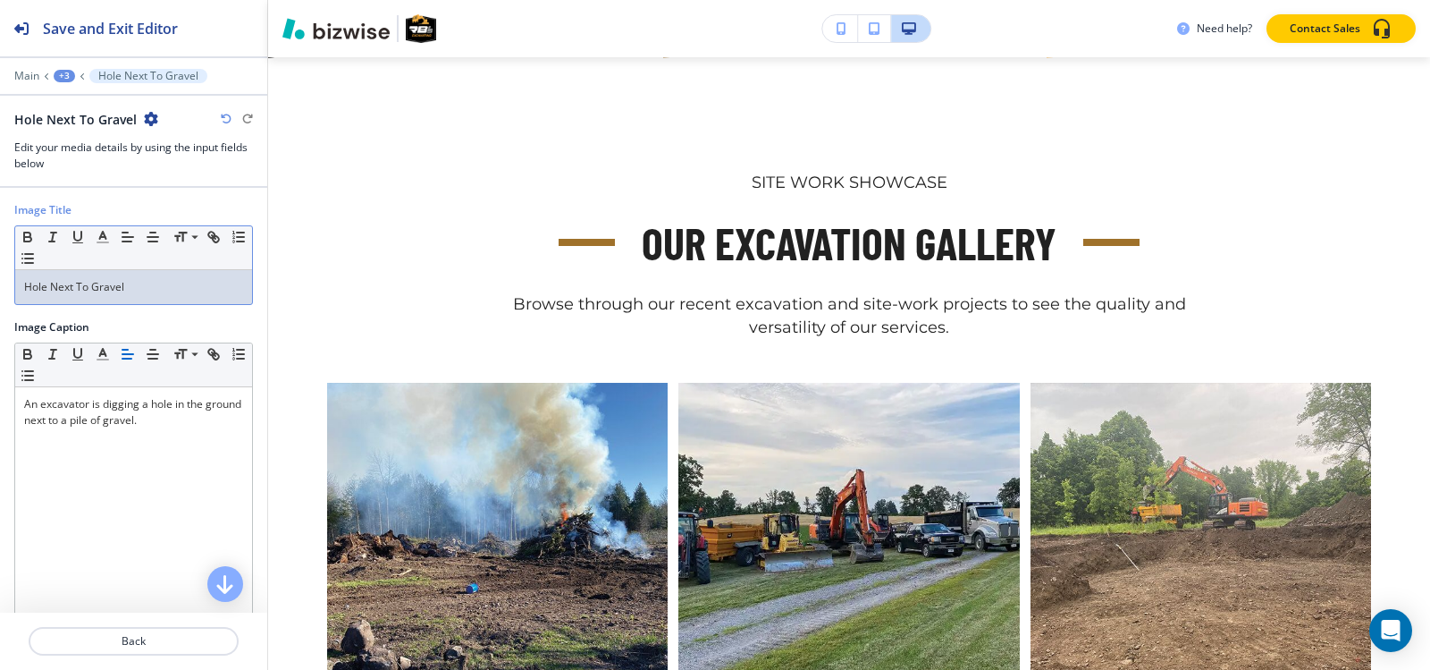
click at [127, 297] on div "Hole Next To Gravel" at bounding box center [133, 287] width 237 height 34
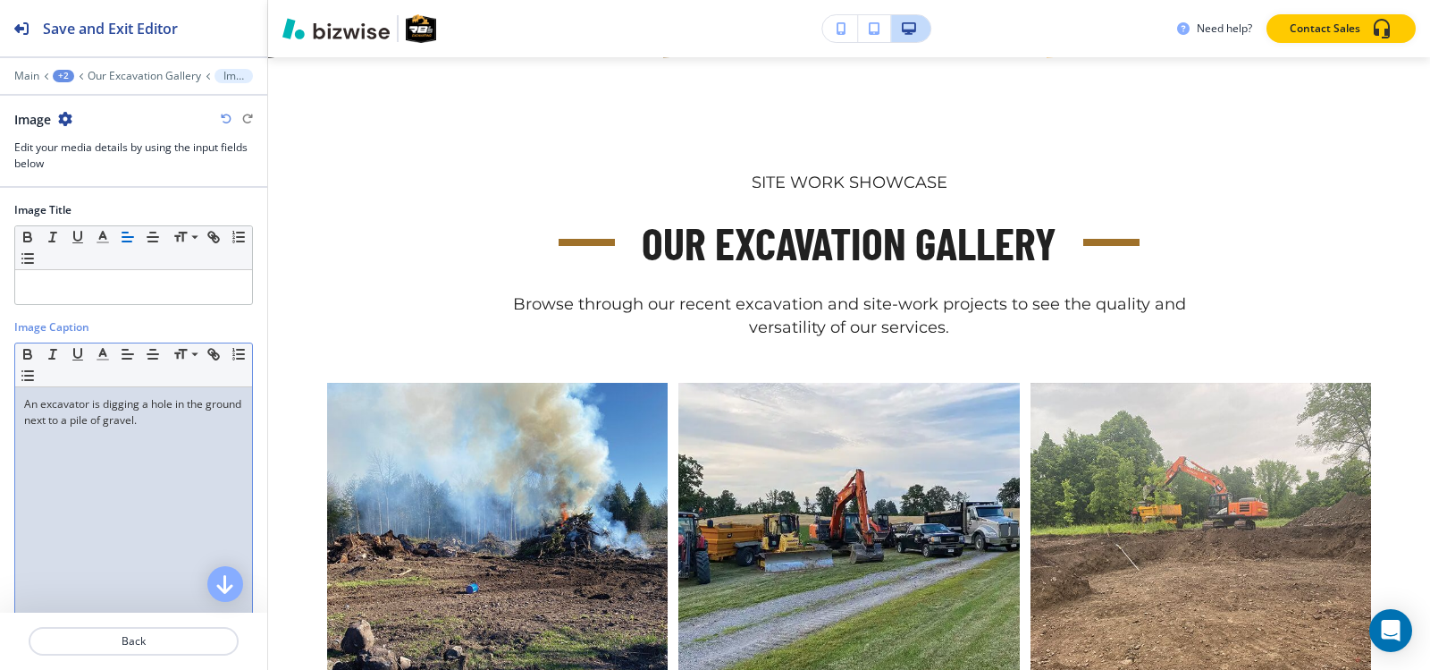
click at [130, 417] on p "An excavator is digging a hole in the ground next to a pile of gravel." at bounding box center [133, 412] width 219 height 32
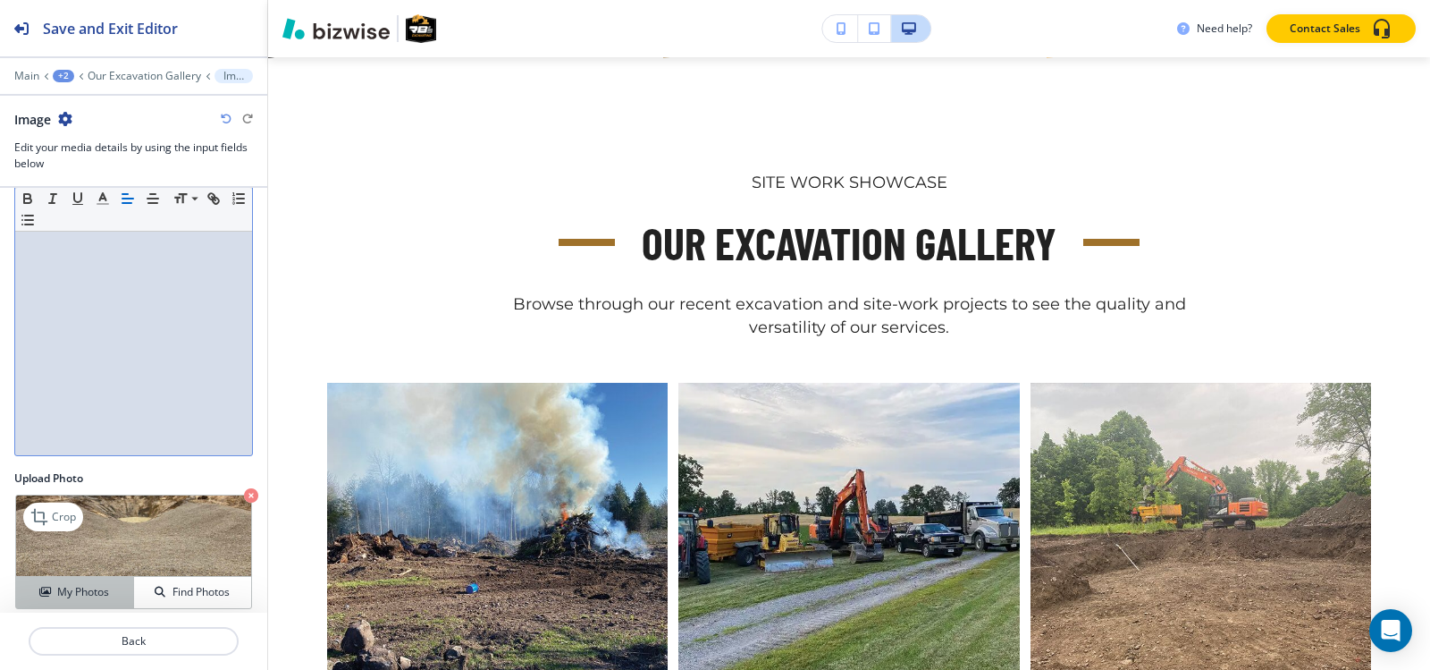
scroll to position [176, 0]
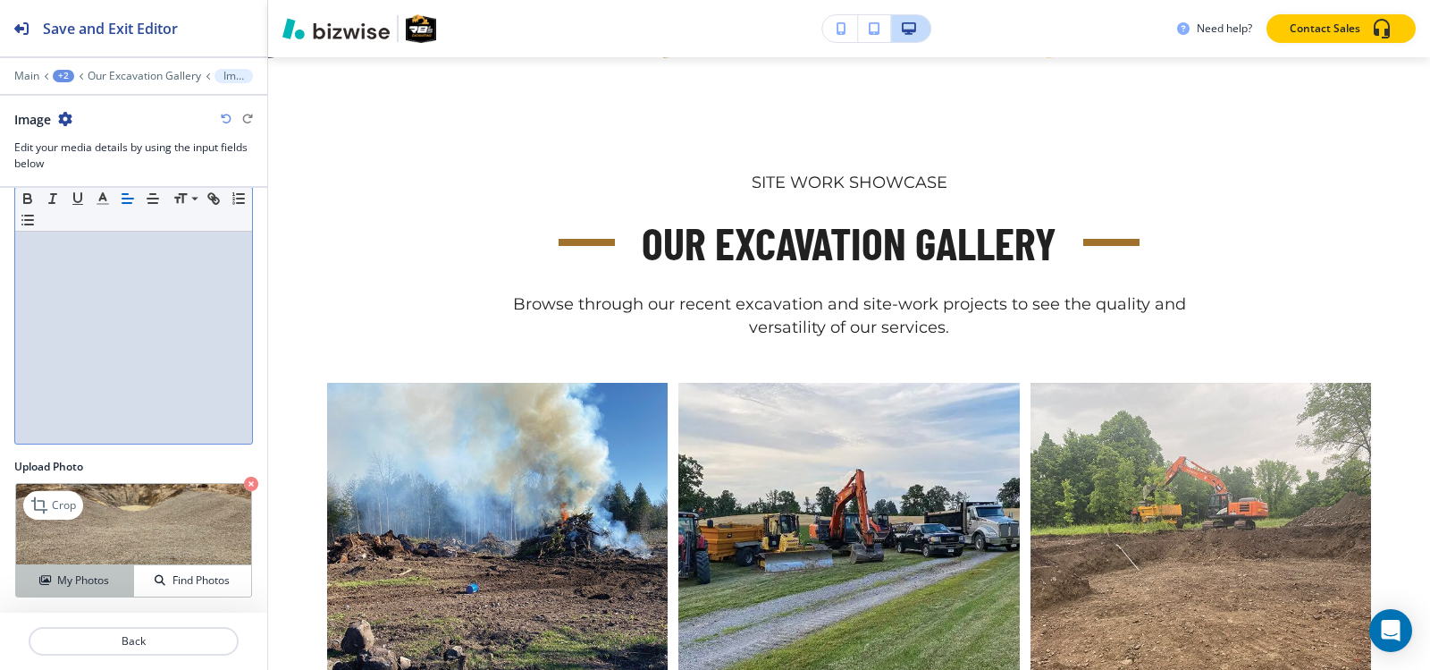
click at [39, 575] on icon "button" at bounding box center [44, 580] width 11 height 11
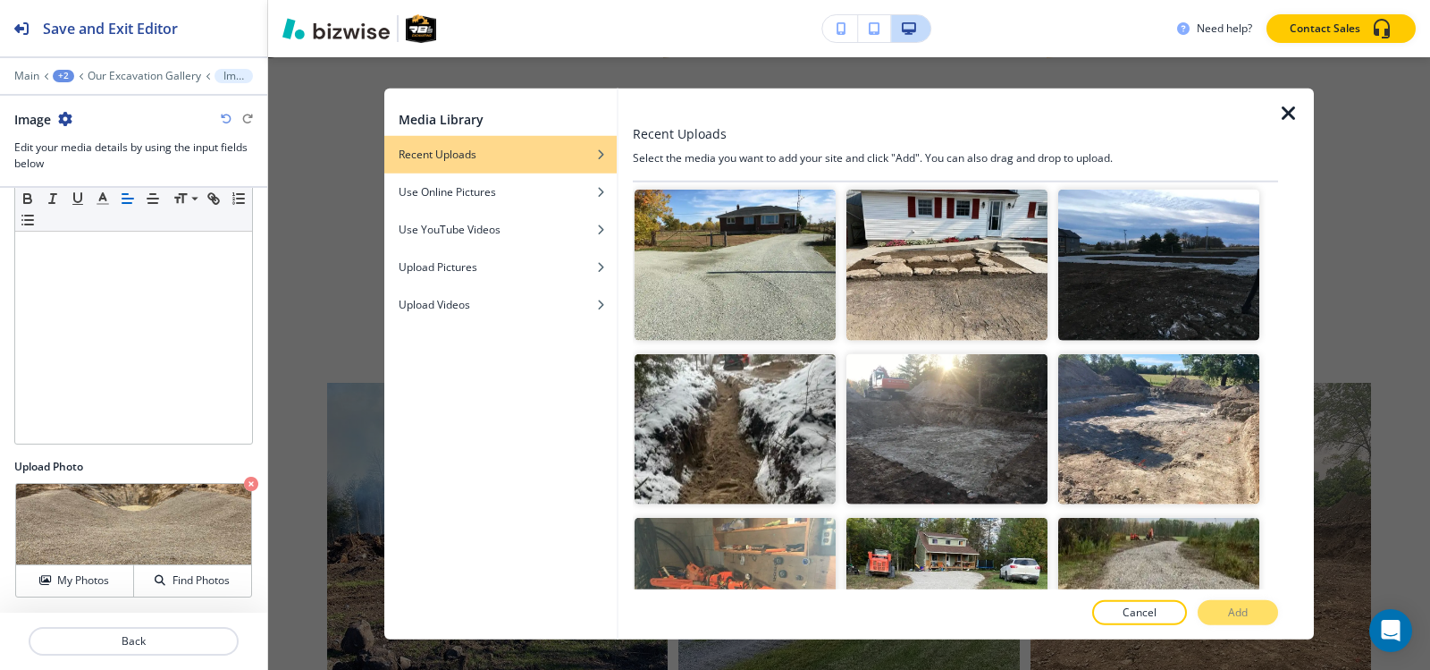
scroll to position [4112, 0]
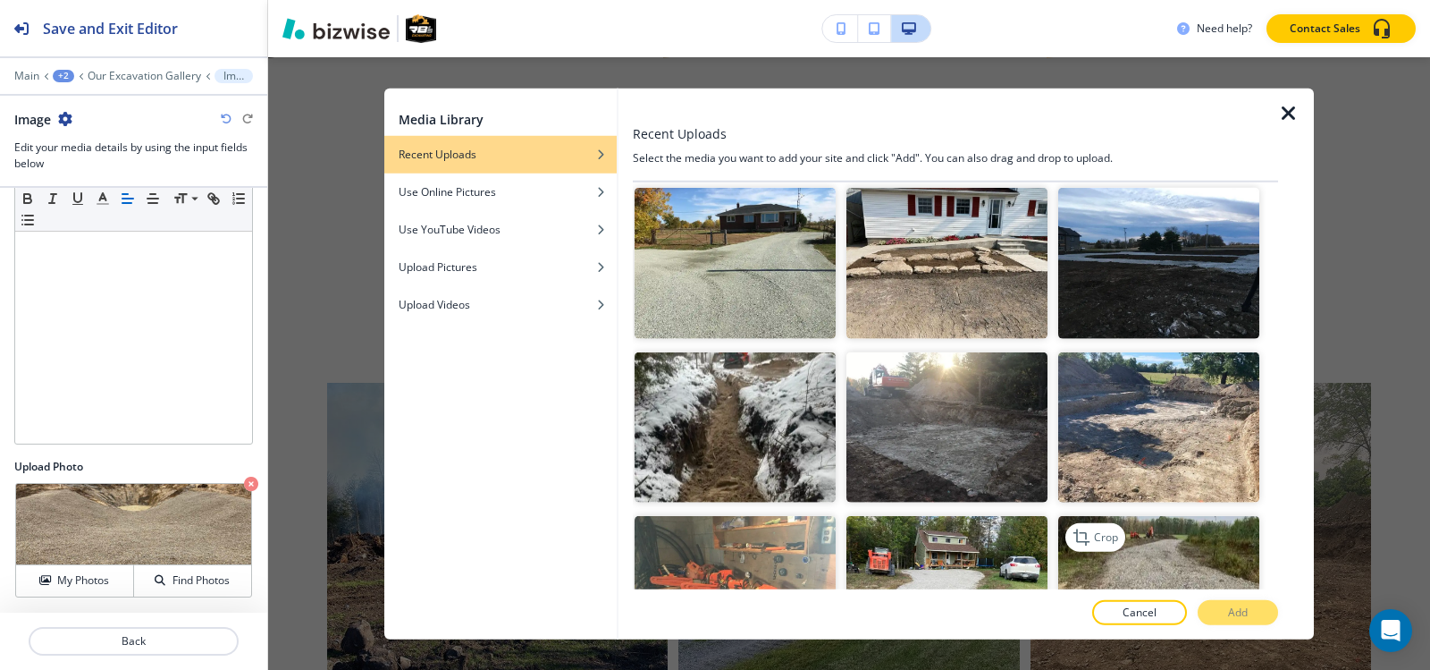
click at [1062, 523] on img "button" at bounding box center [1158, 591] width 201 height 151
click at [1269, 612] on button "Add" at bounding box center [1238, 612] width 80 height 25
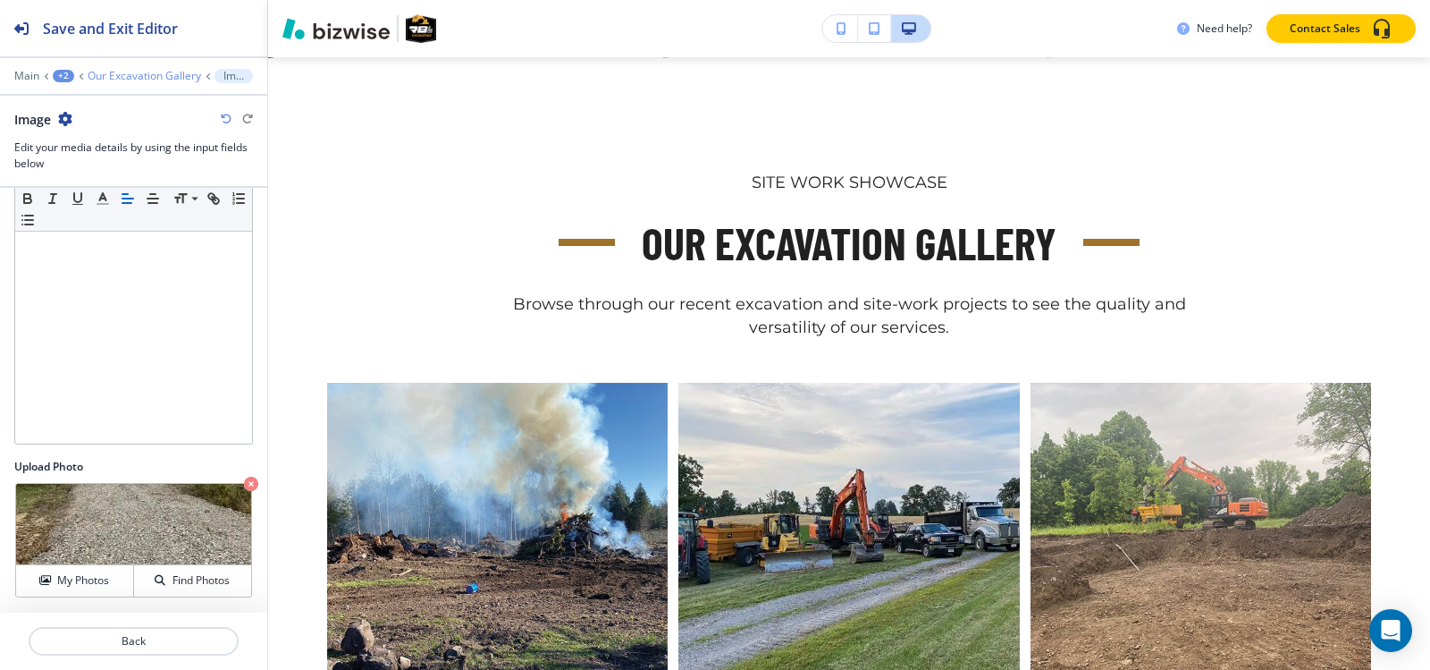
click at [122, 78] on p "Our Excavation Gallery" at bounding box center [145, 76] width 114 height 13
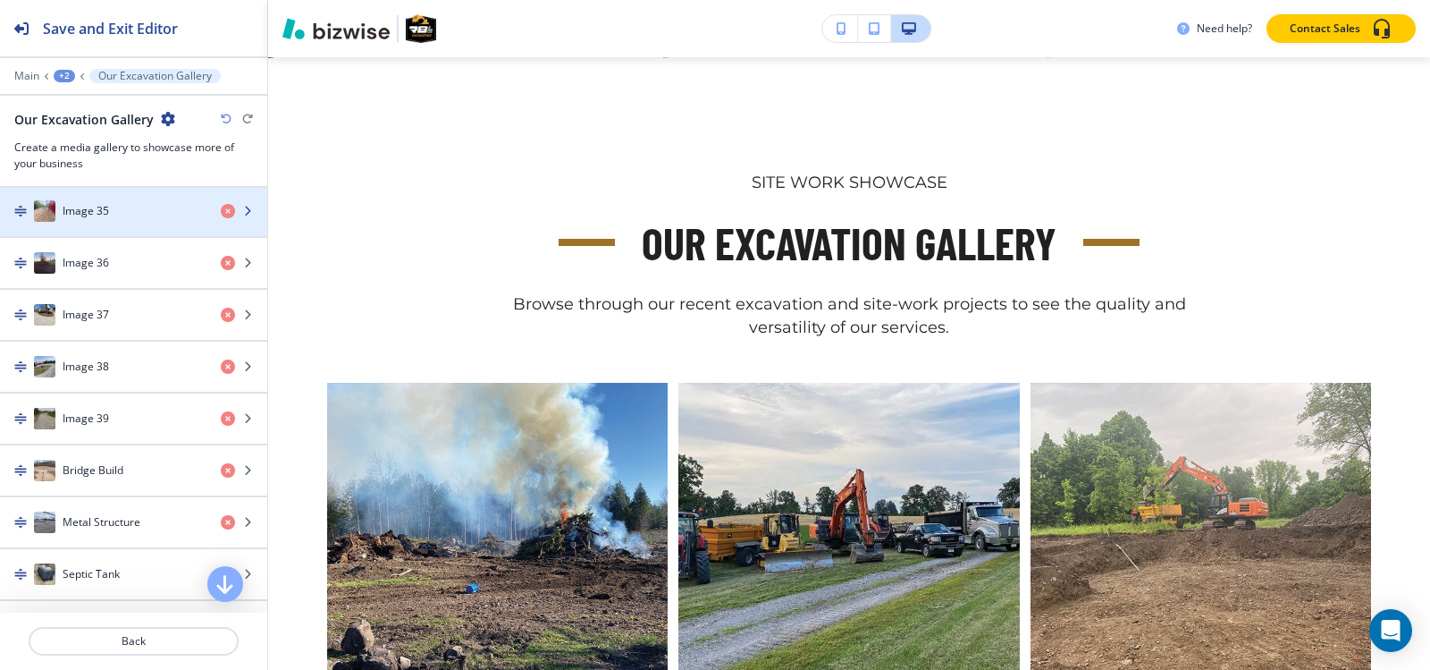
scroll to position [2503, 0]
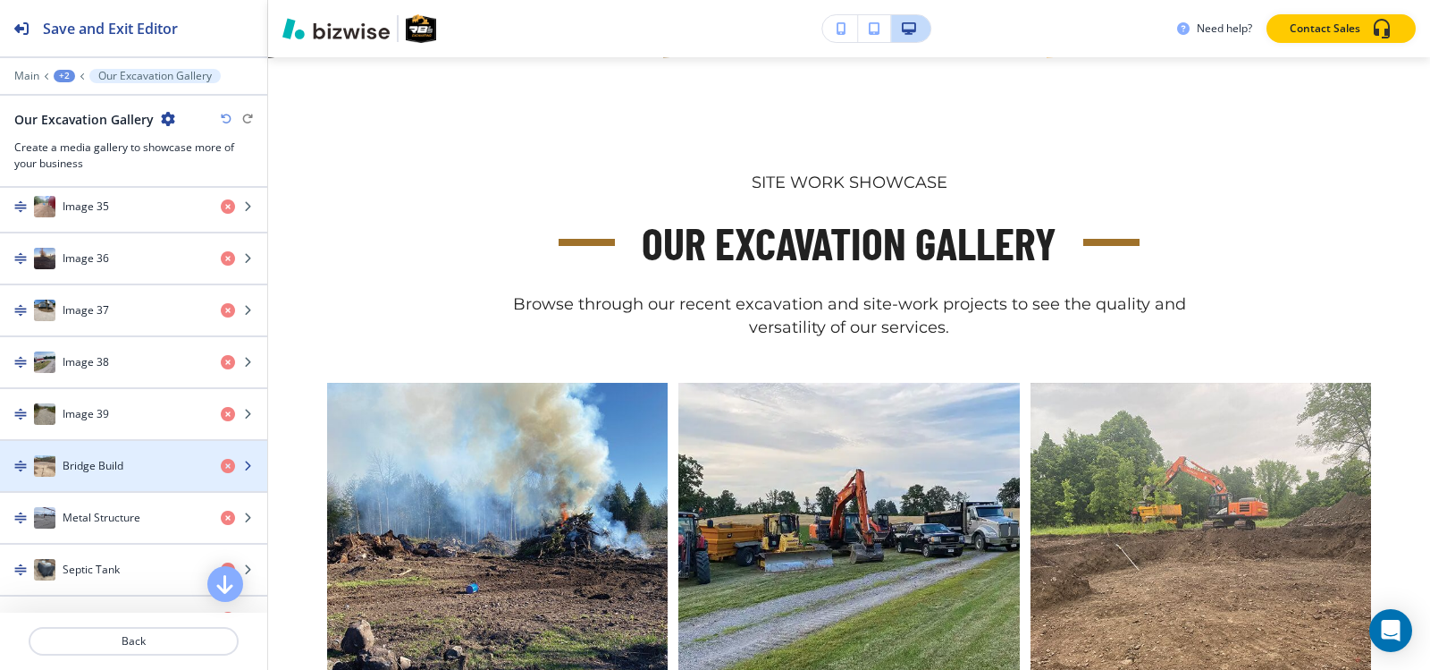
click at [135, 452] on div "button" at bounding box center [133, 448] width 267 height 14
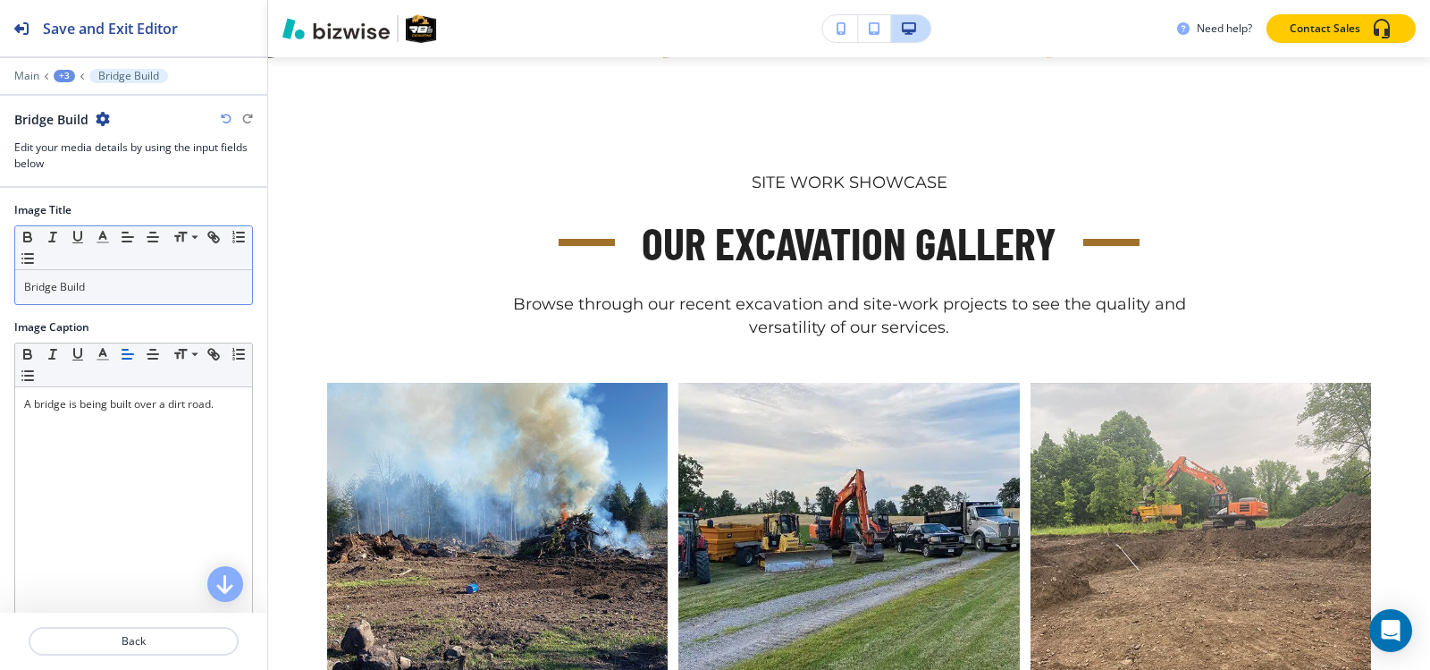
click at [153, 294] on p "Bridge Build" at bounding box center [133, 287] width 219 height 16
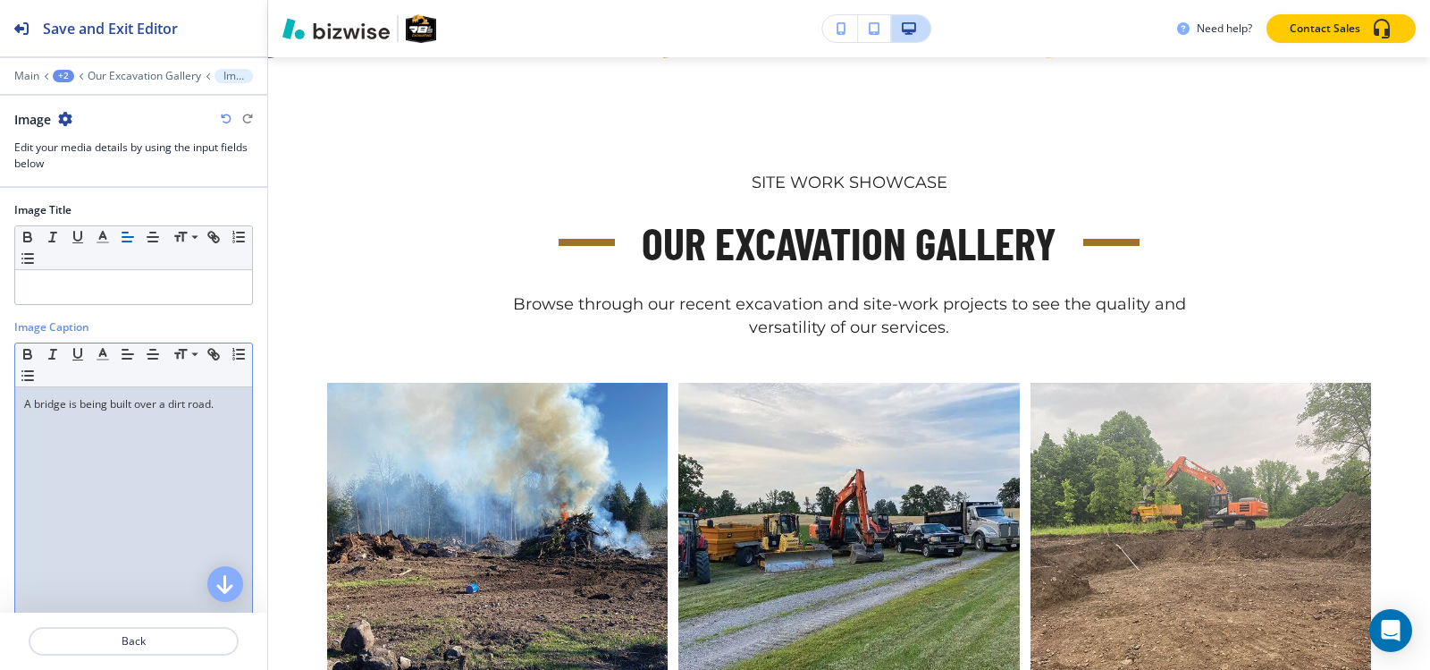
click at [131, 400] on p "A bridge is being built over a dirt road." at bounding box center [133, 404] width 219 height 16
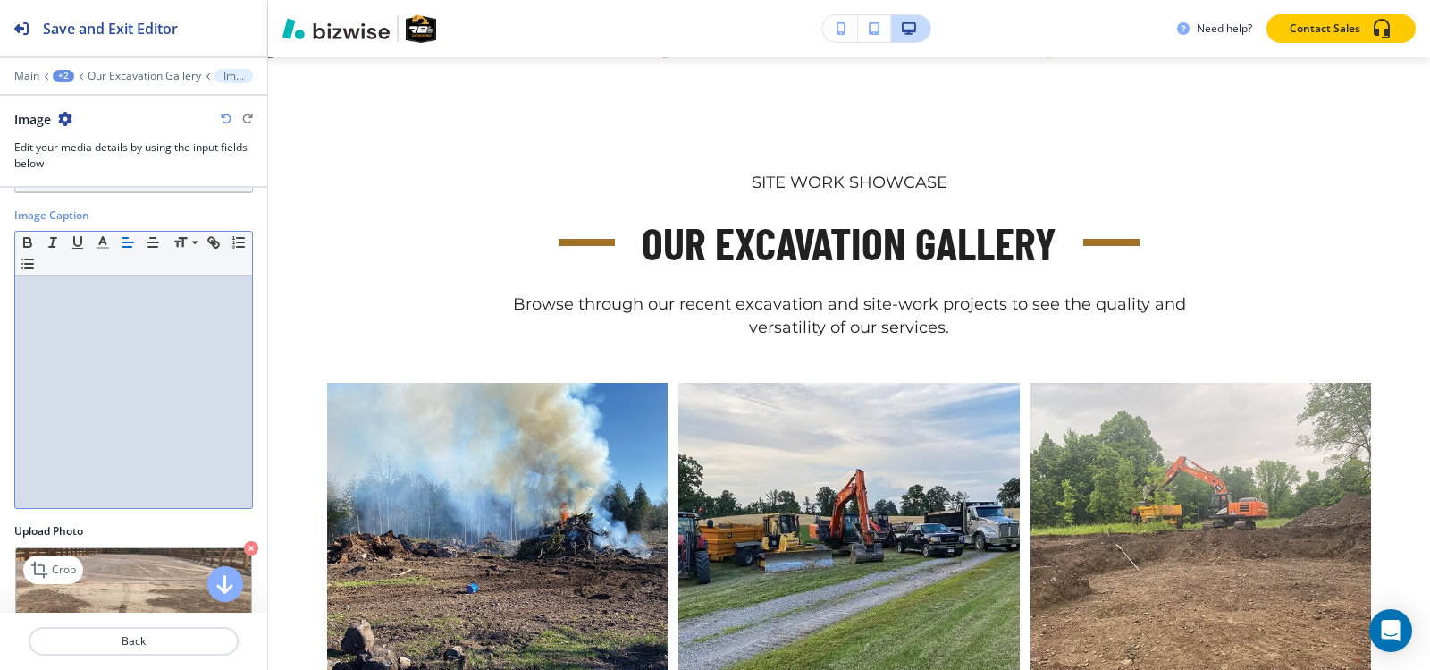
scroll to position [176, 0]
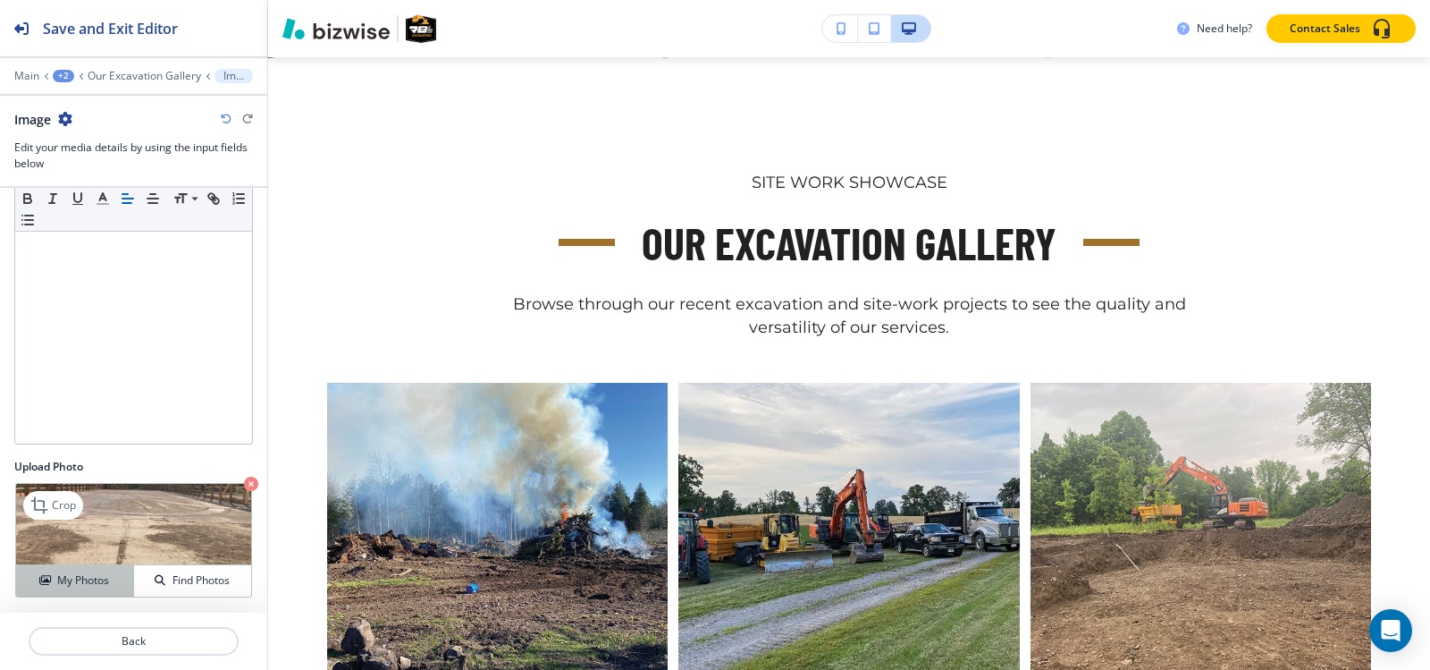
click at [60, 580] on h4 "My Photos" at bounding box center [83, 580] width 52 height 16
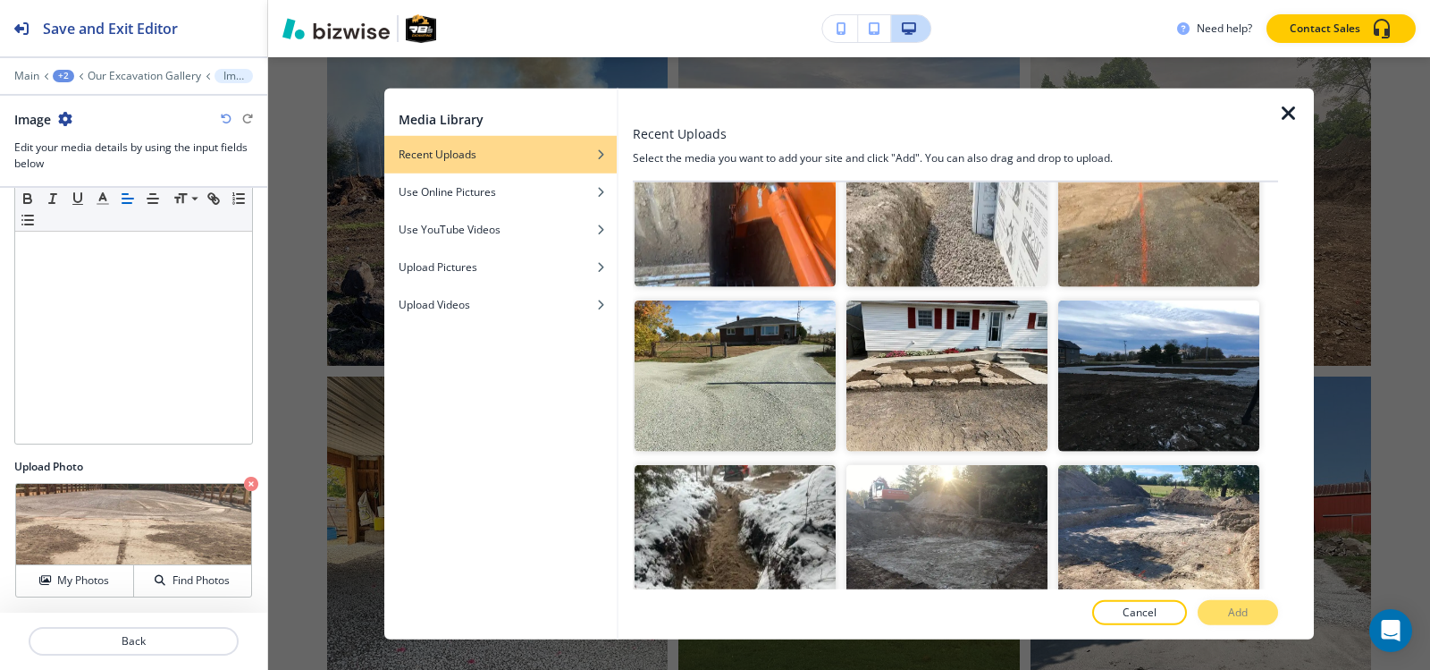
scroll to position [4112, 0]
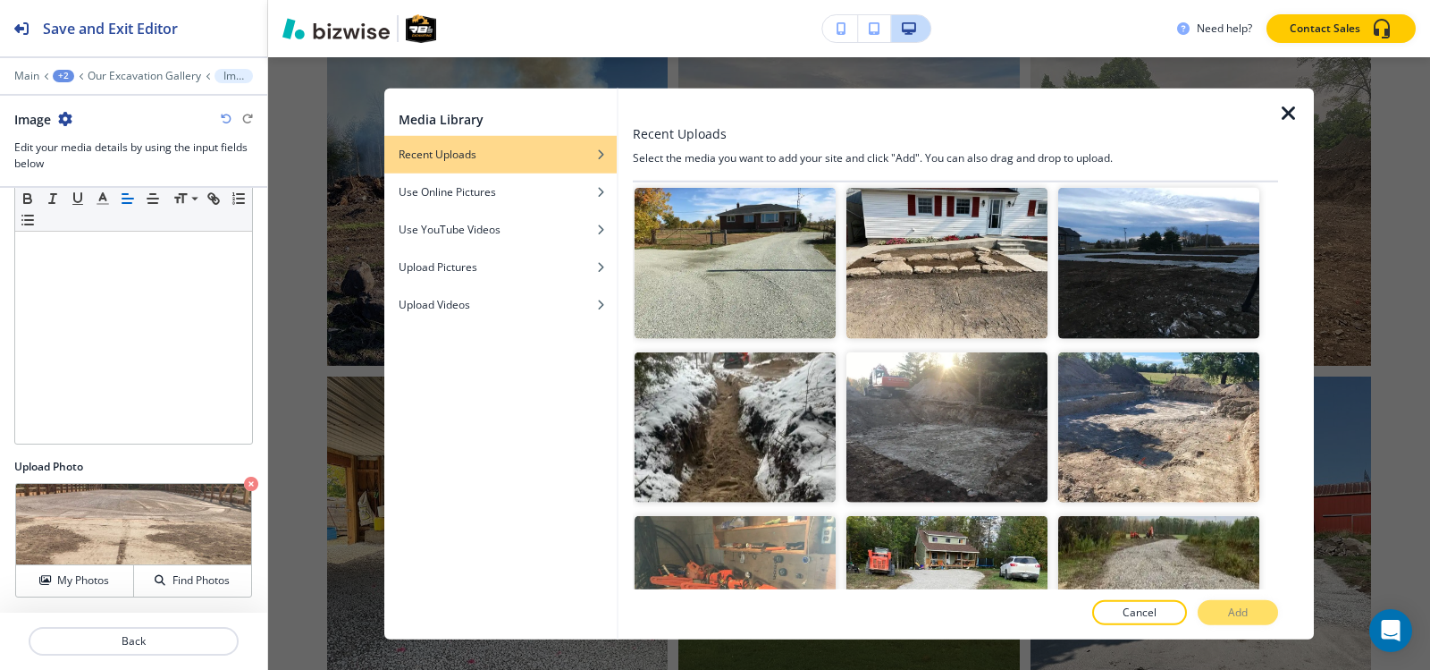
click at [625, 313] on div at bounding box center [626, 364] width 14 height 552
click at [682, 352] on img "button" at bounding box center [735, 427] width 201 height 151
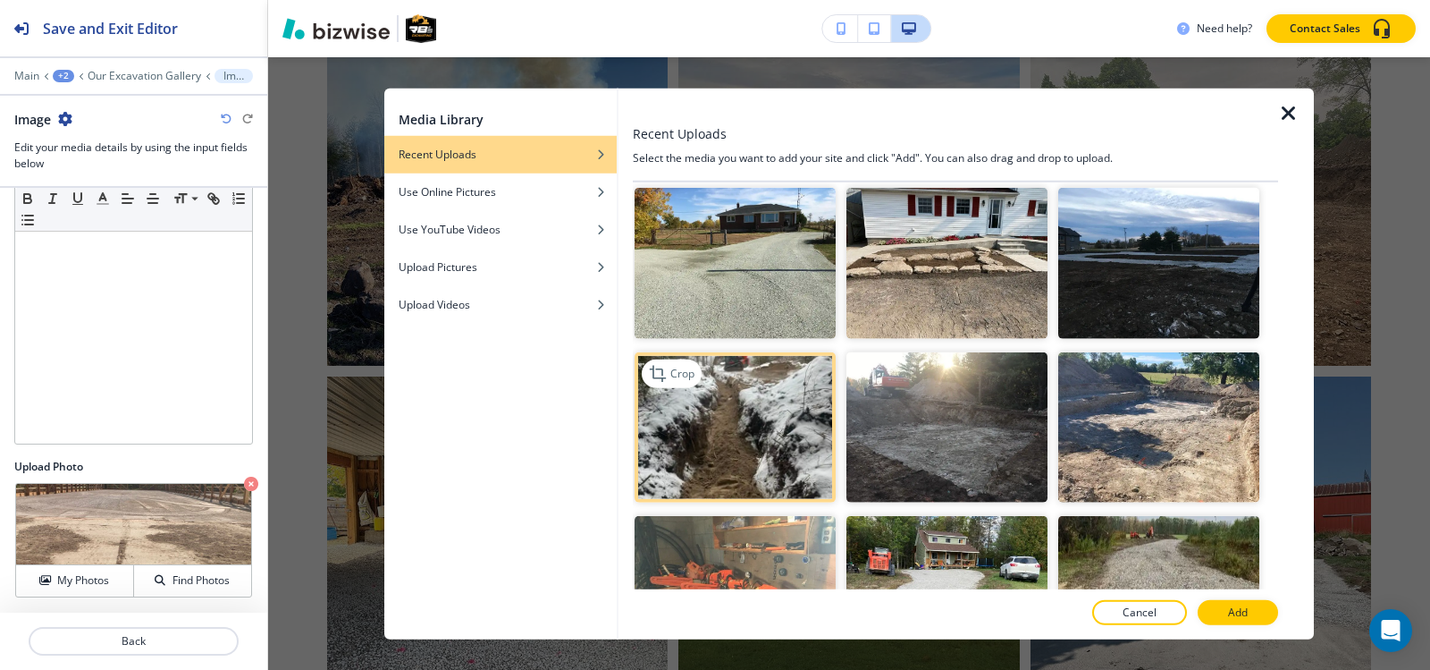
click at [682, 352] on img "button" at bounding box center [735, 427] width 201 height 151
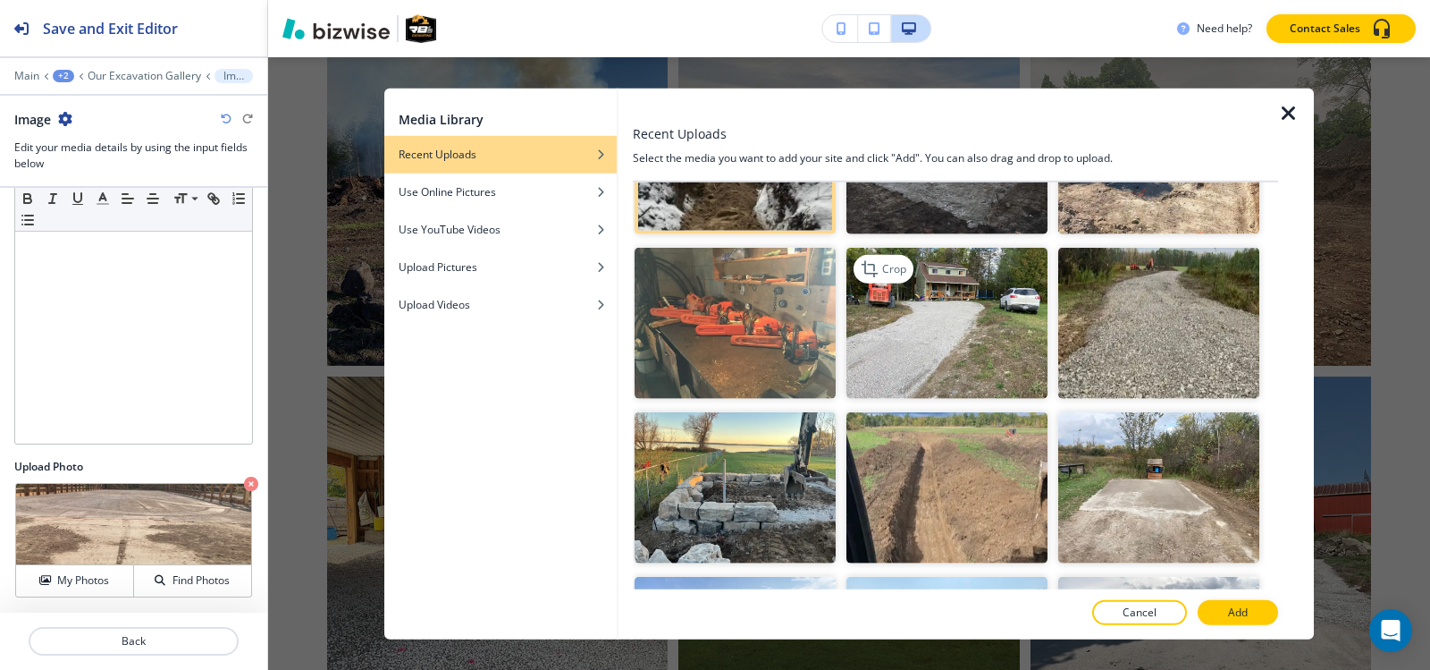
scroll to position [4559, 0]
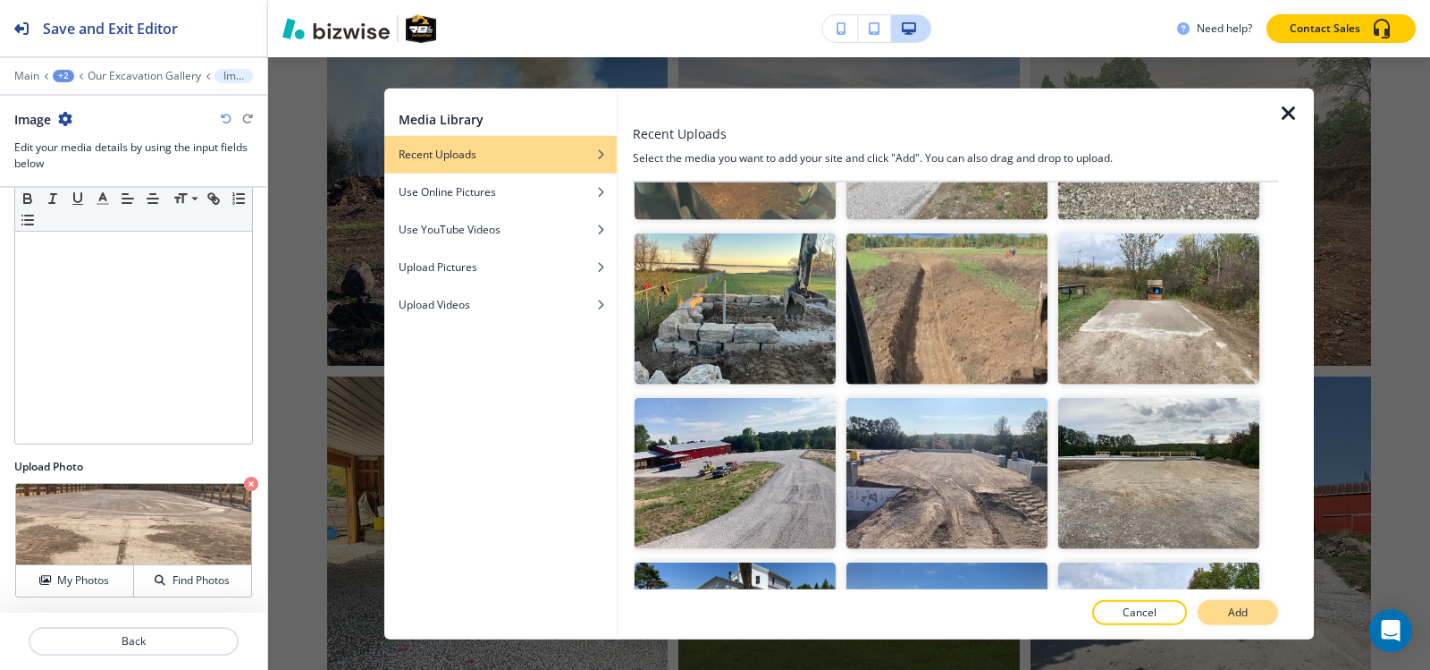
click at [1134, 233] on img "button" at bounding box center [1158, 308] width 201 height 151
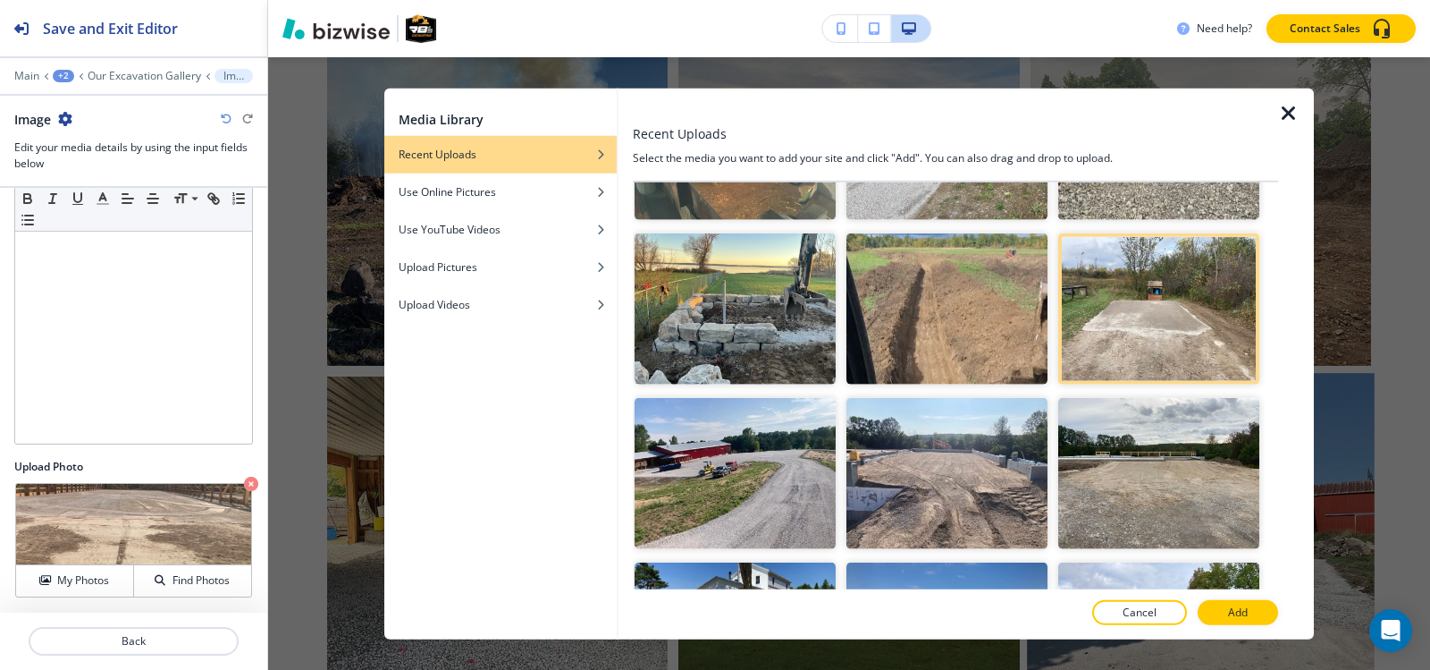
click at [1205, 617] on button "Add" at bounding box center [1238, 612] width 80 height 25
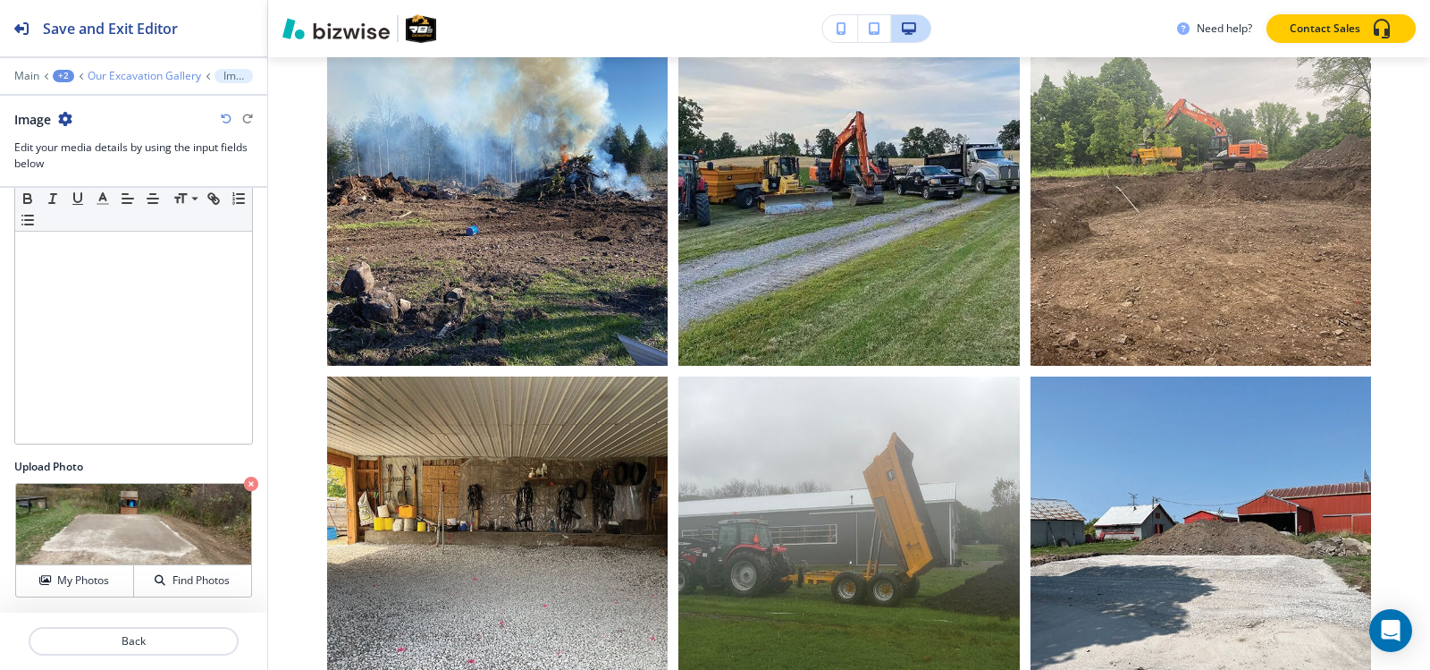
click at [141, 73] on p "Our Excavation Gallery" at bounding box center [145, 76] width 114 height 13
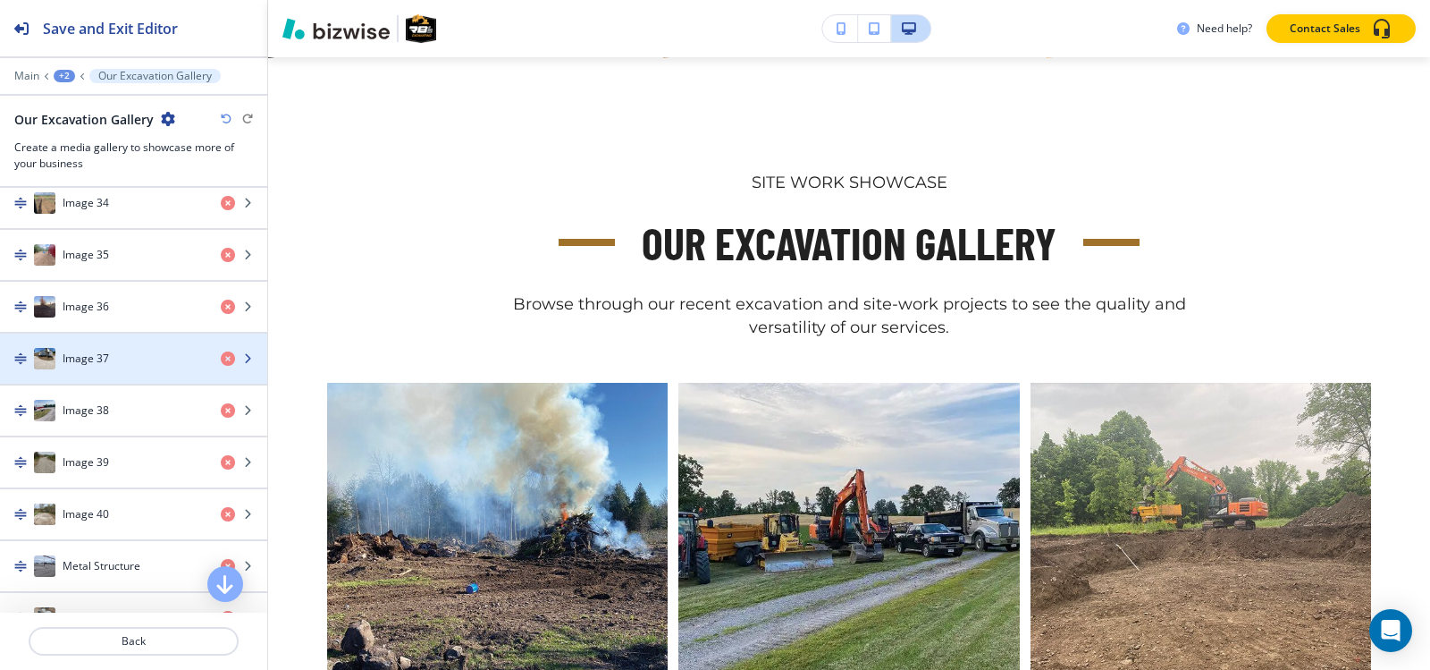
scroll to position [2414, 0]
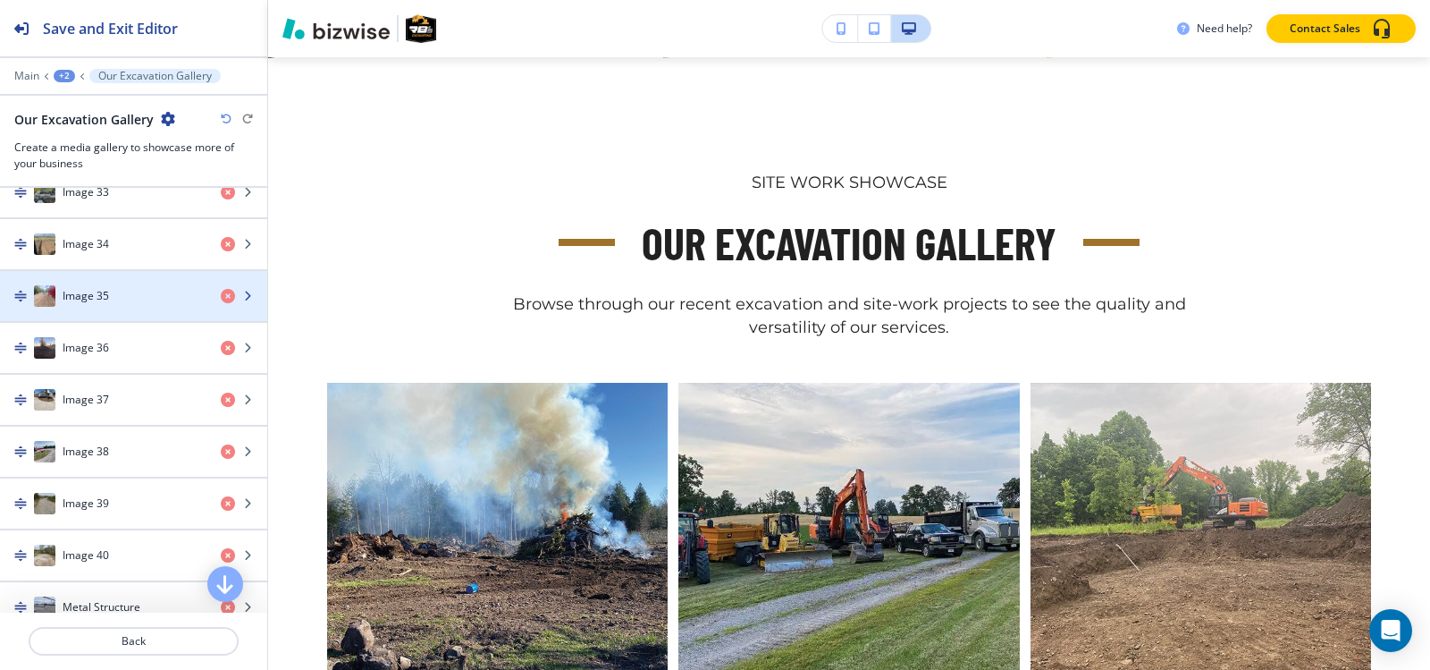
click at [132, 312] on div "button" at bounding box center [133, 314] width 267 height 14
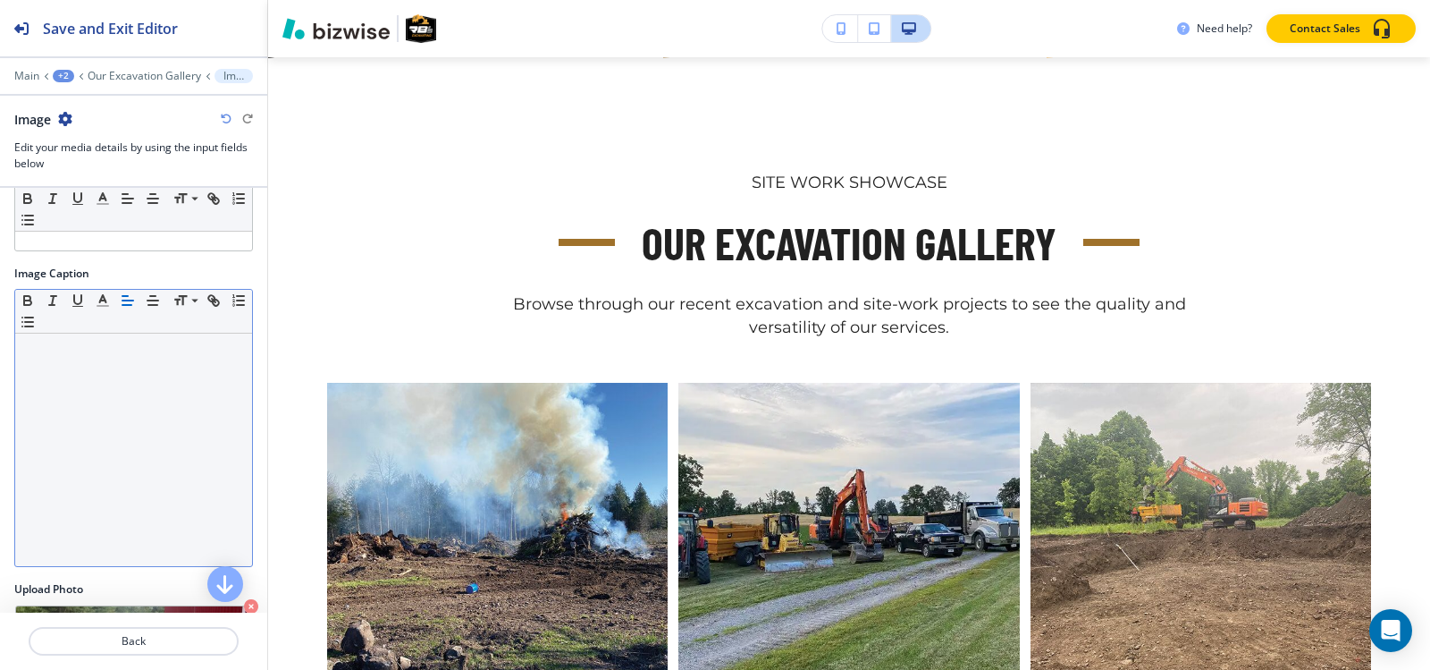
scroll to position [176, 0]
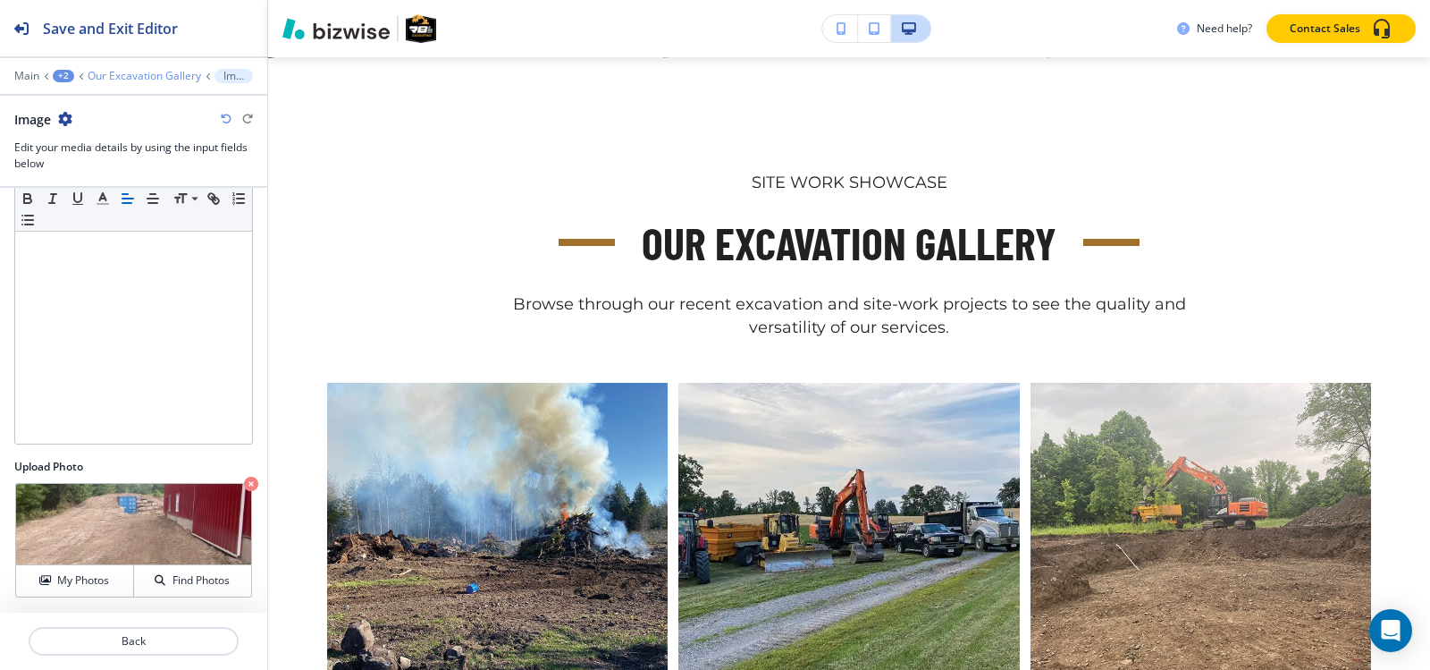
click at [122, 79] on p "Our Excavation Gallery" at bounding box center [145, 76] width 114 height 13
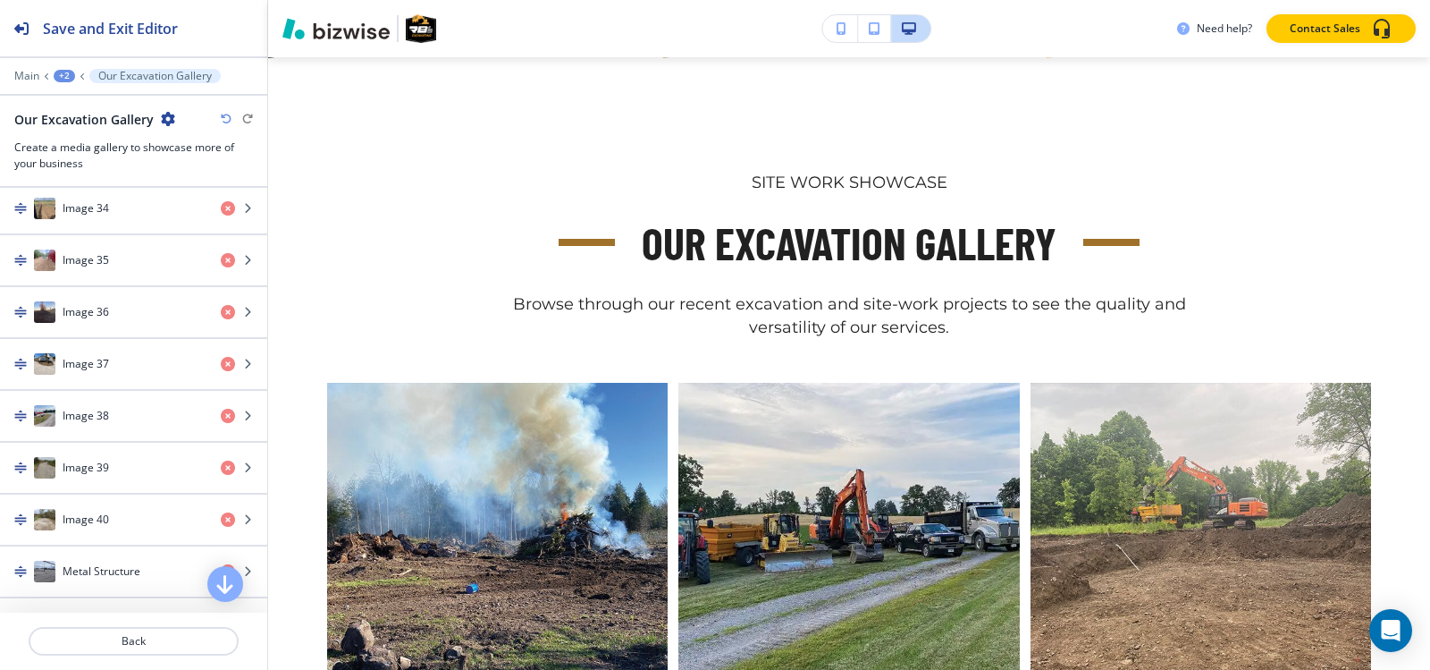
scroll to position [2682, 0]
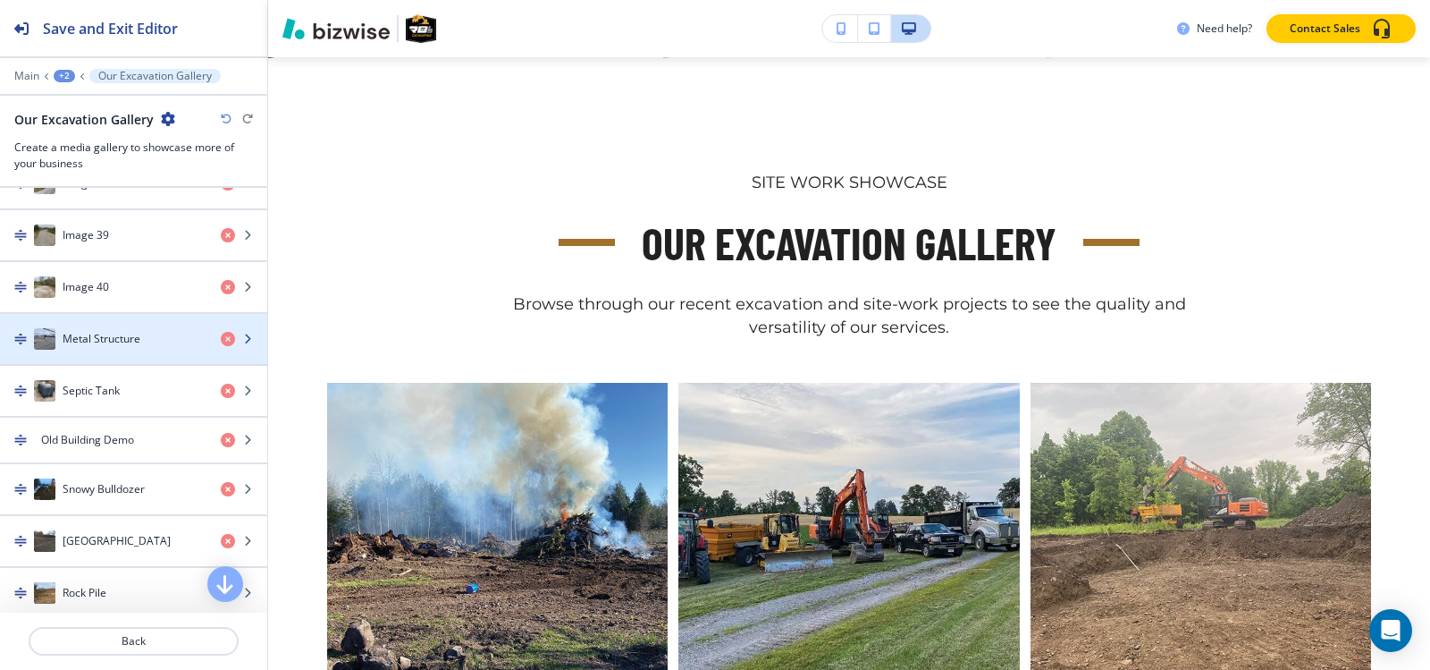
click at [118, 335] on h4 "Metal Structure" at bounding box center [102, 339] width 78 height 16
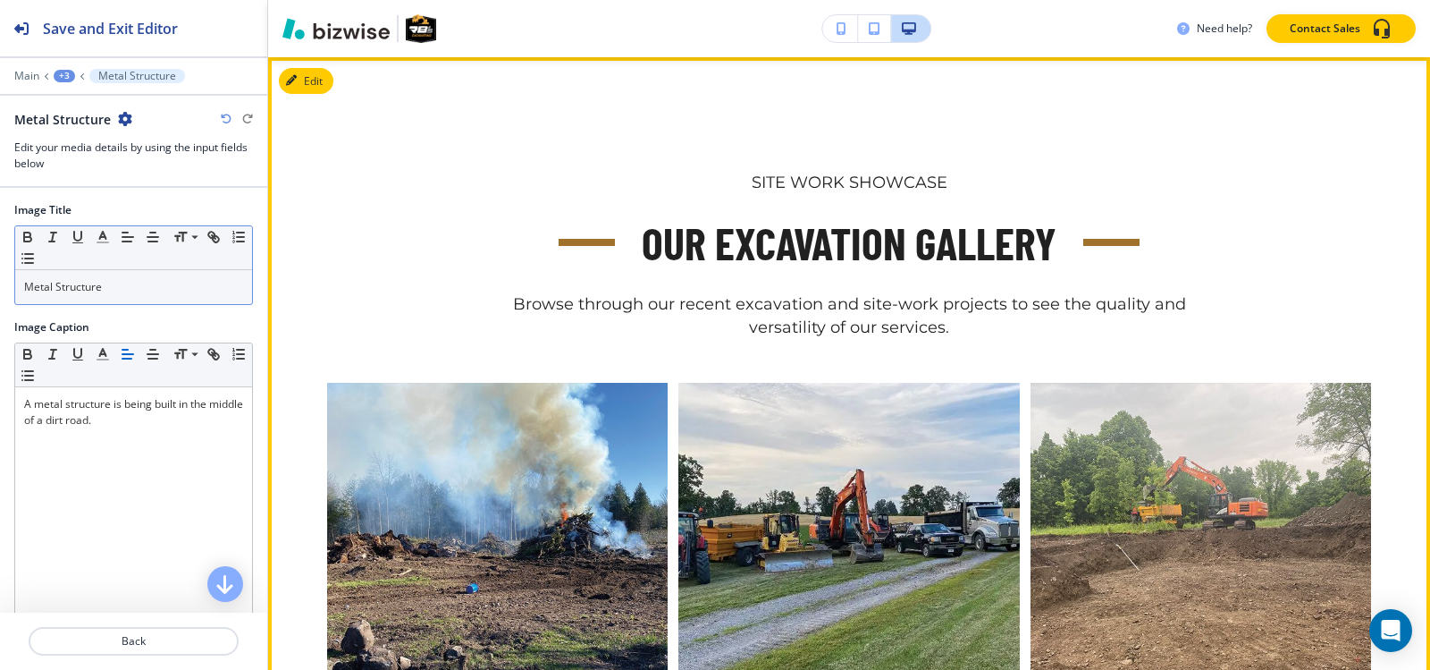
click at [127, 299] on div "Metal Structure" at bounding box center [133, 287] width 237 height 34
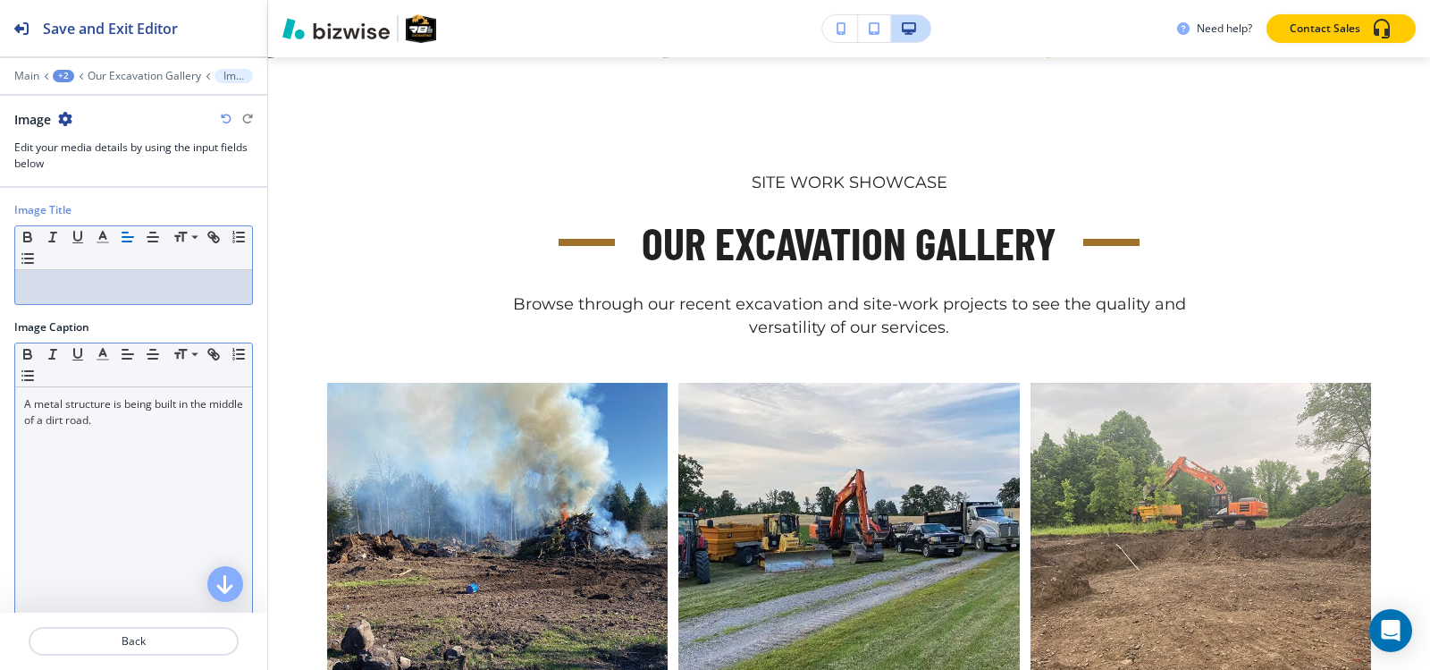
click at [122, 431] on div "A metal structure is being built in the middle of a dirt road." at bounding box center [133, 503] width 237 height 232
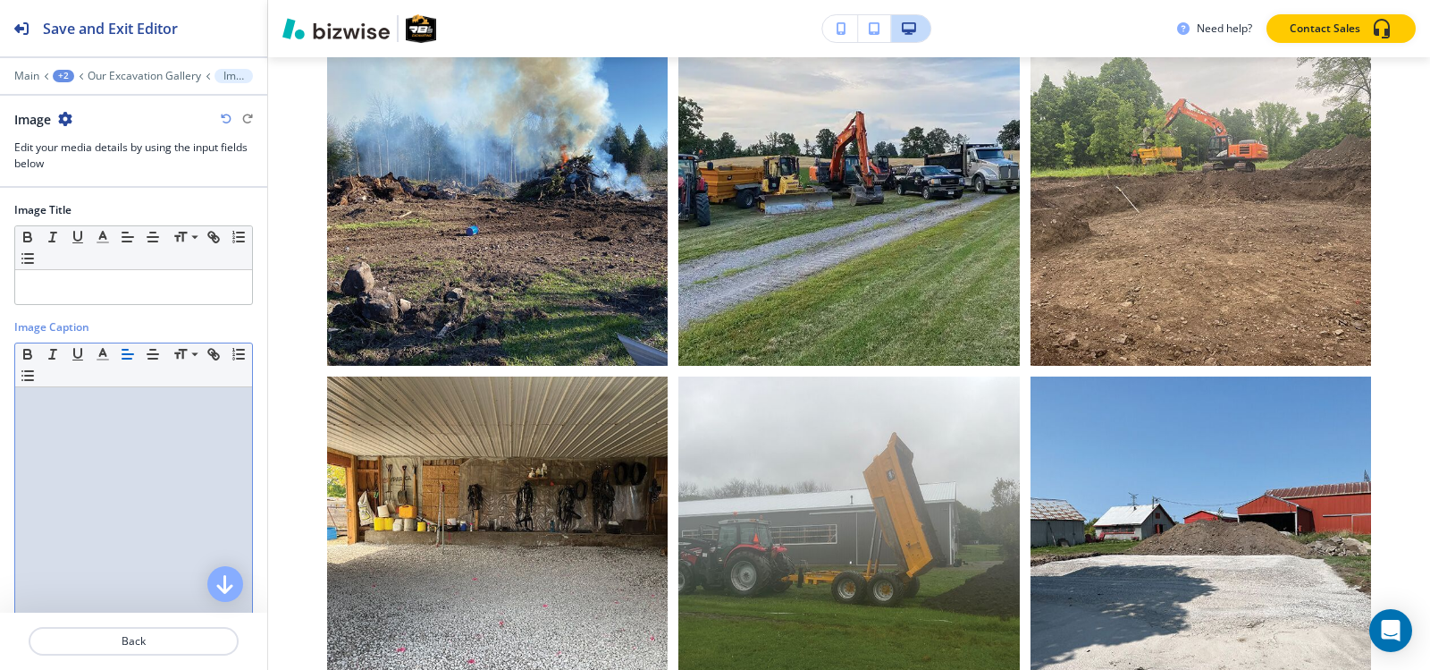
scroll to position [176, 0]
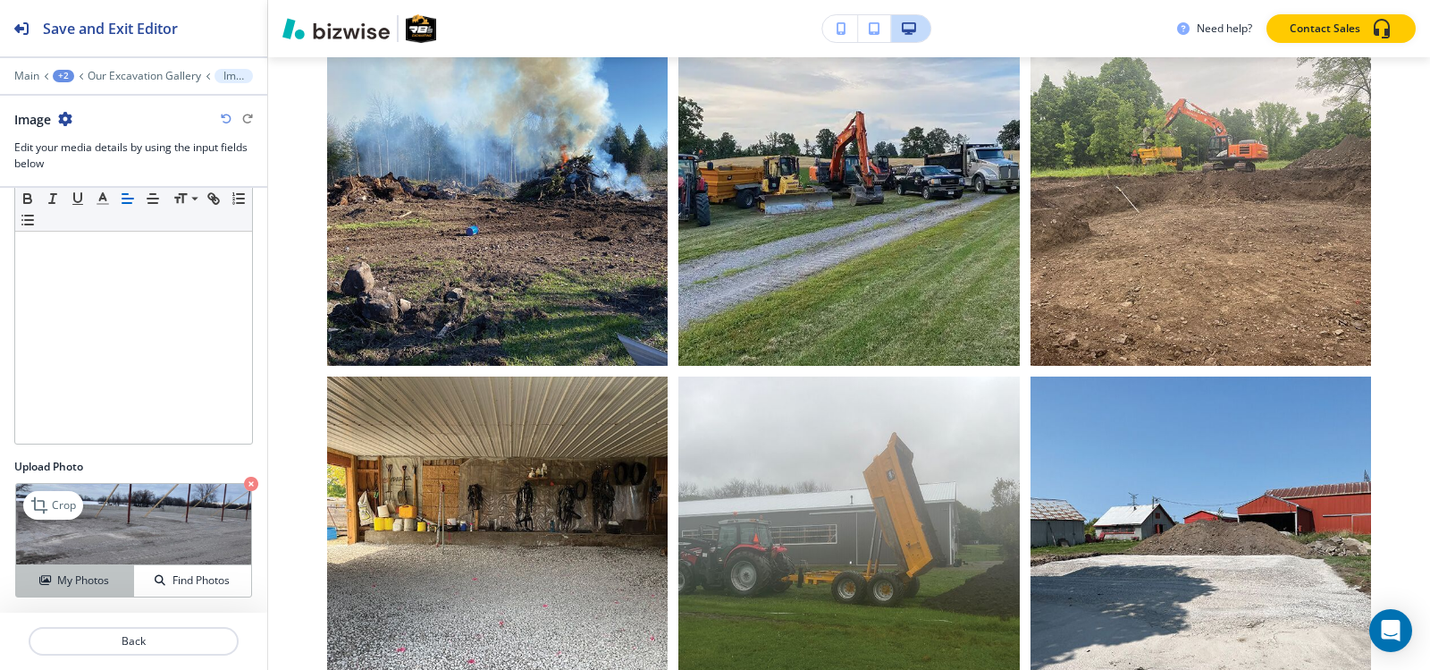
click at [100, 578] on h4 "My Photos" at bounding box center [83, 580] width 52 height 16
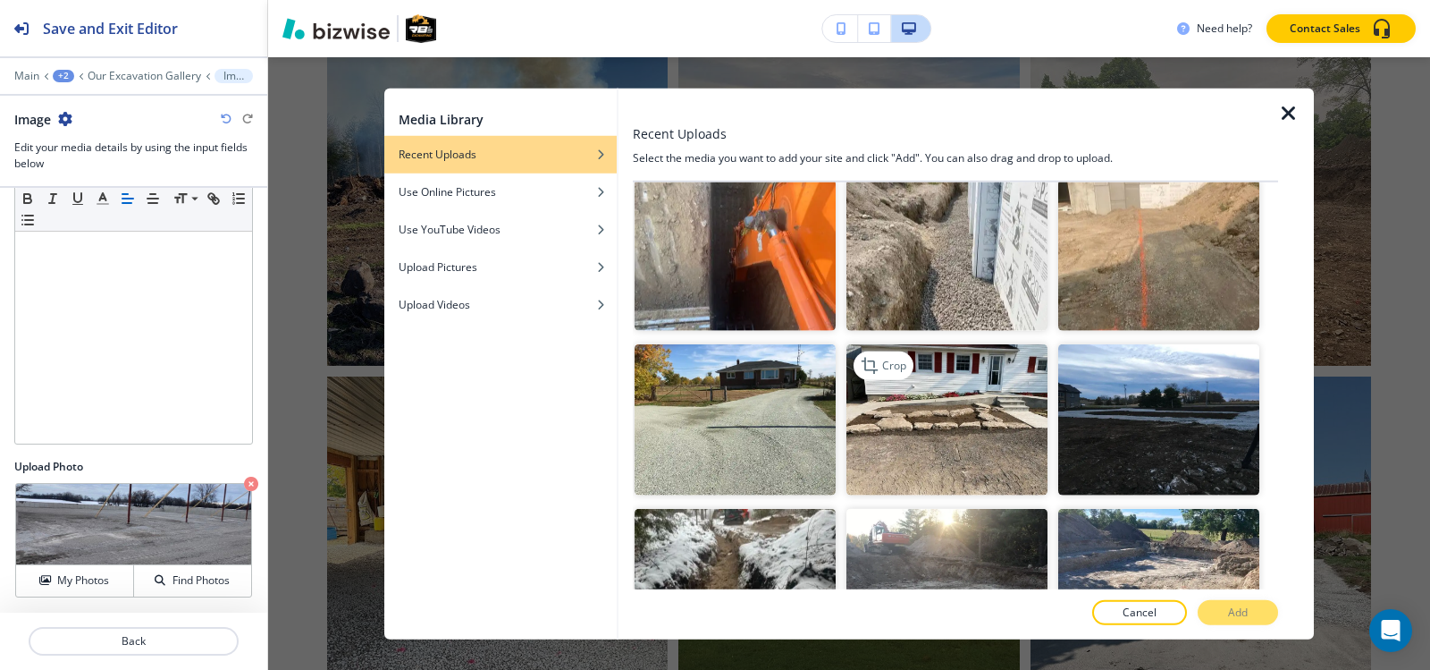
scroll to position [4202, 0]
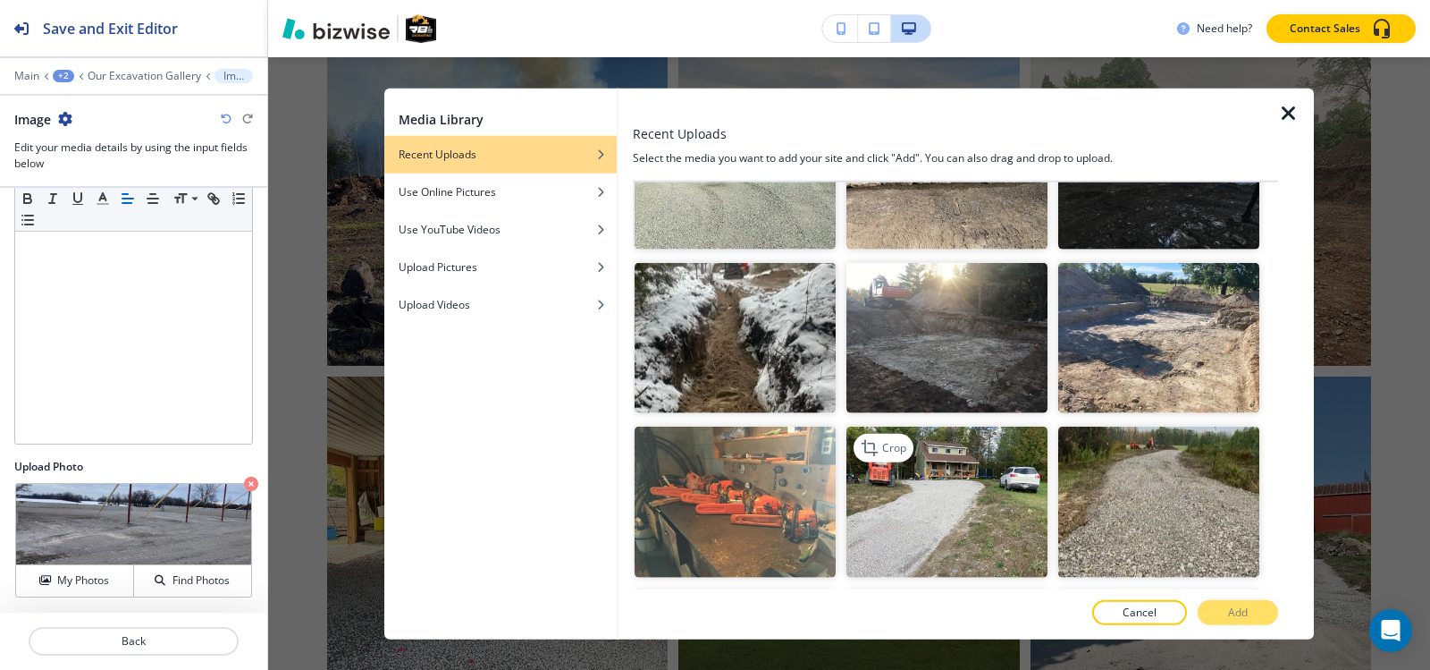
click at [871, 427] on img "button" at bounding box center [947, 501] width 201 height 151
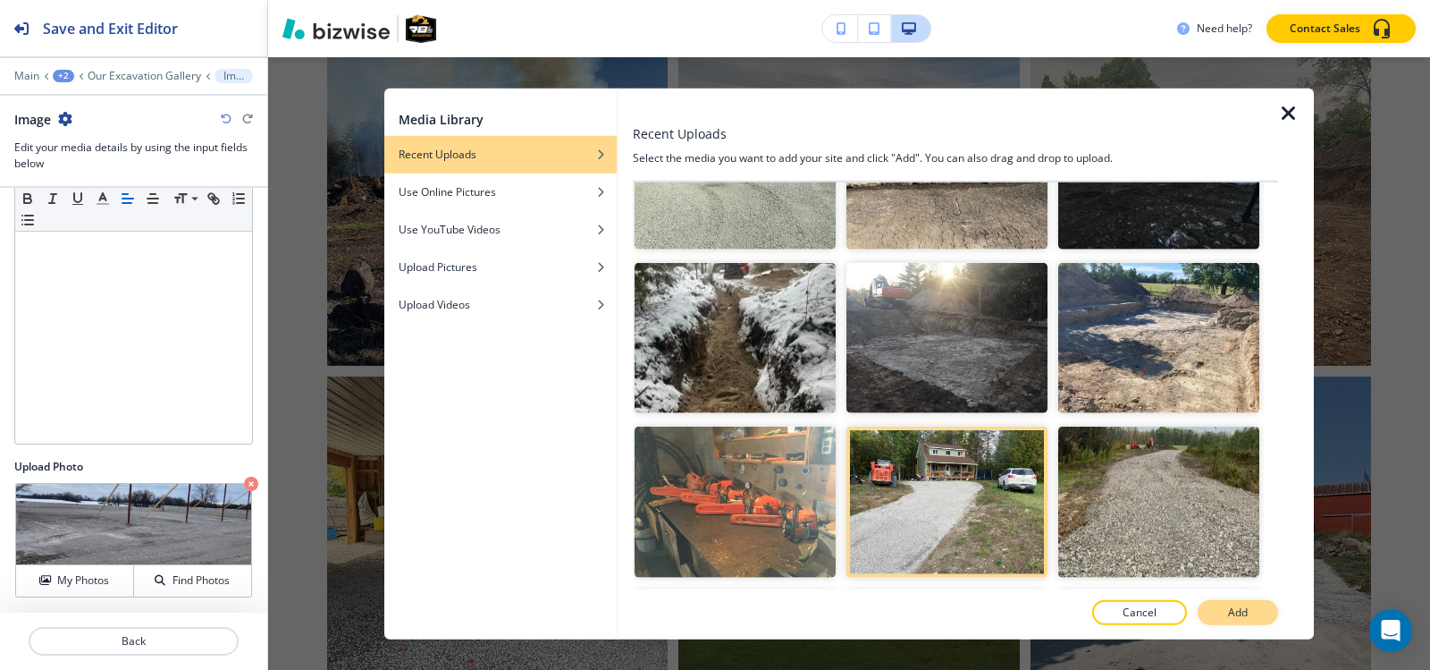
click at [1237, 611] on p "Add" at bounding box center [1238, 612] width 20 height 16
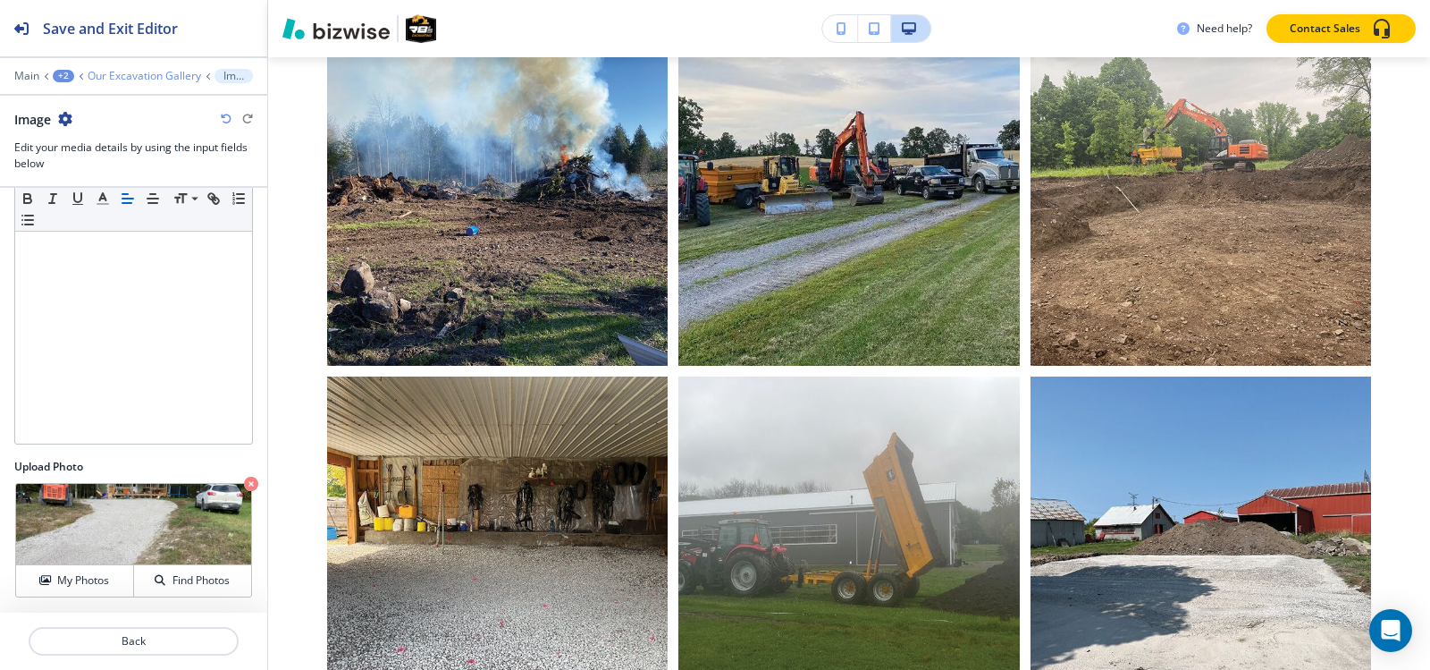
click at [142, 75] on p "Our Excavation Gallery" at bounding box center [145, 76] width 114 height 13
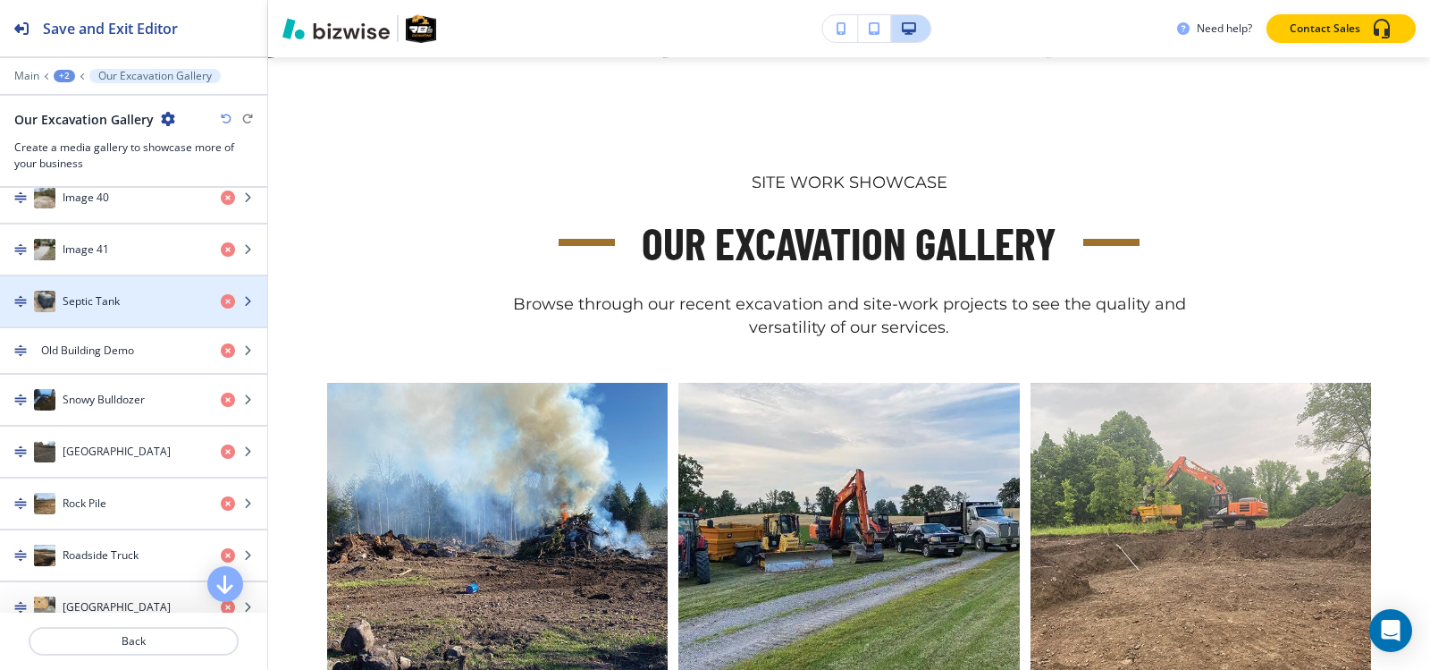
scroll to position [2682, 0]
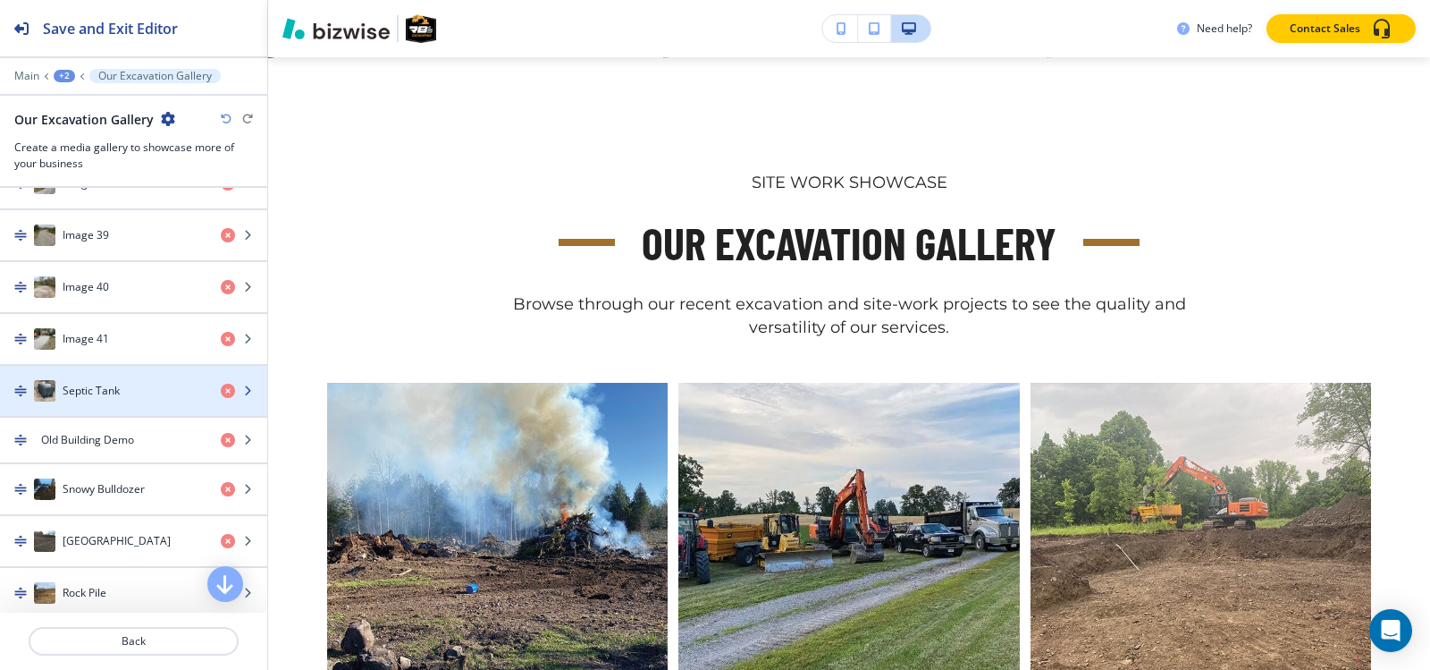
click at [122, 391] on div "Septic Tank" at bounding box center [103, 390] width 207 height 21
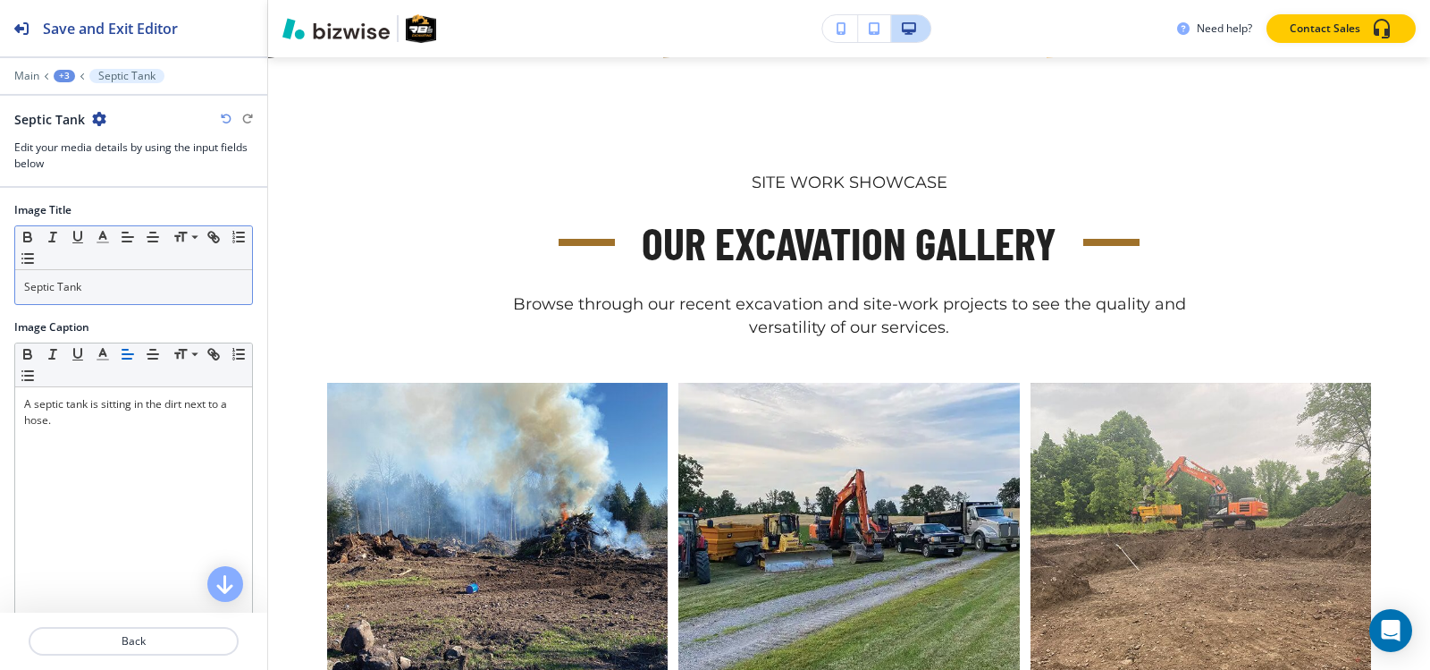
click at [122, 291] on p "Septic Tank" at bounding box center [133, 287] width 219 height 16
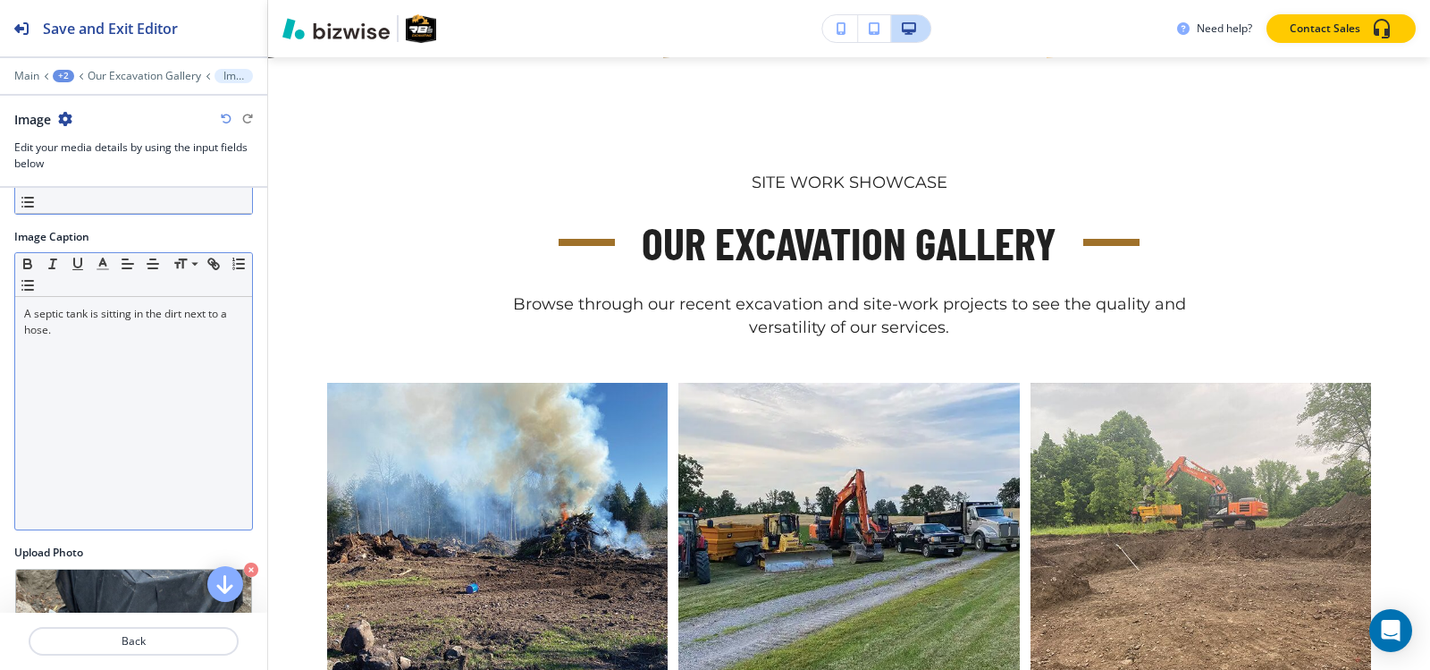
scroll to position [176, 0]
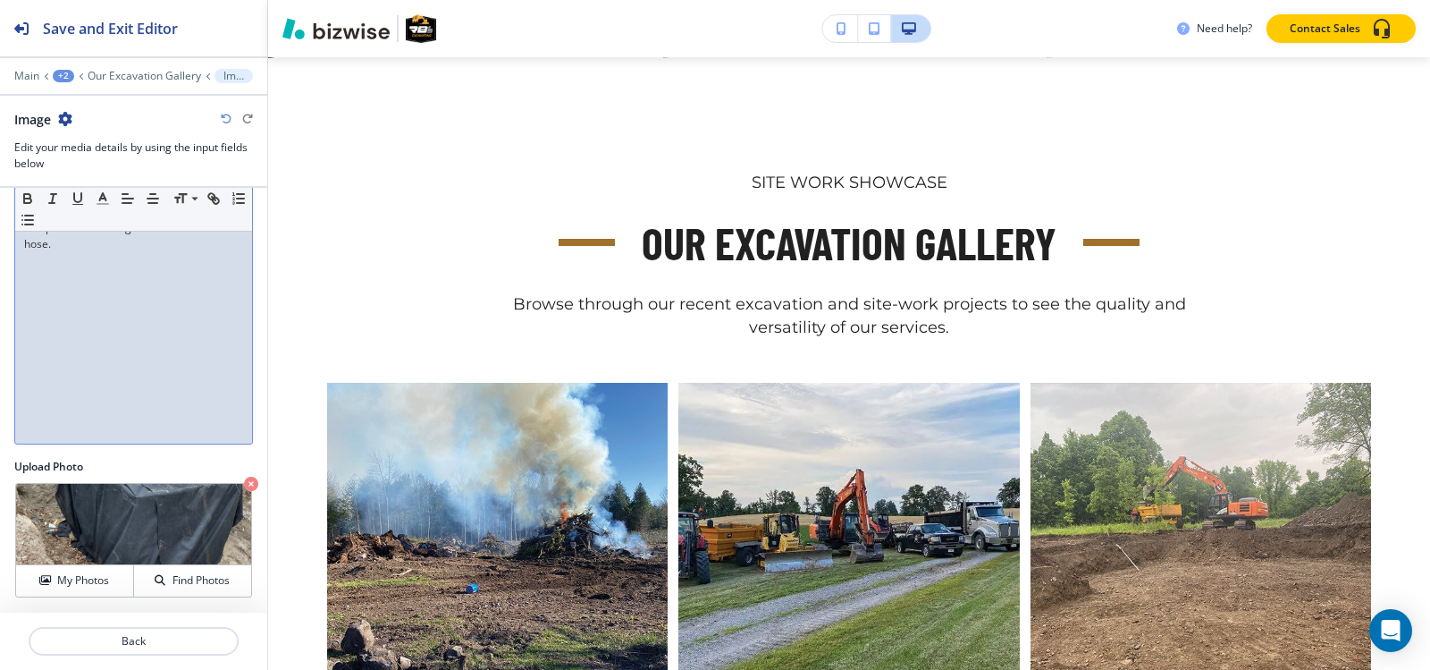
click at [105, 283] on div "A septic tank is sitting in the dirt next to a hose." at bounding box center [133, 327] width 237 height 232
click at [169, 72] on p "Our Excavation Gallery" at bounding box center [145, 76] width 114 height 13
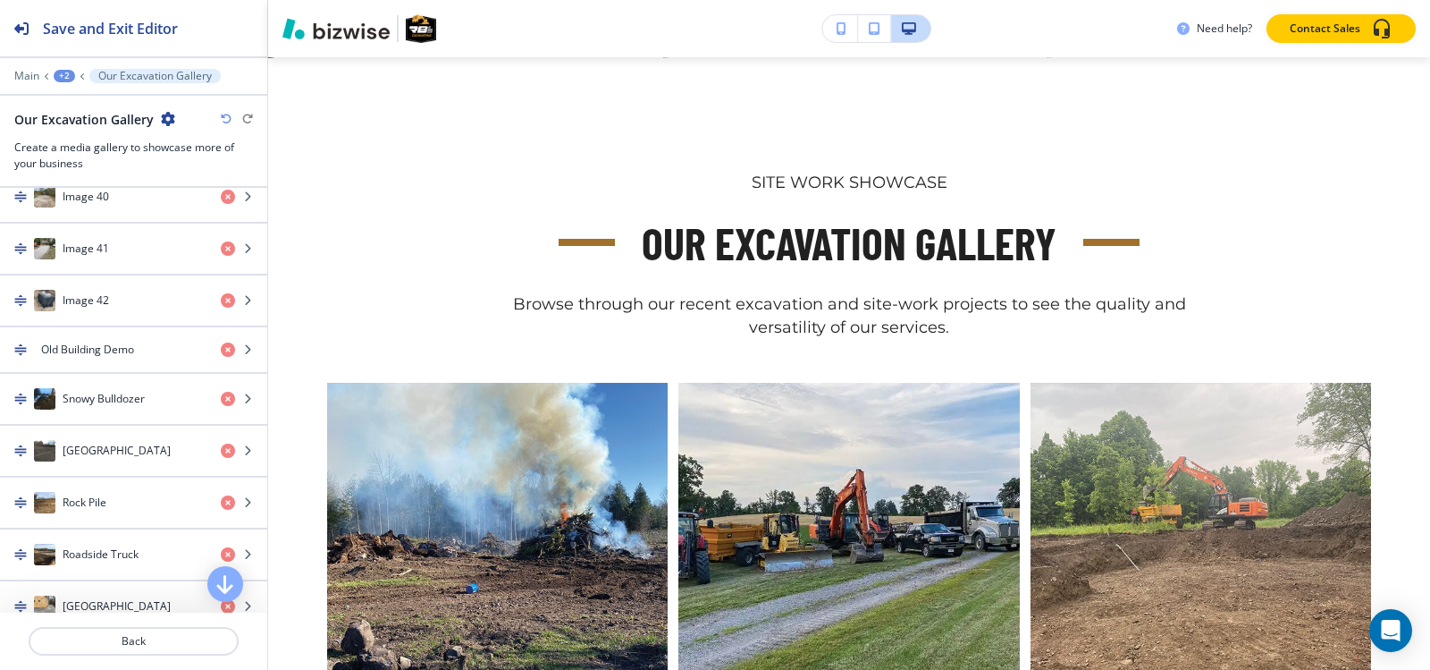
scroll to position [2771, 0]
click at [70, 307] on h4 "Image 42" at bounding box center [86, 301] width 46 height 16
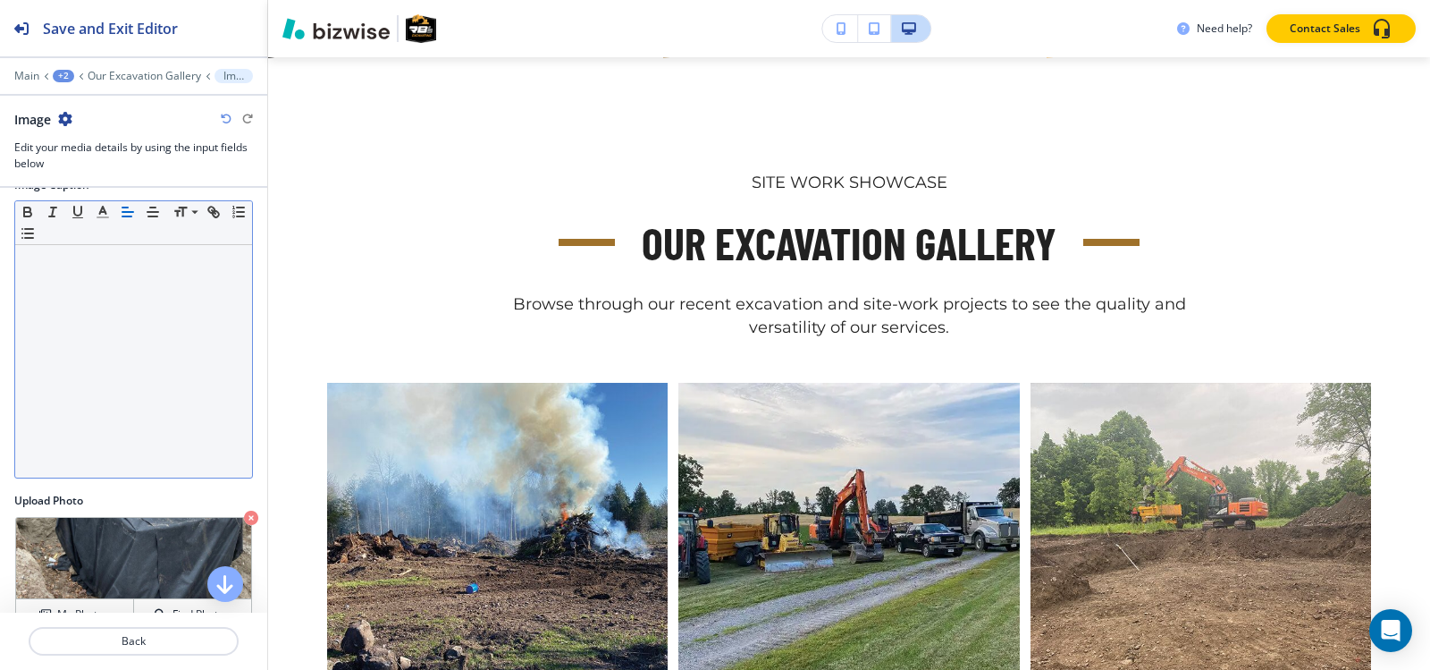
scroll to position [176, 0]
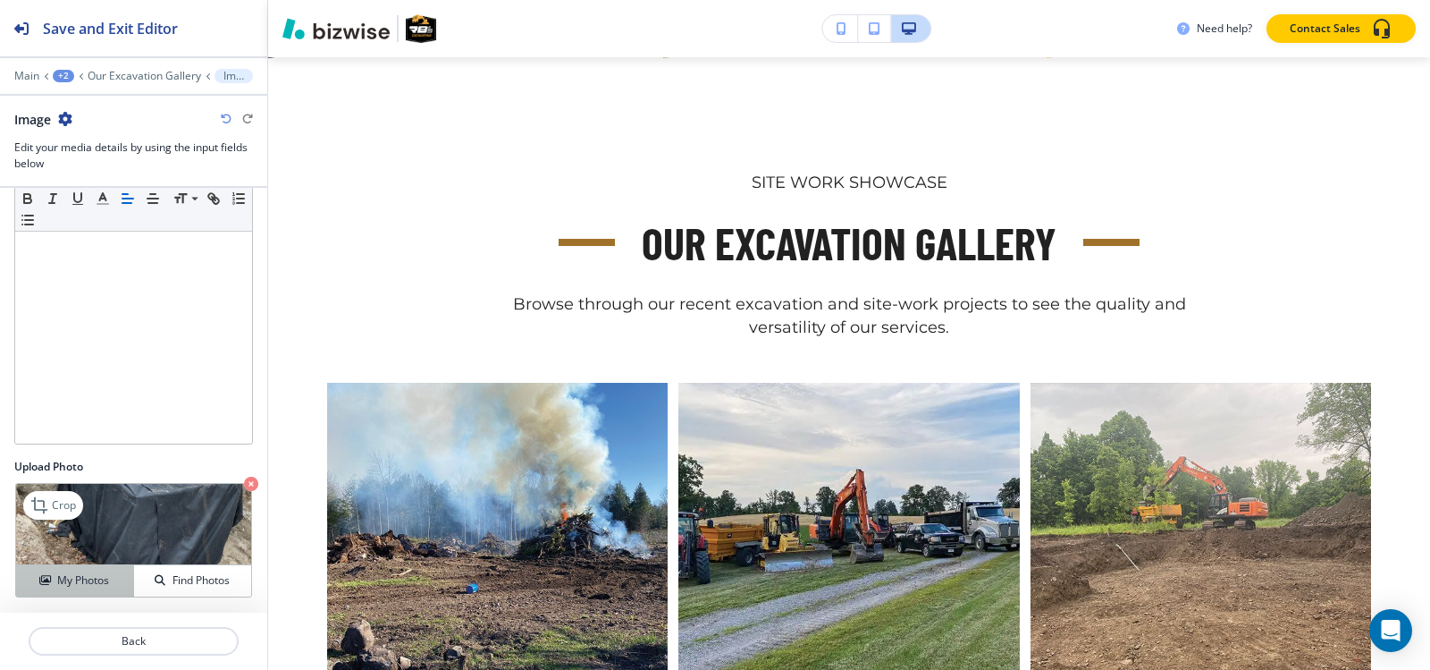
click at [76, 578] on h4 "My Photos" at bounding box center [83, 580] width 52 height 16
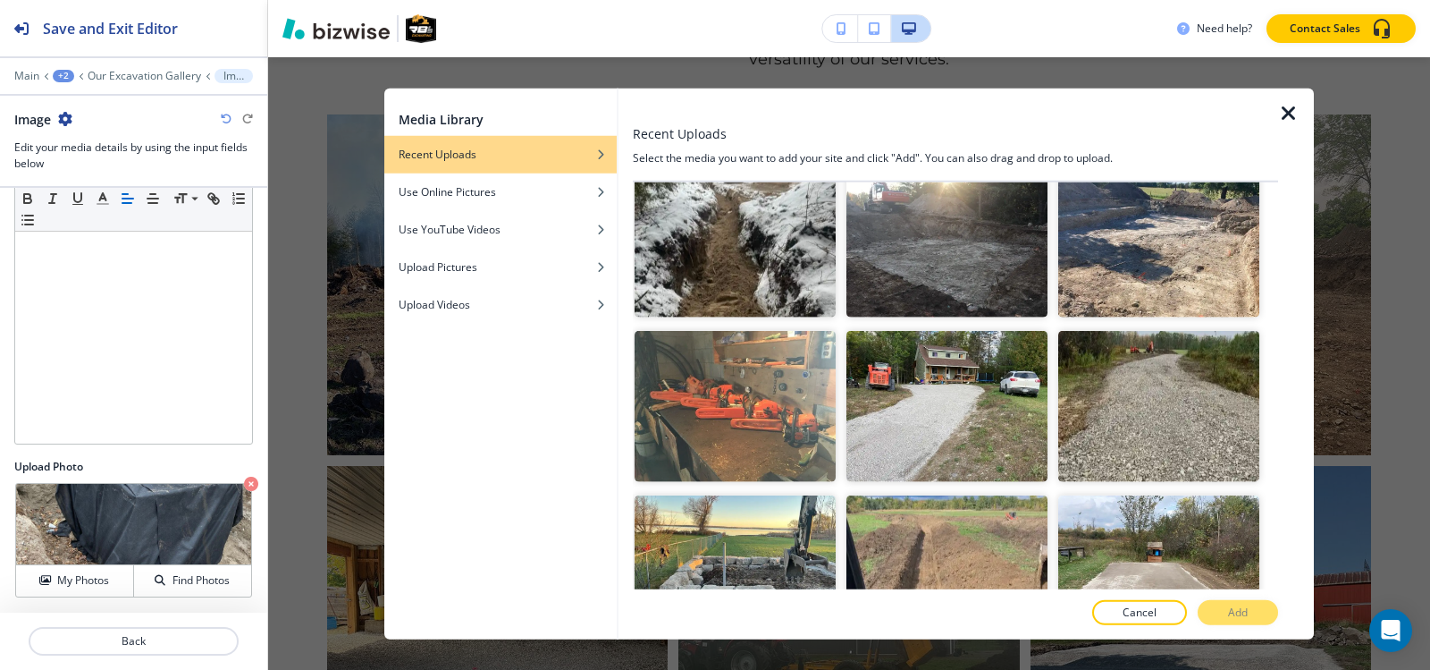
scroll to position [4559, 0]
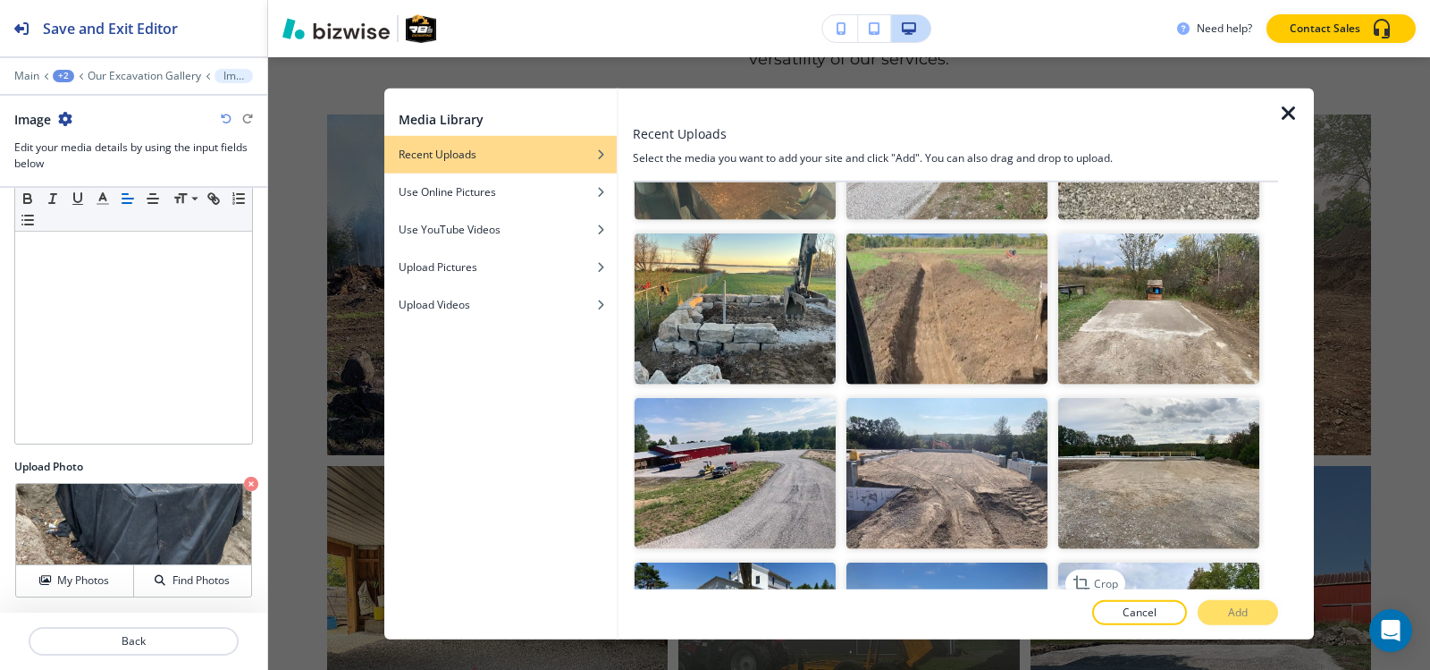
drag, startPoint x: 1177, startPoint y: 596, endPoint x: 1173, endPoint y: 586, distance: 11.6
click at [1176, 591] on div at bounding box center [955, 594] width 645 height 11
click at [1168, 569] on img "button" at bounding box center [1158, 636] width 201 height 151
click at [1215, 603] on button "Add" at bounding box center [1238, 612] width 80 height 25
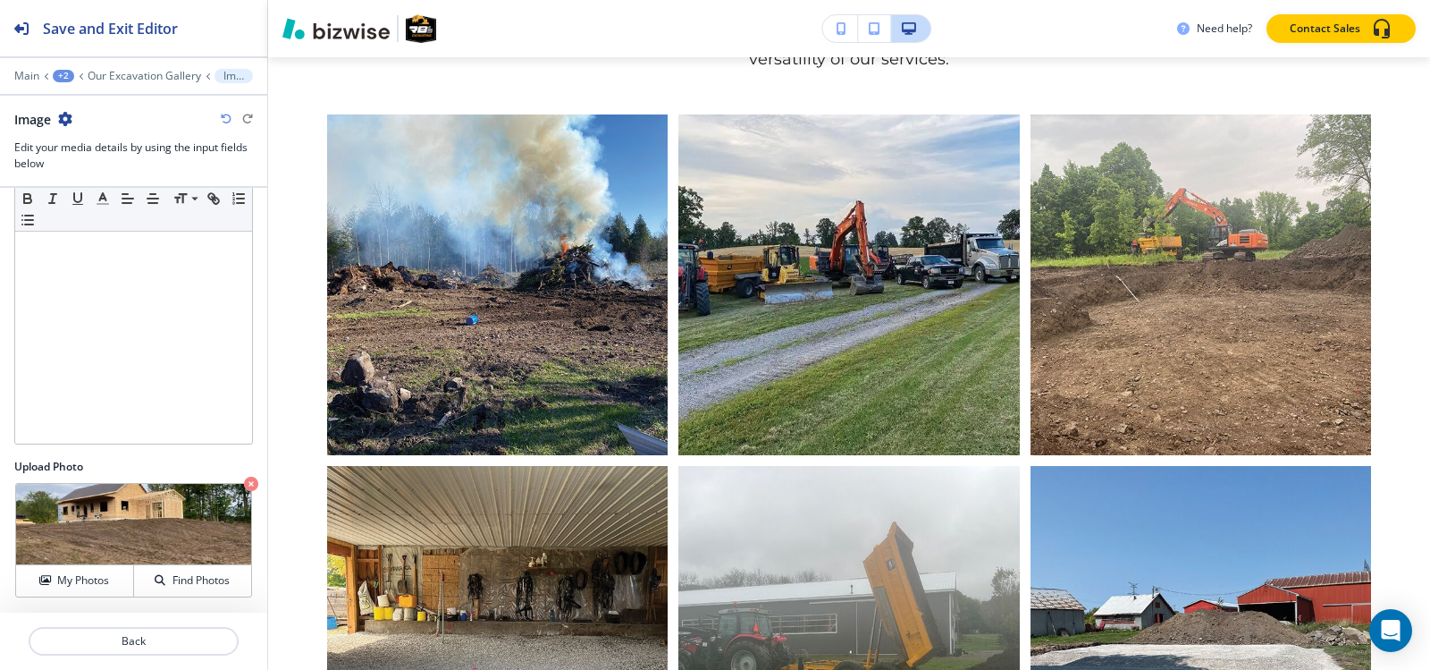
click at [156, 69] on div "Main +2 Our Excavation Gallery Image" at bounding box center [133, 76] width 239 height 14
click at [156, 80] on p "Our Excavation Gallery" at bounding box center [145, 76] width 114 height 13
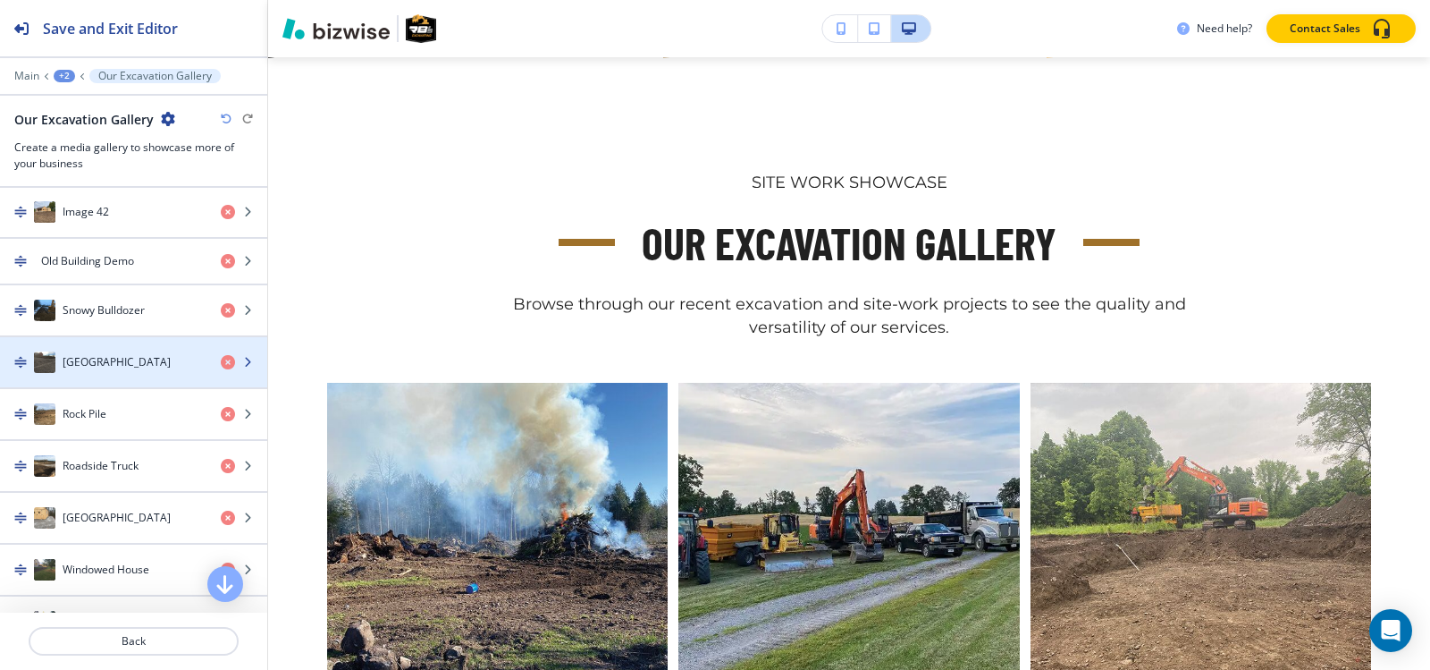
scroll to position [2771, 0]
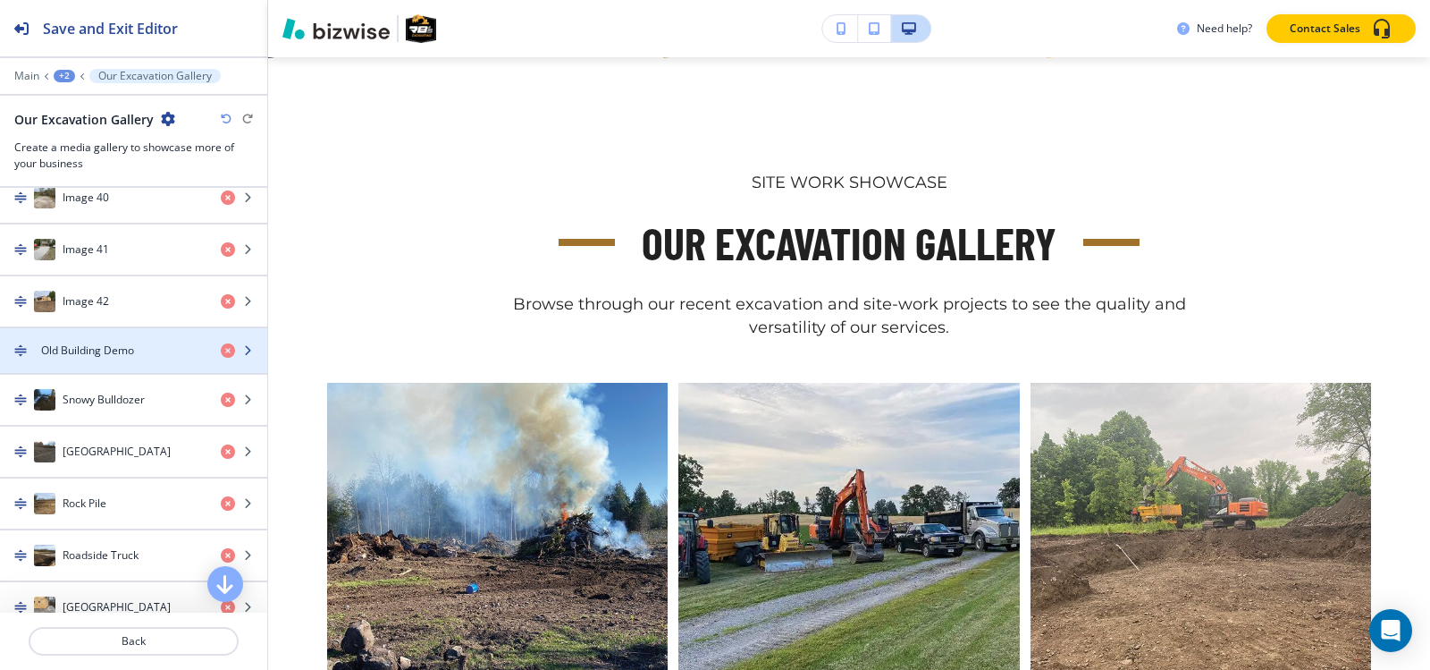
click at [112, 347] on h4 "Old Building Demo" at bounding box center [87, 350] width 93 height 16
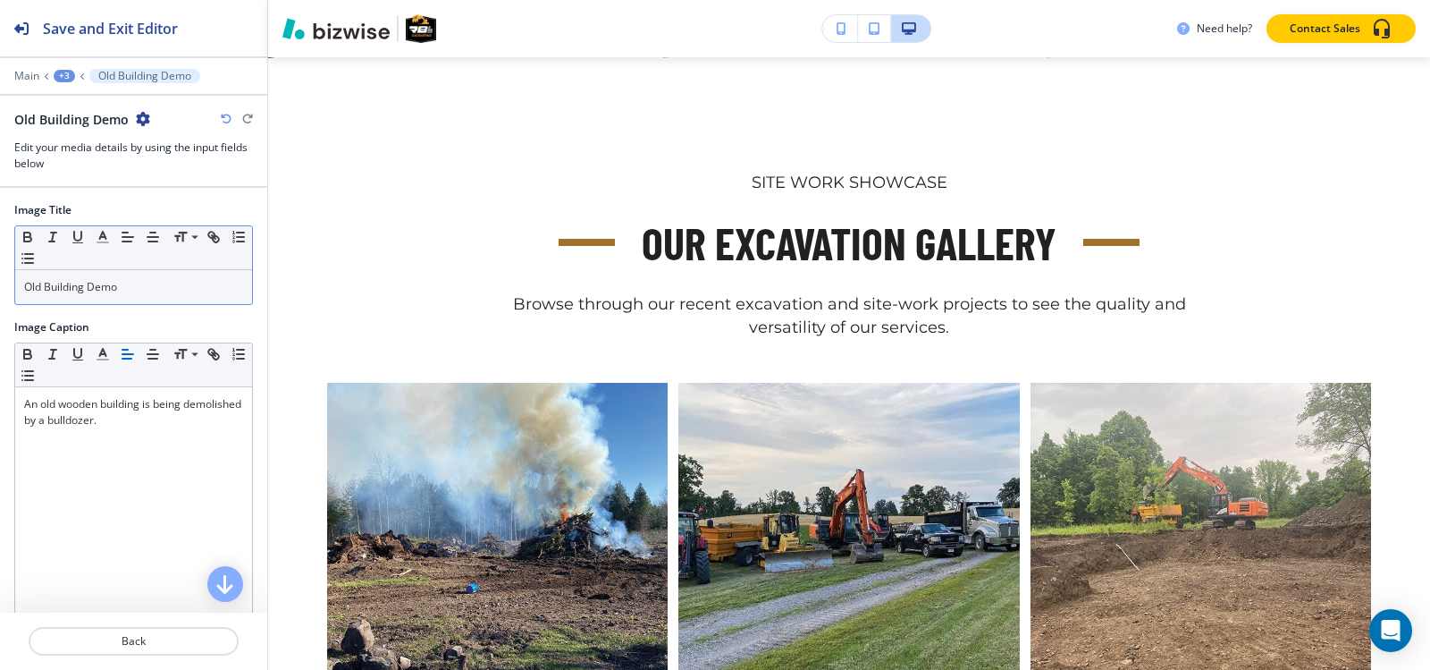
click at [157, 291] on p "Old Building Demo" at bounding box center [133, 287] width 219 height 16
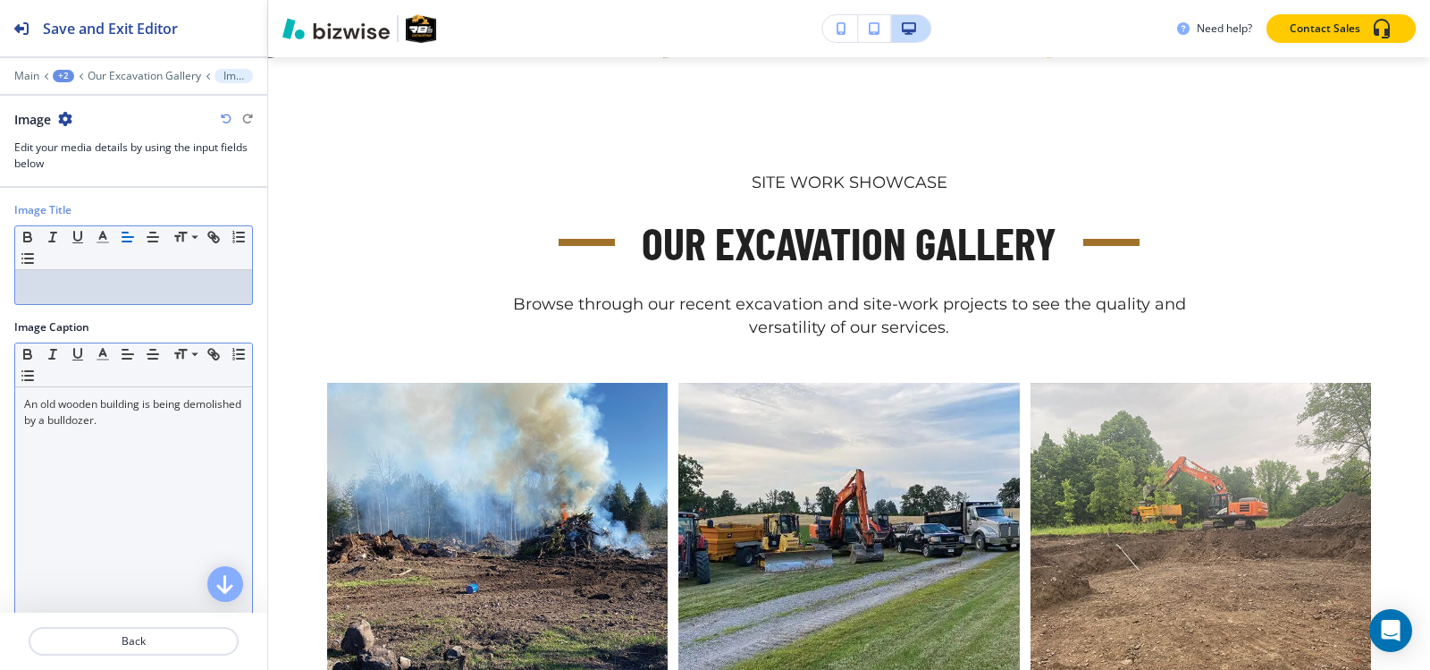
click at [139, 410] on p "An old wooden building is being demolished by a bulldozer." at bounding box center [133, 412] width 219 height 32
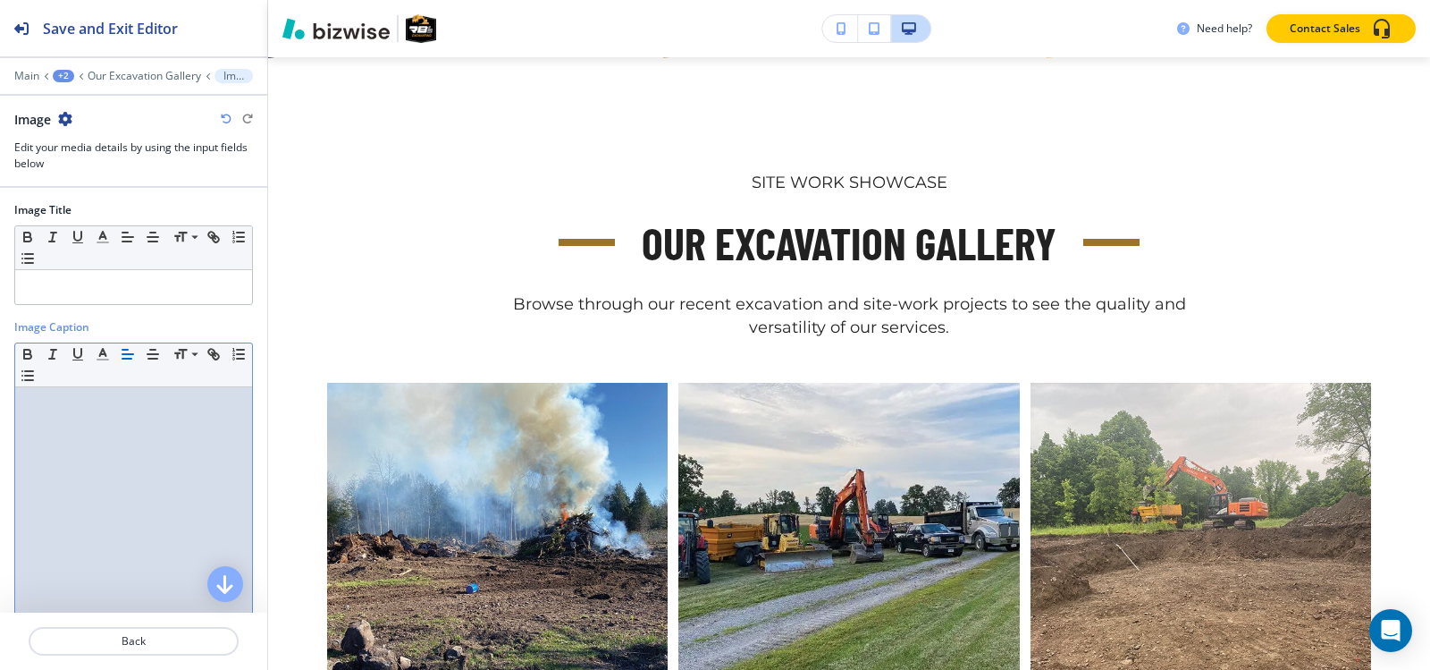
scroll to position [176, 0]
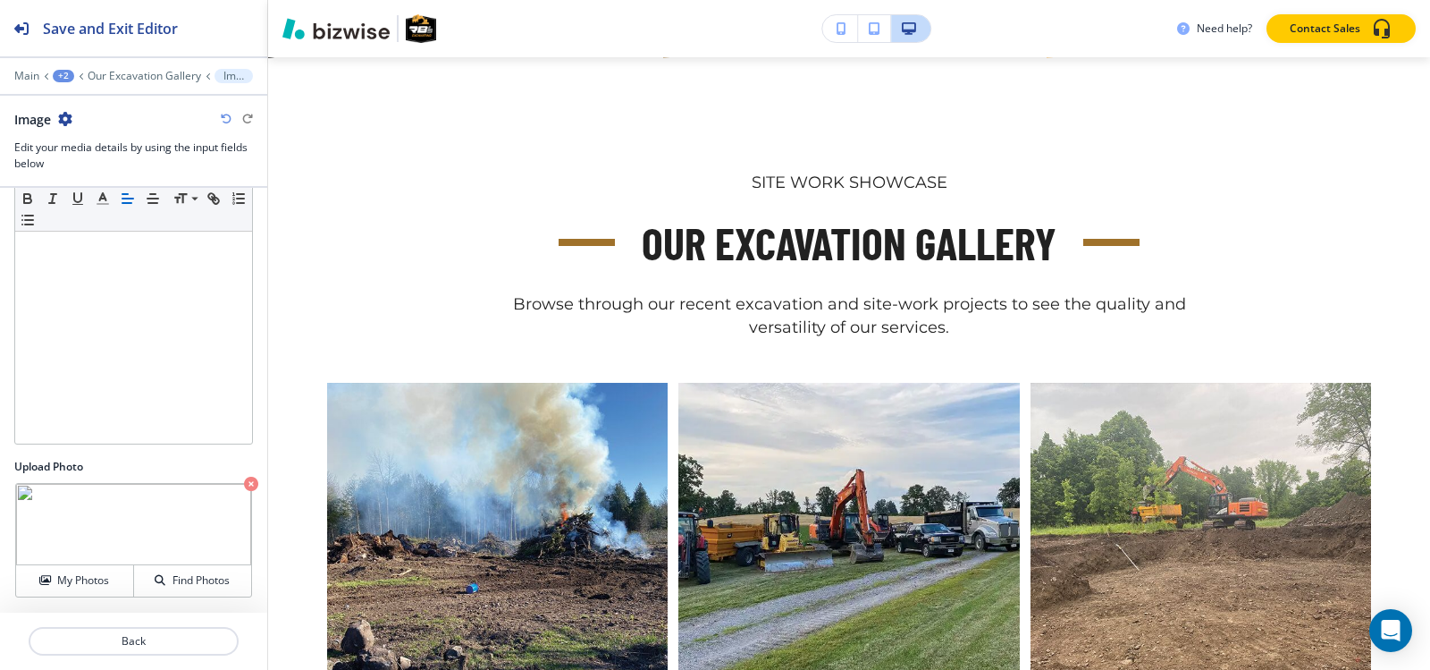
click at [244, 486] on icon "button" at bounding box center [251, 483] width 14 height 14
click at [39, 587] on div "My Photos" at bounding box center [74, 580] width 117 height 16
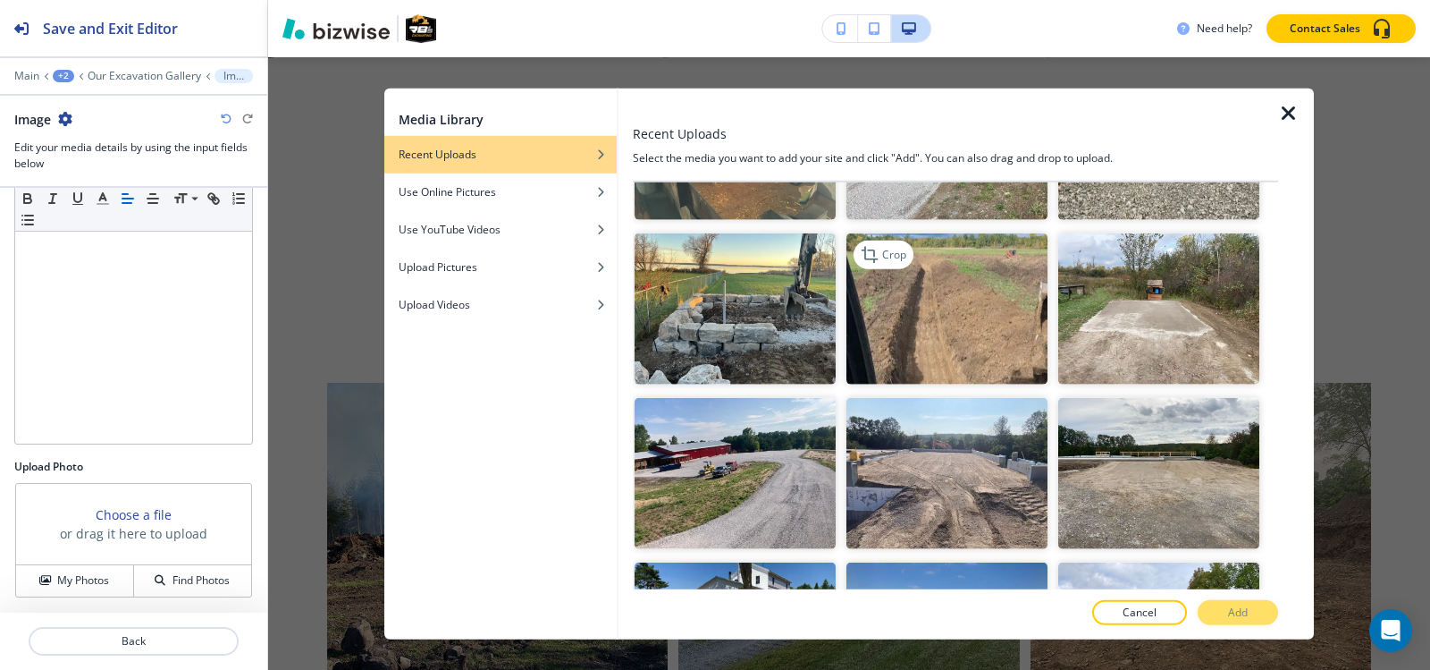
scroll to position [4649, 0]
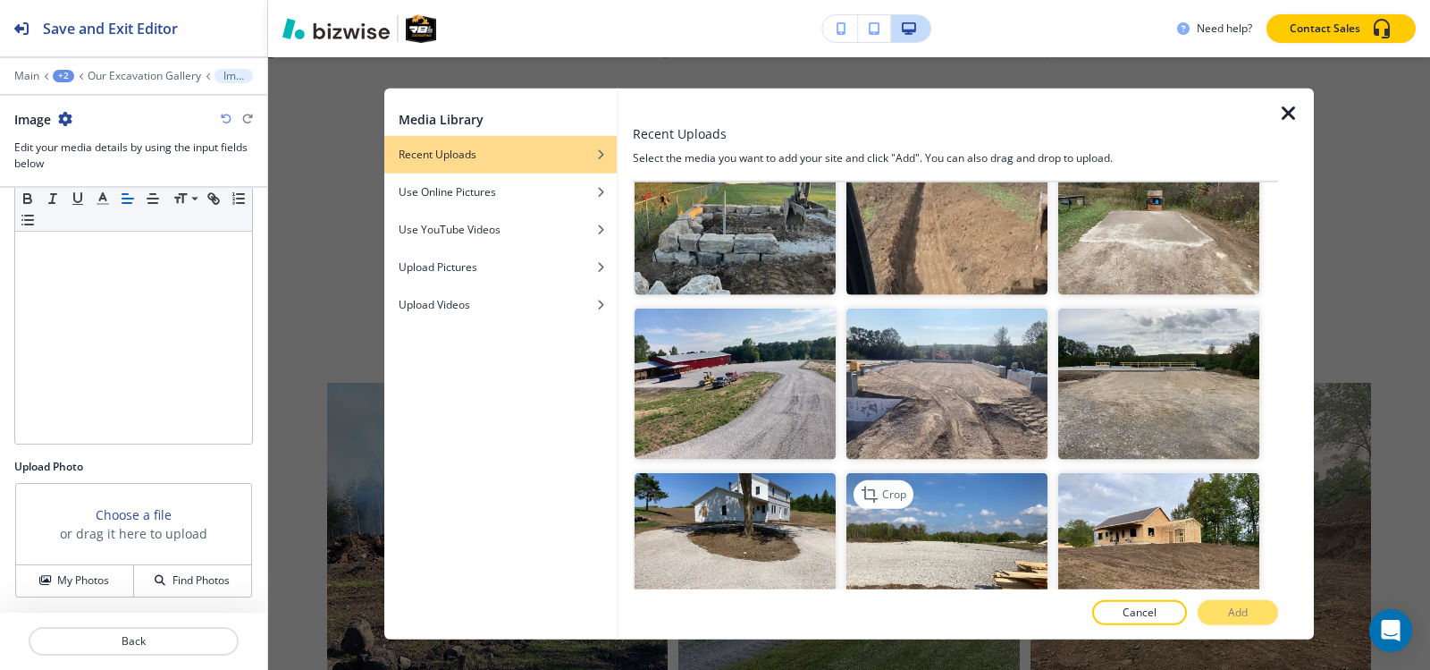
click at [935, 472] on img "button" at bounding box center [947, 547] width 201 height 151
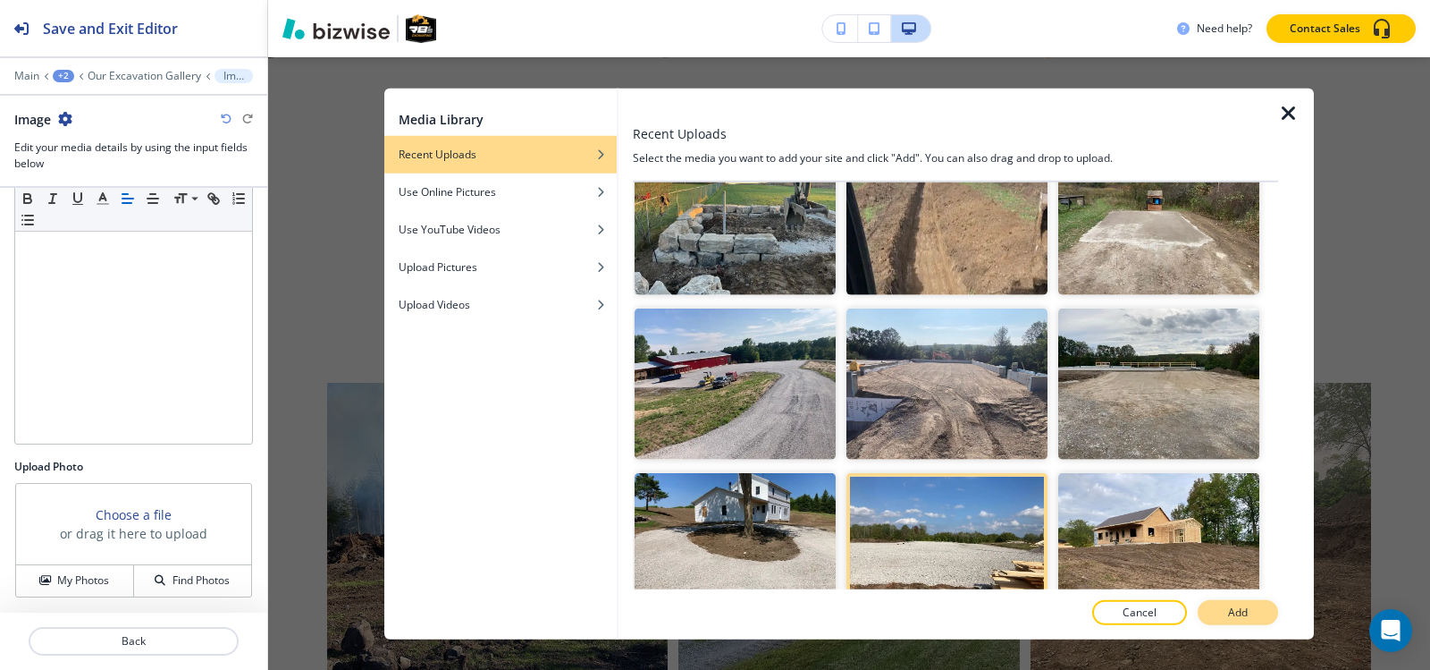
click at [1257, 616] on button "Add" at bounding box center [1238, 612] width 80 height 25
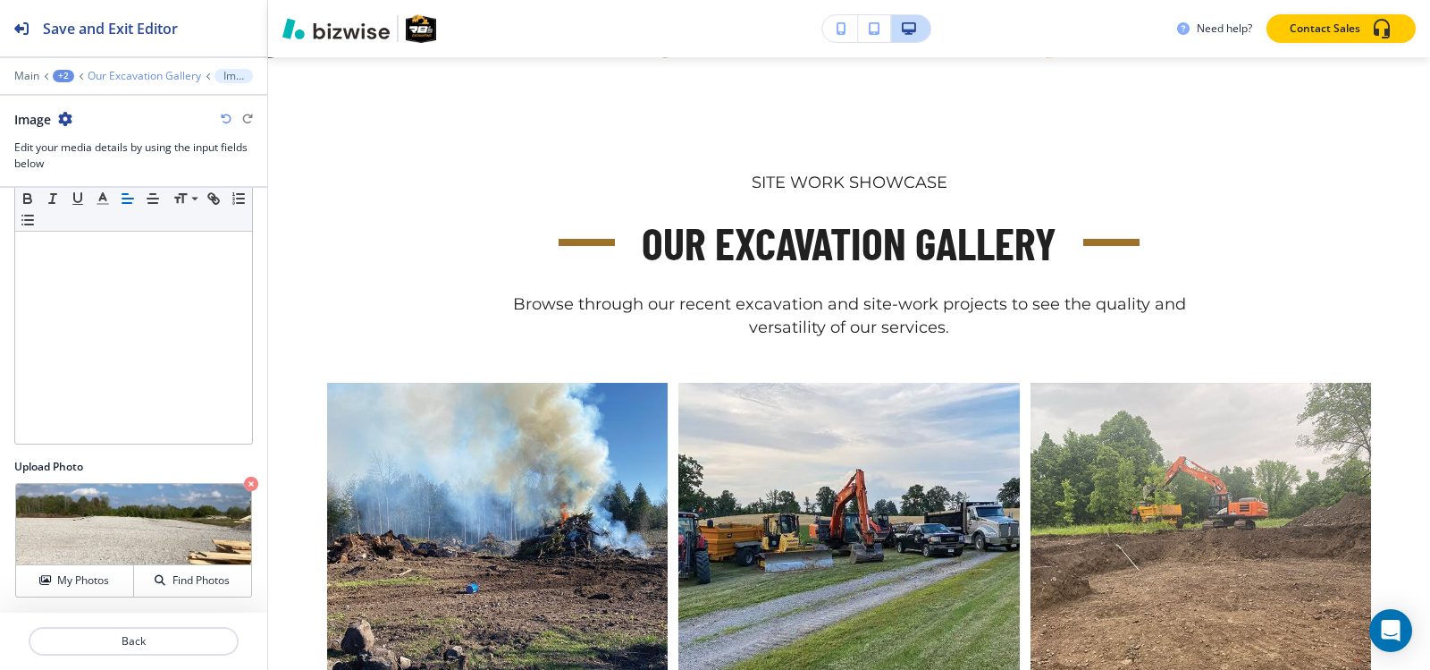
click at [157, 78] on p "Our Excavation Gallery" at bounding box center [145, 76] width 114 height 13
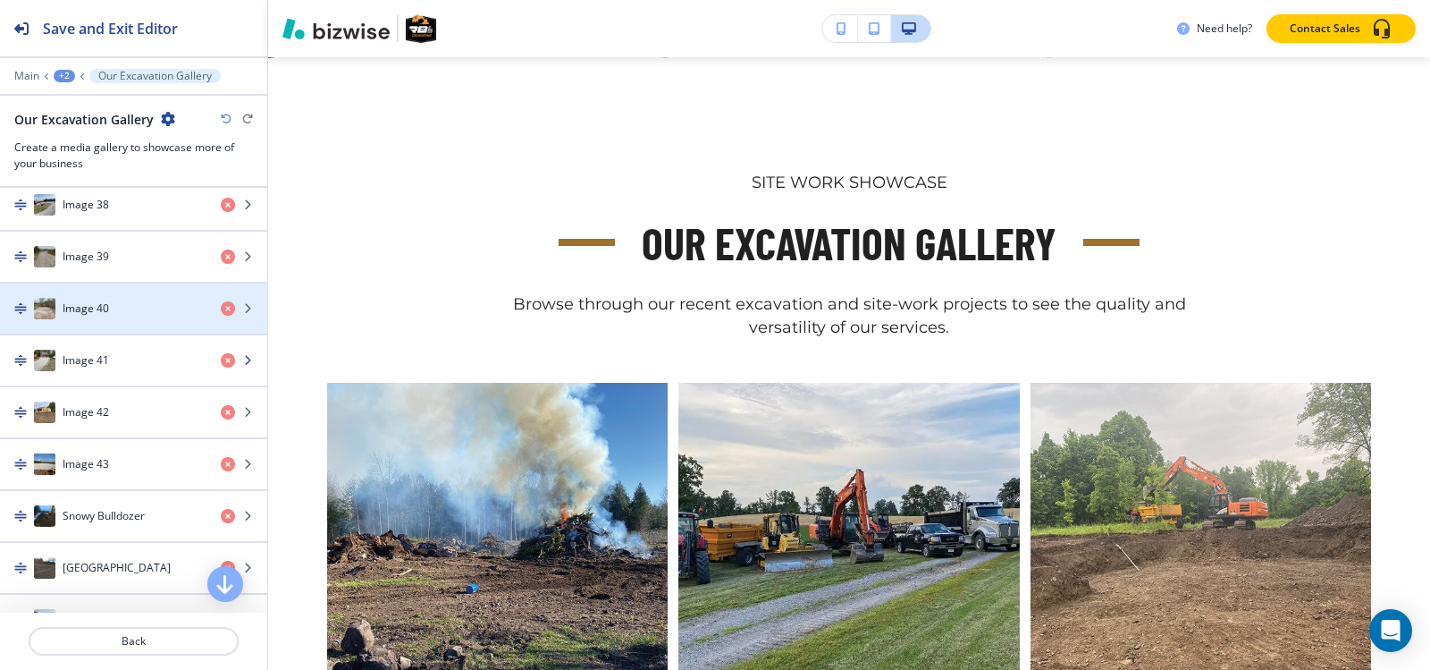
scroll to position [2682, 0]
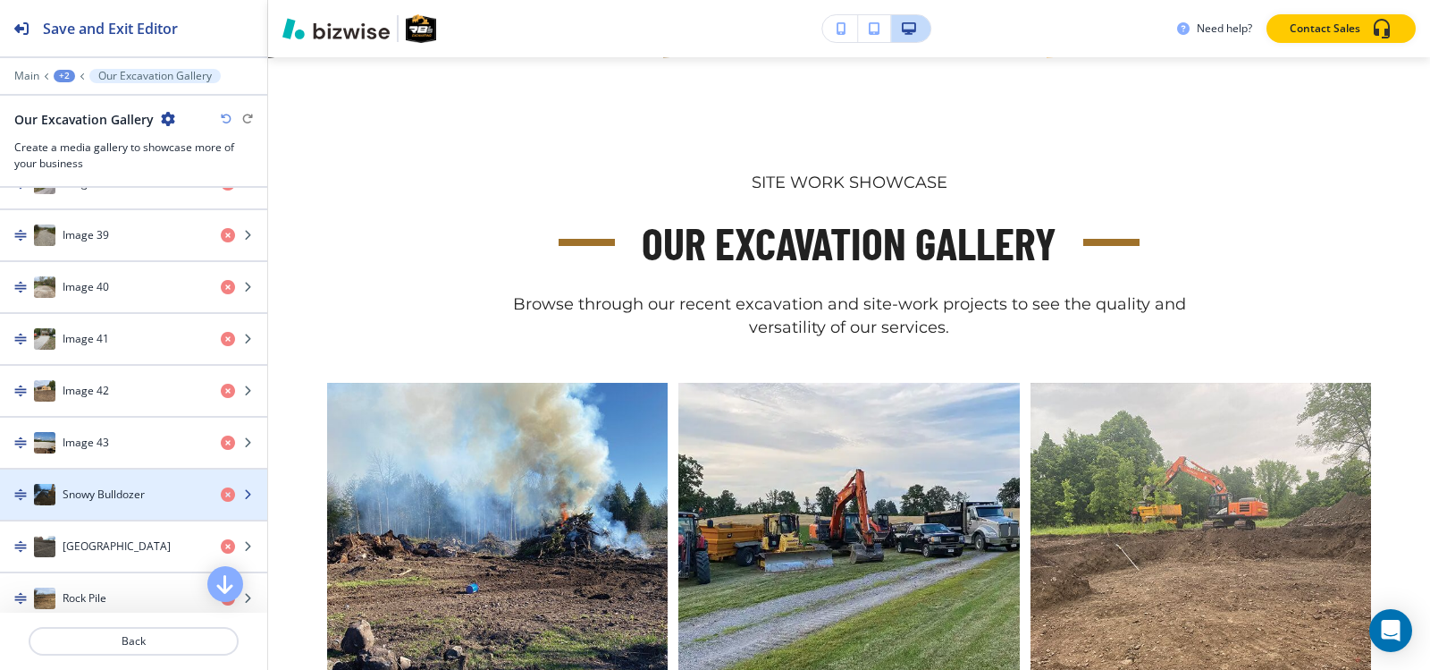
click at [86, 500] on h4 "Snowy Bulldozer" at bounding box center [104, 494] width 82 height 16
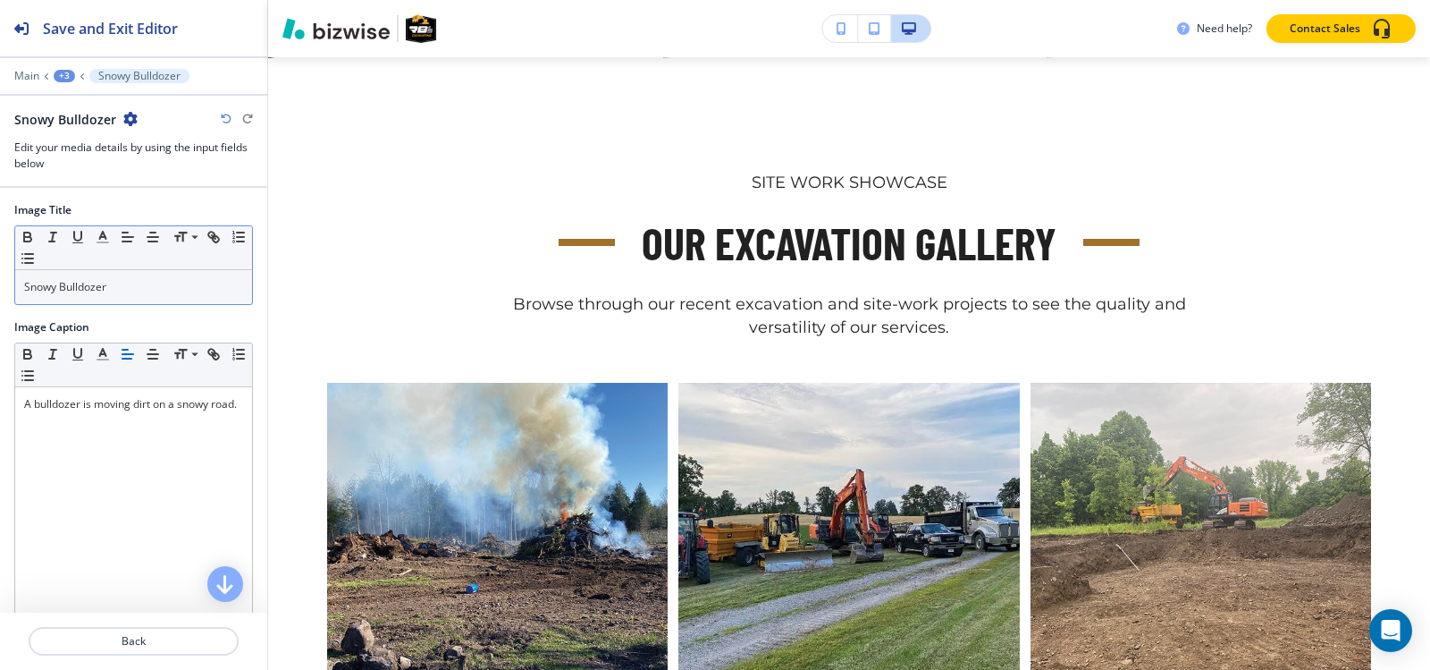
click at [159, 291] on p "Snowy Bulldozer" at bounding box center [133, 287] width 219 height 16
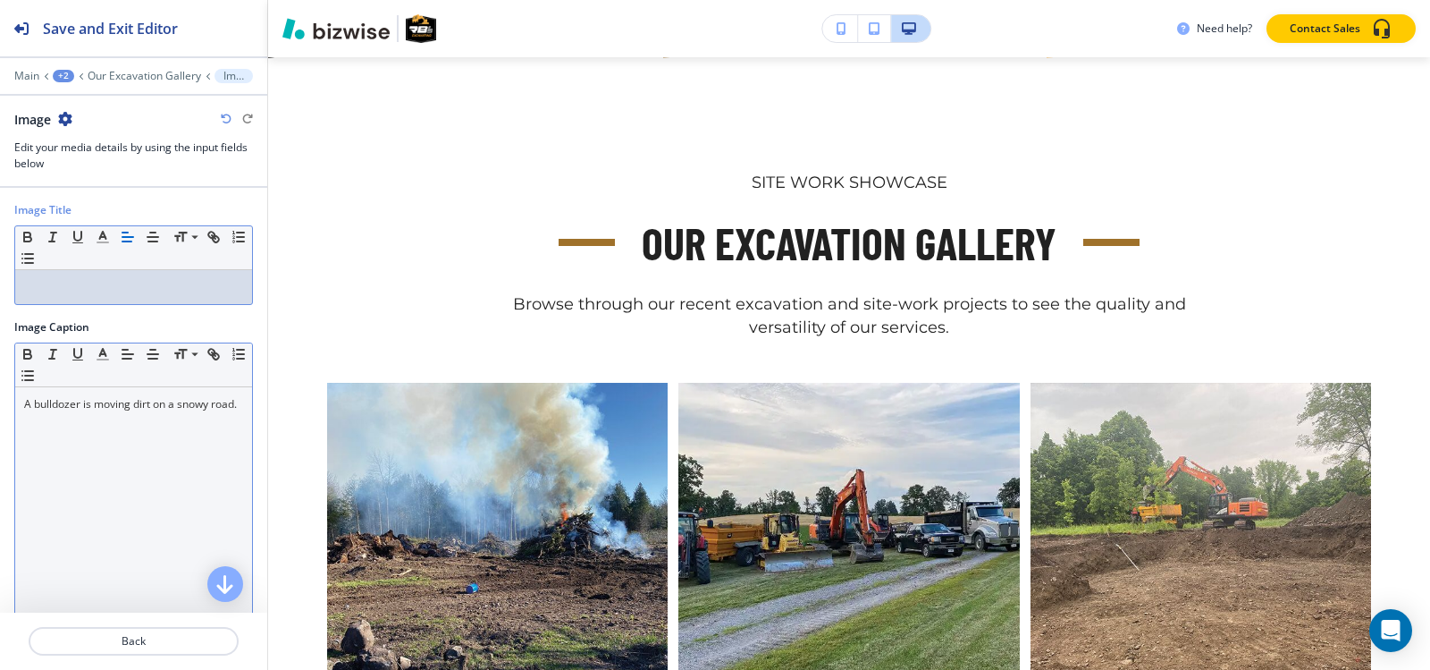
click at [139, 443] on div "A bulldozer is moving dirt on a snowy road." at bounding box center [133, 503] width 237 height 232
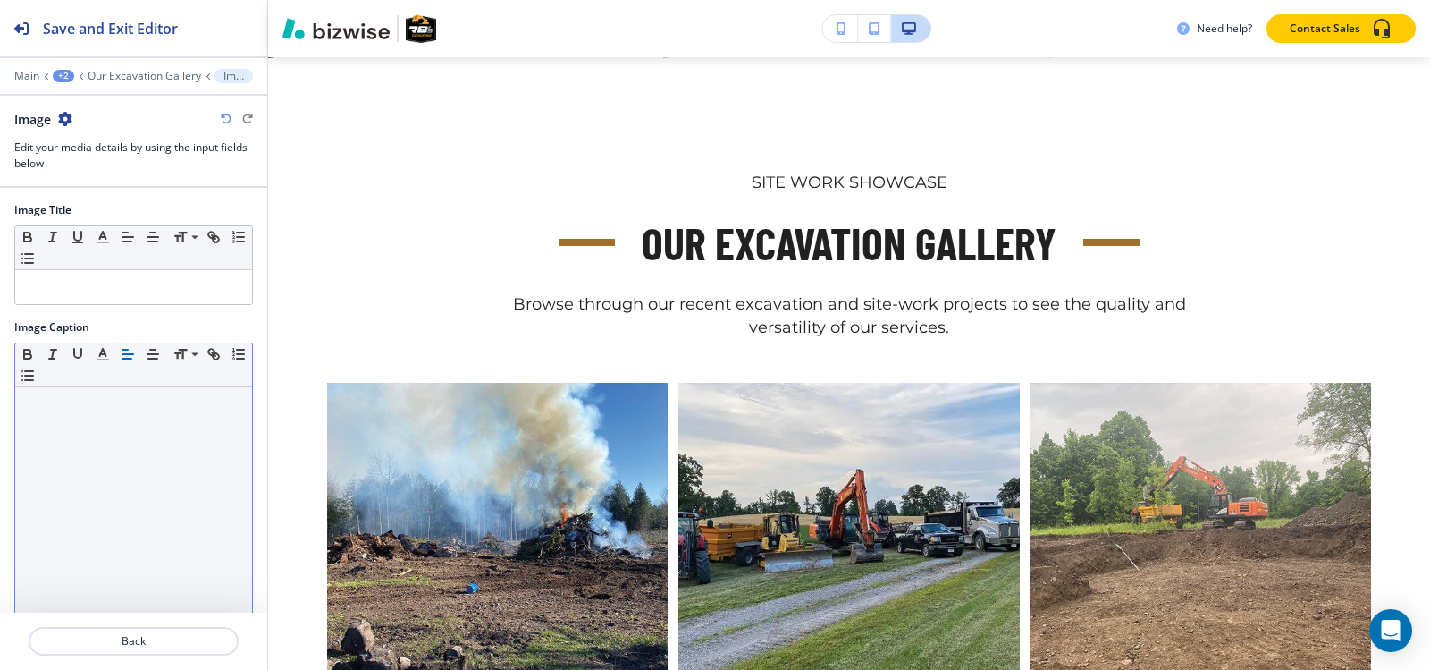
scroll to position [176, 0]
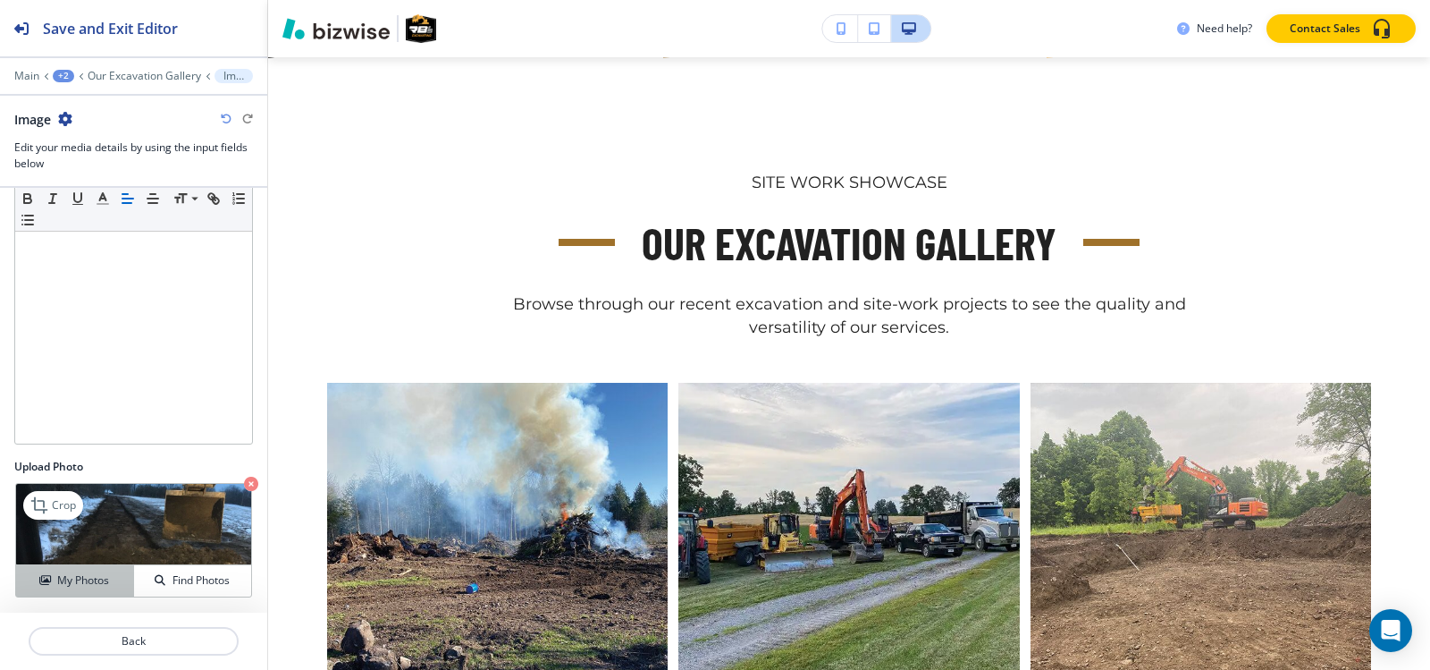
click at [64, 578] on h4 "My Photos" at bounding box center [83, 580] width 52 height 16
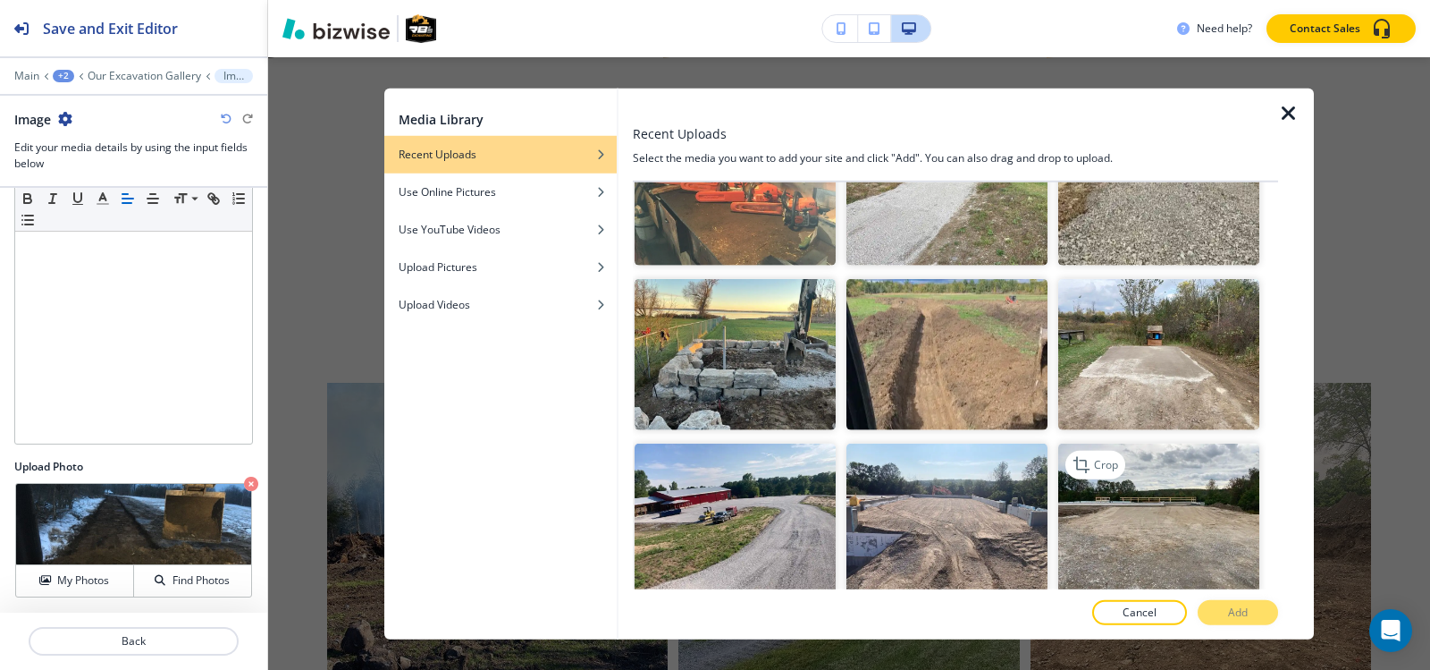
scroll to position [4470, 0]
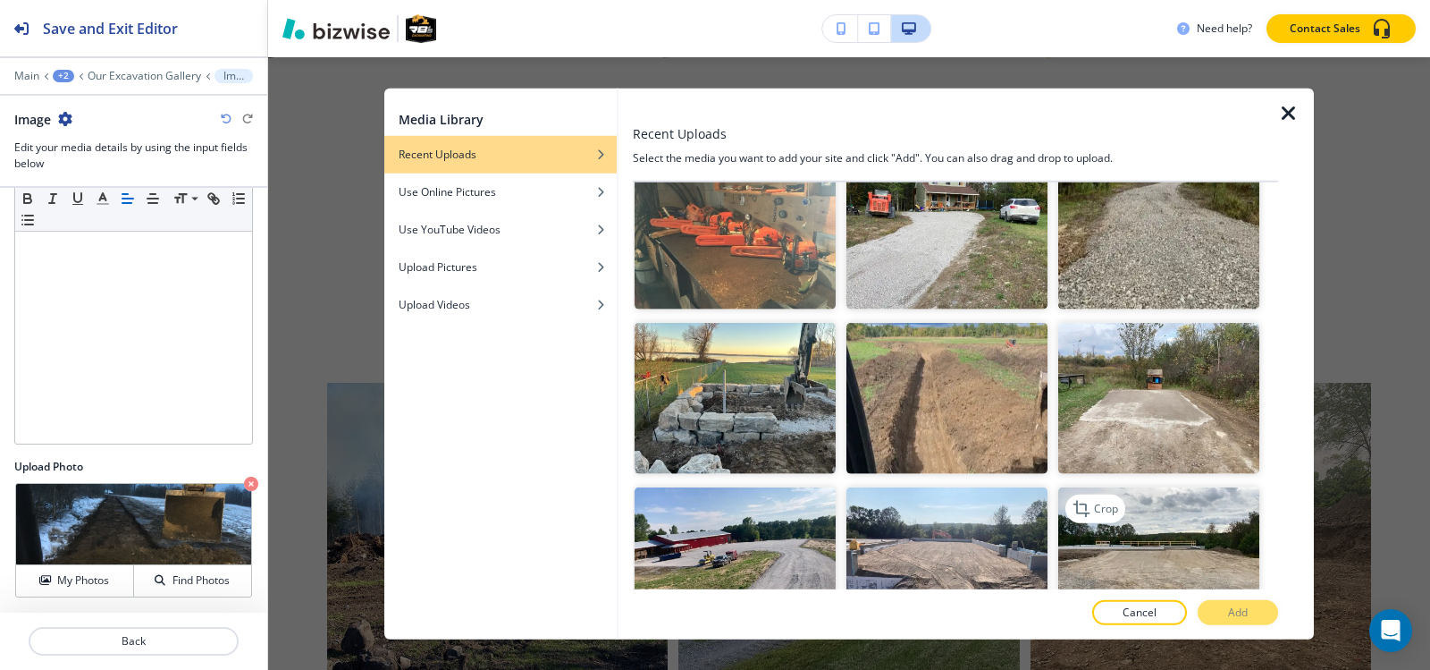
click at [1150, 492] on img "button" at bounding box center [1158, 562] width 201 height 151
click at [1224, 614] on button "Add" at bounding box center [1238, 612] width 80 height 25
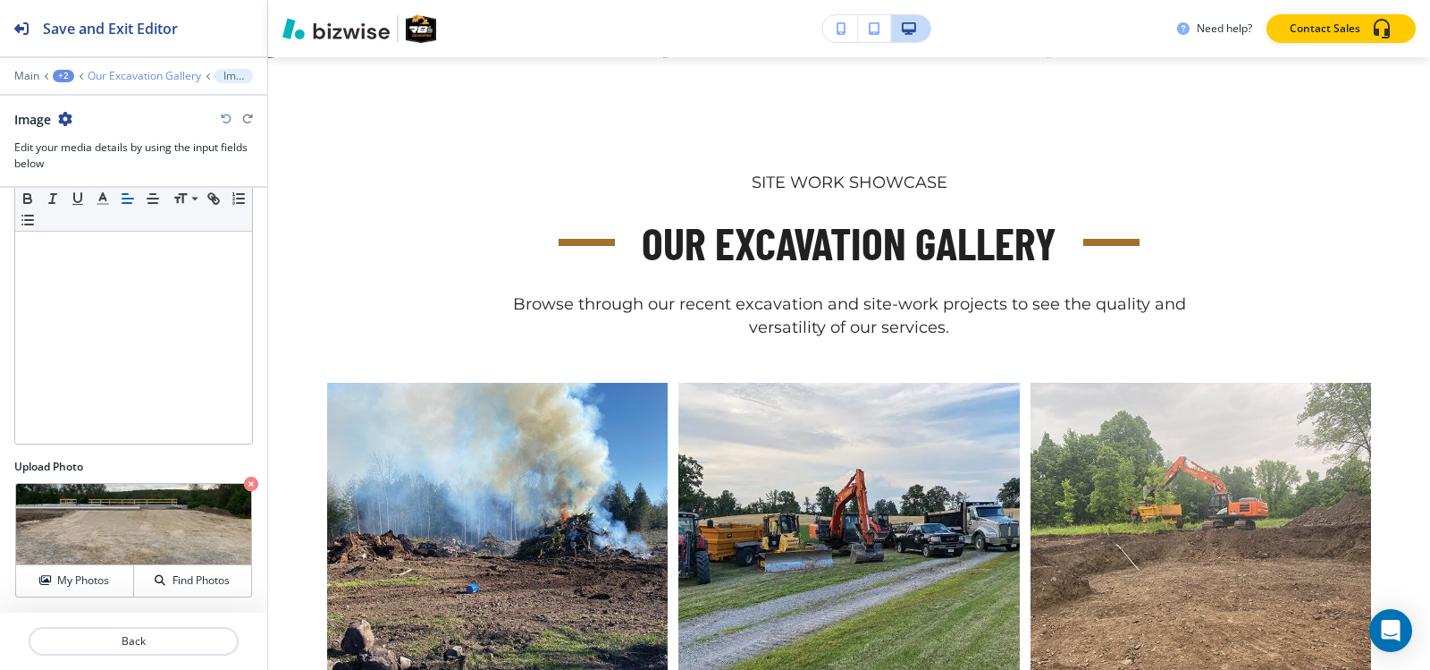
click at [117, 73] on p "Our Excavation Gallery" at bounding box center [145, 76] width 114 height 13
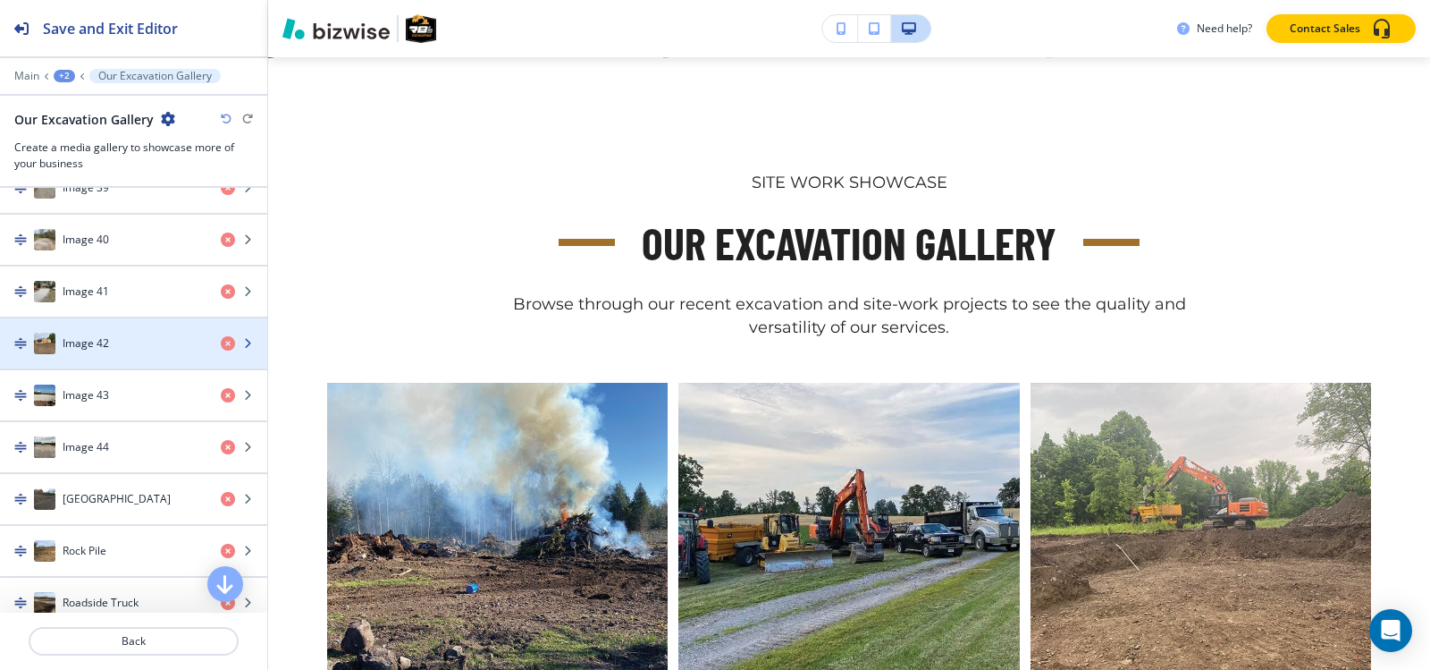
scroll to position [2771, 0]
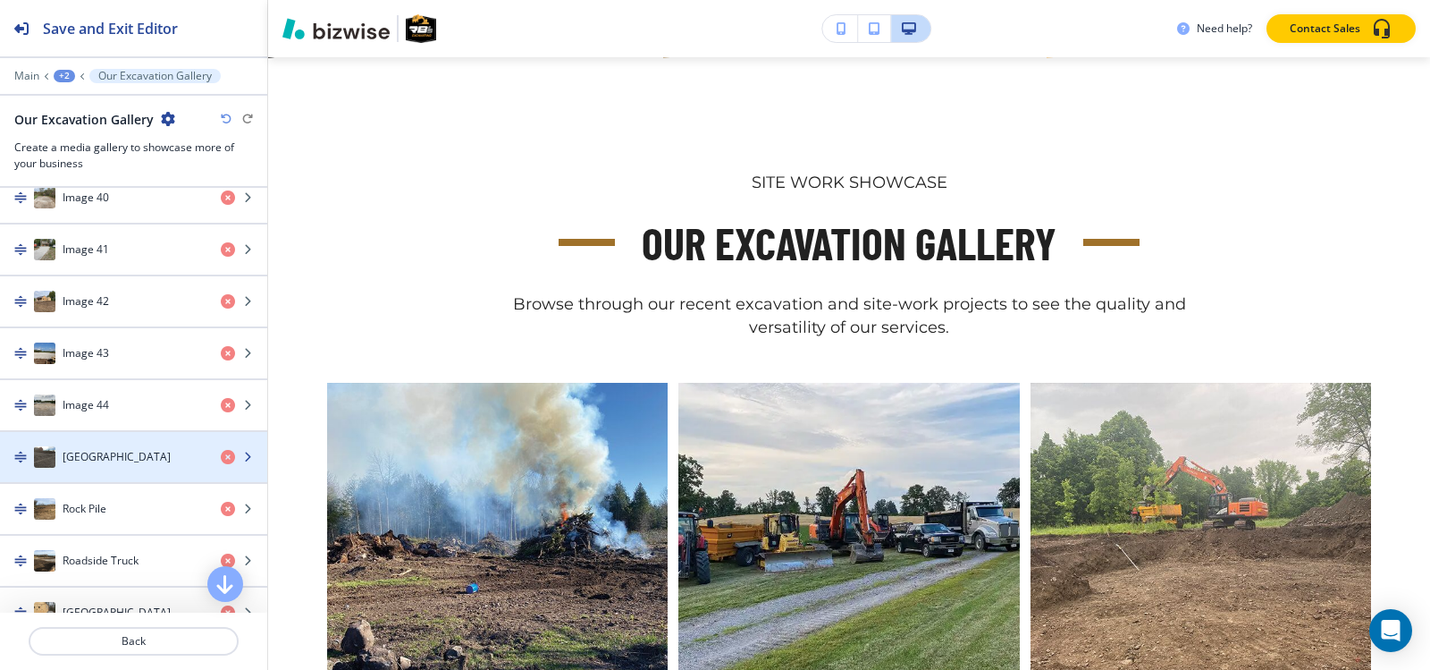
click at [114, 466] on div "Country Road" at bounding box center [103, 456] width 207 height 21
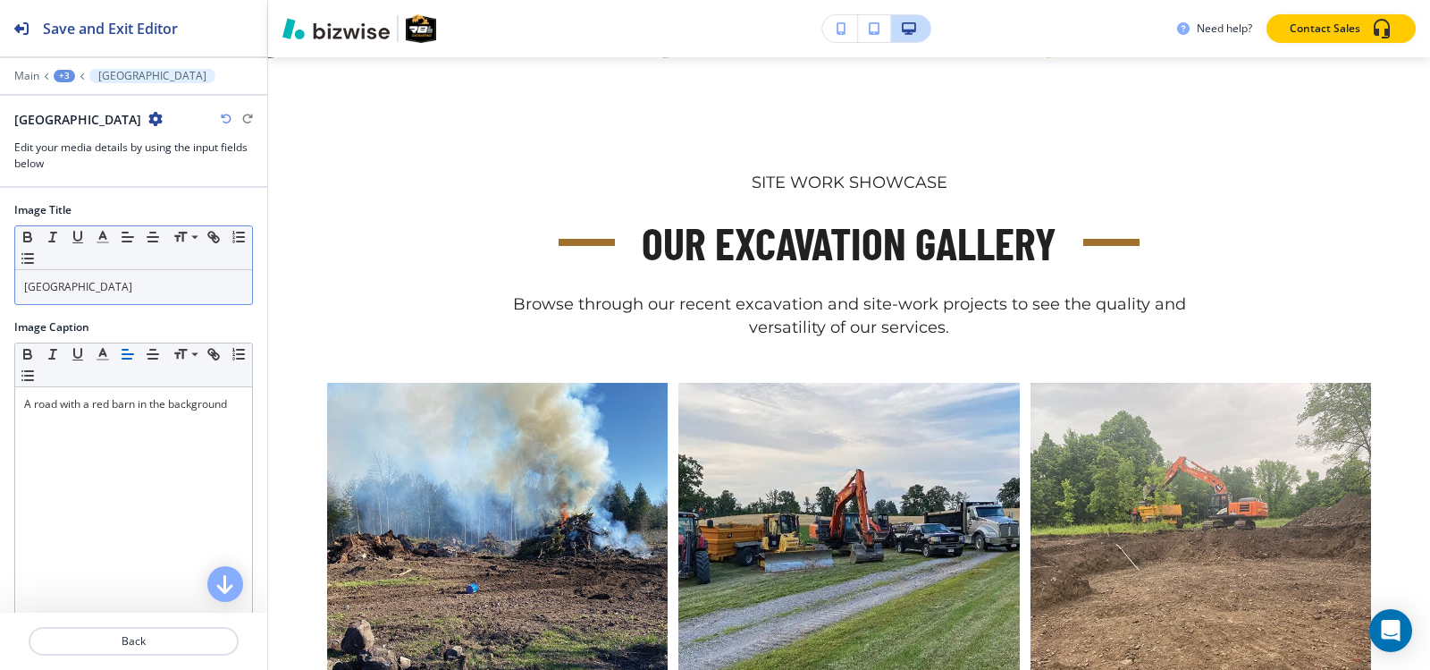
click at [144, 279] on p "Country Road" at bounding box center [133, 287] width 219 height 16
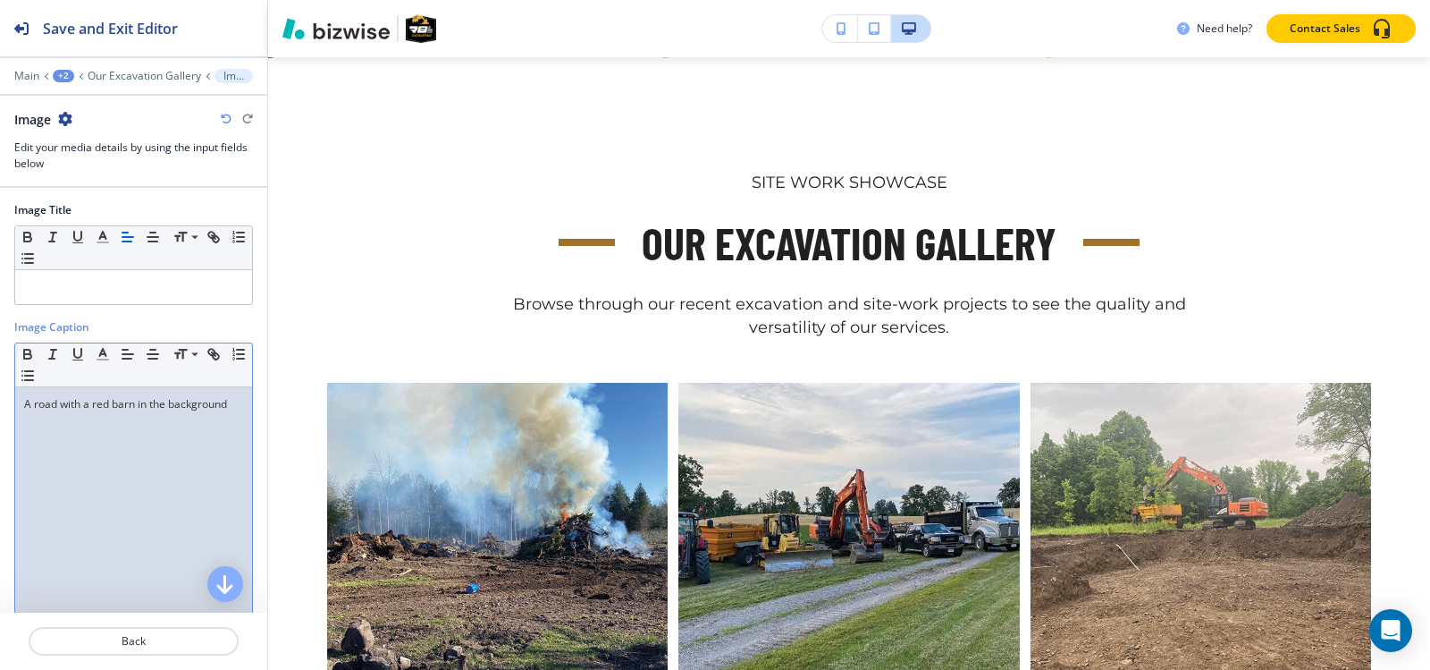
click at [69, 404] on p "A road with a red barn in the background" at bounding box center [133, 404] width 219 height 16
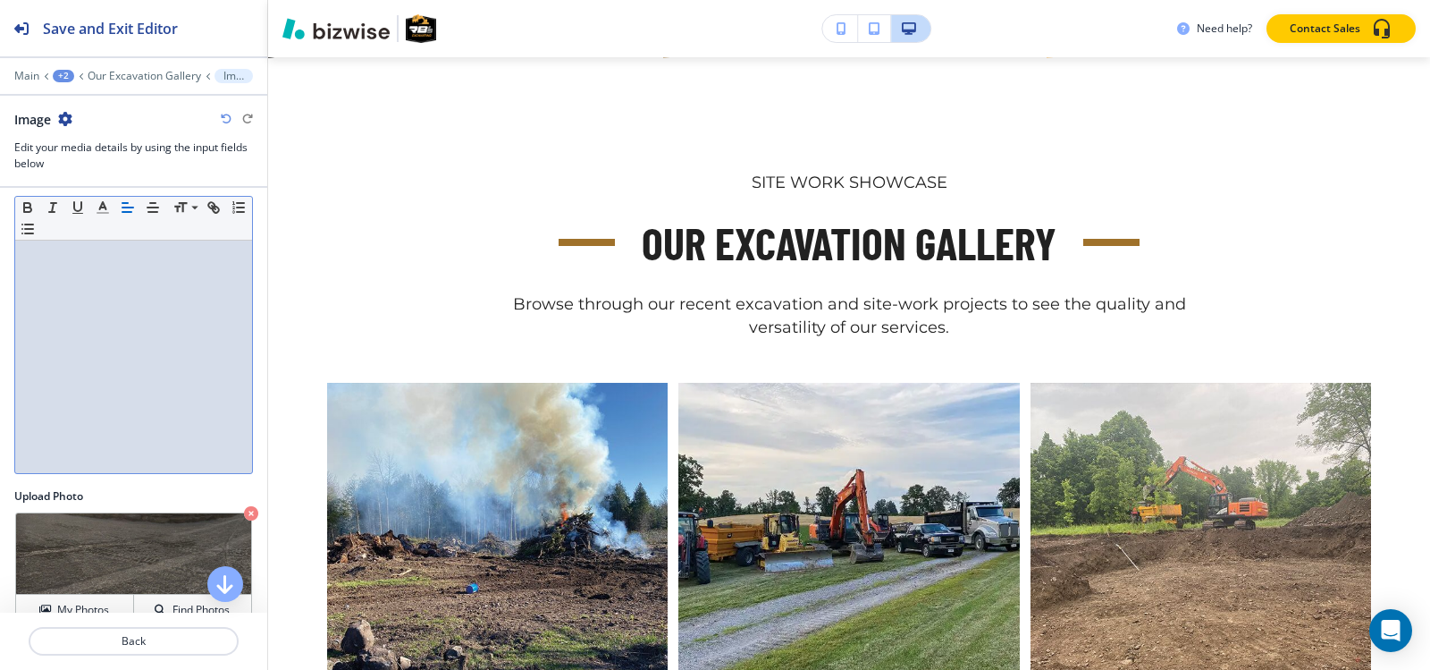
scroll to position [176, 0]
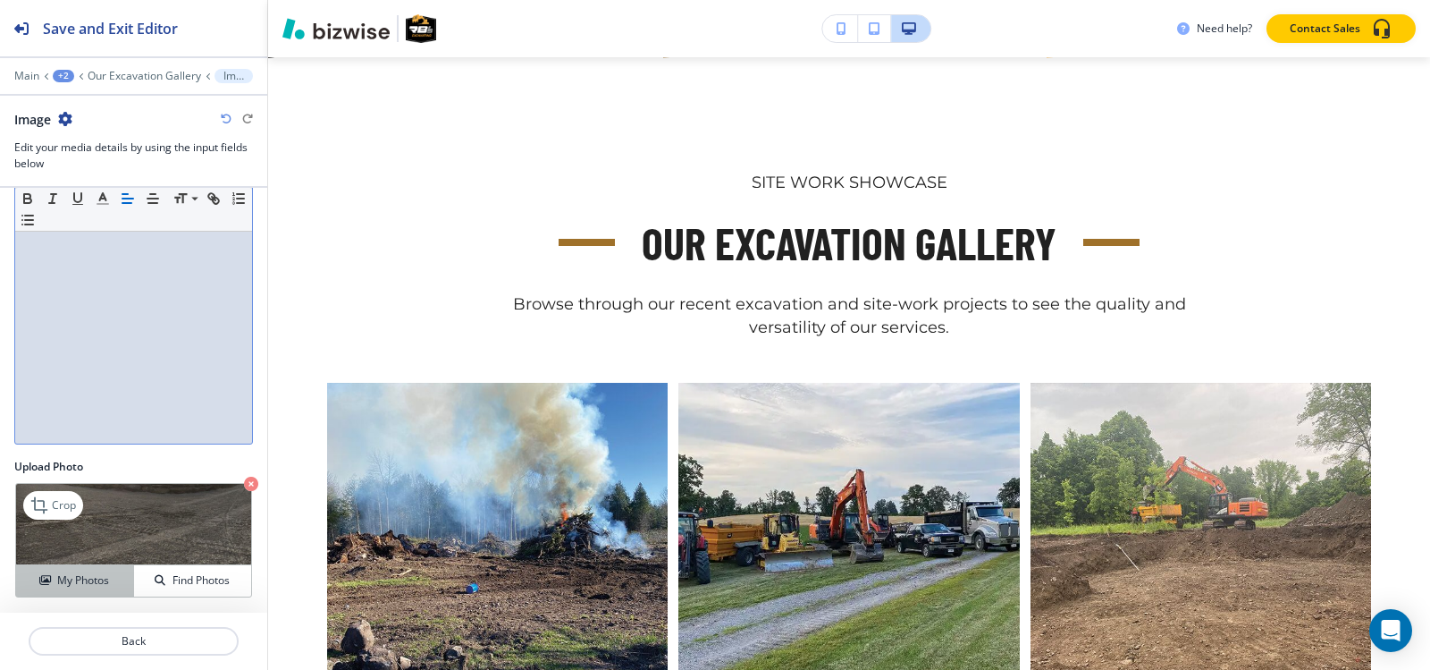
click at [80, 577] on h4 "My Photos" at bounding box center [83, 580] width 52 height 16
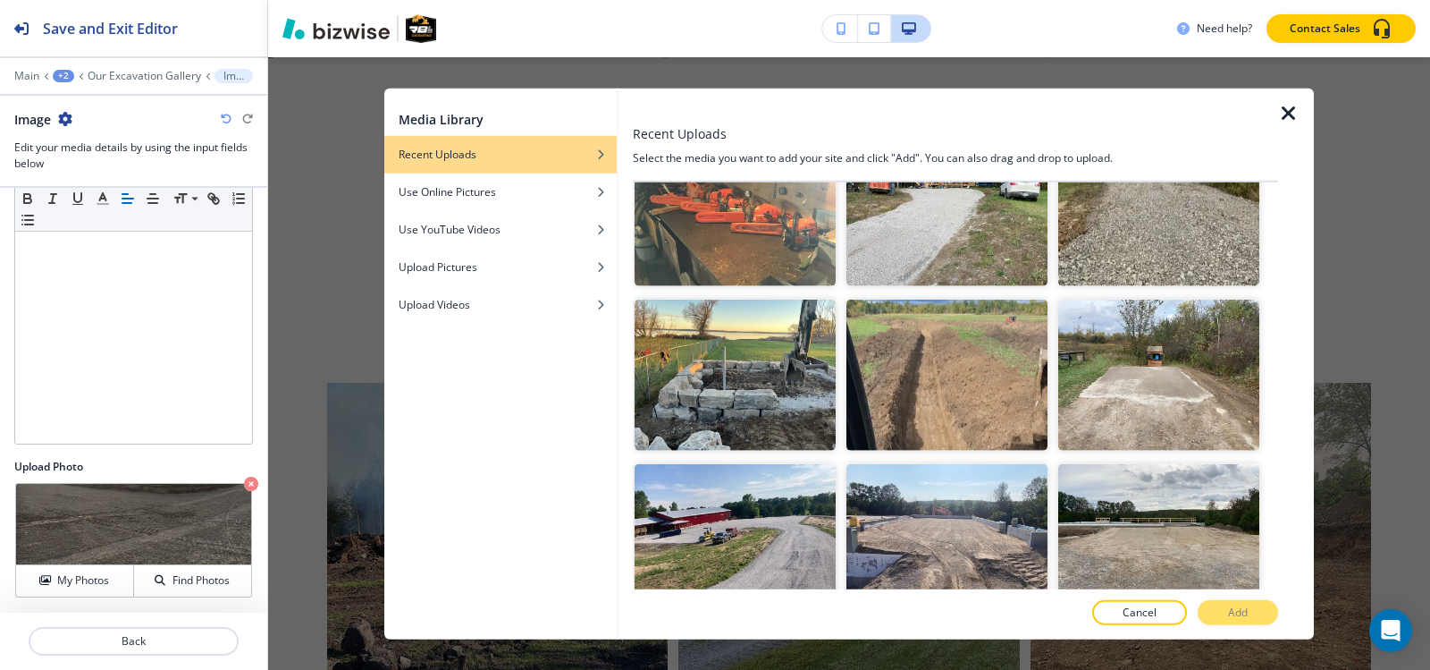
scroll to position [4591, 0]
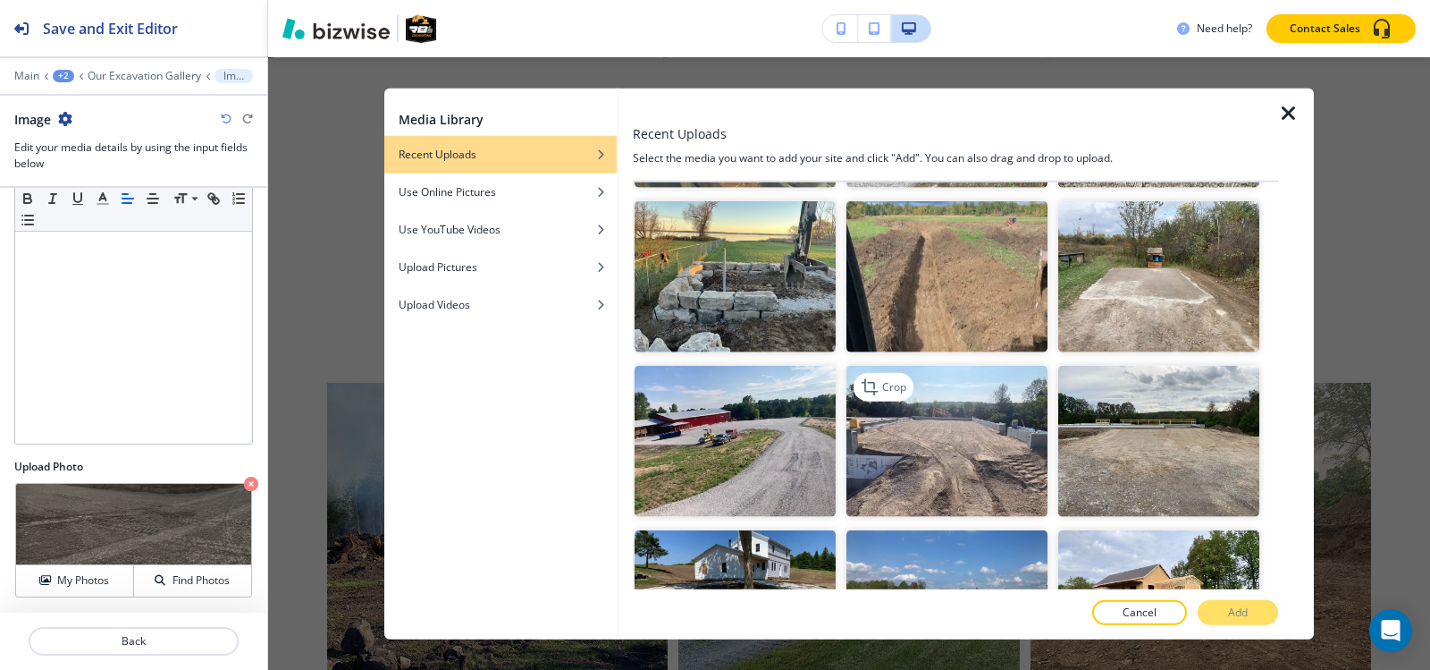
click at [951, 366] on img "button" at bounding box center [947, 441] width 201 height 151
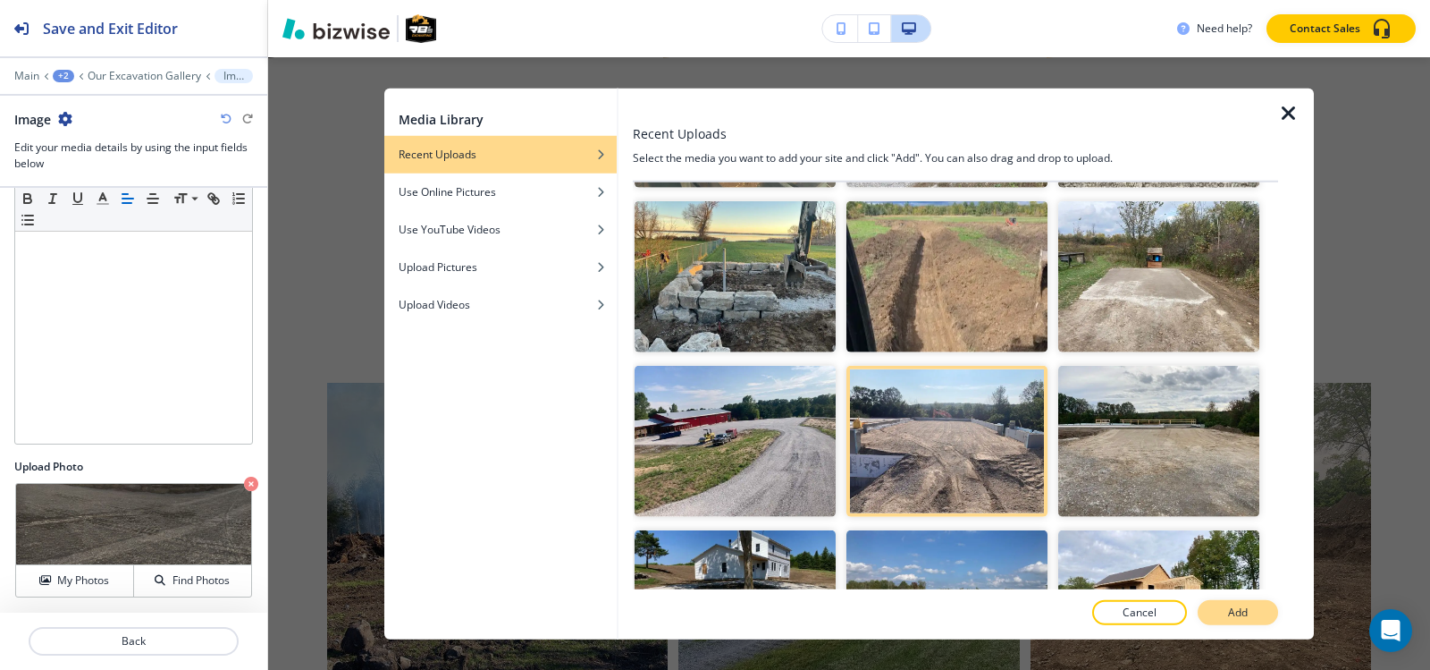
click at [1235, 606] on p "Add" at bounding box center [1238, 612] width 20 height 16
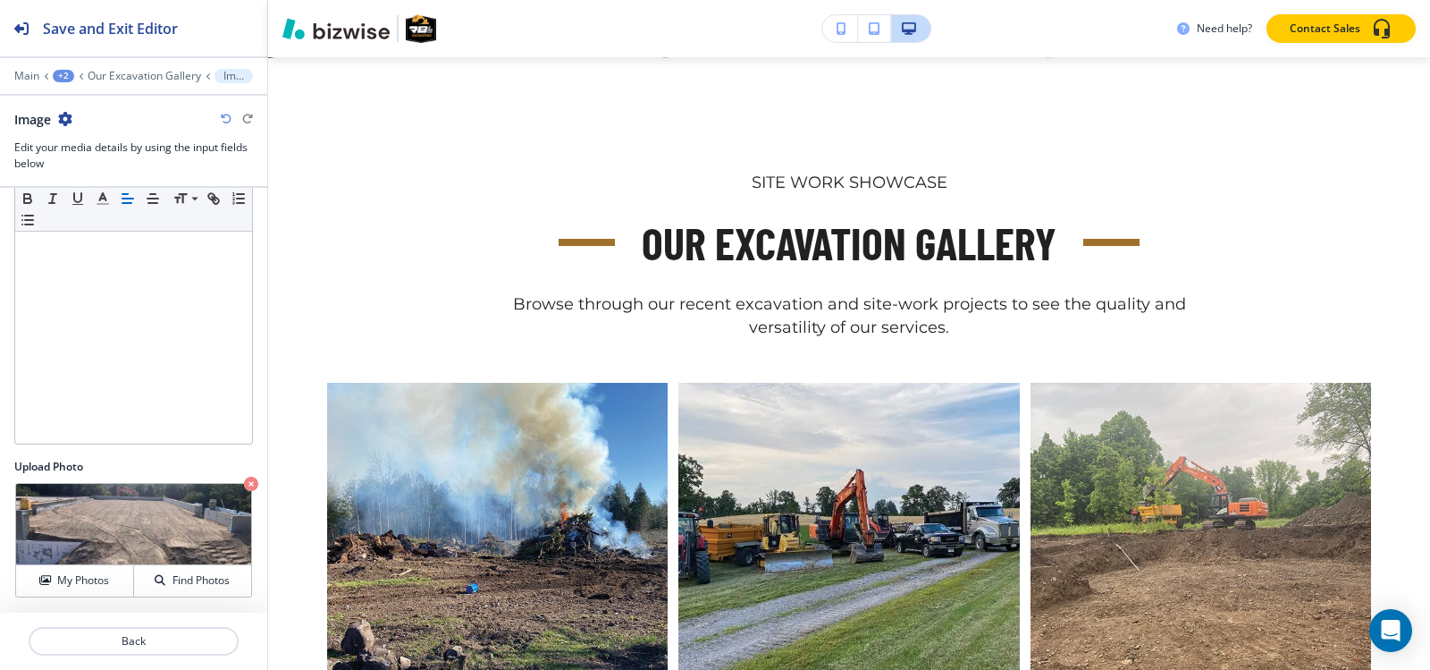
click at [156, 82] on div "Main +2 Our Excavation Gallery Image" at bounding box center [133, 76] width 239 height 14
click at [154, 77] on p "Our Excavation Gallery" at bounding box center [145, 76] width 114 height 13
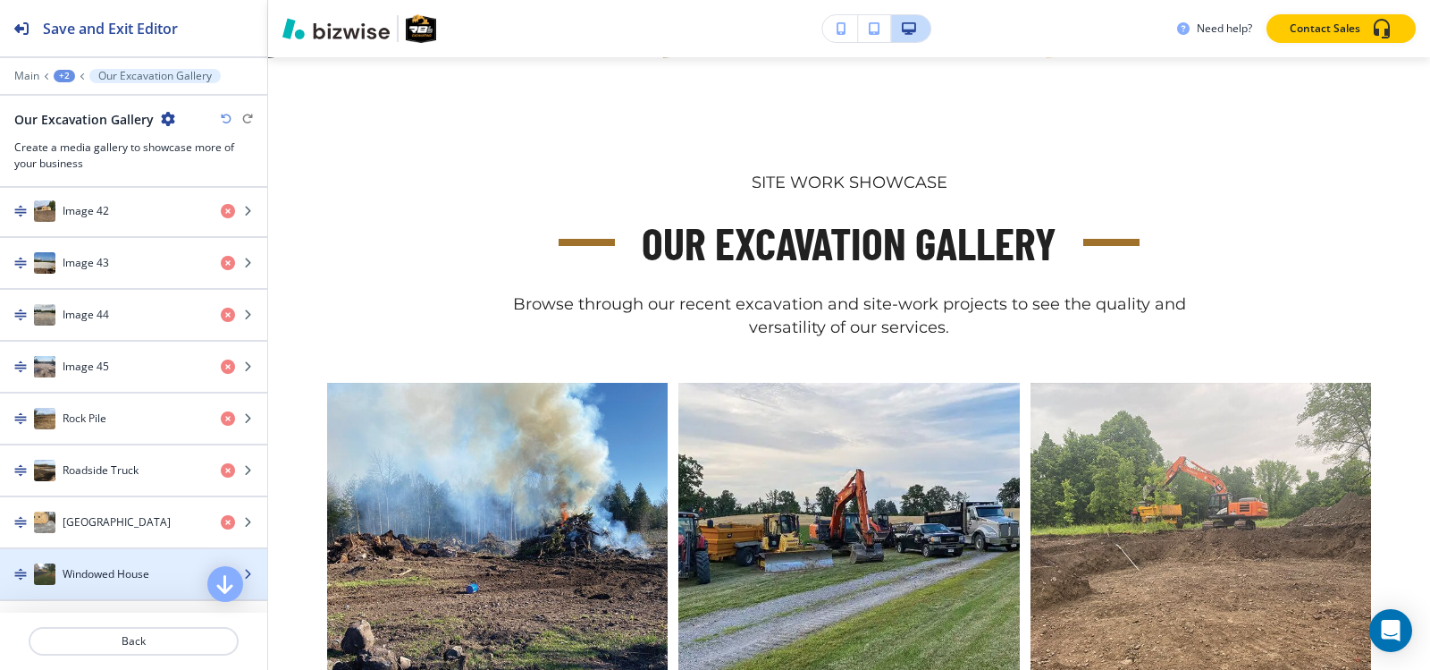
scroll to position [2861, 0]
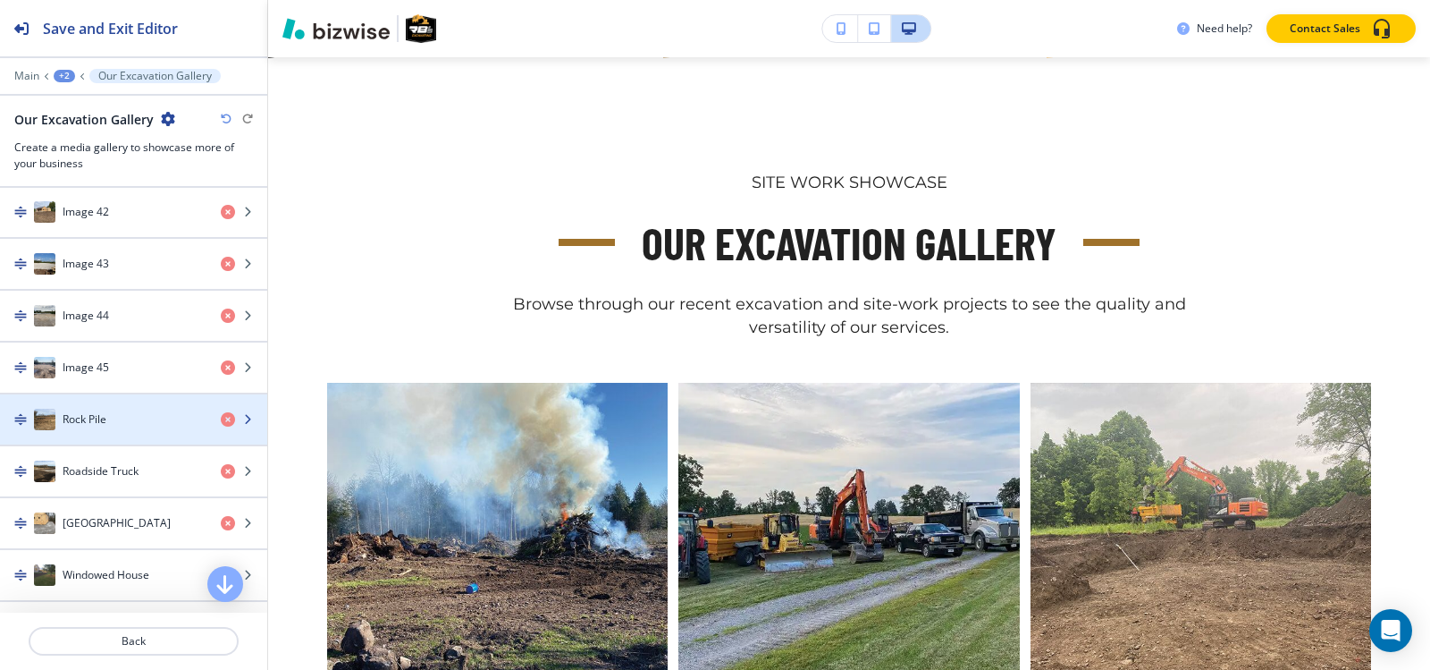
click at [130, 405] on div "button" at bounding box center [133, 401] width 267 height 14
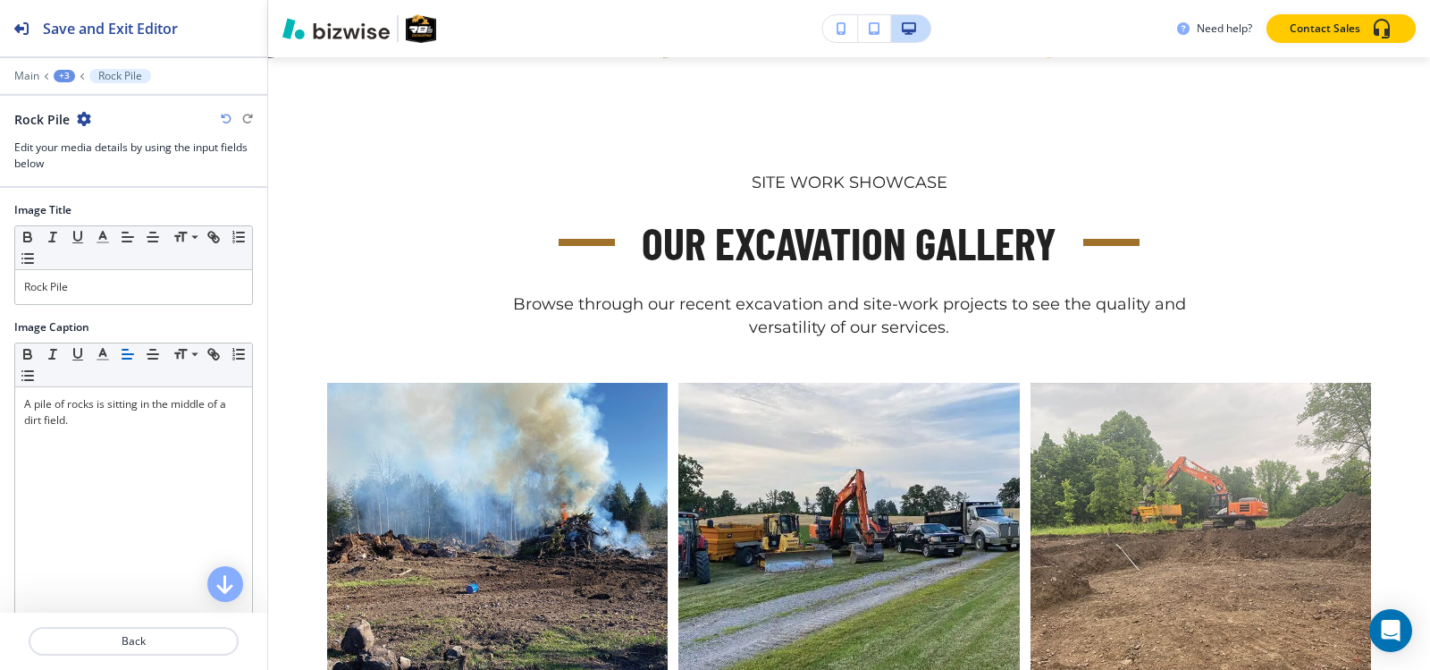
click at [124, 274] on div "Rock Pile" at bounding box center [133, 287] width 237 height 34
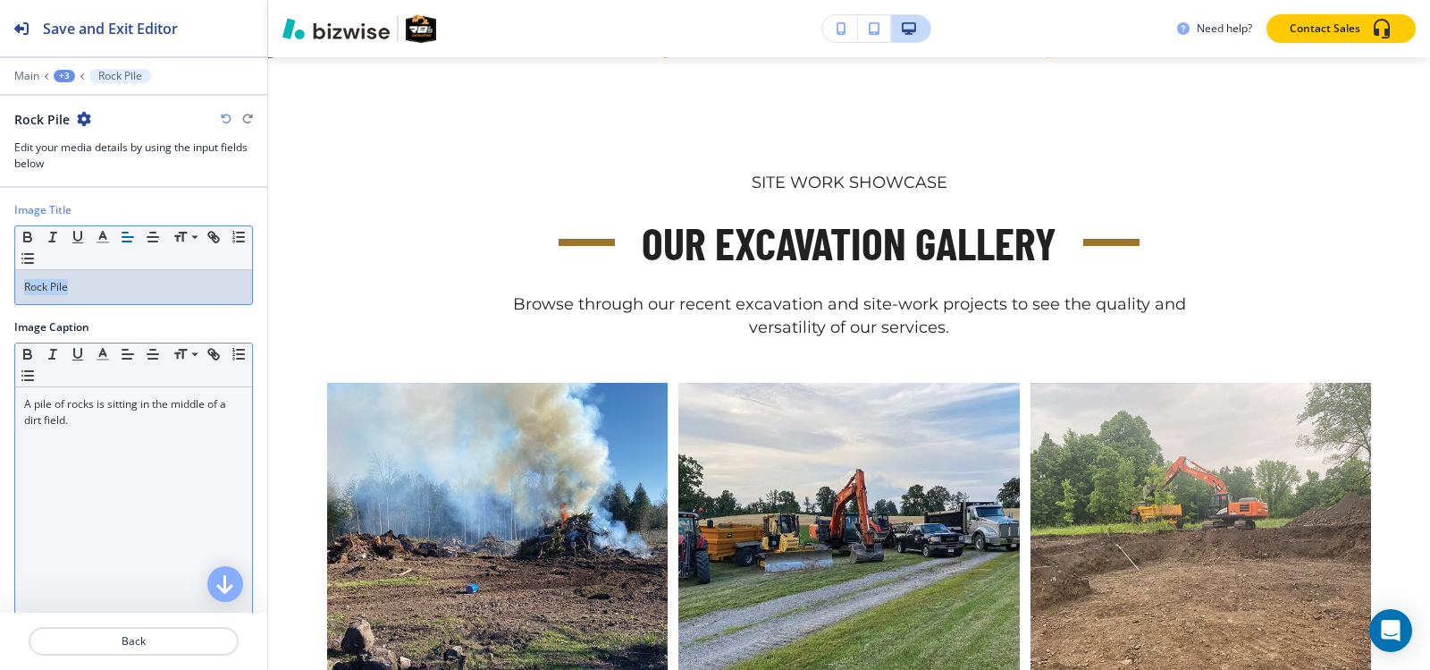
click at [116, 430] on div "A pile of rocks is sitting in the middle of a dirt field." at bounding box center [133, 503] width 237 height 232
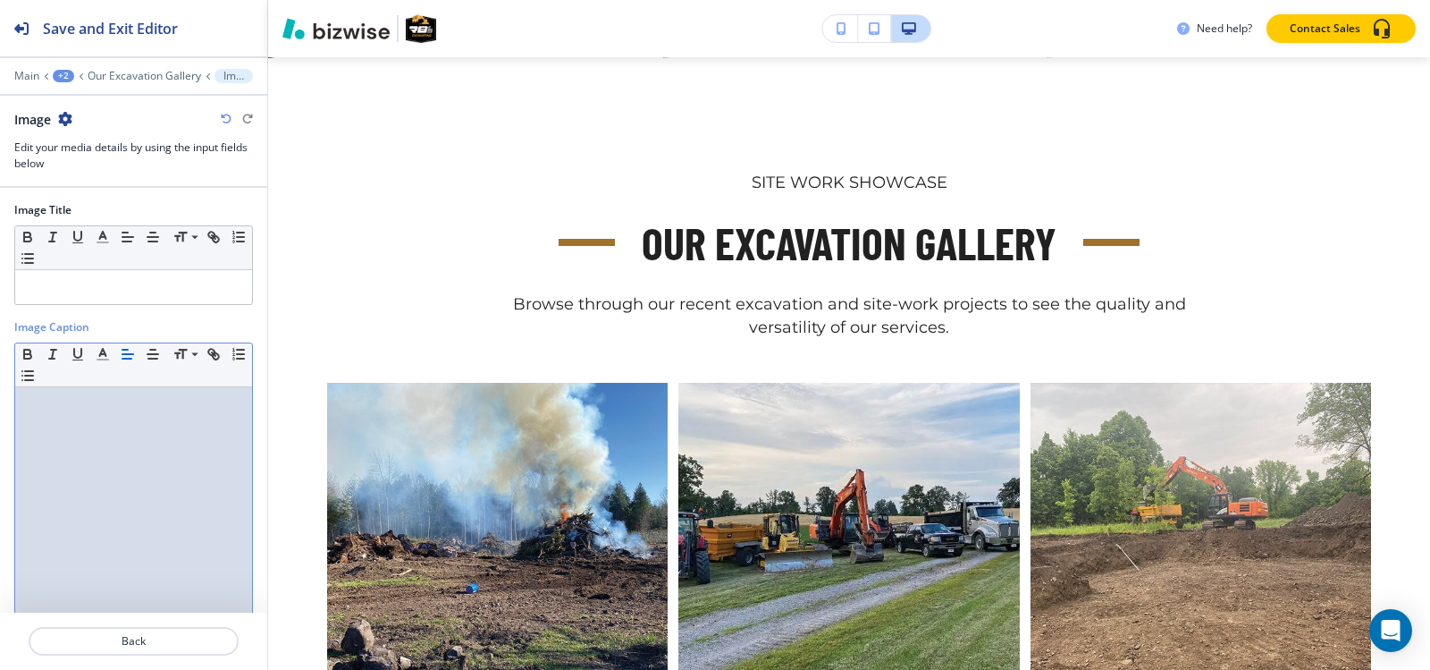
scroll to position [176, 0]
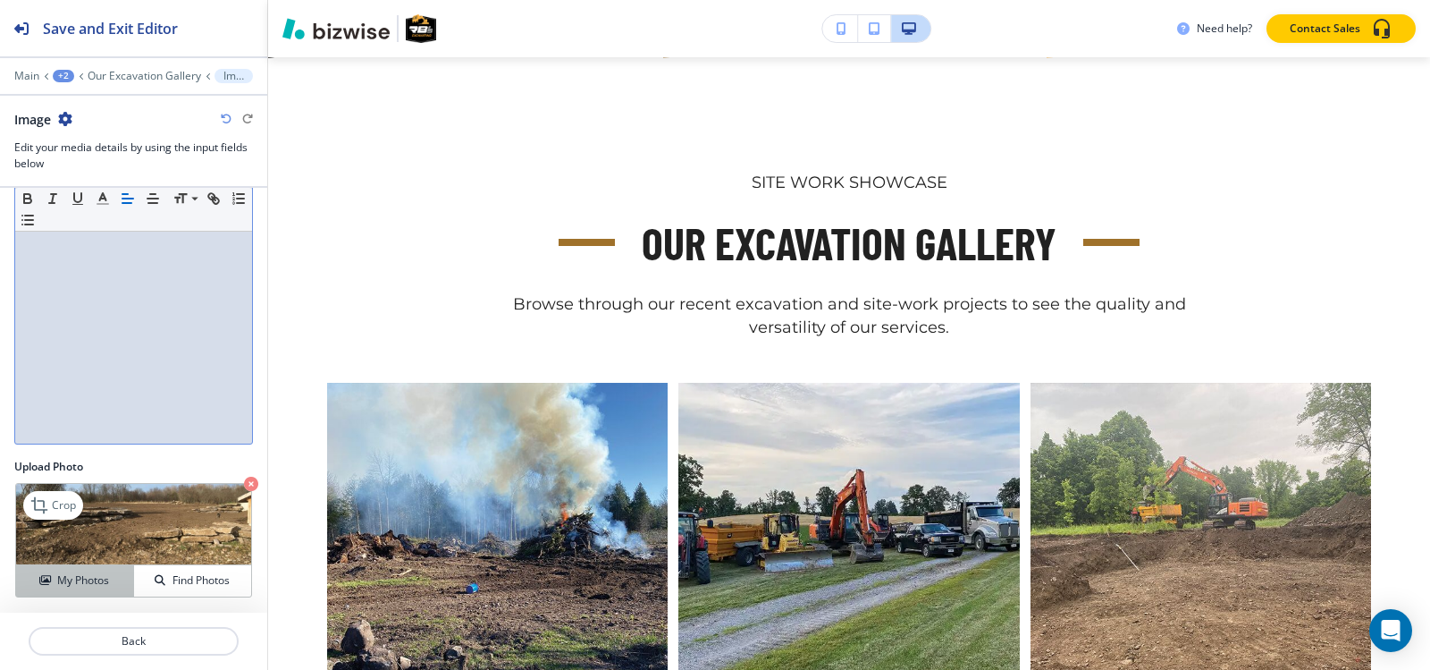
click at [97, 578] on h4 "My Photos" at bounding box center [83, 580] width 52 height 16
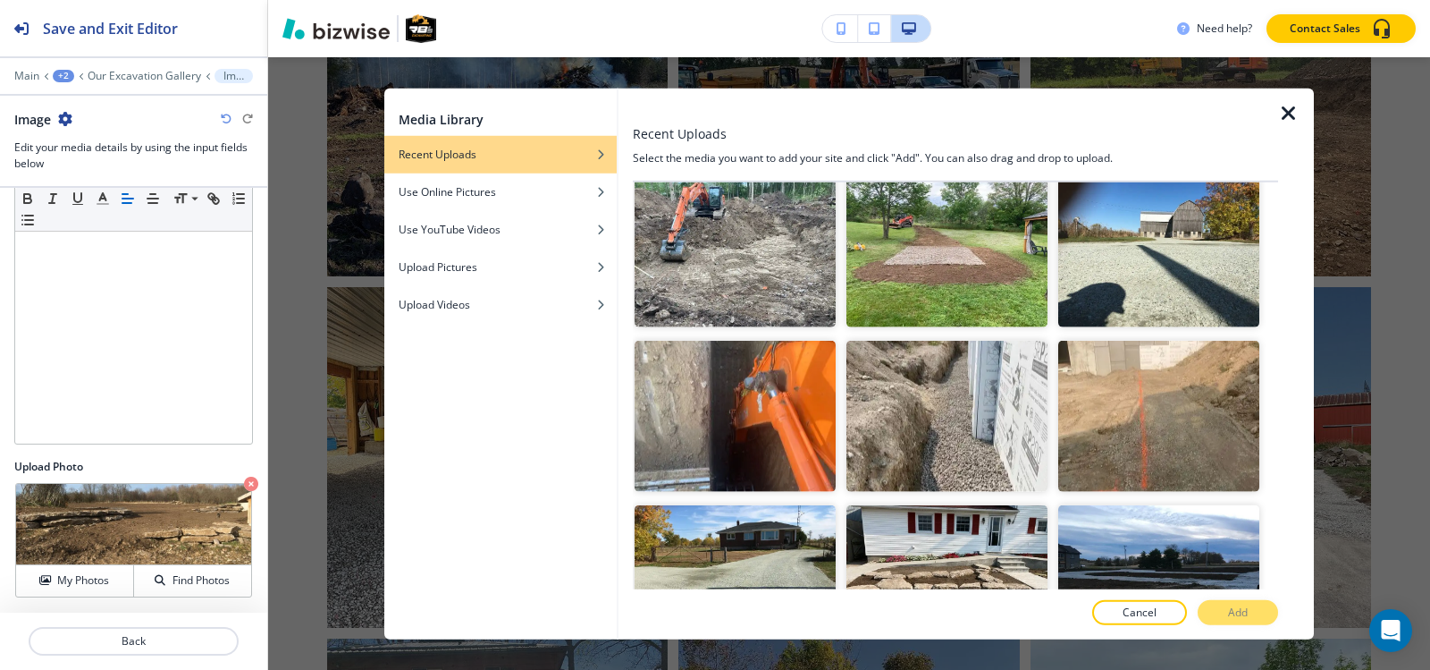
scroll to position [3844, 0]
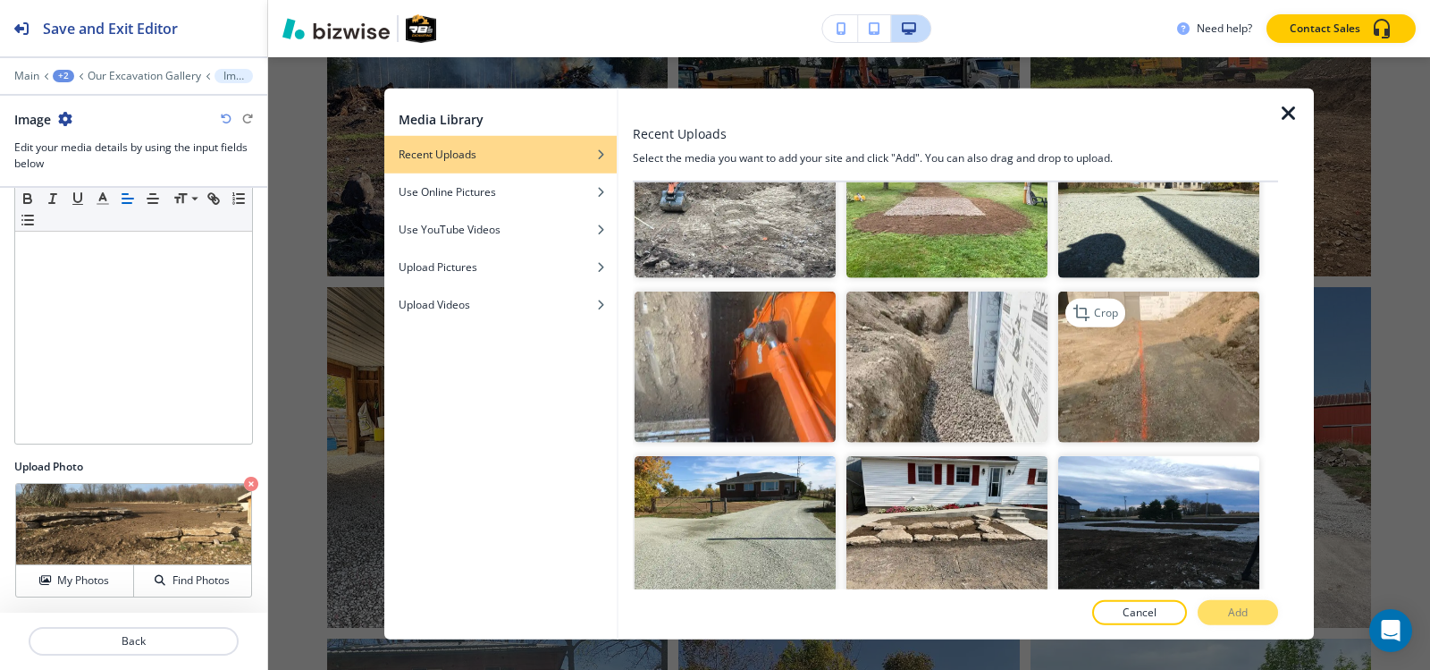
click at [1095, 323] on img "button" at bounding box center [1158, 366] width 201 height 151
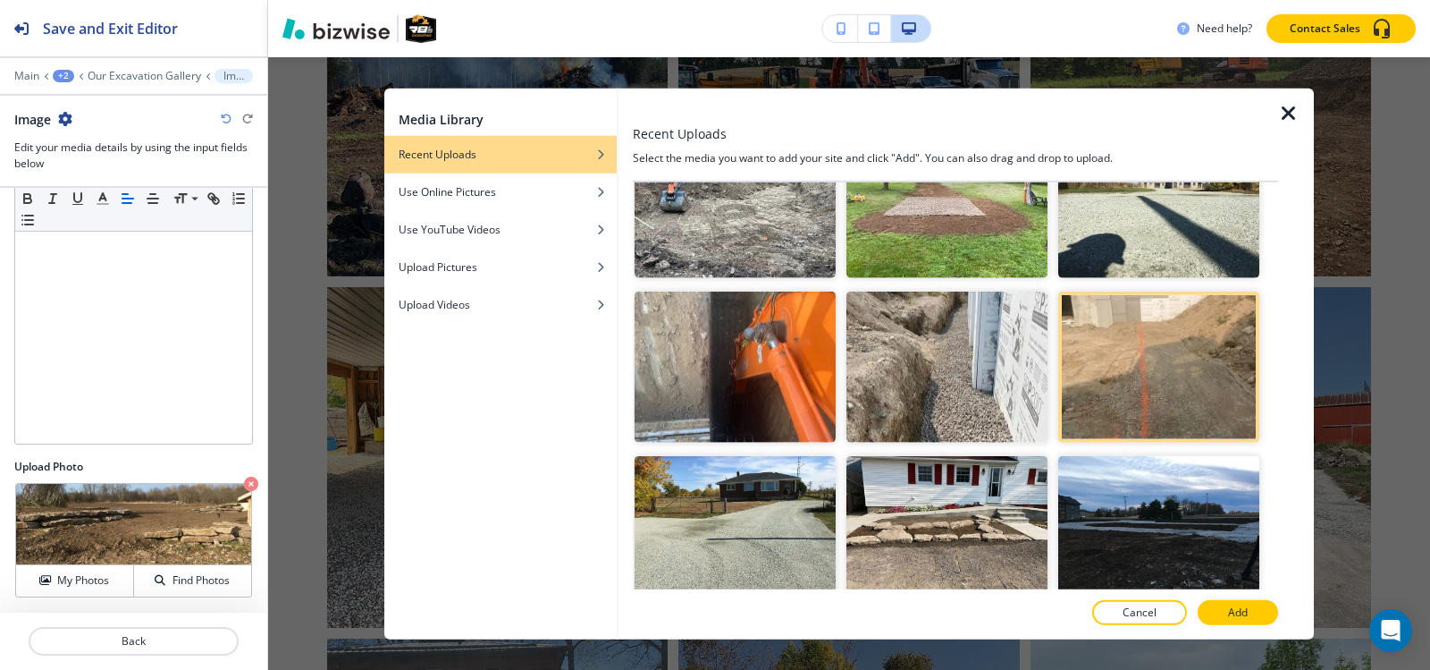
drag, startPoint x: 1238, startPoint y: 607, endPoint x: 107, endPoint y: 96, distance: 1241.1
click at [1238, 606] on p "Add" at bounding box center [1238, 612] width 20 height 16
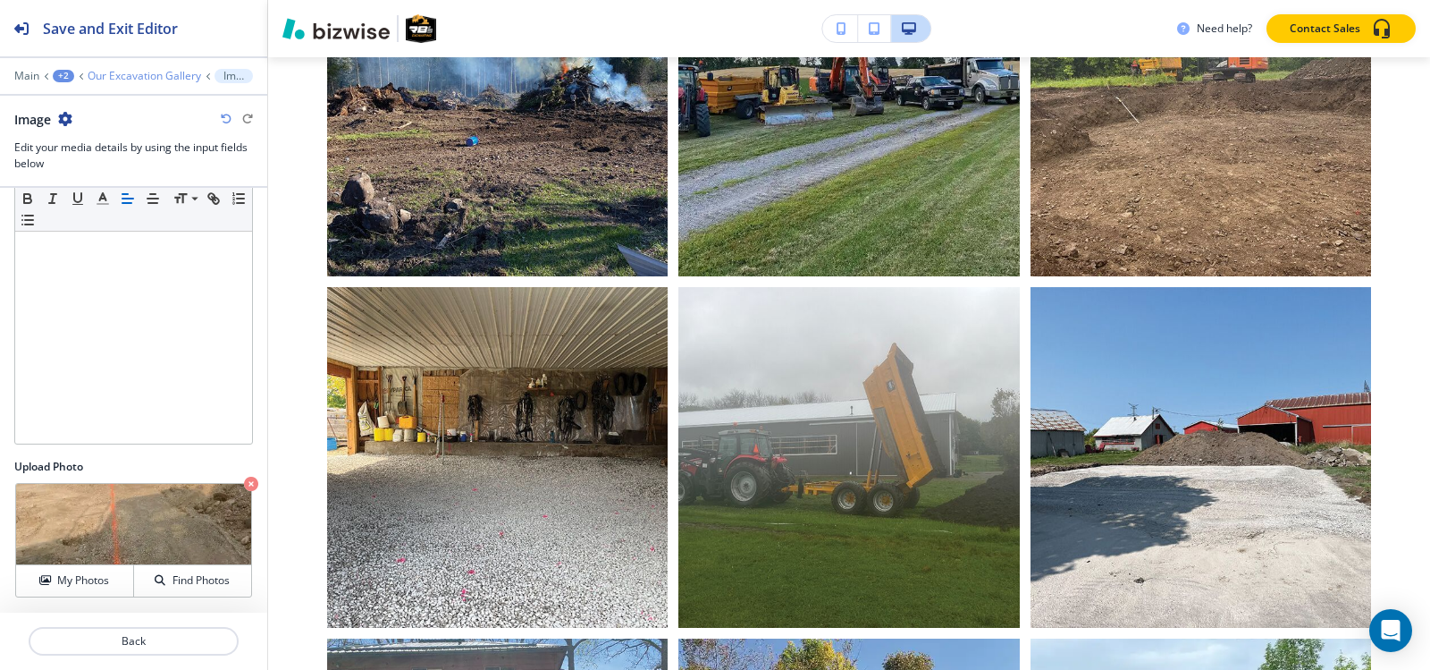
click at [133, 80] on p "Our Excavation Gallery" at bounding box center [145, 76] width 114 height 13
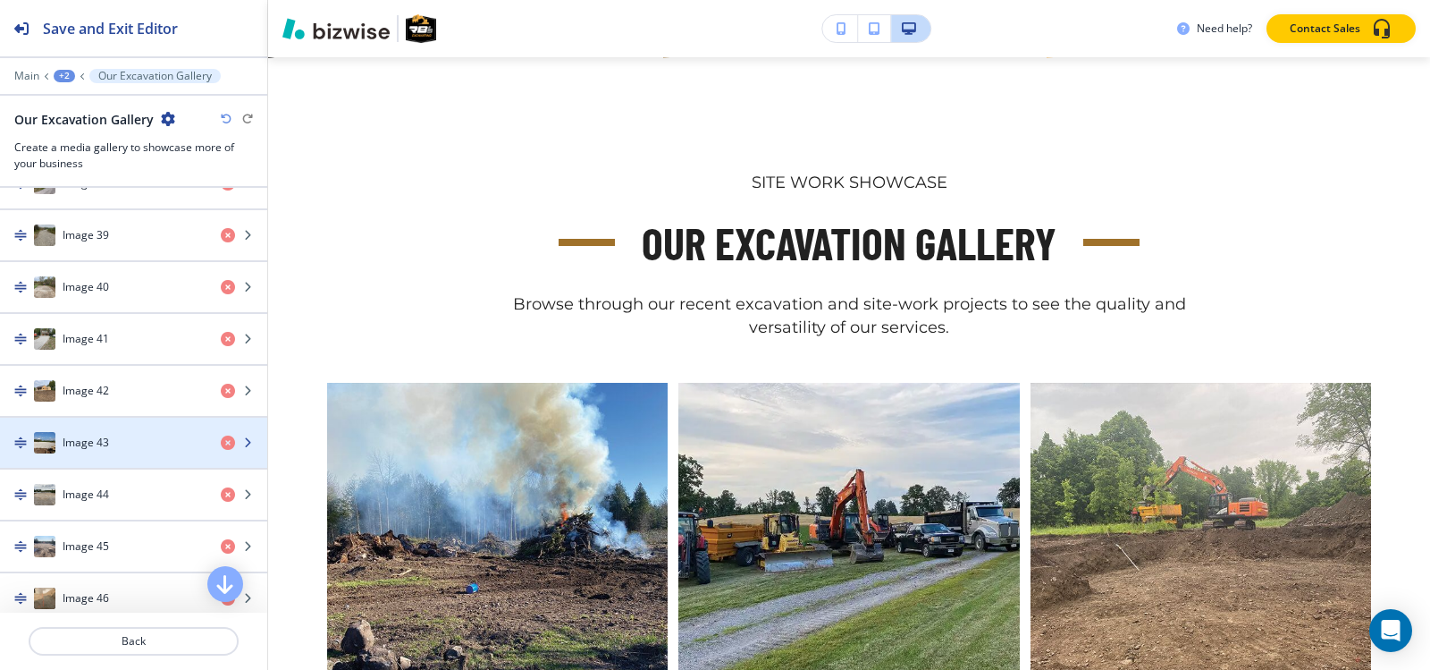
scroll to position [2950, 0]
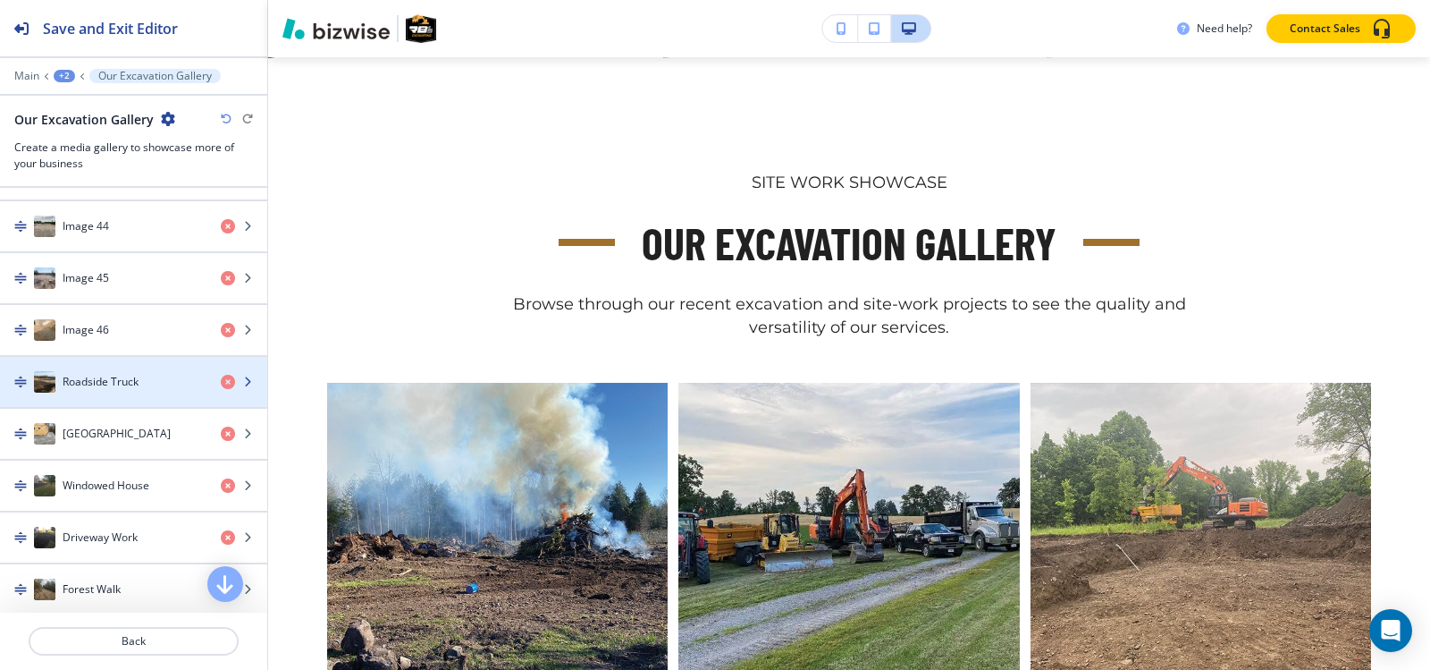
click at [131, 385] on h4 "Roadside Truck" at bounding box center [101, 382] width 76 height 16
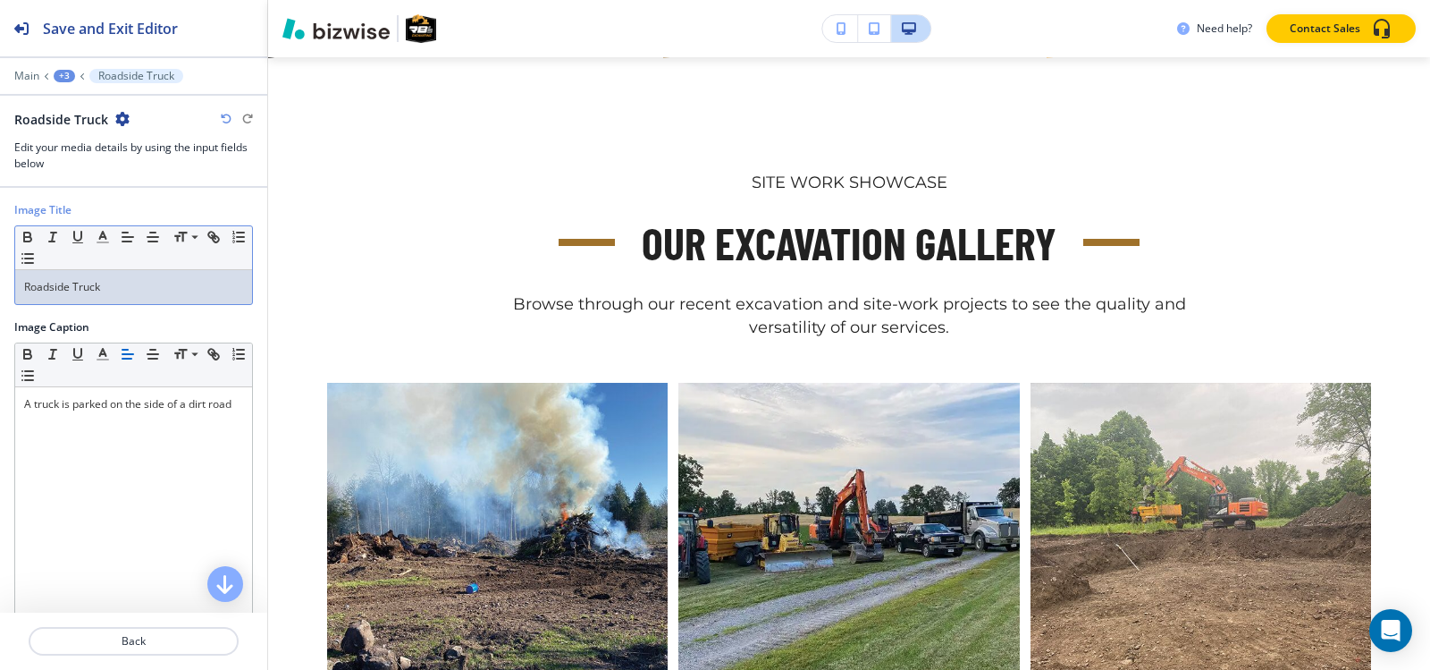
click at [124, 296] on div "Roadside Truck" at bounding box center [133, 287] width 237 height 34
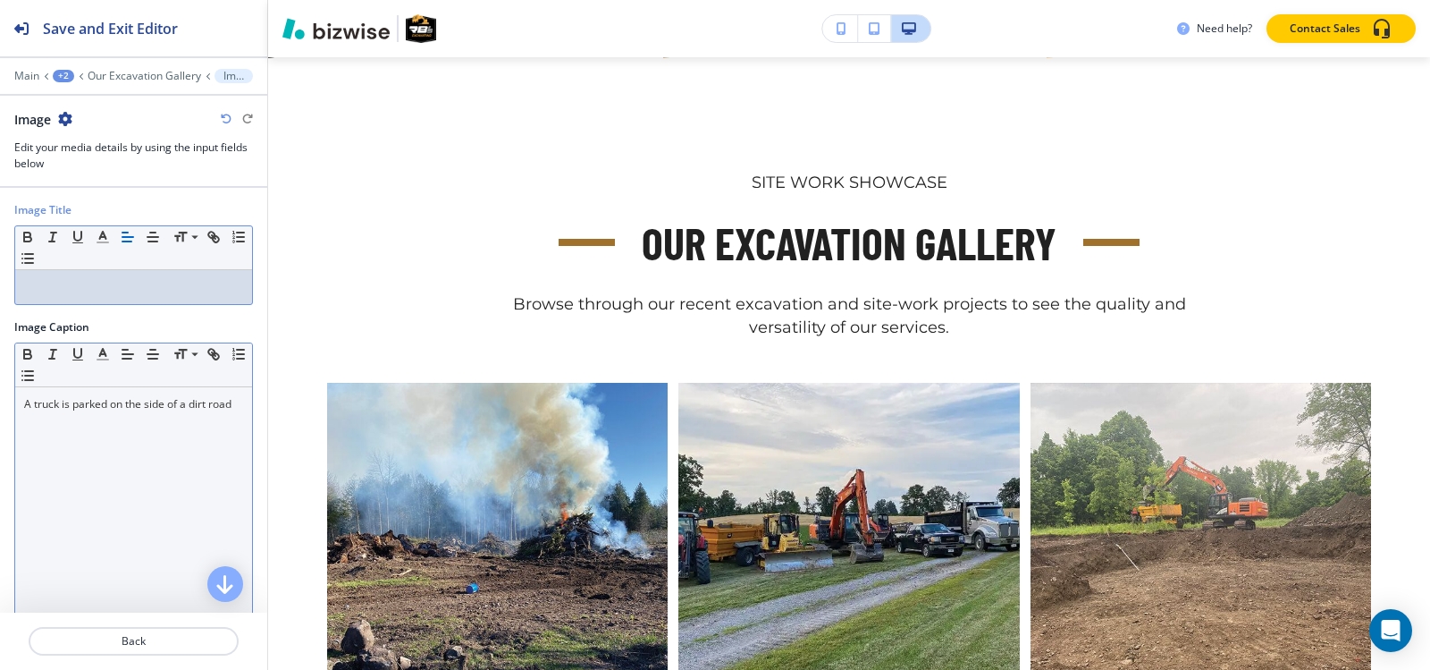
click at [140, 434] on div "A truck is parked on the side of a dirt road" at bounding box center [133, 503] width 237 height 232
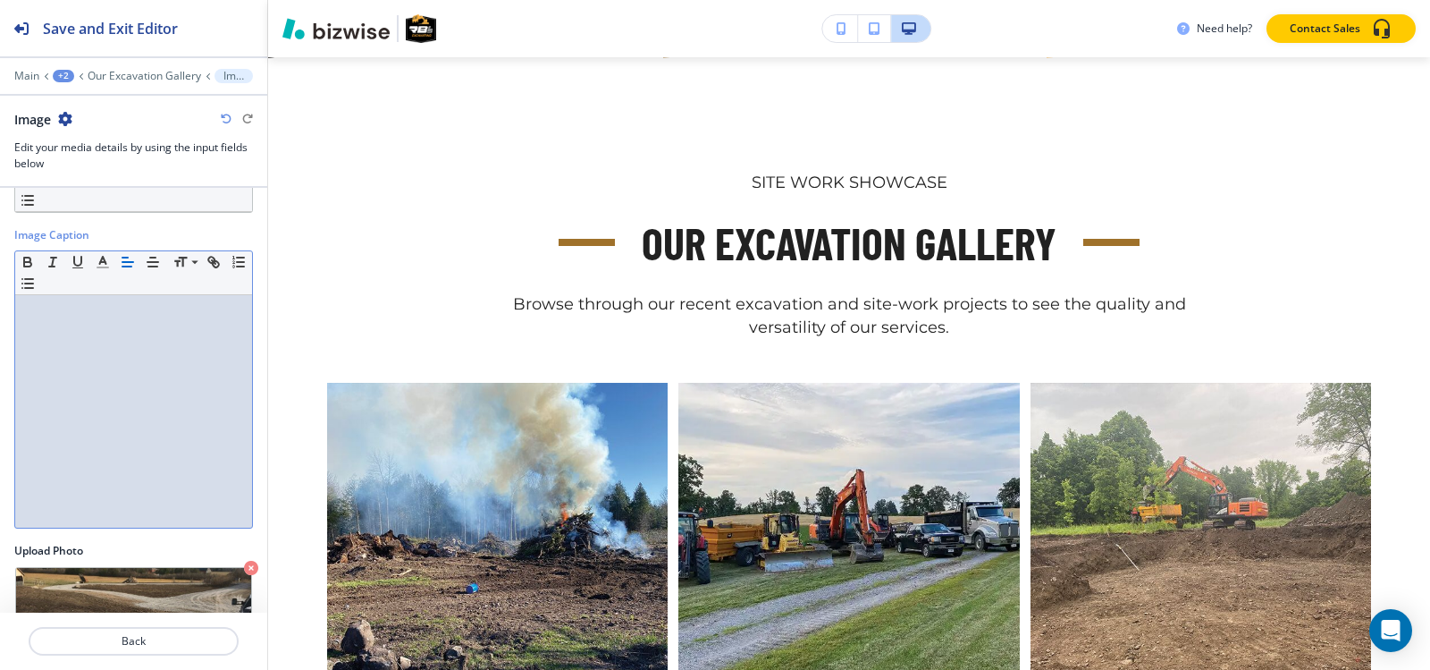
scroll to position [176, 0]
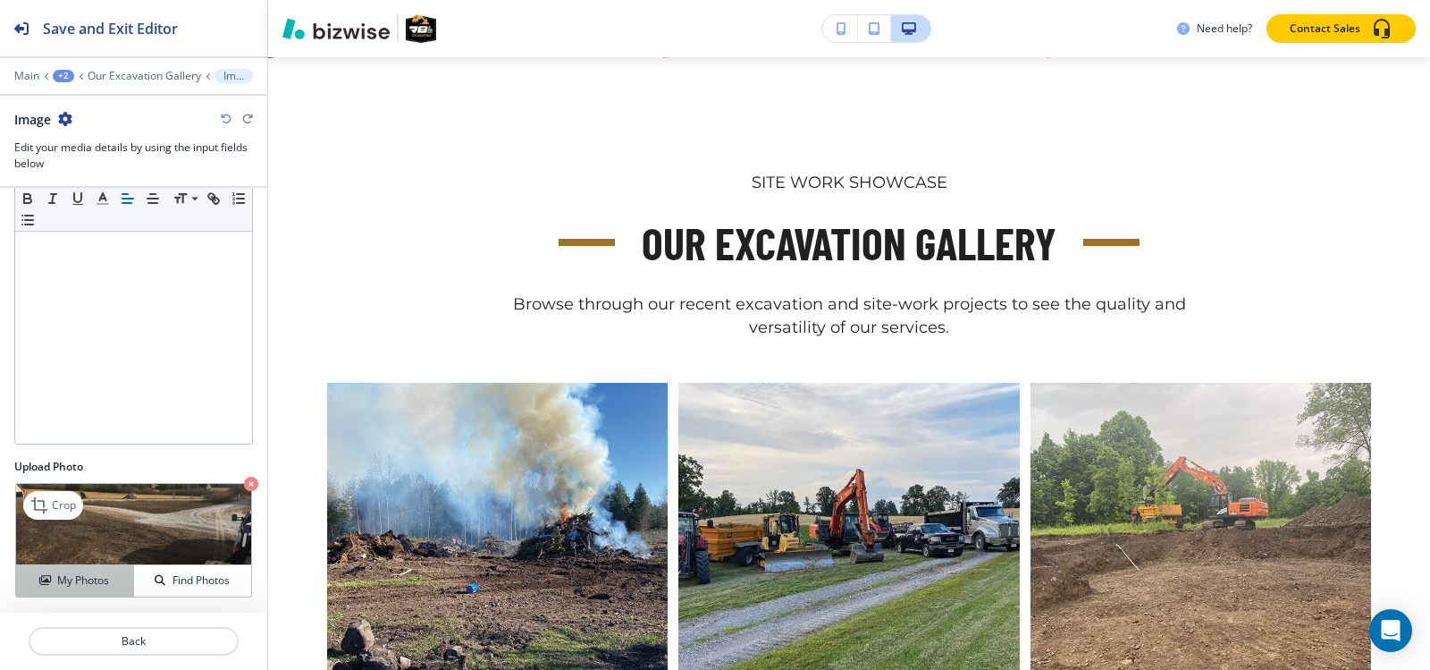
click at [94, 574] on h4 "My Photos" at bounding box center [83, 580] width 52 height 16
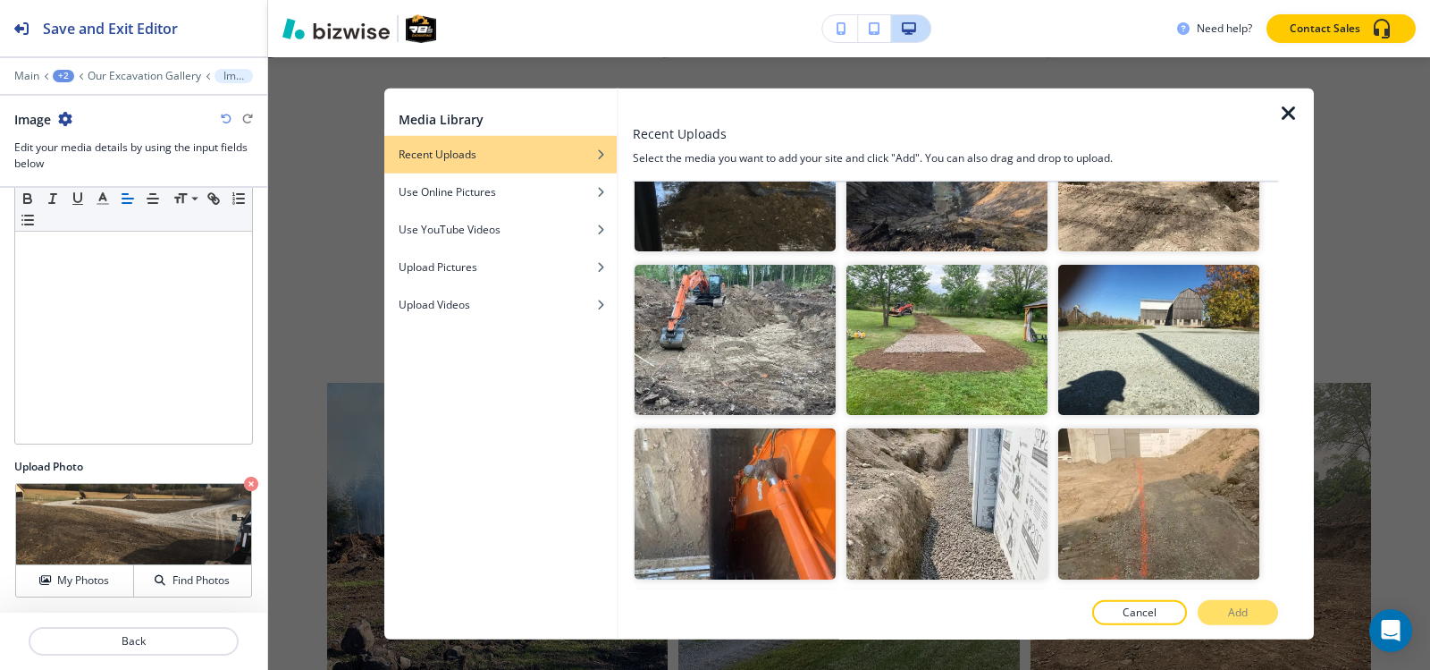
scroll to position [3766, 0]
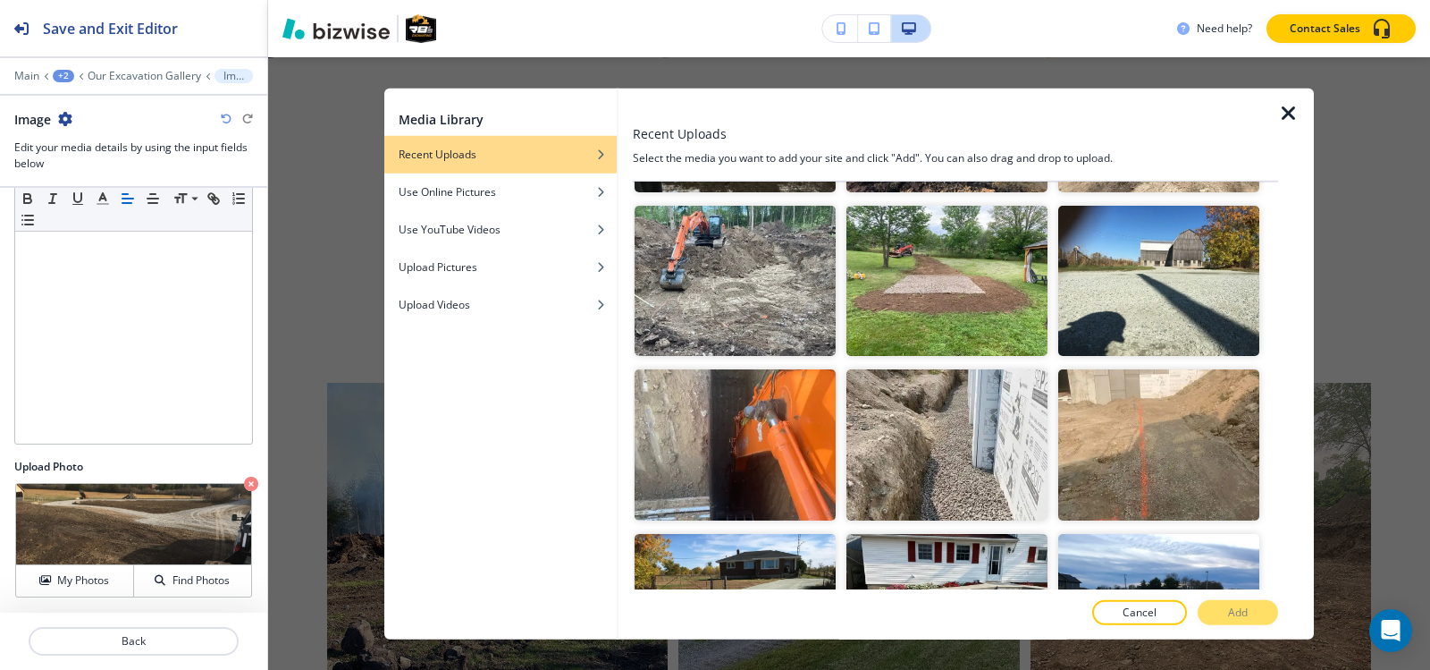
click at [905, 369] on img "button" at bounding box center [947, 444] width 201 height 151
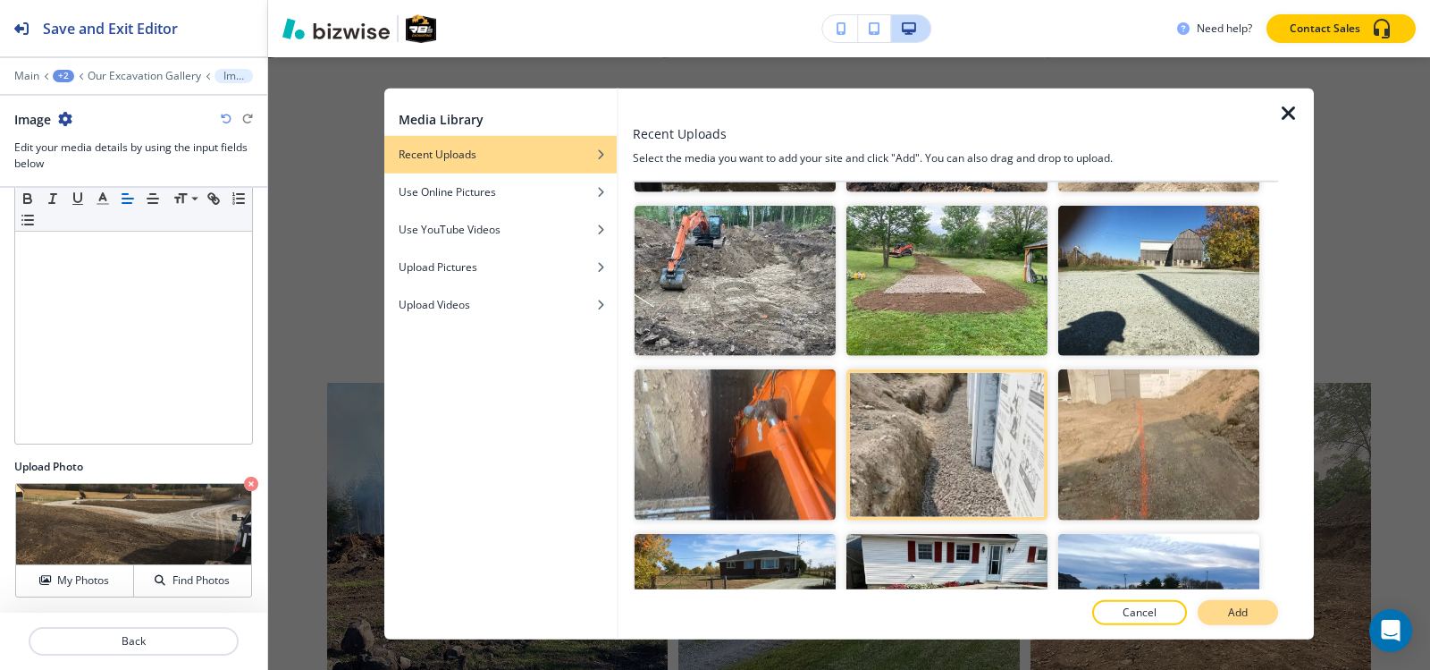
click at [1218, 611] on button "Add" at bounding box center [1238, 612] width 80 height 25
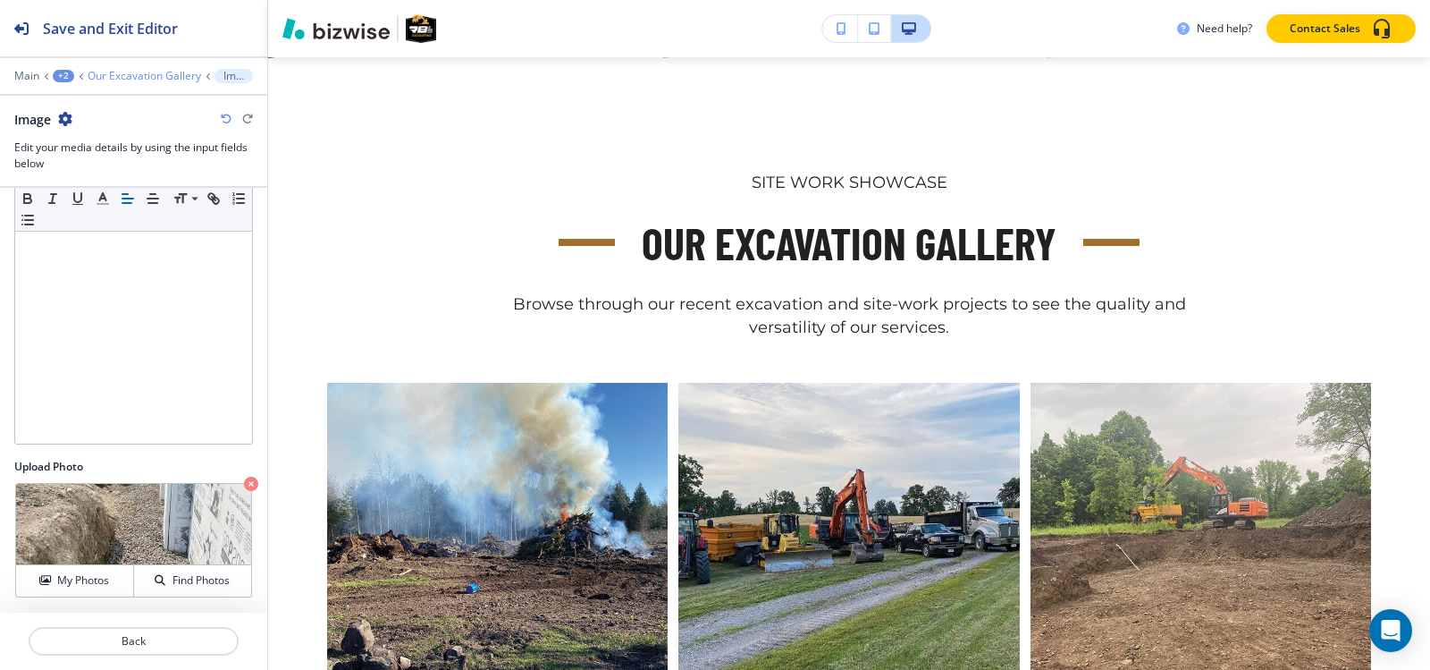
click at [128, 77] on p "Our Excavation Gallery" at bounding box center [145, 76] width 114 height 13
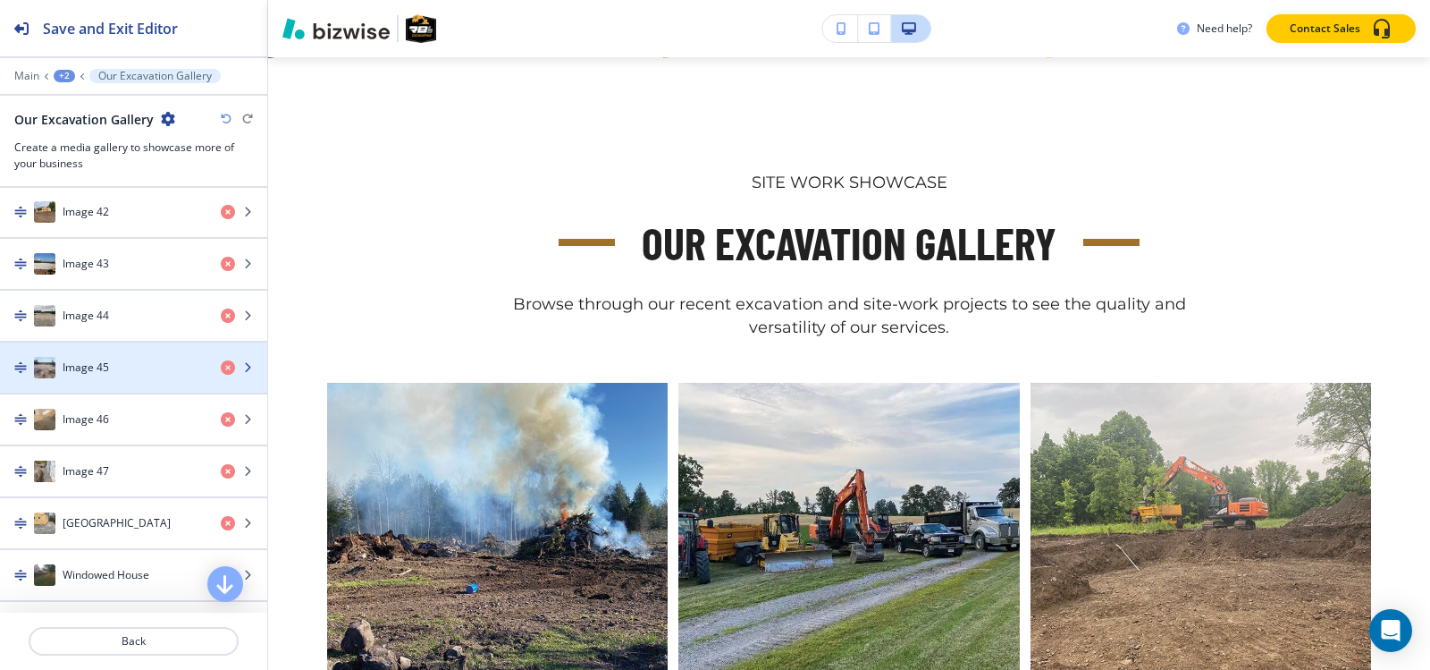
scroll to position [2950, 0]
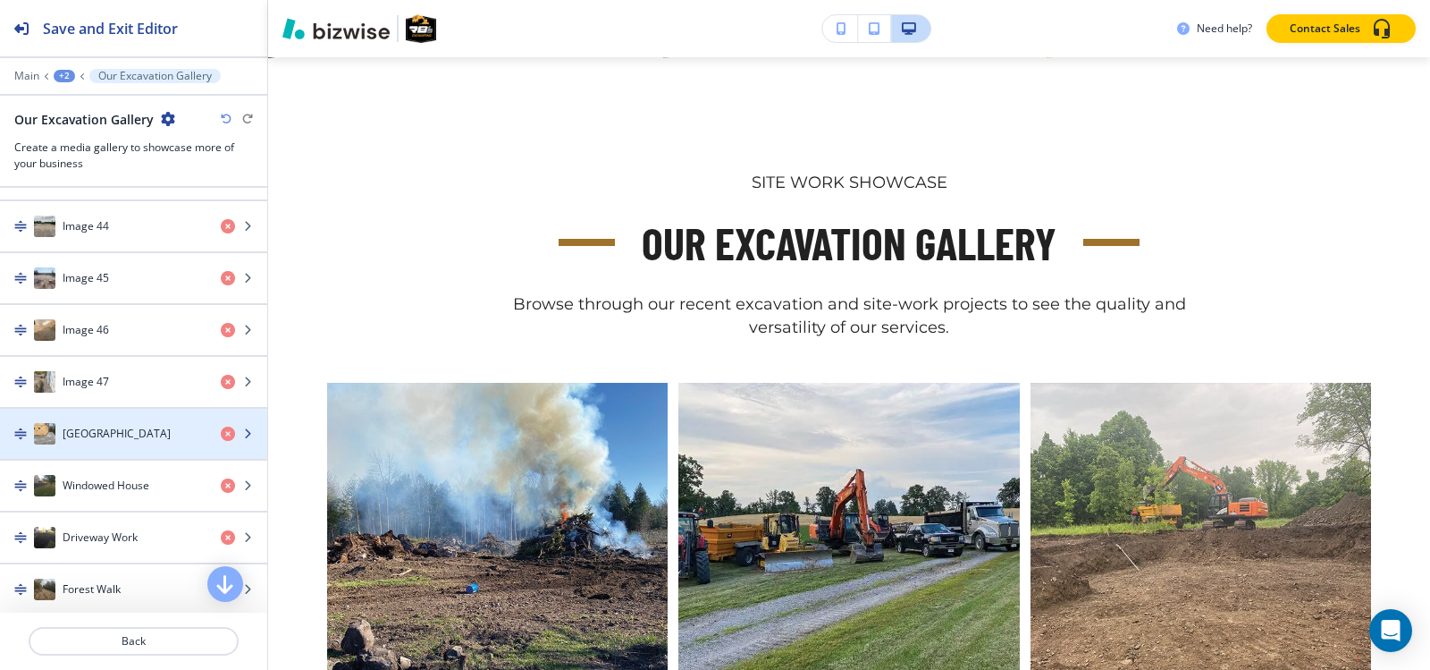
click at [105, 439] on h4 "Wood Building" at bounding box center [117, 434] width 108 height 16
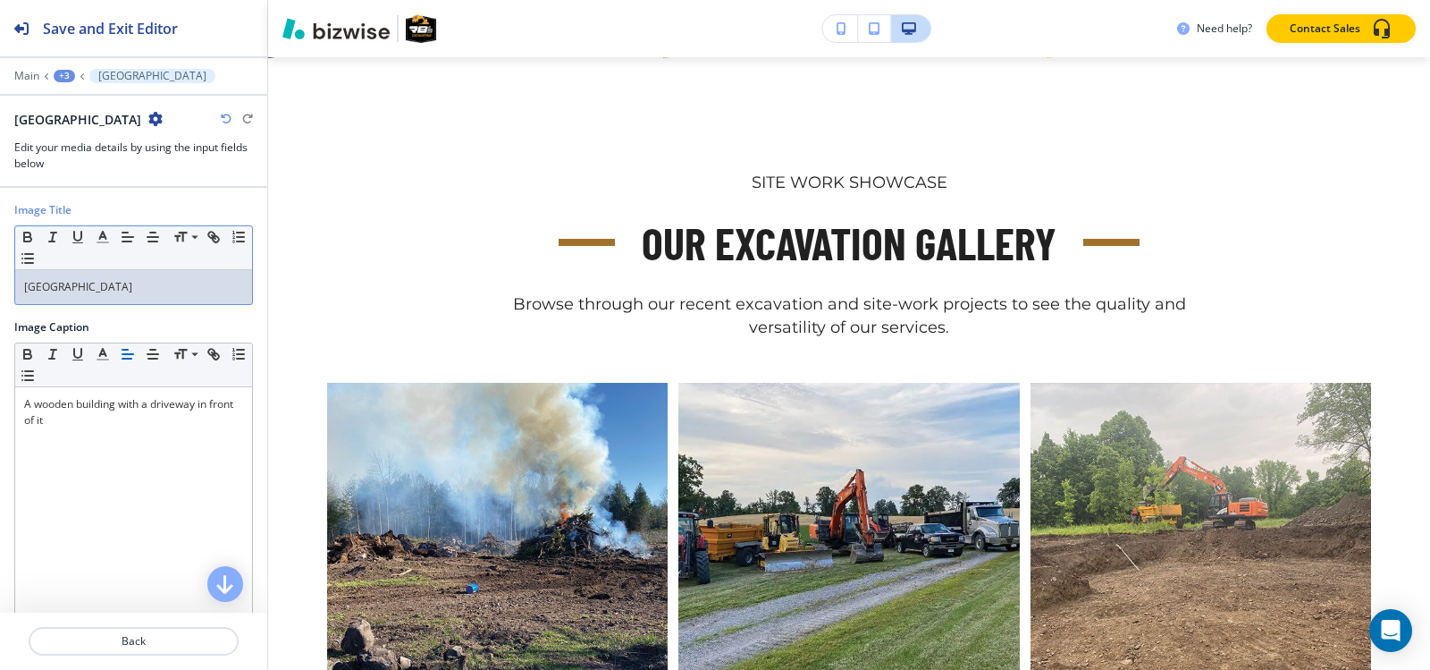
click at [134, 290] on p "Wood Building" at bounding box center [133, 287] width 219 height 16
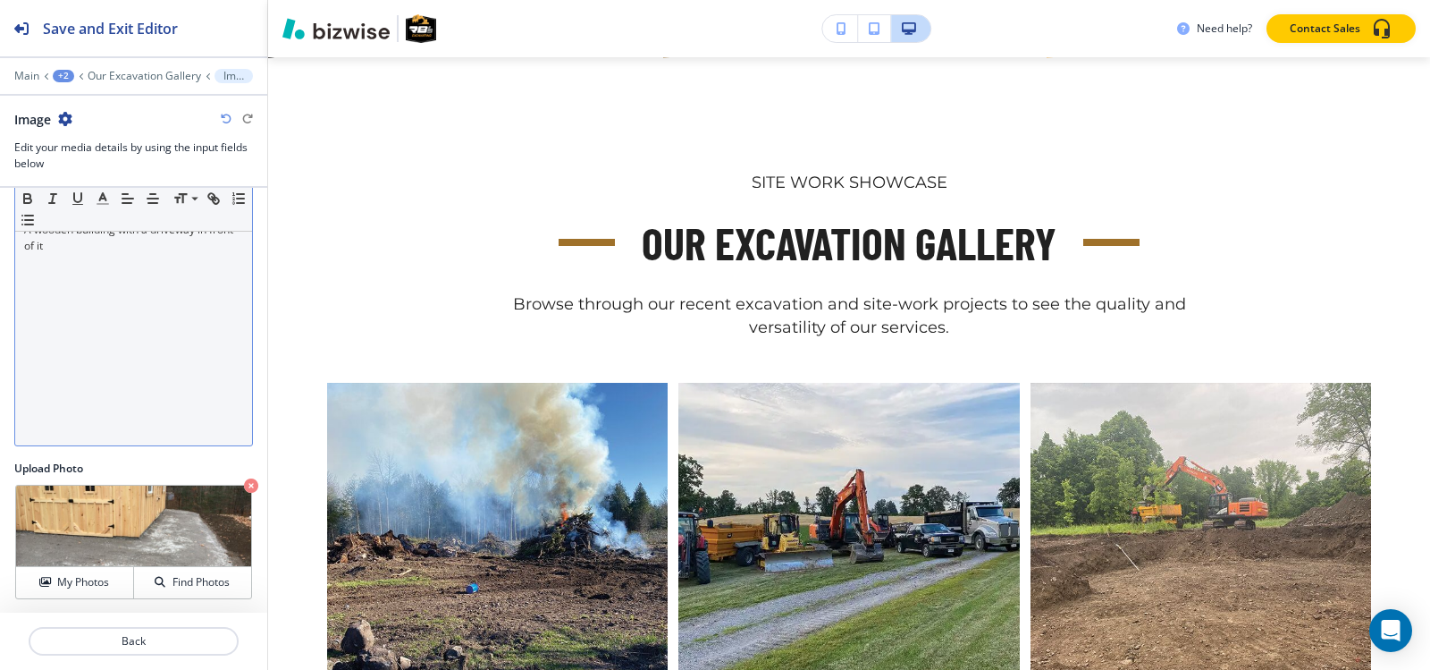
scroll to position [176, 0]
click at [112, 307] on div "A wooden building with a driveway in front of it" at bounding box center [133, 327] width 237 height 232
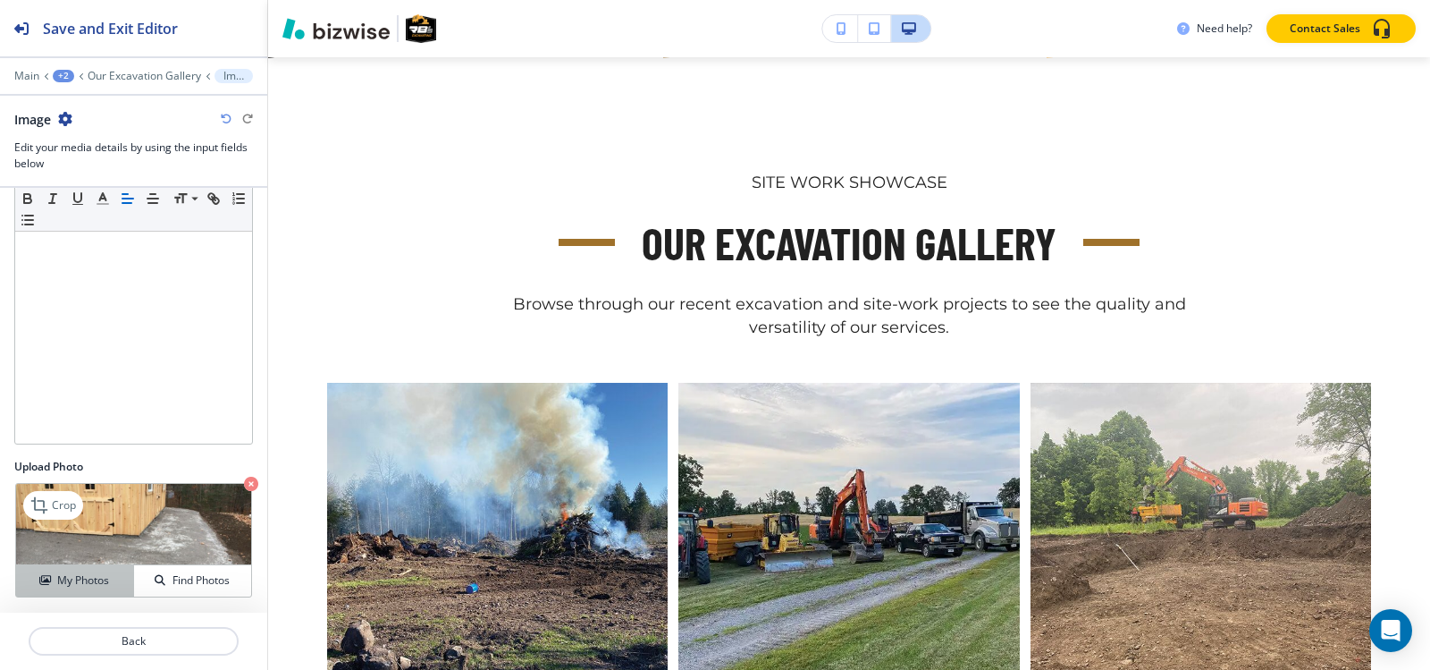
click at [59, 579] on h4 "My Photos" at bounding box center [83, 580] width 52 height 16
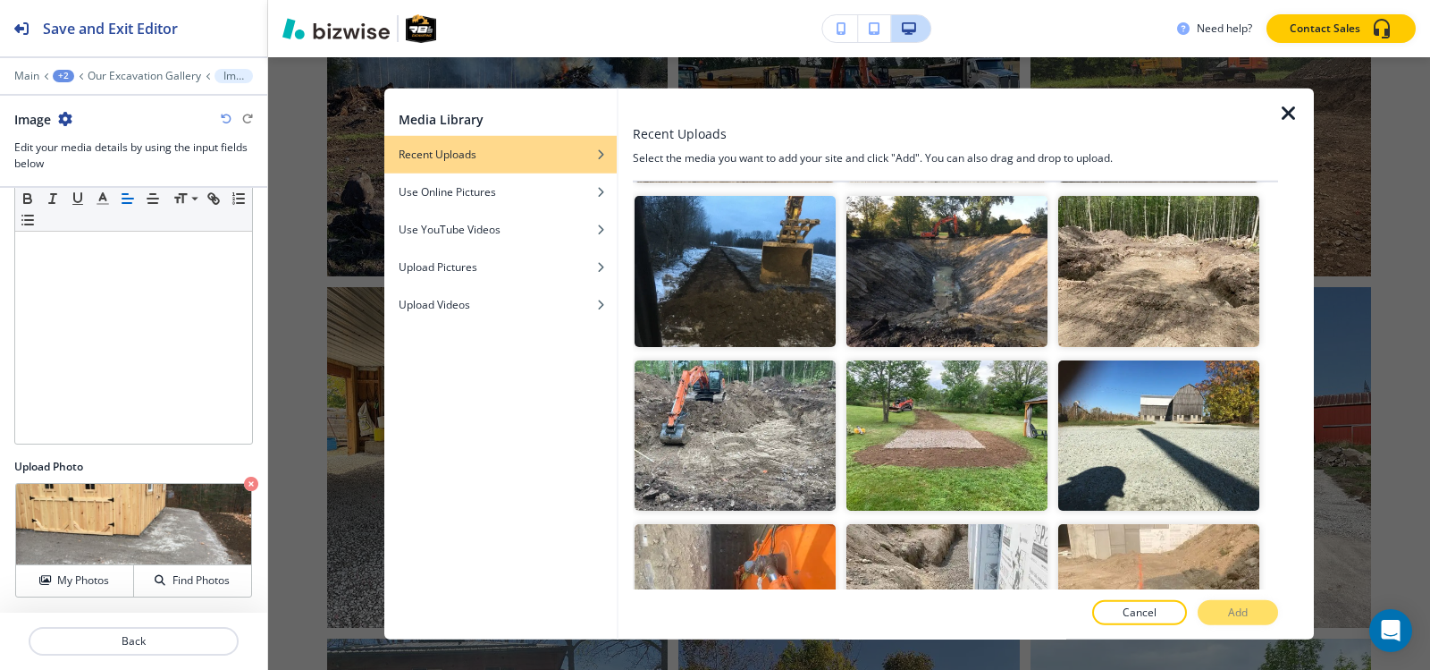
scroll to position [3576, 0]
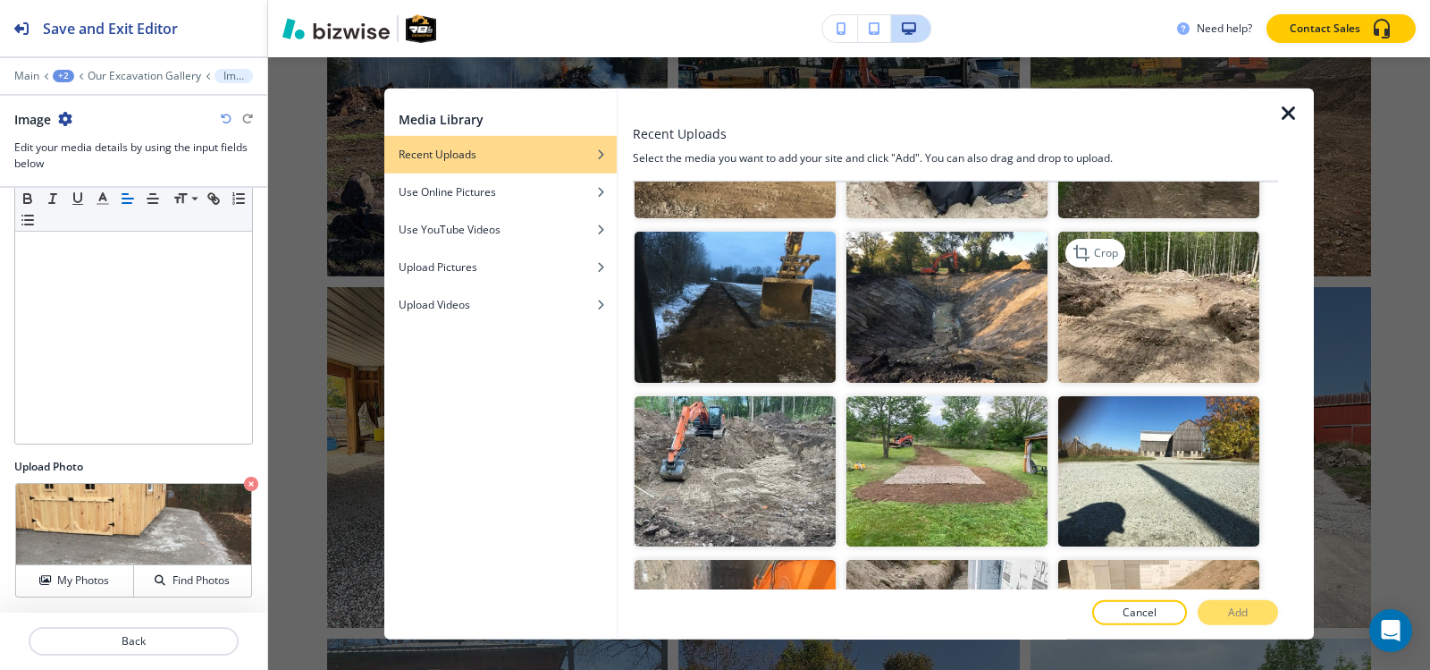
click at [1172, 255] on img "button" at bounding box center [1158, 307] width 201 height 151
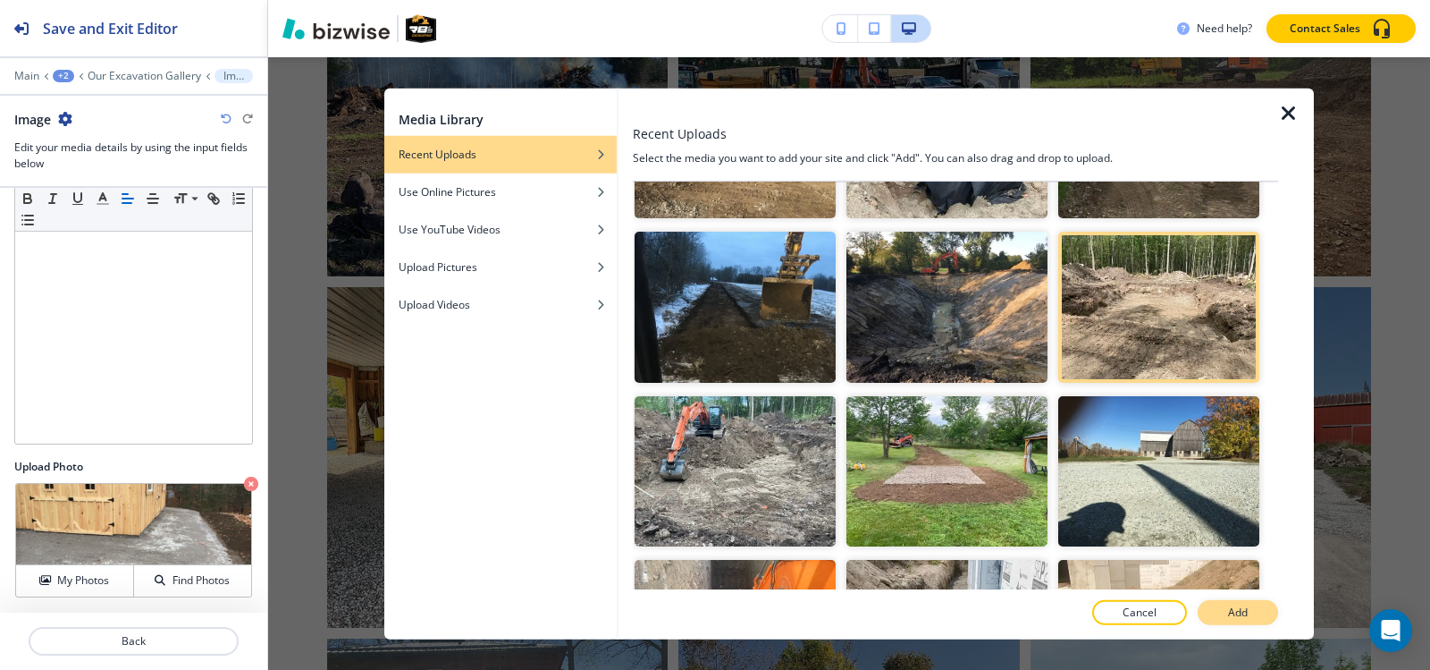
click at [1257, 614] on button "Add" at bounding box center [1238, 612] width 80 height 25
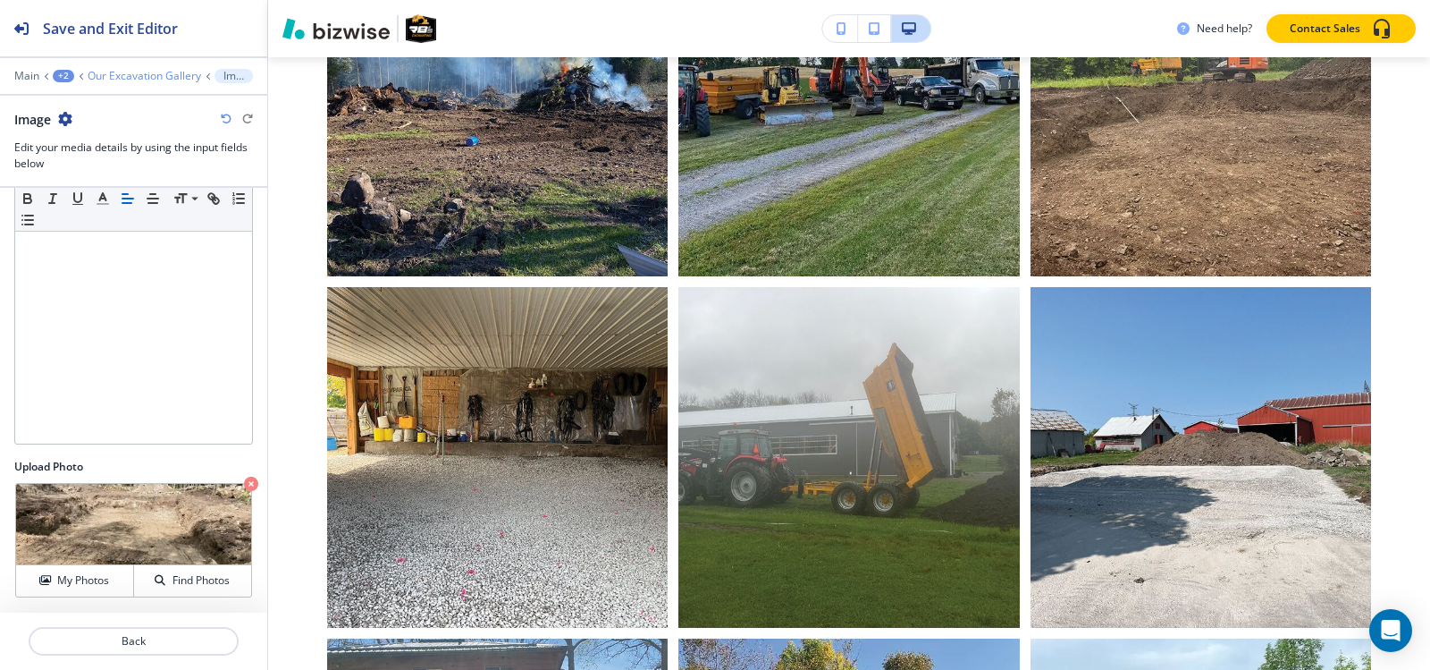
click at [160, 74] on p "Our Excavation Gallery" at bounding box center [145, 76] width 114 height 13
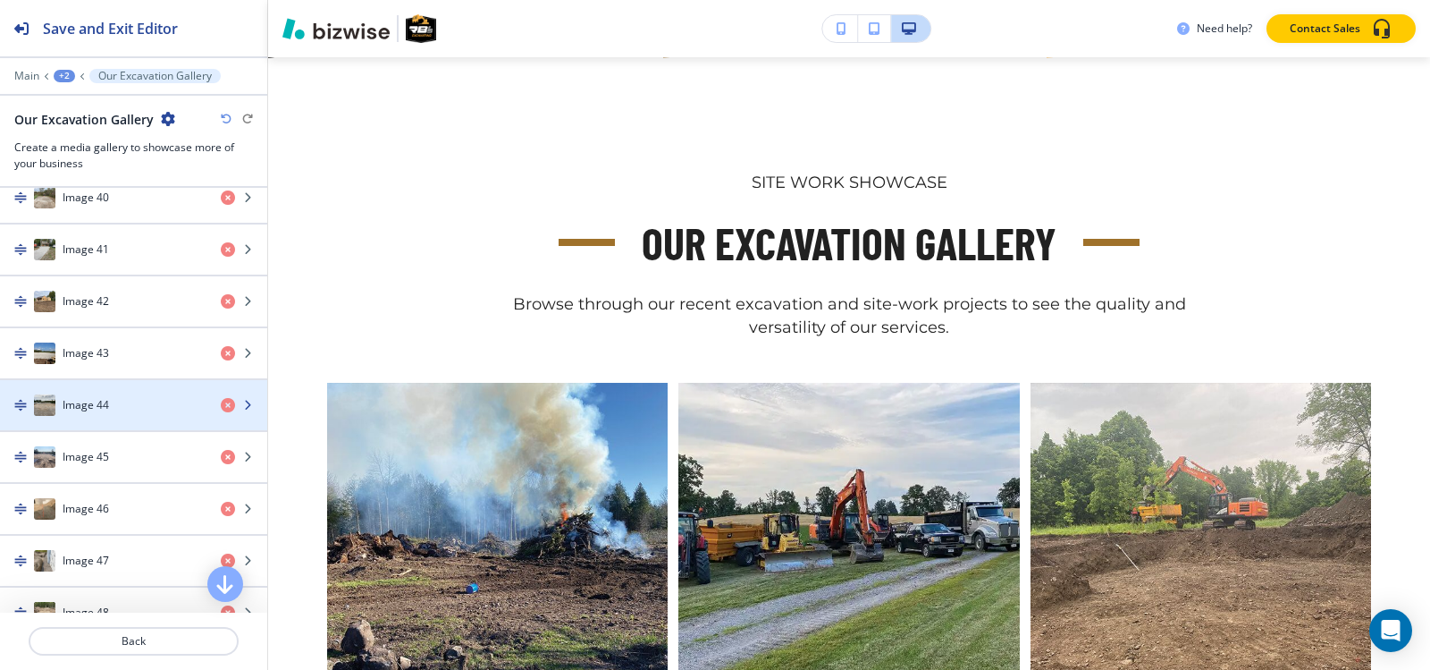
scroll to position [3129, 0]
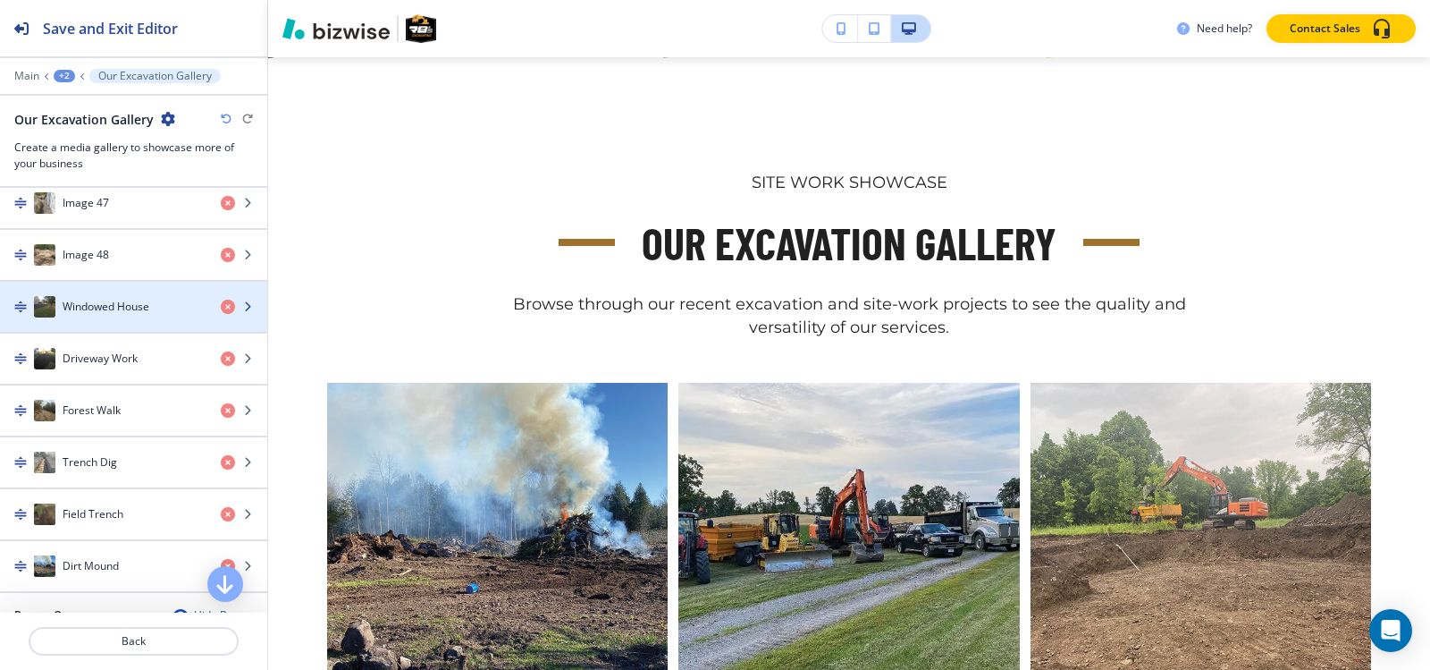
click at [126, 305] on h4 "Windowed House" at bounding box center [106, 307] width 87 height 16
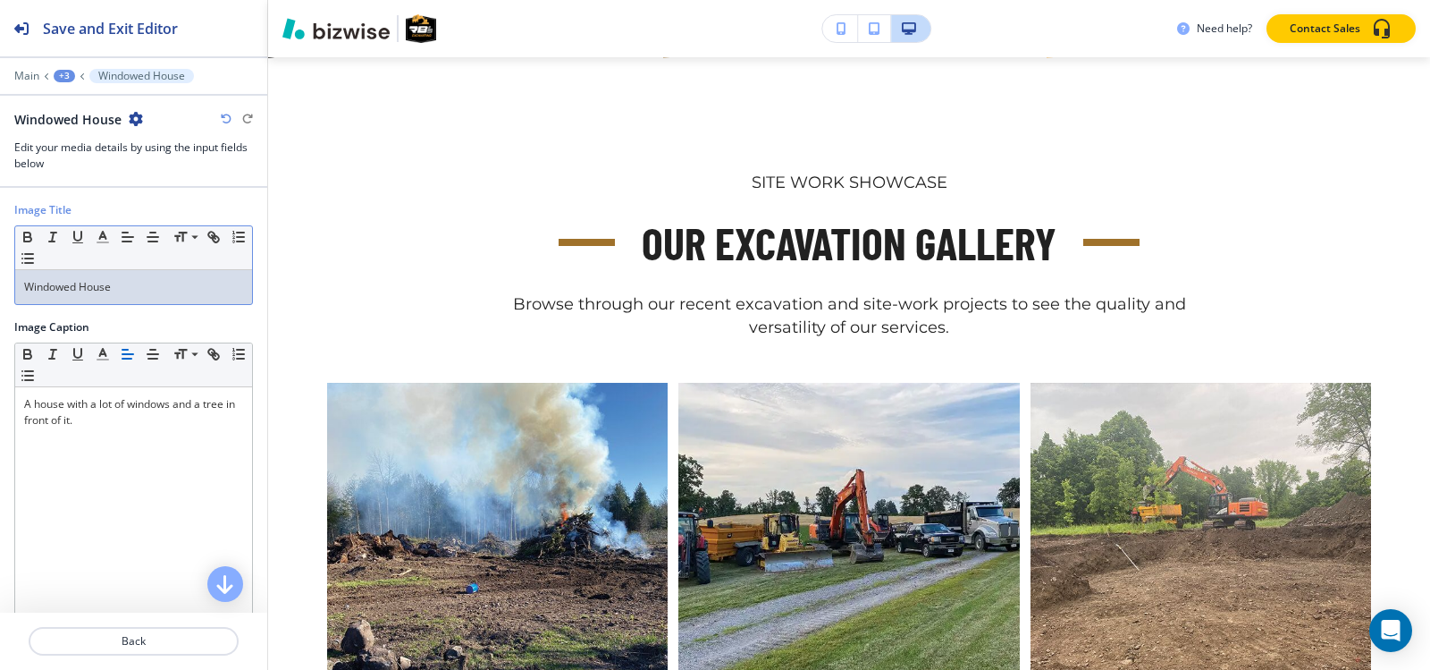
click at [134, 283] on p "Windowed House" at bounding box center [133, 287] width 219 height 16
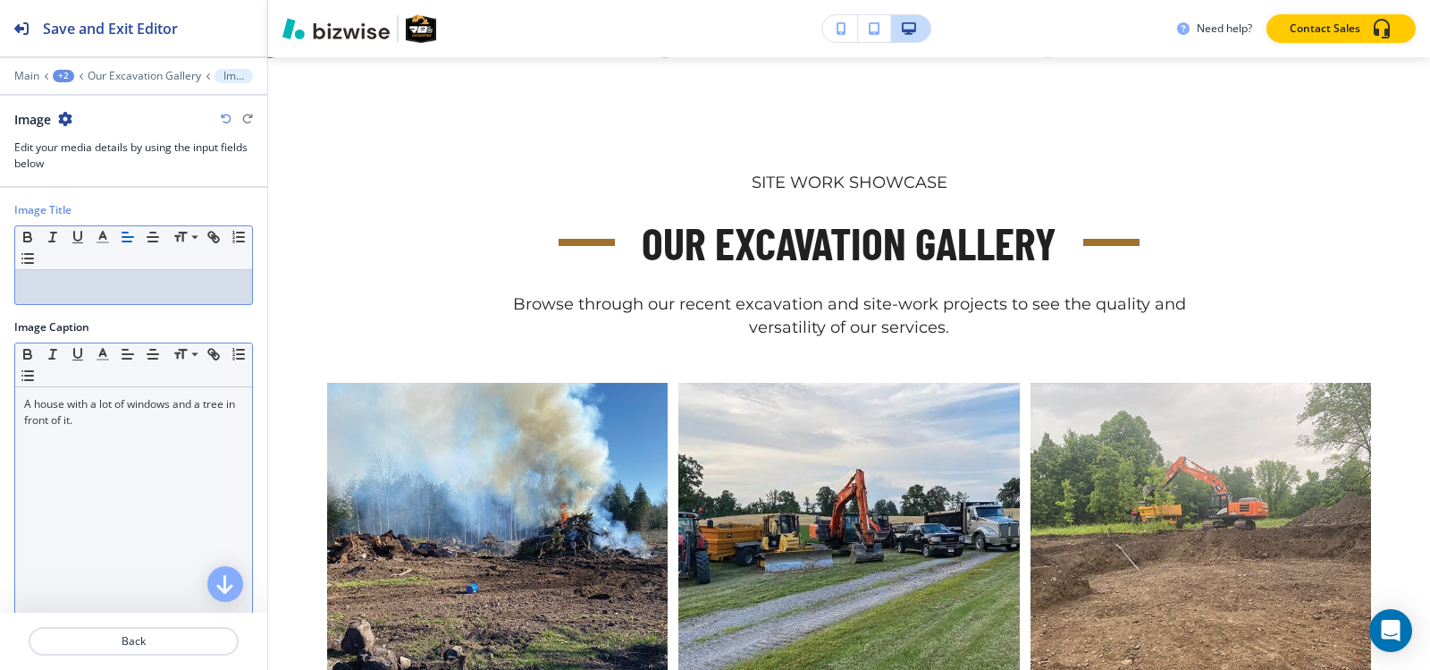
click at [133, 425] on p "A house with a lot of windows and a tree in front of it." at bounding box center [133, 412] width 219 height 32
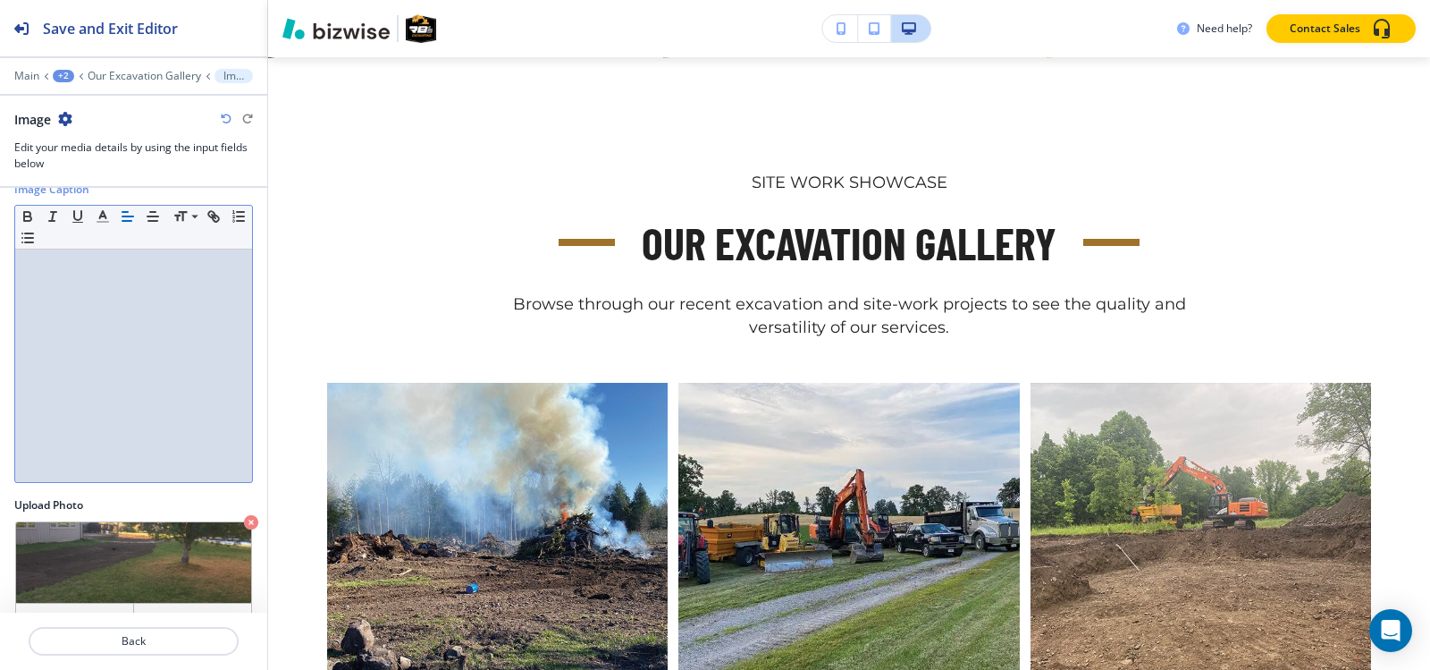
scroll to position [176, 0]
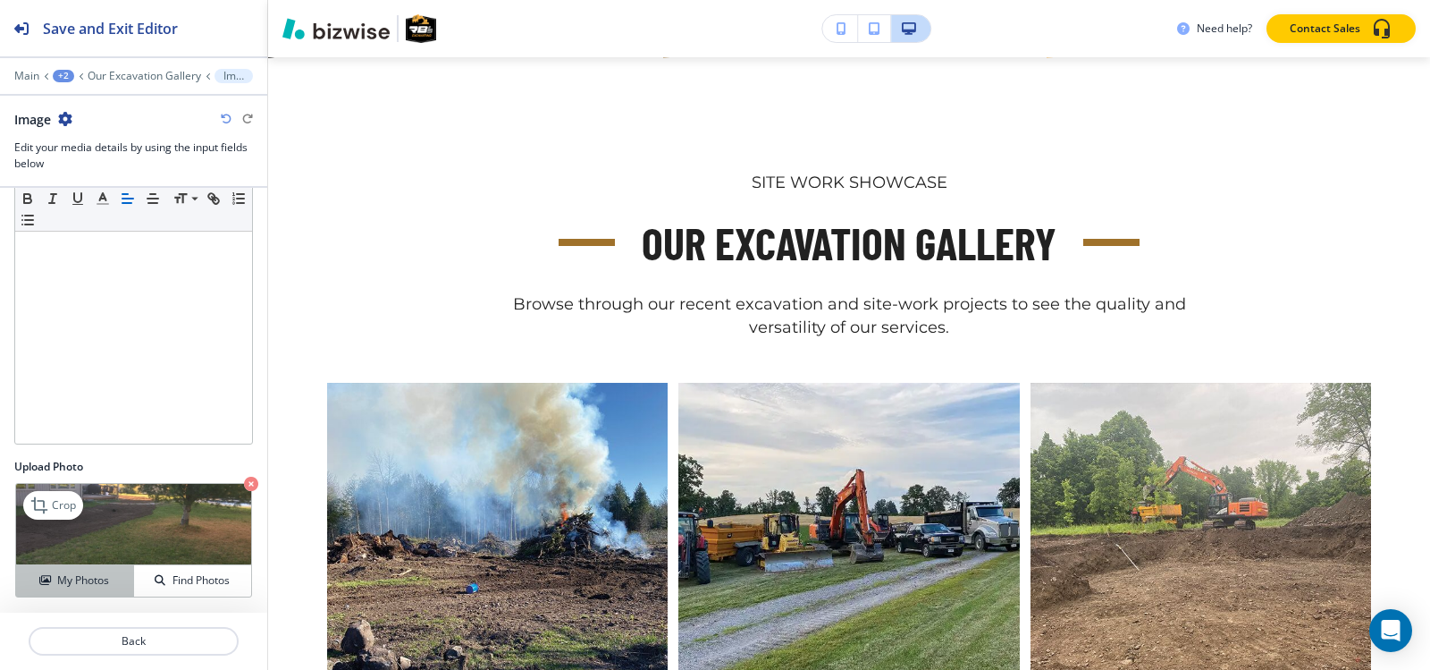
click at [93, 582] on h4 "My Photos" at bounding box center [83, 580] width 52 height 16
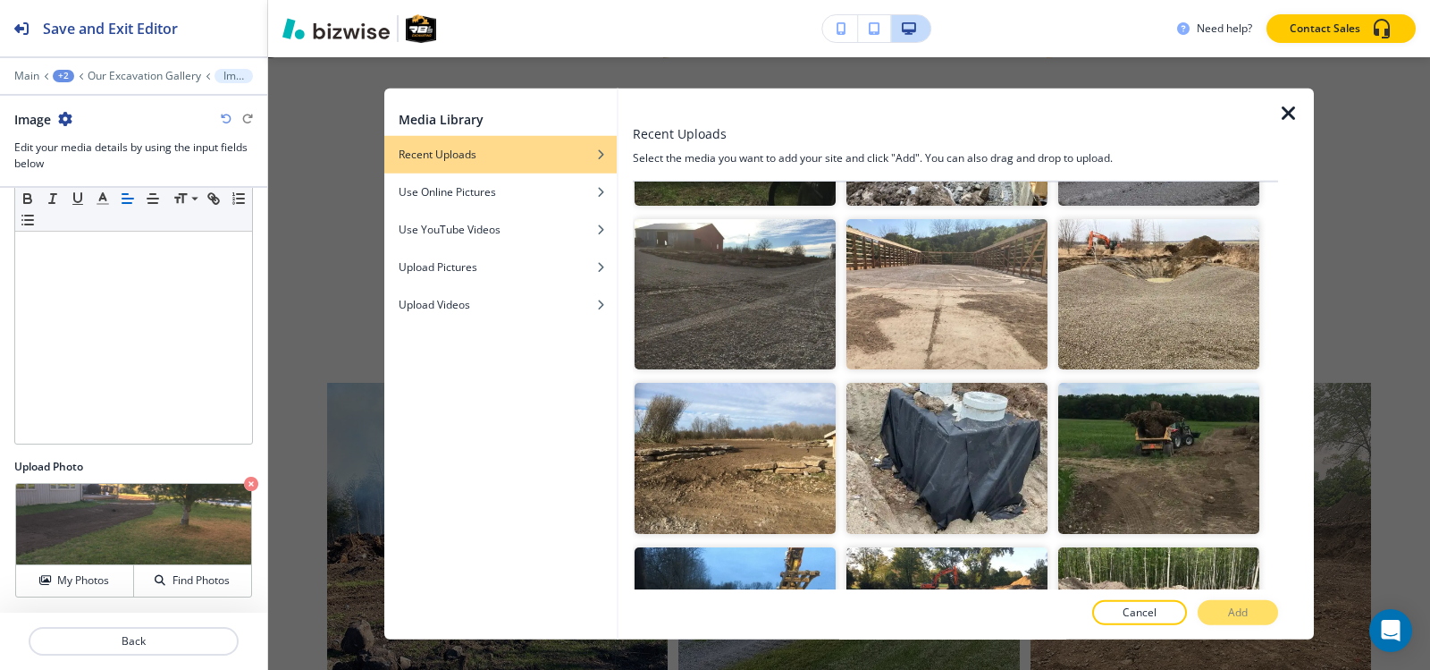
scroll to position [3528, 0]
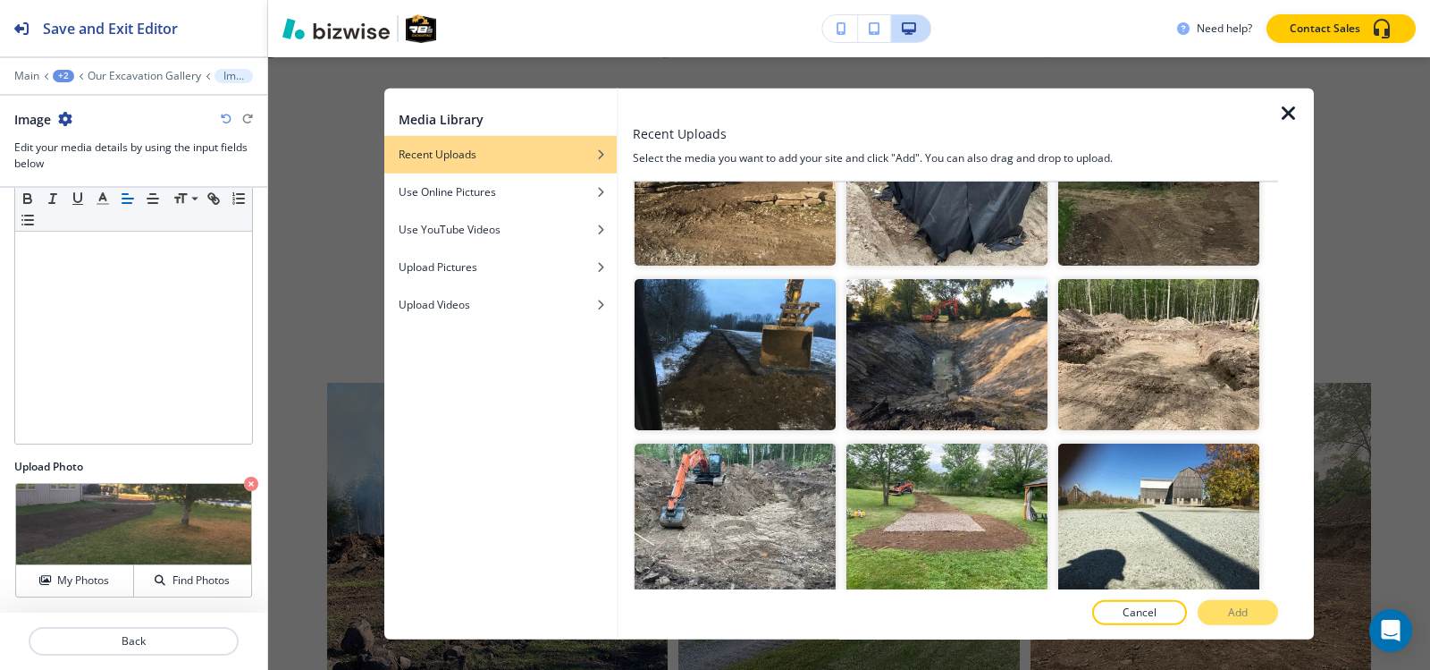
click at [691, 443] on img "button" at bounding box center [735, 518] width 201 height 151
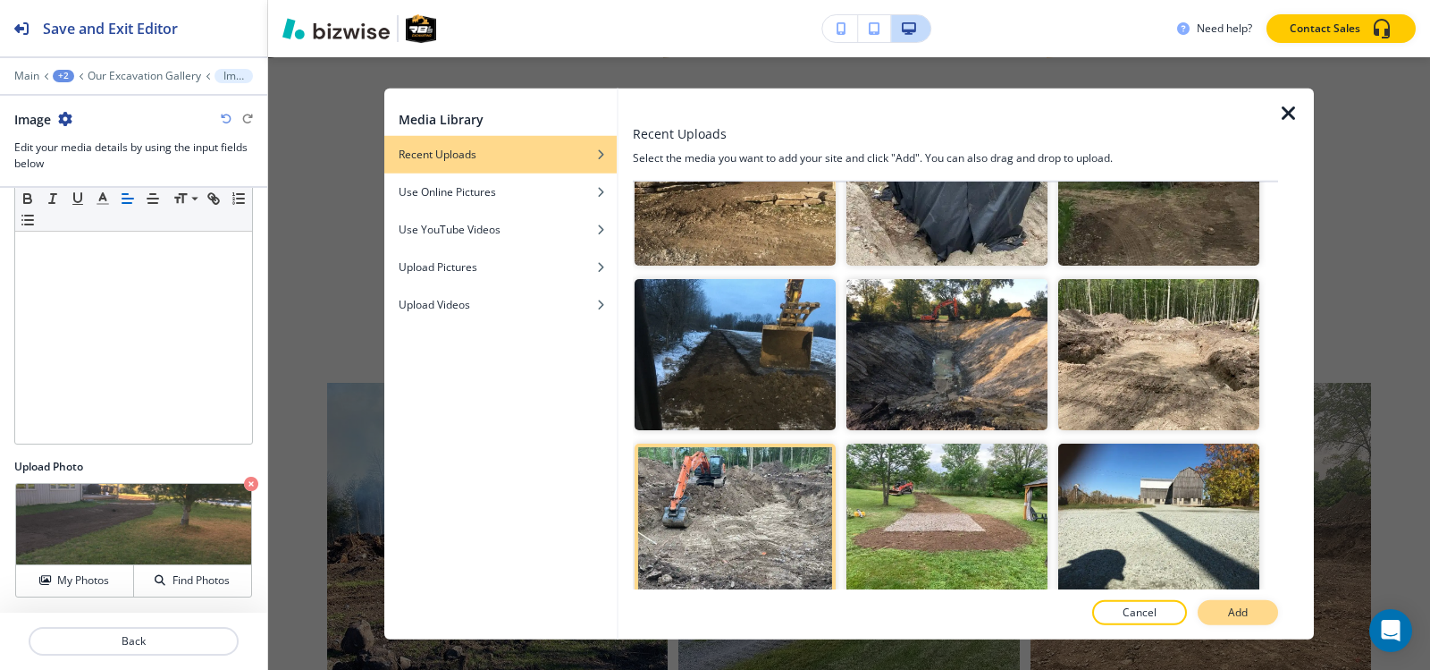
click at [1221, 613] on button "Add" at bounding box center [1238, 612] width 80 height 25
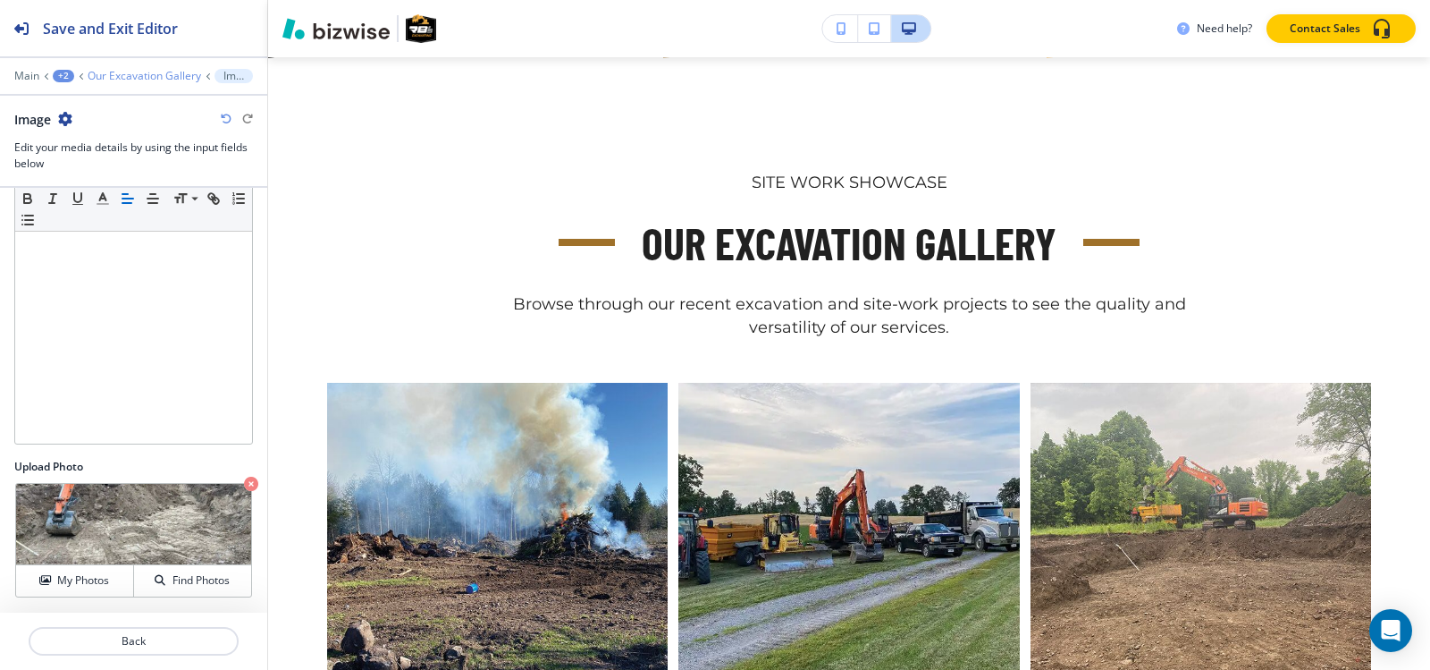
click at [136, 72] on p "Our Excavation Gallery" at bounding box center [145, 76] width 114 height 13
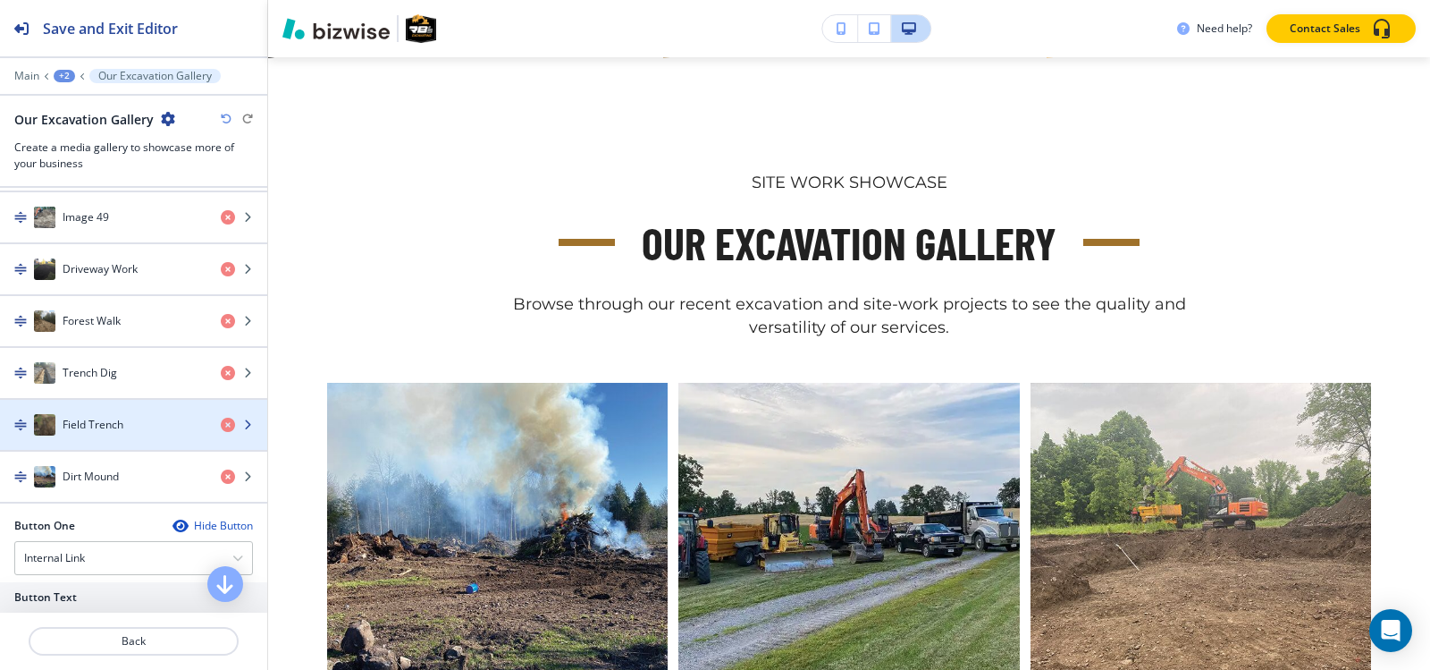
scroll to position [3129, 0]
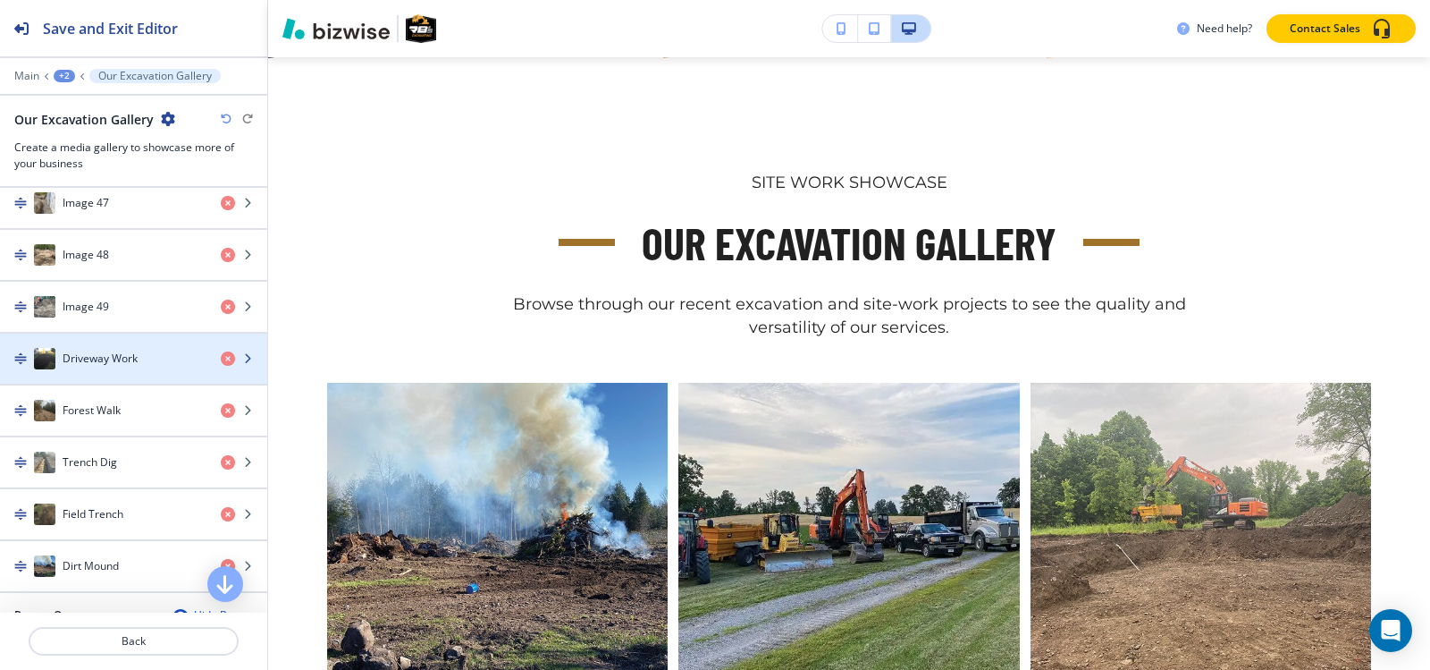
click at [131, 341] on div "button" at bounding box center [133, 340] width 267 height 14
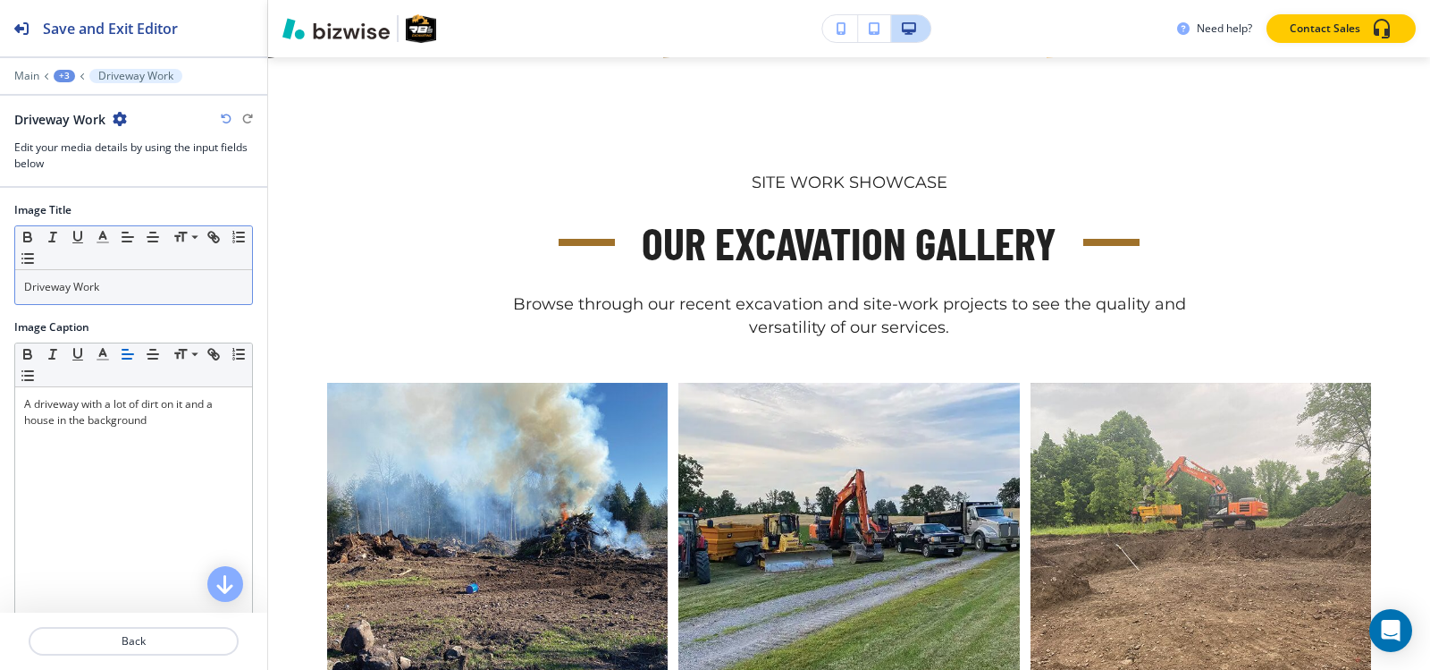
click at [118, 297] on div "Driveway Work" at bounding box center [133, 287] width 237 height 34
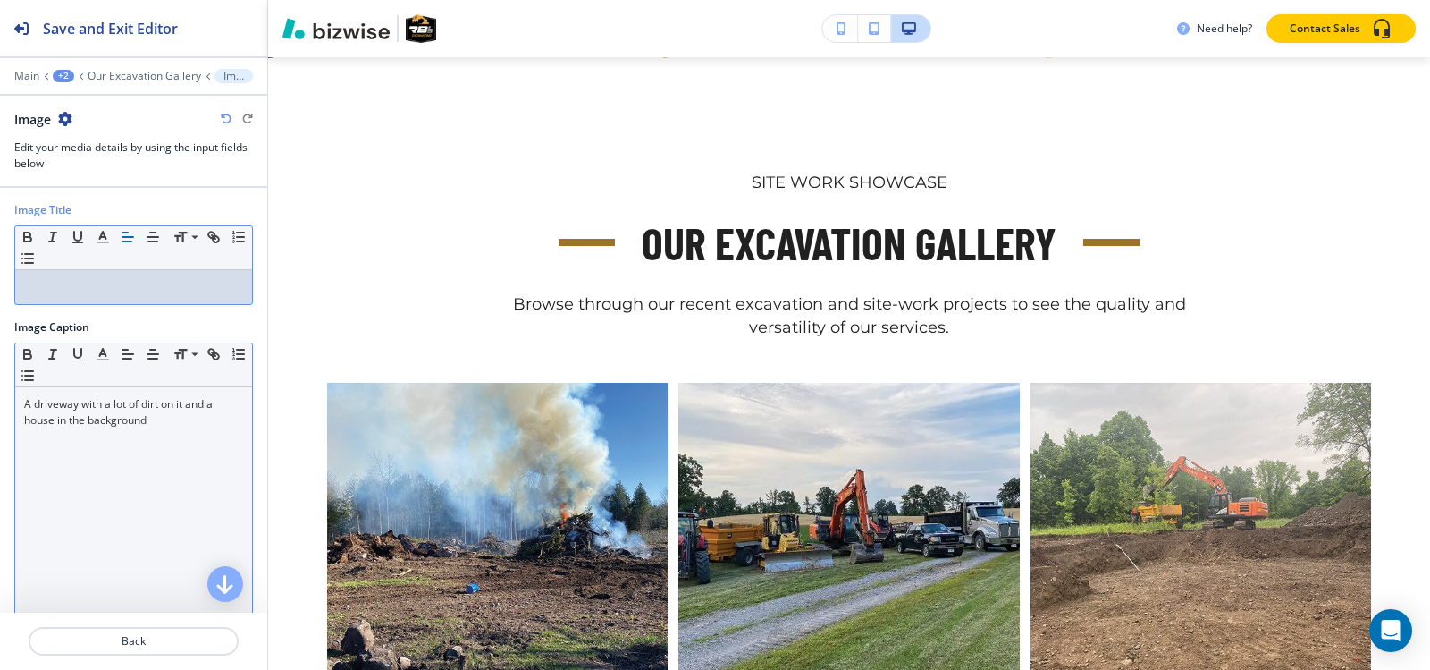
click at [159, 421] on p "A driveway with a lot of dirt on it and a house in the background" at bounding box center [133, 412] width 219 height 32
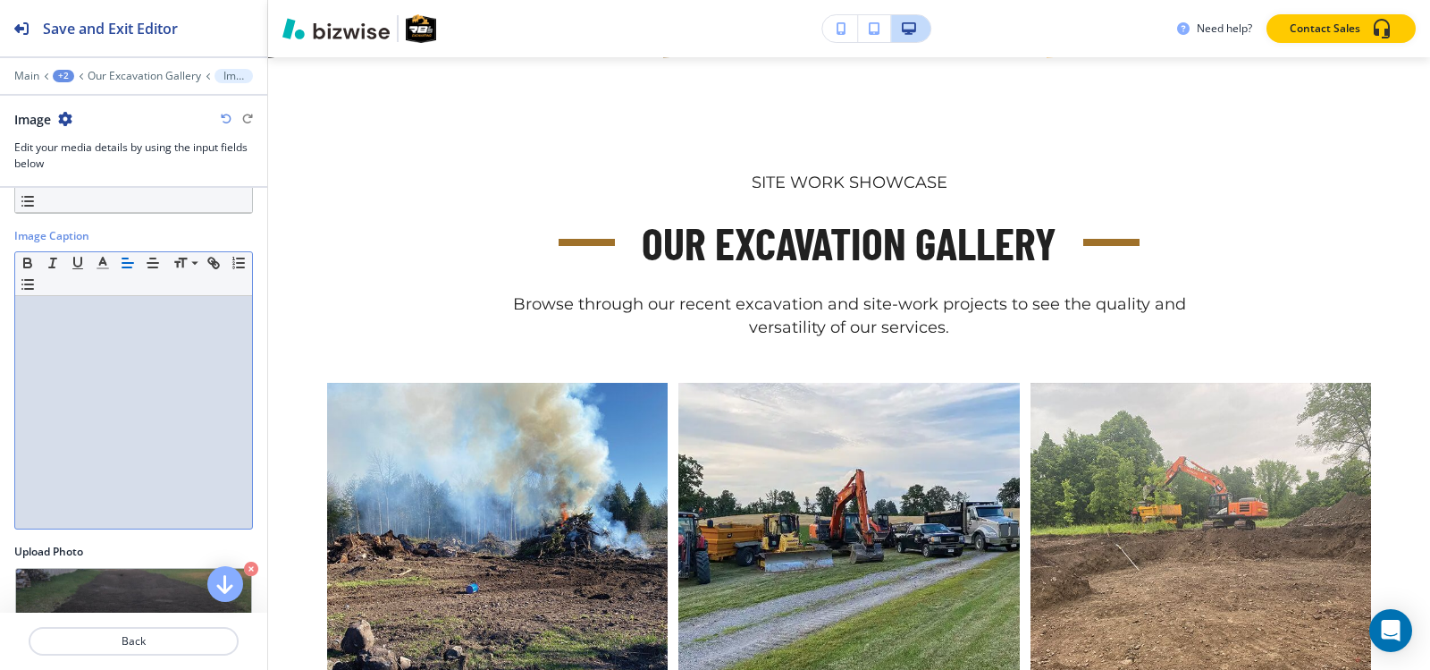
scroll to position [176, 0]
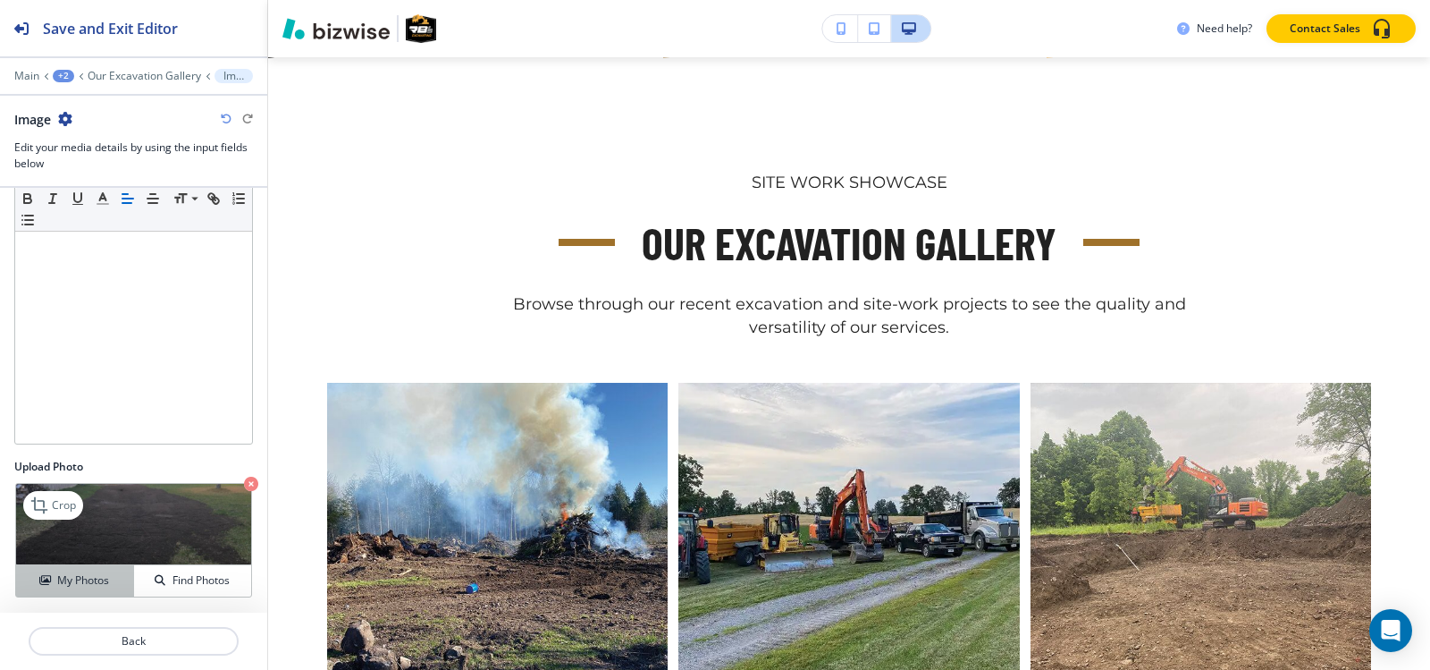
click at [96, 569] on button "My Photos" at bounding box center [75, 580] width 118 height 31
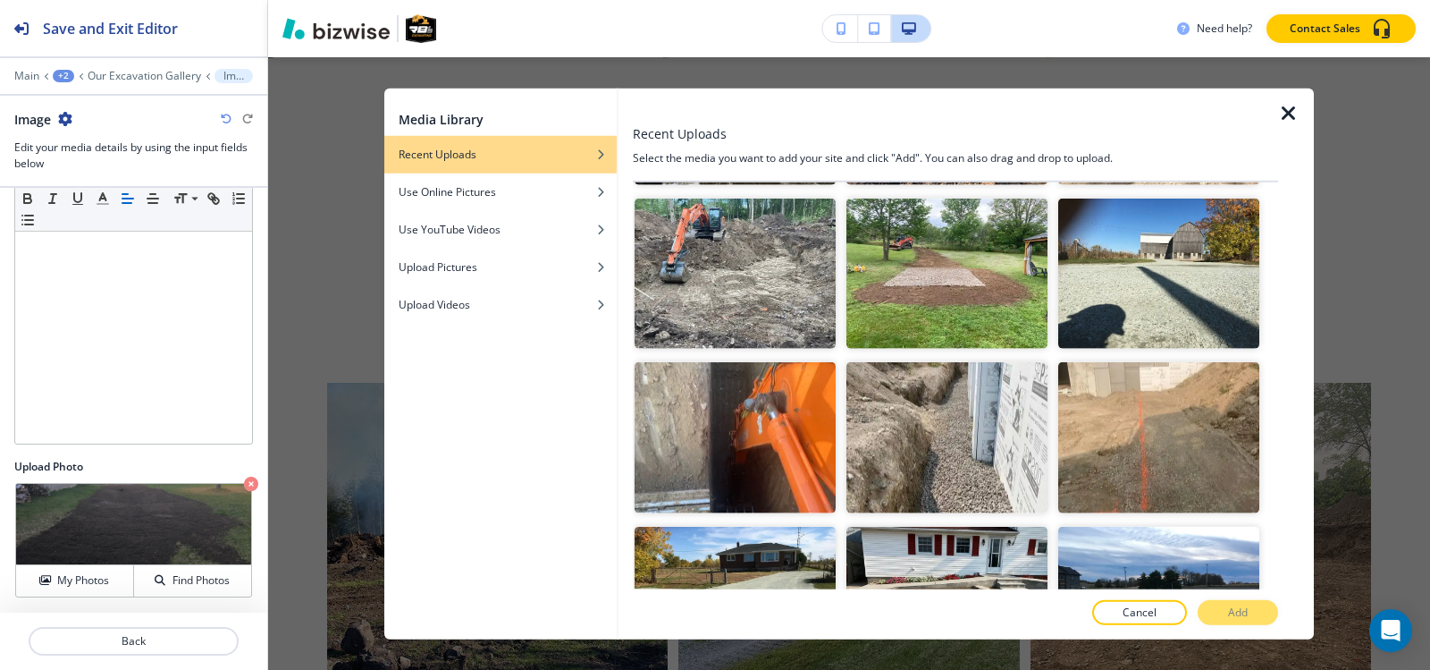
scroll to position [3933, 0]
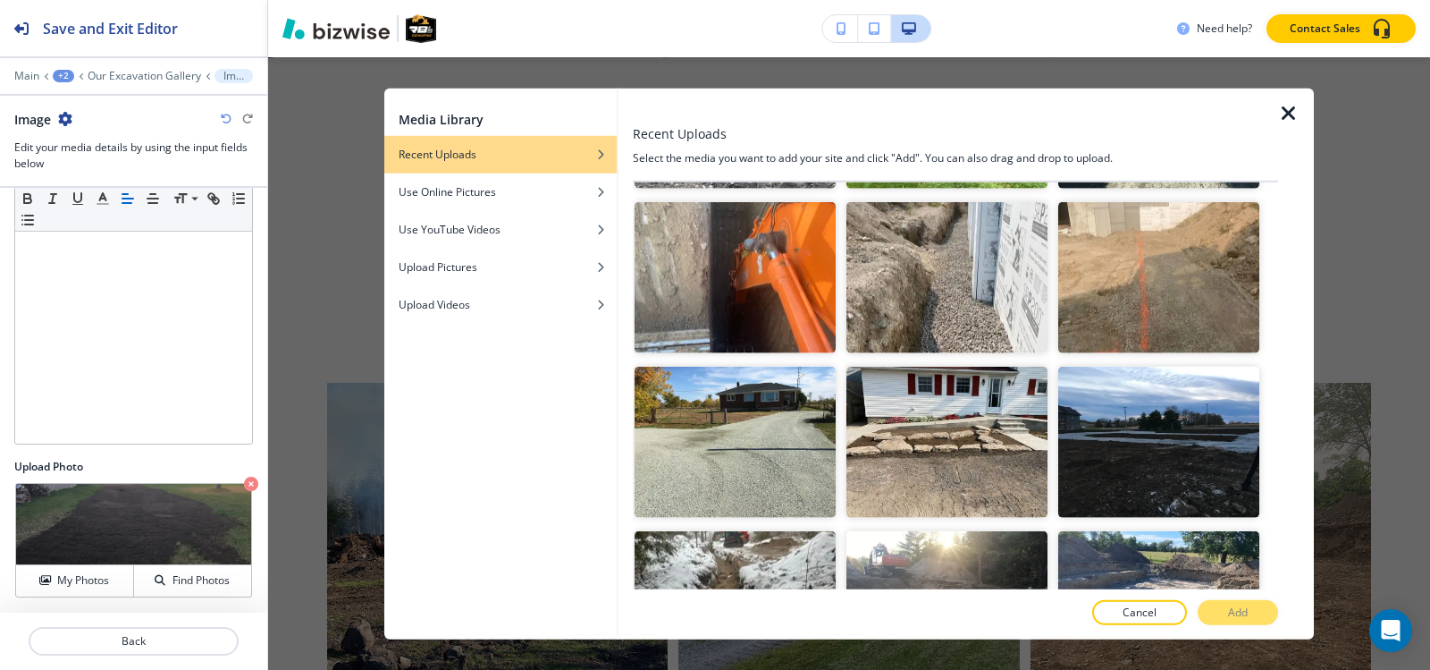
click at [966, 367] on img "button" at bounding box center [947, 442] width 201 height 151
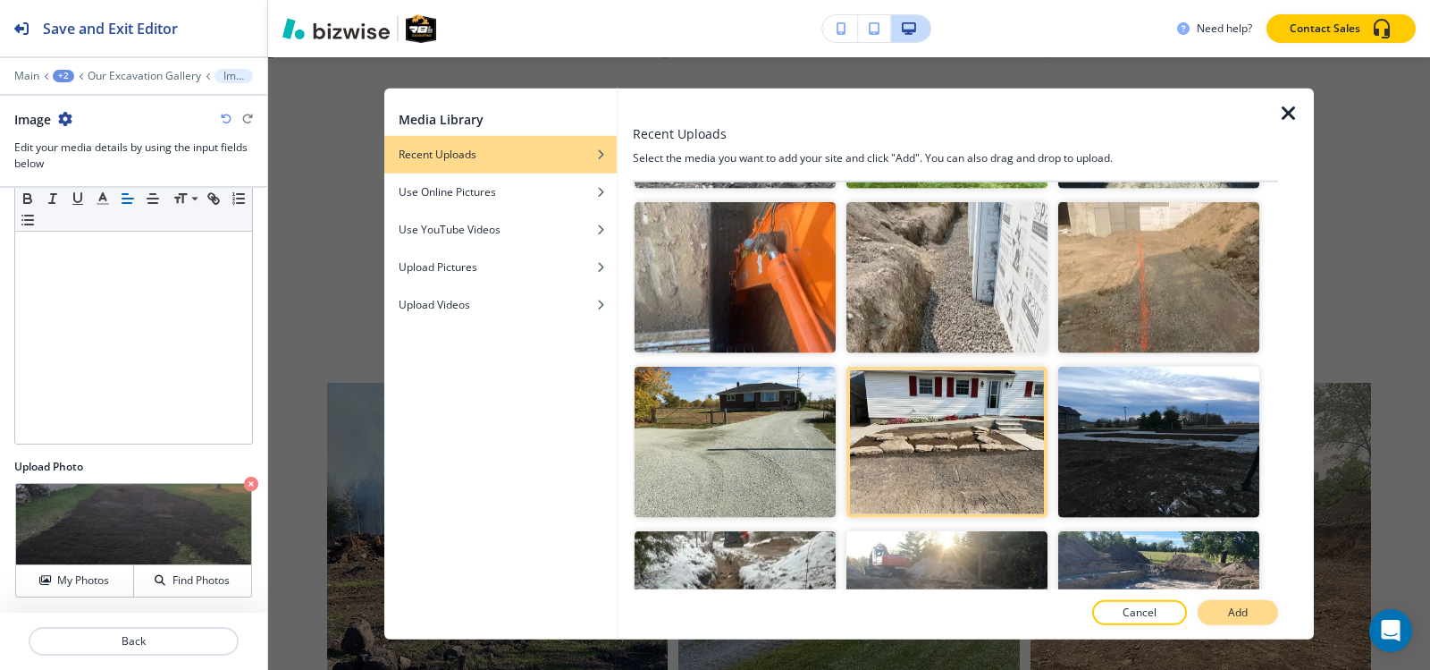
click at [1228, 615] on p "Add" at bounding box center [1238, 612] width 20 height 16
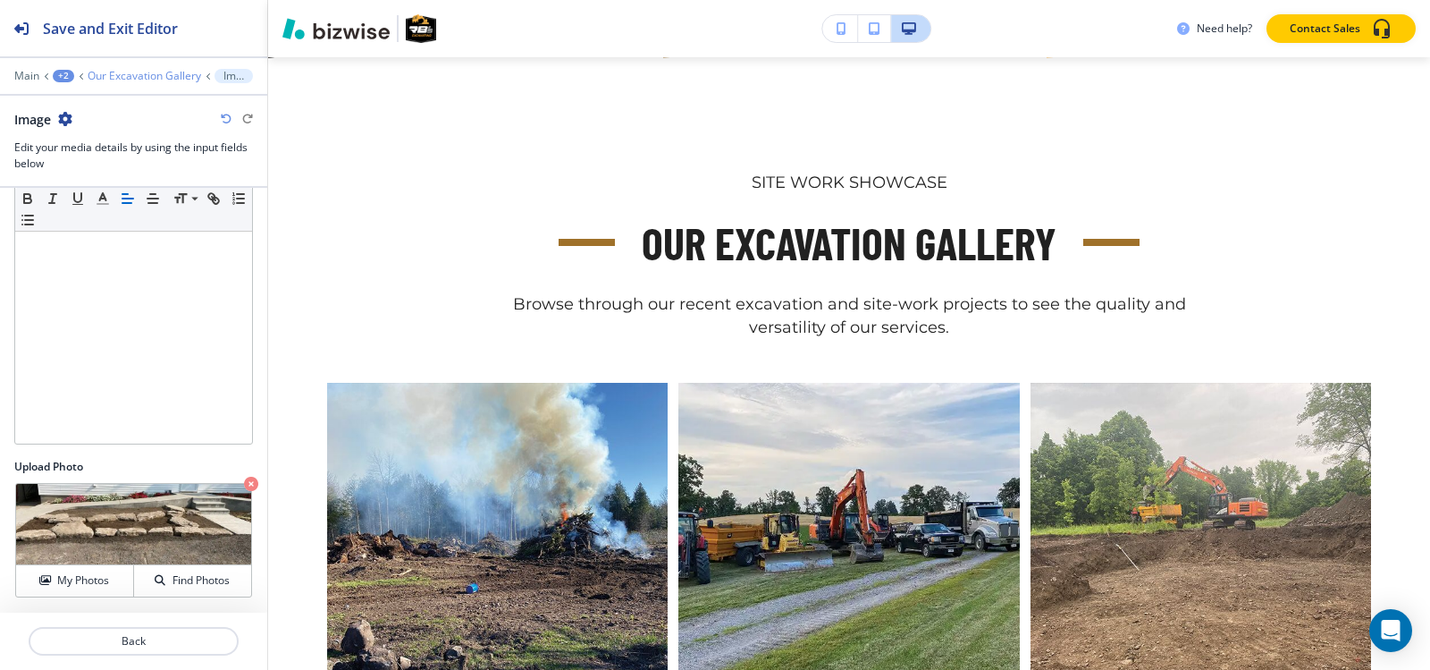
click at [114, 72] on p "Our Excavation Gallery" at bounding box center [145, 76] width 114 height 13
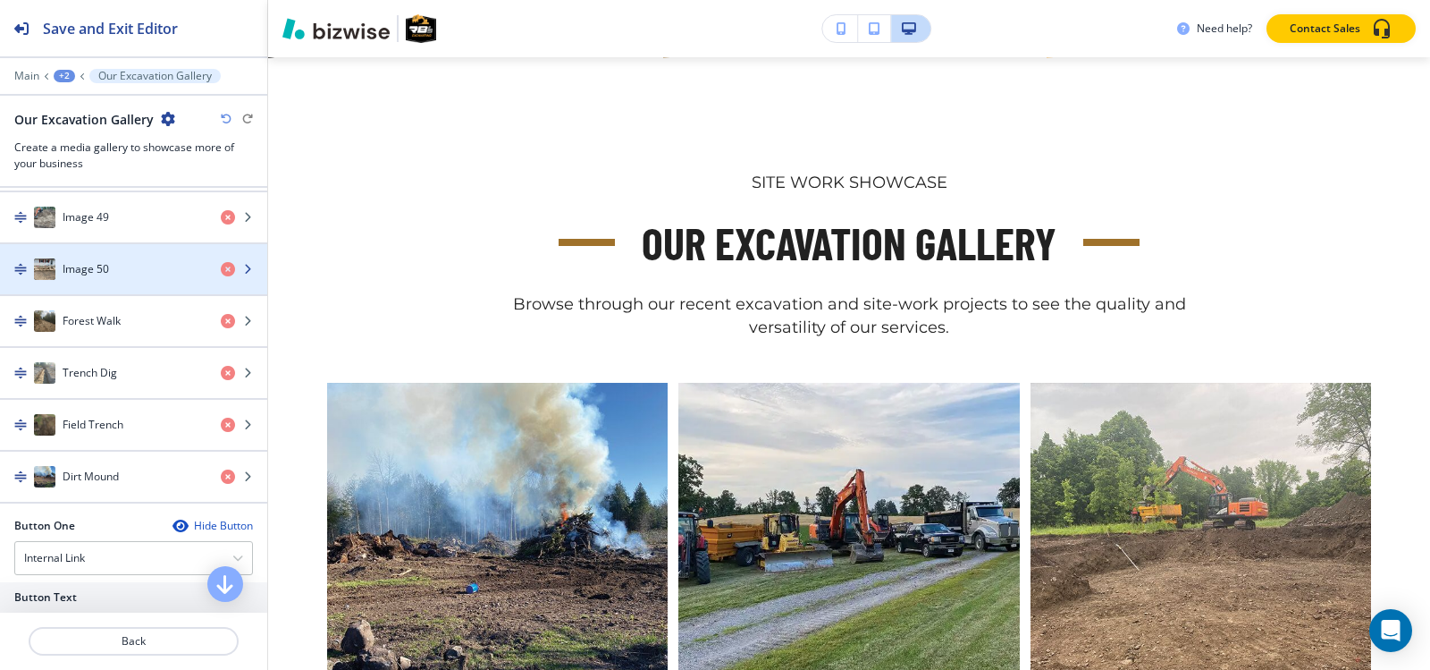
scroll to position [3039, 0]
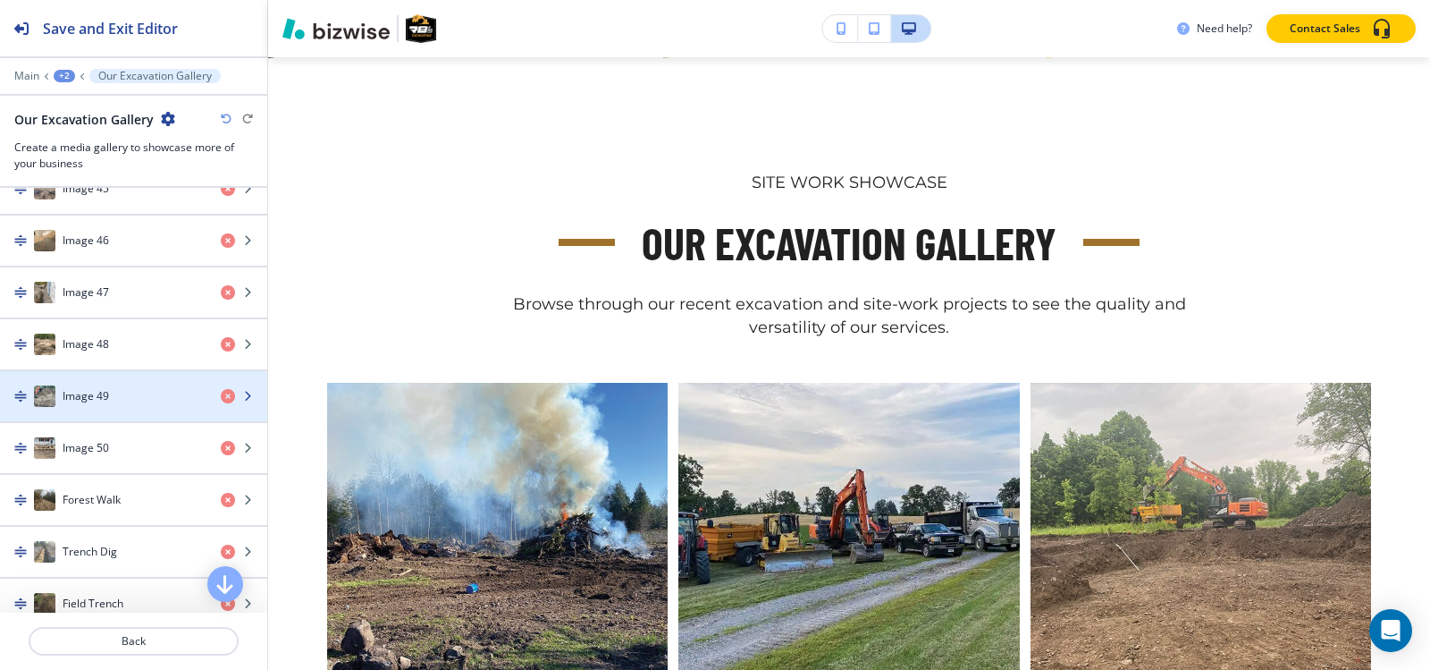
click at [107, 400] on h4 "Image 49" at bounding box center [86, 396] width 46 height 16
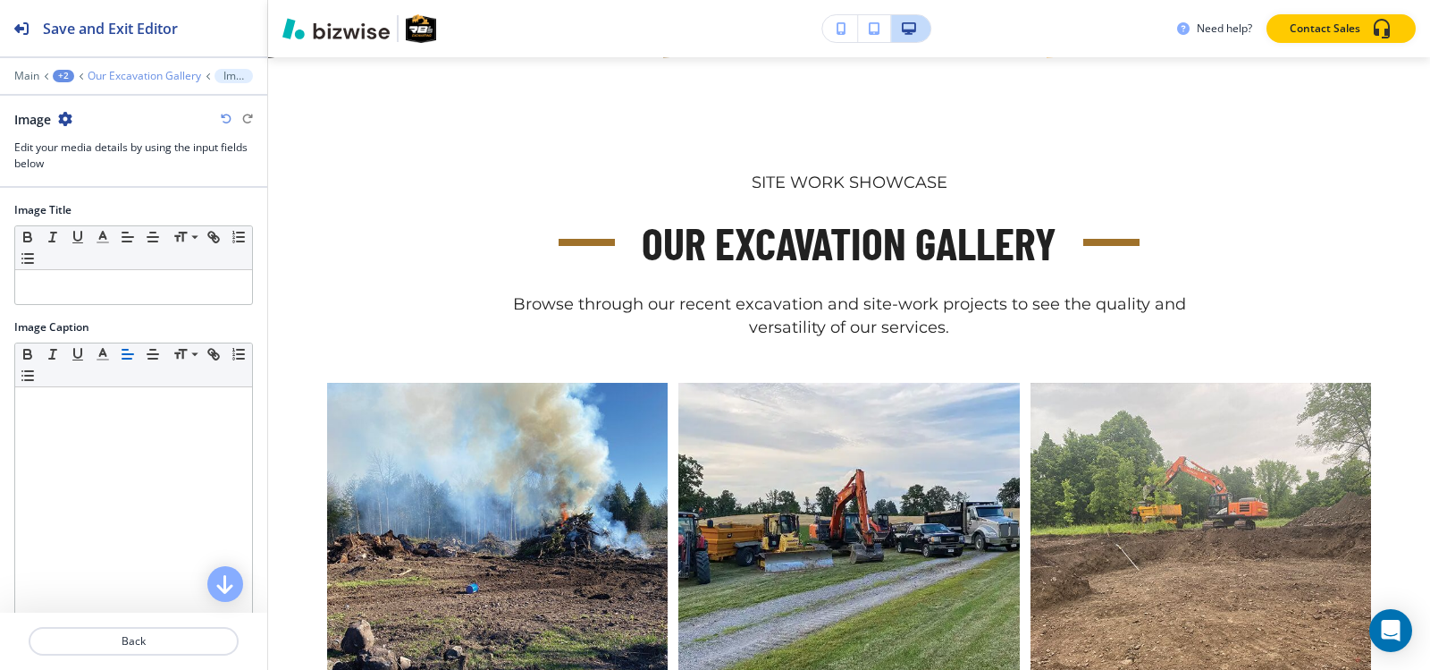
click at [128, 80] on p "Our Excavation Gallery" at bounding box center [145, 76] width 114 height 13
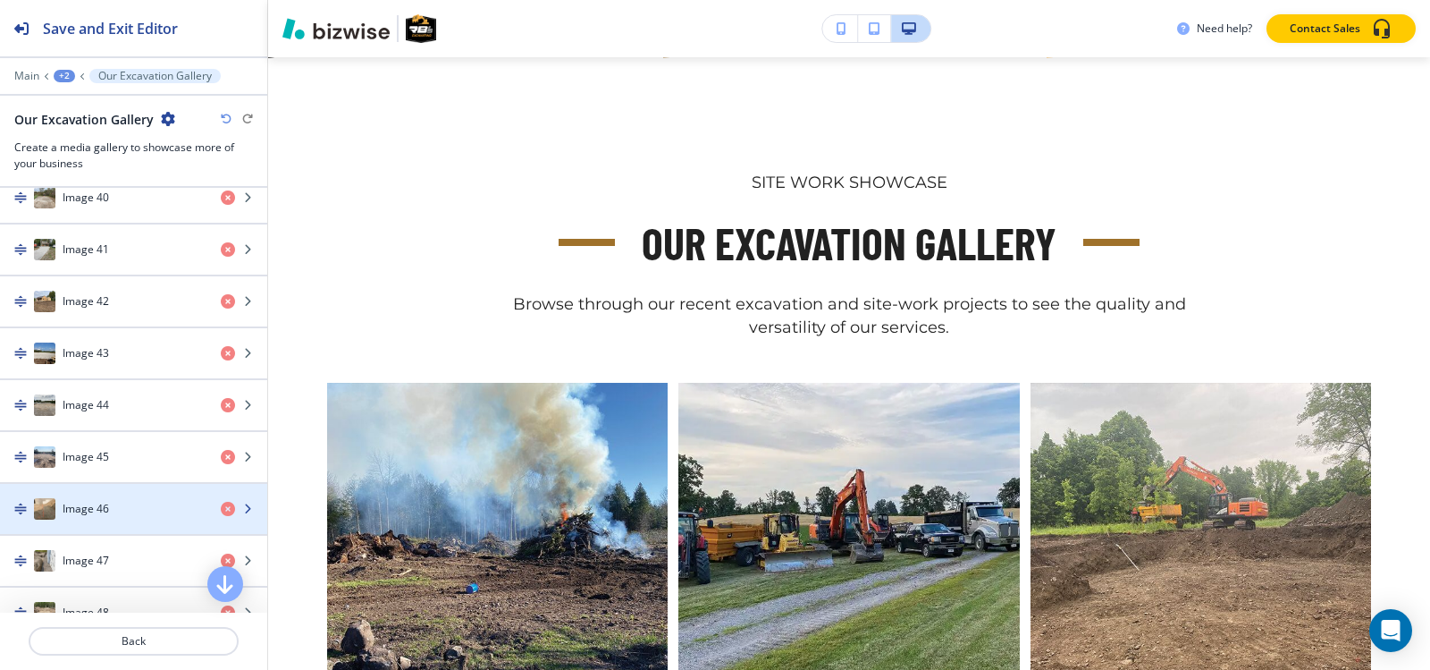
scroll to position [3218, 0]
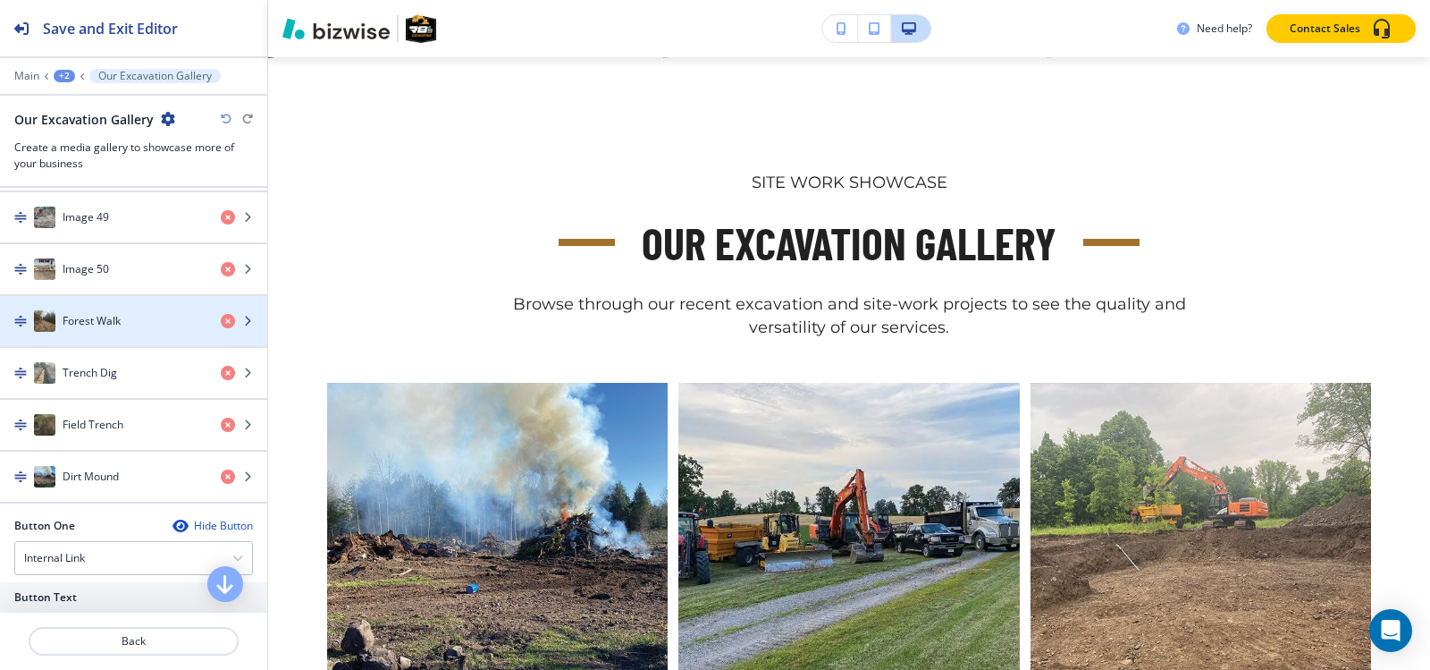
click at [127, 322] on div "Forest Walk" at bounding box center [103, 320] width 207 height 21
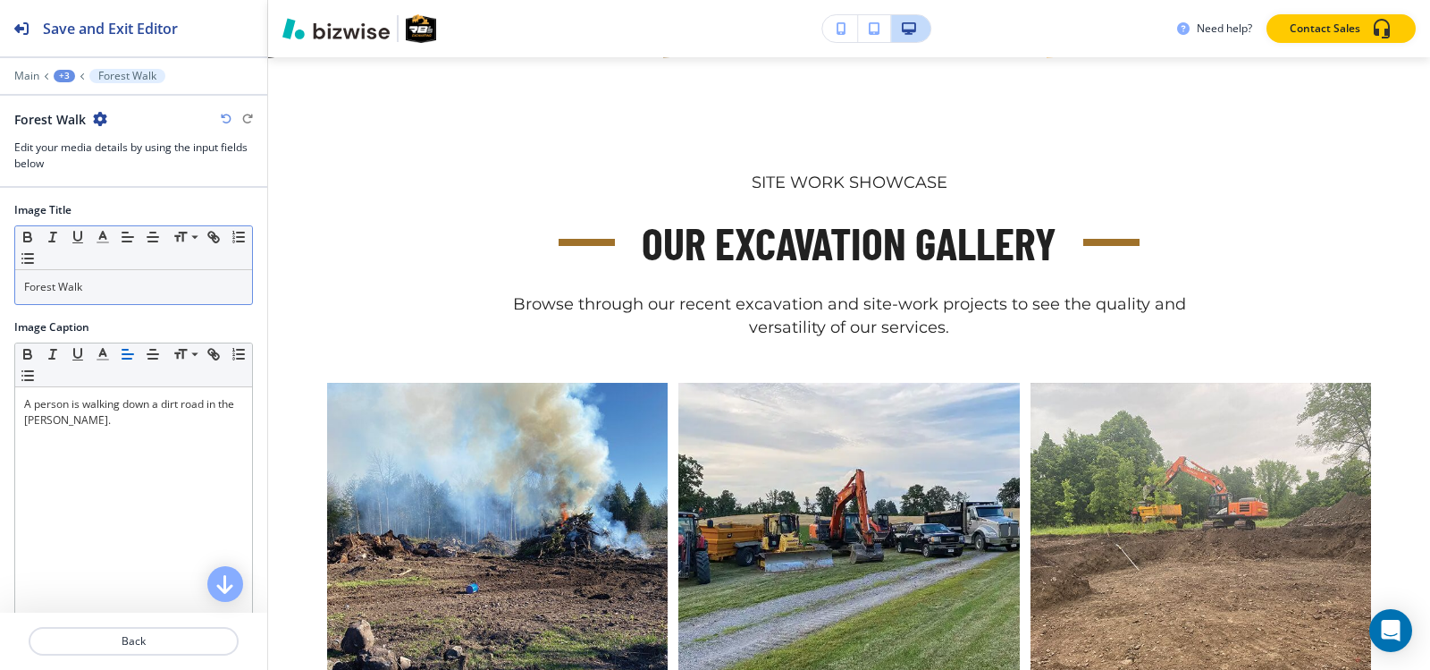
click at [120, 286] on p "Forest Walk" at bounding box center [133, 287] width 219 height 16
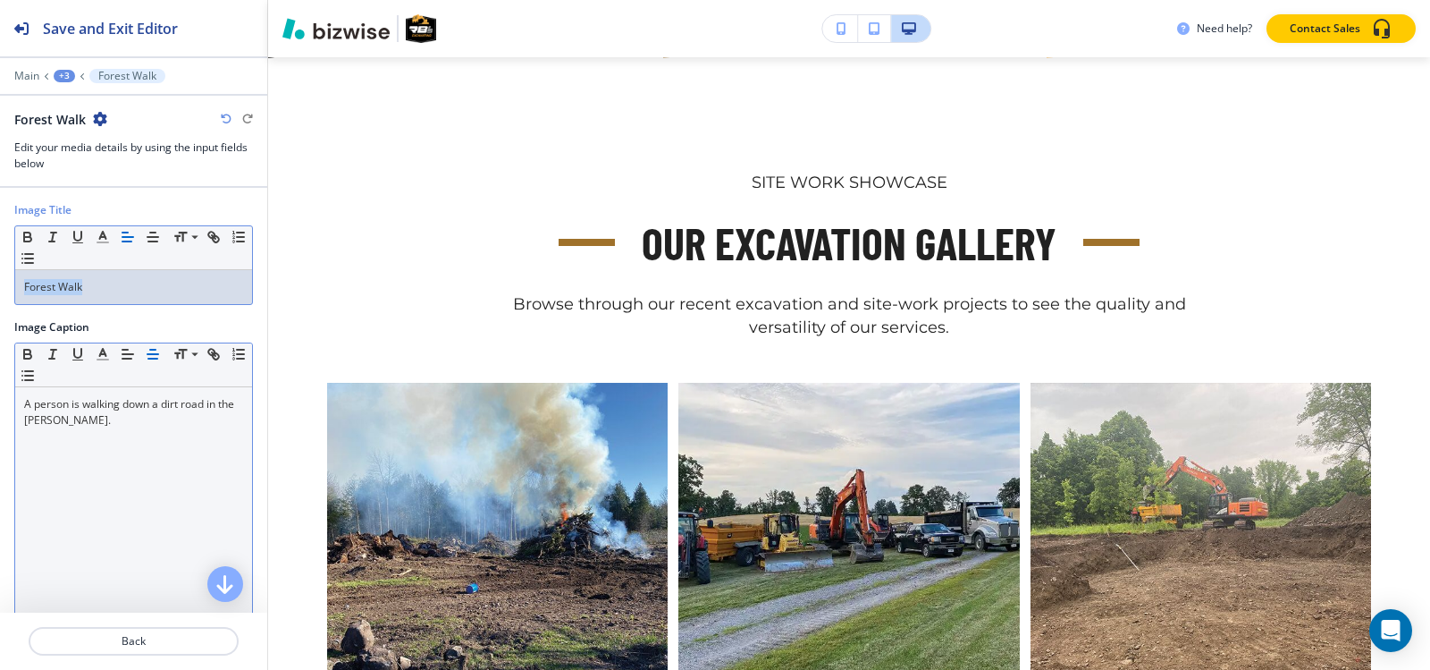
click at [105, 430] on div "A person is walking down a dirt road in the woods." at bounding box center [133, 503] width 237 height 232
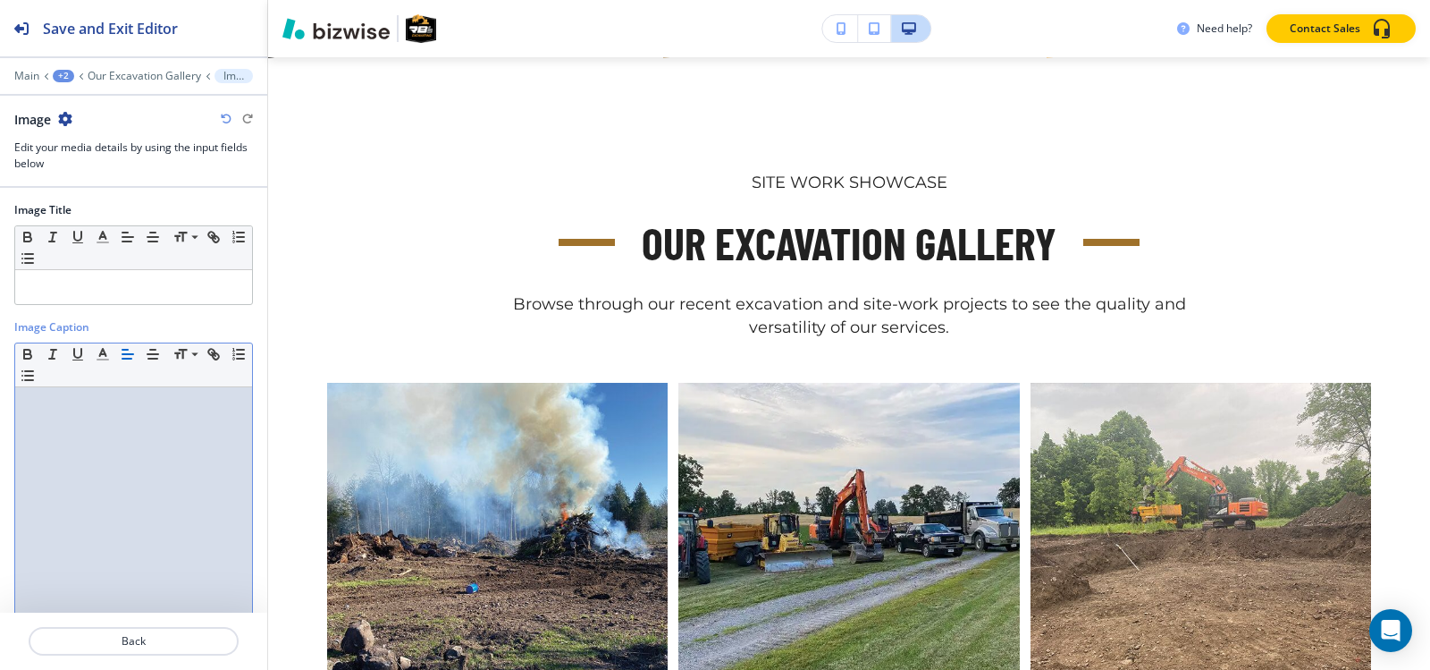
scroll to position [176, 0]
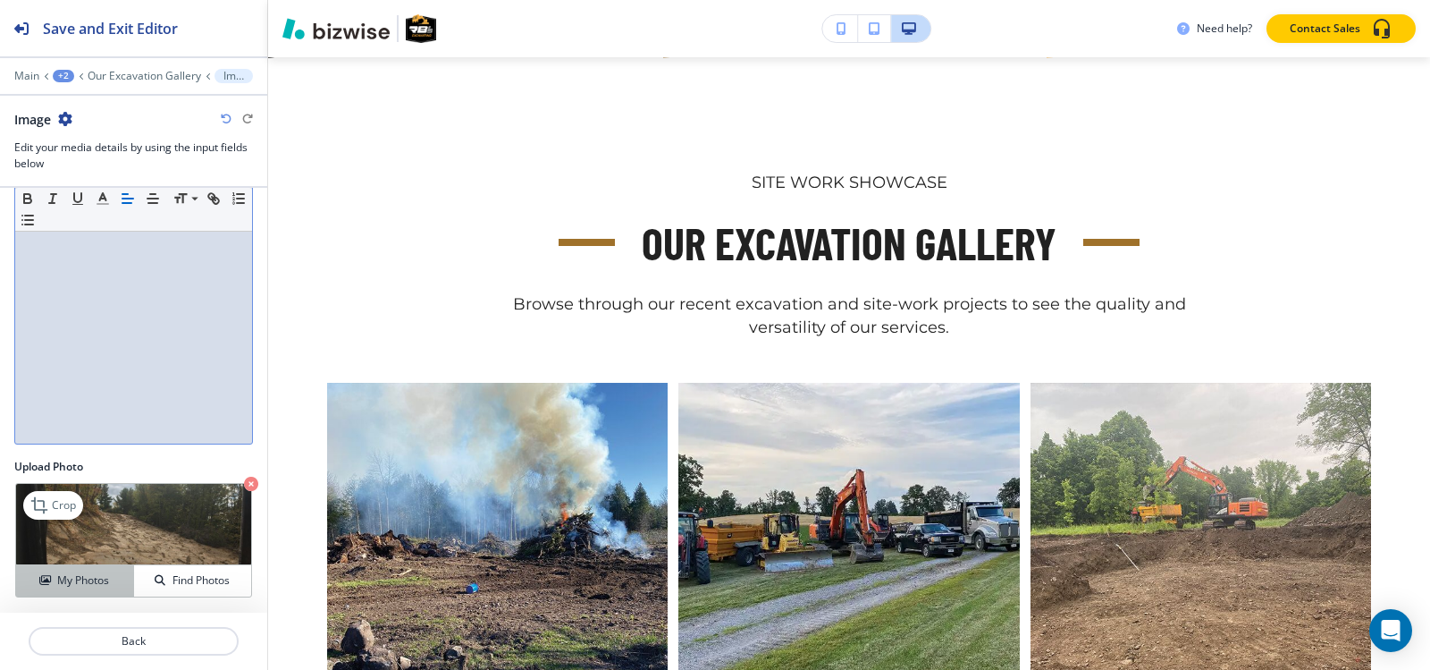
click at [44, 578] on icon "button" at bounding box center [44, 580] width 11 height 11
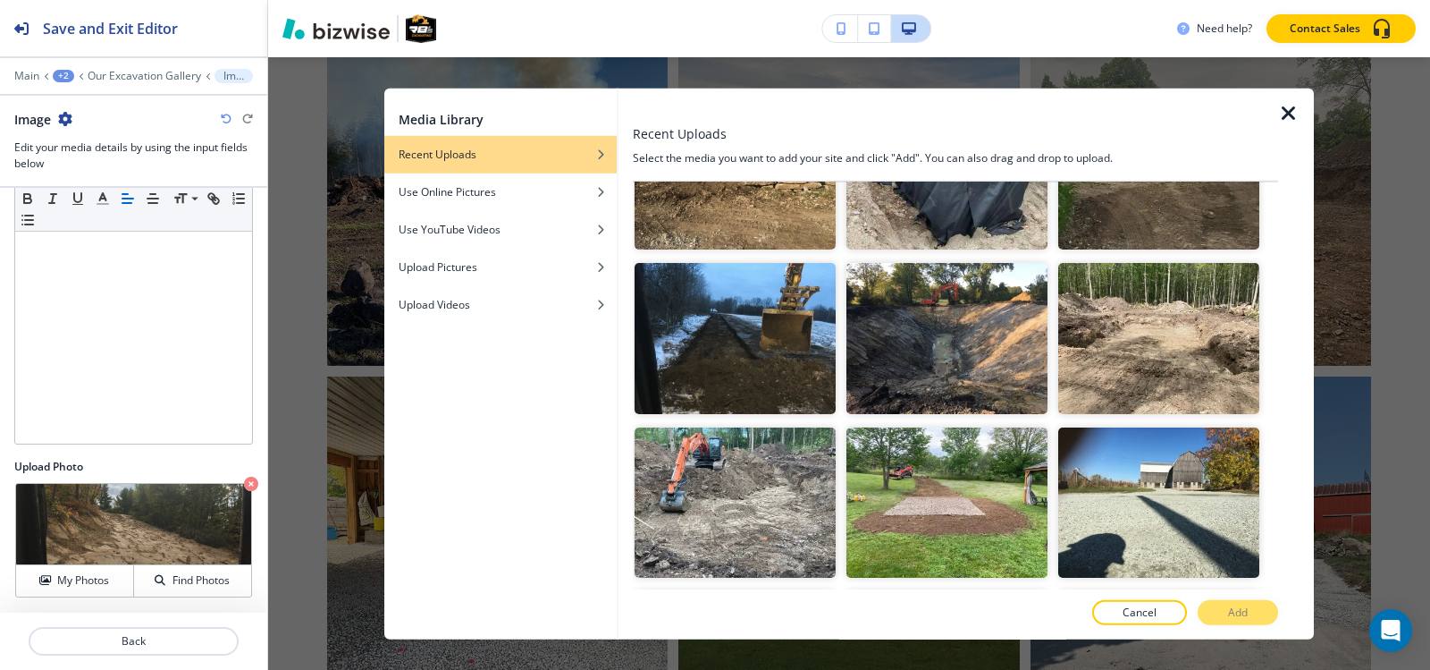
scroll to position [3576, 0]
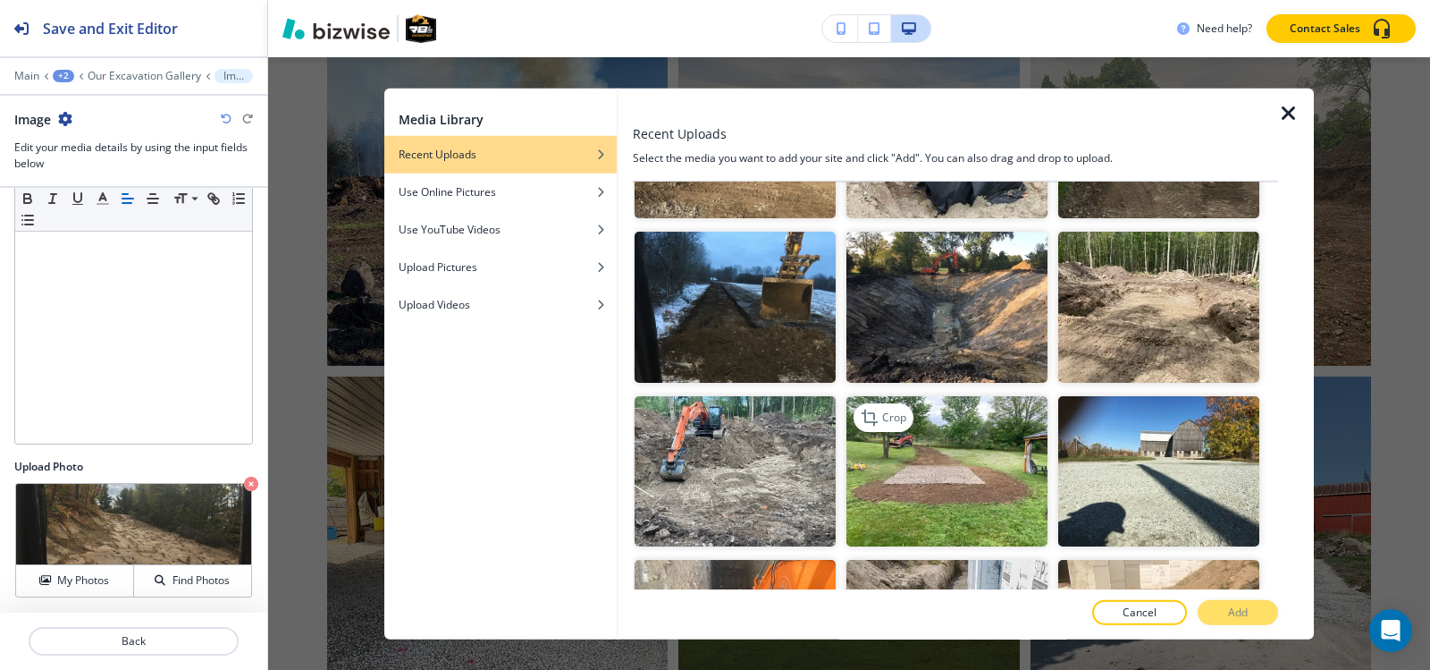
click at [876, 395] on img "button" at bounding box center [947, 470] width 201 height 151
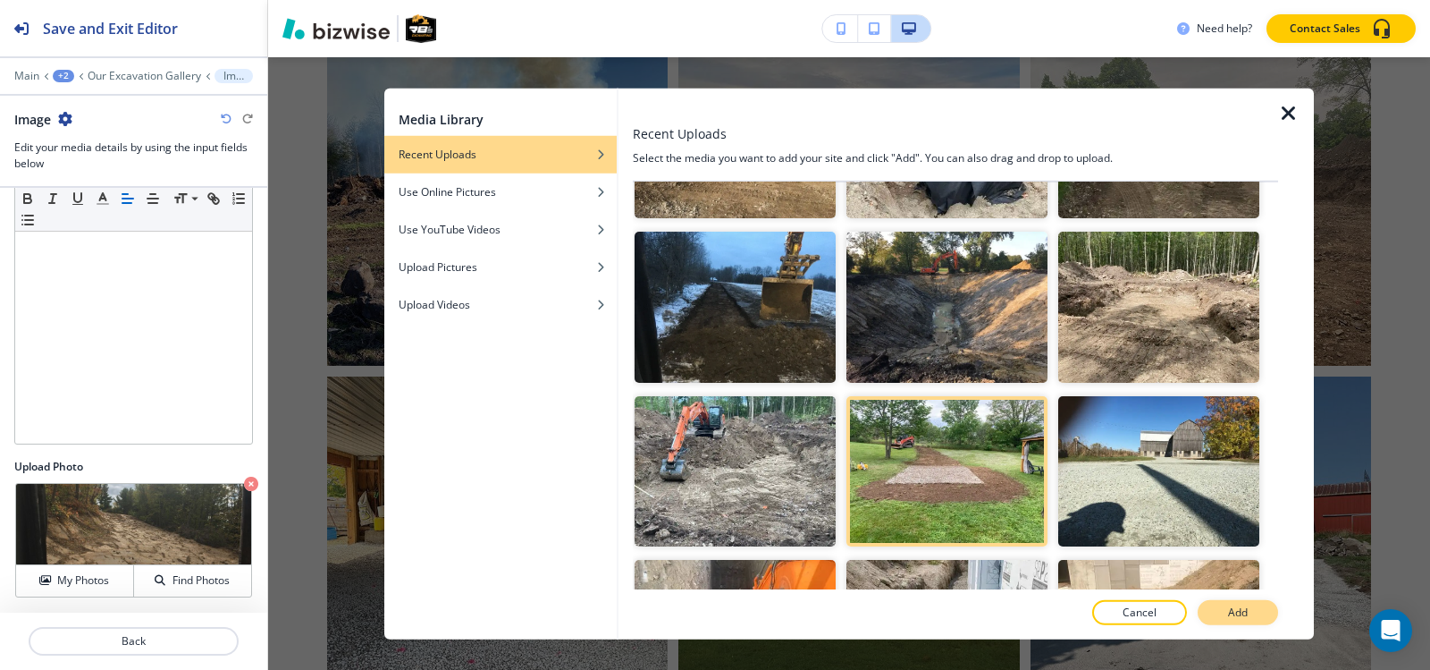
click at [1218, 612] on button "Add" at bounding box center [1238, 612] width 80 height 25
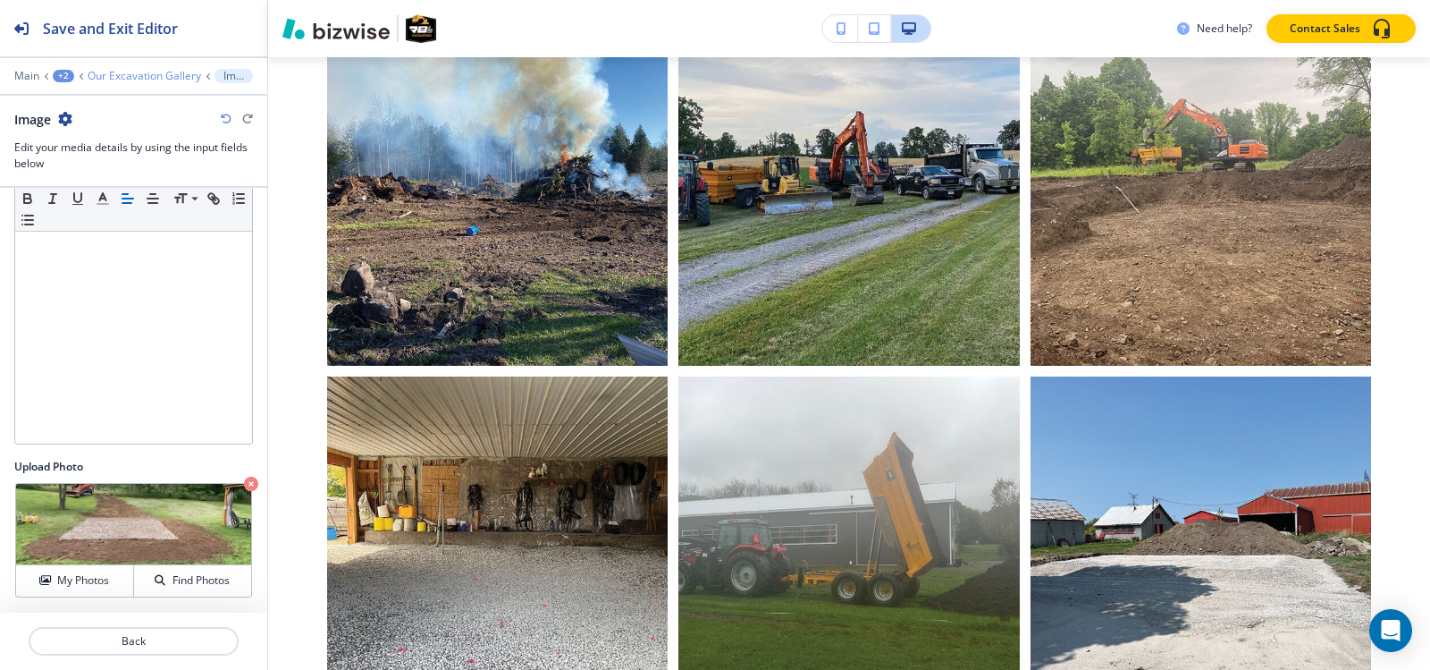
click at [125, 74] on p "Our Excavation Gallery" at bounding box center [145, 76] width 114 height 13
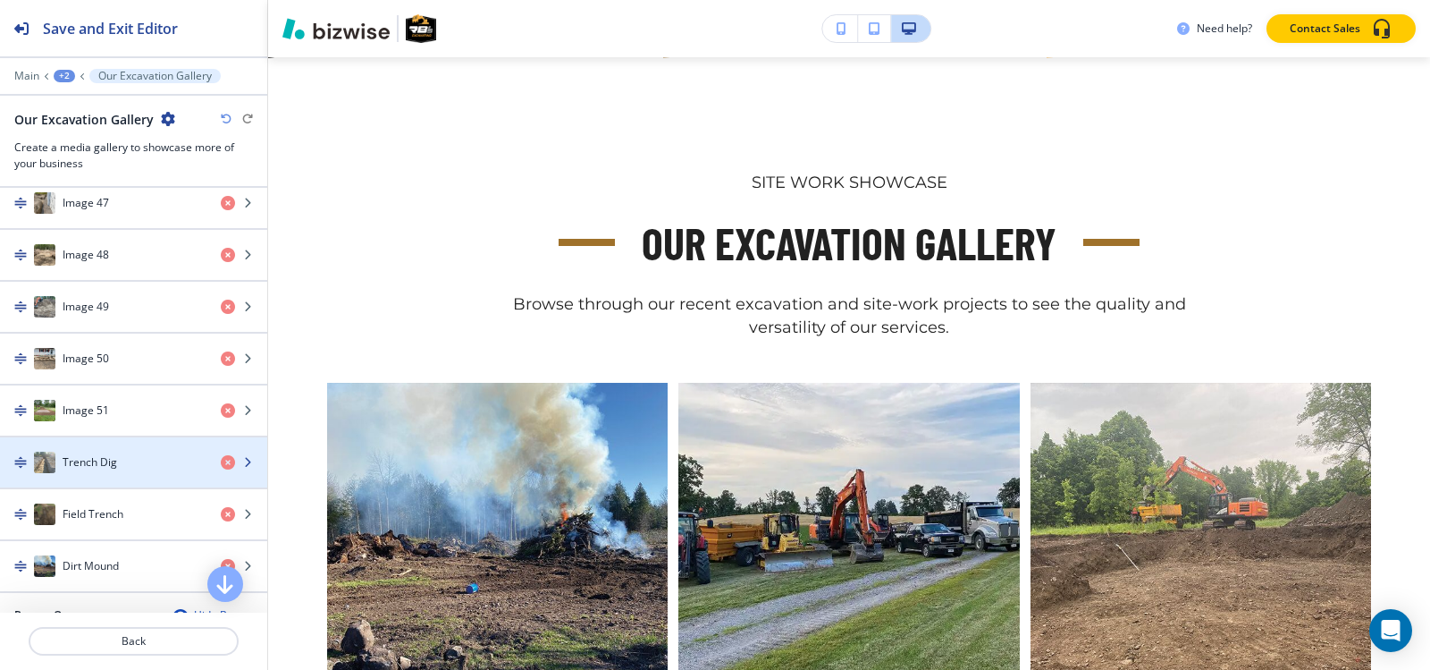
scroll to position [3218, 0]
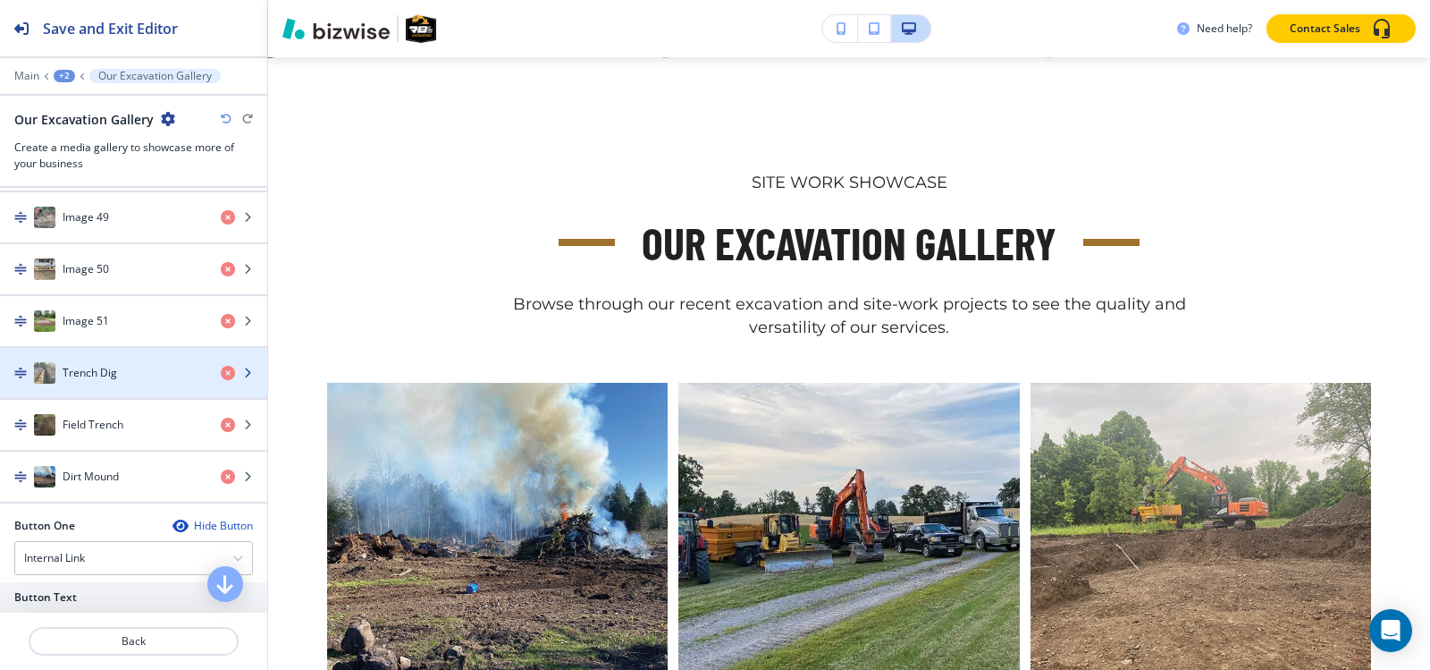
click at [100, 373] on h4 "Trench Dig" at bounding box center [90, 373] width 55 height 16
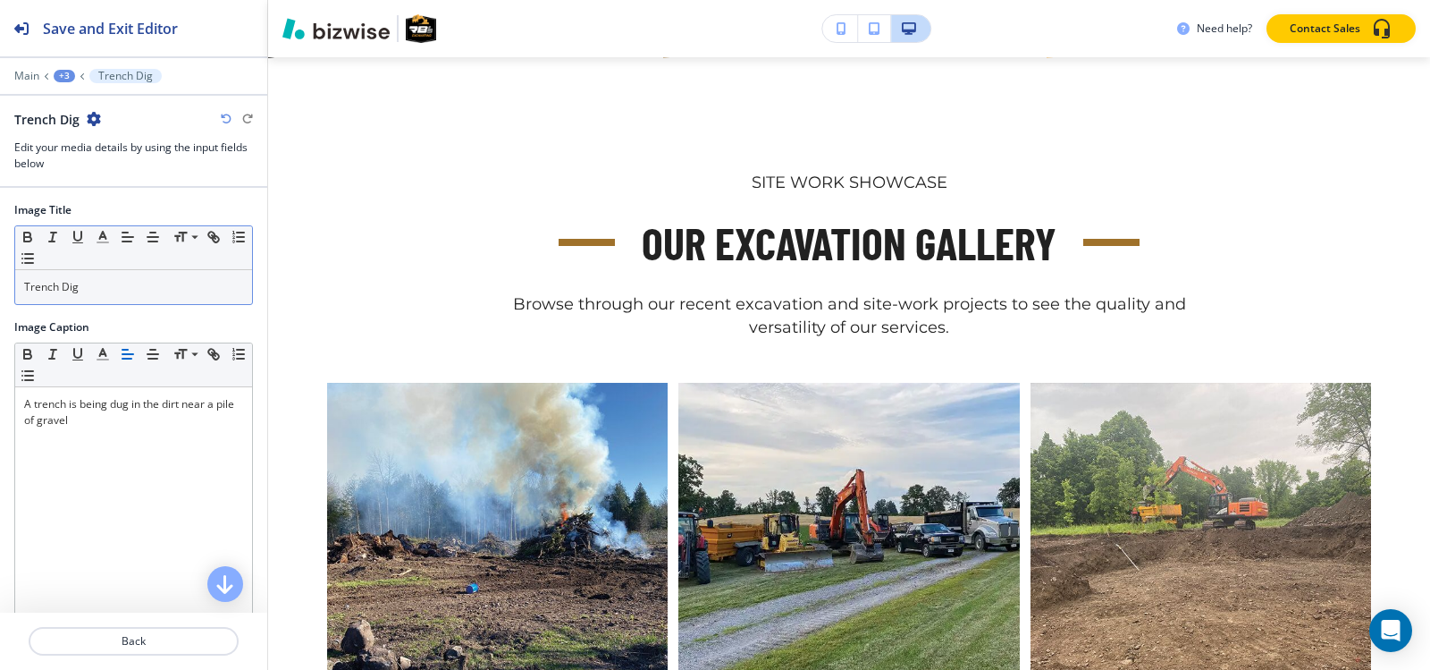
click at [97, 273] on div "Trench Dig" at bounding box center [133, 287] width 237 height 34
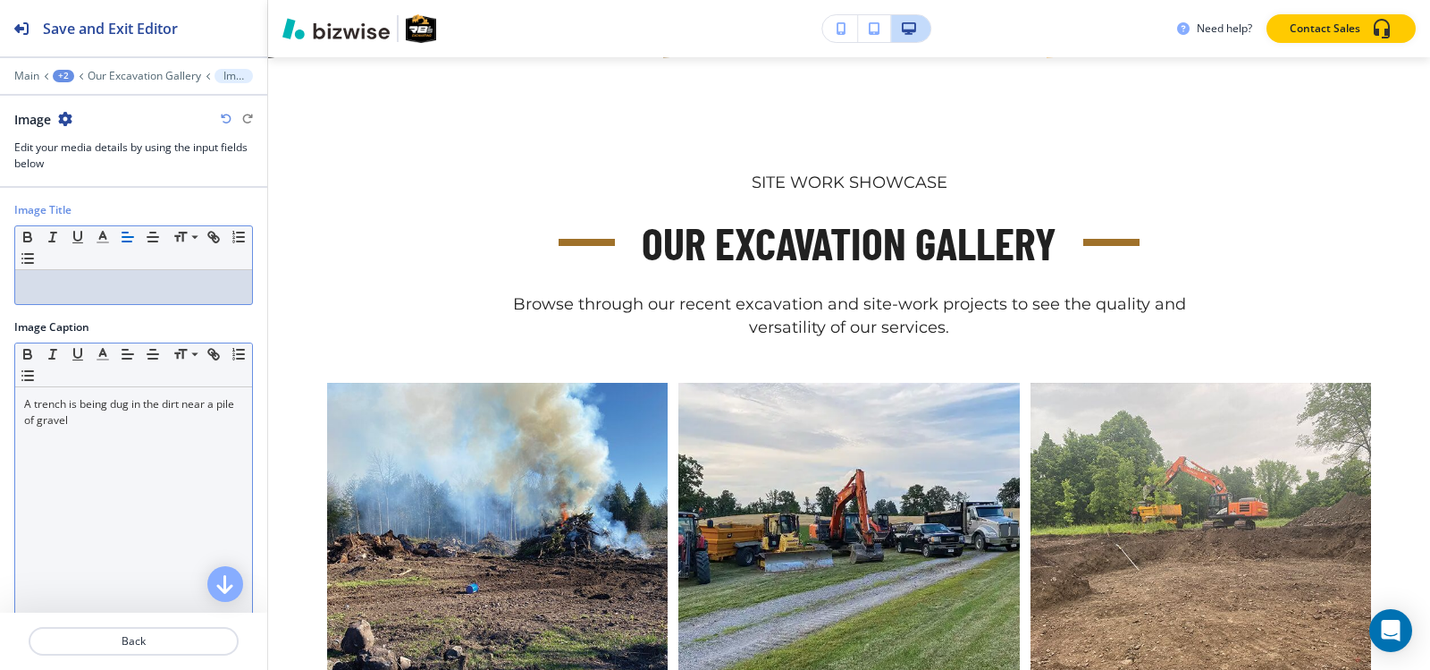
click at [100, 417] on p "A trench is being dug in the dirt near a pile of gravel" at bounding box center [133, 412] width 219 height 32
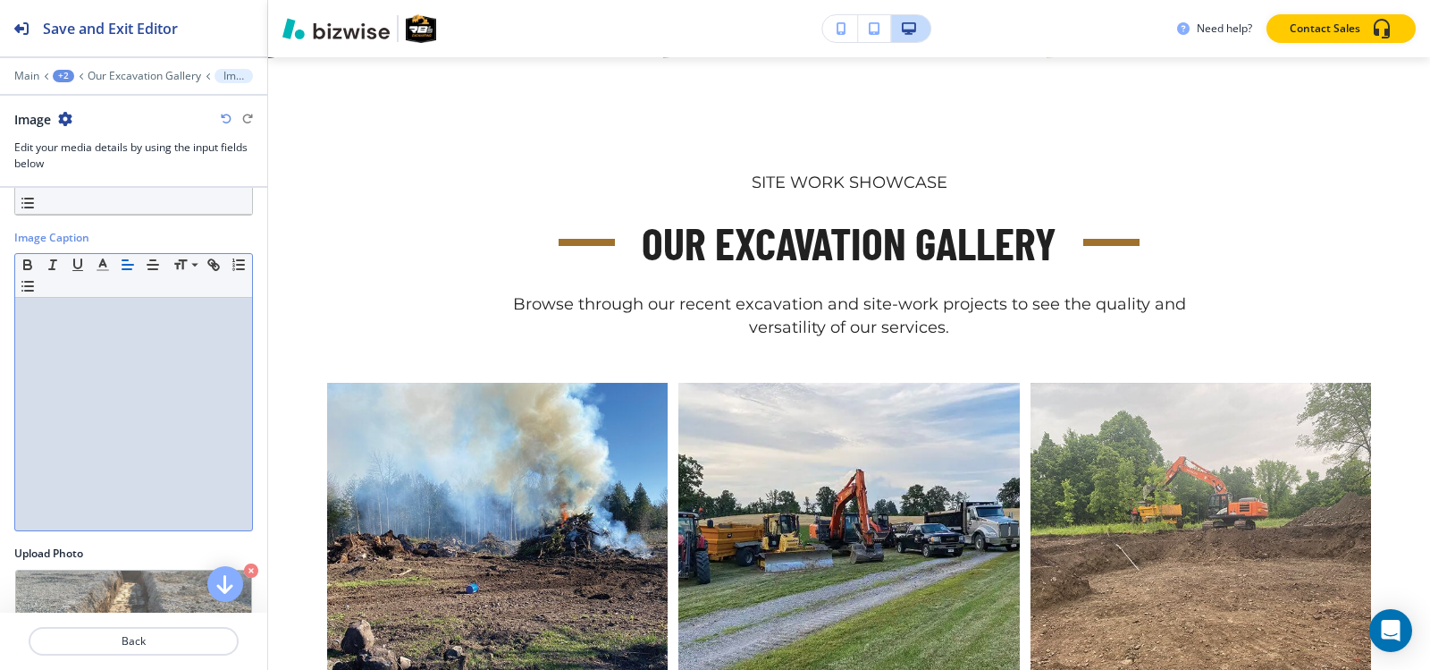
scroll to position [176, 0]
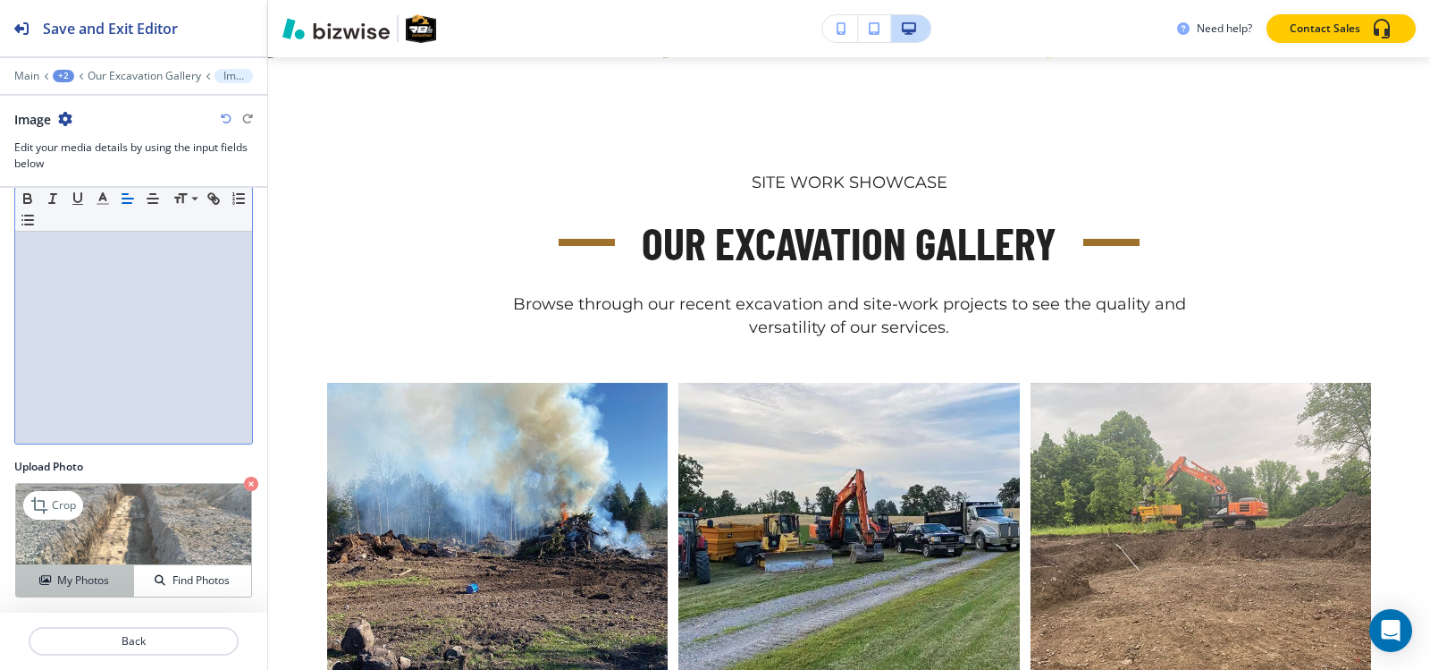
click at [77, 586] on h4 "My Photos" at bounding box center [83, 580] width 52 height 16
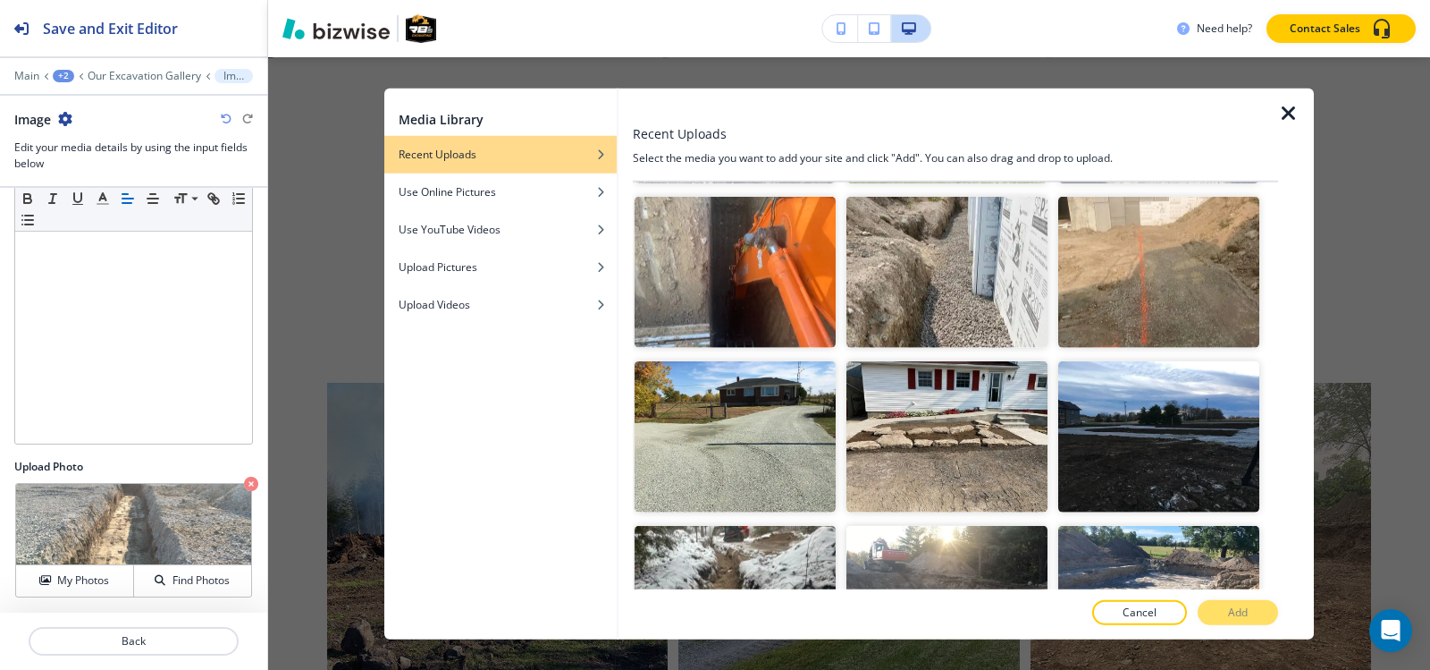
scroll to position [4023, 0]
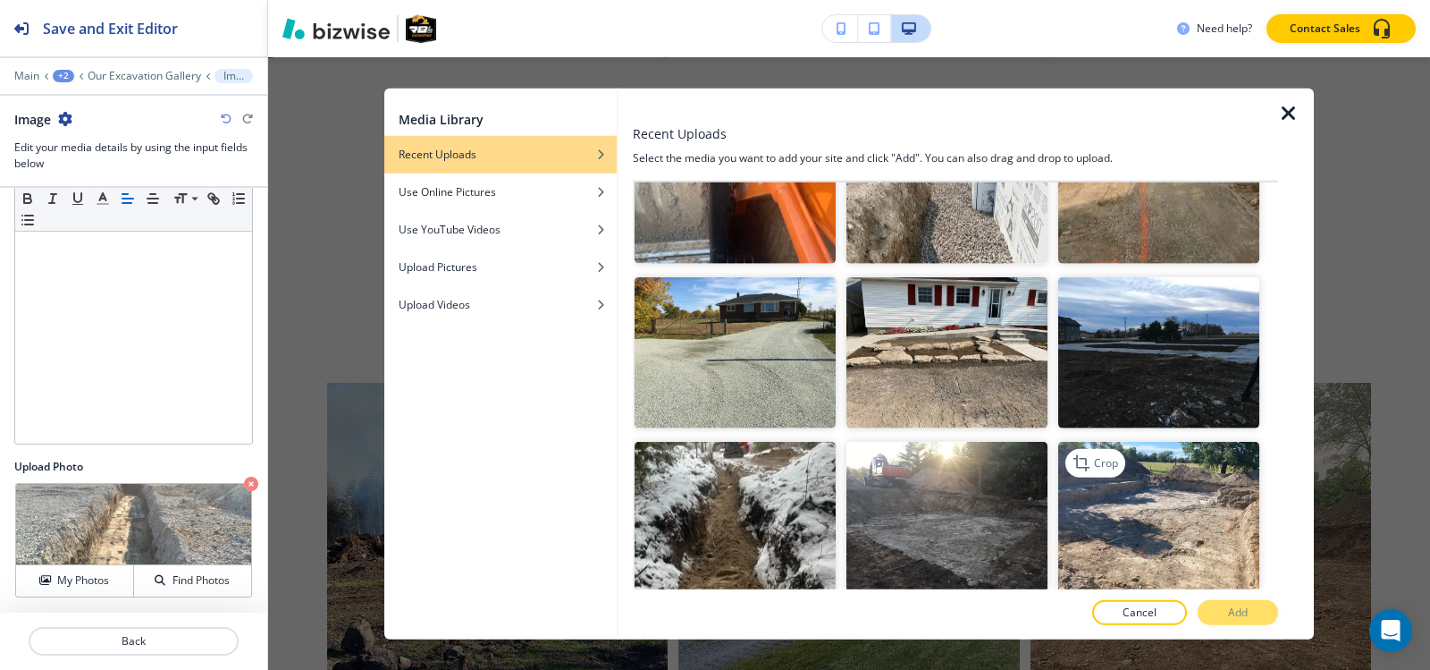
click at [1201, 443] on img "button" at bounding box center [1158, 517] width 201 height 151
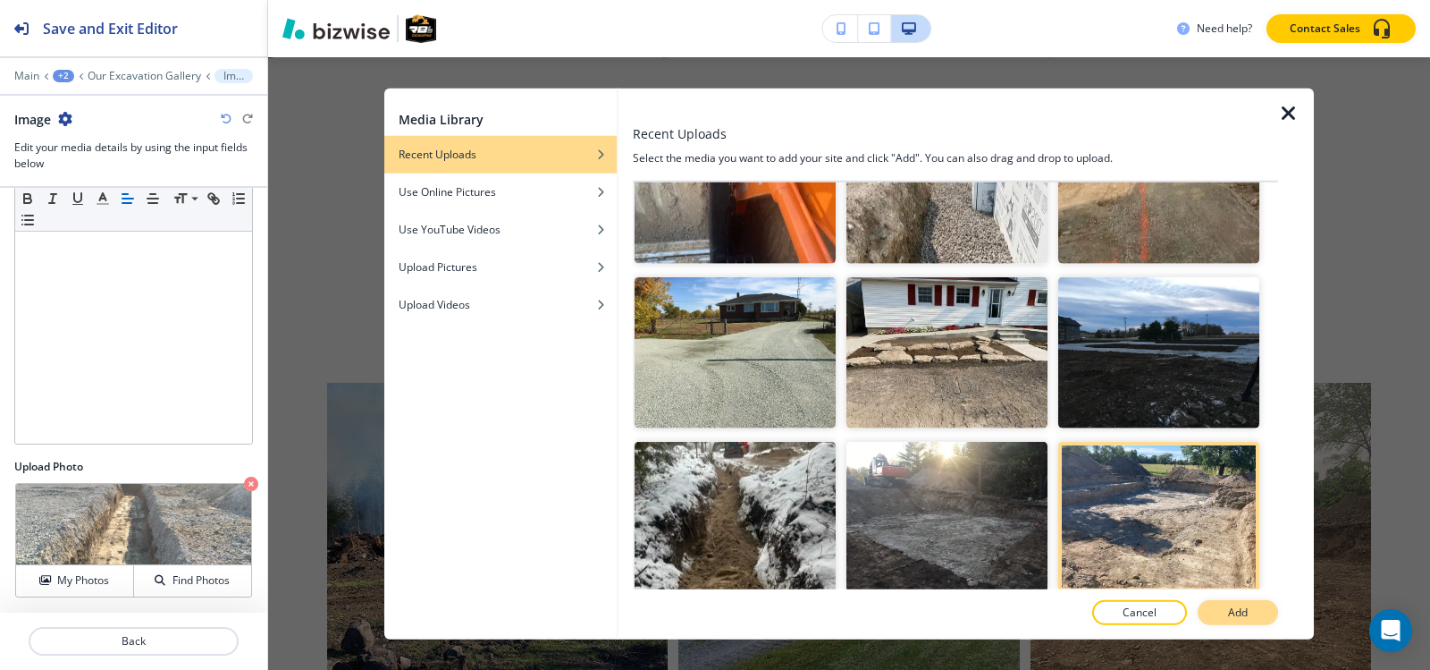
click at [1242, 618] on p "Add" at bounding box center [1238, 612] width 20 height 16
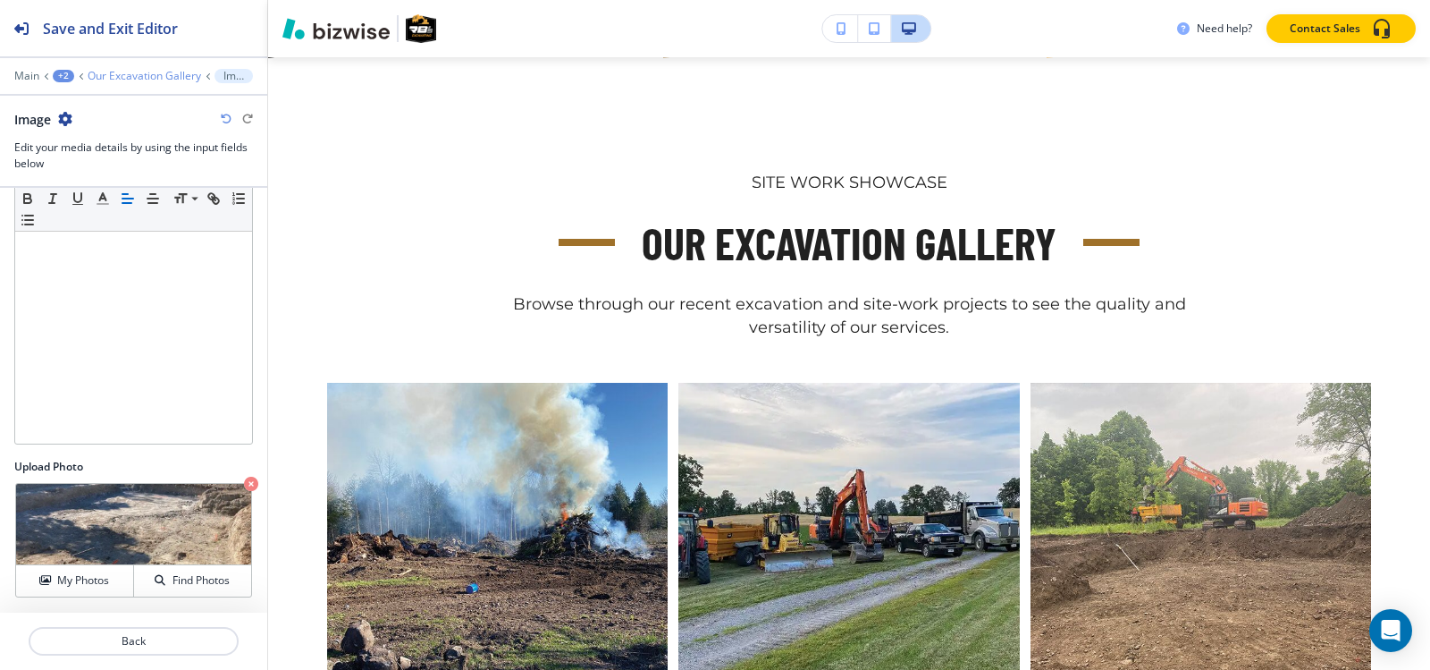
click at [137, 77] on p "Our Excavation Gallery" at bounding box center [145, 76] width 114 height 13
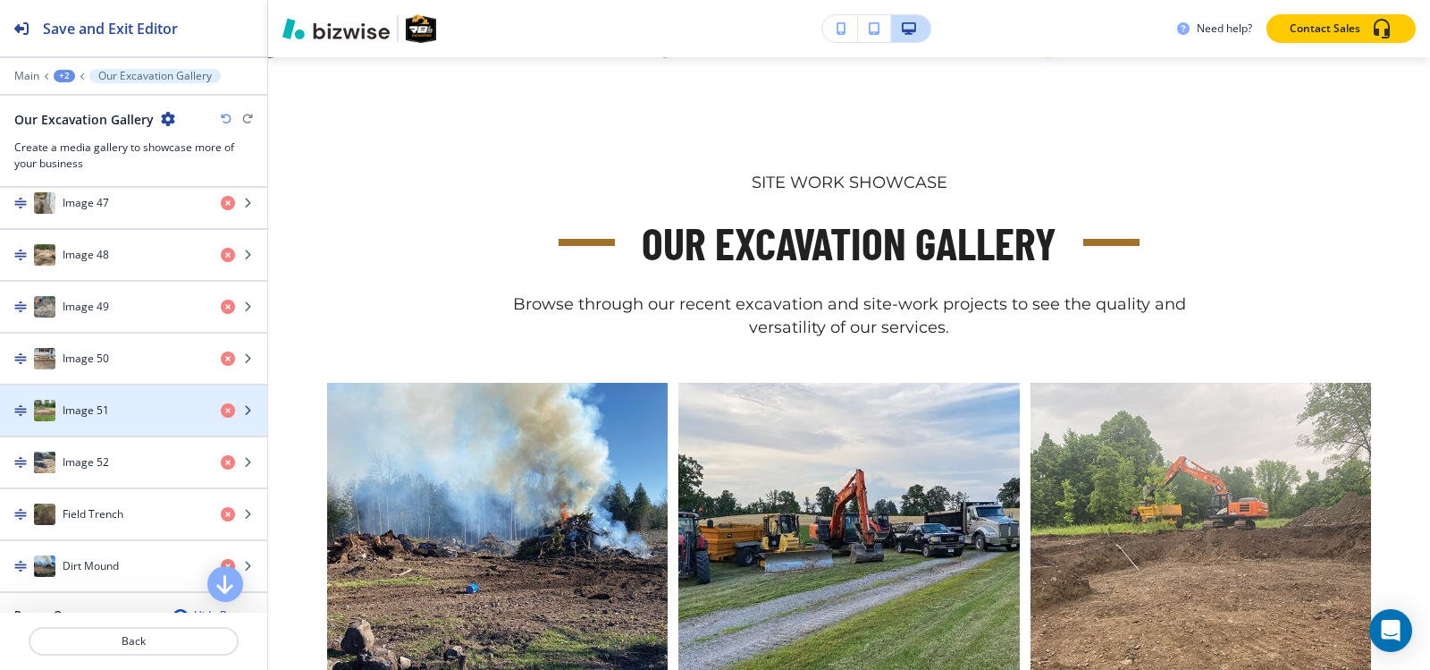
scroll to position [3308, 0]
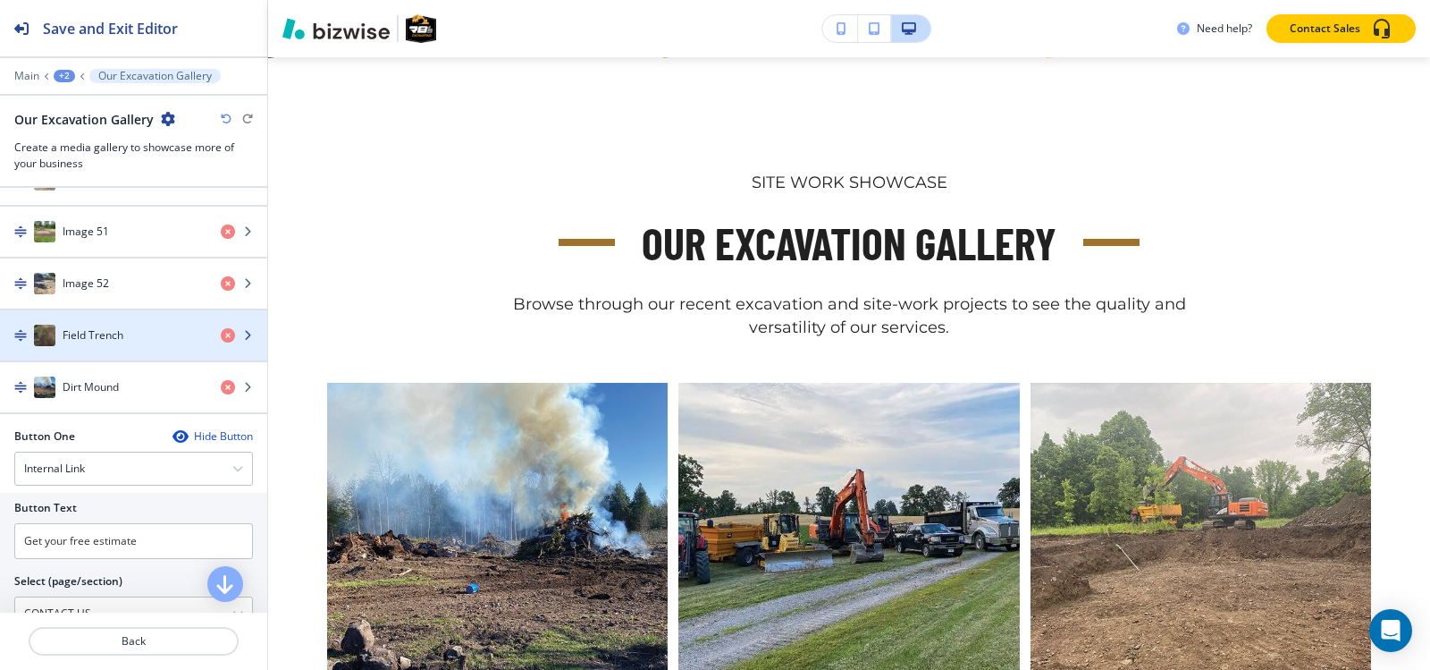
click at [100, 334] on h4 "Field Trench" at bounding box center [93, 335] width 61 height 16
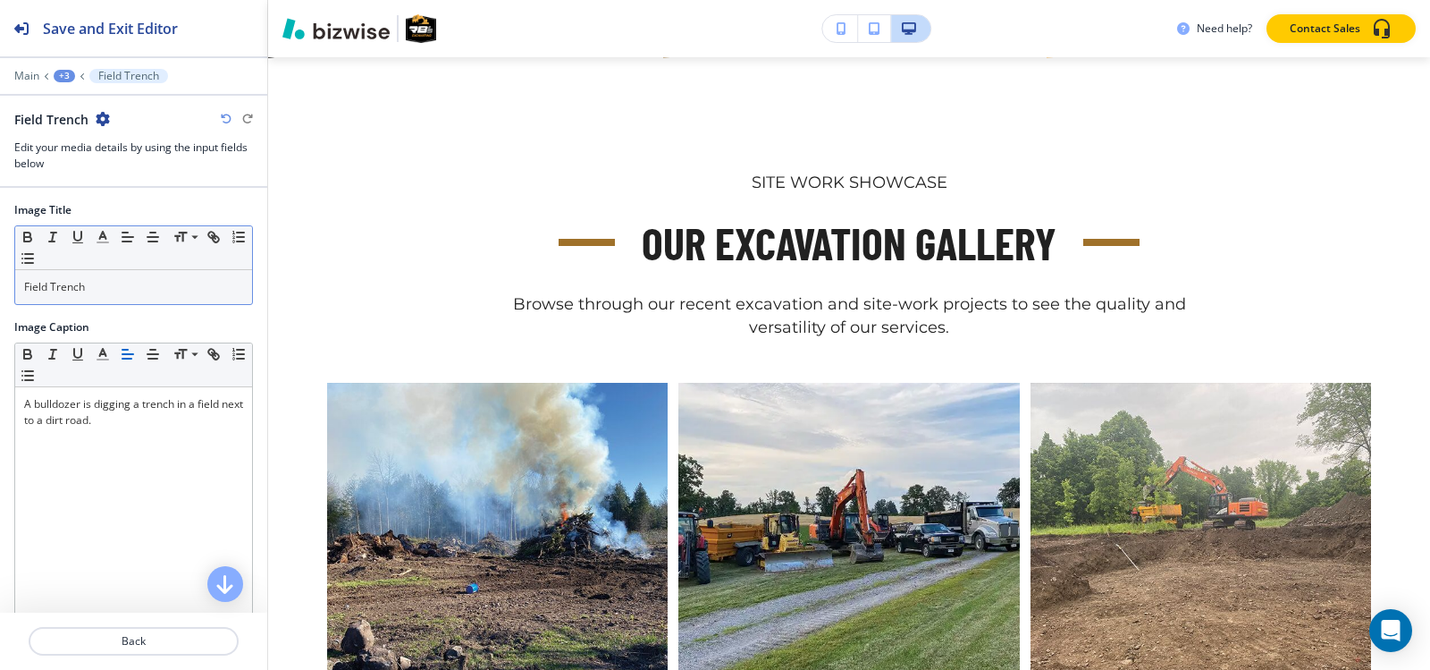
click at [144, 280] on p "Field Trench" at bounding box center [133, 287] width 219 height 16
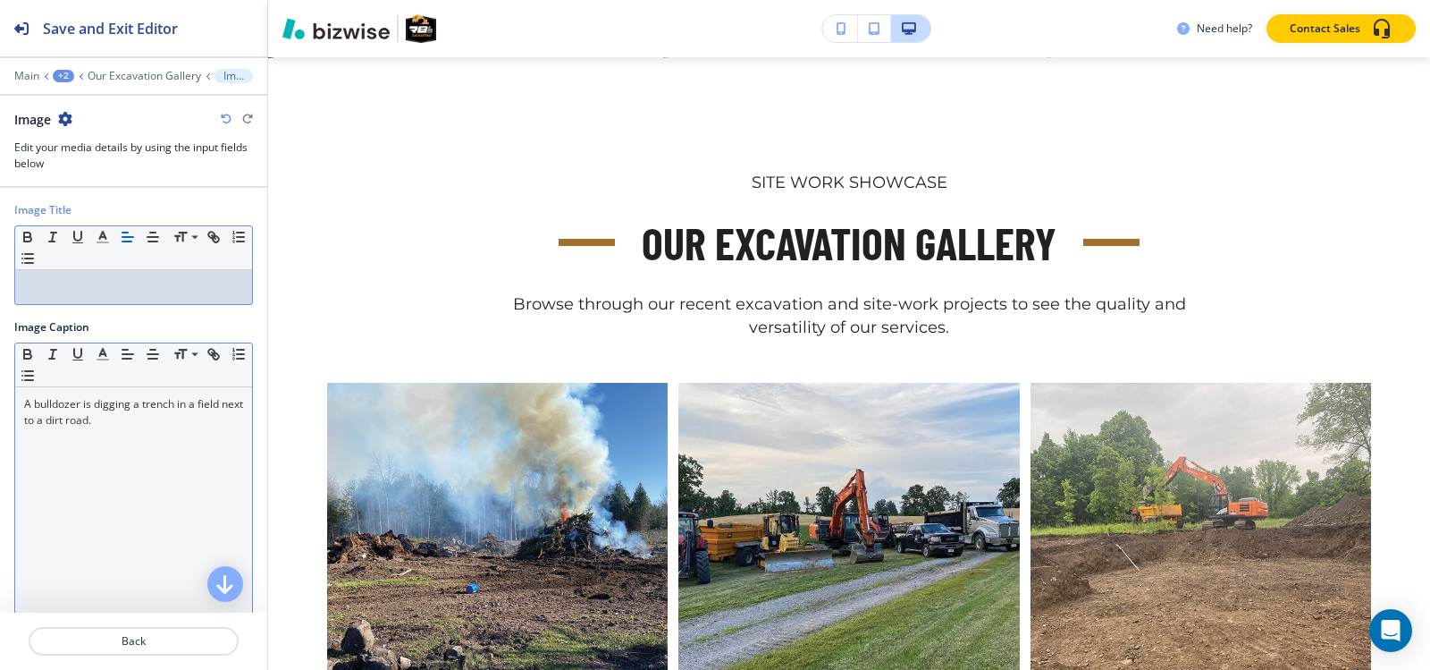
click at [159, 434] on div "A bulldozer is digging a trench in a field next to a dirt road." at bounding box center [133, 503] width 237 height 232
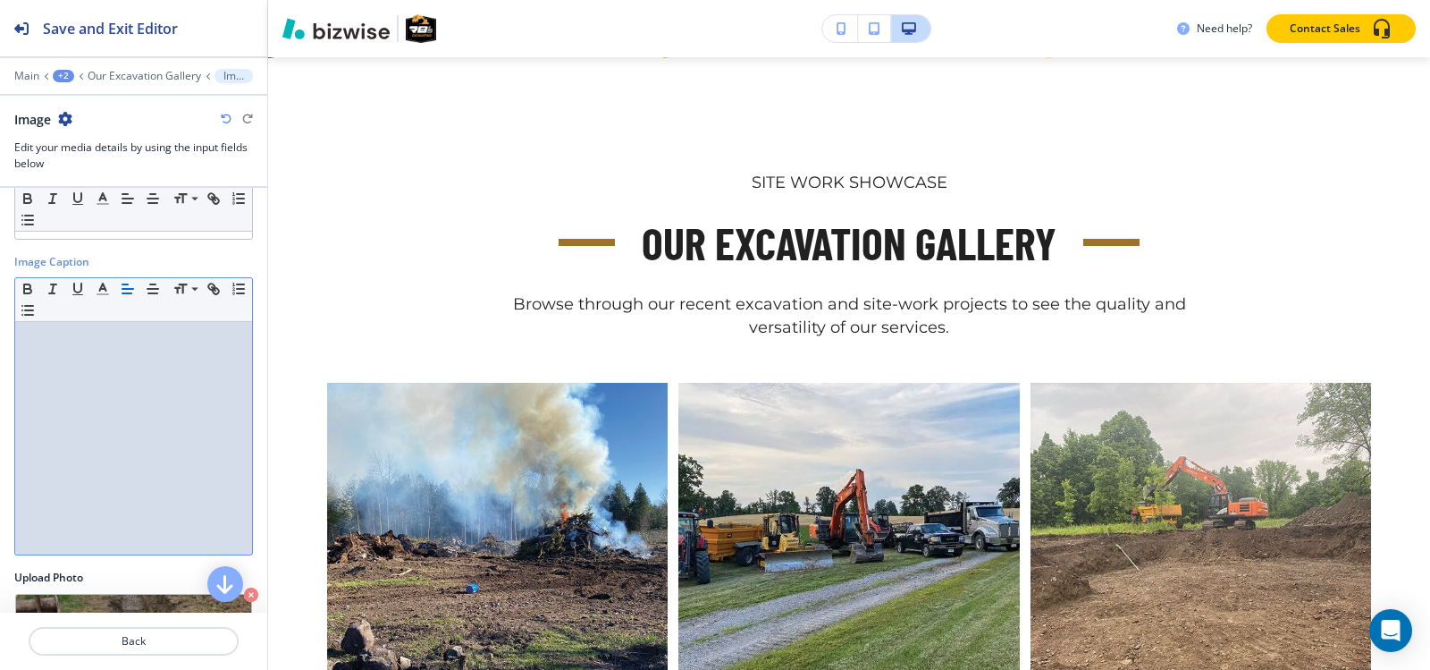
scroll to position [176, 0]
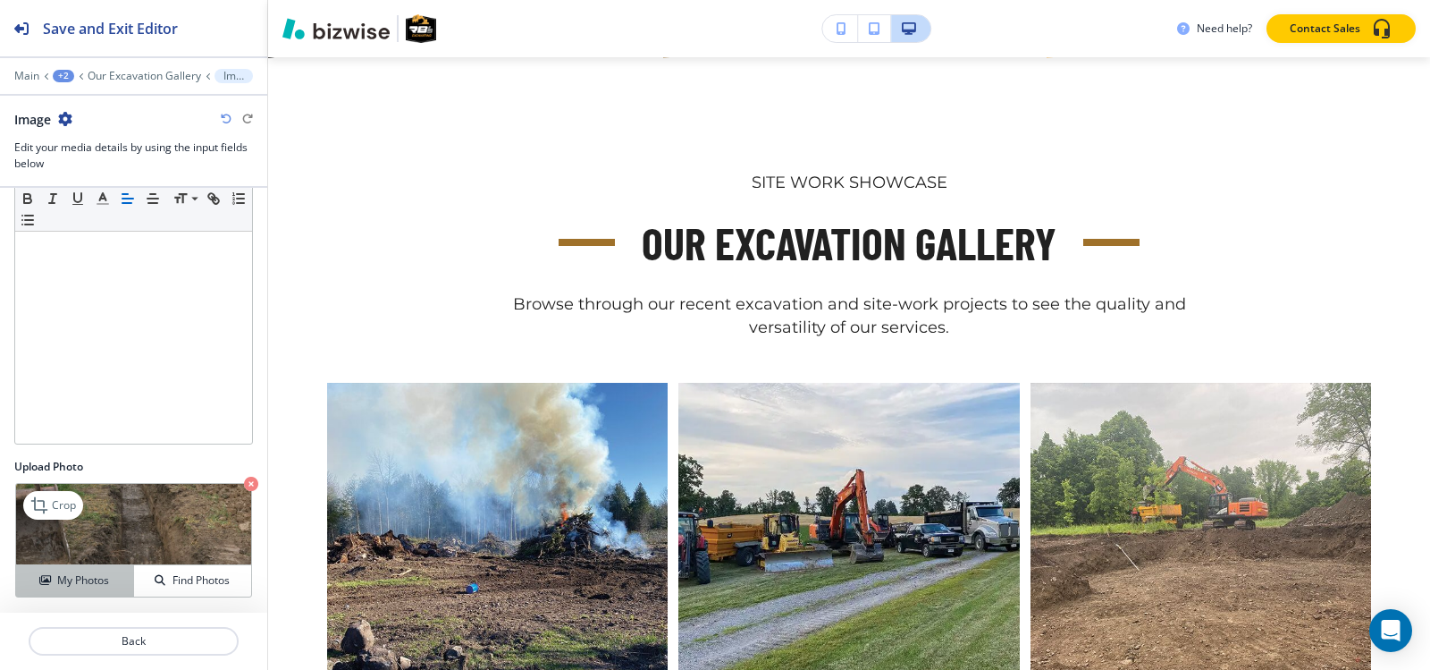
click at [95, 589] on button "My Photos" at bounding box center [75, 580] width 118 height 31
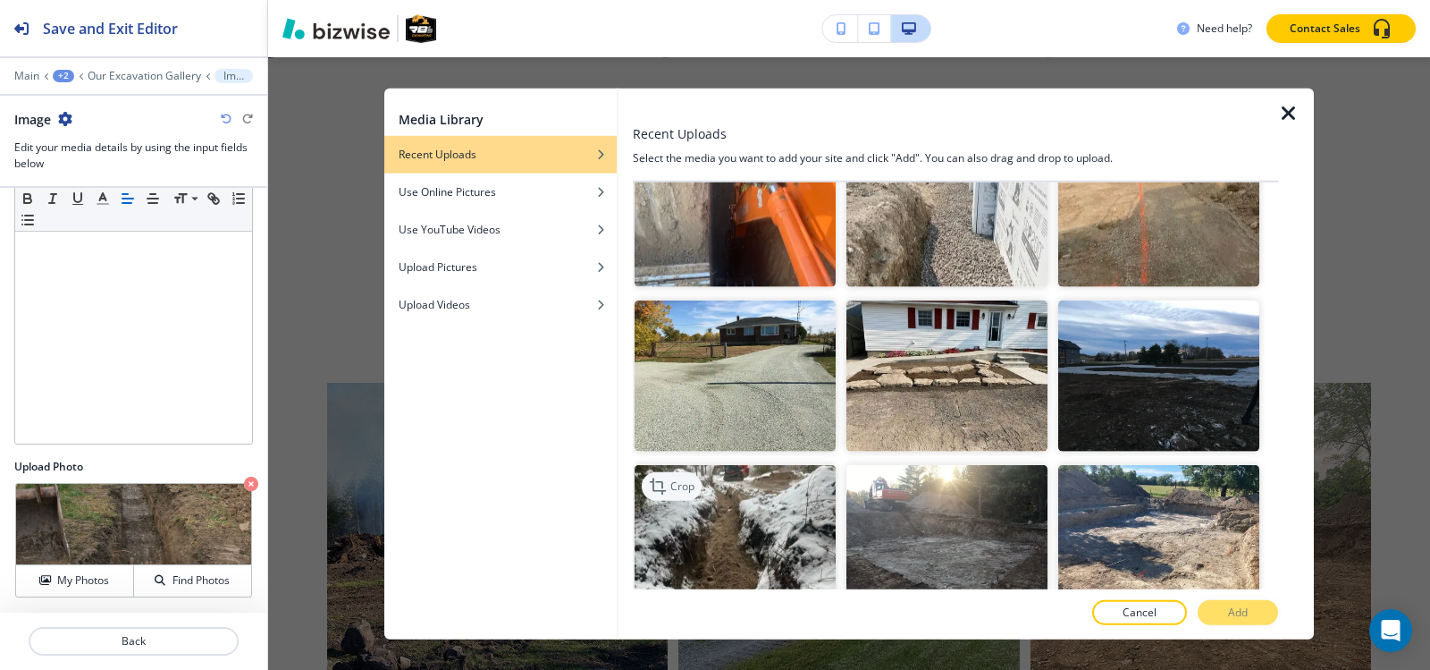
scroll to position [3968, 0]
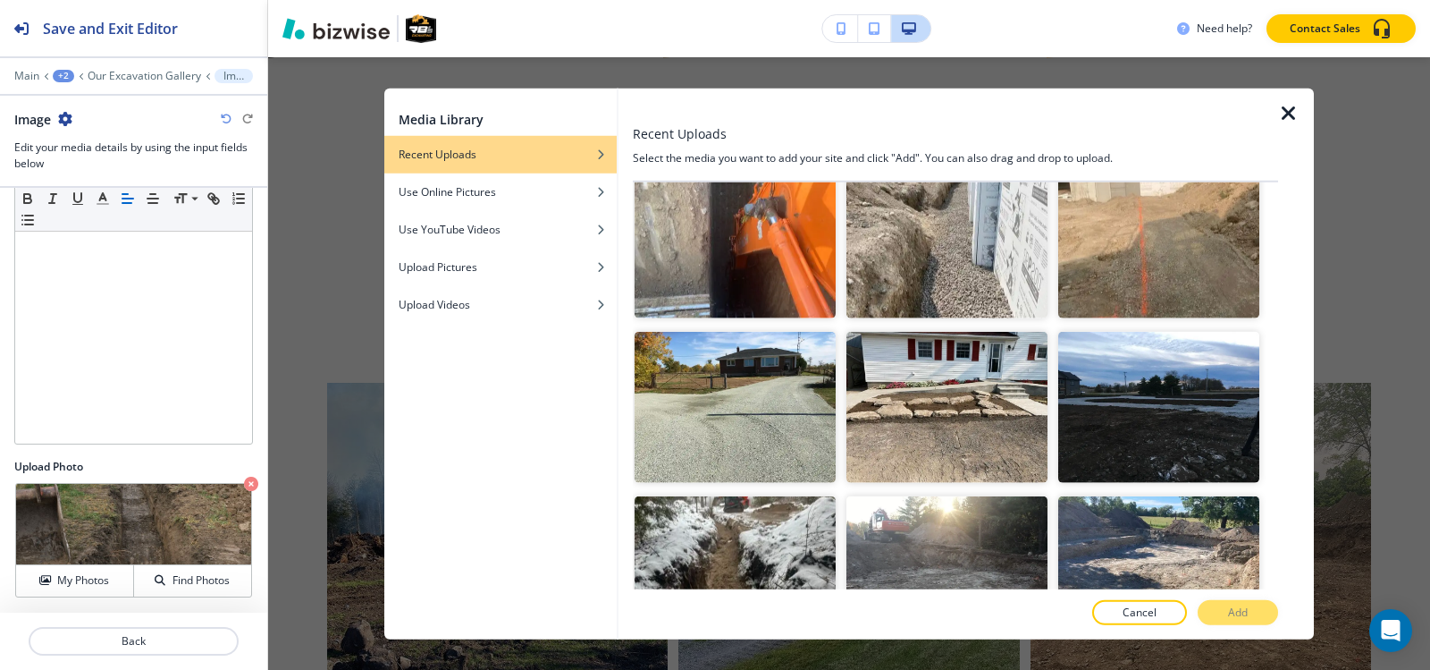
click at [1083, 350] on img "button" at bounding box center [1158, 407] width 201 height 151
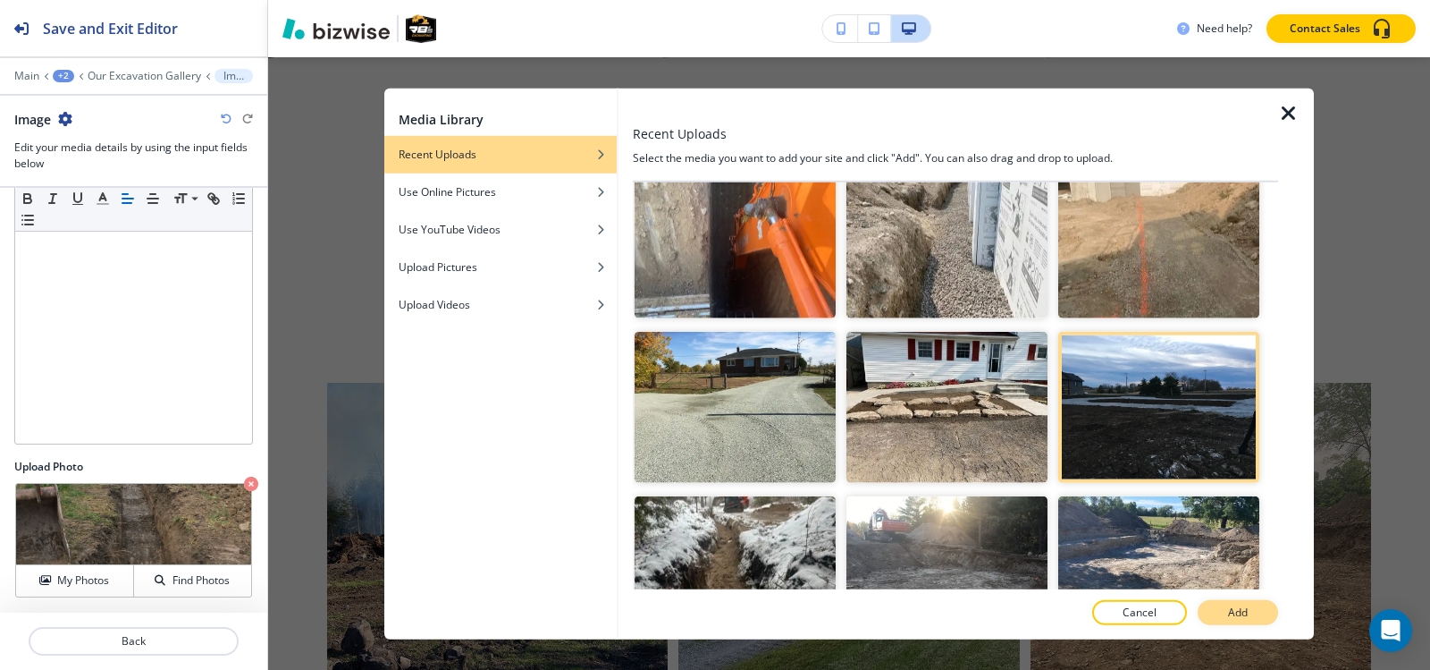
click at [1228, 611] on p "Add" at bounding box center [1238, 612] width 20 height 16
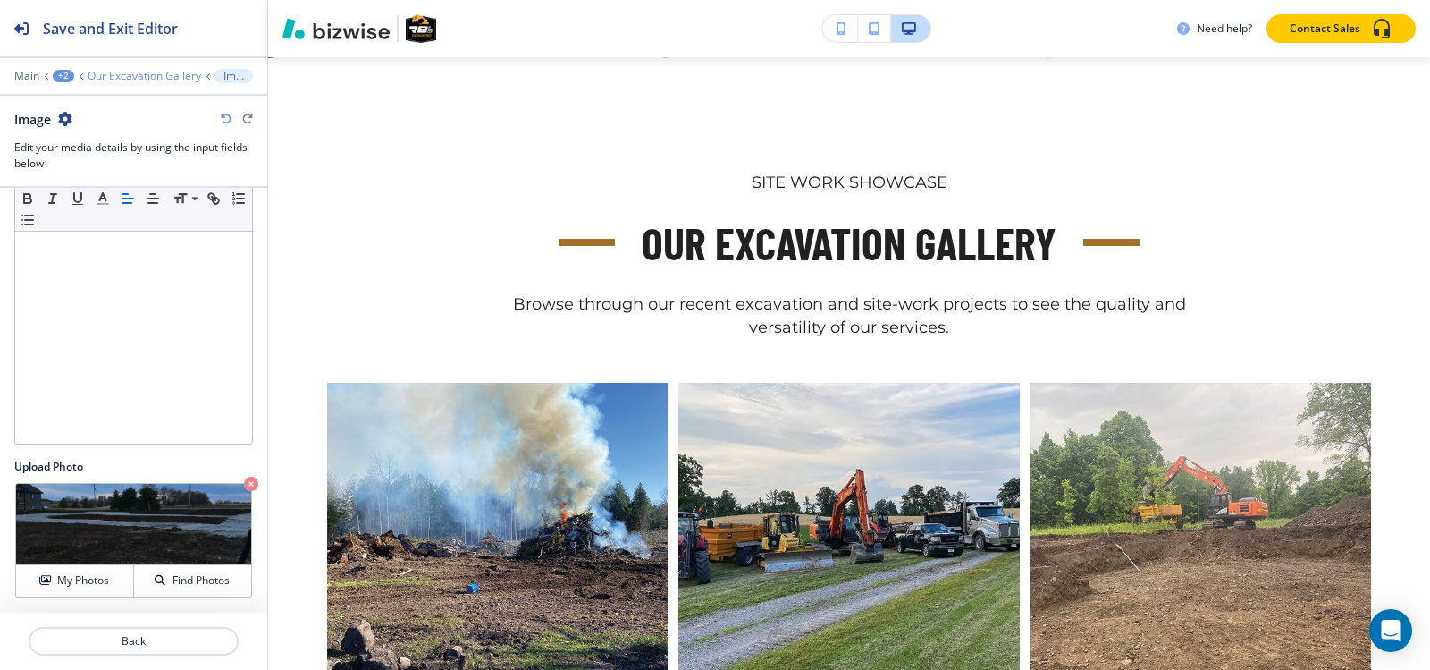
click at [143, 80] on p "Our Excavation Gallery" at bounding box center [145, 76] width 114 height 13
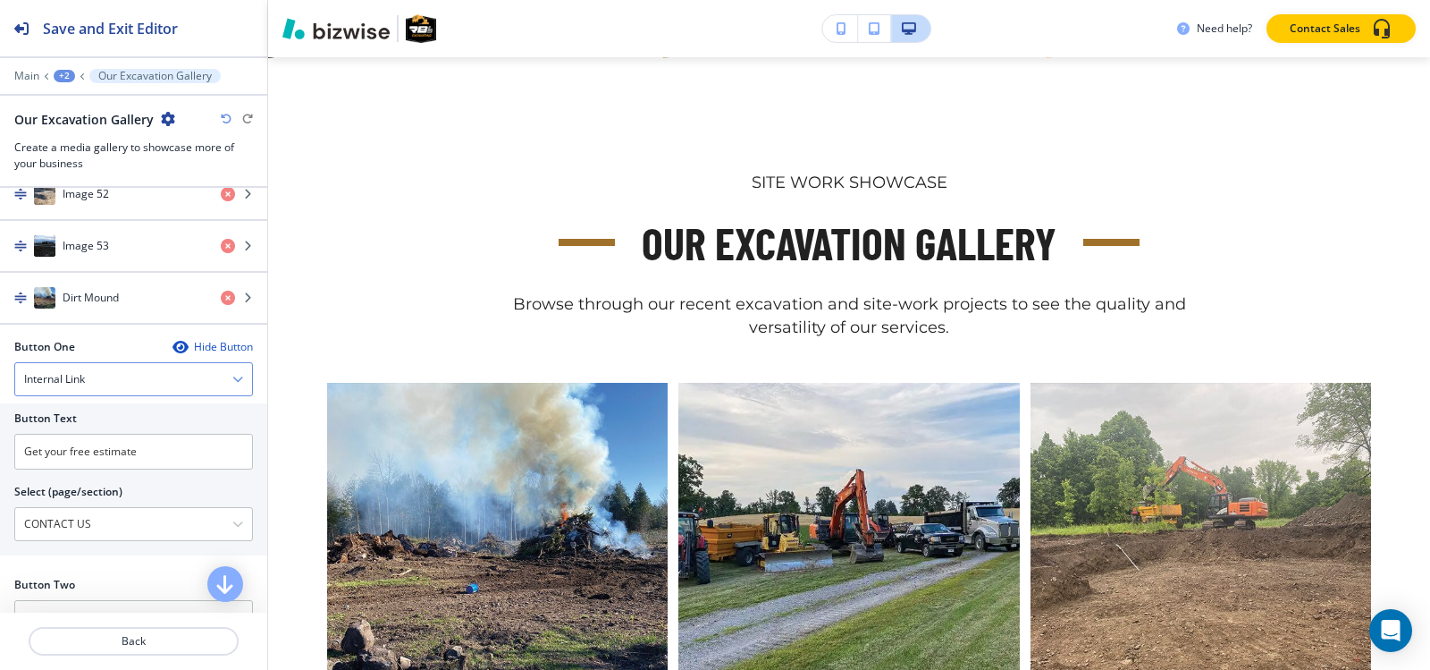
scroll to position [3308, 0]
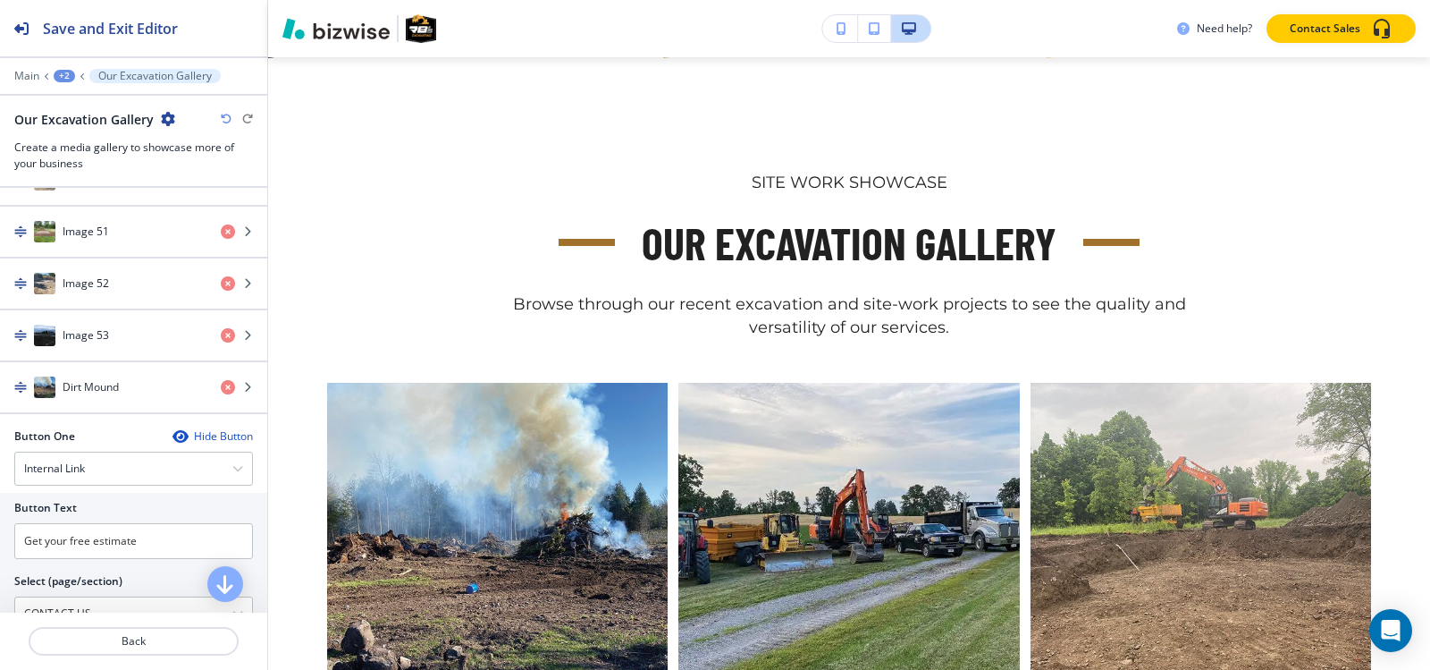
click at [111, 392] on h4 "Dirt Mound" at bounding box center [91, 387] width 56 height 16
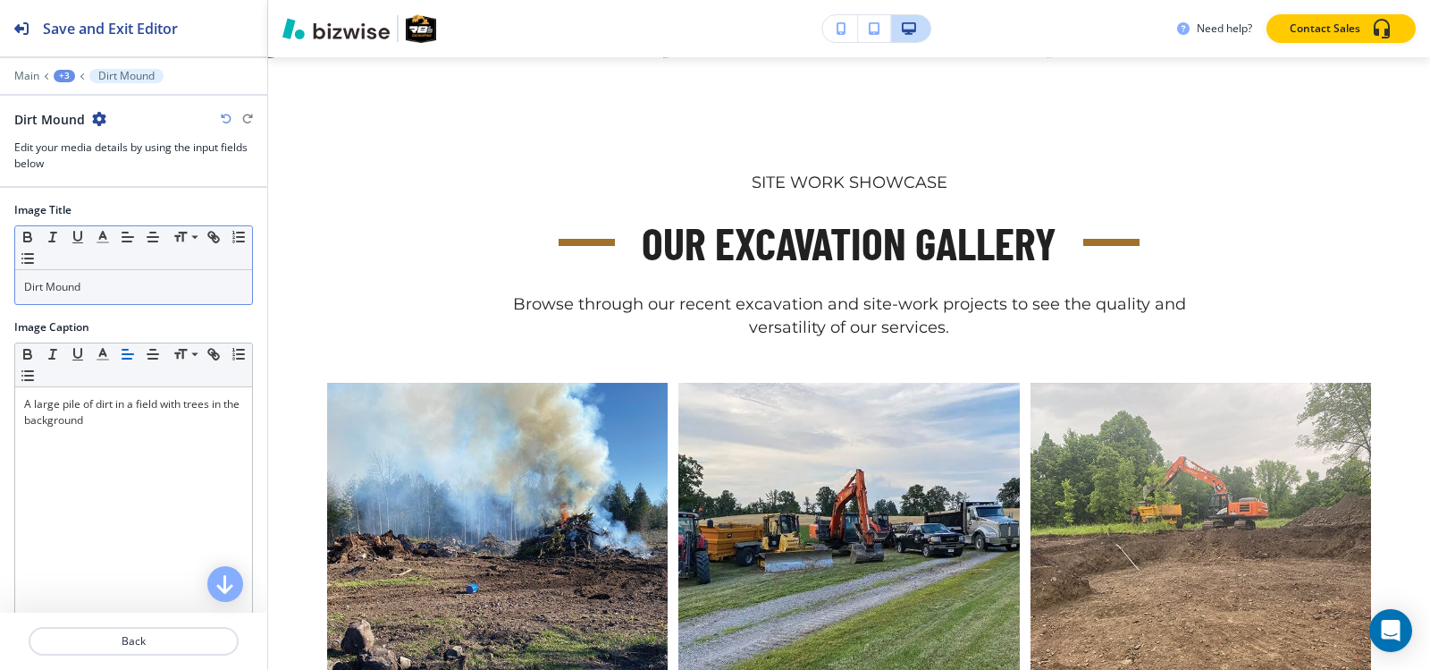
click at [97, 292] on p "Dirt Mound" at bounding box center [133, 287] width 219 height 16
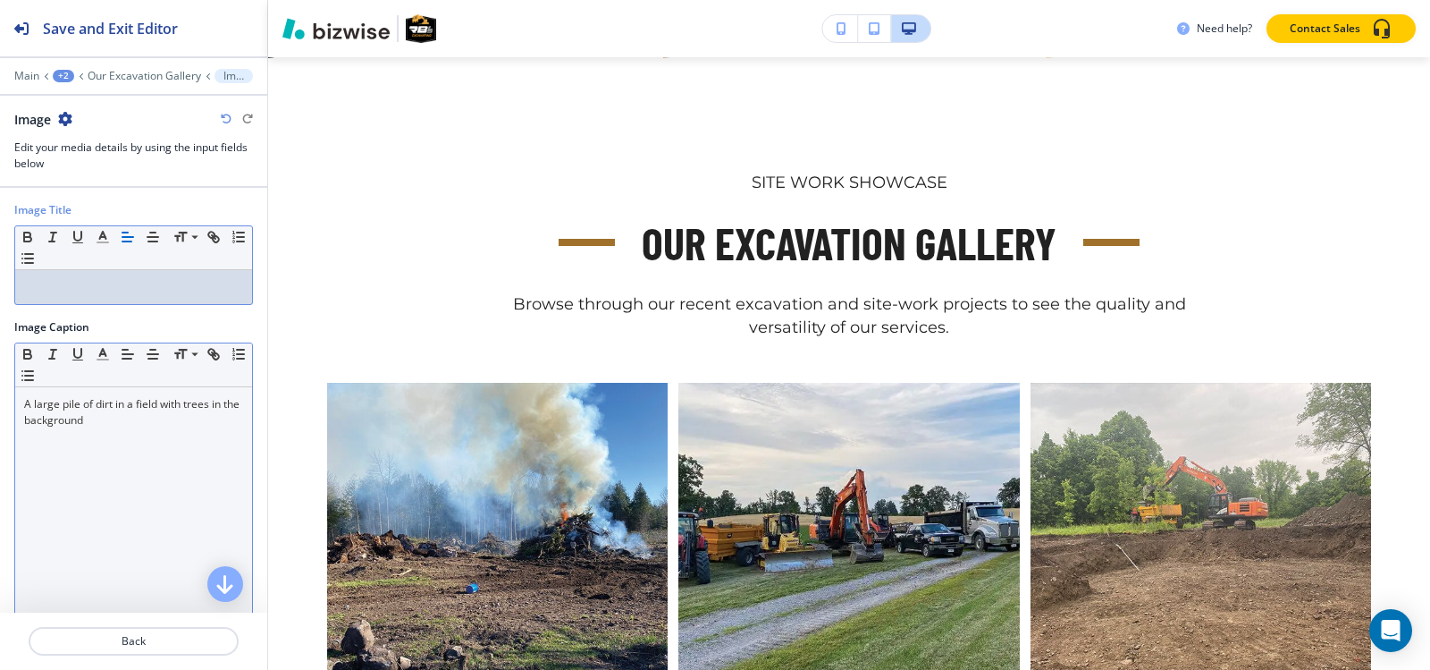
click at [121, 411] on p "A large pile of dirt in a field with trees in the background" at bounding box center [133, 412] width 219 height 32
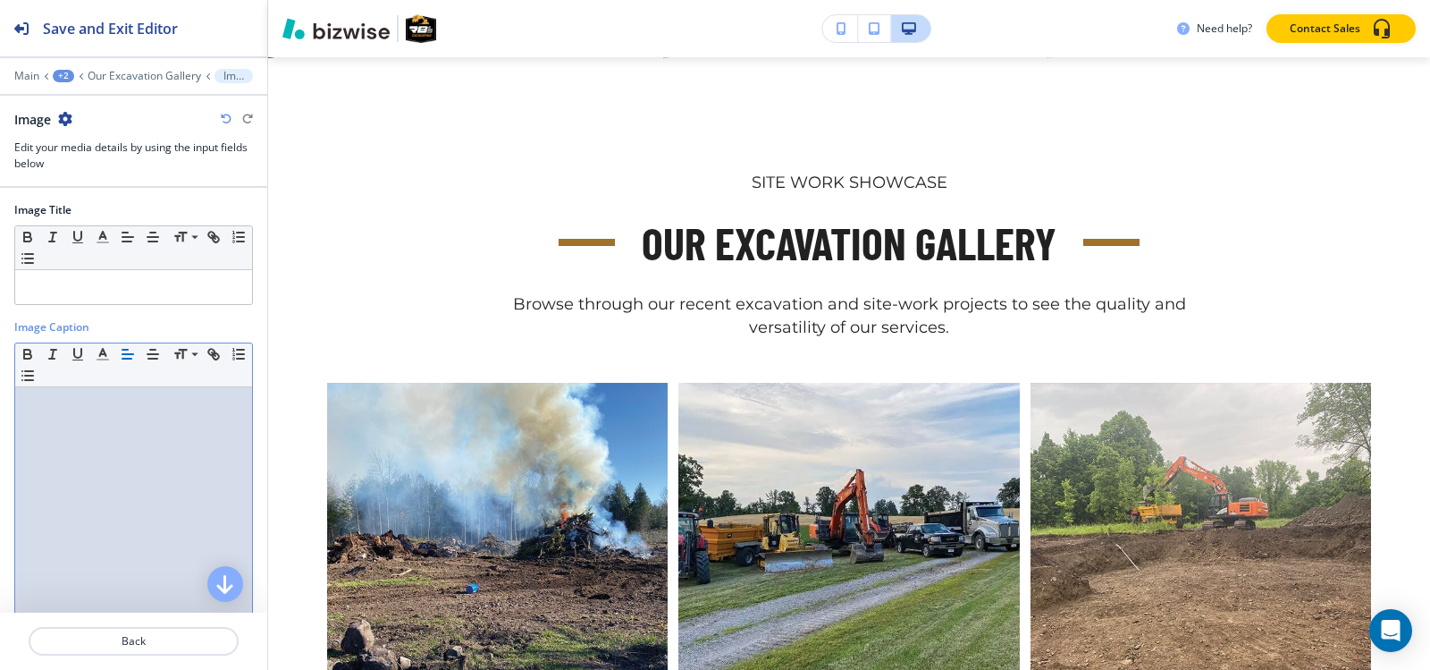
scroll to position [176, 0]
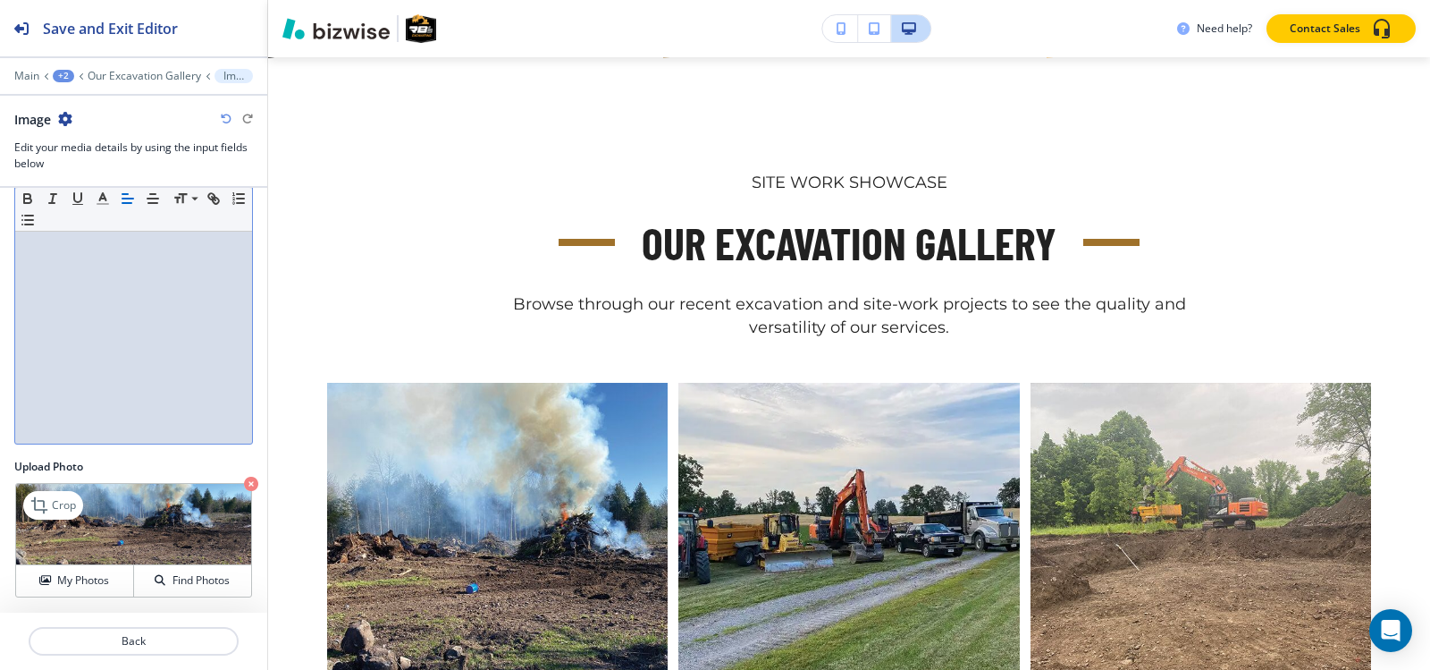
drag, startPoint x: 91, startPoint y: 571, endPoint x: 89, endPoint y: 559, distance: 12.8
click at [91, 570] on button "My Photos" at bounding box center [75, 580] width 118 height 31
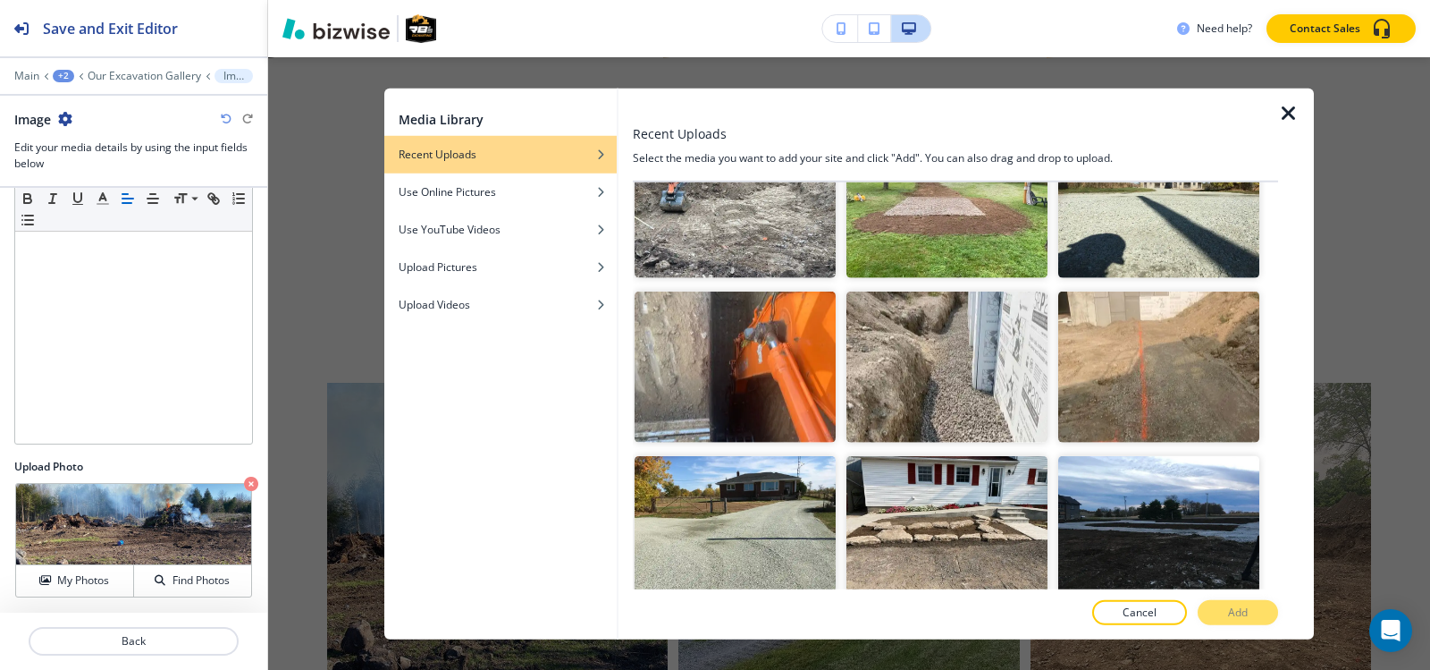
scroll to position [4112, 0]
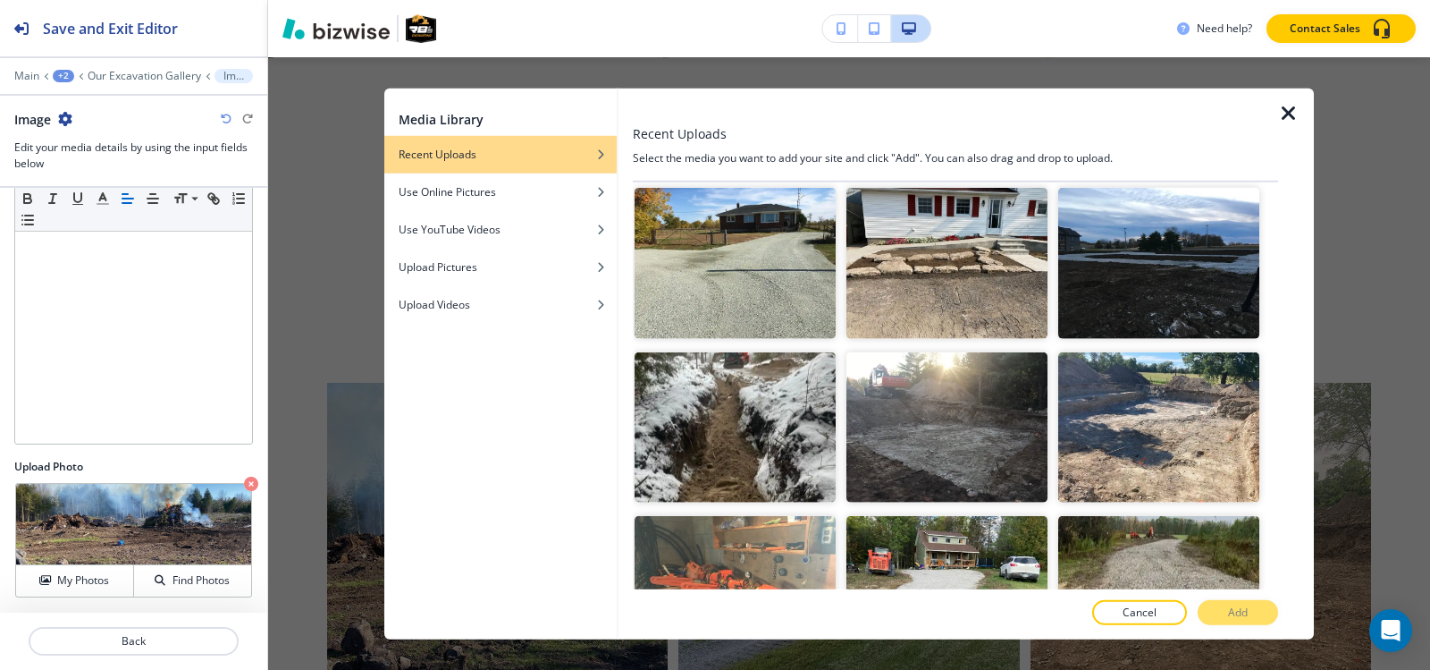
click at [929, 352] on img "button" at bounding box center [947, 427] width 201 height 151
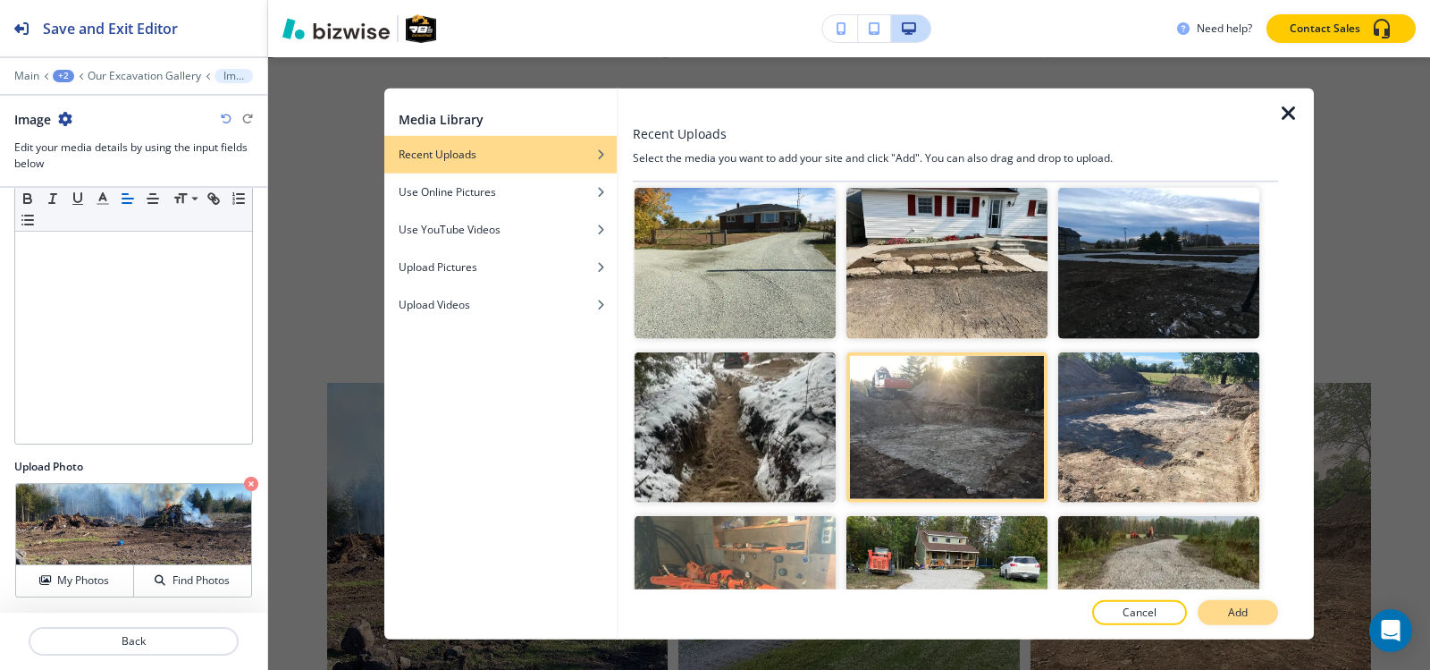
click at [1225, 617] on button "Add" at bounding box center [1238, 612] width 80 height 25
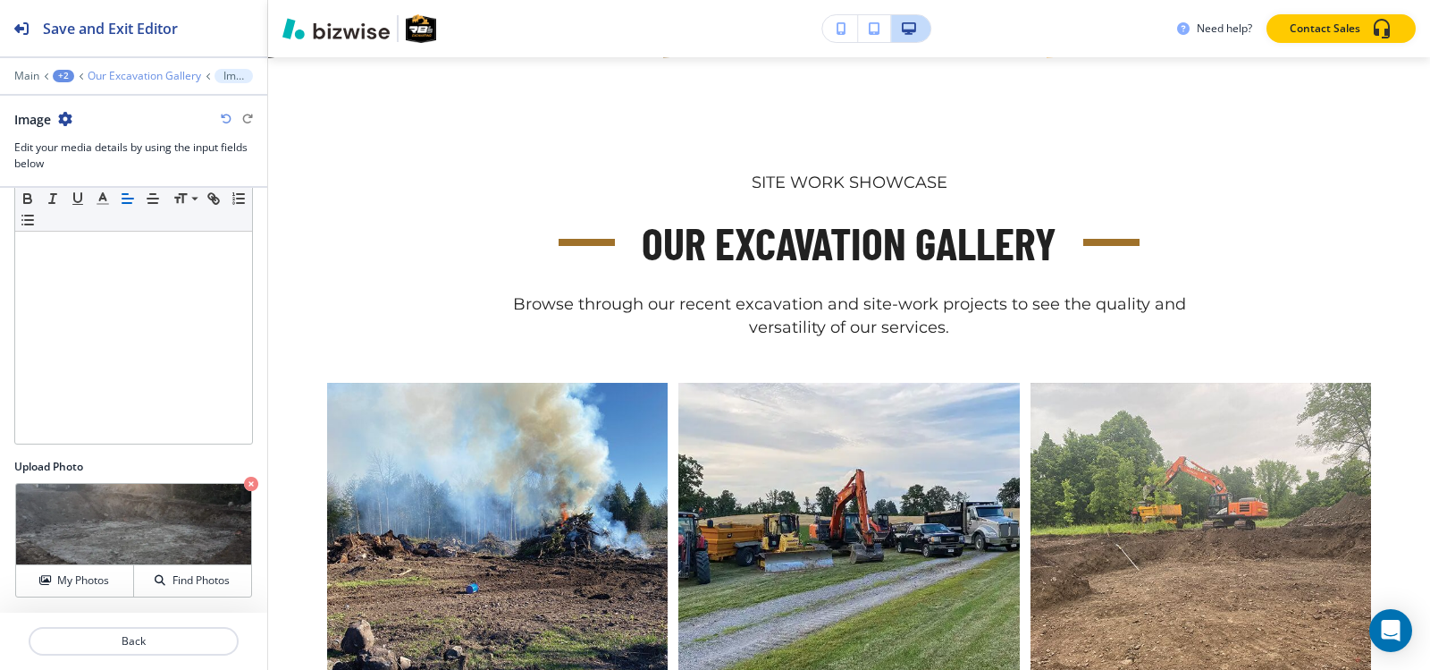
click at [140, 76] on p "Our Excavation Gallery" at bounding box center [145, 76] width 114 height 13
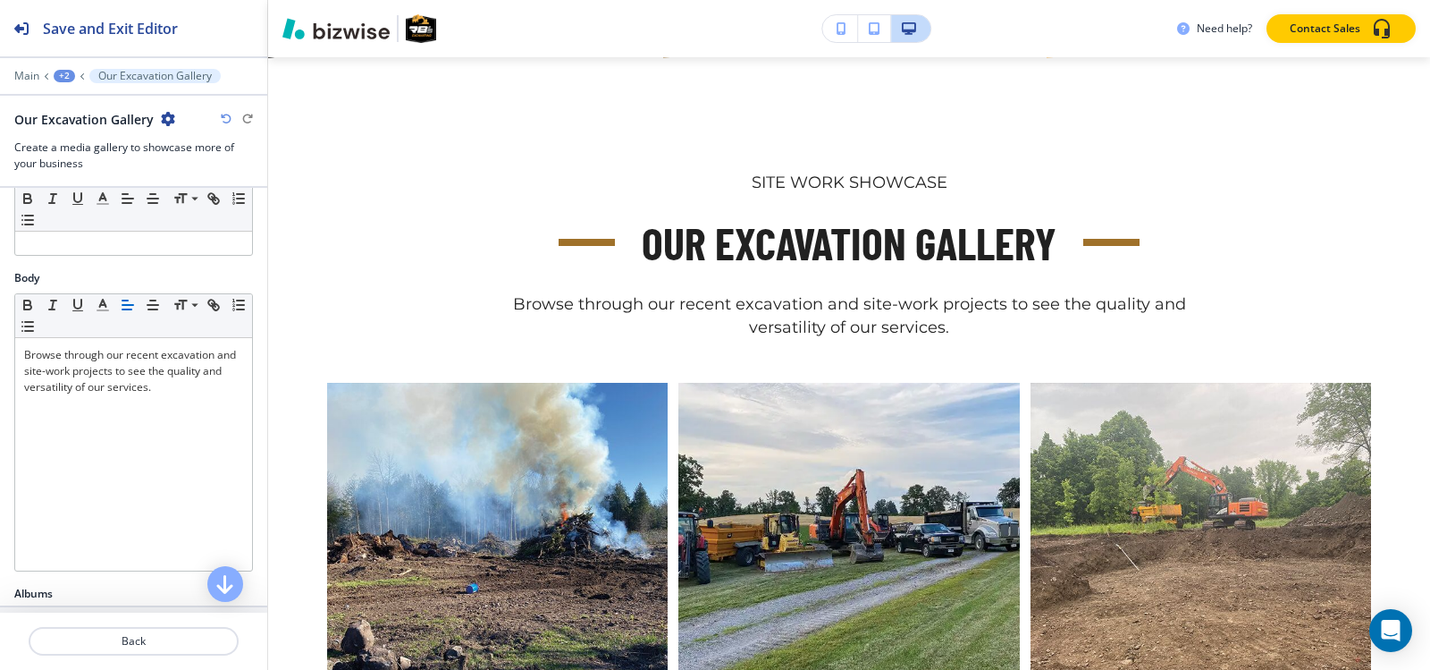
scroll to position [536, 0]
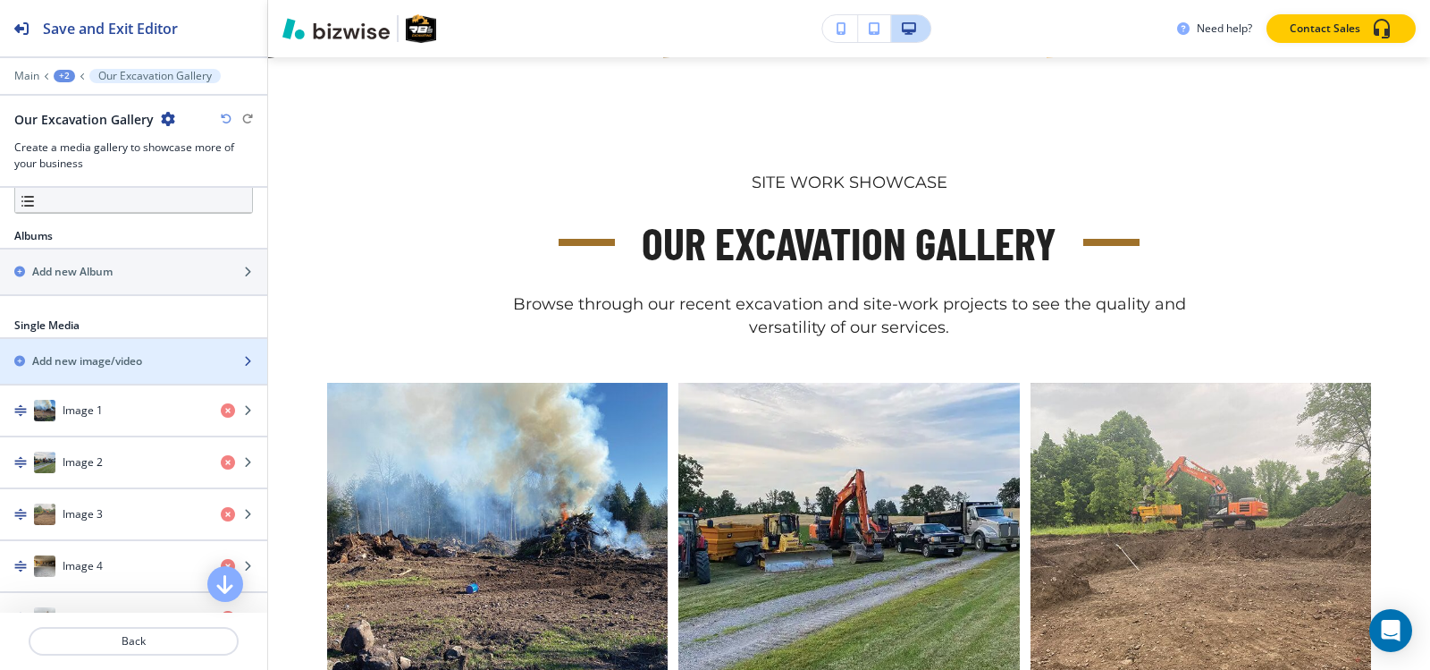
click at [122, 356] on h2 "Add new image/video" at bounding box center [87, 361] width 110 height 16
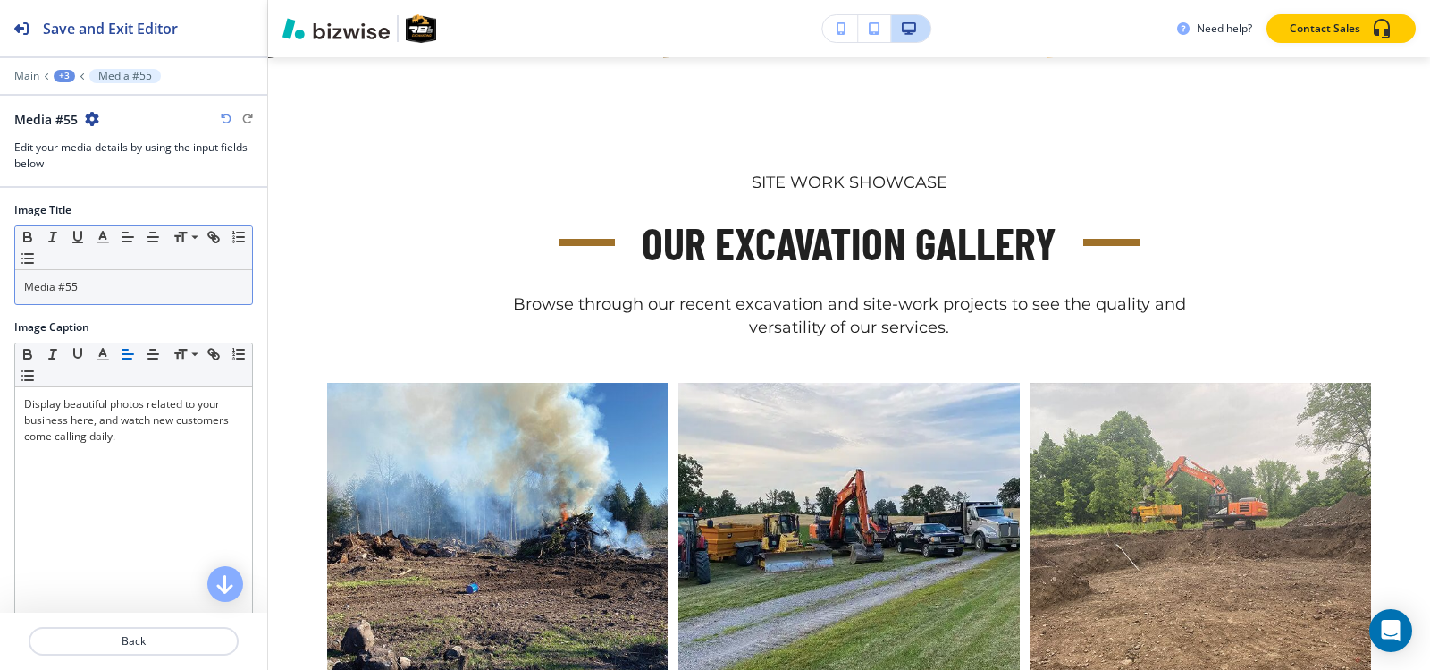
click at [129, 295] on div "Media #55" at bounding box center [133, 287] width 237 height 34
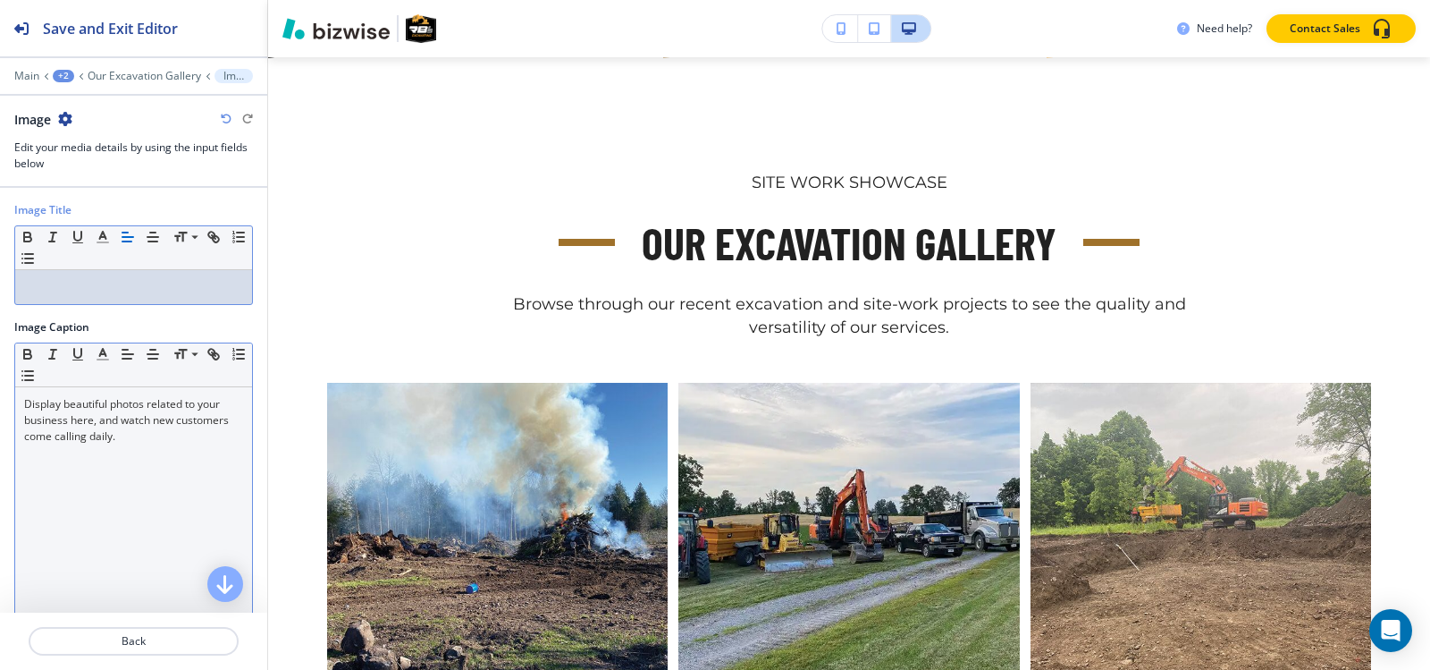
click at [114, 427] on p "Display beautiful photos related to your business here, and watch new customers…" at bounding box center [133, 420] width 219 height 48
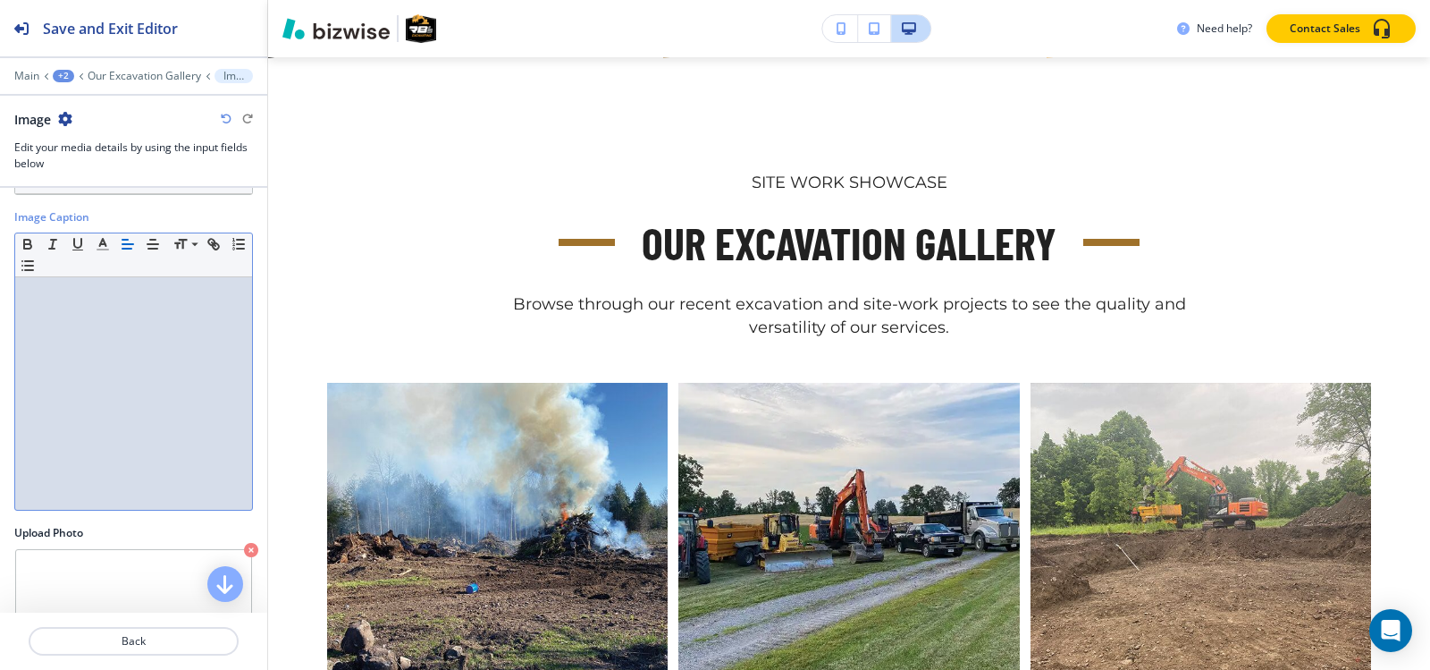
scroll to position [176, 0]
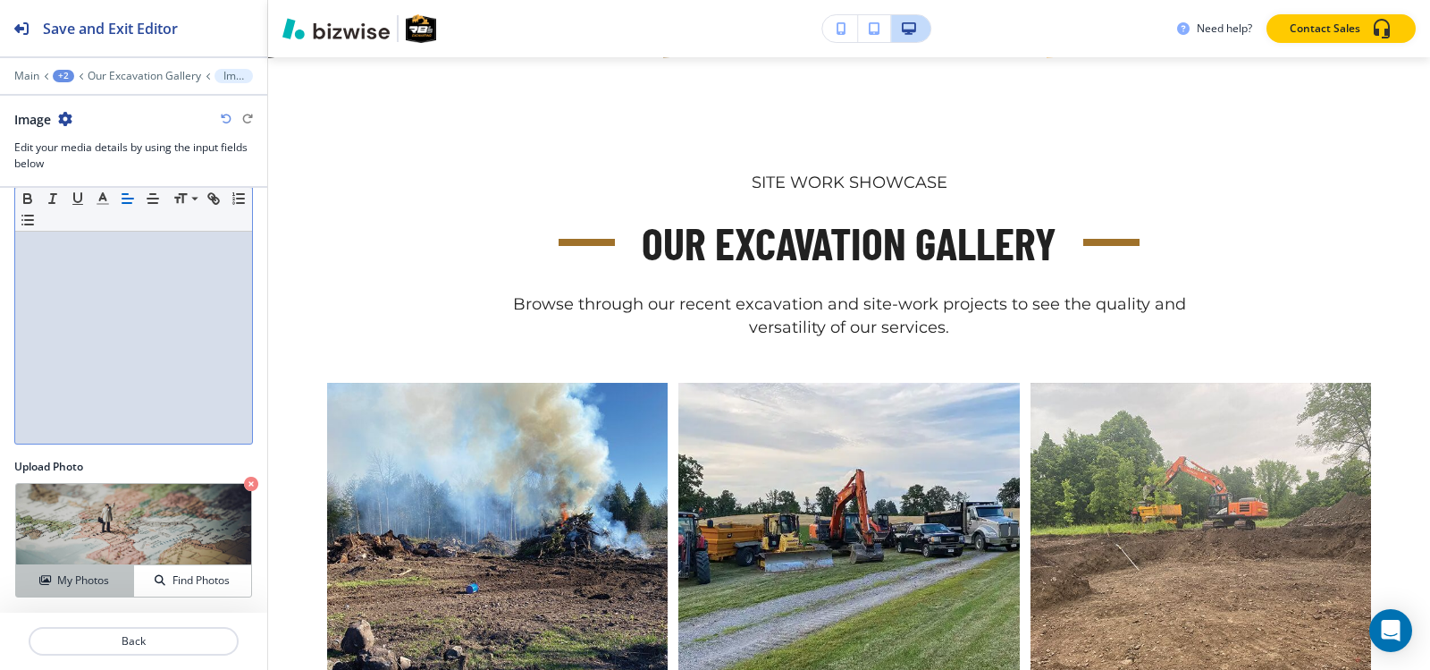
click at [68, 578] on h4 "My Photos" at bounding box center [83, 580] width 52 height 16
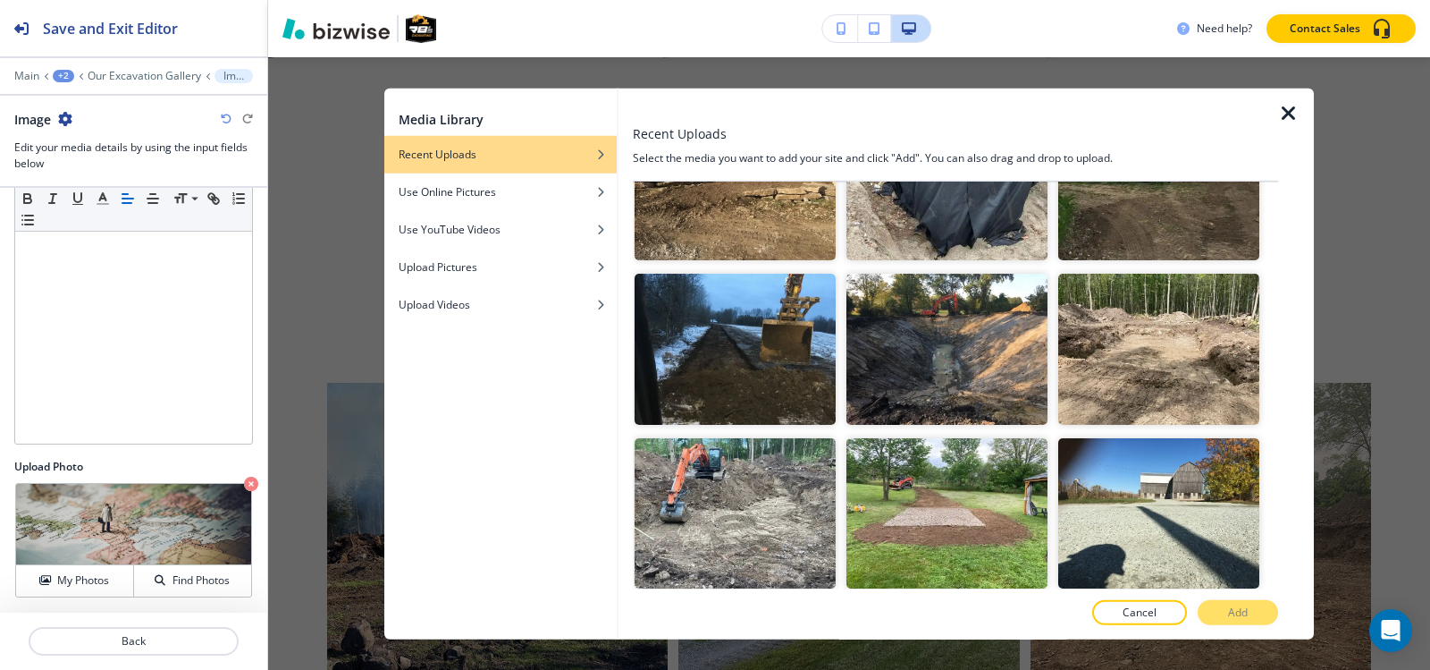
scroll to position [3665, 0]
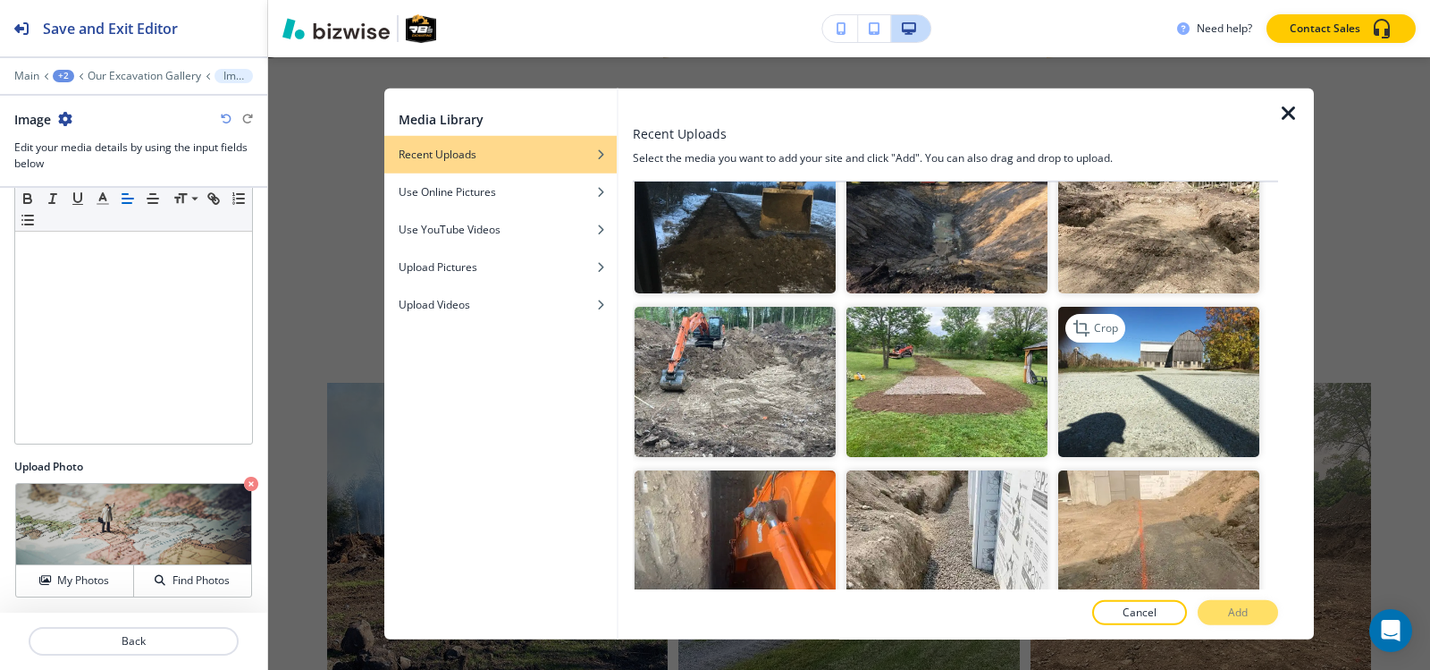
click at [1131, 316] on img "button" at bounding box center [1158, 381] width 201 height 151
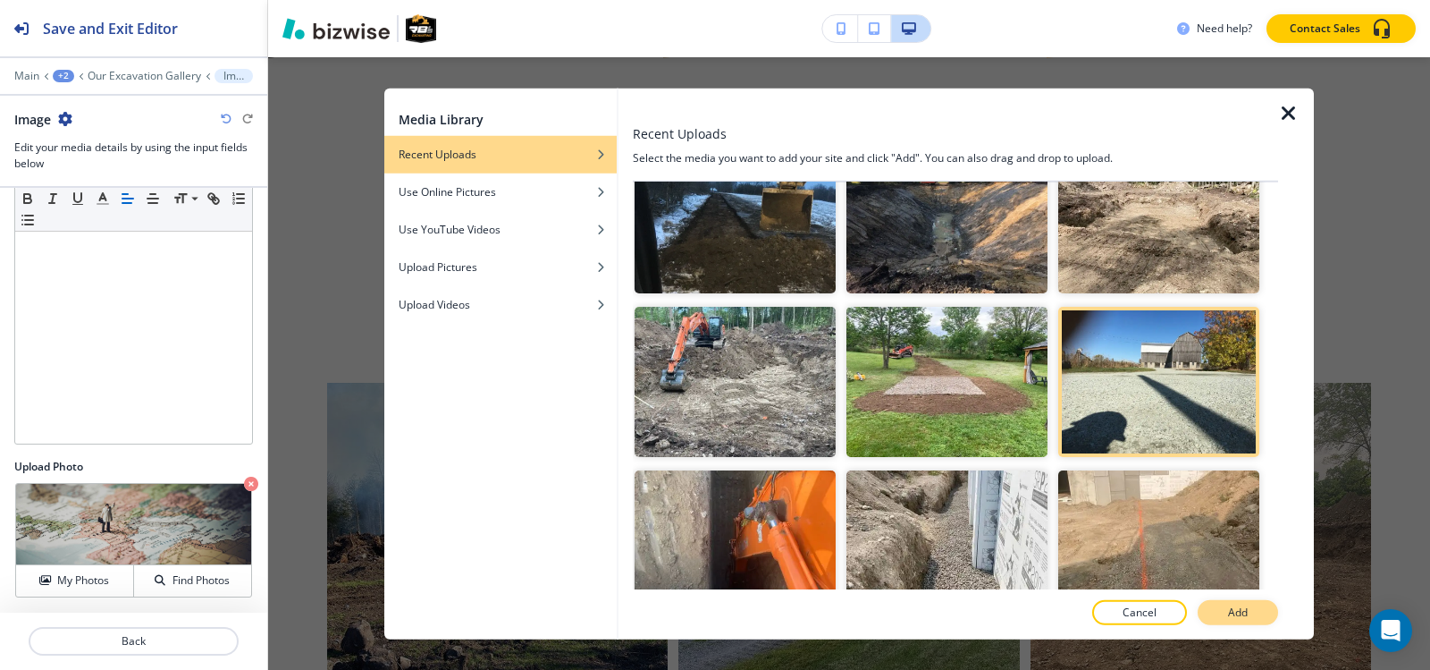
click at [1244, 615] on p "Add" at bounding box center [1238, 612] width 20 height 16
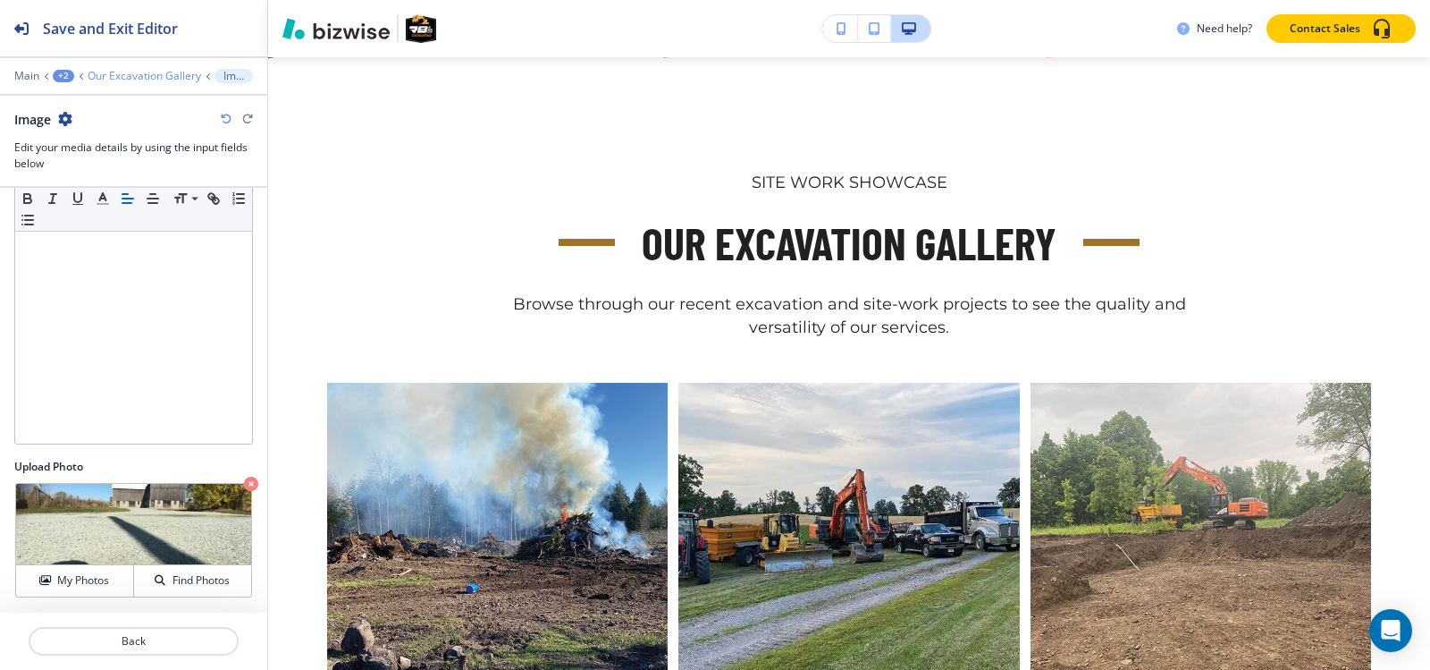
click at [147, 76] on p "Our Excavation Gallery" at bounding box center [145, 76] width 114 height 13
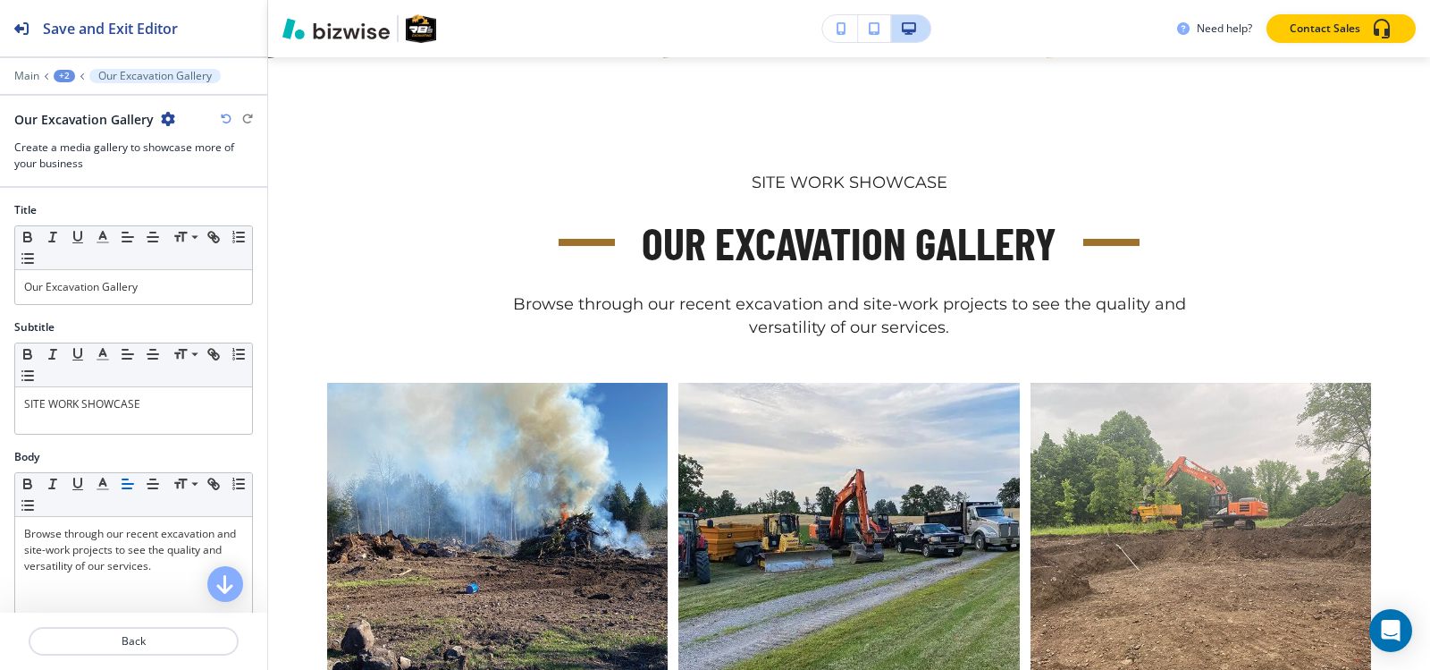
scroll to position [447, 0]
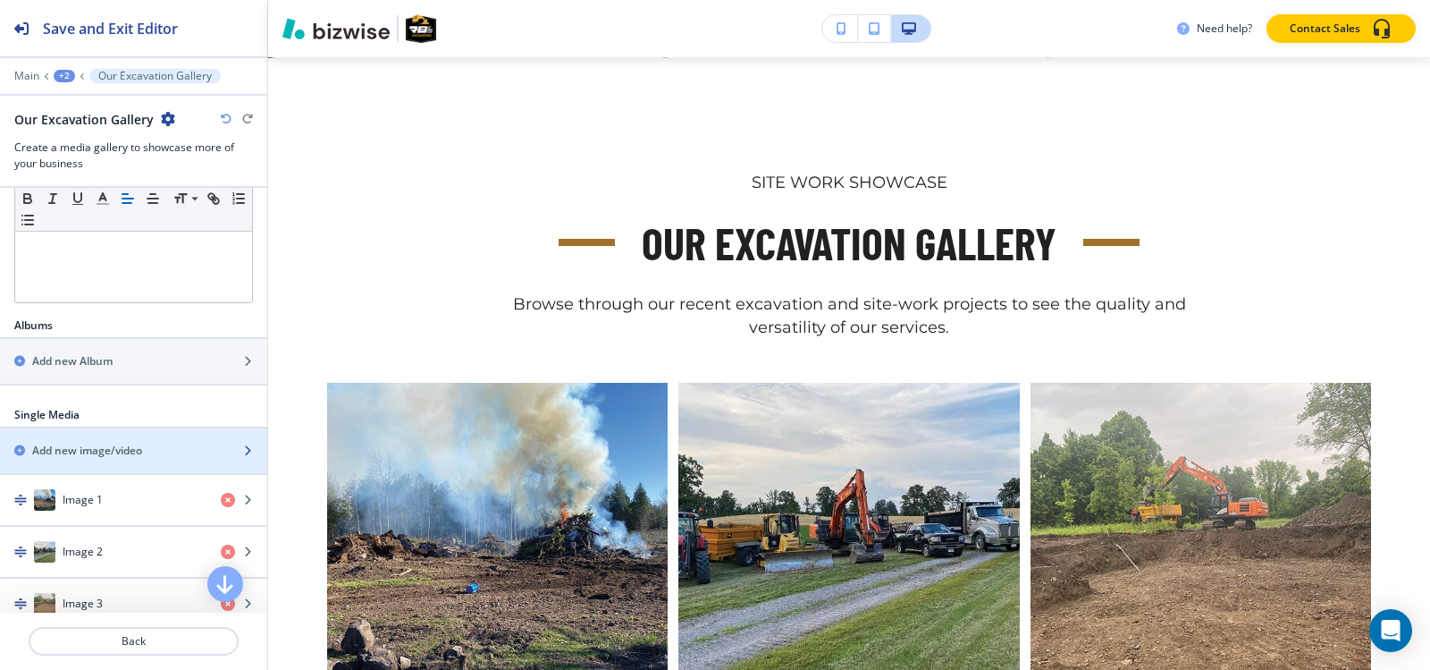
click at [96, 454] on h2 "Add new image/video" at bounding box center [87, 451] width 110 height 16
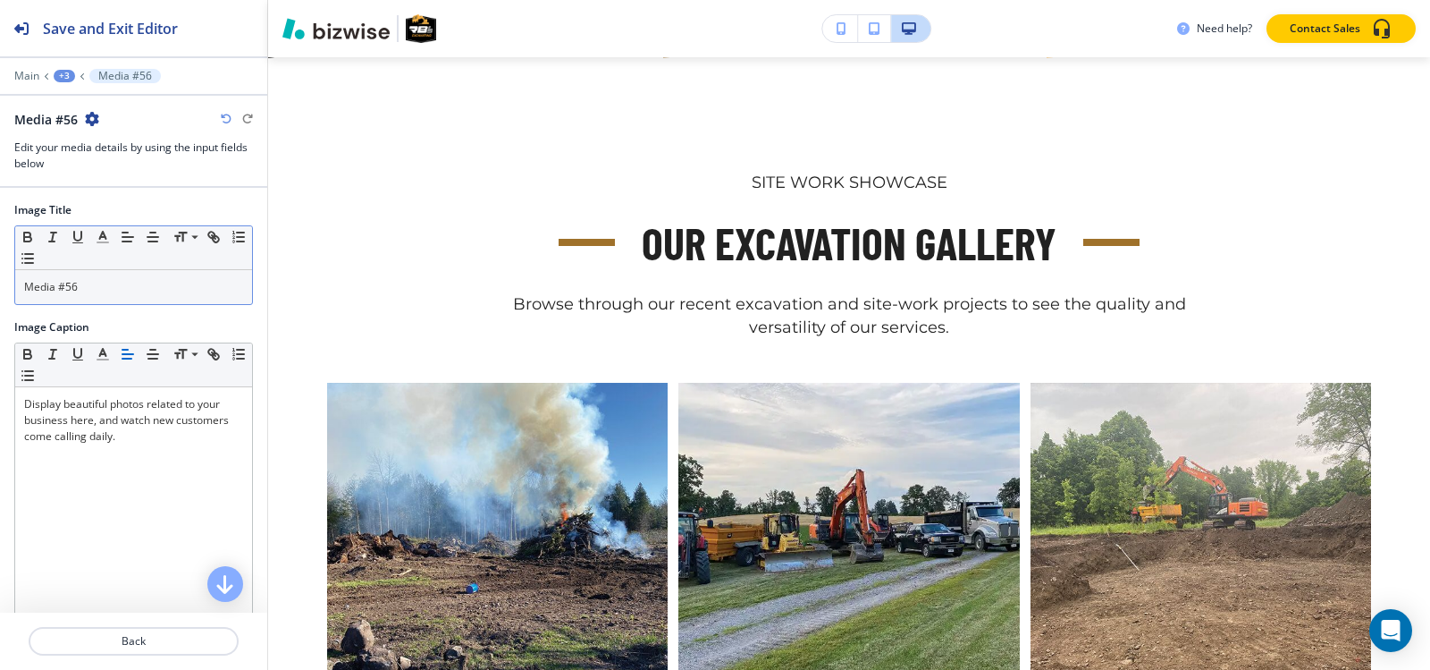
click at [120, 280] on p "Media #56" at bounding box center [133, 287] width 219 height 16
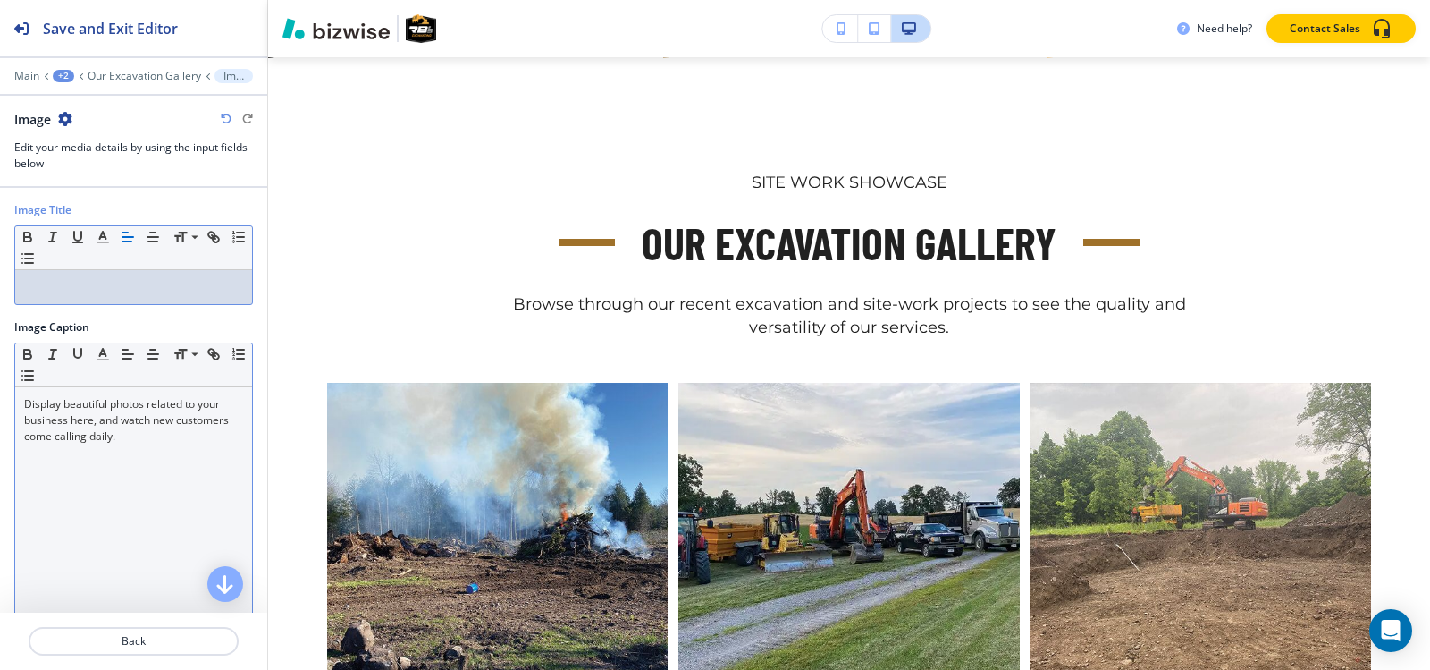
click at [121, 446] on div "Display beautiful photos related to your business here, and watch new customers…" at bounding box center [133, 503] width 237 height 232
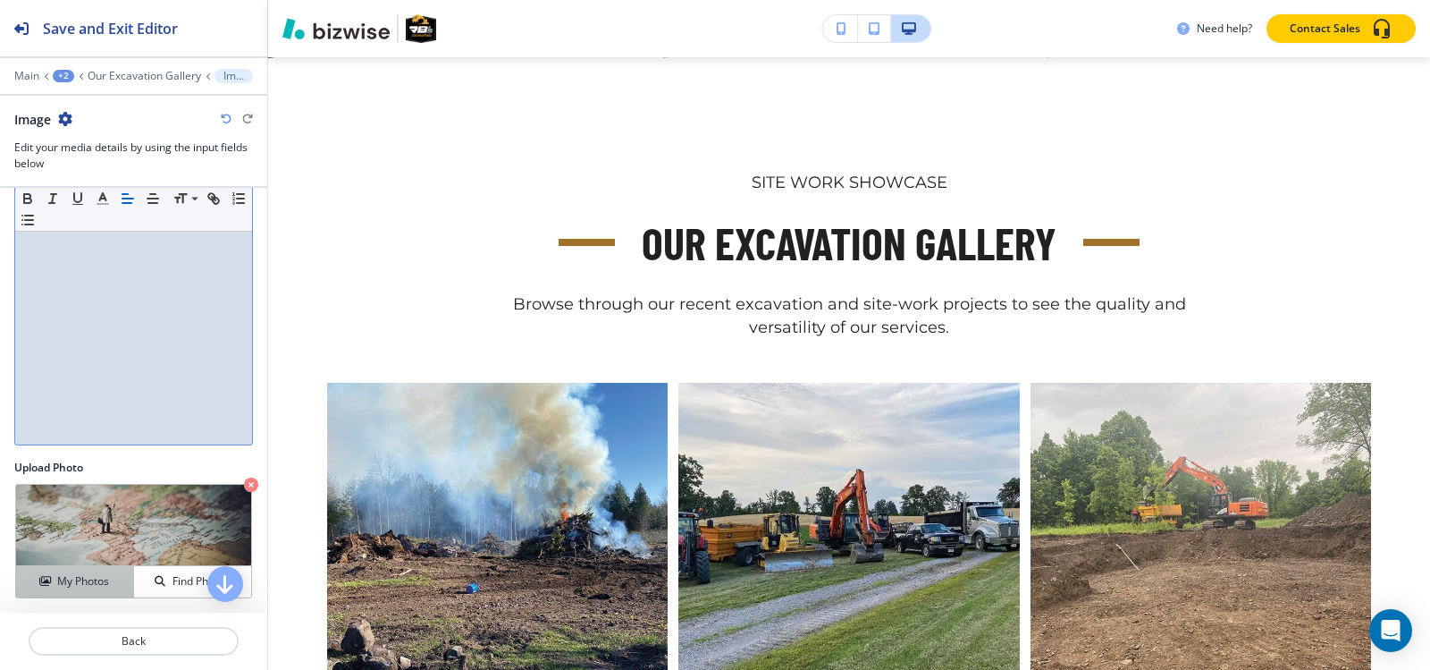
scroll to position [176, 0]
click at [75, 576] on h4 "My Photos" at bounding box center [83, 580] width 52 height 16
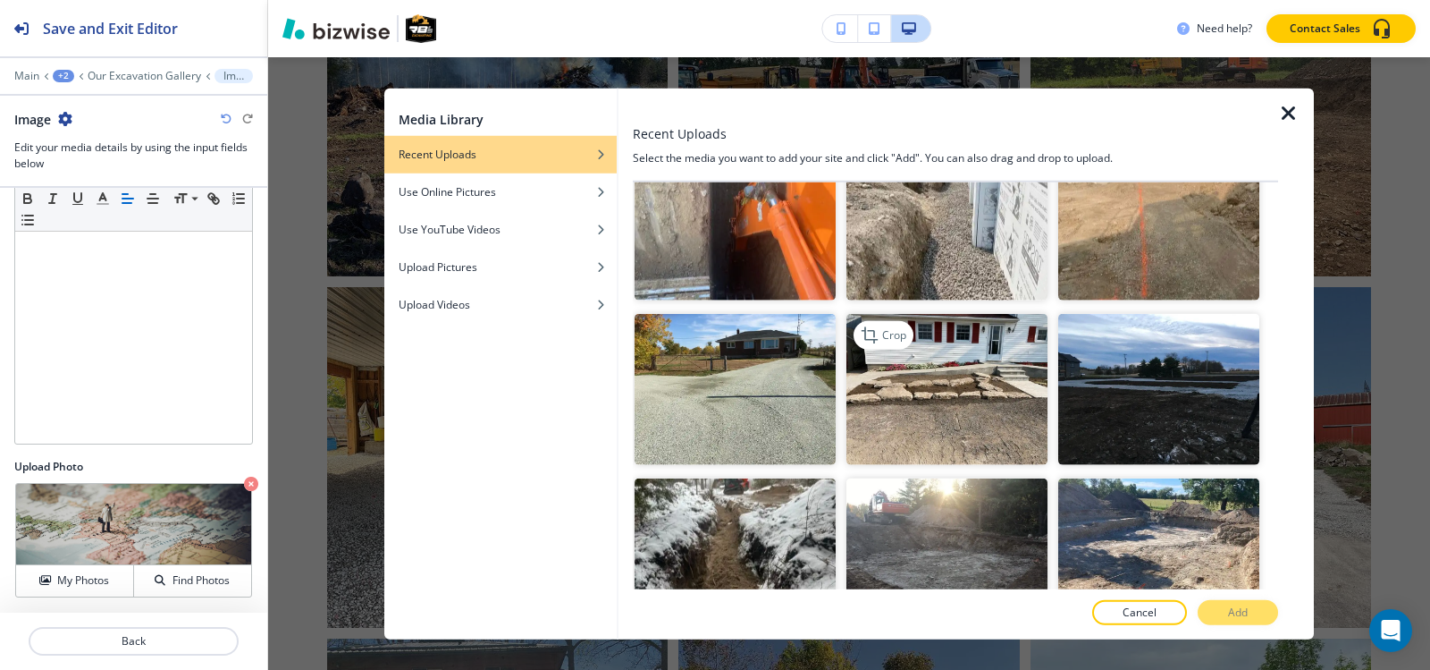
scroll to position [4023, 0]
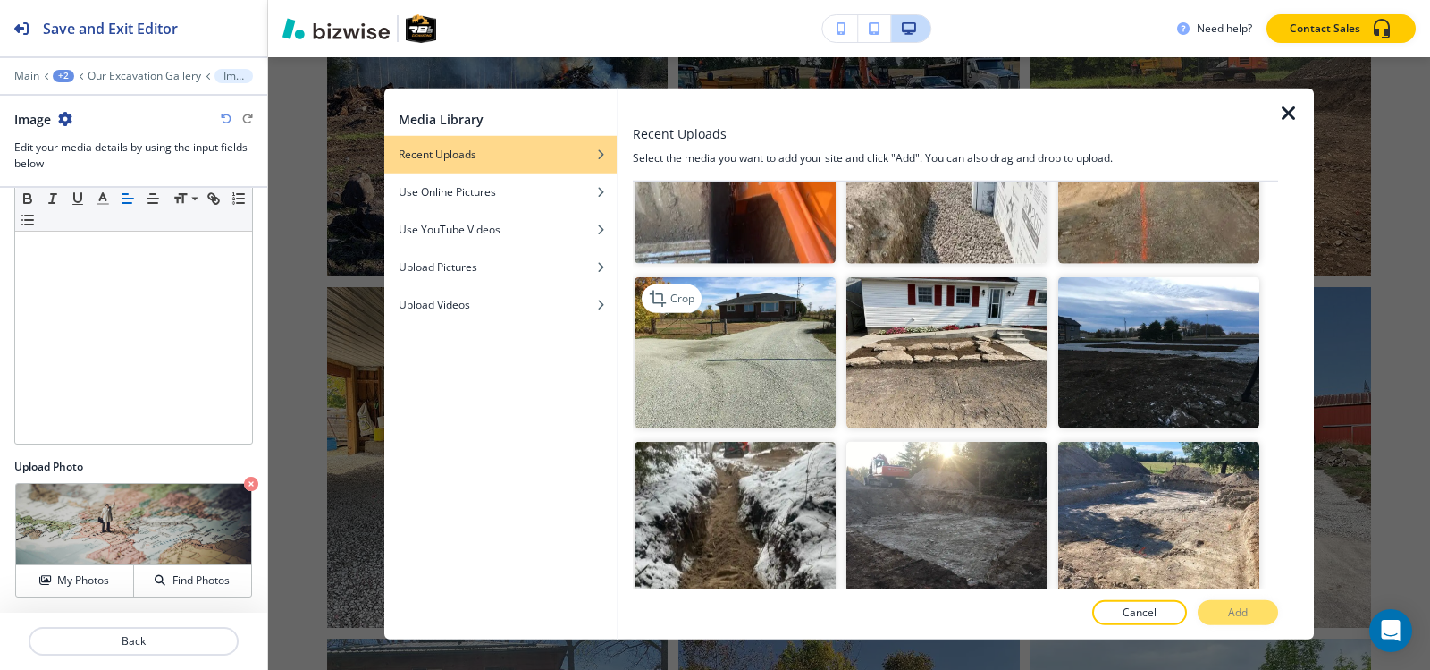
click at [733, 277] on img "button" at bounding box center [735, 352] width 201 height 151
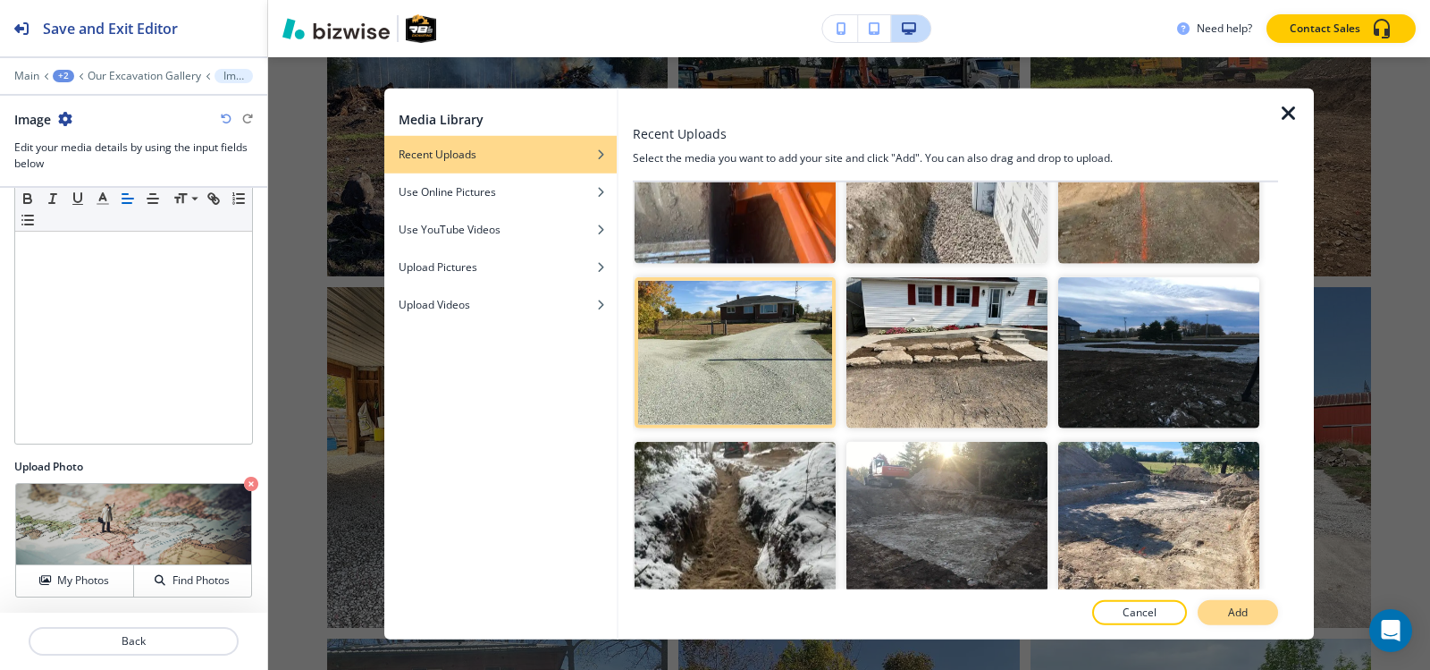
click at [1258, 611] on button "Add" at bounding box center [1238, 612] width 80 height 25
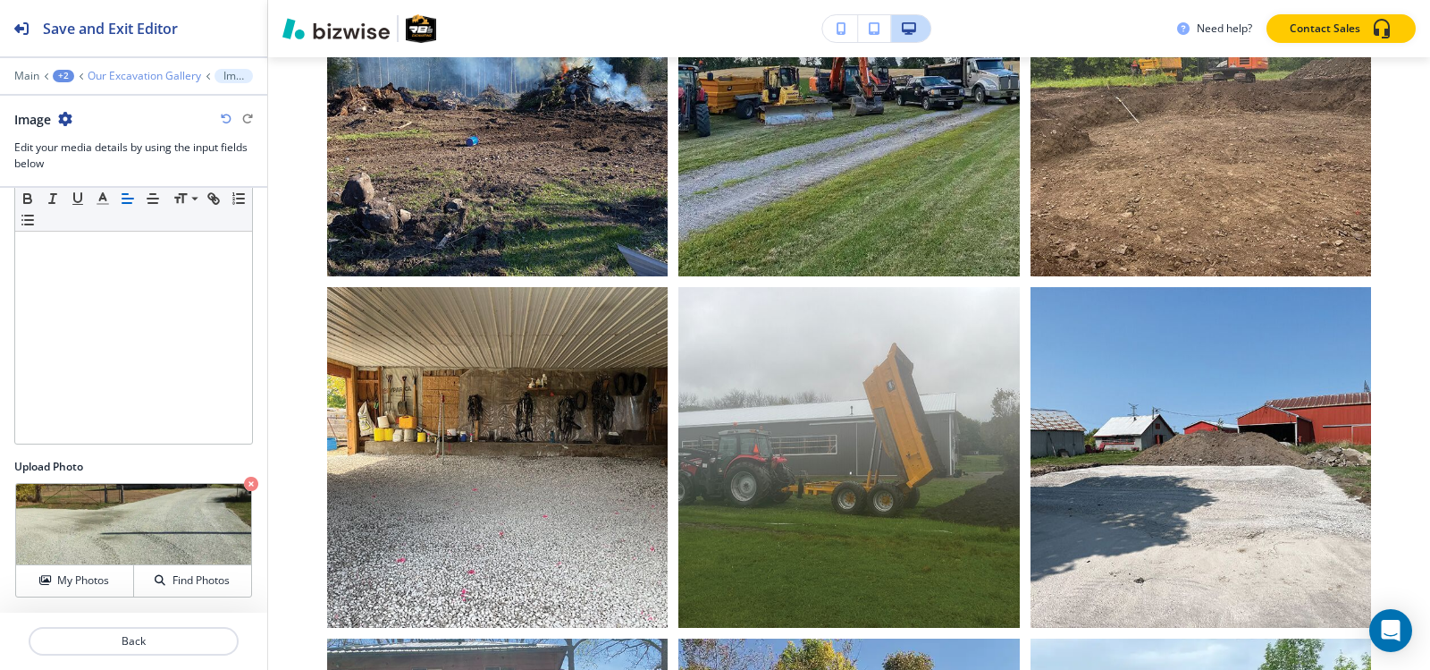
click at [114, 72] on p "Our Excavation Gallery" at bounding box center [145, 76] width 114 height 13
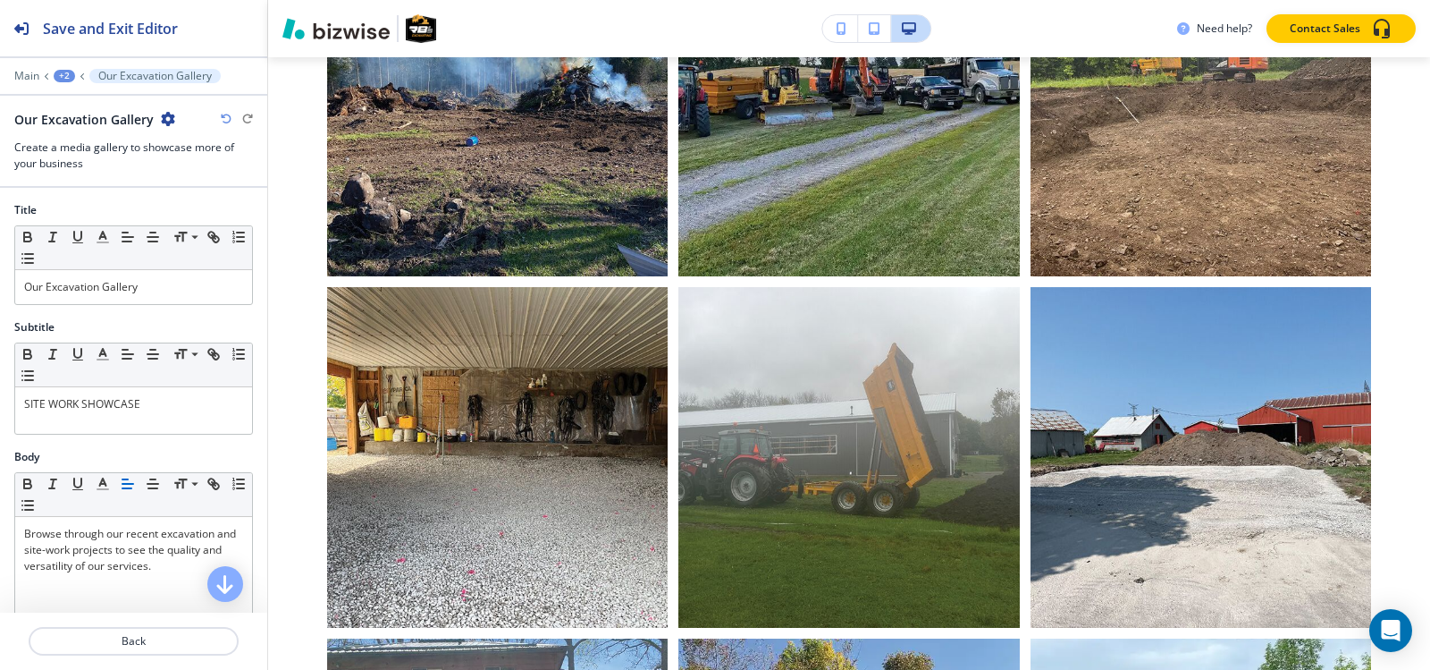
scroll to position [447, 0]
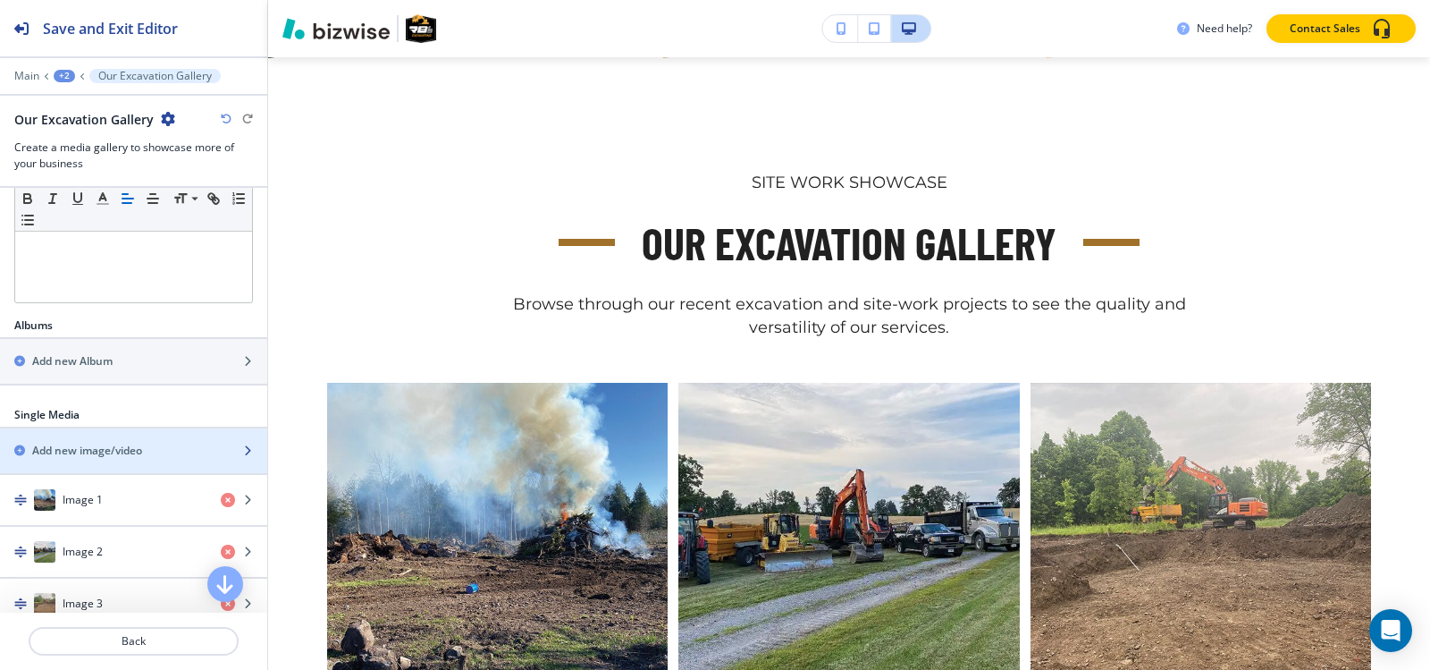
click at [98, 451] on h2 "Add new image/video" at bounding box center [87, 451] width 110 height 16
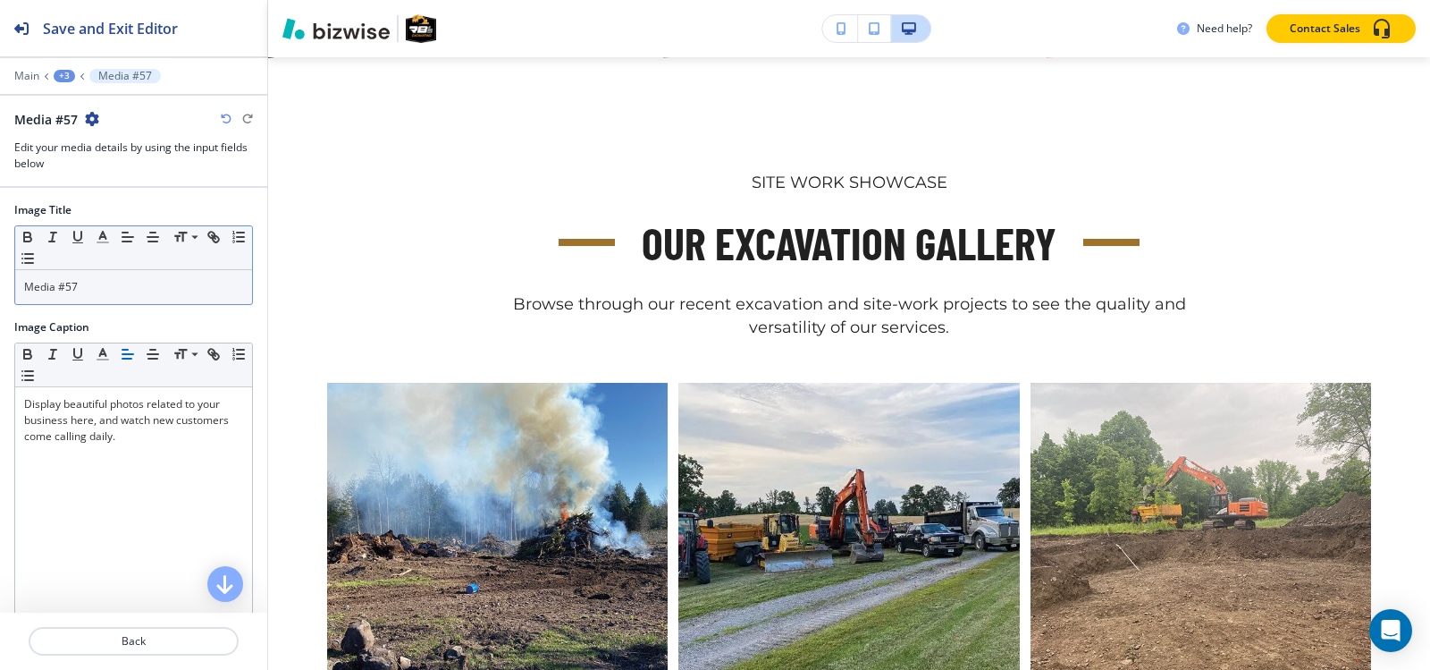
click at [136, 279] on p "Media #57" at bounding box center [133, 287] width 219 height 16
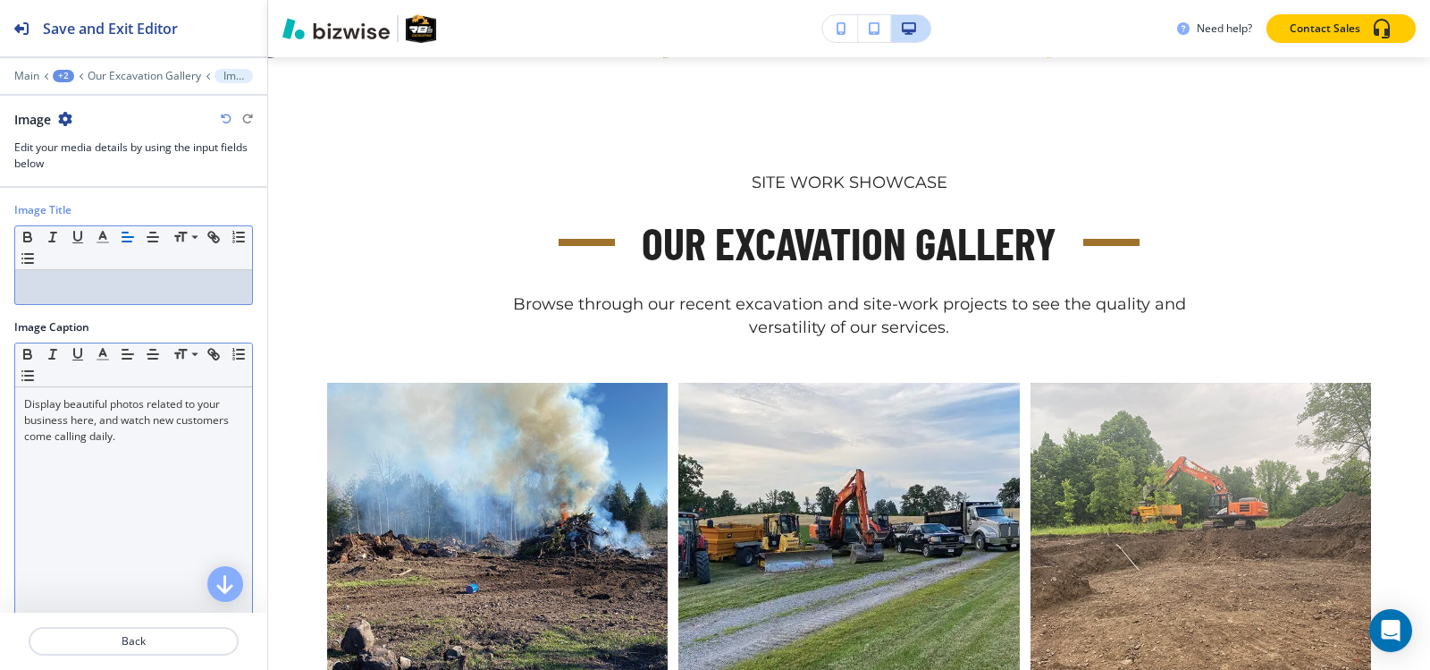
click at [115, 421] on p "Display beautiful photos related to your business here, and watch new customers…" at bounding box center [133, 420] width 219 height 48
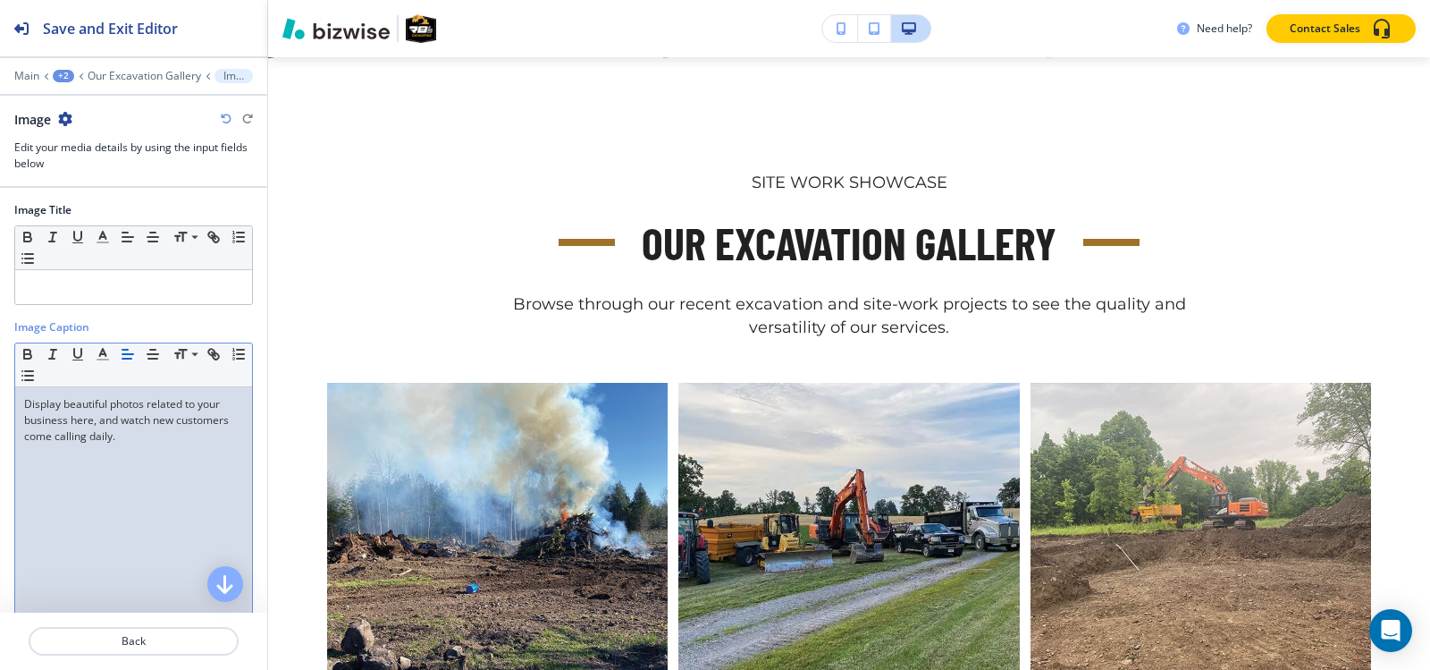
click at [150, 447] on div "Display beautiful photos related to your business here, and watch new customers…" at bounding box center [133, 503] width 237 height 232
click at [148, 434] on div "Display beautiful photos related to your business here, and watch new customers…" at bounding box center [133, 503] width 237 height 232
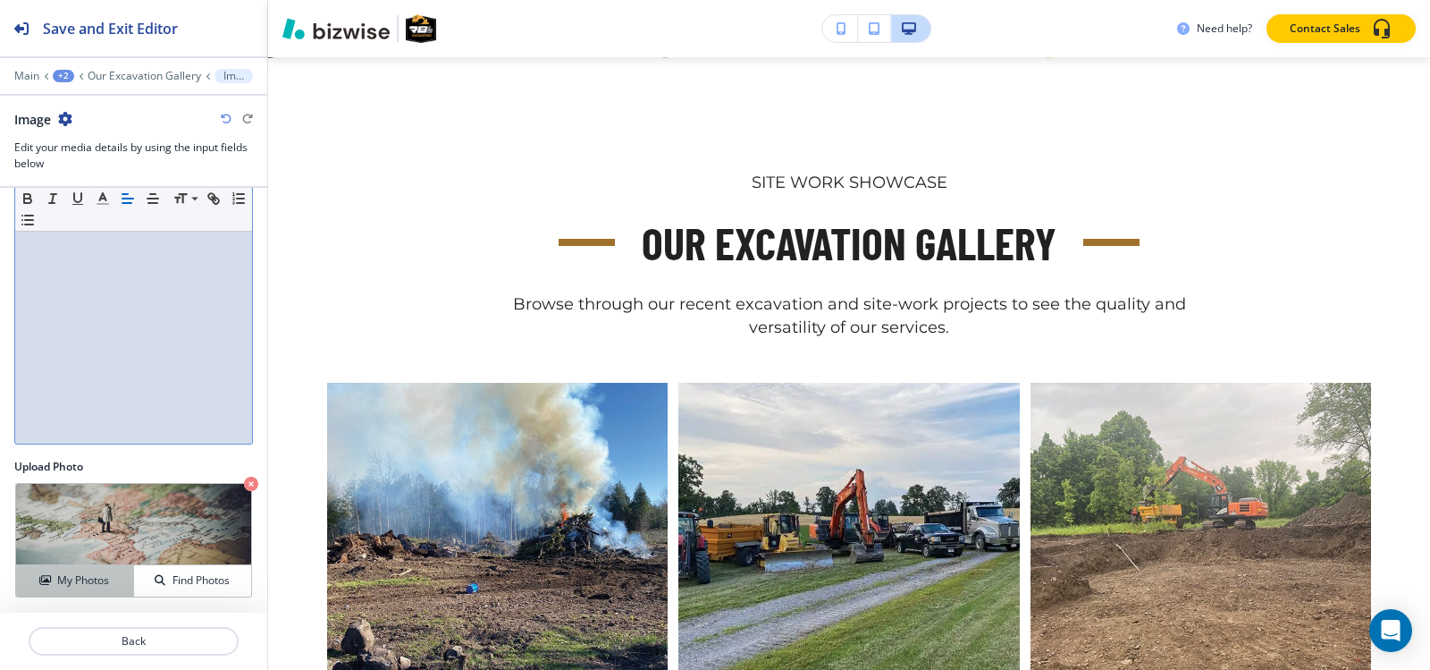
click at [65, 583] on h4 "My Photos" at bounding box center [83, 580] width 52 height 16
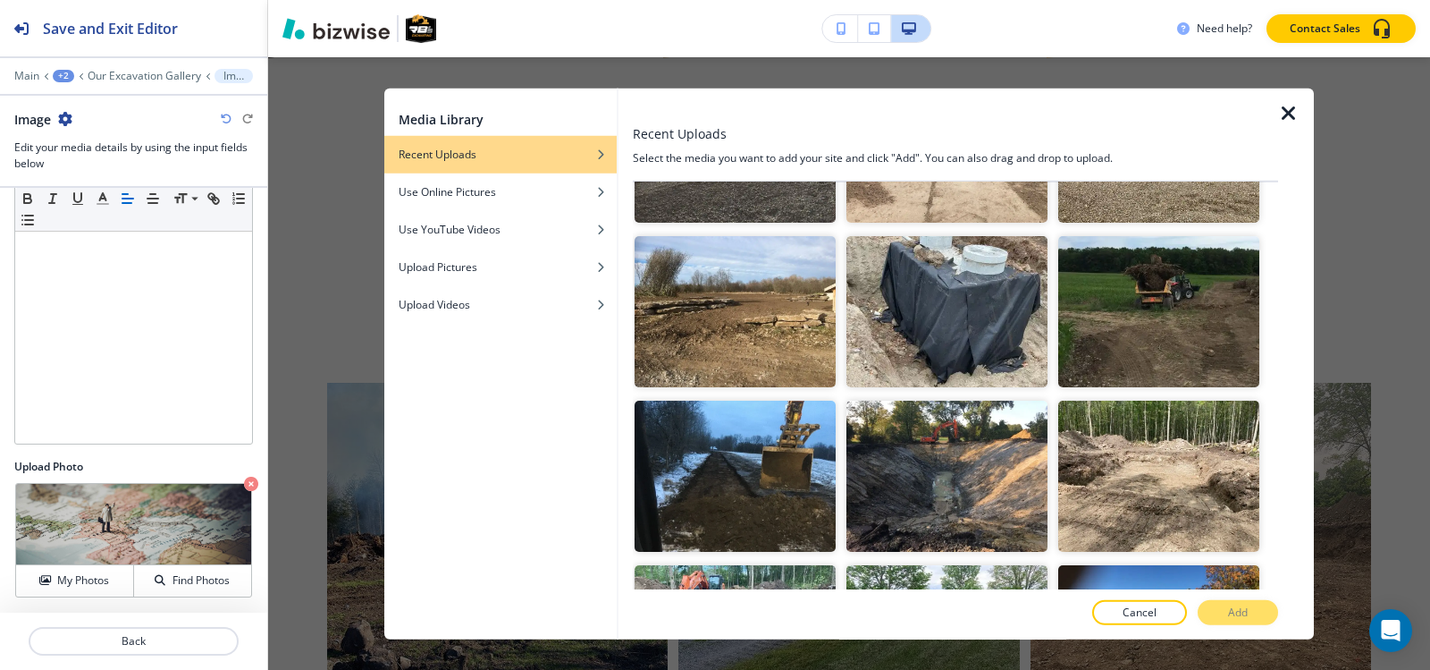
scroll to position [3576, 0]
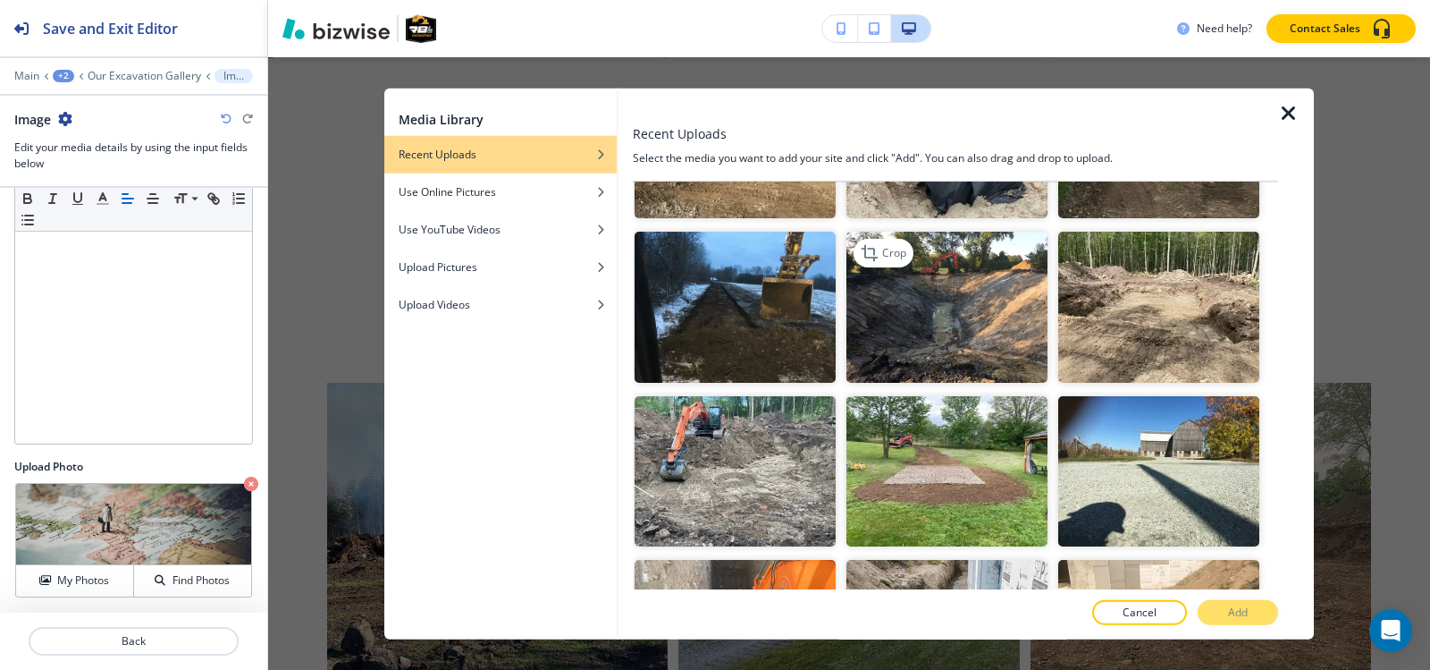
click at [952, 285] on img "button" at bounding box center [947, 307] width 201 height 151
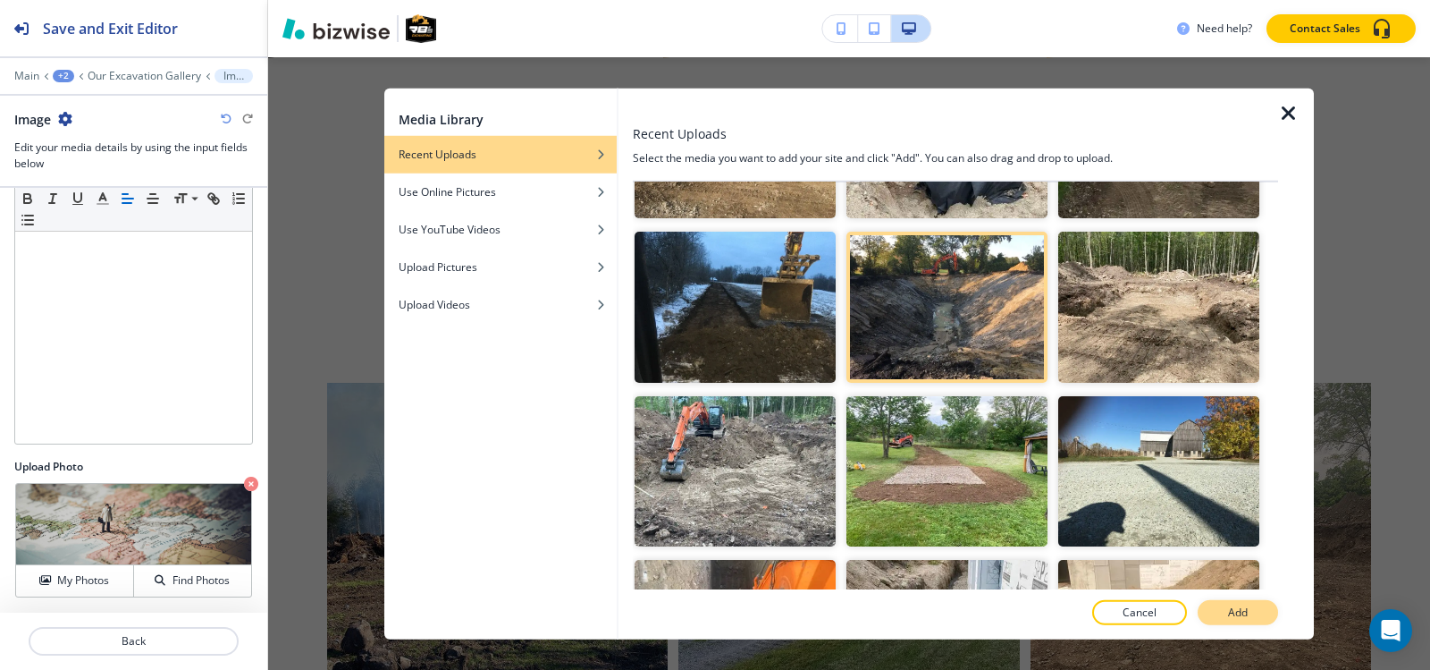
click at [1227, 616] on button "Add" at bounding box center [1238, 612] width 80 height 25
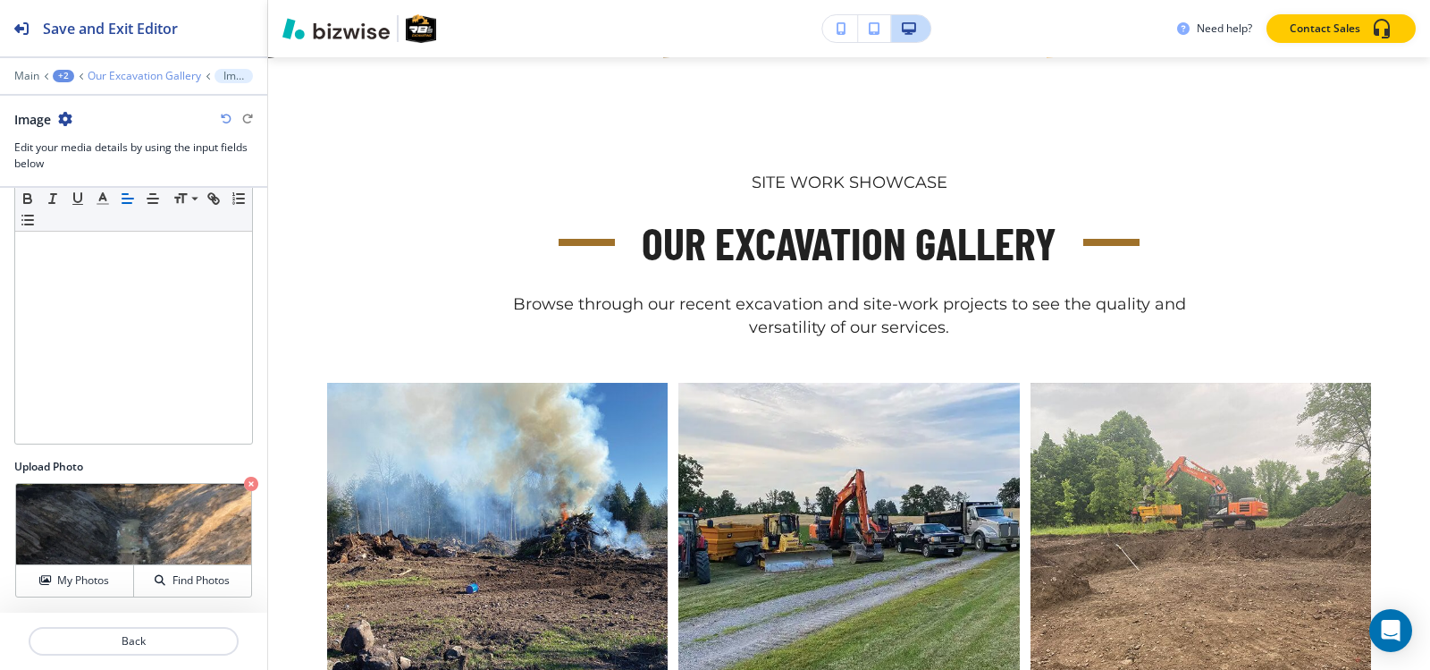
click at [147, 77] on p "Our Excavation Gallery" at bounding box center [145, 76] width 114 height 13
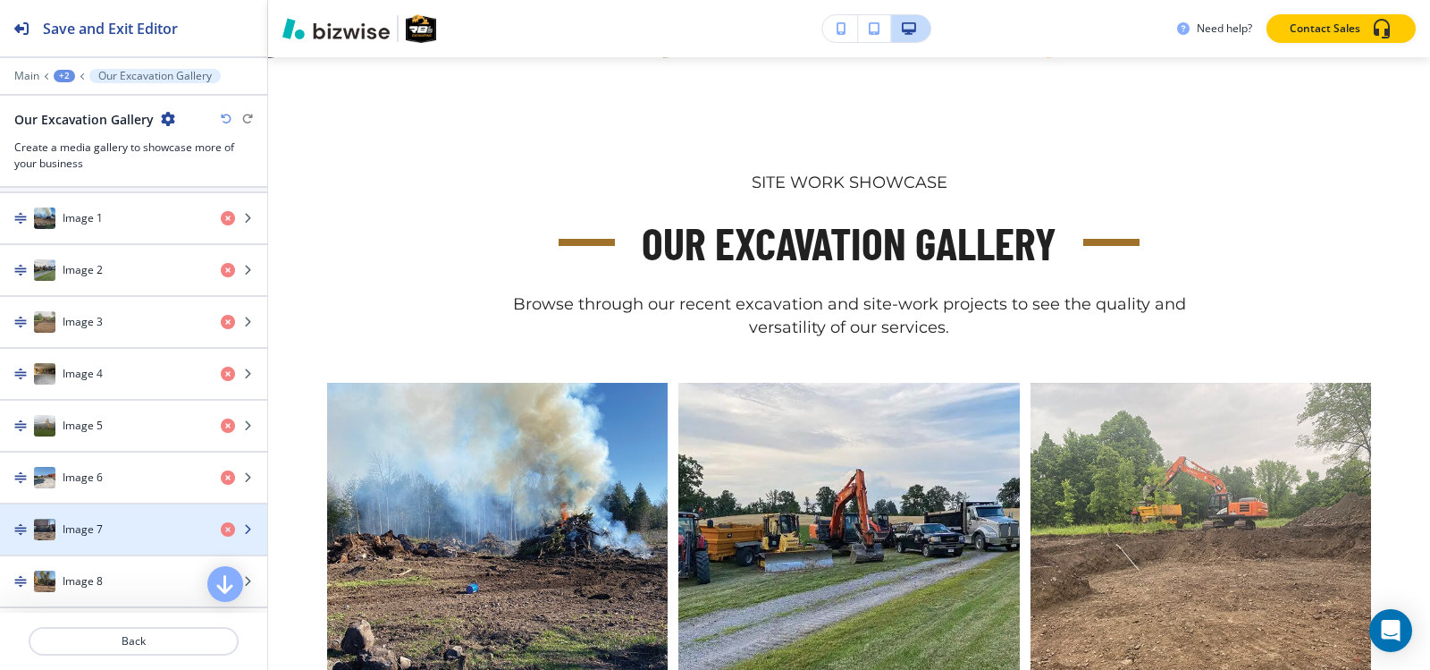
scroll to position [536, 0]
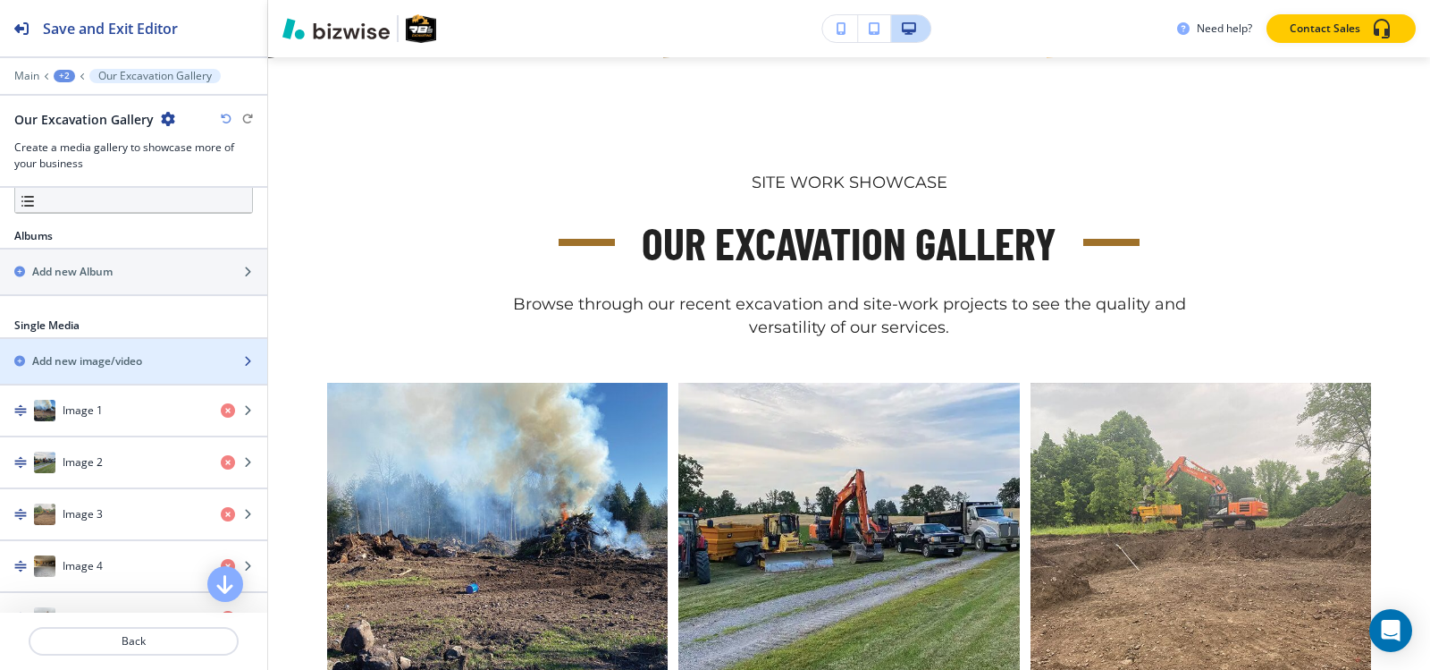
click at [98, 369] on div "button" at bounding box center [133, 376] width 267 height 14
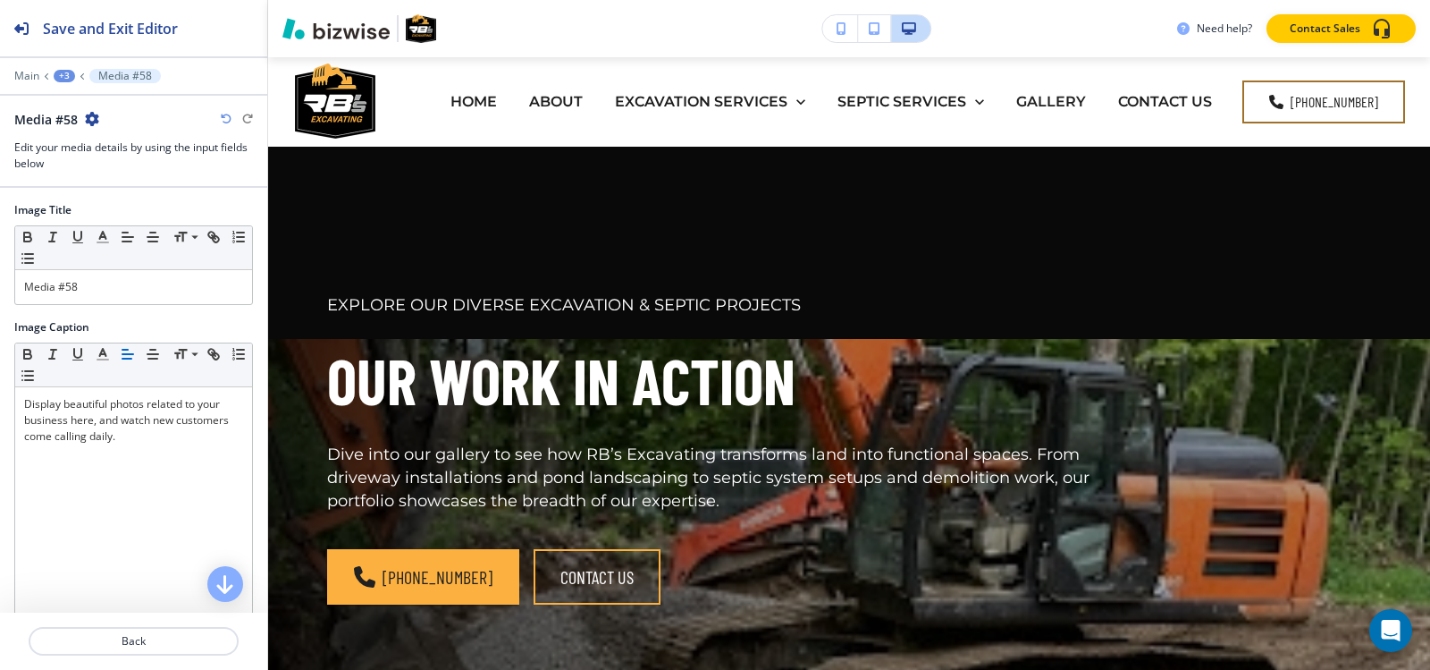
scroll to position [783, 0]
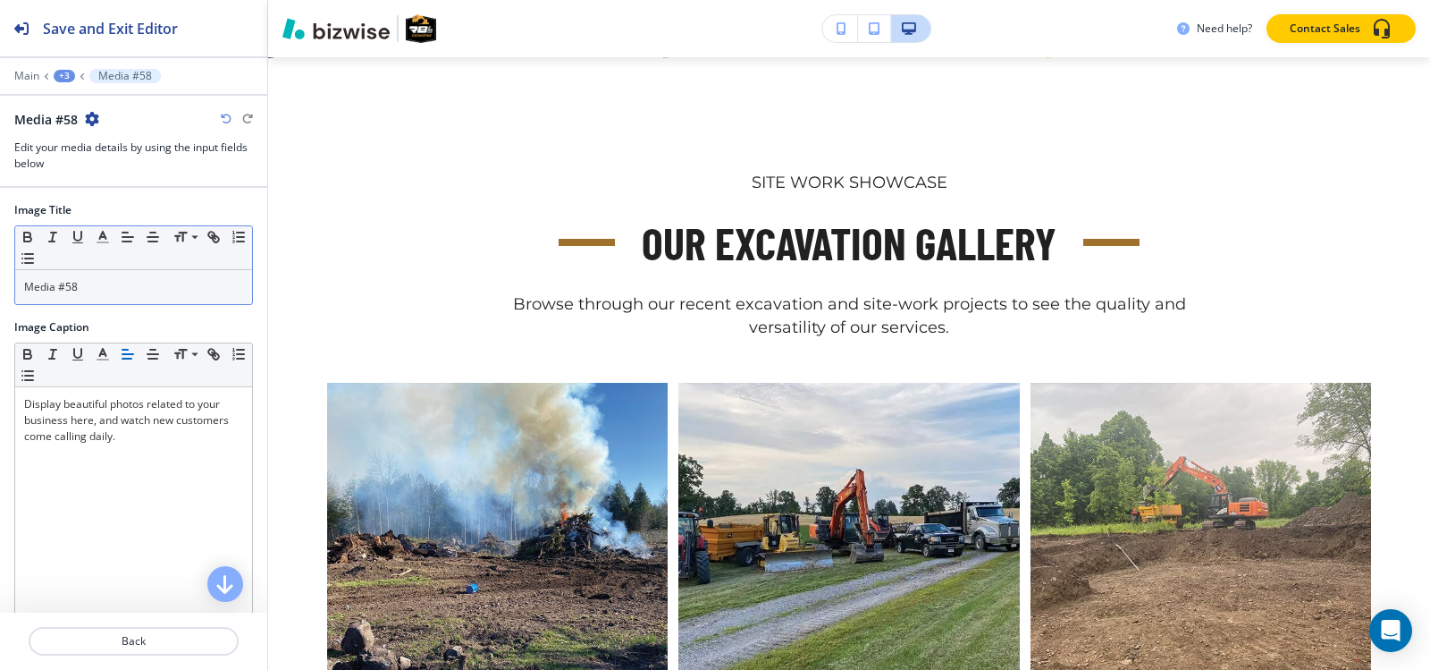
click at [190, 296] on div "Media #58" at bounding box center [133, 287] width 237 height 34
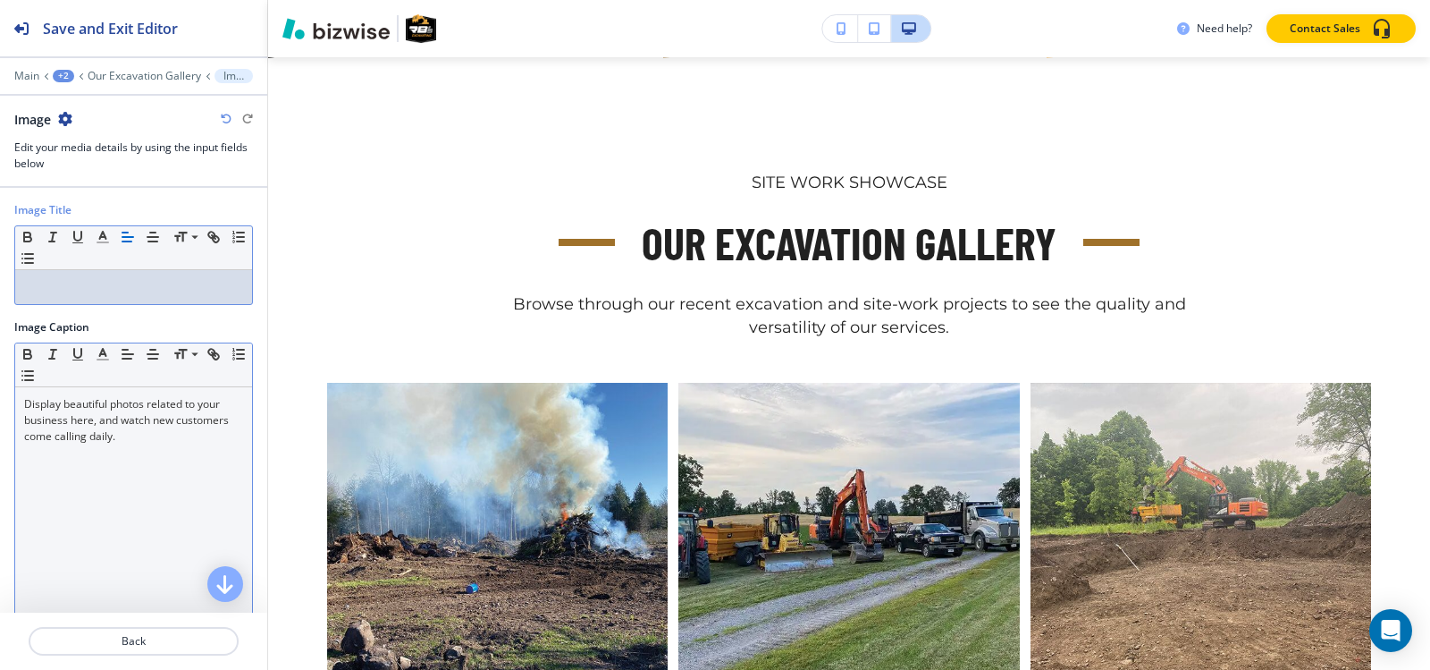
click at [153, 447] on div "Display beautiful photos related to your business here, and watch new customers…" at bounding box center [133, 503] width 237 height 232
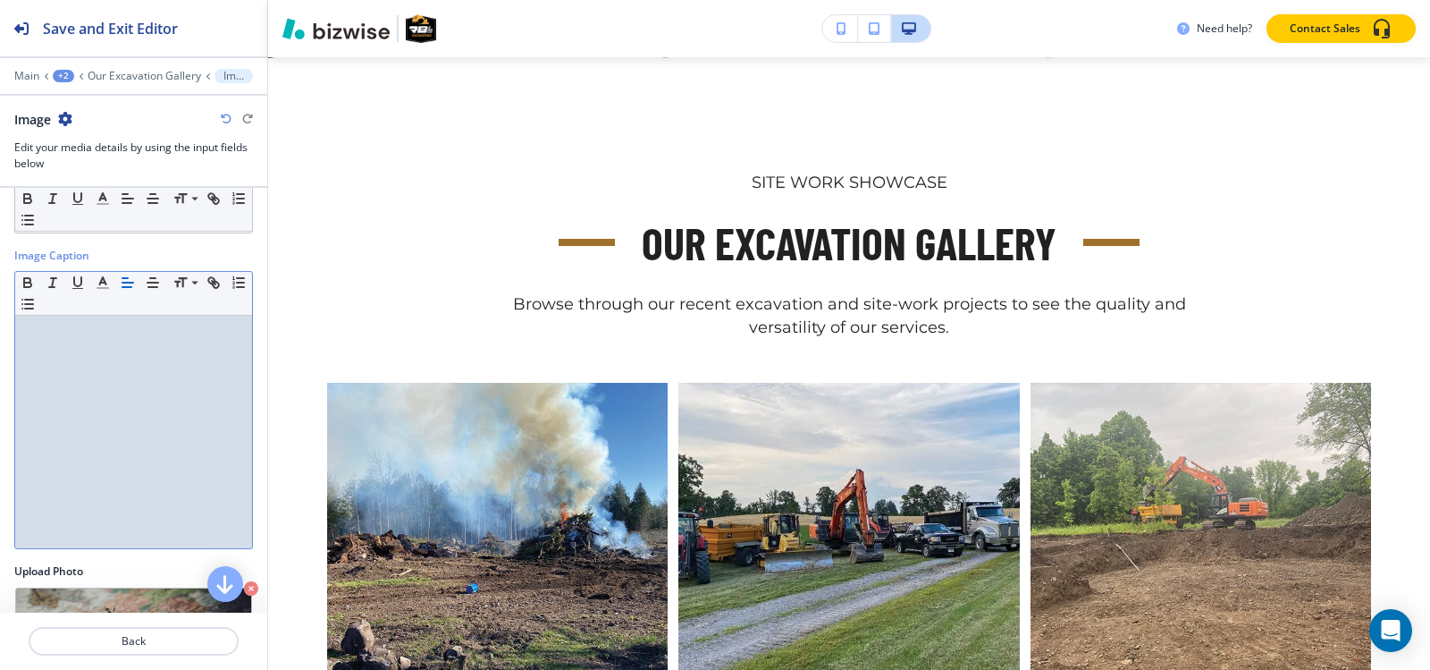
scroll to position [176, 0]
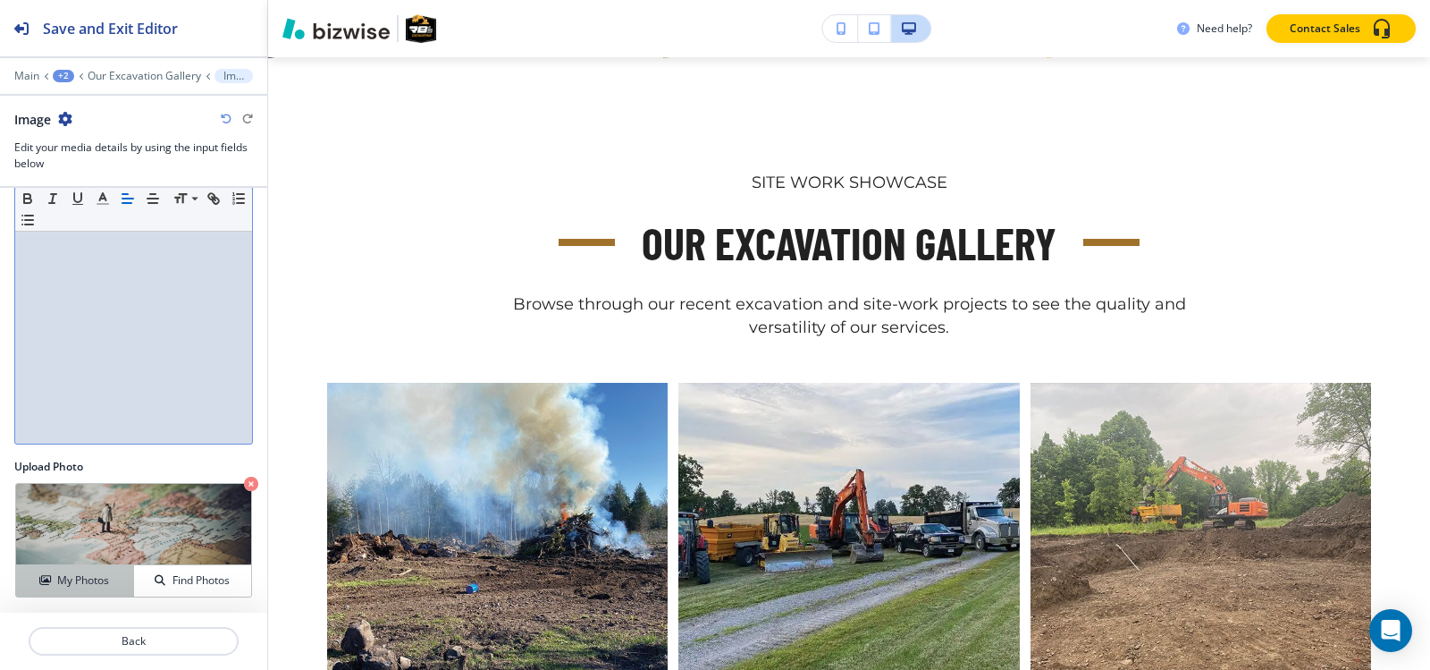
click at [73, 577] on h4 "My Photos" at bounding box center [83, 580] width 52 height 16
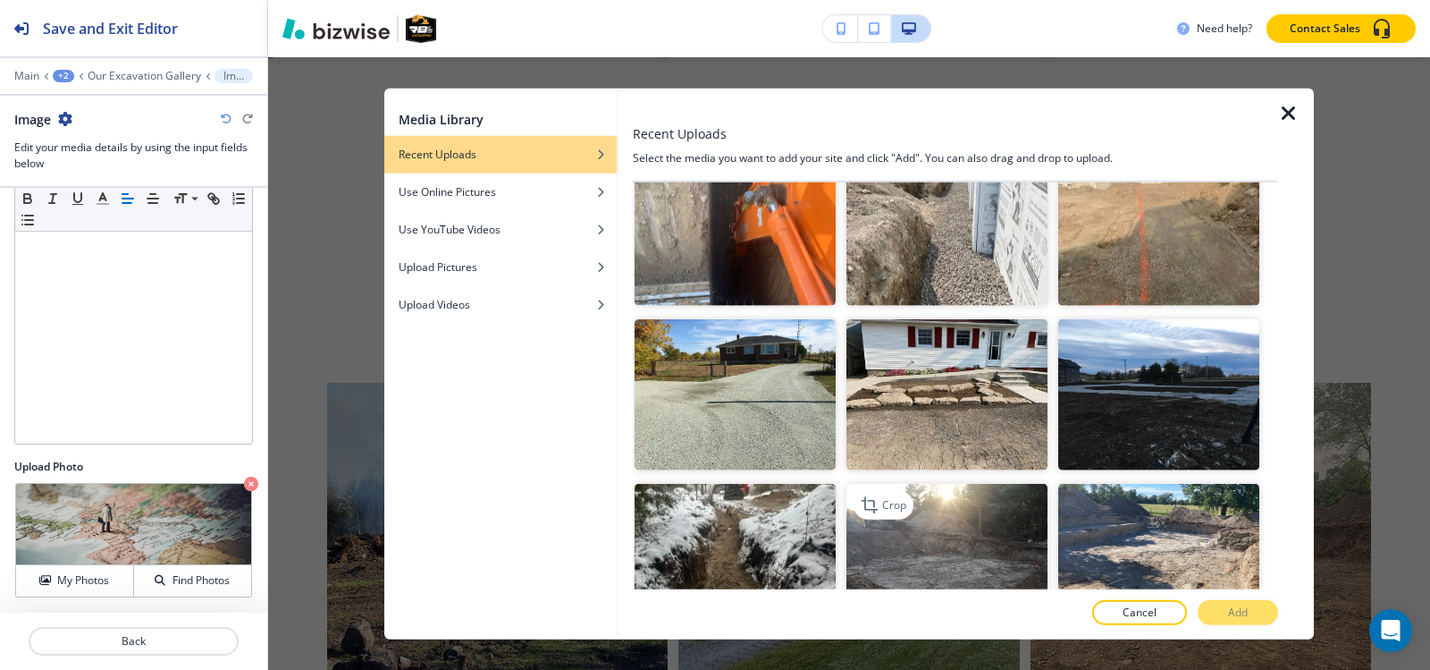
scroll to position [4023, 0]
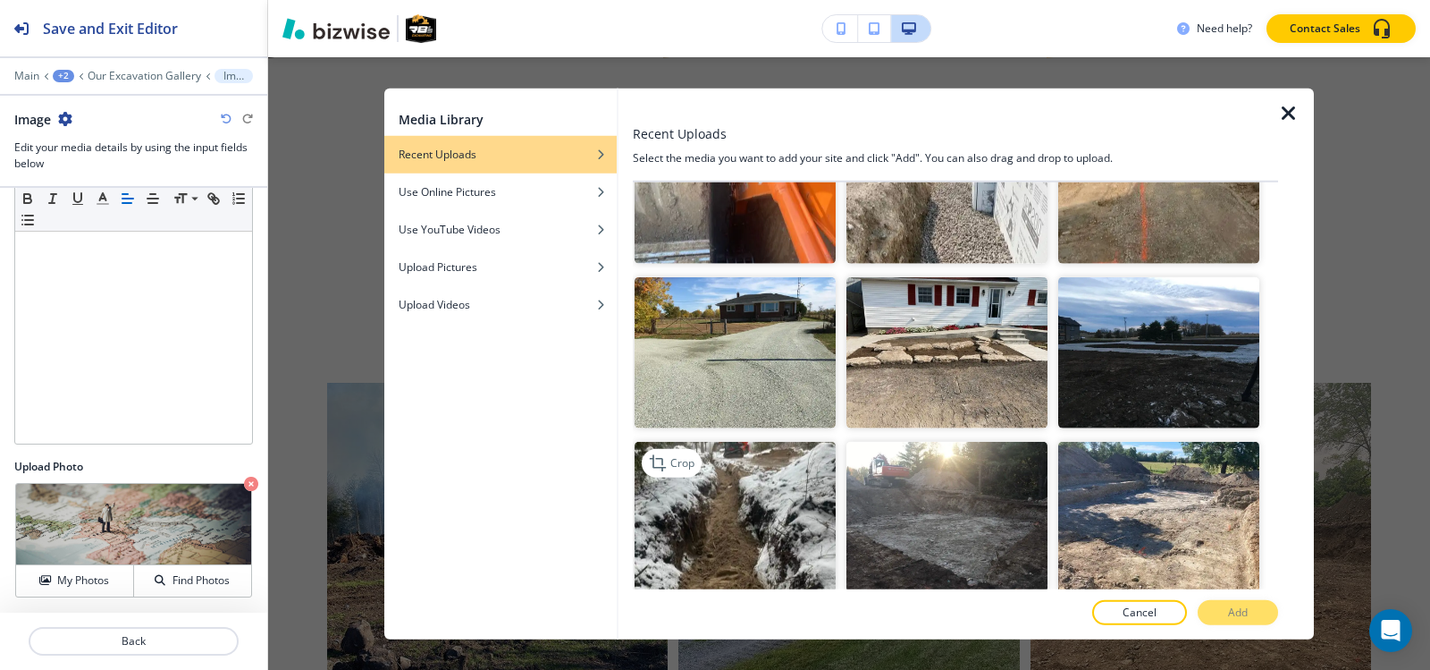
click at [728, 442] on img "button" at bounding box center [735, 517] width 201 height 151
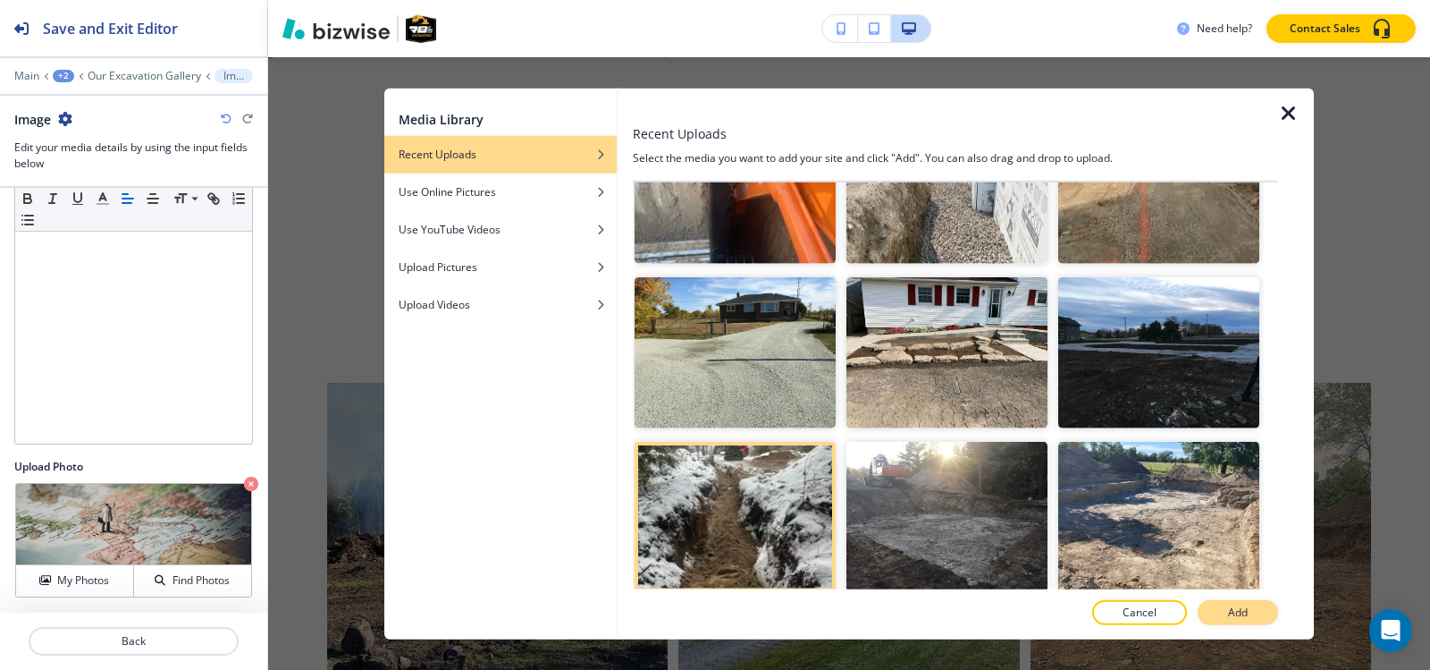
click at [1224, 616] on button "Add" at bounding box center [1238, 612] width 80 height 25
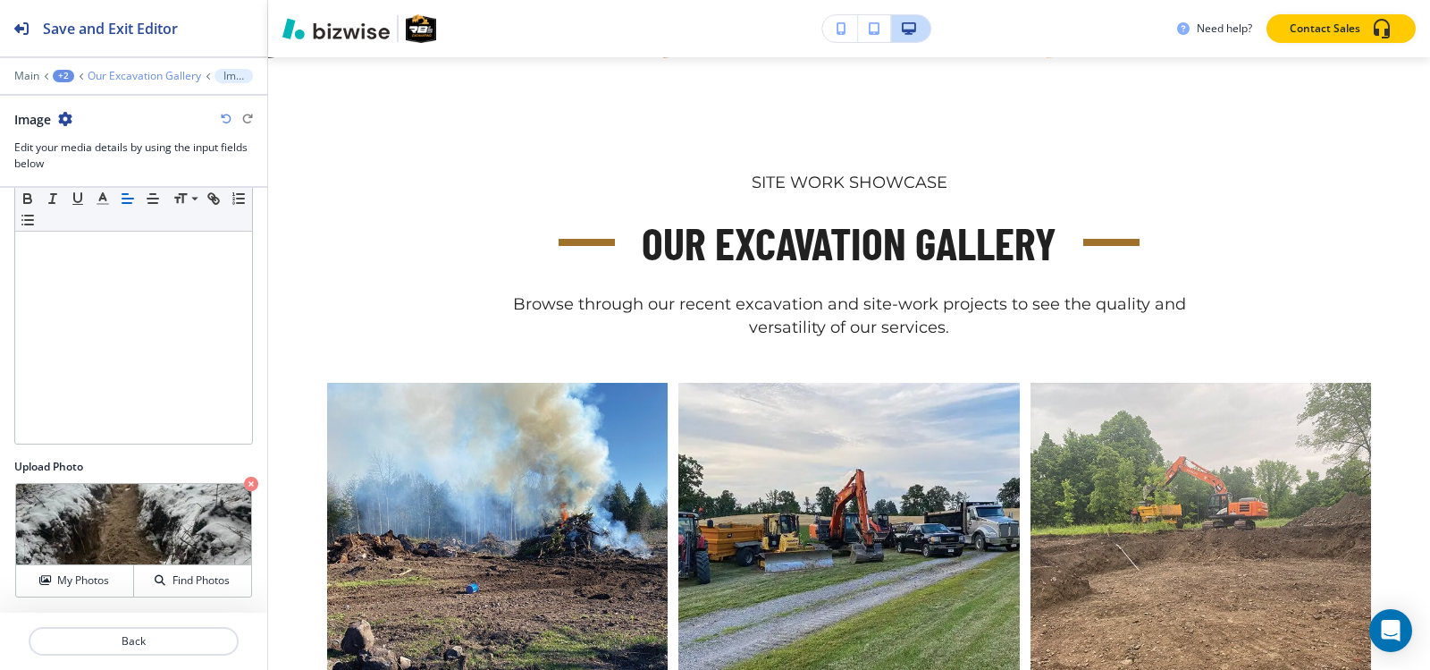
click at [133, 78] on p "Our Excavation Gallery" at bounding box center [145, 76] width 114 height 13
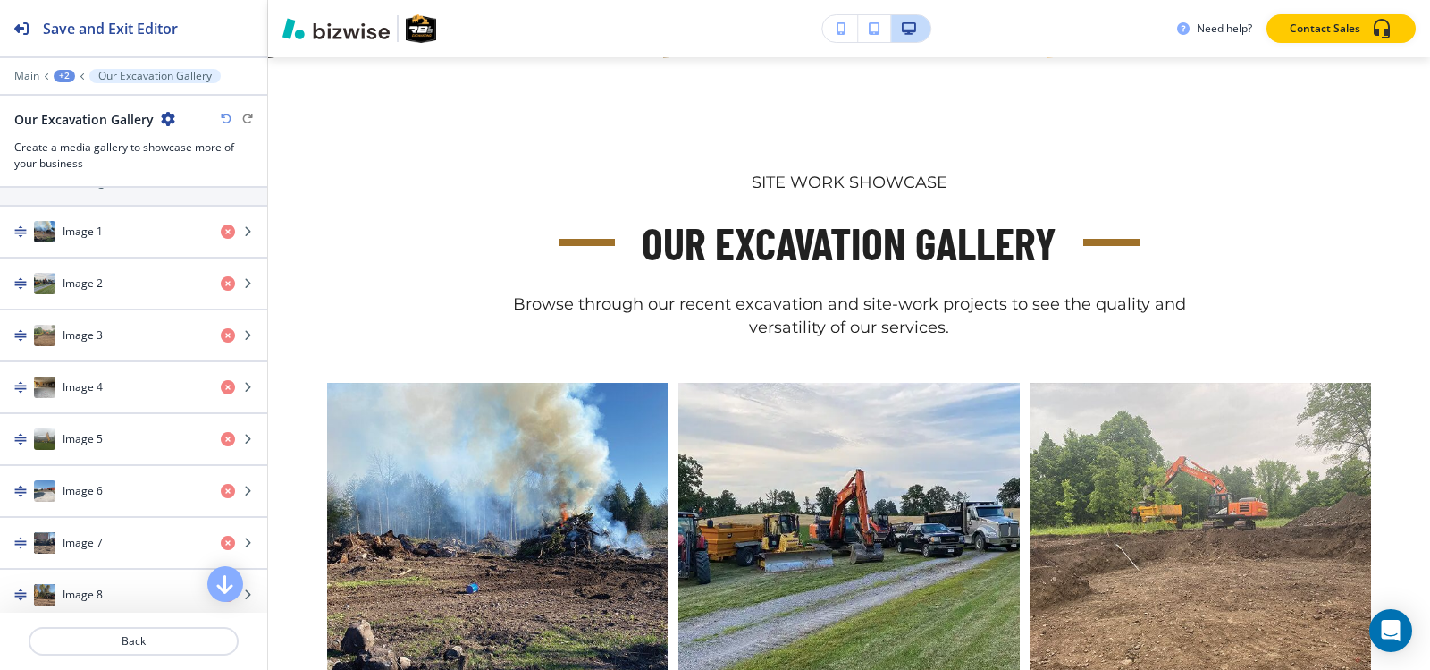
scroll to position [447, 0]
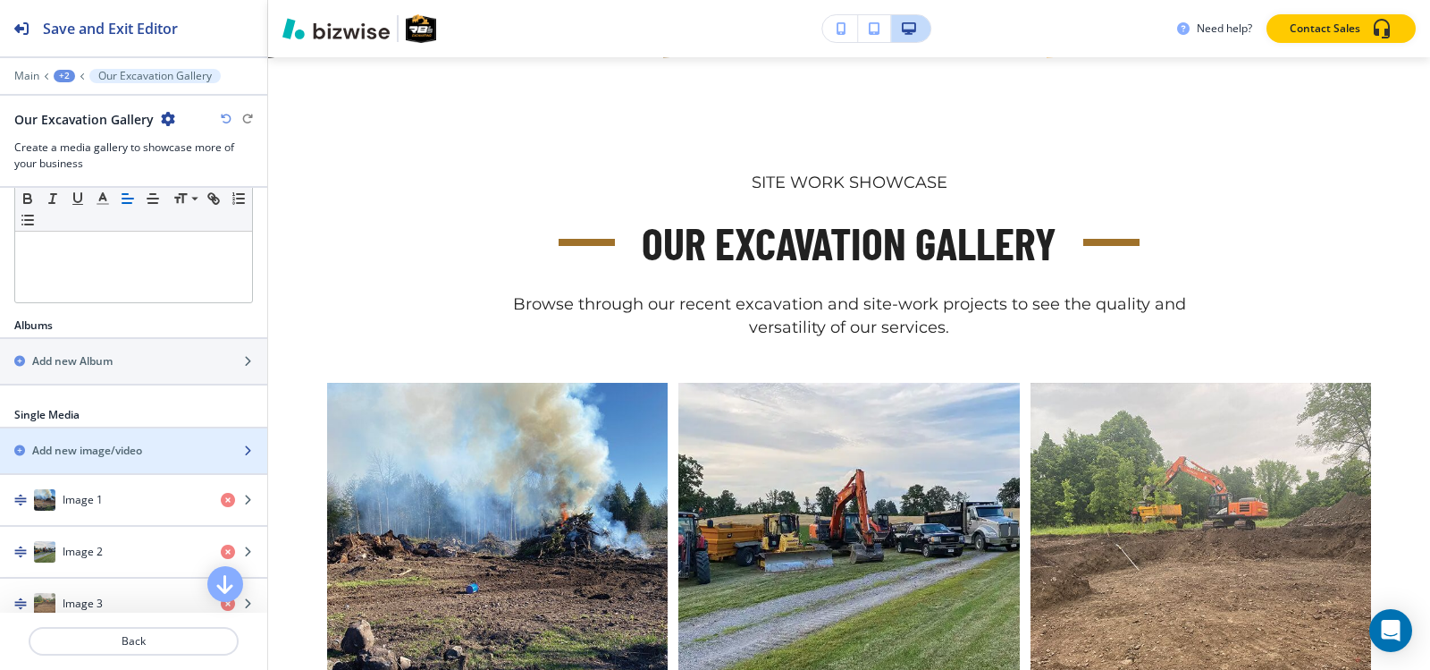
click at [82, 451] on h2 "Add new image/video" at bounding box center [87, 451] width 110 height 16
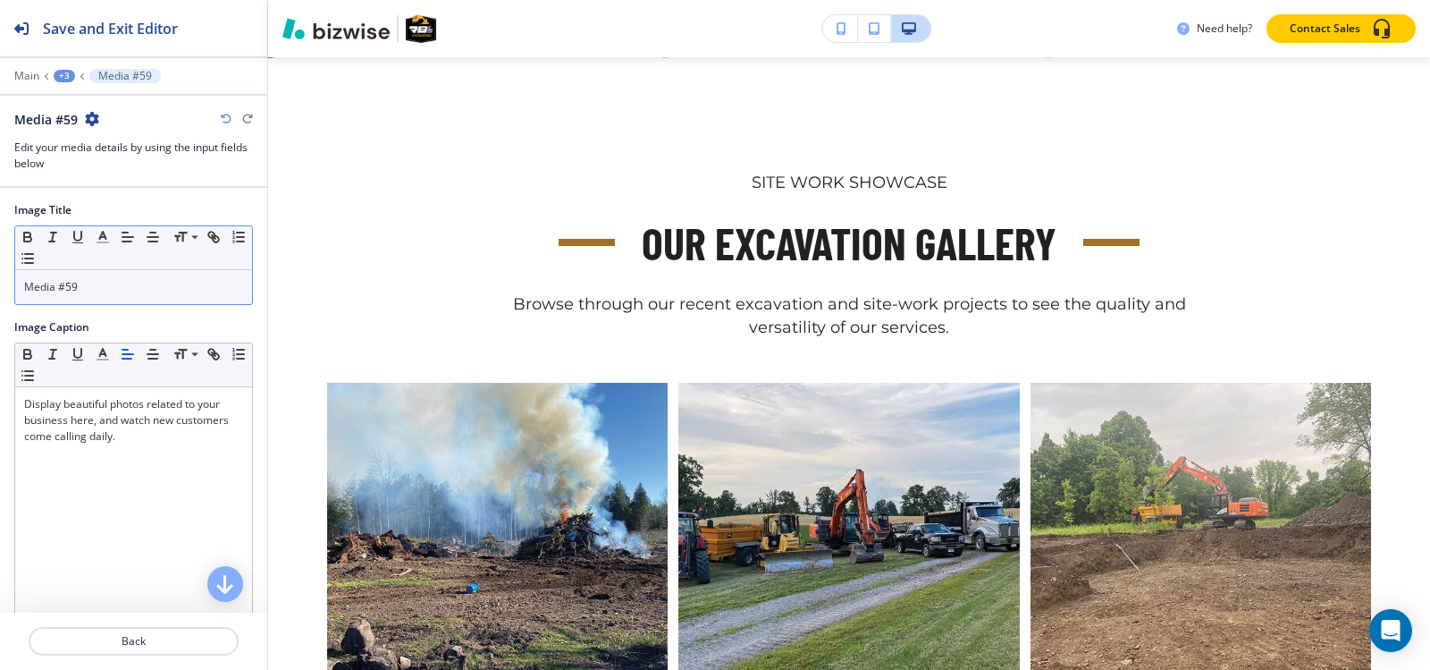
click at [127, 291] on p "Media #59" at bounding box center [133, 287] width 219 height 16
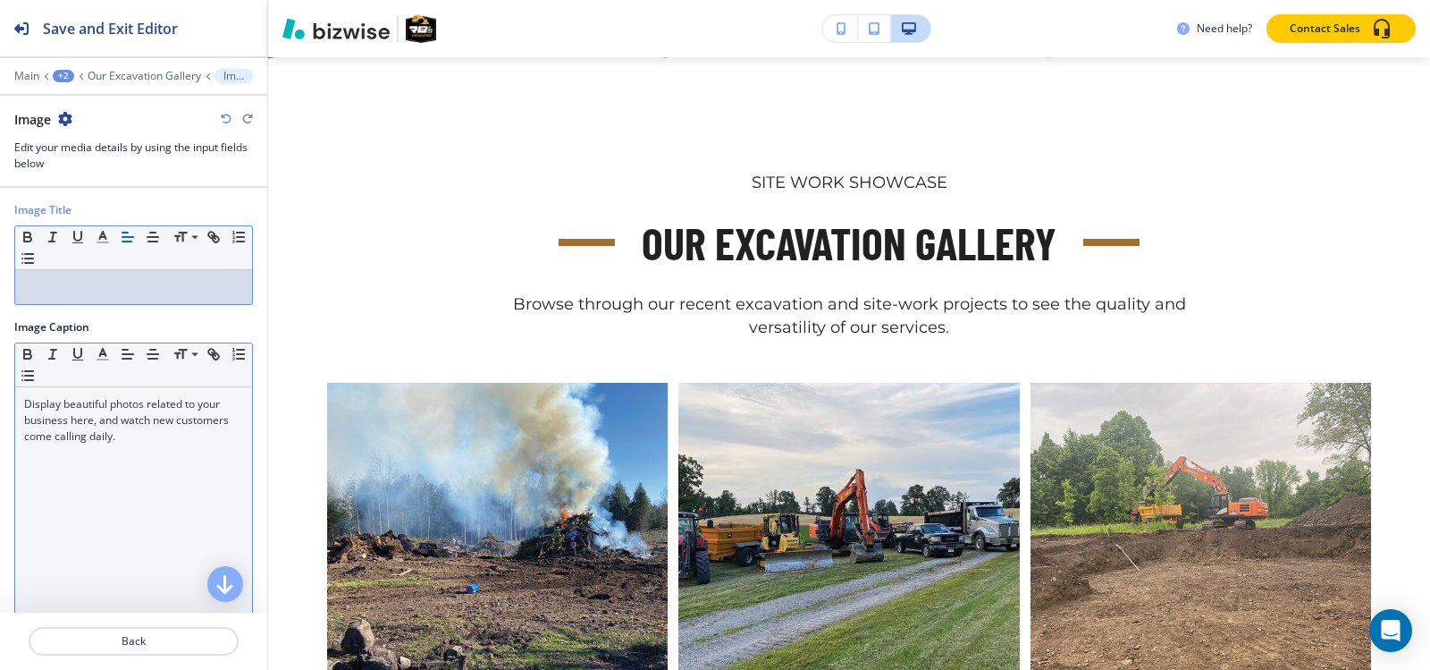
click at [114, 424] on p "Display beautiful photos related to your business here, and watch new customers…" at bounding box center [133, 420] width 219 height 48
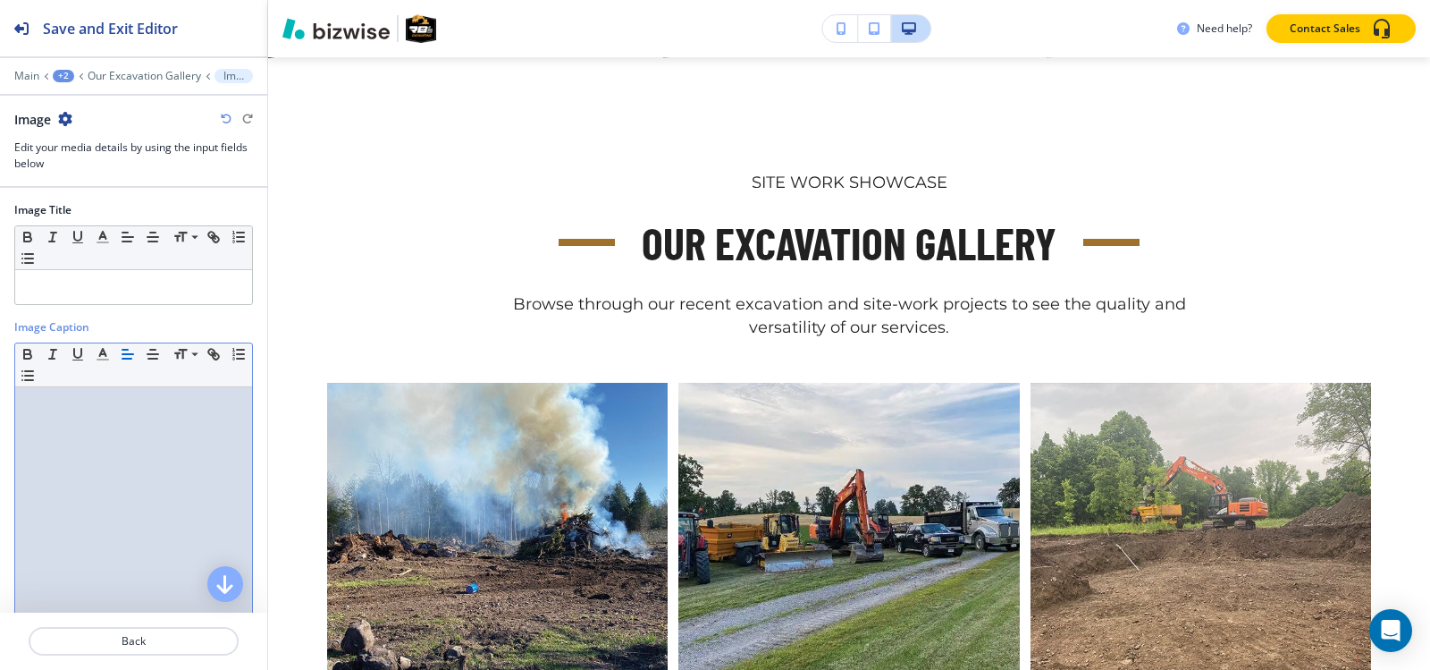
scroll to position [176, 0]
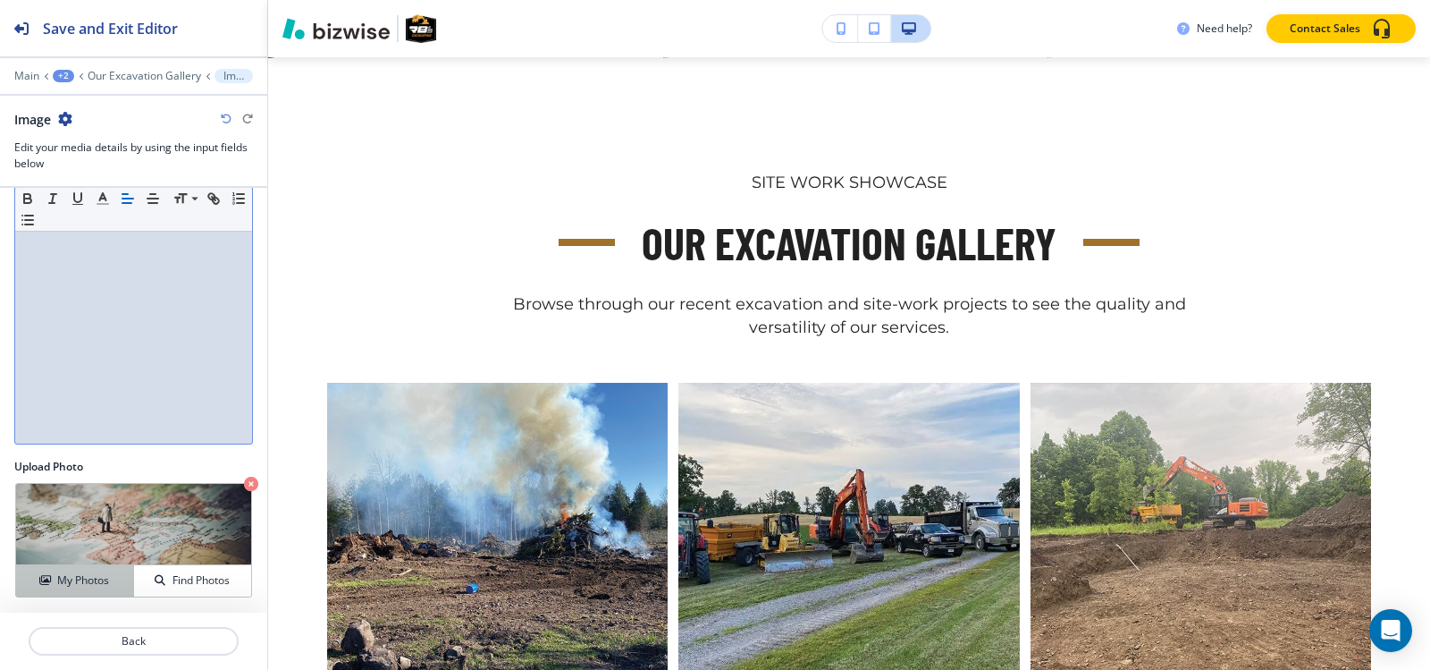
click at [65, 585] on h4 "My Photos" at bounding box center [83, 580] width 52 height 16
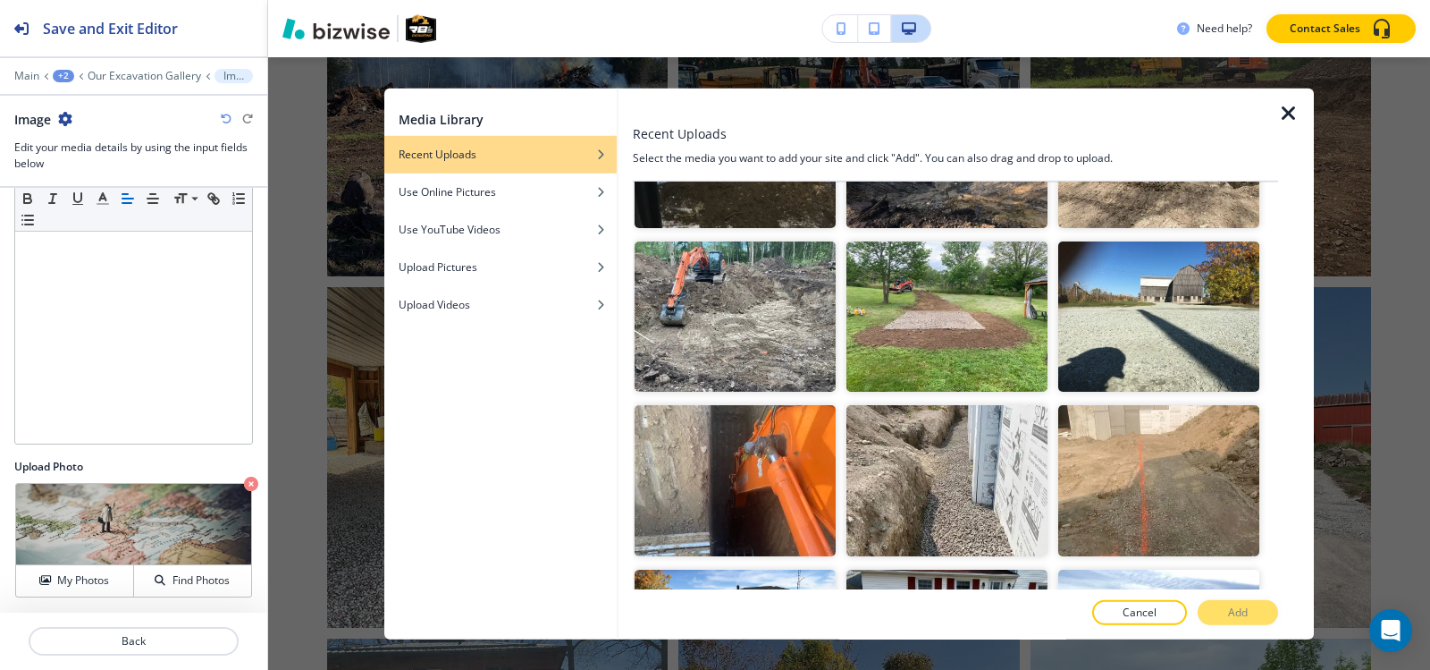
scroll to position [3755, 0]
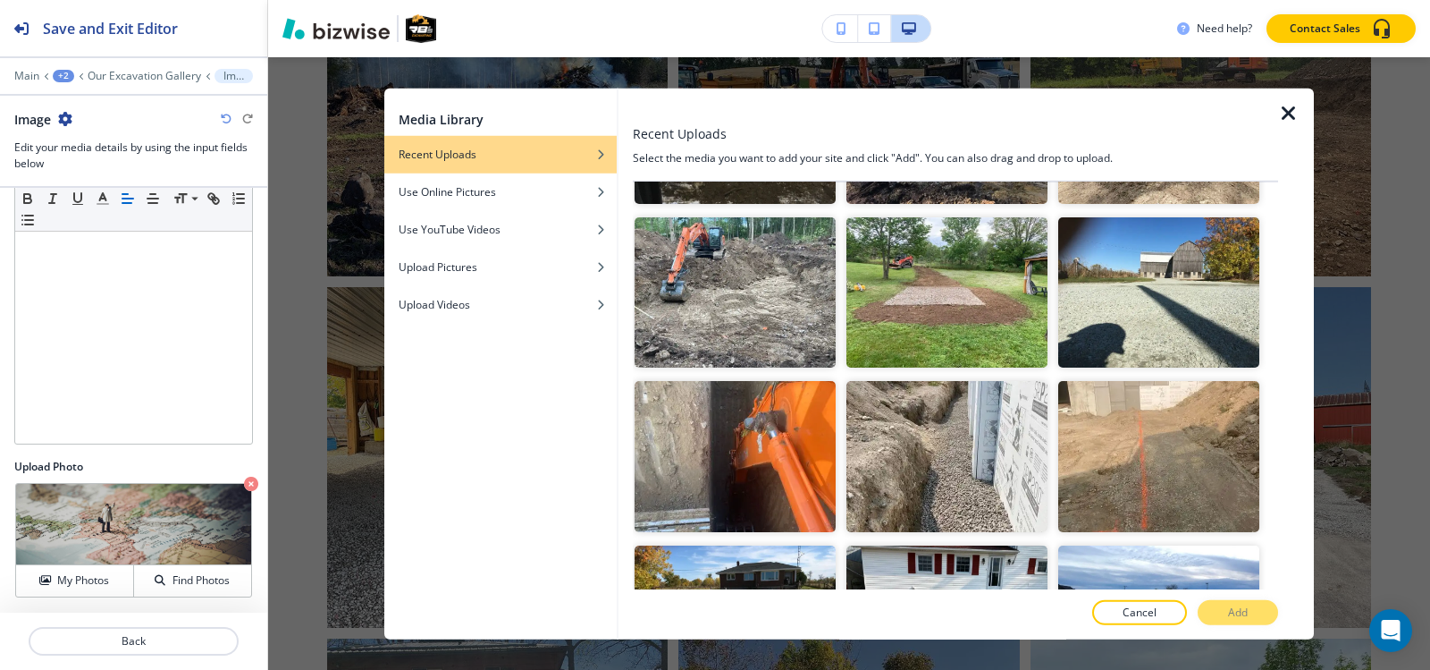
click at [721, 381] on img "button" at bounding box center [735, 456] width 201 height 151
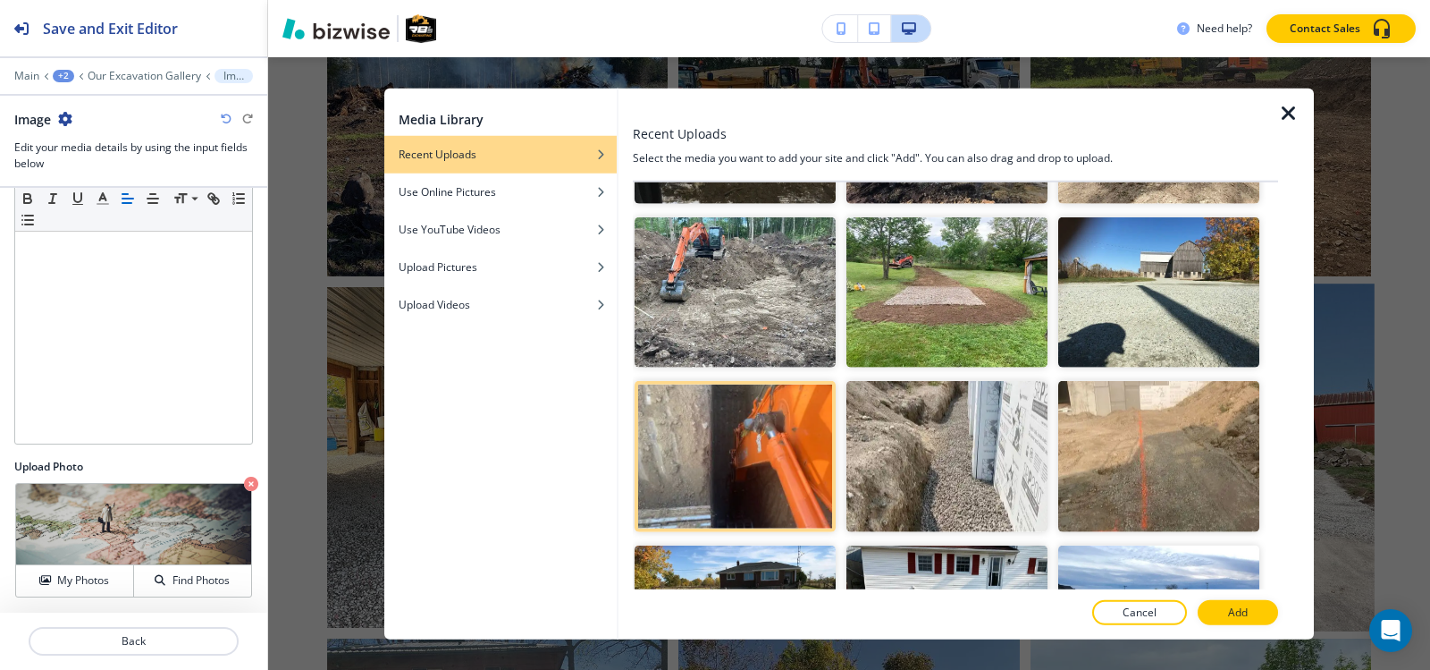
click at [1228, 611] on p "Add" at bounding box center [1238, 612] width 20 height 16
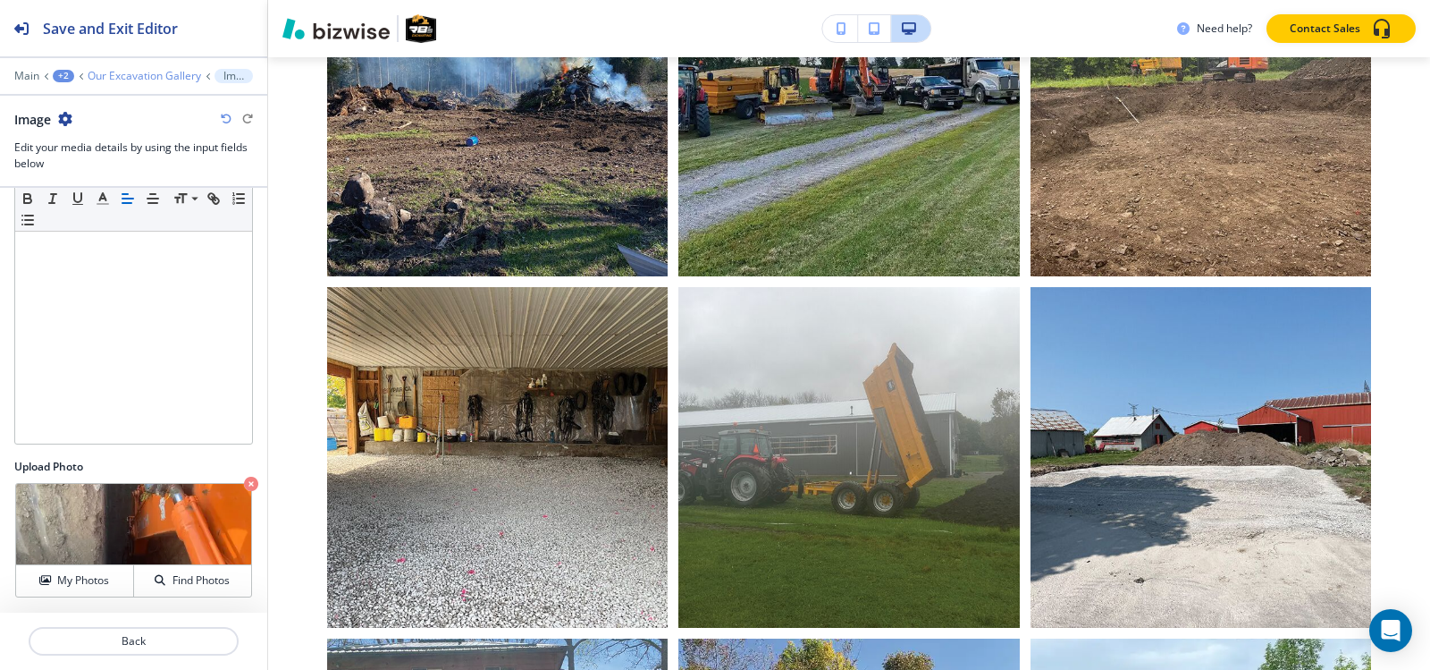
click at [98, 77] on p "Our Excavation Gallery" at bounding box center [145, 76] width 114 height 13
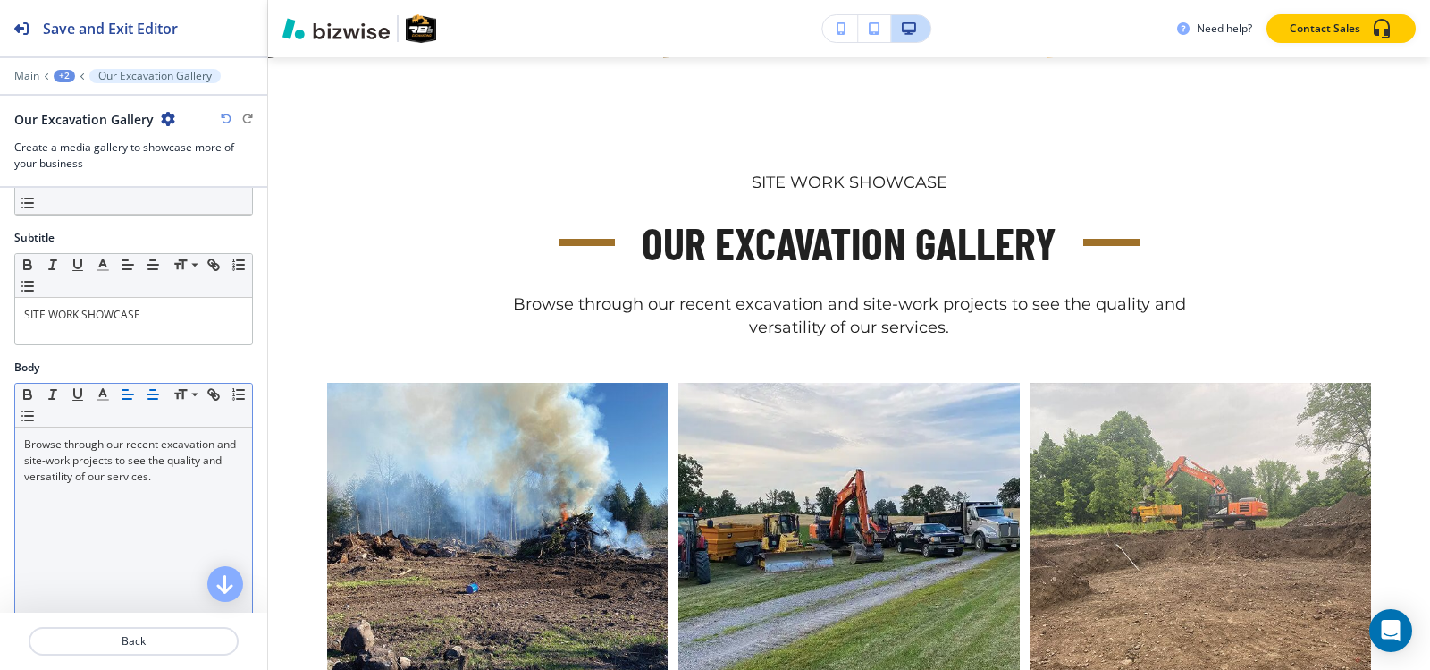
scroll to position [358, 0]
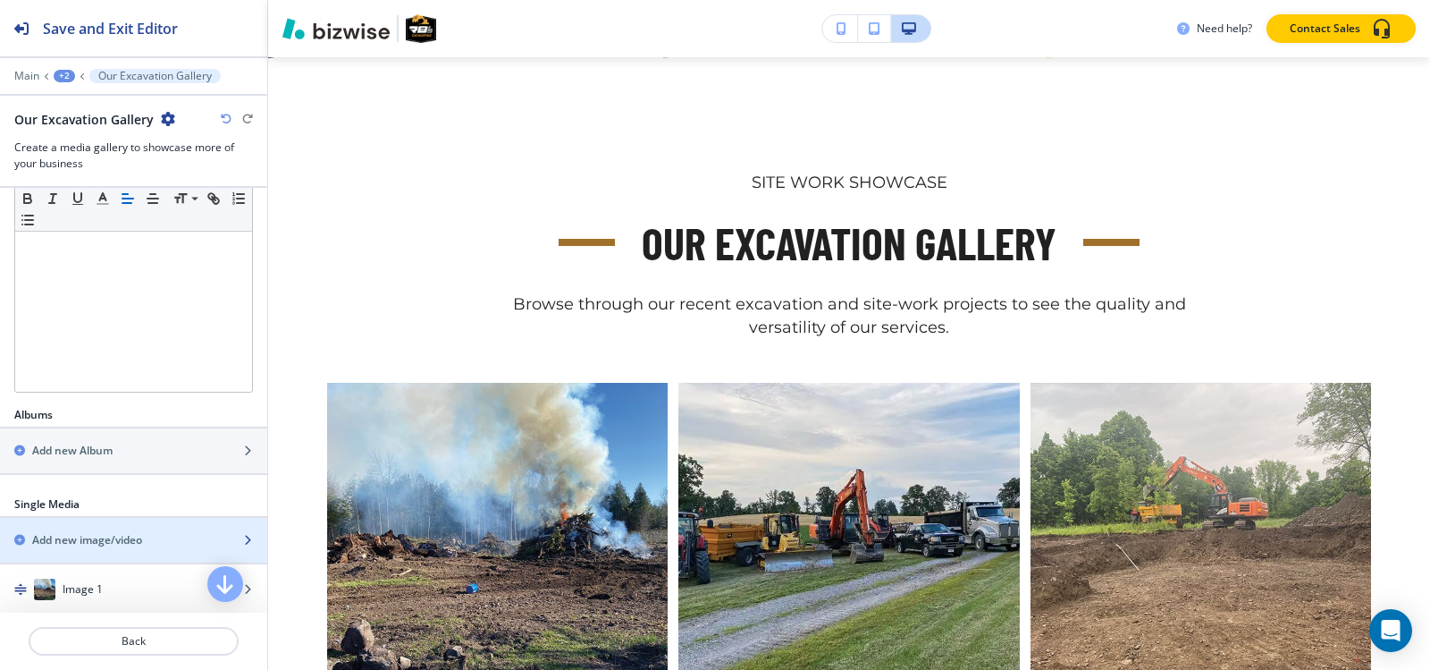
click at [71, 527] on div "button" at bounding box center [133, 525] width 267 height 14
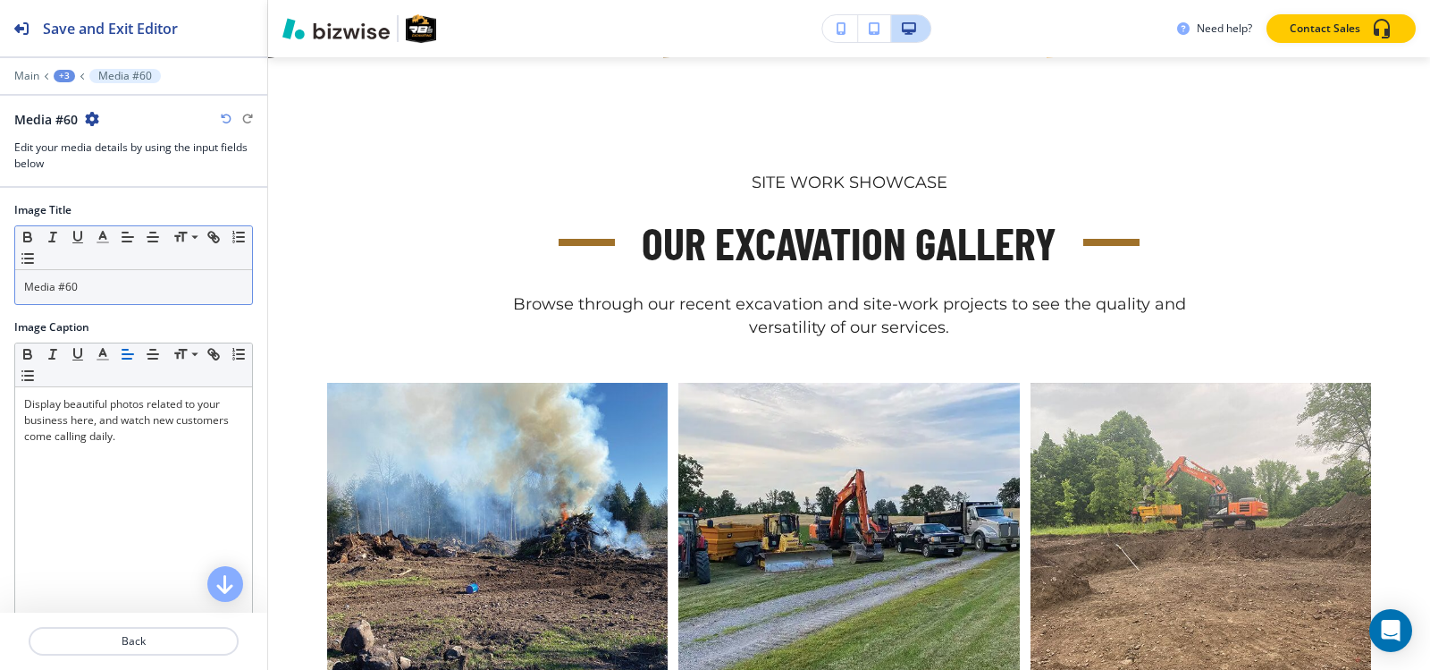
click at [114, 279] on p "Media #60" at bounding box center [133, 287] width 219 height 16
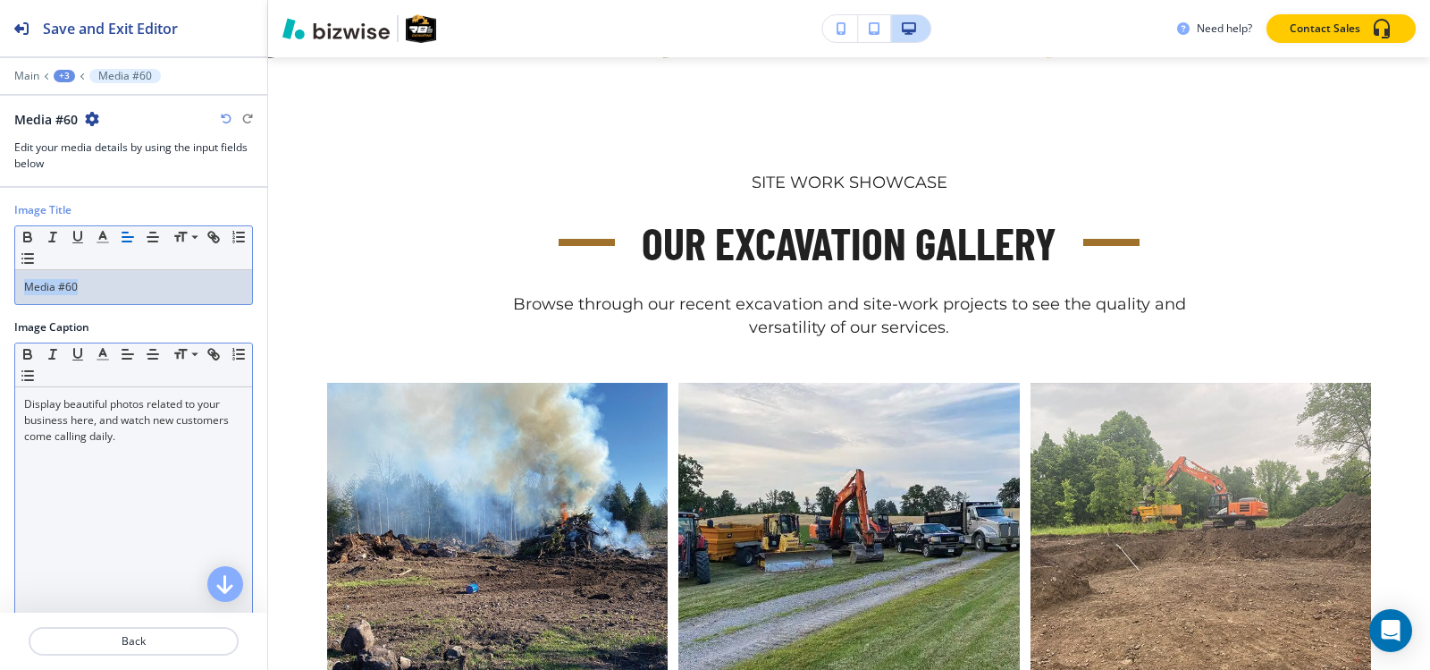
click at [72, 417] on p "Display beautiful photos related to your business here, and watch new customers…" at bounding box center [133, 420] width 219 height 48
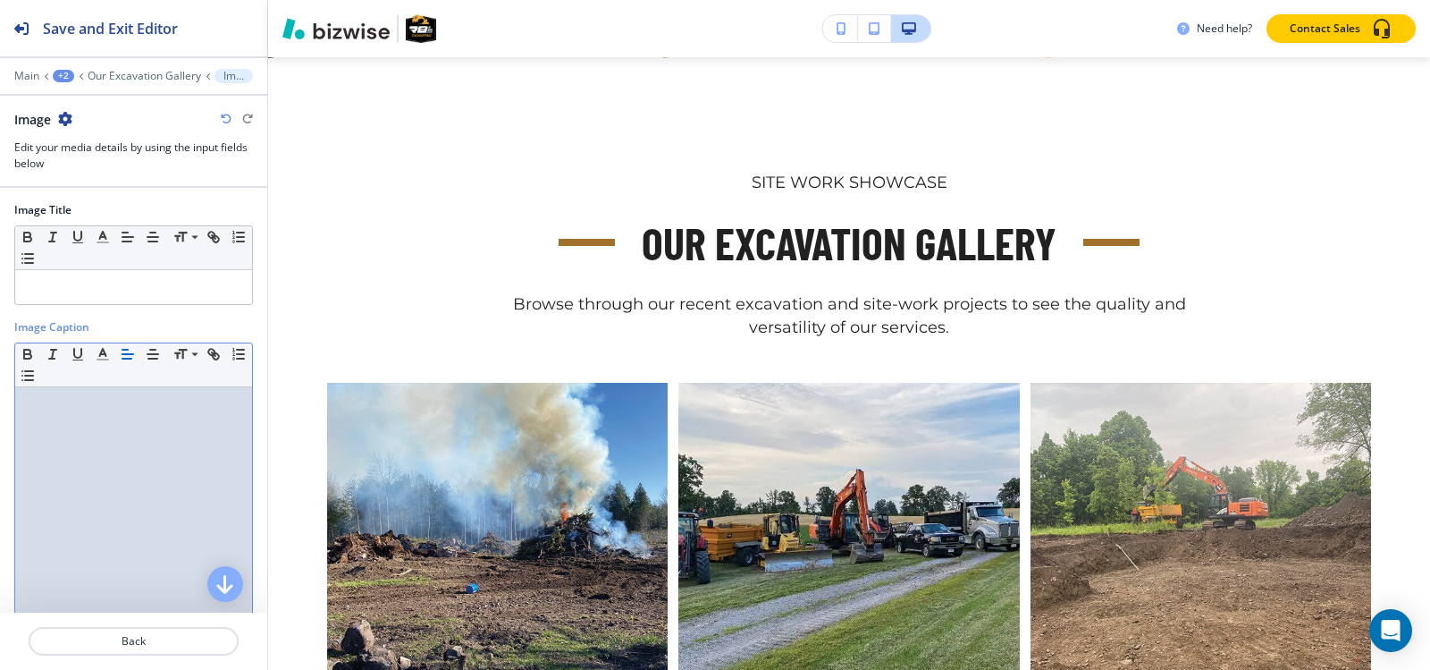
scroll to position [176, 0]
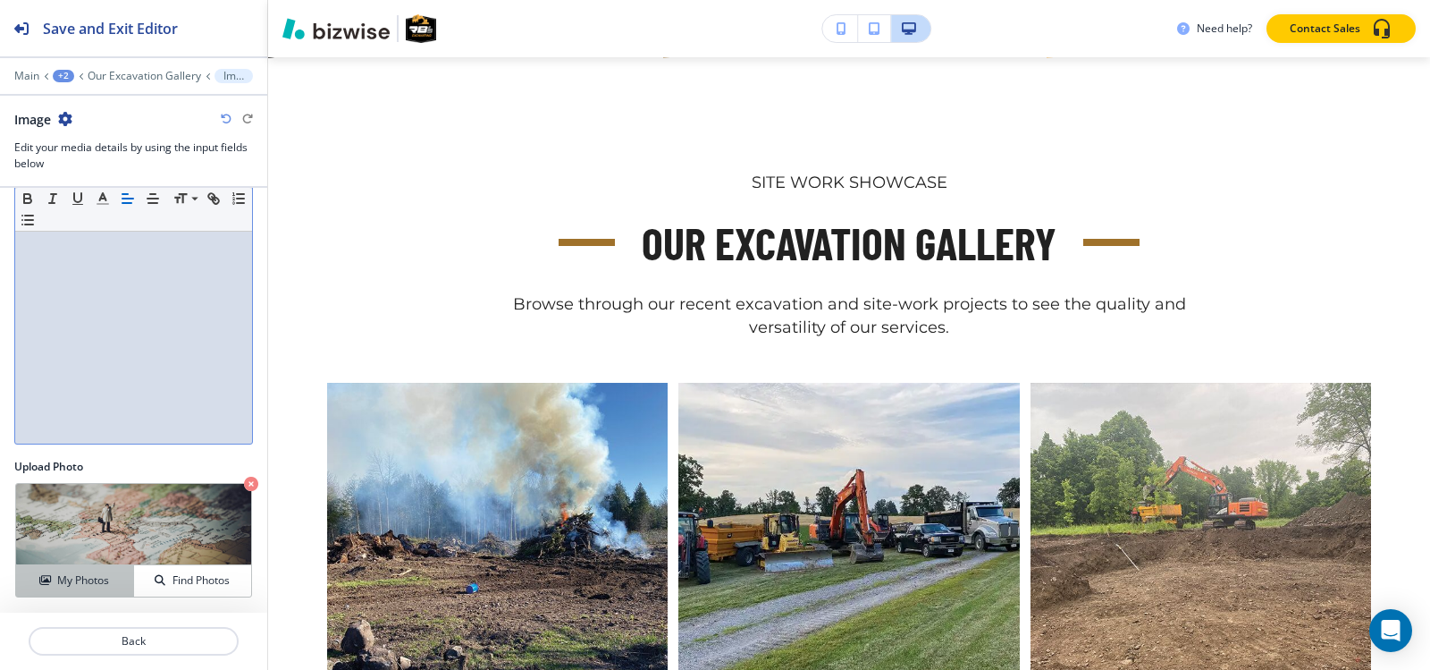
click at [61, 576] on h4 "My Photos" at bounding box center [83, 580] width 52 height 16
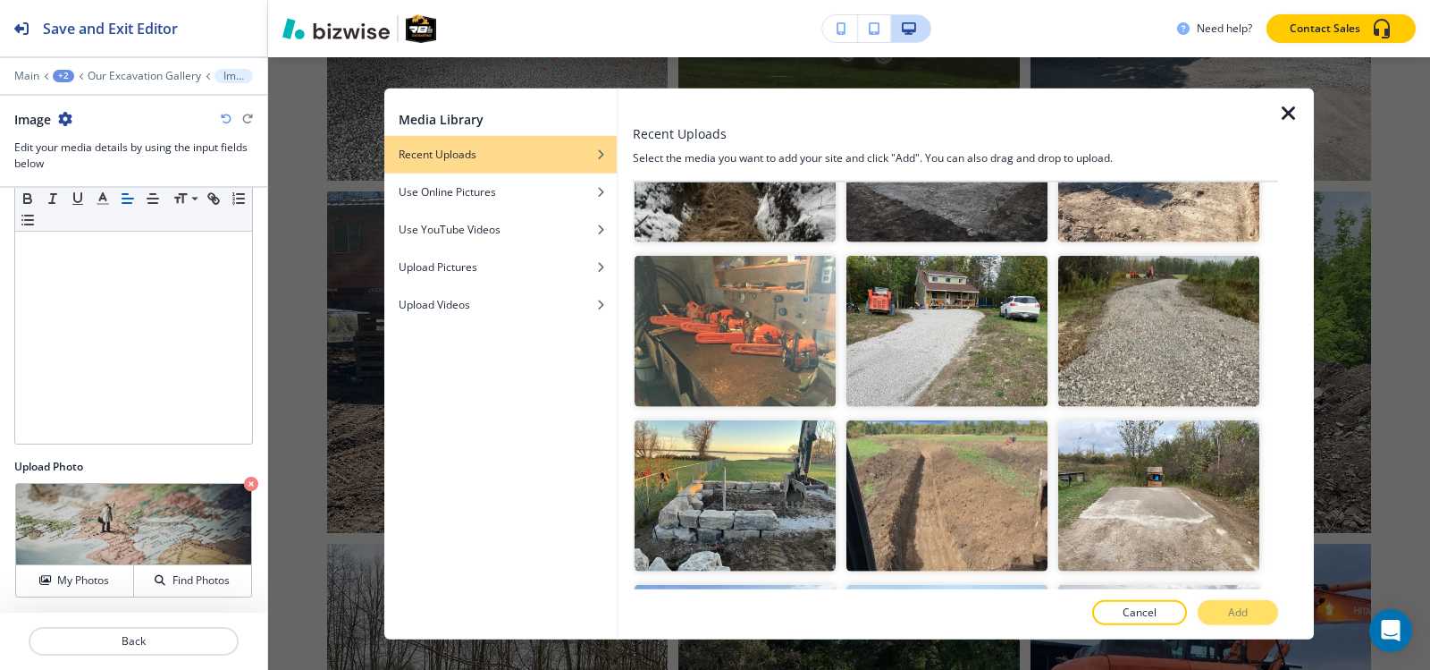
scroll to position [4380, 0]
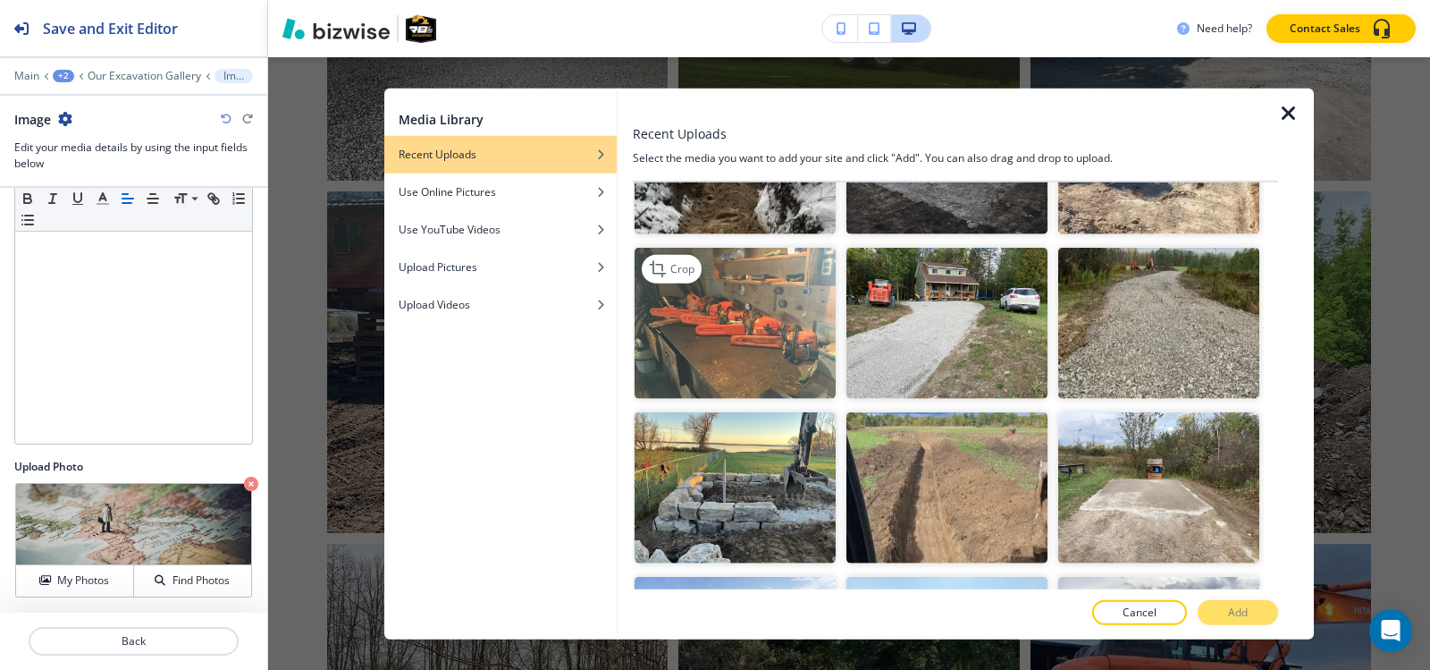
click at [758, 248] on img "button" at bounding box center [735, 323] width 201 height 151
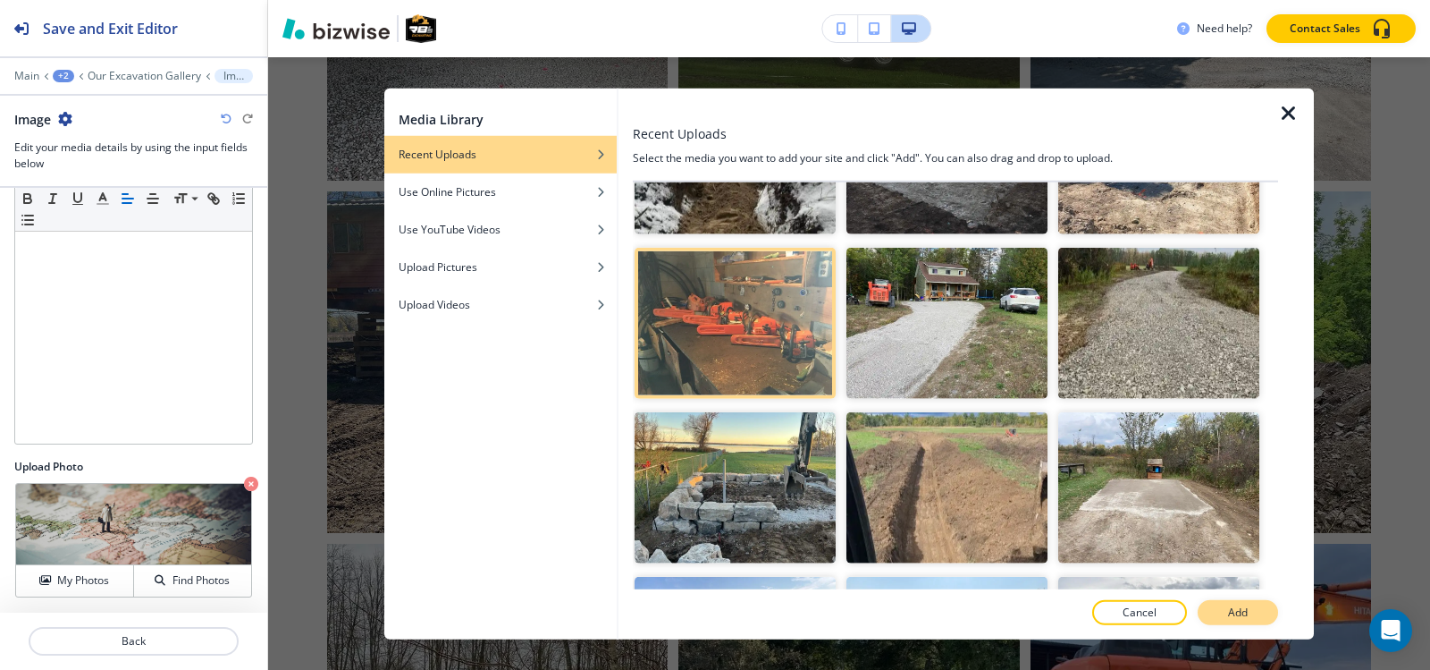
click at [1243, 613] on p "Add" at bounding box center [1238, 612] width 20 height 16
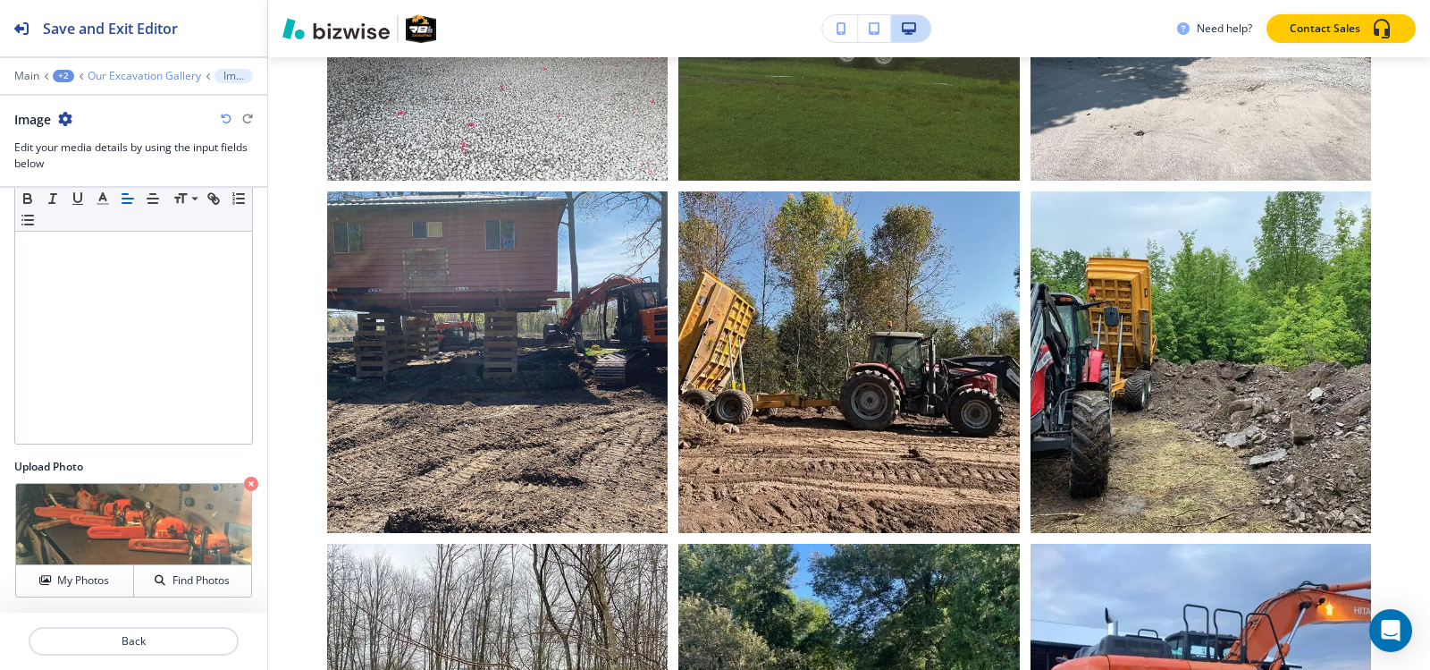
click at [132, 79] on p "Our Excavation Gallery" at bounding box center [145, 76] width 114 height 13
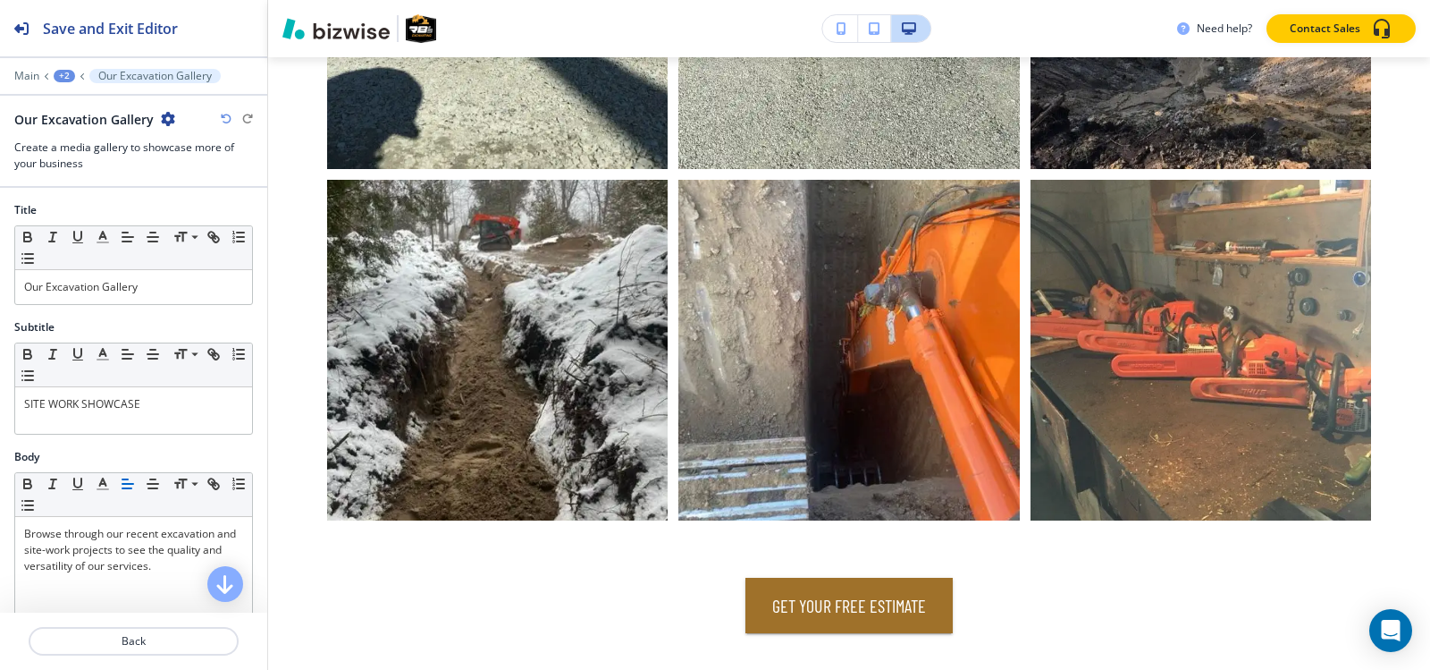
scroll to position [447, 0]
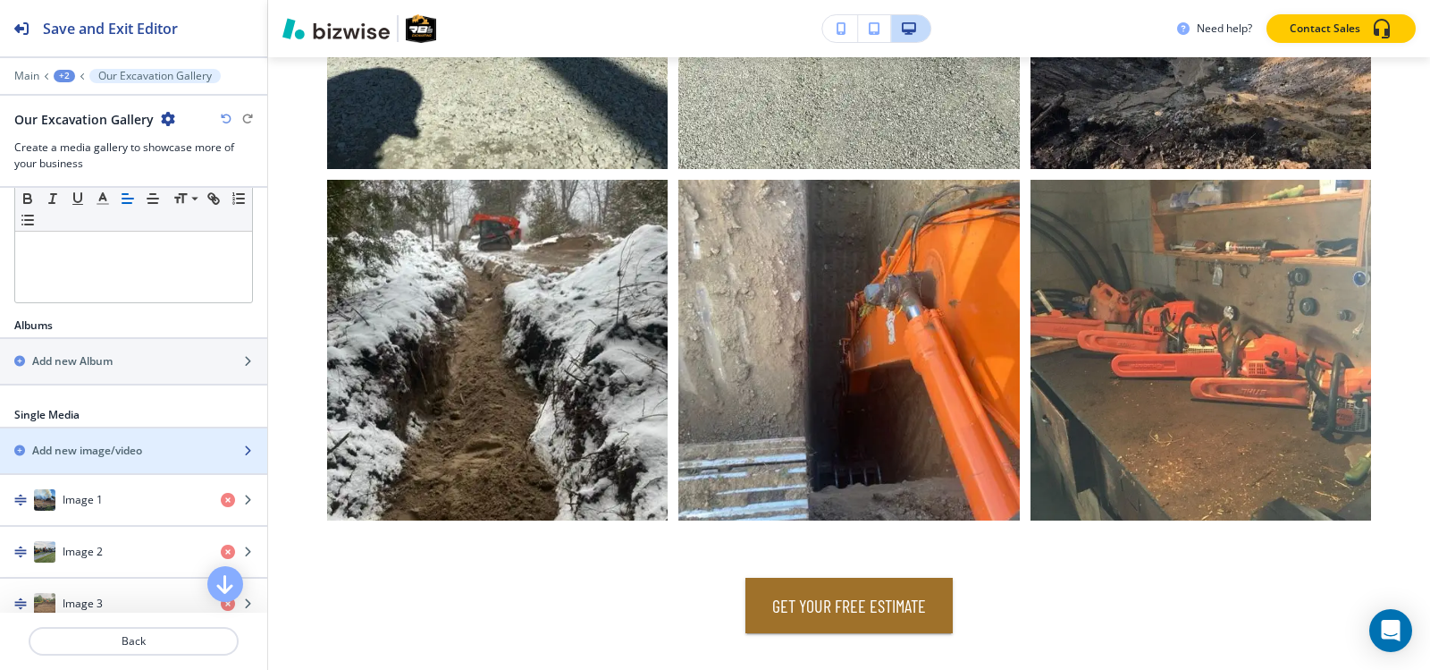
click at [68, 451] on h2 "Add new image/video" at bounding box center [87, 451] width 110 height 16
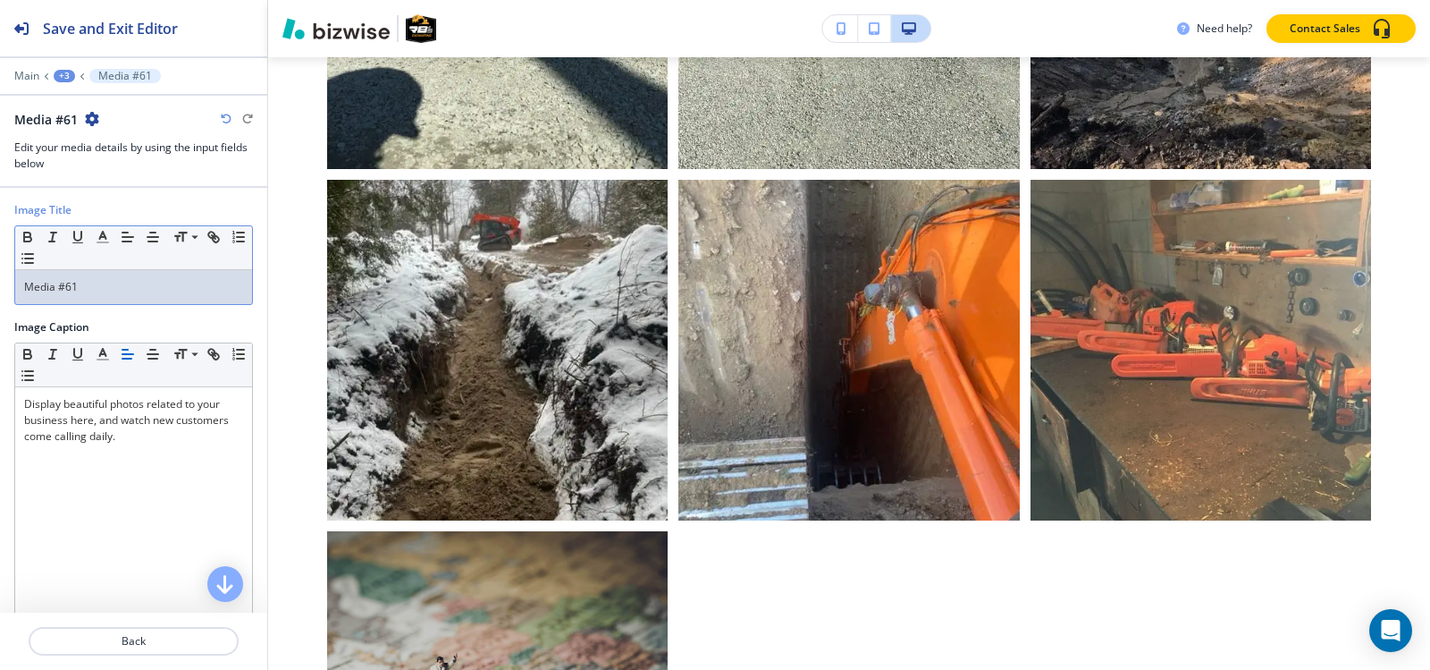
click at [101, 296] on div "Media #61" at bounding box center [133, 287] width 237 height 34
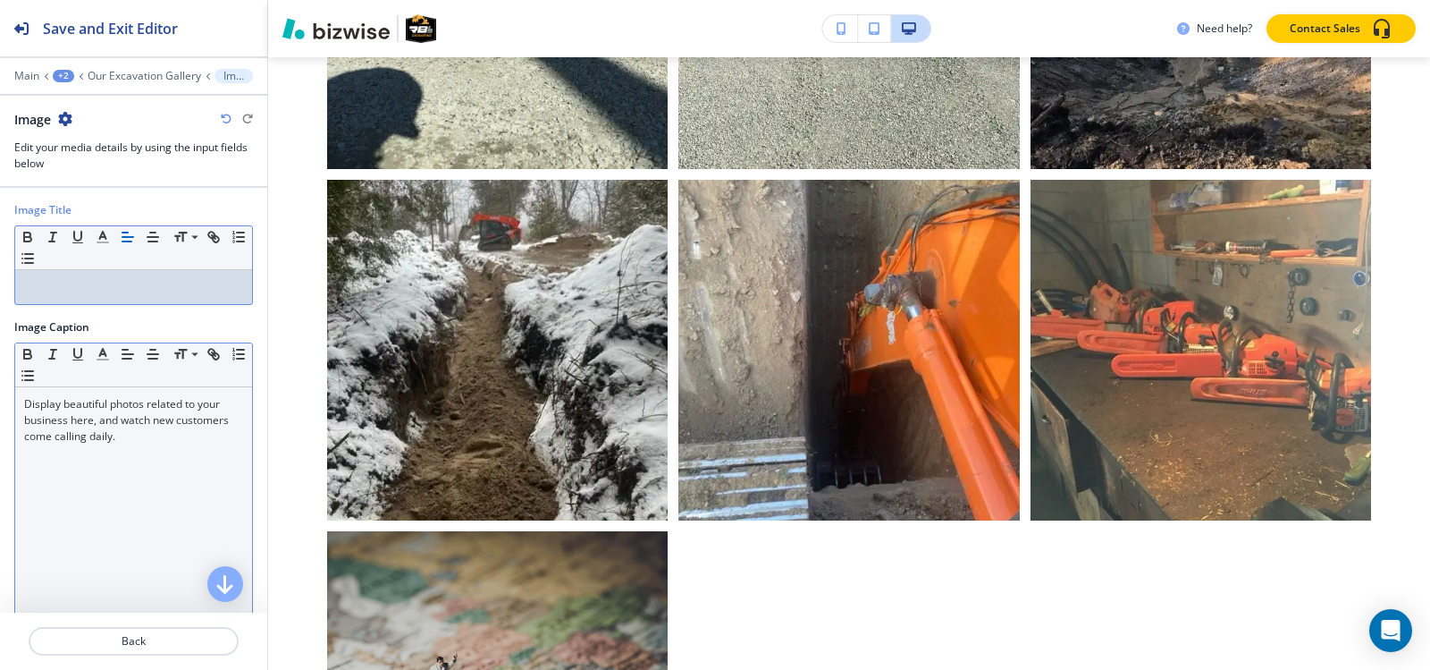
click at [102, 428] on p "Display beautiful photos related to your business here, and watch new customers…" at bounding box center [133, 420] width 219 height 48
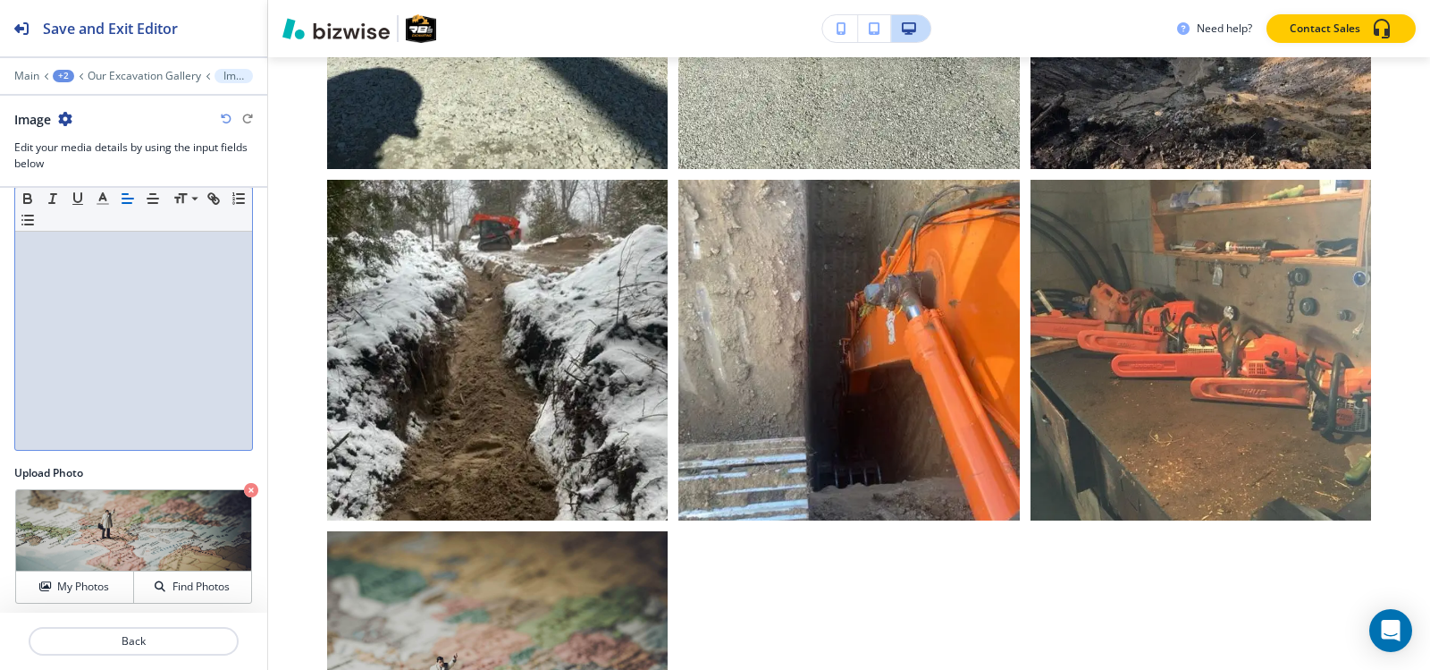
scroll to position [176, 0]
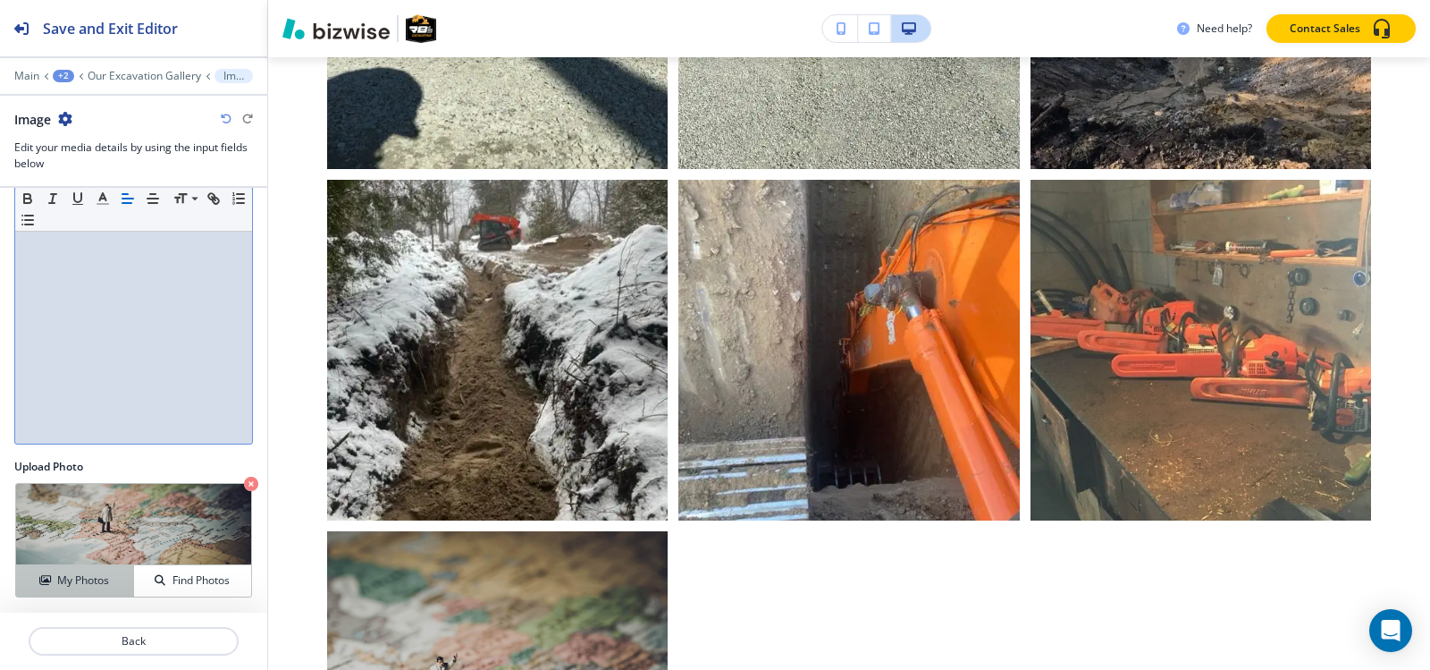
click at [72, 572] on h4 "My Photos" at bounding box center [83, 580] width 52 height 16
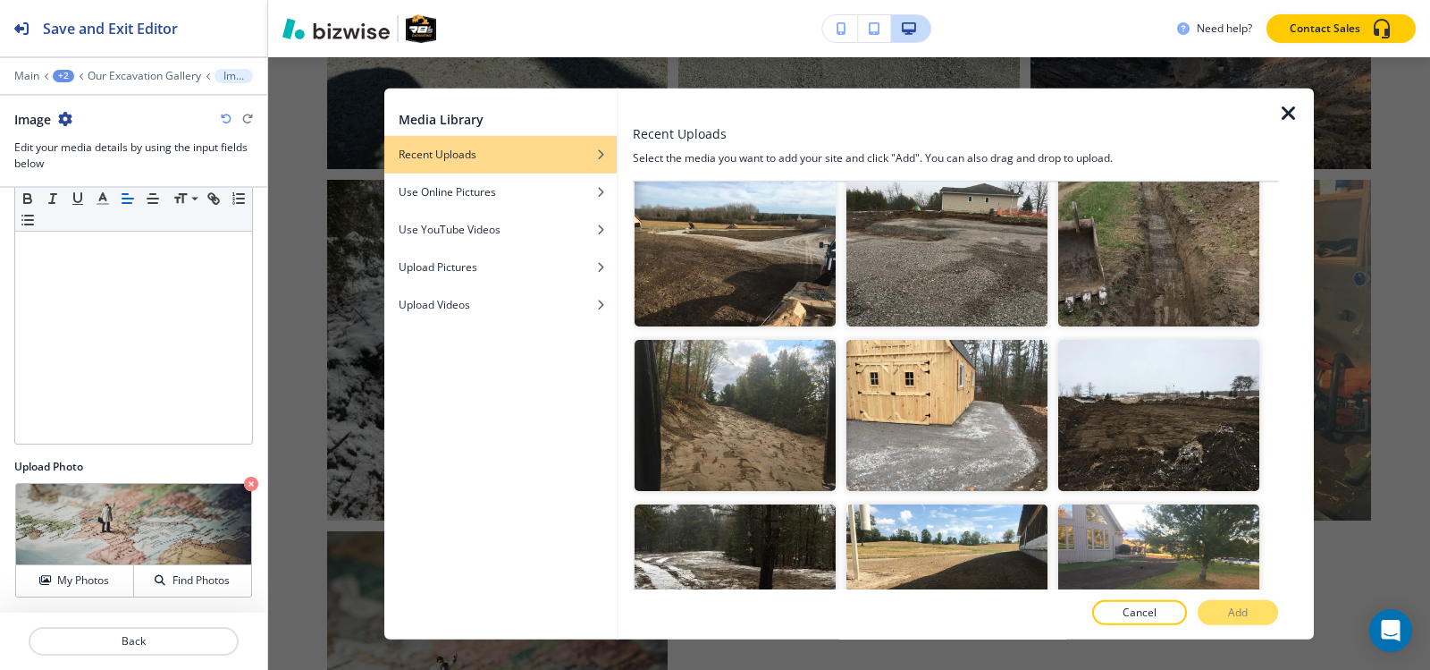
scroll to position [2503, 0]
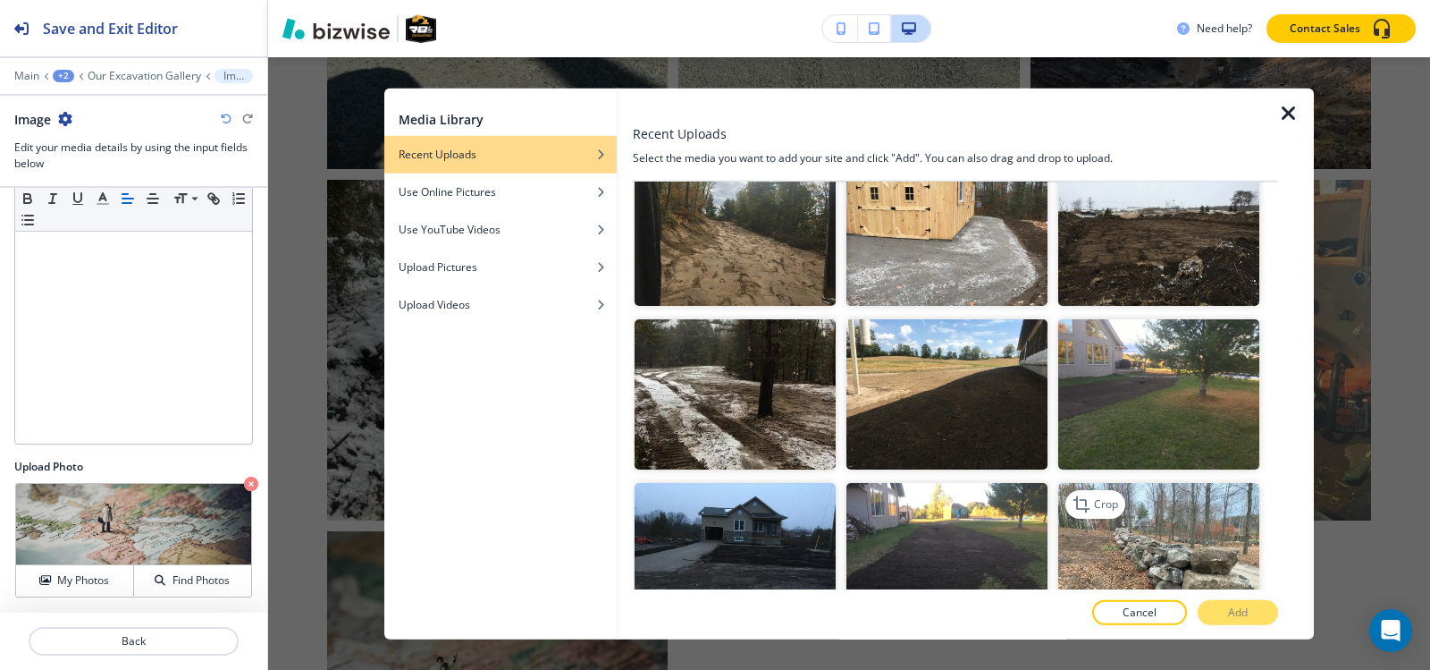
click at [1176, 523] on img "button" at bounding box center [1158, 558] width 201 height 151
click at [1233, 615] on p "Add" at bounding box center [1238, 612] width 20 height 16
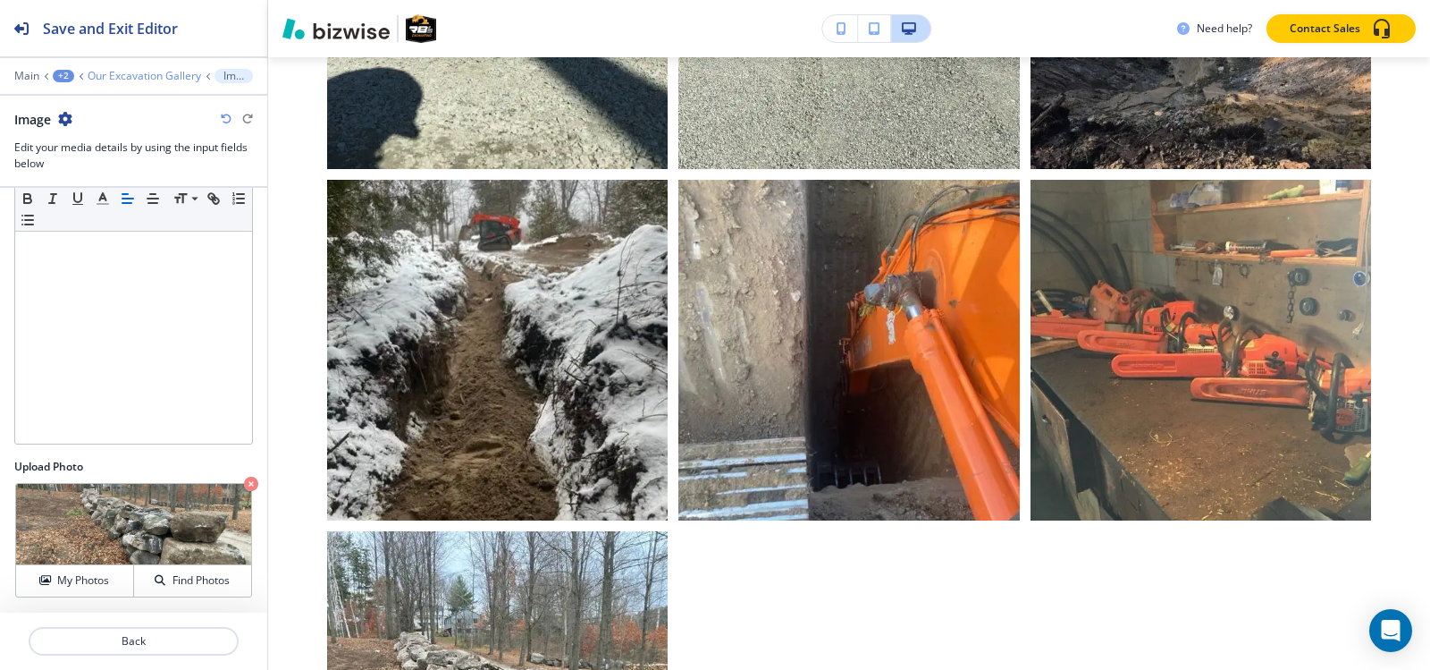
click at [140, 79] on p "Our Excavation Gallery" at bounding box center [145, 76] width 114 height 13
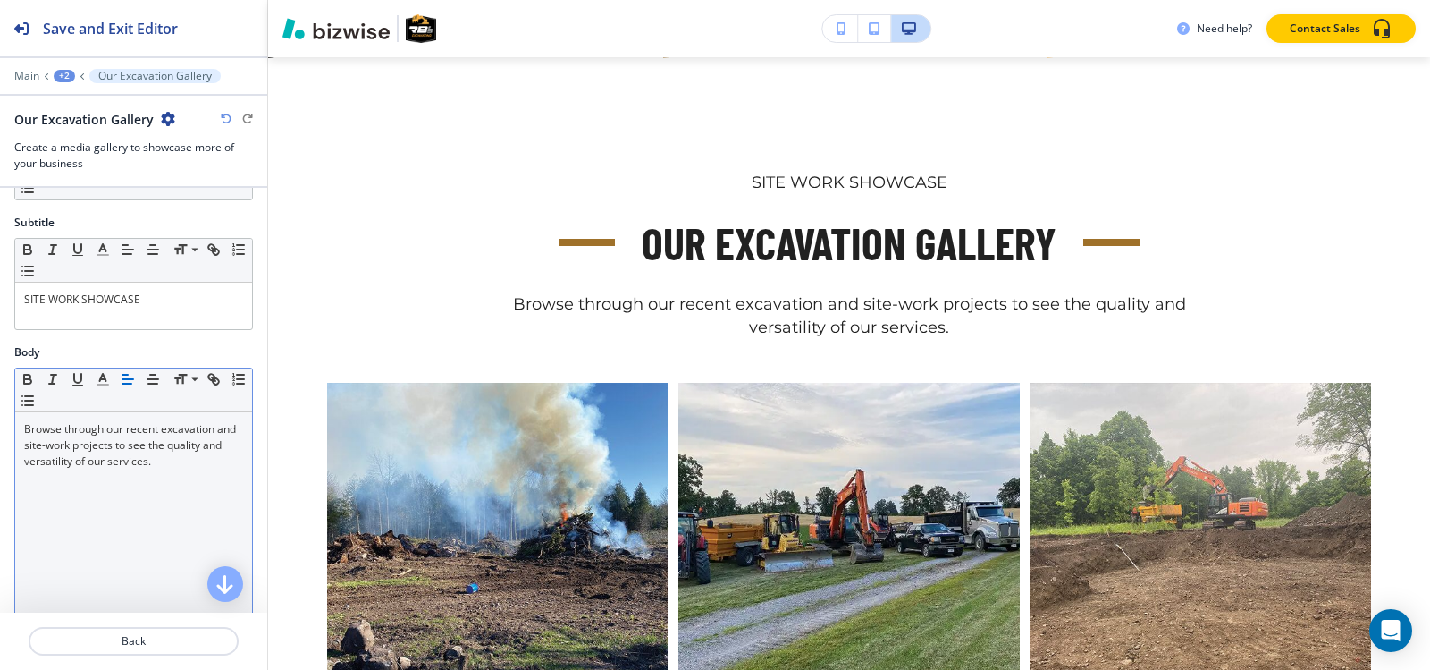
scroll to position [358, 0]
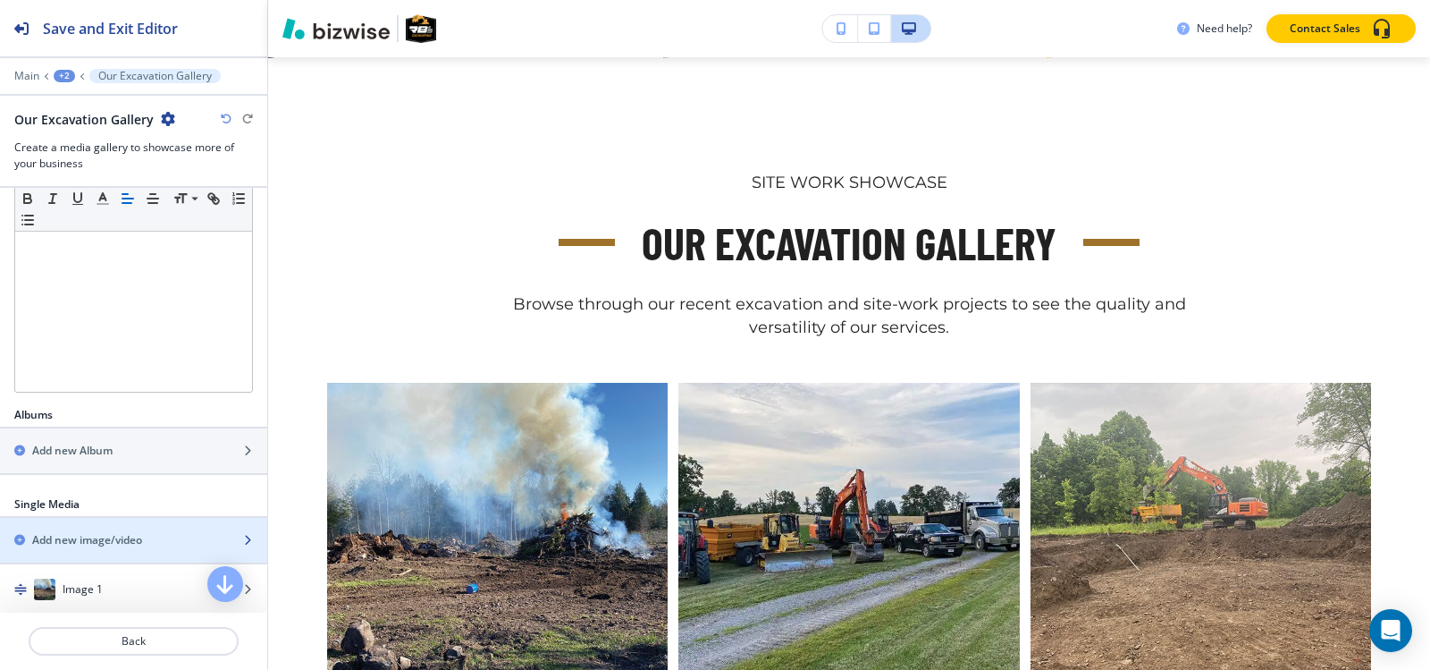
click at [93, 537] on h2 "Add new image/video" at bounding box center [87, 540] width 110 height 16
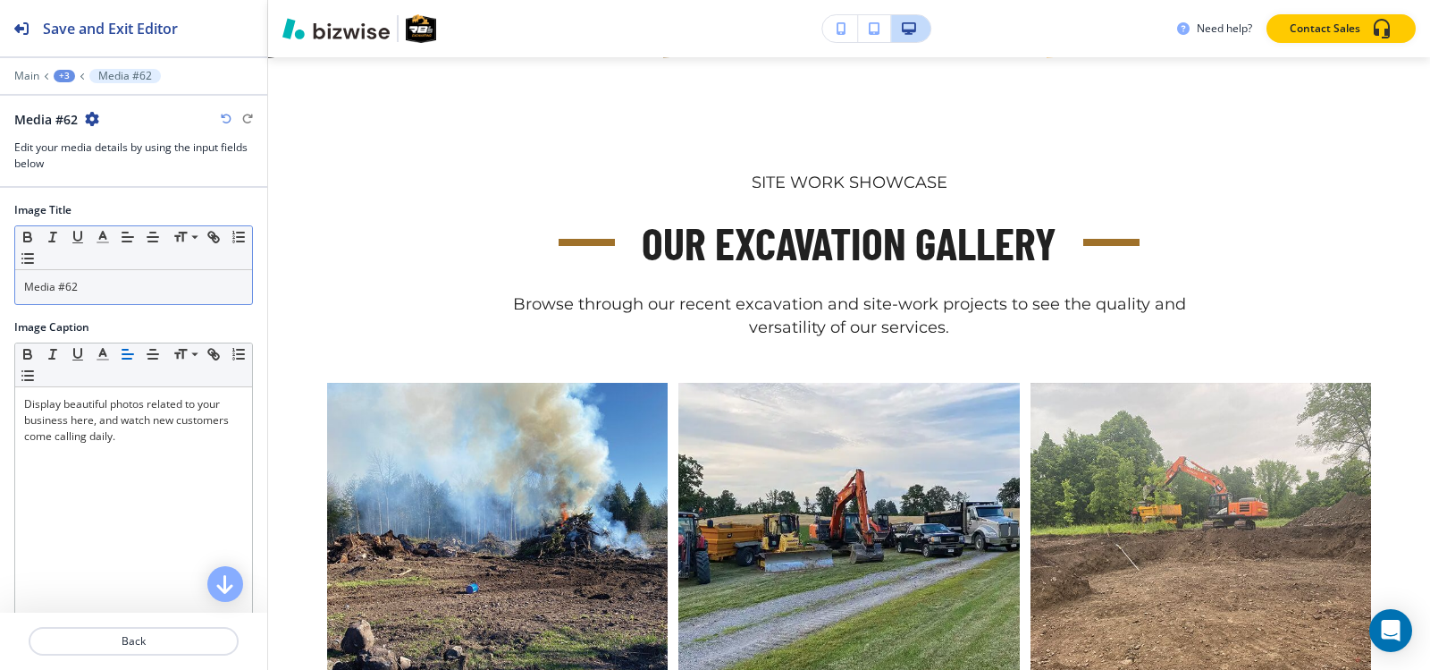
click at [100, 298] on div "Media #62" at bounding box center [133, 287] width 237 height 34
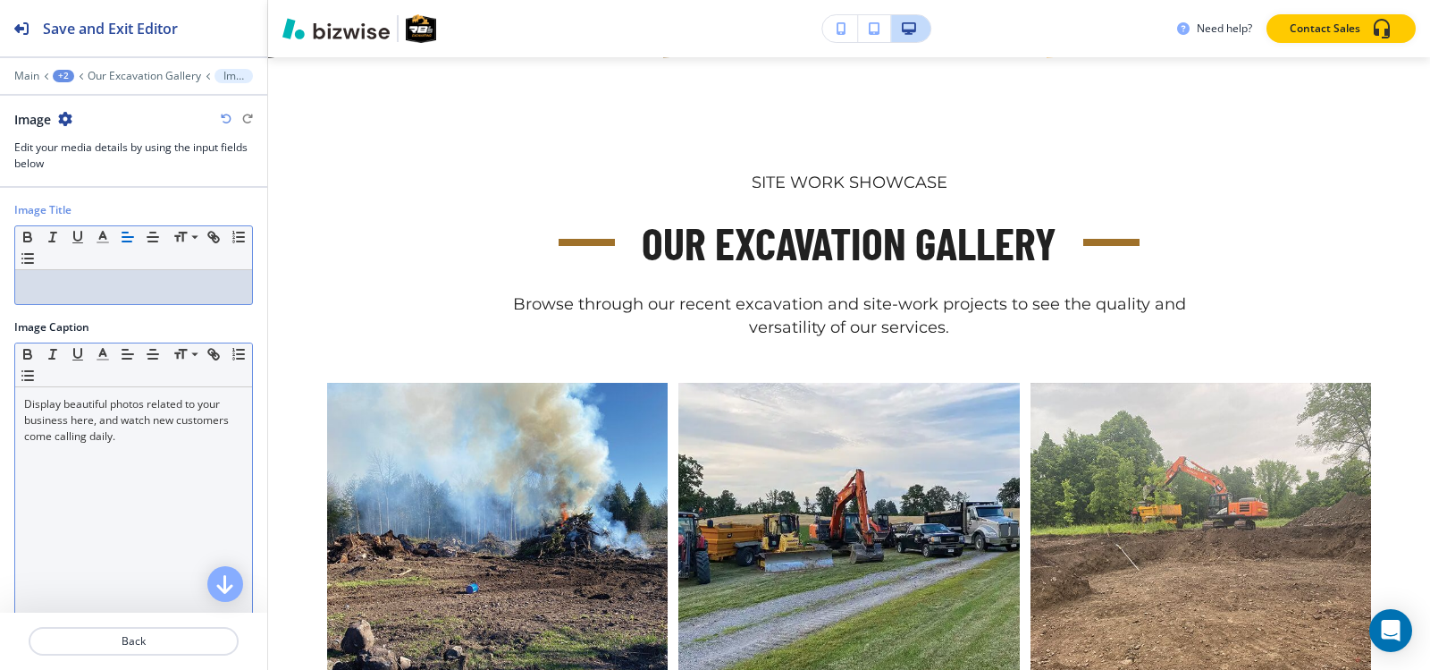
click at [86, 431] on p "Display beautiful photos related to your business here, and watch new customers…" at bounding box center [133, 420] width 219 height 48
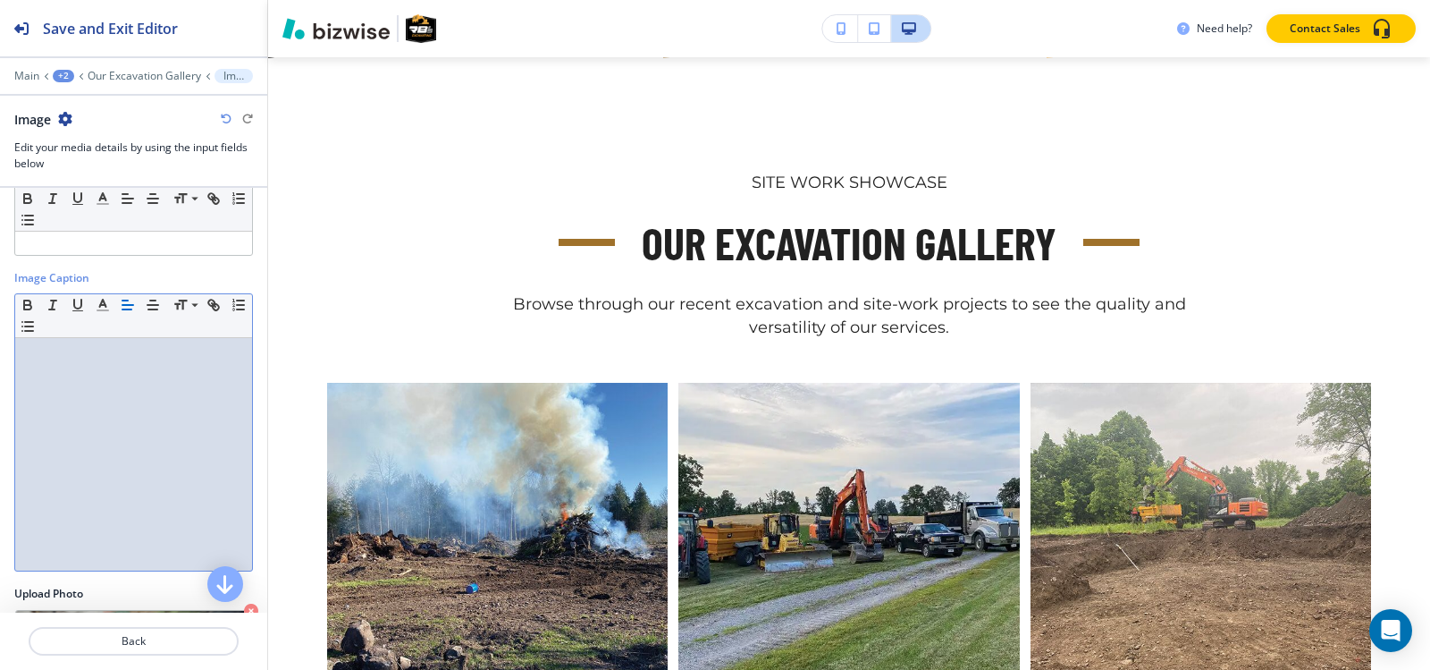
scroll to position [176, 0]
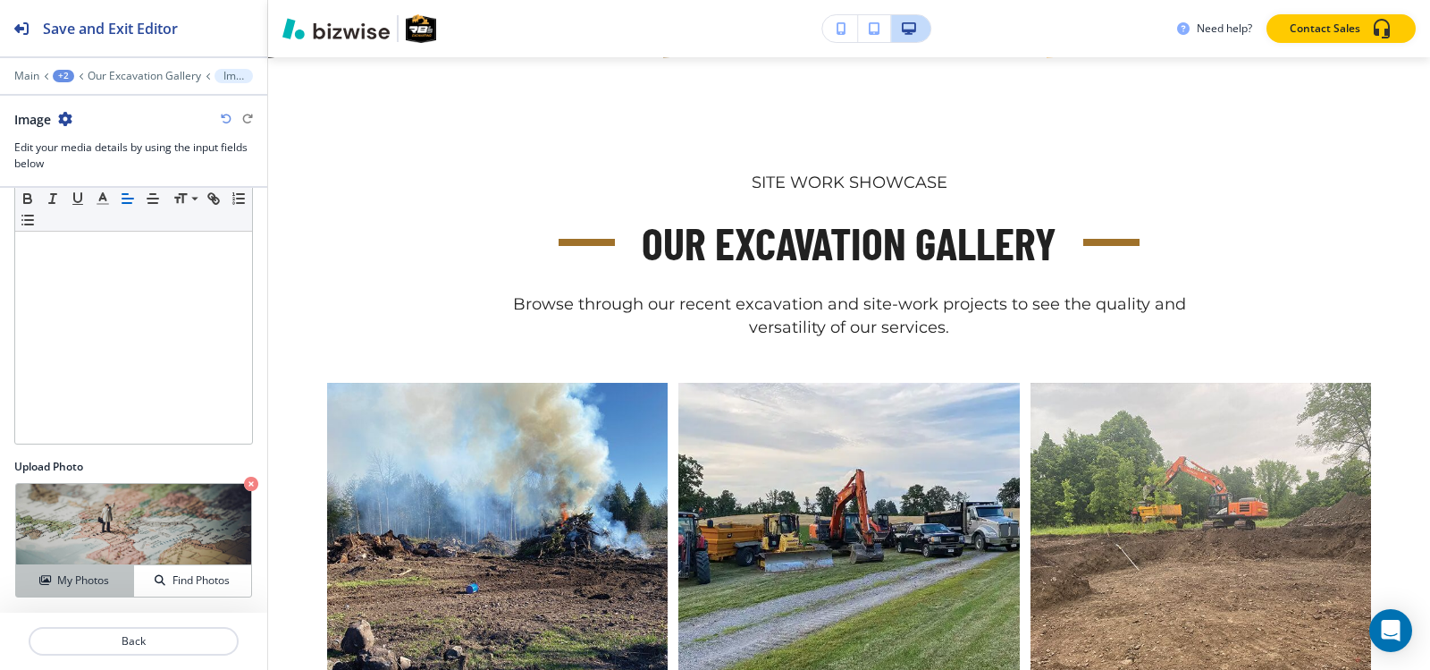
click at [67, 577] on h4 "My Photos" at bounding box center [83, 580] width 52 height 16
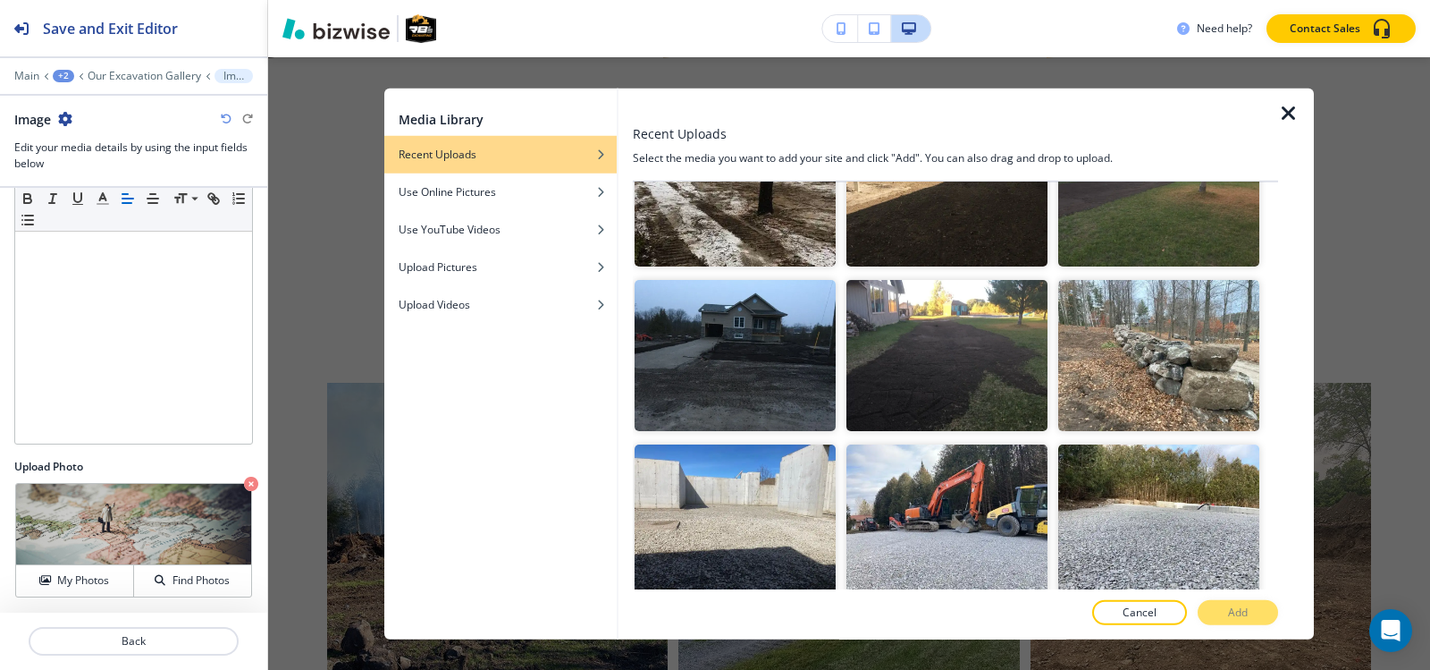
scroll to position [2710, 0]
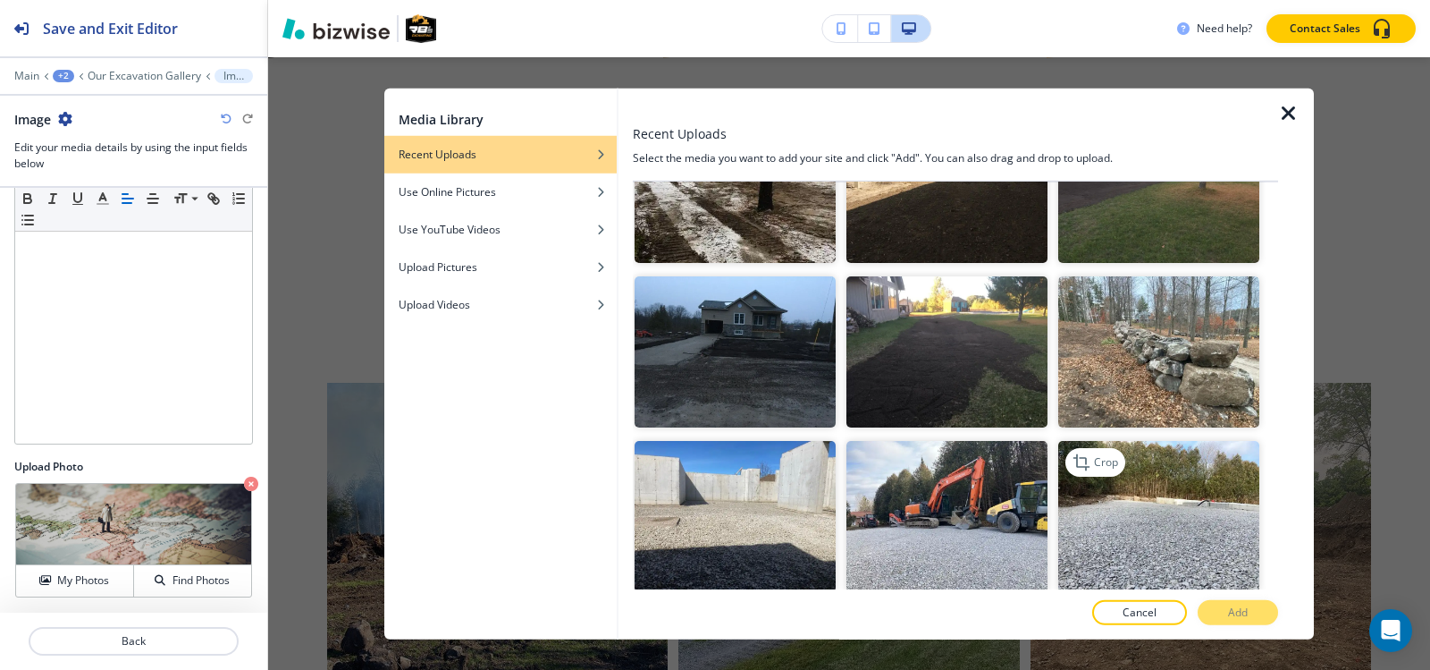
click at [1088, 493] on img "button" at bounding box center [1158, 516] width 201 height 151
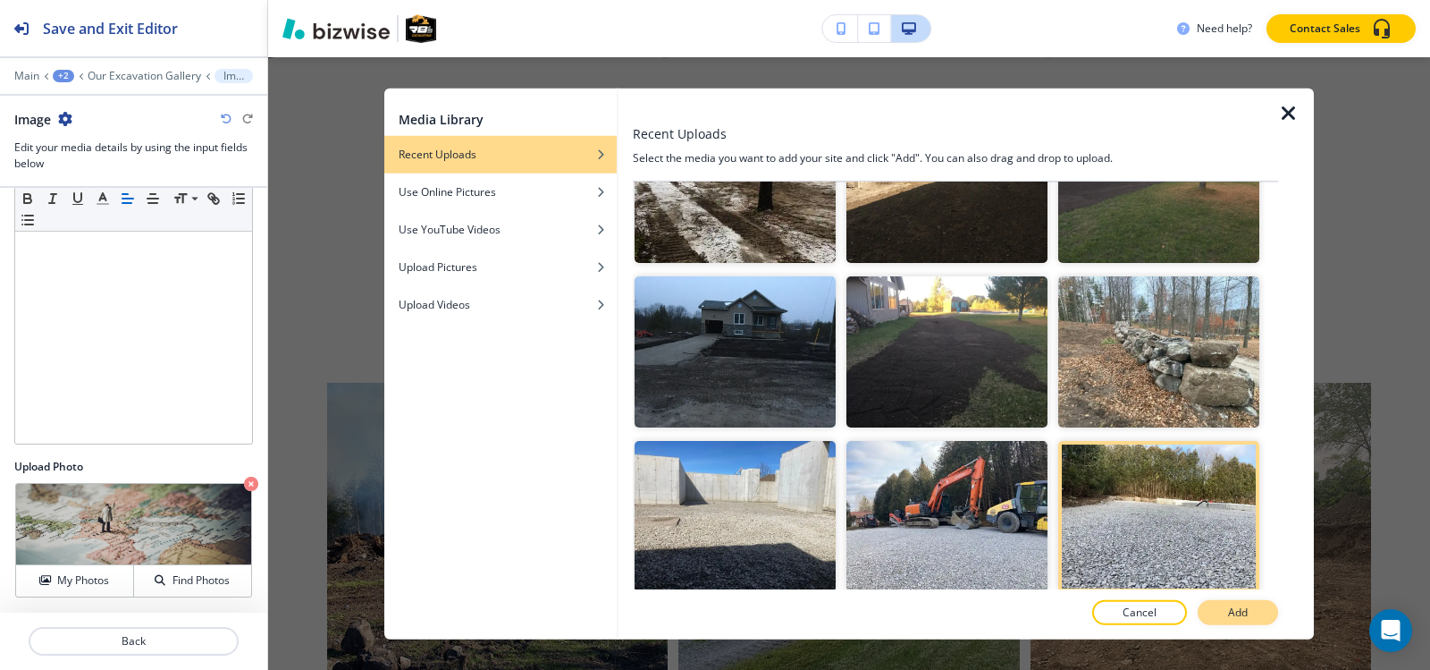
click at [1225, 619] on button "Add" at bounding box center [1238, 612] width 80 height 25
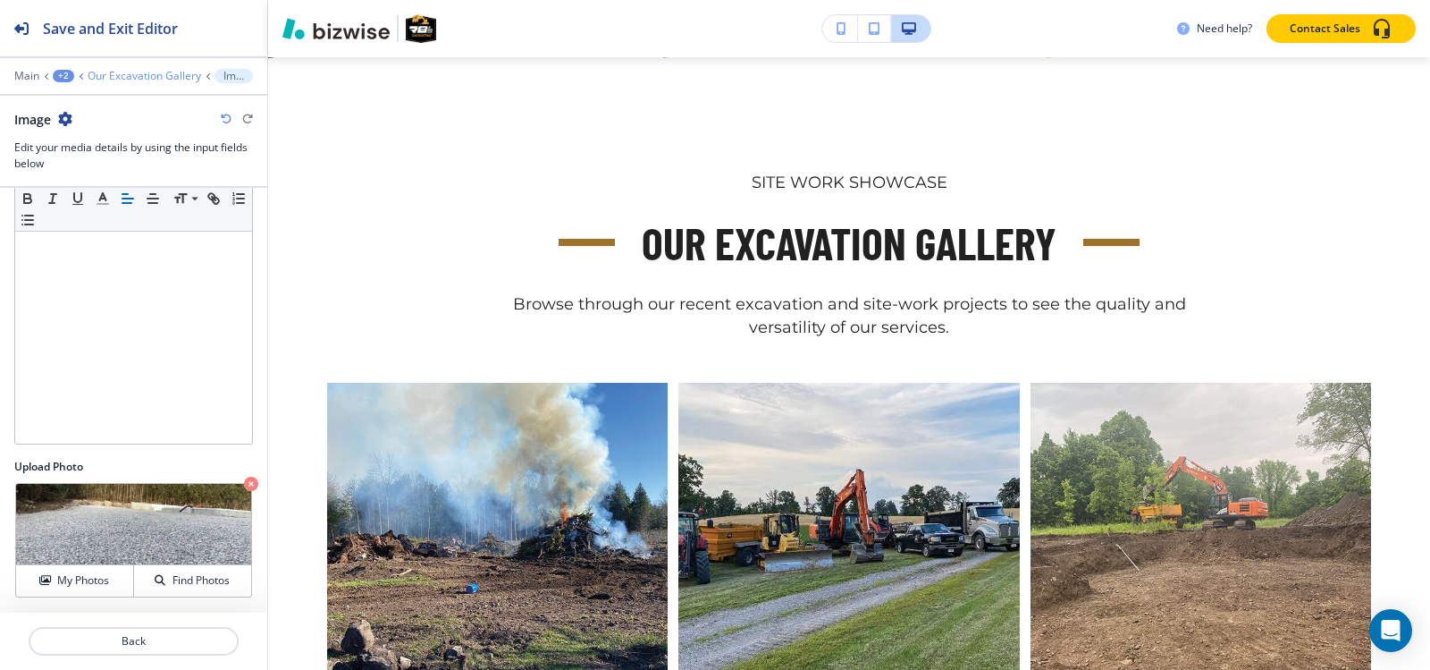
click at [119, 72] on p "Our Excavation Gallery" at bounding box center [145, 76] width 114 height 13
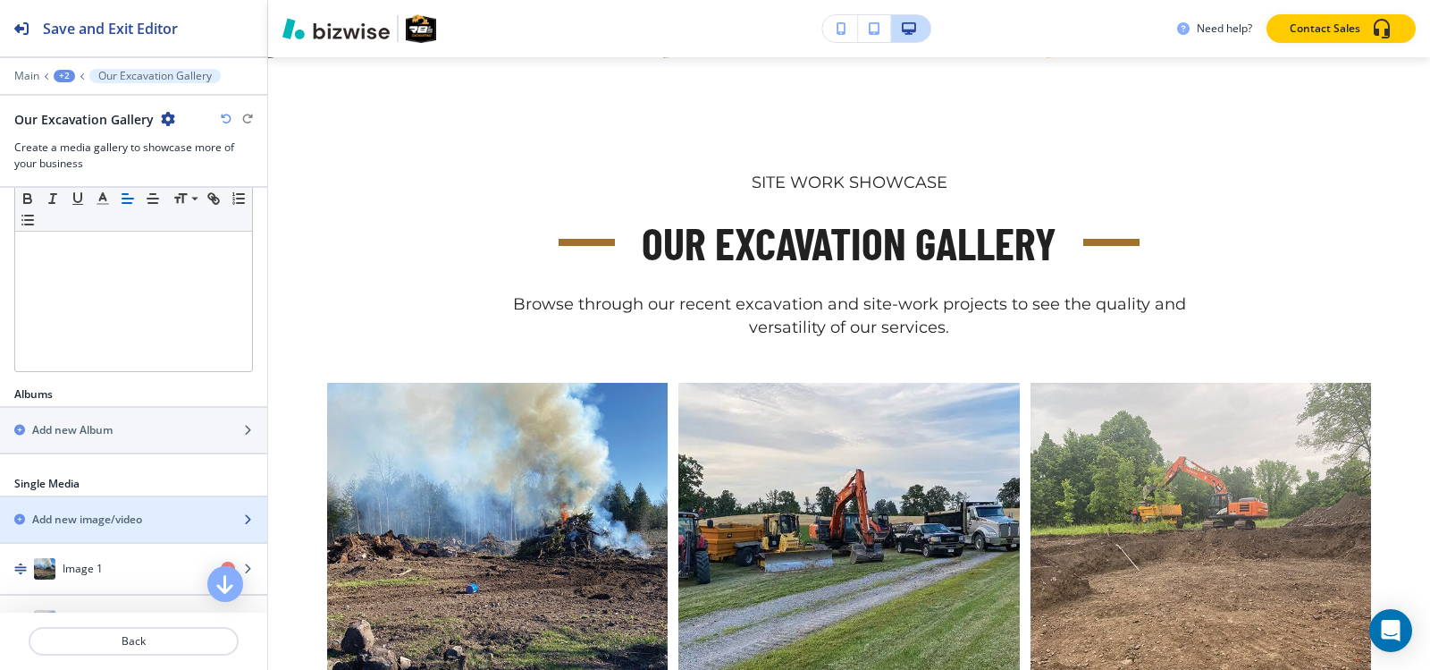
scroll to position [447, 0]
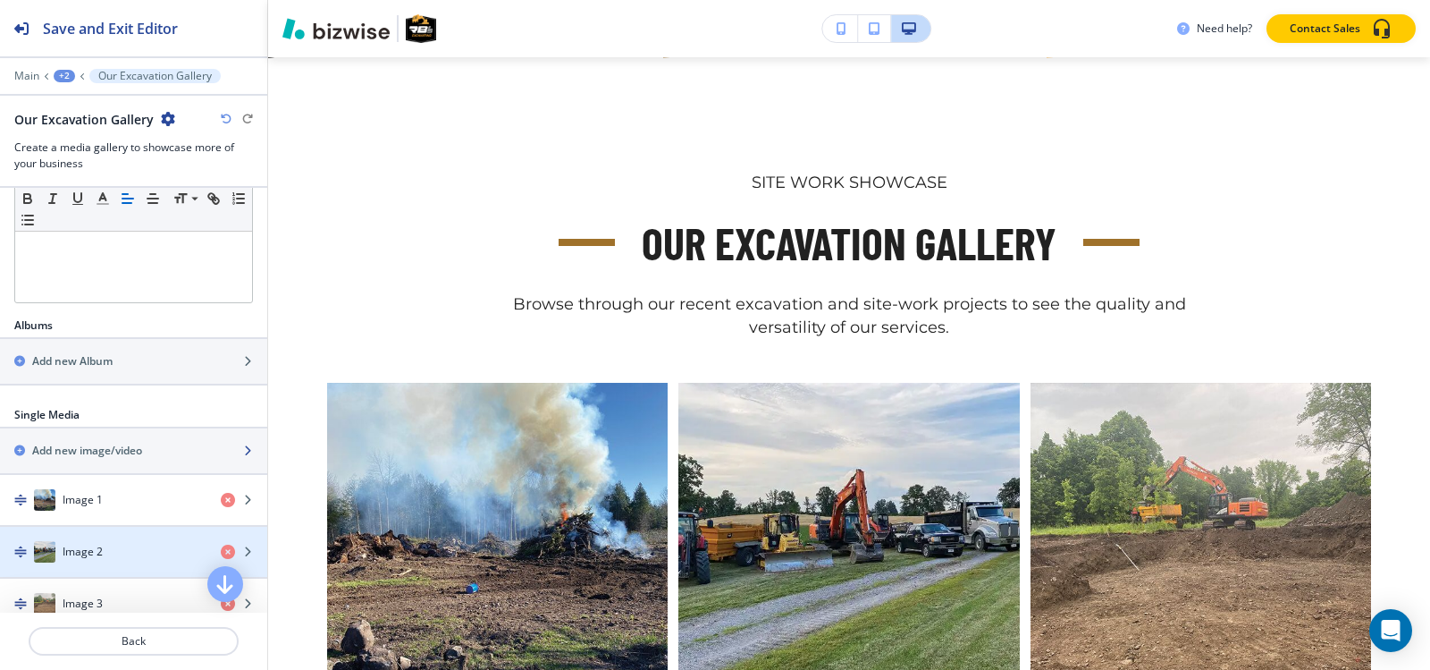
click at [111, 445] on h2 "Add new image/video" at bounding box center [87, 451] width 110 height 16
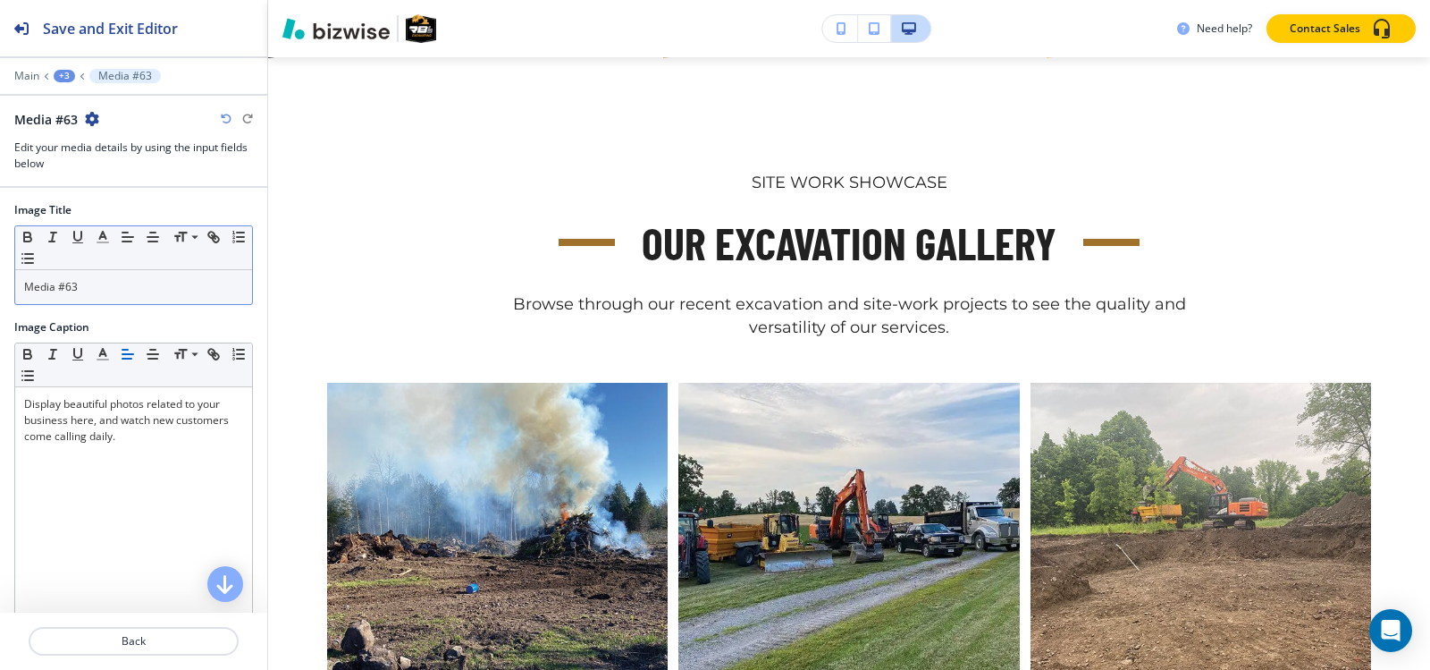
click at [115, 279] on p "Media #63" at bounding box center [133, 287] width 219 height 16
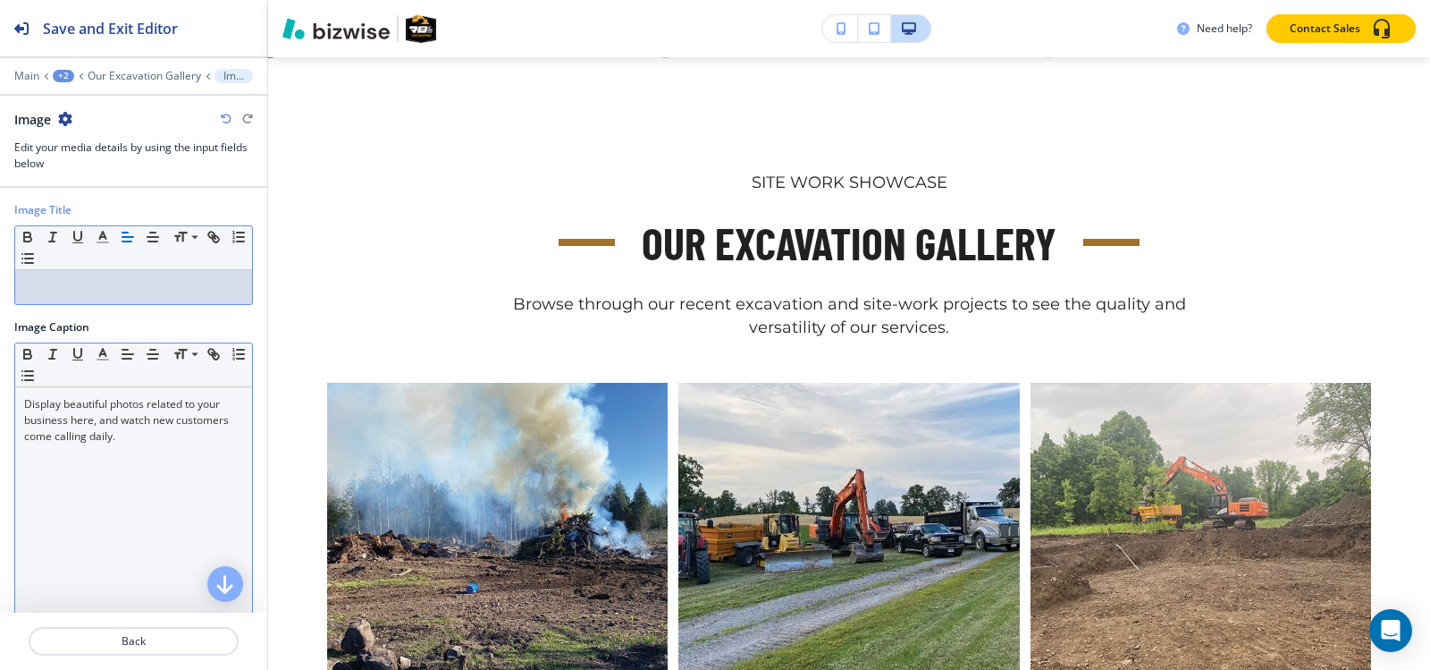
click at [114, 426] on p "Display beautiful photos related to your business here, and watch new customers…" at bounding box center [133, 420] width 219 height 48
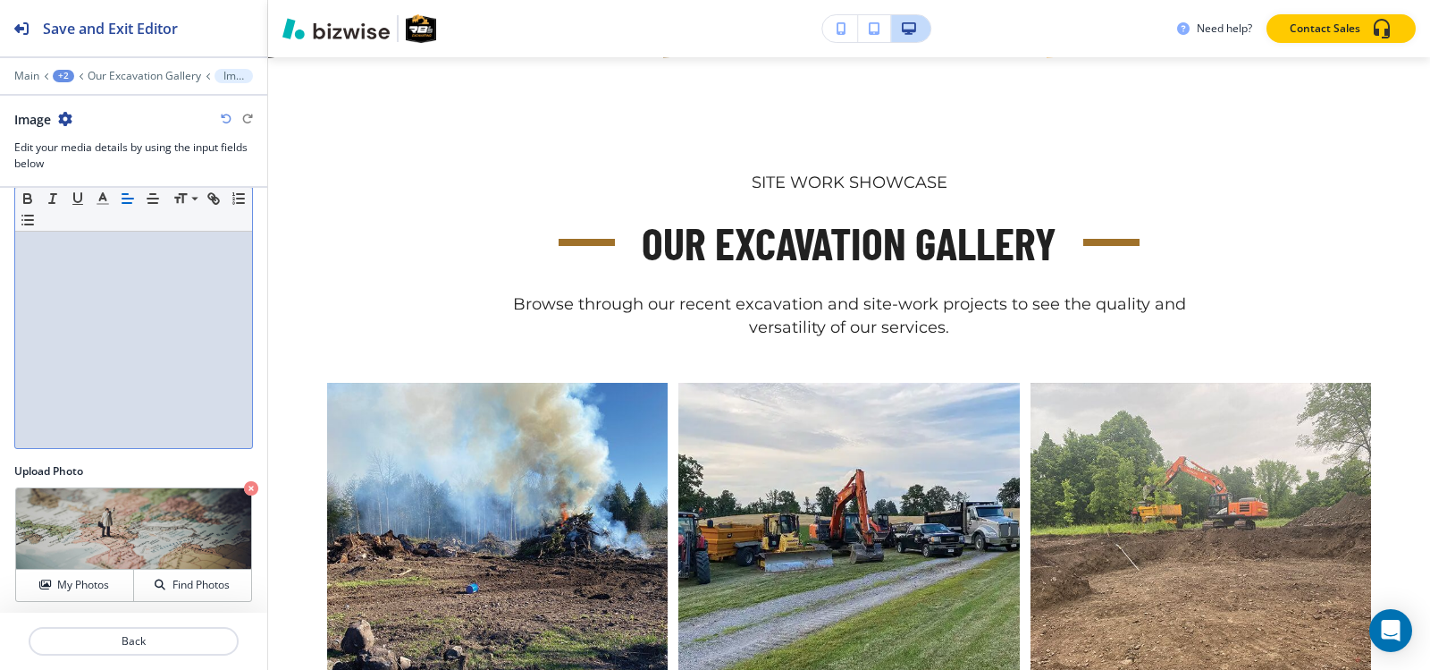
scroll to position [176, 0]
drag, startPoint x: 70, startPoint y: 580, endPoint x: 123, endPoint y: 535, distance: 70.4
click at [69, 580] on h4 "My Photos" at bounding box center [83, 580] width 52 height 16
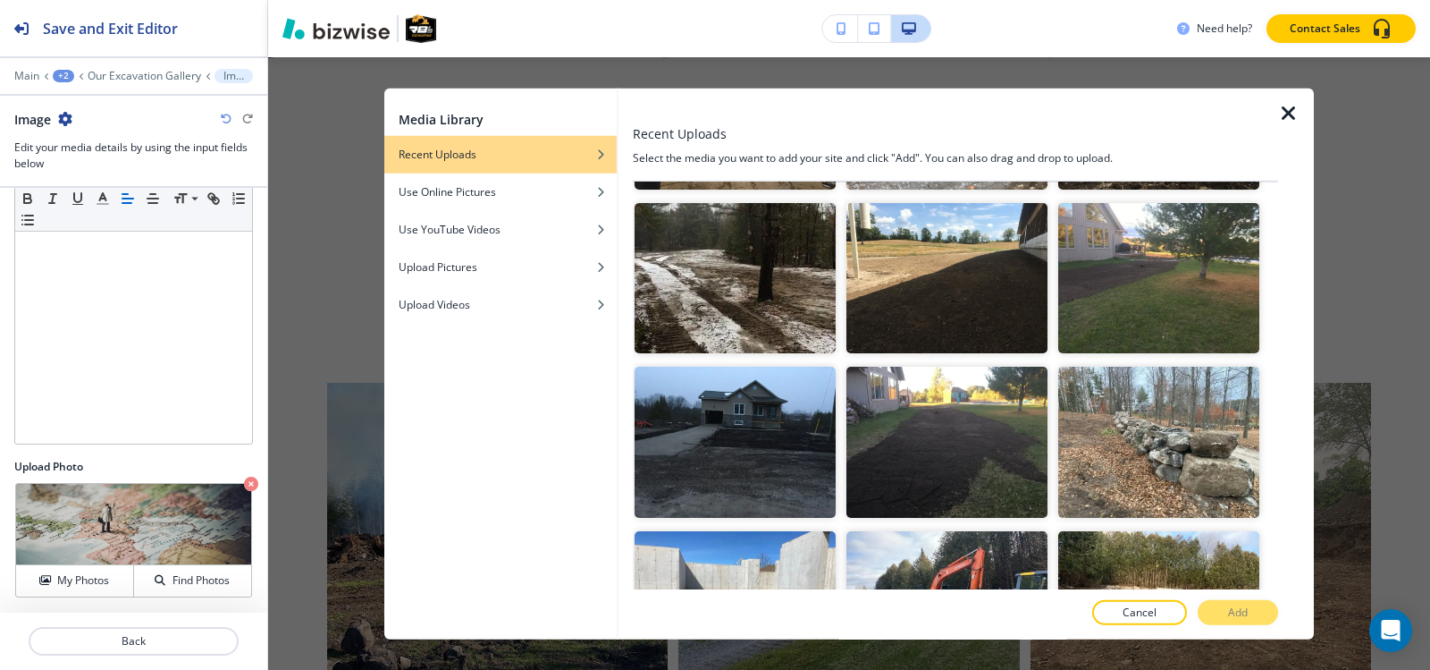
scroll to position [2682, 0]
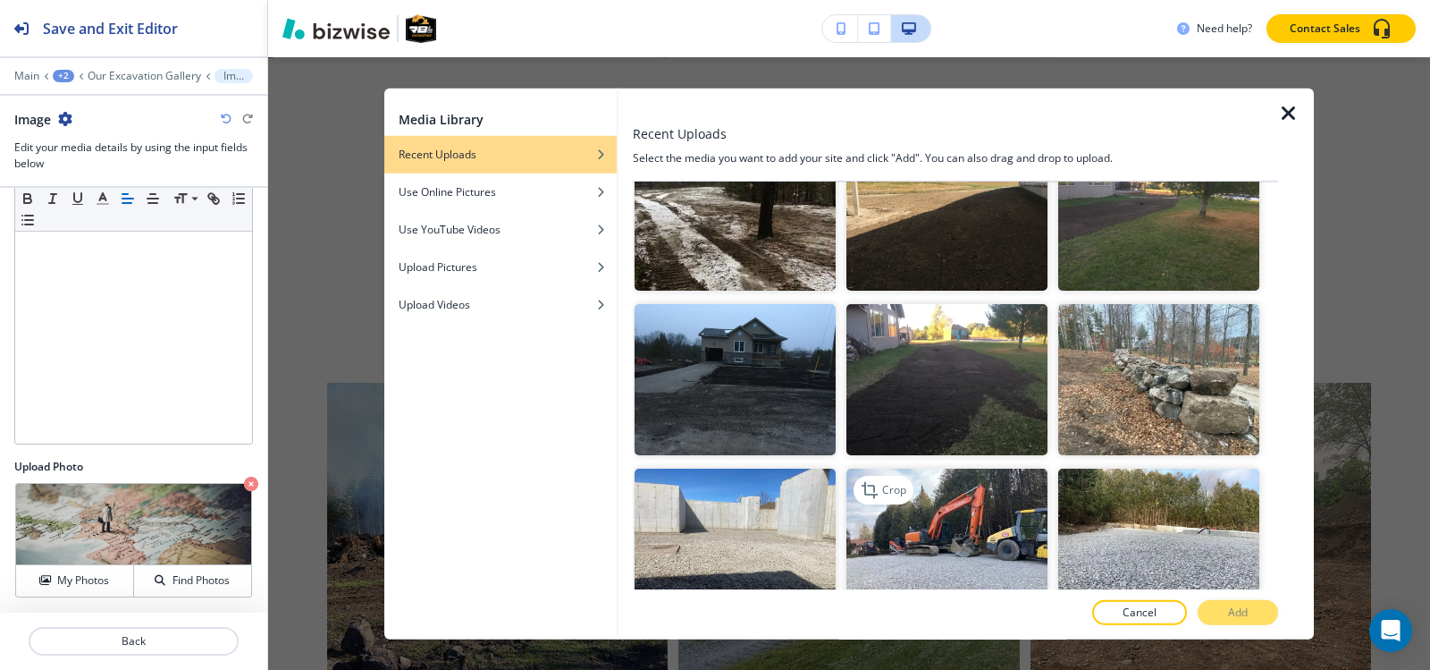
click at [922, 468] on img "button" at bounding box center [947, 543] width 201 height 151
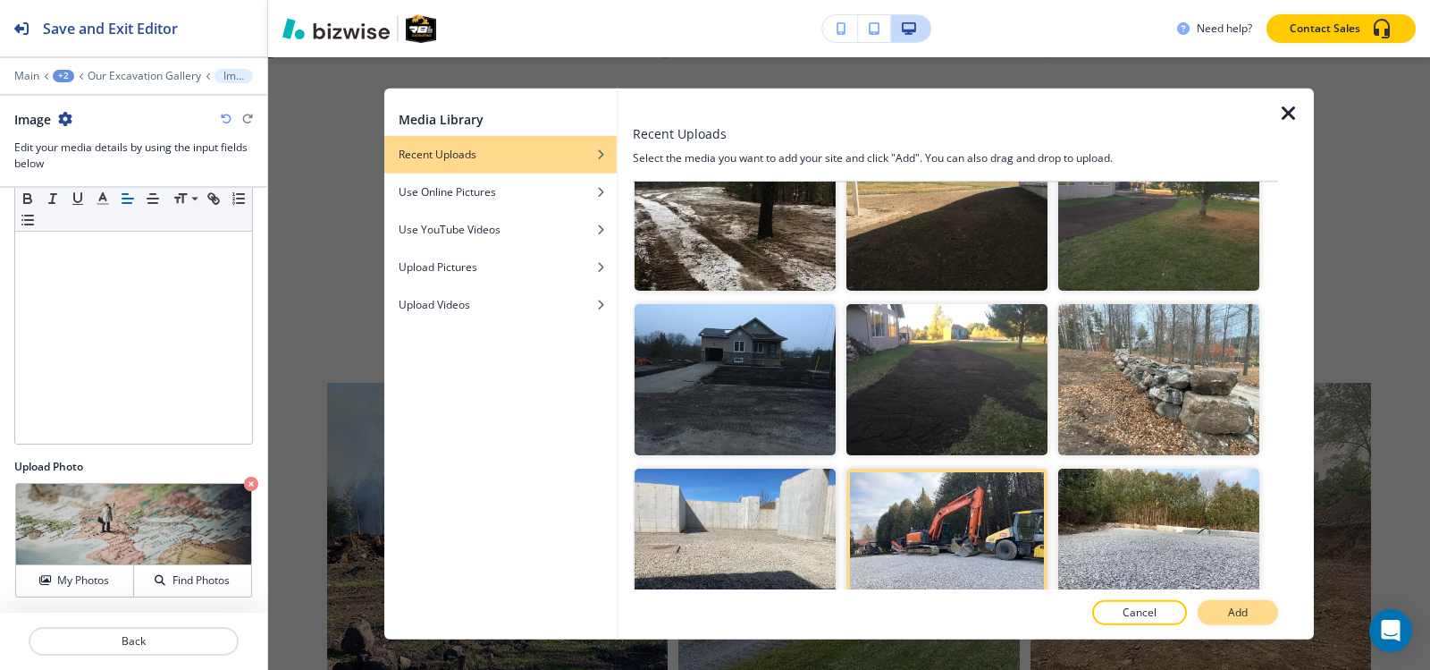
click at [1219, 618] on button "Add" at bounding box center [1238, 612] width 80 height 25
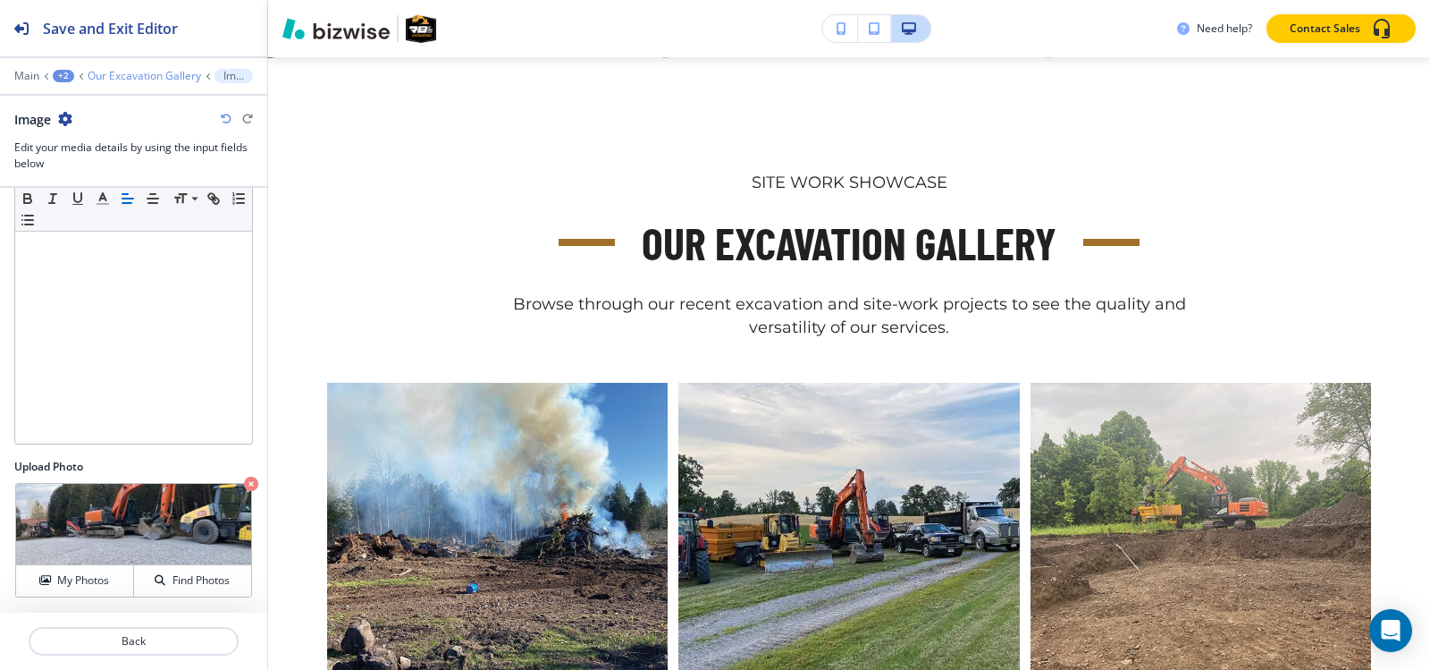
click at [159, 79] on p "Our Excavation Gallery" at bounding box center [145, 76] width 114 height 13
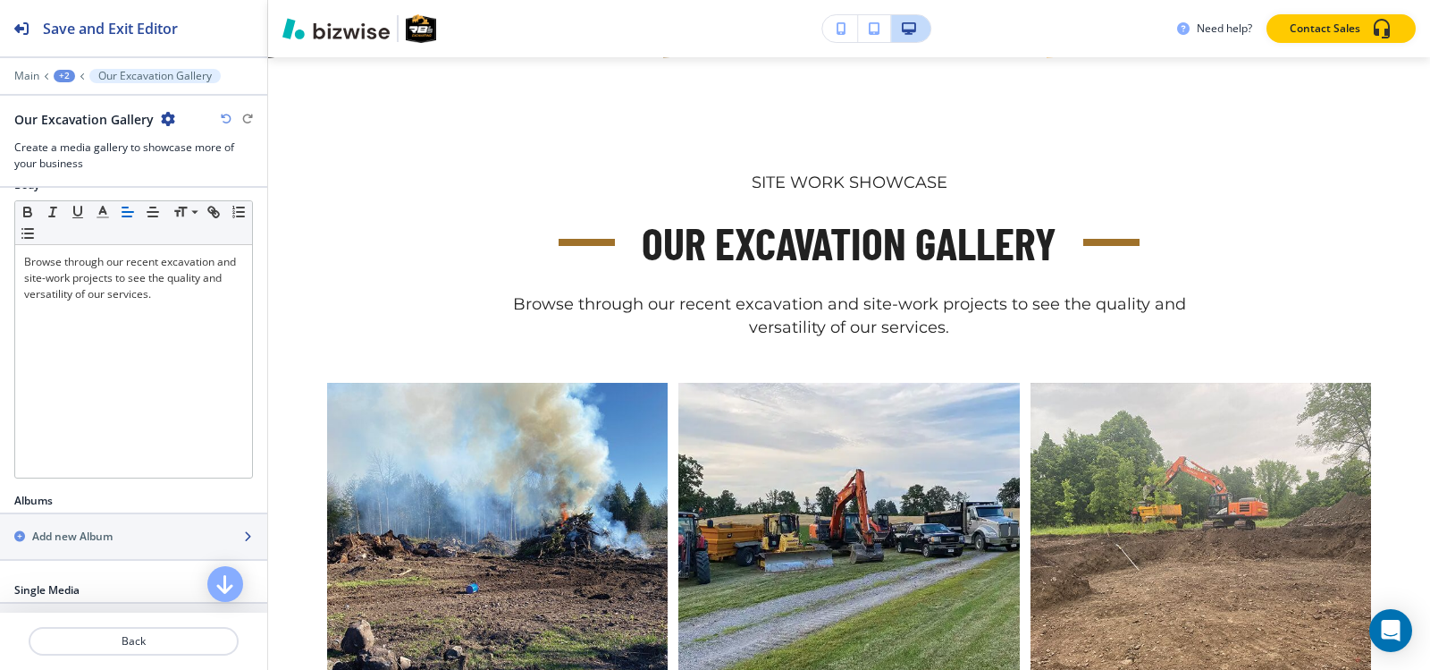
scroll to position [358, 0]
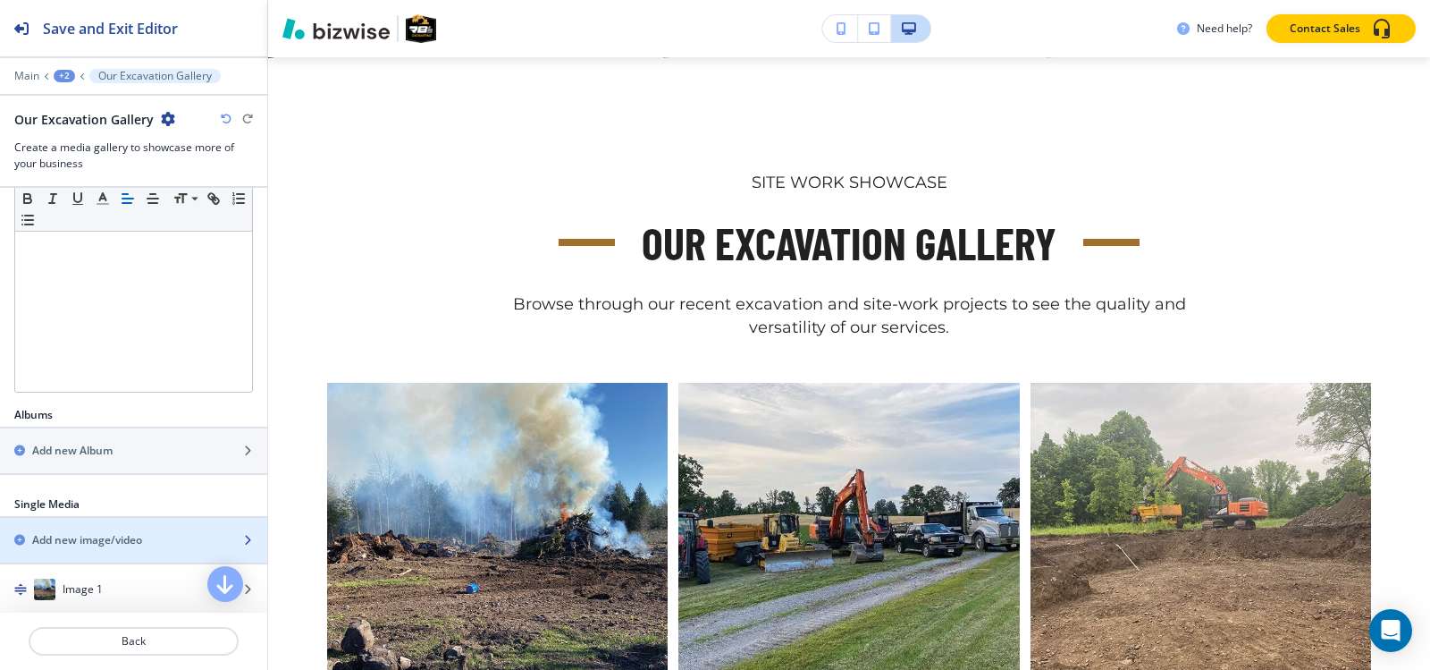
click at [152, 540] on div "Add new image/video" at bounding box center [114, 540] width 228 height 16
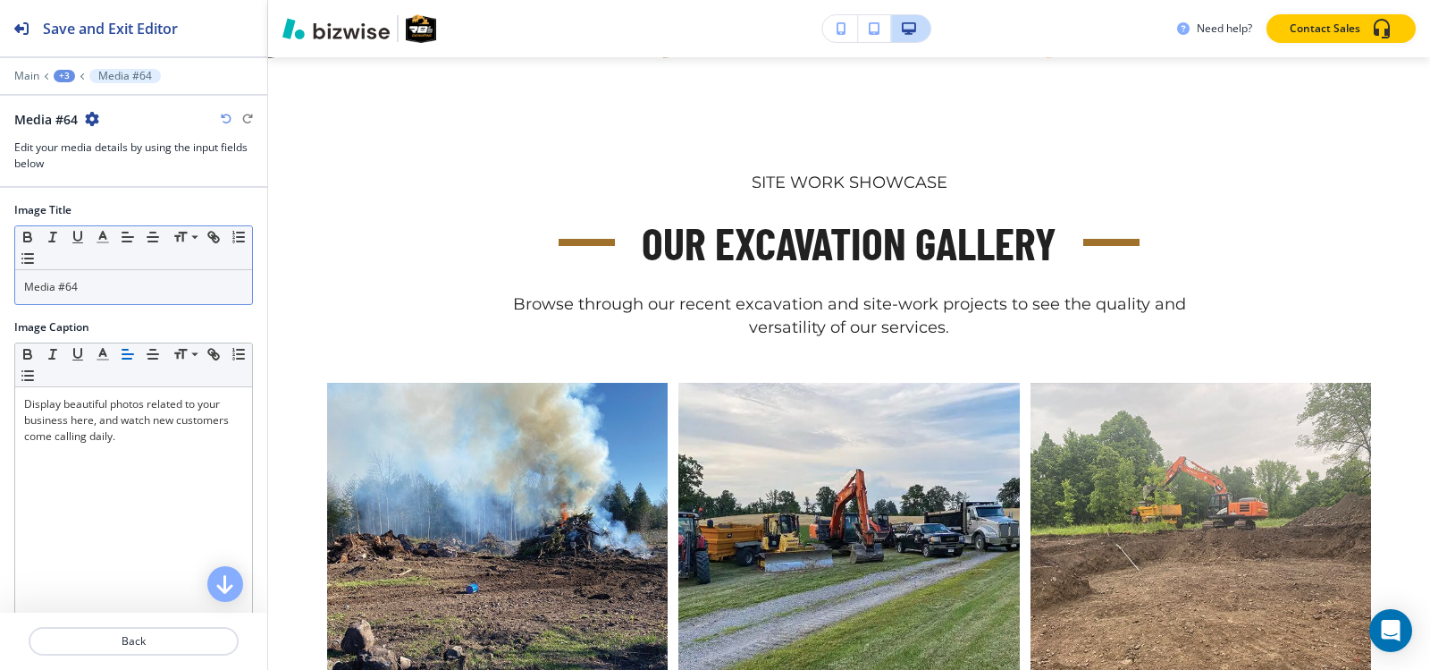
click at [98, 285] on p "Media #64" at bounding box center [133, 287] width 219 height 16
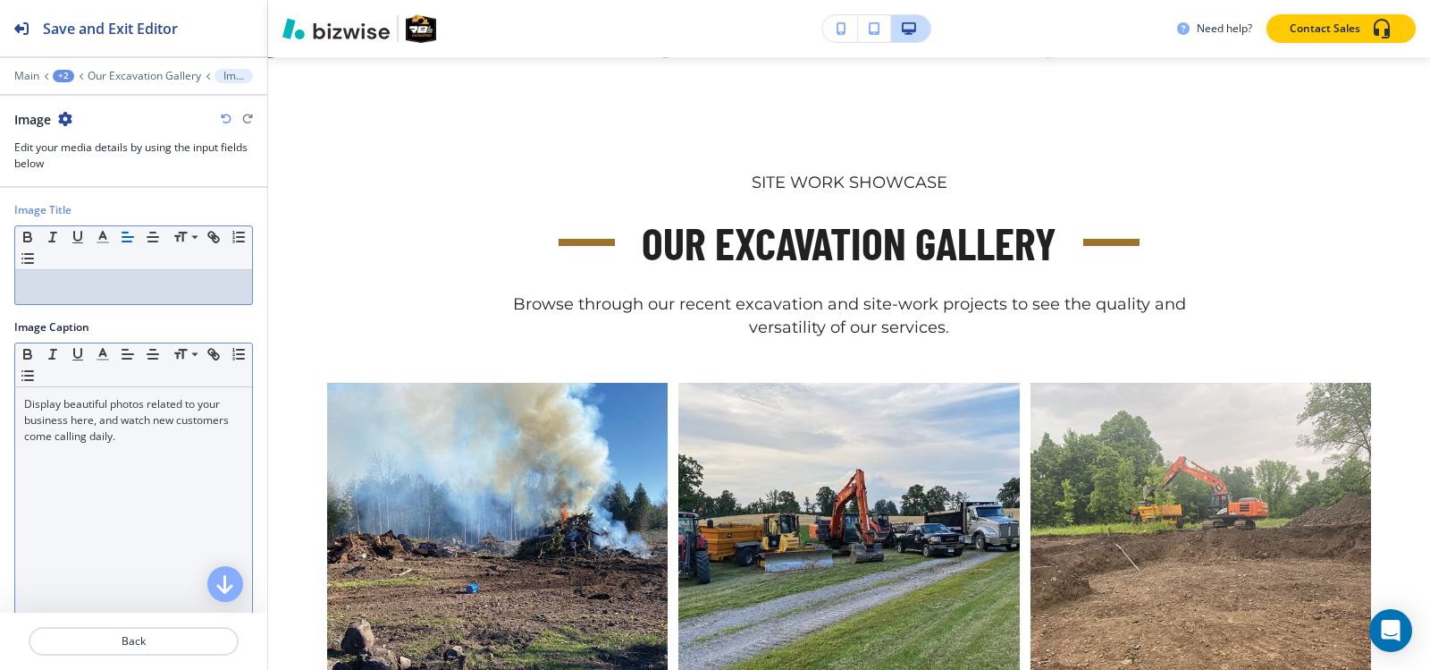
click at [109, 417] on p "Display beautiful photos related to your business here, and watch new customers…" at bounding box center [133, 420] width 219 height 48
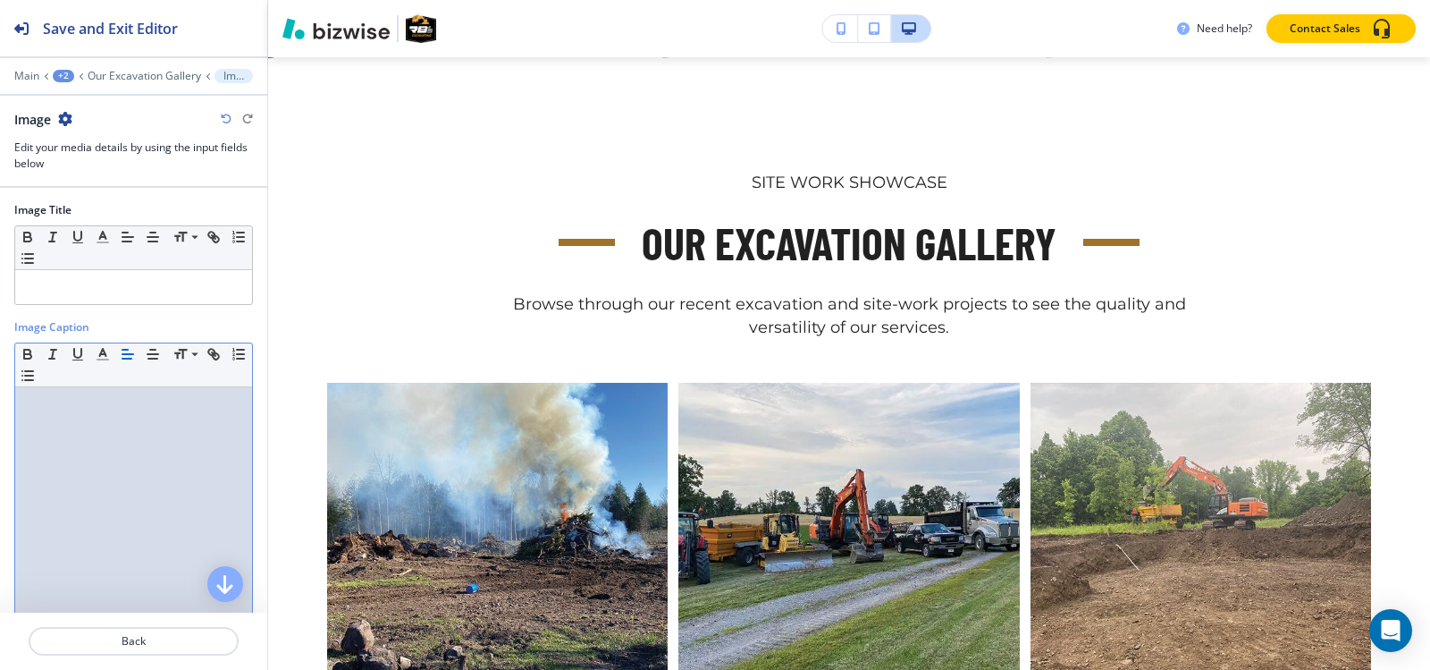
scroll to position [176, 0]
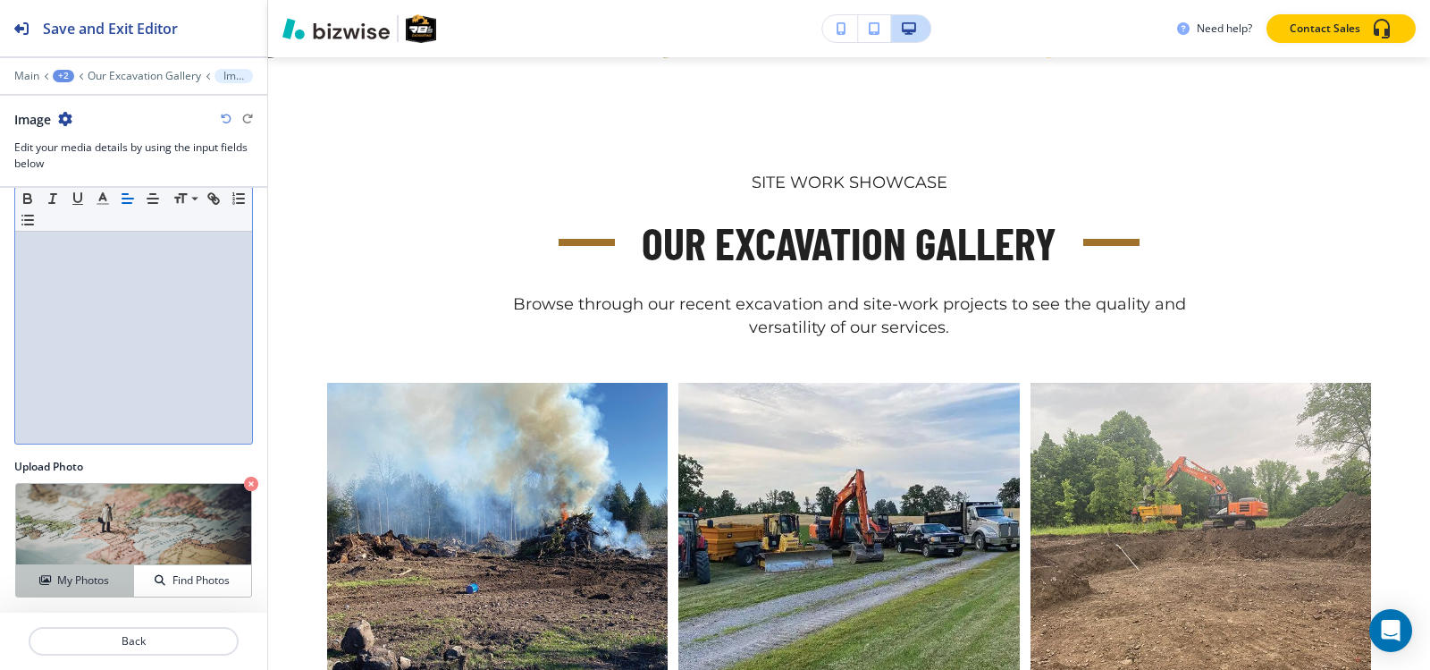
click at [75, 581] on h4 "My Photos" at bounding box center [83, 580] width 52 height 16
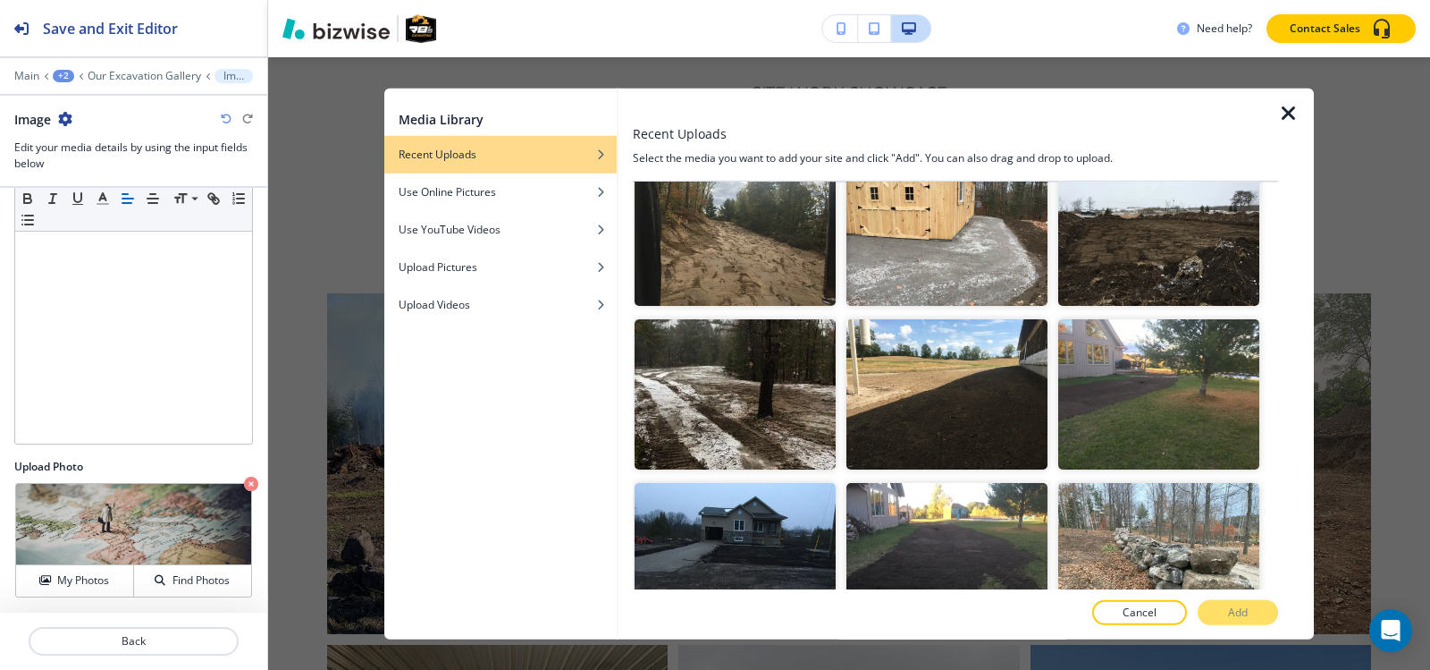
scroll to position [2771, 0]
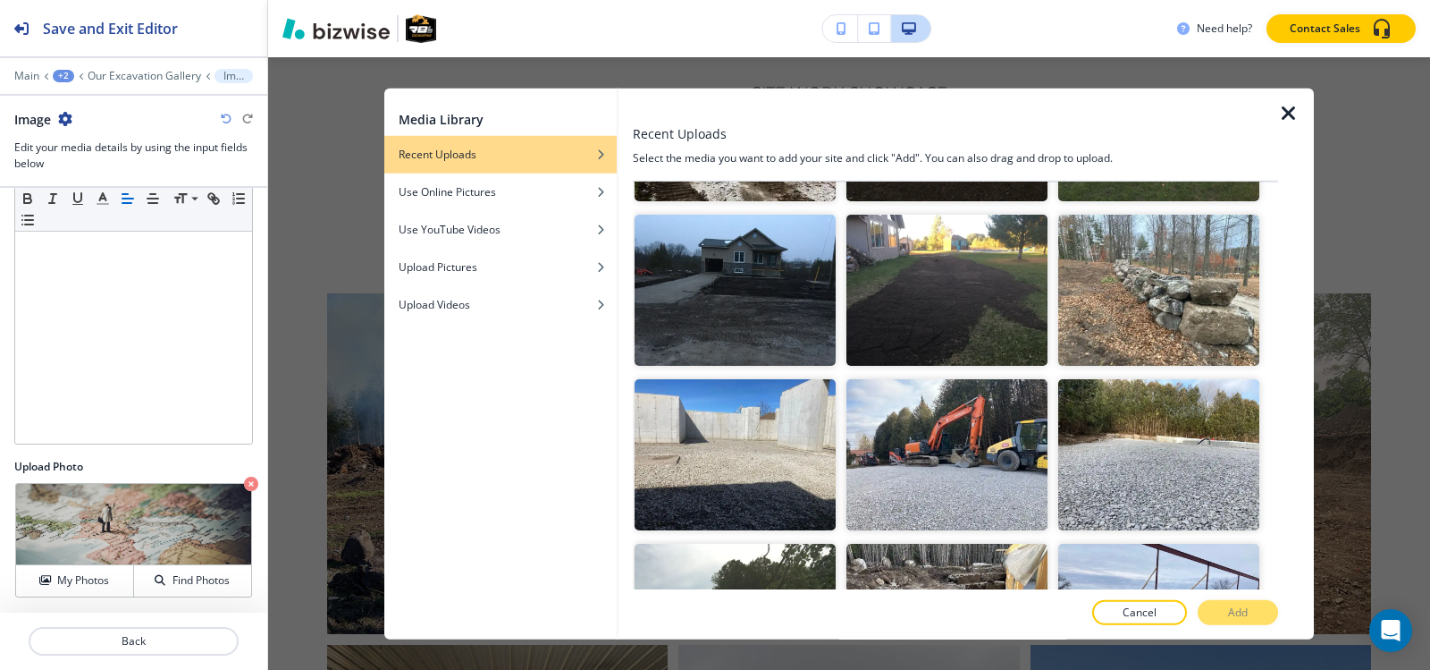
drag, startPoint x: 724, startPoint y: 535, endPoint x: 934, endPoint y: 589, distance: 216.8
click at [724, 544] on img "button" at bounding box center [735, 619] width 201 height 151
click at [1214, 619] on button "Add" at bounding box center [1238, 612] width 80 height 25
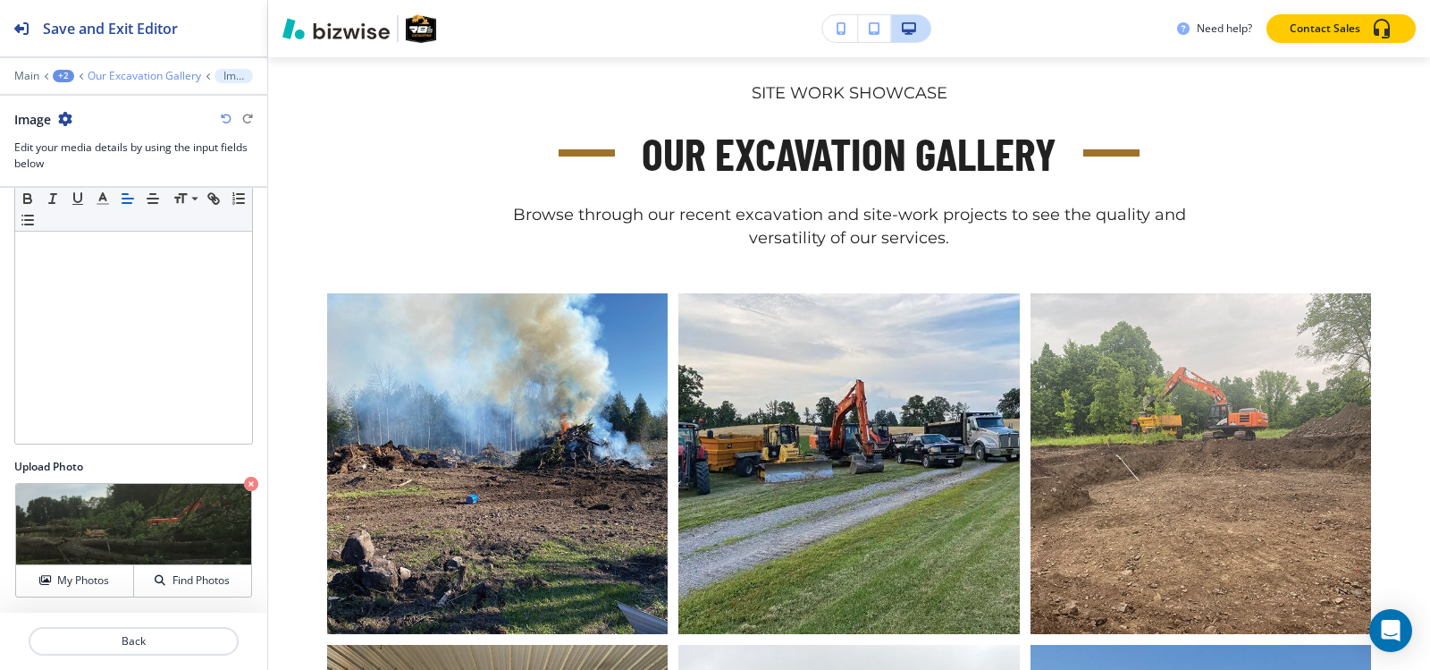
click at [129, 77] on p "Our Excavation Gallery" at bounding box center [145, 76] width 114 height 13
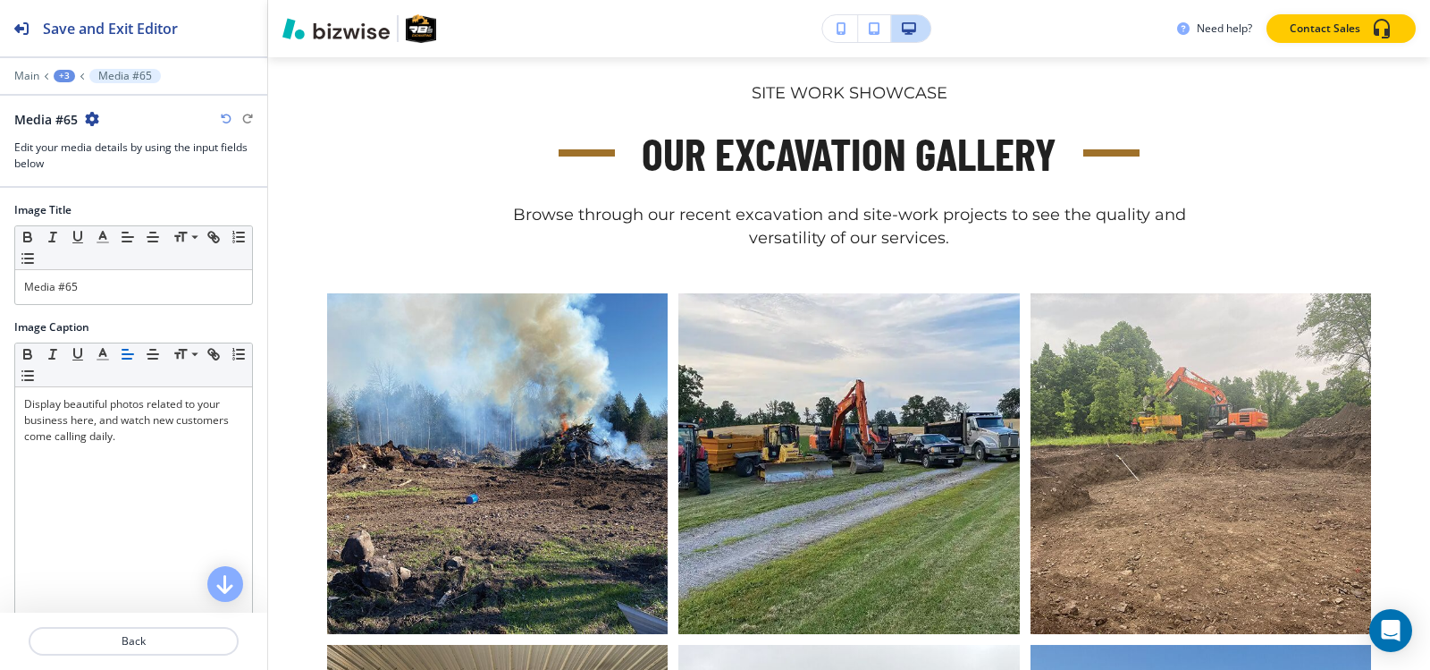
scroll to position [783, 0]
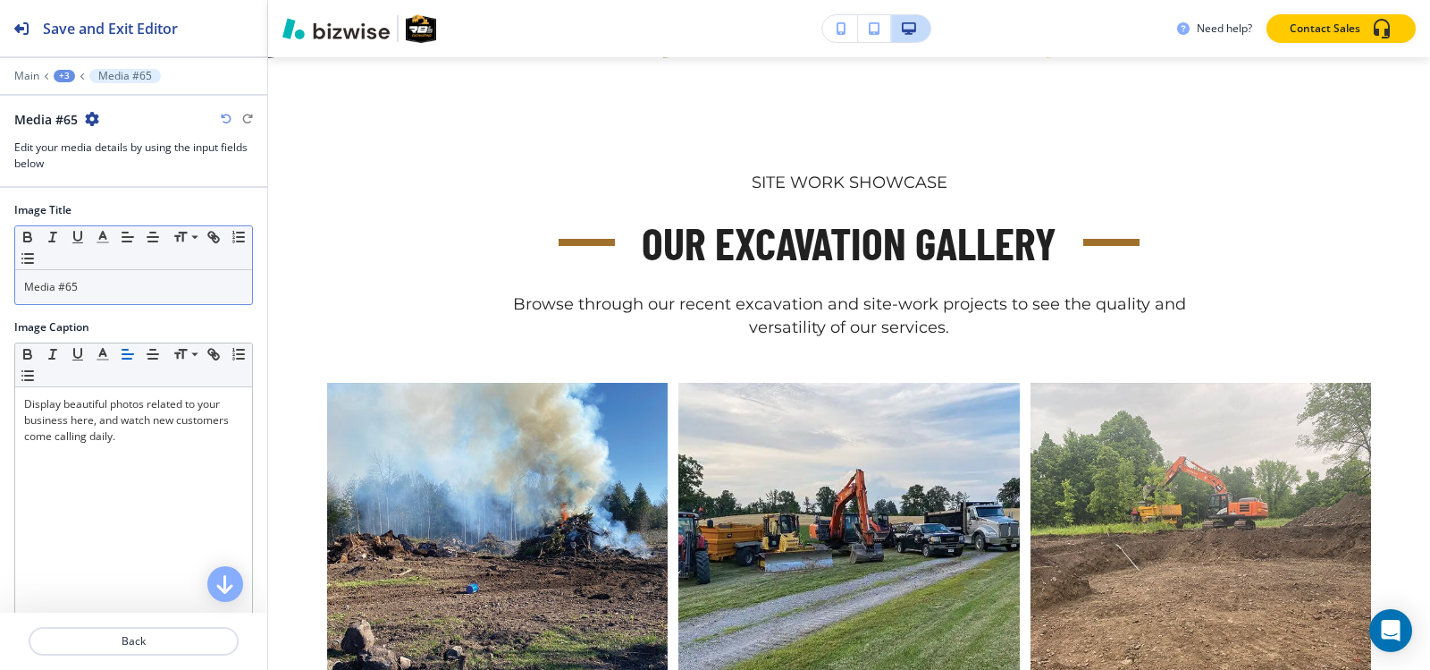
click at [105, 286] on p "Media #65" at bounding box center [133, 287] width 219 height 16
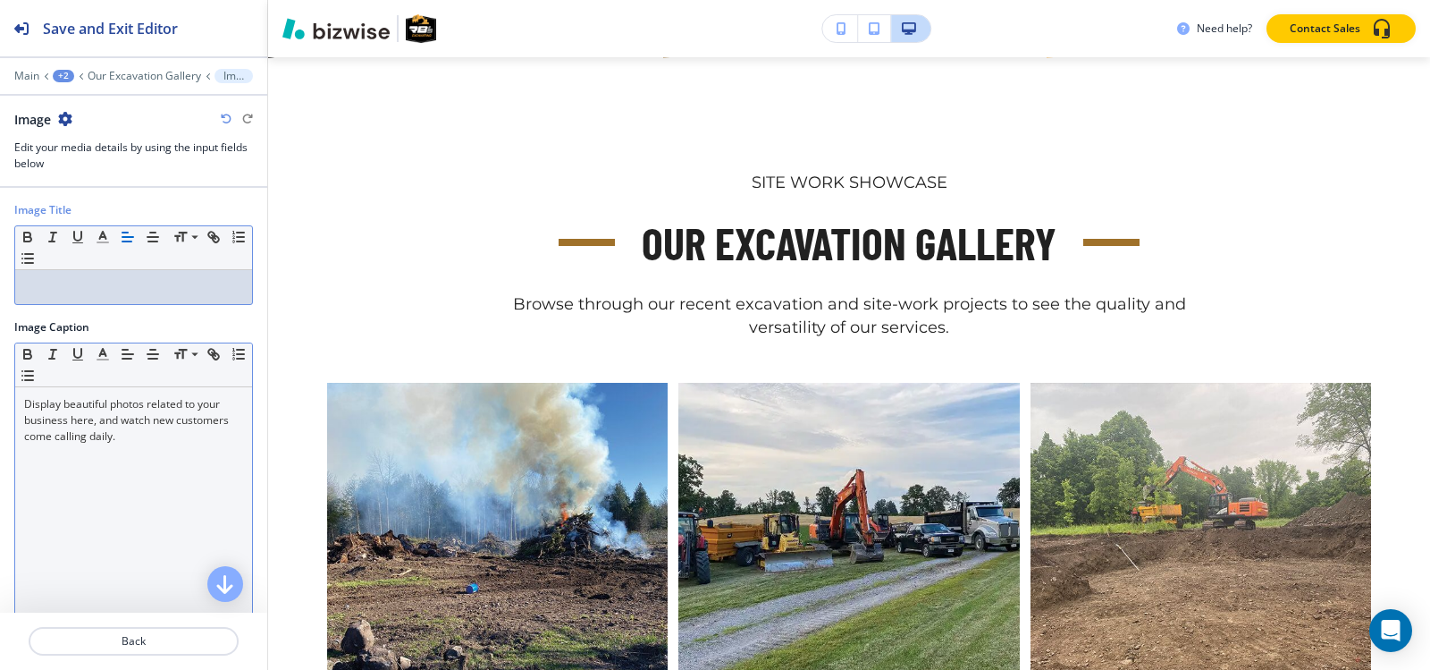
click at [102, 428] on p "Display beautiful photos related to your business here, and watch new customers…" at bounding box center [133, 420] width 219 height 48
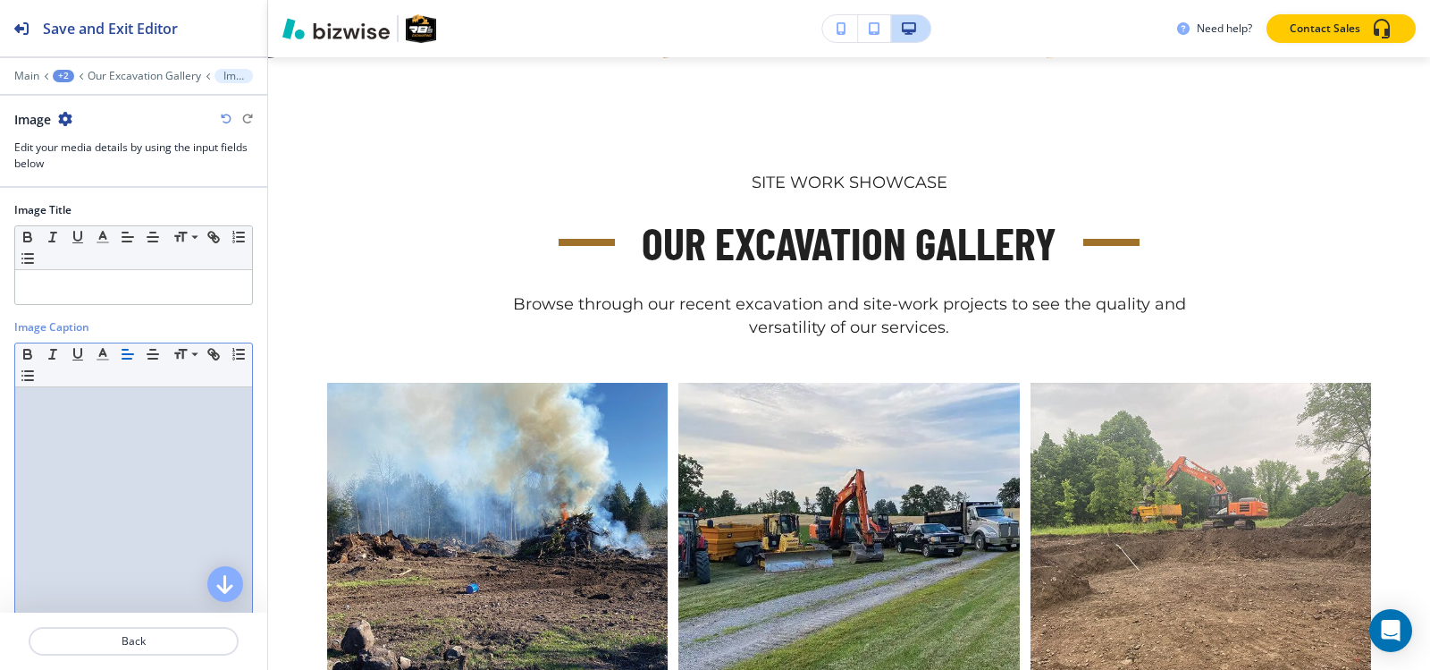
scroll to position [176, 0]
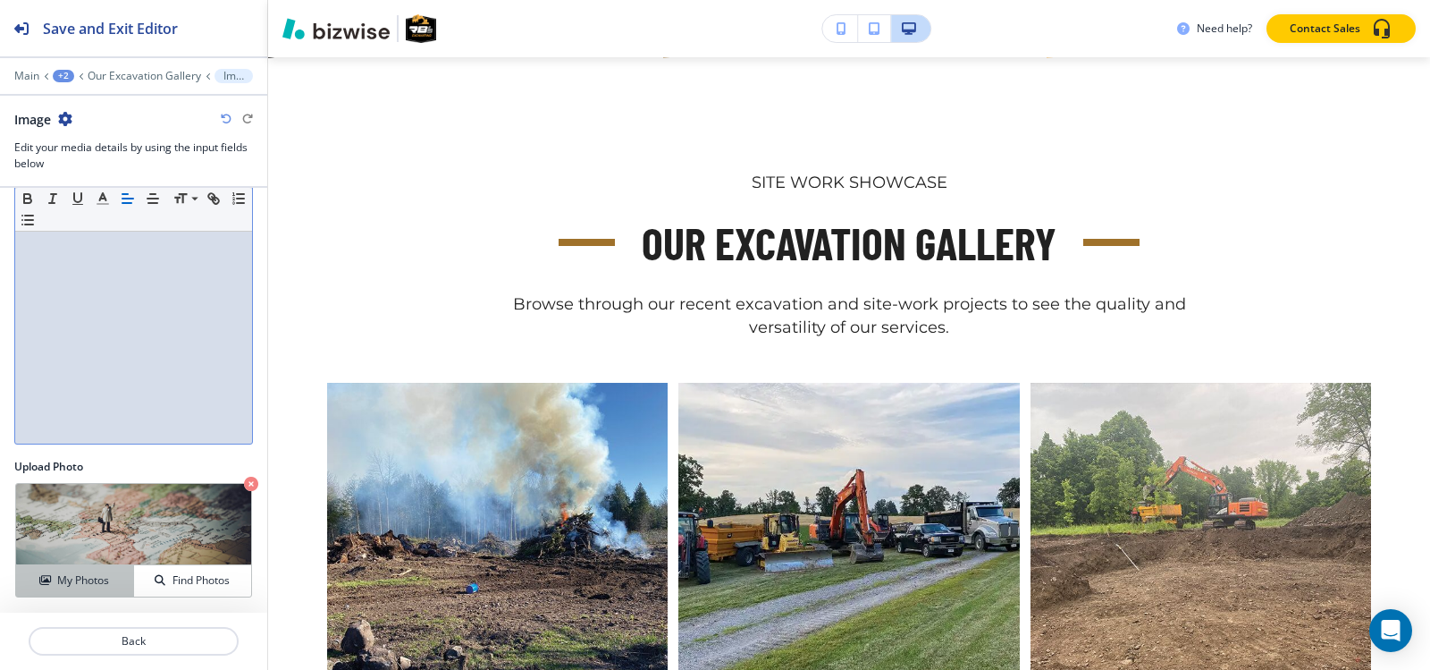
click at [61, 582] on h4 "My Photos" at bounding box center [83, 580] width 52 height 16
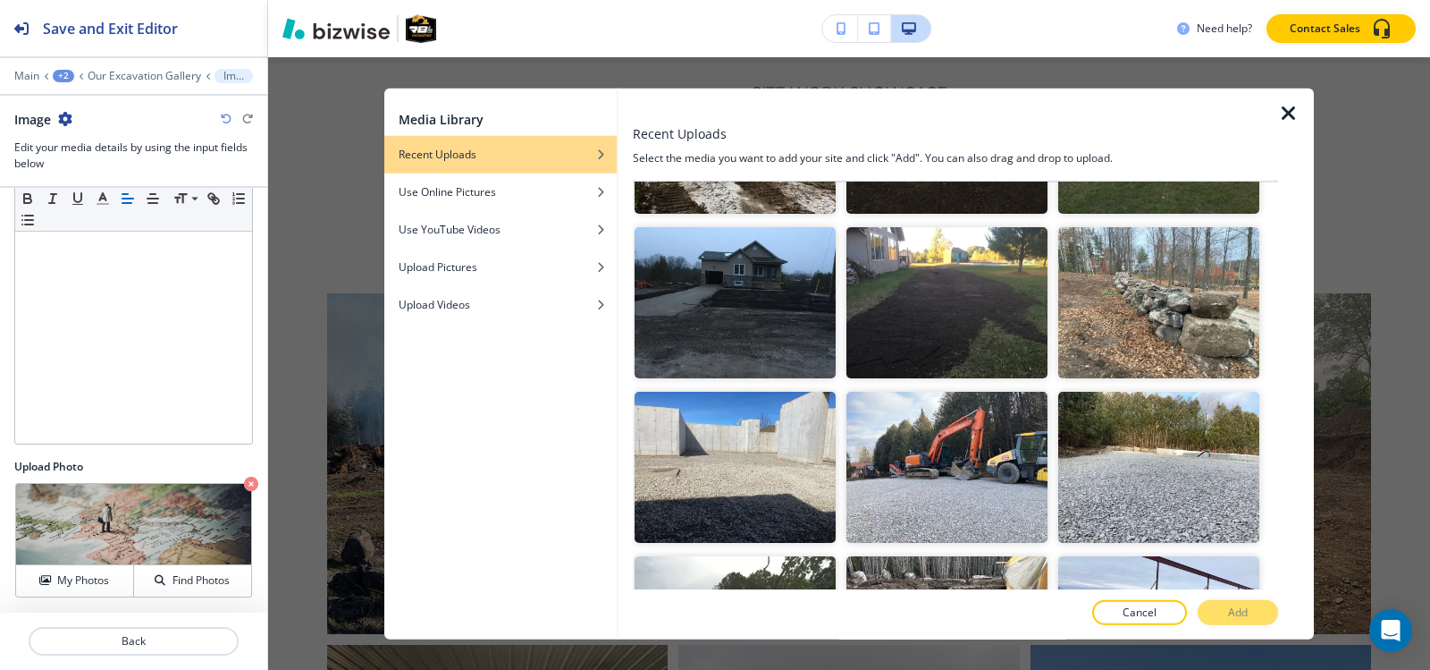
scroll to position [2771, 0]
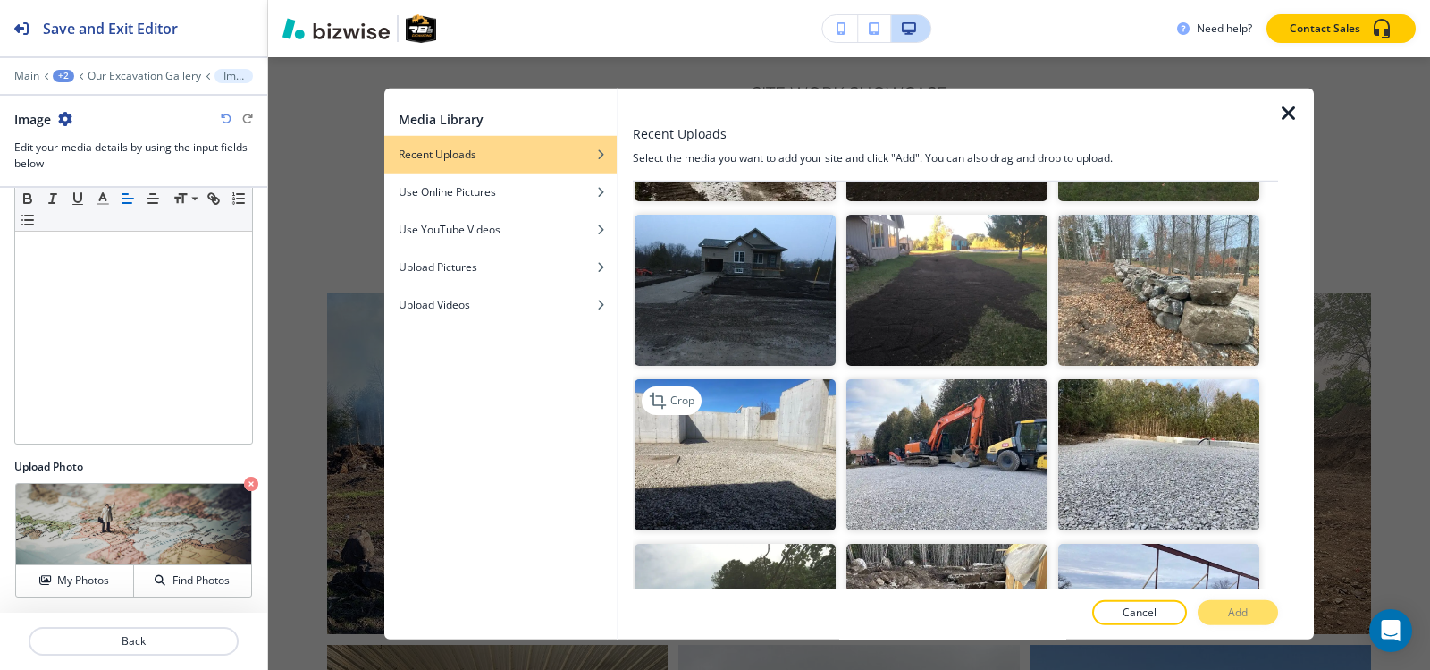
click at [781, 379] on img "button" at bounding box center [735, 454] width 201 height 151
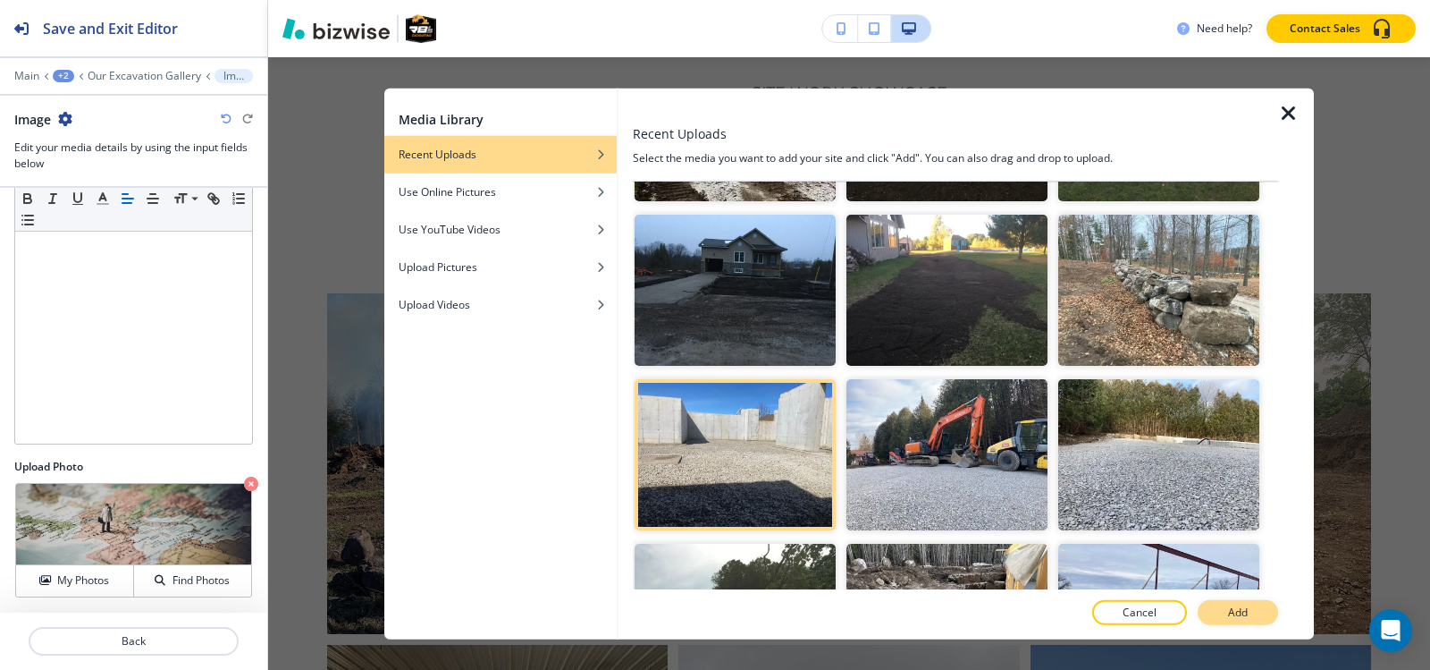
click at [1235, 617] on p "Add" at bounding box center [1238, 612] width 20 height 16
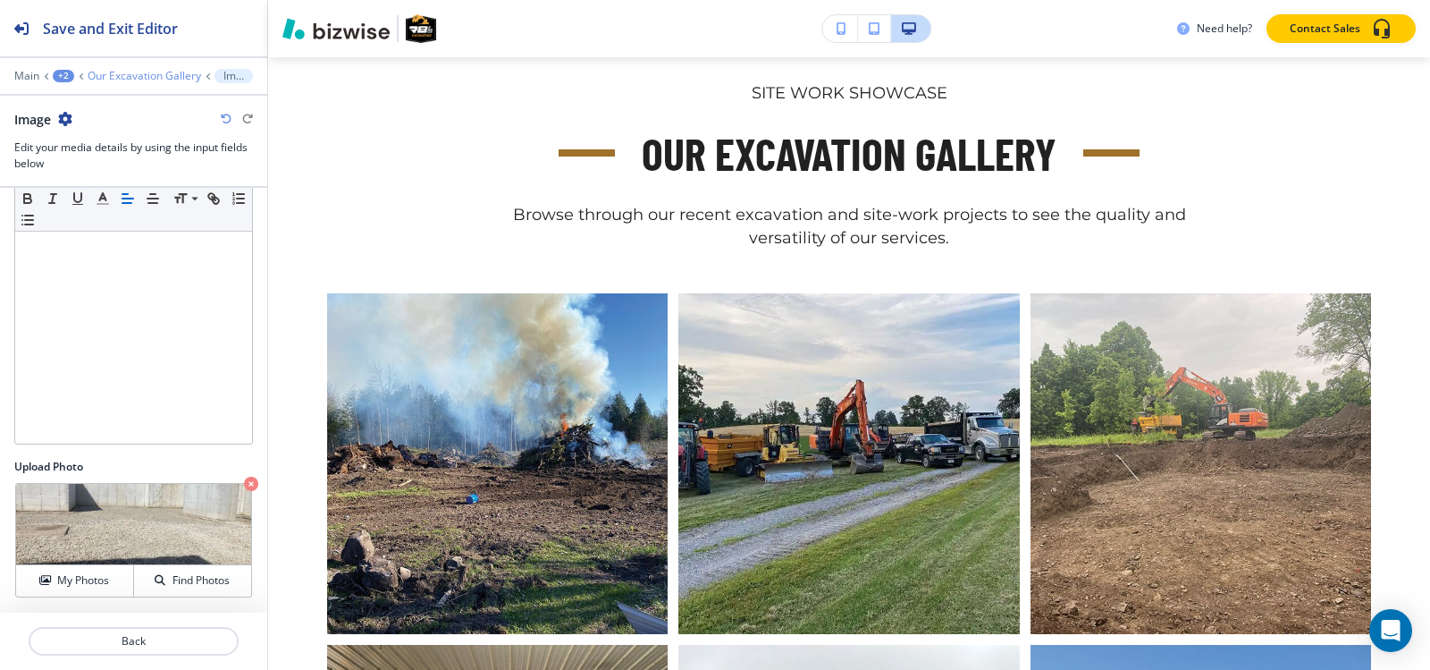
click at [105, 77] on p "Our Excavation Gallery" at bounding box center [145, 76] width 114 height 13
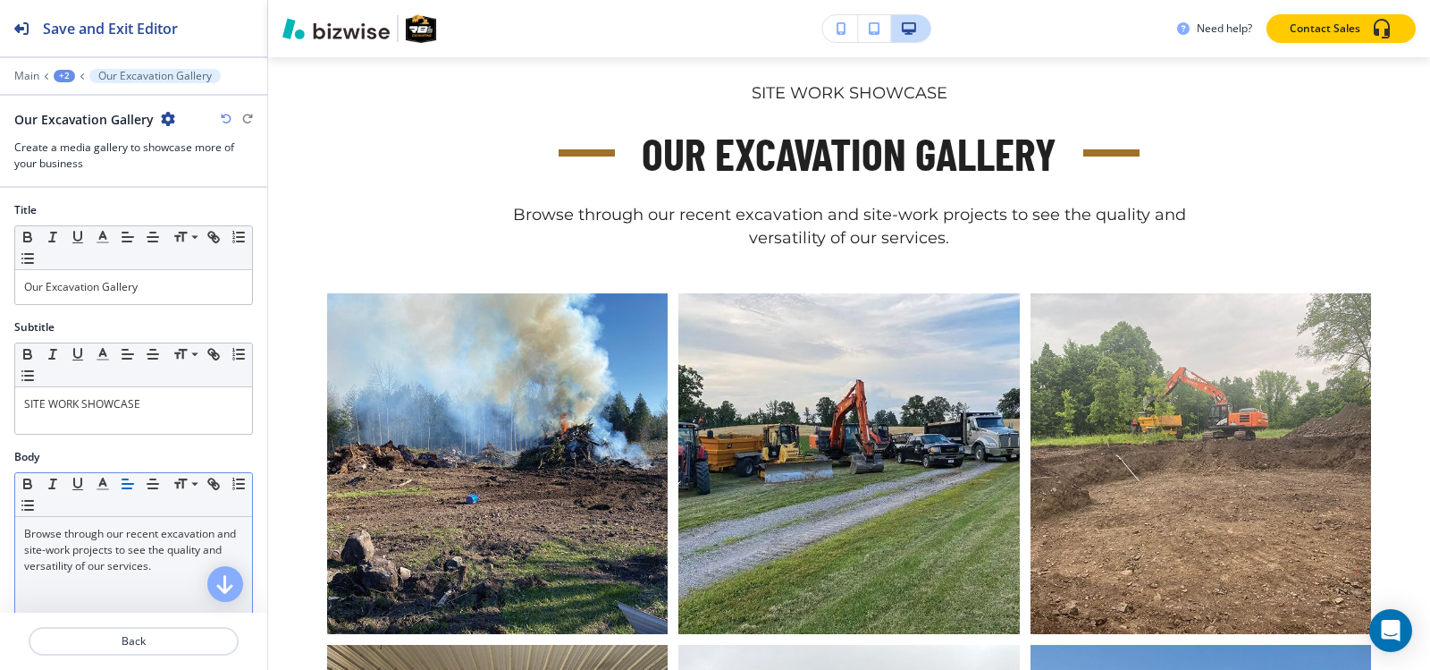
scroll to position [268, 0]
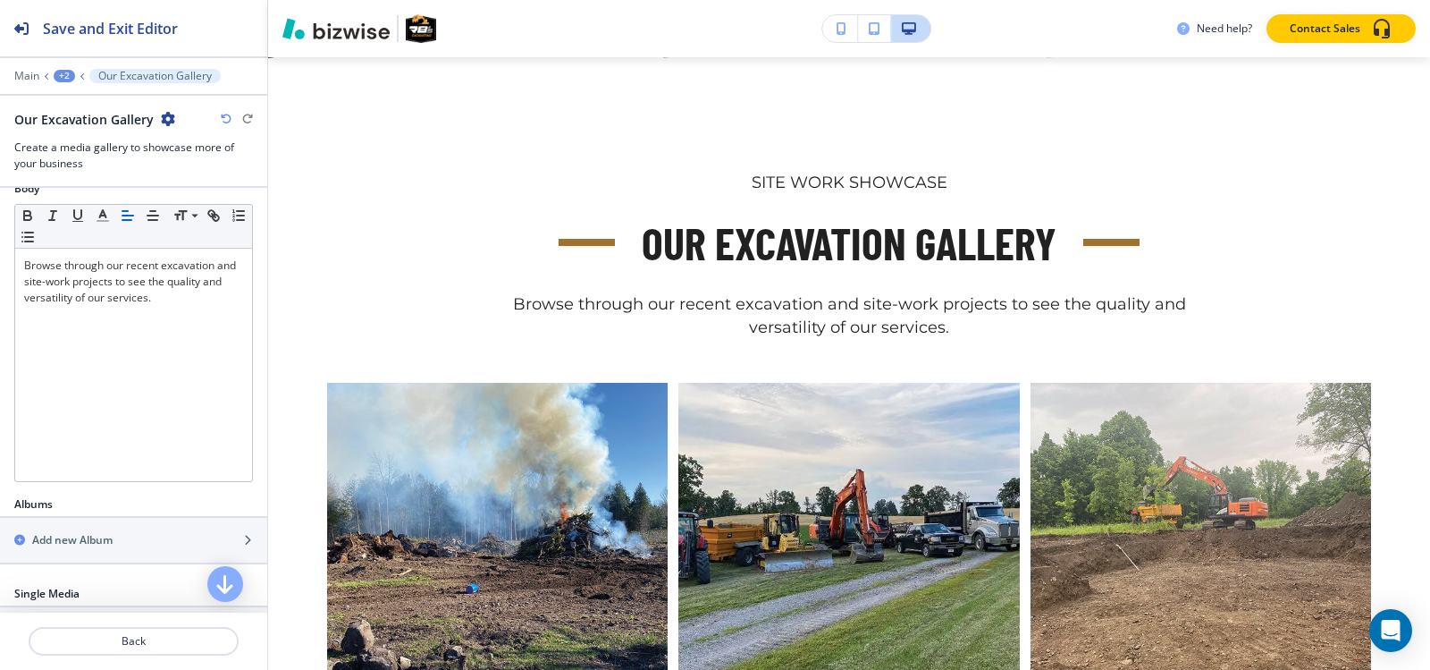
click at [63, 621] on h2 "Add new image/video" at bounding box center [87, 629] width 110 height 16
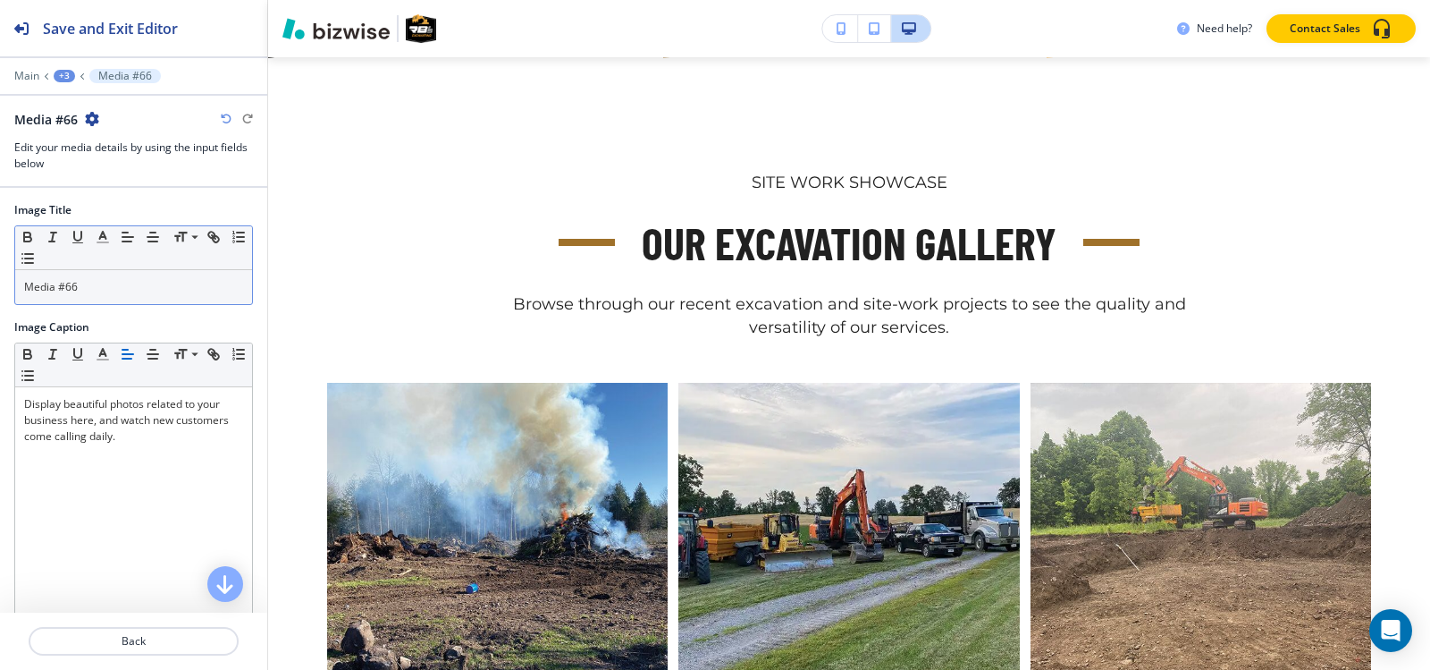
click at [130, 301] on div "Media #66" at bounding box center [133, 287] width 237 height 34
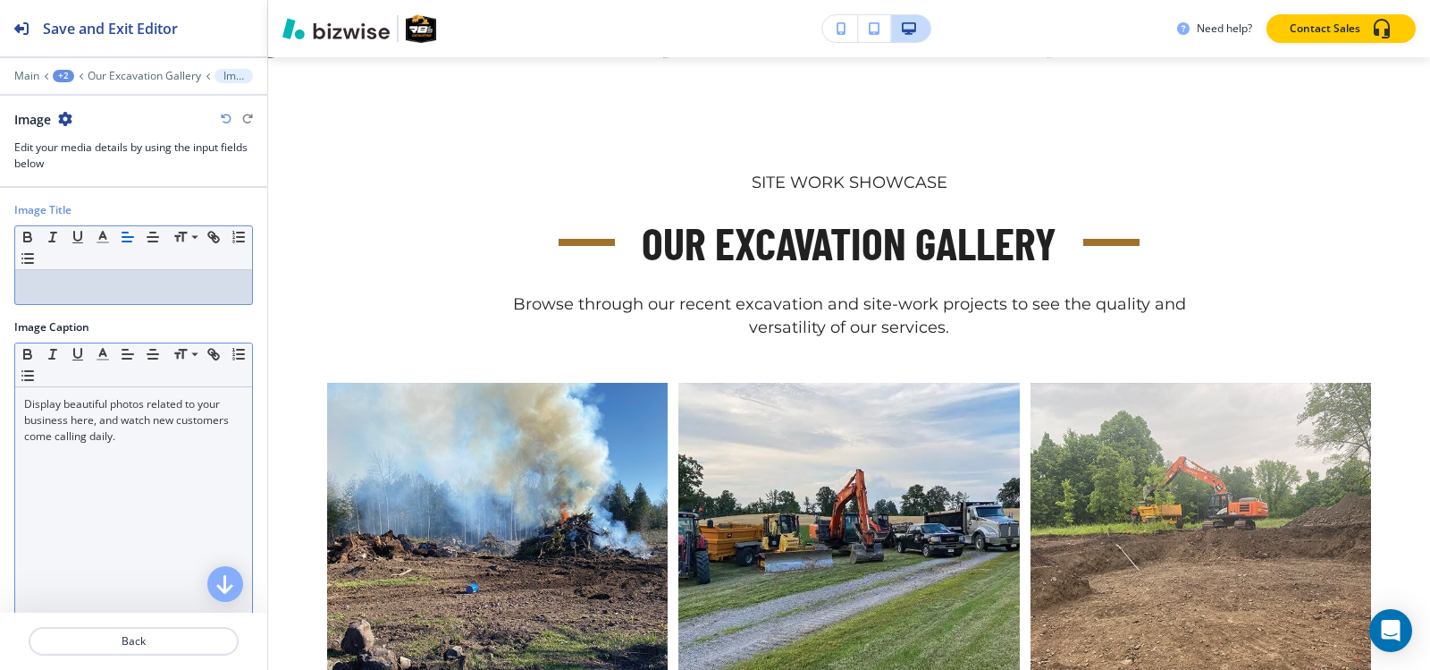
click at [118, 419] on p "Display beautiful photos related to your business here, and watch new customers…" at bounding box center [133, 420] width 219 height 48
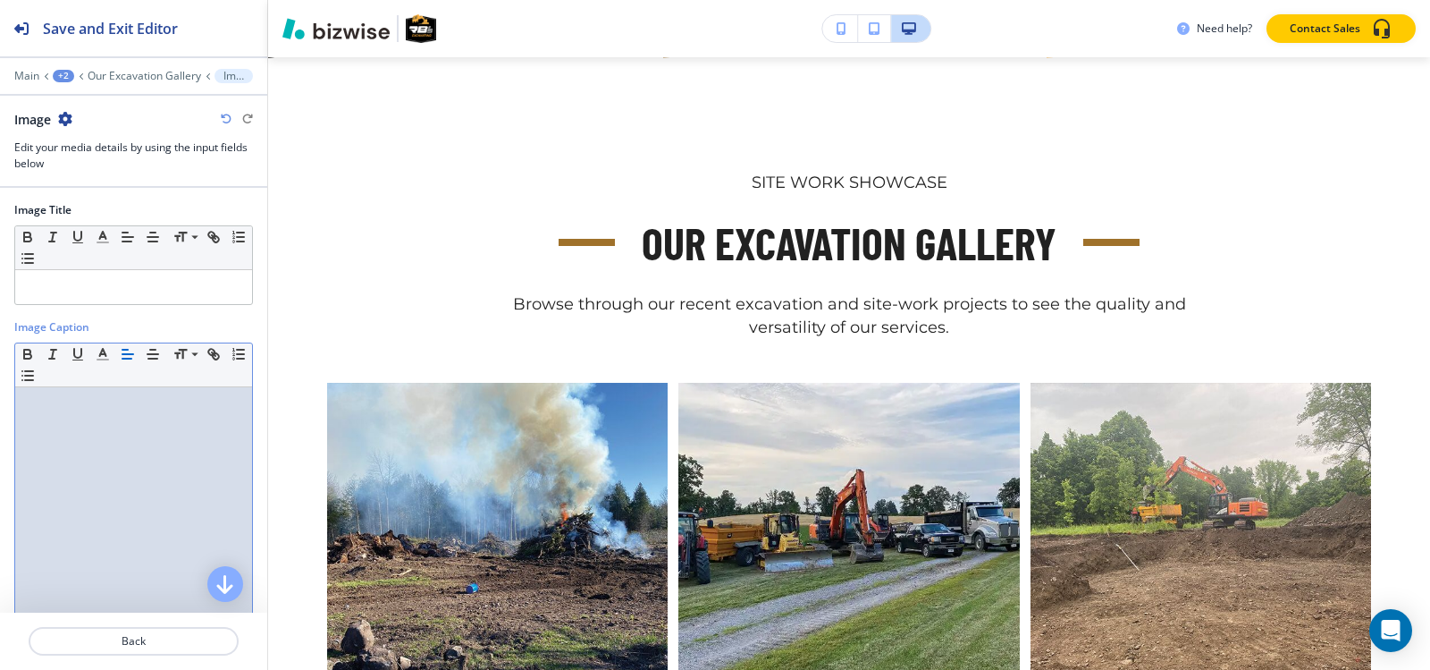
scroll to position [176, 0]
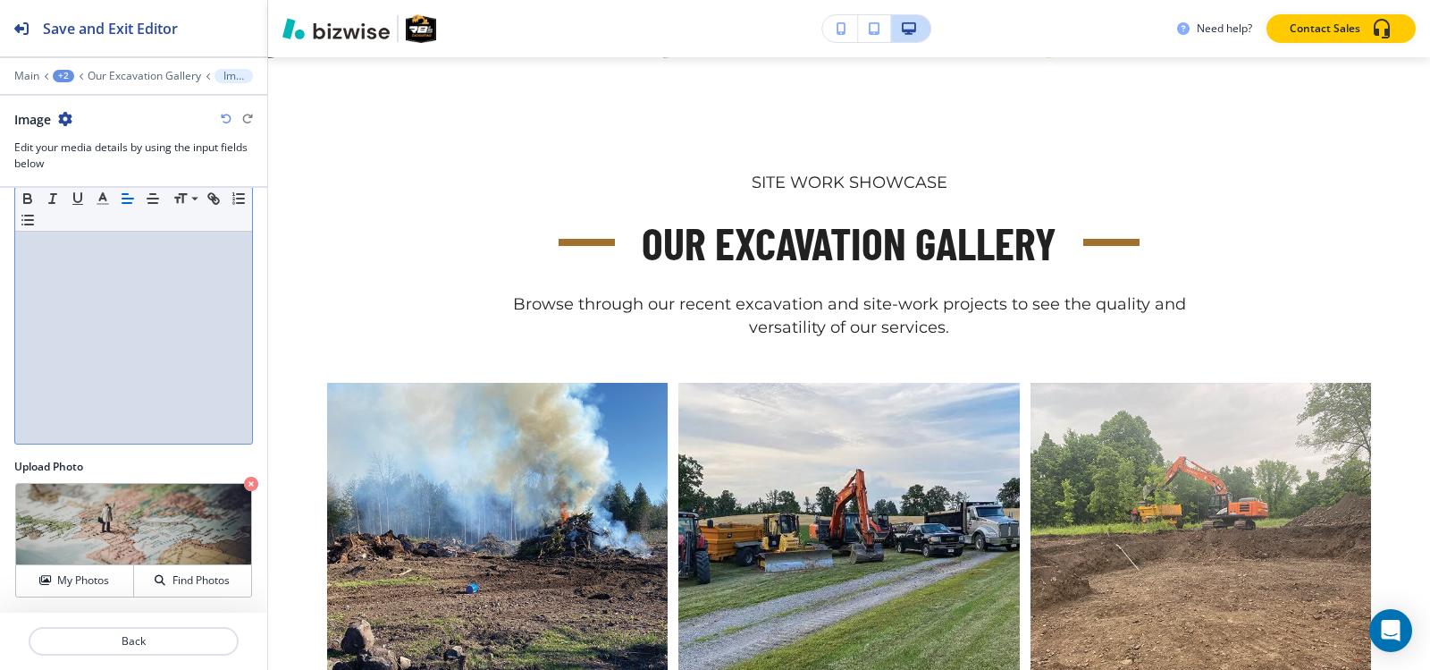
click at [14, 576] on div "My Photos Find Photos" at bounding box center [133, 540] width 239 height 116
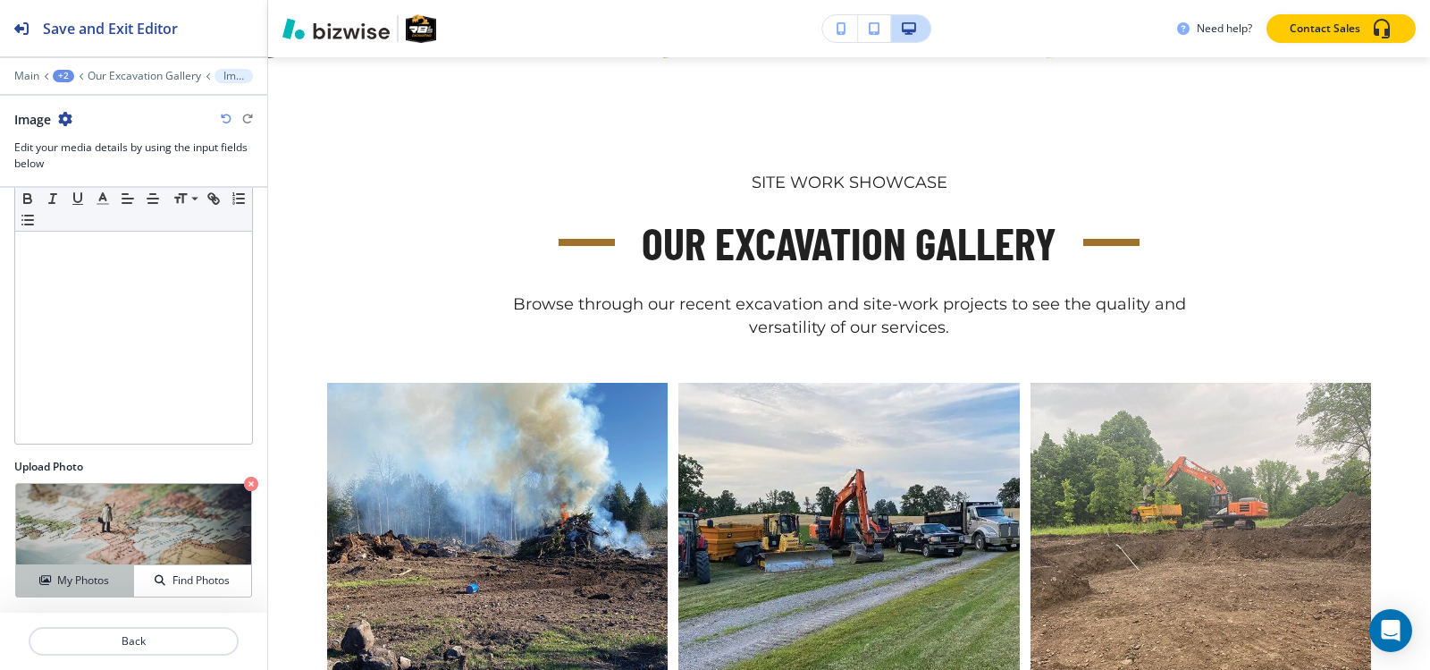
click at [51, 591] on button "My Photos" at bounding box center [75, 580] width 118 height 31
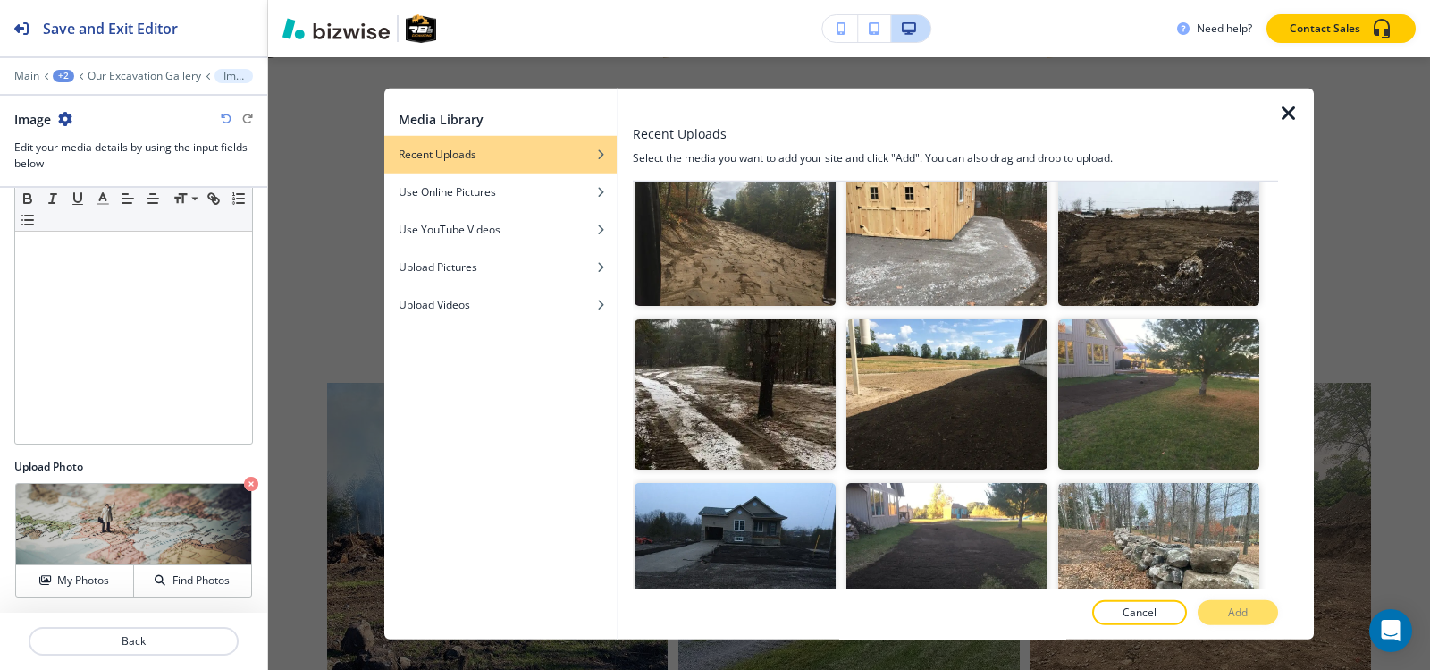
scroll to position [2861, 0]
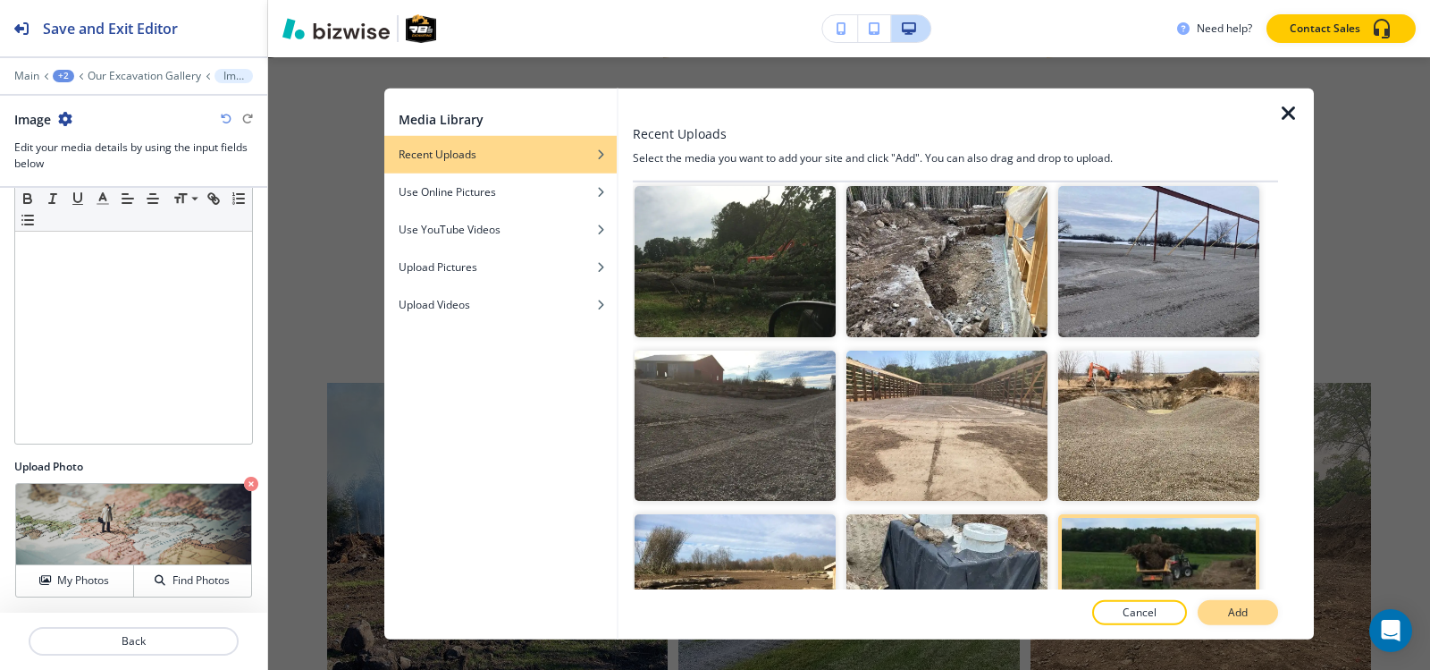
click at [1244, 619] on p "Add" at bounding box center [1238, 612] width 20 height 16
click at [107, 72] on p "Our Excavation Gallery" at bounding box center [145, 76] width 114 height 13
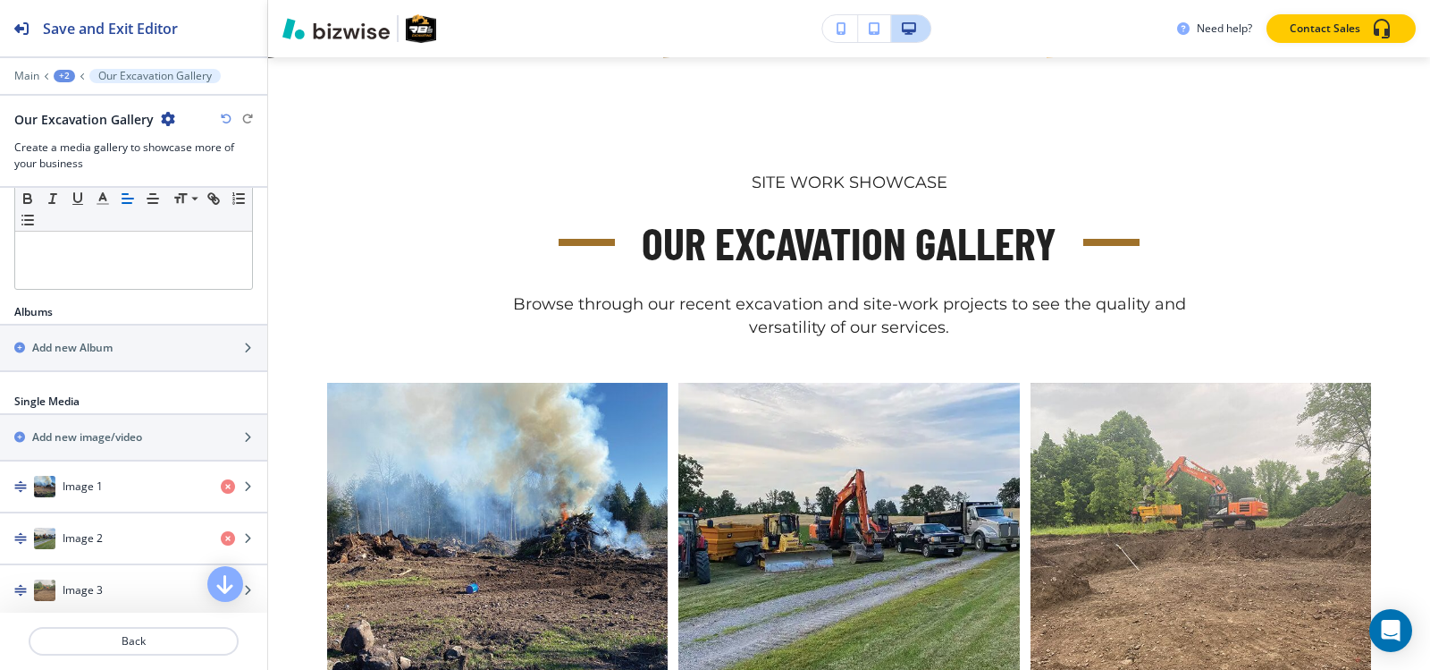
scroll to position [447, 0]
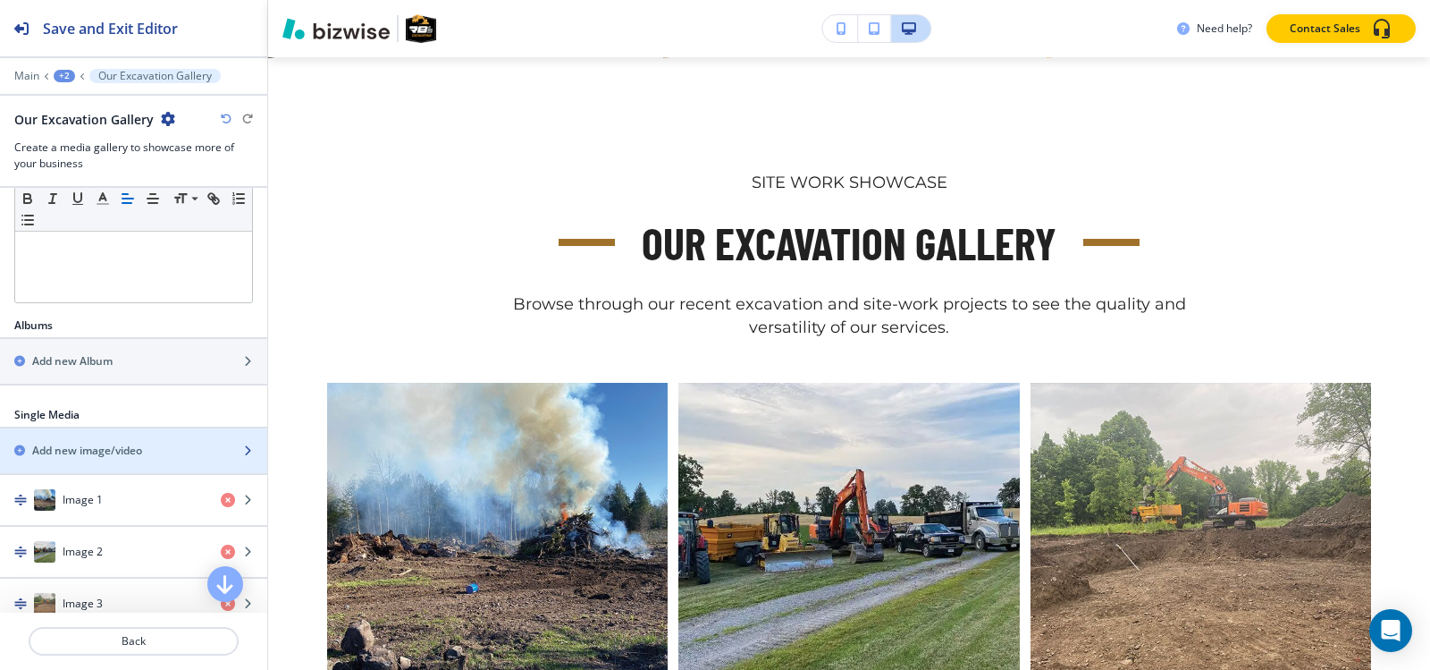
click at [89, 454] on h2 "Add new image/video" at bounding box center [87, 451] width 110 height 16
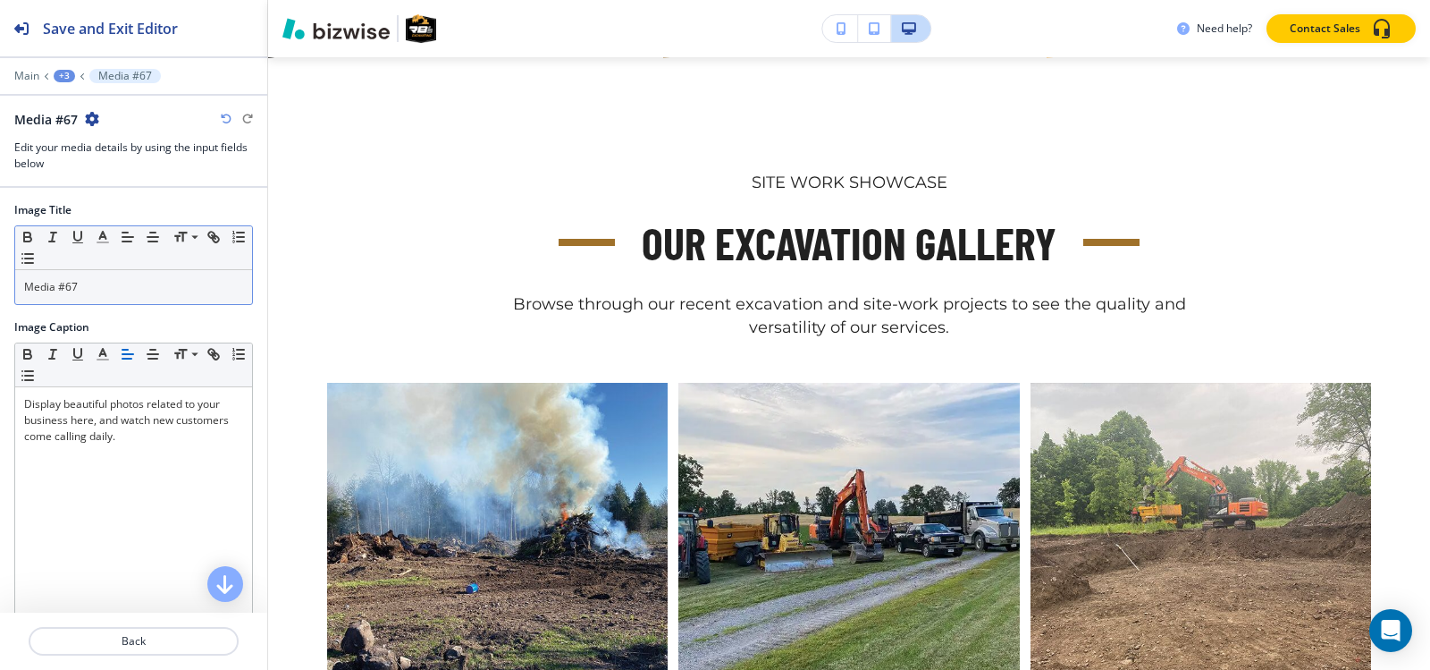
click at [164, 281] on p "Media #67" at bounding box center [133, 287] width 219 height 16
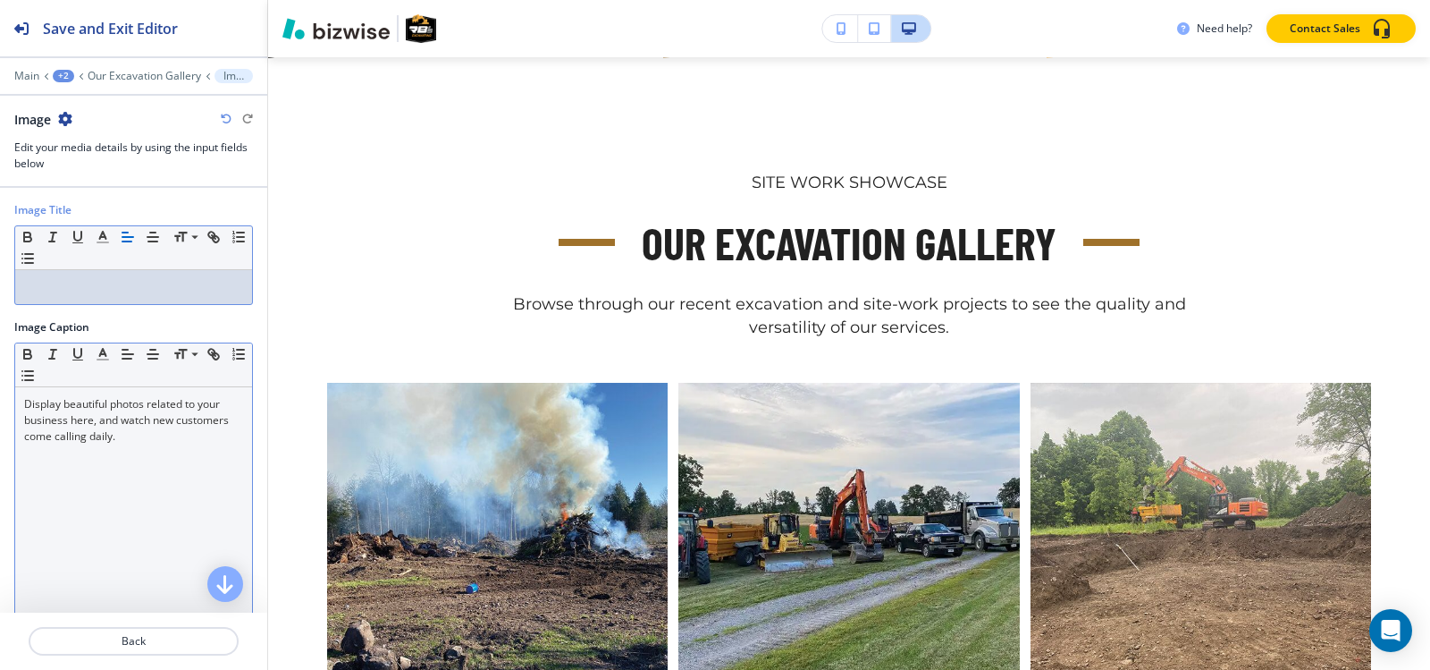
click at [176, 426] on p "Display beautiful photos related to your business here, and watch new customers…" at bounding box center [133, 420] width 219 height 48
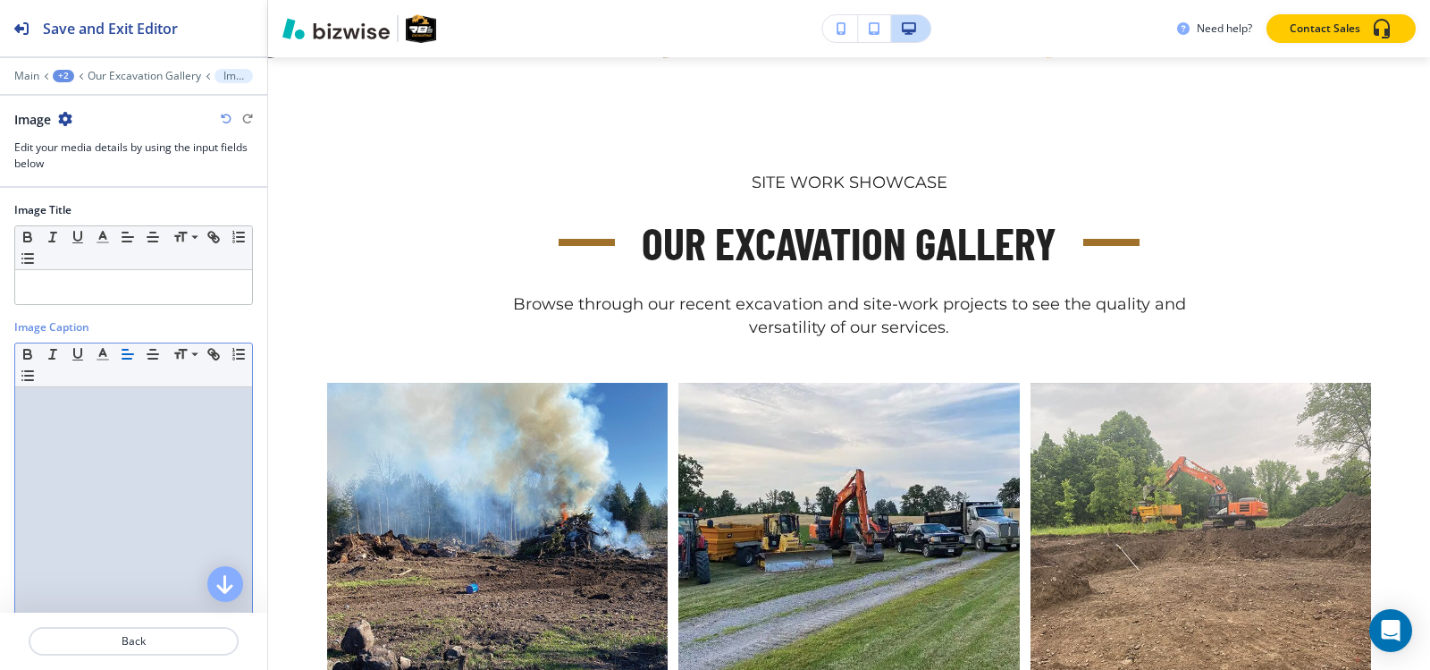
scroll to position [176, 0]
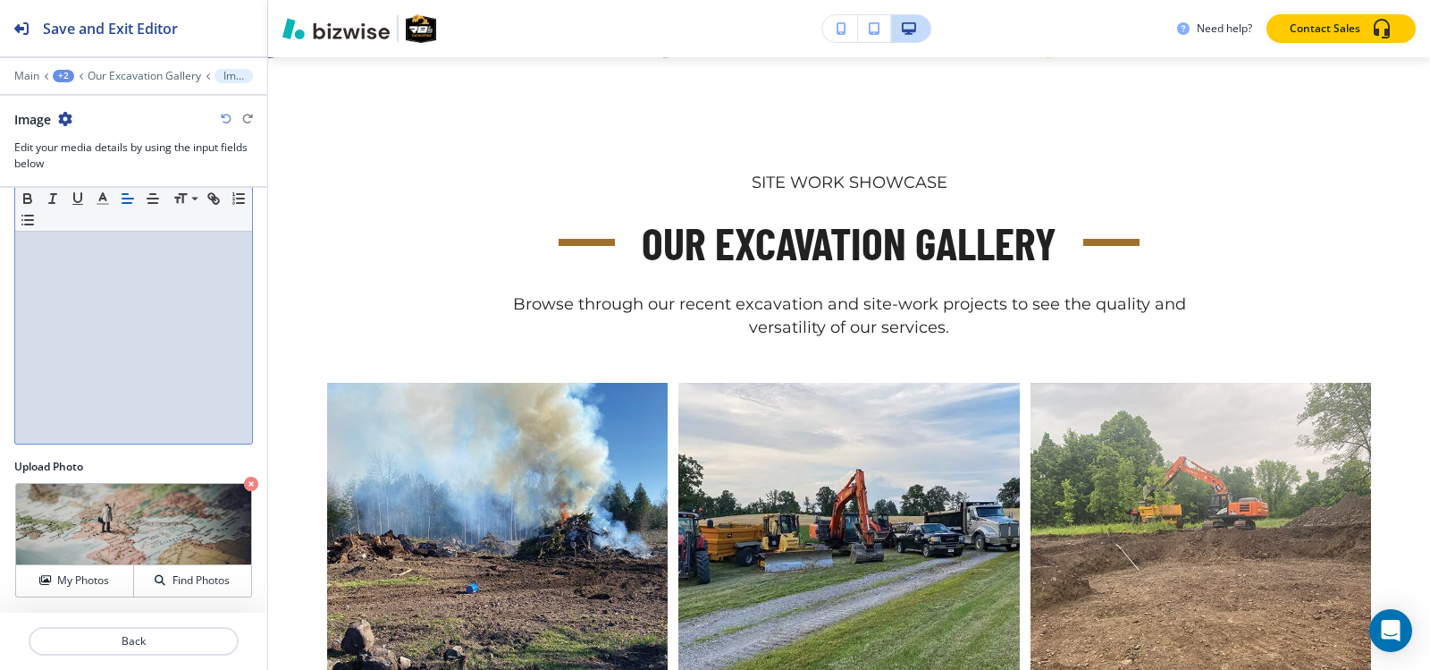
click at [60, 585] on h4 "My Photos" at bounding box center [83, 580] width 52 height 16
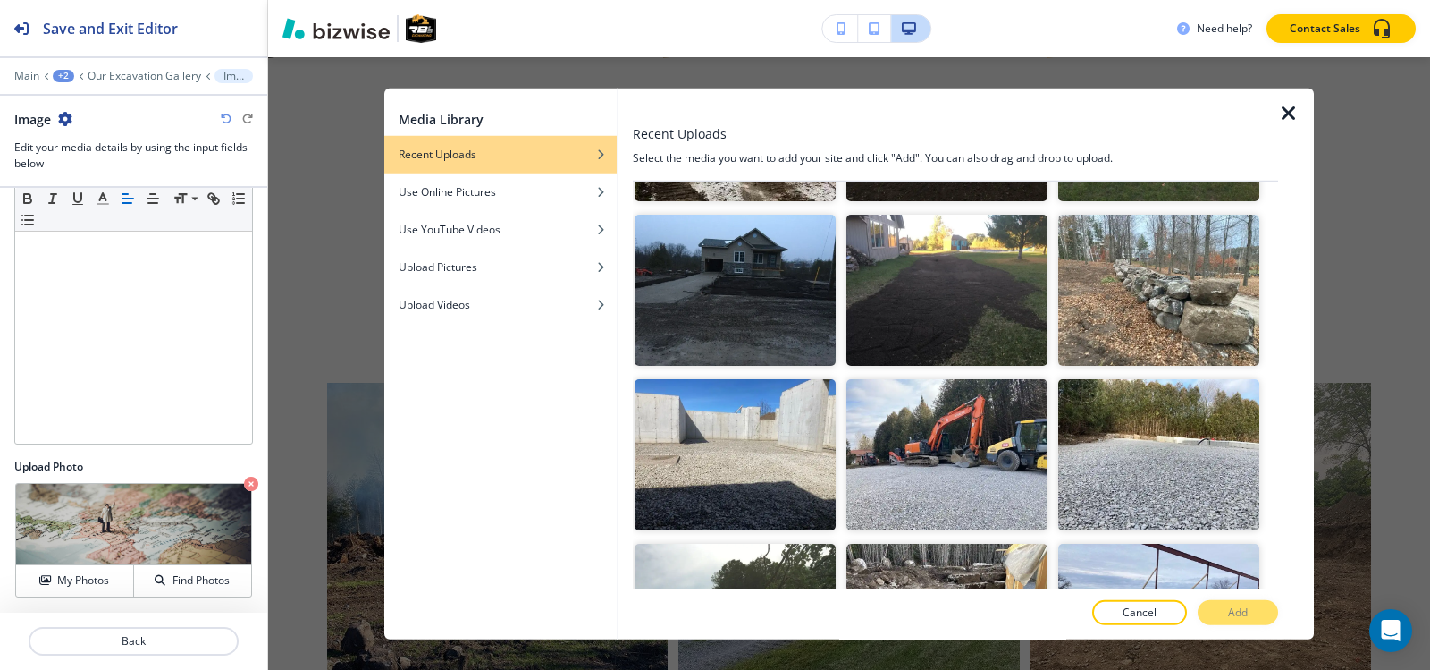
scroll to position [2950, 0]
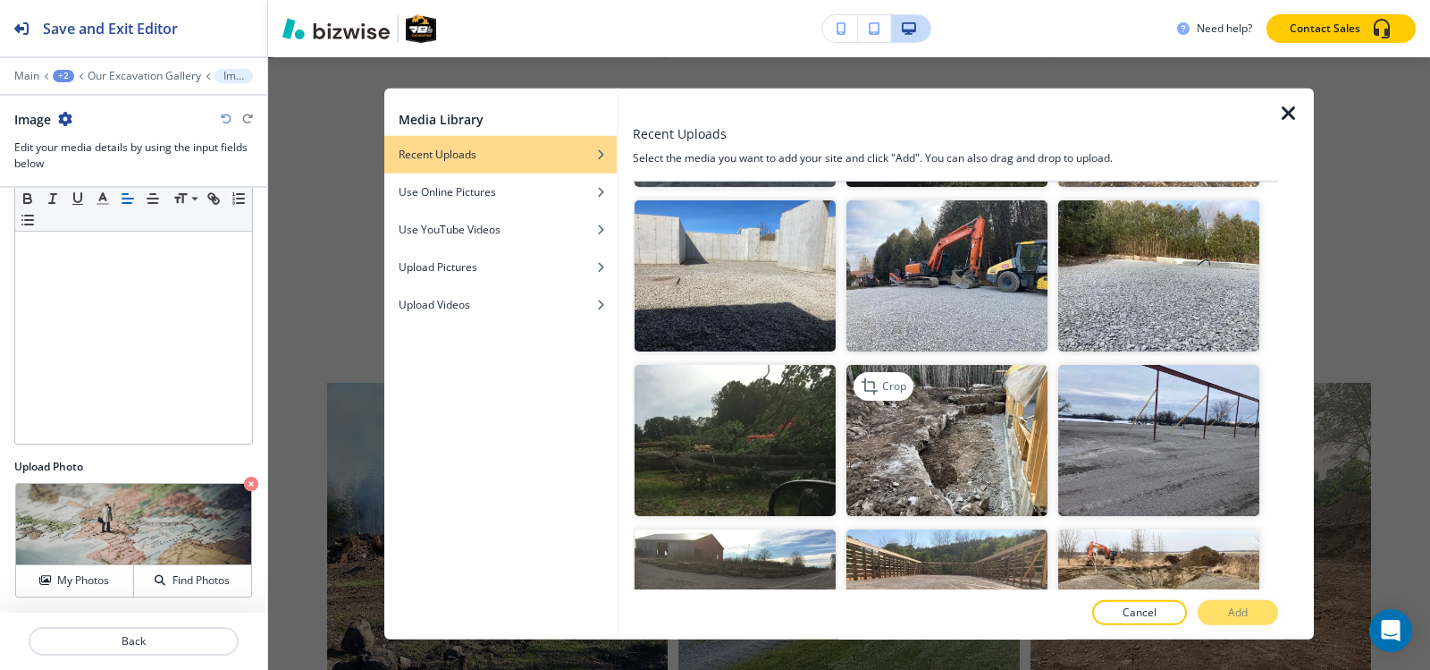
click at [994, 365] on img "button" at bounding box center [947, 440] width 201 height 151
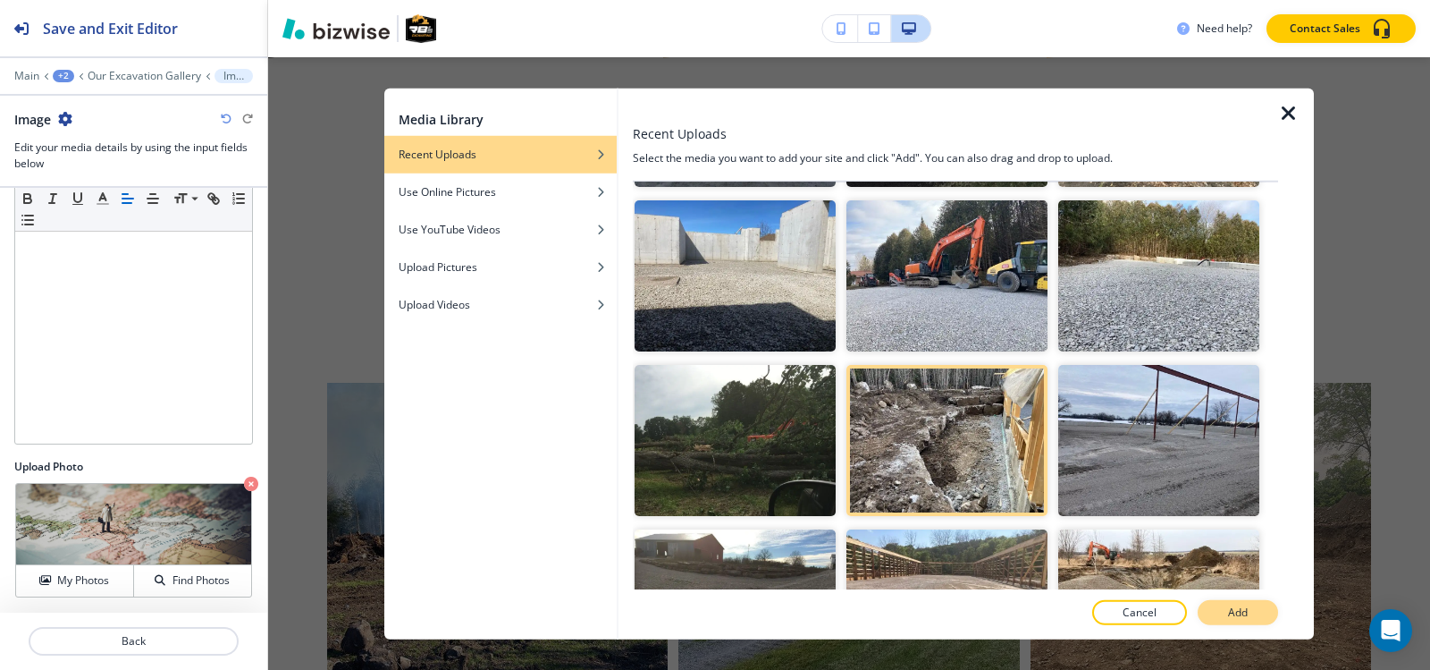
click at [1216, 614] on button "Add" at bounding box center [1238, 612] width 80 height 25
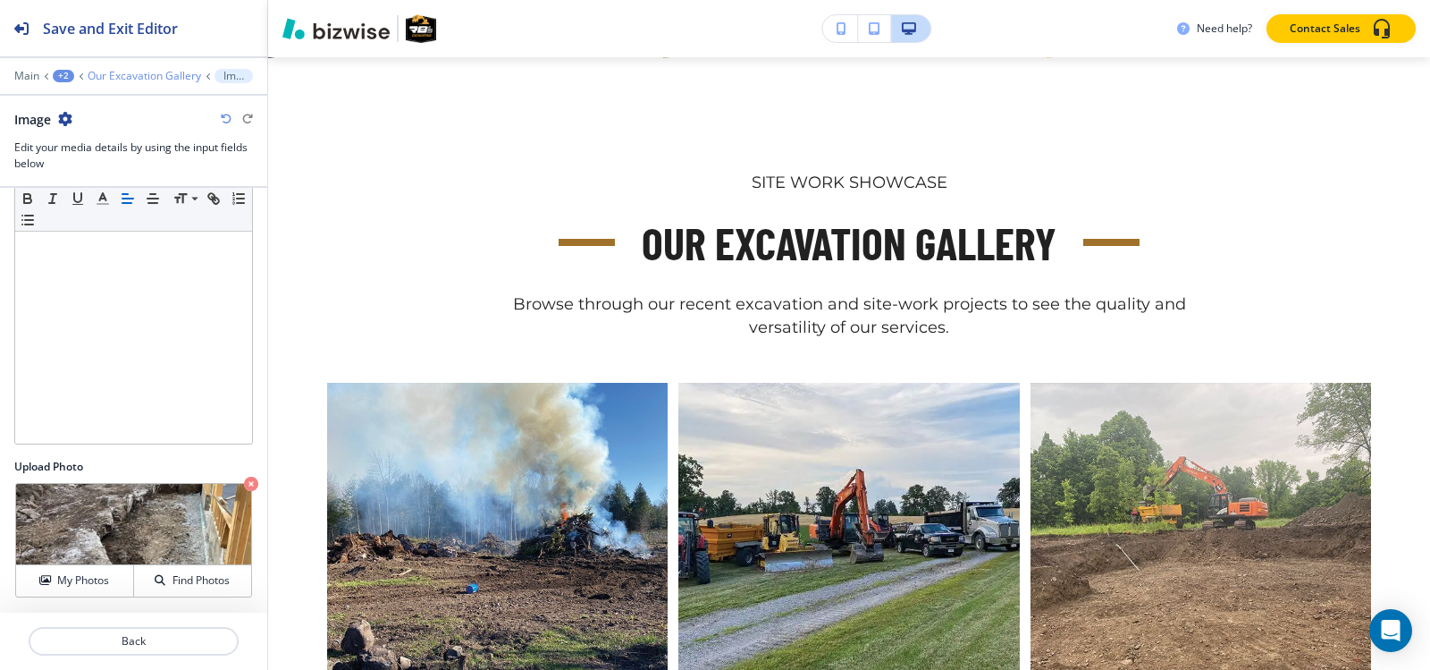
click at [132, 78] on p "Our Excavation Gallery" at bounding box center [145, 76] width 114 height 13
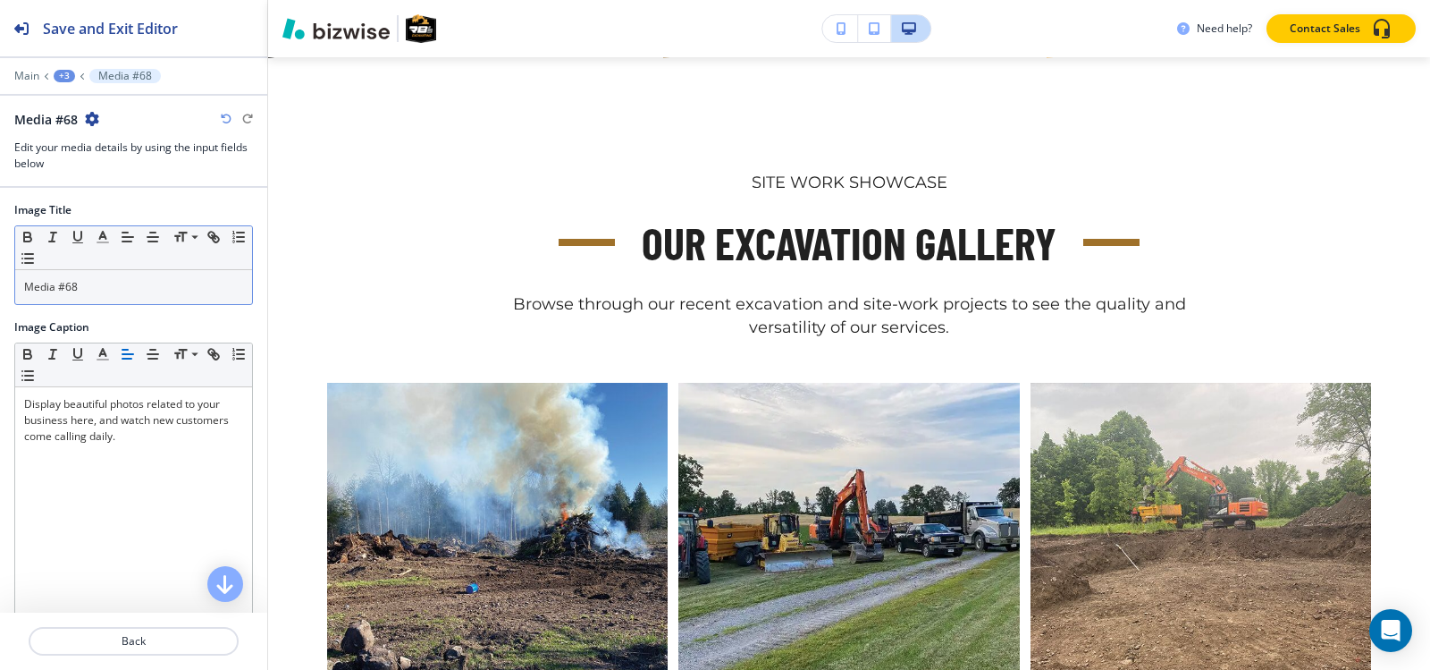
click at [140, 284] on p "Media #68" at bounding box center [133, 287] width 219 height 16
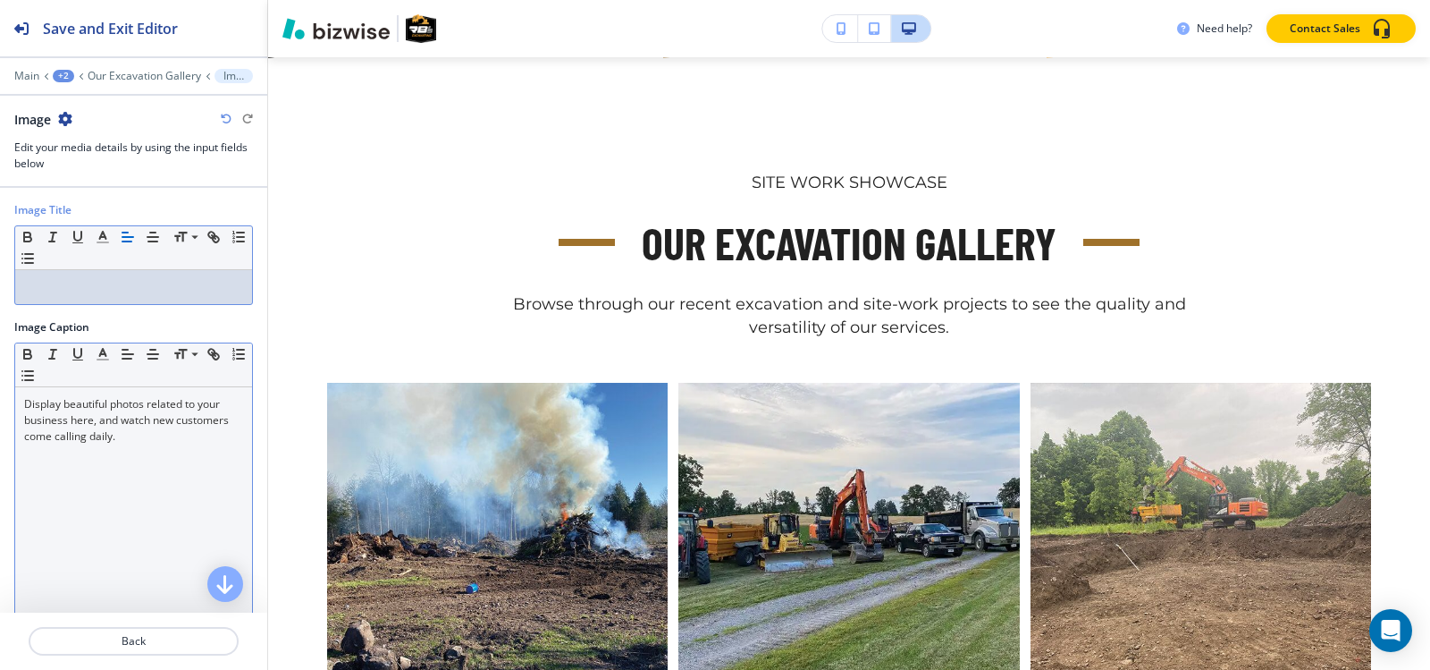
click at [98, 421] on p "Display beautiful photos related to your business here, and watch new customers…" at bounding box center [133, 420] width 219 height 48
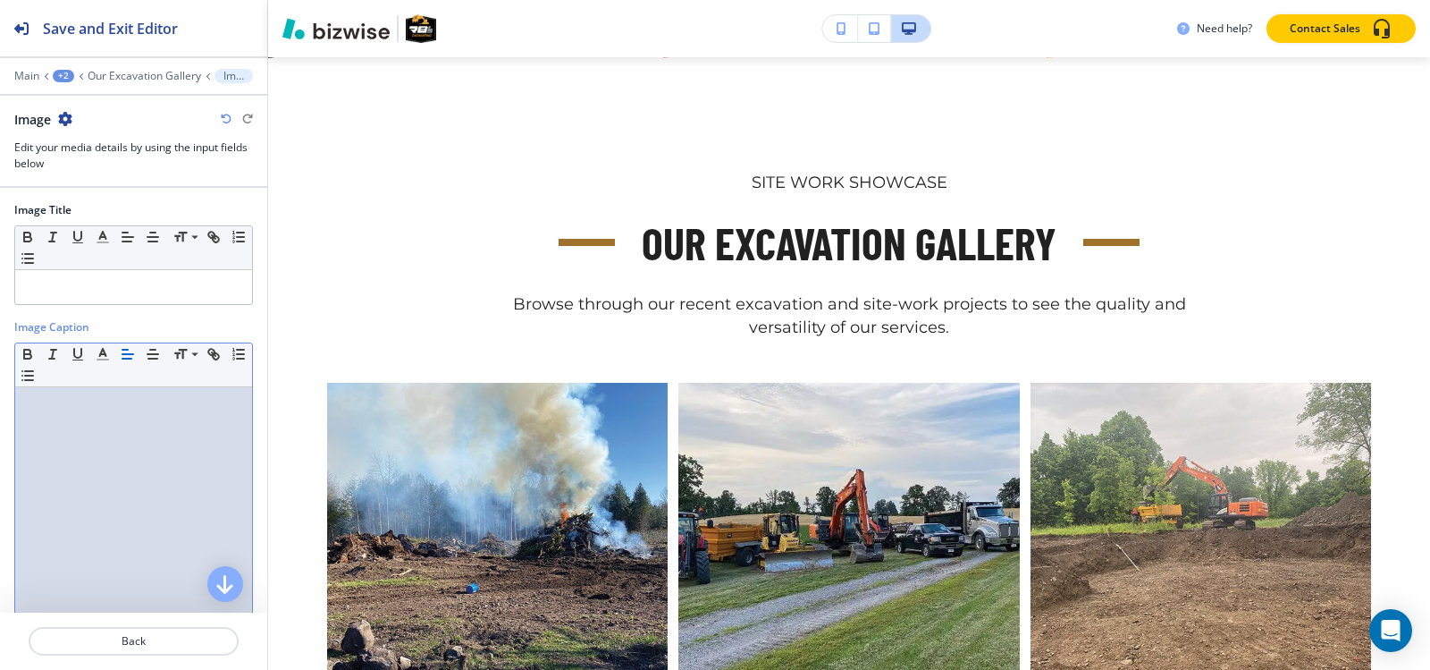
scroll to position [176, 0]
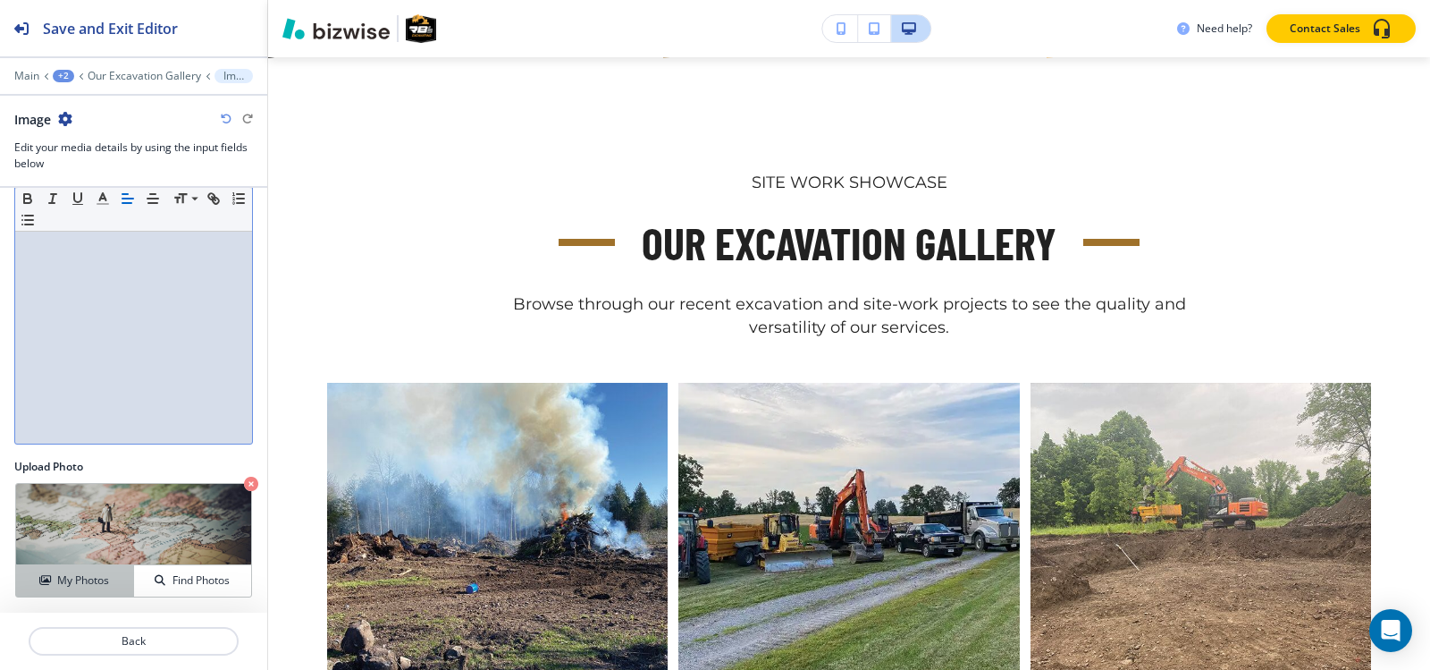
click at [58, 578] on h4 "My Photos" at bounding box center [83, 580] width 52 height 16
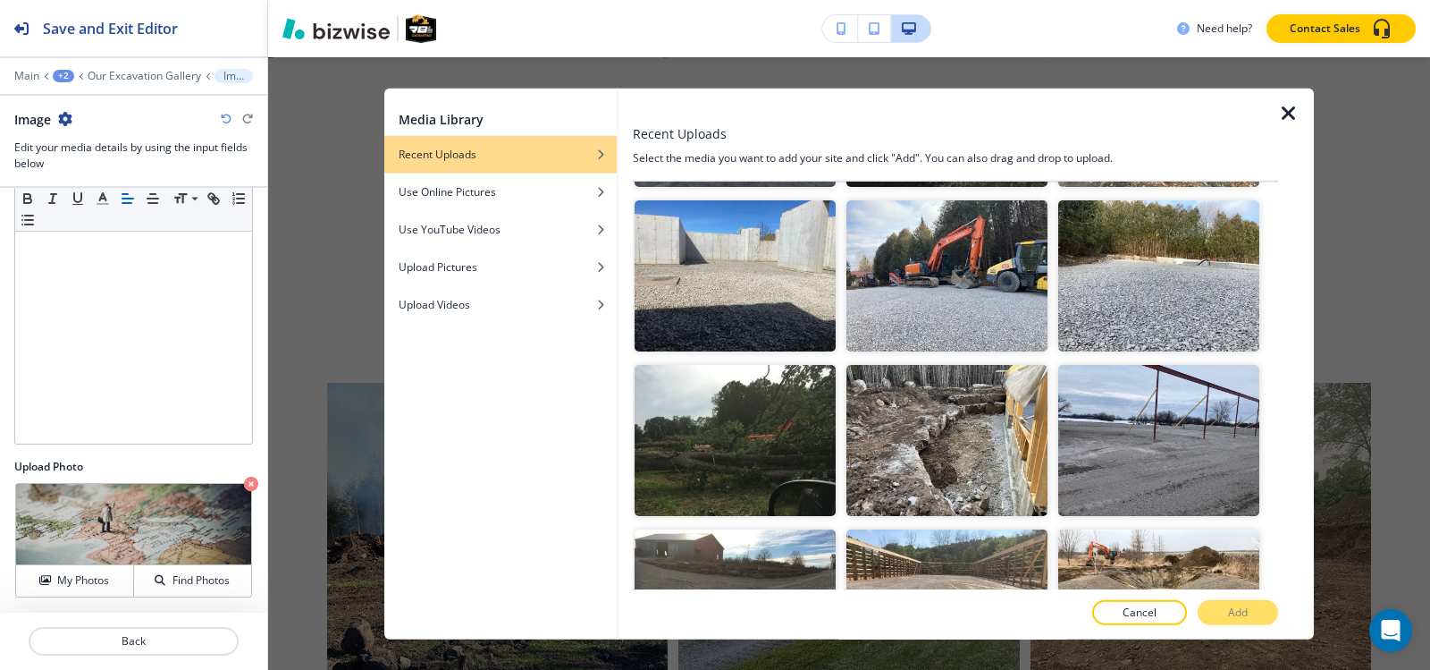
scroll to position [3218, 0]
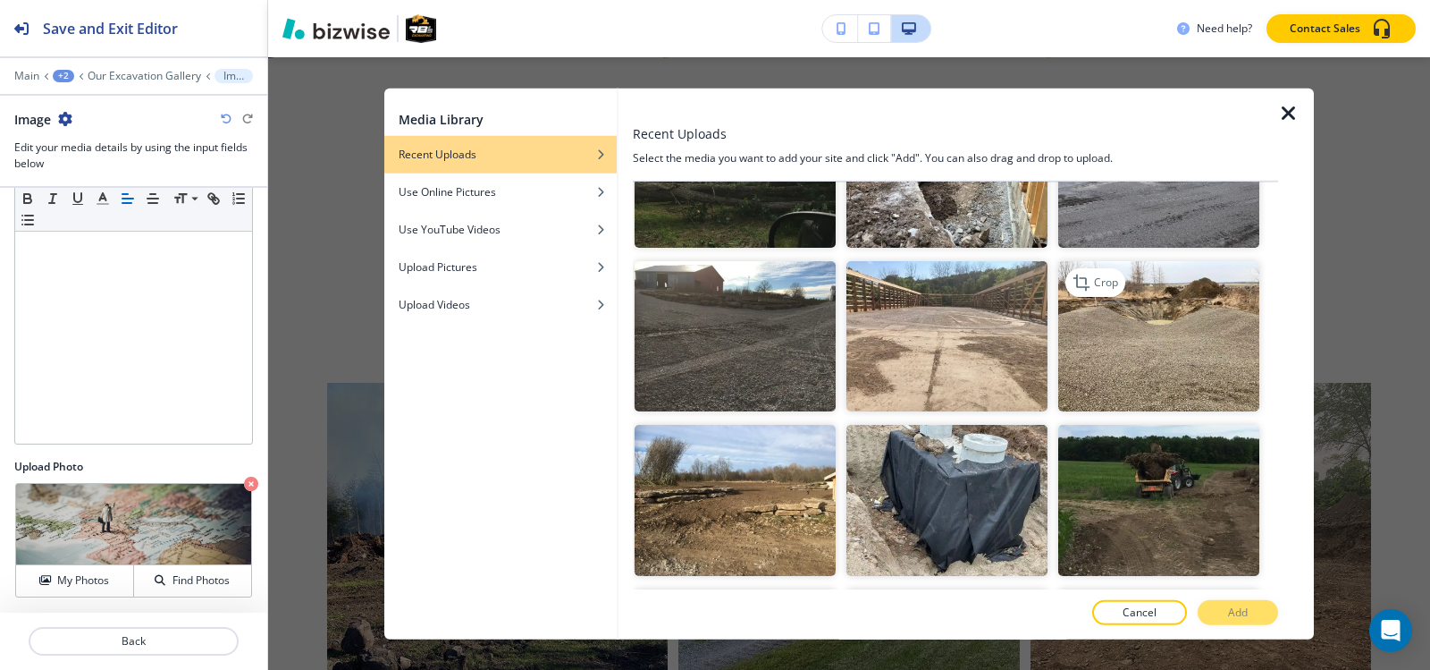
click at [1101, 282] on img "button" at bounding box center [1158, 335] width 201 height 151
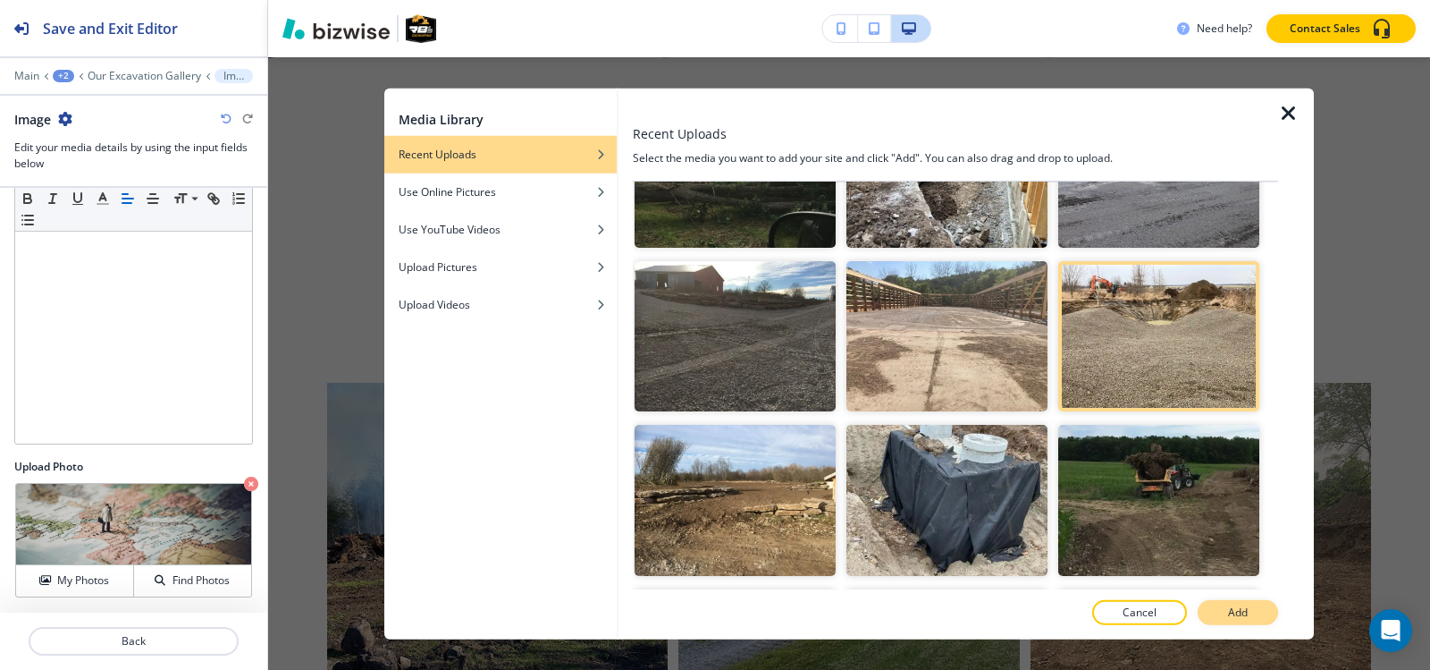
click at [1207, 612] on button "Add" at bounding box center [1238, 612] width 80 height 25
click at [158, 76] on p "Our Excavation Gallery" at bounding box center [145, 76] width 114 height 13
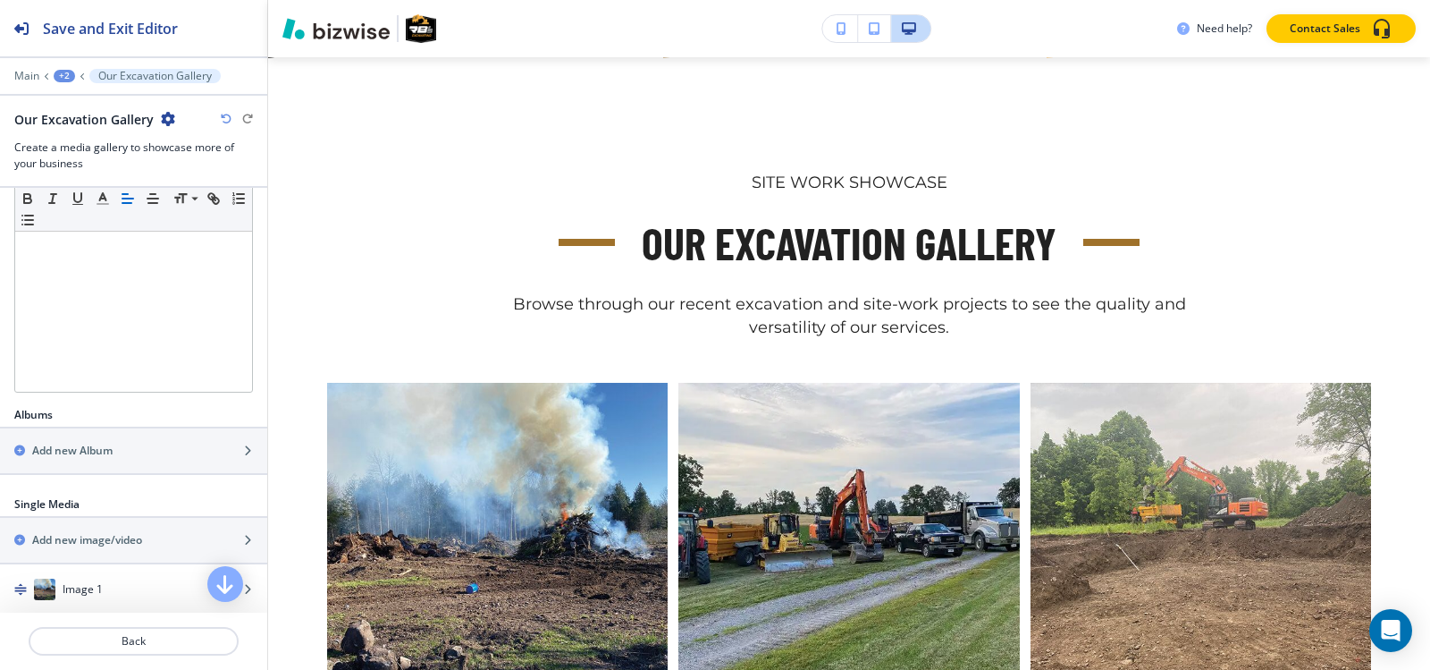
scroll to position [536, 0]
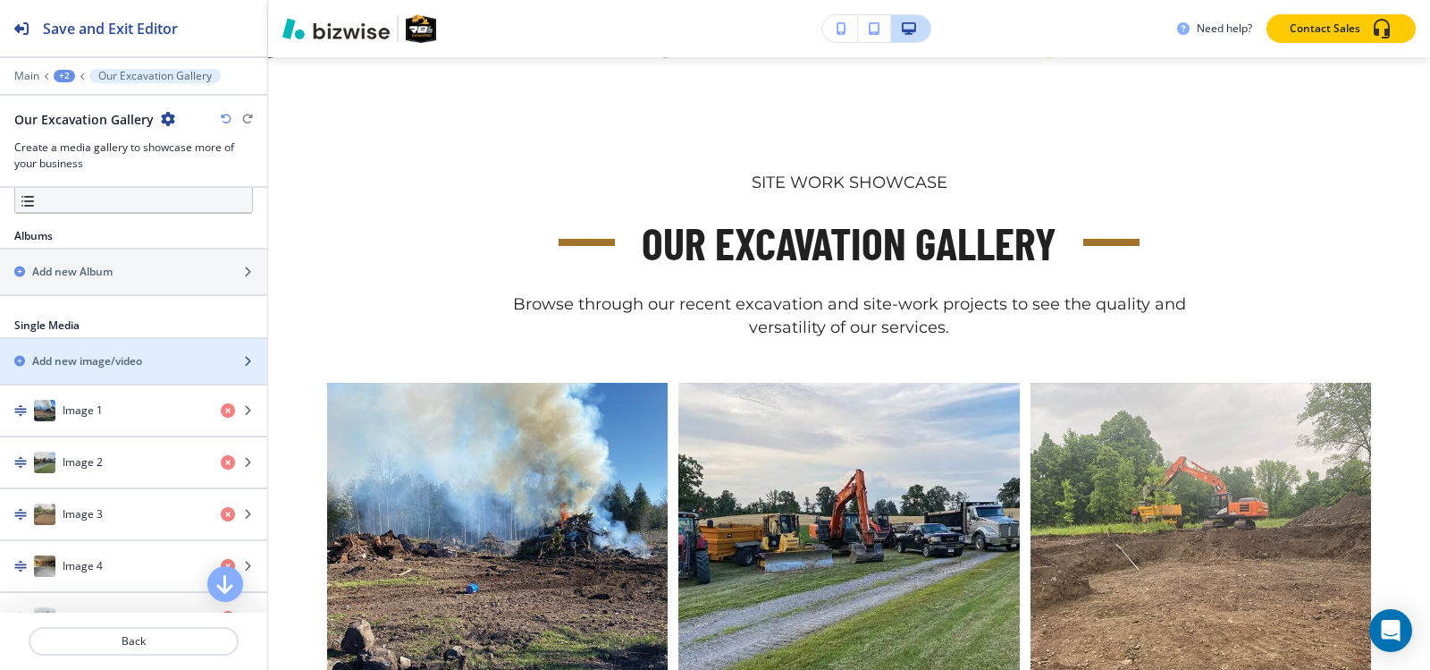
click at [91, 365] on h2 "Add new image/video" at bounding box center [87, 361] width 110 height 16
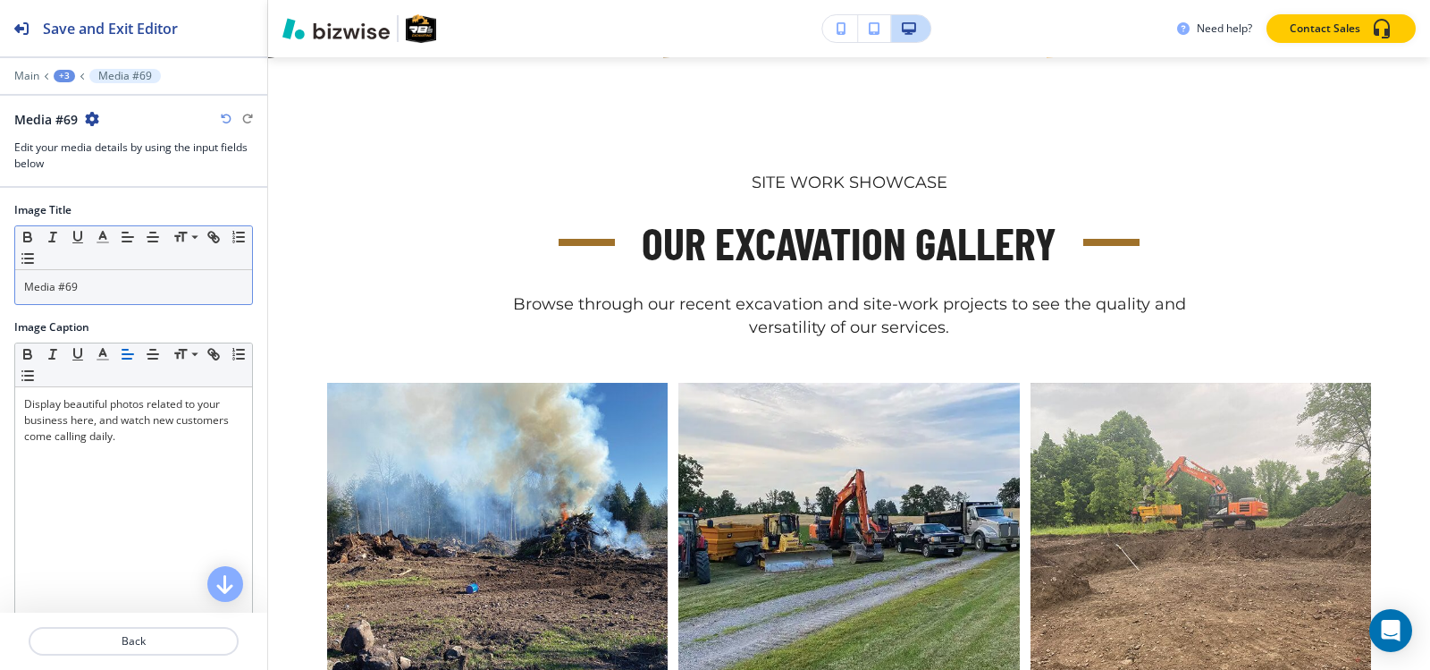
click at [90, 287] on p "Media #69" at bounding box center [133, 287] width 219 height 16
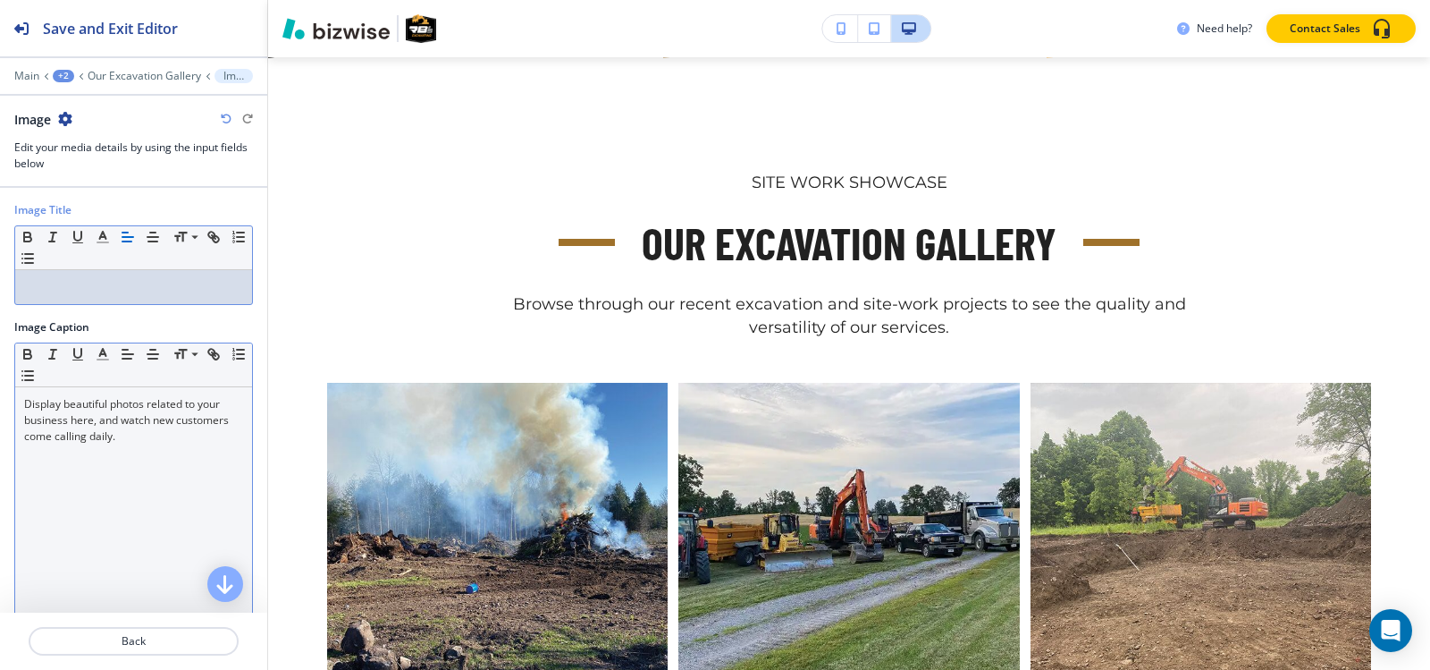
click at [109, 436] on p "Display beautiful photos related to your business here, and watch new customers…" at bounding box center [133, 420] width 219 height 48
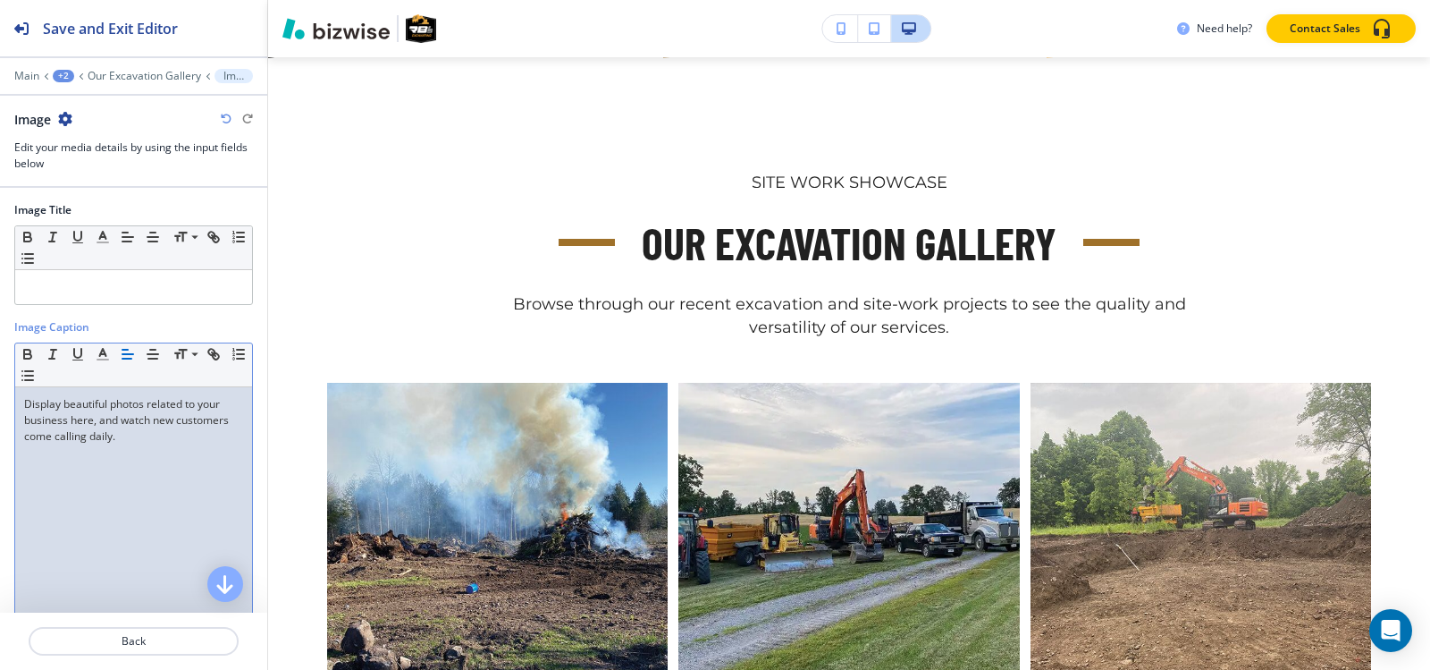
click at [137, 440] on div "Display beautiful photos related to your business here, and watch new customers…" at bounding box center [133, 503] width 237 height 232
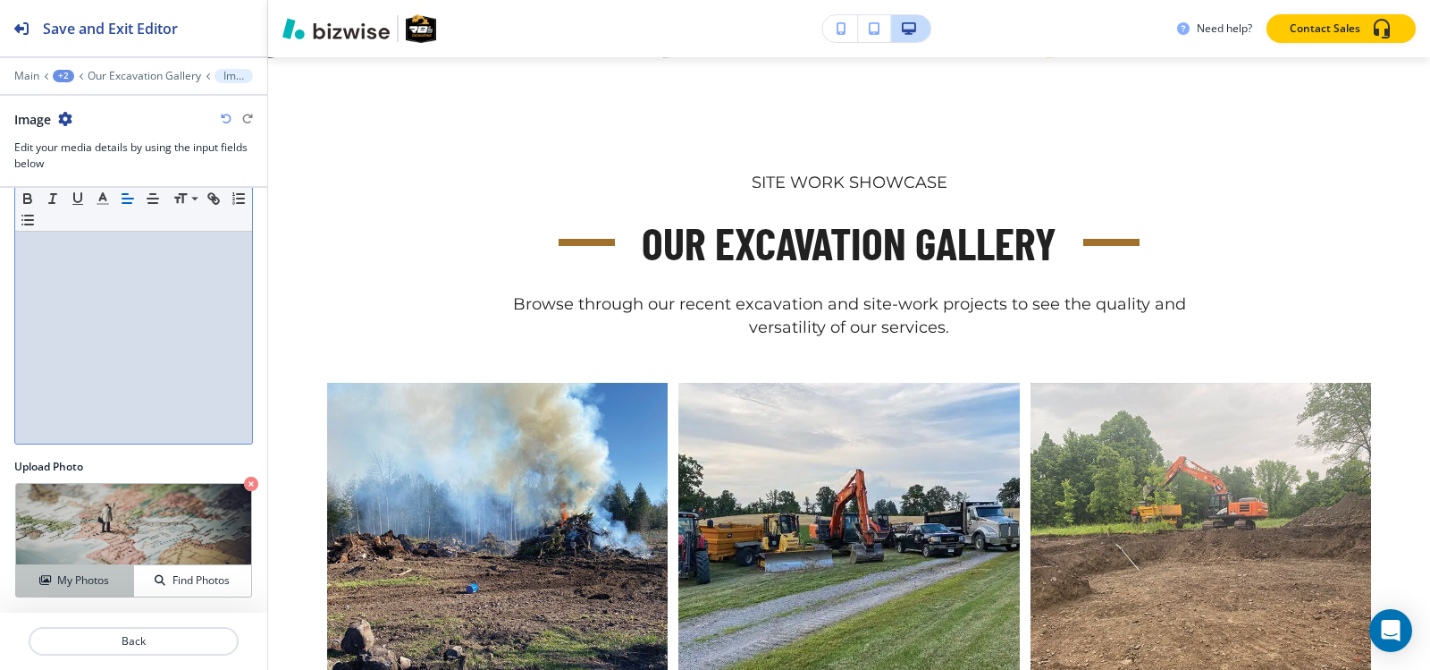
click at [83, 577] on h4 "My Photos" at bounding box center [83, 580] width 52 height 16
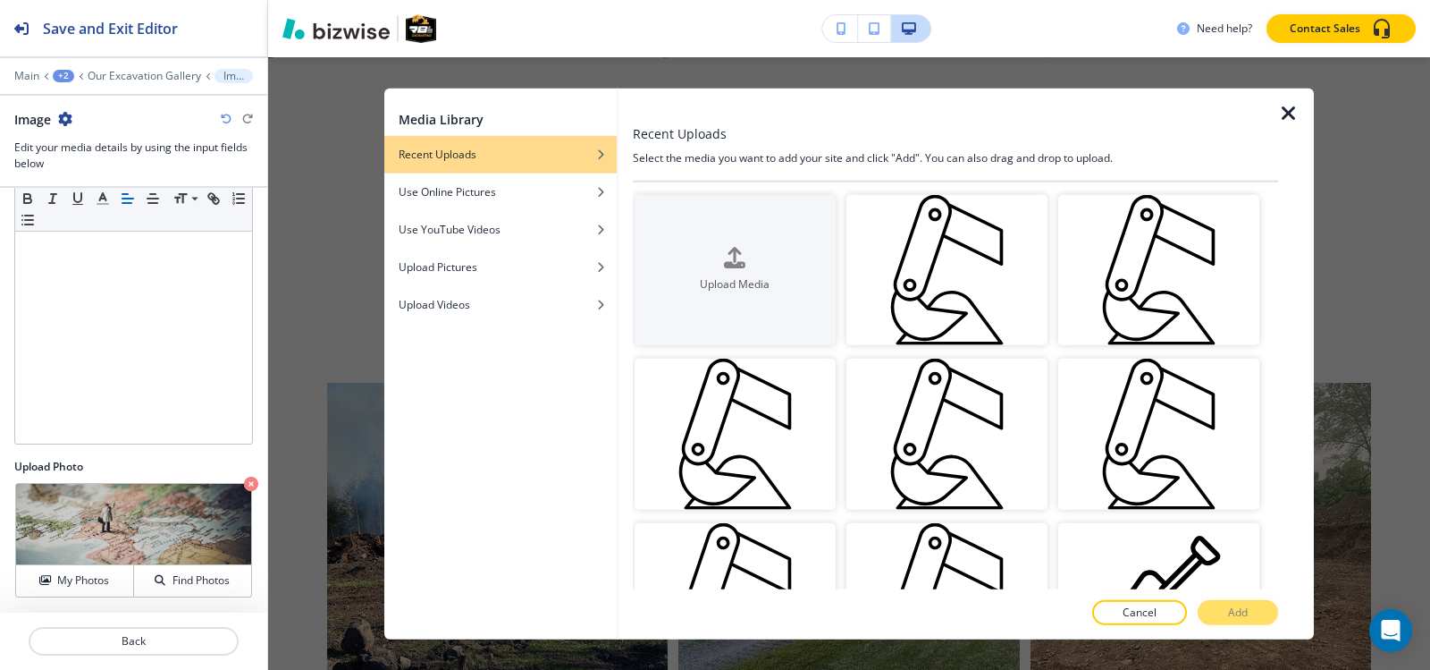
scroll to position [1380, 0]
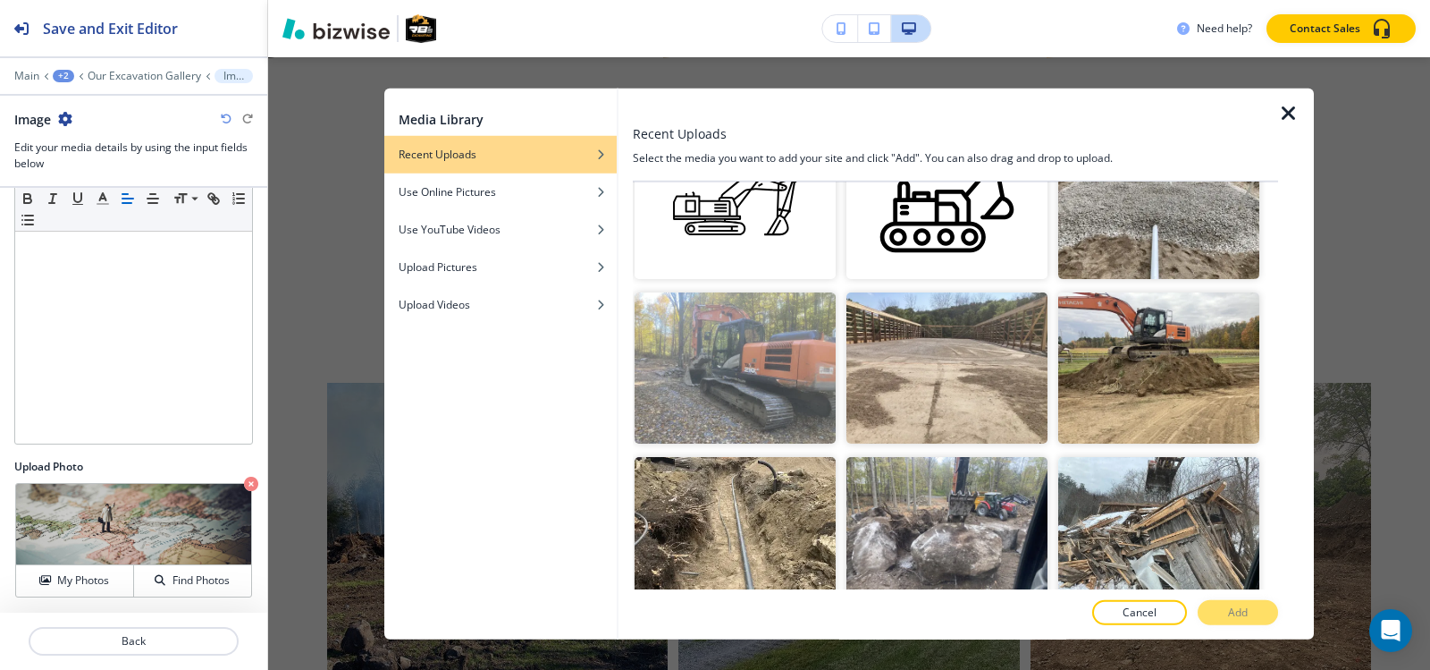
click at [955, 373] on img "button" at bounding box center [947, 367] width 201 height 151
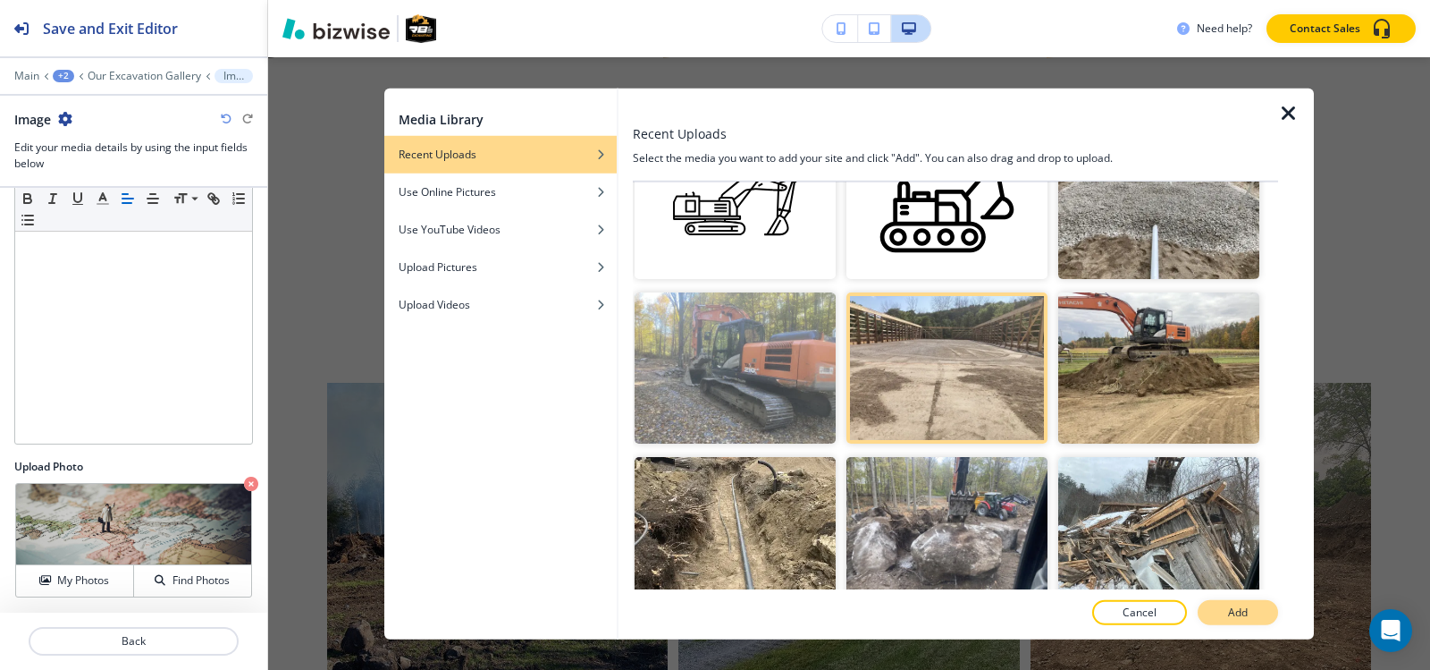
click at [1244, 613] on p "Add" at bounding box center [1238, 612] width 20 height 16
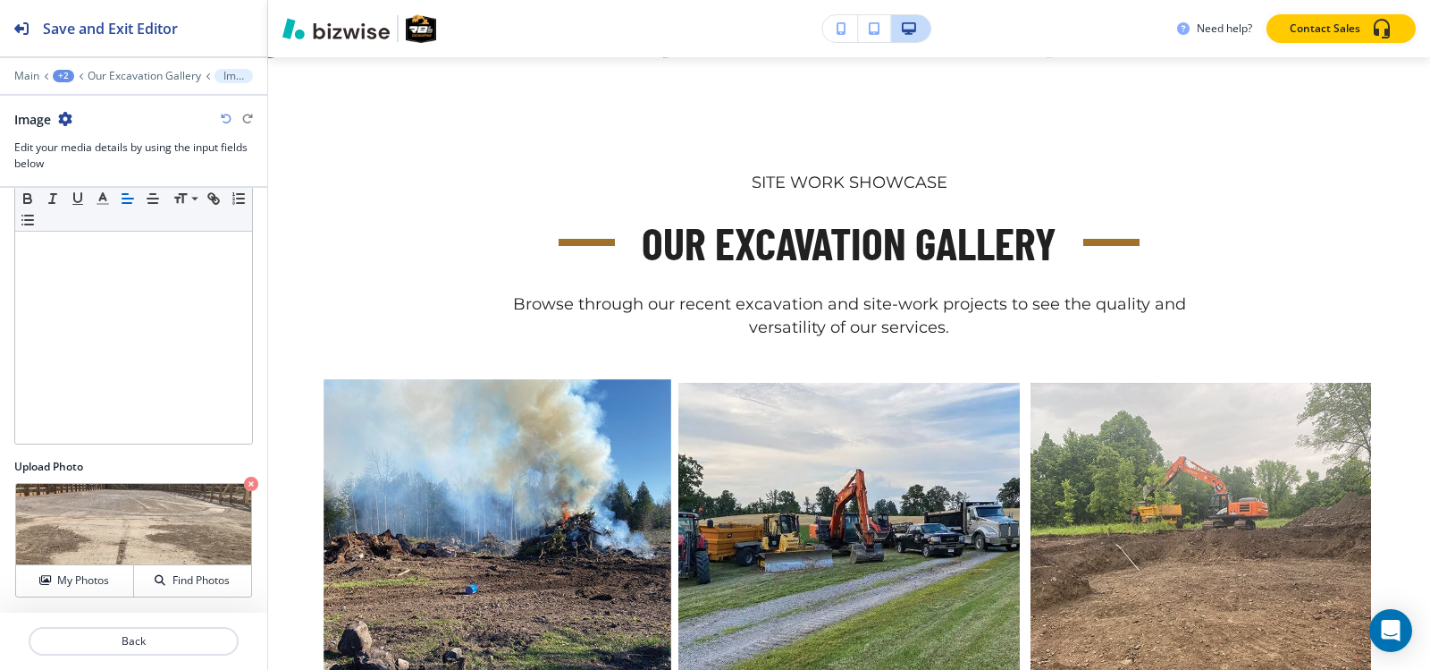
click at [149, 74] on p "Our Excavation Gallery" at bounding box center [145, 76] width 114 height 13
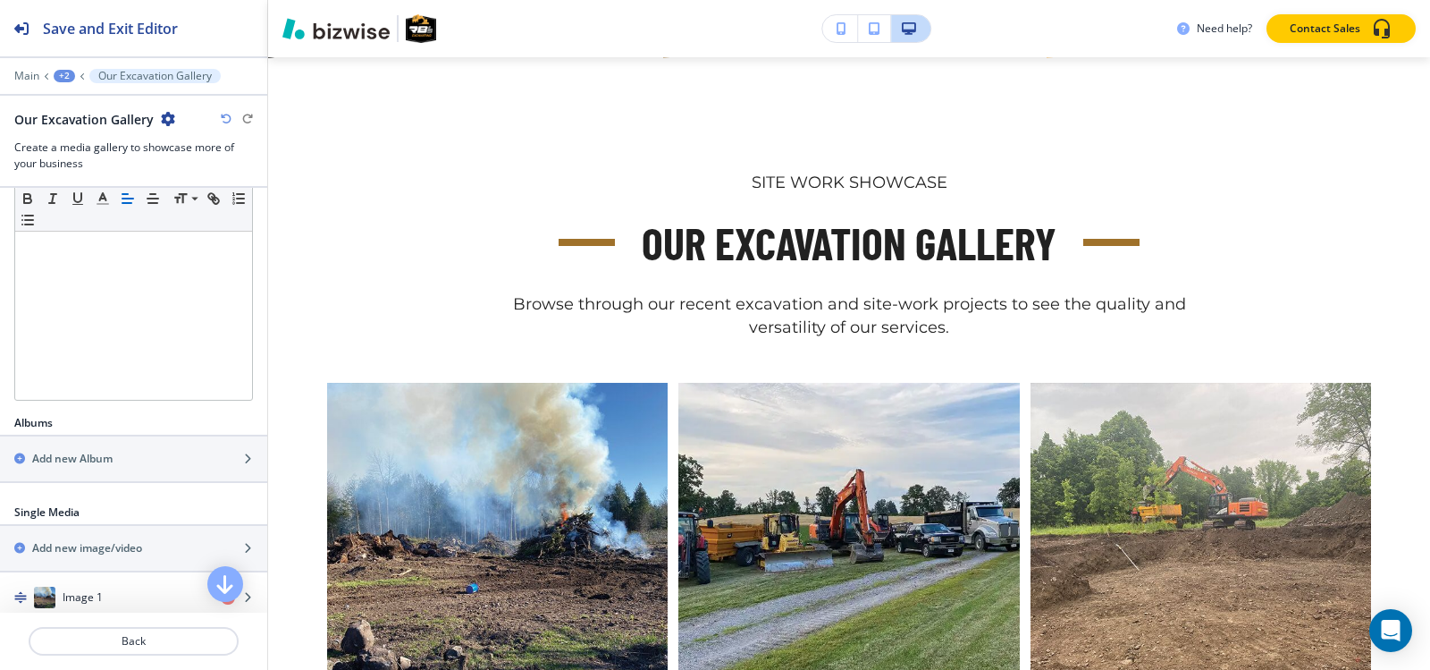
scroll to position [358, 0]
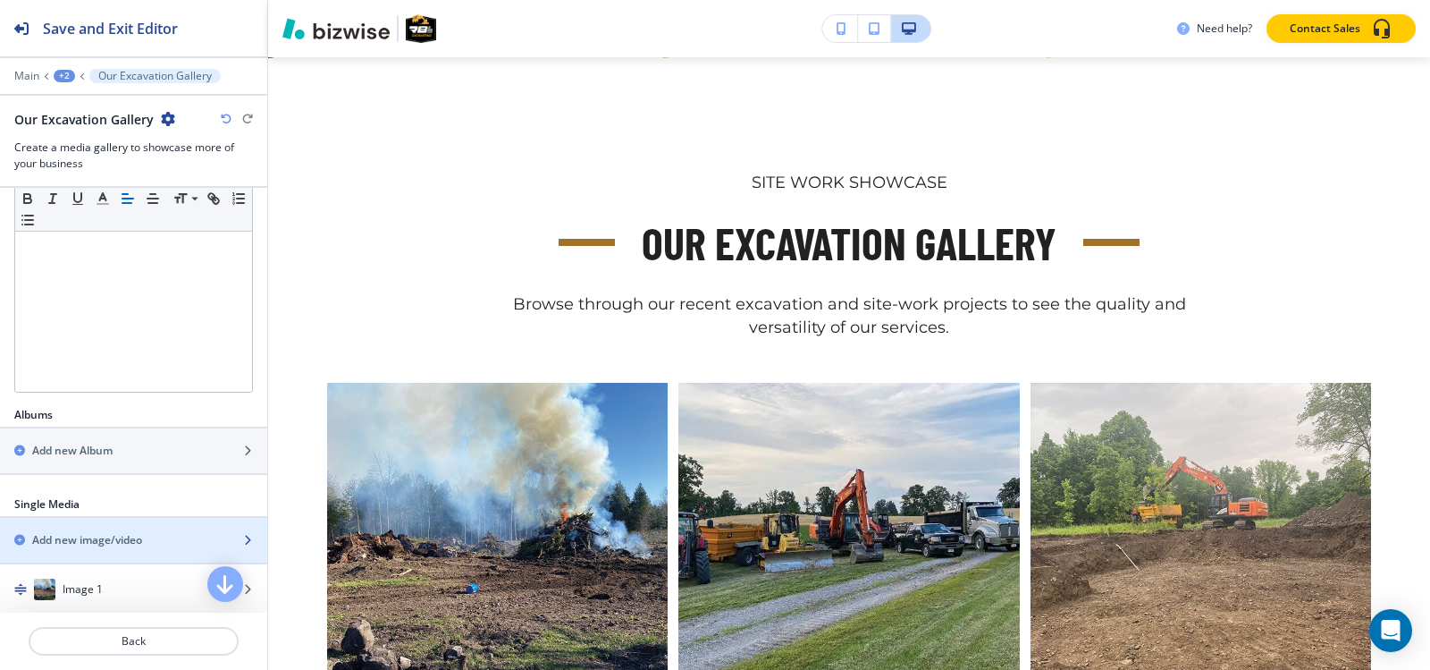
click at [112, 532] on h2 "Add new image/video" at bounding box center [87, 540] width 110 height 16
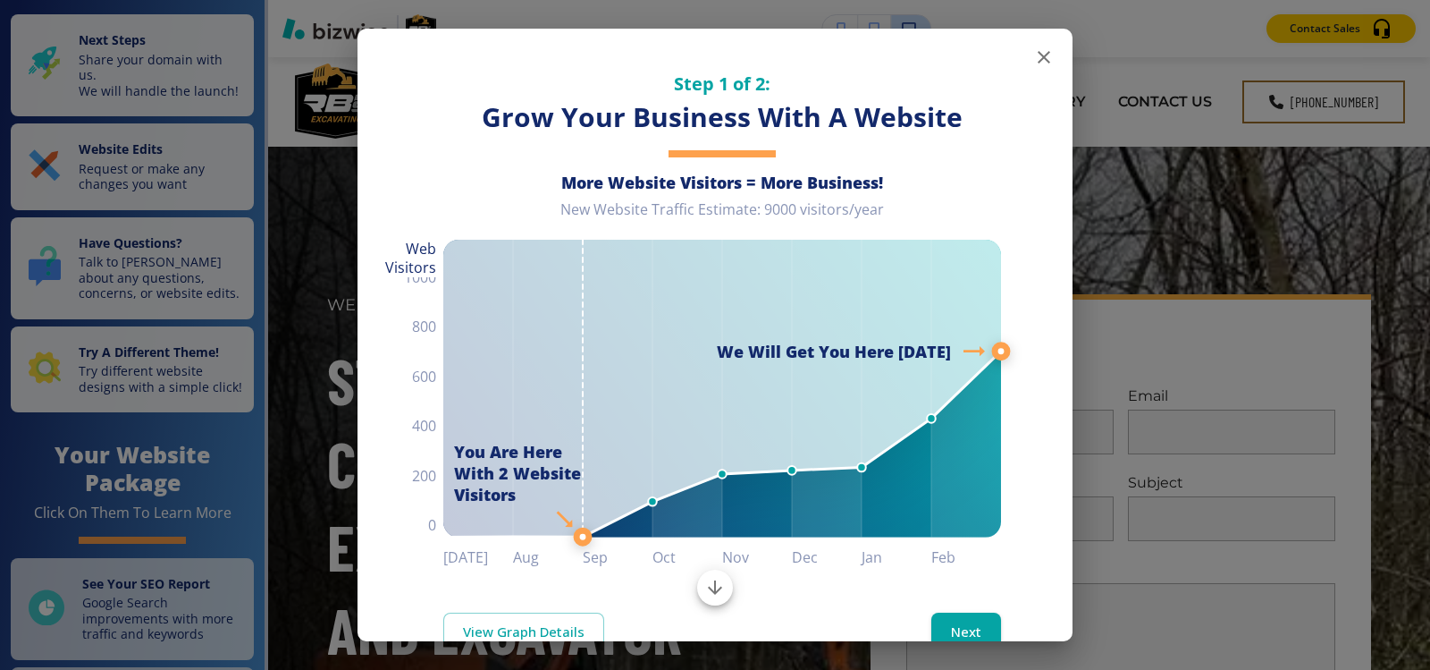
click at [1033, 62] on icon "button" at bounding box center [1043, 56] width 21 height 21
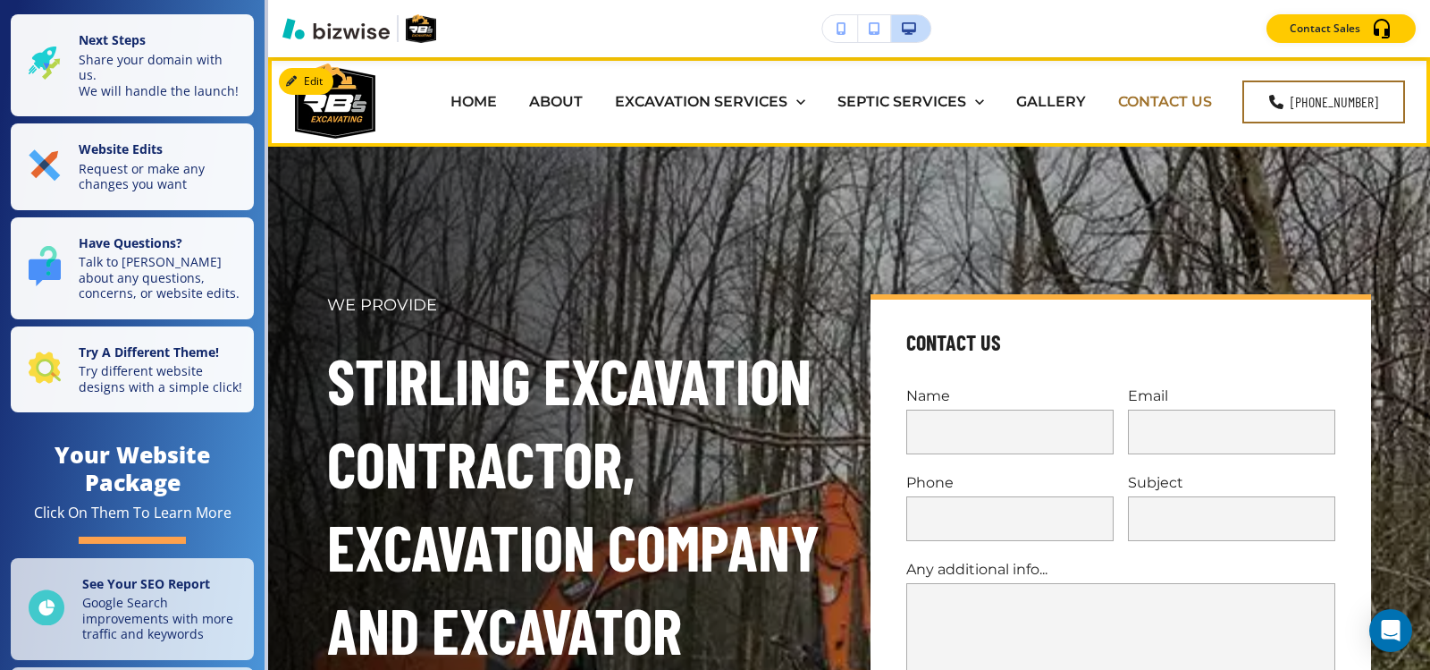
click at [1157, 103] on p "CONTACT US" at bounding box center [1165, 101] width 94 height 21
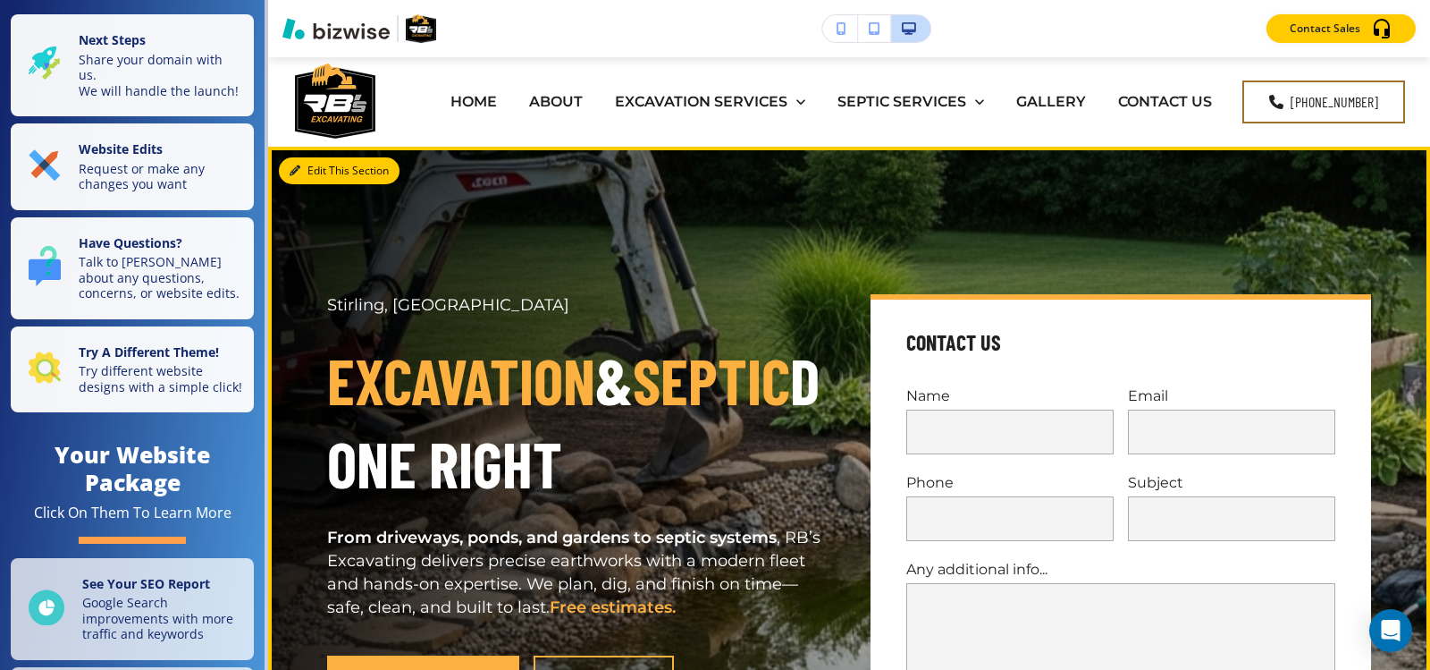
click at [316, 174] on button "Edit This Section" at bounding box center [339, 170] width 121 height 27
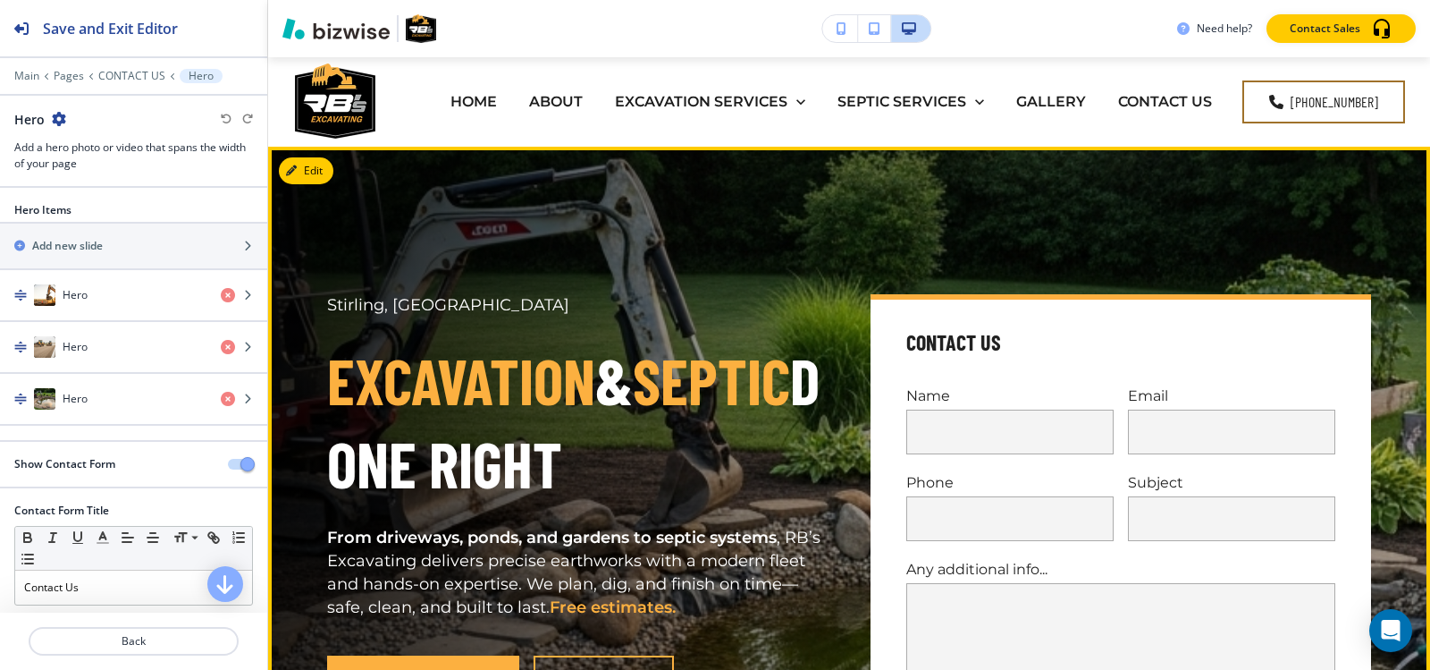
scroll to position [89, 0]
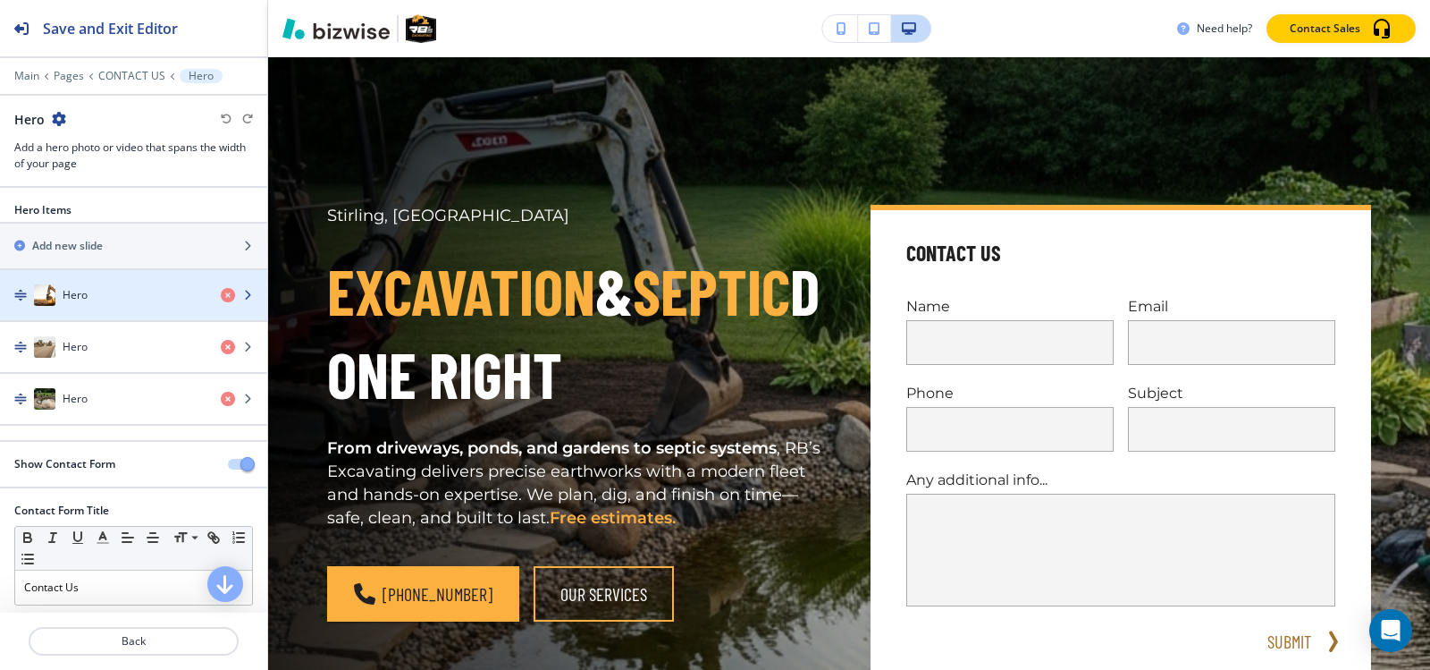
click at [162, 302] on div "Hero" at bounding box center [103, 294] width 207 height 21
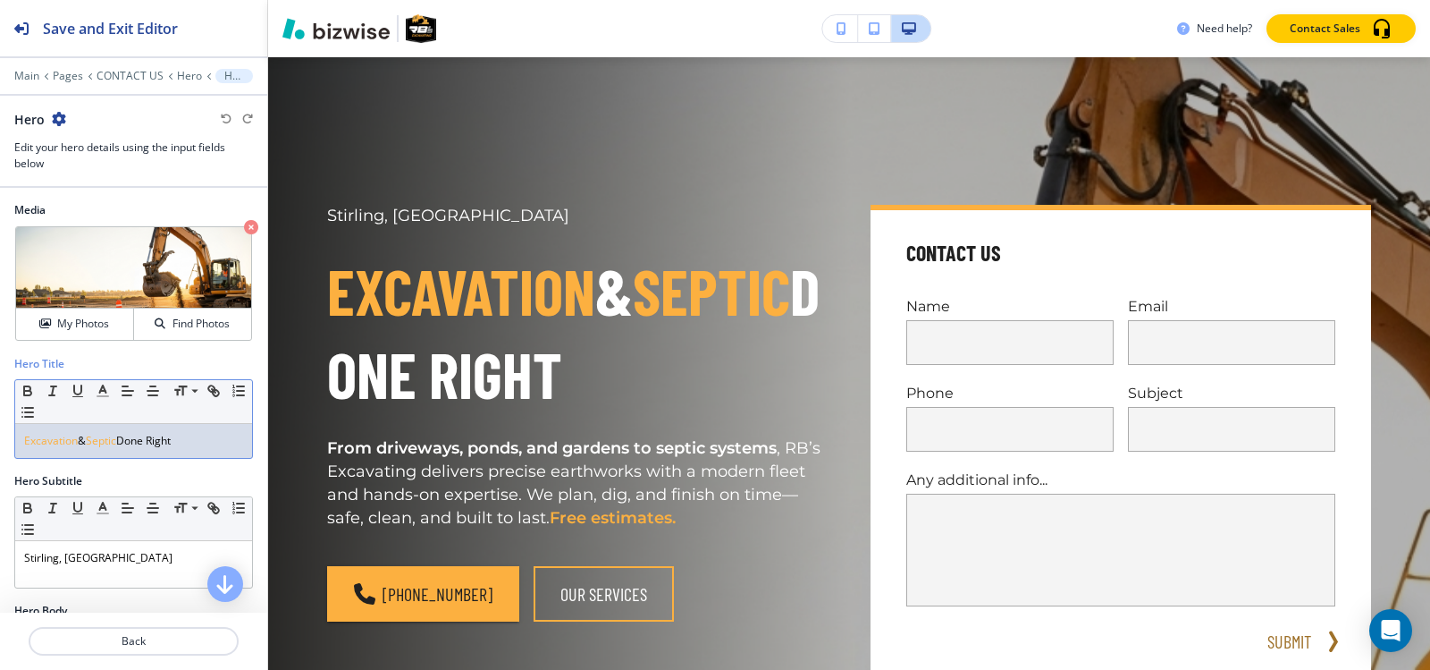
click at [193, 449] on div "Excavation & Septic Done Right" at bounding box center [133, 441] width 237 height 34
copy p "Excavation & Septic Done Right"
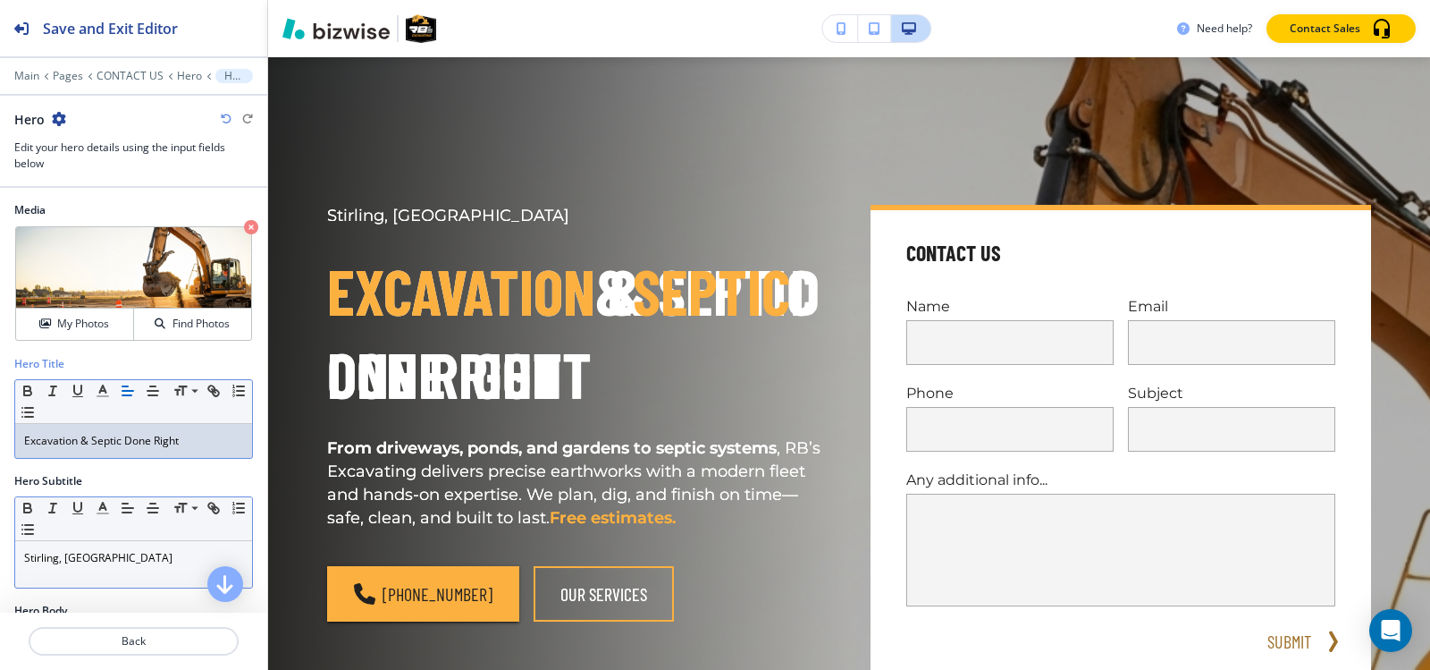
click at [164, 545] on div "Stirling, [GEOGRAPHIC_DATA]" at bounding box center [133, 564] width 237 height 46
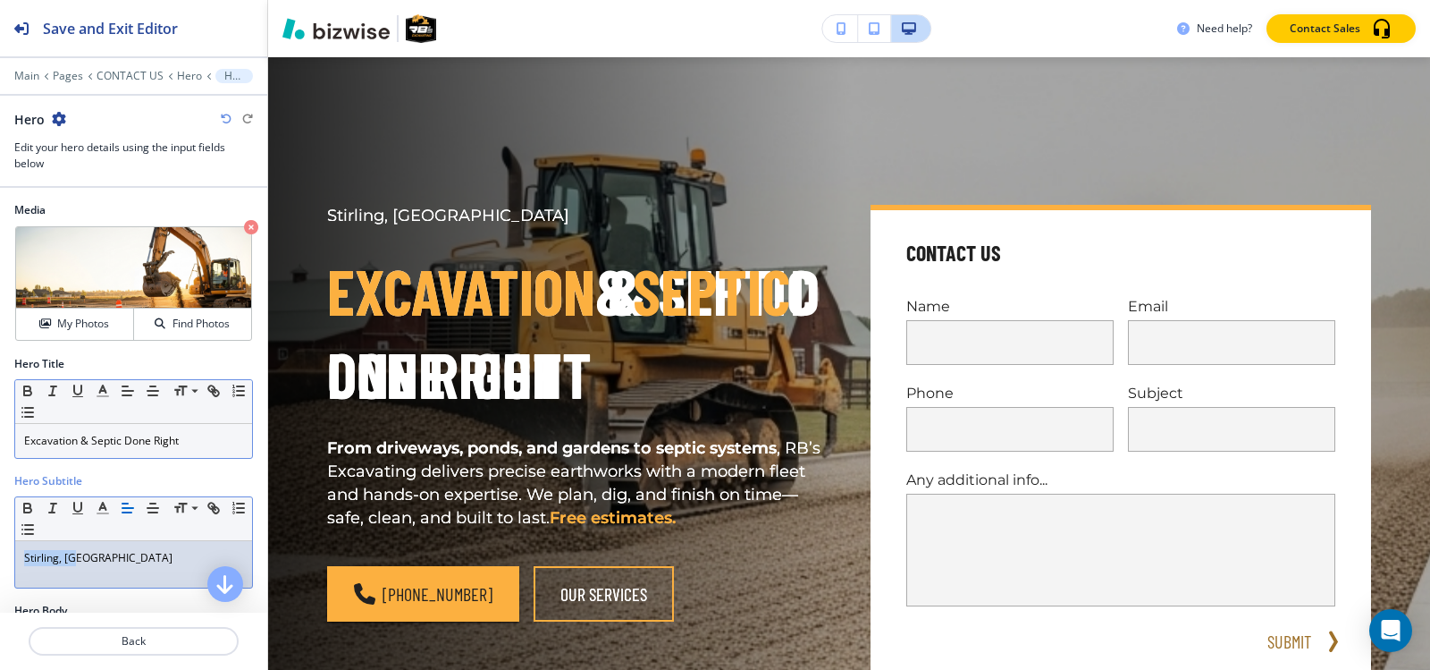
copy p "Stirling, [GEOGRAPHIC_DATA]"
click at [215, 451] on div "Excavation & Septic Done Right" at bounding box center [133, 441] width 237 height 34
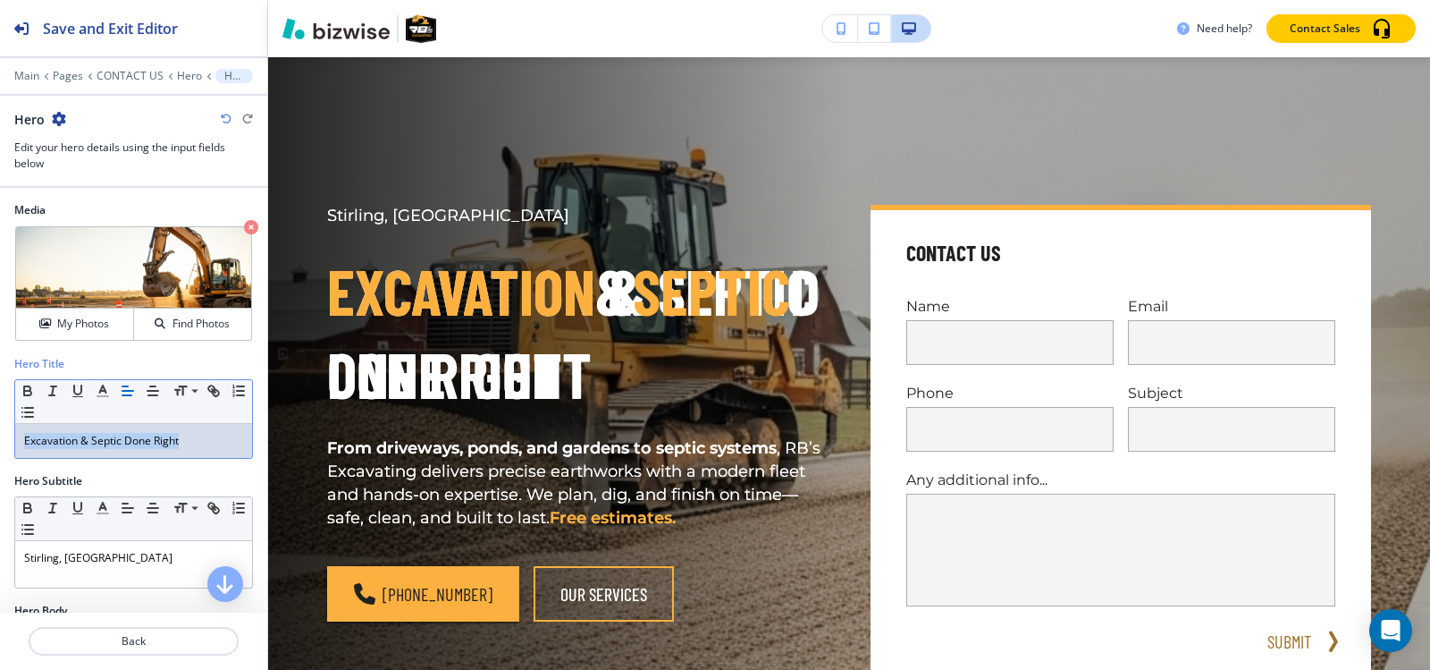
copy p "Excavation & Septic Done Right"
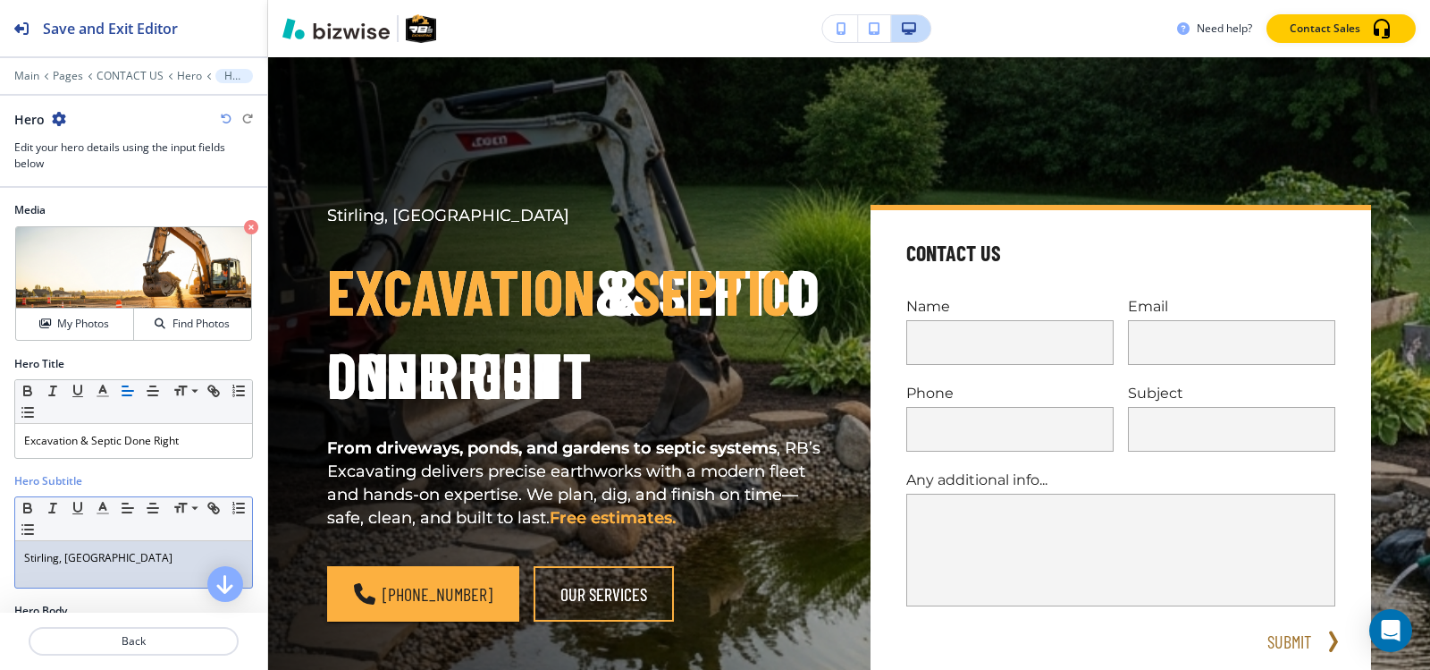
click at [134, 572] on div "Stirling, [GEOGRAPHIC_DATA]" at bounding box center [133, 564] width 237 height 46
copy p "Stirling, [GEOGRAPHIC_DATA]"
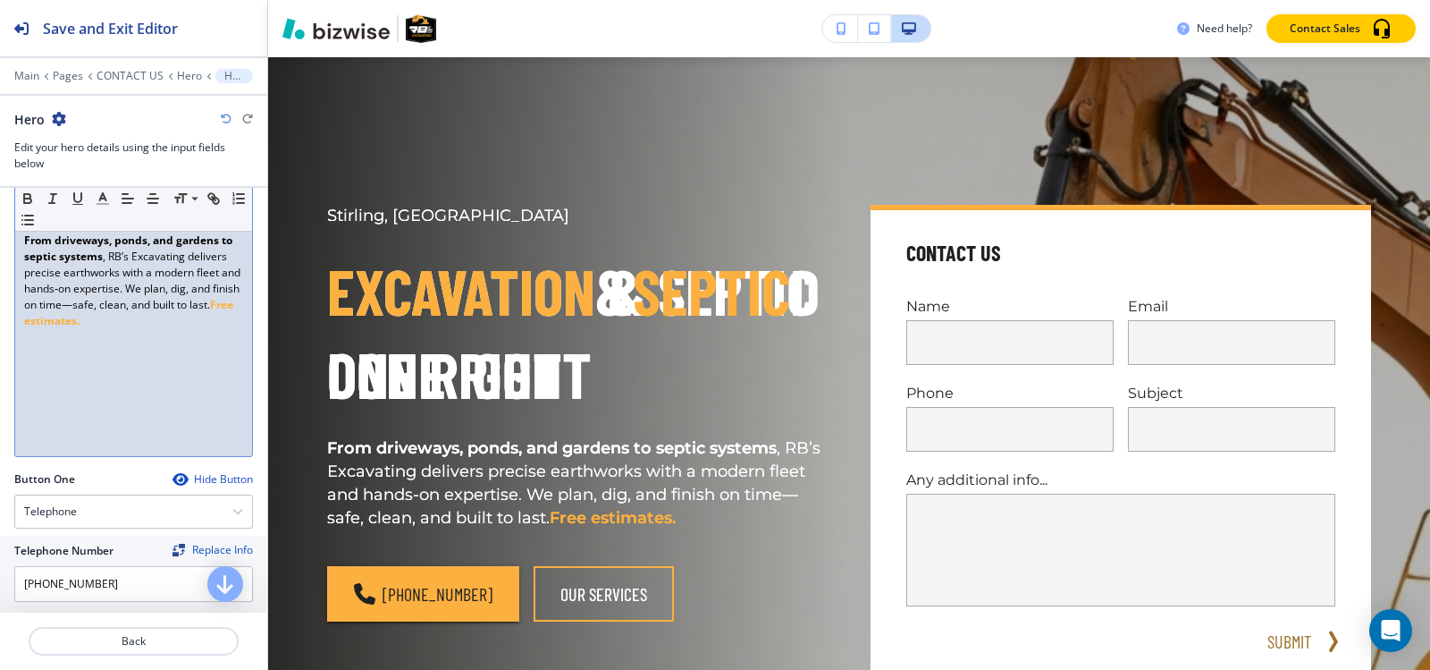
click at [134, 372] on div "From driveways, ponds, and gardens to septic systems , RB’s Excavating delivers…" at bounding box center [133, 339] width 237 height 232
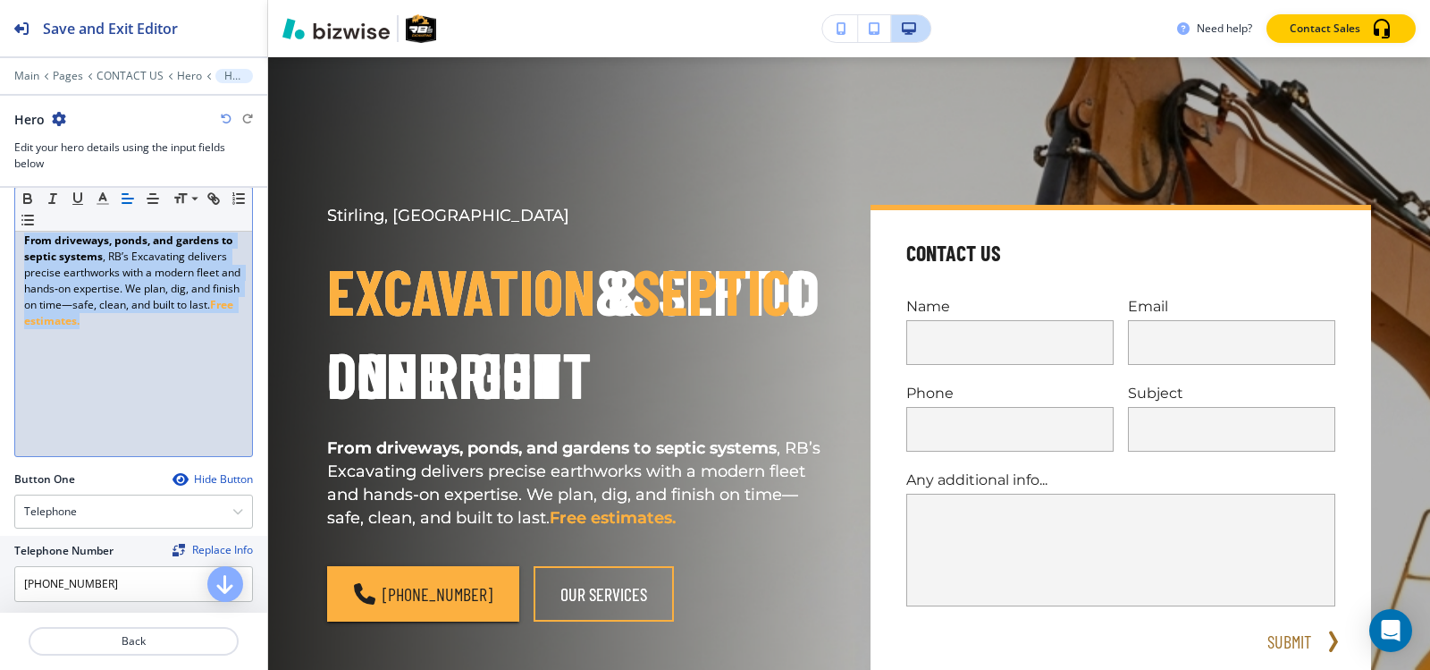
copy p "From driveways, ponds, and gardens to septic systems , RB’s Excavating delivers…"
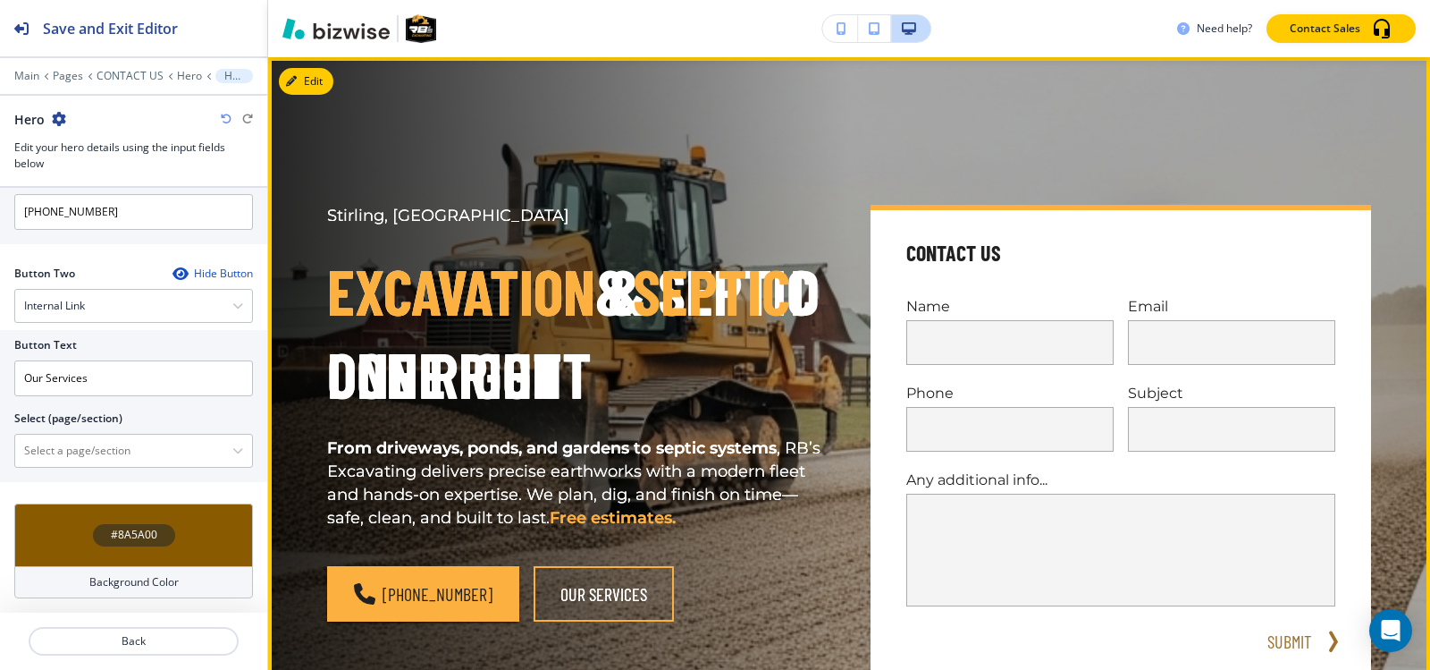
scroll to position [0, 0]
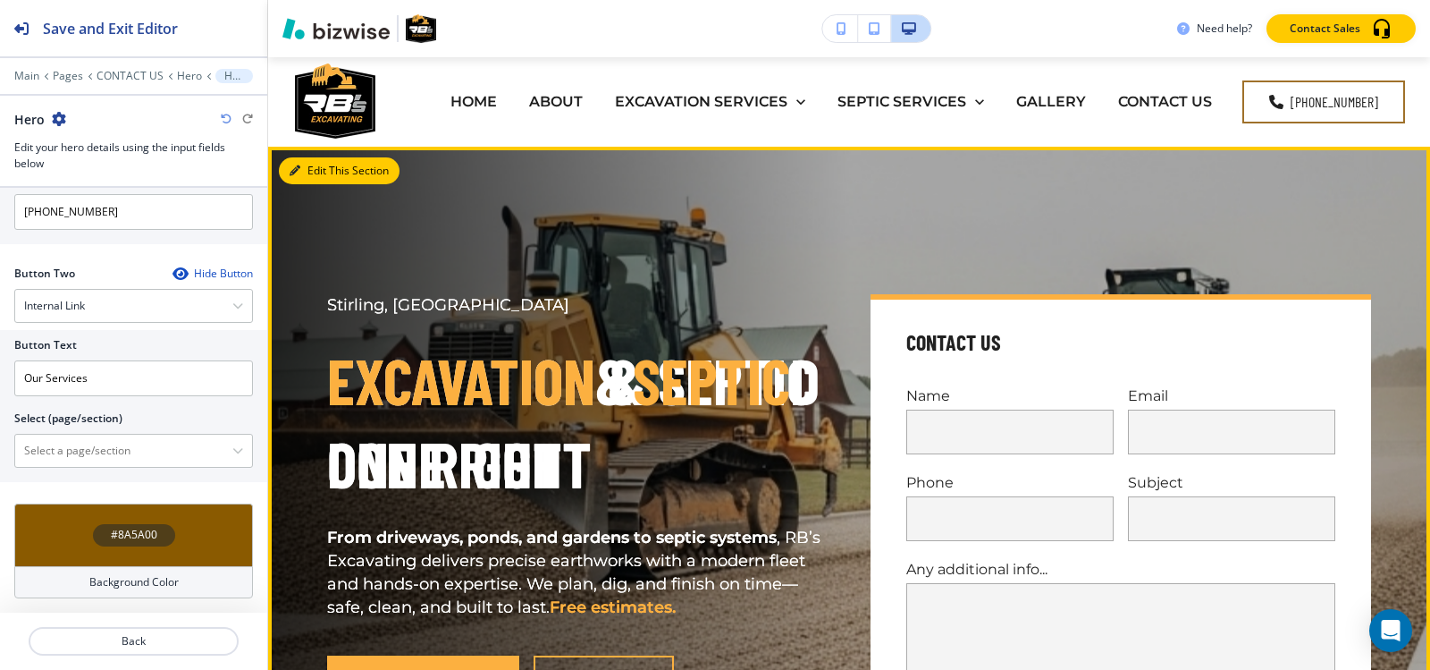
click at [308, 179] on button "Edit This Section" at bounding box center [339, 170] width 121 height 27
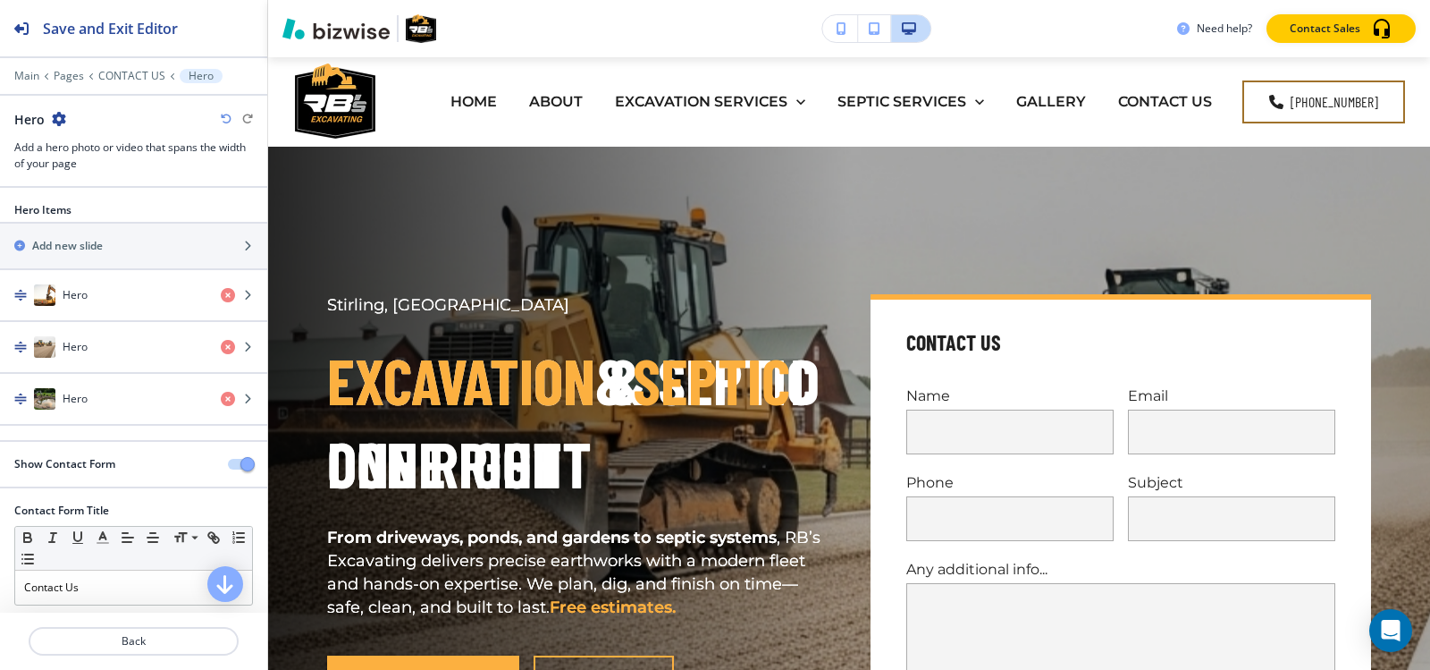
scroll to position [89, 0]
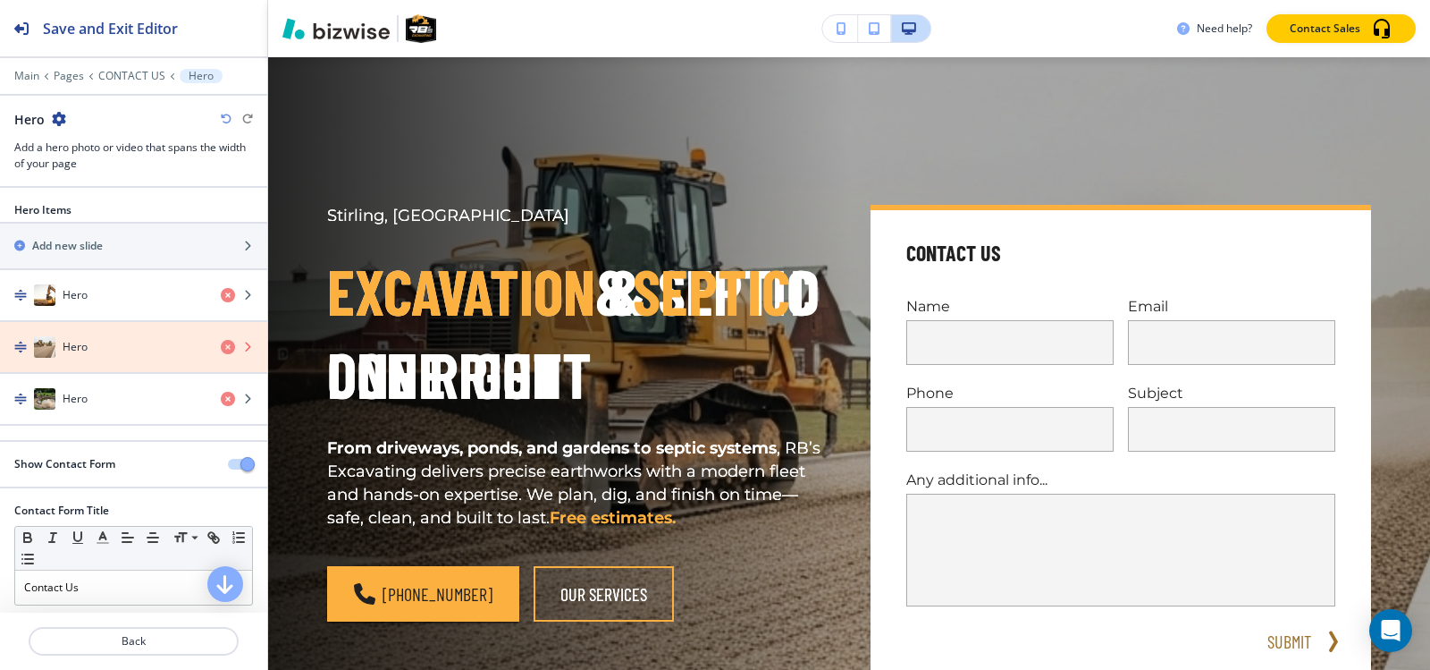
click at [221, 346] on icon "button" at bounding box center [228, 347] width 14 height 14
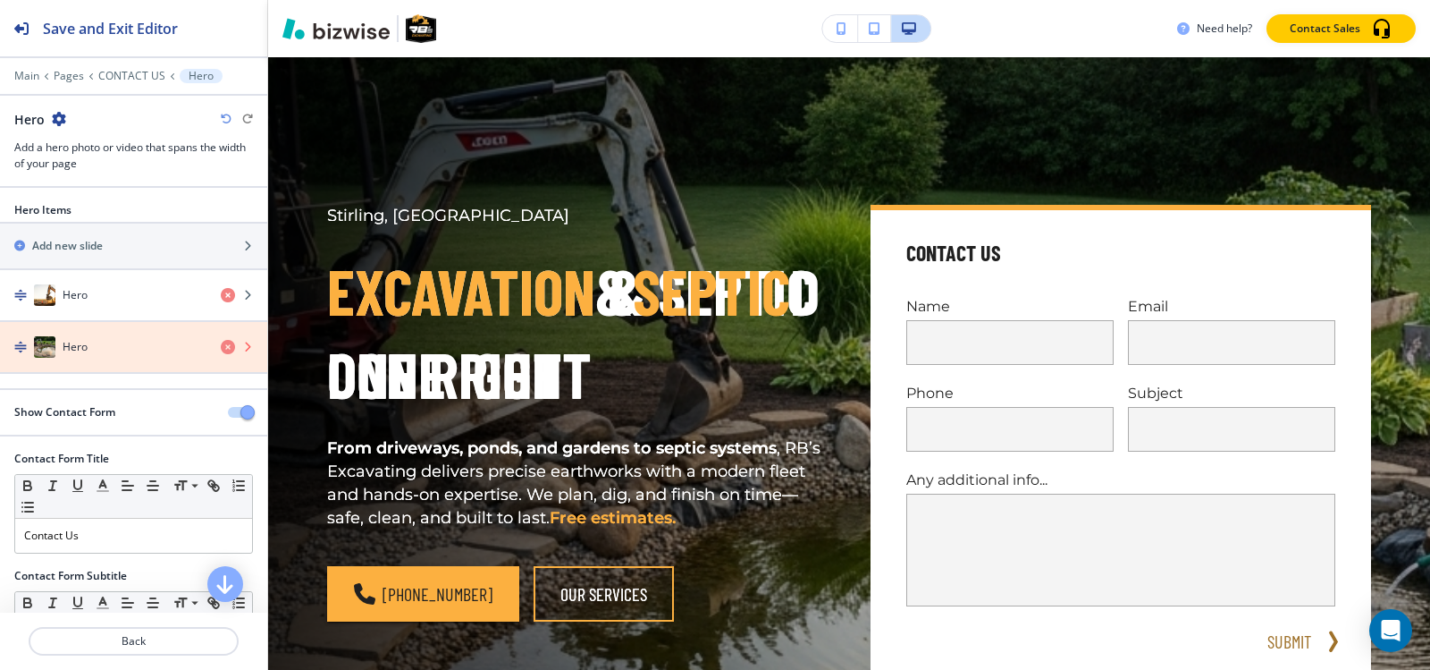
click at [221, 350] on icon "button" at bounding box center [228, 347] width 14 height 14
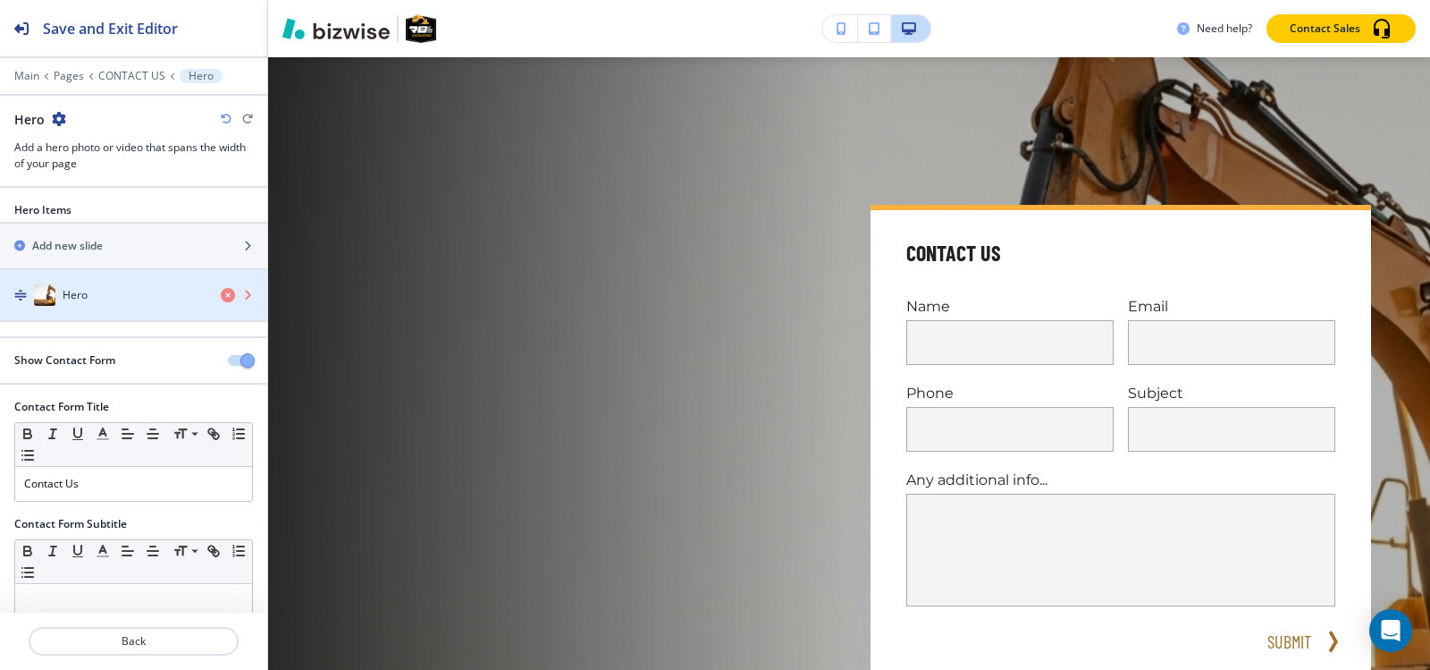
click at [221, 300] on icon "button" at bounding box center [228, 295] width 14 height 14
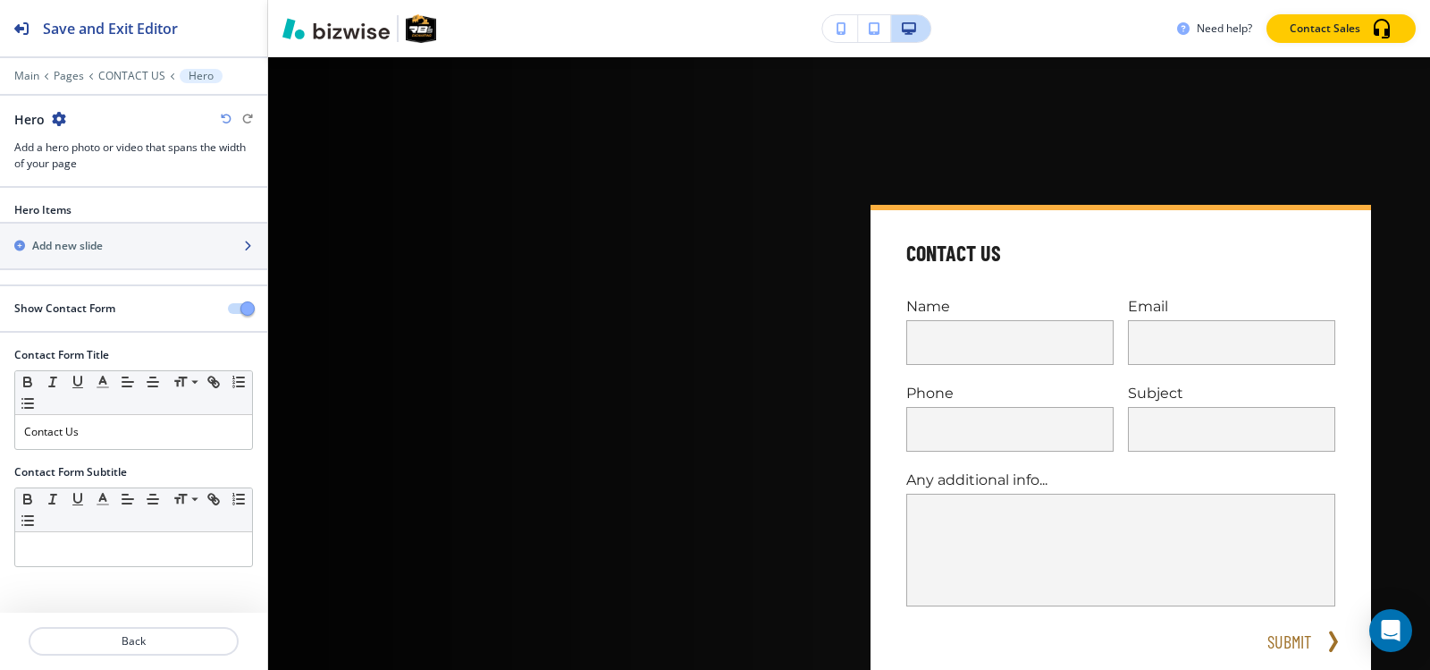
click at [137, 264] on div "button" at bounding box center [133, 261] width 267 height 14
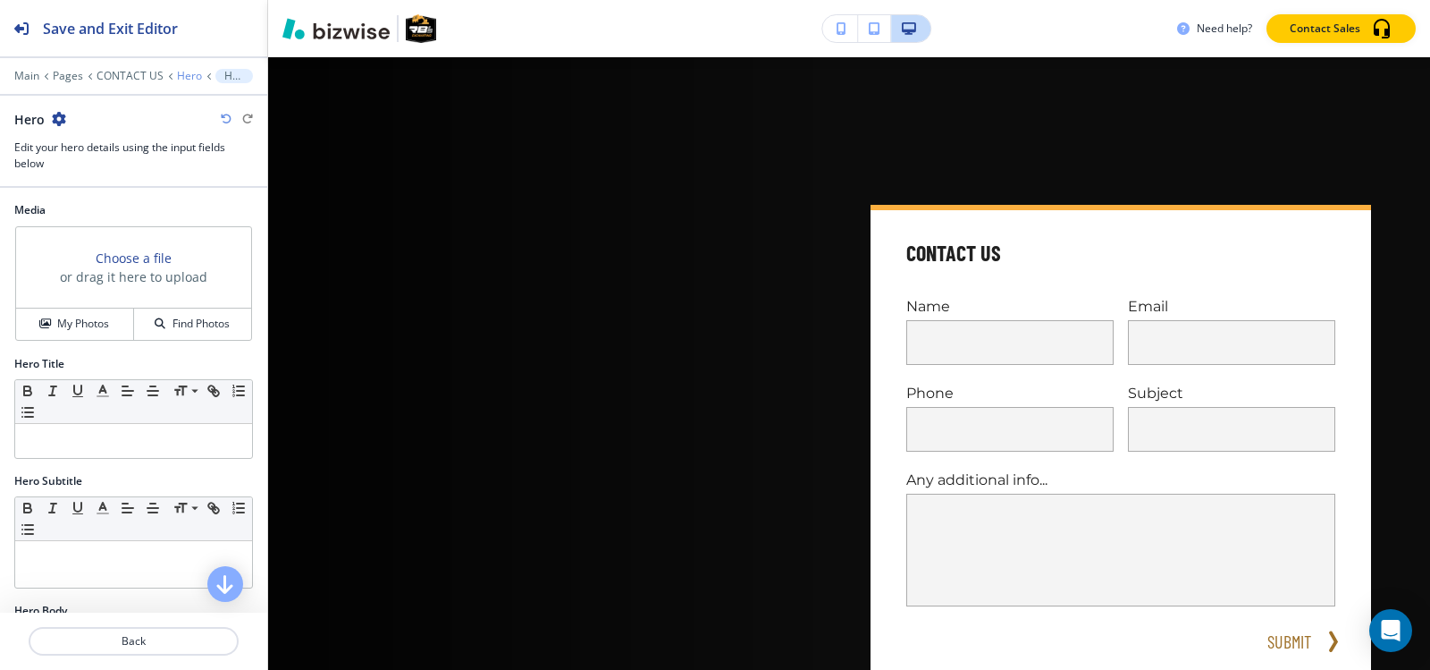
click at [178, 76] on p "Hero" at bounding box center [189, 76] width 25 height 13
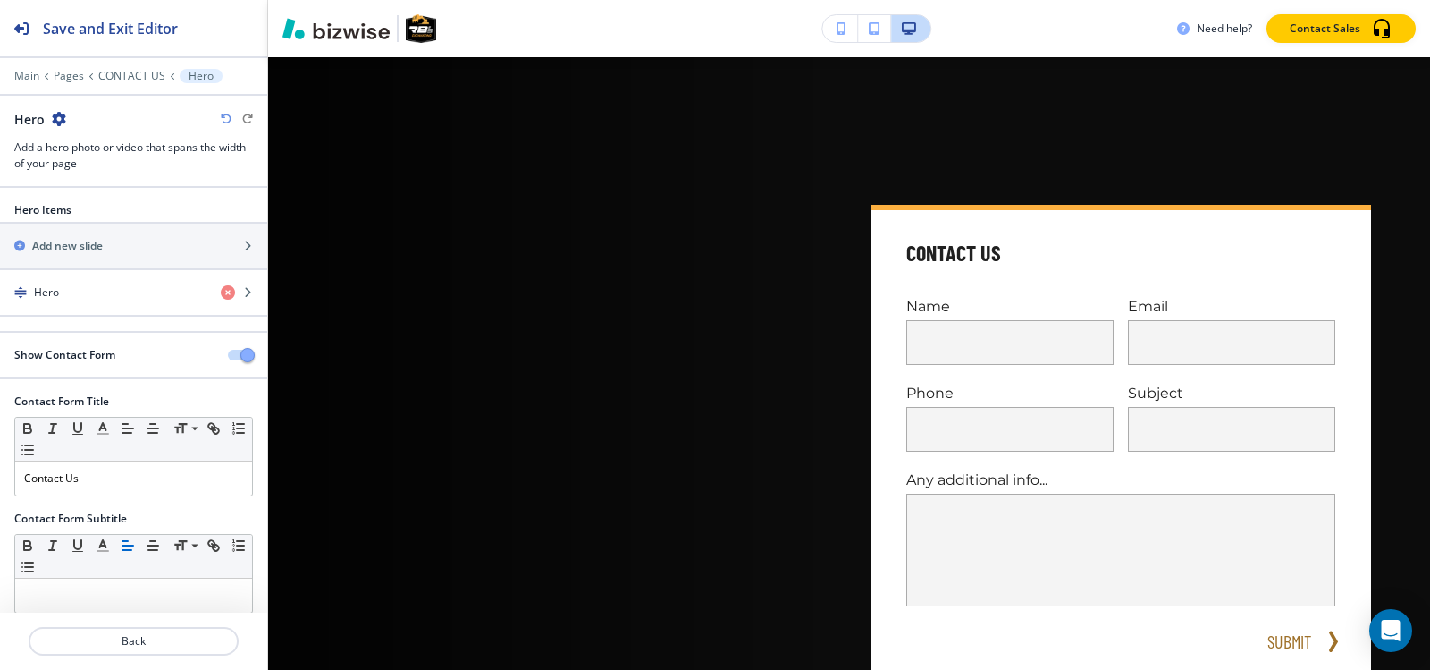
click at [228, 351] on button "button" at bounding box center [240, 355] width 25 height 11
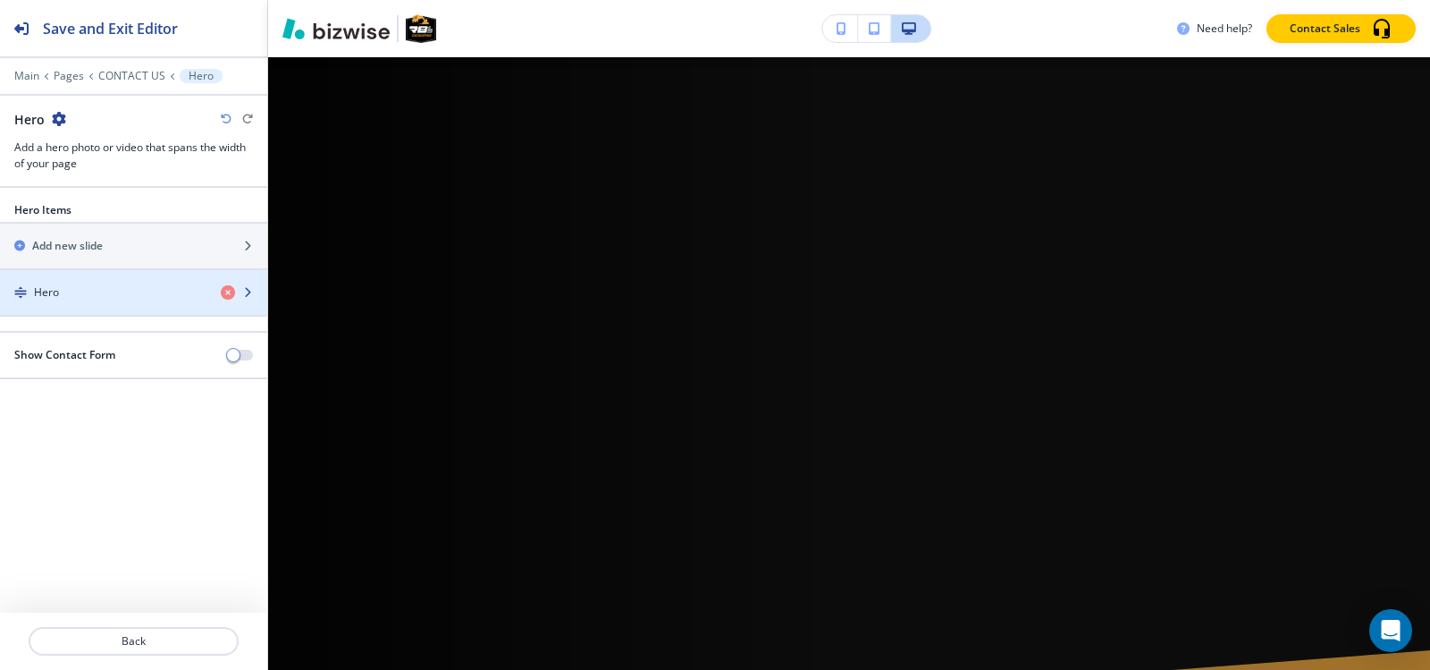
click at [145, 306] on div "button" at bounding box center [133, 307] width 267 height 14
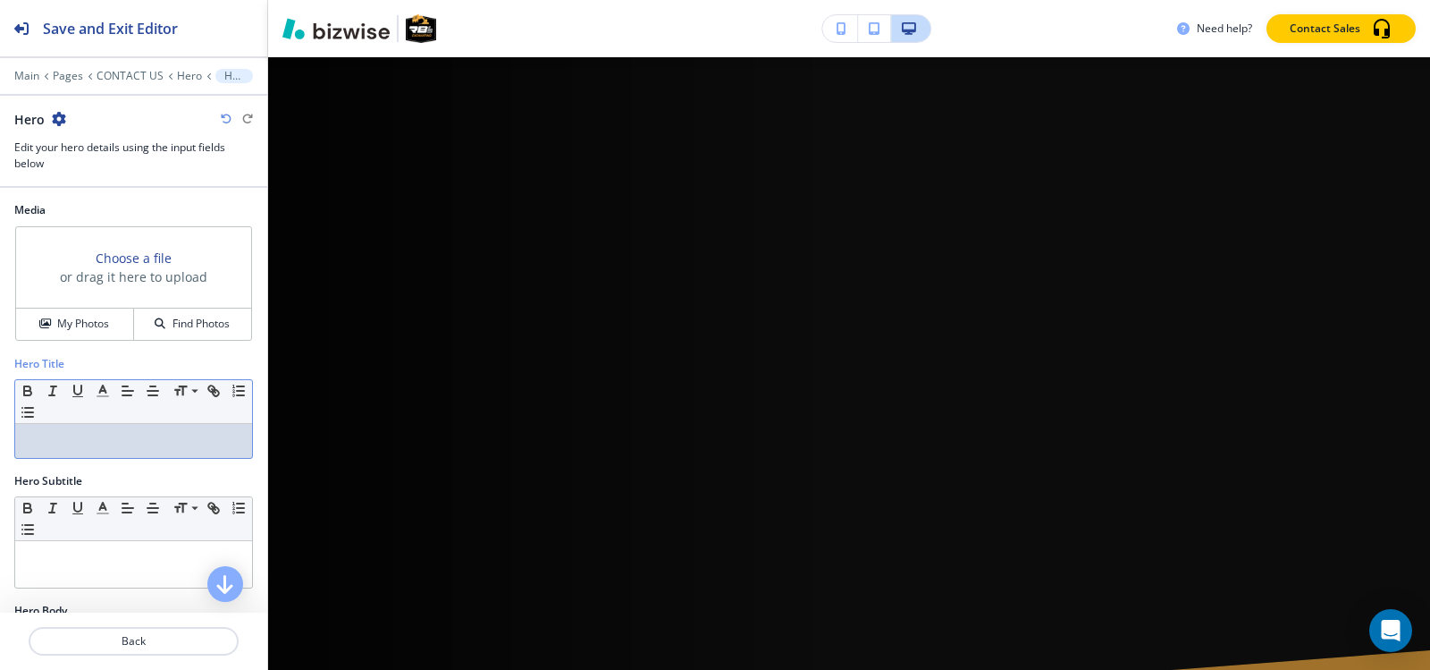
click at [155, 443] on p at bounding box center [133, 441] width 219 height 16
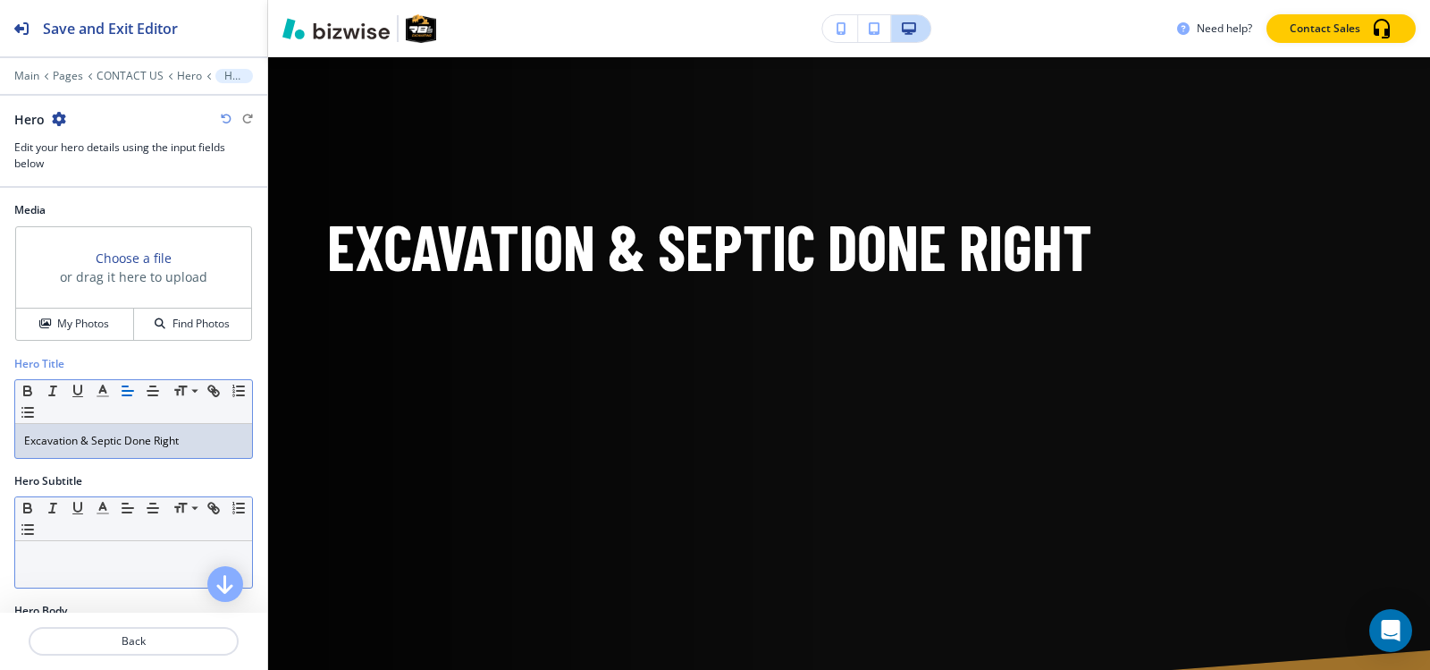
click at [92, 547] on div at bounding box center [133, 564] width 237 height 46
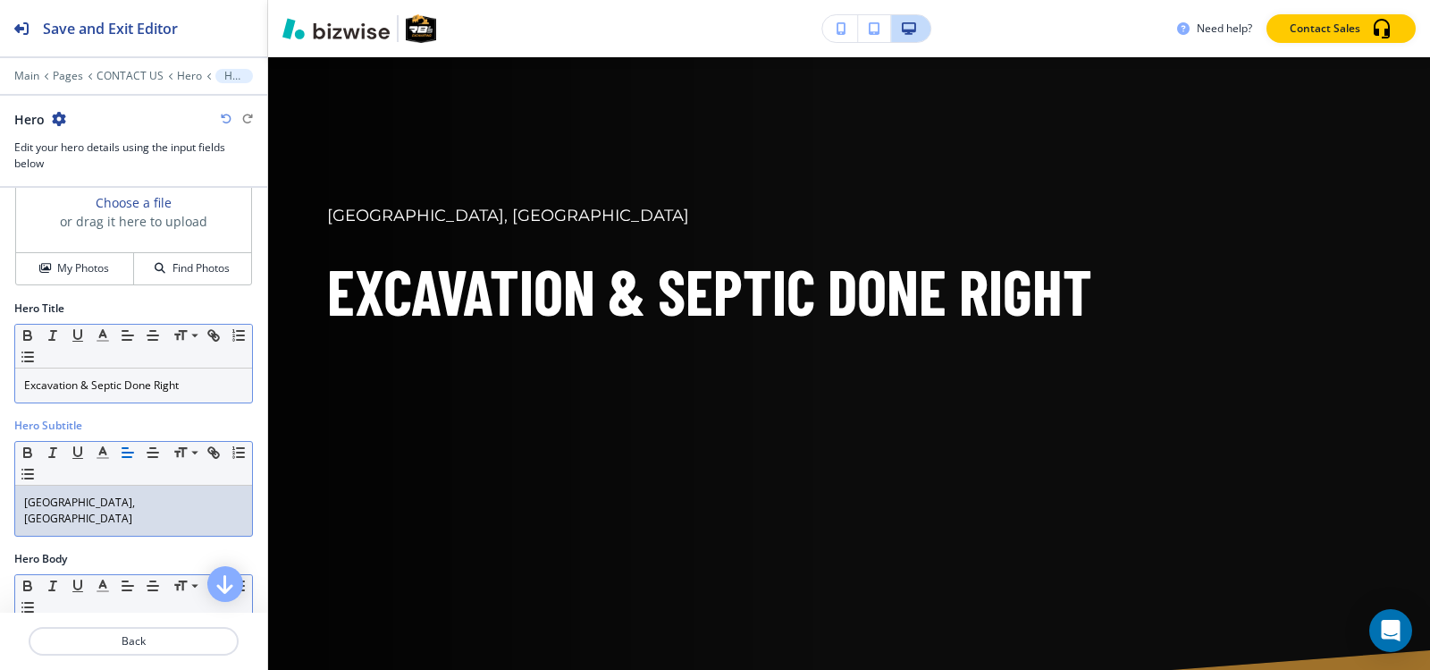
scroll to position [358, 0]
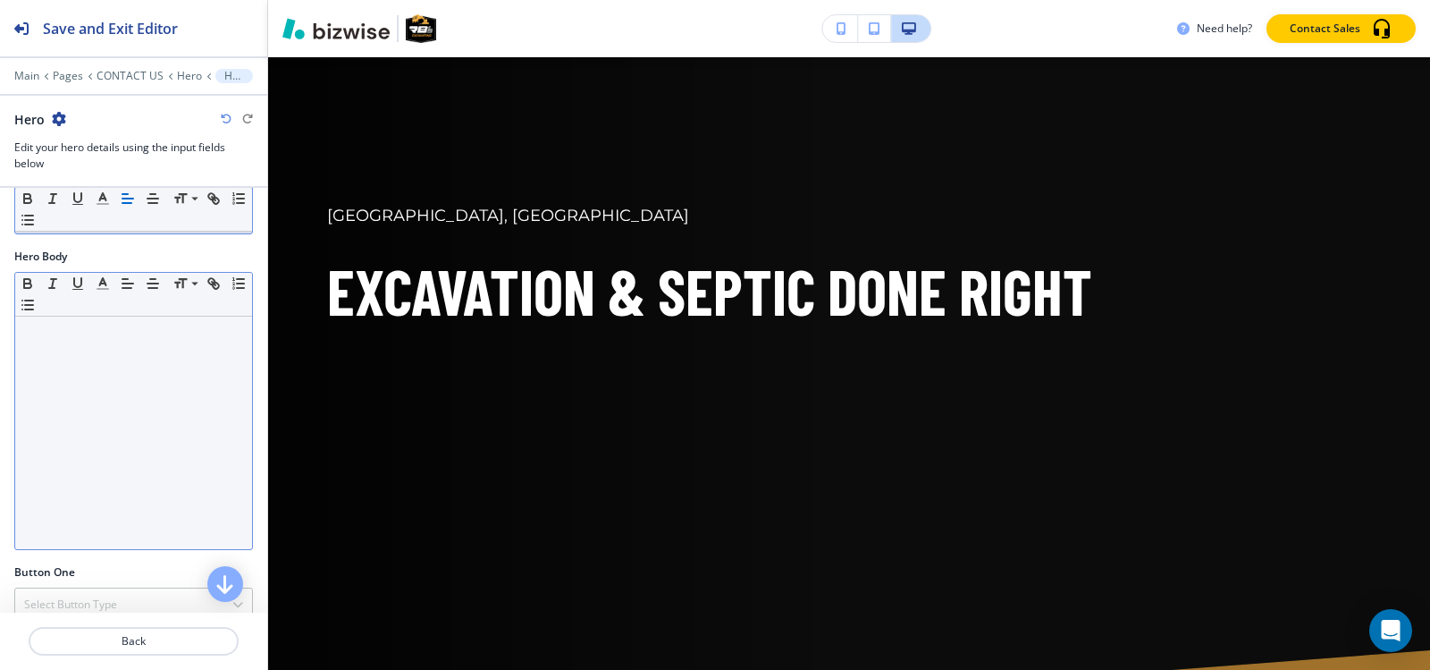
click at [110, 415] on div at bounding box center [133, 432] width 237 height 232
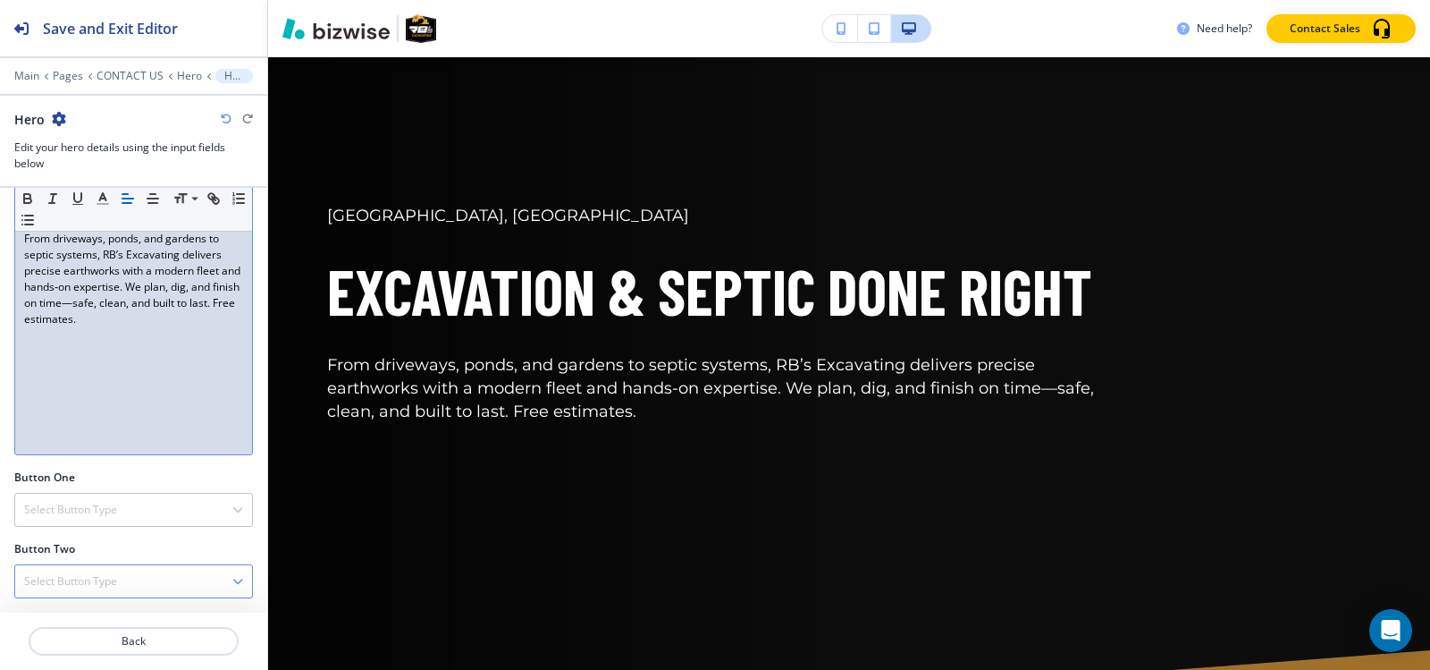
scroll to position [558, 0]
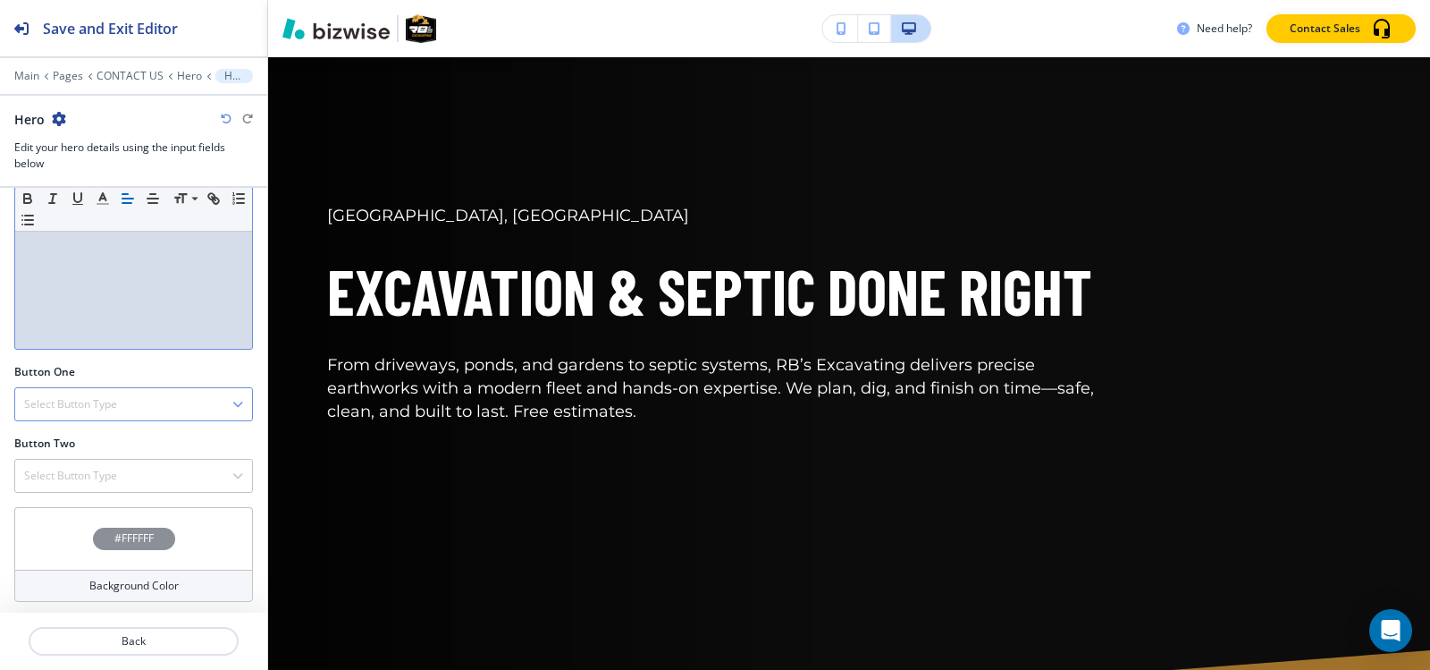
click at [84, 408] on h4 "Select Button Type" at bounding box center [70, 404] width 93 height 16
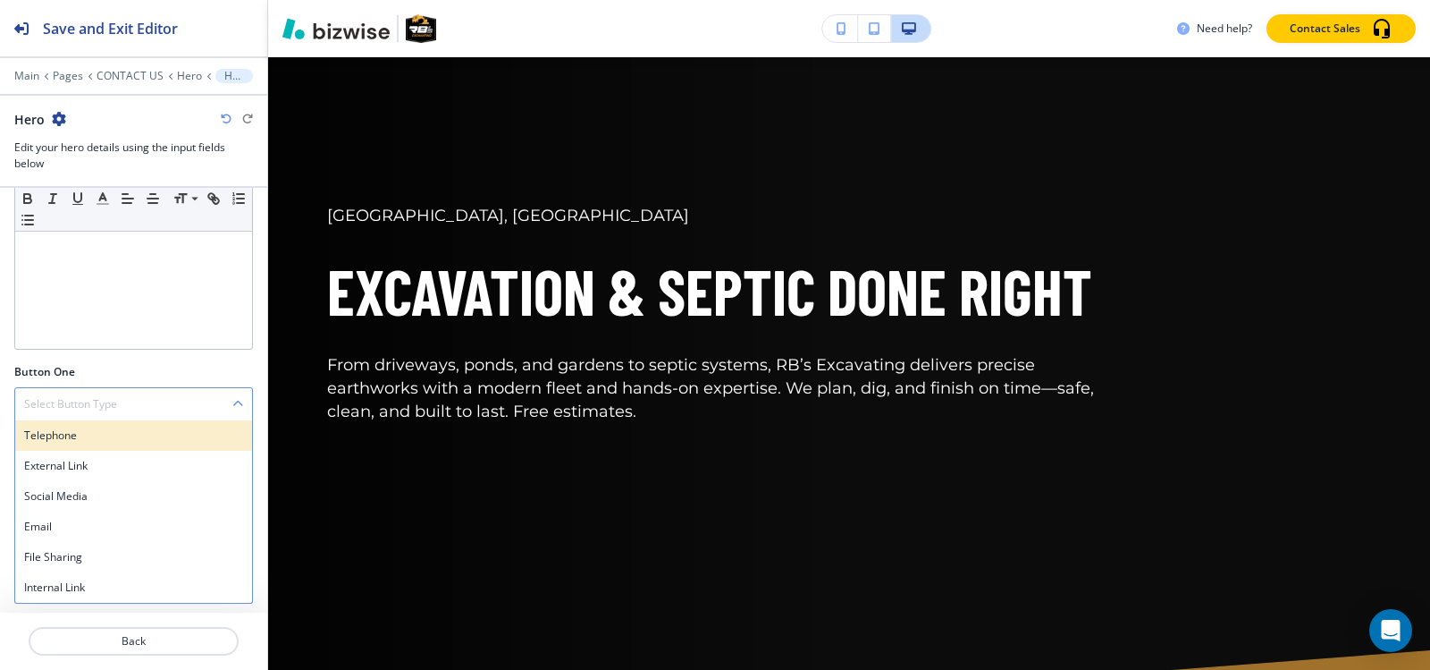
click at [55, 432] on h4 "Telephone" at bounding box center [133, 435] width 219 height 16
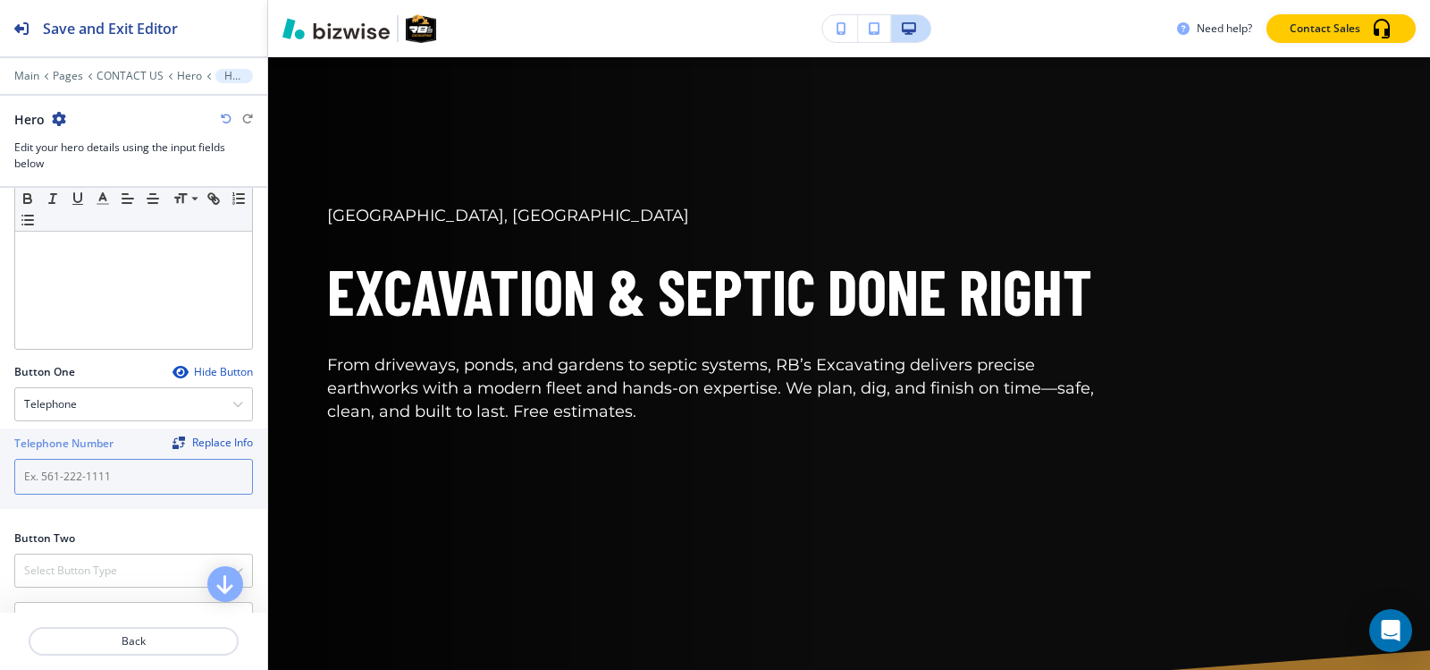
click at [135, 486] on input "text" at bounding box center [133, 477] width 239 height 36
paste input "[PHONE_NUMBER]"
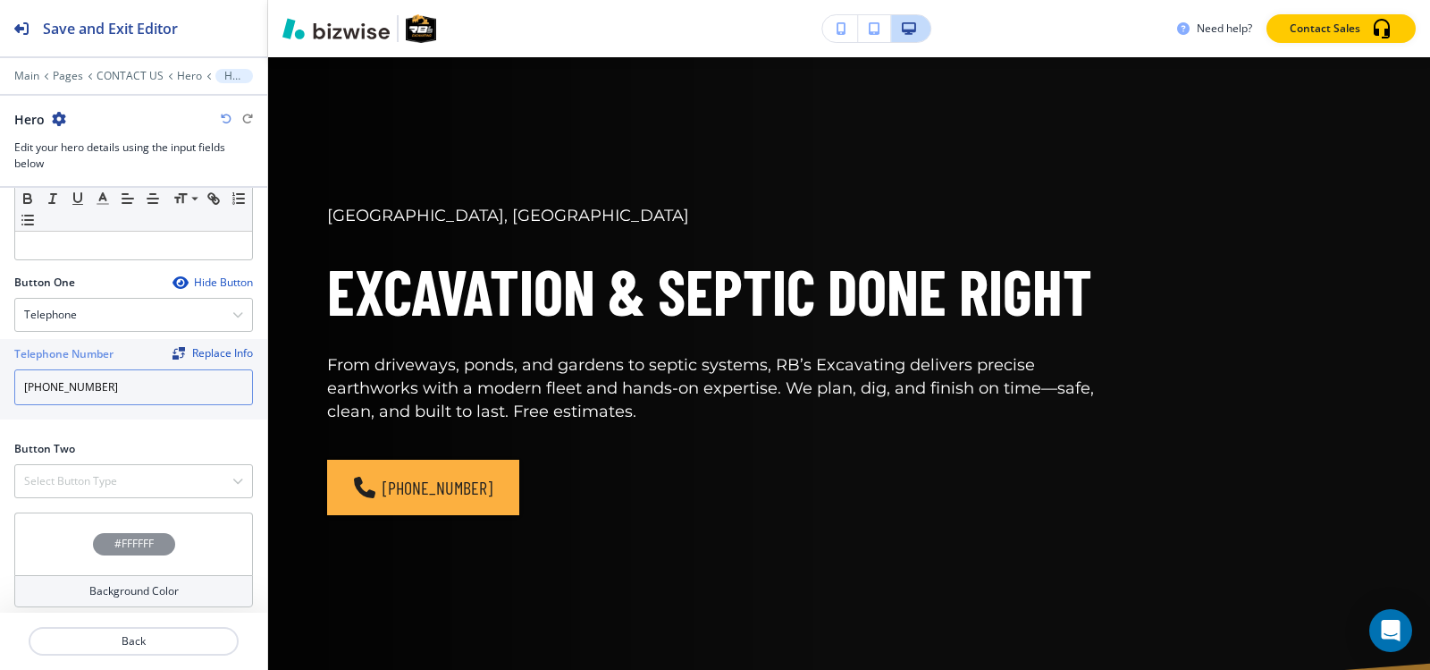
scroll to position [653, 0]
type input "[PHONE_NUMBER]"
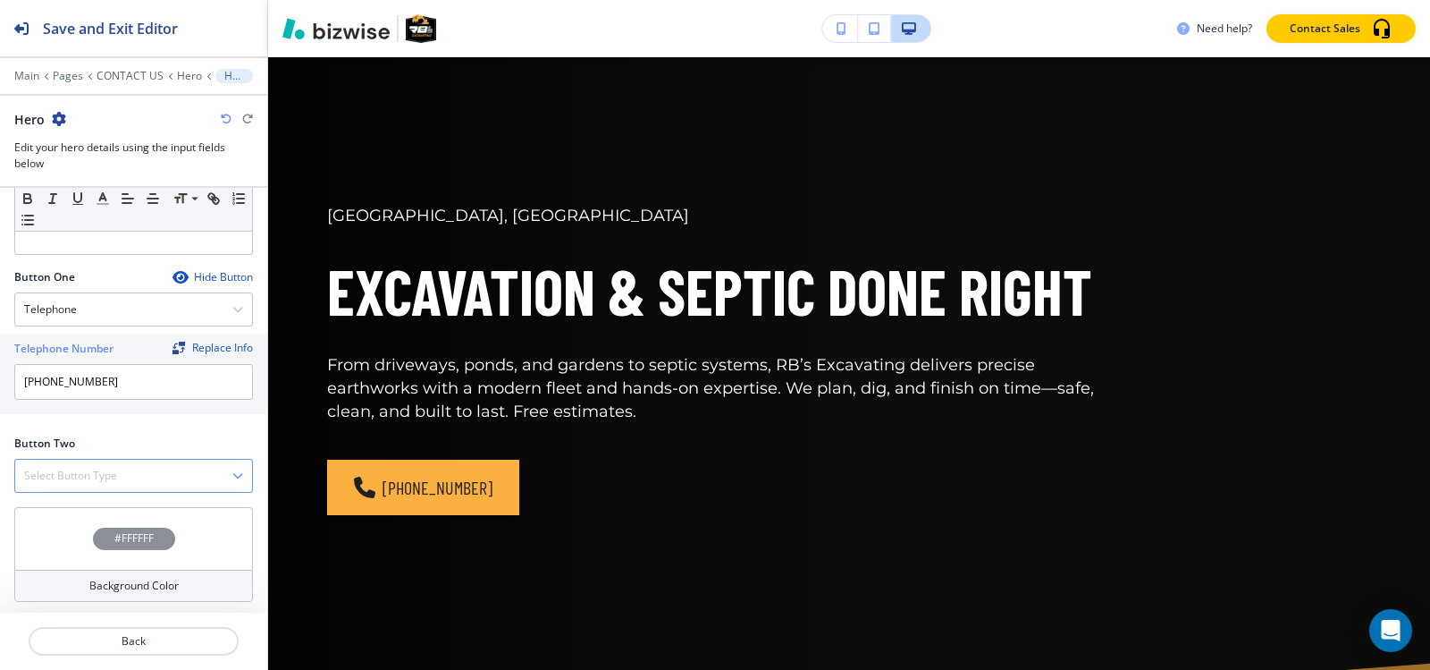
click at [120, 468] on div "Select Button Type" at bounding box center [133, 475] width 237 height 32
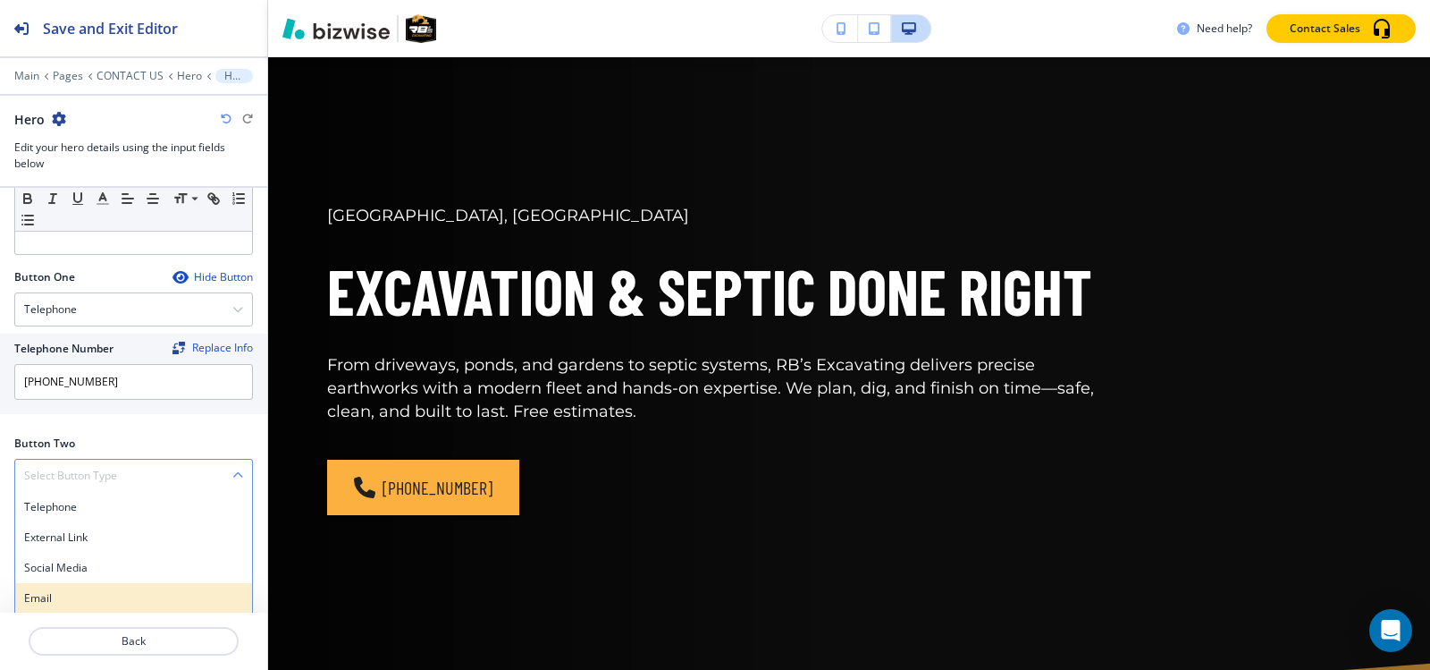
click at [74, 585] on div "Email" at bounding box center [133, 598] width 237 height 30
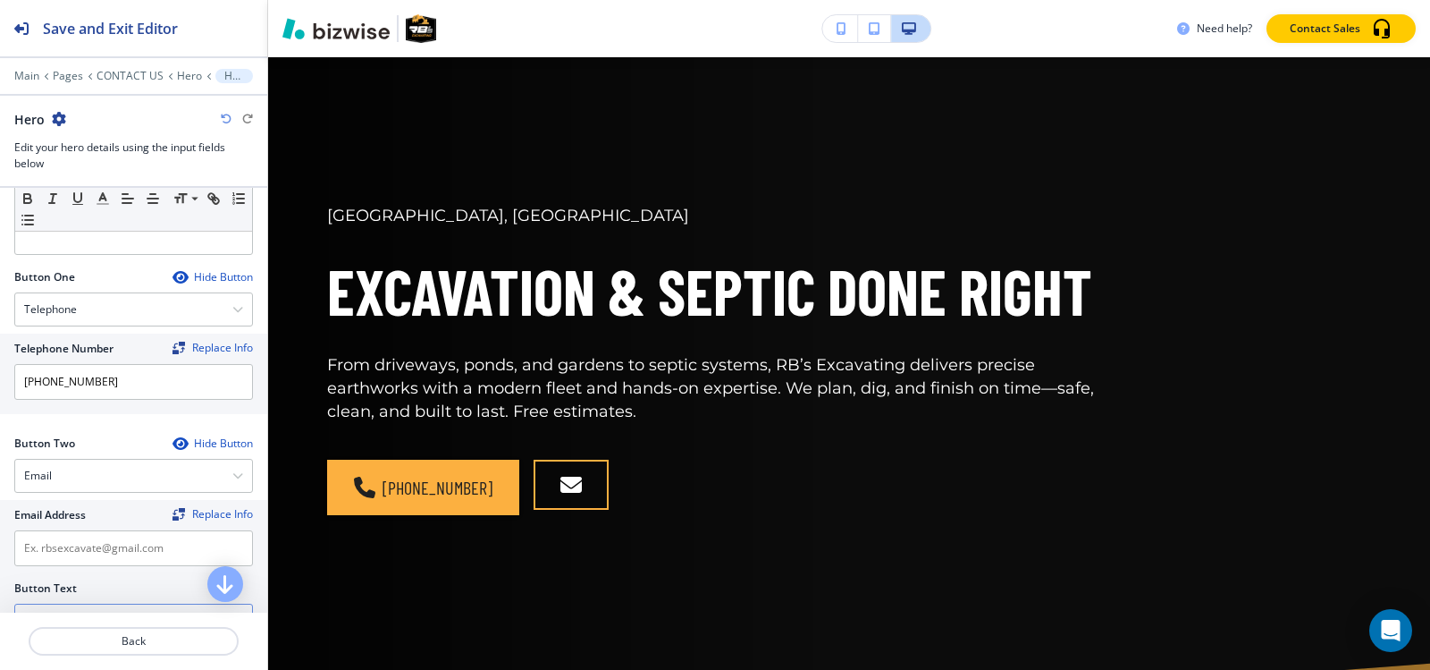
scroll to position [742, 0]
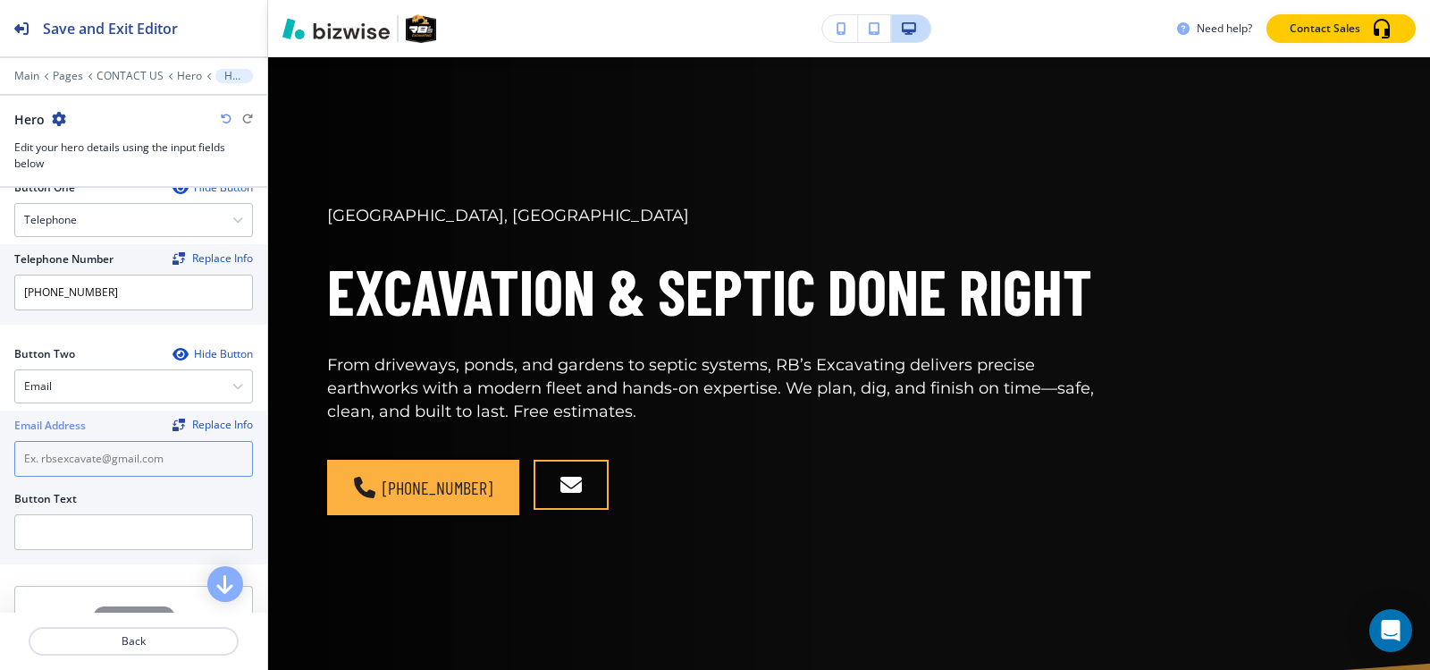
click at [110, 461] on input "text" at bounding box center [133, 459] width 239 height 36
paste input "[EMAIL_ADDRESS][DOMAIN_NAME]"
type input "[EMAIL_ADDRESS][DOMAIN_NAME]"
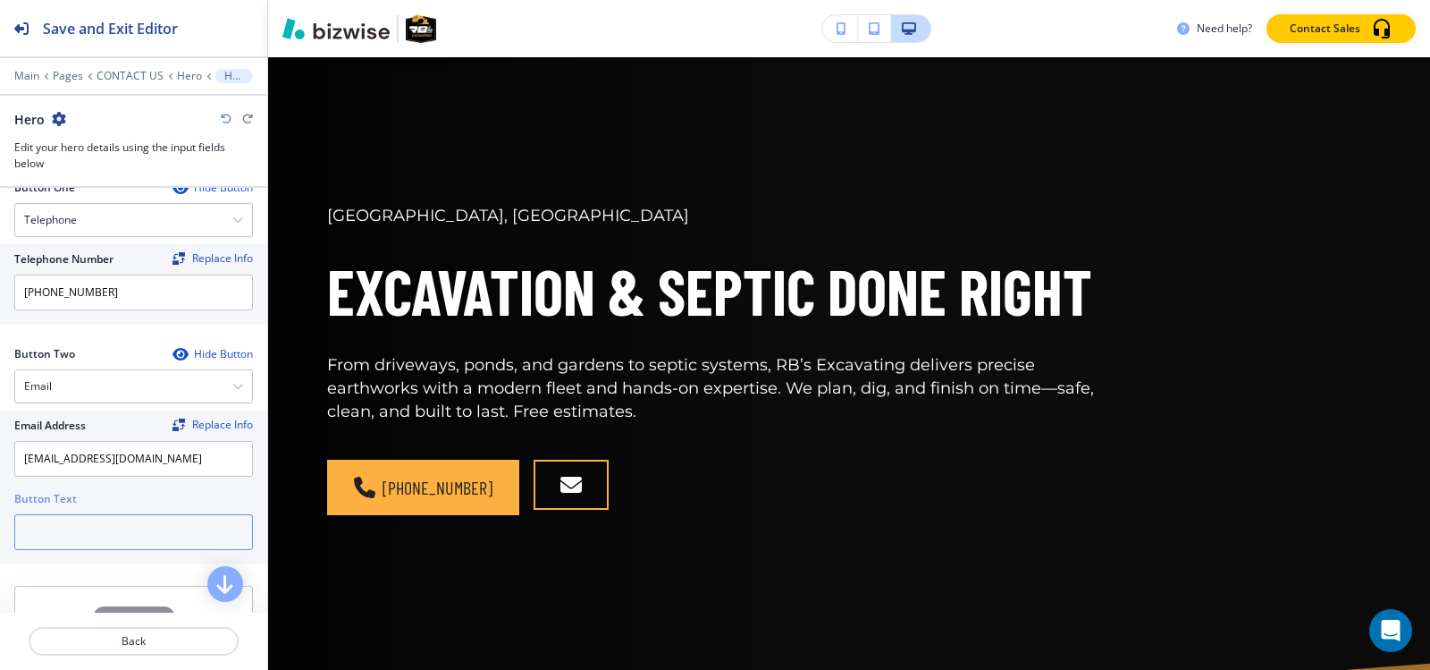
drag, startPoint x: 110, startPoint y: 528, endPoint x: 128, endPoint y: 528, distance: 17.9
click at [112, 527] on input "text" at bounding box center [133, 532] width 239 height 36
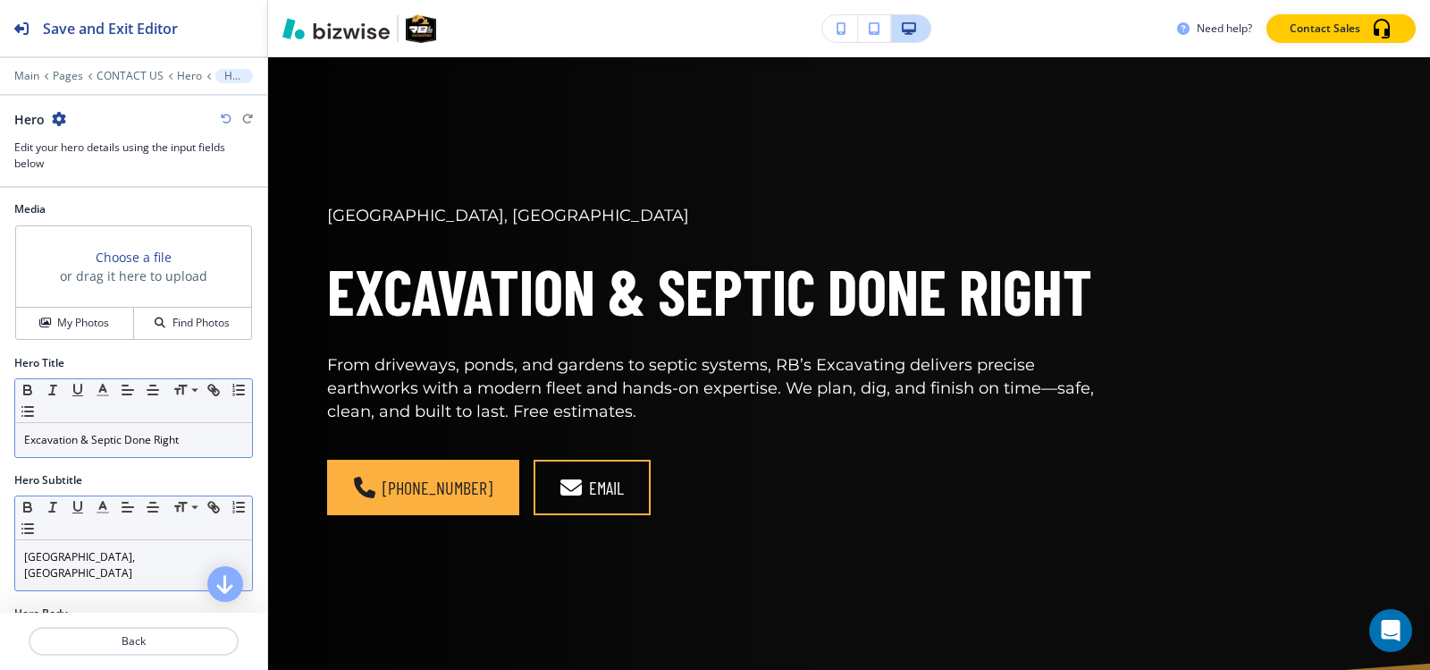
scroll to position [0, 0]
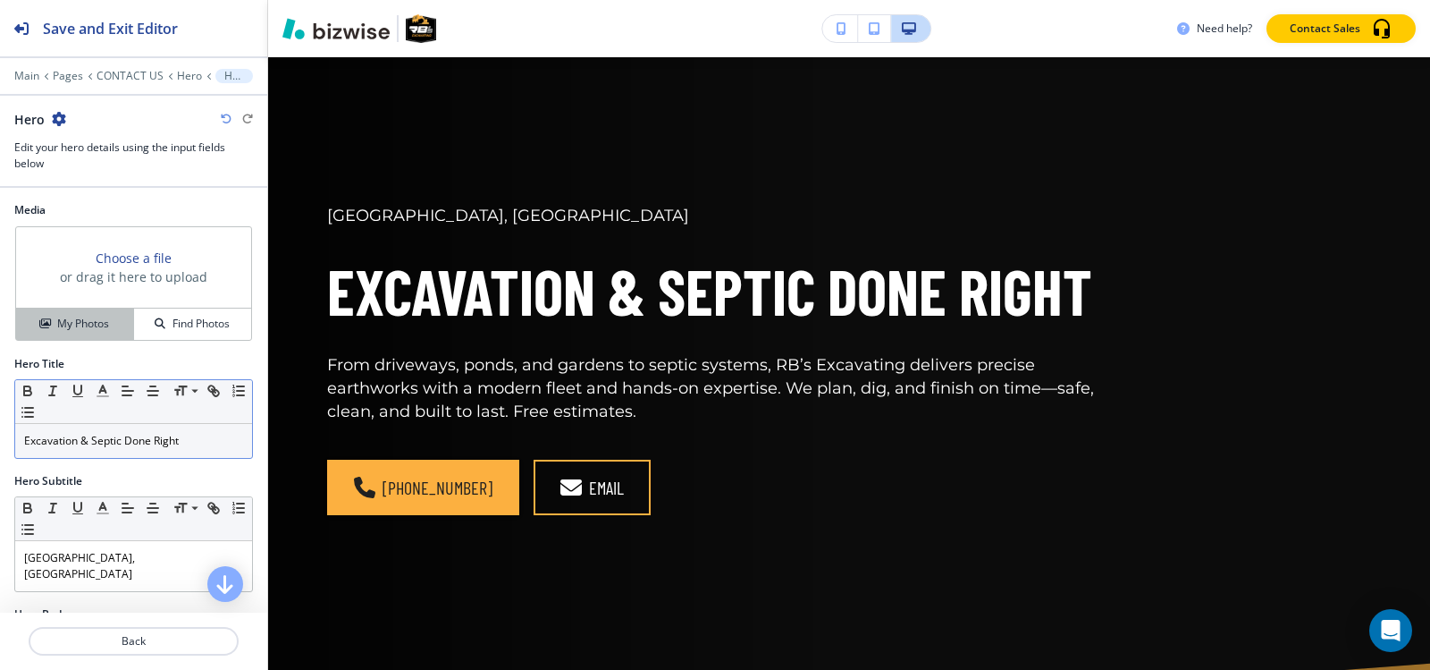
type input "EMAIL"
click at [105, 331] on h4 "My Photos" at bounding box center [83, 324] width 52 height 16
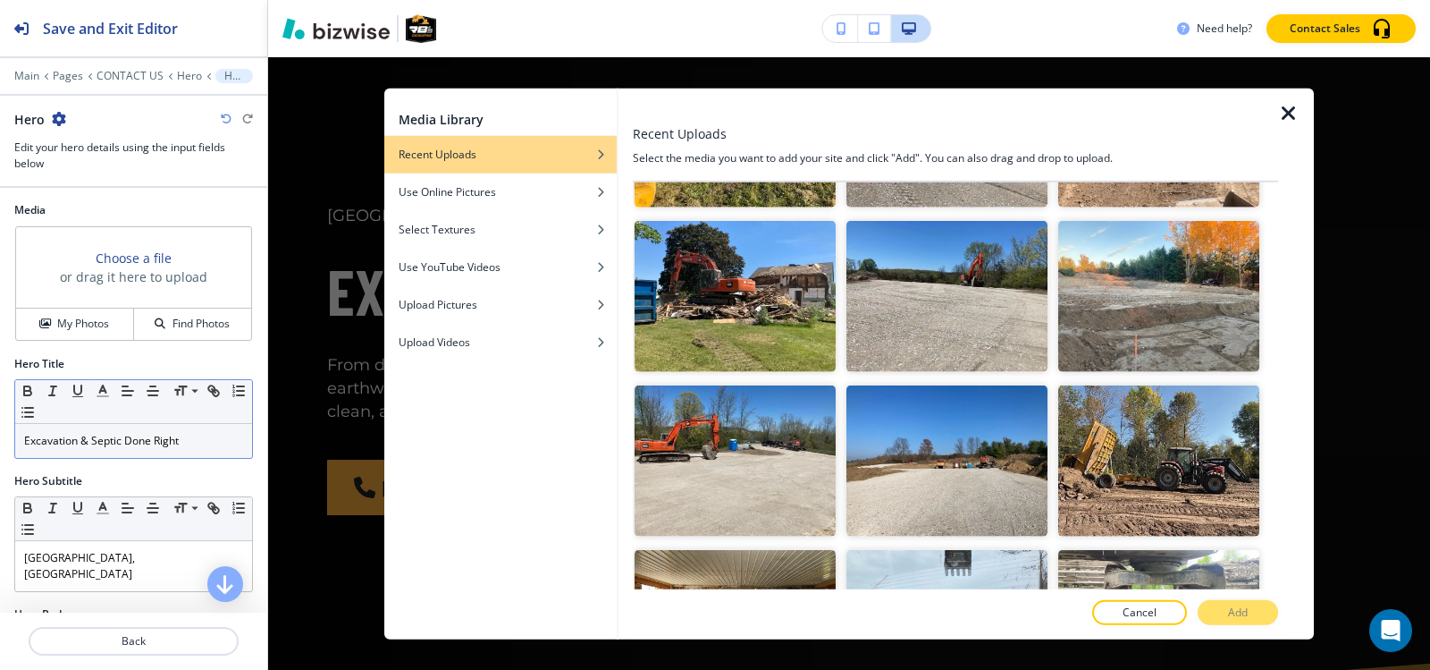
scroll to position [6079, 0]
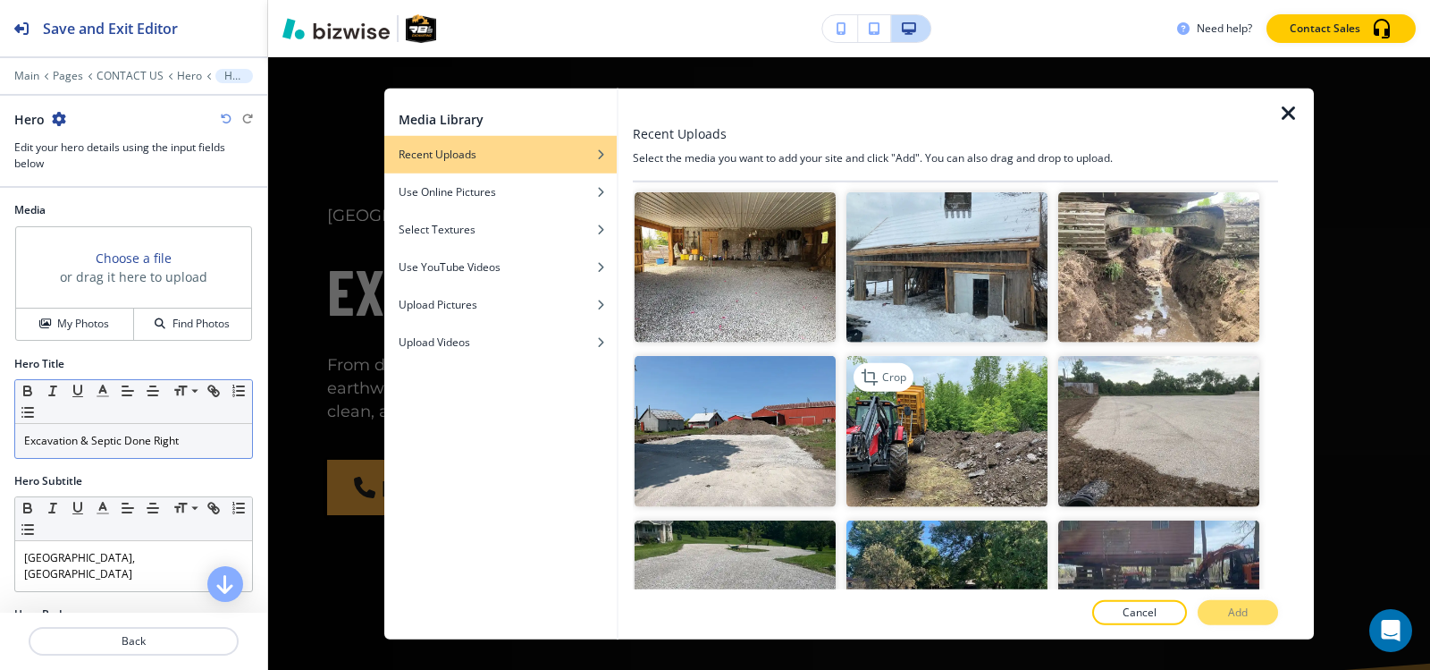
click at [948, 356] on img "button" at bounding box center [947, 431] width 201 height 151
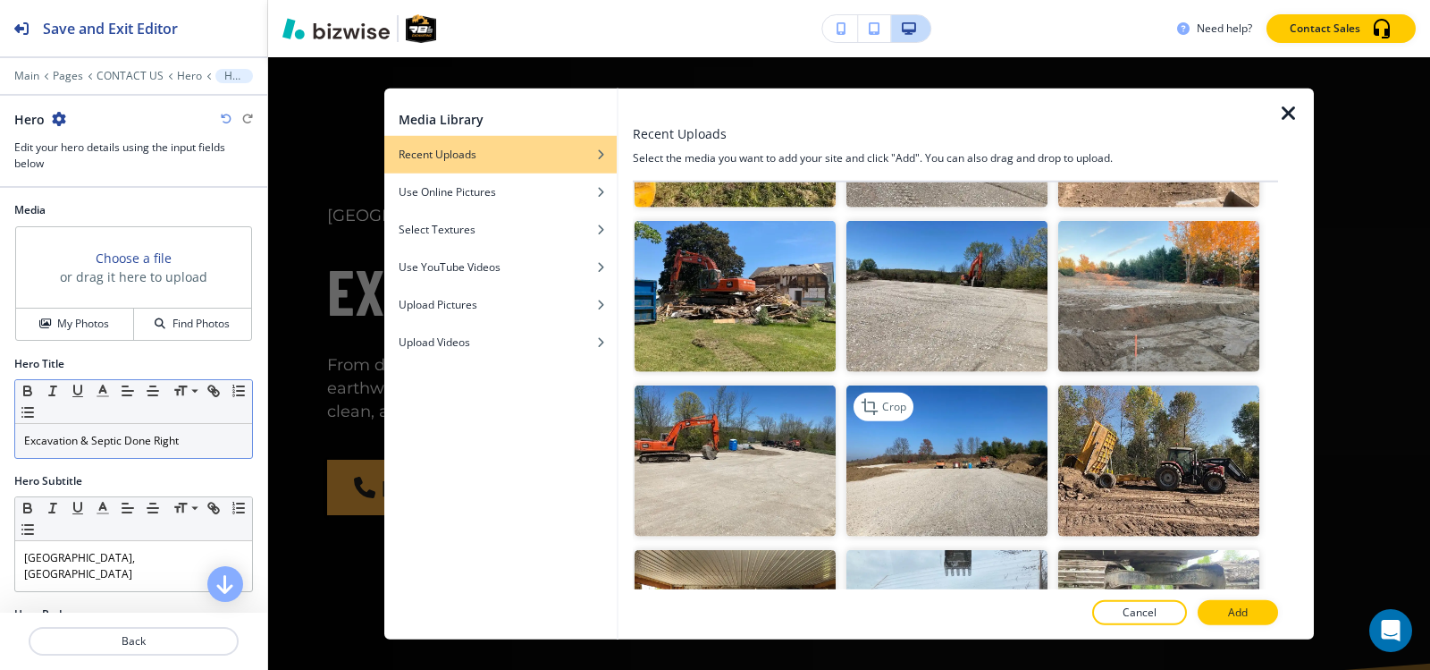
scroll to position [5453, 0]
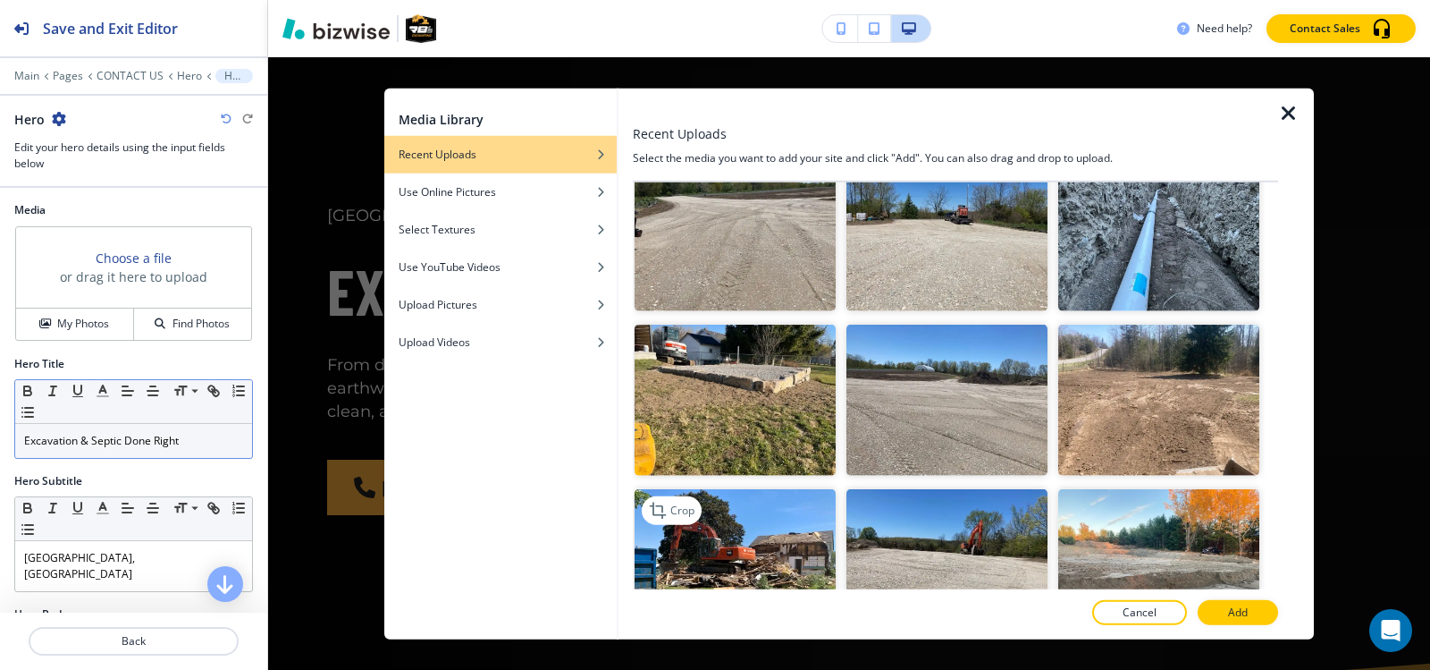
click at [705, 489] on img "button" at bounding box center [735, 564] width 201 height 151
drag, startPoint x: 1222, startPoint y: 610, endPoint x: 1226, endPoint y: 568, distance: 42.2
click at [1218, 595] on div "Recent Uploads Select the media you want to add your site and click "Add". You …" at bounding box center [955, 364] width 645 height 552
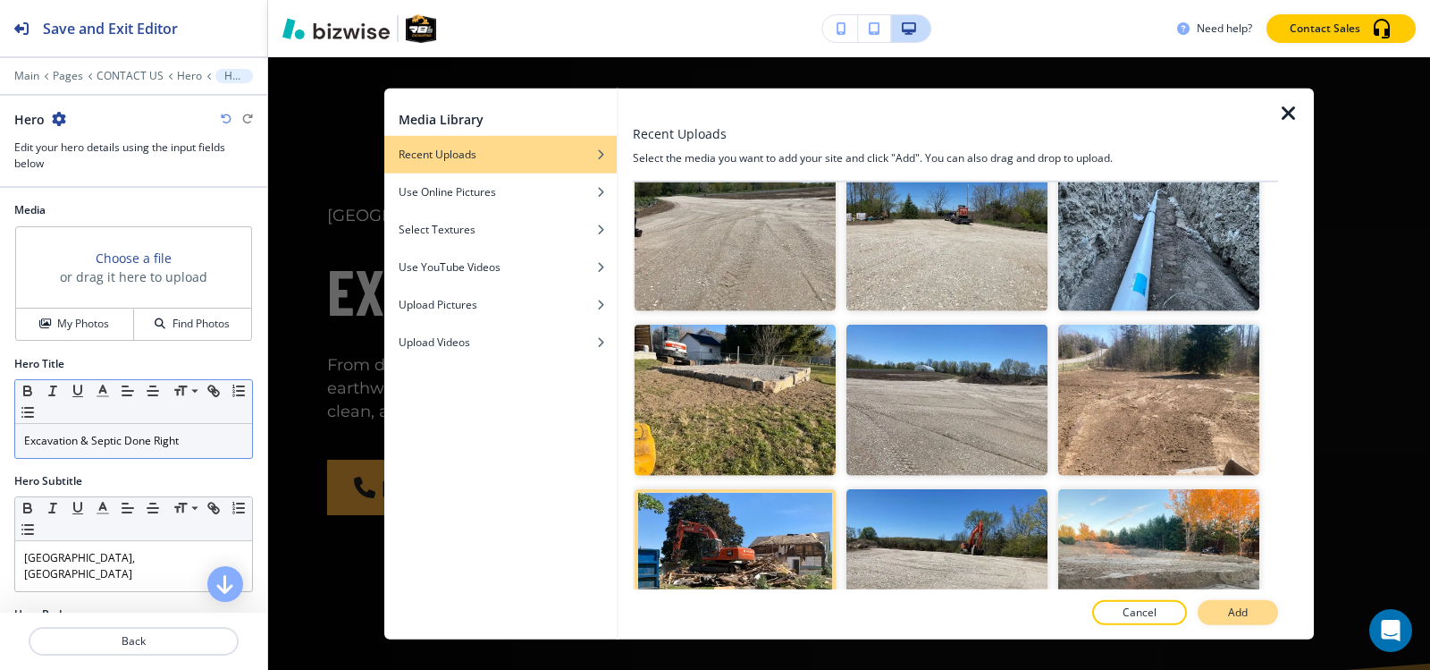
click at [1251, 620] on button "Add" at bounding box center [1238, 612] width 80 height 25
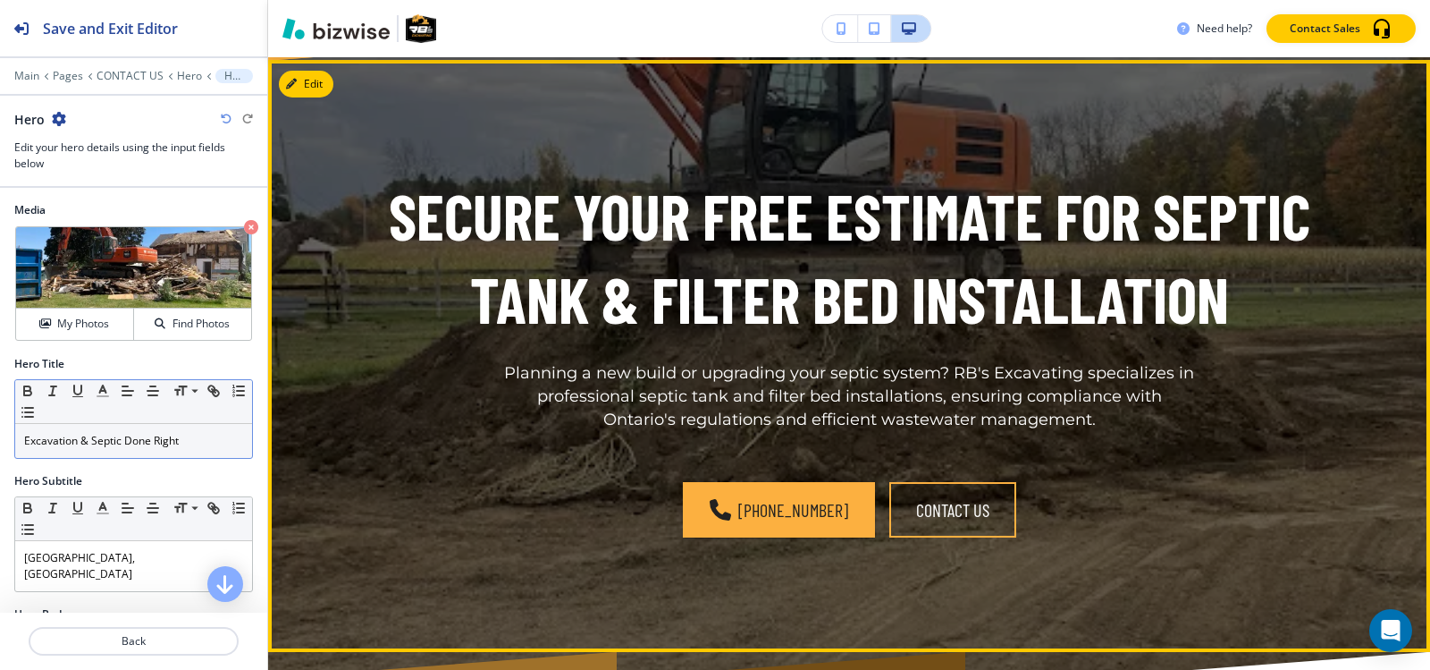
scroll to position [2771, 0]
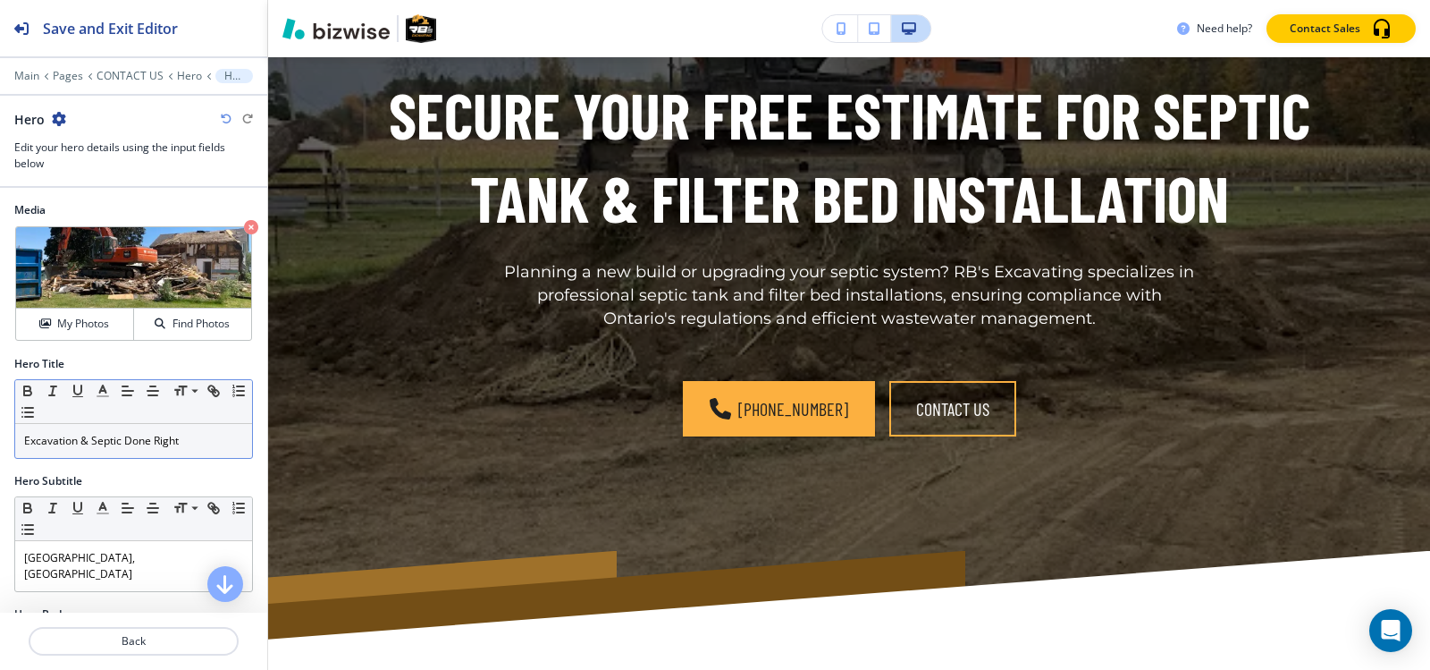
click at [135, 435] on p "Excavation & Septic Done Right" at bounding box center [133, 441] width 219 height 16
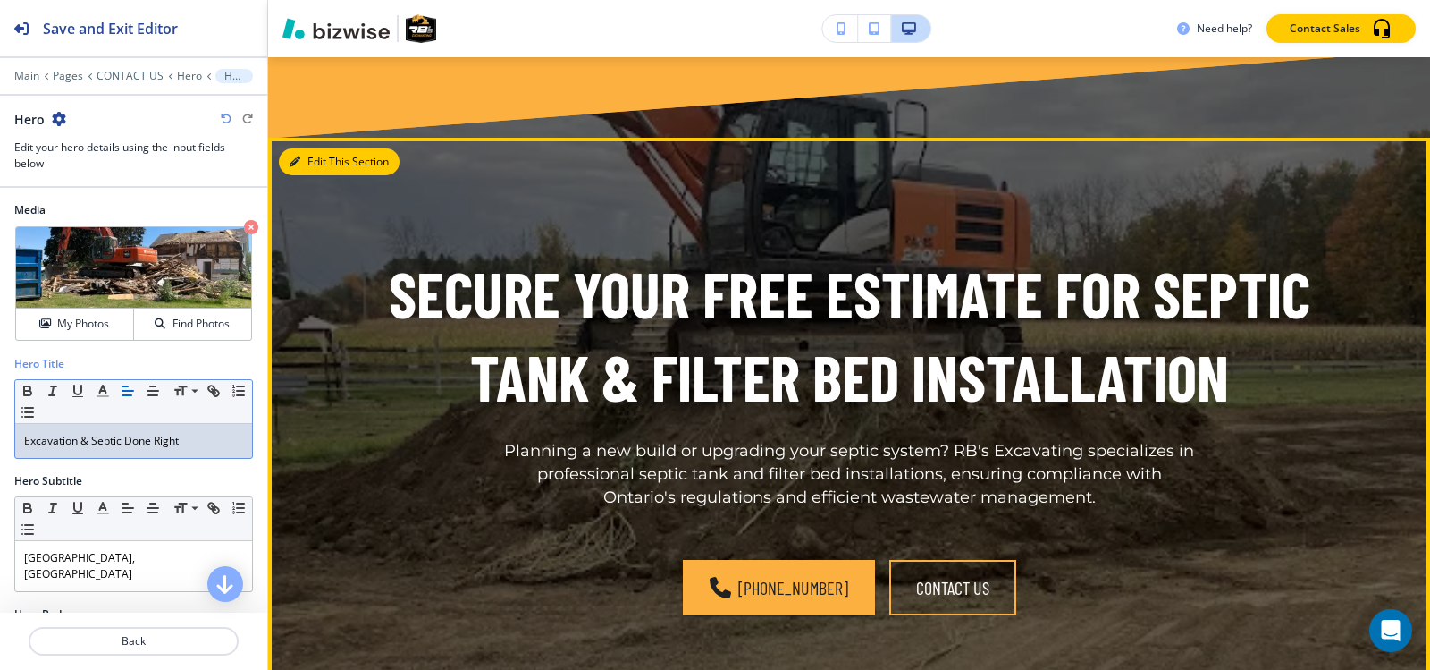
click at [313, 148] on button "Edit This Section" at bounding box center [339, 161] width 121 height 27
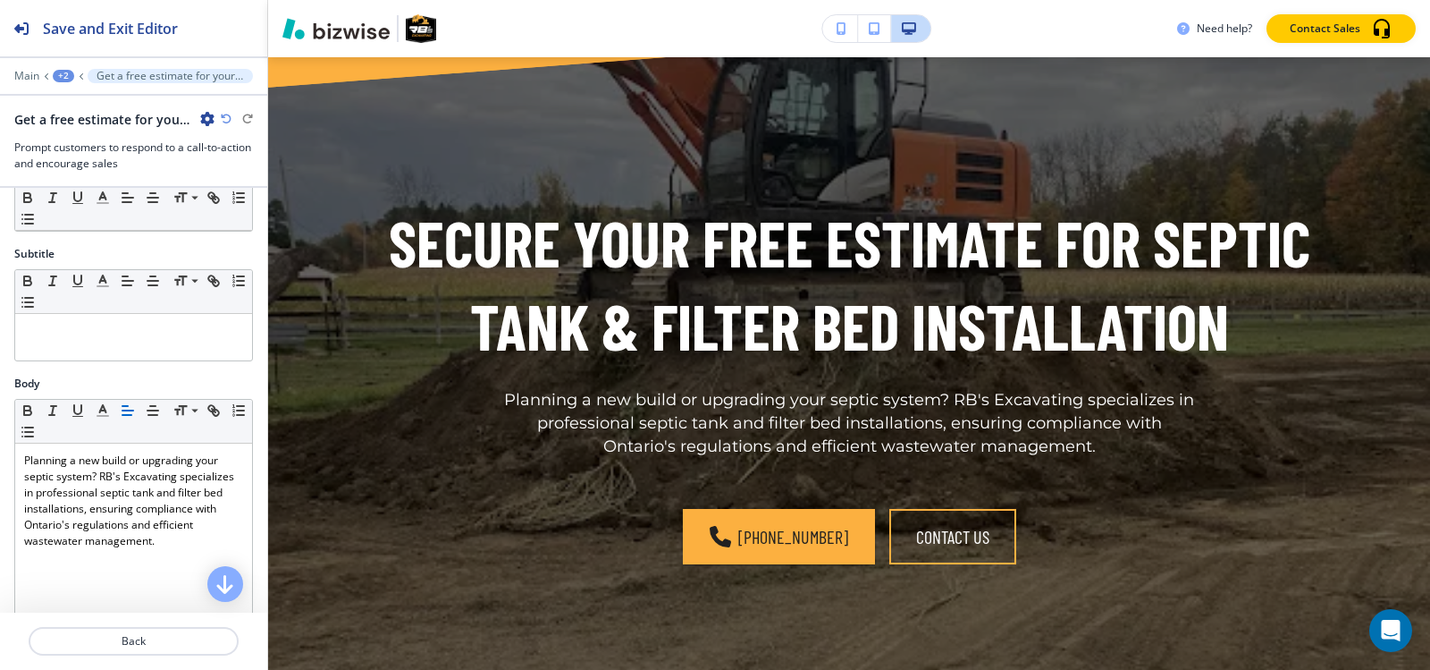
scroll to position [0, 0]
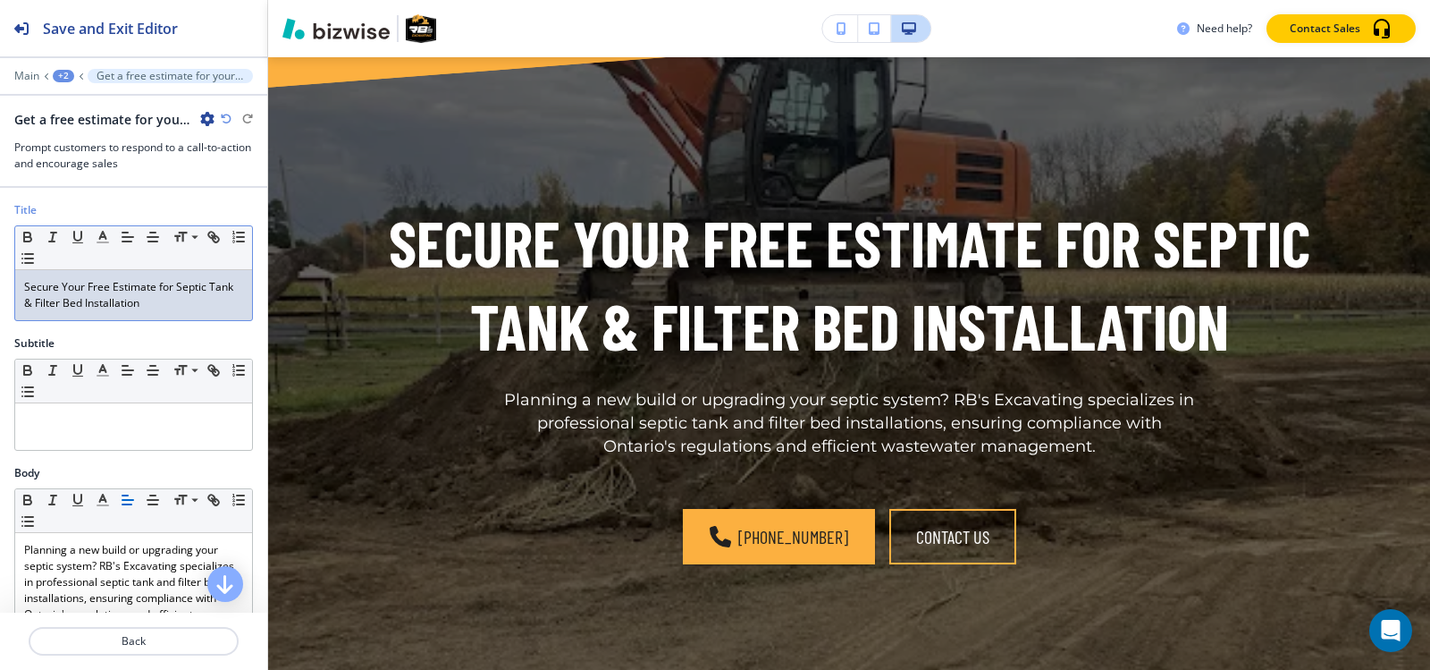
click at [145, 304] on p "Secure Your Free Estimate for Septic Tank & Filter Bed Installation" at bounding box center [133, 295] width 219 height 32
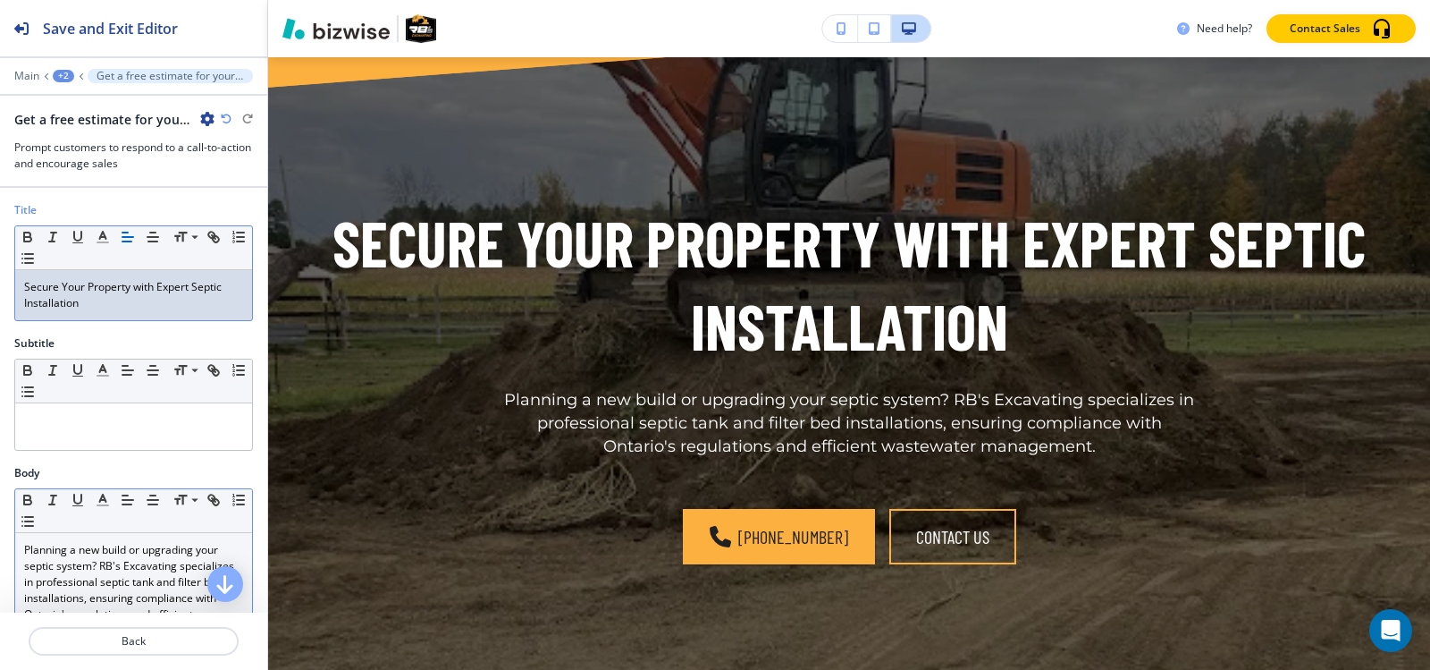
click at [156, 578] on p "Planning a new build or upgrading your septic system? RB's Excavating specializ…" at bounding box center [133, 590] width 219 height 97
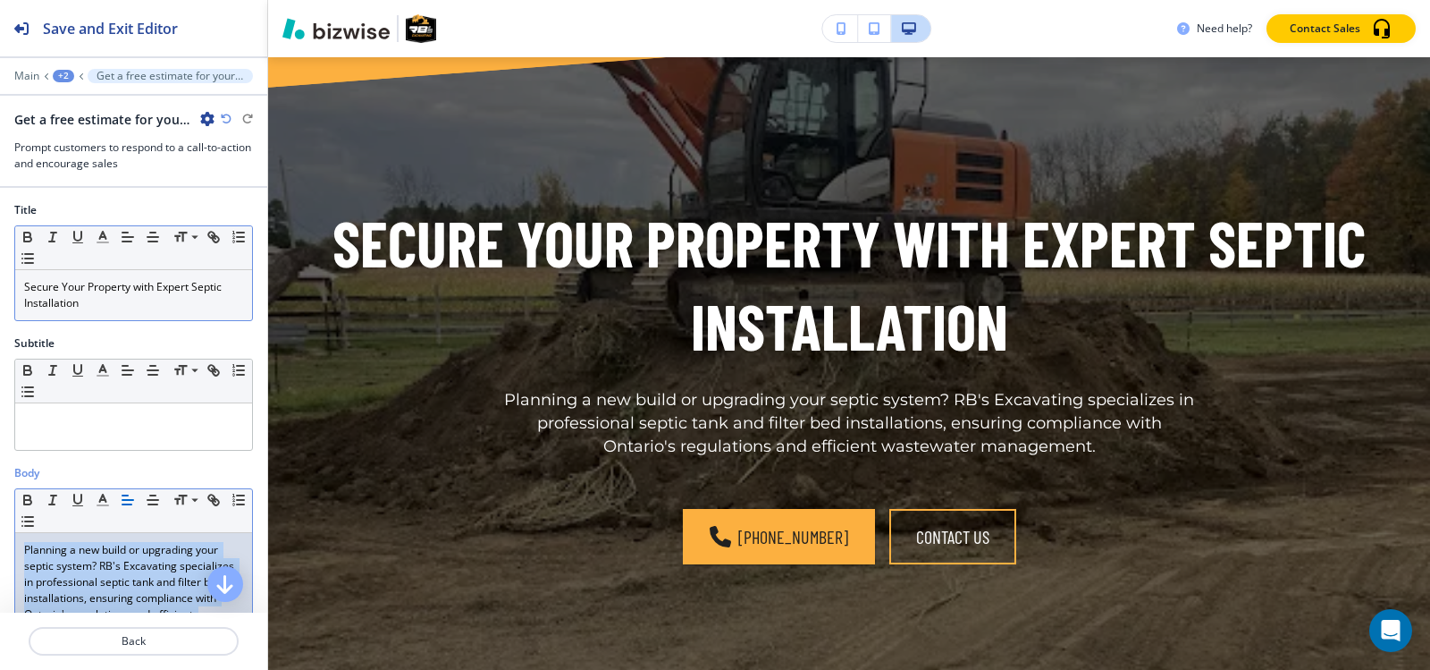
paste div
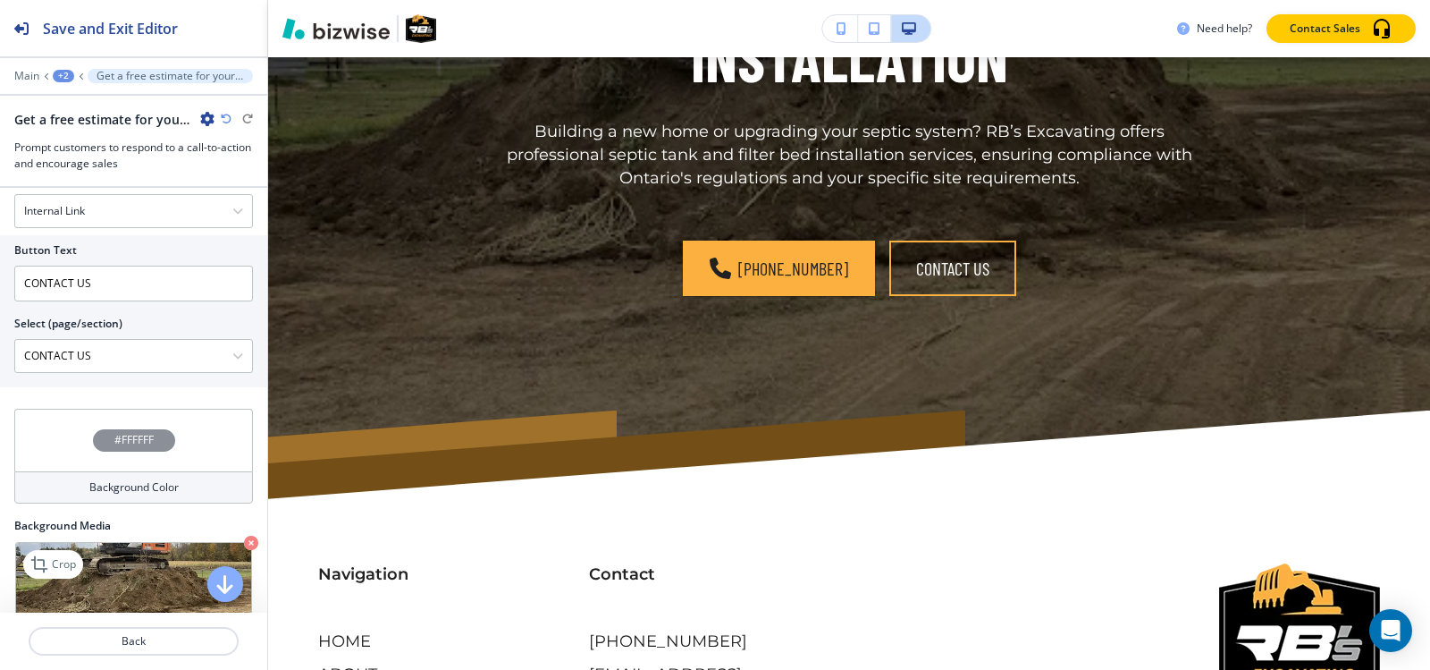
scroll to position [835, 0]
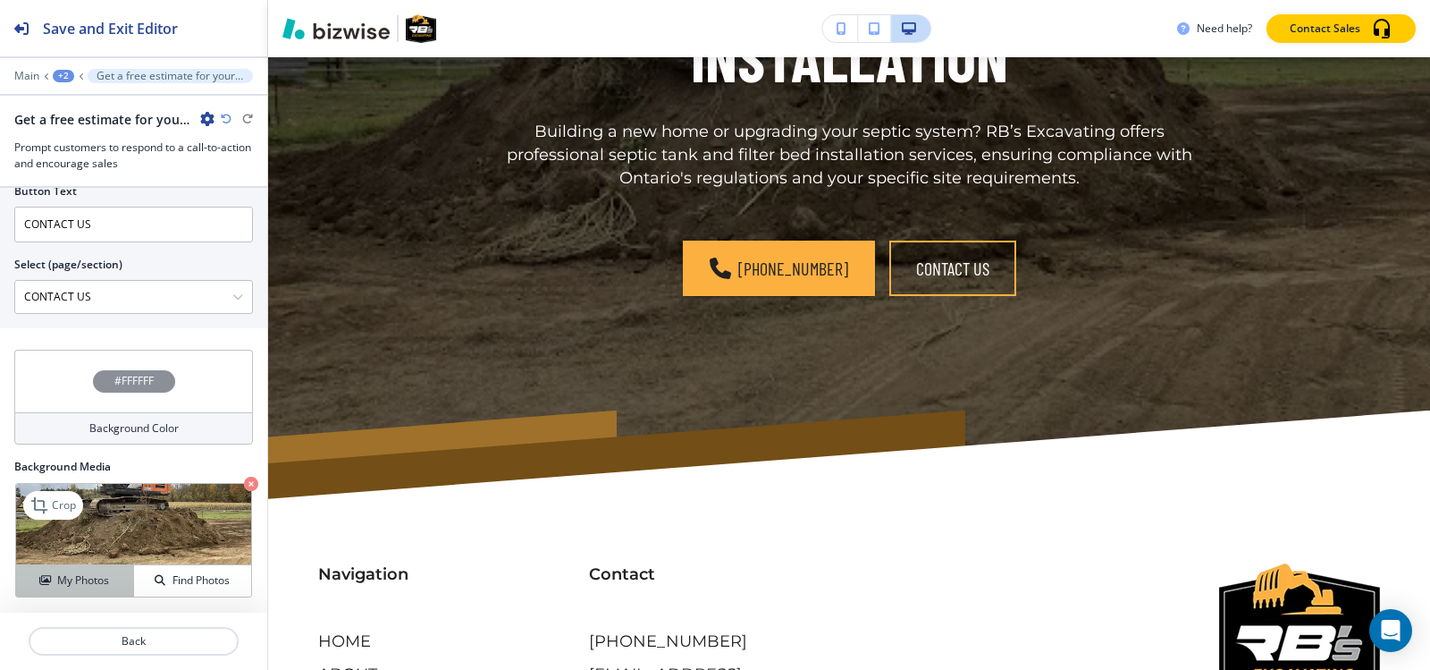
click at [84, 580] on h4 "My Photos" at bounding box center [83, 580] width 52 height 16
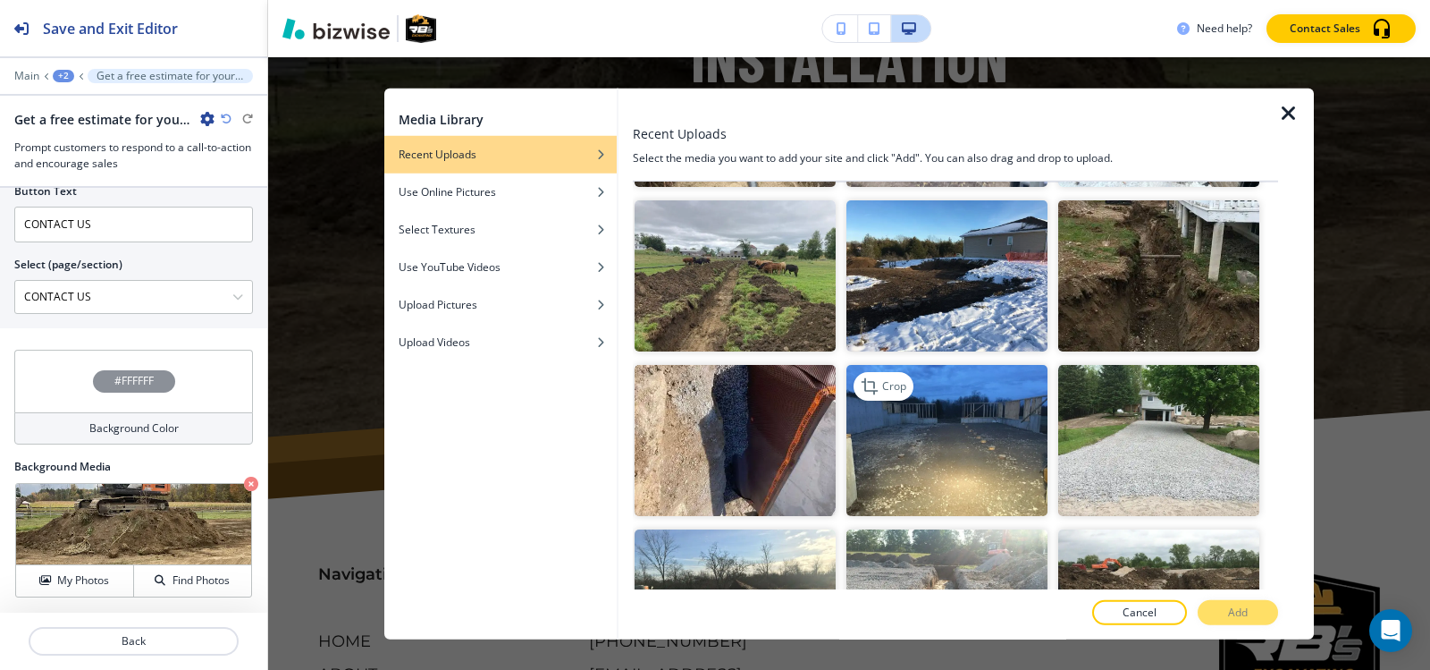
scroll to position [1788, 0]
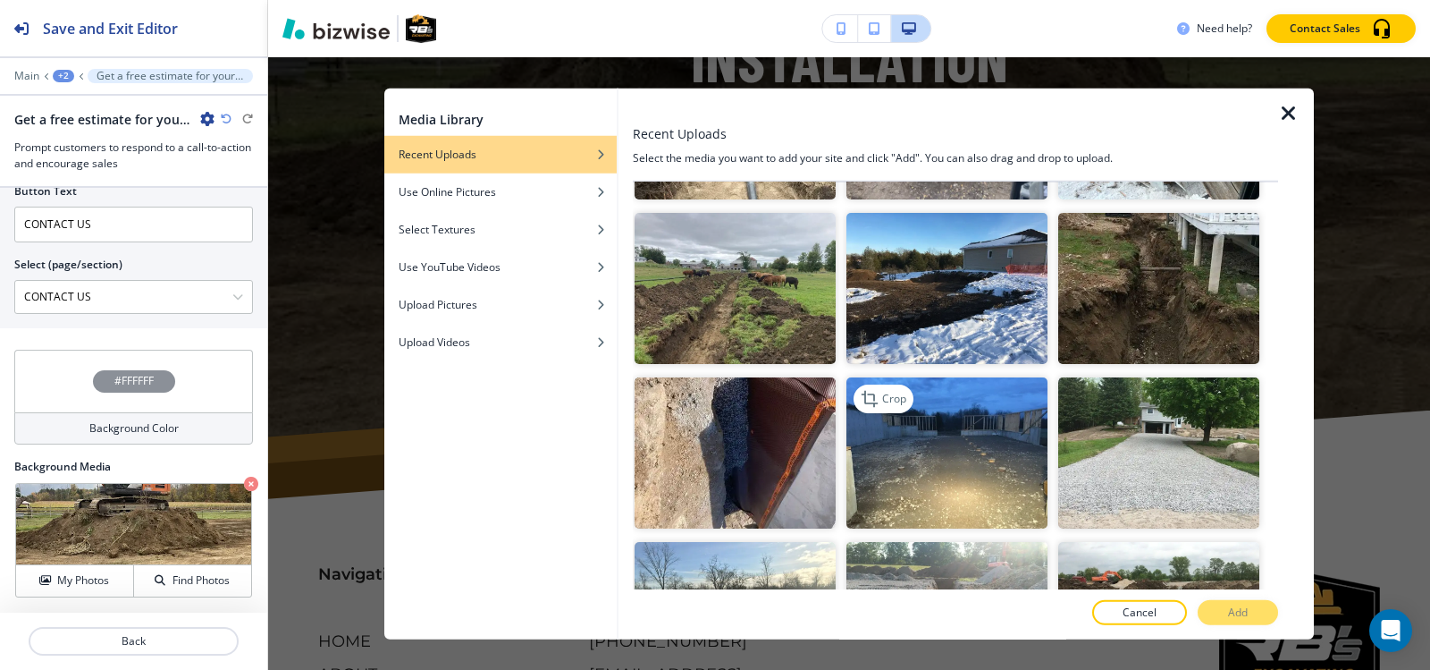
click at [945, 384] on img "button" at bounding box center [947, 452] width 201 height 151
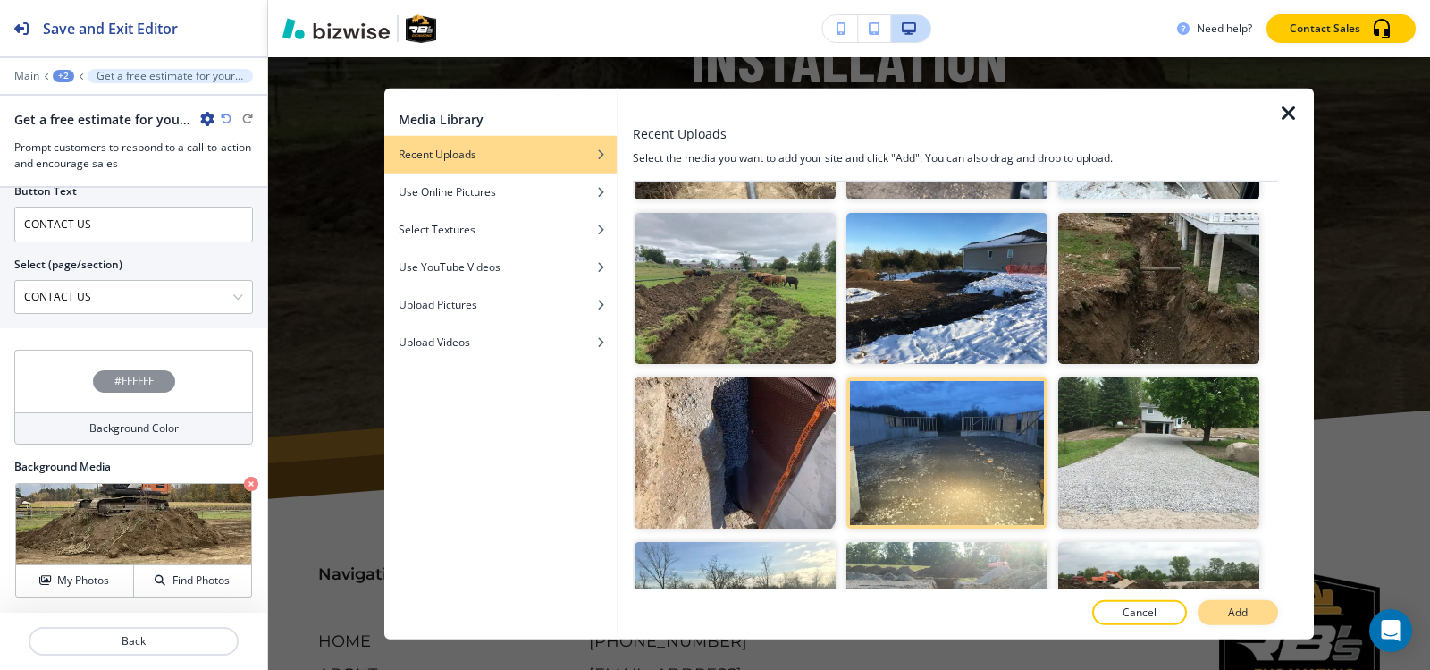
click at [1217, 609] on button "Add" at bounding box center [1238, 612] width 80 height 25
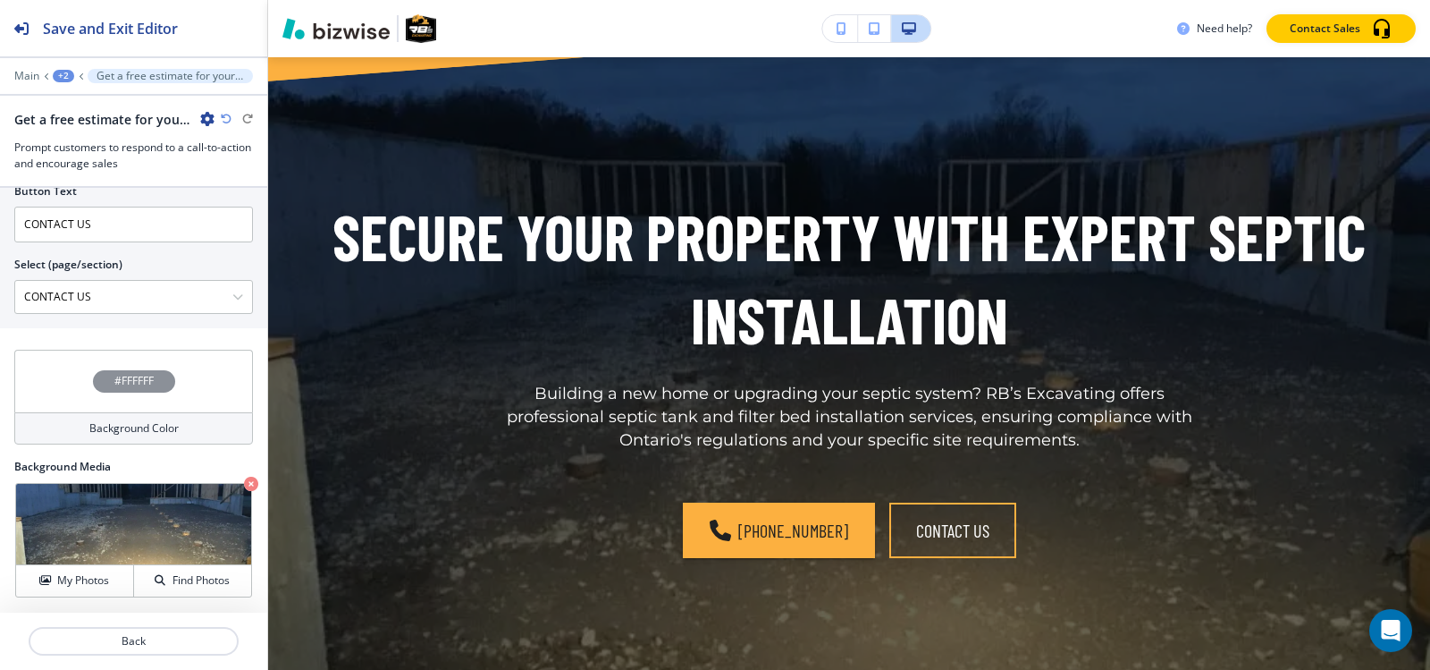
scroll to position [2643, 0]
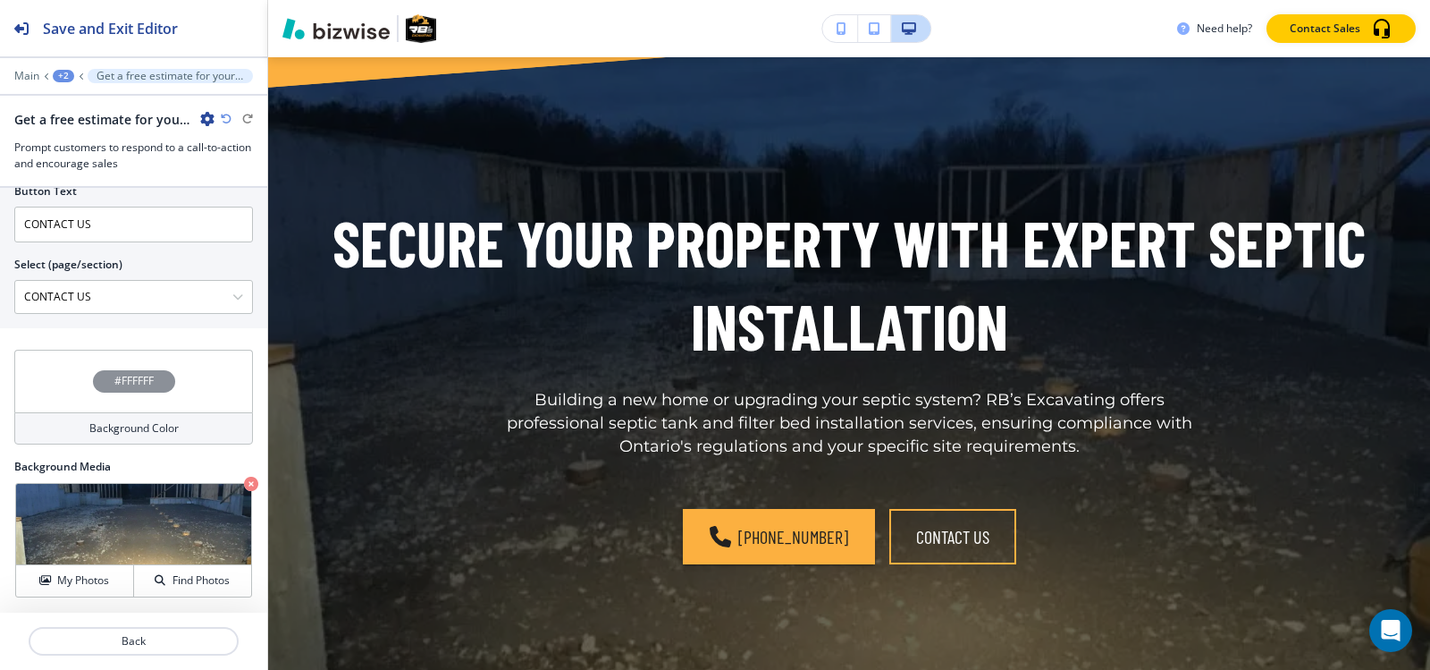
click at [58, 74] on div "+2" at bounding box center [63, 76] width 21 height 13
click at [80, 146] on button "CONTACT US" at bounding box center [110, 137] width 114 height 32
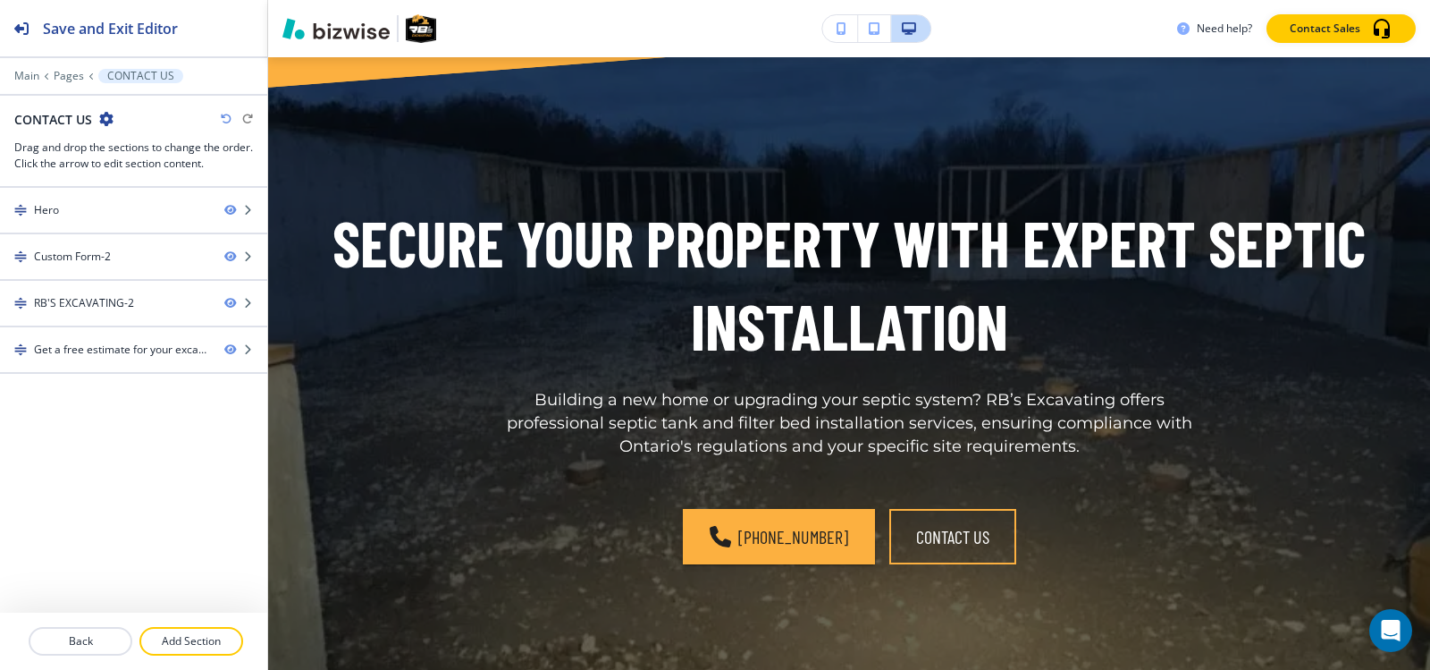
drag, startPoint x: 174, startPoint y: 636, endPoint x: 198, endPoint y: 609, distance: 35.5
click at [173, 637] on p "Add Section" at bounding box center [191, 641] width 100 height 16
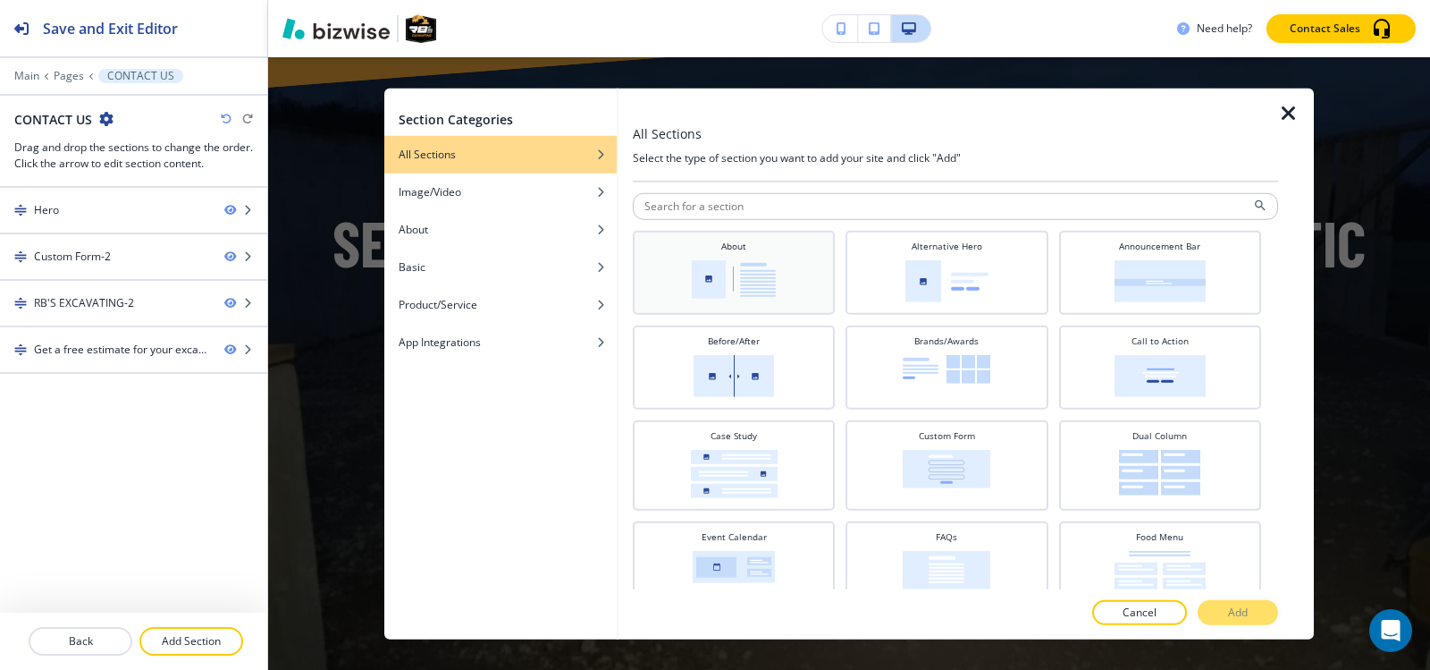
click at [760, 264] on img at bounding box center [734, 278] width 84 height 38
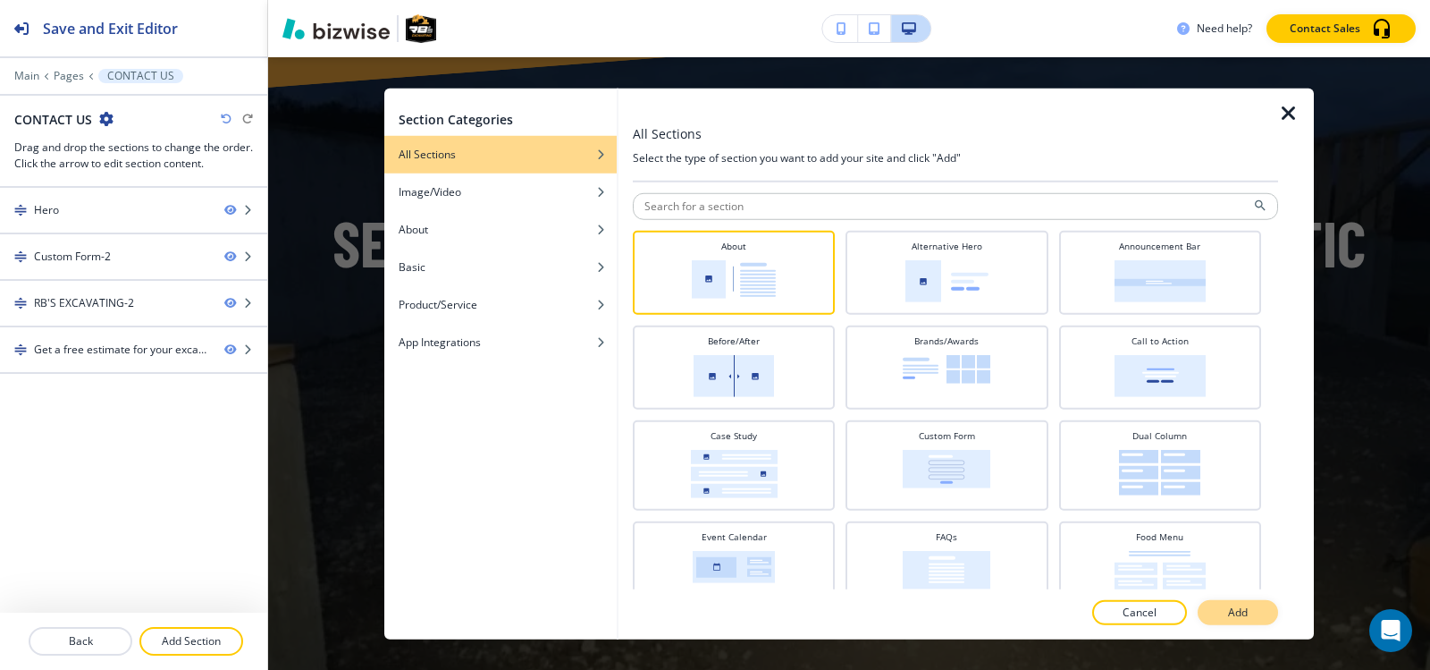
click at [1233, 606] on p "Add" at bounding box center [1238, 612] width 20 height 16
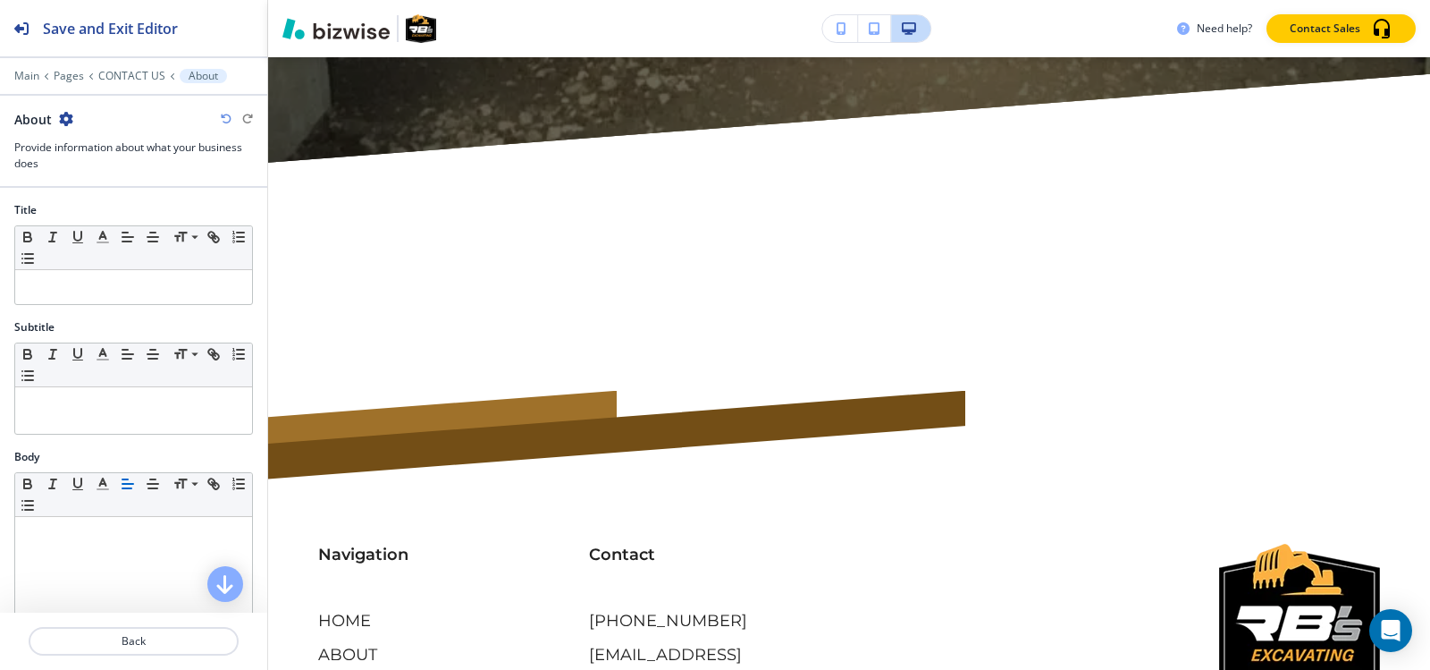
scroll to position [3323, 0]
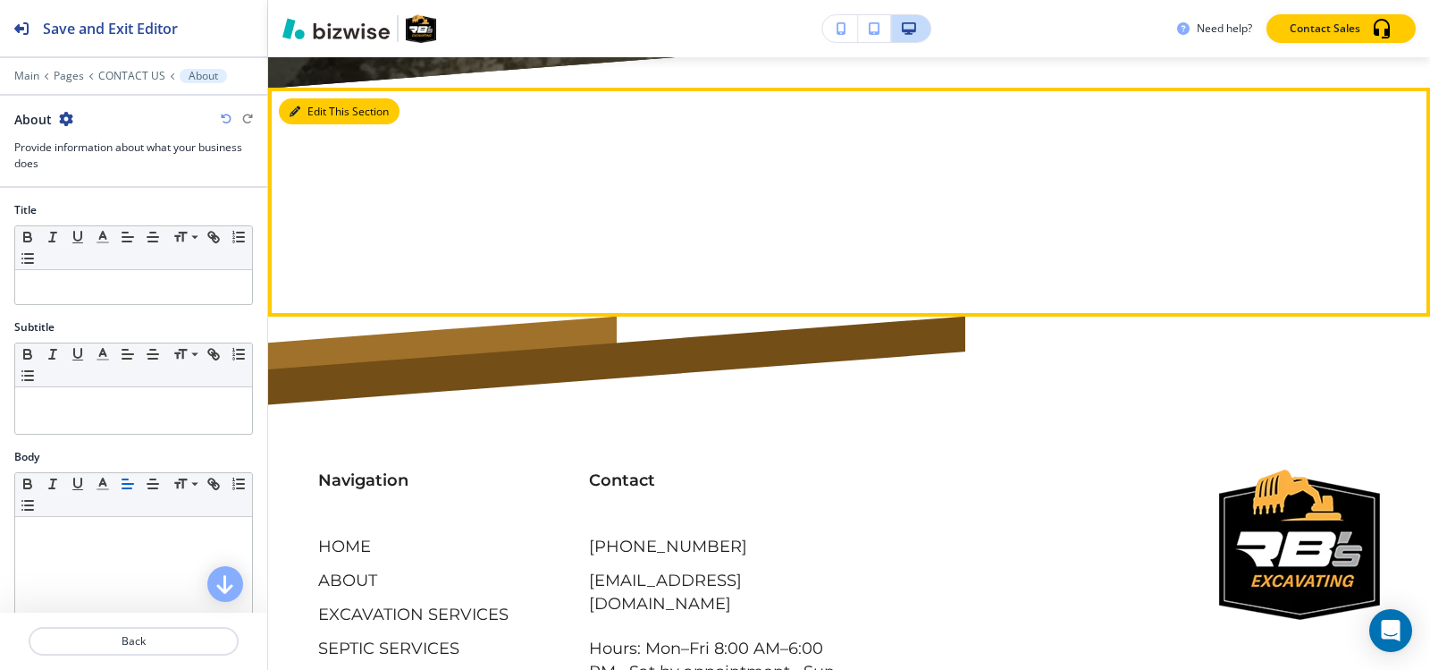
click at [305, 98] on button "Edit This Section" at bounding box center [339, 111] width 121 height 27
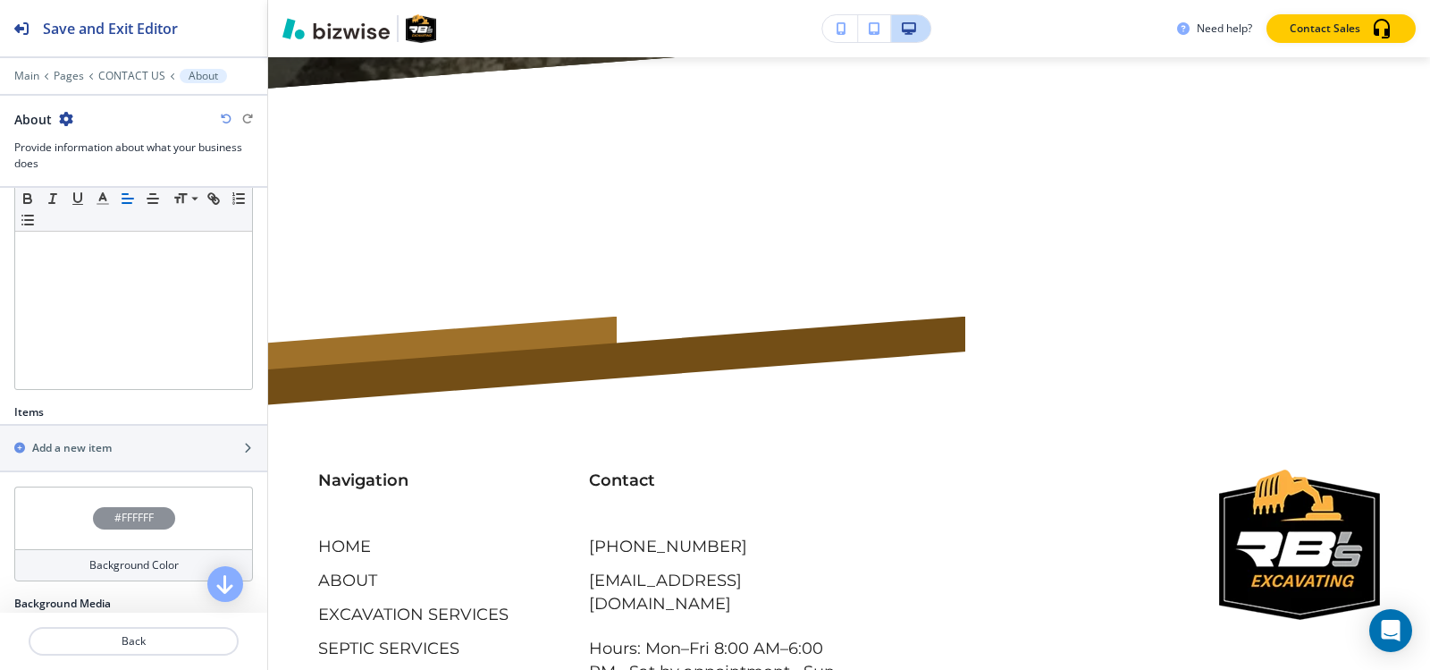
scroll to position [447, 0]
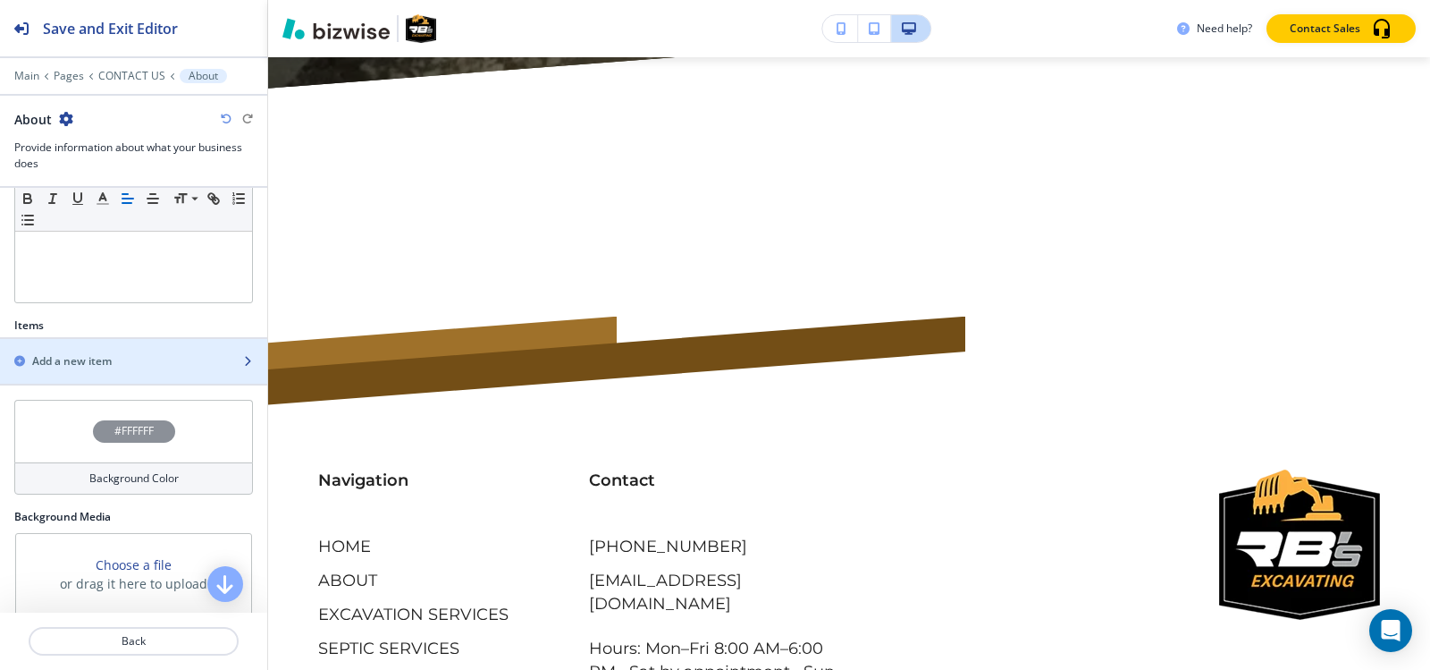
click at [83, 359] on h2 "Add a new item" at bounding box center [72, 361] width 80 height 16
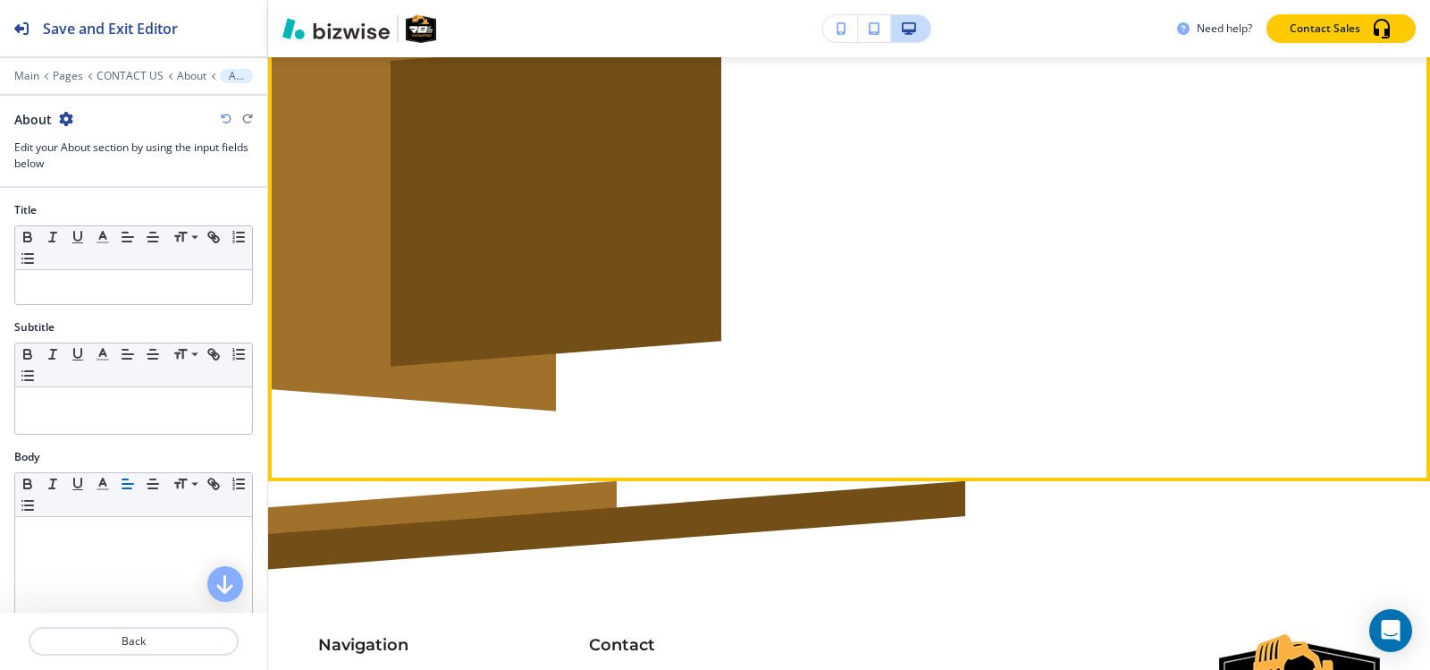
scroll to position [3508, 0]
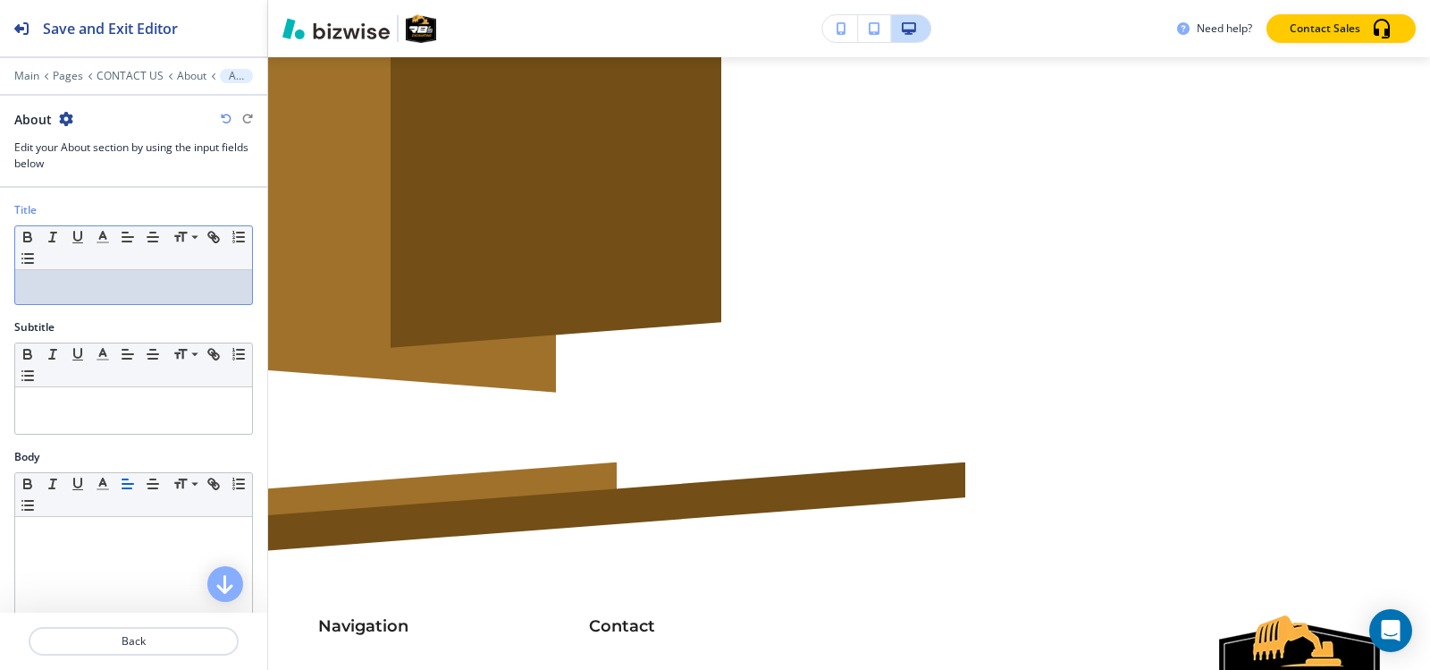
click at [148, 289] on p at bounding box center [133, 287] width 219 height 16
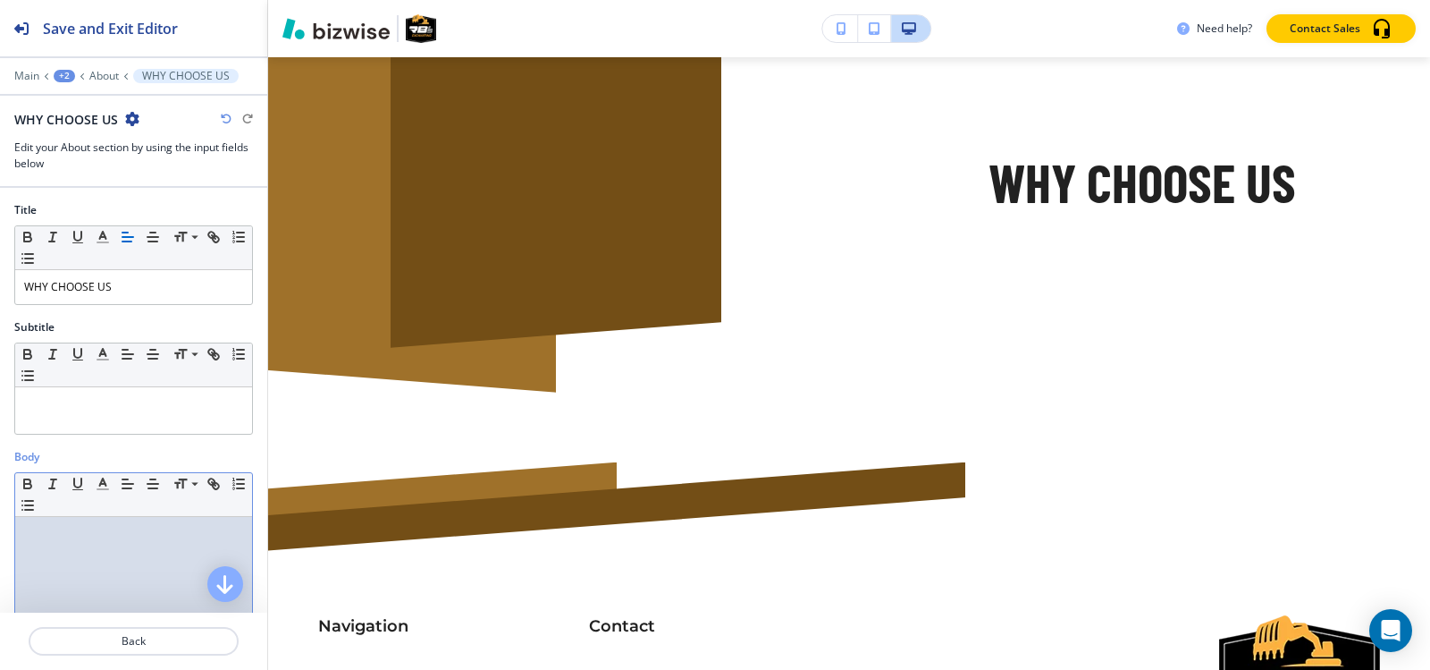
click at [115, 565] on div at bounding box center [133, 633] width 237 height 232
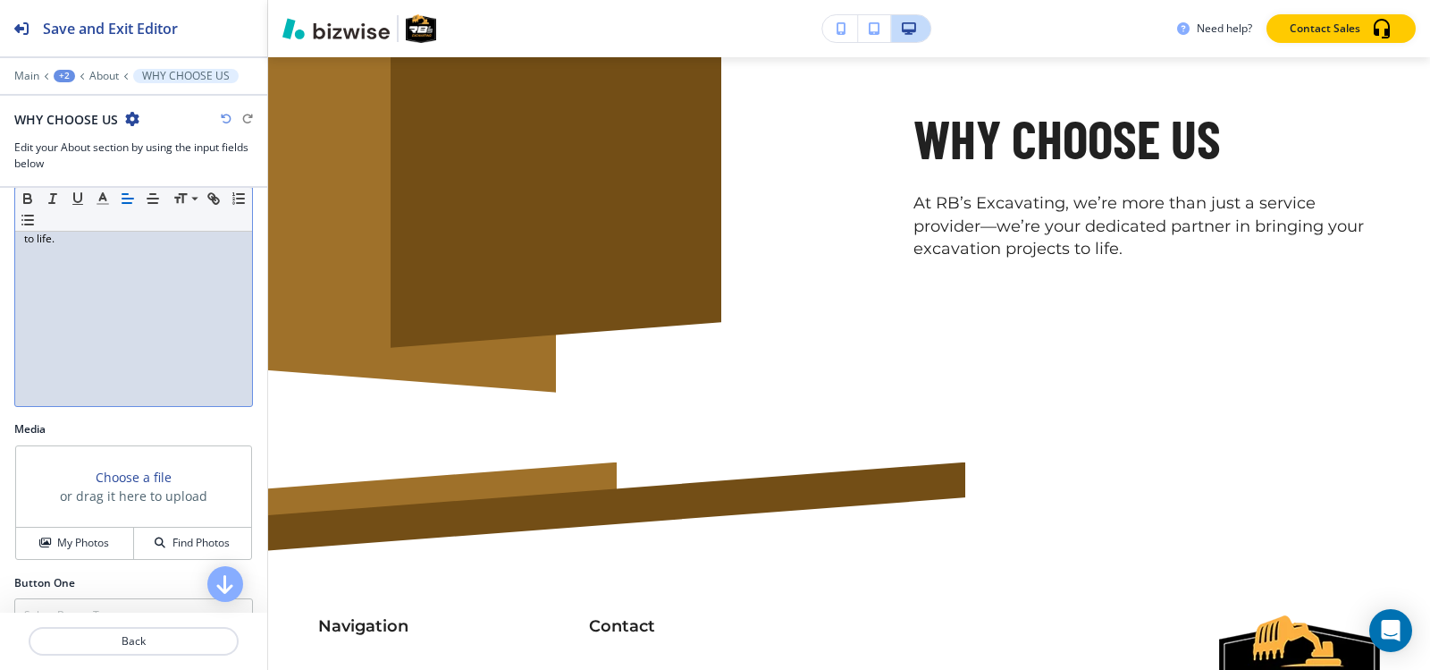
scroll to position [449, 0]
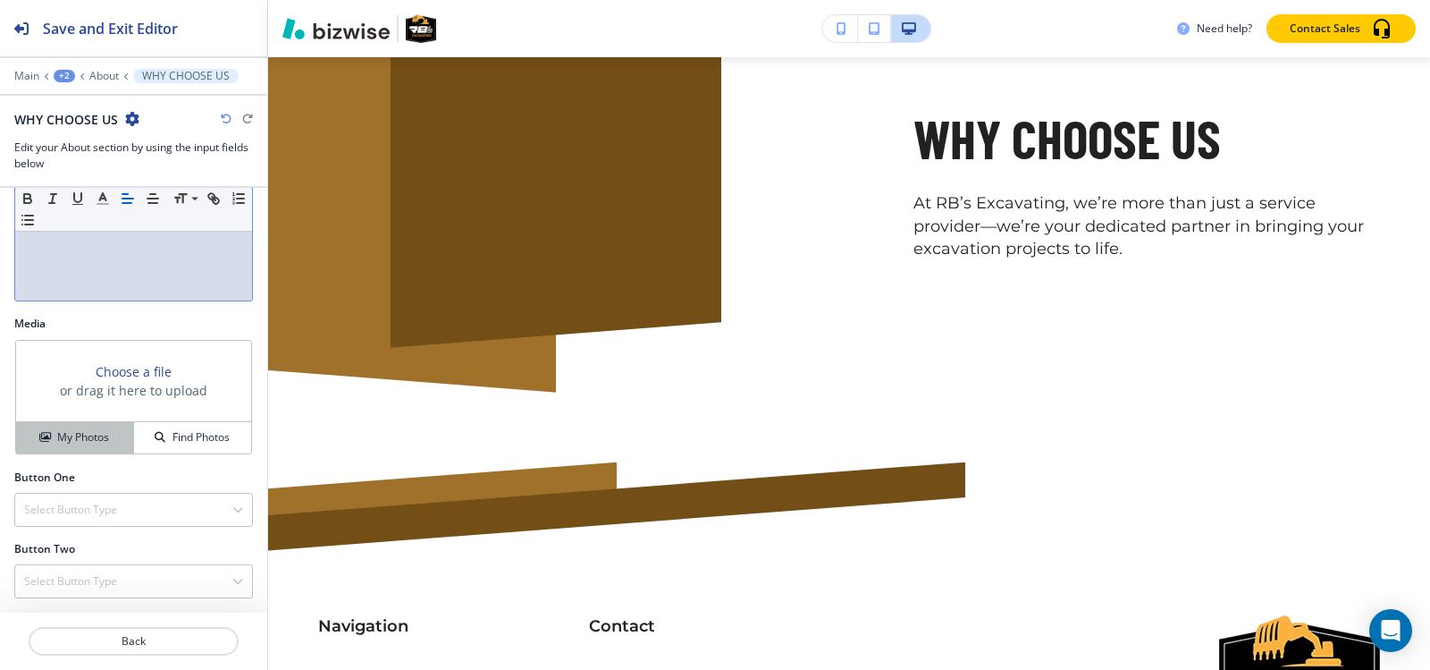
click at [76, 448] on button "My Photos" at bounding box center [75, 437] width 118 height 31
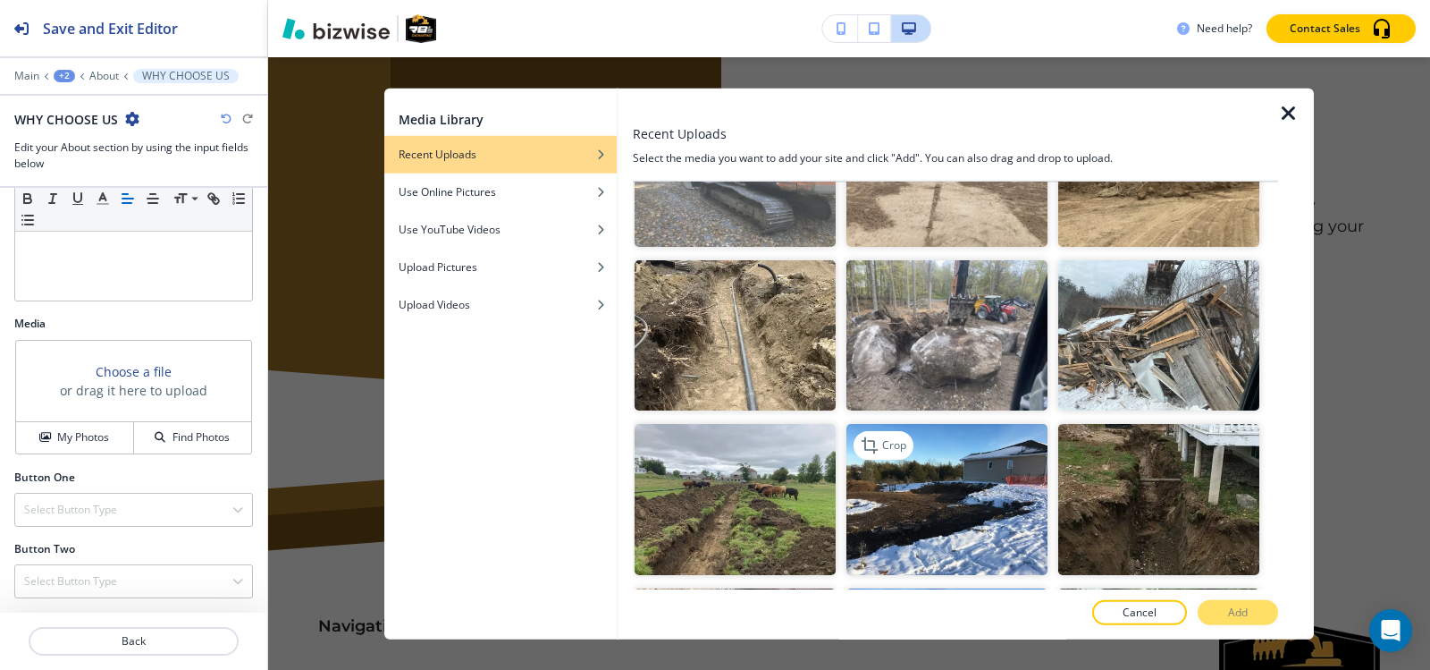
scroll to position [1699, 0]
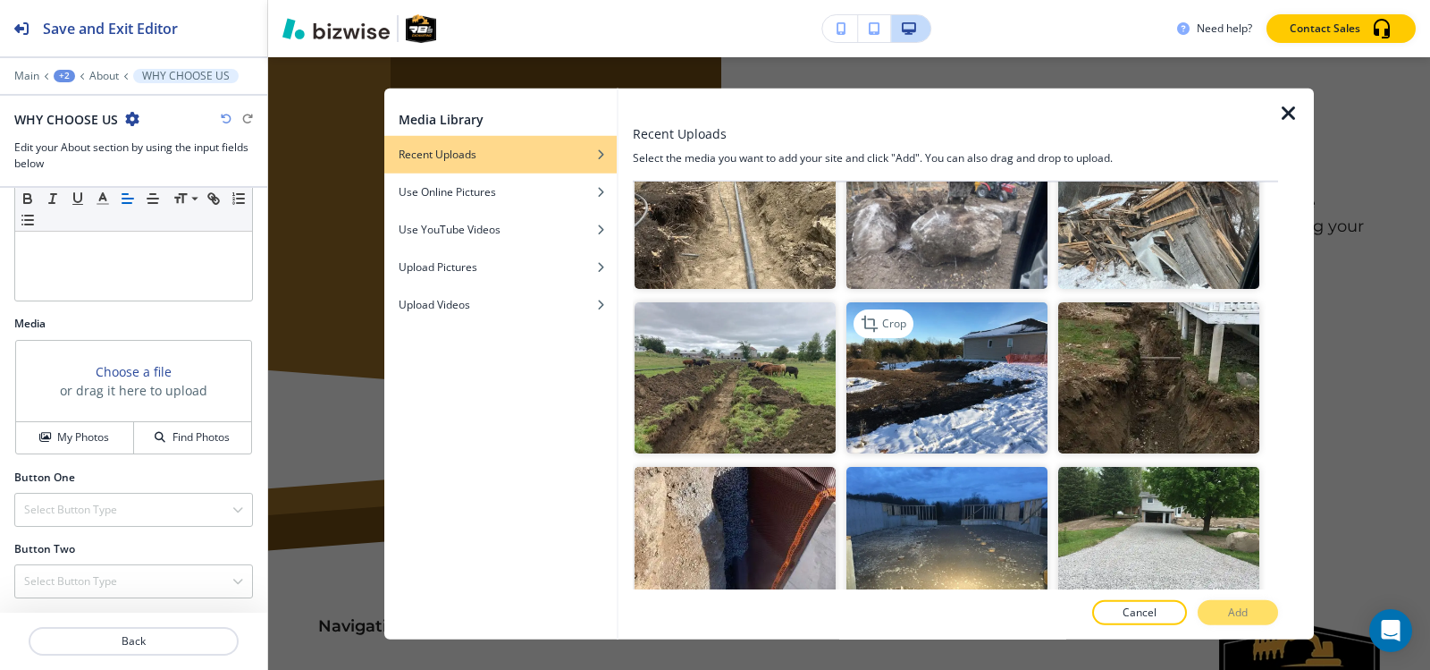
click at [950, 371] on img "button" at bounding box center [947, 377] width 201 height 151
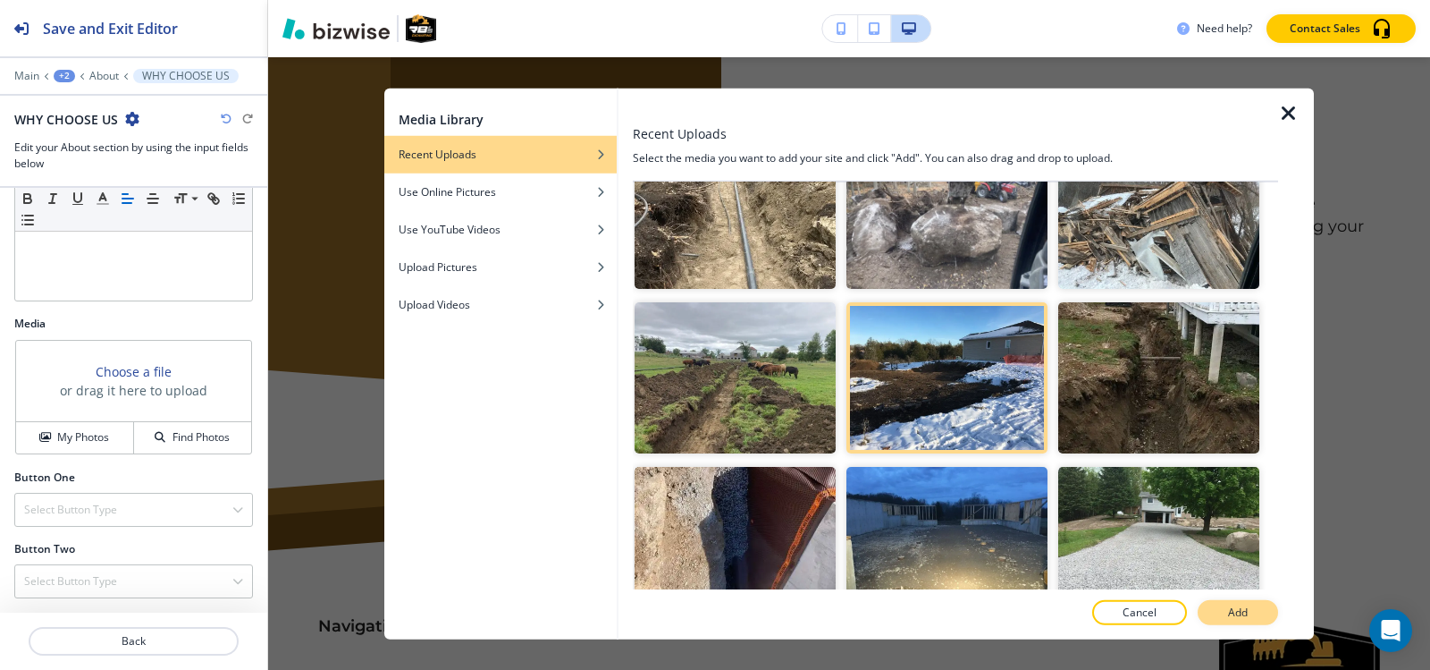
click at [1263, 615] on button "Add" at bounding box center [1238, 612] width 80 height 25
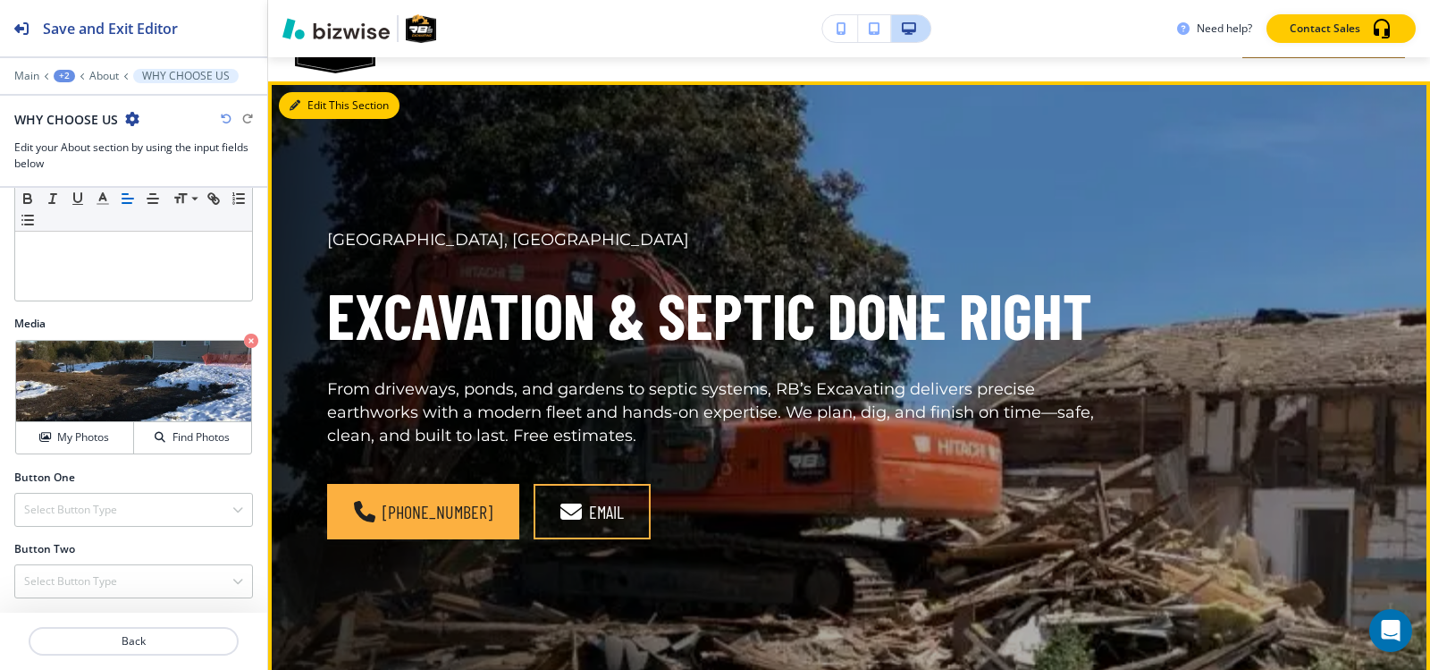
scroll to position [0, 0]
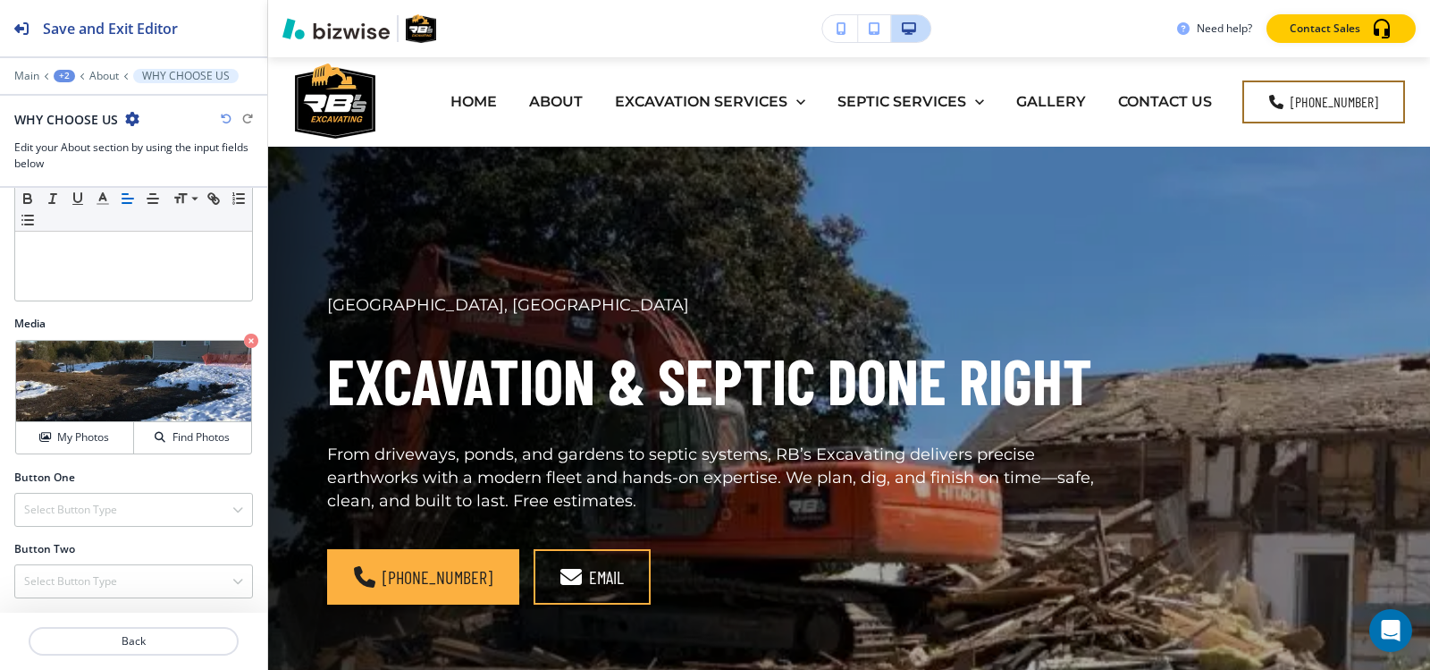
click at [62, 77] on div "+2" at bounding box center [64, 76] width 21 height 13
click at [68, 106] on p "Pages" at bounding box center [110, 105] width 91 height 16
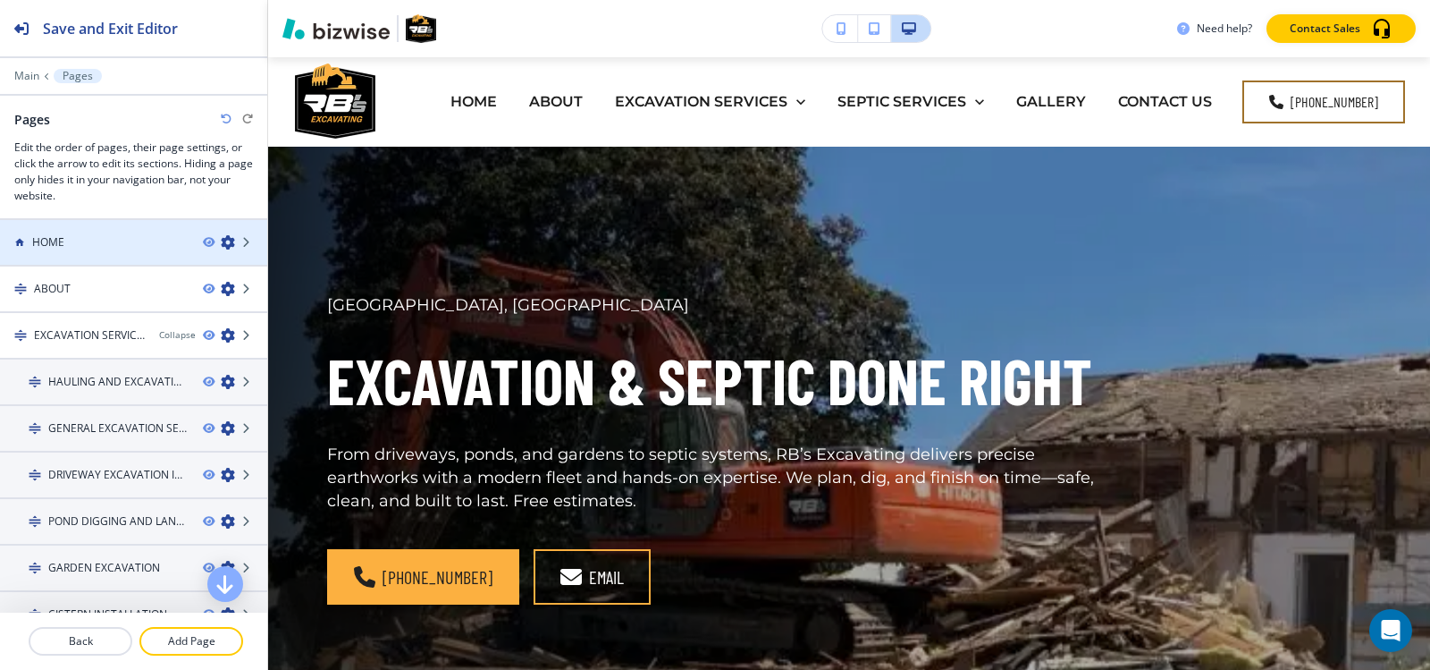
click at [63, 251] on div at bounding box center [133, 257] width 267 height 14
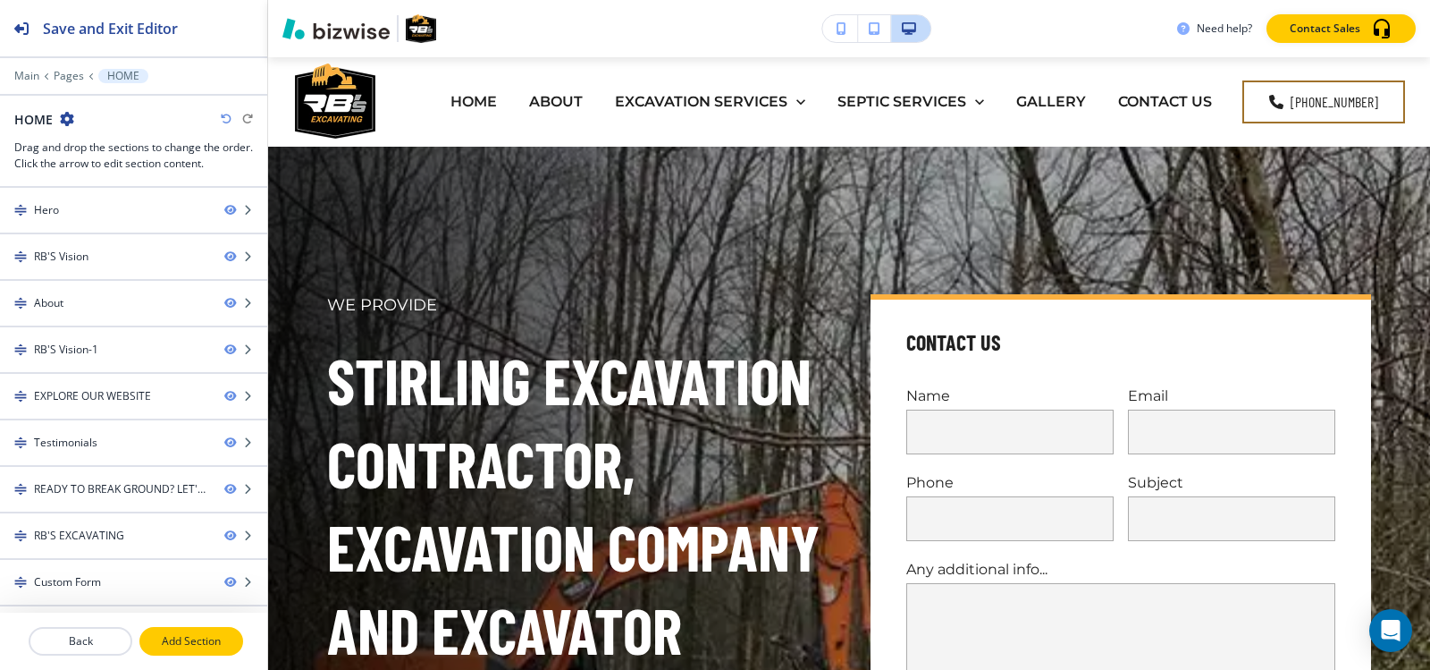
click at [190, 637] on p "Add Section" at bounding box center [191, 641] width 100 height 16
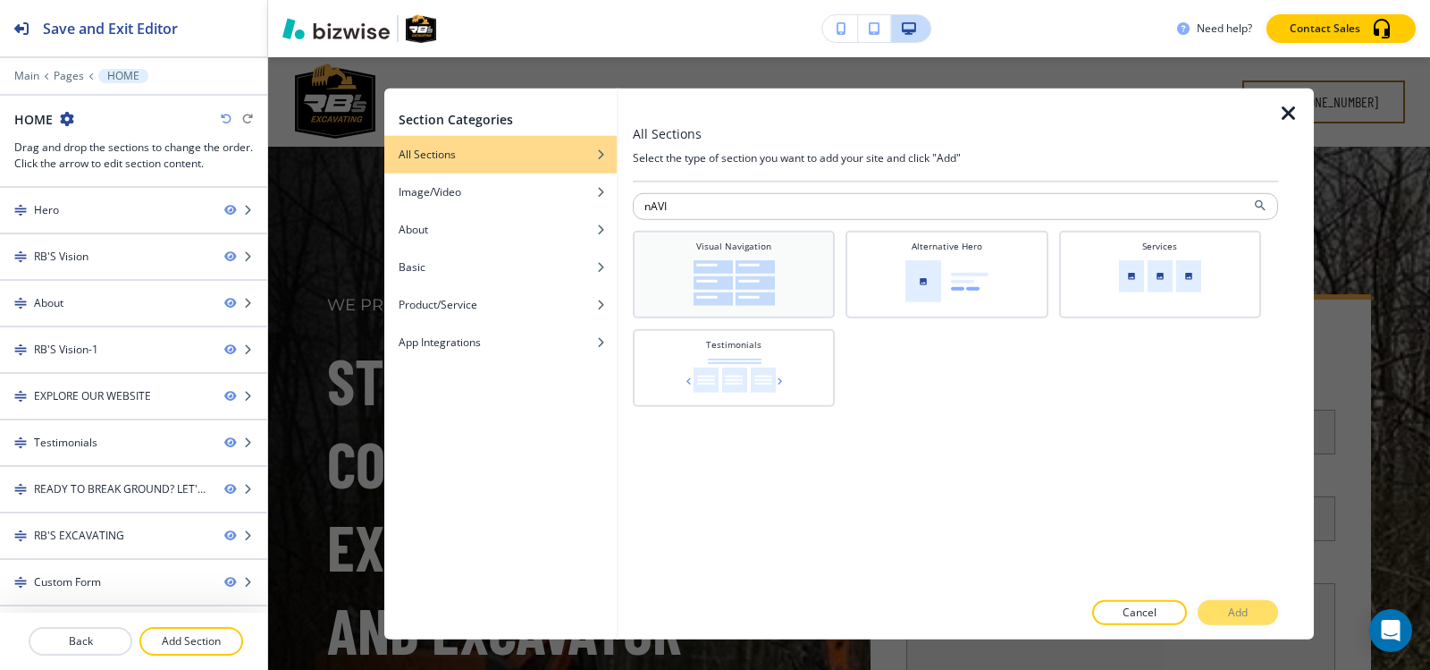
type input "nAVI"
click at [793, 249] on div "Visual Navigation" at bounding box center [734, 272] width 184 height 66
click at [1232, 618] on p "Add" at bounding box center [1238, 612] width 20 height 16
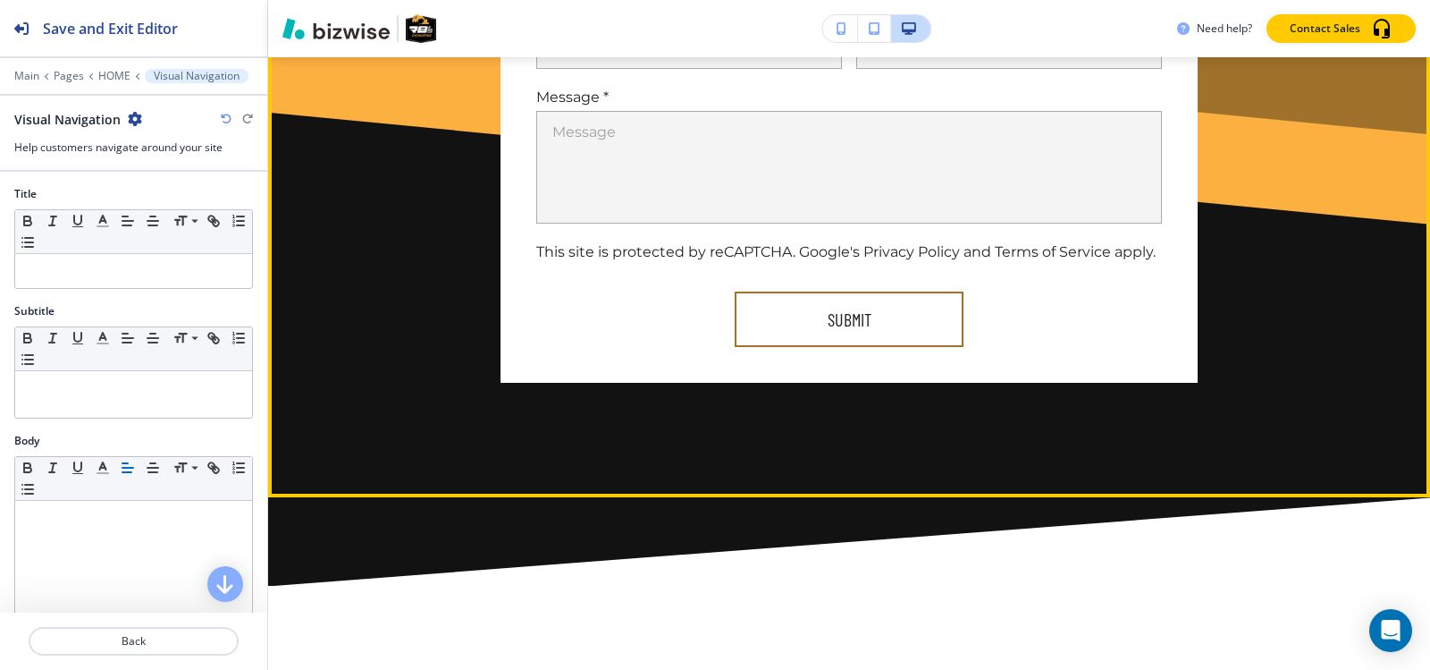
scroll to position [8226, 0]
